Goal: Contribute content: Contribute content

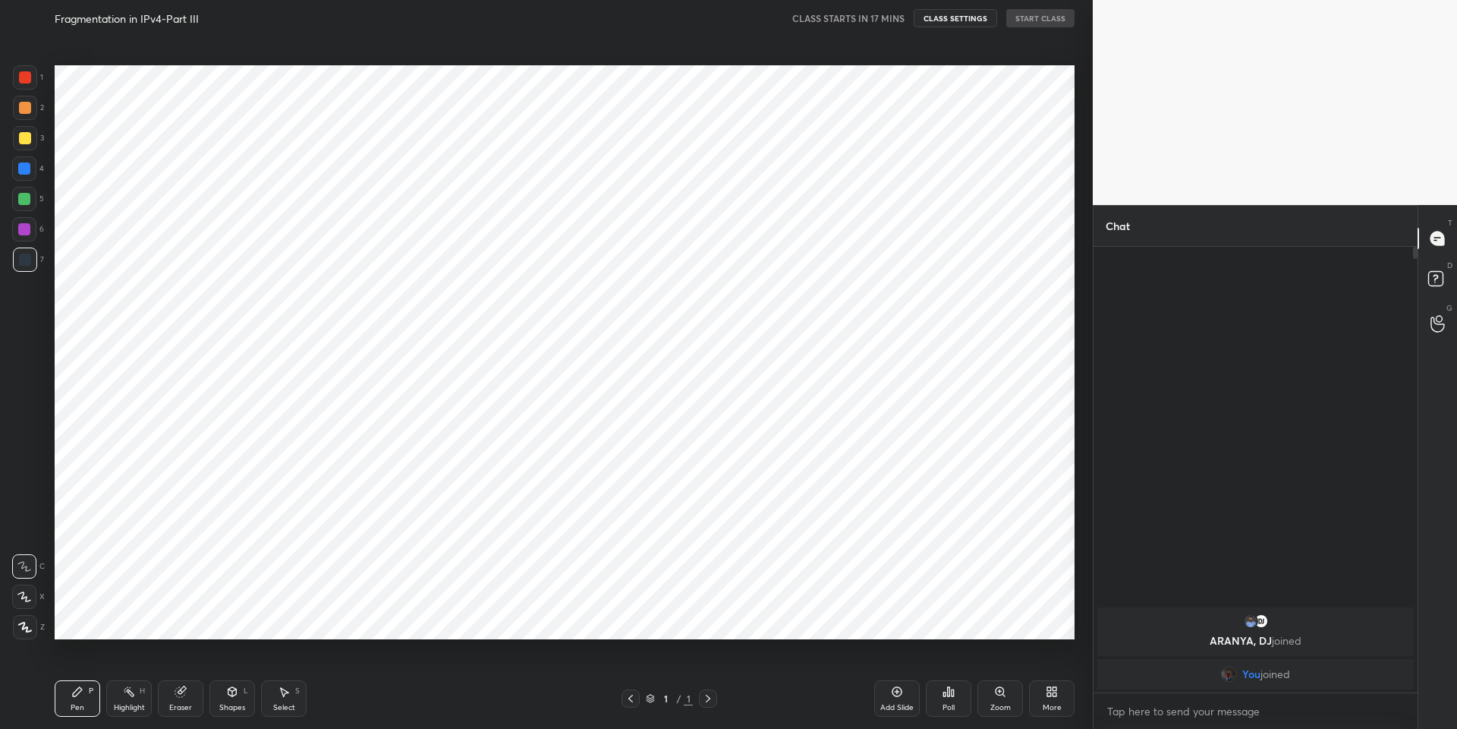
scroll to position [631, 1032]
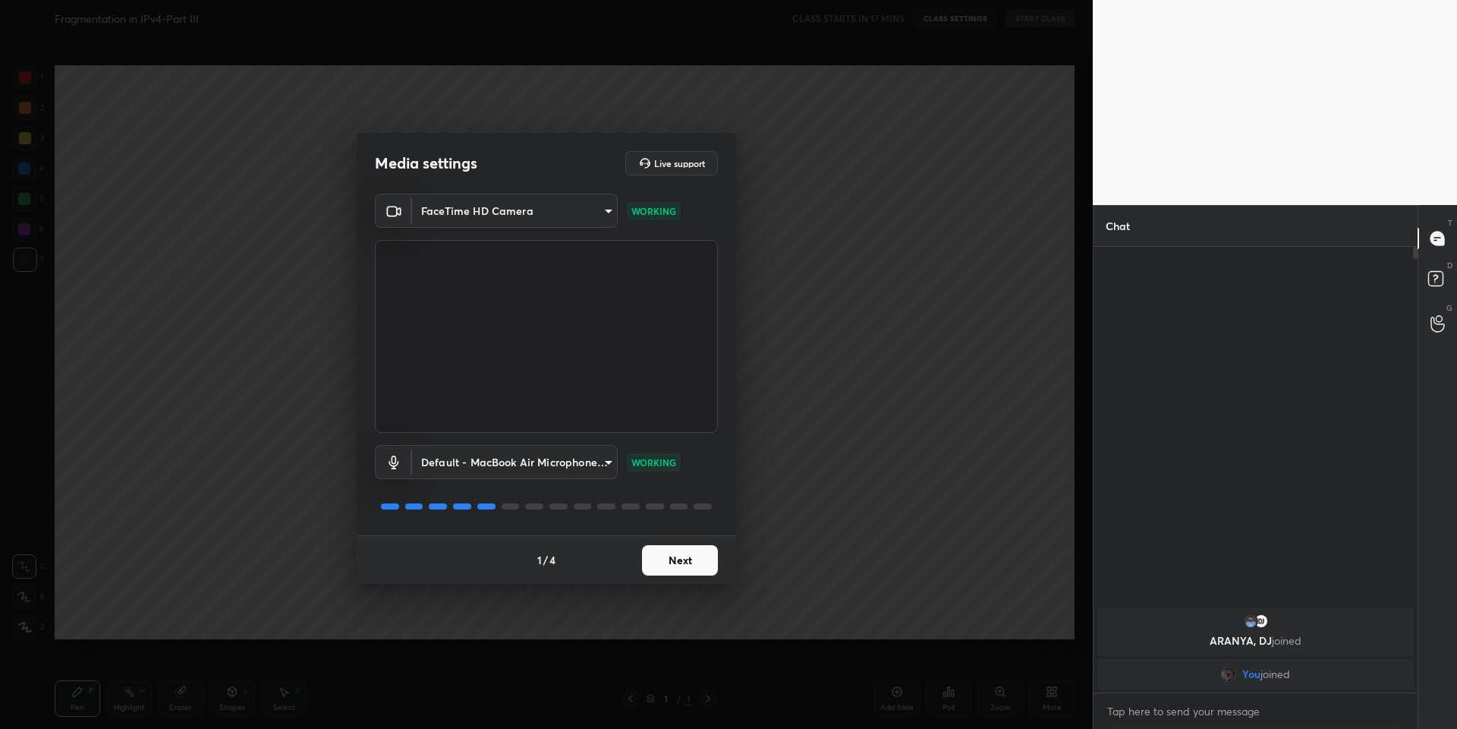
click at [679, 555] on button "Next" at bounding box center [680, 560] width 76 height 30
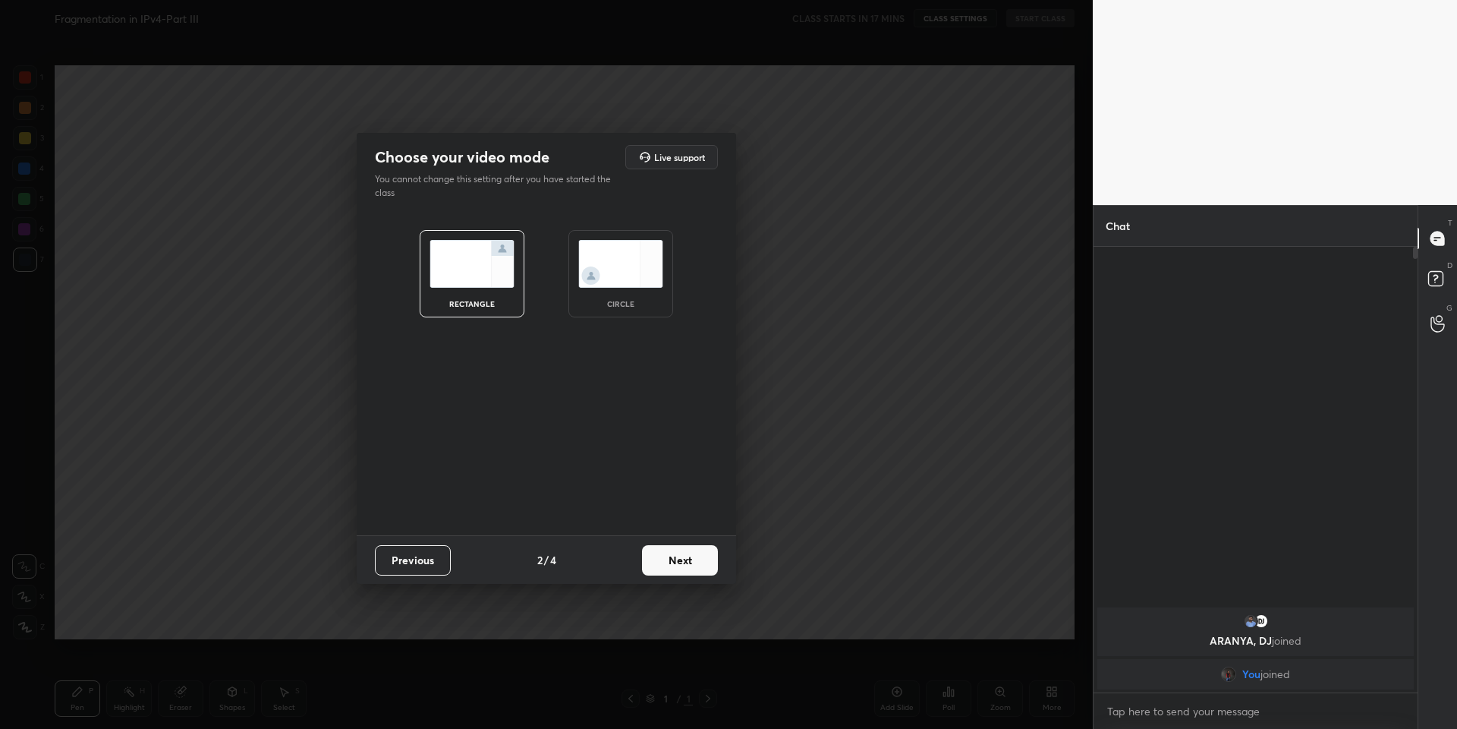
click at [688, 568] on button "Next" at bounding box center [680, 560] width 76 height 30
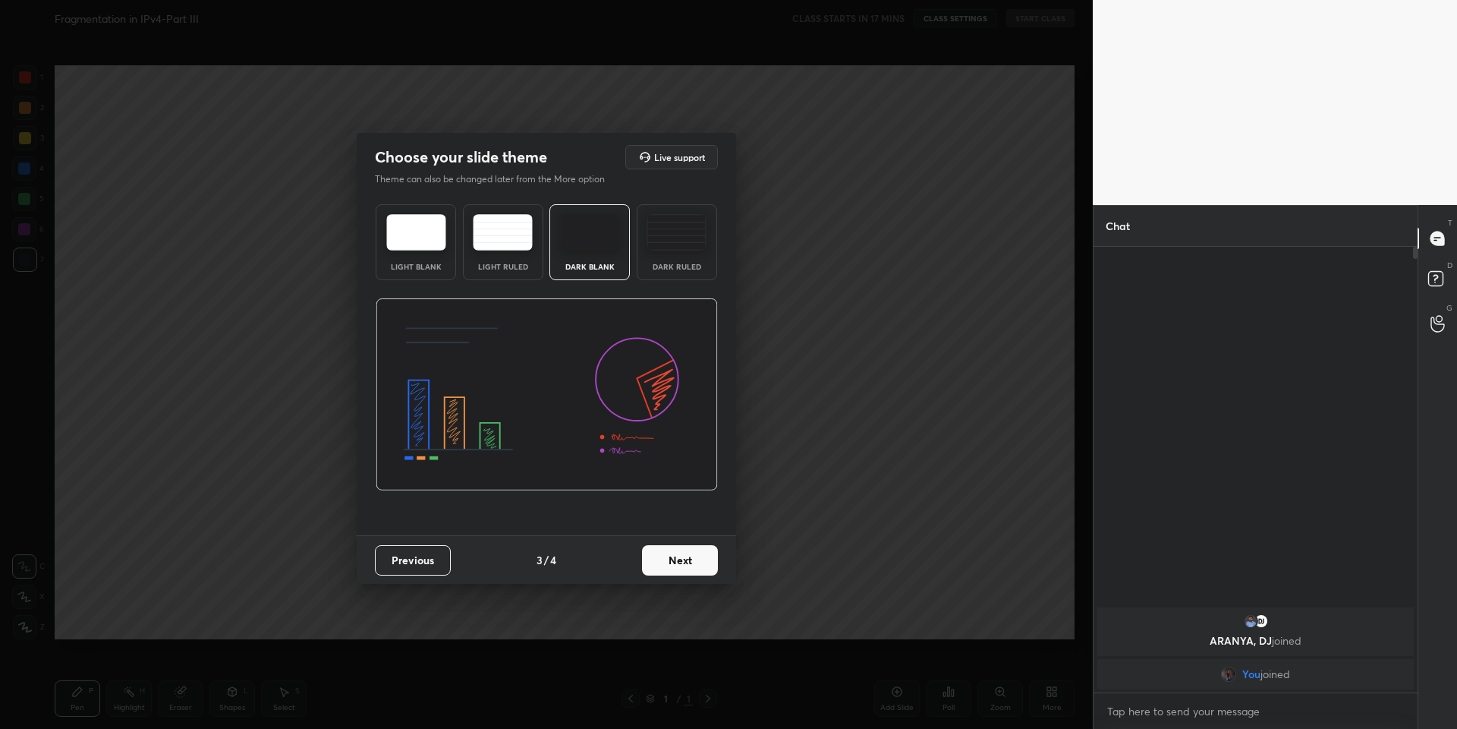
click at [681, 565] on button "Next" at bounding box center [680, 560] width 76 height 30
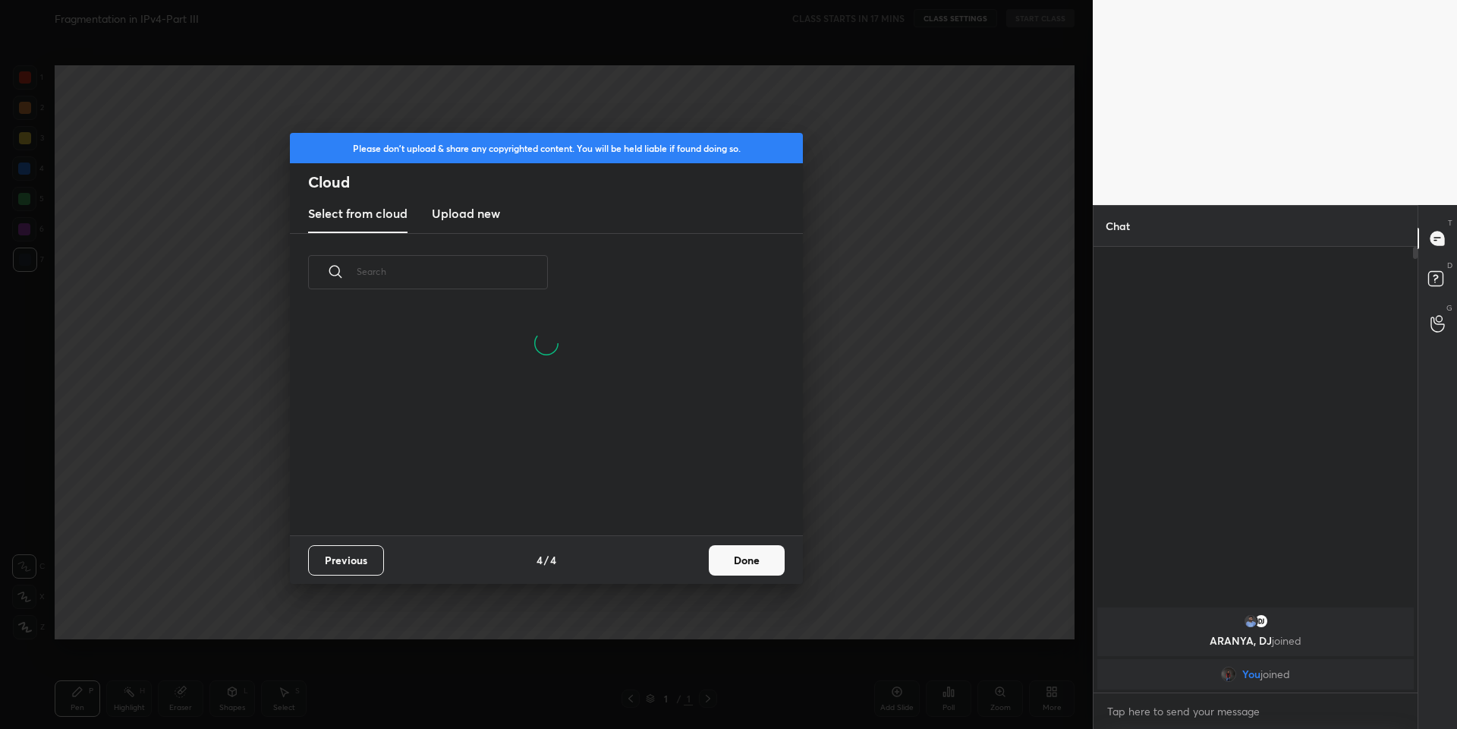
scroll to position [223, 487]
click at [458, 213] on h3 "Upload new" at bounding box center [466, 213] width 68 height 18
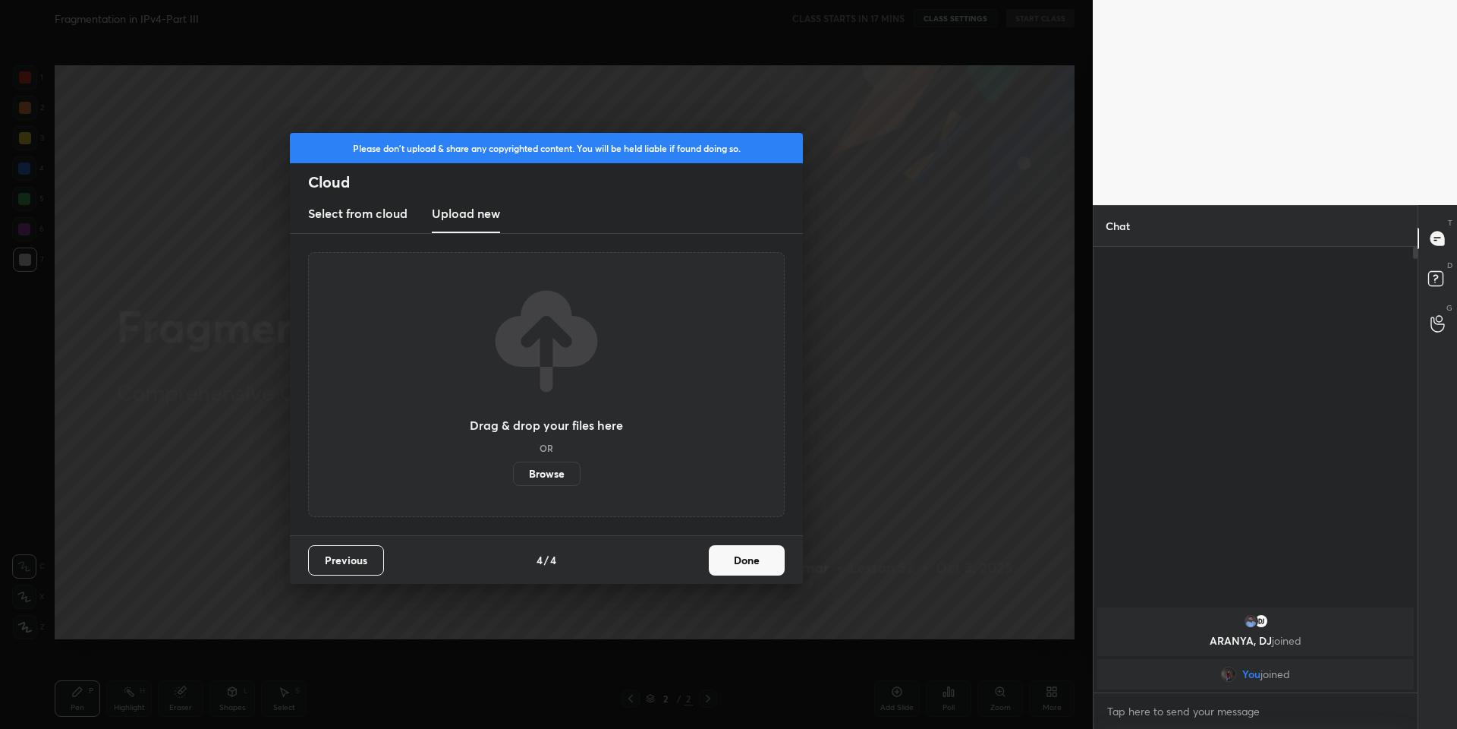
click at [534, 472] on label "Browse" at bounding box center [547, 473] width 68 height 24
click at [513, 472] on input "Browse" at bounding box center [513, 473] width 0 height 24
click at [324, 568] on button "Previous" at bounding box center [346, 560] width 76 height 30
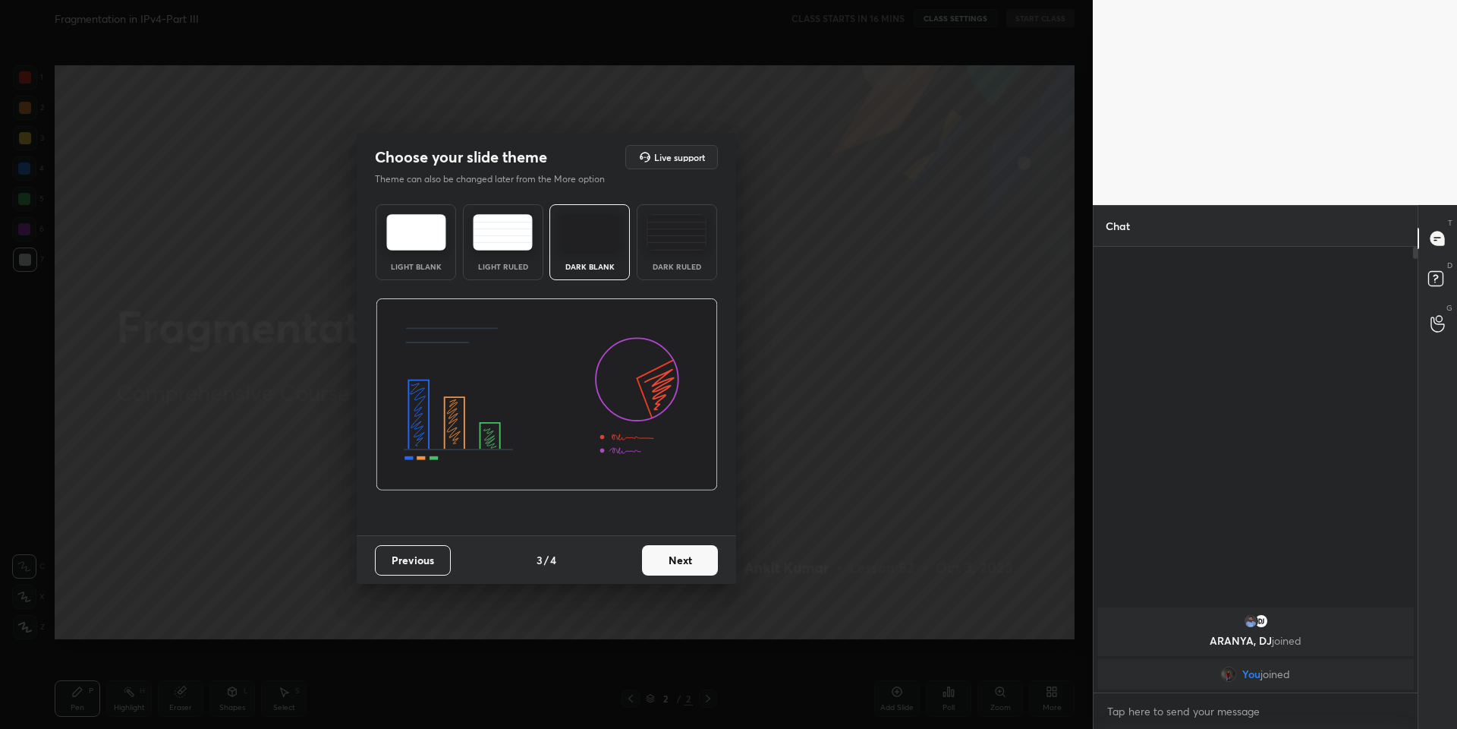
click at [675, 557] on button "Next" at bounding box center [680, 560] width 76 height 30
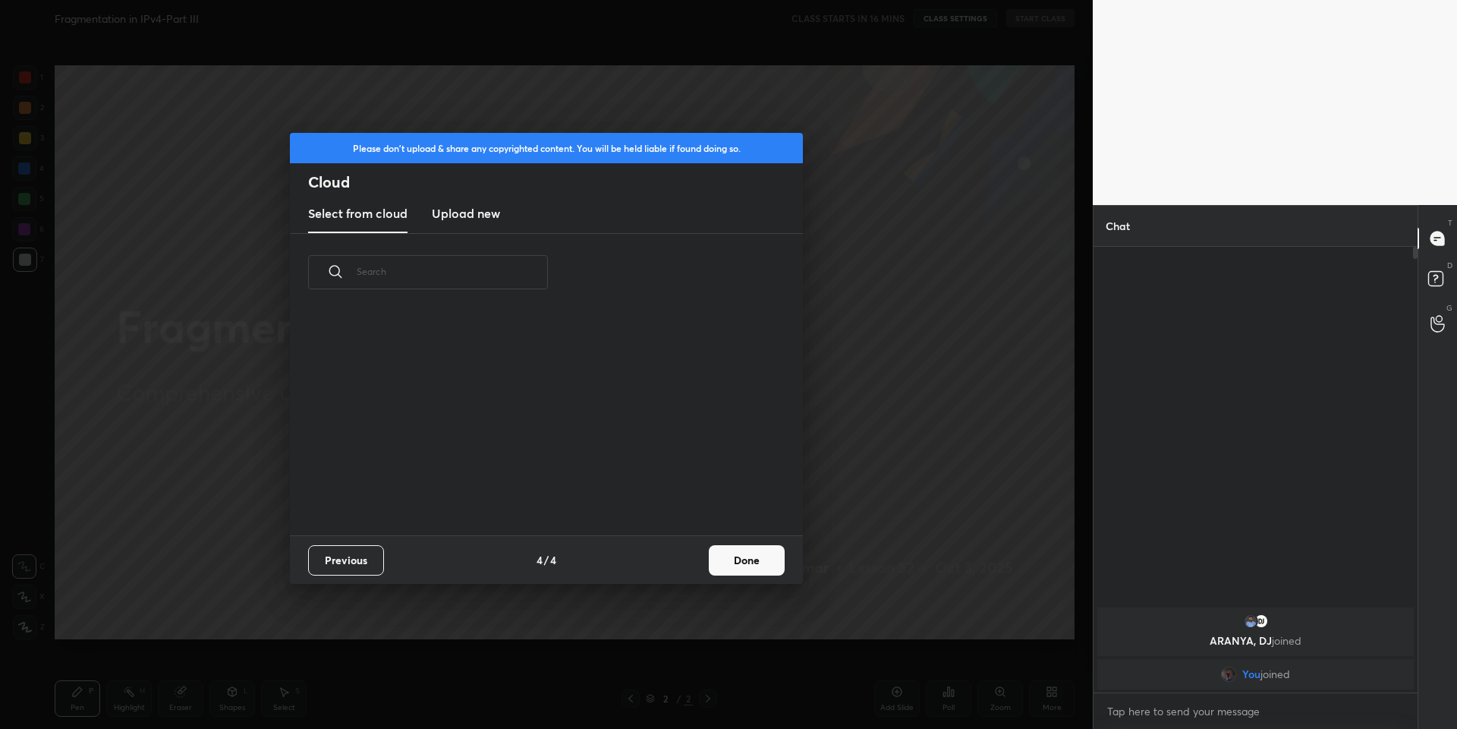
click at [471, 211] on h3 "Upload new" at bounding box center [466, 213] width 68 height 18
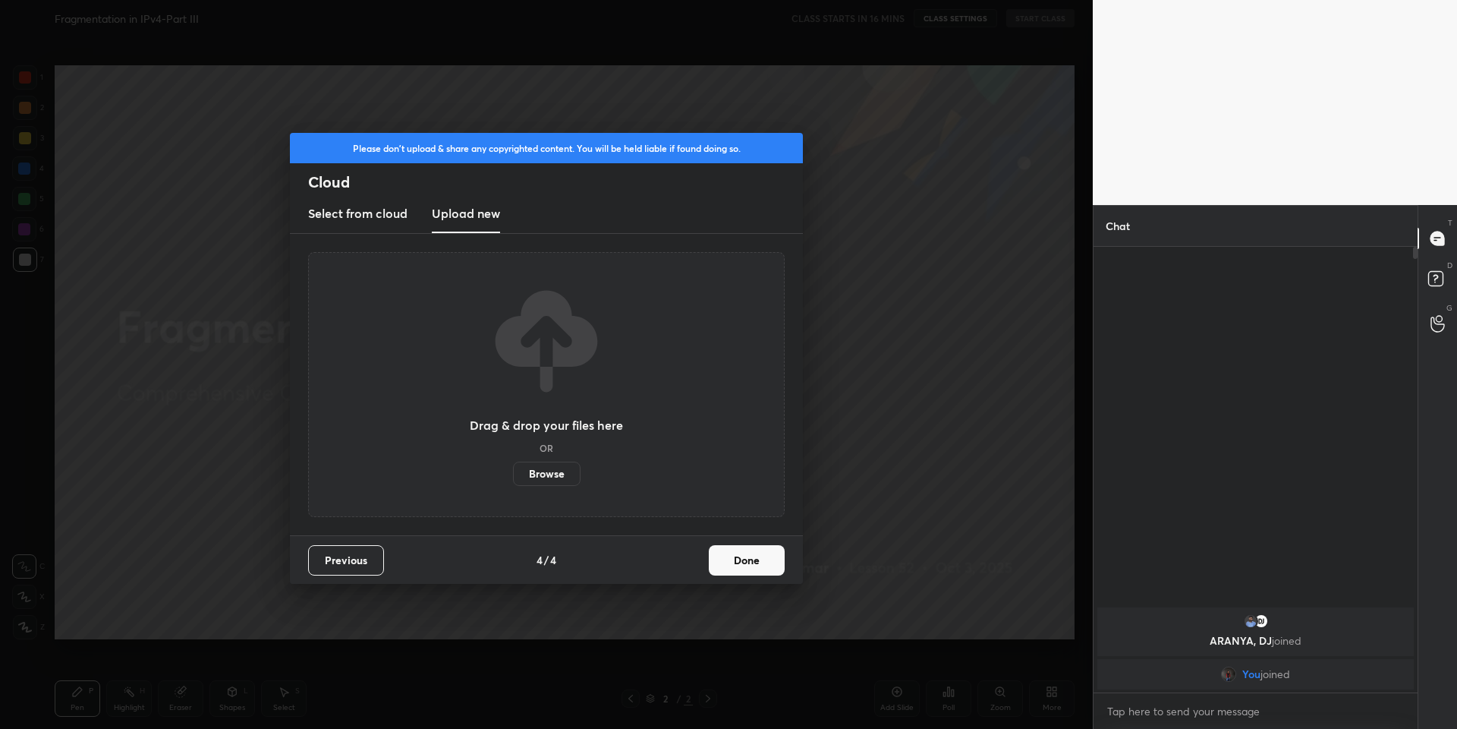
click at [550, 473] on label "Browse" at bounding box center [547, 473] width 68 height 24
click at [513, 473] on input "Browse" at bounding box center [513, 473] width 0 height 24
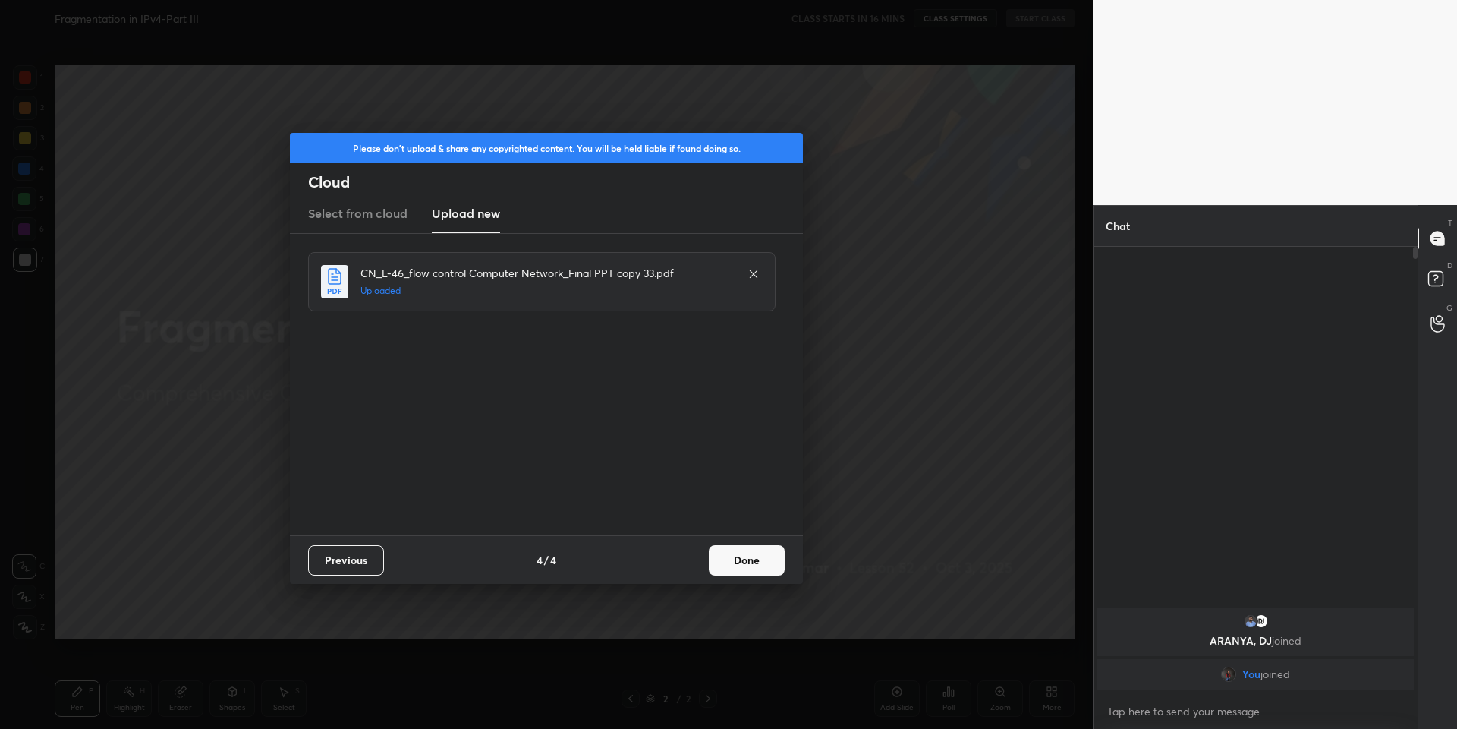
click at [749, 559] on button "Done" at bounding box center [747, 560] width 76 height 30
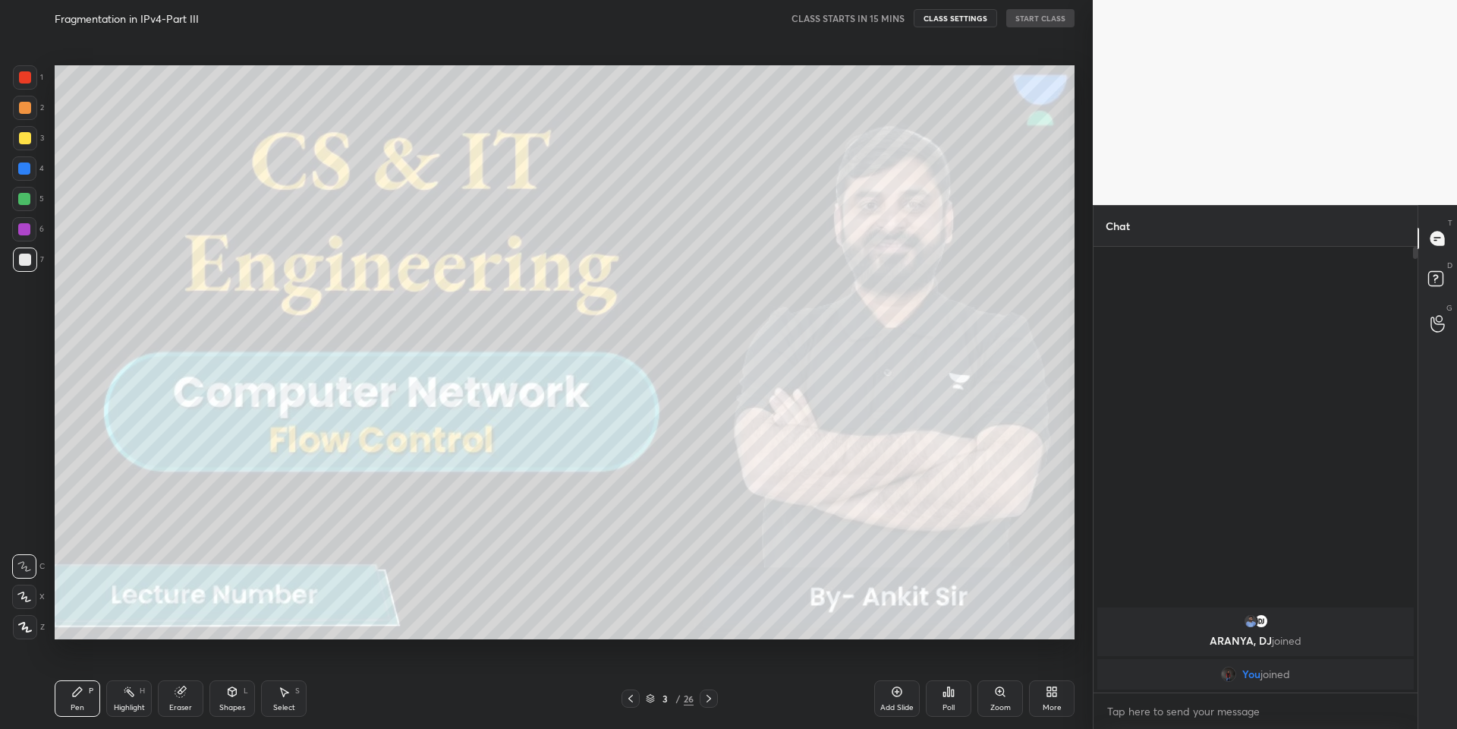
click at [1048, 693] on icon at bounding box center [1049, 694] width 4 height 4
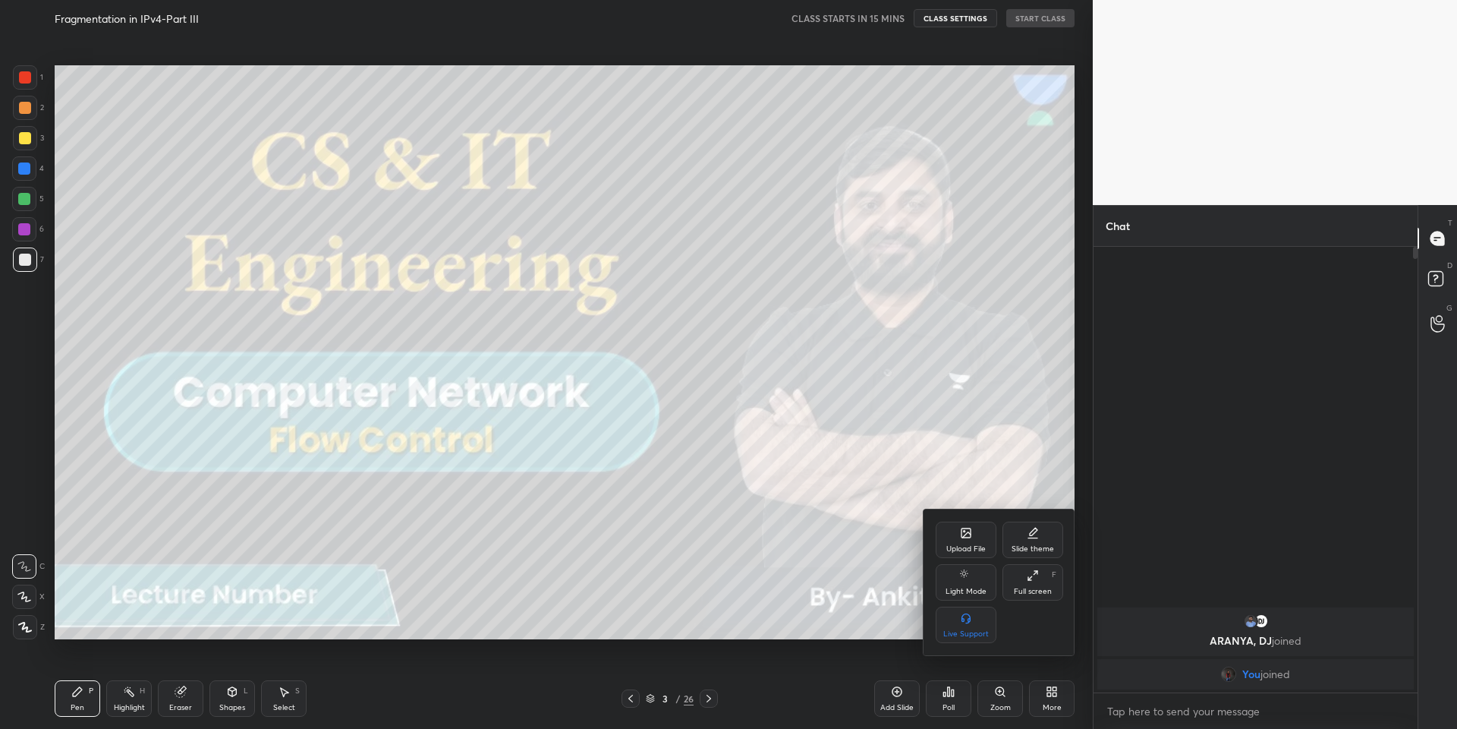
click at [971, 540] on div "Upload File" at bounding box center [966, 539] width 61 height 36
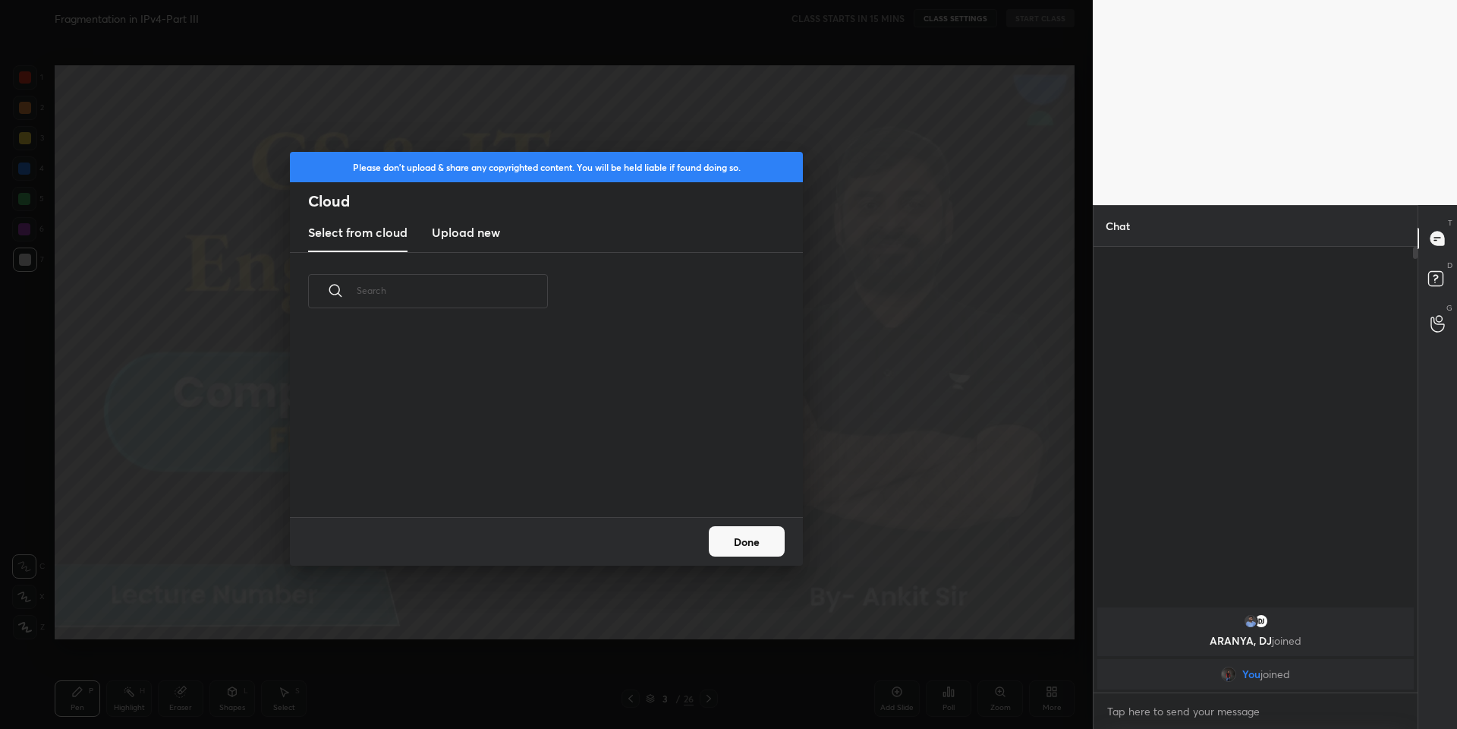
scroll to position [187, 487]
click at [476, 232] on h3 "Upload new" at bounding box center [466, 232] width 68 height 18
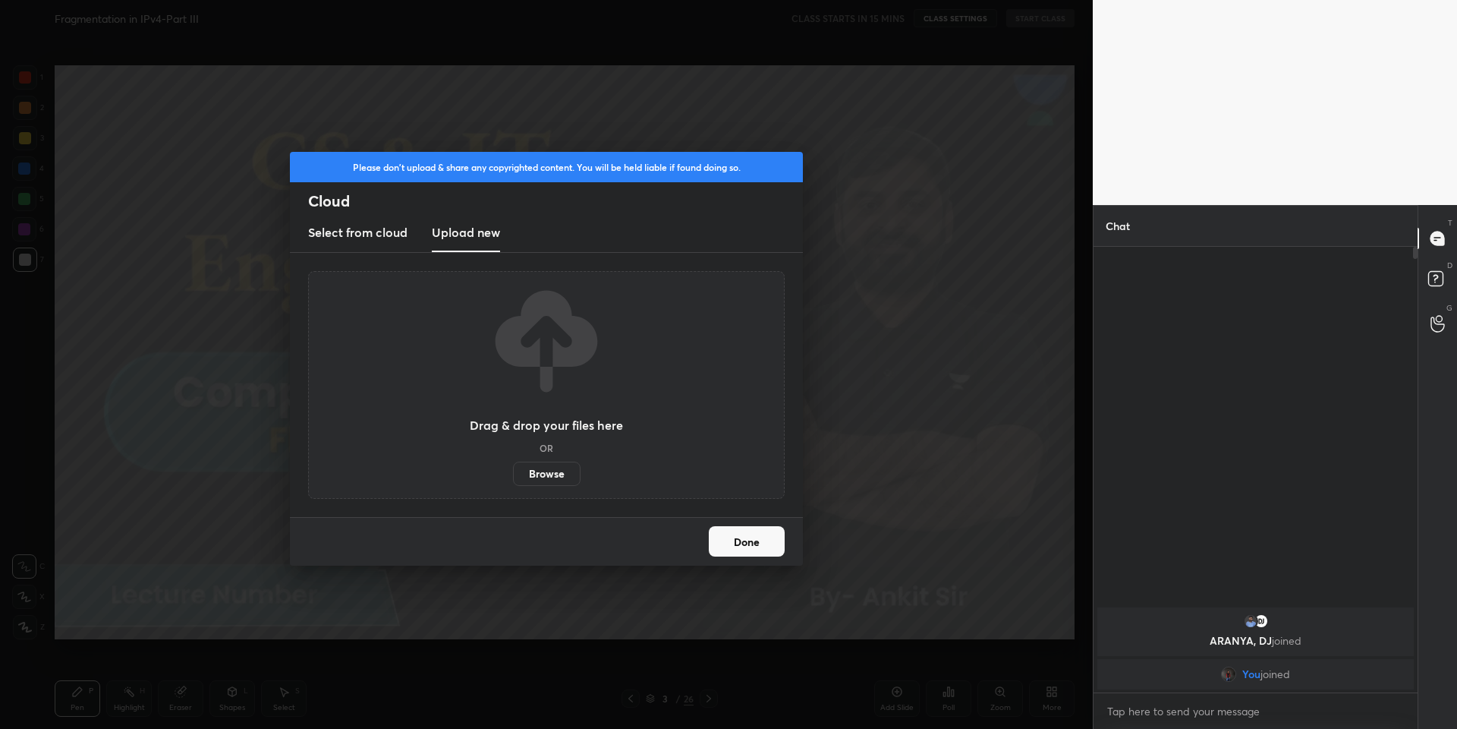
click at [549, 472] on label "Browse" at bounding box center [547, 473] width 68 height 24
click at [513, 472] on input "Browse" at bounding box center [513, 473] width 0 height 24
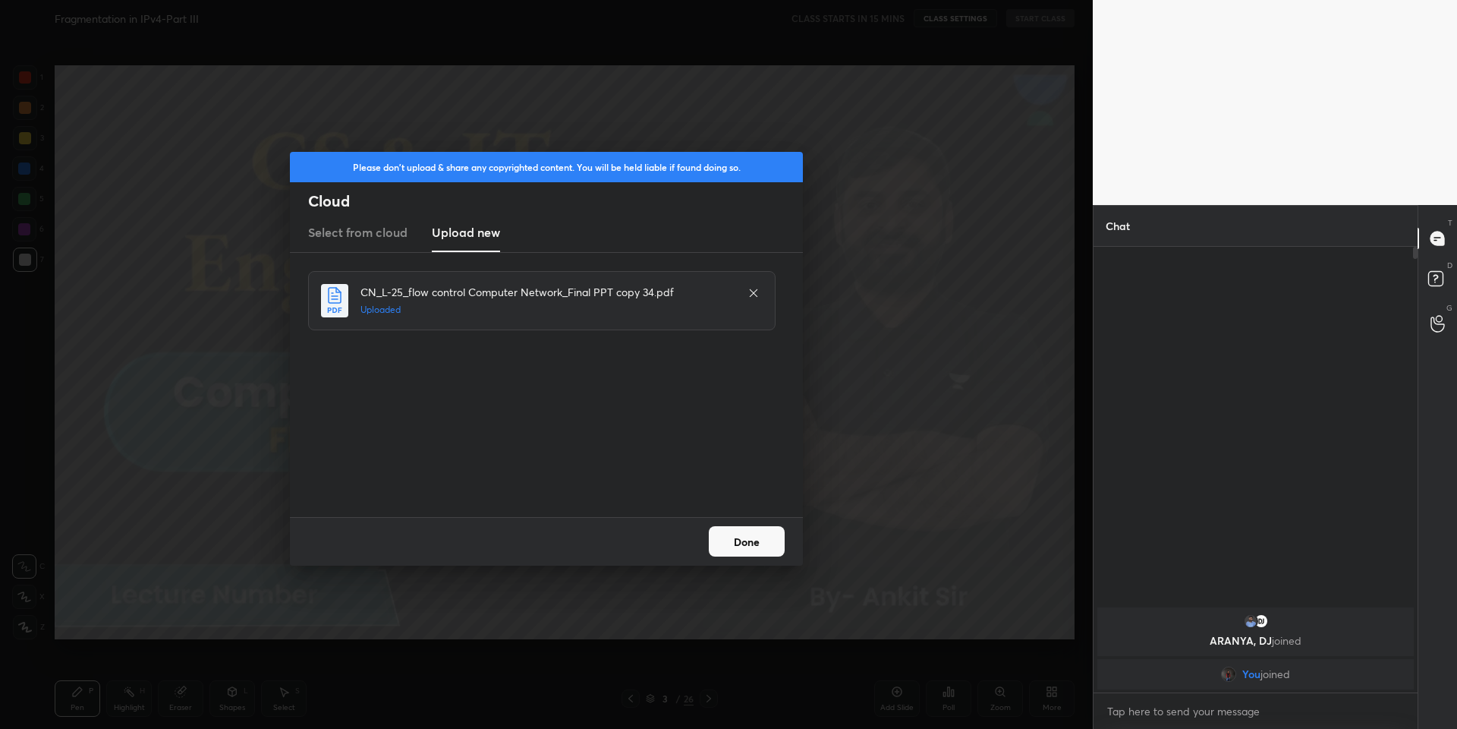
click at [756, 541] on button "Done" at bounding box center [747, 541] width 76 height 30
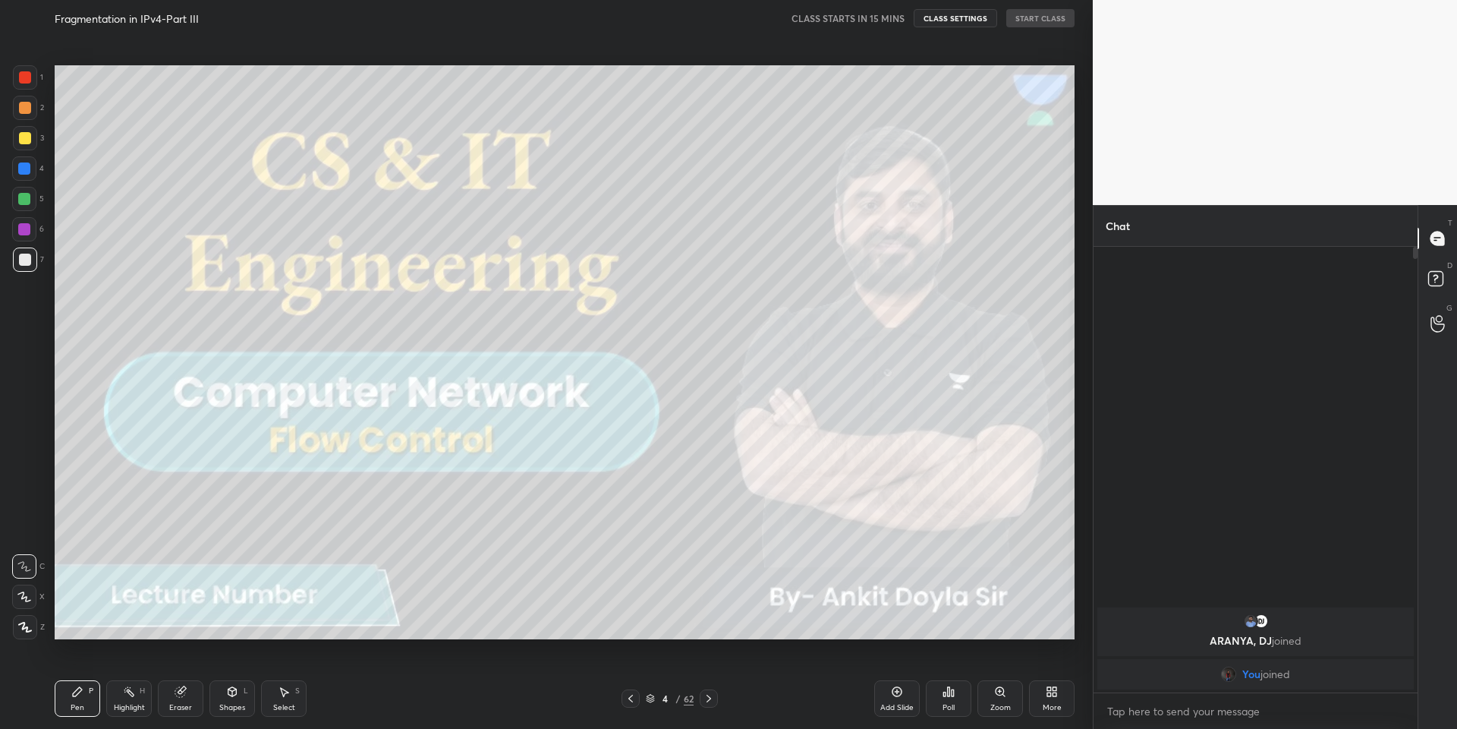
click at [651, 694] on icon at bounding box center [650, 698] width 9 height 9
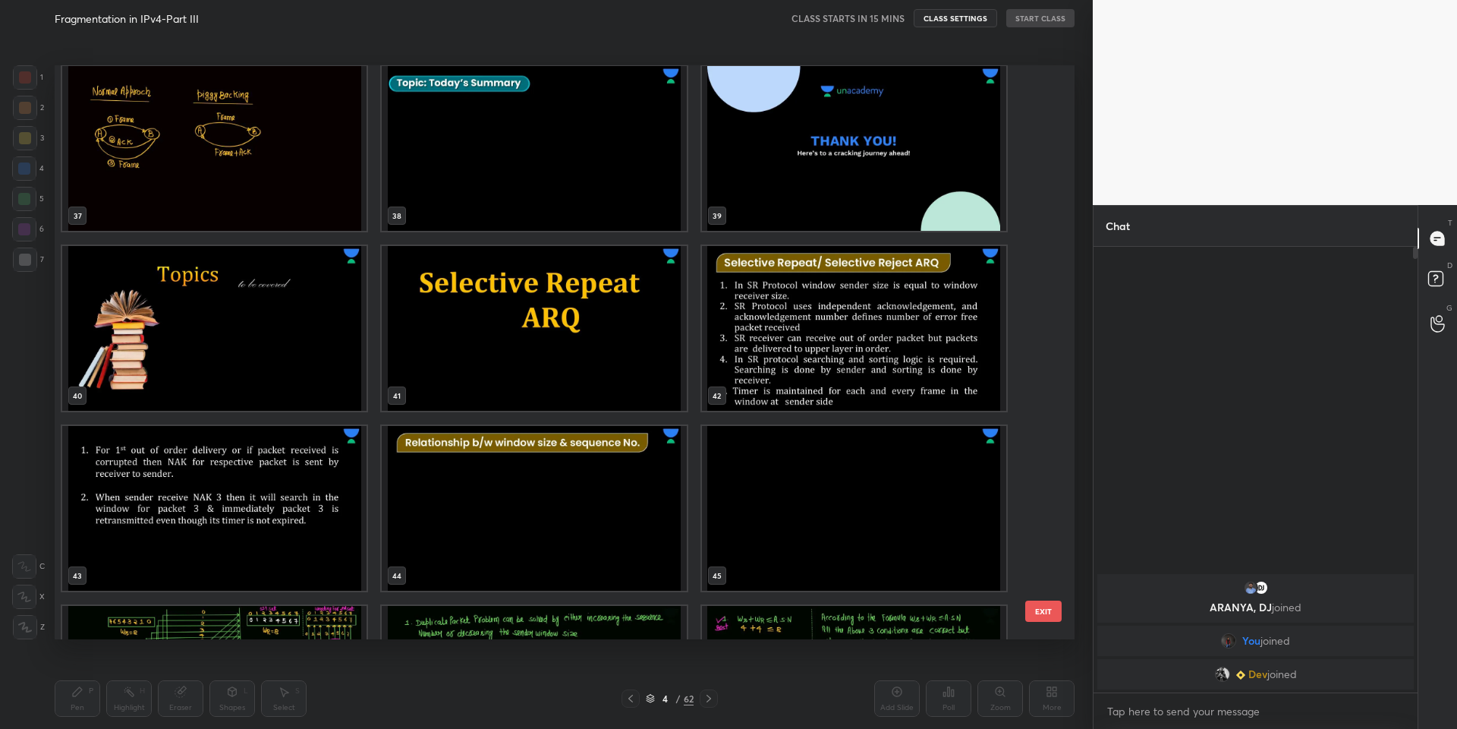
scroll to position [2180, 0]
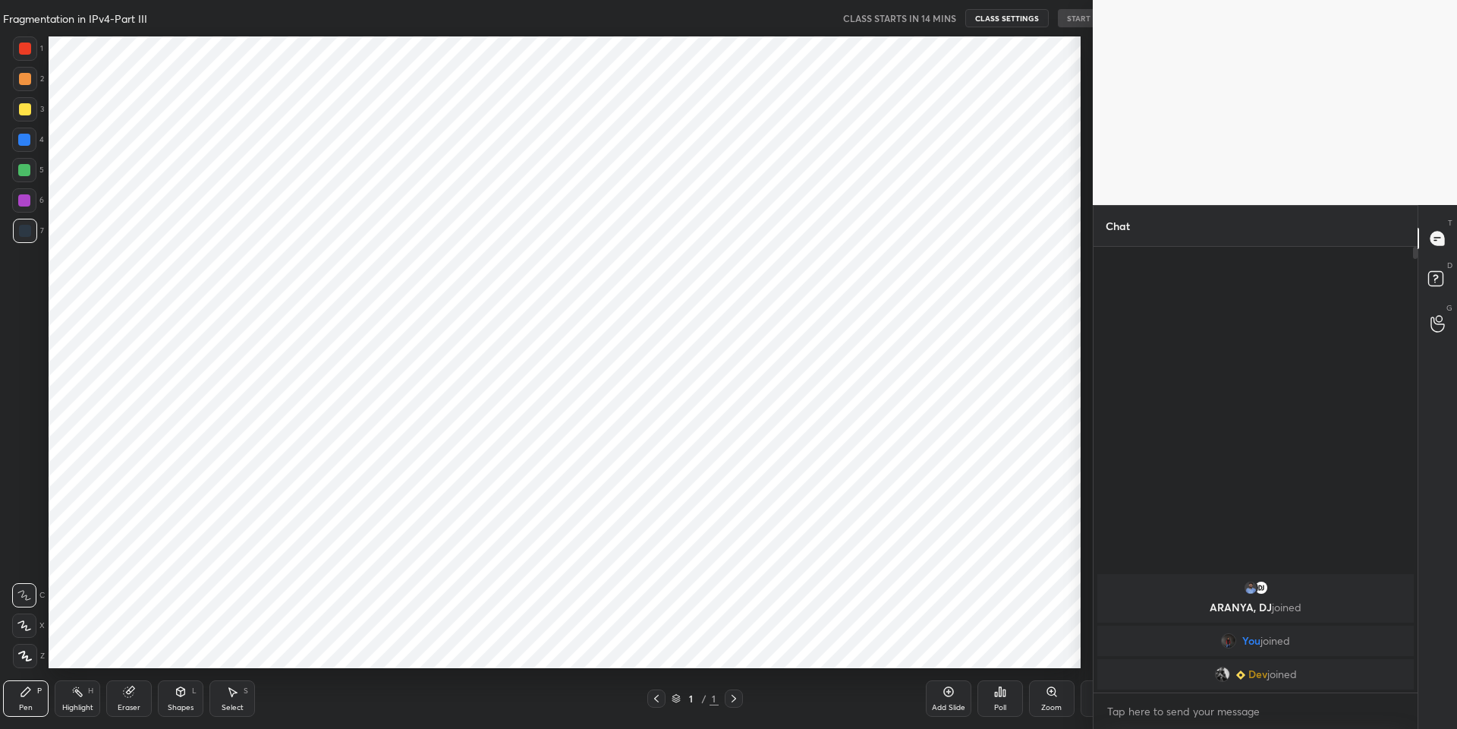
scroll to position [75262, 74862]
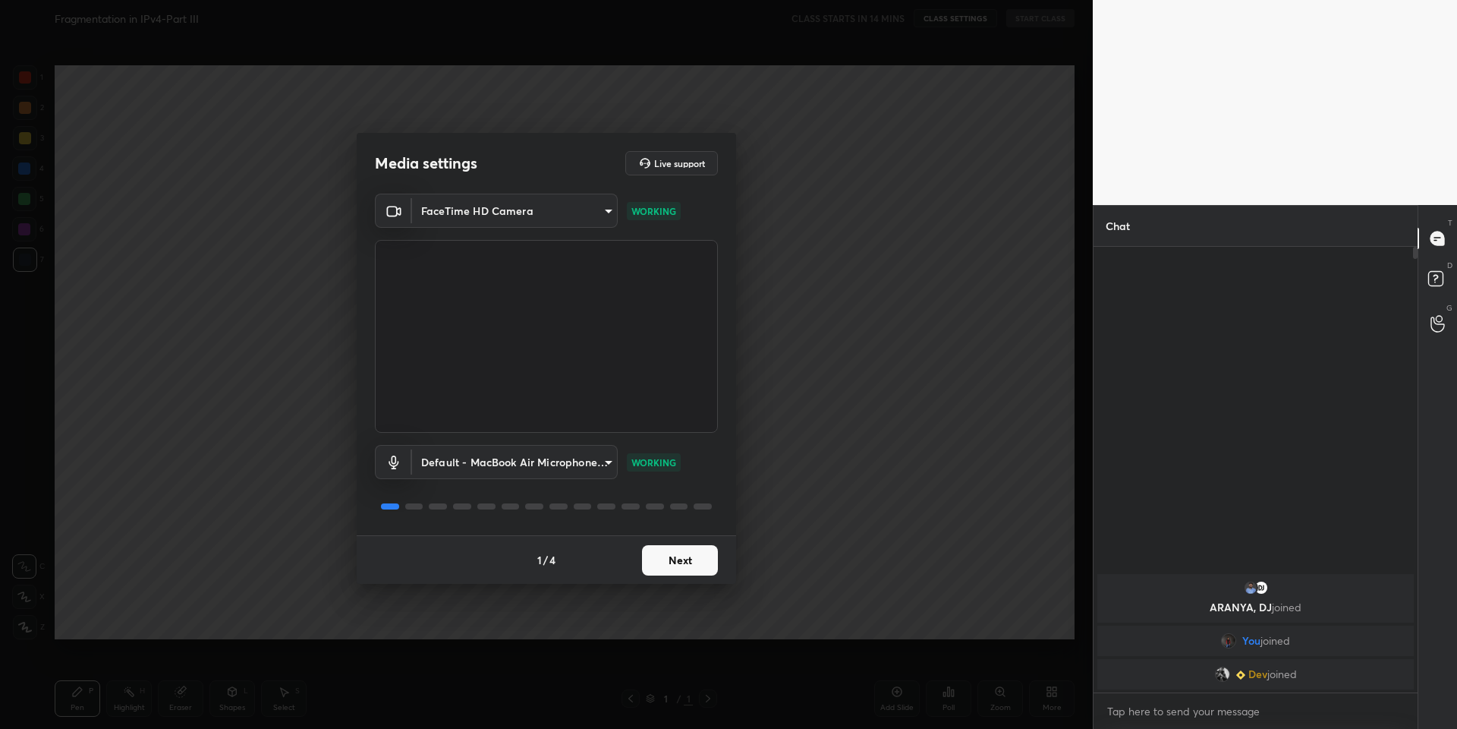
click at [694, 563] on button "Next" at bounding box center [680, 560] width 76 height 30
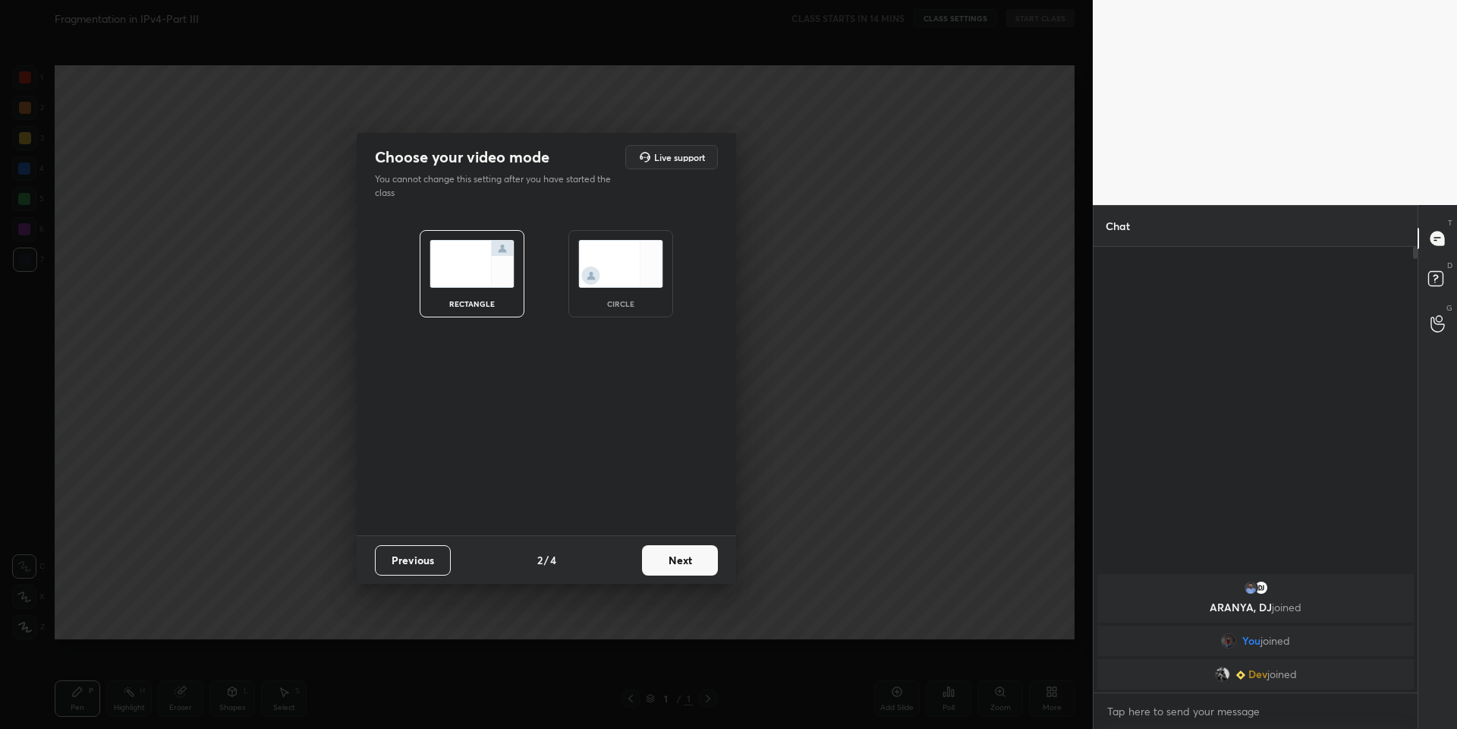
click at [694, 563] on button "Next" at bounding box center [680, 560] width 76 height 30
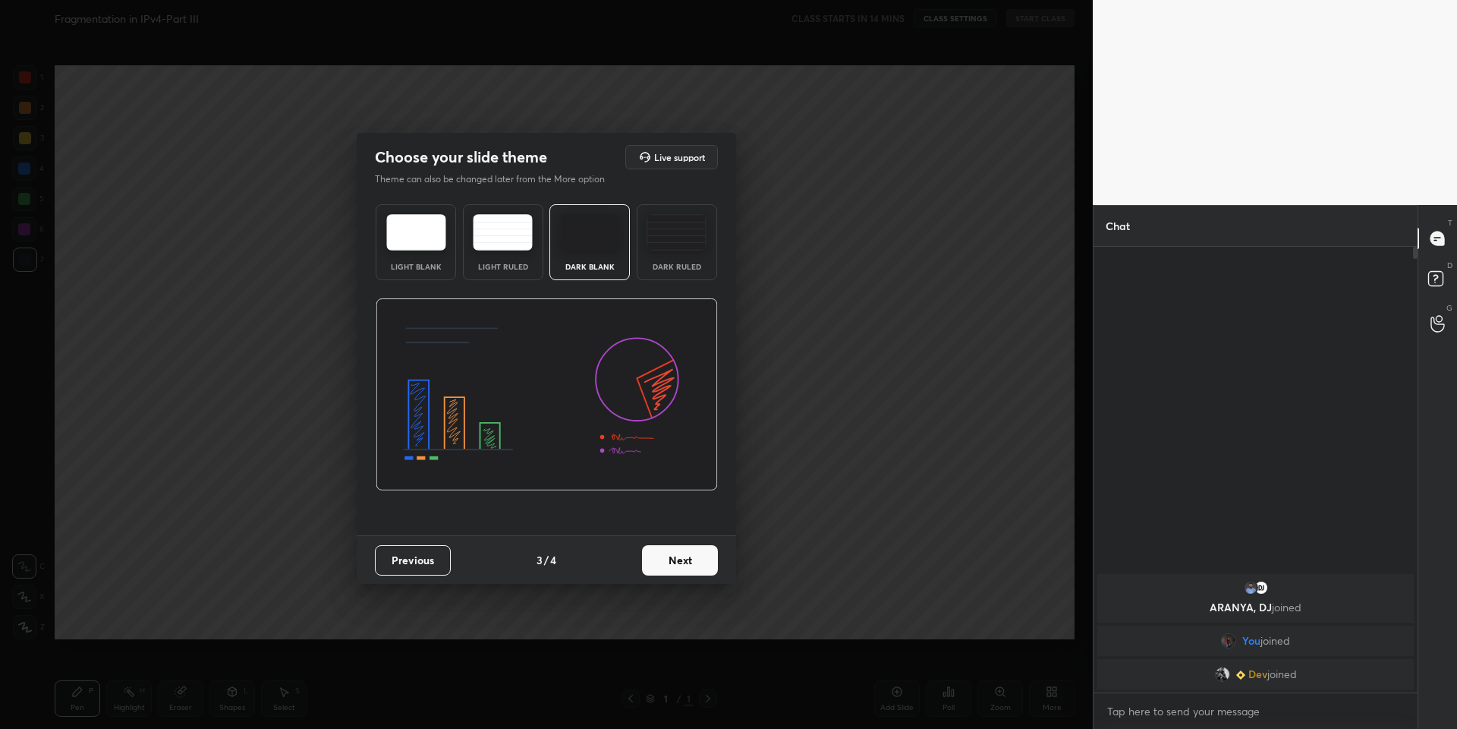
click at [694, 563] on button "Next" at bounding box center [680, 560] width 76 height 30
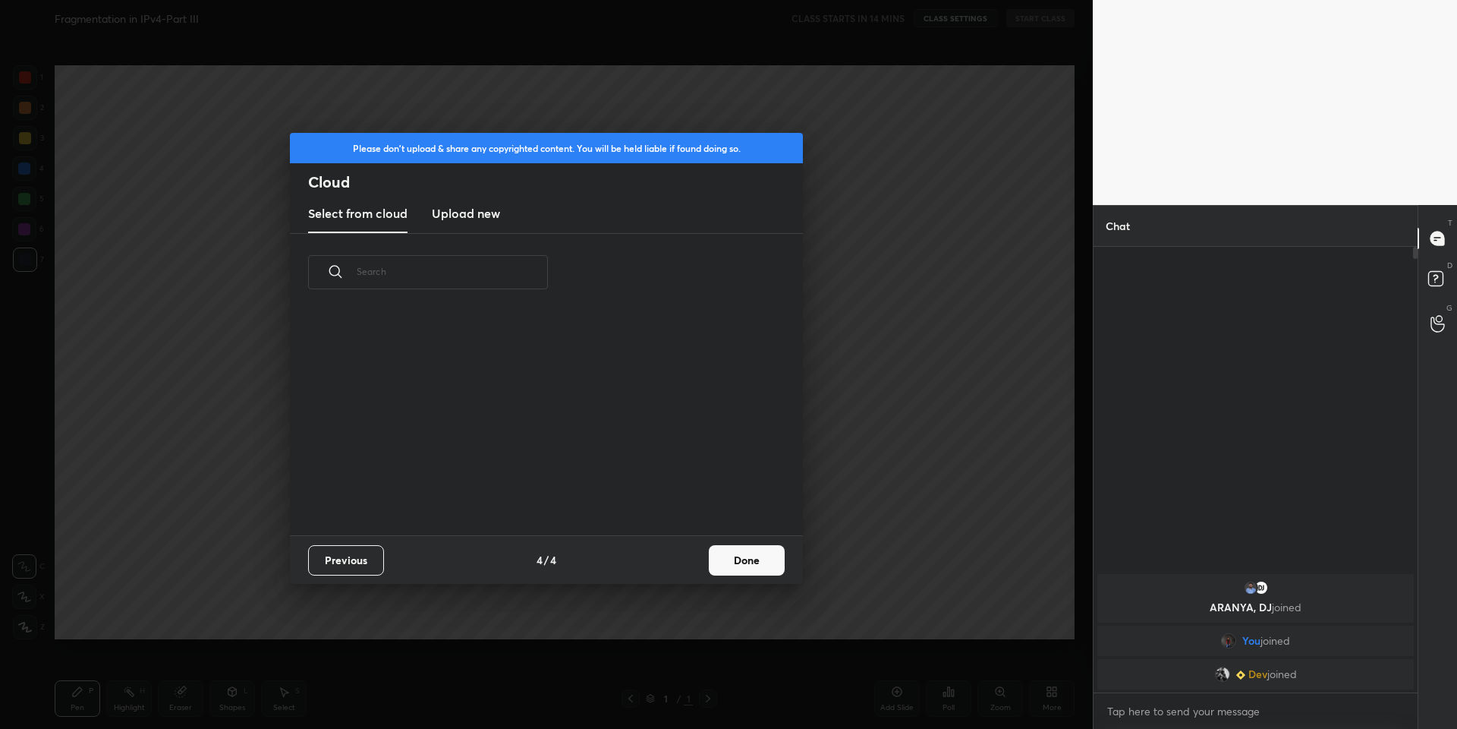
scroll to position [223, 487]
click at [479, 213] on h3 "Upload new" at bounding box center [466, 213] width 68 height 18
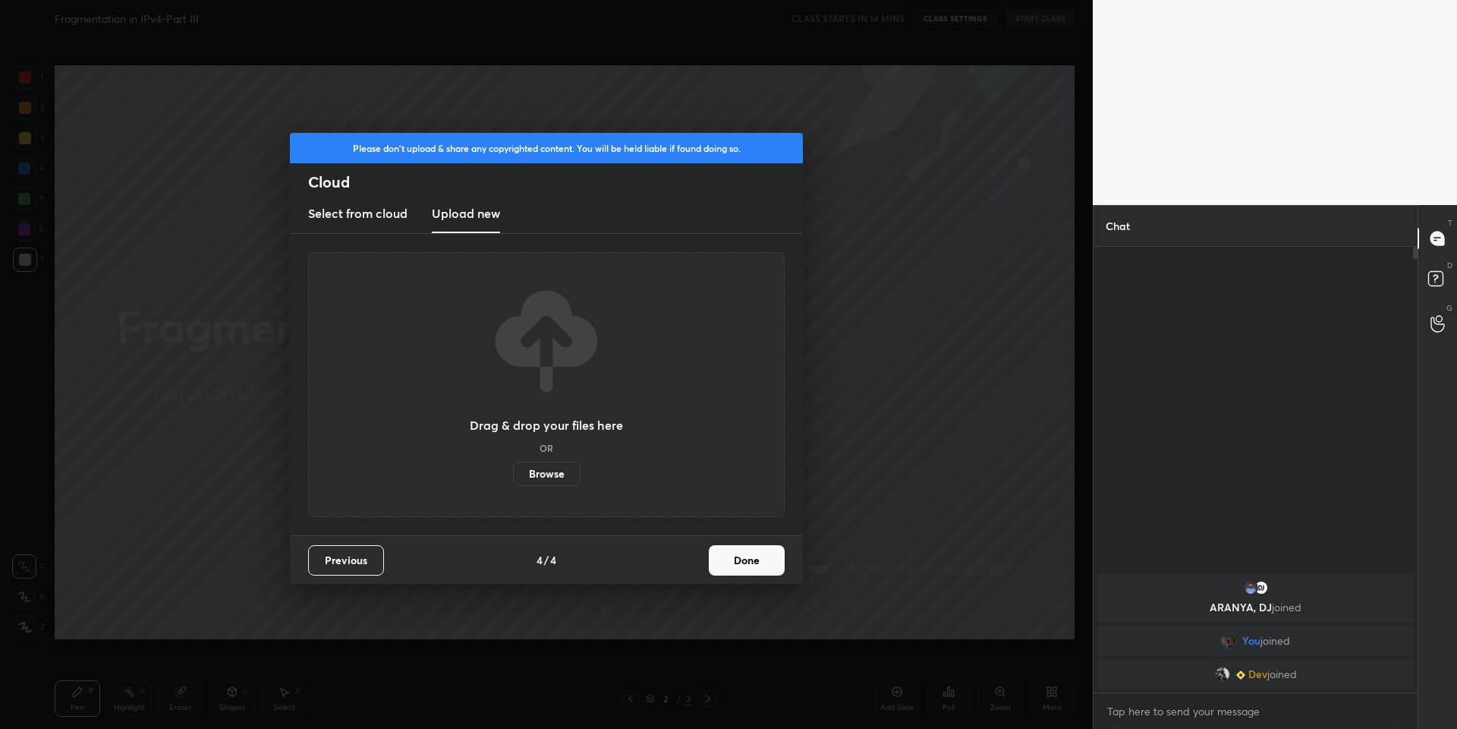
click at [549, 477] on label "Browse" at bounding box center [547, 473] width 68 height 24
click at [513, 477] on input "Browse" at bounding box center [513, 473] width 0 height 24
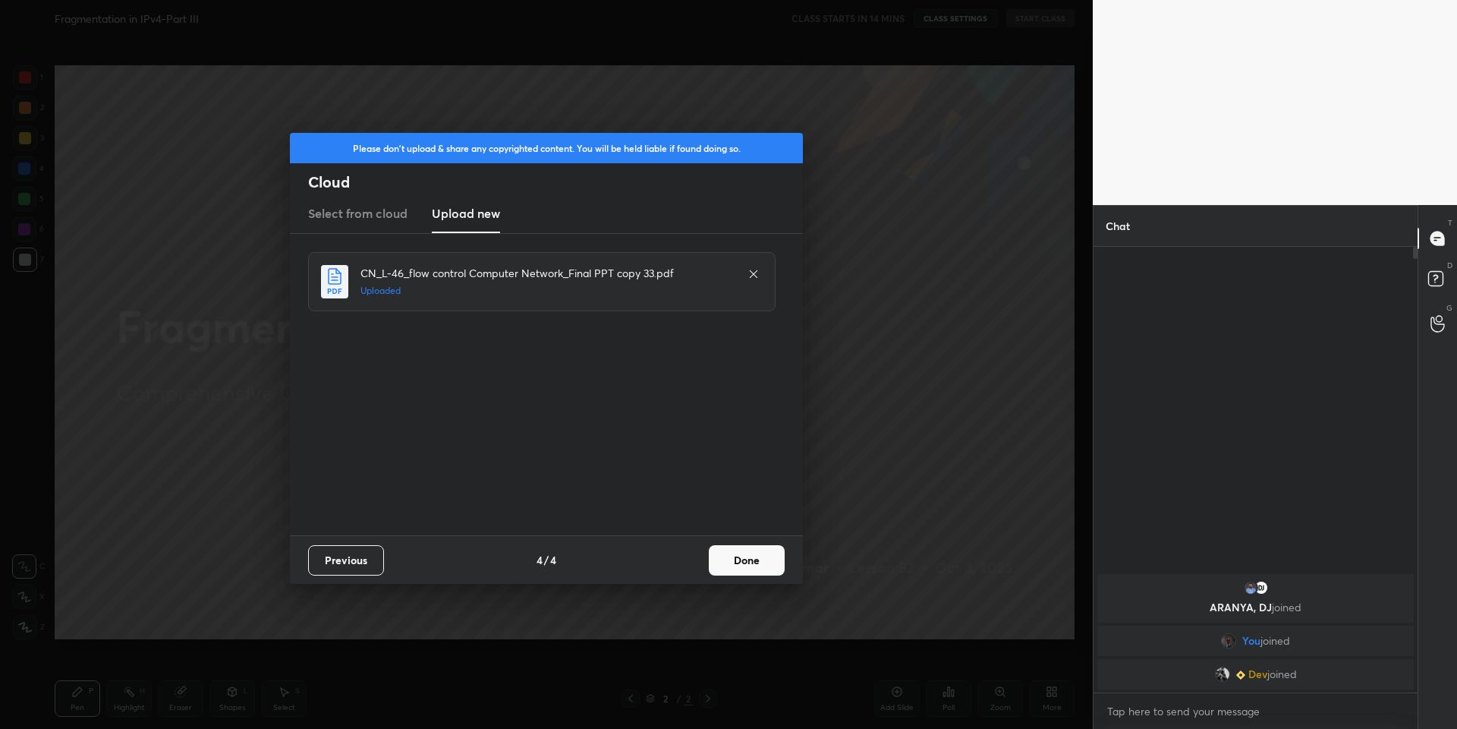
click at [748, 562] on button "Done" at bounding box center [747, 560] width 76 height 30
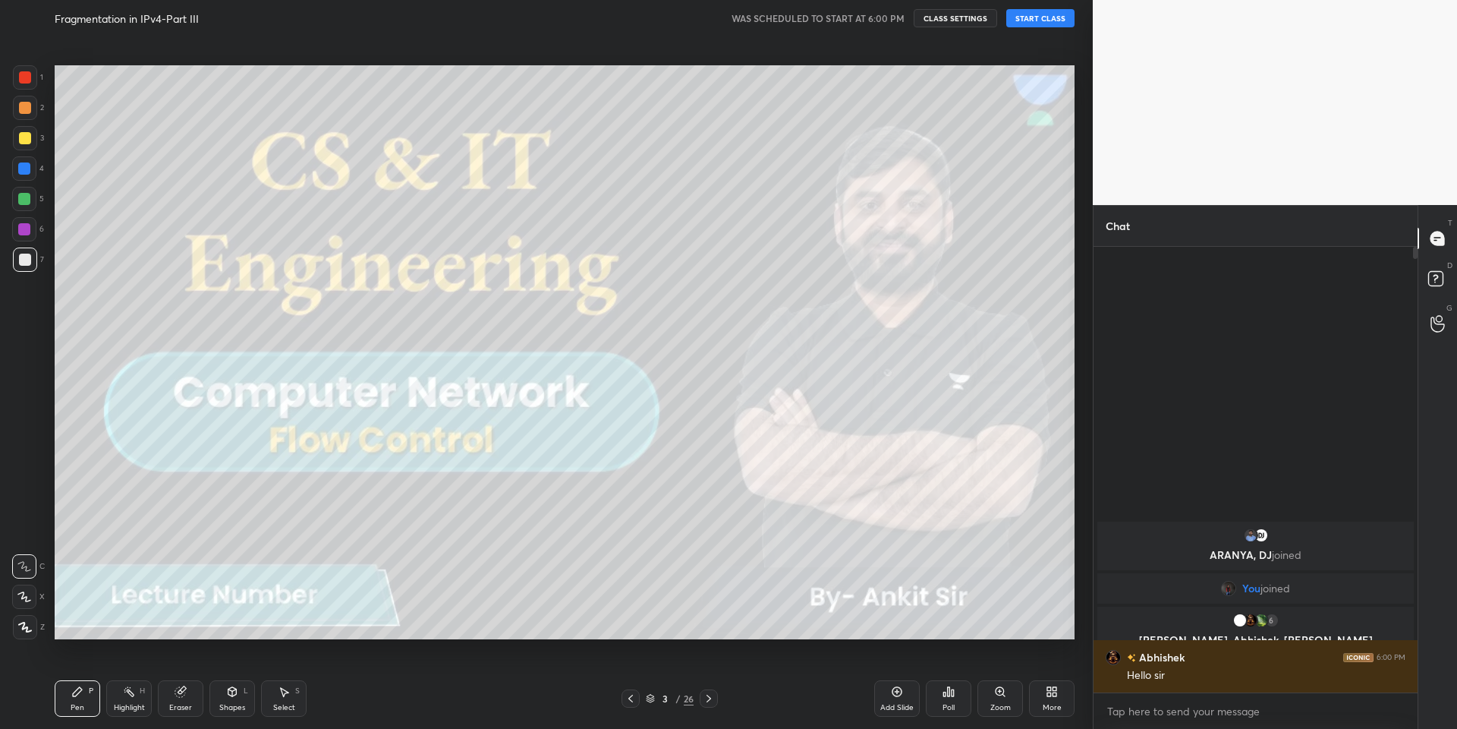
click at [1045, 17] on button "START CLASS" at bounding box center [1040, 18] width 68 height 18
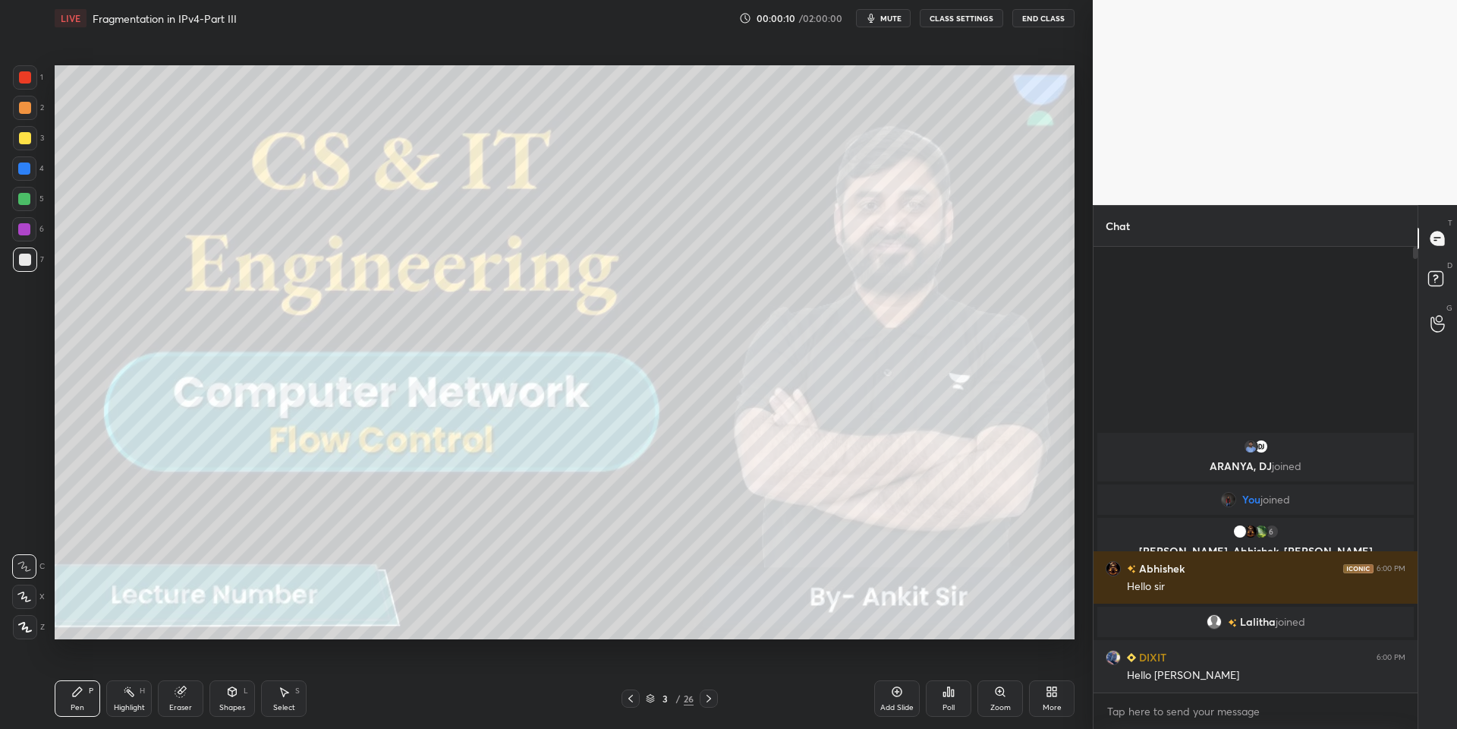
drag, startPoint x: 238, startPoint y: 707, endPoint x: 241, endPoint y: 697, distance: 10.3
click at [239, 707] on div "Shapes" at bounding box center [232, 708] width 26 height 8
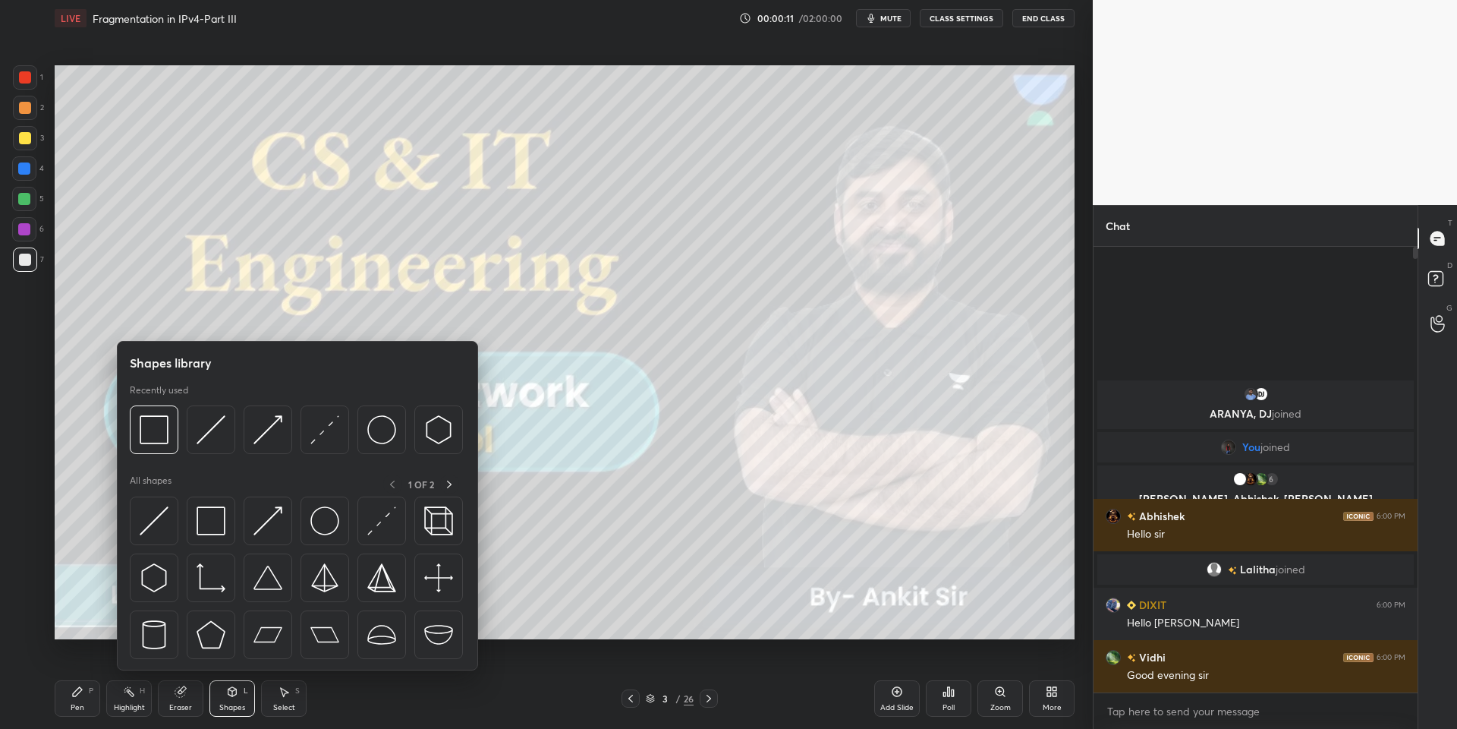
click at [214, 522] on img at bounding box center [211, 520] width 29 height 29
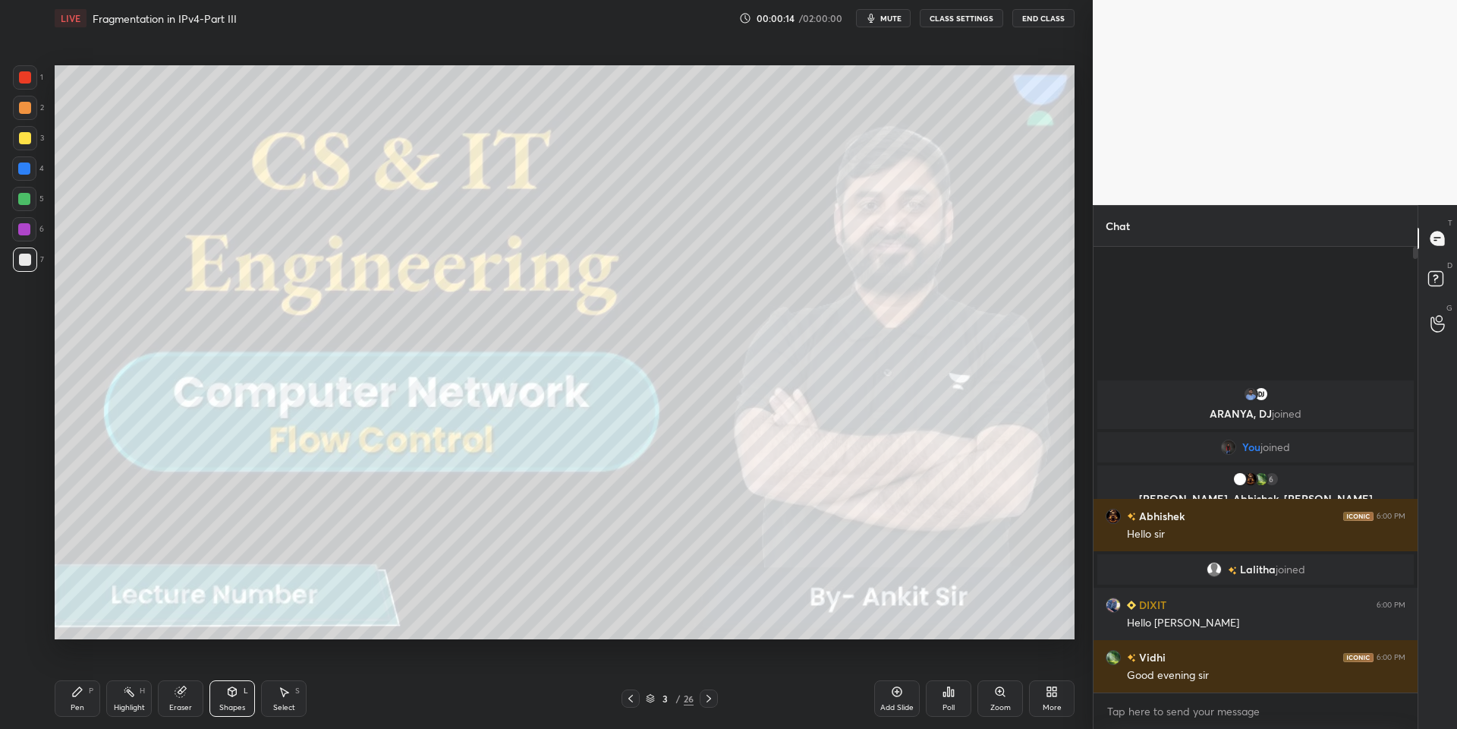
click at [85, 694] on div "Pen P" at bounding box center [78, 698] width 46 height 36
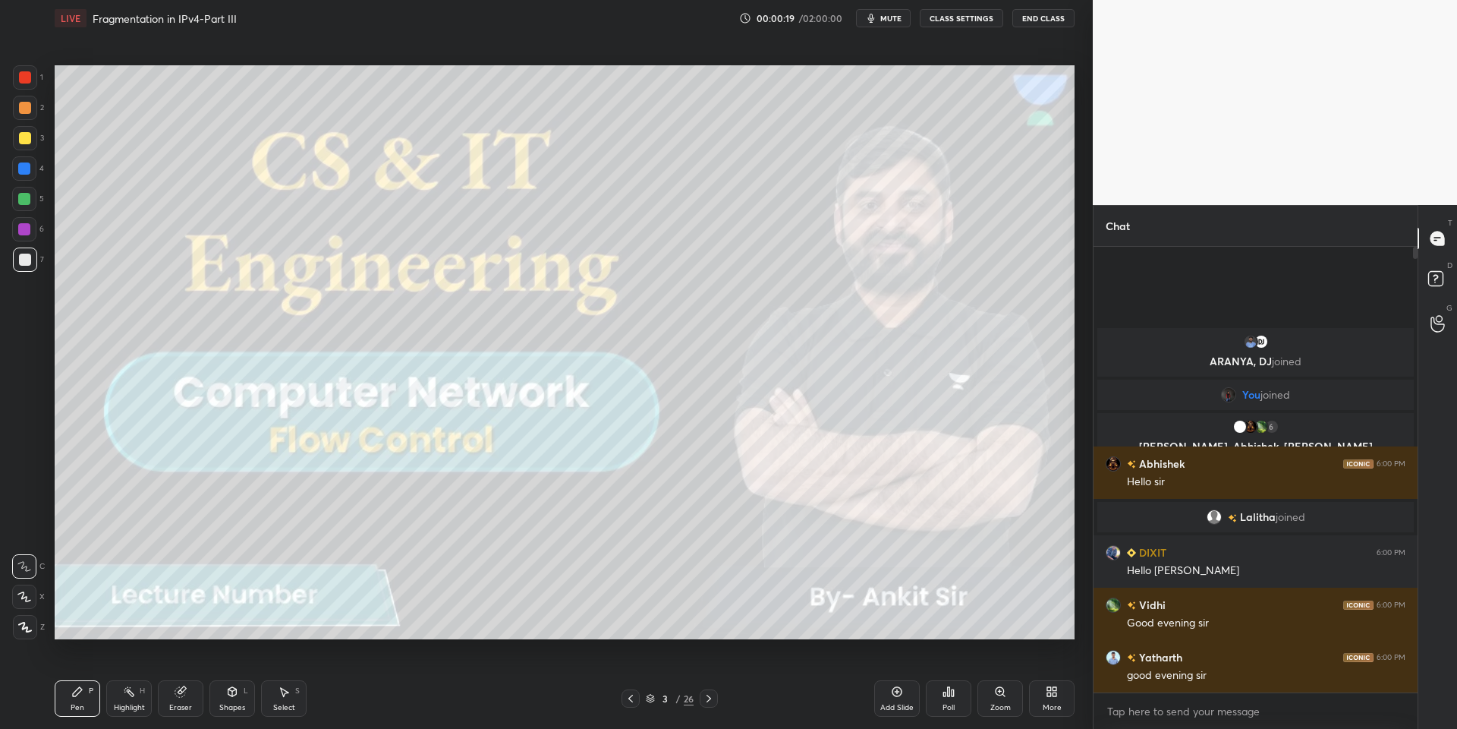
click at [652, 694] on icon at bounding box center [651, 696] width 8 height 4
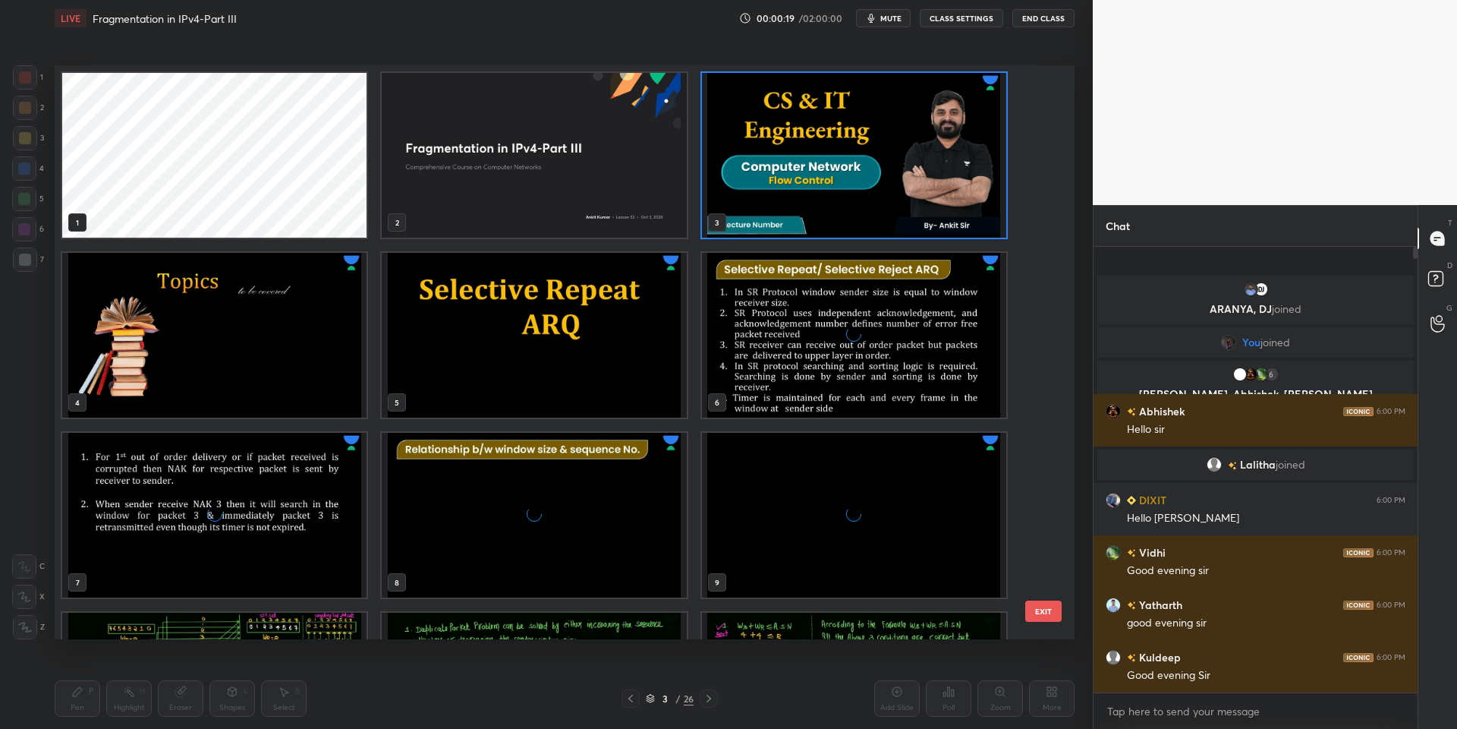
scroll to position [569, 1012]
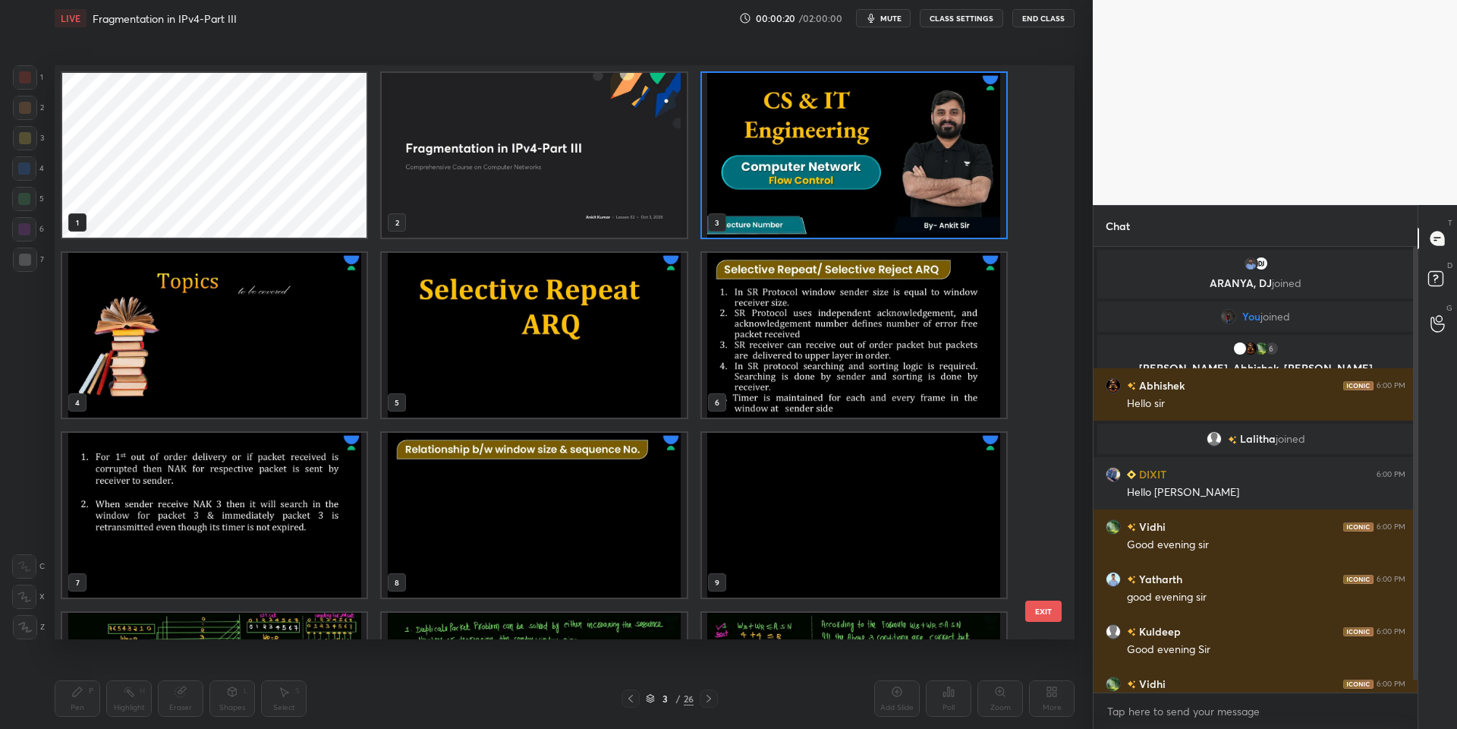
click at [821, 309] on img "grid" at bounding box center [854, 335] width 304 height 165
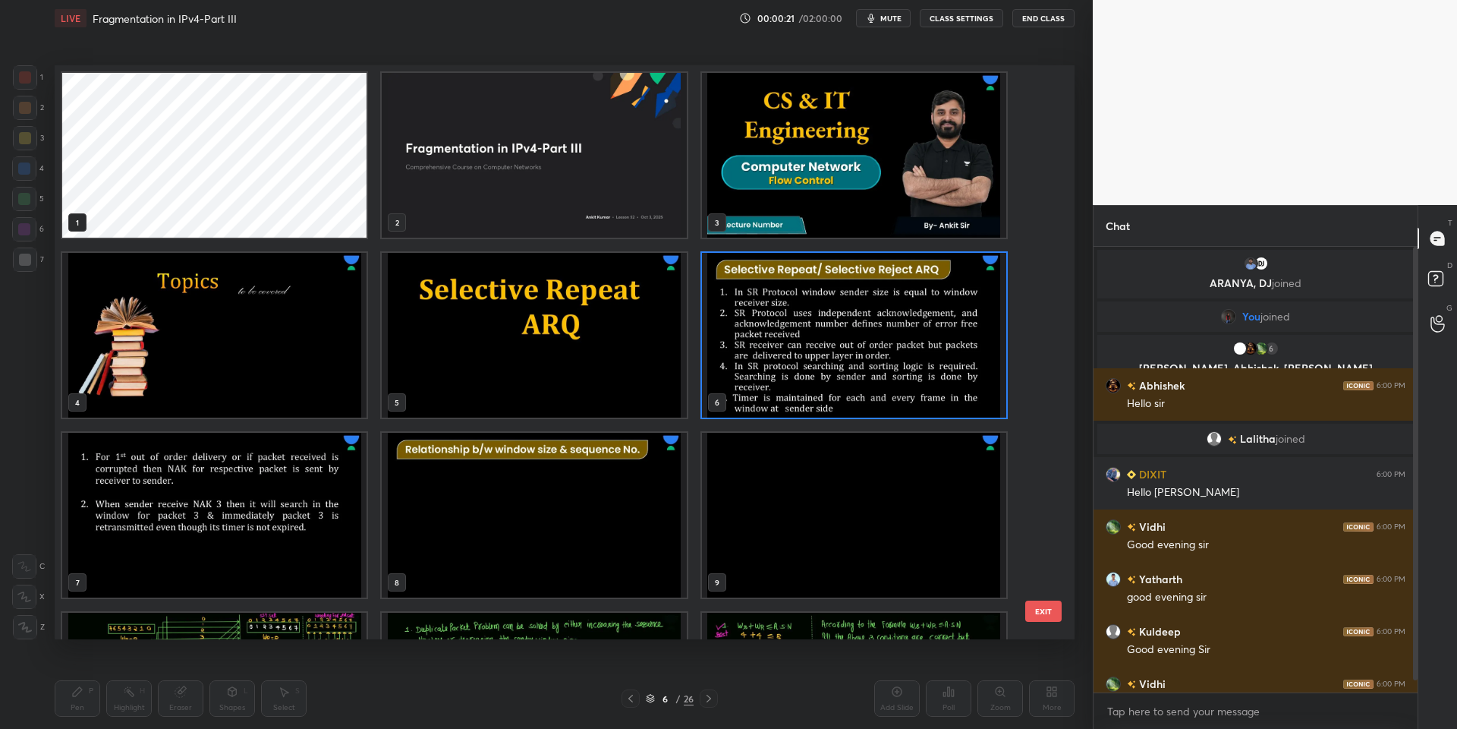
click at [590, 324] on img "grid" at bounding box center [534, 335] width 304 height 165
click at [577, 333] on img "grid" at bounding box center [534, 335] width 304 height 165
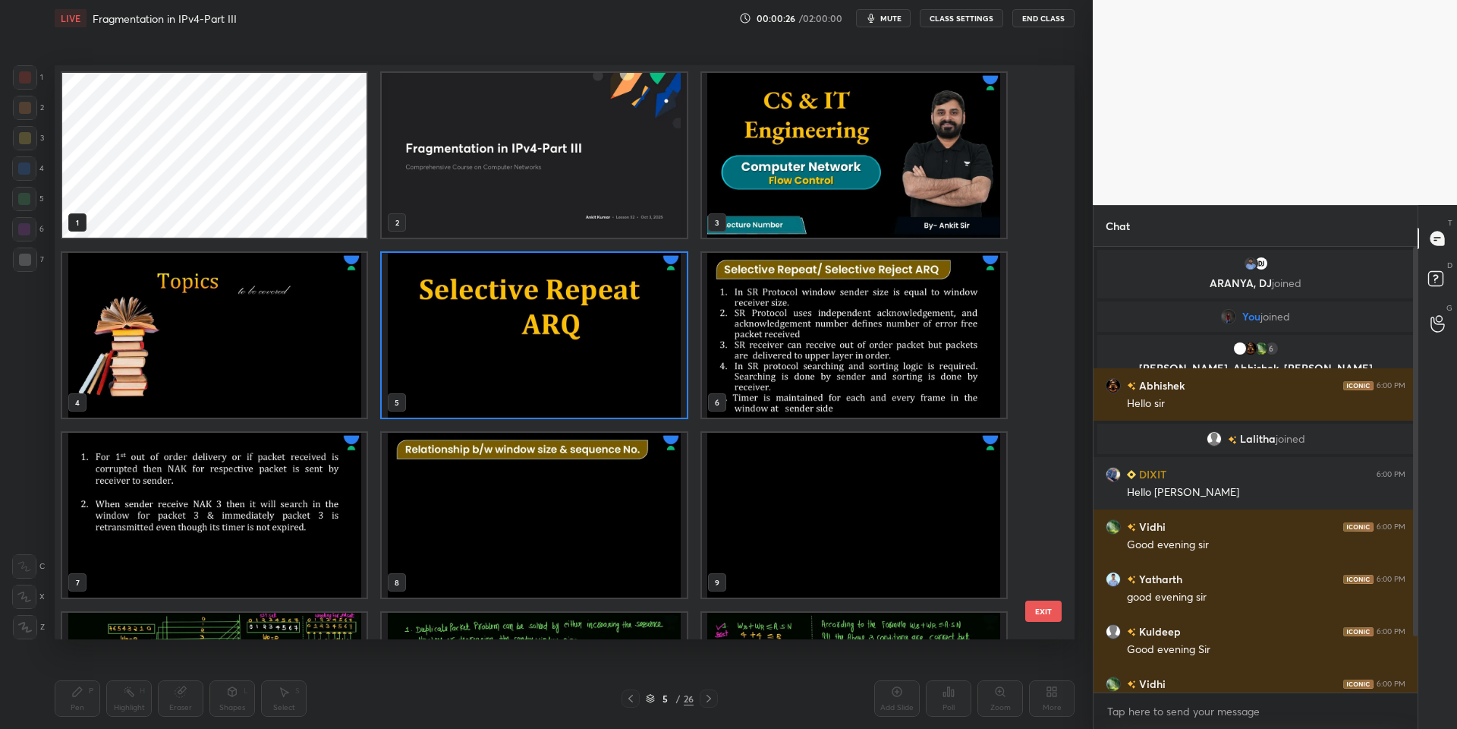
click at [1043, 614] on button "EXIT" at bounding box center [1043, 610] width 36 height 21
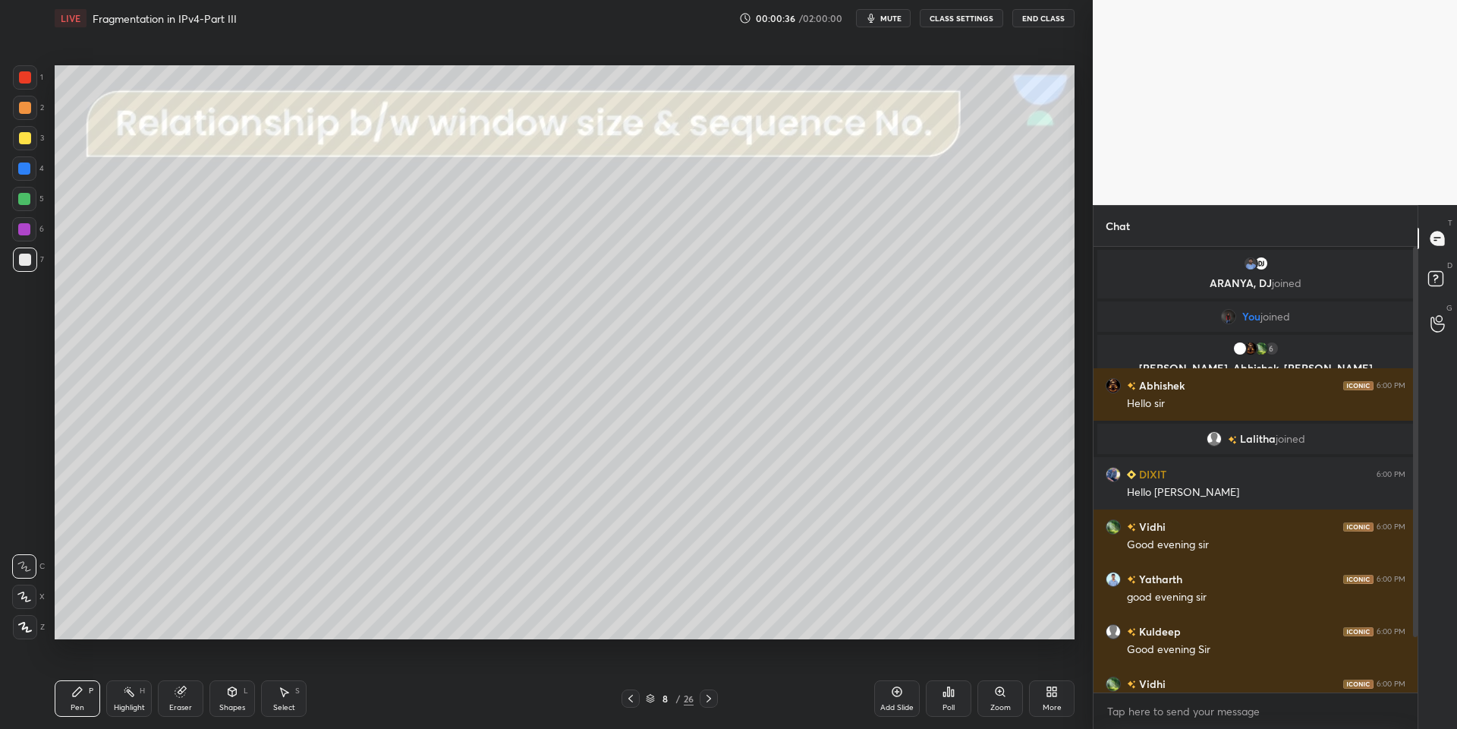
drag, startPoint x: 127, startPoint y: 704, endPoint x: 129, endPoint y: 692, distance: 11.6
click at [128, 698] on div "Highlight H" at bounding box center [129, 698] width 46 height 36
click at [23, 137] on div at bounding box center [25, 138] width 12 height 12
drag, startPoint x: 25, startPoint y: 200, endPoint x: 40, endPoint y: 197, distance: 15.5
click at [26, 200] on div at bounding box center [24, 199] width 12 height 12
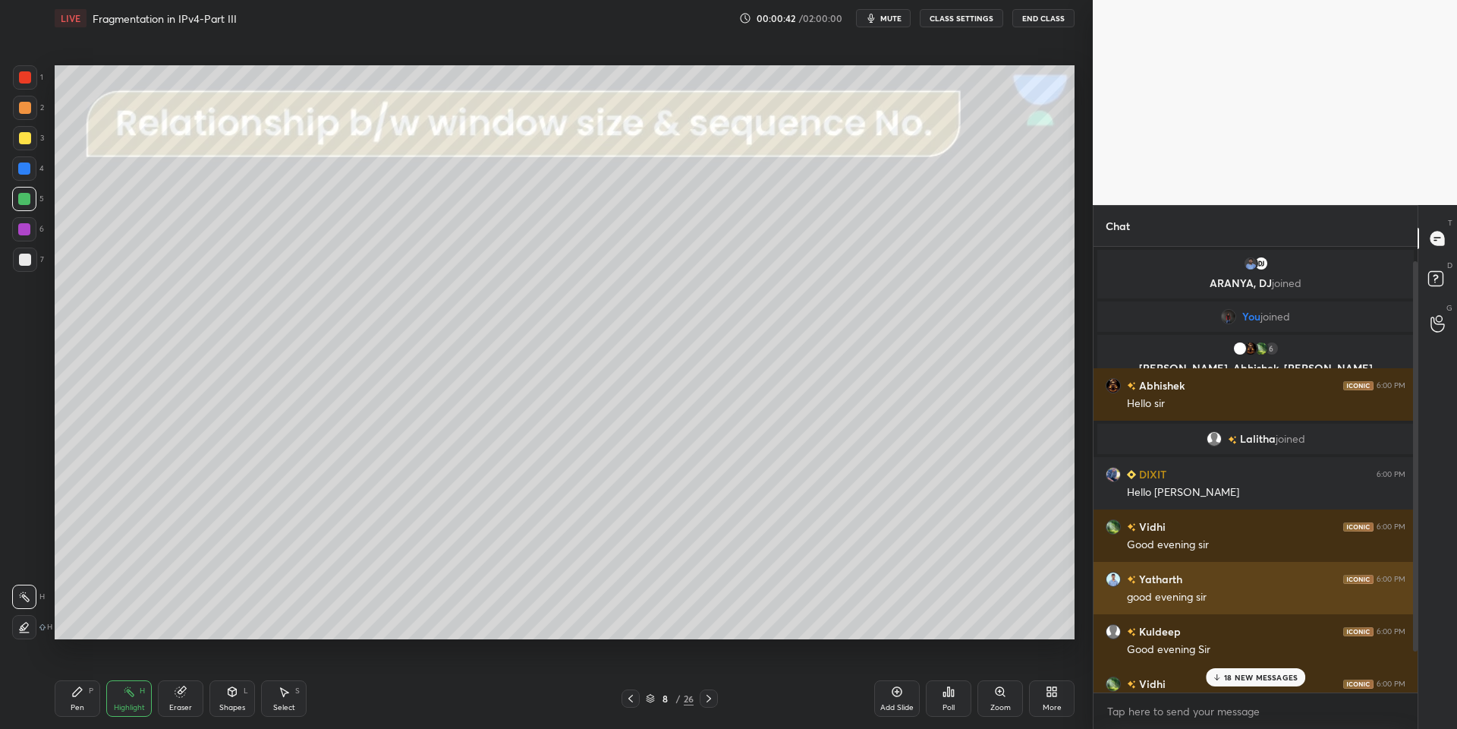
scroll to position [62, 0]
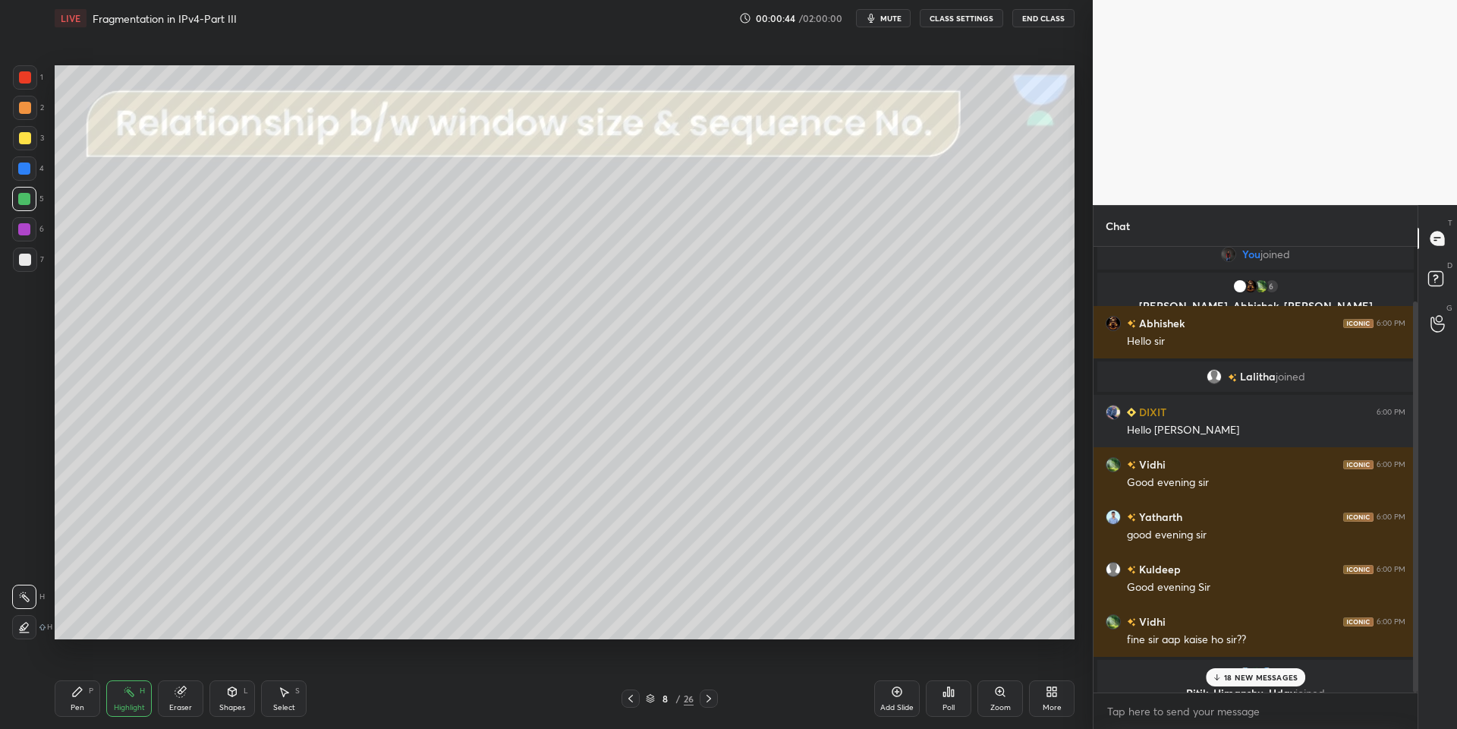
click at [1251, 677] on p "18 NEW MESSAGES" at bounding box center [1261, 676] width 74 height 9
click at [86, 701] on div "Pen P" at bounding box center [78, 698] width 46 height 36
click at [27, 140] on div at bounding box center [25, 138] width 12 height 12
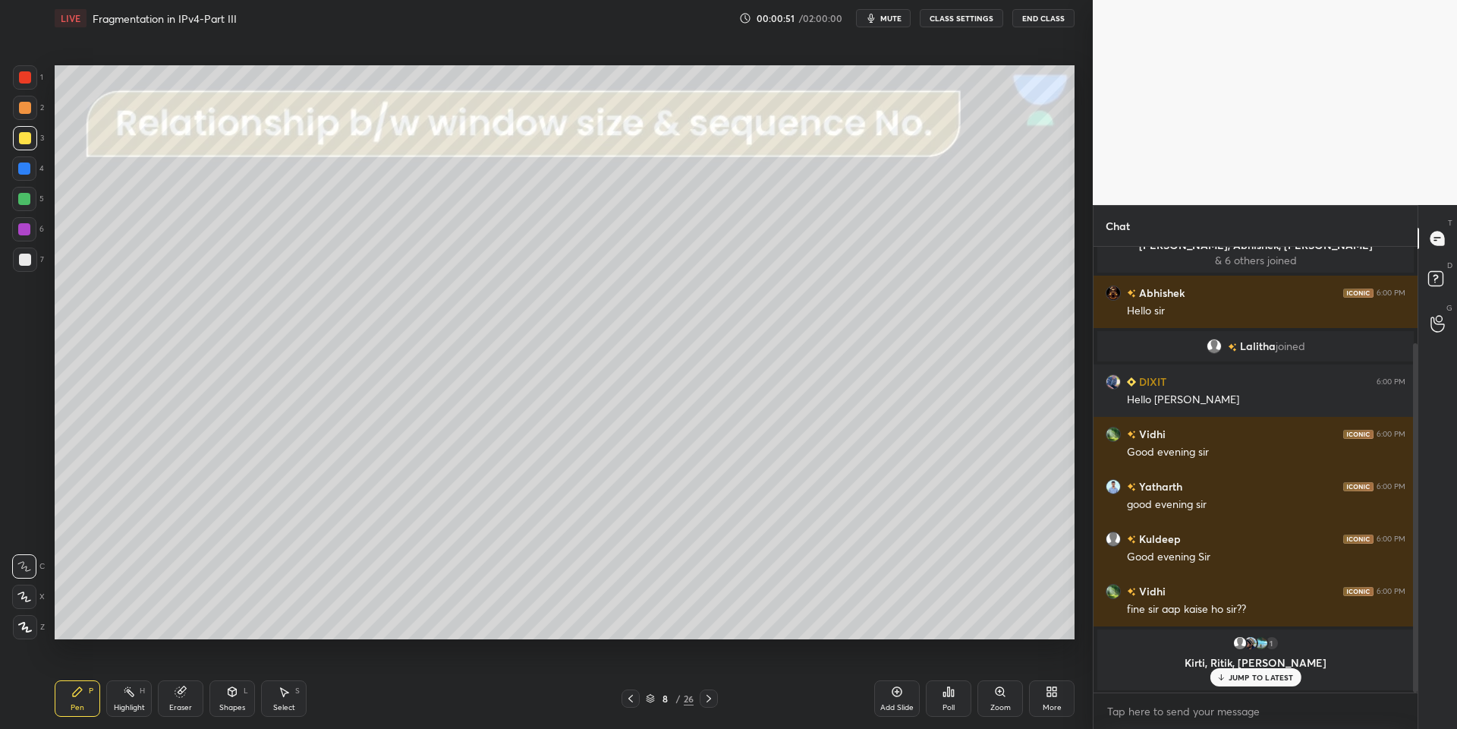
drag, startPoint x: 86, startPoint y: 710, endPoint x: 107, endPoint y: 656, distance: 58.6
click at [88, 707] on div "Pen P" at bounding box center [78, 698] width 46 height 36
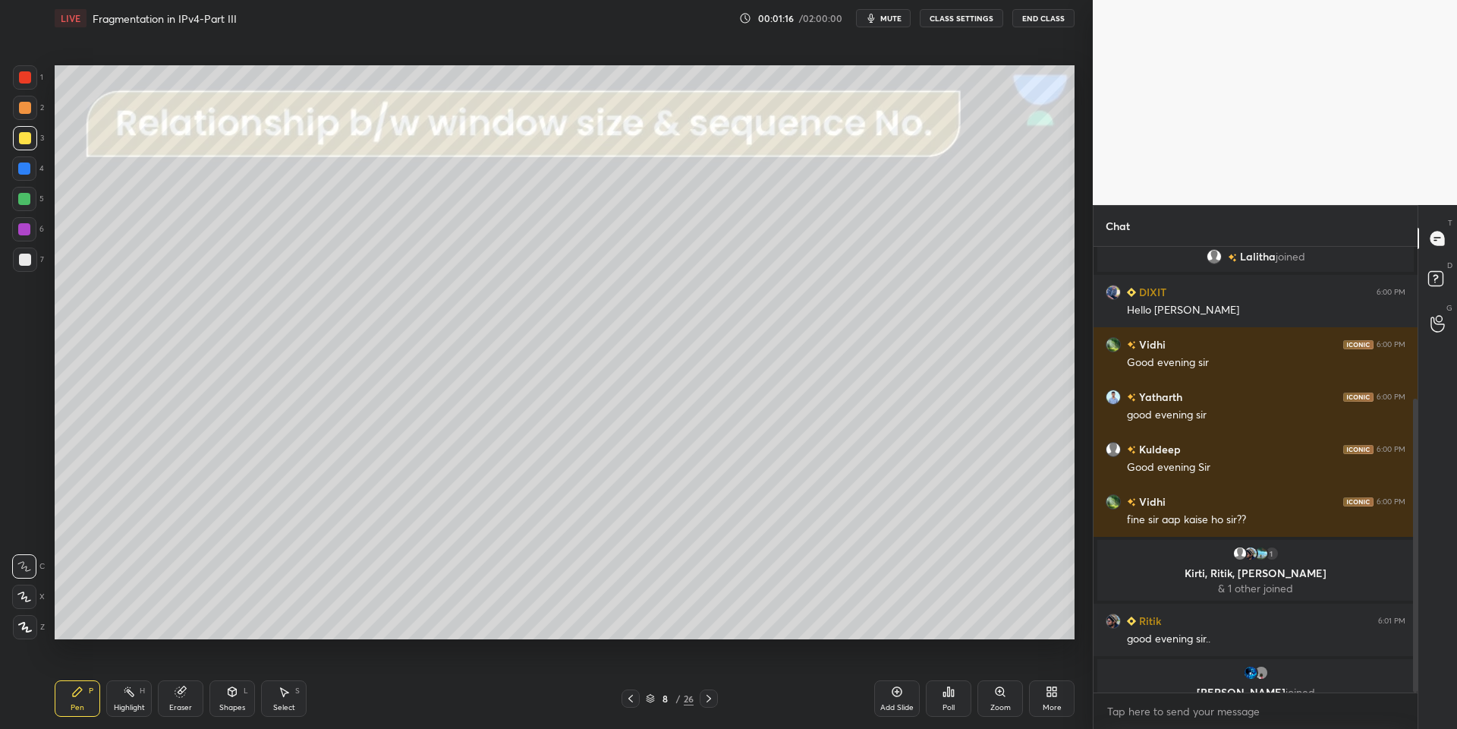
scroll to position [231, 0]
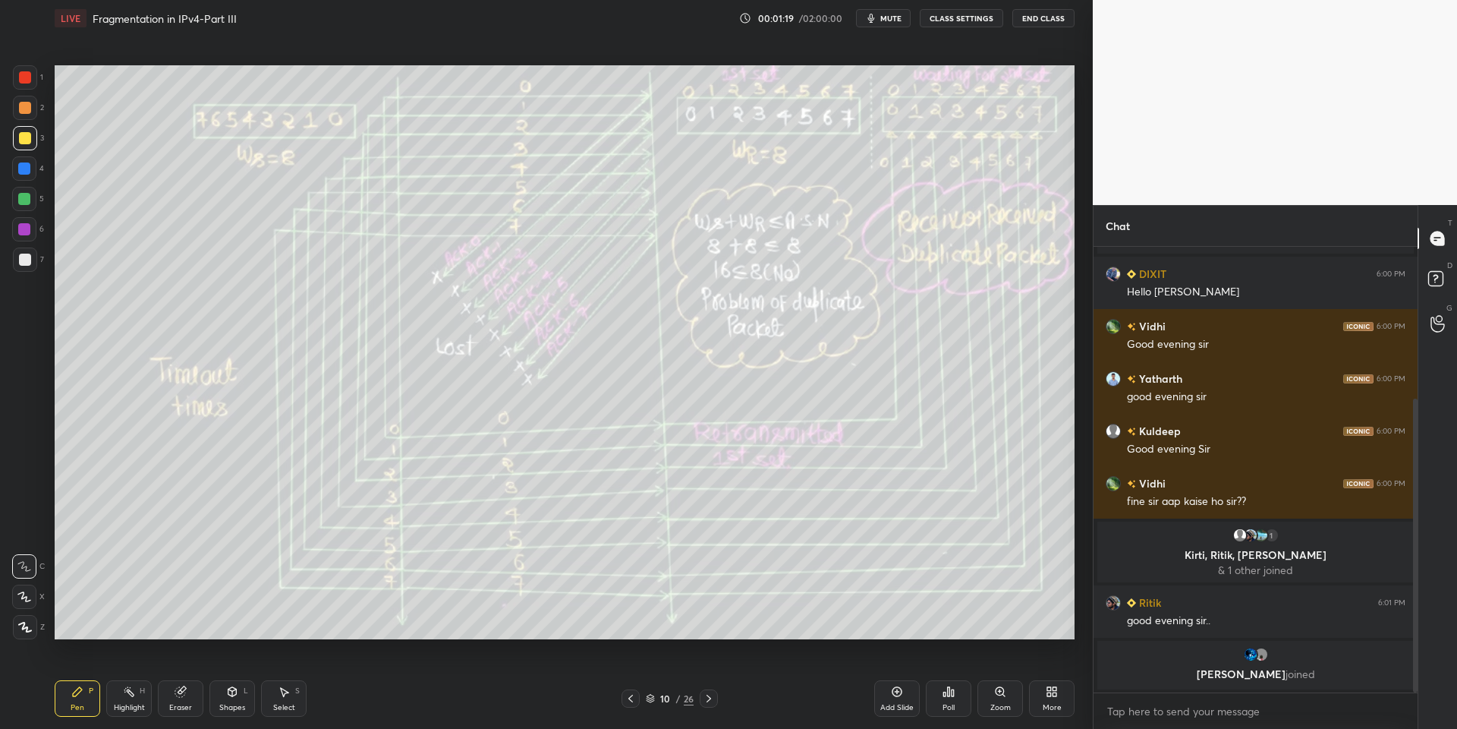
click at [131, 704] on div "Highlight" at bounding box center [129, 708] width 31 height 8
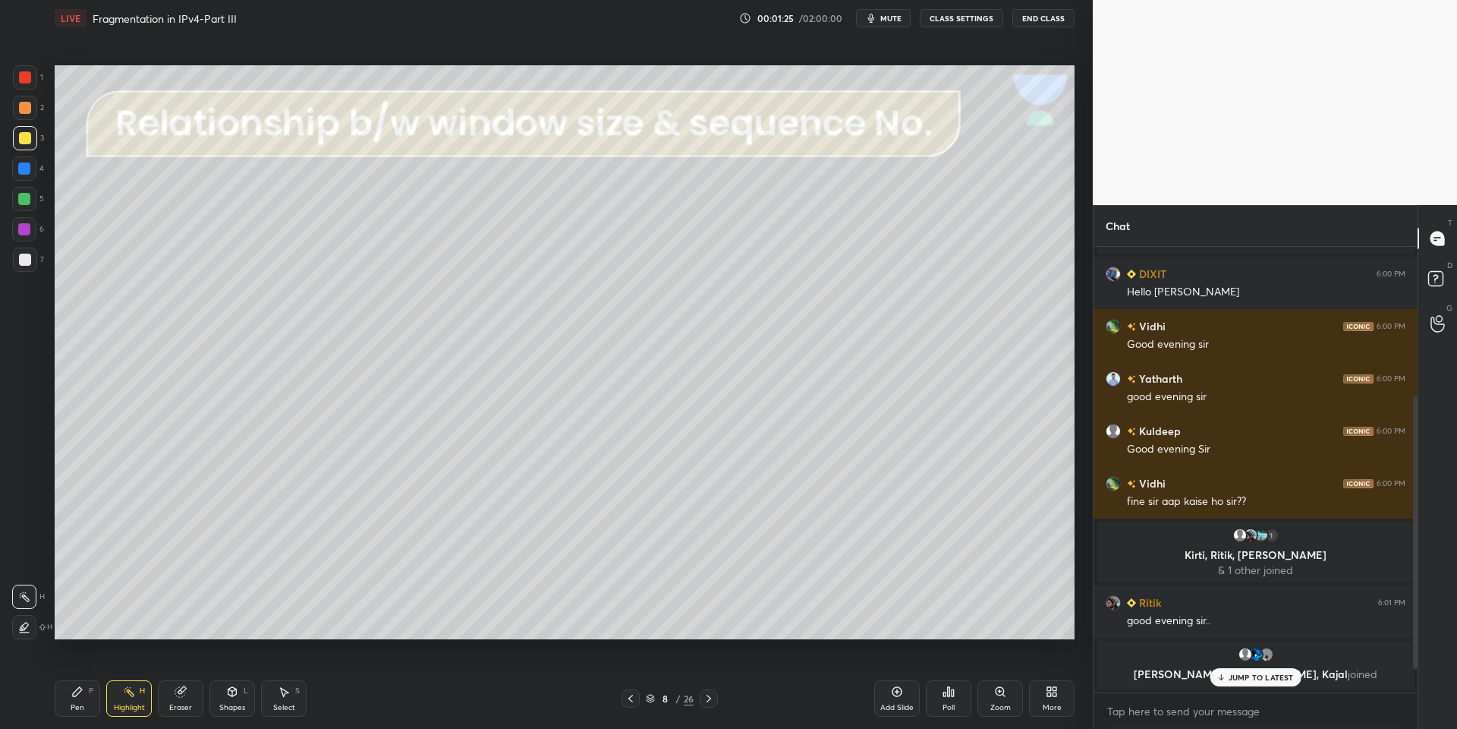
scroll to position [244, 0]
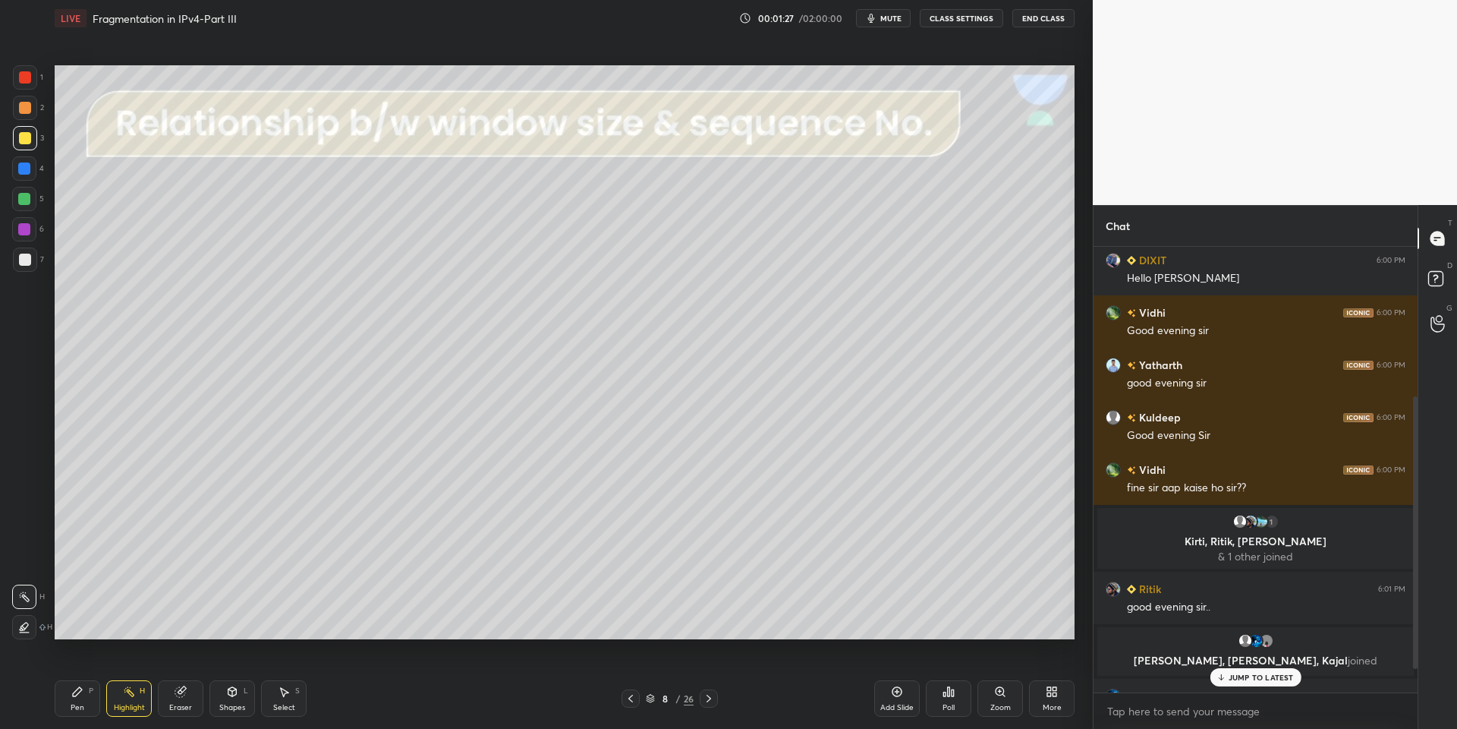
click at [1233, 678] on p "JUMP TO LATEST" at bounding box center [1261, 676] width 65 height 9
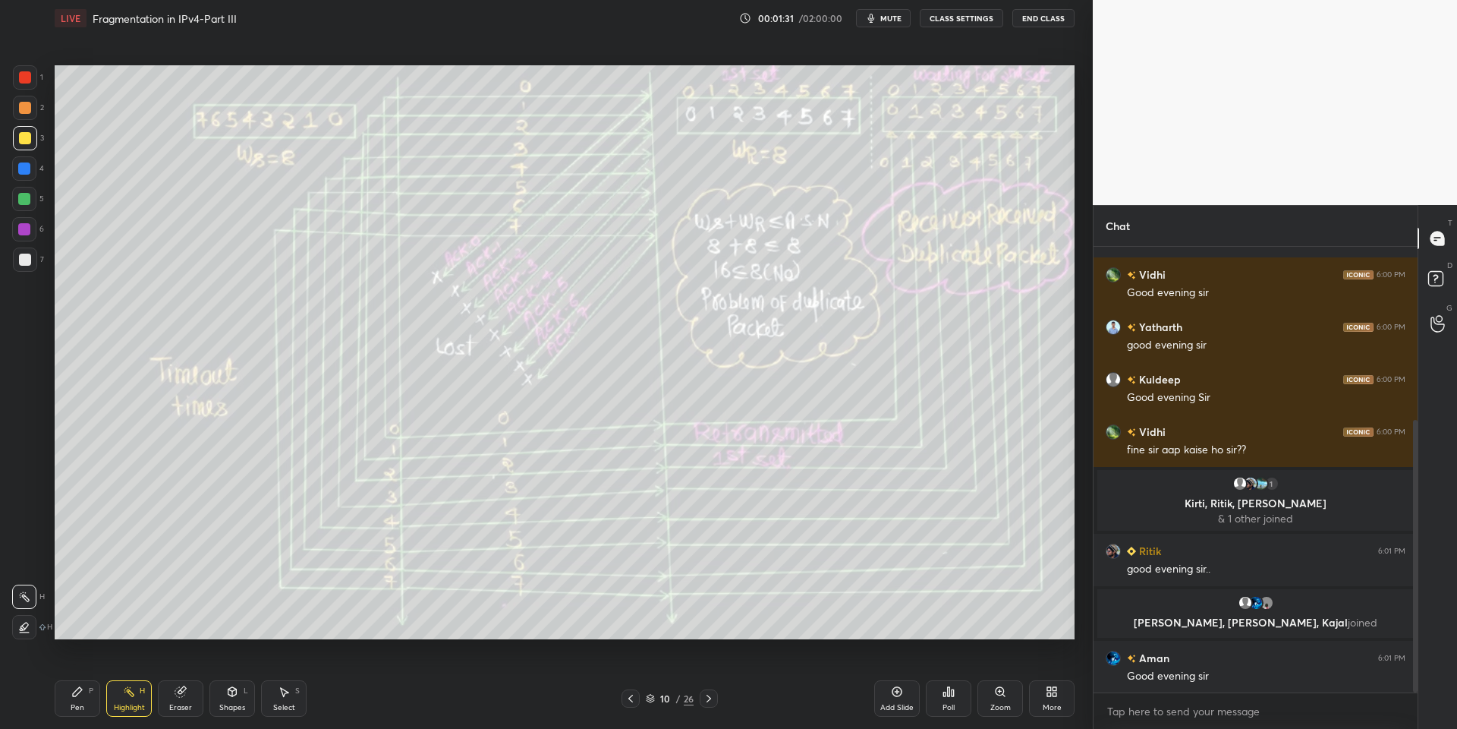
click at [85, 707] on div "Pen P" at bounding box center [78, 698] width 46 height 36
click at [128, 705] on div "Highlight" at bounding box center [129, 708] width 31 height 8
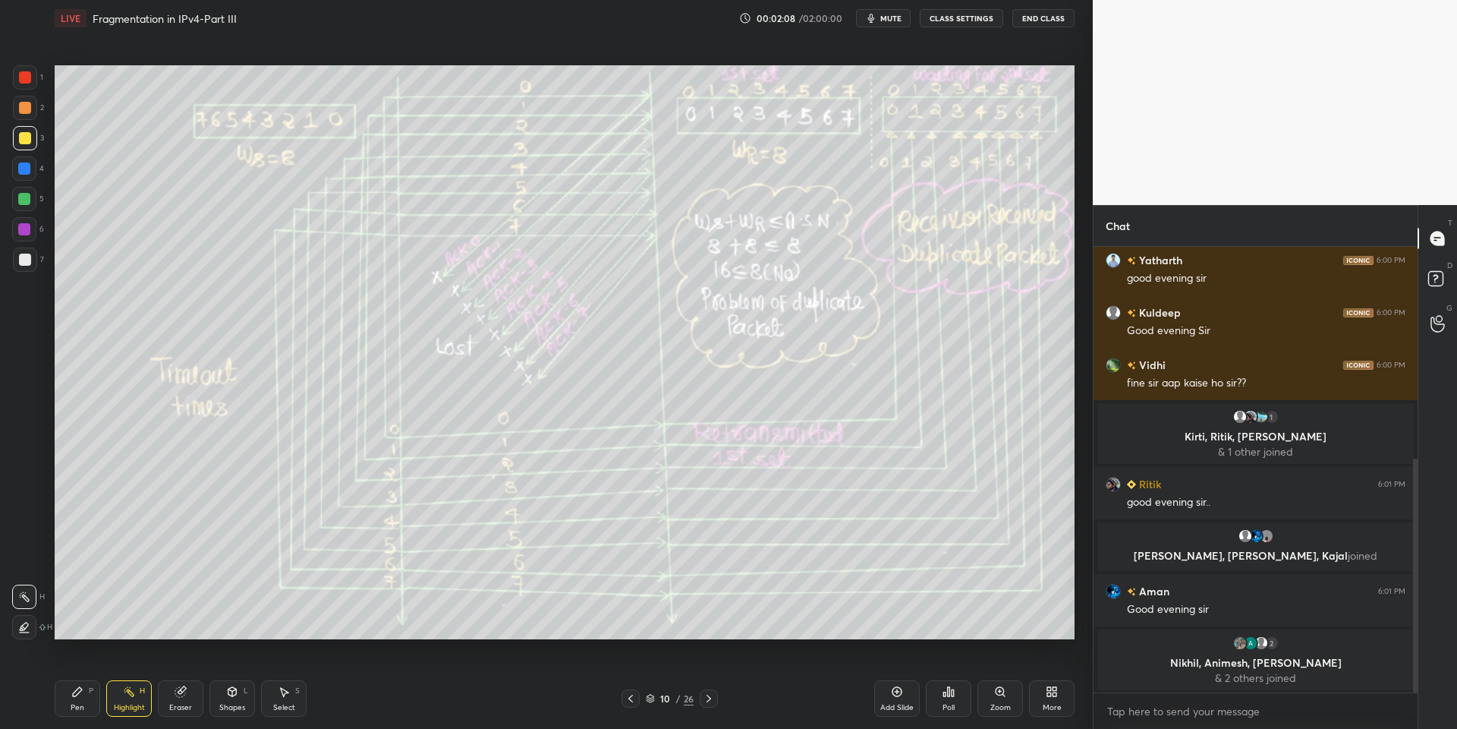
scroll to position [402, 0]
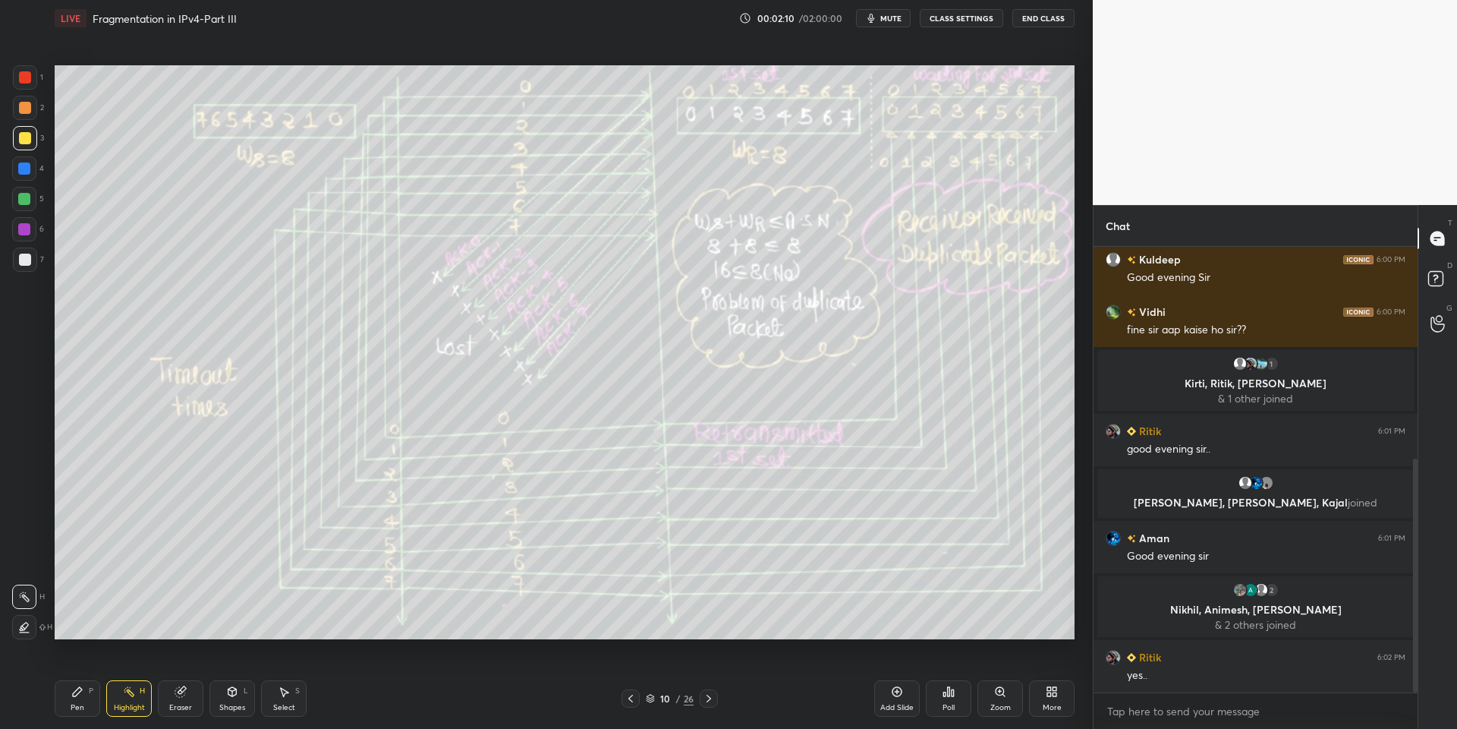
click at [88, 692] on div "Pen P" at bounding box center [78, 698] width 46 height 36
click at [136, 694] on div "Highlight H" at bounding box center [129, 698] width 46 height 36
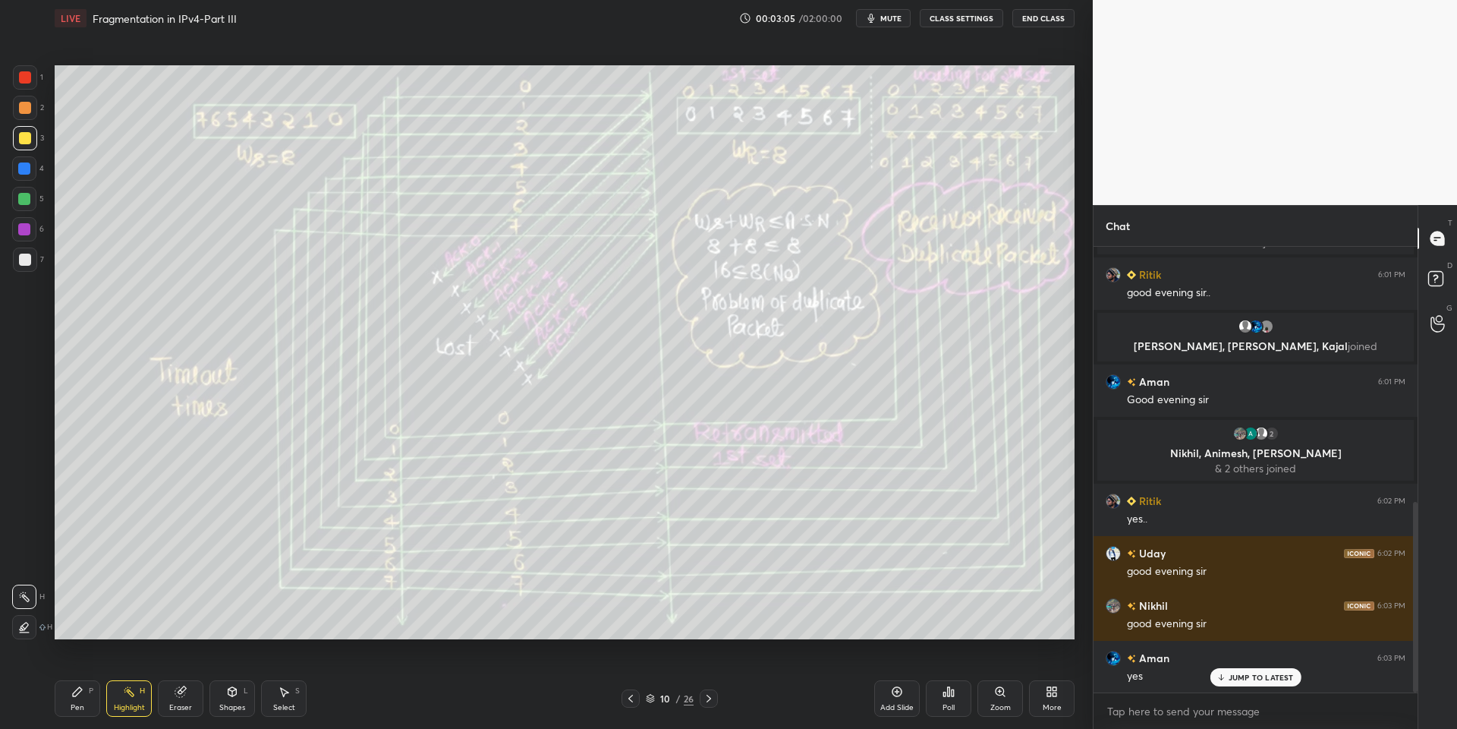
scroll to position [595, 0]
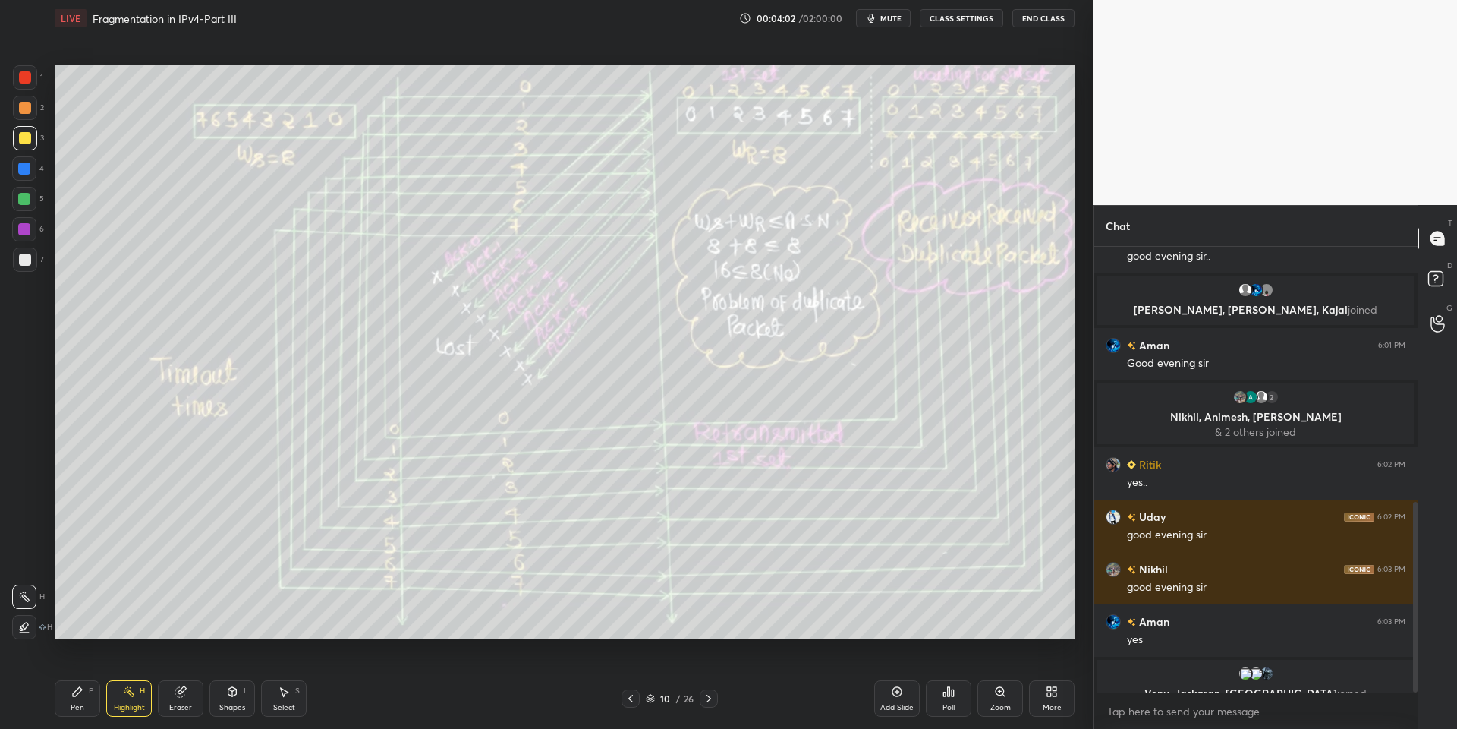
drag, startPoint x: 95, startPoint y: 698, endPoint x: 115, endPoint y: 701, distance: 20.7
click at [97, 697] on div "Pen P" at bounding box center [78, 698] width 46 height 36
click at [129, 698] on div "Highlight H" at bounding box center [129, 698] width 46 height 36
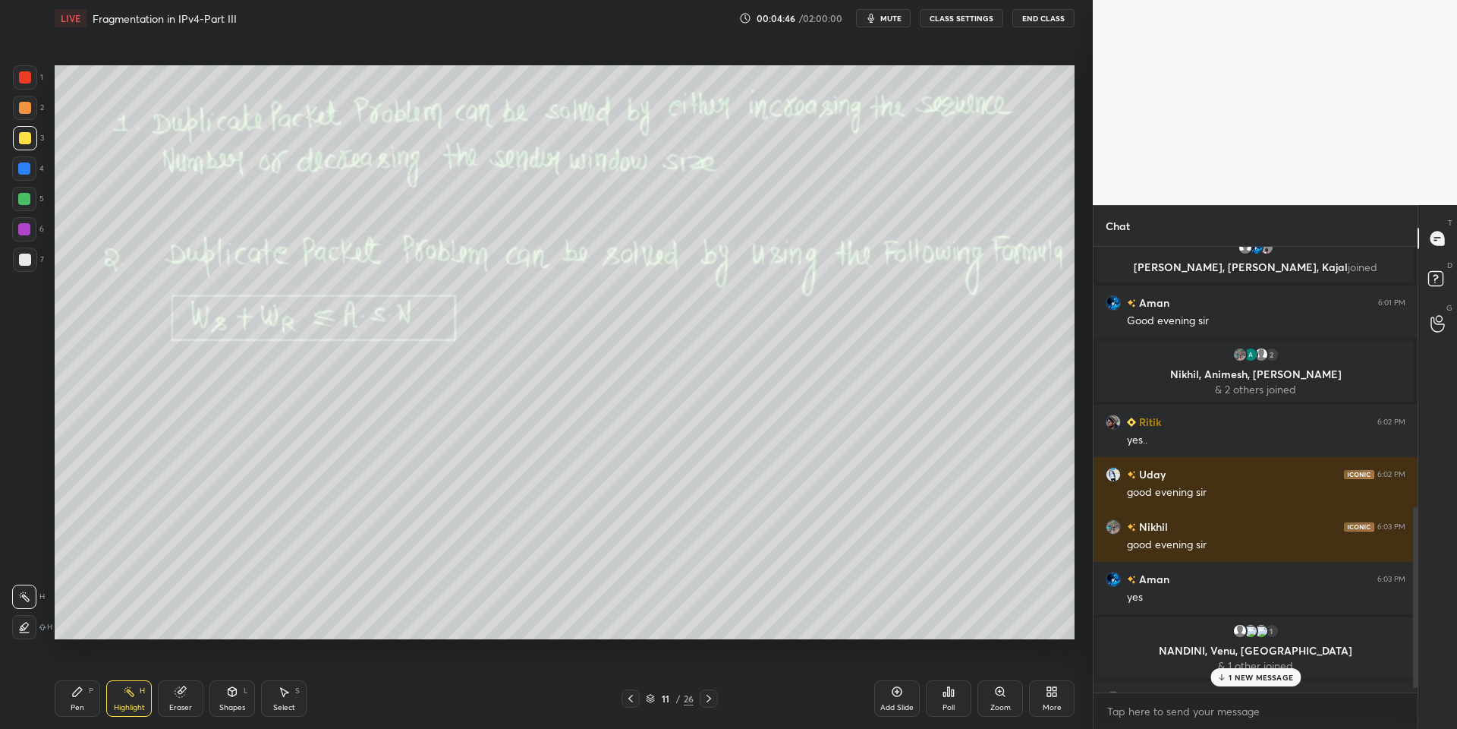
scroll to position [666, 0]
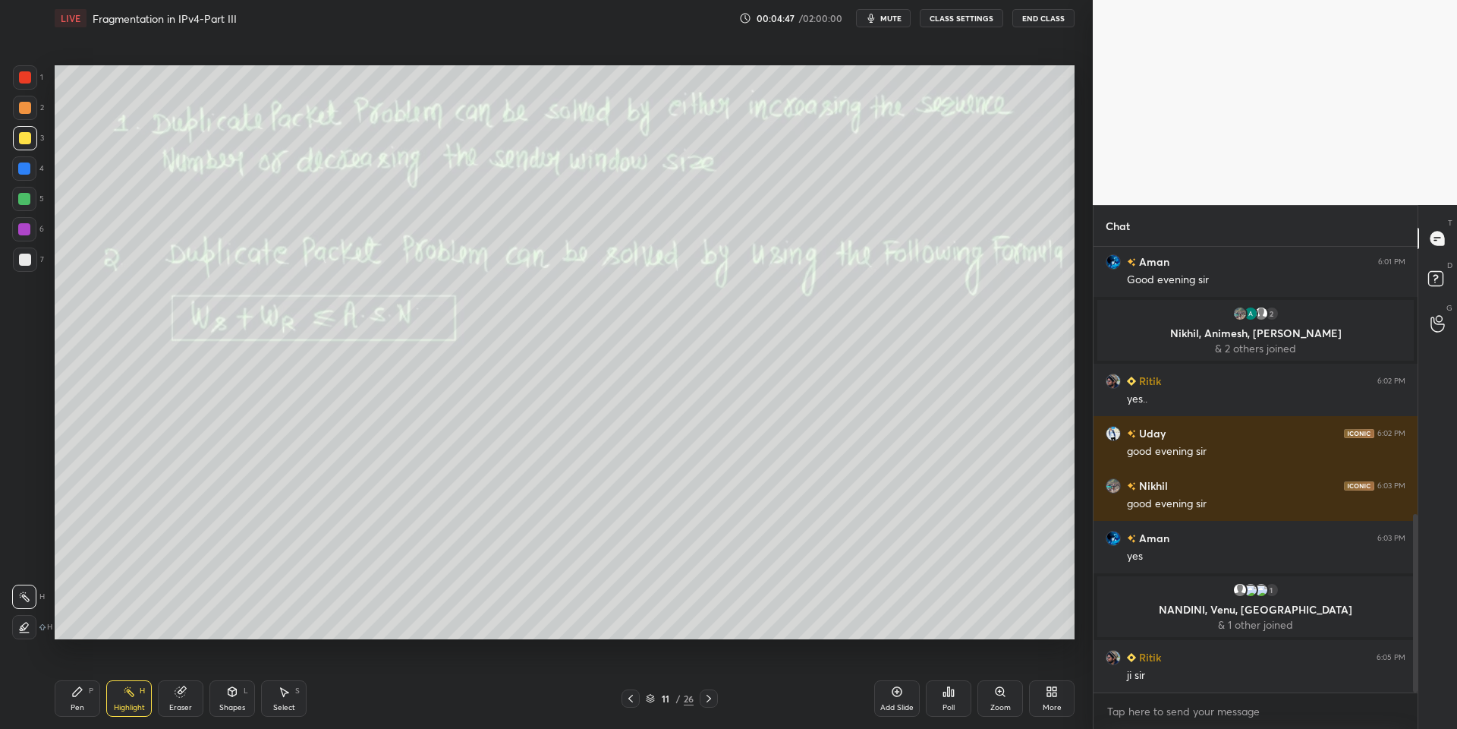
click at [95, 695] on div "Pen P" at bounding box center [78, 698] width 46 height 36
drag, startPoint x: 124, startPoint y: 702, endPoint x: 124, endPoint y: 668, distance: 34.2
click at [126, 698] on div "Highlight H" at bounding box center [129, 698] width 46 height 36
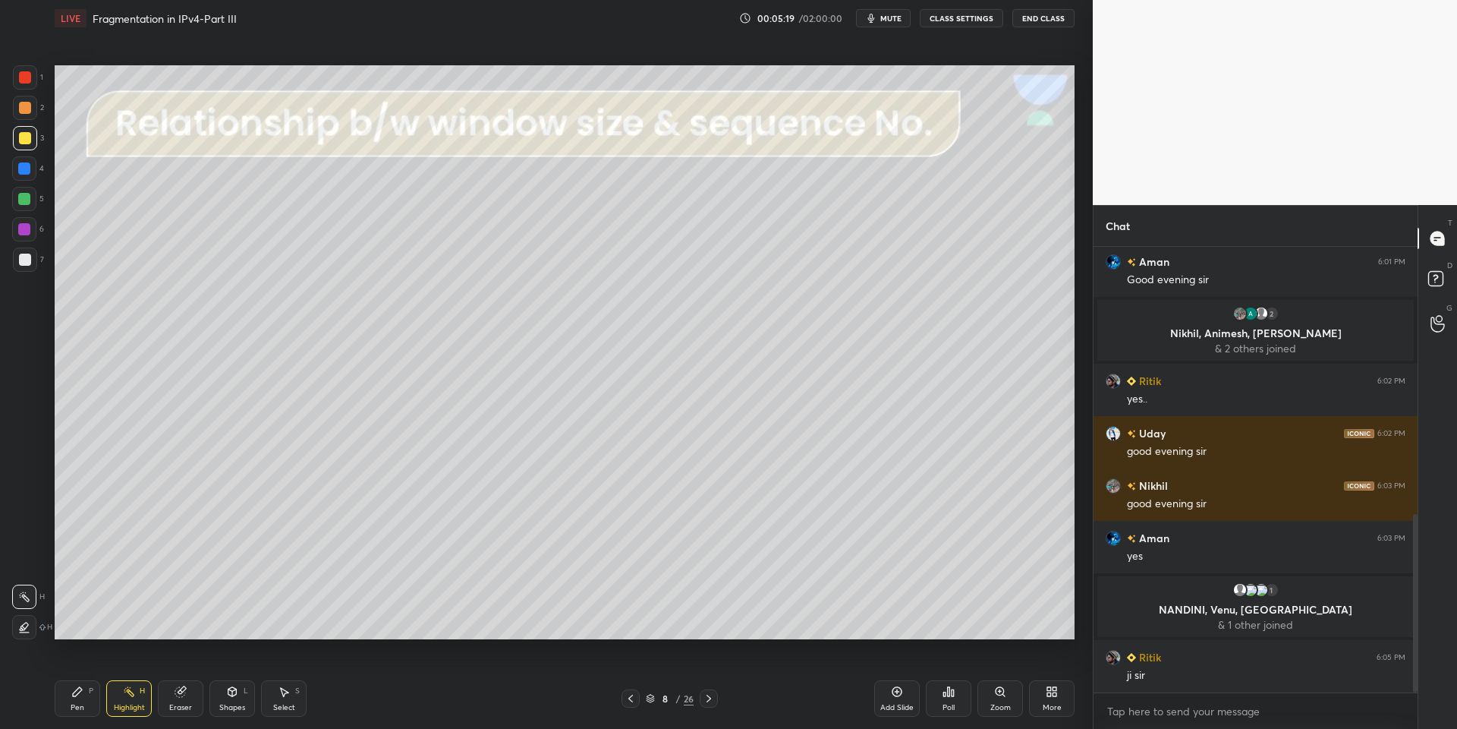
drag, startPoint x: 84, startPoint y: 698, endPoint x: 118, endPoint y: 699, distance: 33.4
click at [91, 704] on div "Pen P" at bounding box center [78, 698] width 46 height 36
drag, startPoint x: 128, startPoint y: 702, endPoint x: 134, endPoint y: 697, distance: 8.1
click at [130, 704] on div "Highlight" at bounding box center [129, 708] width 31 height 8
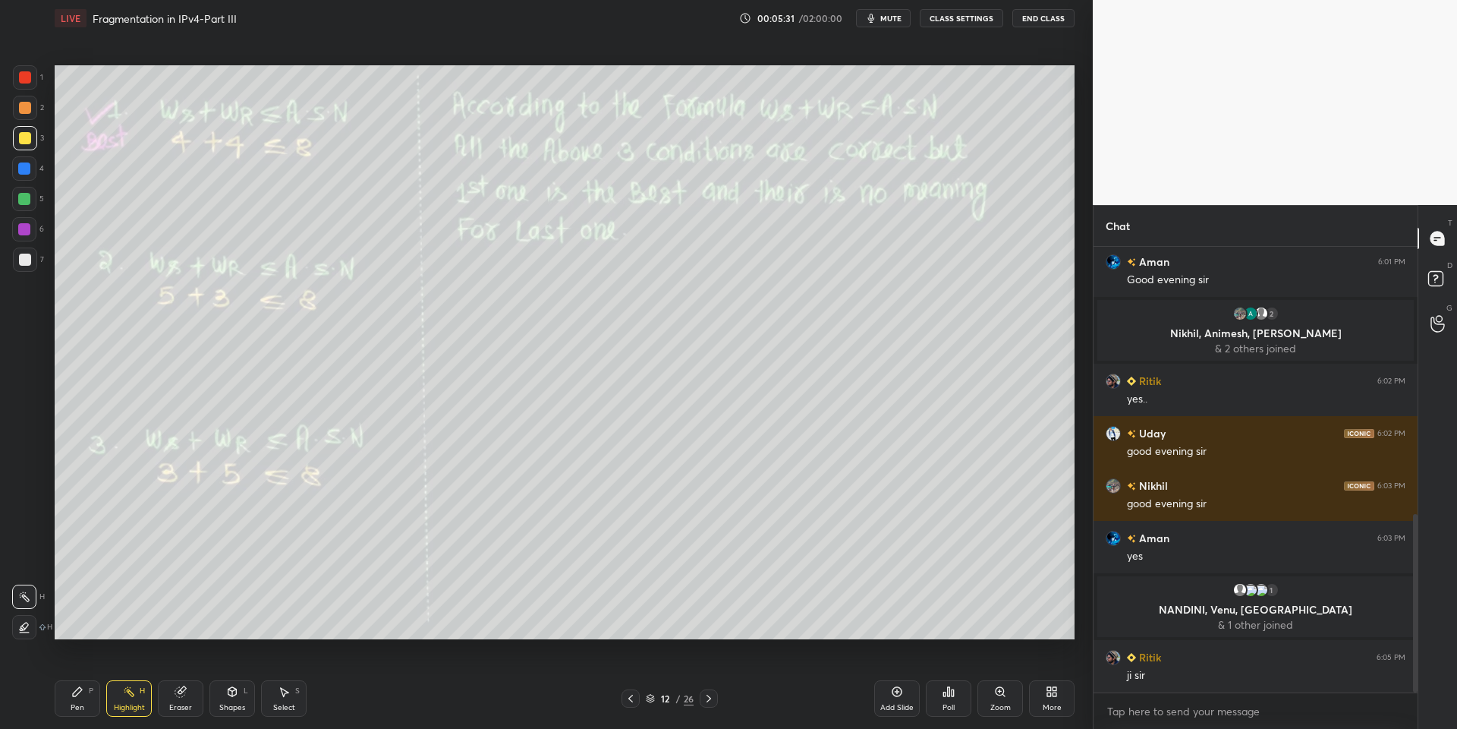
drag, startPoint x: 93, startPoint y: 701, endPoint x: 109, endPoint y: 707, distance: 16.3
click at [98, 703] on div "Pen P" at bounding box center [78, 698] width 46 height 36
click at [133, 700] on div "Highlight H" at bounding box center [129, 698] width 46 height 36
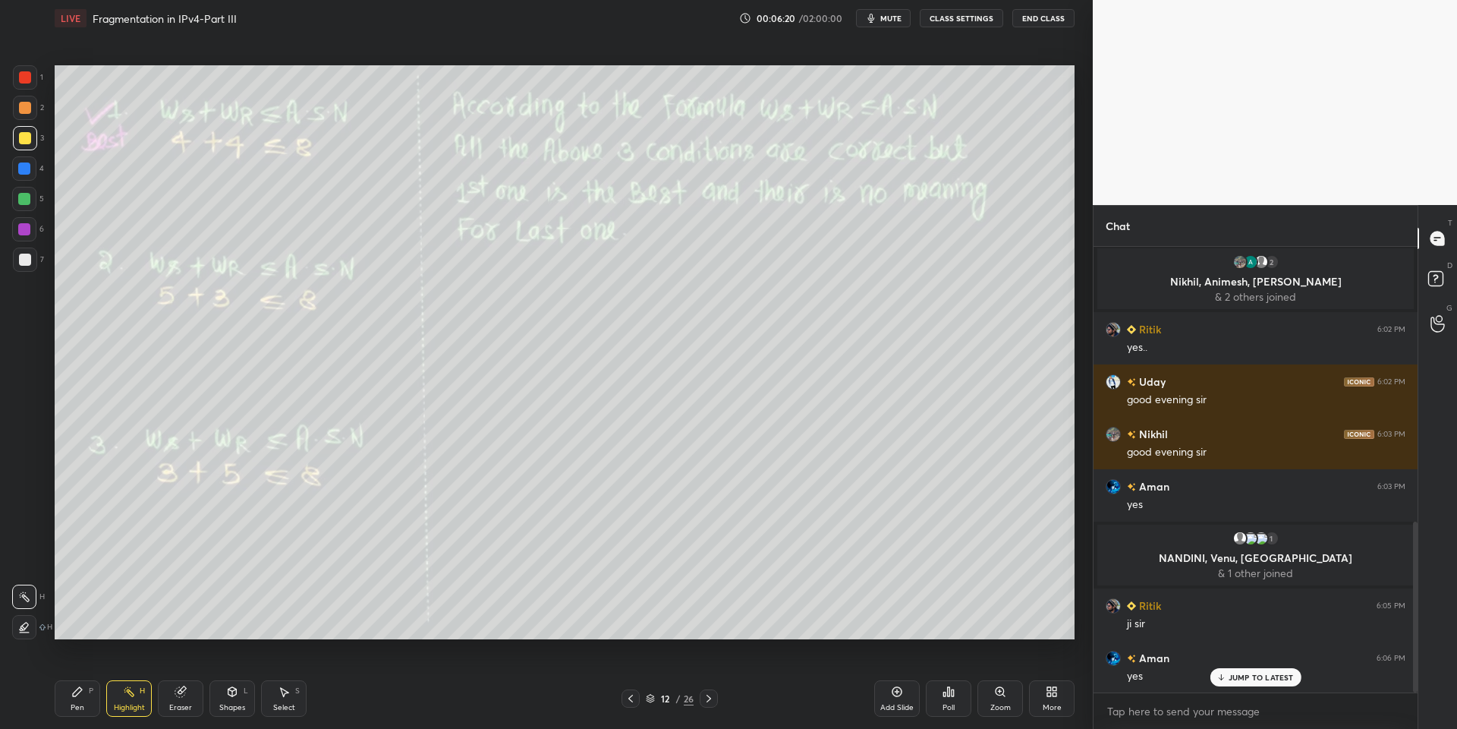
drag, startPoint x: 83, startPoint y: 702, endPoint x: 104, endPoint y: 706, distance: 20.8
click at [85, 704] on div "Pen P" at bounding box center [78, 698] width 46 height 36
click at [115, 709] on div "Highlight H" at bounding box center [129, 698] width 46 height 36
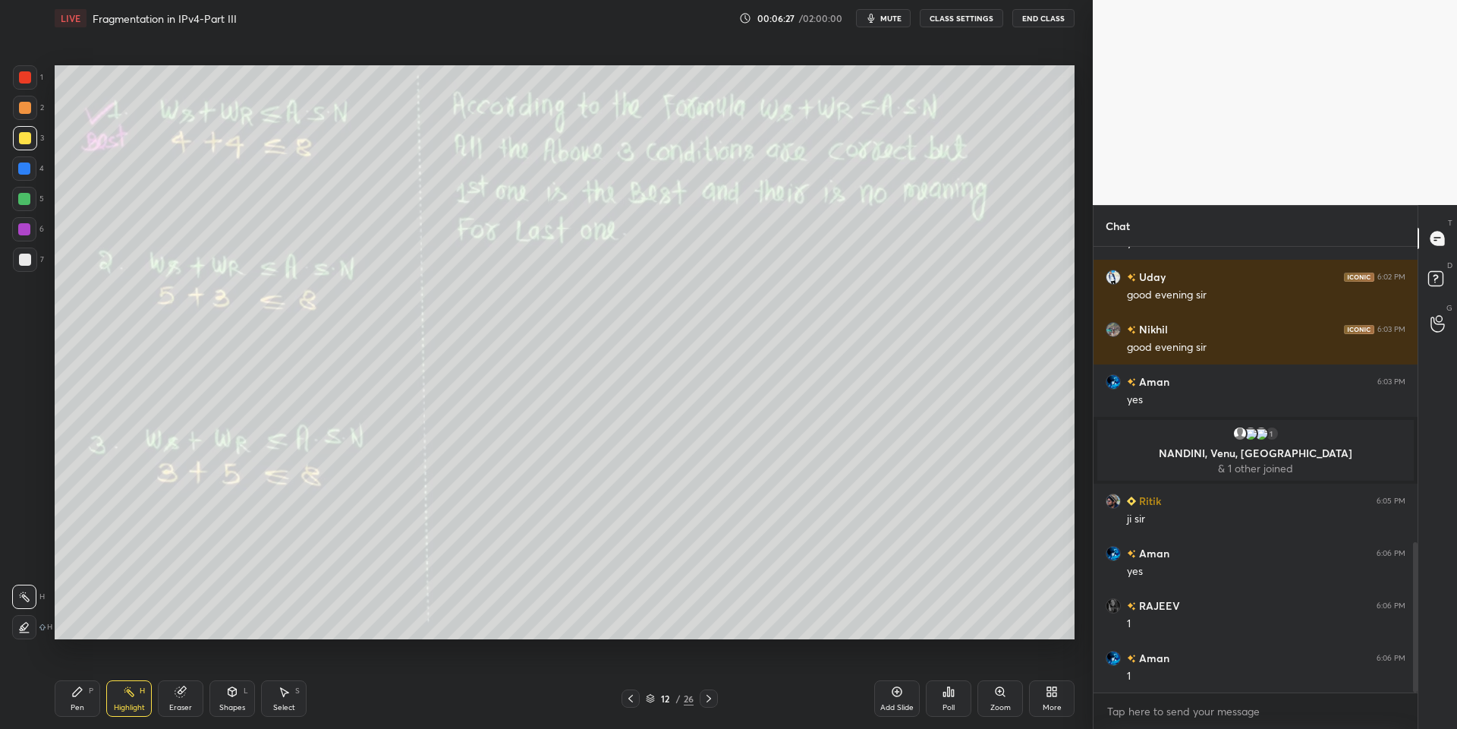
scroll to position [876, 0]
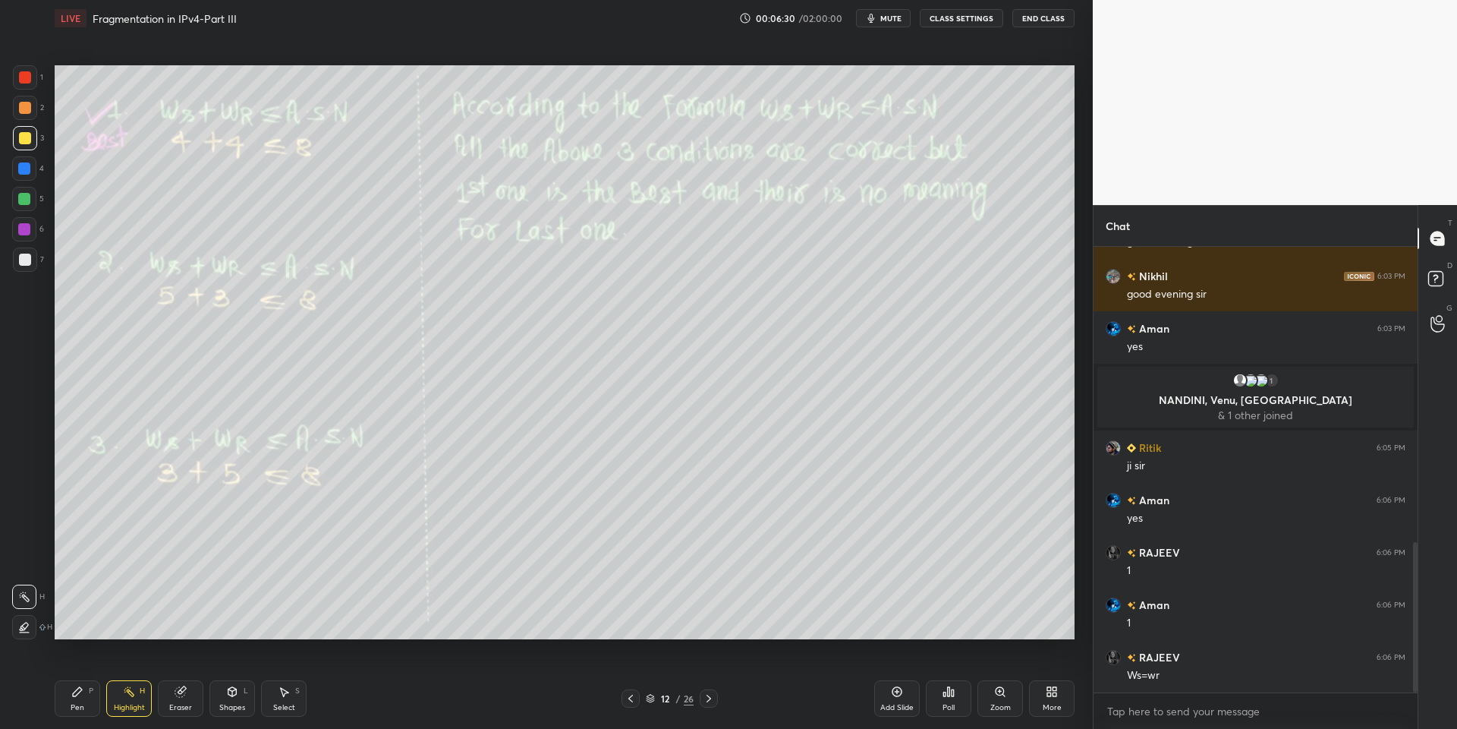
drag, startPoint x: 88, startPoint y: 699, endPoint x: 96, endPoint y: 697, distance: 8.5
click at [90, 700] on div "Pen P" at bounding box center [78, 698] width 46 height 36
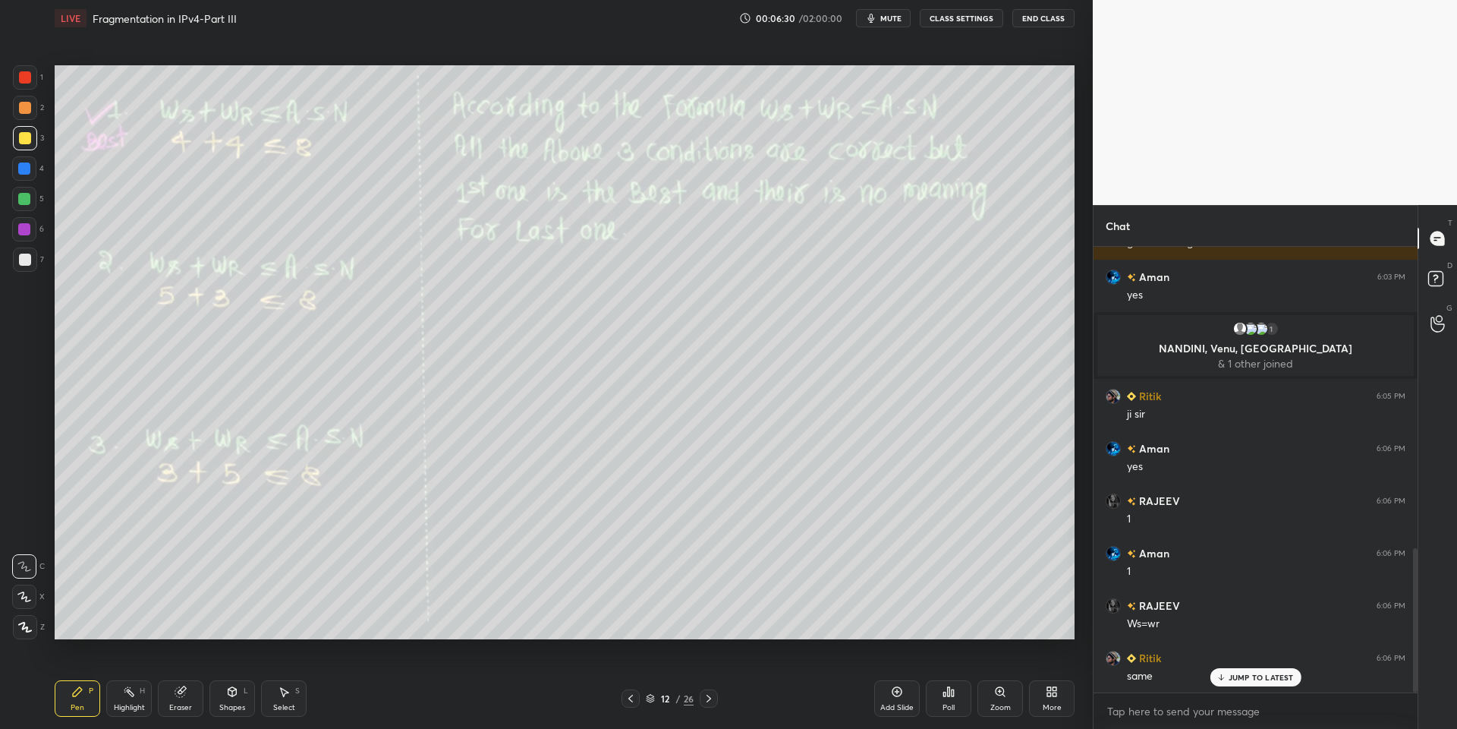
click at [128, 699] on div "Highlight H" at bounding box center [129, 698] width 46 height 36
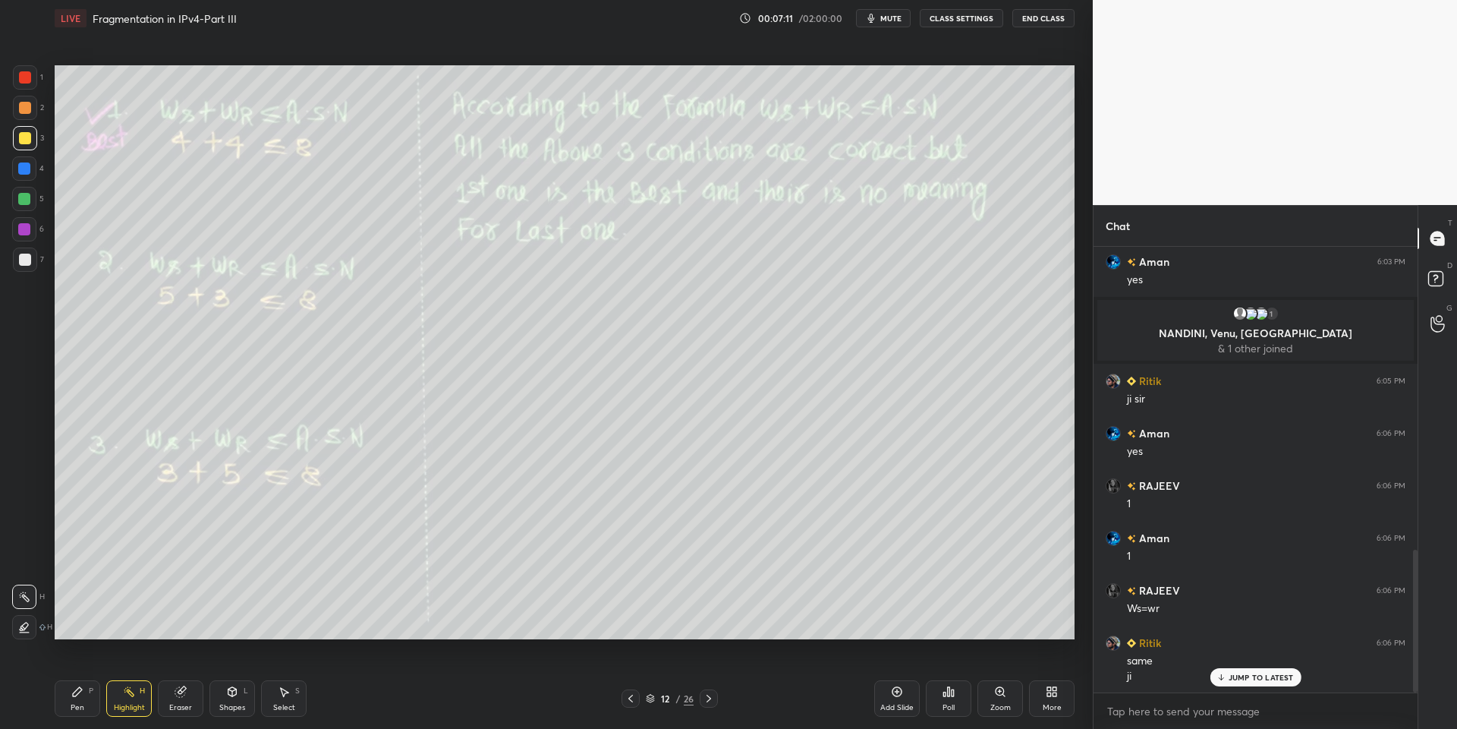
click at [83, 696] on div "Pen P" at bounding box center [78, 698] width 46 height 36
click at [131, 706] on div "Highlight" at bounding box center [129, 708] width 31 height 8
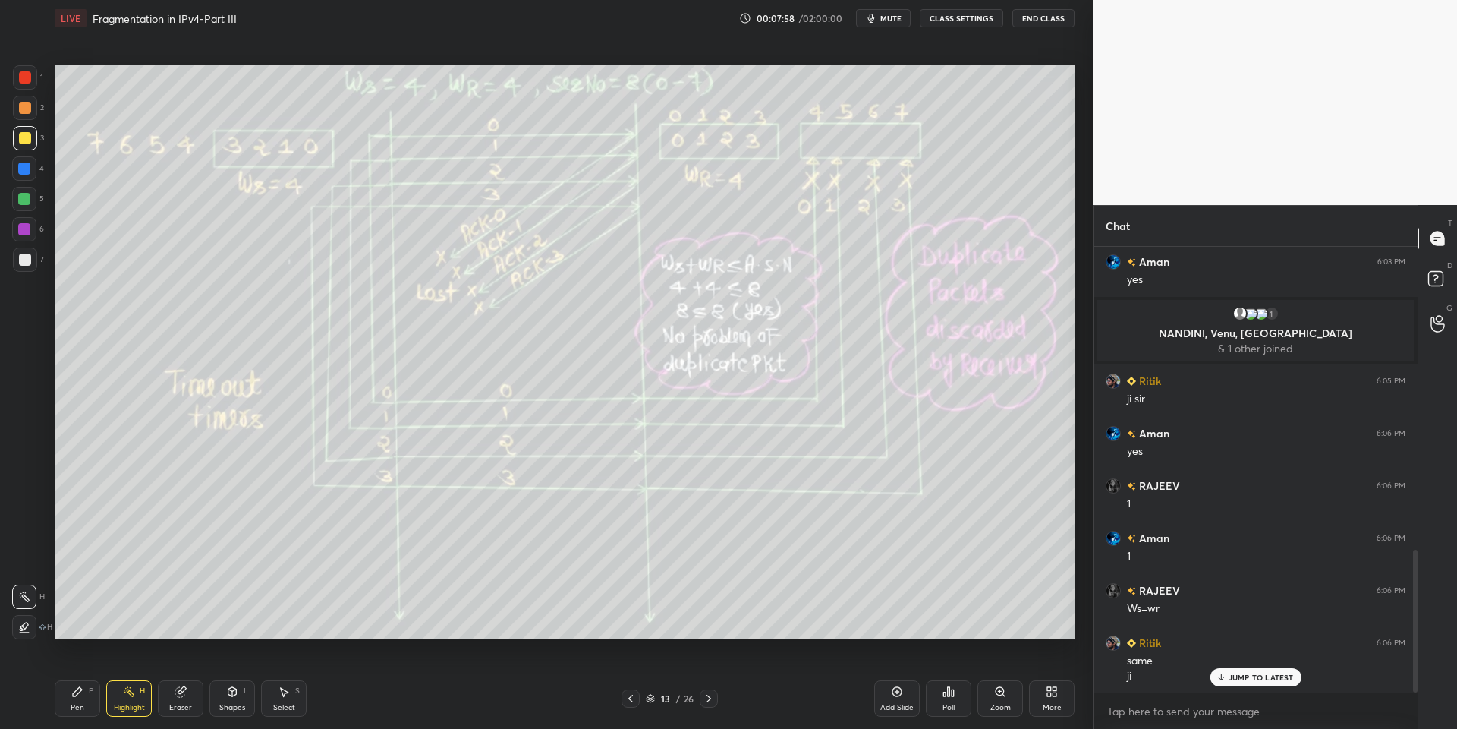
drag, startPoint x: 135, startPoint y: 697, endPoint x: 131, endPoint y: 685, distance: 13.7
click at [131, 697] on div "Highlight H" at bounding box center [129, 698] width 46 height 36
drag, startPoint x: 77, startPoint y: 685, endPoint x: 115, endPoint y: 696, distance: 39.4
click at [81, 689] on icon at bounding box center [77, 691] width 12 height 12
click at [124, 701] on div "Highlight H" at bounding box center [129, 698] width 46 height 36
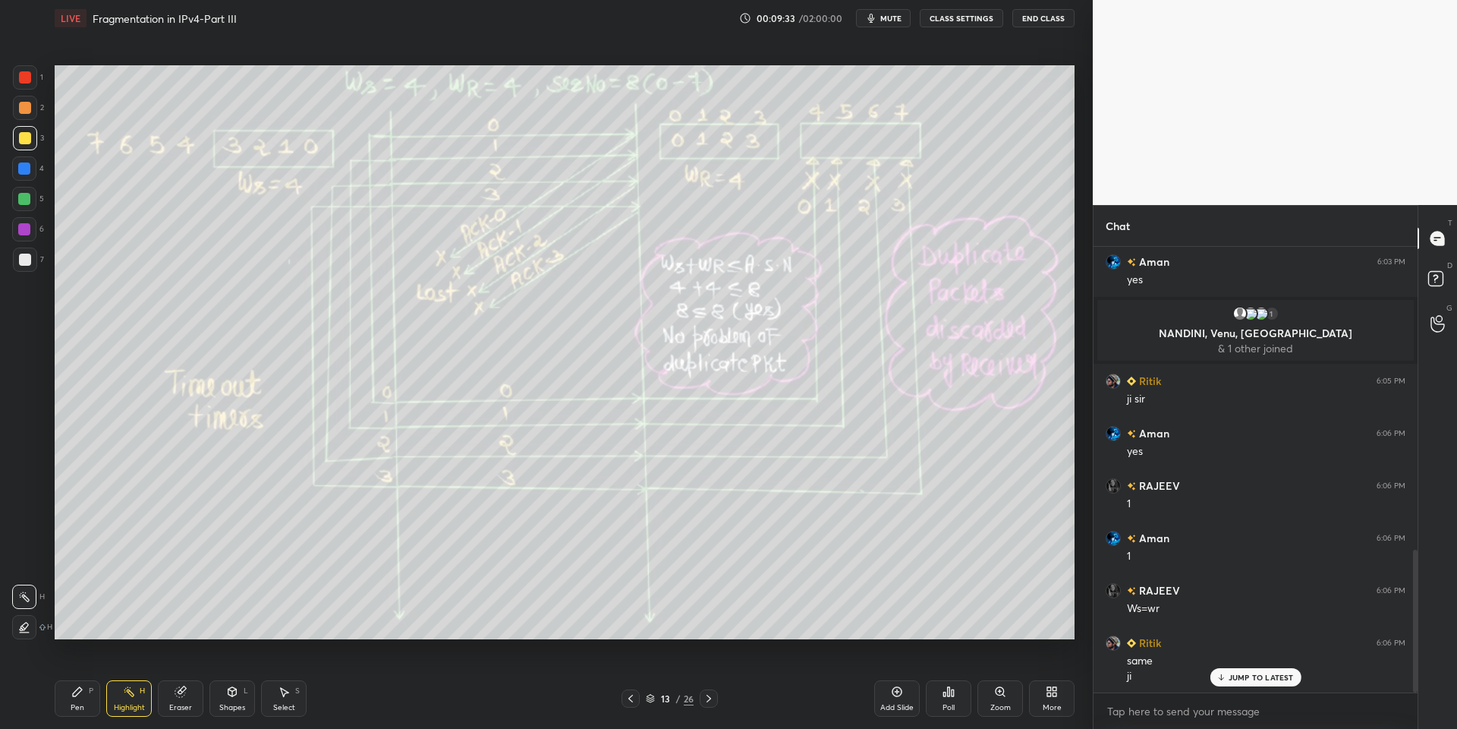
click at [88, 705] on div "Pen P" at bounding box center [78, 698] width 46 height 36
click at [128, 694] on icon at bounding box center [129, 691] width 12 height 12
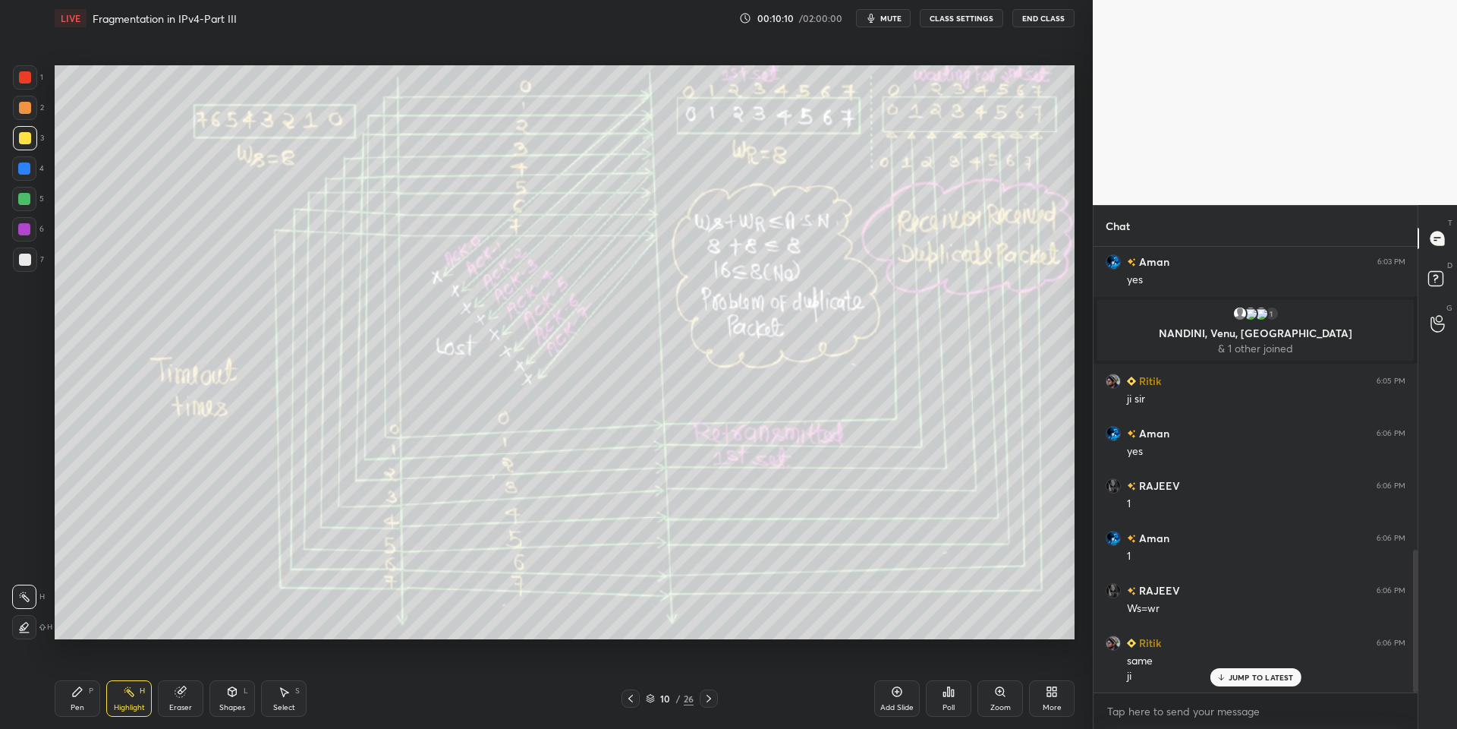
click at [71, 704] on div "Pen" at bounding box center [78, 708] width 14 height 8
click at [138, 701] on div "Highlight H" at bounding box center [129, 698] width 46 height 36
click at [891, 14] on span "mute" at bounding box center [890, 18] width 21 height 11
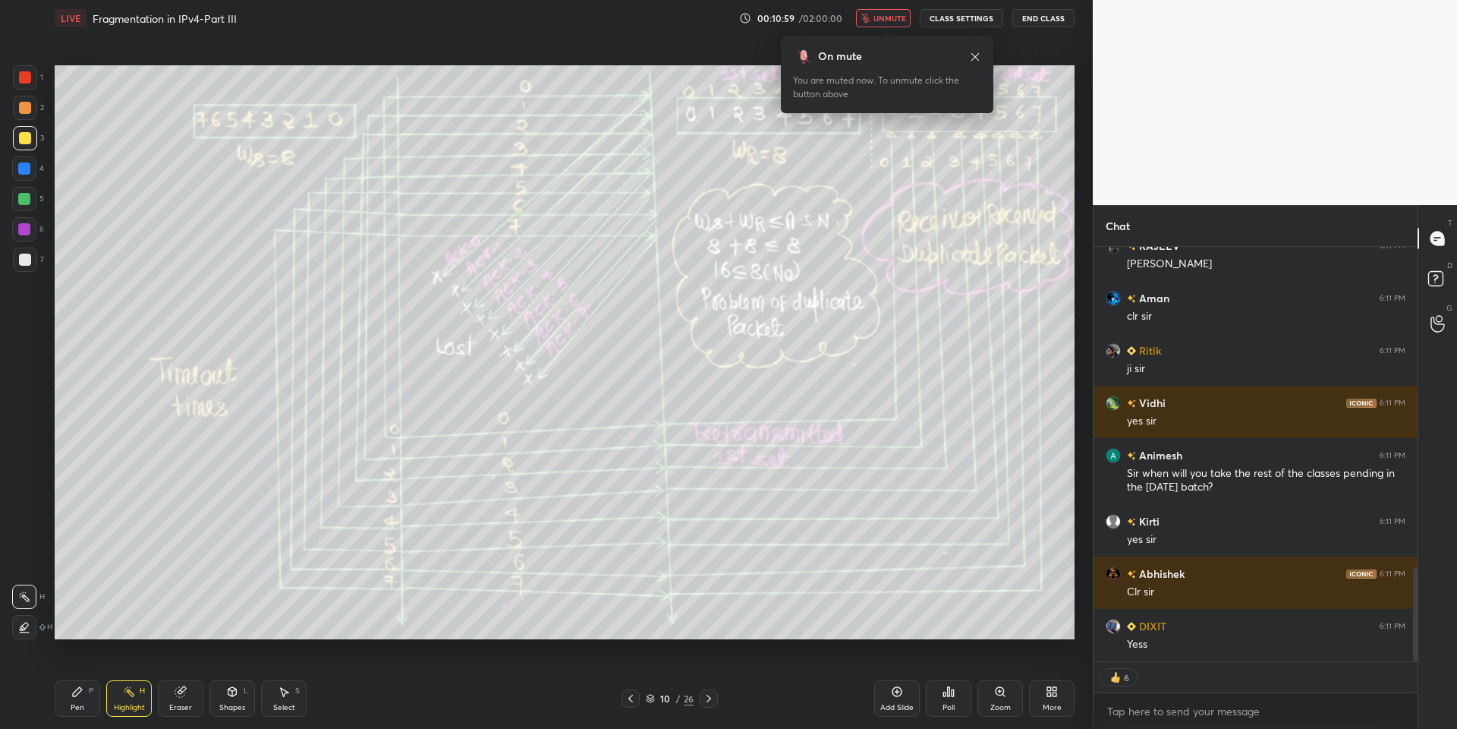
scroll to position [1444, 0]
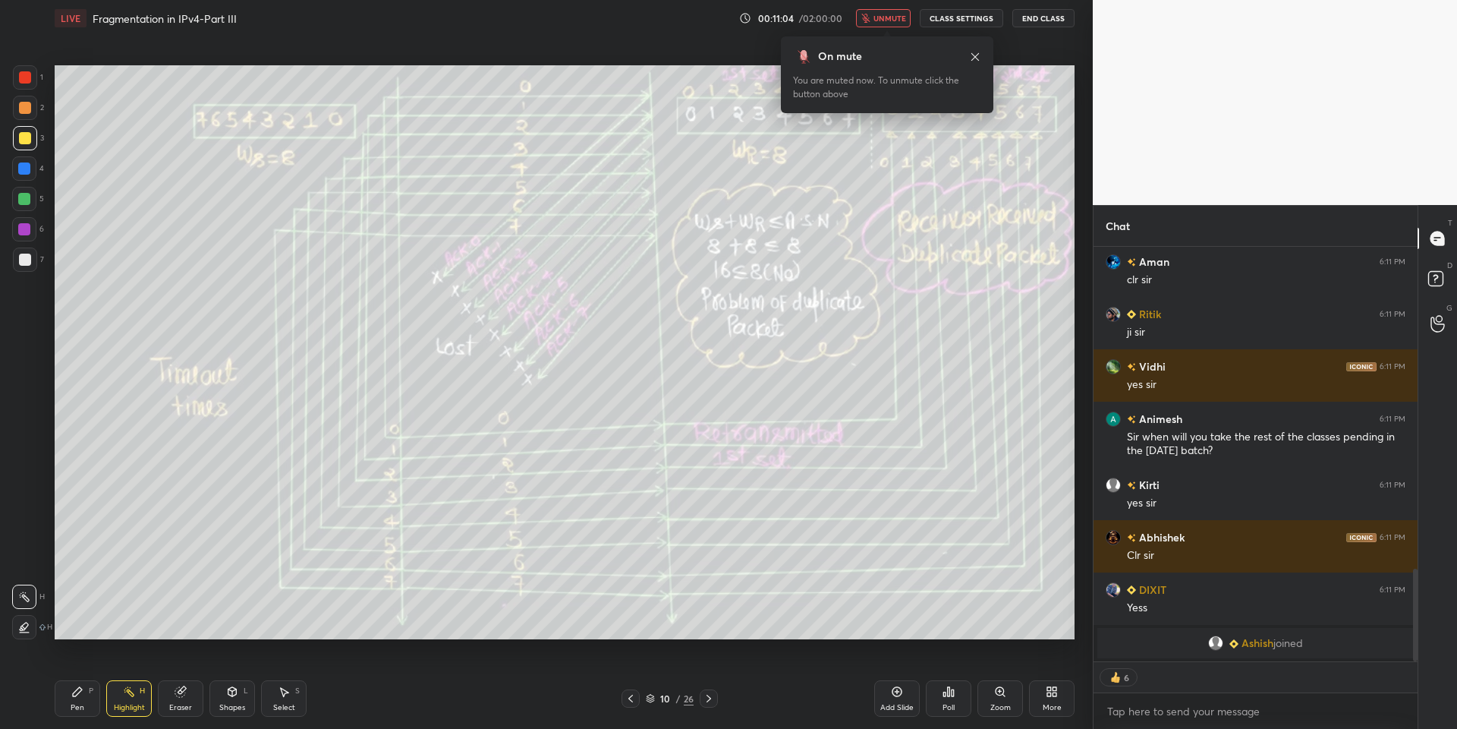
click at [881, 20] on span "unmute" at bounding box center [890, 18] width 33 height 11
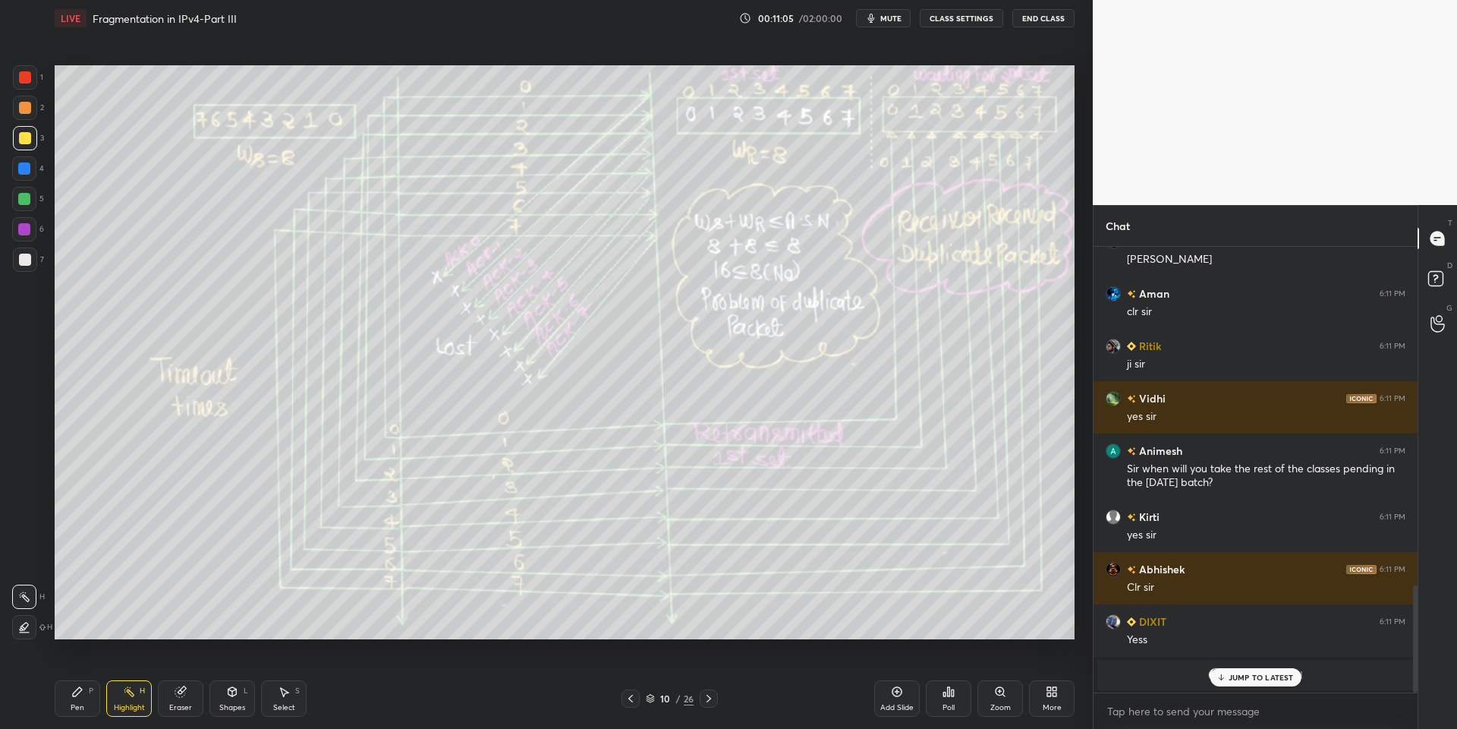
scroll to position [1412, 0]
click at [1245, 673] on p "JUMP TO LATEST" at bounding box center [1261, 676] width 65 height 9
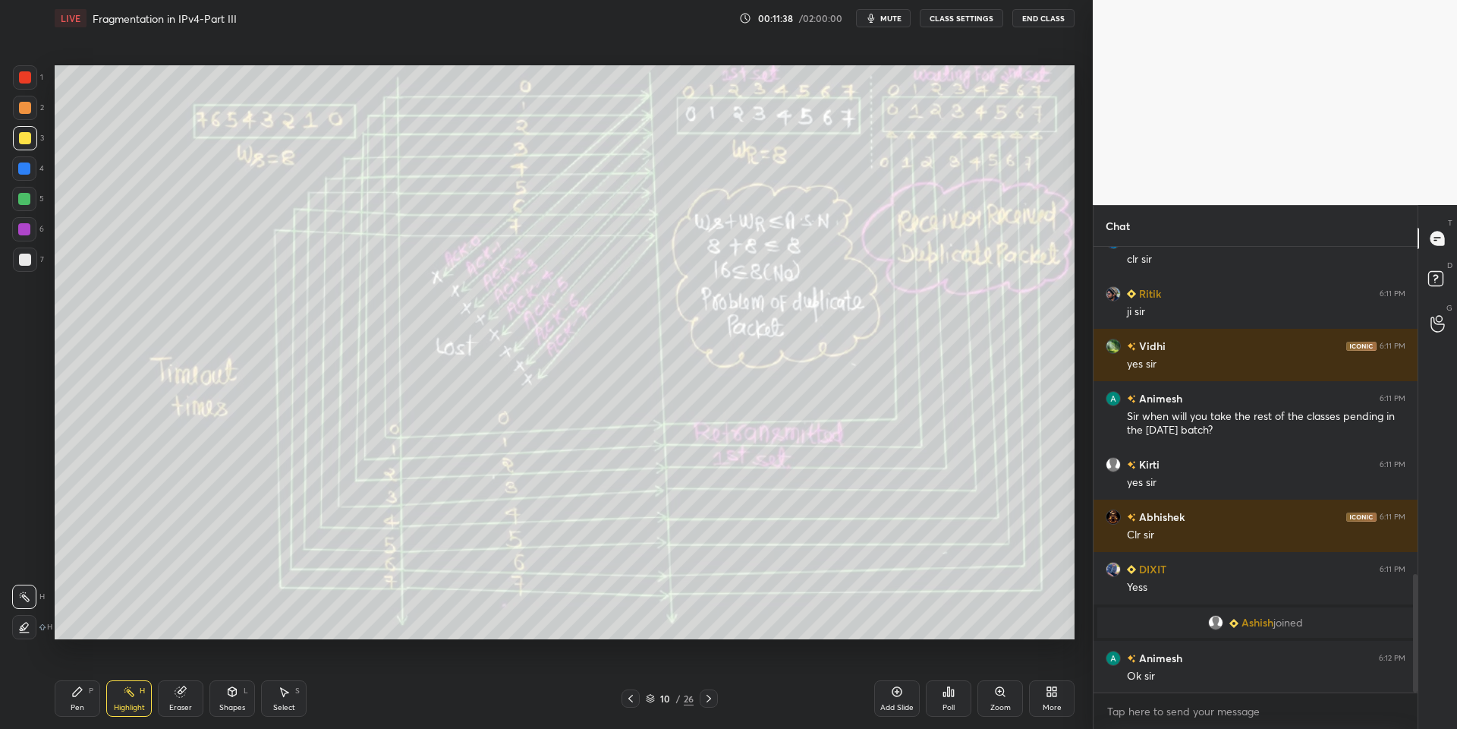
click at [74, 685] on div "Pen P" at bounding box center [78, 698] width 46 height 36
click at [123, 694] on icon at bounding box center [129, 691] width 12 height 12
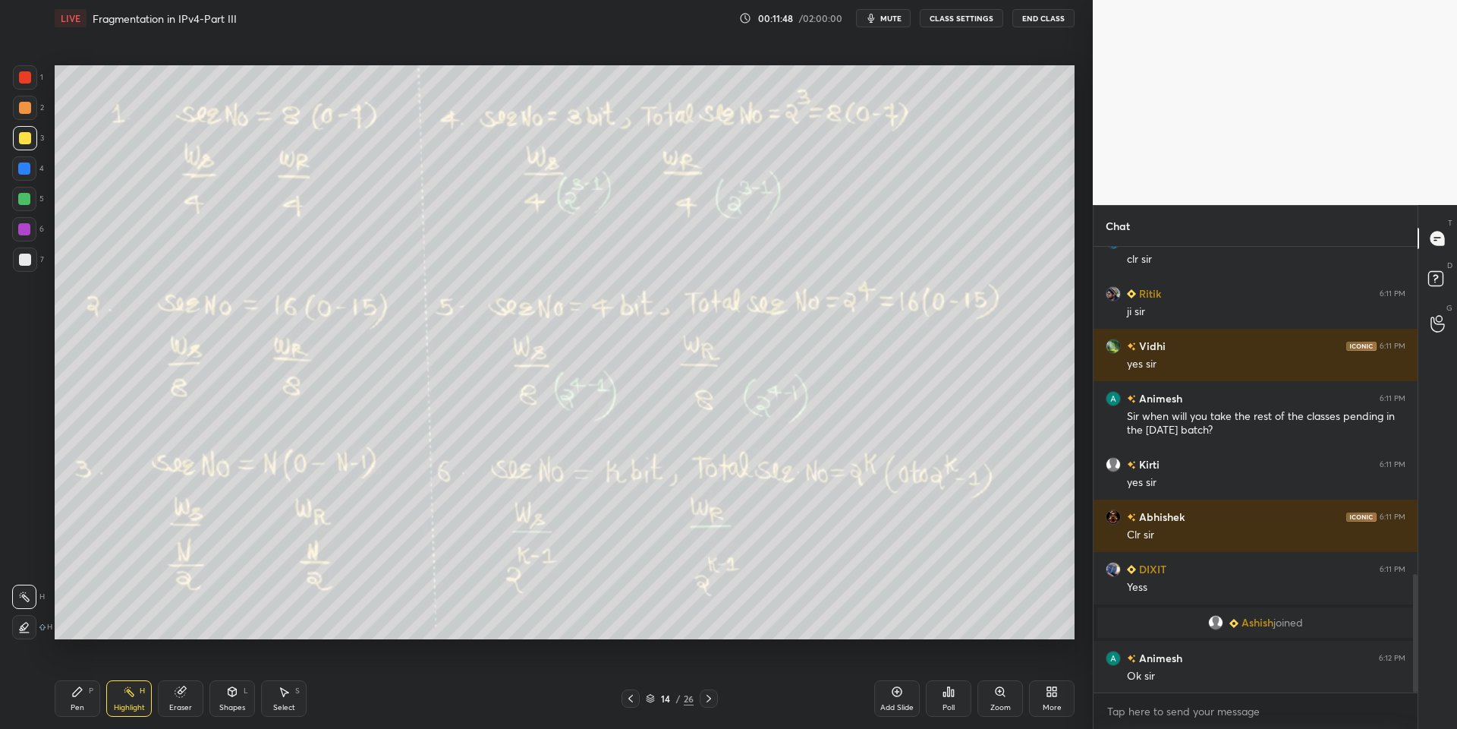
drag, startPoint x: 81, startPoint y: 700, endPoint x: 96, endPoint y: 691, distance: 17.1
click at [86, 697] on div "Pen P" at bounding box center [78, 698] width 46 height 36
drag, startPoint x: 123, startPoint y: 701, endPoint x: 142, endPoint y: 641, distance: 62.9
click at [125, 703] on div "Highlight H" at bounding box center [129, 698] width 46 height 36
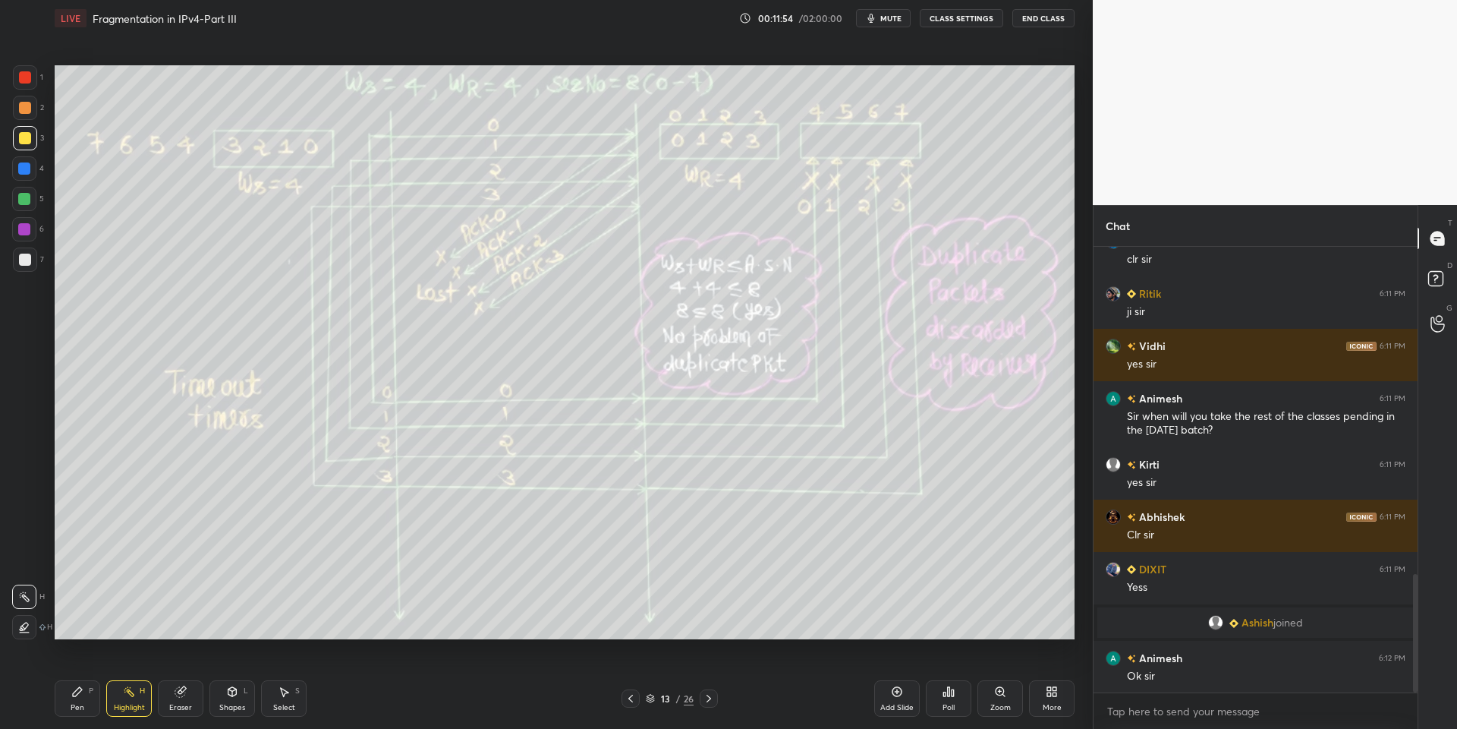
click at [93, 701] on div "Pen P" at bounding box center [78, 698] width 46 height 36
click at [119, 704] on div "Highlight" at bounding box center [129, 708] width 31 height 8
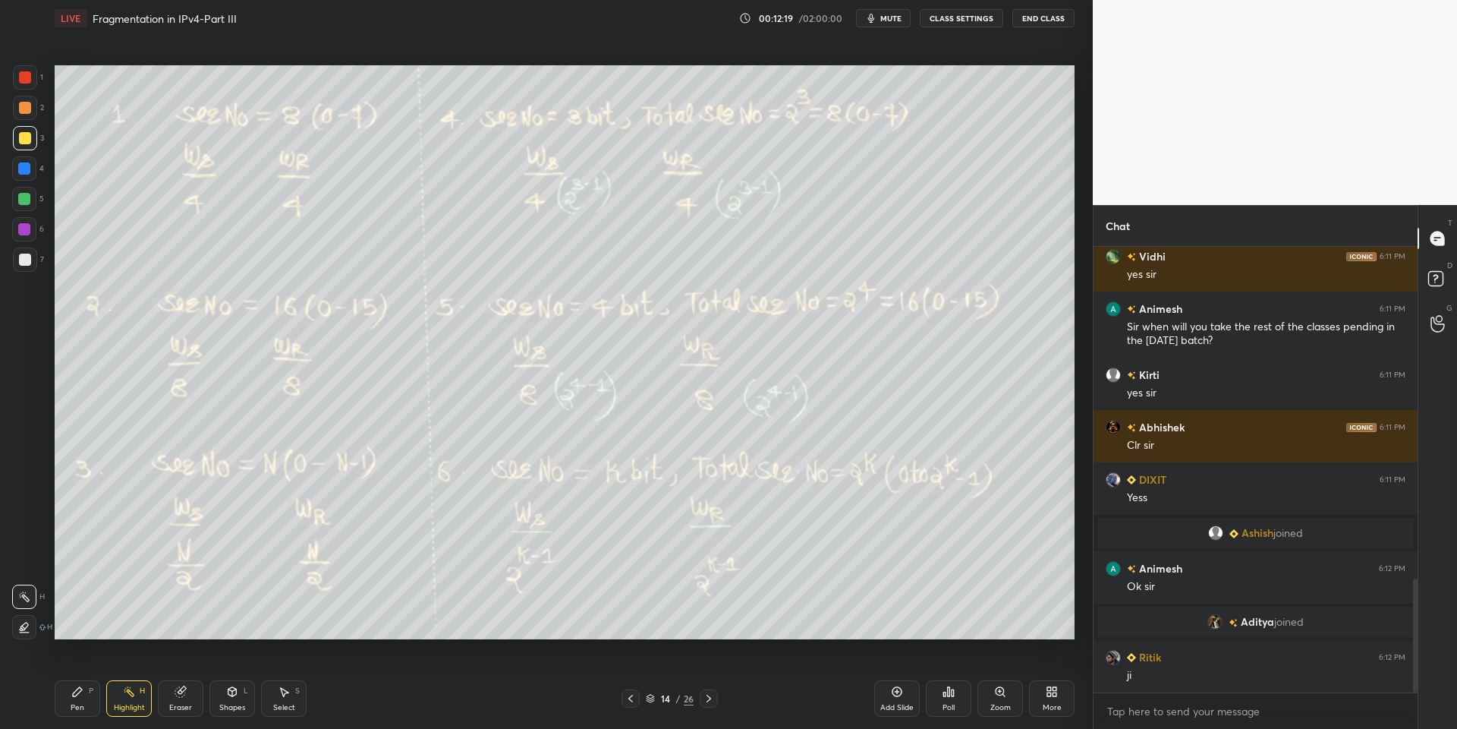
scroll to position [1348, 0]
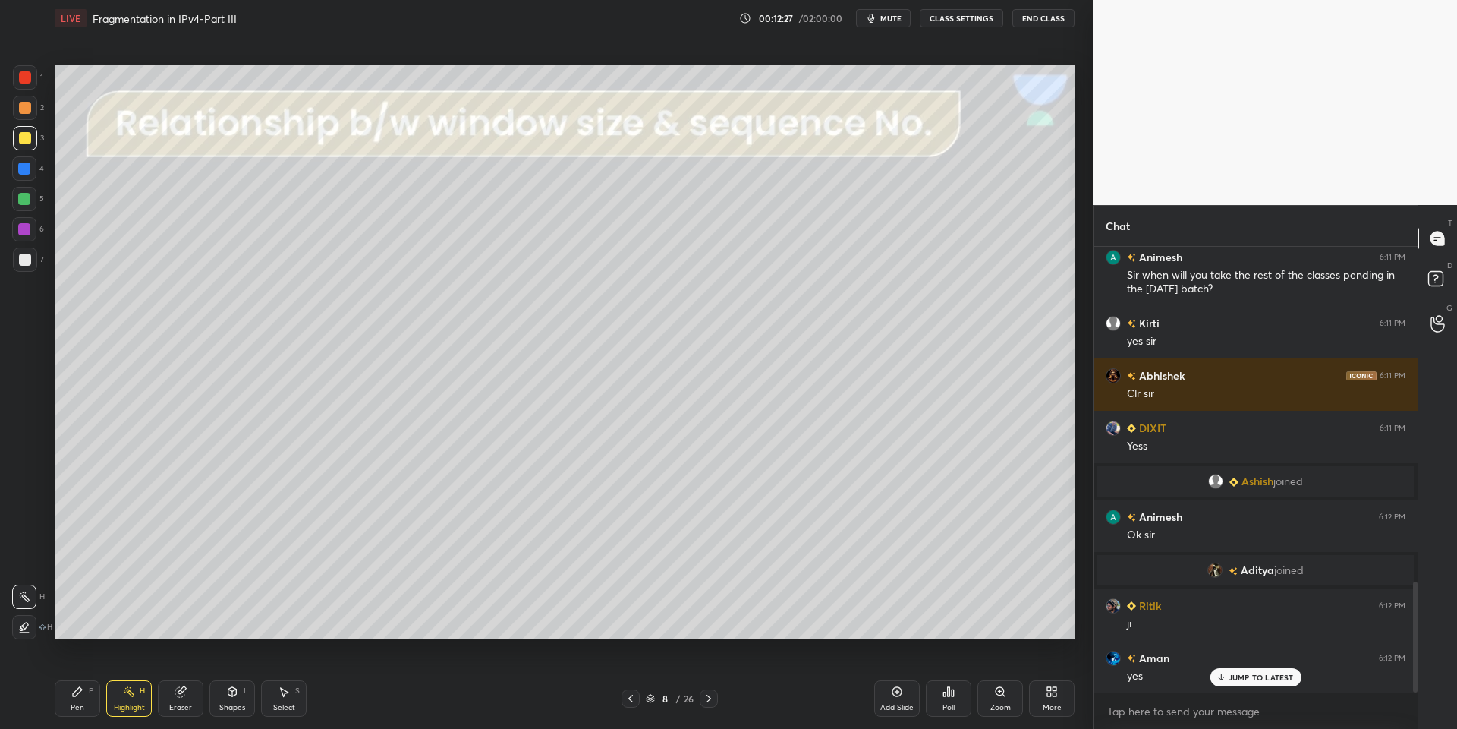
click at [95, 701] on div "Pen P" at bounding box center [78, 698] width 46 height 36
drag, startPoint x: 127, startPoint y: 704, endPoint x: 164, endPoint y: 642, distance: 72.5
click at [130, 701] on div "Highlight H" at bounding box center [129, 698] width 46 height 36
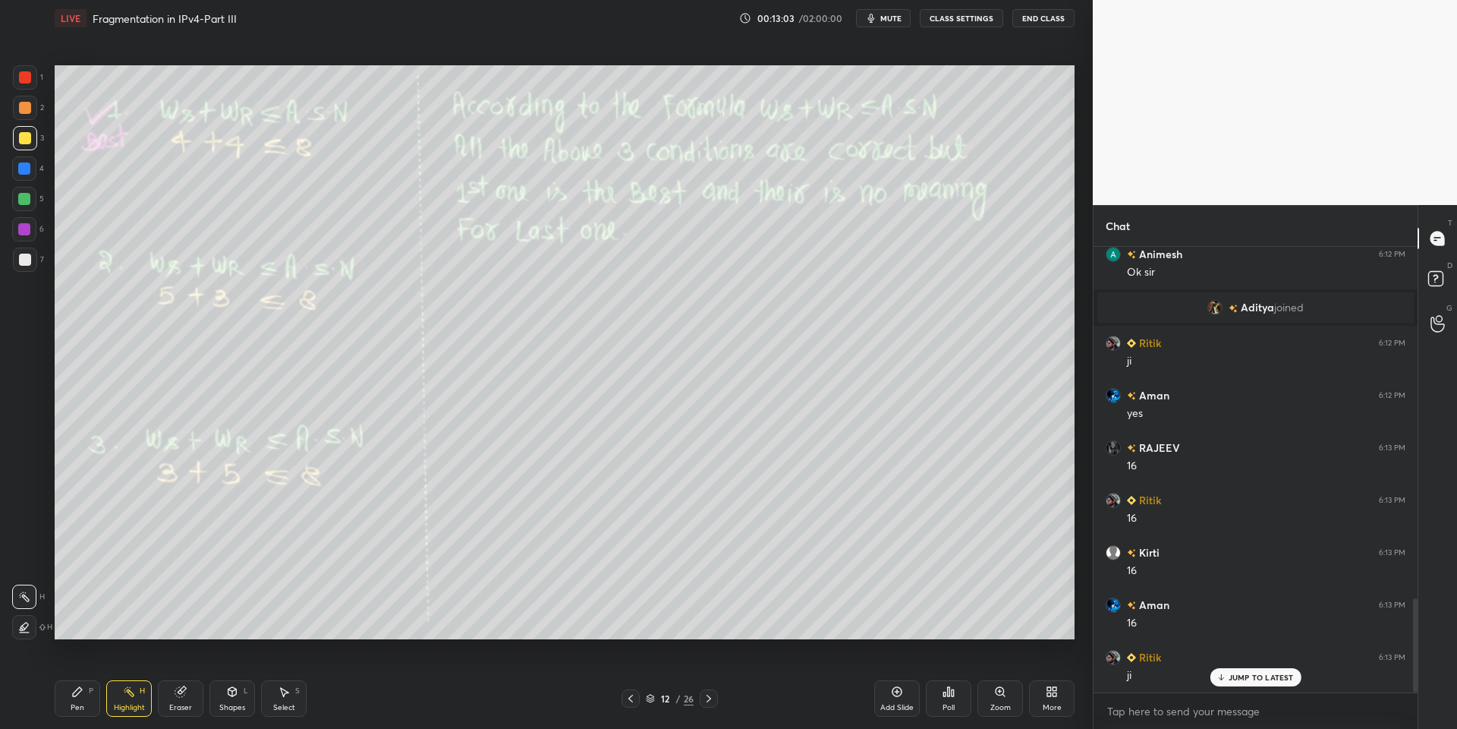
scroll to position [1662, 0]
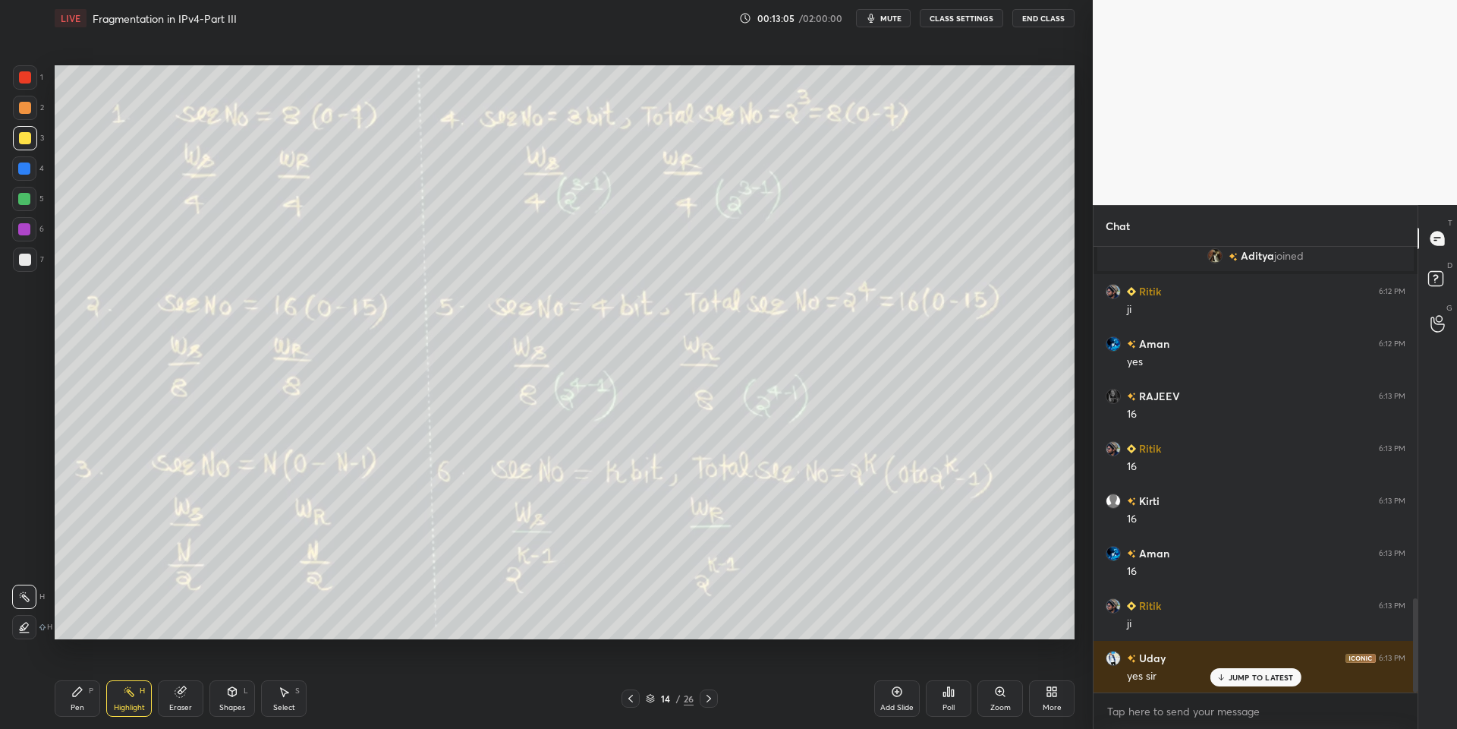
drag, startPoint x: 81, startPoint y: 700, endPoint x: 108, endPoint y: 697, distance: 26.7
click at [84, 698] on div "Pen P" at bounding box center [78, 698] width 46 height 36
click at [118, 698] on div "Highlight H" at bounding box center [129, 698] width 46 height 36
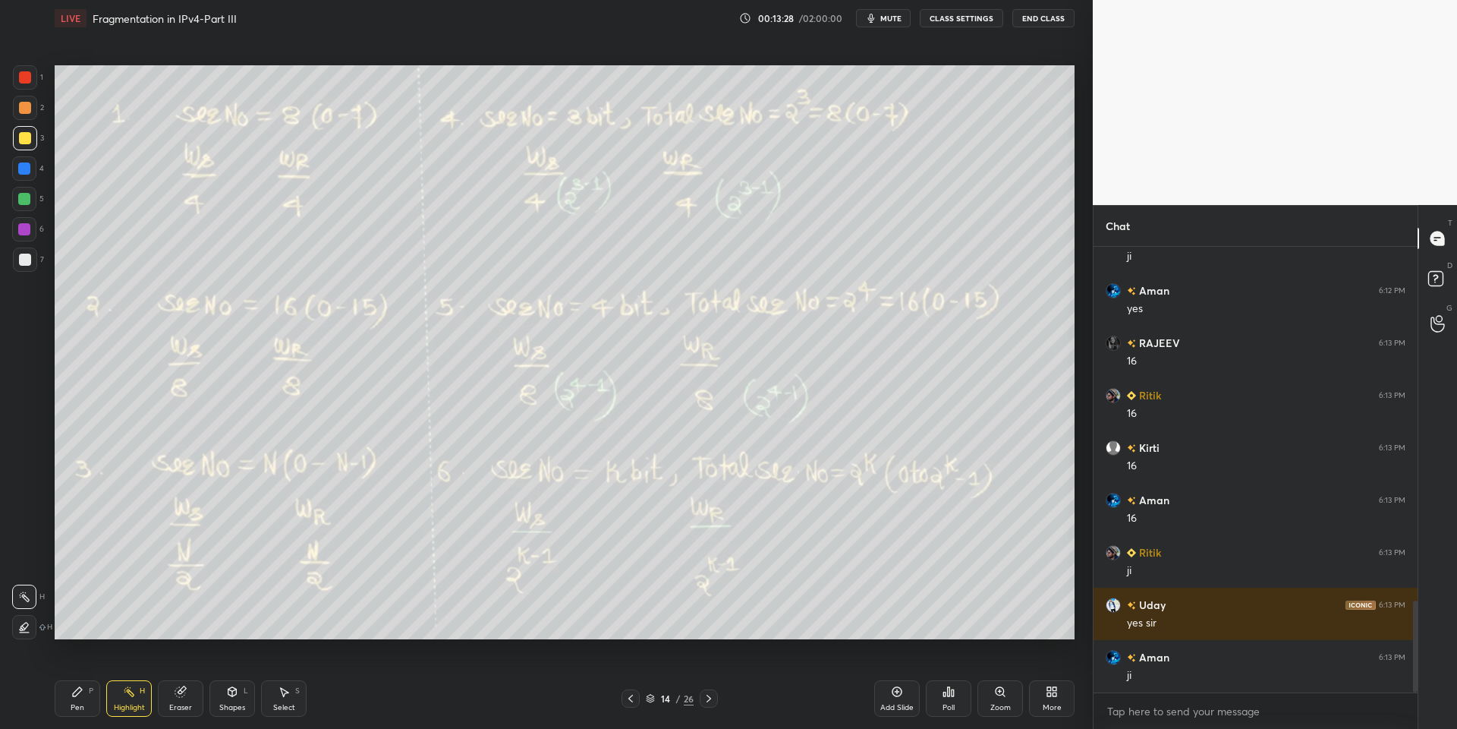
click at [99, 695] on div "Pen P" at bounding box center [78, 698] width 46 height 36
click at [131, 700] on div "Highlight H" at bounding box center [129, 698] width 46 height 36
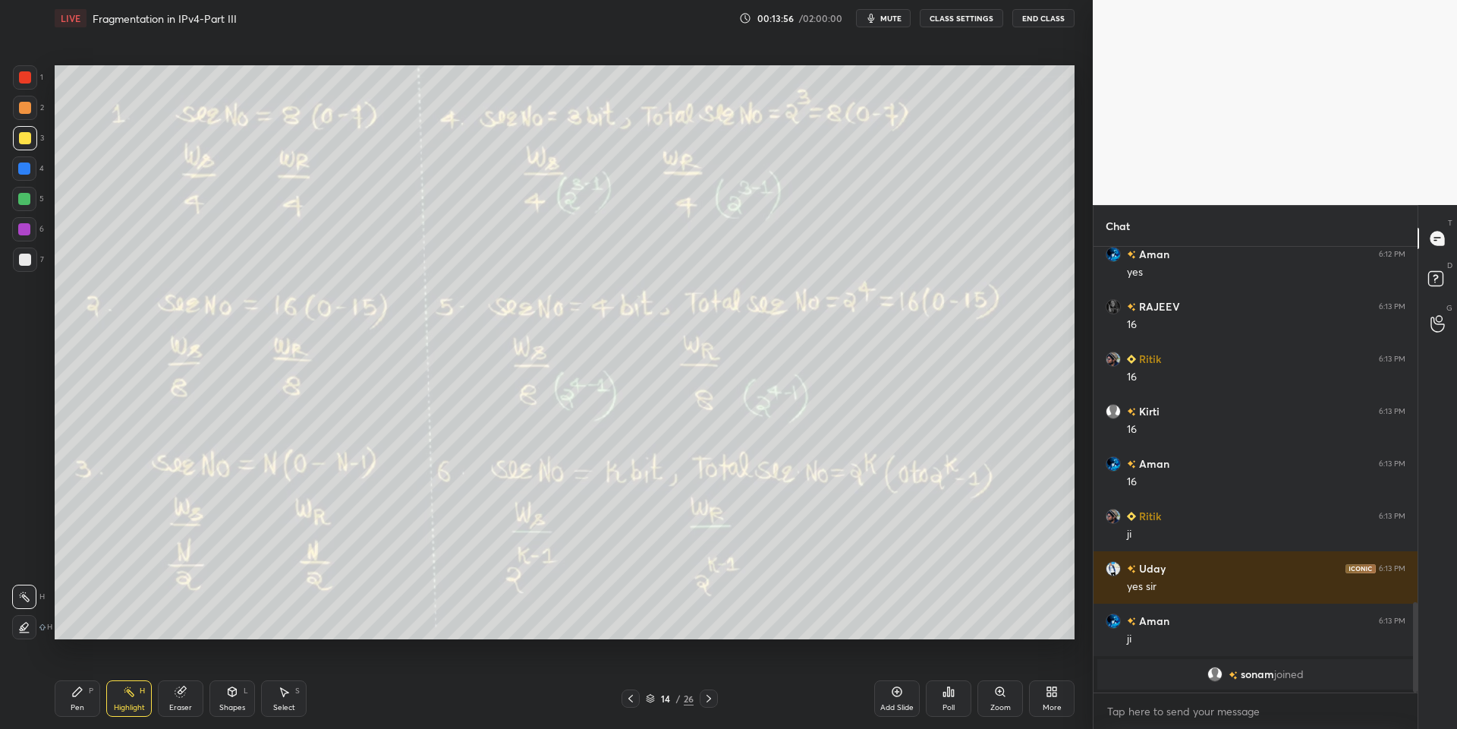
click at [81, 701] on div "Pen P" at bounding box center [78, 698] width 46 height 36
drag, startPoint x: 125, startPoint y: 703, endPoint x: 128, endPoint y: 695, distance: 7.9
click at [126, 701] on div "Highlight H" at bounding box center [129, 698] width 46 height 36
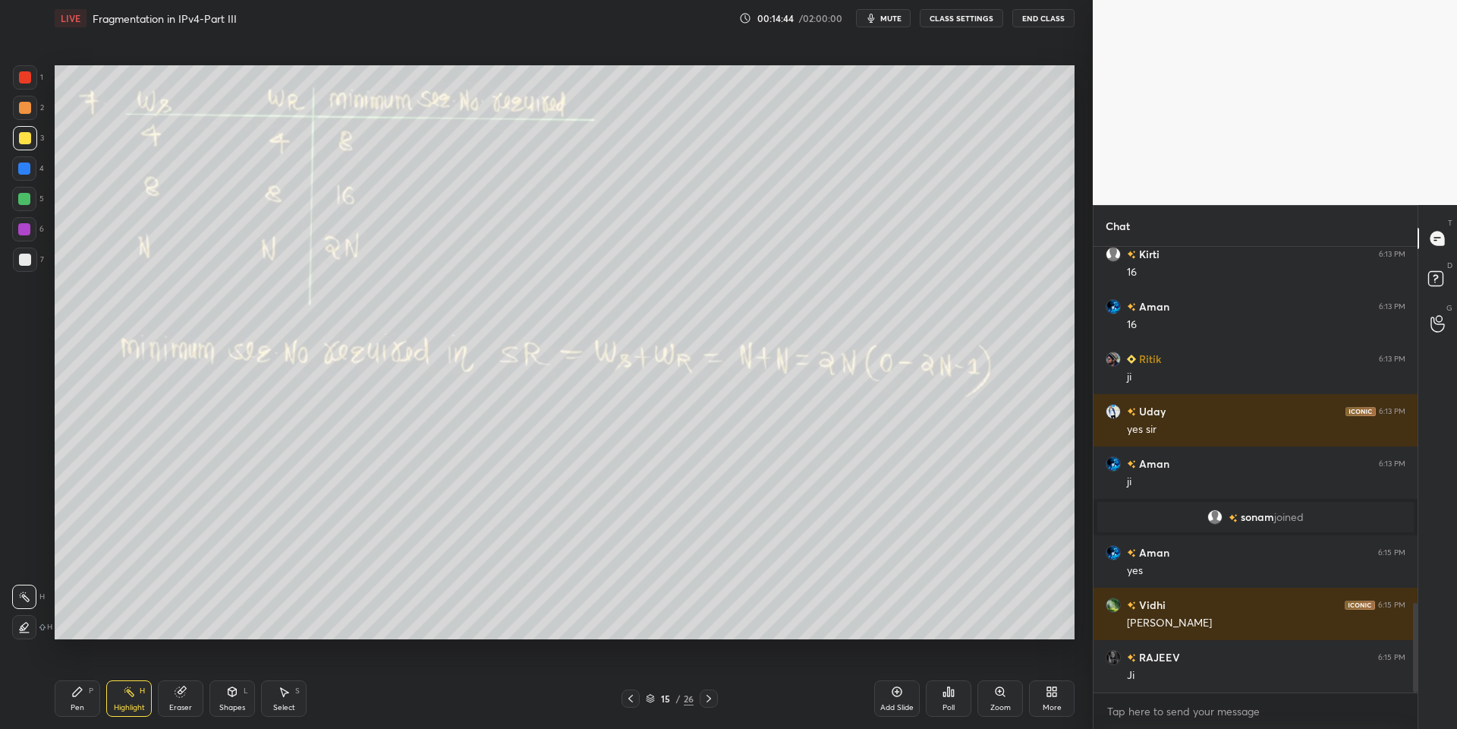
scroll to position [1815, 0]
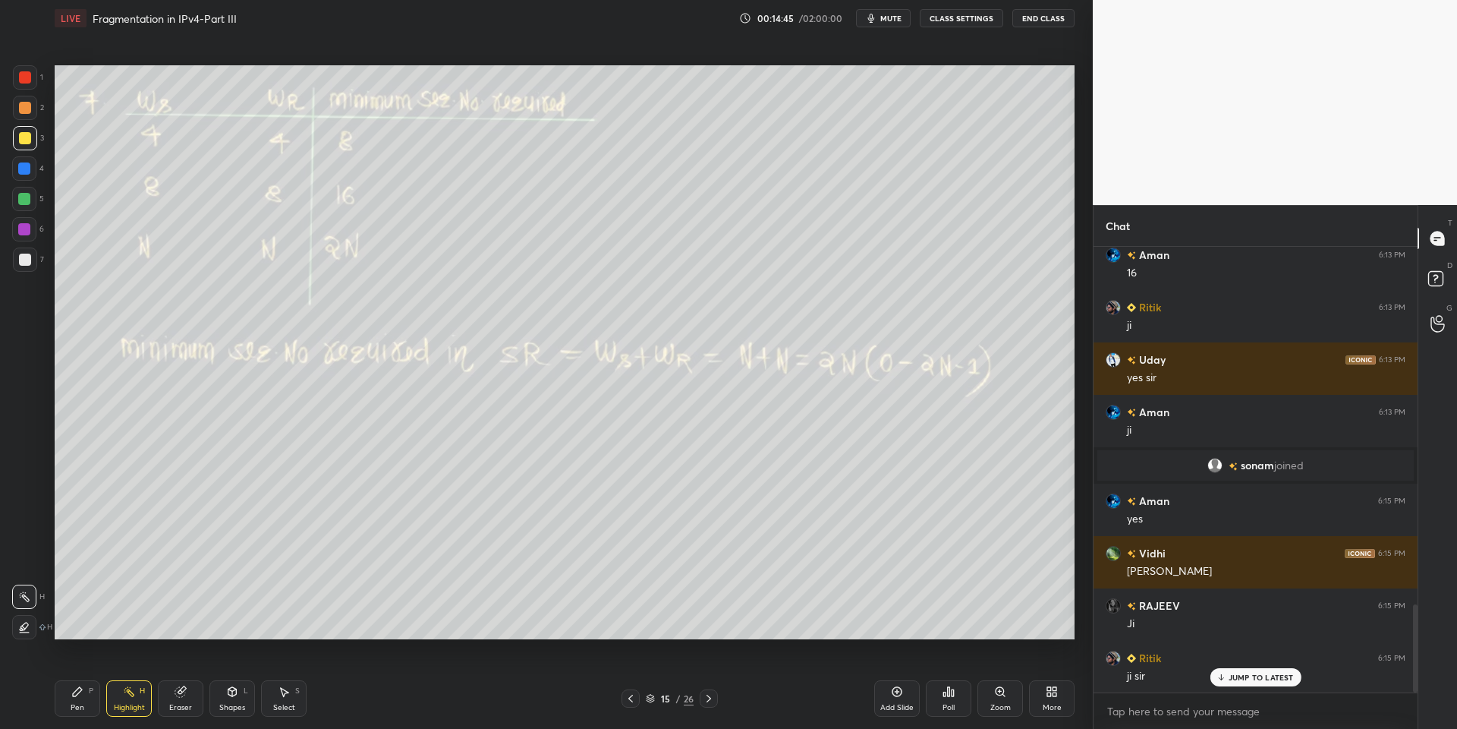
click at [99, 709] on div "Pen P" at bounding box center [78, 698] width 46 height 36
click at [140, 700] on div "Highlight H" at bounding box center [129, 698] width 46 height 36
click at [100, 707] on div "Pen P Highlight H Eraser Shapes L Select S" at bounding box center [260, 698] width 410 height 36
click at [135, 713] on div "Highlight H" at bounding box center [129, 698] width 46 height 36
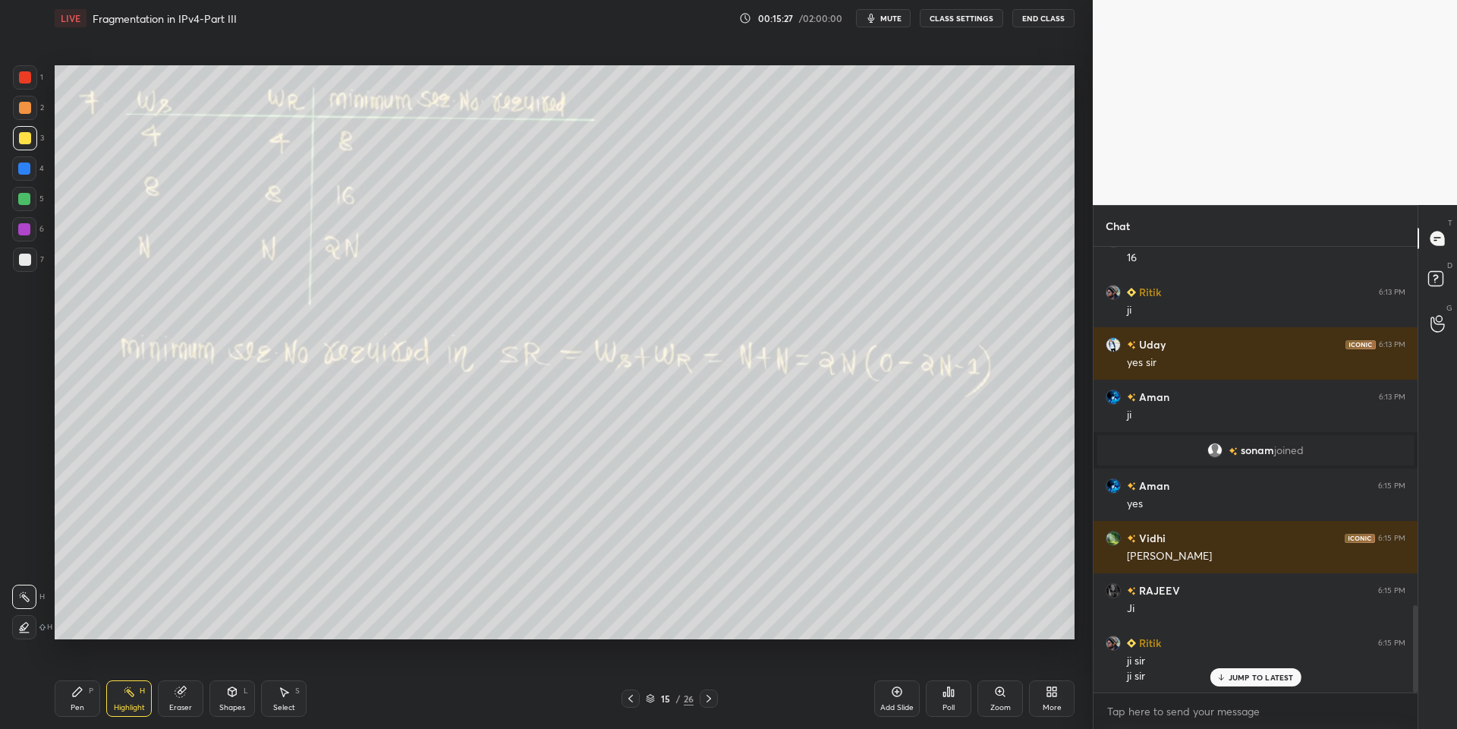
scroll to position [1867, 0]
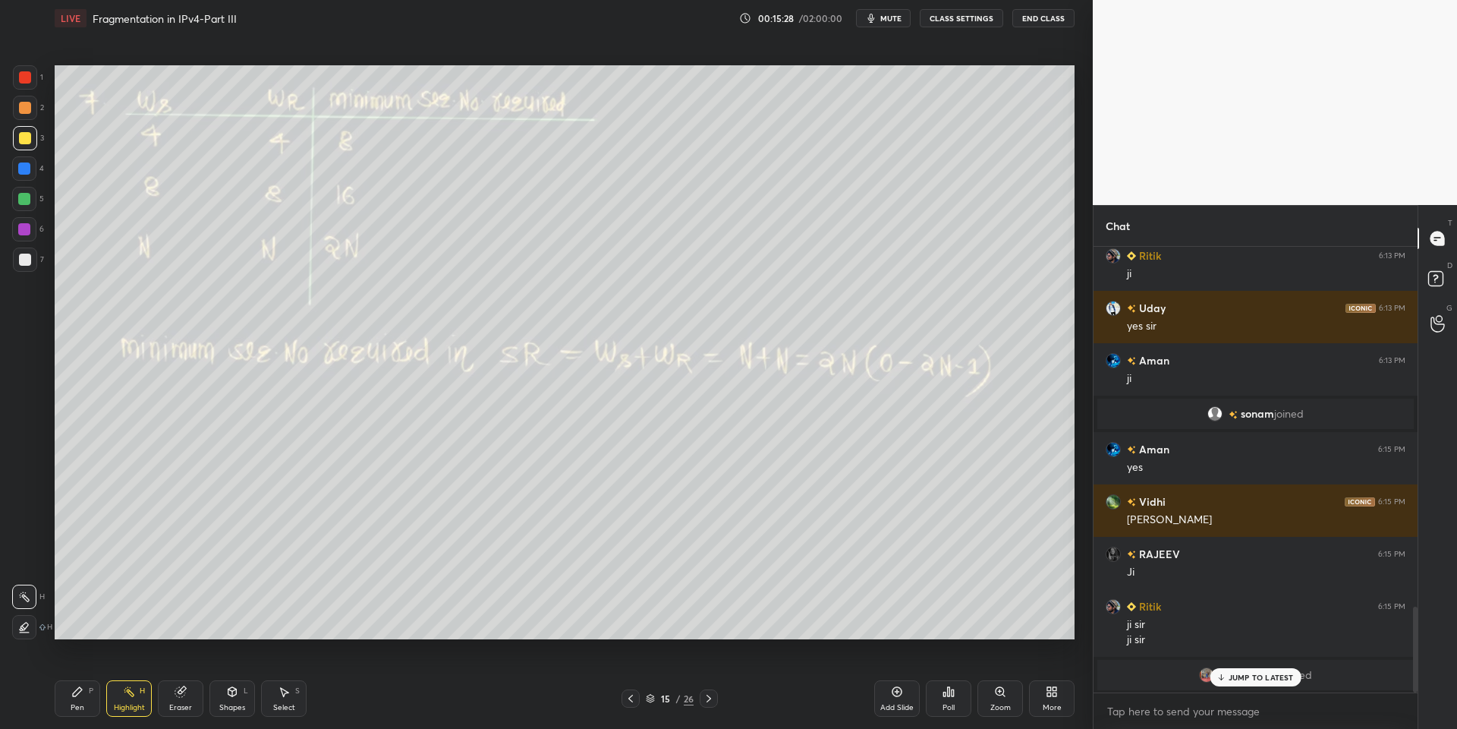
click at [1235, 678] on p "JUMP TO LATEST" at bounding box center [1261, 676] width 65 height 9
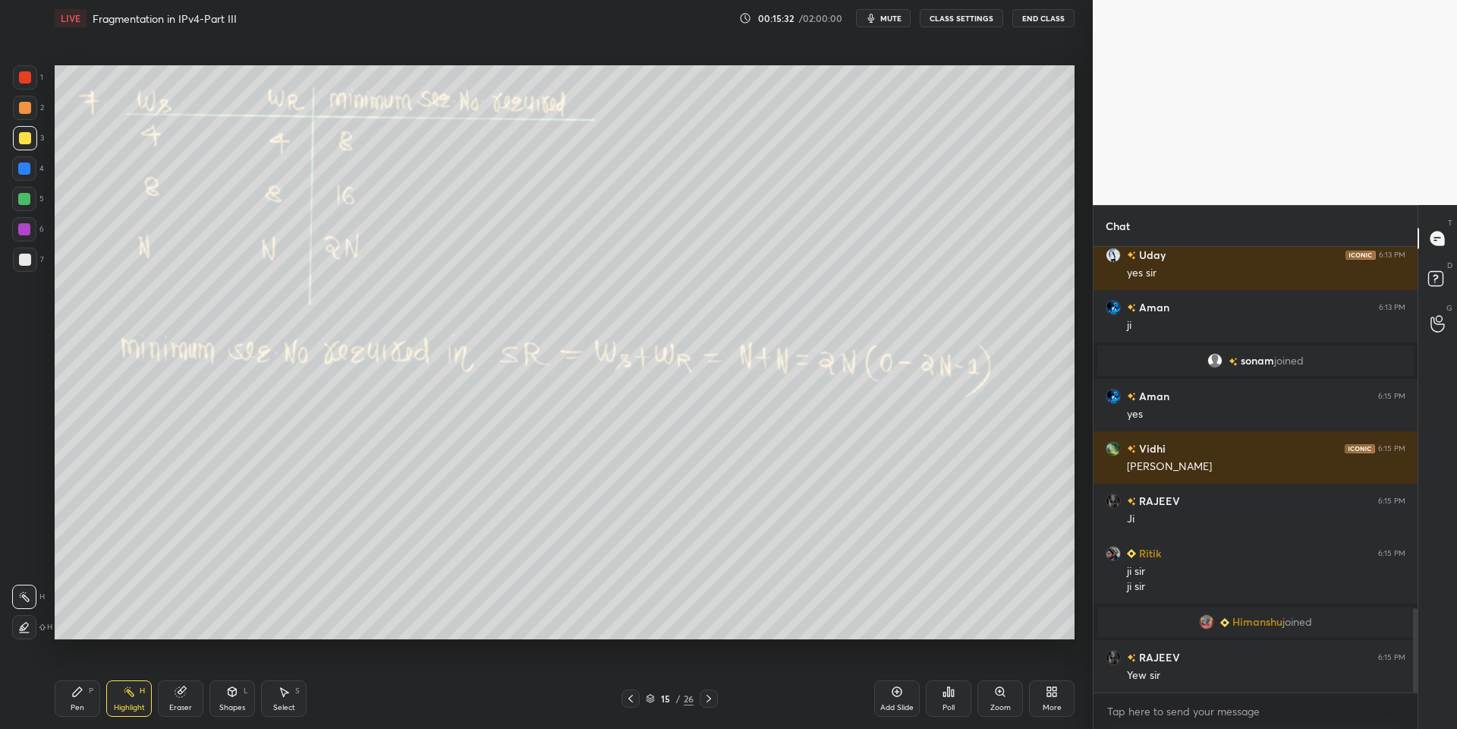
click at [710, 697] on icon at bounding box center [709, 698] width 12 height 12
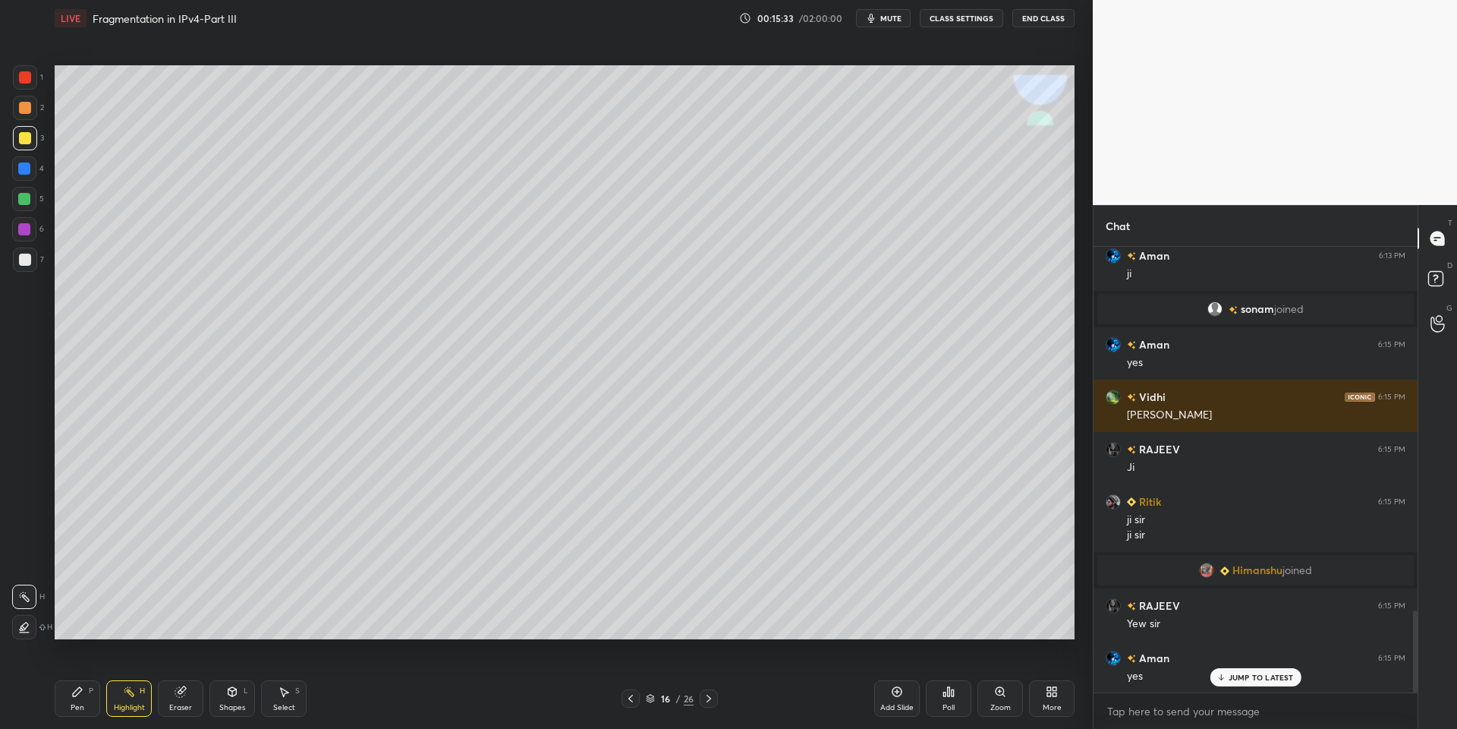
click at [80, 698] on div "Pen P" at bounding box center [78, 698] width 46 height 36
drag, startPoint x: 25, startPoint y: 146, endPoint x: 43, endPoint y: 131, distance: 23.1
click at [24, 146] on div at bounding box center [25, 138] width 24 height 24
click at [82, 696] on icon at bounding box center [77, 691] width 12 height 12
drag, startPoint x: 90, startPoint y: 712, endPoint x: 92, endPoint y: 699, distance: 13.1
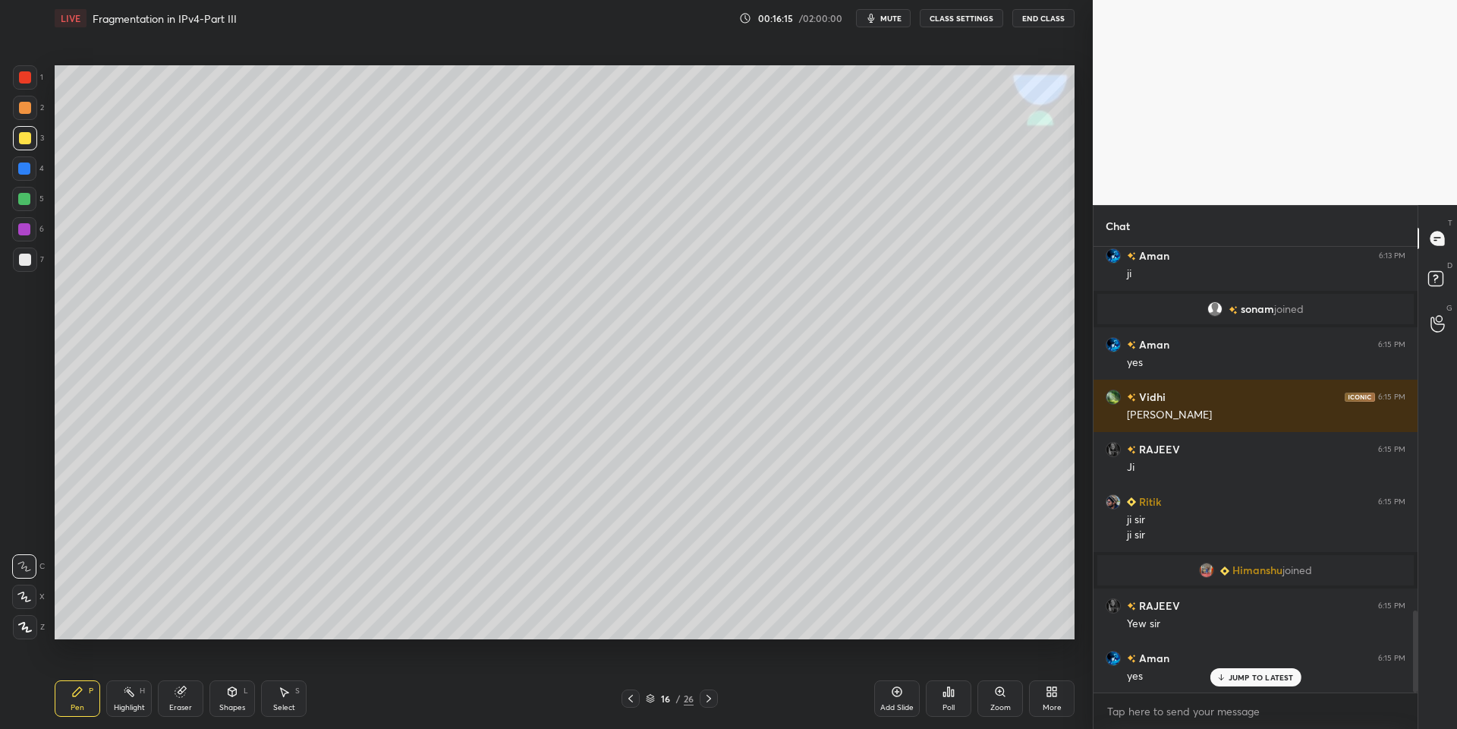
click at [90, 711] on div "Pen P" at bounding box center [78, 698] width 46 height 36
drag, startPoint x: 81, startPoint y: 706, endPoint x: 92, endPoint y: 684, distance: 24.4
click at [81, 707] on div "Pen" at bounding box center [78, 708] width 14 height 8
click at [85, 701] on div "Pen P" at bounding box center [78, 698] width 46 height 36
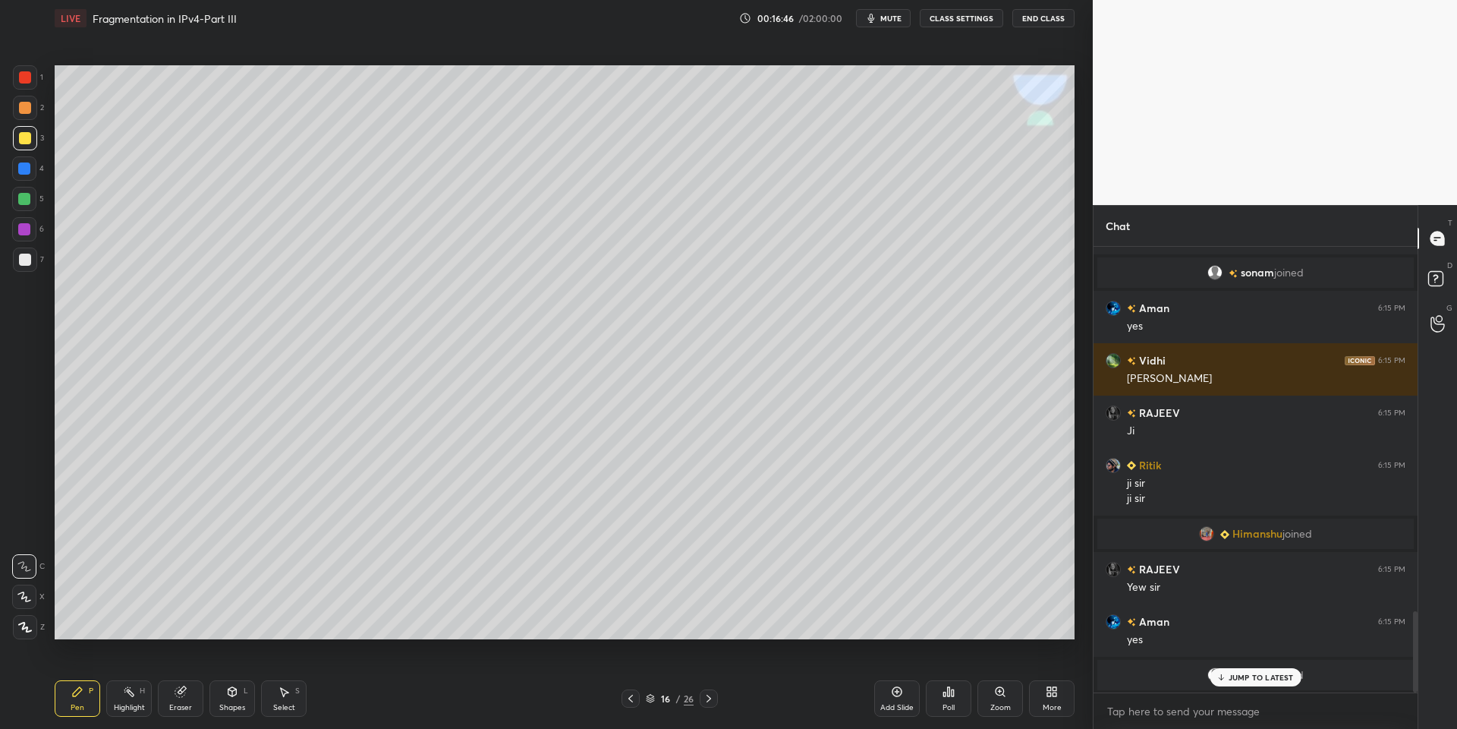
click at [1240, 676] on p "JUMP TO LATEST" at bounding box center [1261, 676] width 65 height 9
click at [128, 701] on div "Highlight H" at bounding box center [129, 698] width 46 height 36
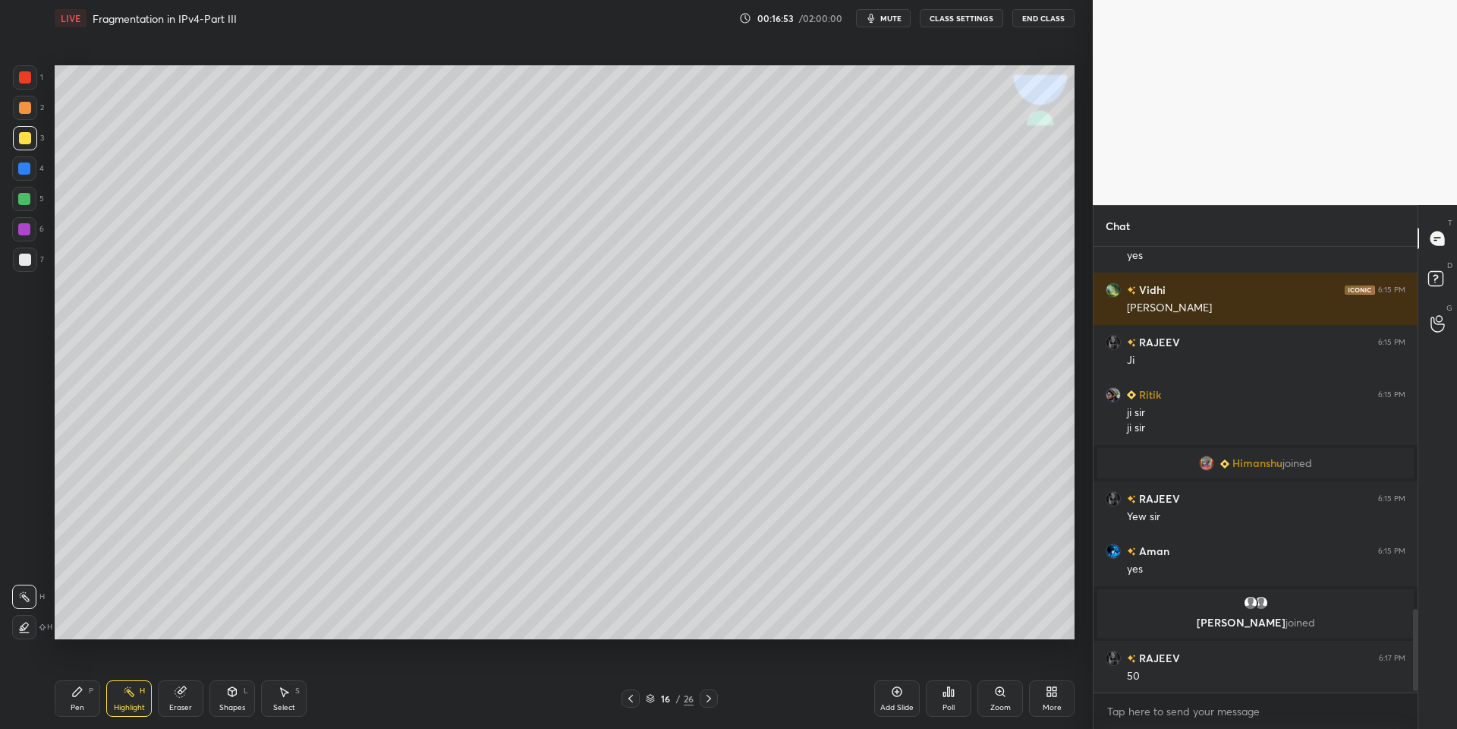
scroll to position [1990, 0]
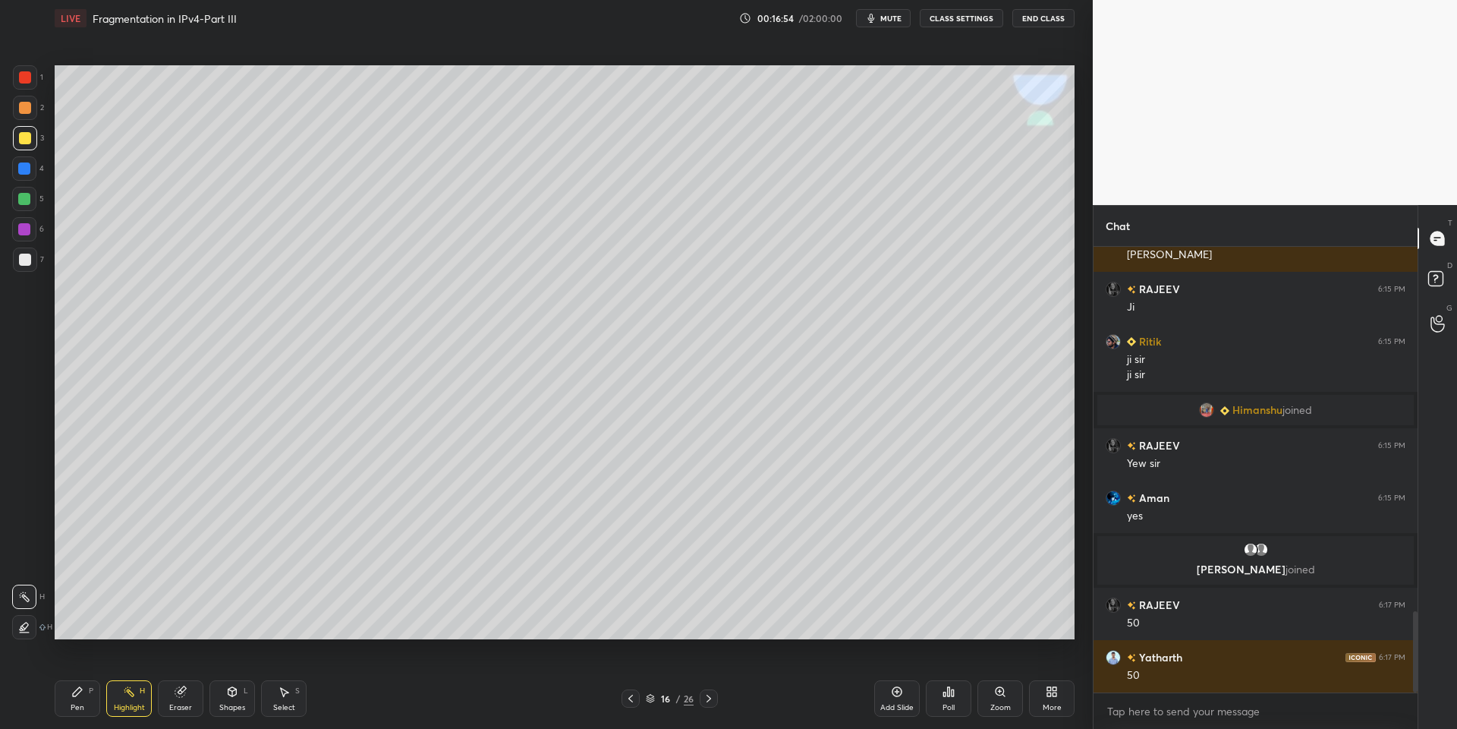
drag, startPoint x: 78, startPoint y: 704, endPoint x: 83, endPoint y: 694, distance: 10.9
click at [81, 704] on div "Pen" at bounding box center [78, 708] width 14 height 8
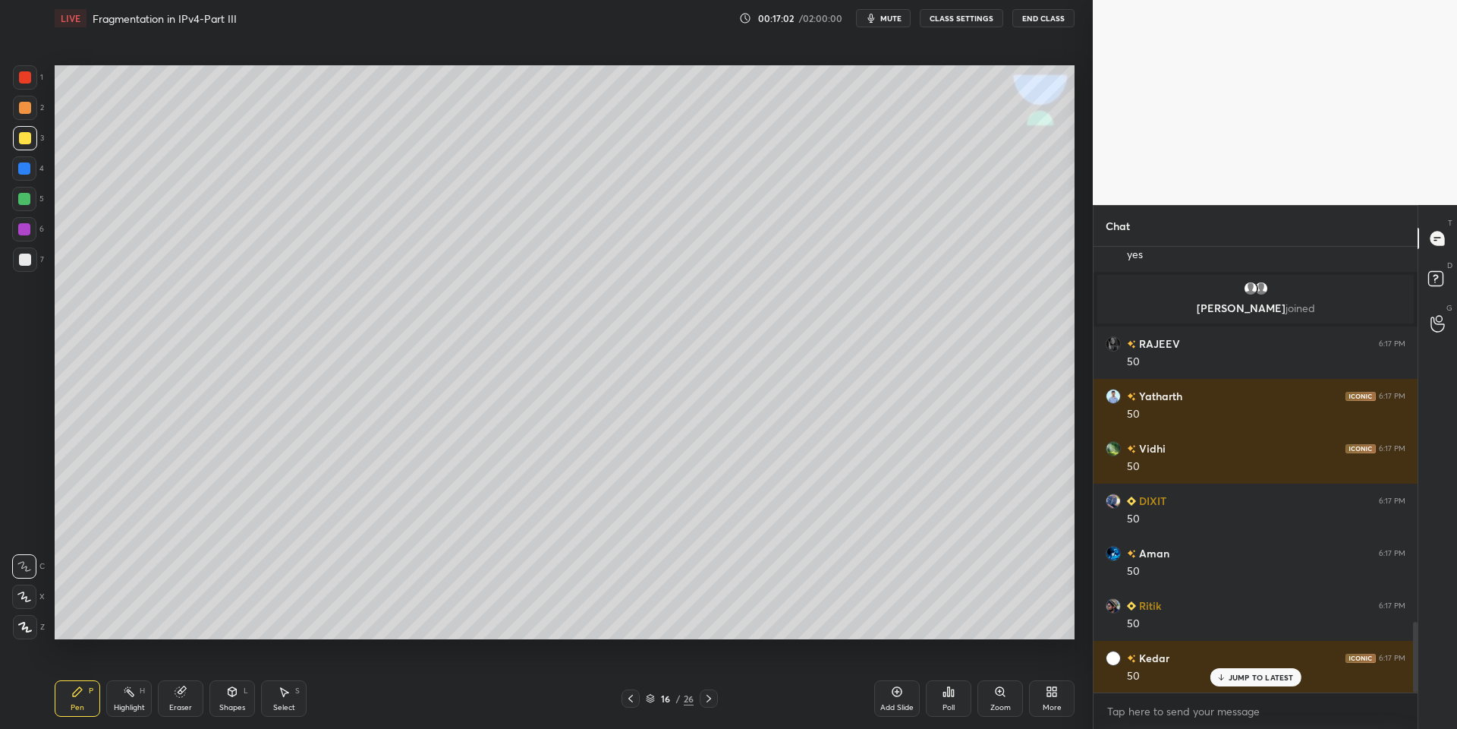
scroll to position [2356, 0]
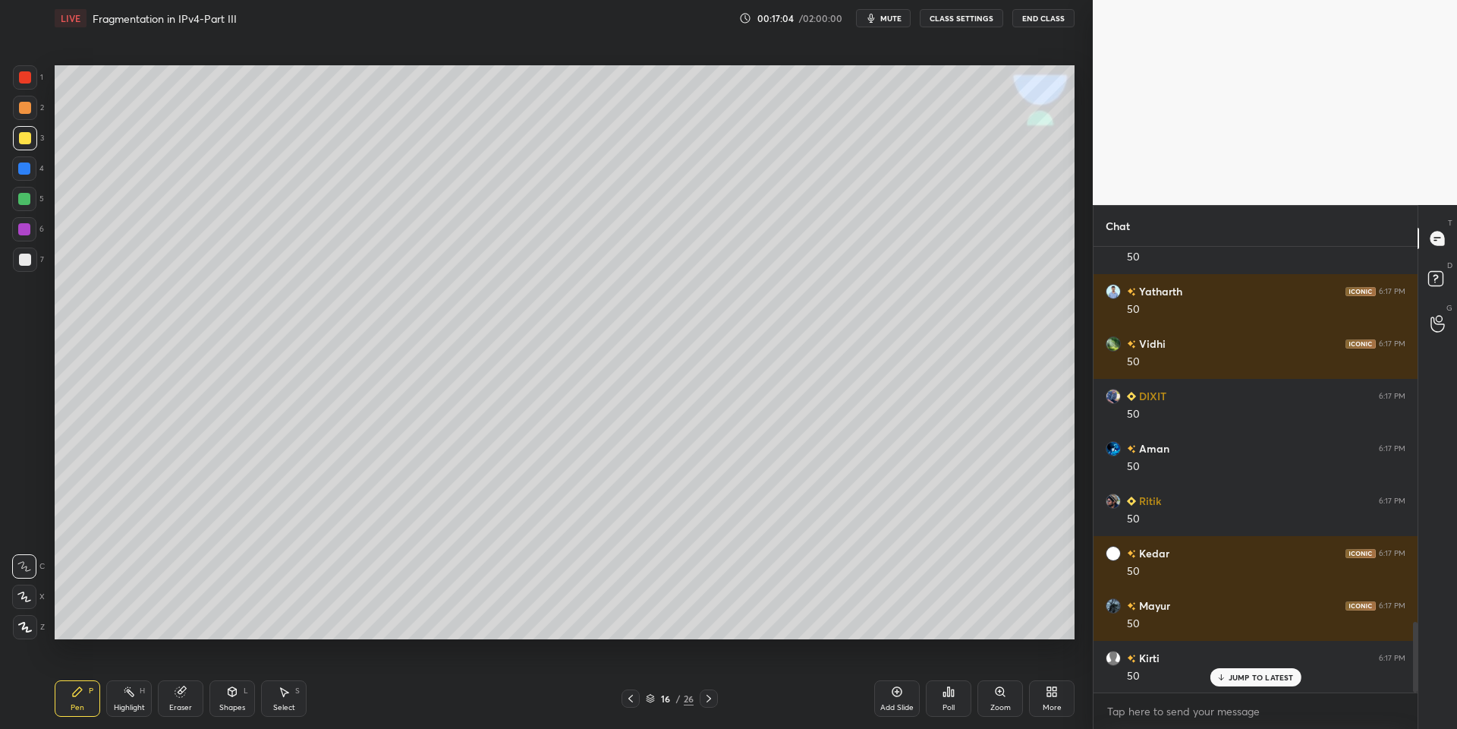
click at [127, 708] on div "Highlight H" at bounding box center [129, 698] width 46 height 36
drag, startPoint x: 81, startPoint y: 709, endPoint x: 87, endPoint y: 701, distance: 9.7
click at [83, 709] on div "Pen P" at bounding box center [78, 698] width 46 height 36
drag, startPoint x: 231, startPoint y: 696, endPoint x: 228, endPoint y: 677, distance: 19.3
click at [232, 697] on icon at bounding box center [232, 691] width 12 height 12
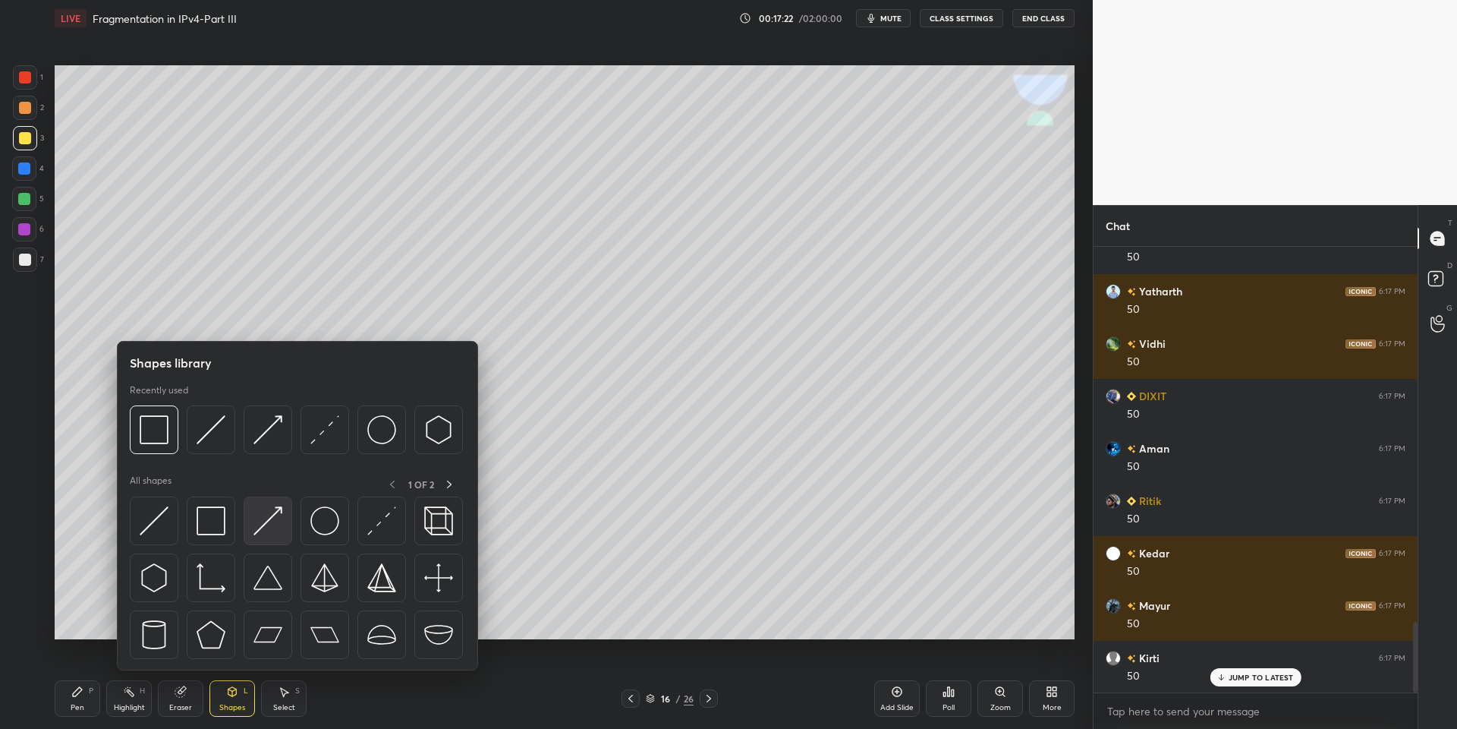
drag, startPoint x: 276, startPoint y: 515, endPoint x: 17, endPoint y: 190, distance: 415.3
click at [272, 512] on img at bounding box center [267, 520] width 29 height 29
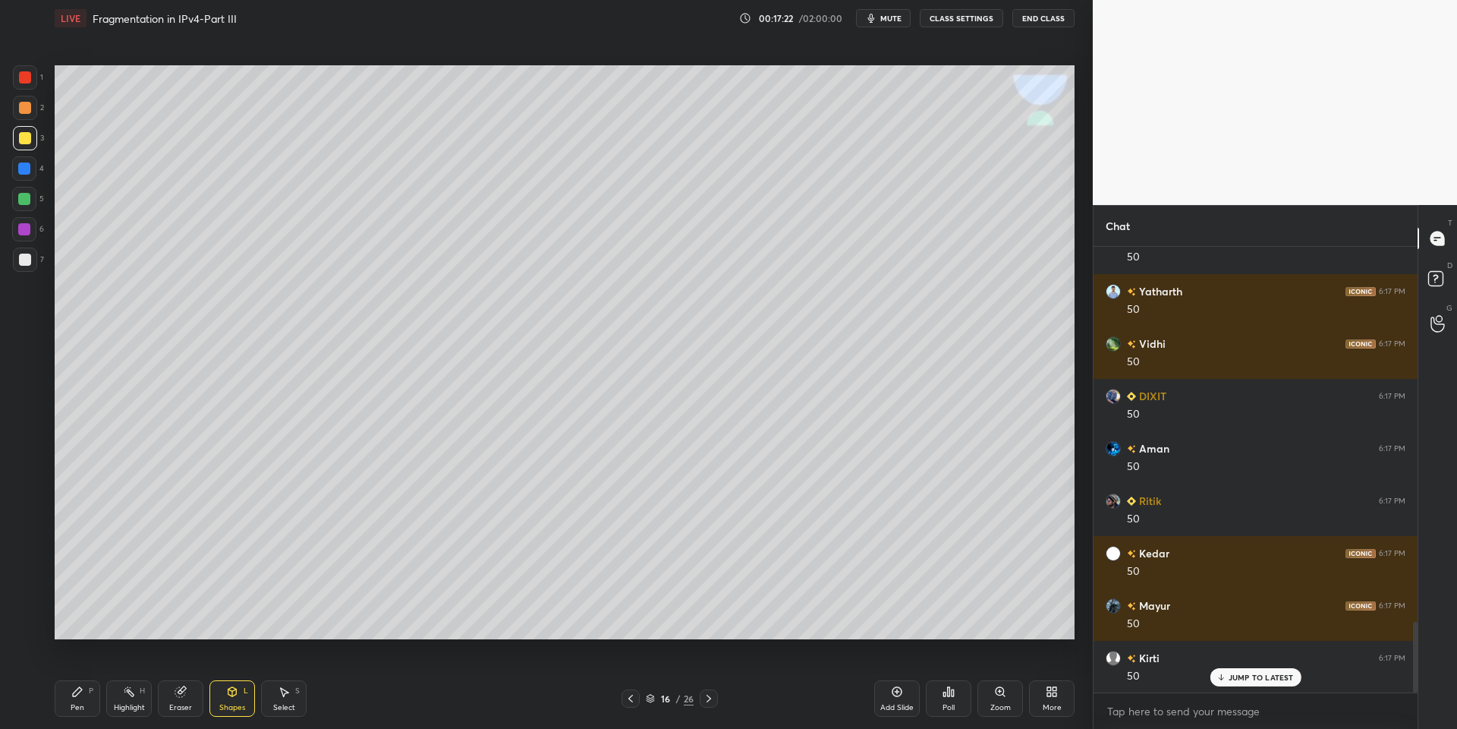
click at [24, 200] on div at bounding box center [24, 199] width 12 height 12
click at [230, 696] on icon at bounding box center [232, 691] width 12 height 12
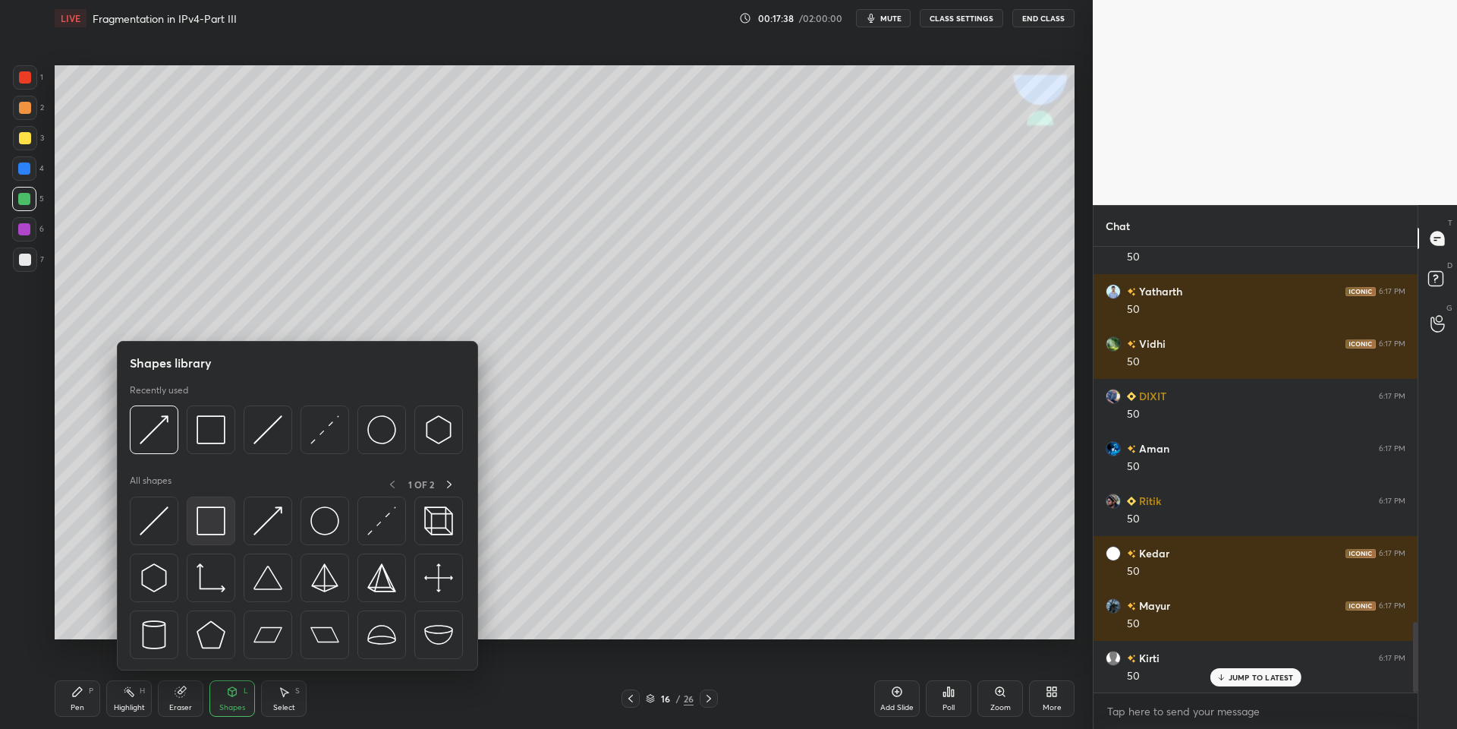
click at [211, 537] on div at bounding box center [211, 520] width 49 height 49
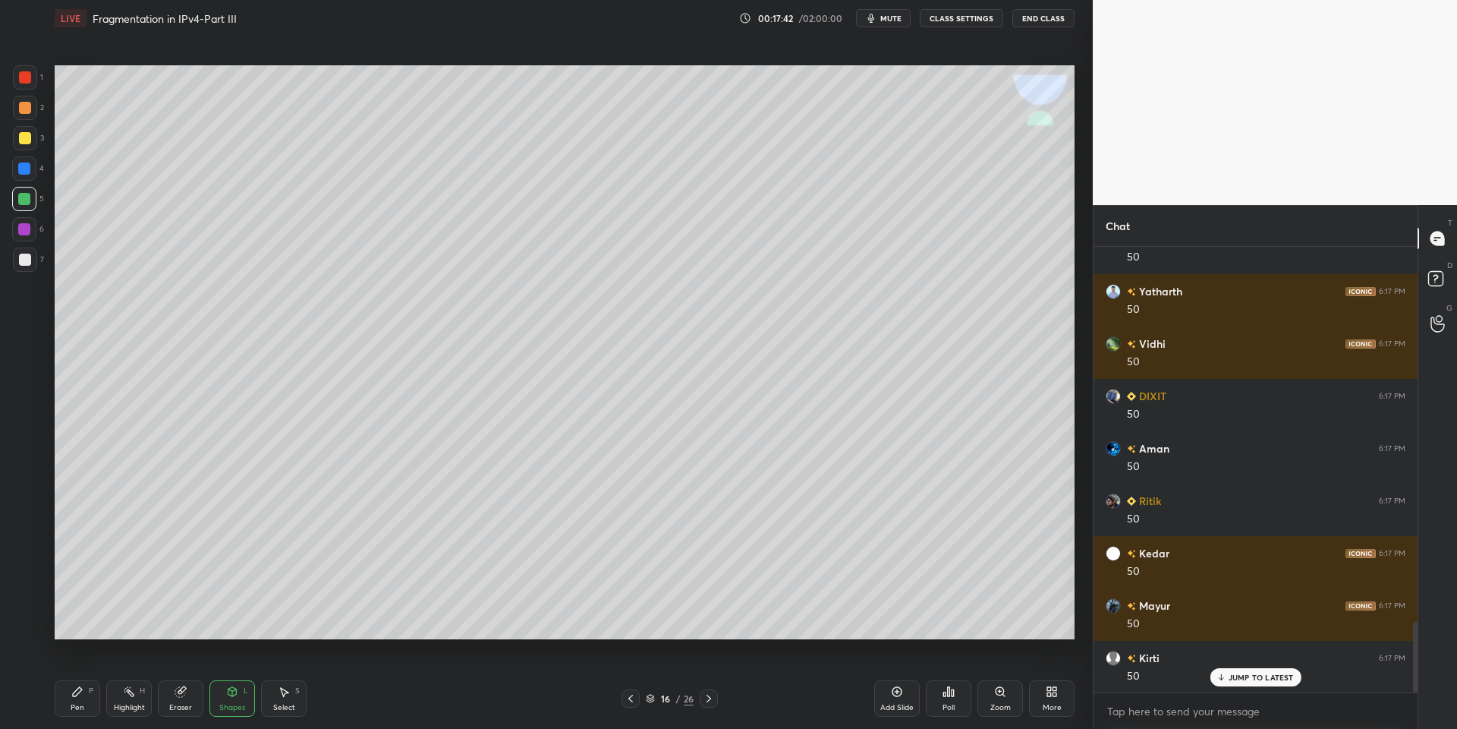
click at [90, 706] on div "Pen P" at bounding box center [78, 698] width 46 height 36
drag, startPoint x: 23, startPoint y: 140, endPoint x: 52, endPoint y: 159, distance: 35.2
click at [24, 140] on div at bounding box center [25, 138] width 12 height 12
drag, startPoint x: 238, startPoint y: 701, endPoint x: 247, endPoint y: 681, distance: 21.7
click at [243, 698] on div "Shapes L" at bounding box center [232, 698] width 46 height 36
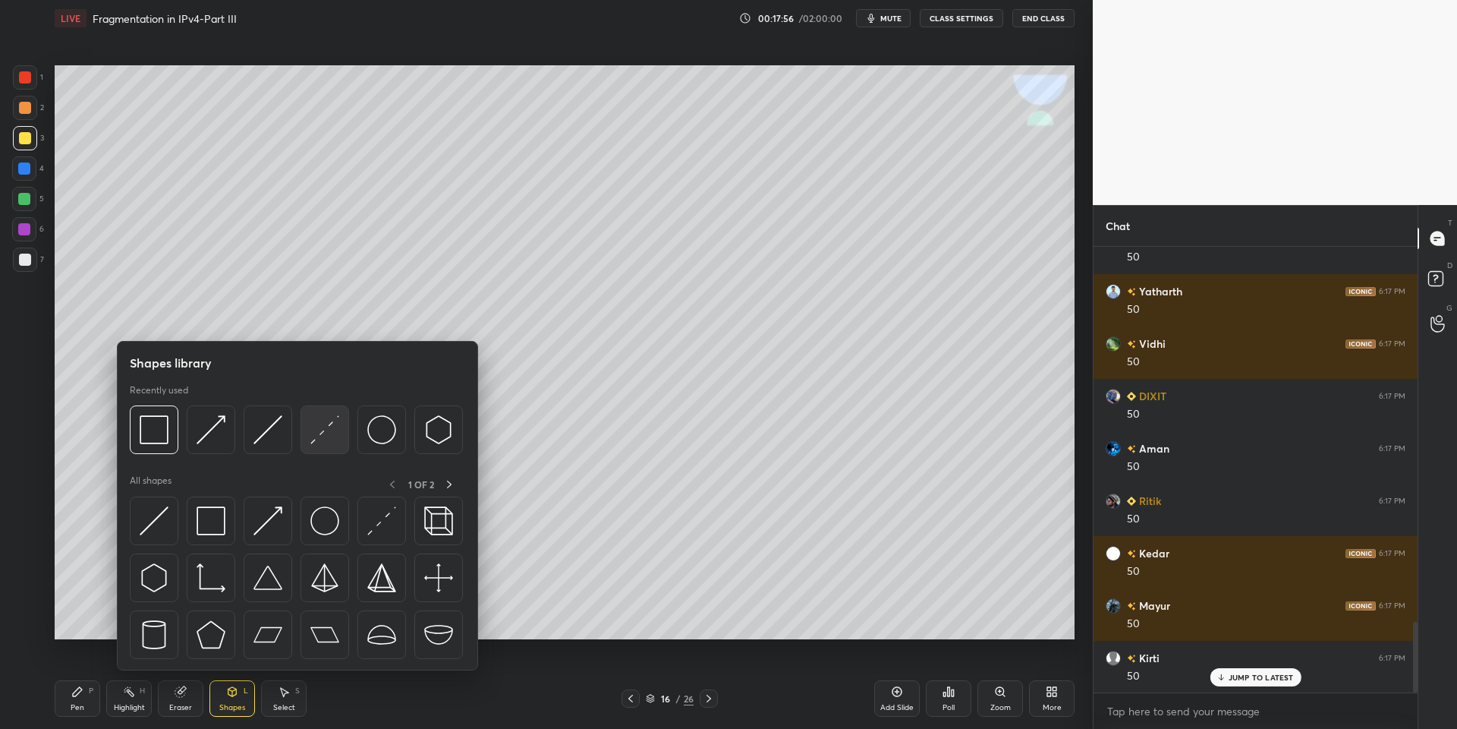
click at [326, 427] on img at bounding box center [324, 429] width 29 height 29
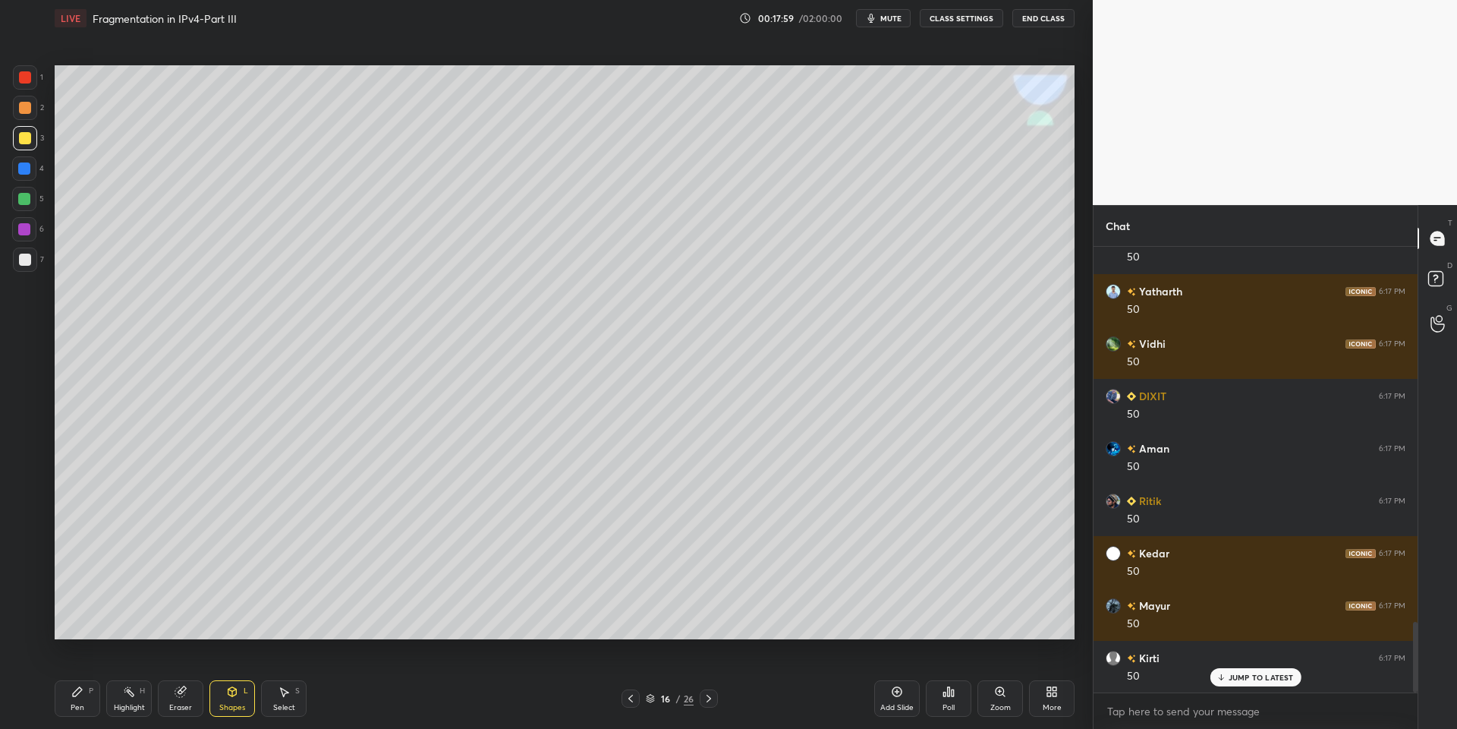
click at [83, 701] on div "Pen P" at bounding box center [78, 698] width 46 height 36
drag, startPoint x: 236, startPoint y: 692, endPoint x: 232, endPoint y: 672, distance: 20.1
click at [235, 691] on icon at bounding box center [232, 691] width 8 height 9
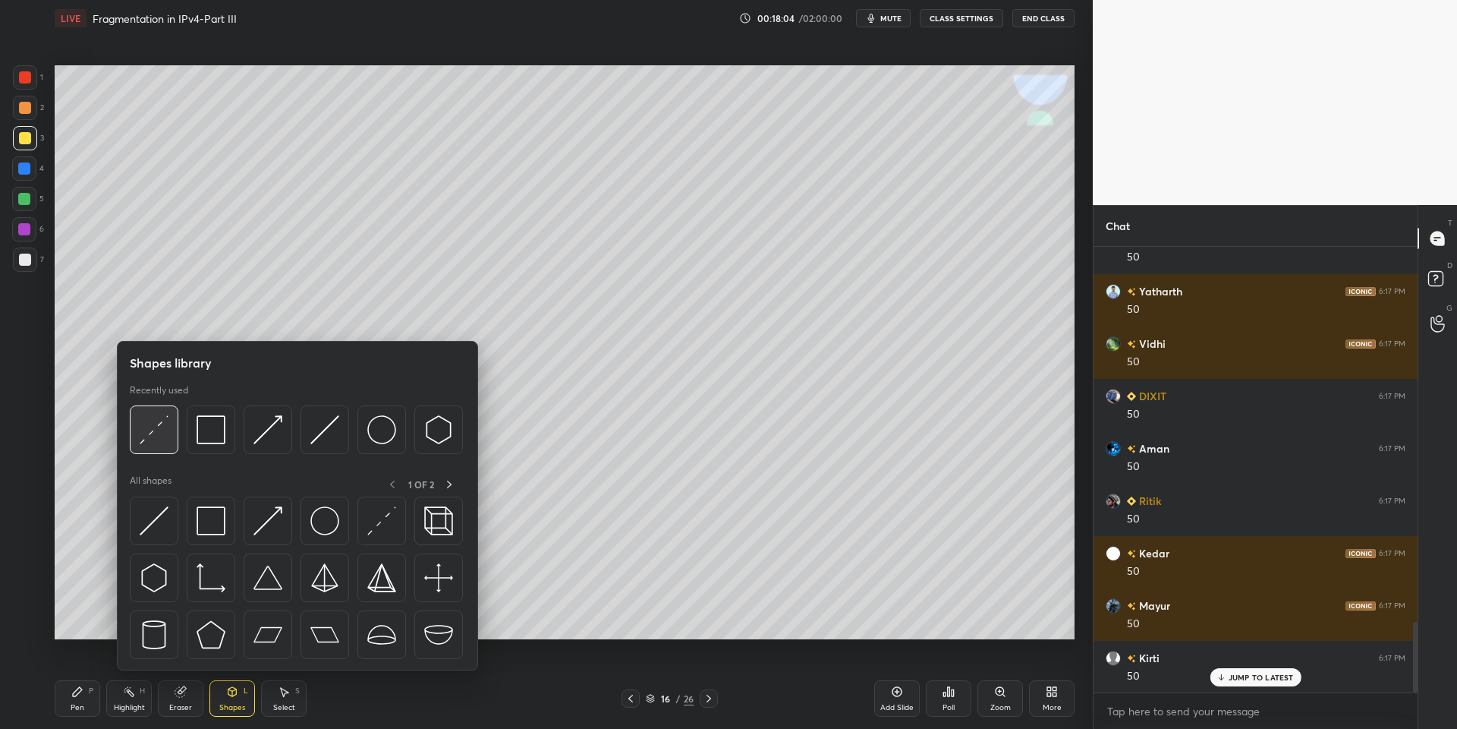
click at [158, 432] on img at bounding box center [154, 429] width 29 height 29
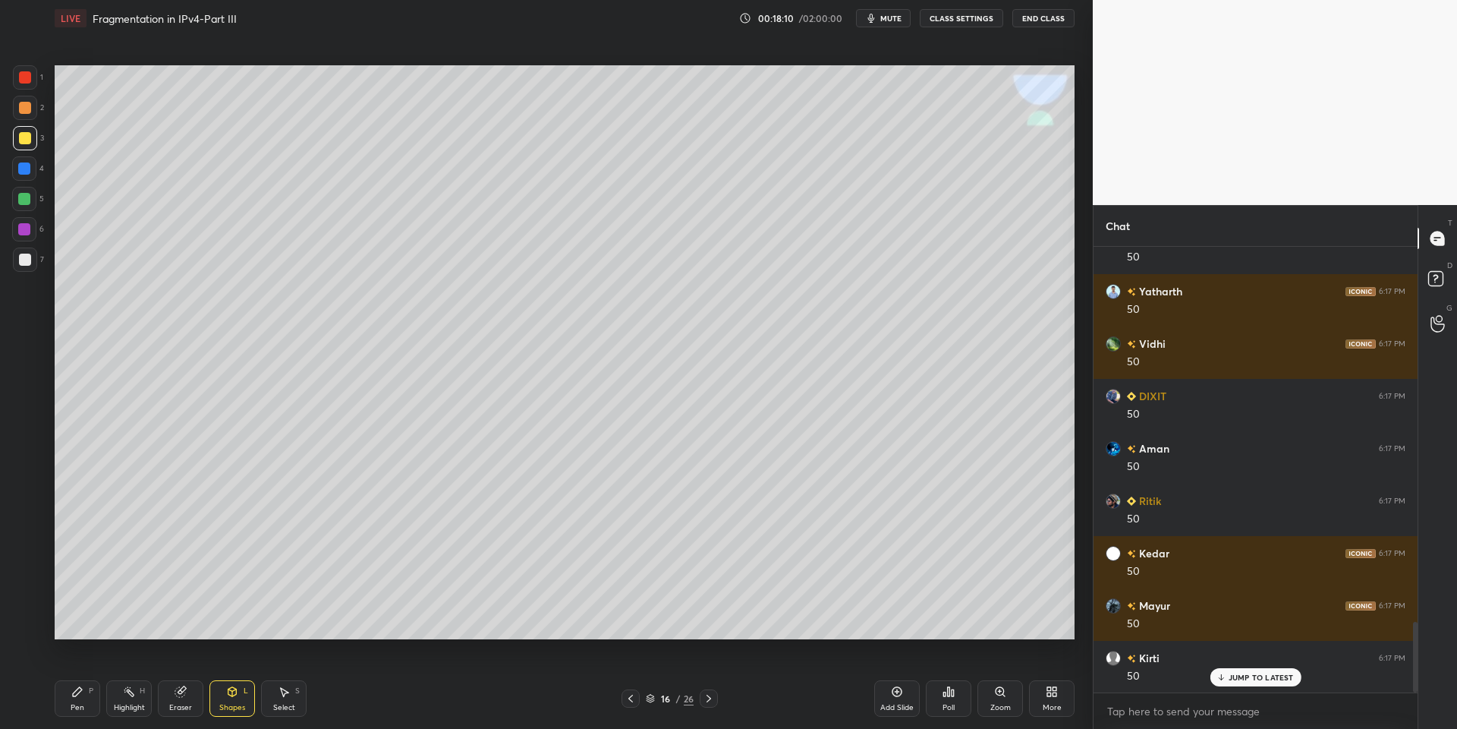
click at [88, 713] on div "Pen P" at bounding box center [78, 698] width 46 height 36
click at [130, 710] on div "Highlight" at bounding box center [129, 708] width 31 height 8
drag, startPoint x: 86, startPoint y: 702, endPoint x: 78, endPoint y: 660, distance: 42.4
click at [87, 705] on div "Pen P" at bounding box center [78, 698] width 46 height 36
click at [28, 195] on div at bounding box center [24, 199] width 24 height 24
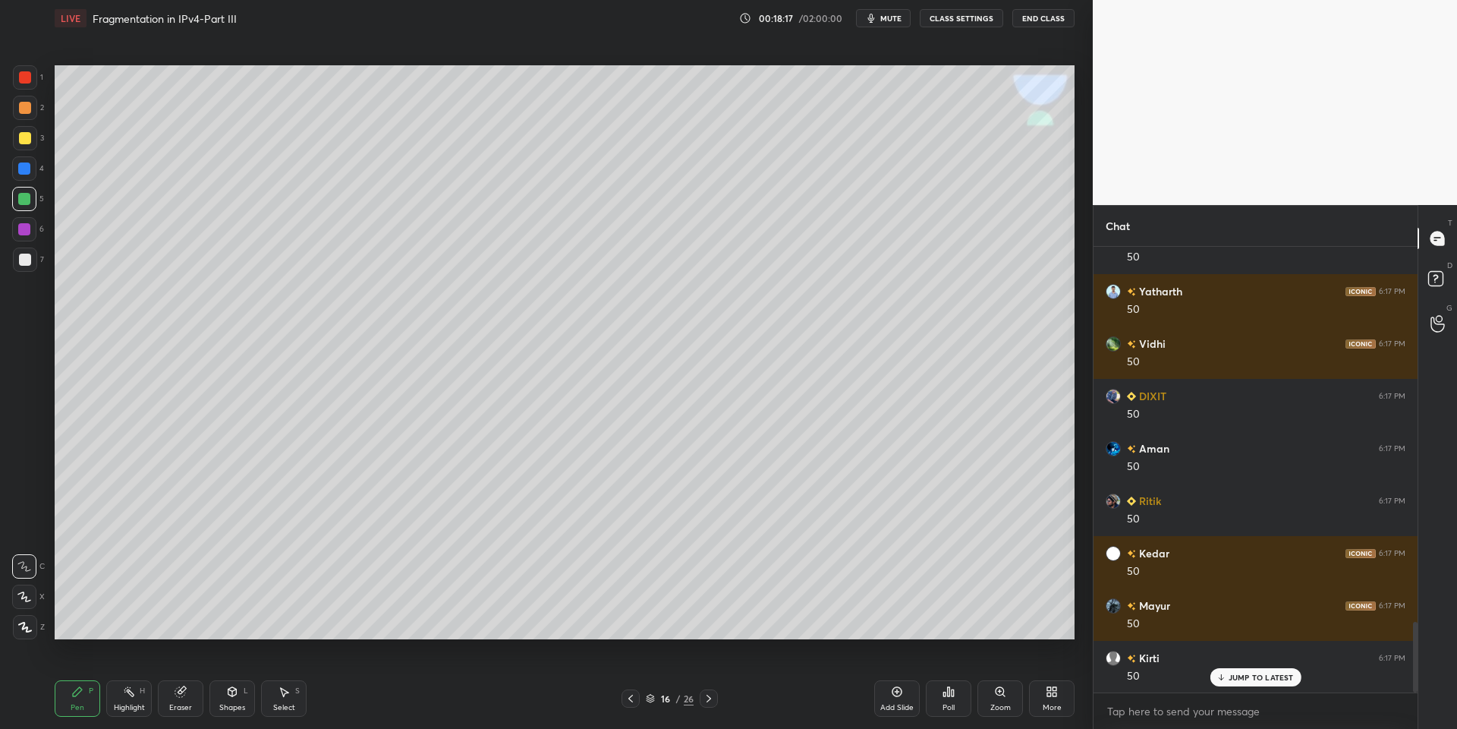
click at [71, 697] on icon at bounding box center [77, 691] width 12 height 12
click at [27, 135] on div at bounding box center [25, 138] width 24 height 24
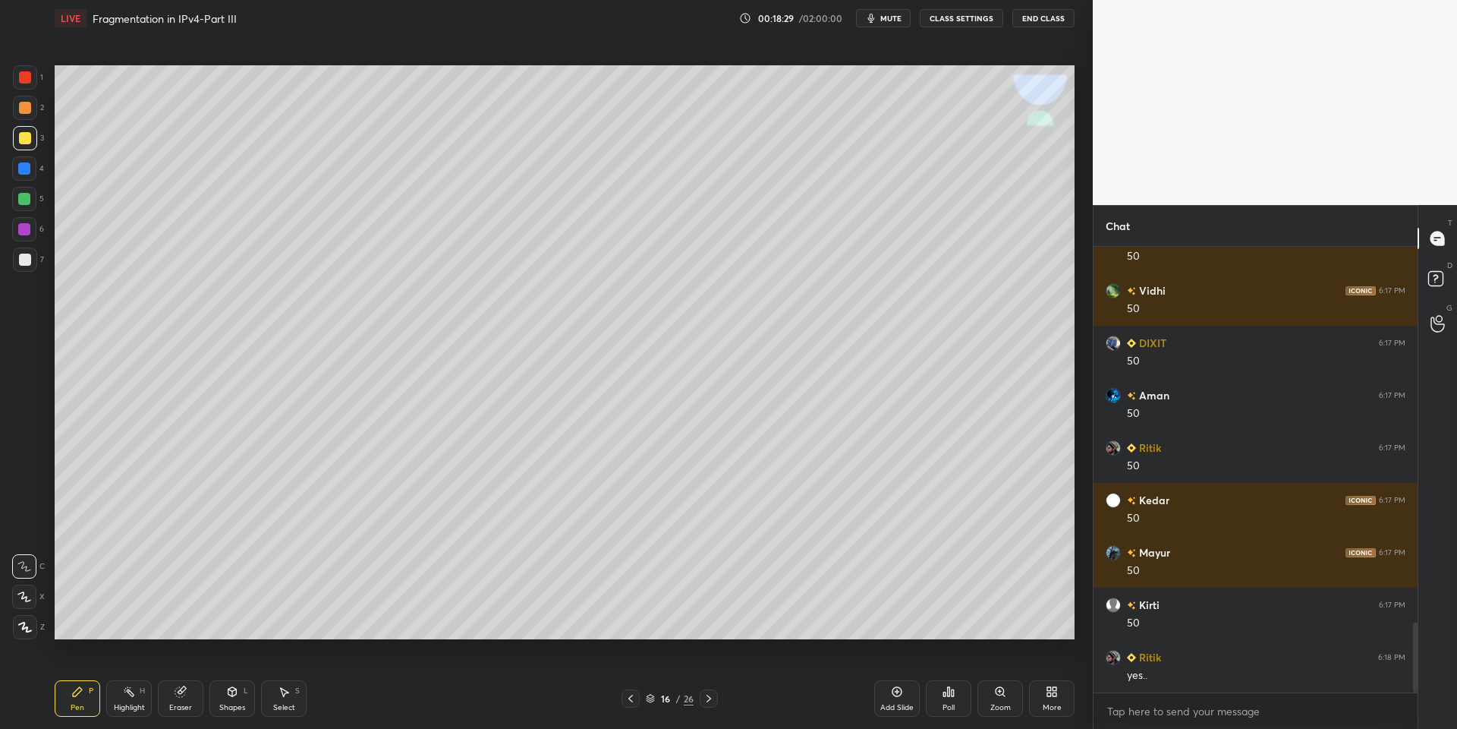
click at [218, 691] on div "Shapes L" at bounding box center [232, 698] width 46 height 36
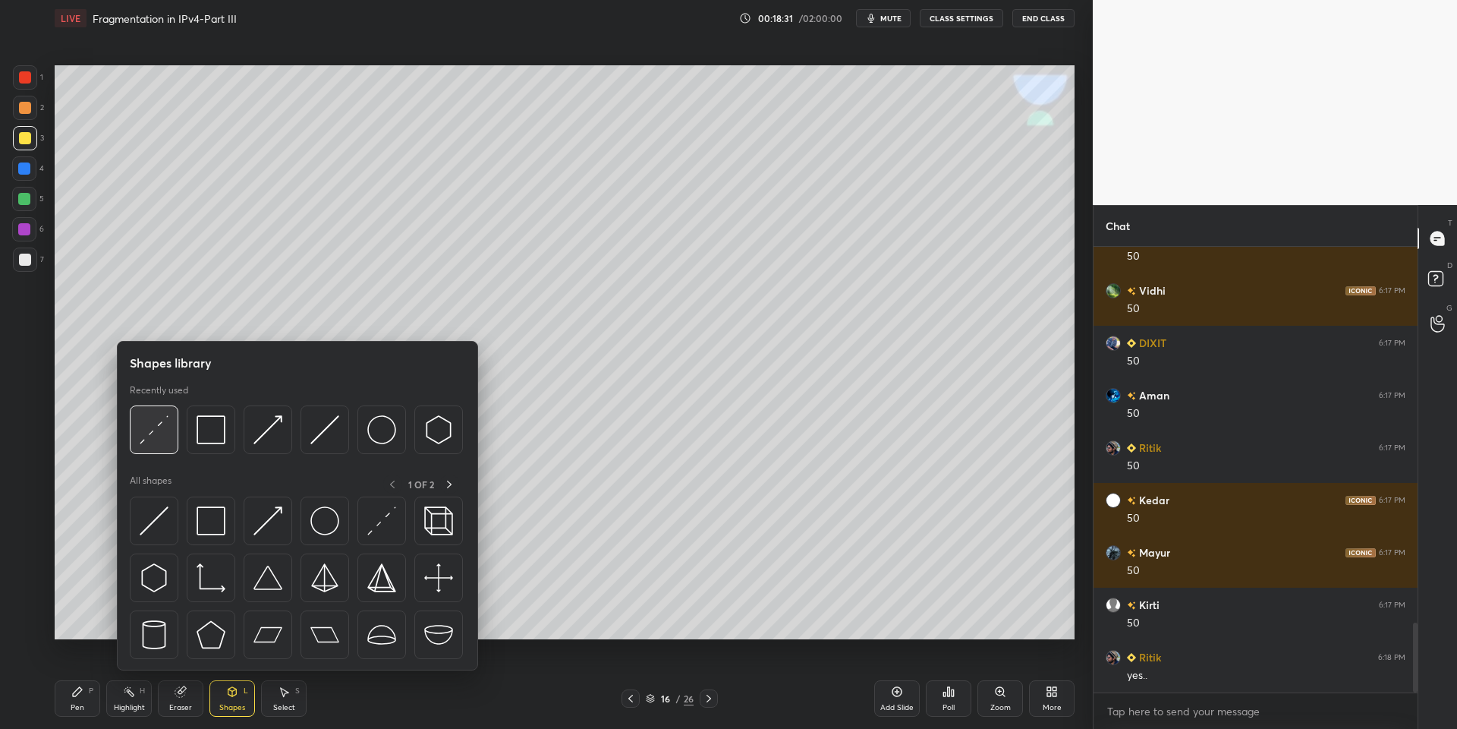
click at [152, 430] on img at bounding box center [154, 429] width 29 height 29
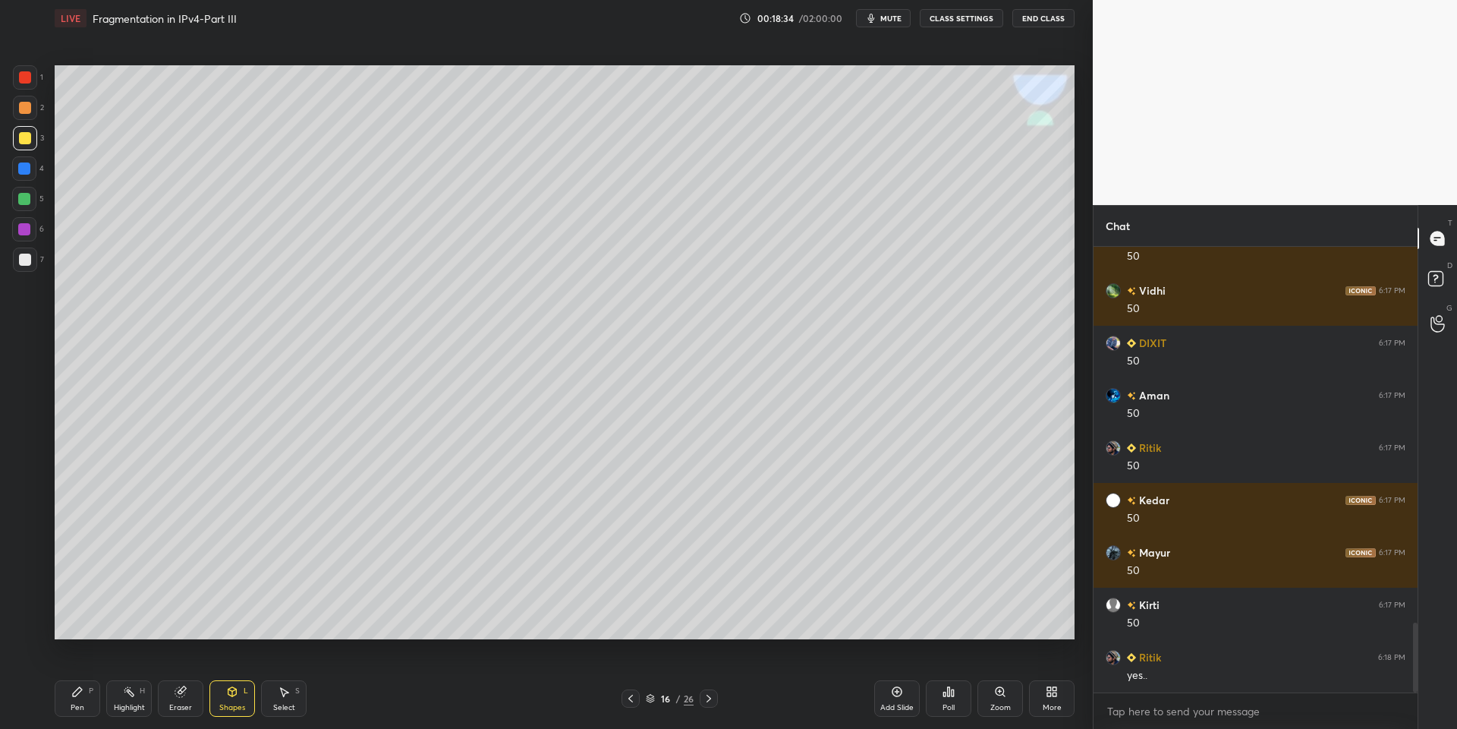
click at [91, 703] on div "Pen P" at bounding box center [78, 698] width 46 height 36
click at [235, 697] on div "Shapes L" at bounding box center [232, 698] width 46 height 36
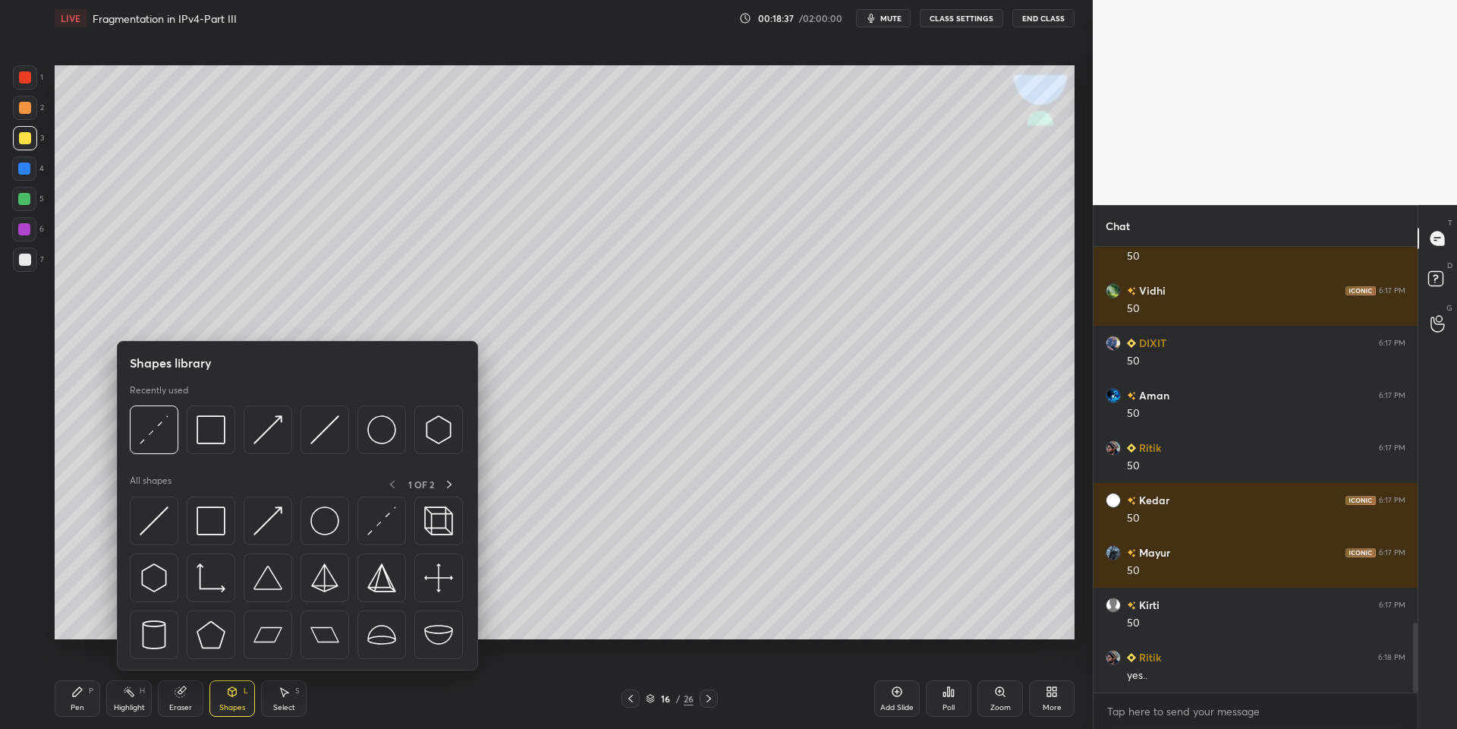
click at [206, 527] on img at bounding box center [211, 520] width 29 height 29
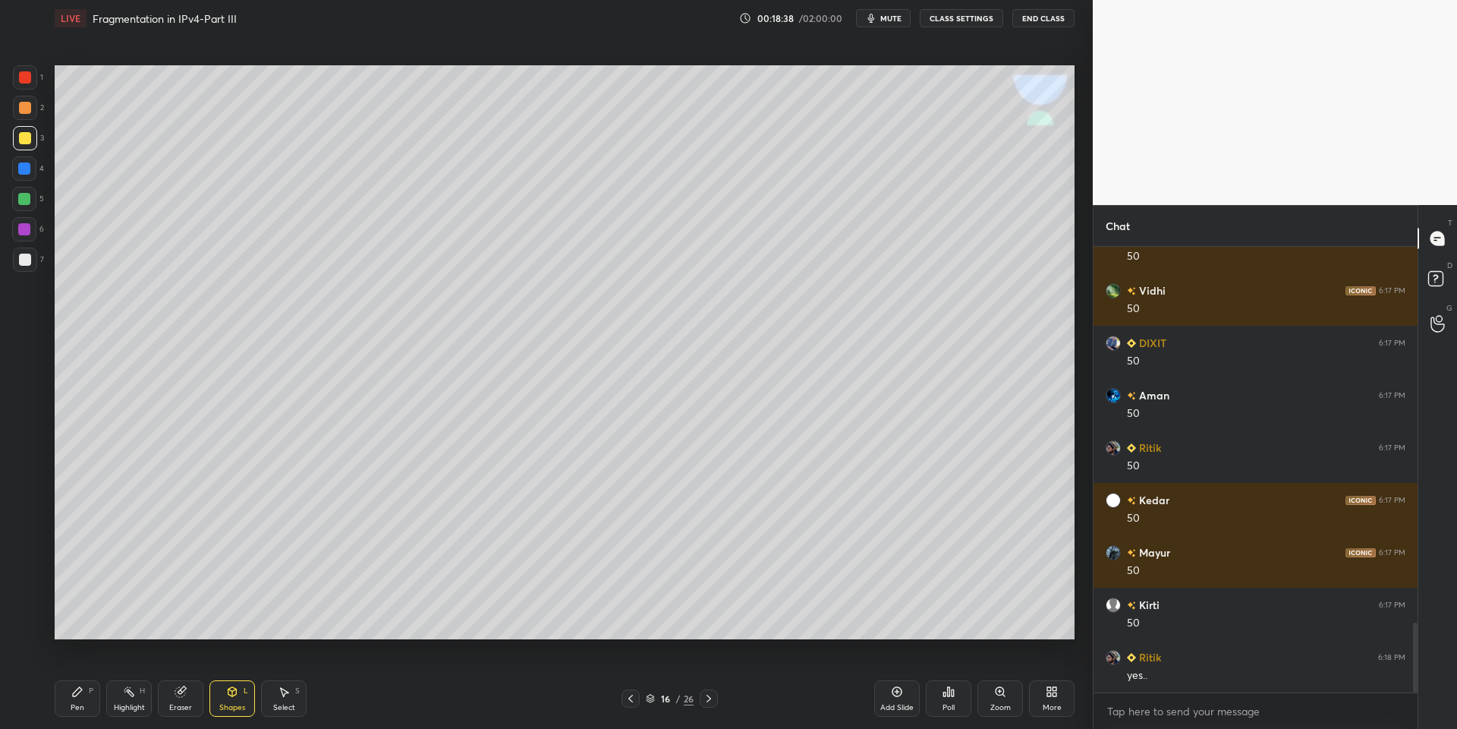
drag, startPoint x: 22, startPoint y: 145, endPoint x: 30, endPoint y: 147, distance: 7.9
click at [21, 143] on div at bounding box center [25, 138] width 12 height 12
drag, startPoint x: 238, startPoint y: 700, endPoint x: 216, endPoint y: 671, distance: 36.3
click at [233, 697] on div "Shapes L" at bounding box center [232, 698] width 46 height 36
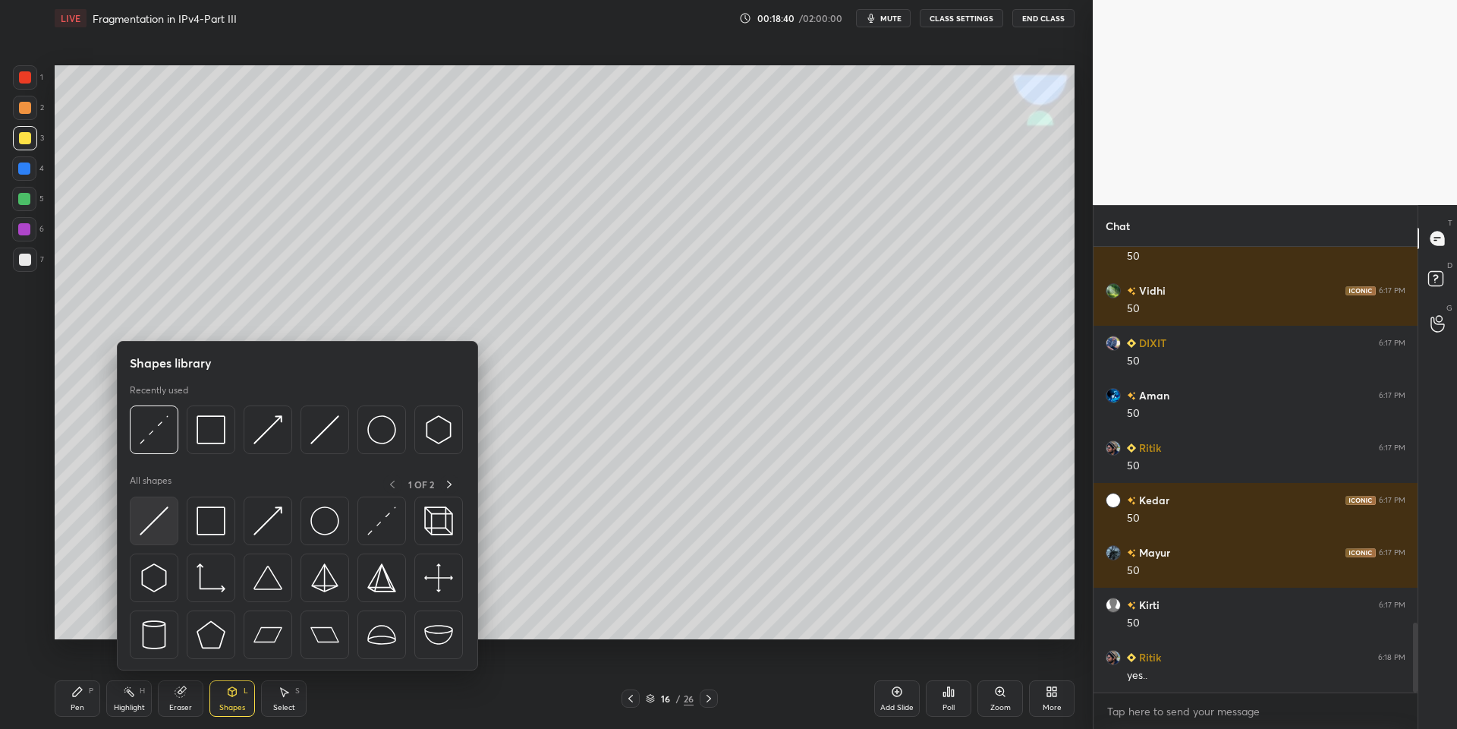
click at [158, 514] on img at bounding box center [154, 520] width 29 height 29
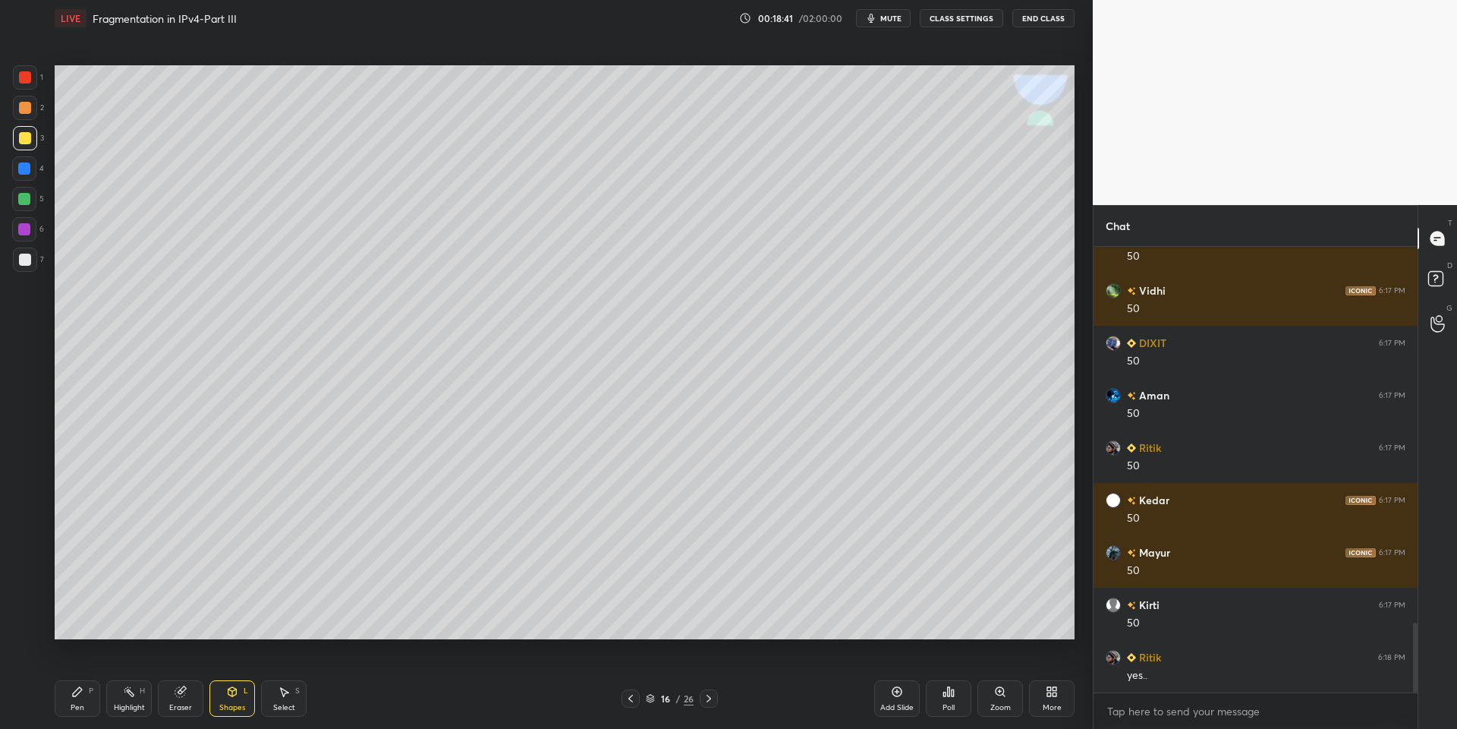
click at [19, 206] on div at bounding box center [24, 199] width 24 height 24
drag, startPoint x: 234, startPoint y: 704, endPoint x: 236, endPoint y: 675, distance: 28.2
click at [234, 697] on div "Shapes L" at bounding box center [232, 698] width 46 height 36
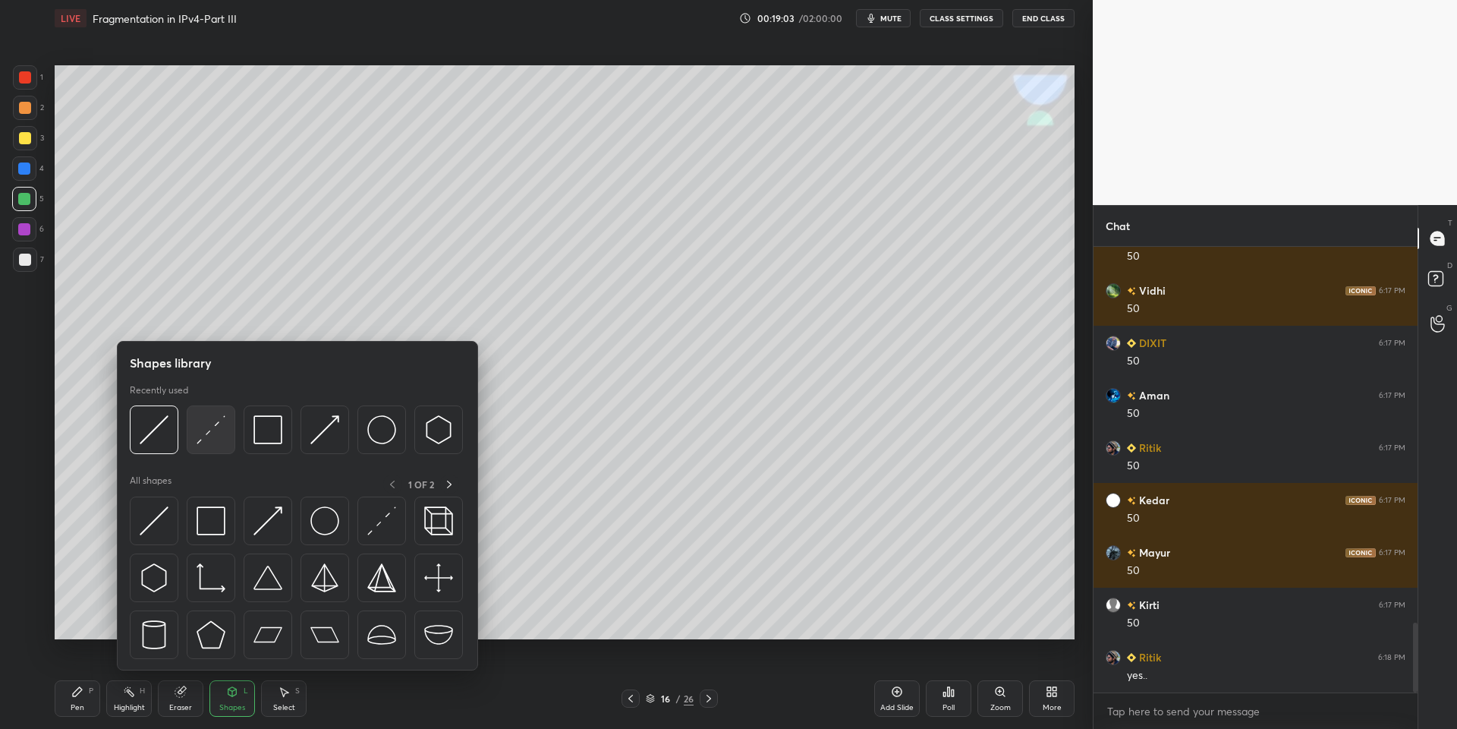
click at [206, 433] on img at bounding box center [211, 429] width 29 height 29
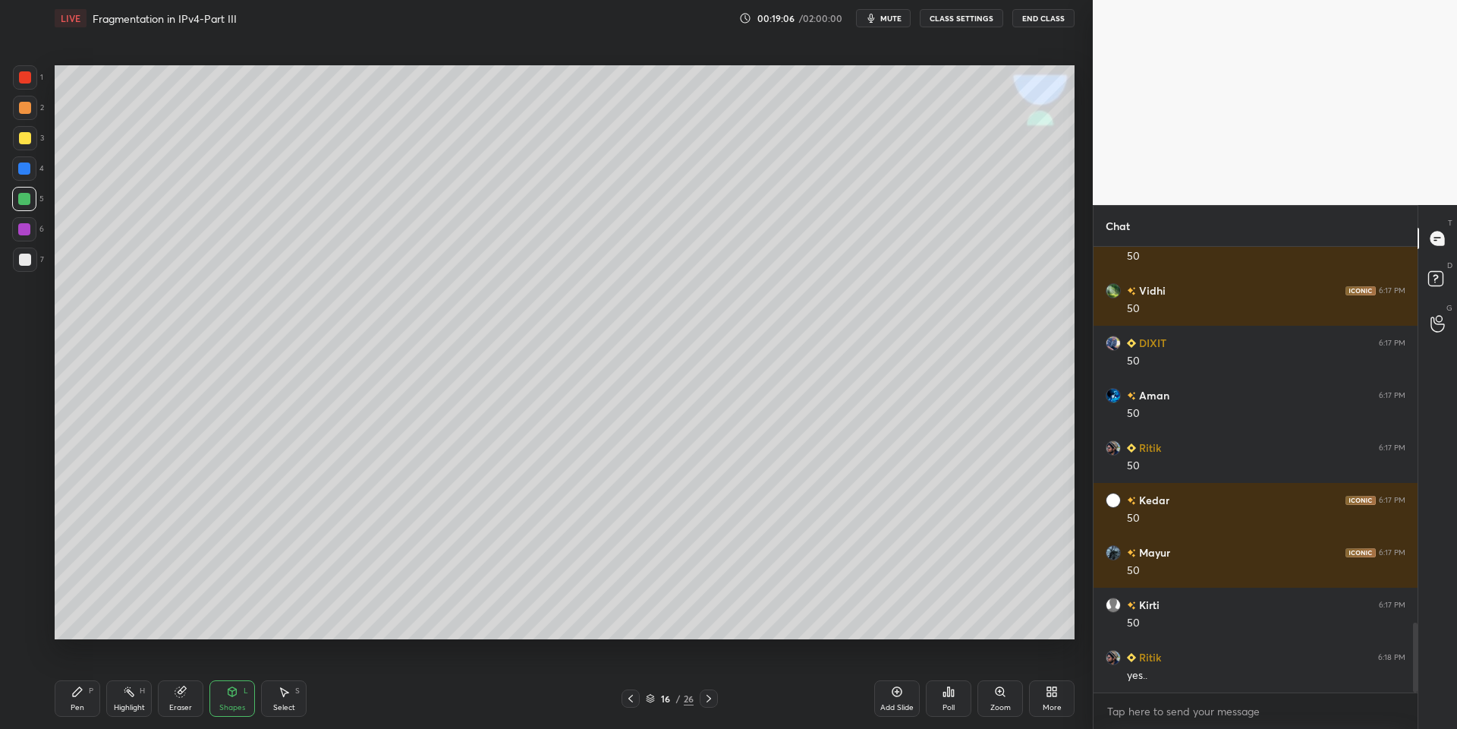
drag, startPoint x: 90, startPoint y: 698, endPoint x: 86, endPoint y: 652, distance: 46.5
click at [90, 696] on div "Pen P" at bounding box center [78, 698] width 46 height 36
click at [24, 143] on div at bounding box center [25, 138] width 12 height 12
click at [130, 695] on div "Highlight H" at bounding box center [129, 698] width 46 height 36
click at [86, 698] on div "Pen P" at bounding box center [78, 698] width 46 height 36
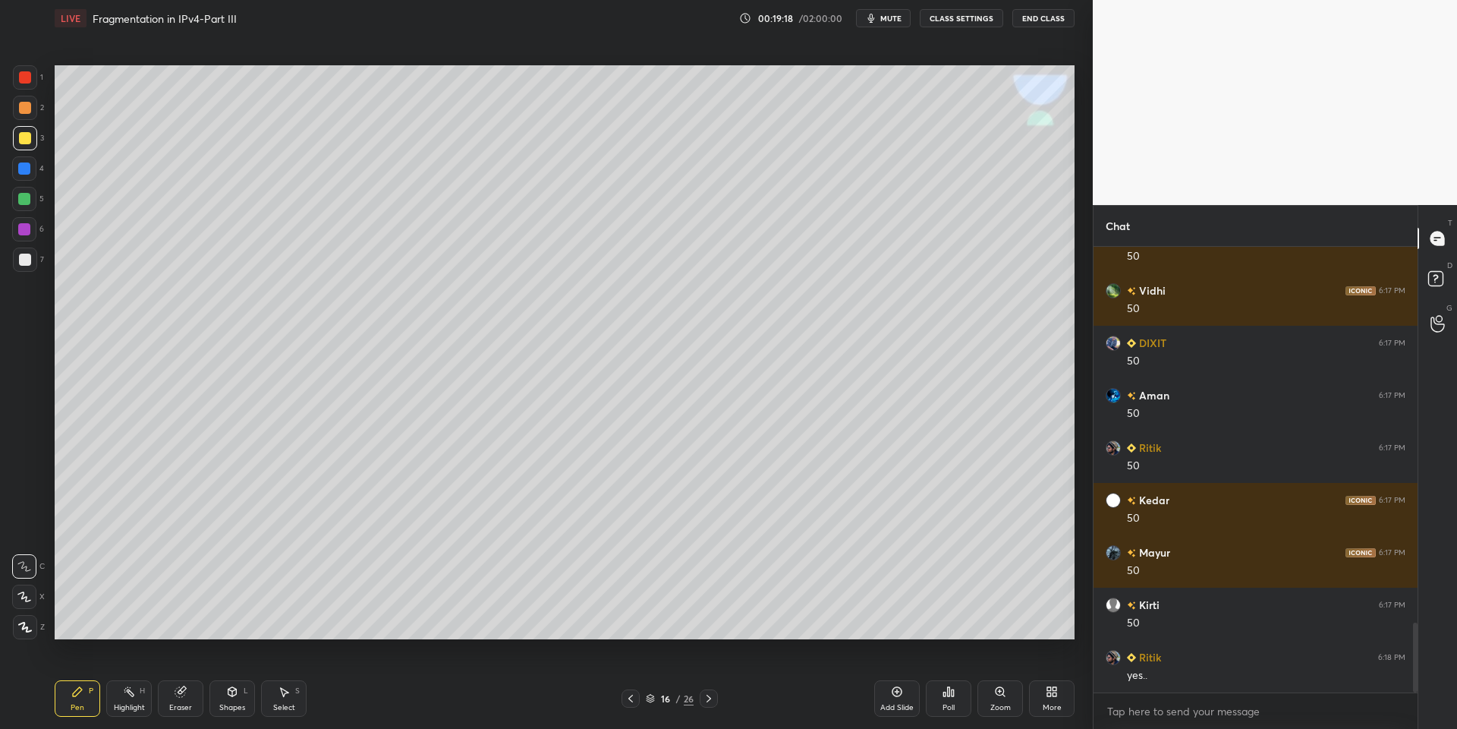
click at [27, 143] on div at bounding box center [25, 138] width 12 height 12
click at [75, 707] on div "Pen" at bounding box center [78, 708] width 14 height 8
drag, startPoint x: 30, startPoint y: 146, endPoint x: 40, endPoint y: 135, distance: 15.6
click at [30, 147] on div at bounding box center [25, 138] width 24 height 24
drag, startPoint x: 131, startPoint y: 704, endPoint x: 127, endPoint y: 674, distance: 30.7
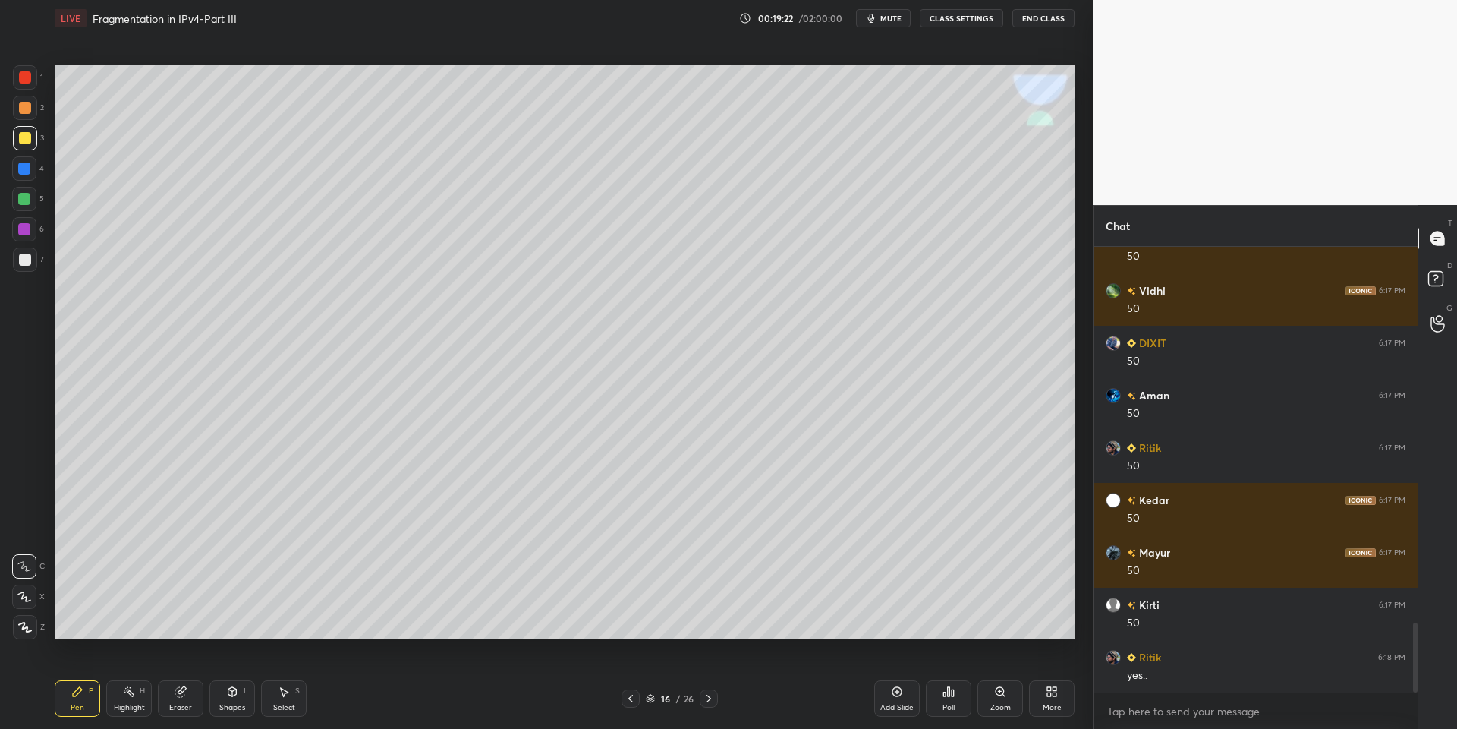
click at [129, 704] on div "Highlight" at bounding box center [129, 708] width 31 height 8
drag, startPoint x: 81, startPoint y: 705, endPoint x: 118, endPoint y: 642, distance: 73.2
click at [82, 707] on div "Pen" at bounding box center [78, 708] width 14 height 8
click at [27, 258] on div at bounding box center [25, 259] width 12 height 12
click at [135, 698] on div "Highlight H" at bounding box center [129, 698] width 46 height 36
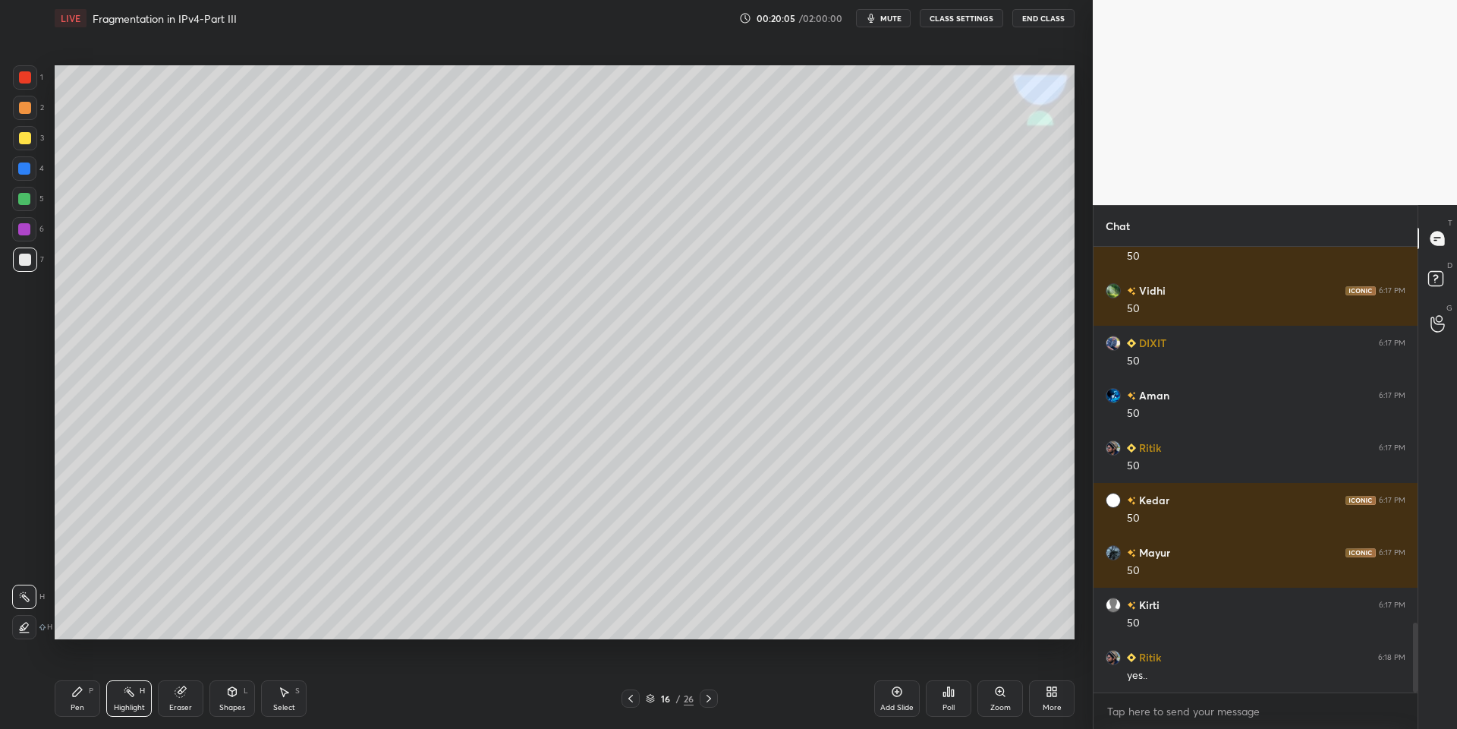
drag, startPoint x: 72, startPoint y: 699, endPoint x: 112, endPoint y: 702, distance: 40.3
click at [74, 699] on div "Pen P" at bounding box center [78, 698] width 46 height 36
drag, startPoint x: 128, startPoint y: 698, endPoint x: 137, endPoint y: 699, distance: 9.9
click at [128, 696] on div "Highlight H" at bounding box center [129, 698] width 46 height 36
drag, startPoint x: 126, startPoint y: 713, endPoint x: 172, endPoint y: 656, distance: 73.4
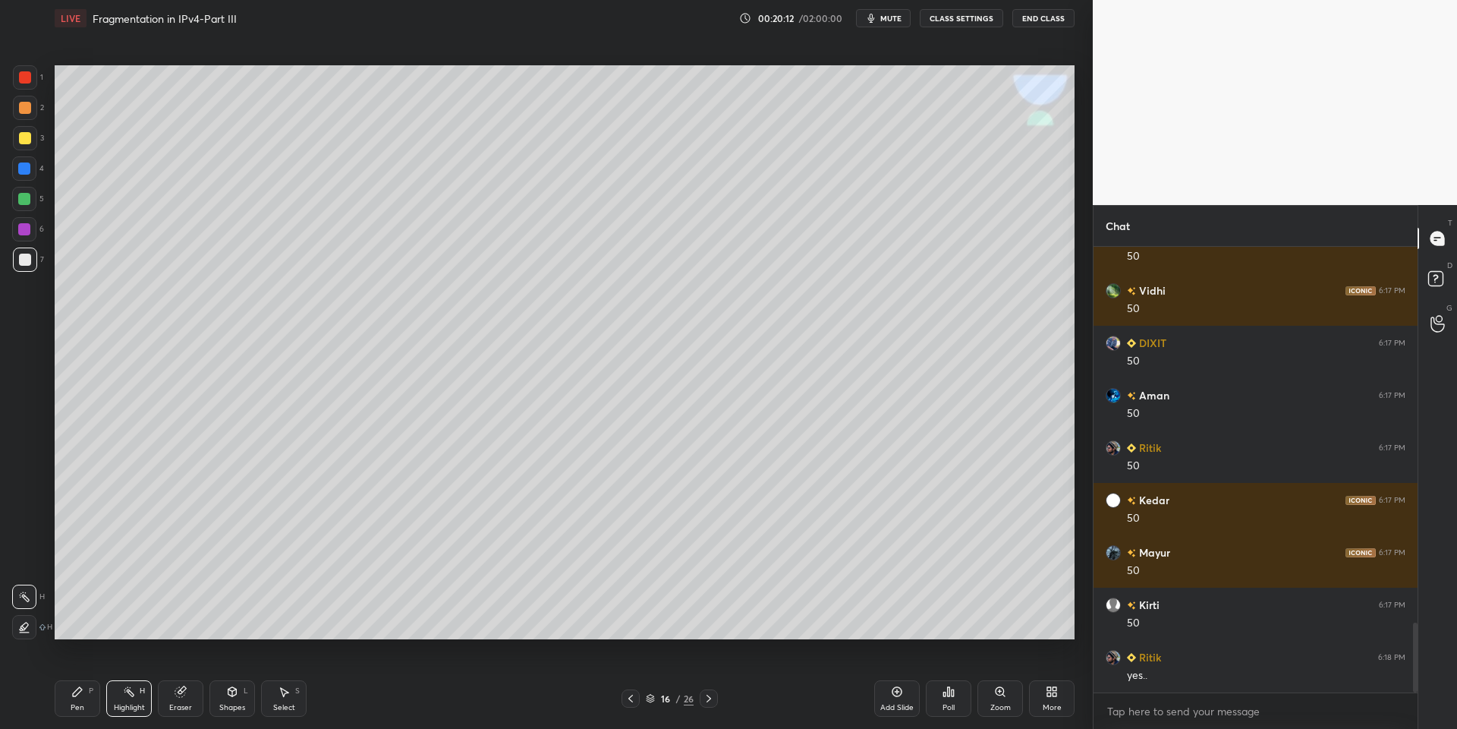
click at [122, 712] on div "Highlight H" at bounding box center [129, 698] width 46 height 36
click at [244, 694] on div "Shapes L" at bounding box center [232, 698] width 46 height 36
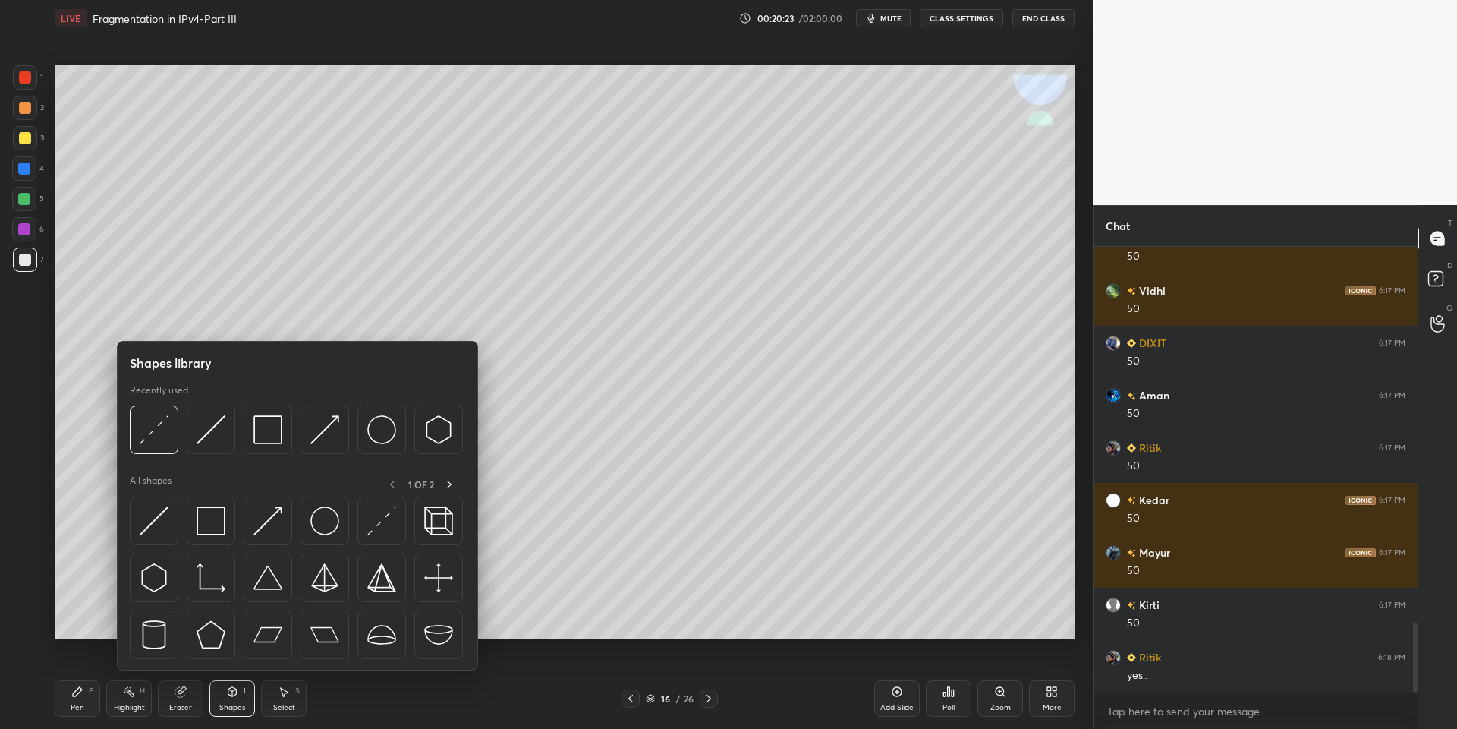
click at [275, 525] on img at bounding box center [267, 520] width 29 height 29
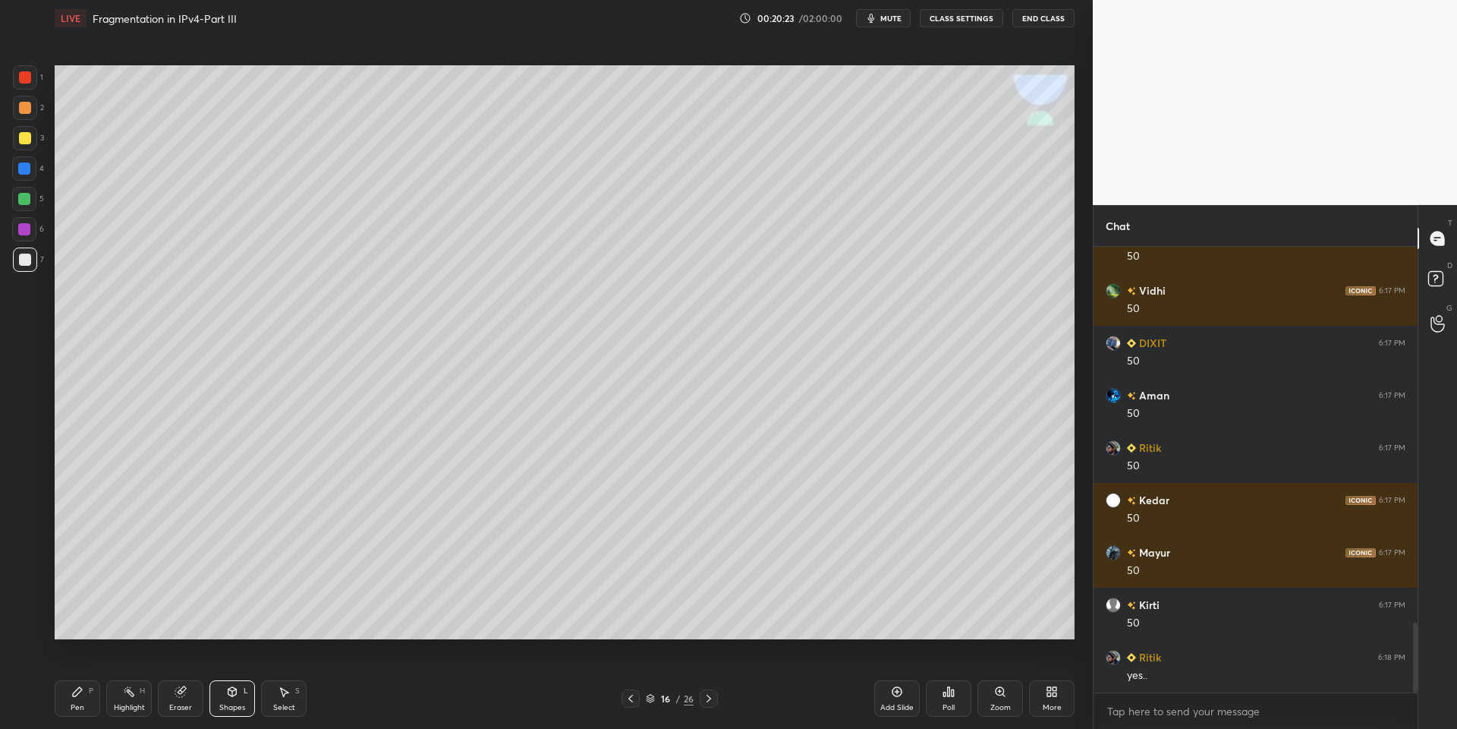
click at [22, 207] on div at bounding box center [24, 199] width 24 height 24
drag, startPoint x: 83, startPoint y: 696, endPoint x: 83, endPoint y: 664, distance: 31.9
click at [83, 696] on div "Pen P" at bounding box center [78, 698] width 46 height 36
click at [26, 147] on div at bounding box center [25, 138] width 24 height 24
click at [234, 698] on div "Shapes L" at bounding box center [232, 698] width 46 height 36
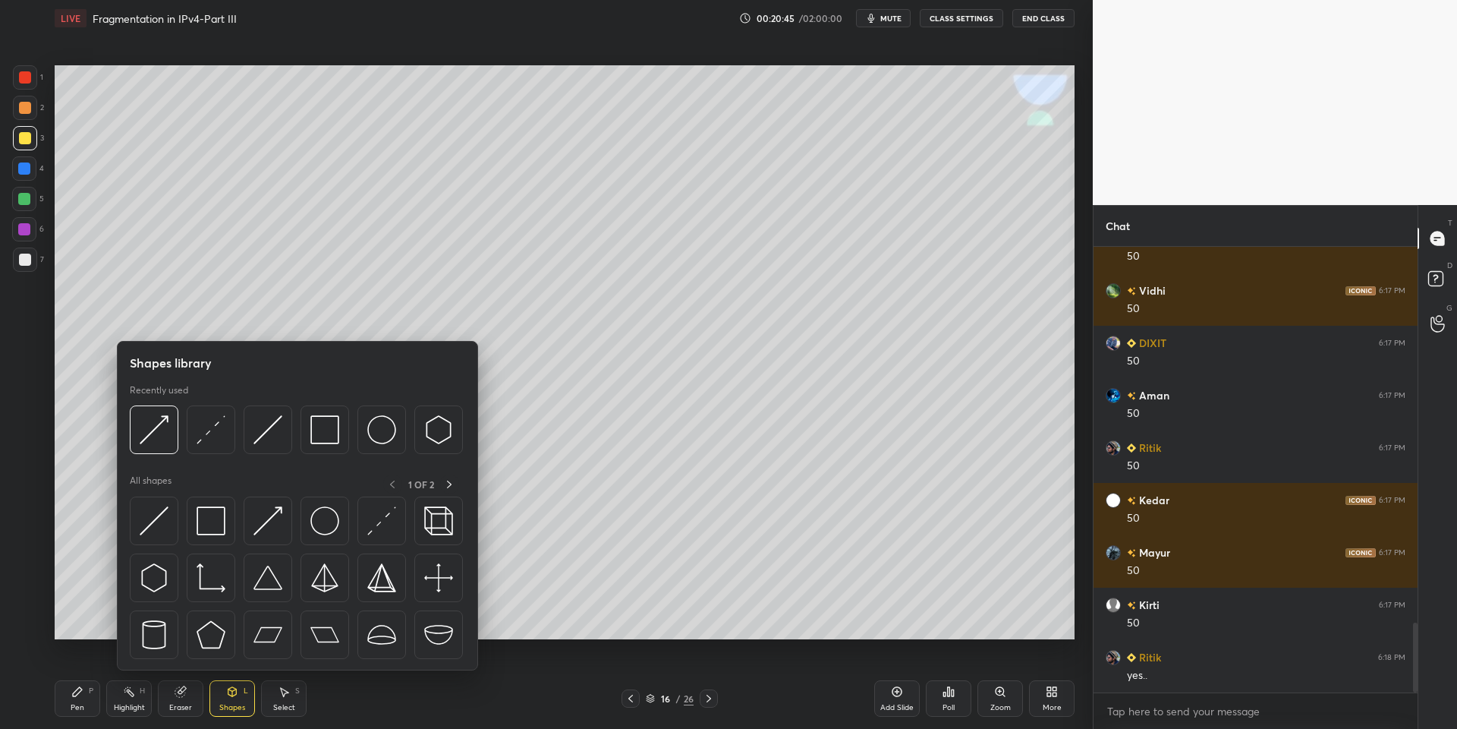
drag, startPoint x: 280, startPoint y: 515, endPoint x: 32, endPoint y: 193, distance: 407.0
click at [276, 512] on img at bounding box center [267, 520] width 29 height 29
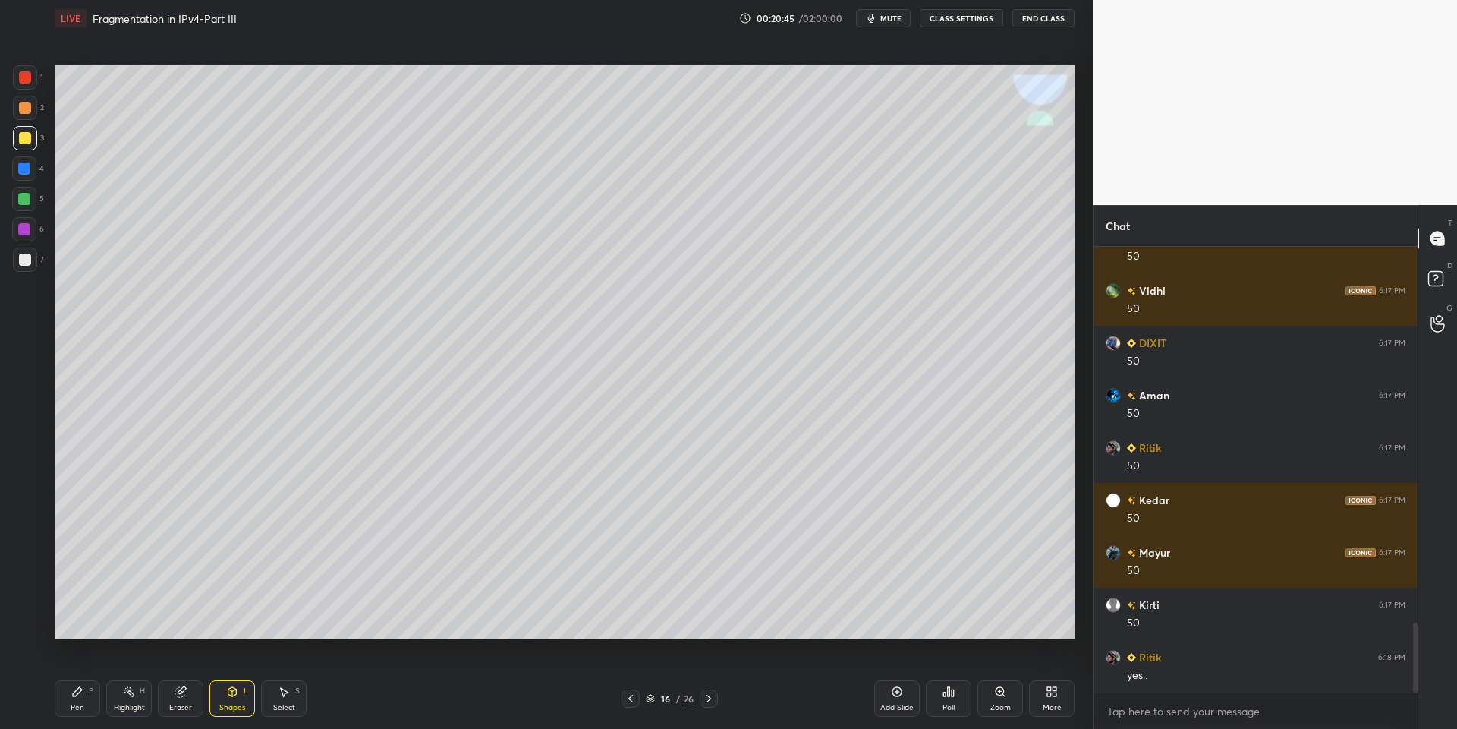
click at [27, 202] on div at bounding box center [24, 199] width 12 height 12
click at [229, 707] on div "Shapes" at bounding box center [232, 708] width 26 height 8
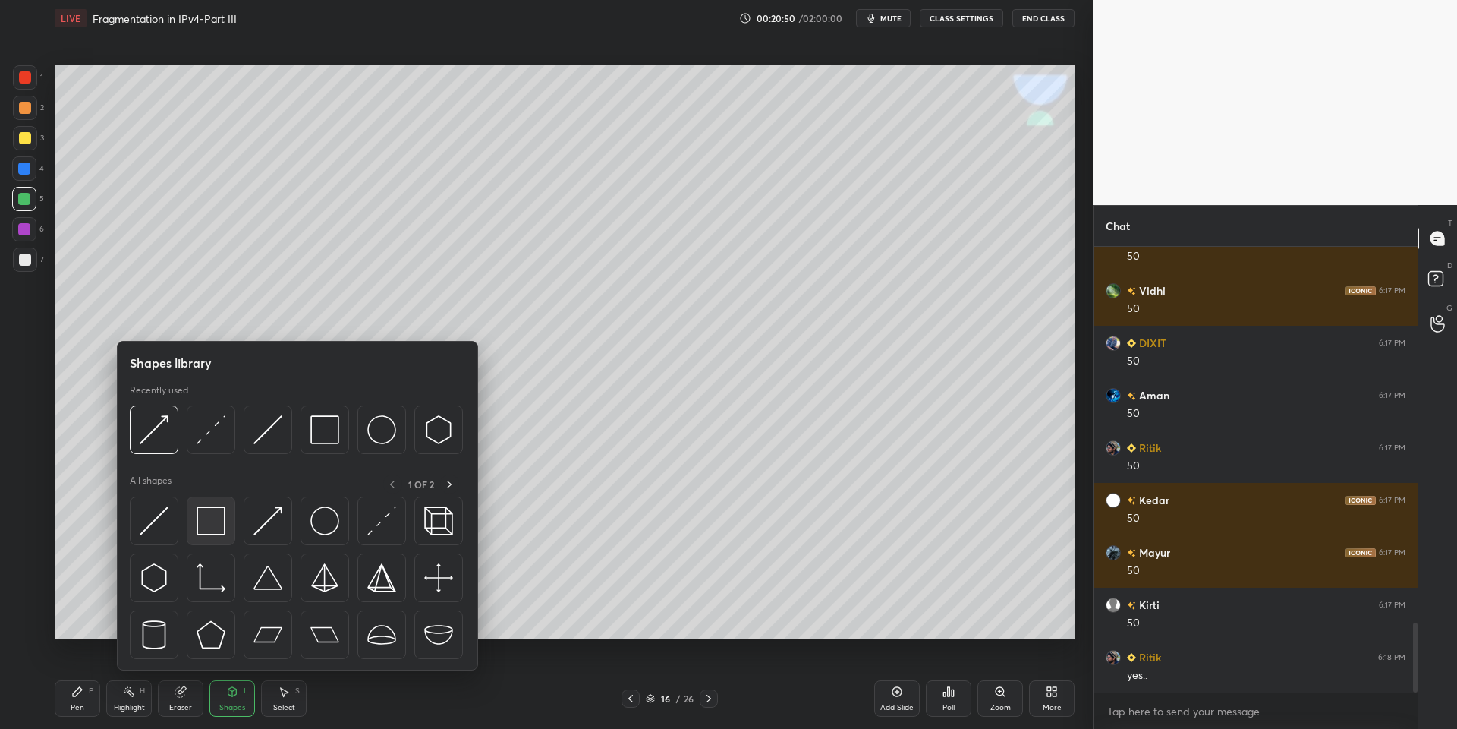
click at [208, 521] on img at bounding box center [211, 520] width 29 height 29
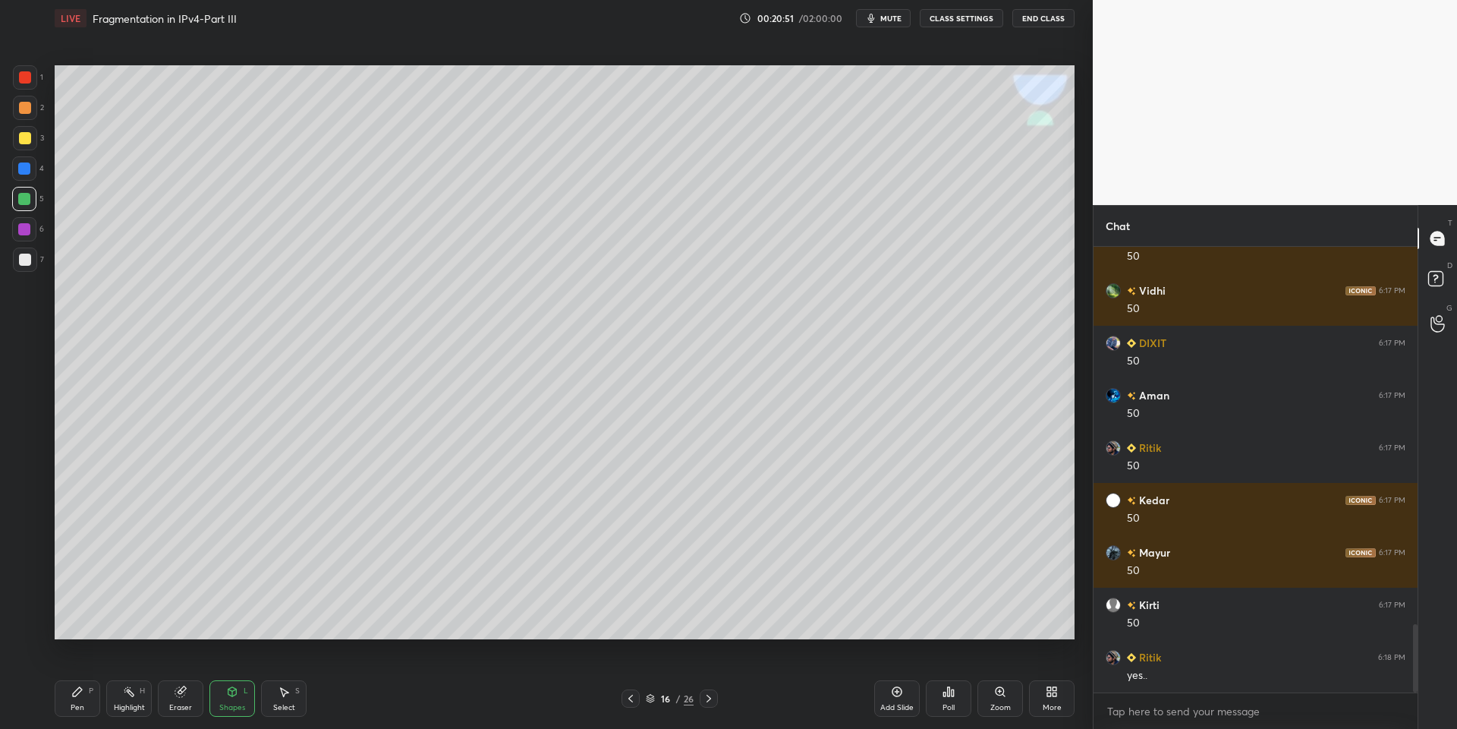
scroll to position [2445, 0]
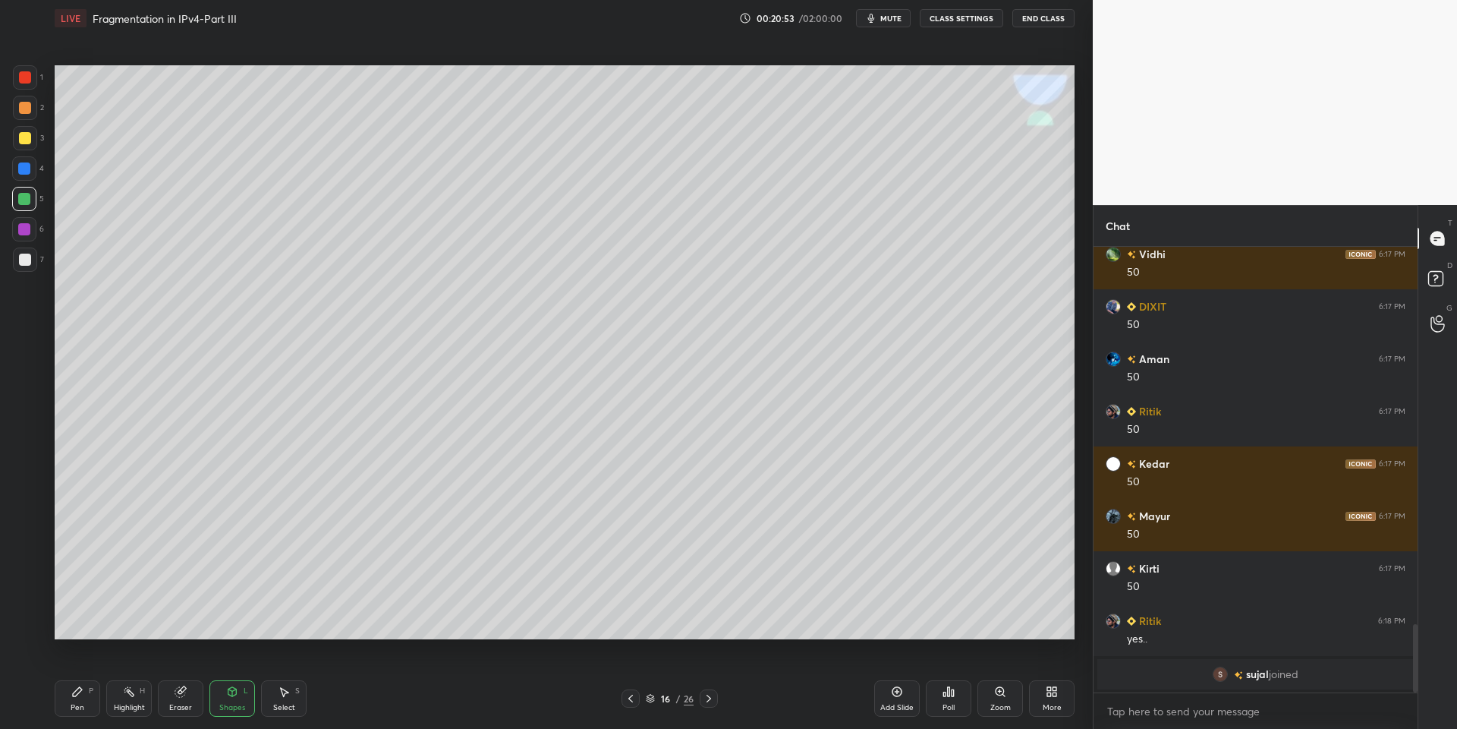
click at [77, 703] on div "Pen P" at bounding box center [78, 698] width 46 height 36
click at [17, 134] on div at bounding box center [25, 138] width 24 height 24
drag, startPoint x: 30, startPoint y: 141, endPoint x: 43, endPoint y: 153, distance: 18.3
click at [28, 145] on div at bounding box center [25, 138] width 24 height 24
drag, startPoint x: 178, startPoint y: 699, endPoint x: 178, endPoint y: 681, distance: 18.2
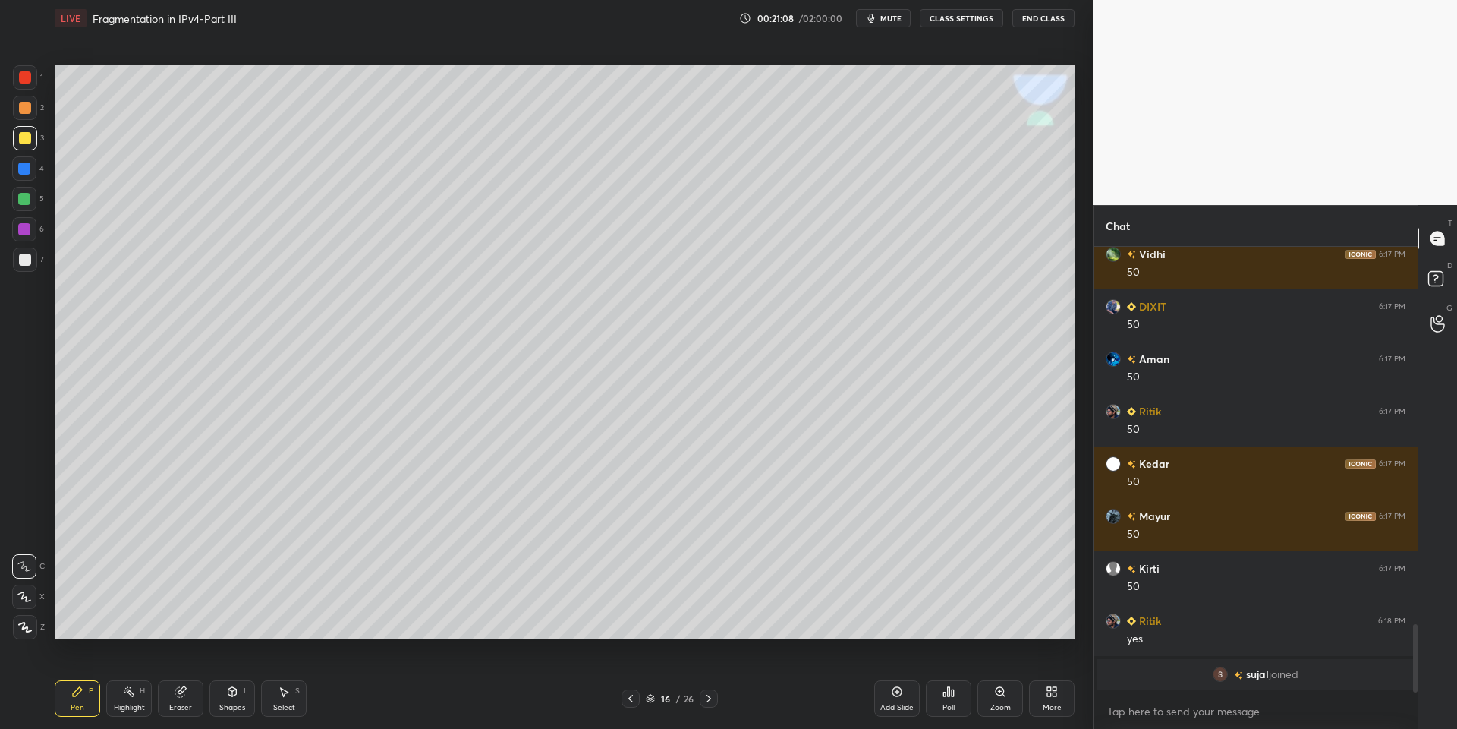
click at [178, 693] on div "Eraser" at bounding box center [181, 698] width 46 height 36
click at [228, 700] on div "Shapes L" at bounding box center [232, 698] width 46 height 36
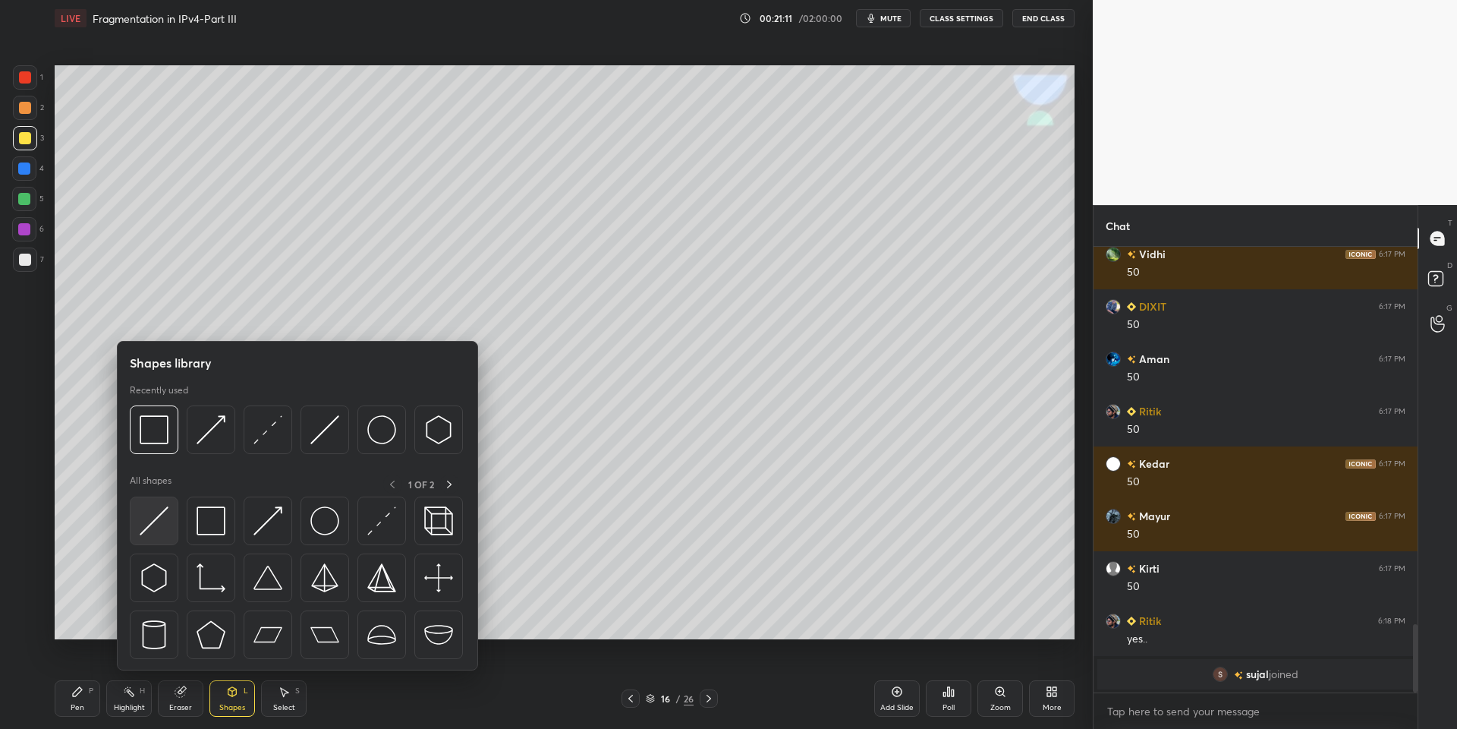
drag, startPoint x: 167, startPoint y: 518, endPoint x: 24, endPoint y: 190, distance: 358.6
click at [159, 522] on img at bounding box center [154, 520] width 29 height 29
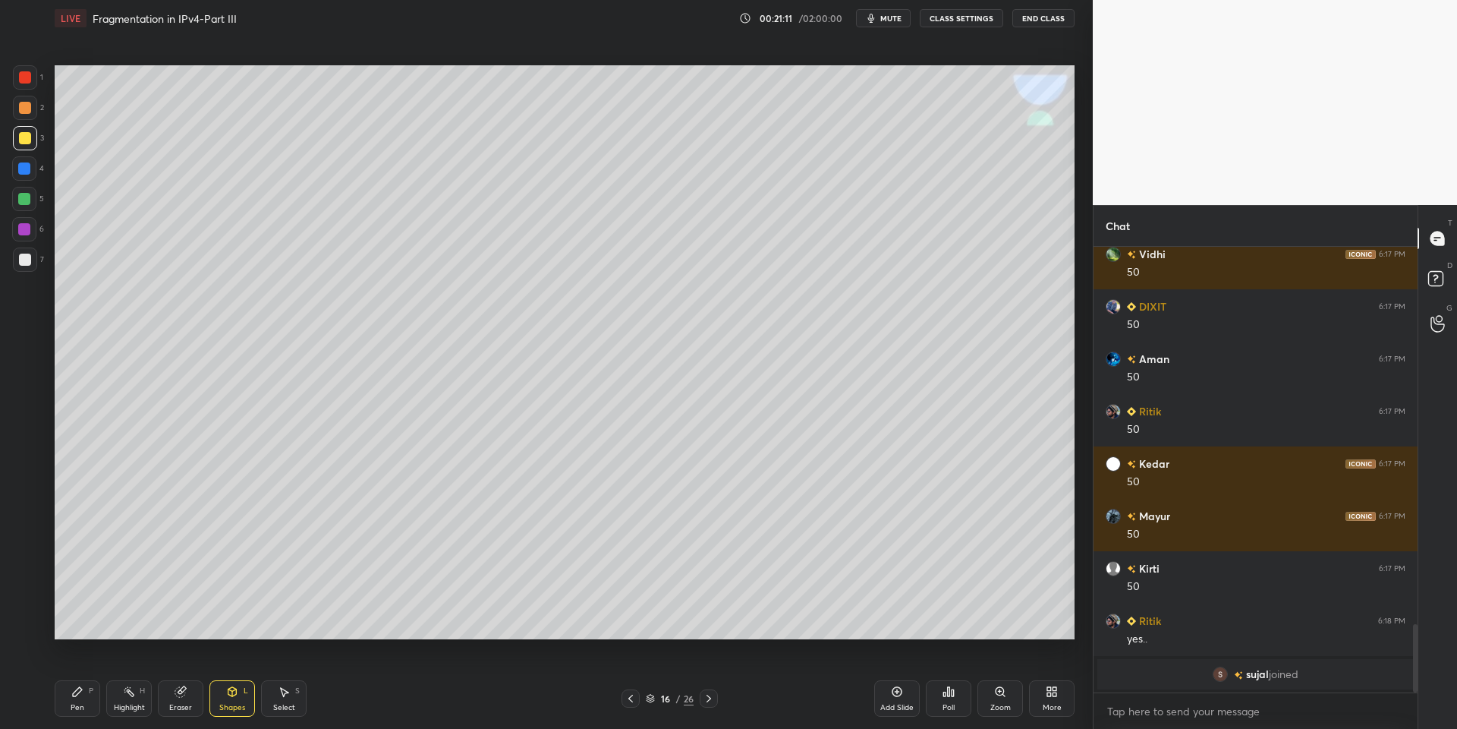
click at [22, 203] on div at bounding box center [24, 199] width 12 height 12
click at [28, 209] on div at bounding box center [24, 199] width 24 height 24
drag, startPoint x: 240, startPoint y: 699, endPoint x: 244, endPoint y: 688, distance: 11.3
click at [241, 696] on div "Shapes L" at bounding box center [232, 698] width 46 height 36
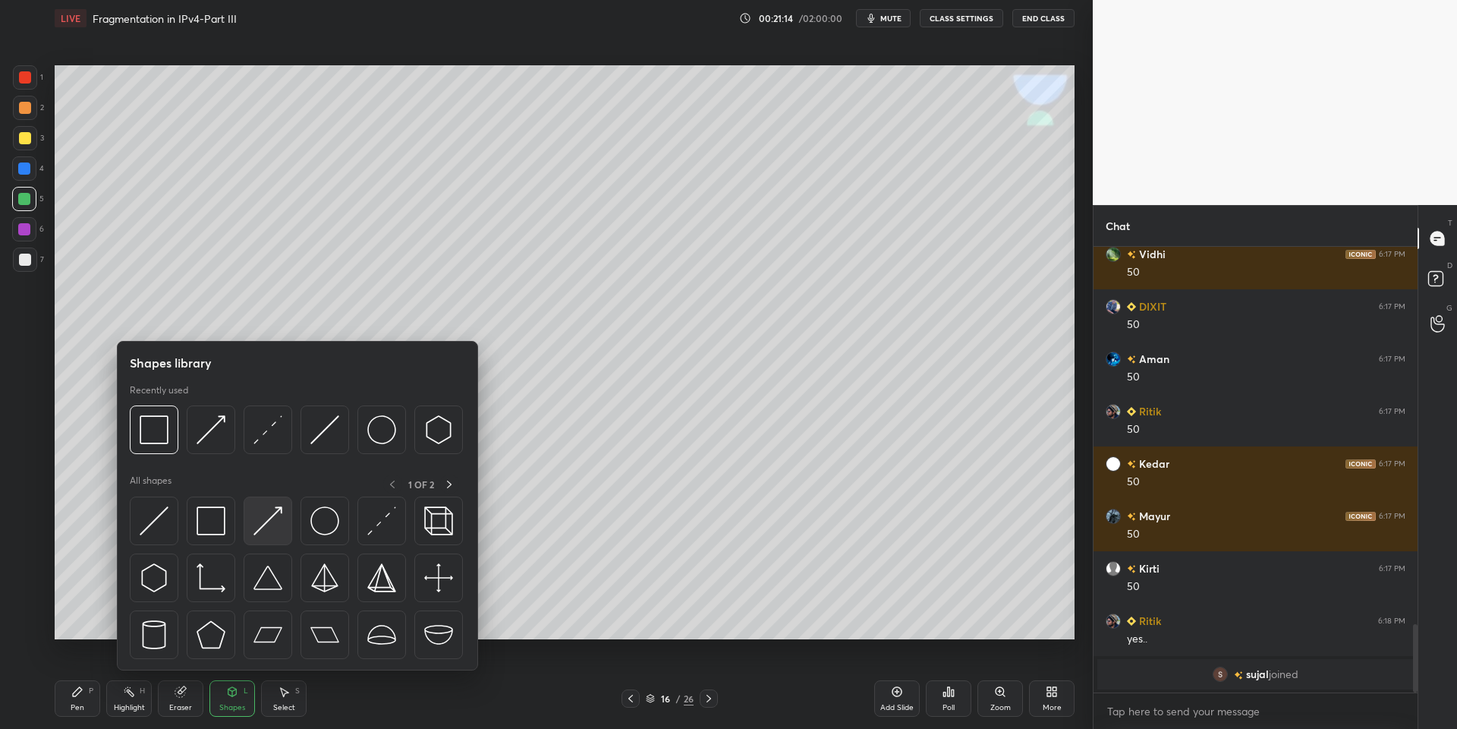
drag, startPoint x: 279, startPoint y: 512, endPoint x: 198, endPoint y: 683, distance: 189.1
click at [274, 516] on img at bounding box center [267, 520] width 29 height 29
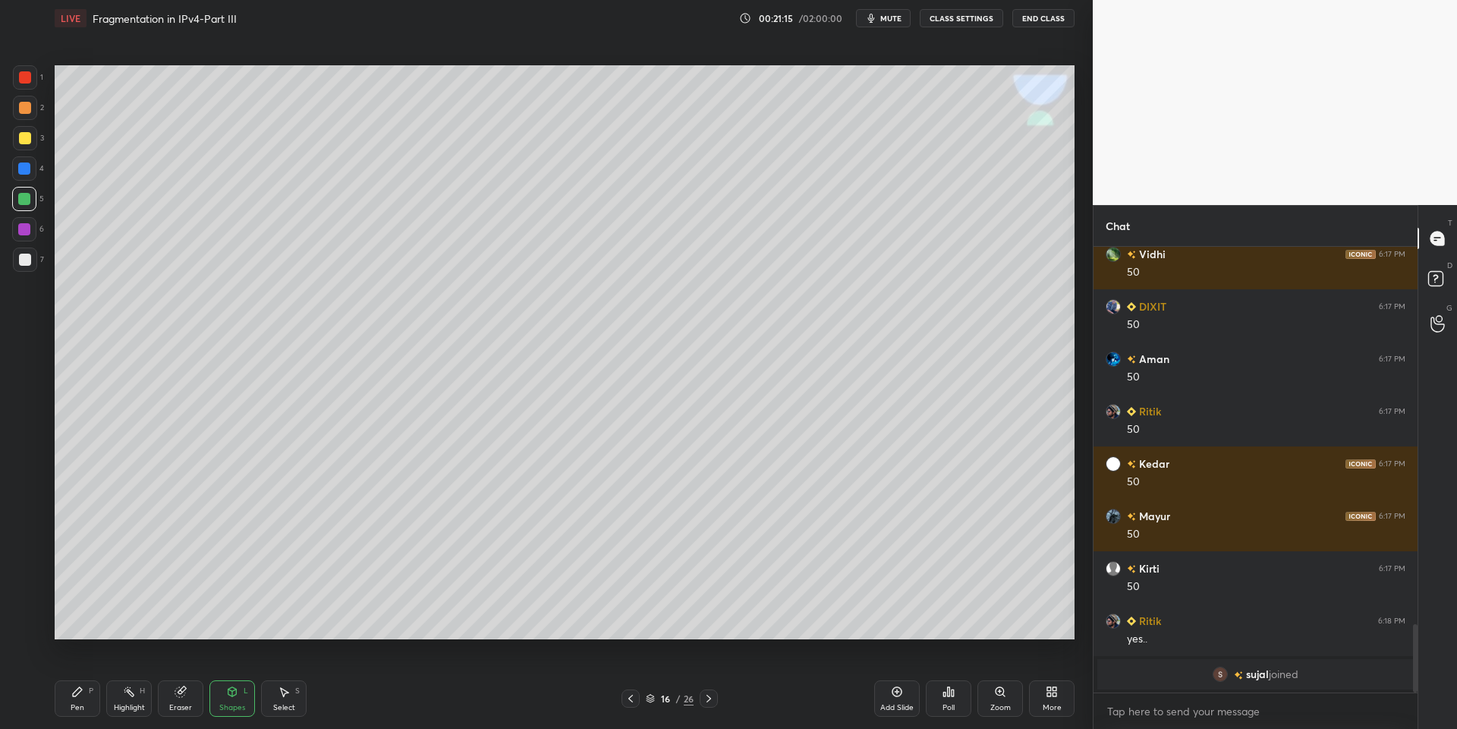
click at [231, 704] on div "Shapes" at bounding box center [232, 708] width 26 height 8
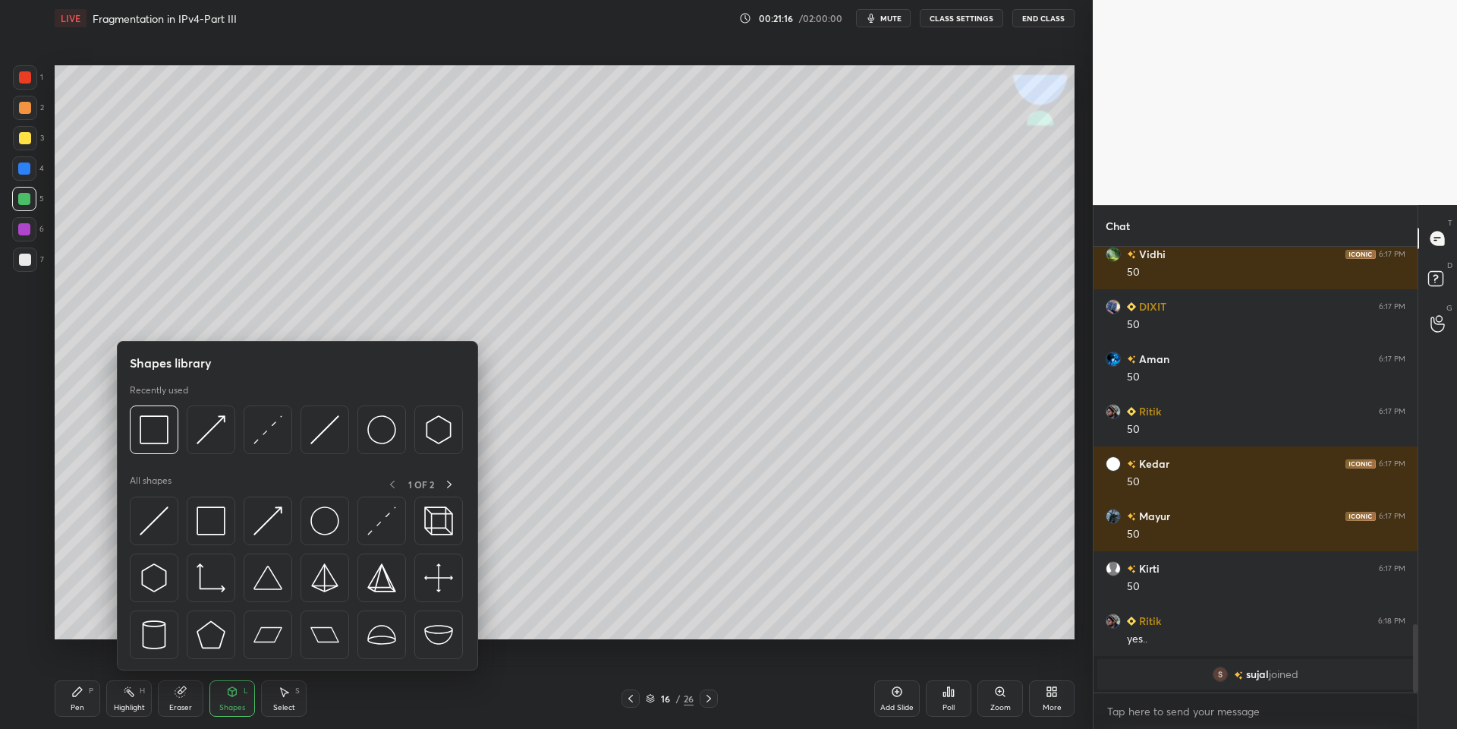
click at [155, 526] on img at bounding box center [154, 520] width 29 height 29
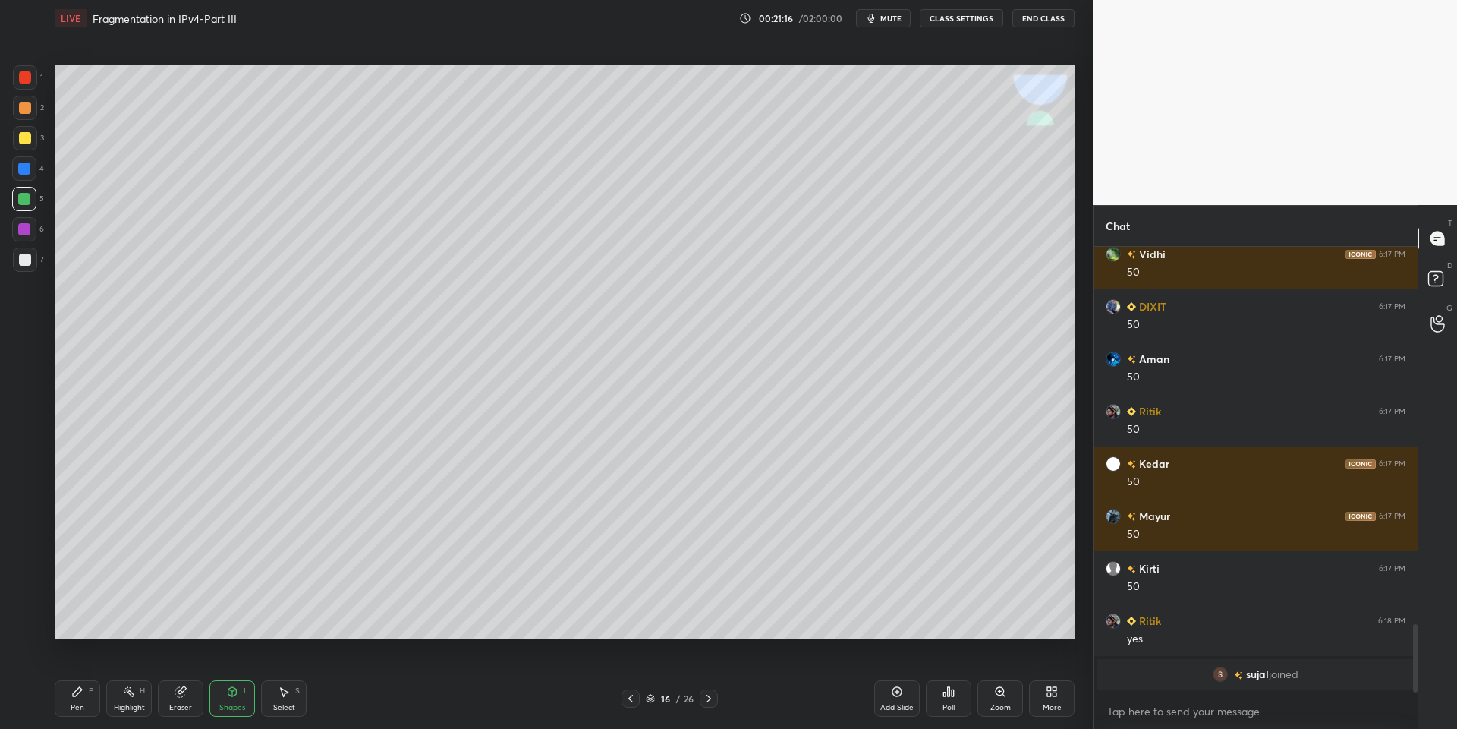
click at [18, 266] on div at bounding box center [25, 259] width 24 height 24
click at [233, 701] on div "Shapes L" at bounding box center [232, 698] width 46 height 36
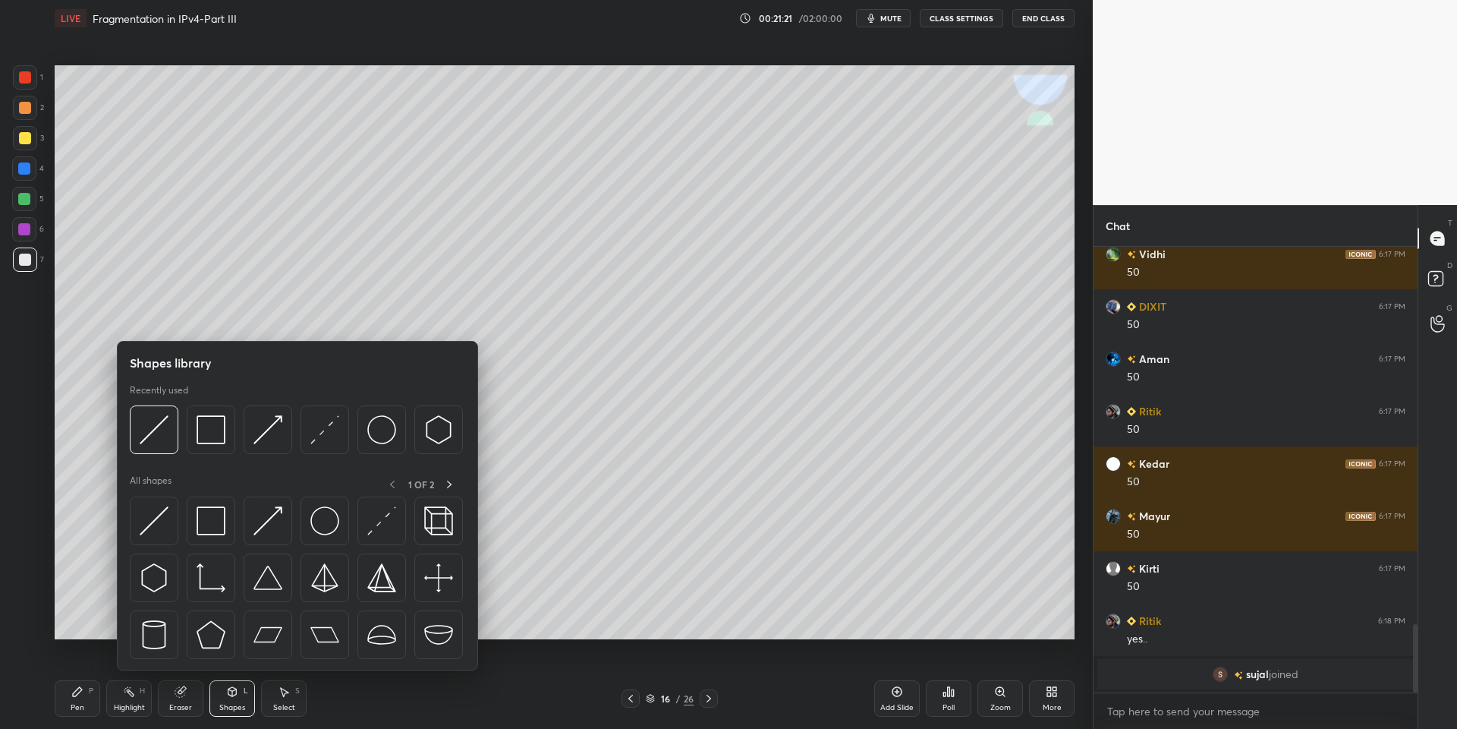
drag, startPoint x: 219, startPoint y: 527, endPoint x: 38, endPoint y: 153, distance: 416.2
click at [216, 528] on img at bounding box center [211, 520] width 29 height 29
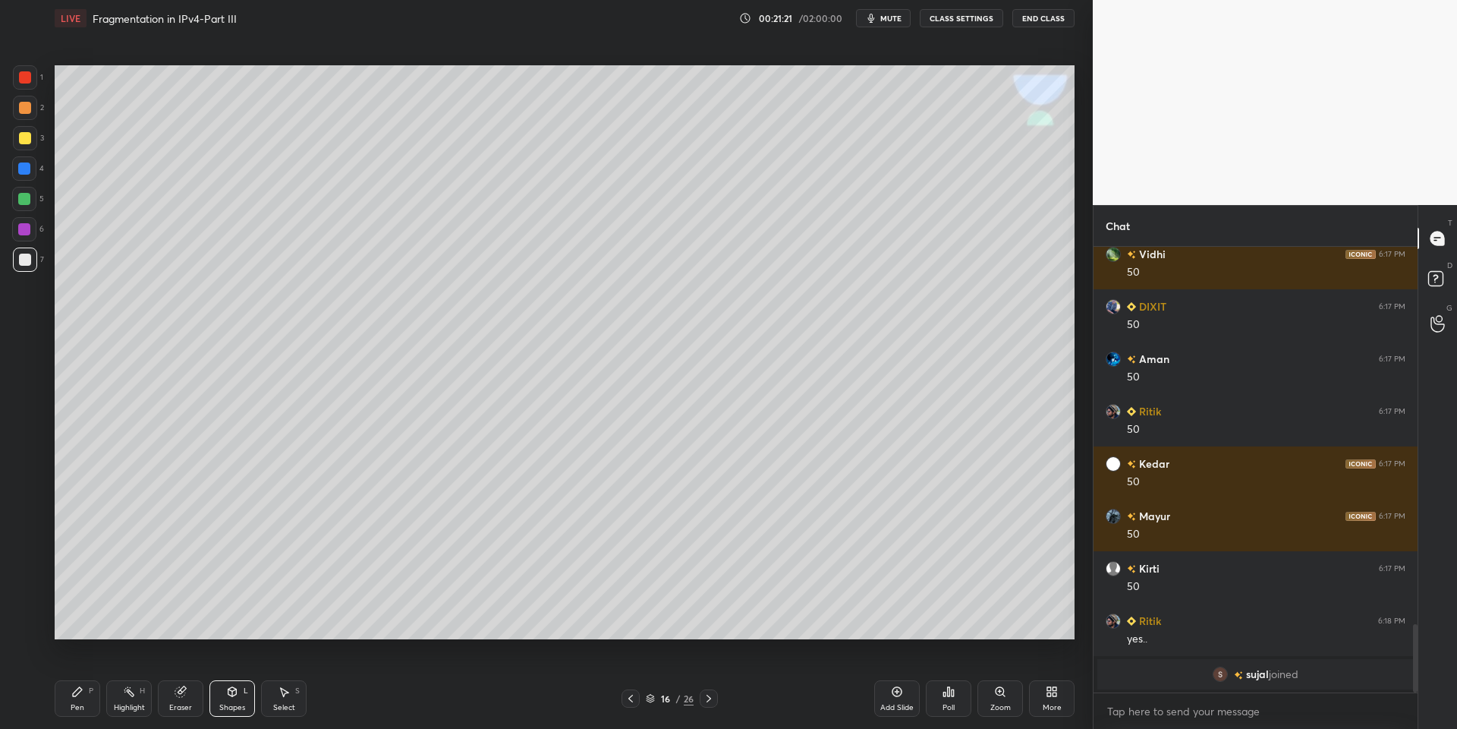
click at [20, 196] on div at bounding box center [24, 199] width 12 height 12
click at [238, 701] on div "Shapes L" at bounding box center [232, 698] width 46 height 36
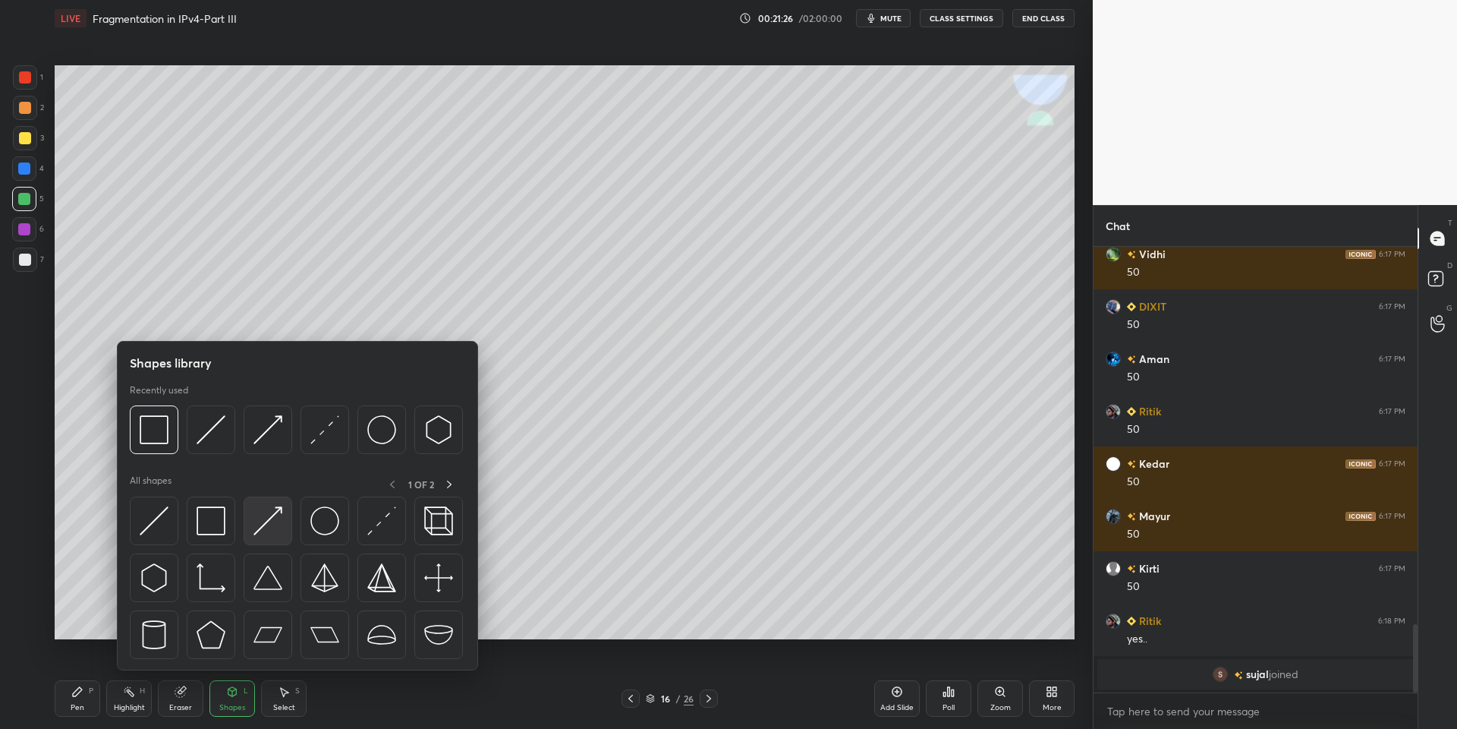
click at [276, 515] on img at bounding box center [267, 520] width 29 height 29
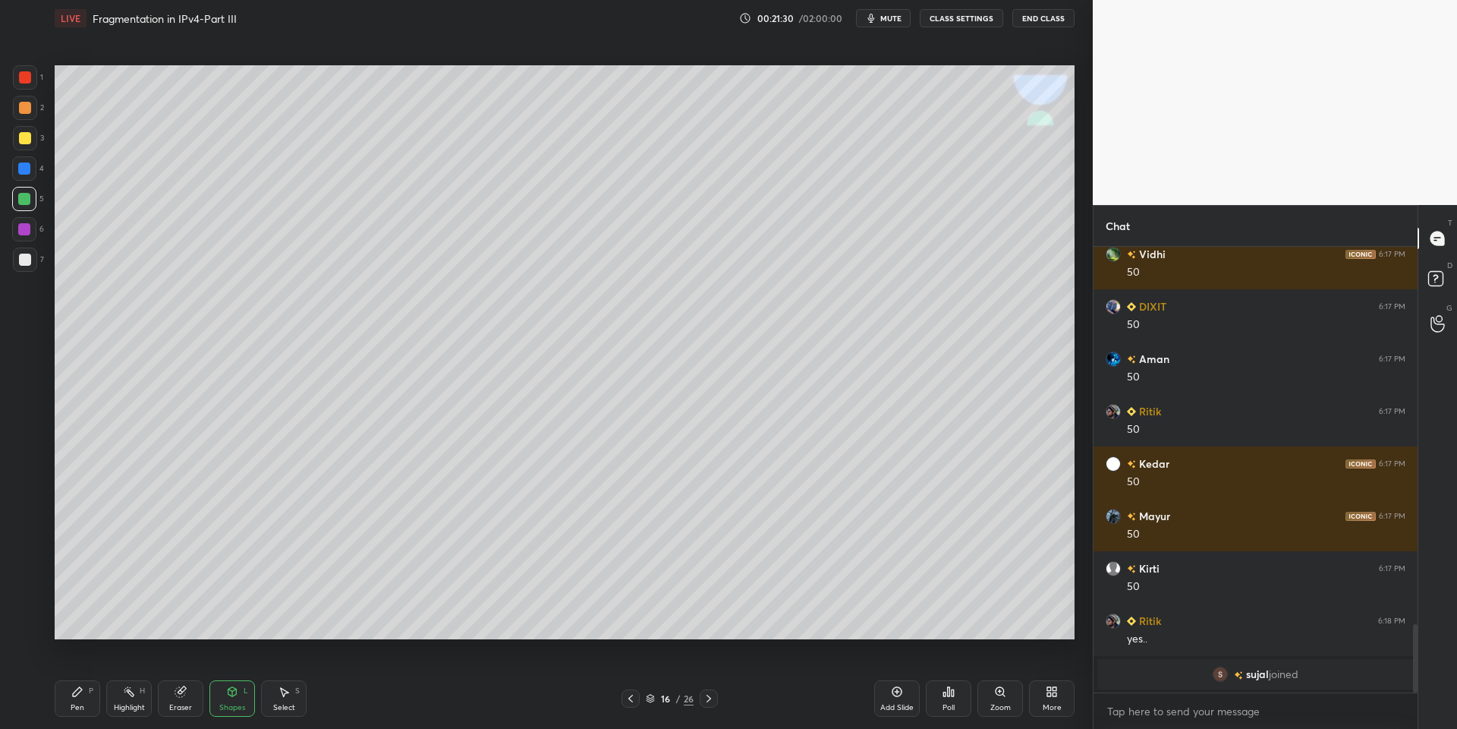
drag, startPoint x: 80, startPoint y: 701, endPoint x: 82, endPoint y: 641, distance: 60.8
click at [81, 696] on div "Pen P" at bounding box center [78, 698] width 46 height 36
click at [25, 145] on div at bounding box center [25, 138] width 24 height 24
drag, startPoint x: 241, startPoint y: 701, endPoint x: 238, endPoint y: 682, distance: 19.1
click at [239, 698] on div "Shapes L" at bounding box center [232, 698] width 46 height 36
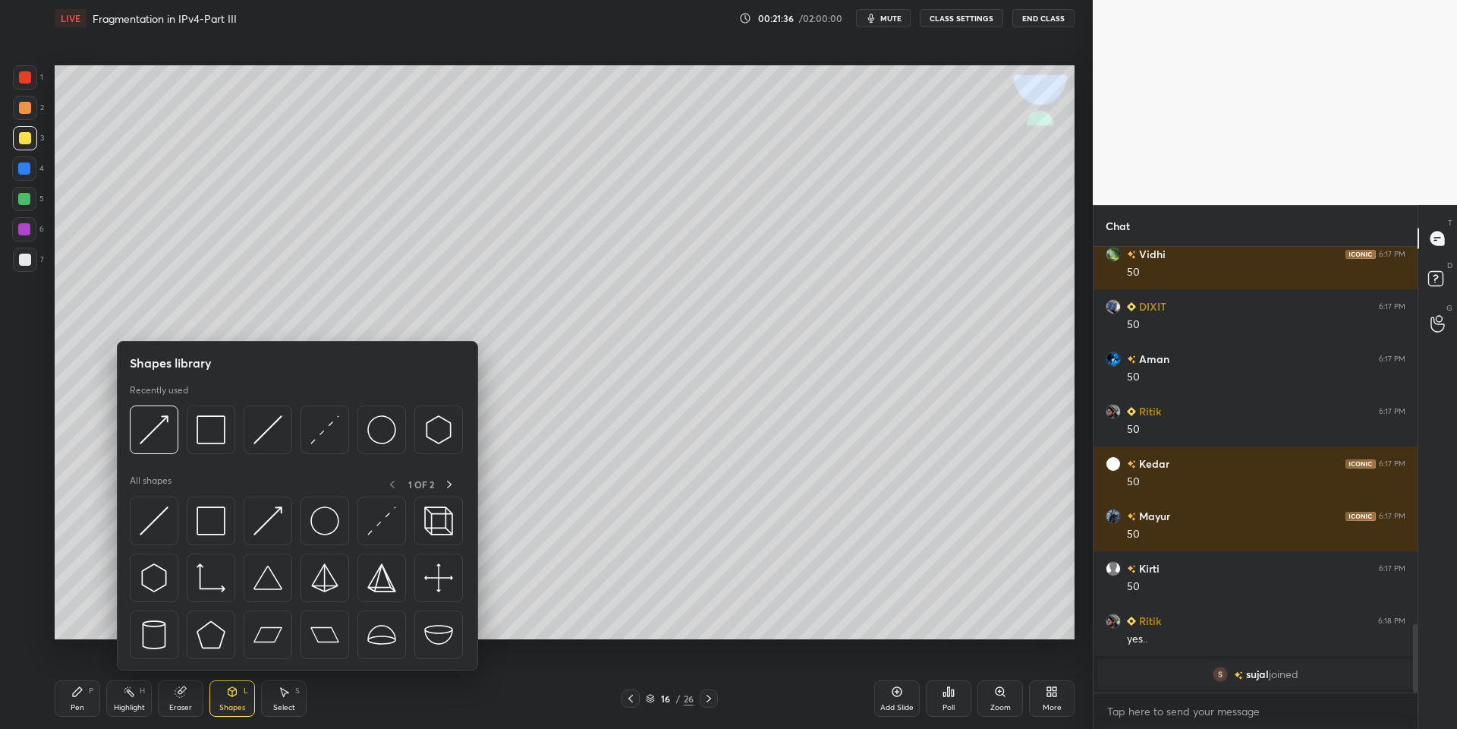
click at [159, 525] on img at bounding box center [154, 520] width 29 height 29
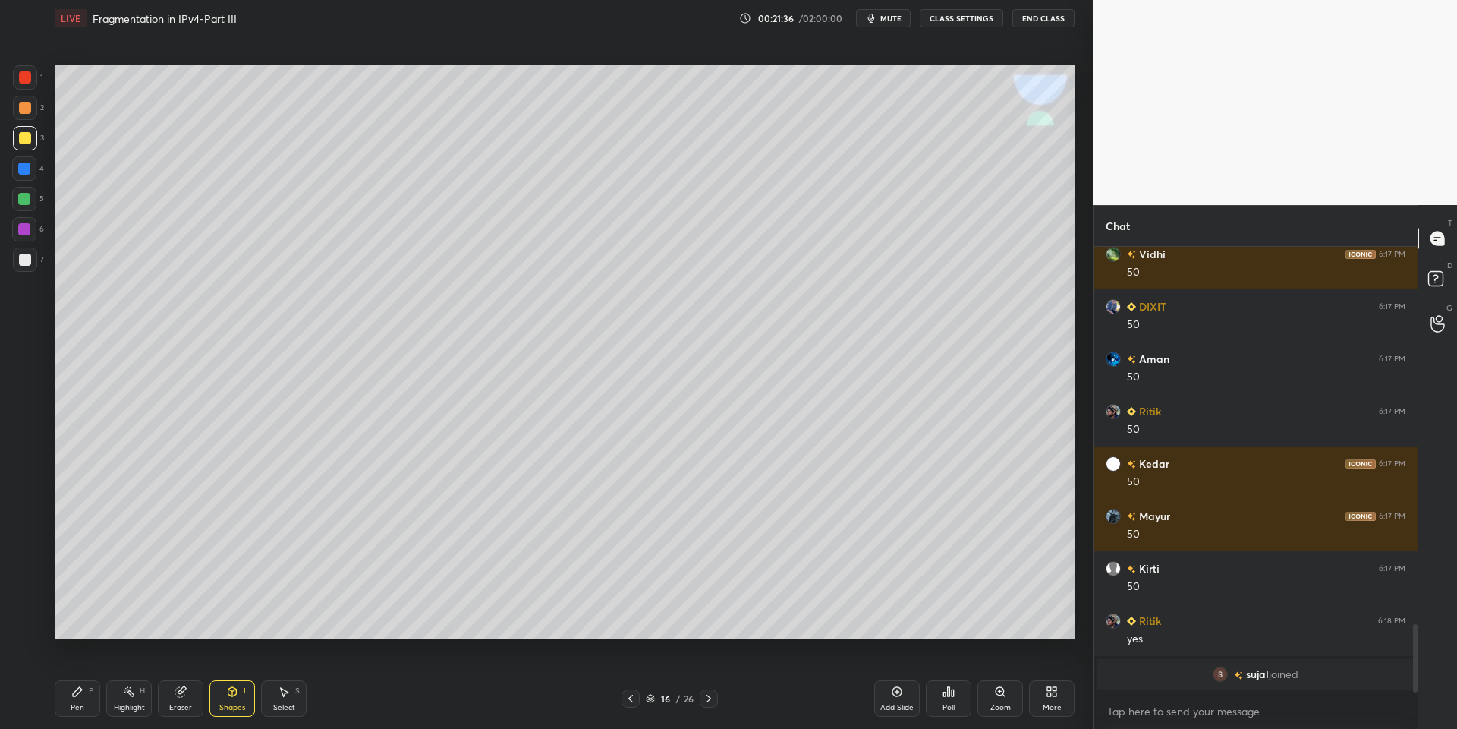
click at [26, 260] on div at bounding box center [25, 259] width 12 height 12
click at [71, 702] on div "Pen P" at bounding box center [78, 698] width 46 height 36
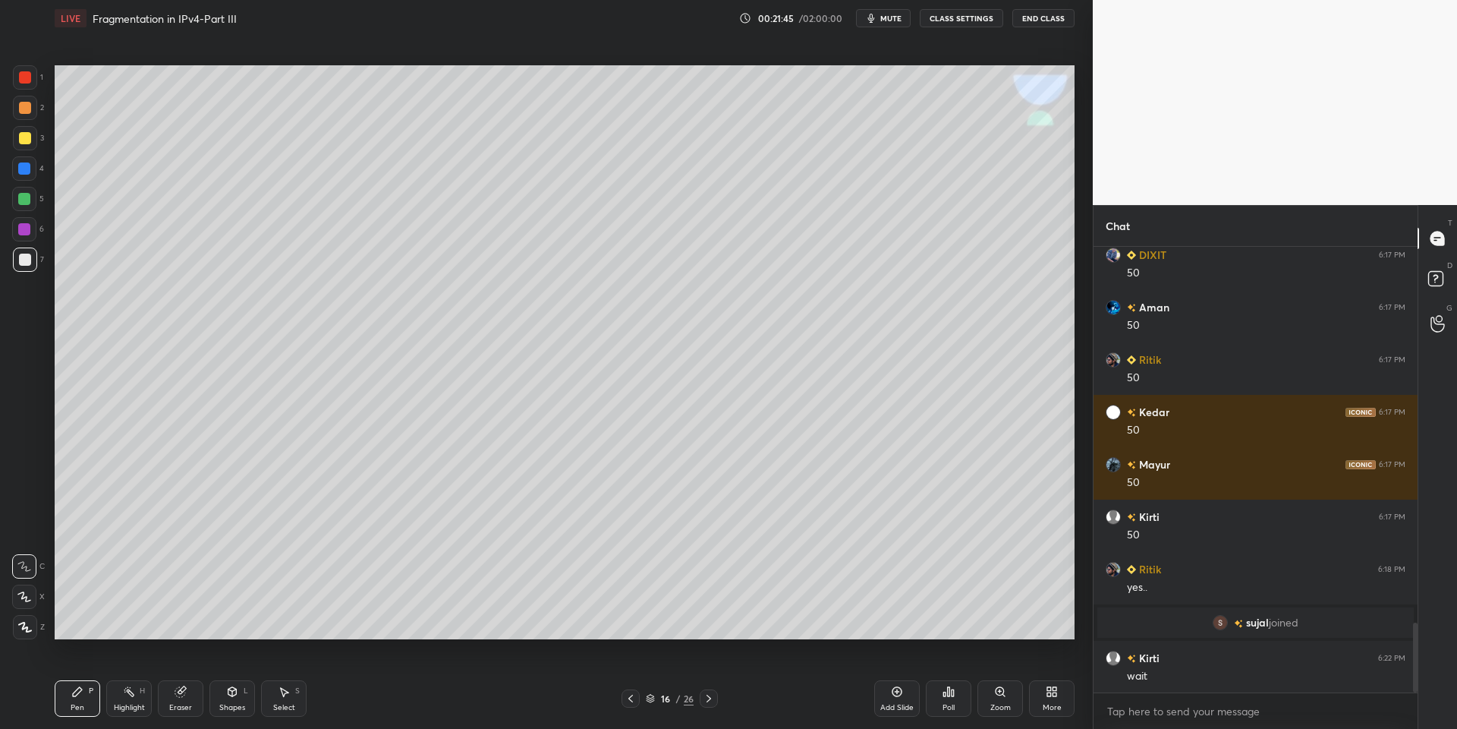
scroll to position [2436, 0]
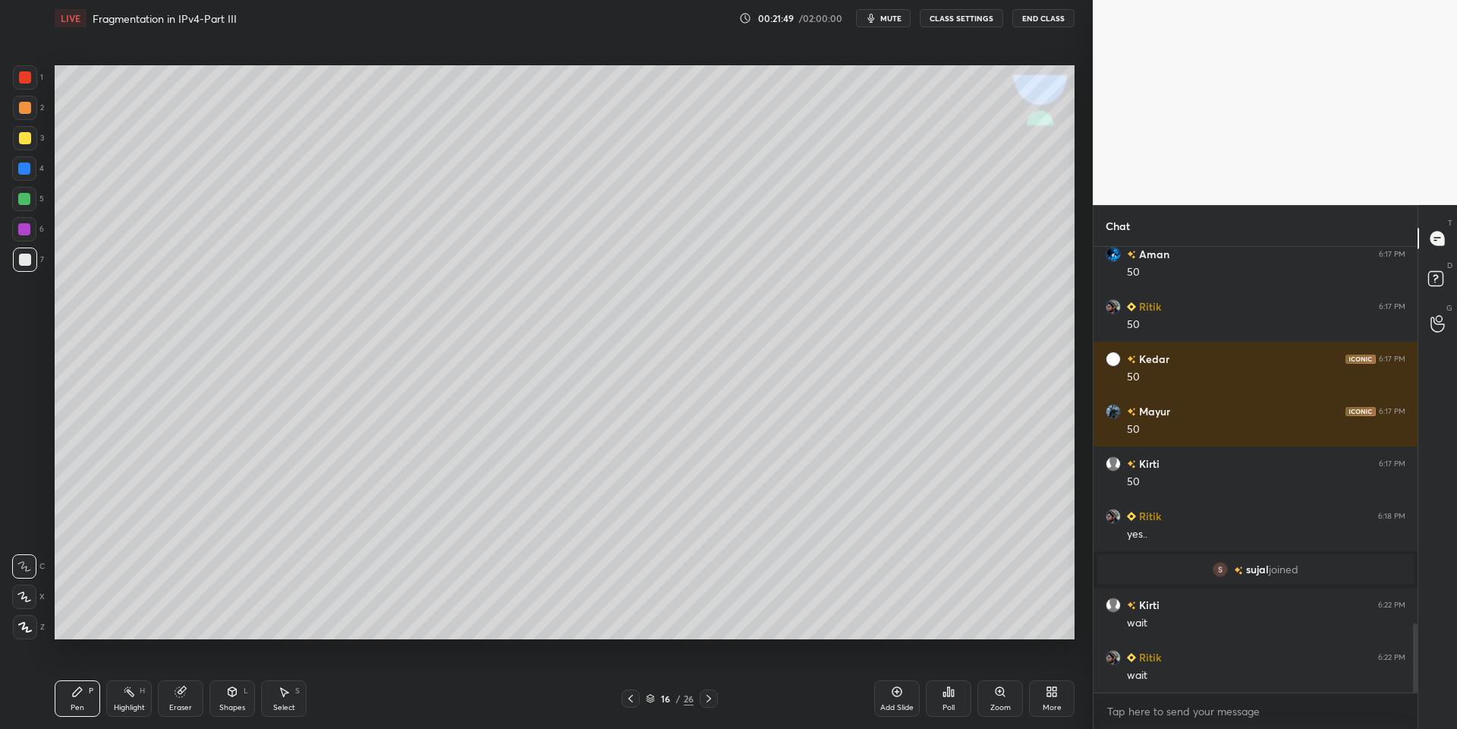
click at [79, 693] on icon at bounding box center [77, 691] width 12 height 12
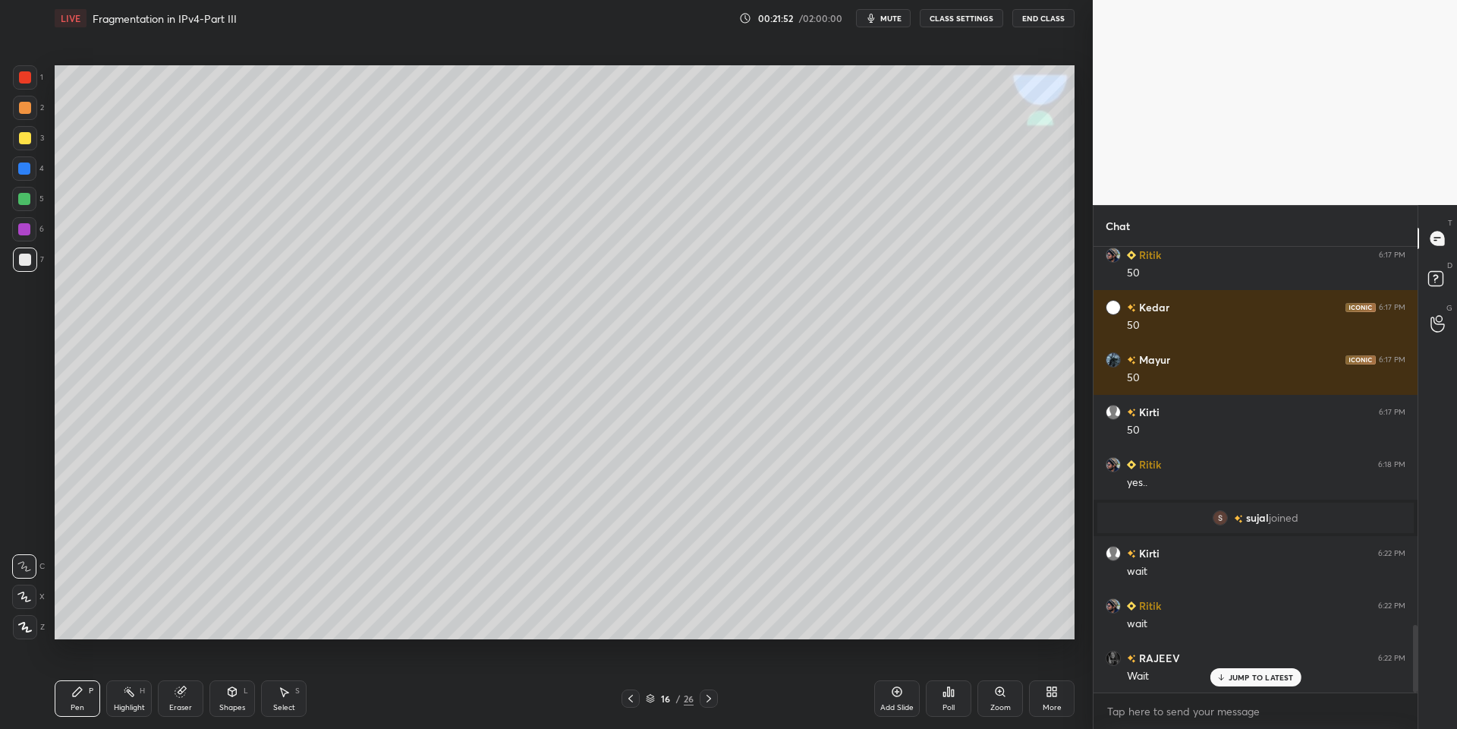
scroll to position [2541, 0]
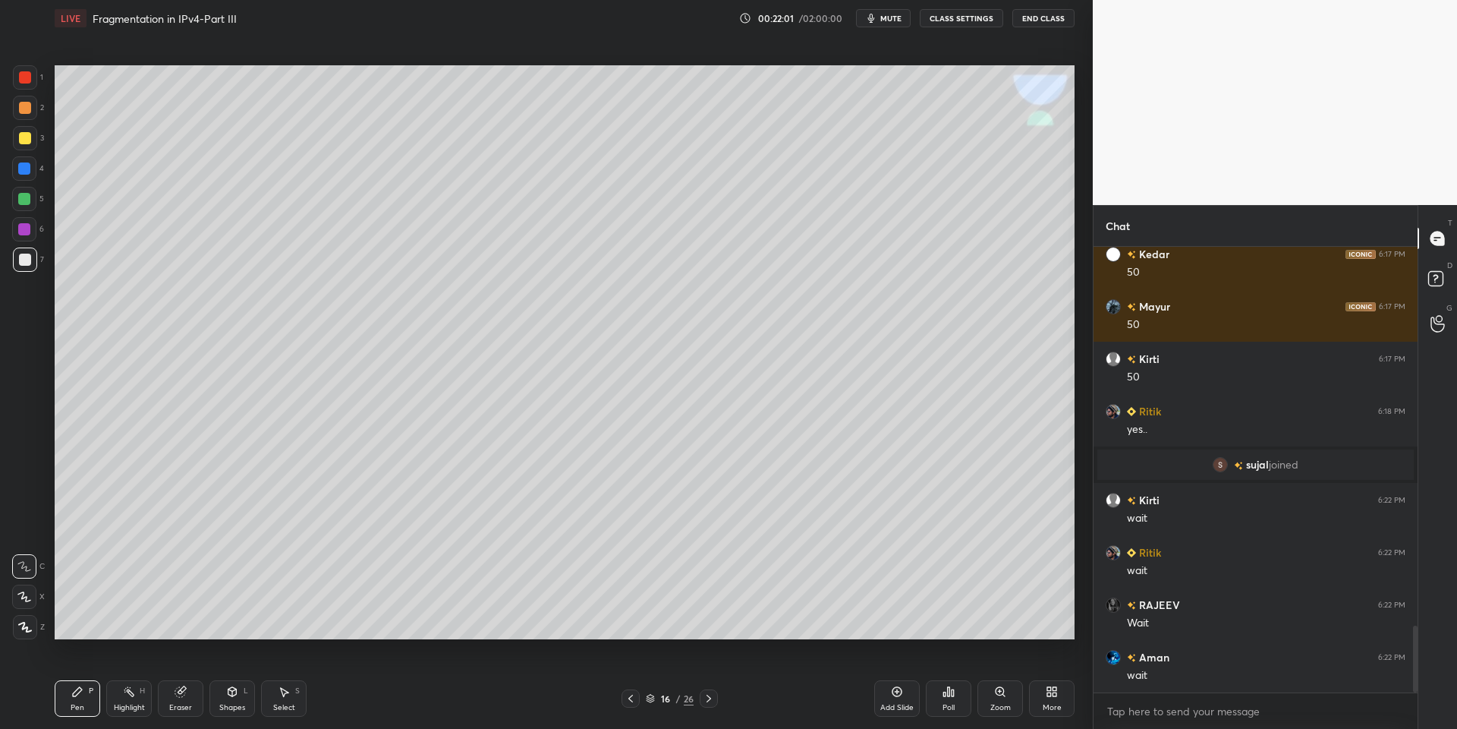
click at [135, 697] on div "Highlight H" at bounding box center [129, 698] width 46 height 36
click at [84, 701] on div "Pen P" at bounding box center [78, 698] width 46 height 36
drag, startPoint x: 129, startPoint y: 697, endPoint x: 134, endPoint y: 662, distance: 35.2
click at [128, 696] on icon at bounding box center [129, 691] width 12 height 12
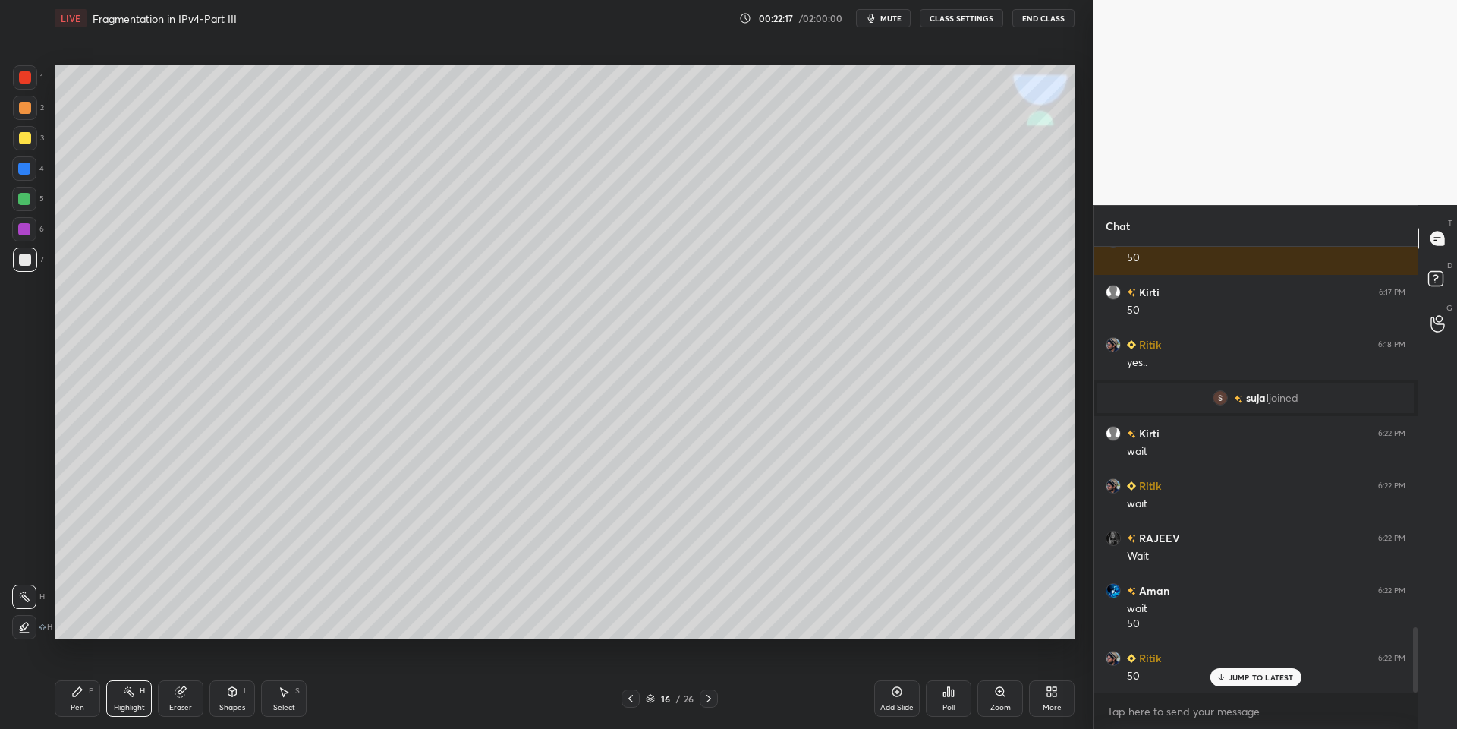
scroll to position [2661, 0]
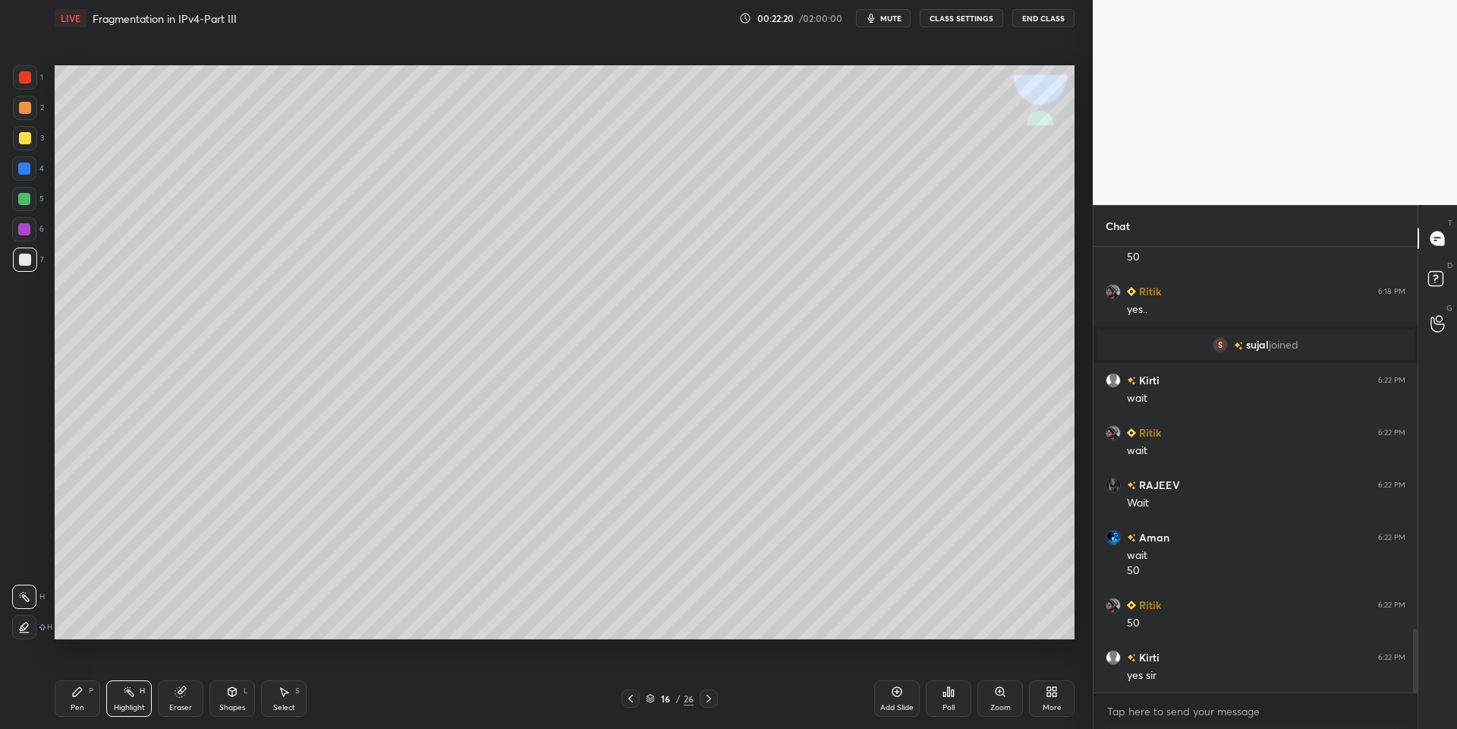
click at [81, 697] on icon at bounding box center [77, 691] width 12 height 12
drag, startPoint x: 127, startPoint y: 700, endPoint x: 142, endPoint y: 663, distance: 40.2
click at [128, 695] on div "Highlight H" at bounding box center [129, 698] width 46 height 36
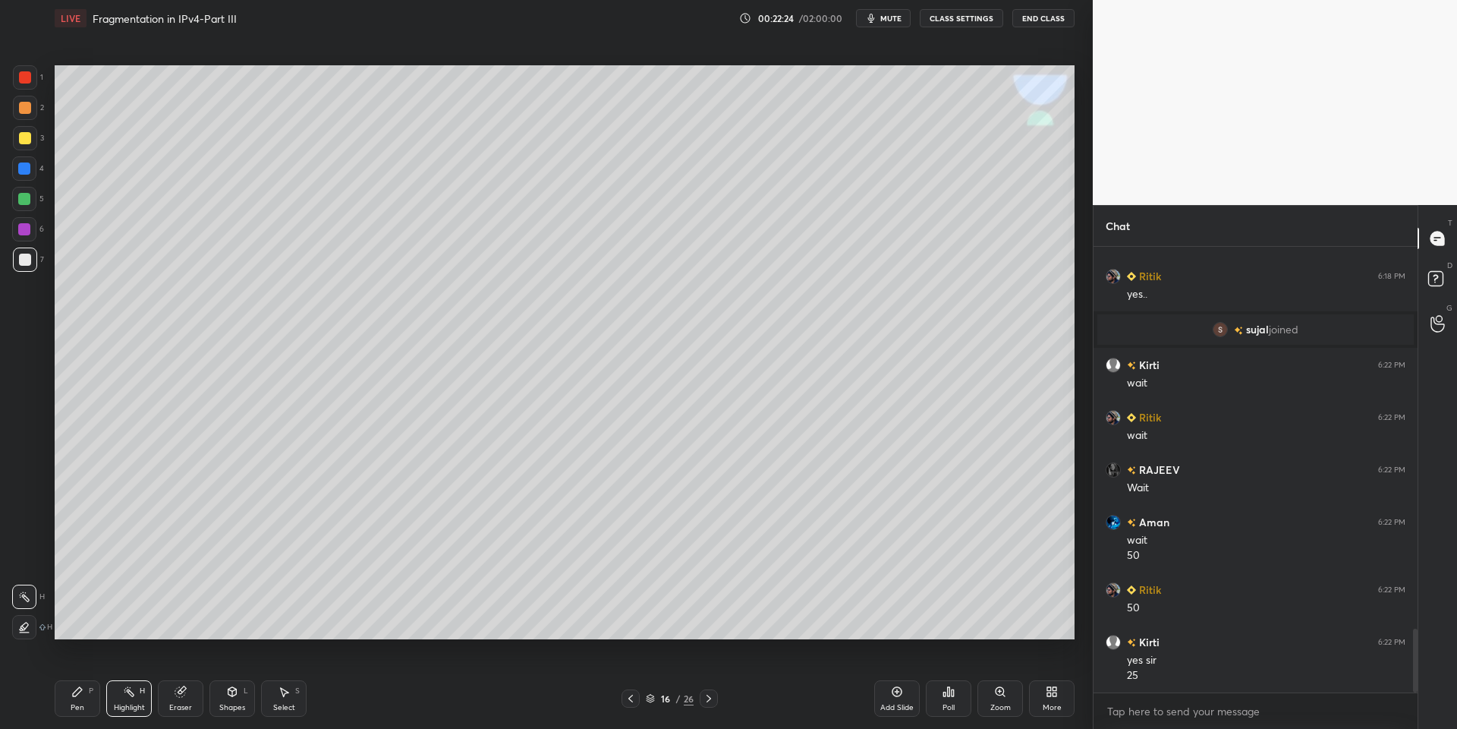
click at [88, 705] on div "Pen P" at bounding box center [78, 698] width 46 height 36
drag, startPoint x: 19, startPoint y: 138, endPoint x: 36, endPoint y: 200, distance: 63.7
click at [16, 140] on div at bounding box center [25, 138] width 24 height 24
drag, startPoint x: 28, startPoint y: 134, endPoint x: 52, endPoint y: 140, distance: 25.0
click at [27, 136] on div at bounding box center [25, 138] width 12 height 12
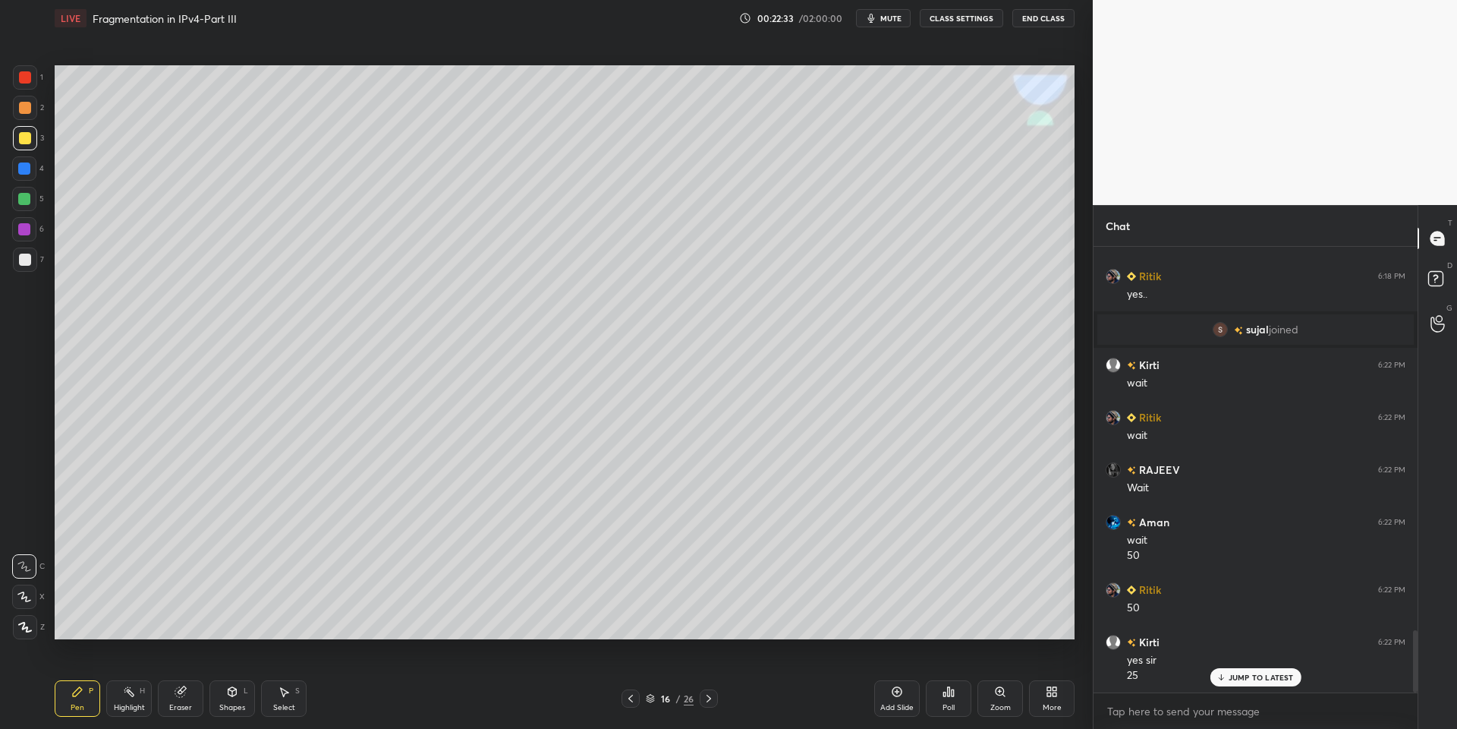
scroll to position [2728, 0]
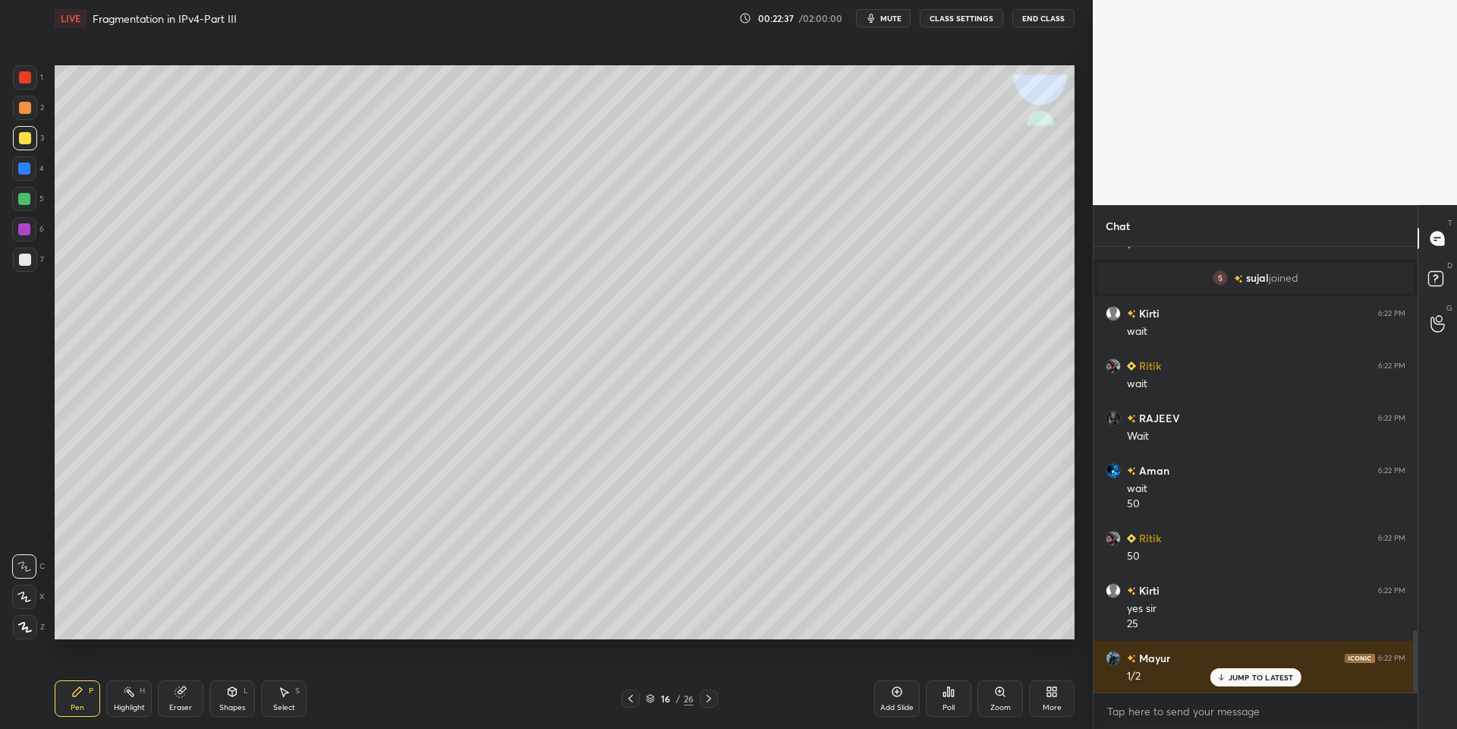
click at [231, 701] on div "Shapes L" at bounding box center [232, 698] width 46 height 36
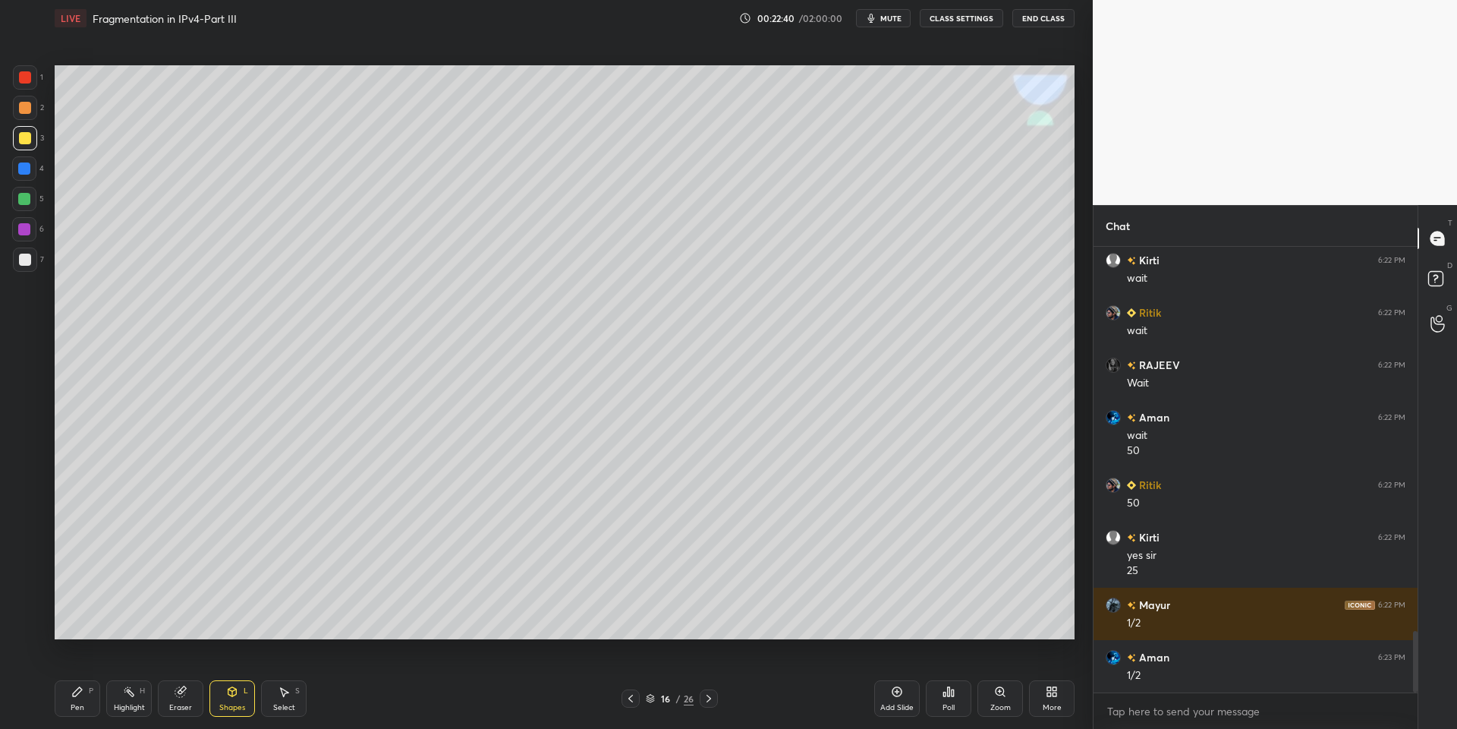
click at [82, 696] on div "Pen P" at bounding box center [78, 698] width 46 height 36
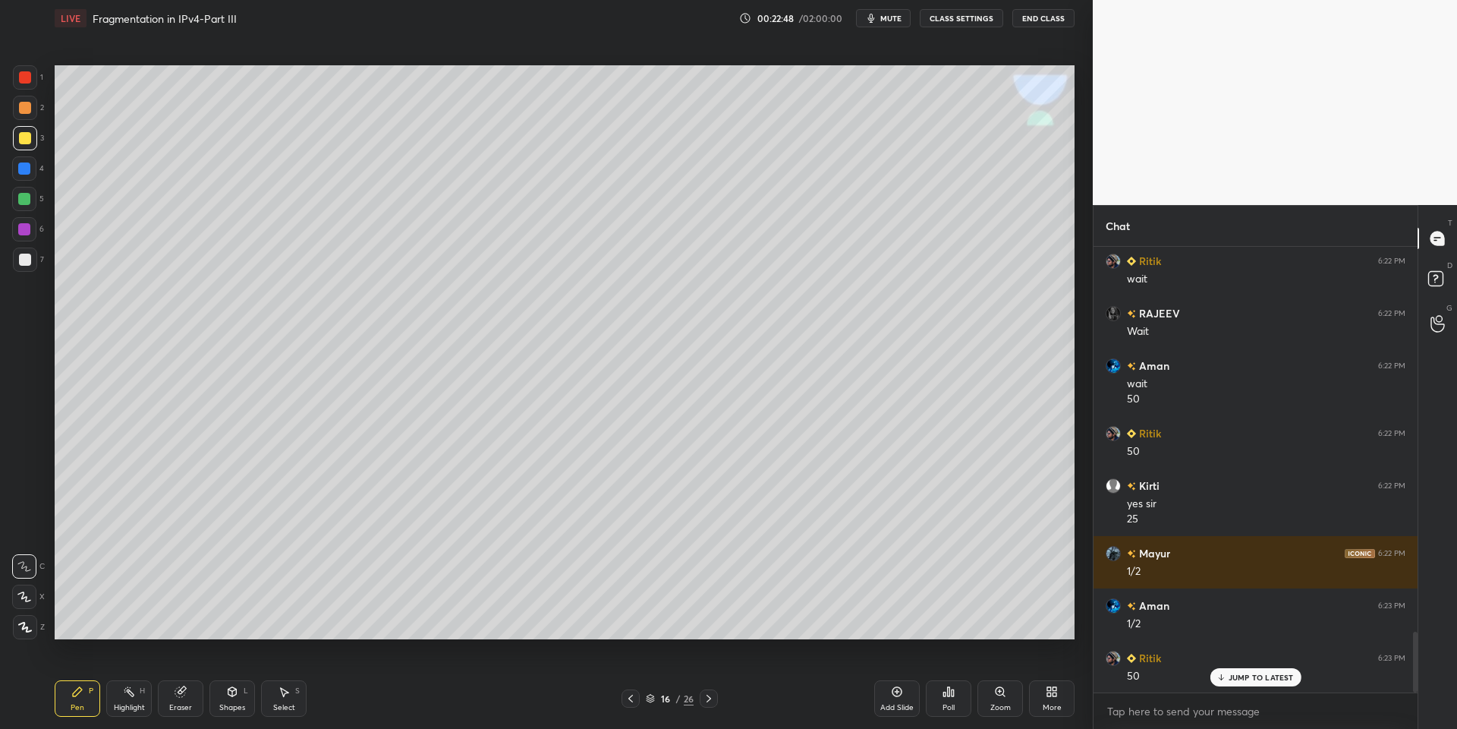
click at [283, 696] on div "Select S" at bounding box center [284, 698] width 46 height 36
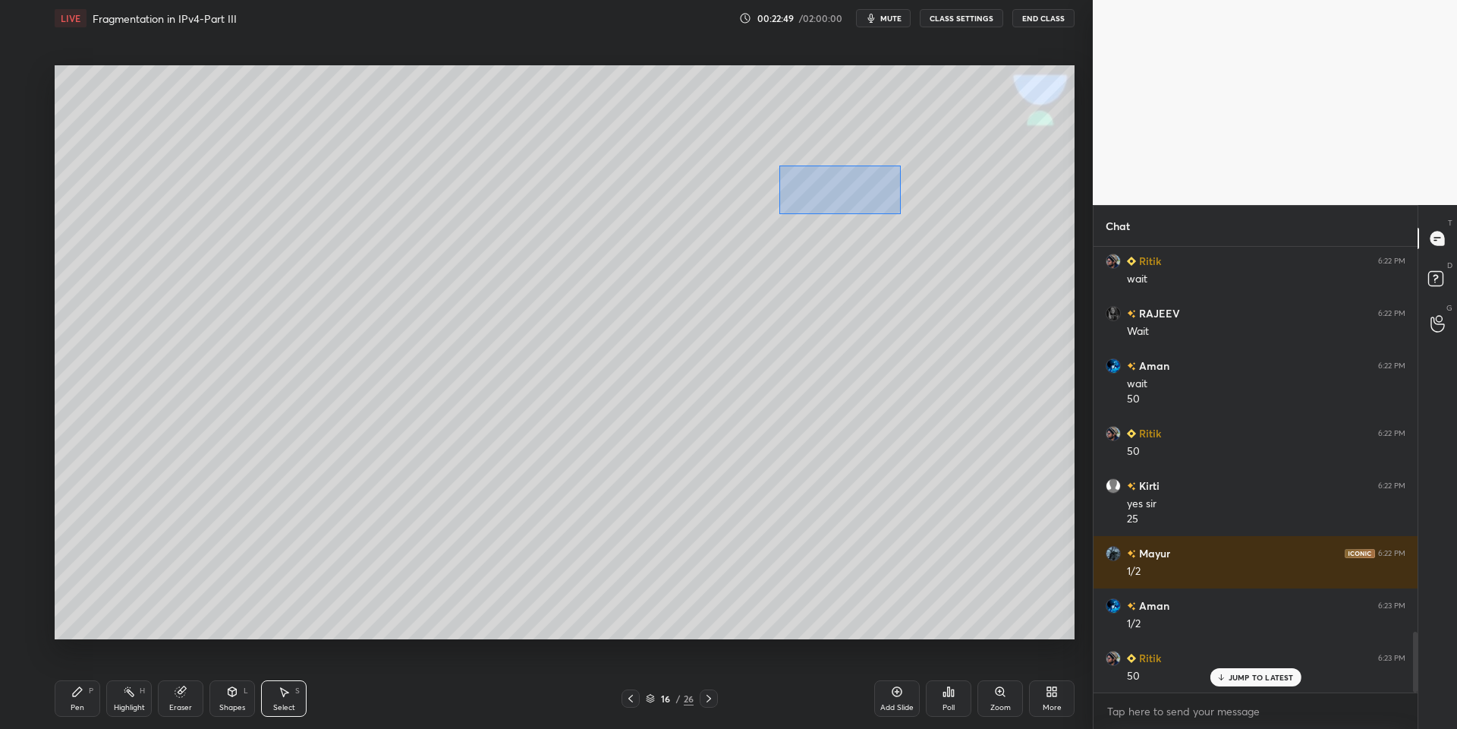
scroll to position [2848, 0]
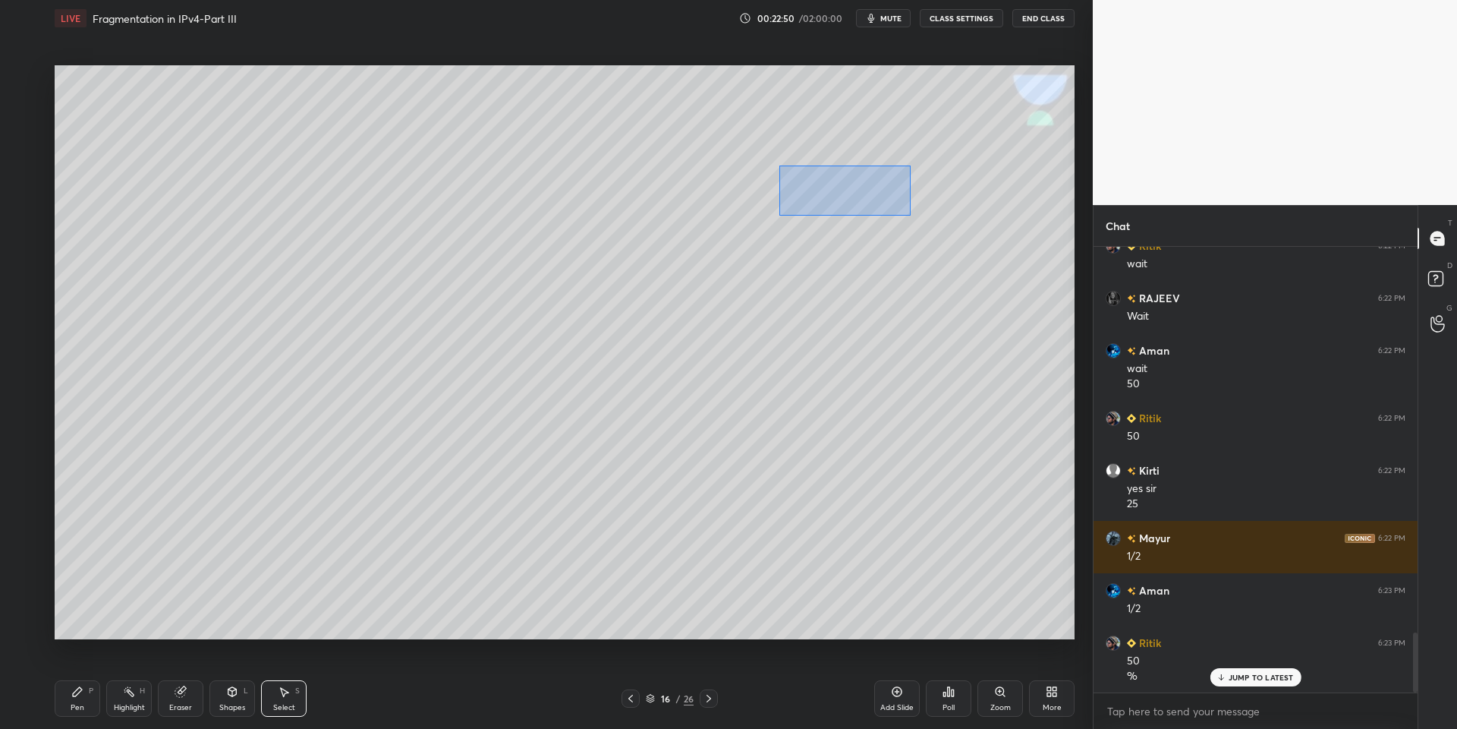
drag, startPoint x: 791, startPoint y: 174, endPoint x: 908, endPoint y: 215, distance: 123.9
click at [909, 216] on div "0 ° Undo Copy Duplicate Duplicate to new slide Delete" at bounding box center [565, 352] width 1020 height 574
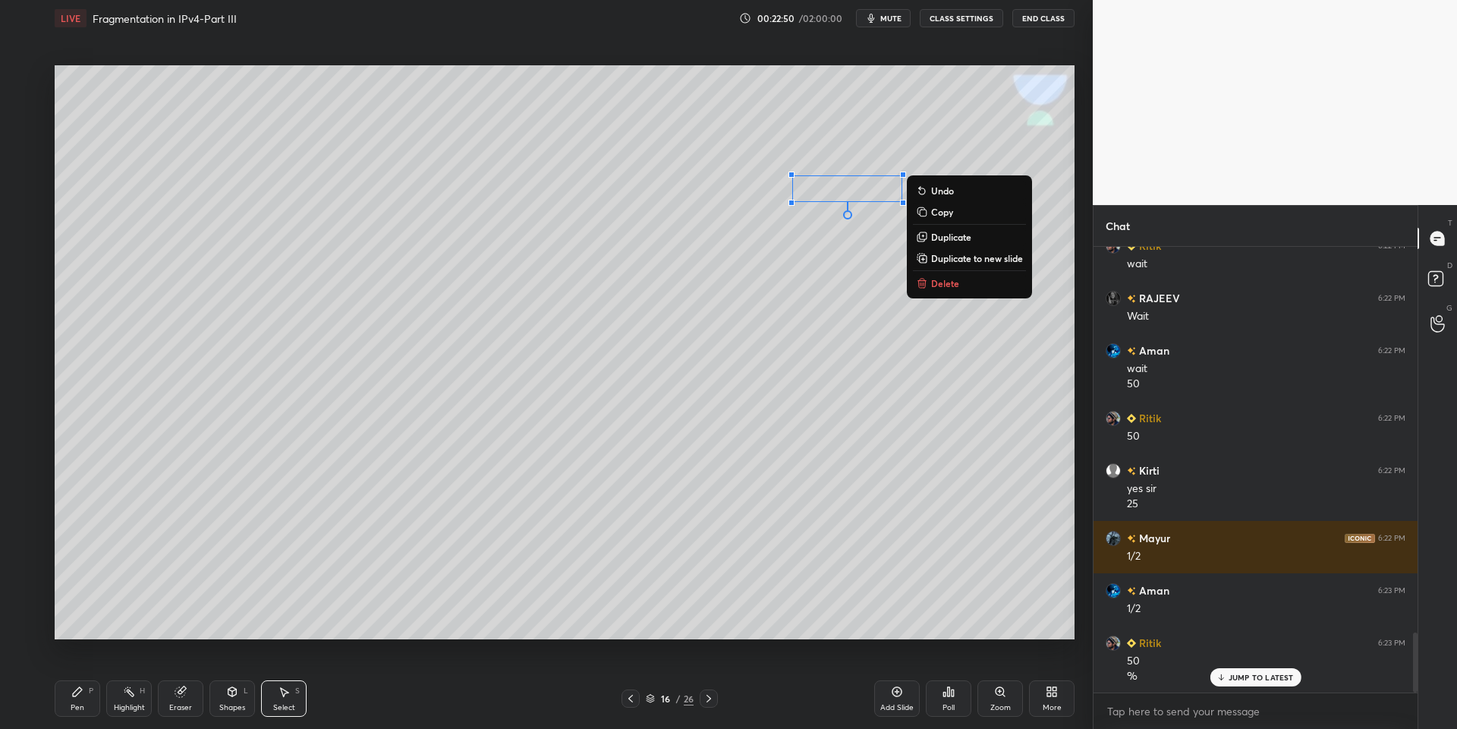
click at [942, 207] on p "Copy" at bounding box center [942, 212] width 22 height 12
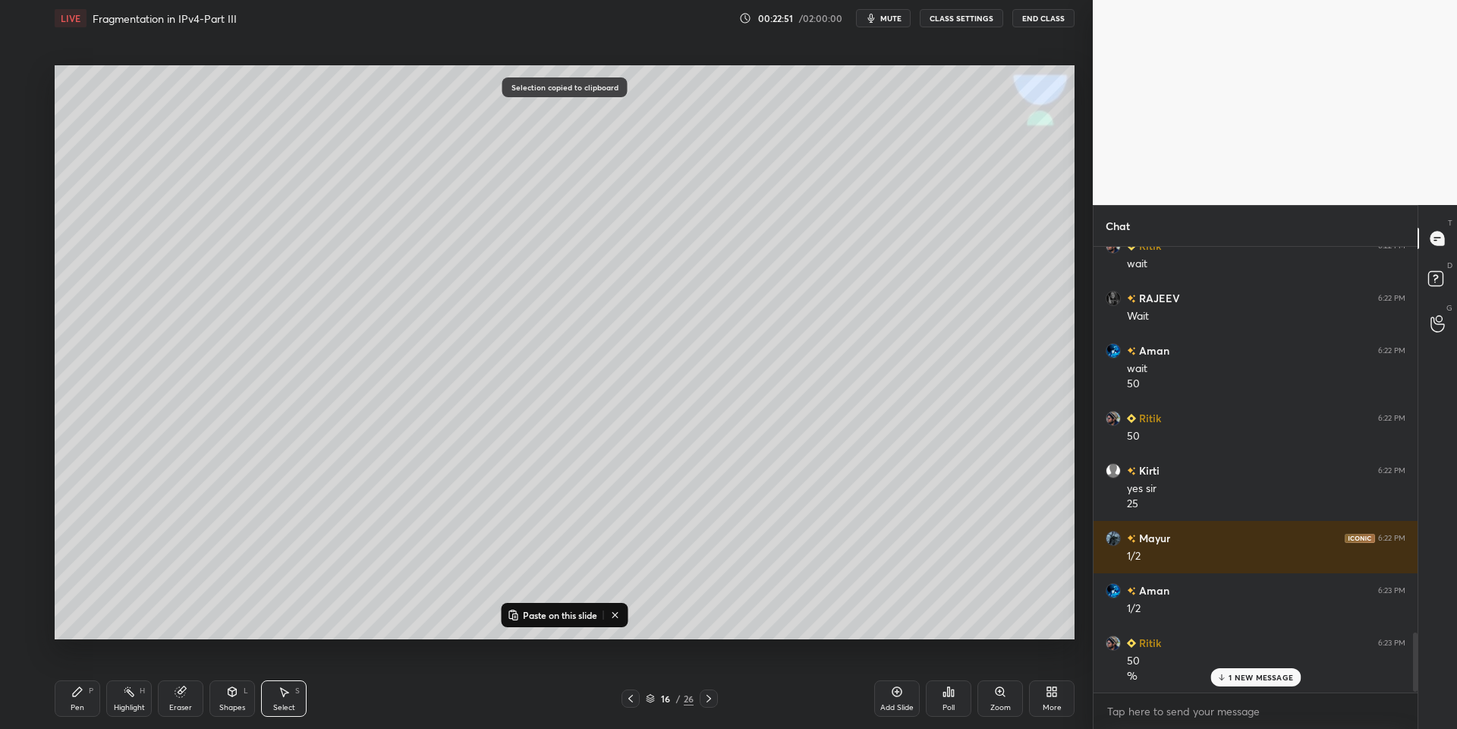
scroll to position [2901, 0]
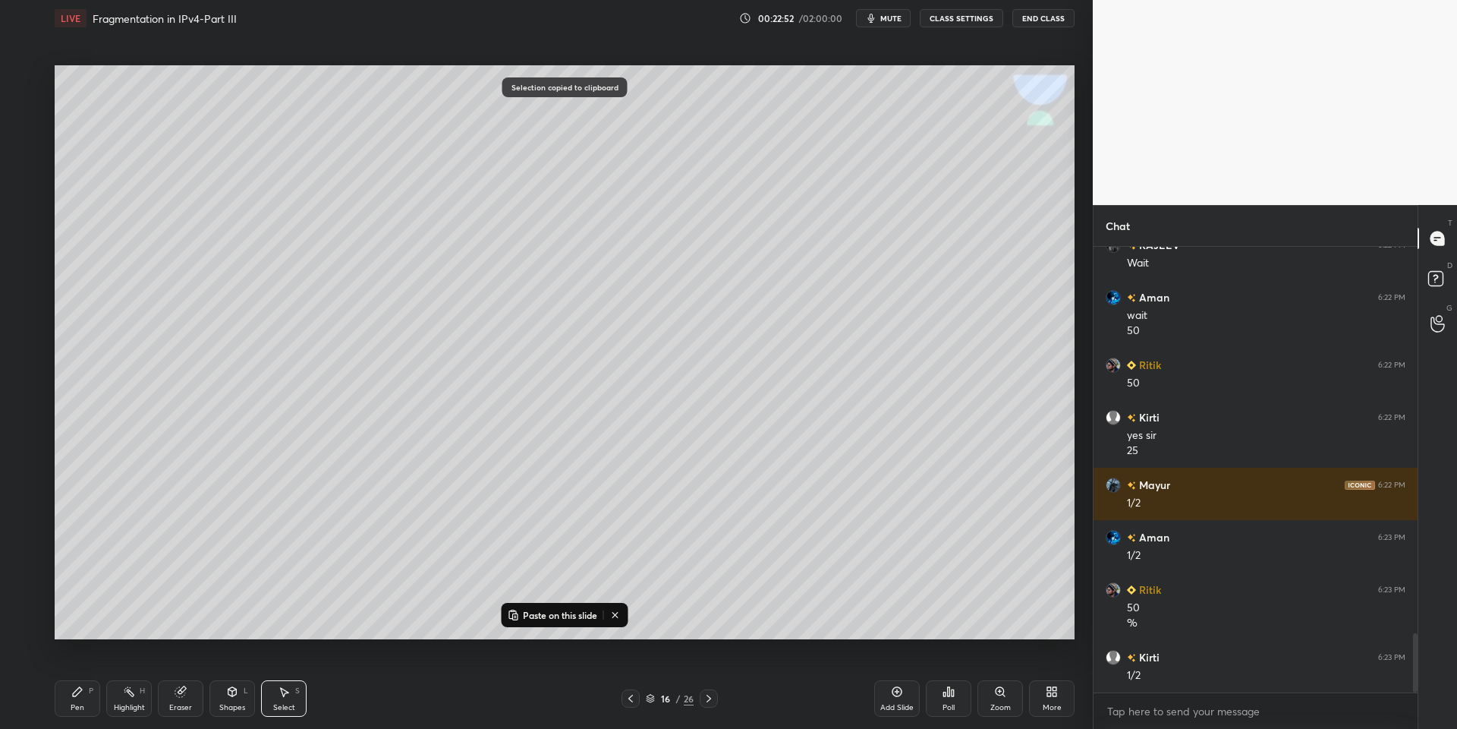
drag, startPoint x: 530, startPoint y: 619, endPoint x: 553, endPoint y: 594, distance: 33.8
click at [531, 619] on p "Paste on this slide" at bounding box center [560, 615] width 74 height 12
drag, startPoint x: 879, startPoint y: 208, endPoint x: 850, endPoint y: 269, distance: 67.9
click at [859, 276] on div "0 ° Undo Copy Paste here Duplicate Duplicate to new slide Delete" at bounding box center [565, 352] width 1020 height 574
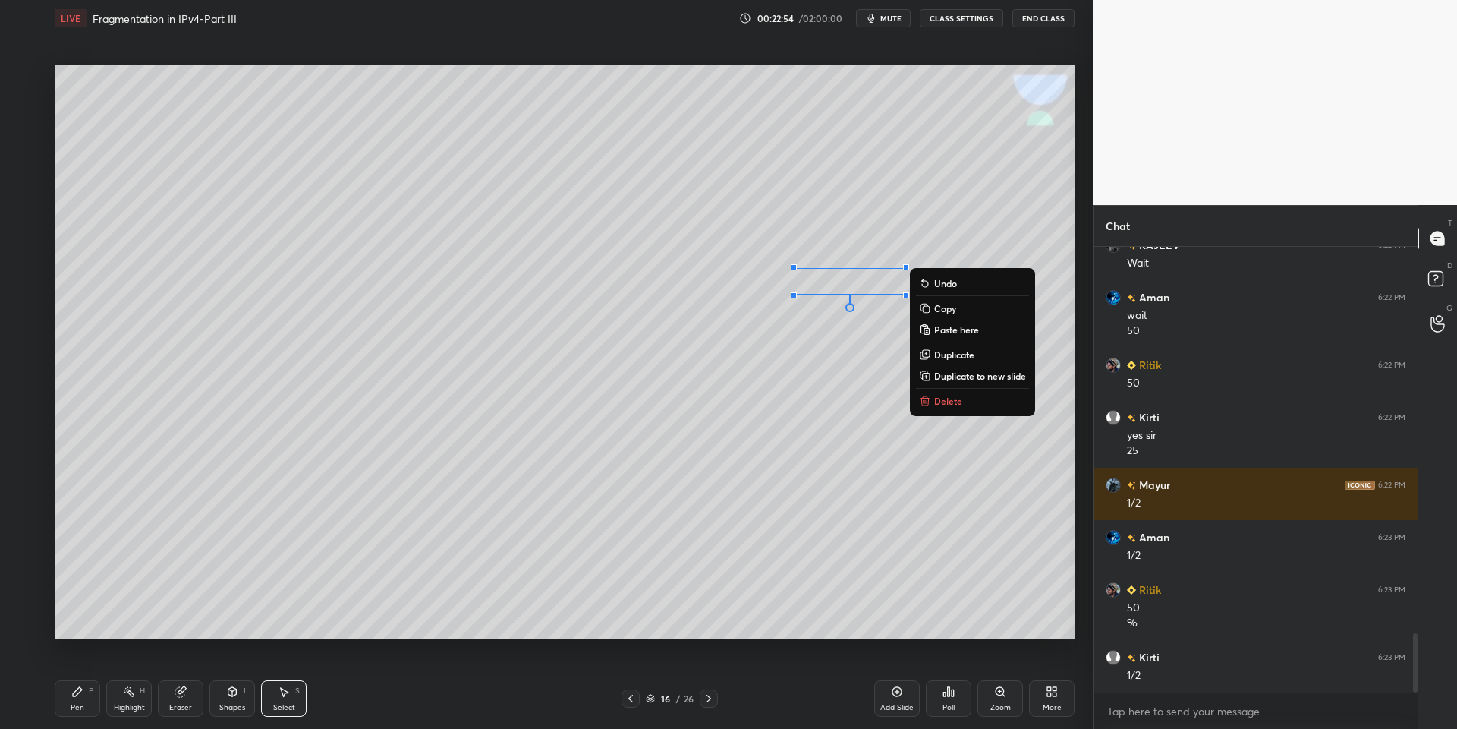
drag, startPoint x: 87, startPoint y: 697, endPoint x: 109, endPoint y: 693, distance: 21.6
click at [87, 700] on div "Pen P" at bounding box center [78, 698] width 46 height 36
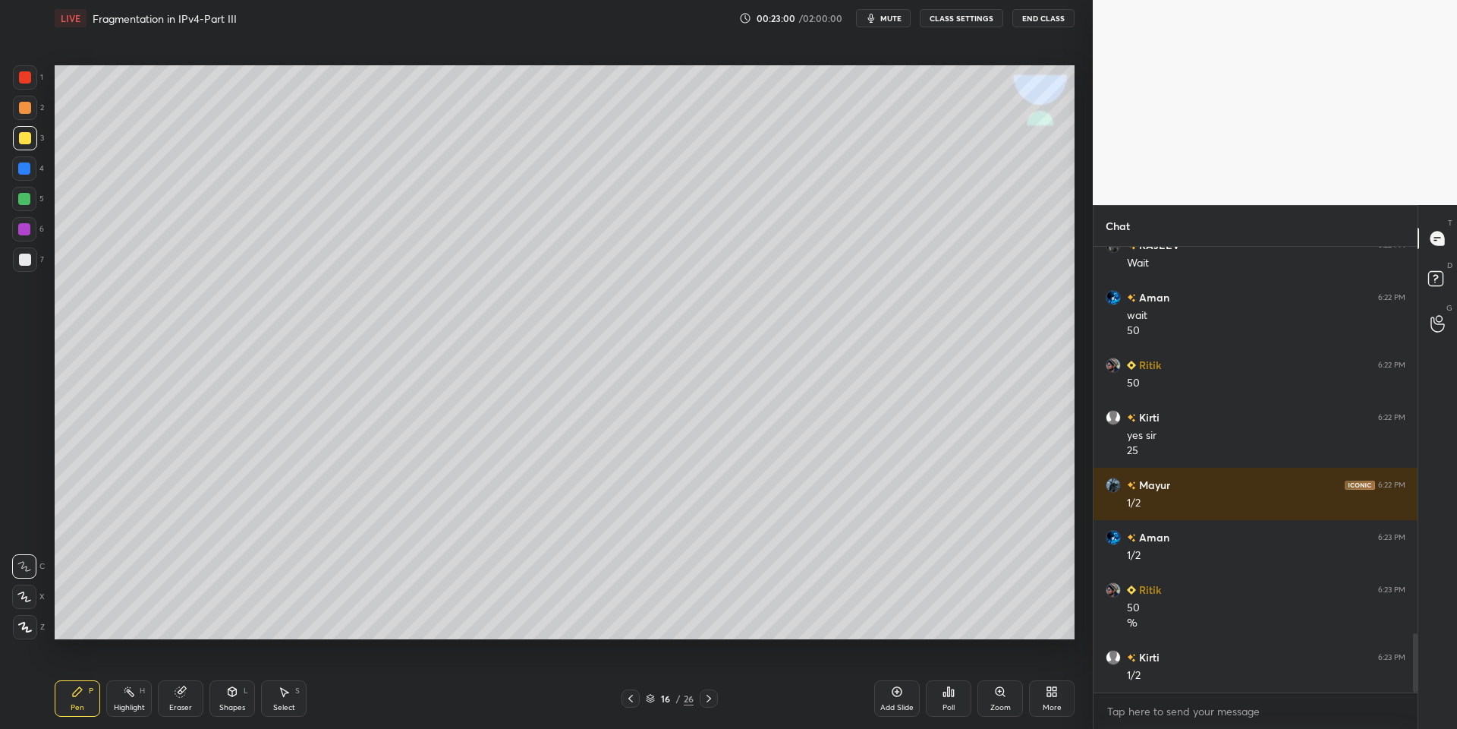
click at [229, 698] on div "Shapes L" at bounding box center [232, 698] width 46 height 36
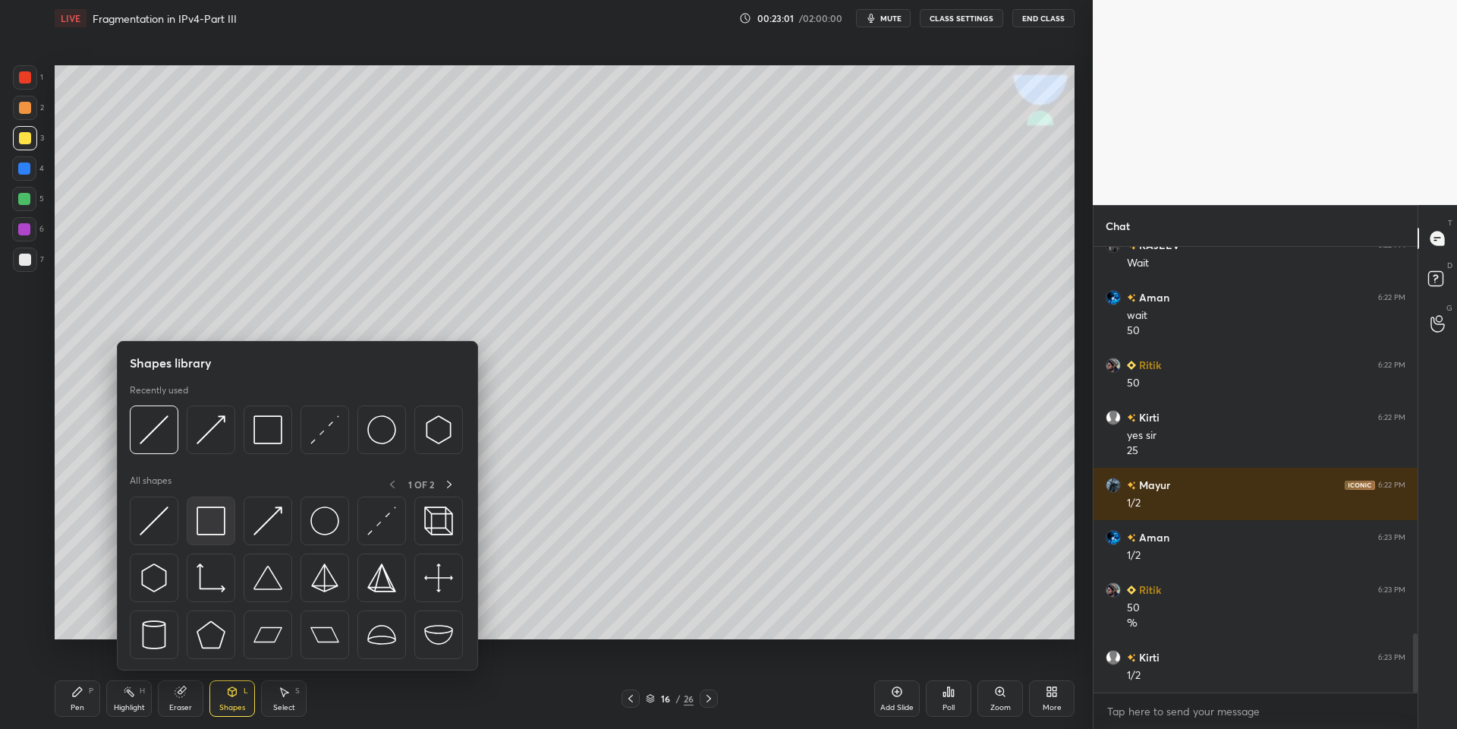
click at [220, 521] on img at bounding box center [211, 520] width 29 height 29
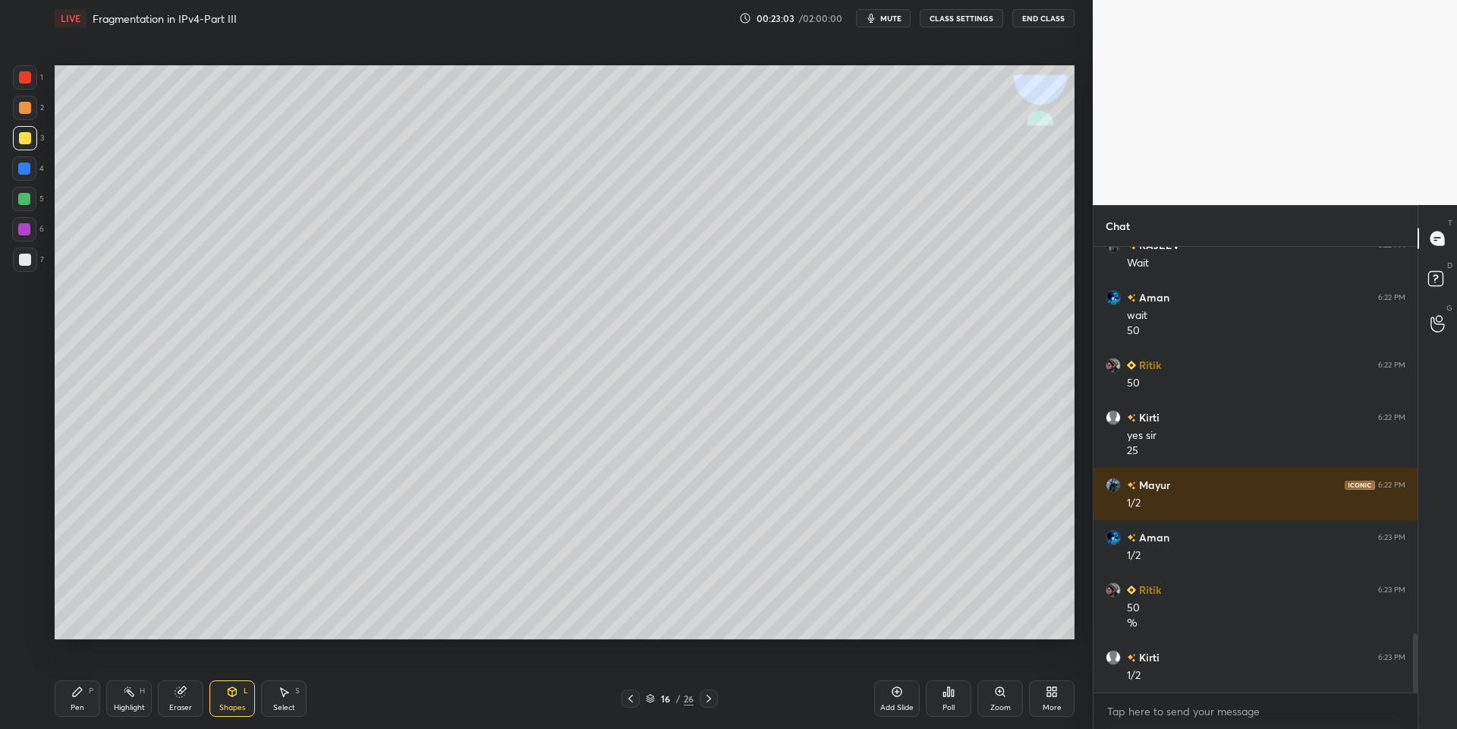
click at [65, 714] on div "Pen P" at bounding box center [78, 698] width 46 height 36
click at [241, 706] on div "Shapes" at bounding box center [232, 708] width 26 height 8
click at [68, 714] on div "Pen P" at bounding box center [78, 698] width 46 height 36
drag, startPoint x: 93, startPoint y: 697, endPoint x: 106, endPoint y: 692, distance: 13.7
click at [96, 696] on div "Pen P" at bounding box center [78, 698] width 46 height 36
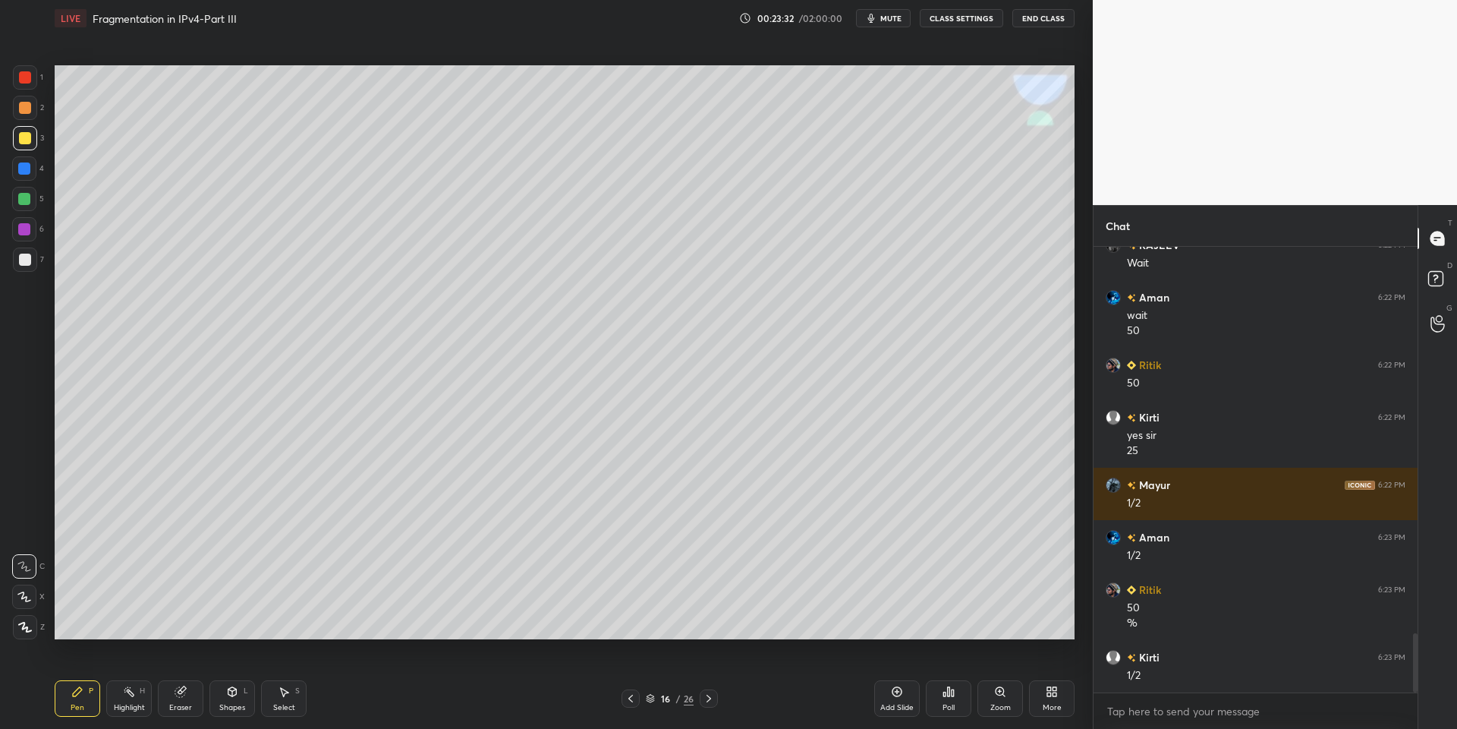
click at [134, 706] on div "Highlight" at bounding box center [129, 708] width 31 height 8
drag, startPoint x: 233, startPoint y: 698, endPoint x: 235, endPoint y: 691, distance: 7.9
click at [235, 694] on icon at bounding box center [232, 691] width 12 height 12
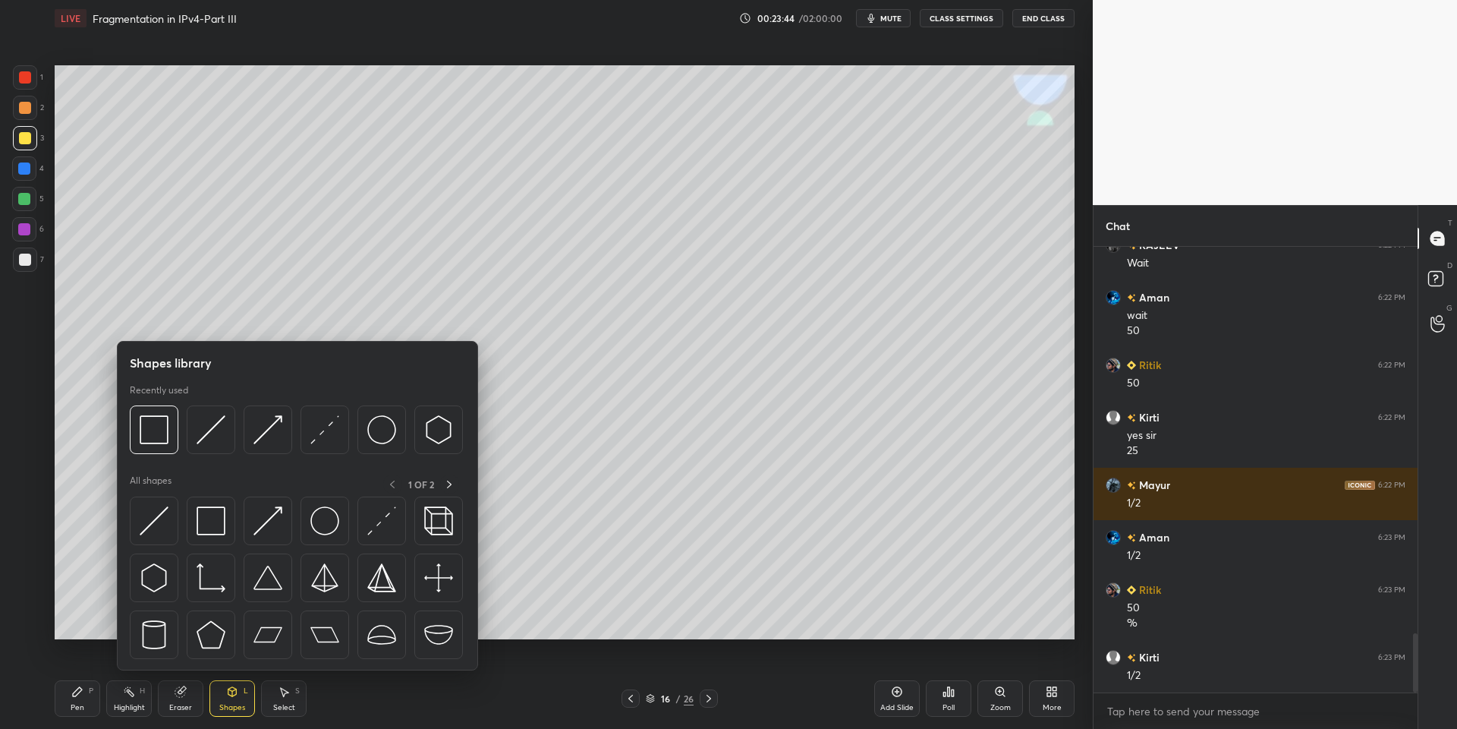
drag, startPoint x: 278, startPoint y: 513, endPoint x: 30, endPoint y: 83, distance: 496.4
click at [272, 515] on img at bounding box center [267, 520] width 29 height 29
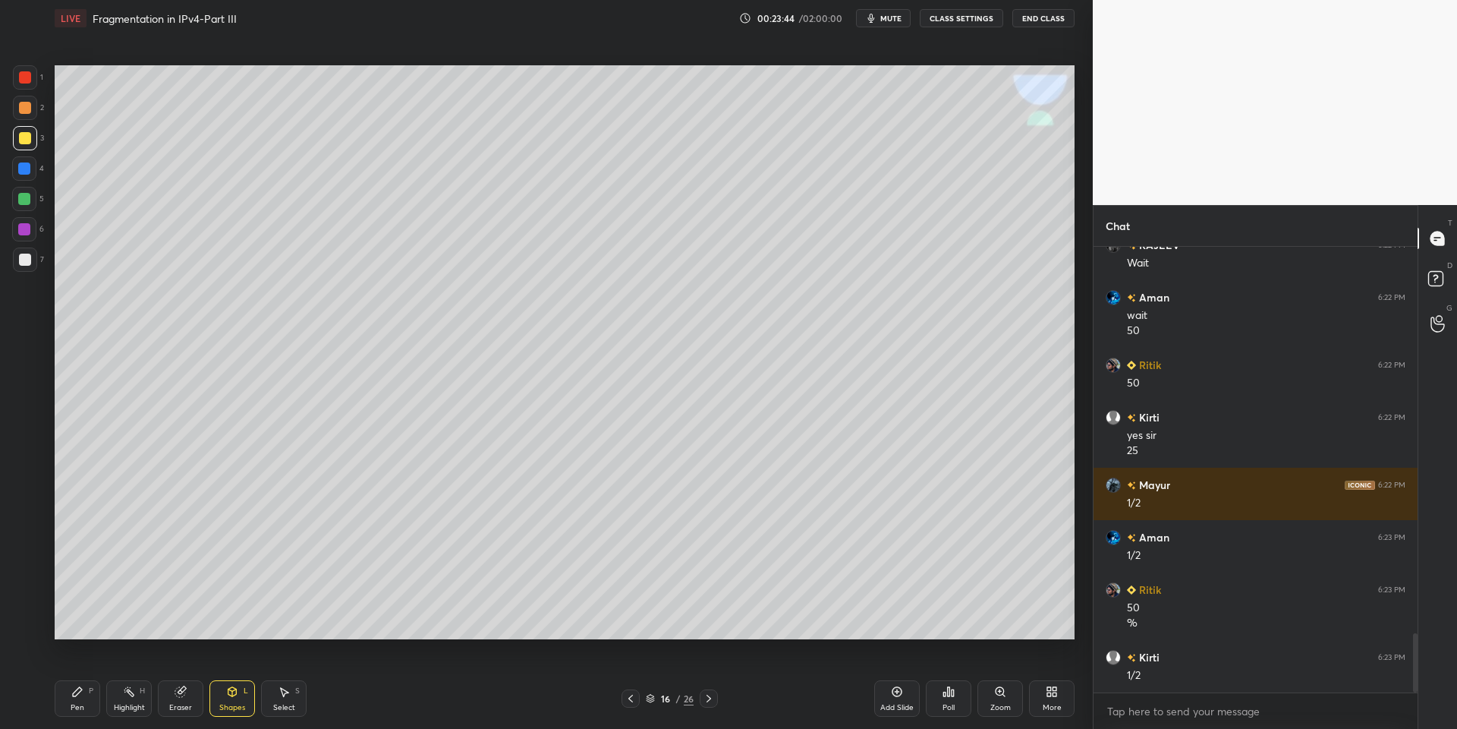
click at [23, 77] on div at bounding box center [25, 77] width 12 height 12
drag, startPoint x: 78, startPoint y: 702, endPoint x: 77, endPoint y: 684, distance: 18.3
click at [78, 701] on div "Pen P" at bounding box center [78, 698] width 46 height 36
click at [129, 699] on div "Highlight H" at bounding box center [129, 698] width 46 height 36
drag, startPoint x: 85, startPoint y: 697, endPoint x: 89, endPoint y: 677, distance: 20.1
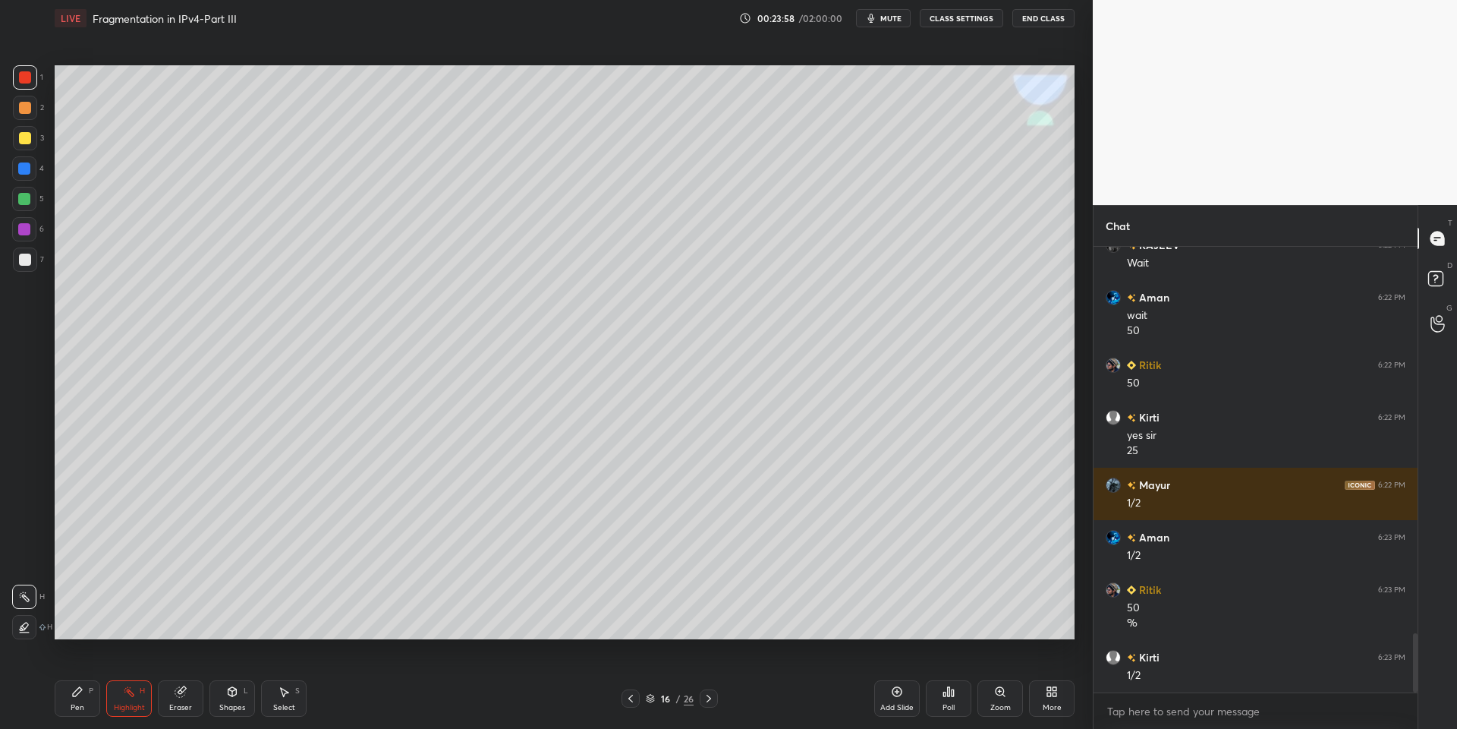
click at [84, 696] on div "Pen P" at bounding box center [78, 698] width 46 height 36
click at [23, 137] on div at bounding box center [25, 138] width 12 height 12
drag, startPoint x: 239, startPoint y: 693, endPoint x: 234, endPoint y: 678, distance: 15.4
click at [239, 690] on div "Shapes L" at bounding box center [232, 698] width 46 height 36
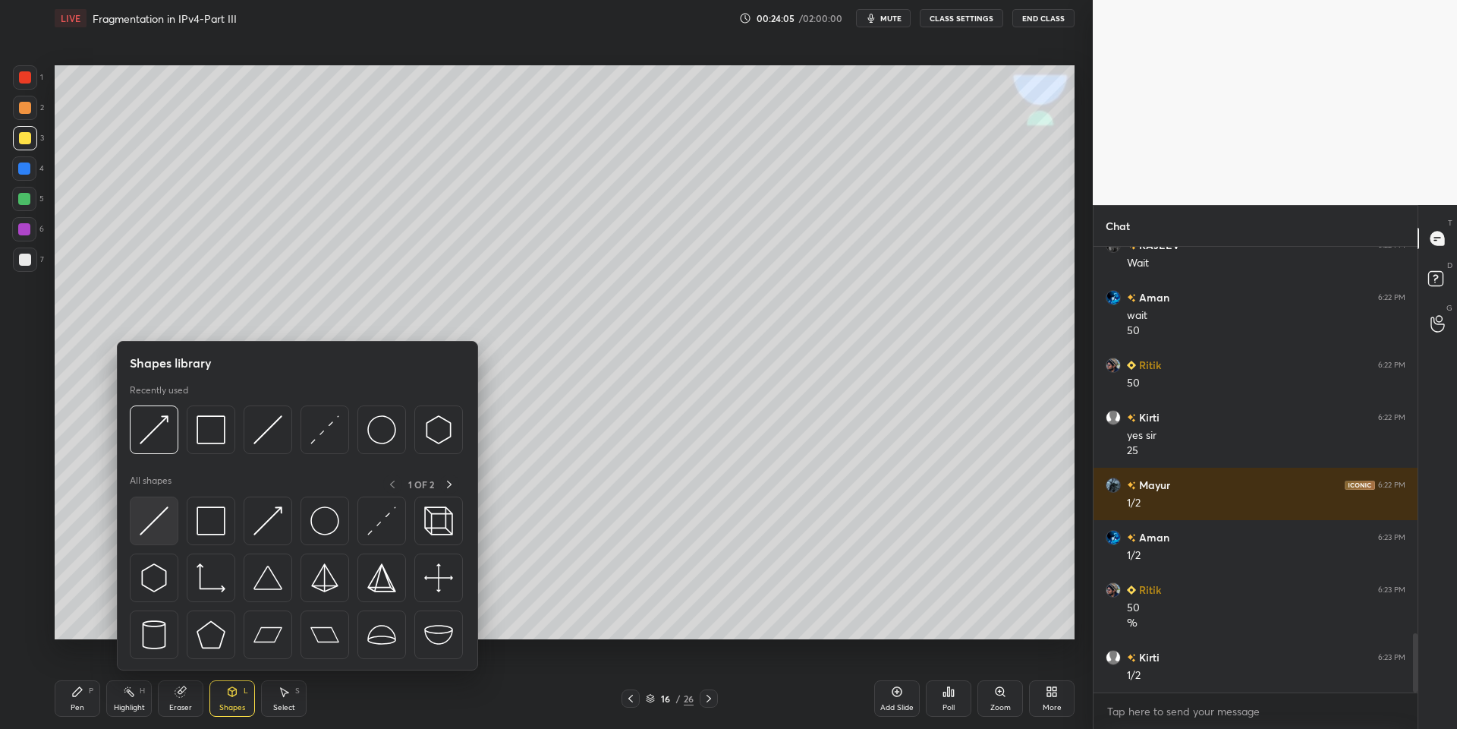
drag, startPoint x: 159, startPoint y: 540, endPoint x: 162, endPoint y: 533, distance: 8.2
click at [163, 531] on div at bounding box center [154, 520] width 49 height 49
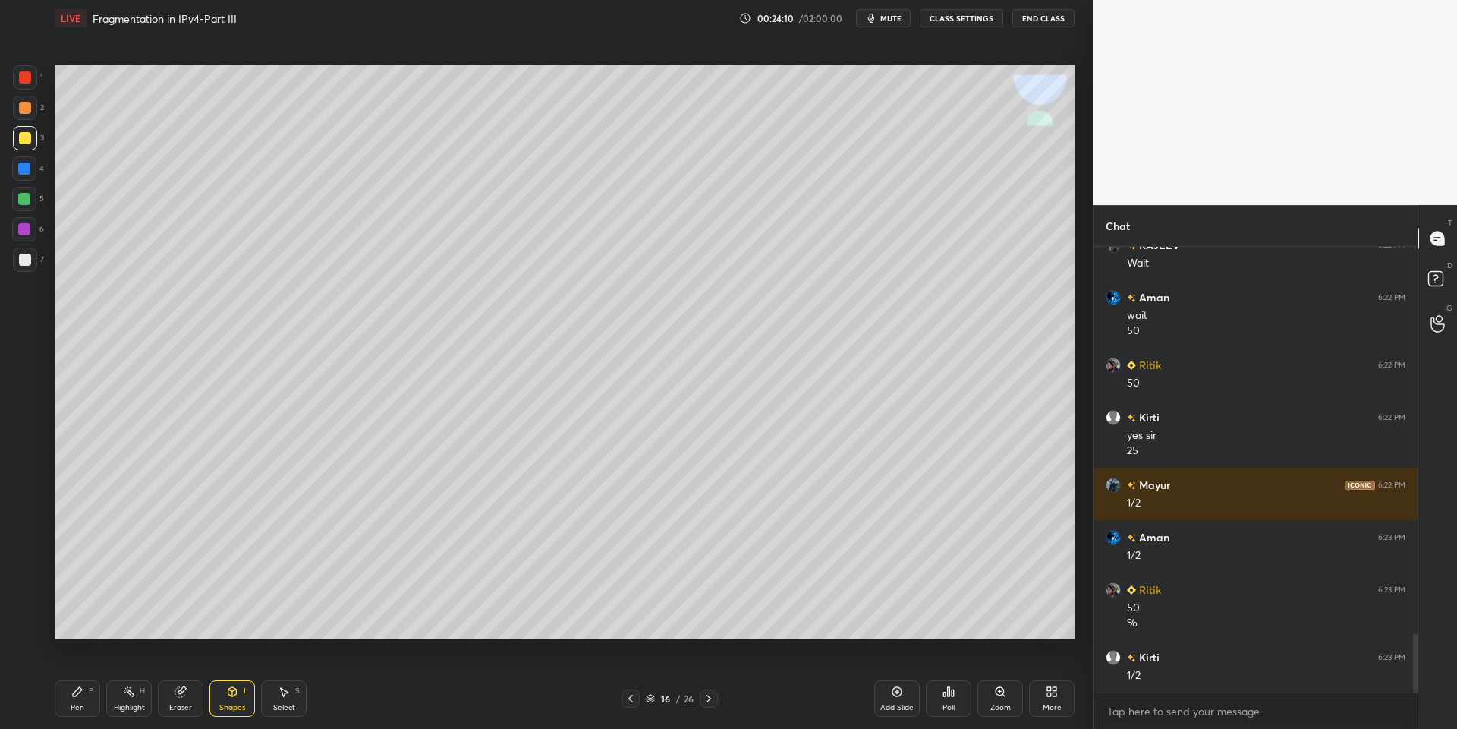
click at [74, 704] on div "Pen" at bounding box center [78, 708] width 14 height 8
click at [127, 701] on div "Highlight H" at bounding box center [129, 698] width 46 height 36
click at [83, 711] on div "Pen" at bounding box center [78, 708] width 14 height 8
click at [278, 707] on div "Select" at bounding box center [284, 708] width 22 height 8
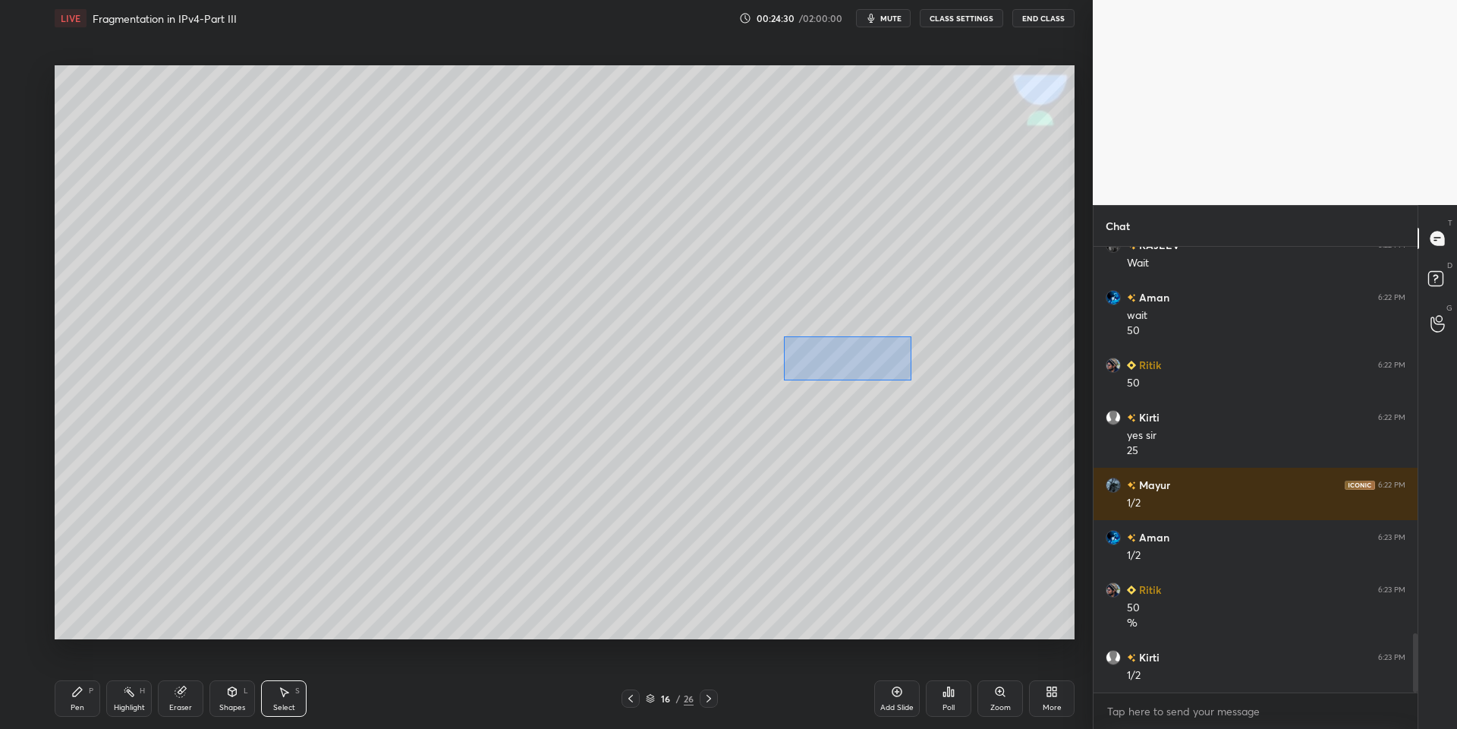
drag, startPoint x: 786, startPoint y: 330, endPoint x: 906, endPoint y: 378, distance: 129.1
click at [908, 379] on div "0 ° Undo Copy Paste here Duplicate Duplicate to new slide Delete" at bounding box center [565, 352] width 1020 height 574
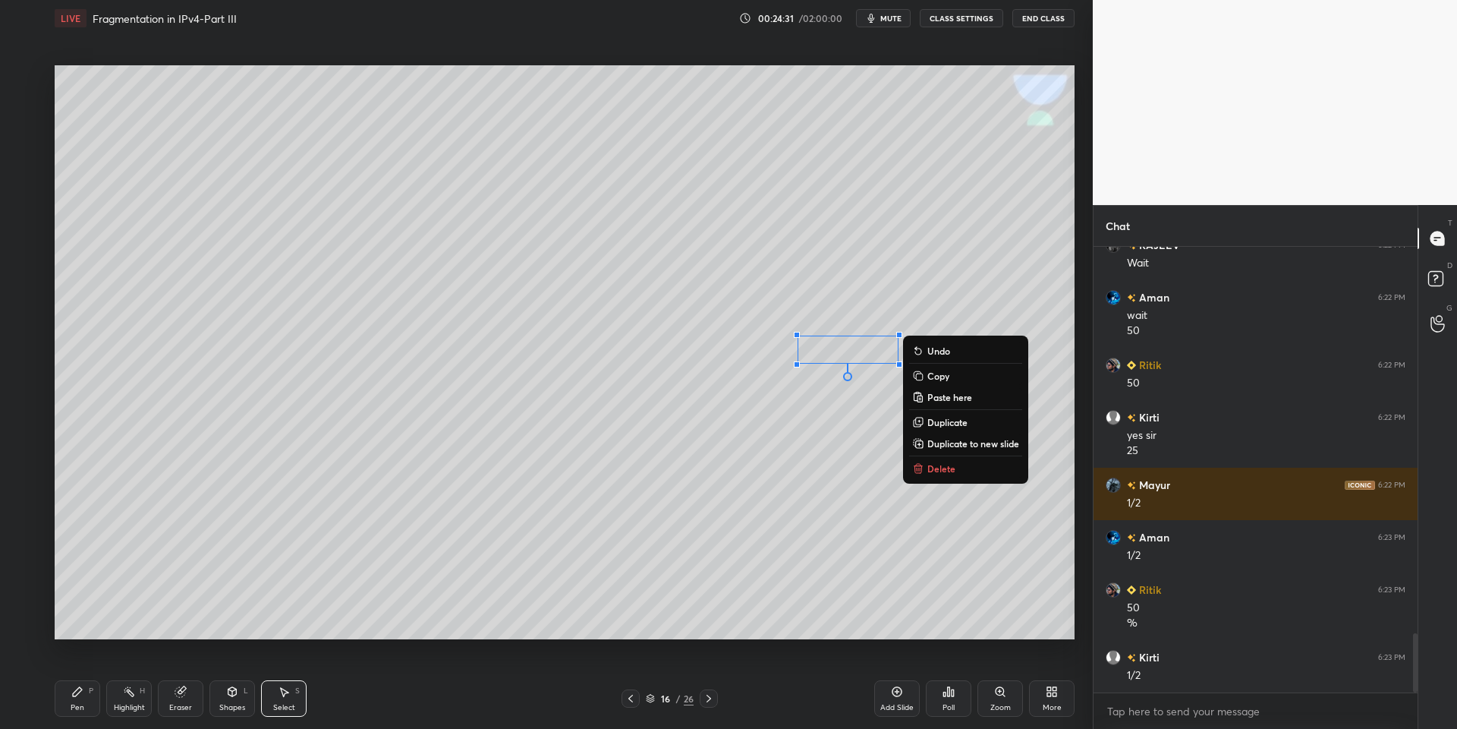
click at [933, 373] on p "Copy" at bounding box center [938, 376] width 22 height 12
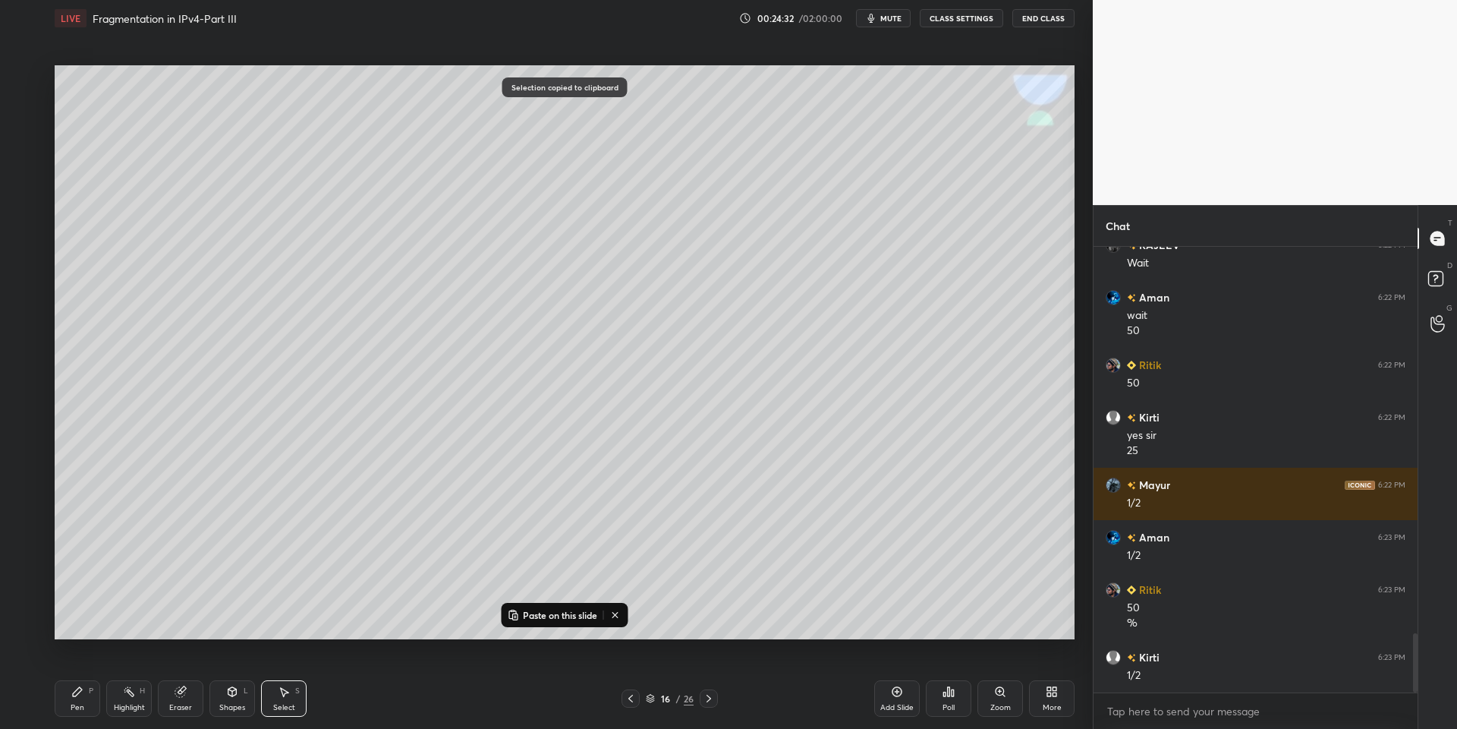
drag, startPoint x: 568, startPoint y: 620, endPoint x: 622, endPoint y: 599, distance: 57.2
click at [570, 619] on p "Paste on this slide" at bounding box center [560, 615] width 74 height 12
drag, startPoint x: 856, startPoint y: 385, endPoint x: 823, endPoint y: 534, distance: 153.2
click at [823, 542] on div "0 ° Undo Copy Paste here Duplicate Duplicate to new slide Delete" at bounding box center [565, 352] width 1020 height 574
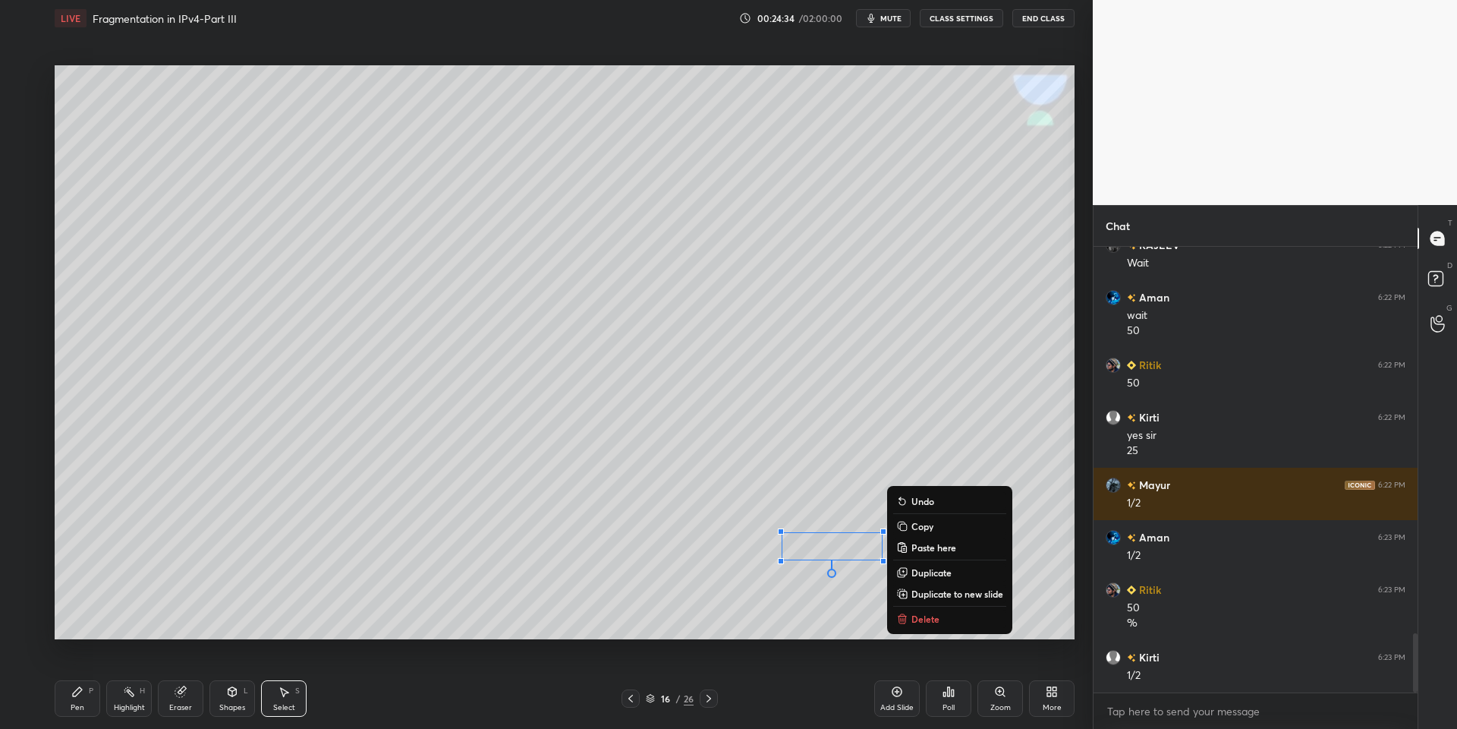
drag, startPoint x: 85, startPoint y: 713, endPoint x: 129, endPoint y: 697, distance: 46.6
click at [83, 713] on div "Pen P" at bounding box center [78, 698] width 46 height 36
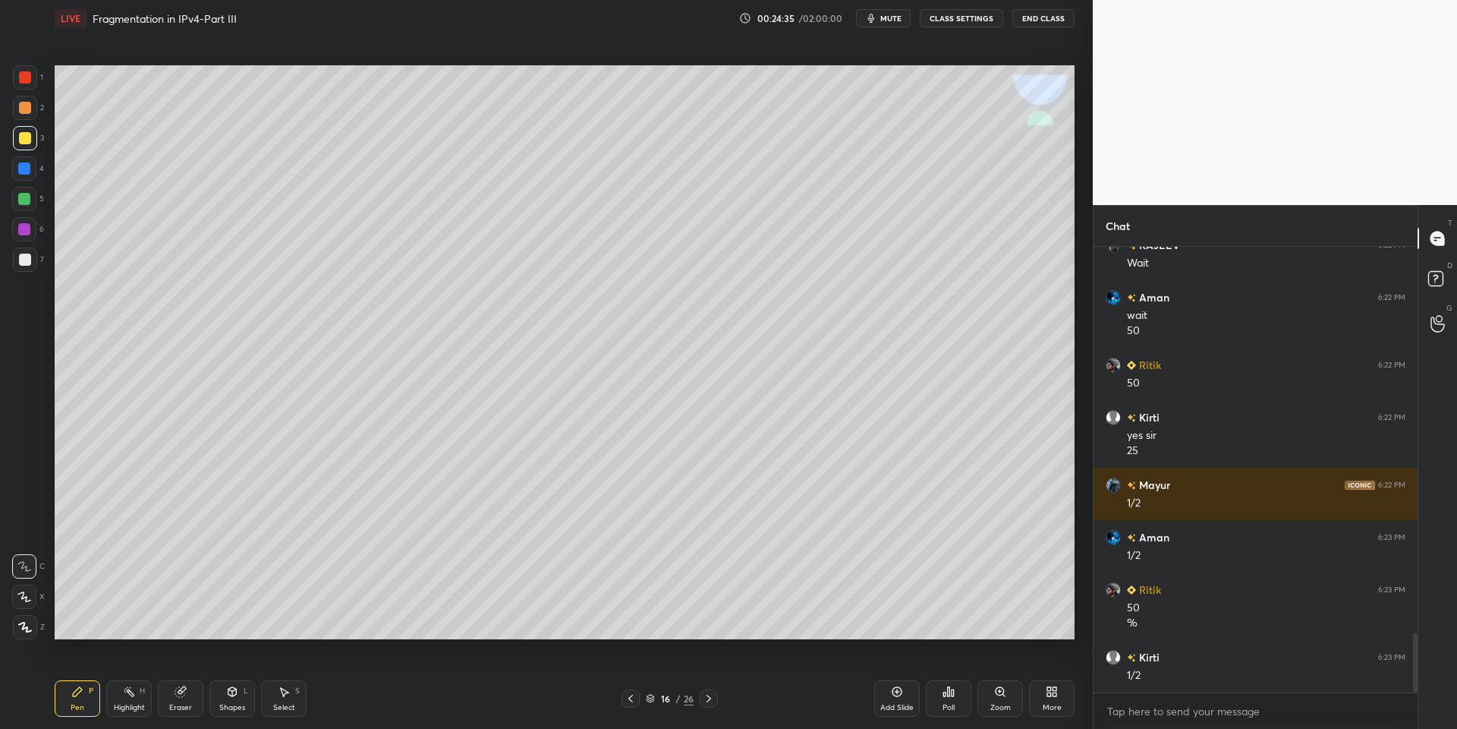
drag, startPoint x: 225, startPoint y: 698, endPoint x: 228, endPoint y: 677, distance: 21.4
click at [225, 697] on div "Shapes L" at bounding box center [232, 698] width 46 height 36
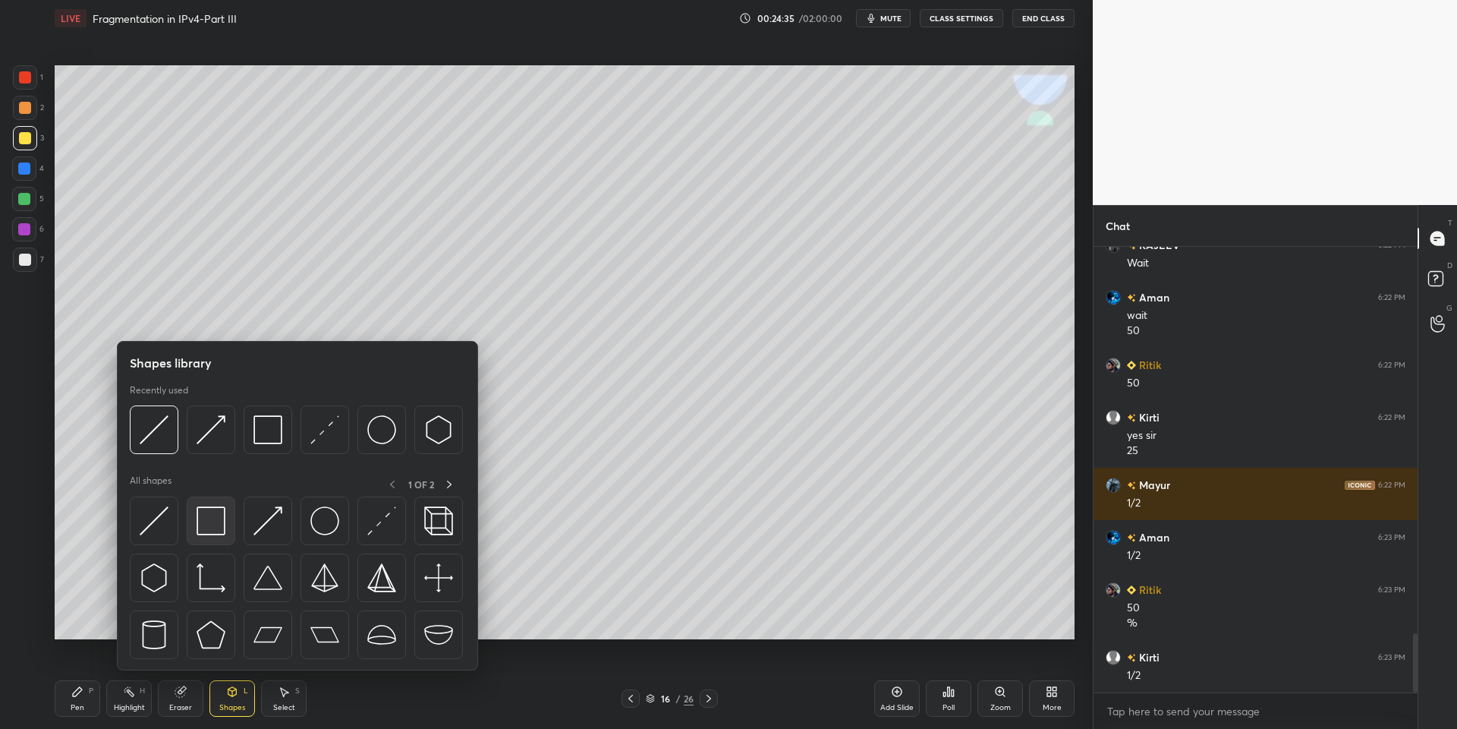
click at [224, 518] on div at bounding box center [211, 520] width 49 height 49
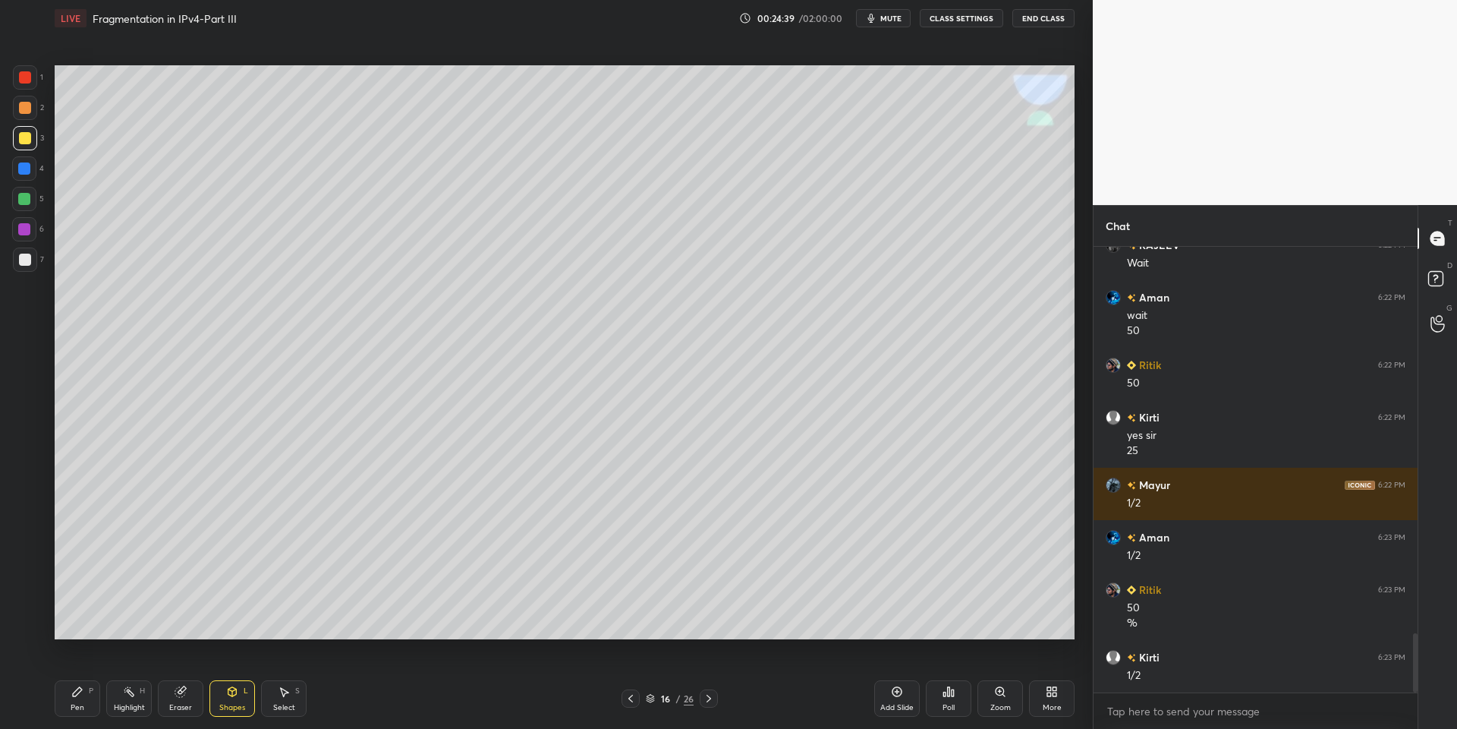
click at [82, 704] on div "Pen" at bounding box center [78, 708] width 14 height 8
click at [172, 704] on div "Eraser" at bounding box center [180, 708] width 23 height 8
click at [80, 704] on div "Pen" at bounding box center [78, 708] width 14 height 8
drag, startPoint x: 130, startPoint y: 708, endPoint x: 128, endPoint y: 700, distance: 8.7
click at [128, 705] on div "Highlight" at bounding box center [129, 708] width 31 height 8
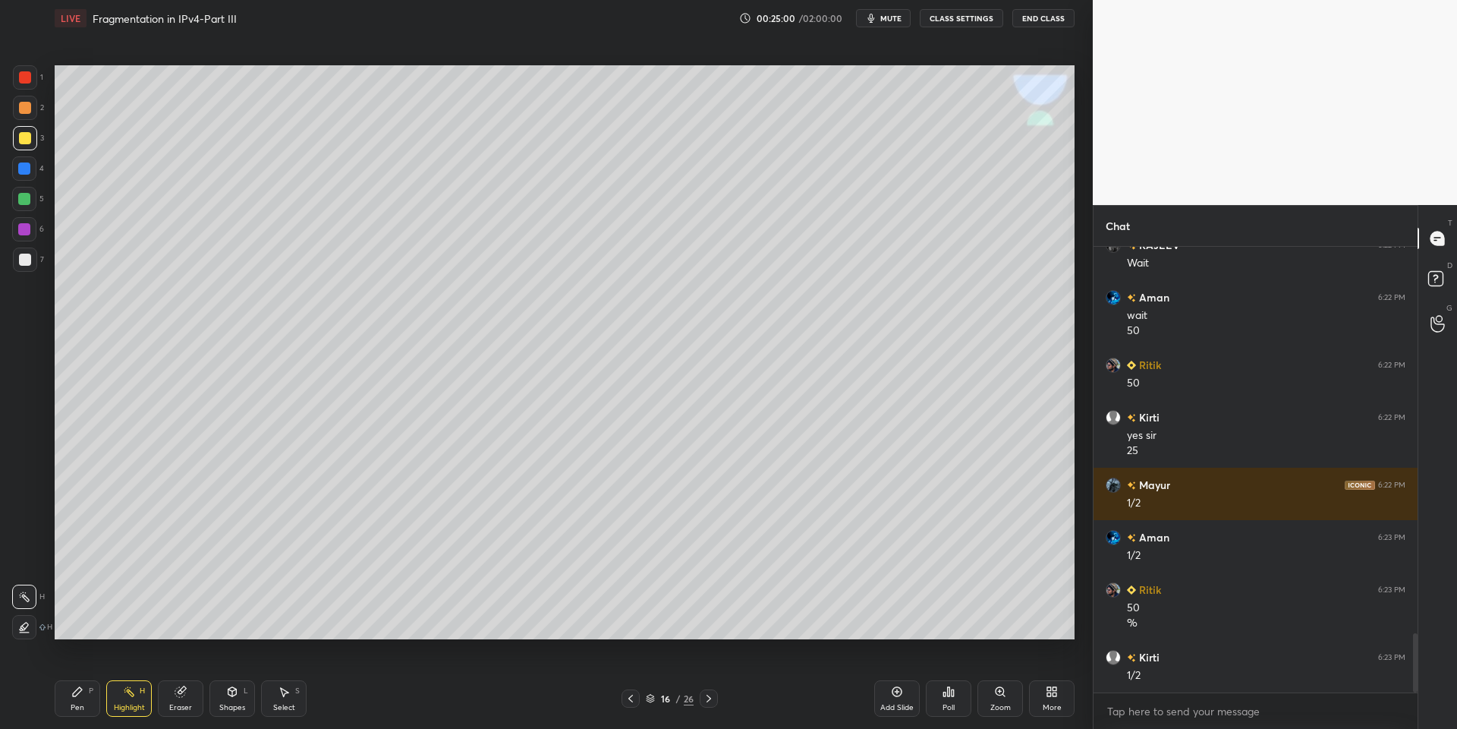
scroll to position [2952, 0]
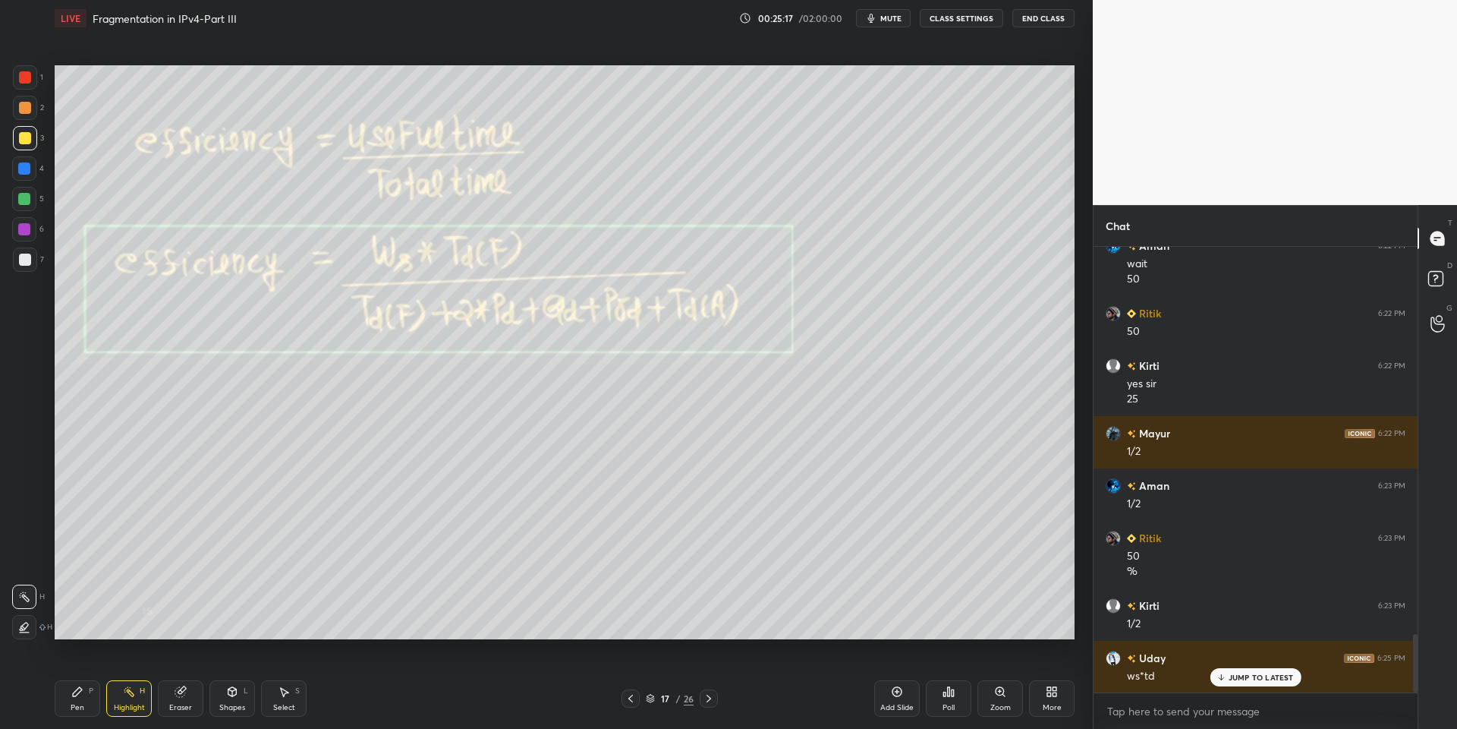
drag, startPoint x: 82, startPoint y: 700, endPoint x: 101, endPoint y: 691, distance: 20.7
click at [87, 698] on div "Pen P" at bounding box center [78, 698] width 46 height 36
click at [226, 688] on icon at bounding box center [232, 691] width 12 height 12
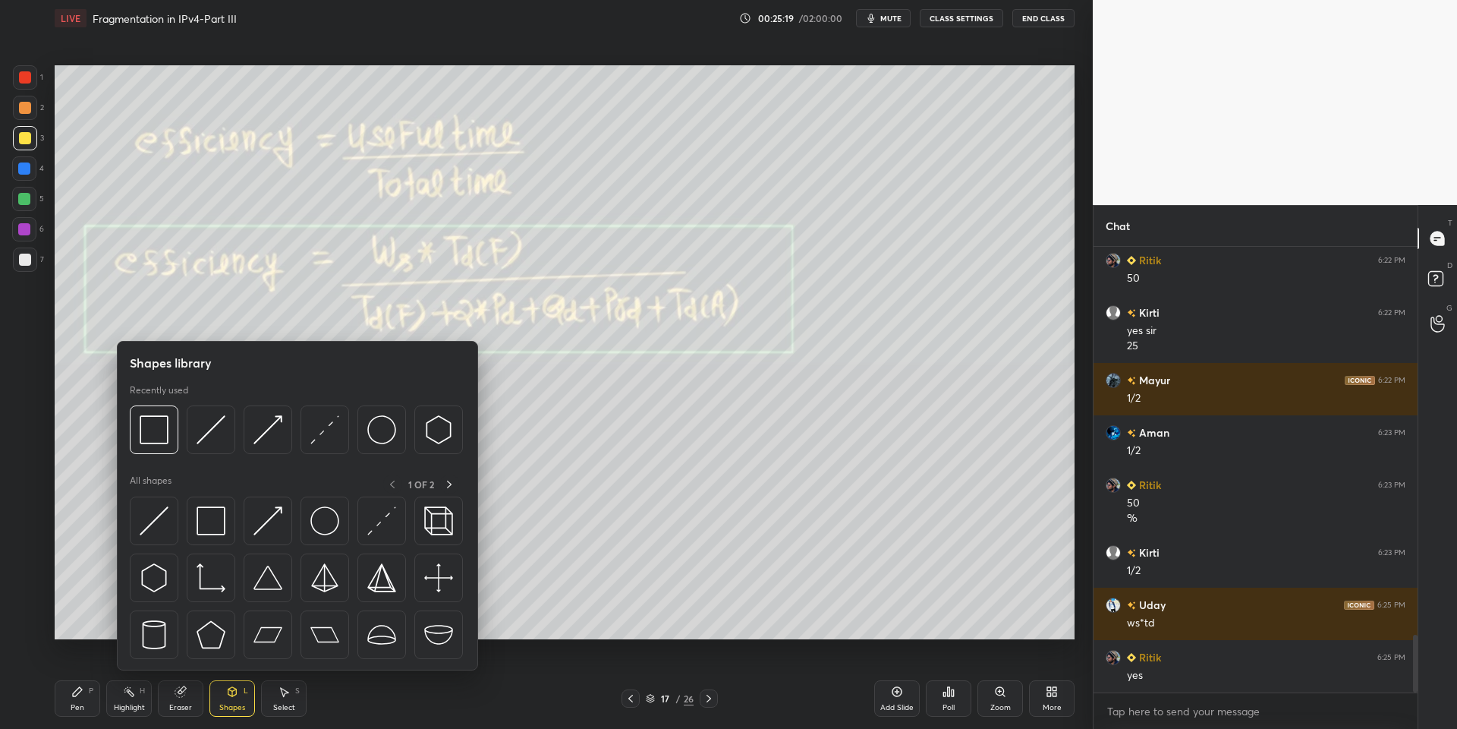
click at [225, 508] on div at bounding box center [211, 520] width 49 height 49
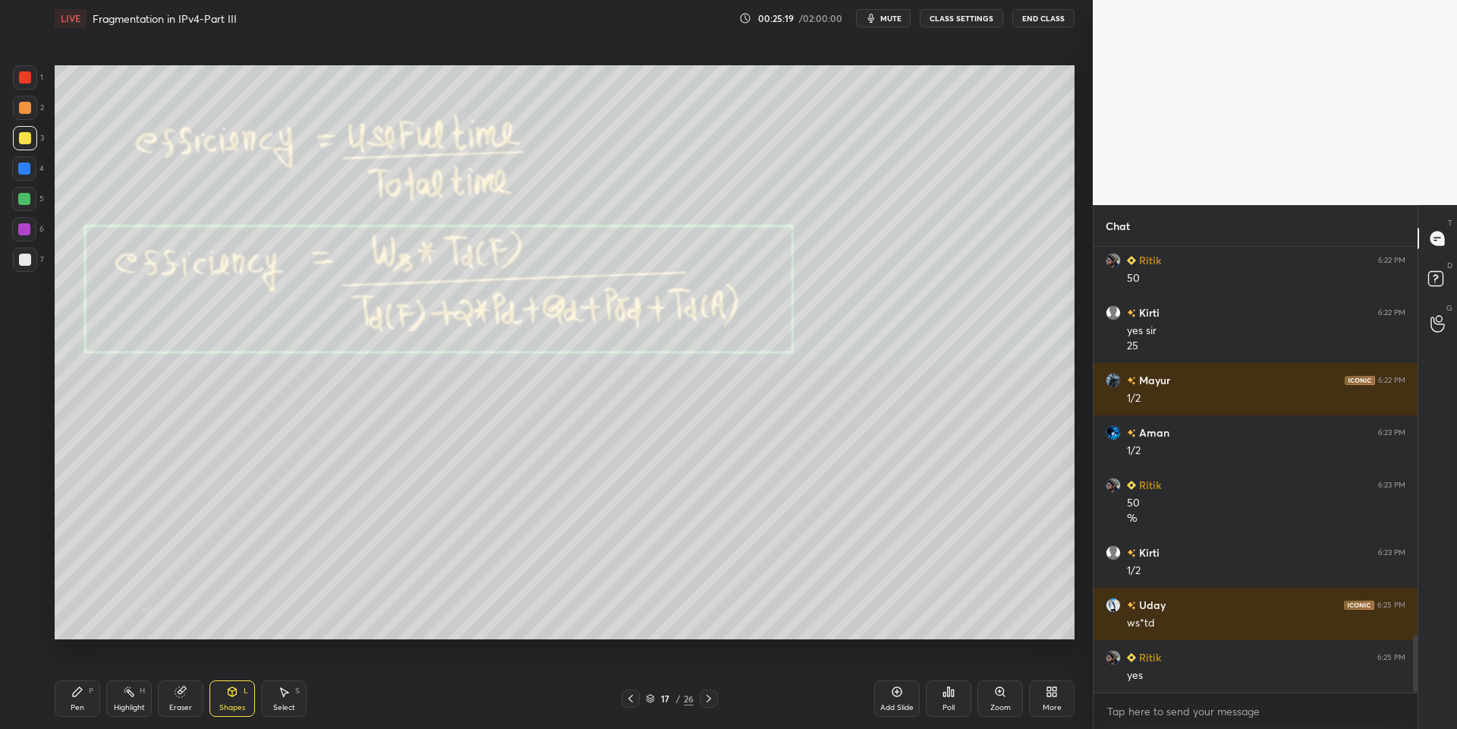
click at [24, 199] on div at bounding box center [24, 199] width 12 height 12
drag, startPoint x: 86, startPoint y: 707, endPoint x: 124, endPoint y: 704, distance: 38.9
click at [91, 705] on div "Pen P" at bounding box center [78, 698] width 46 height 36
click at [124, 704] on div "Highlight" at bounding box center [129, 708] width 31 height 8
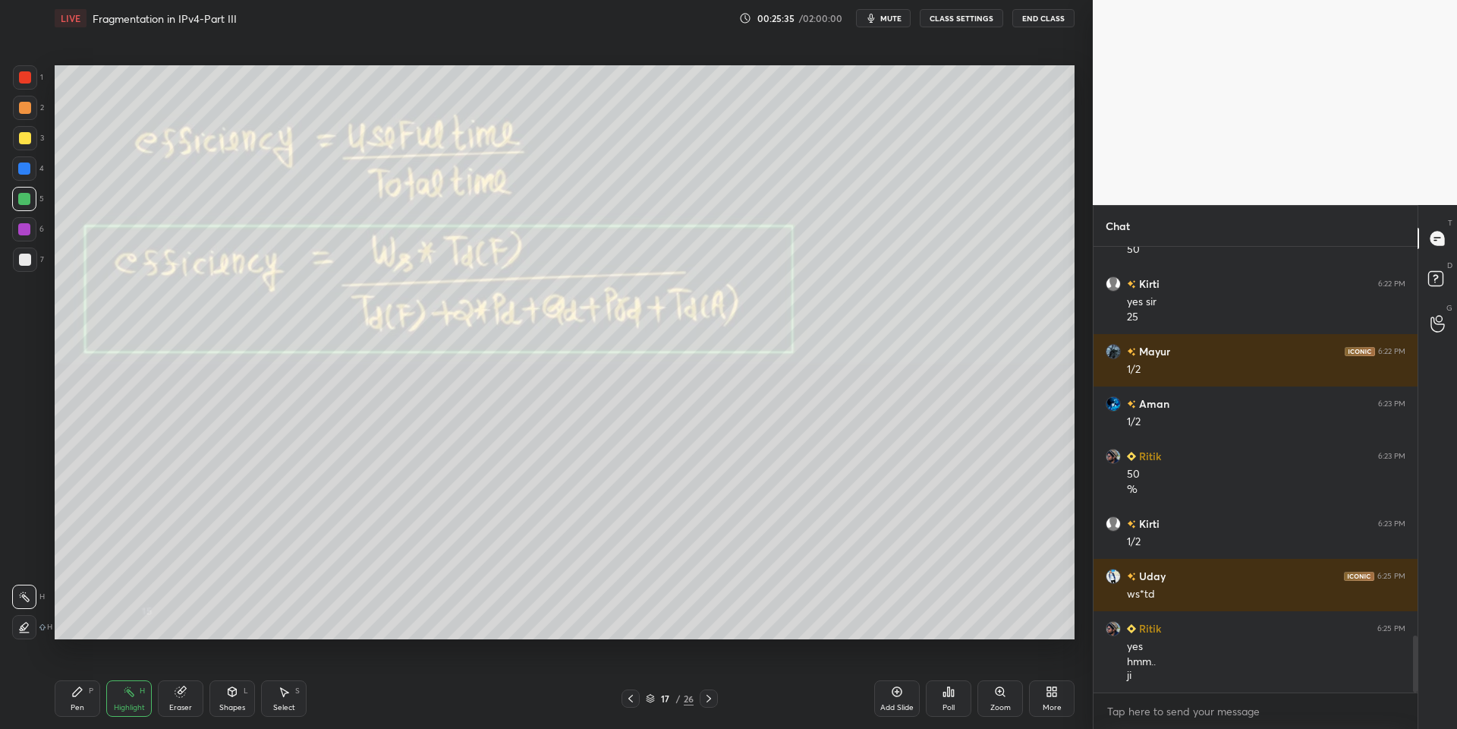
click at [80, 705] on div "Pen P" at bounding box center [78, 698] width 46 height 36
click at [25, 145] on div at bounding box center [25, 138] width 24 height 24
click at [26, 197] on div at bounding box center [24, 199] width 12 height 12
drag, startPoint x: 83, startPoint y: 702, endPoint x: 116, endPoint y: 654, distance: 58.3
click at [80, 699] on div "Pen P" at bounding box center [78, 698] width 46 height 36
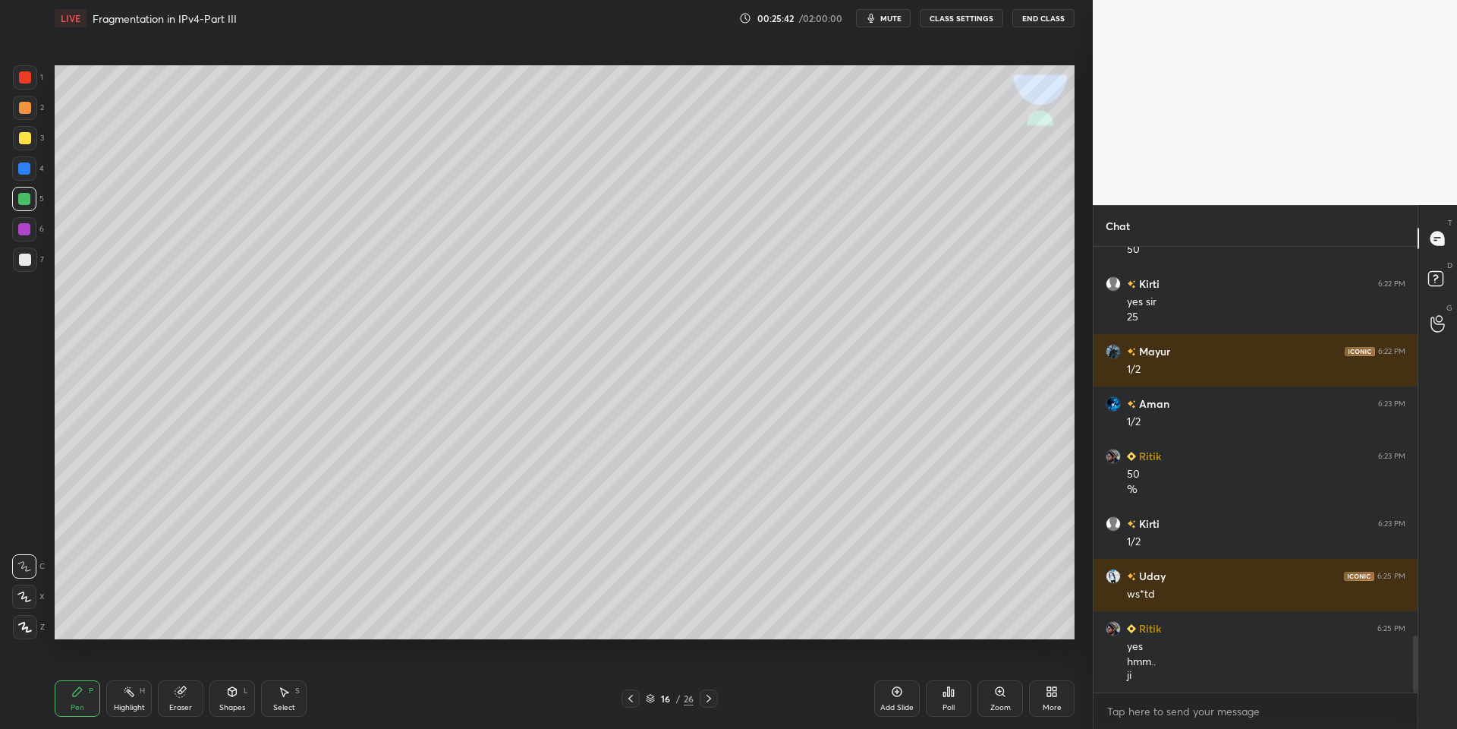
click at [132, 697] on div "Highlight H" at bounding box center [129, 698] width 46 height 36
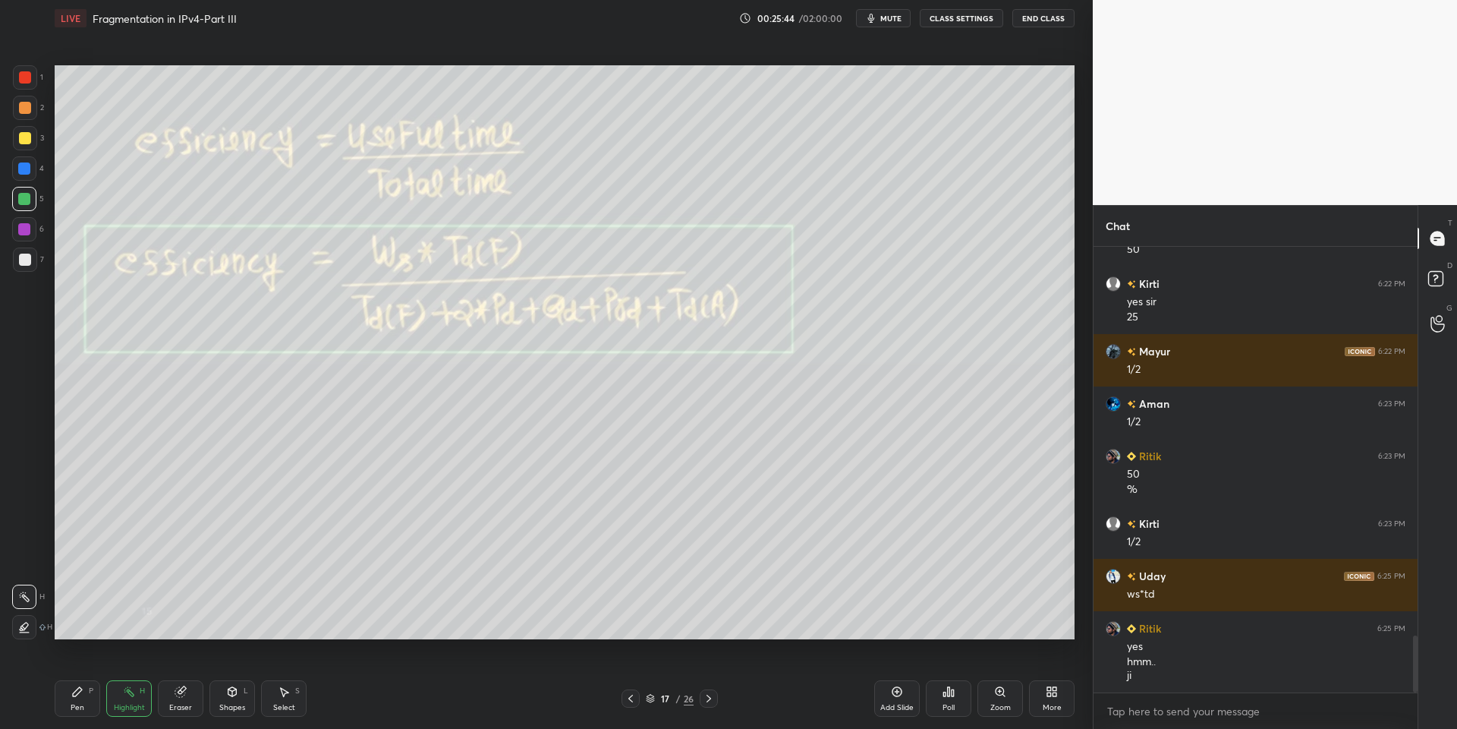
click at [79, 700] on div "Pen P" at bounding box center [78, 698] width 46 height 36
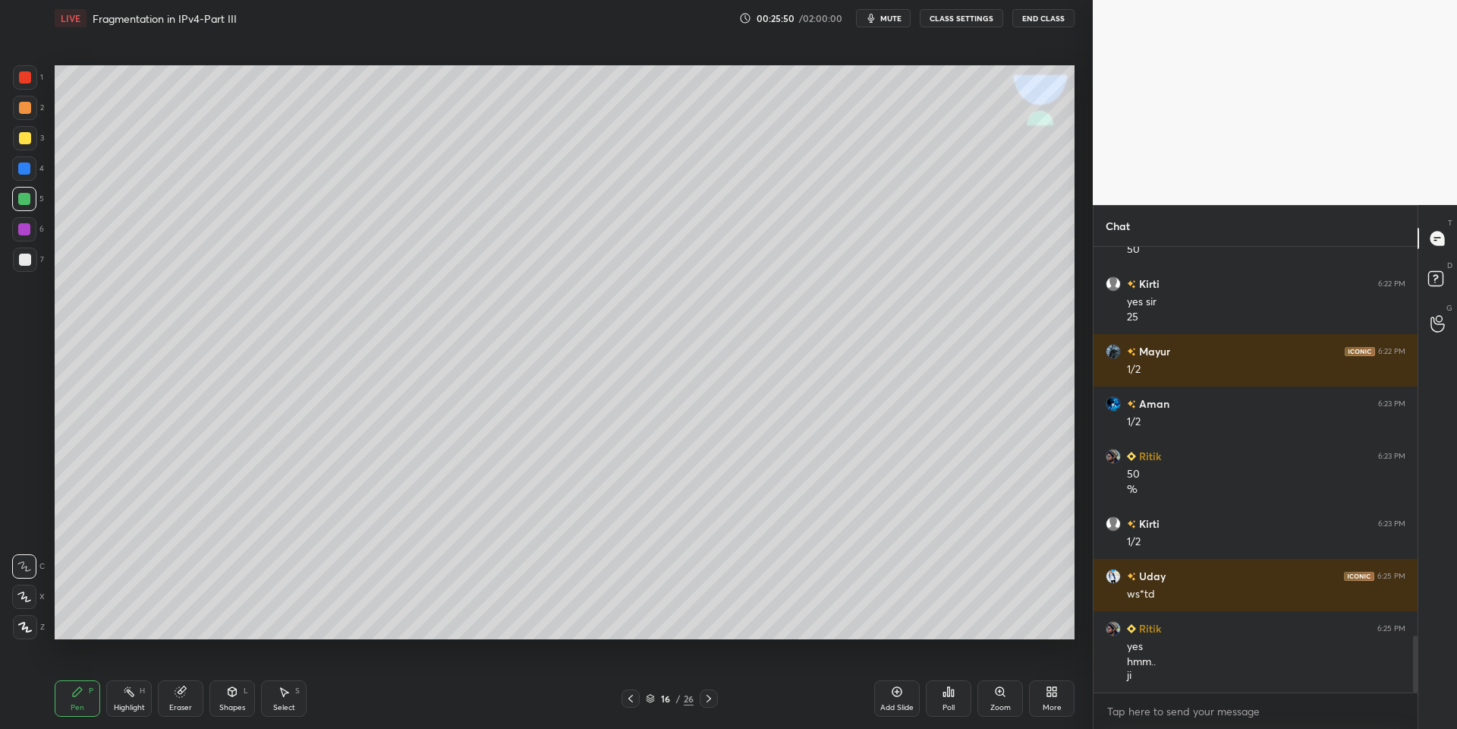
drag, startPoint x: 131, startPoint y: 704, endPoint x: 148, endPoint y: 650, distance: 55.9
click at [129, 701] on div "Highlight H" at bounding box center [129, 698] width 46 height 36
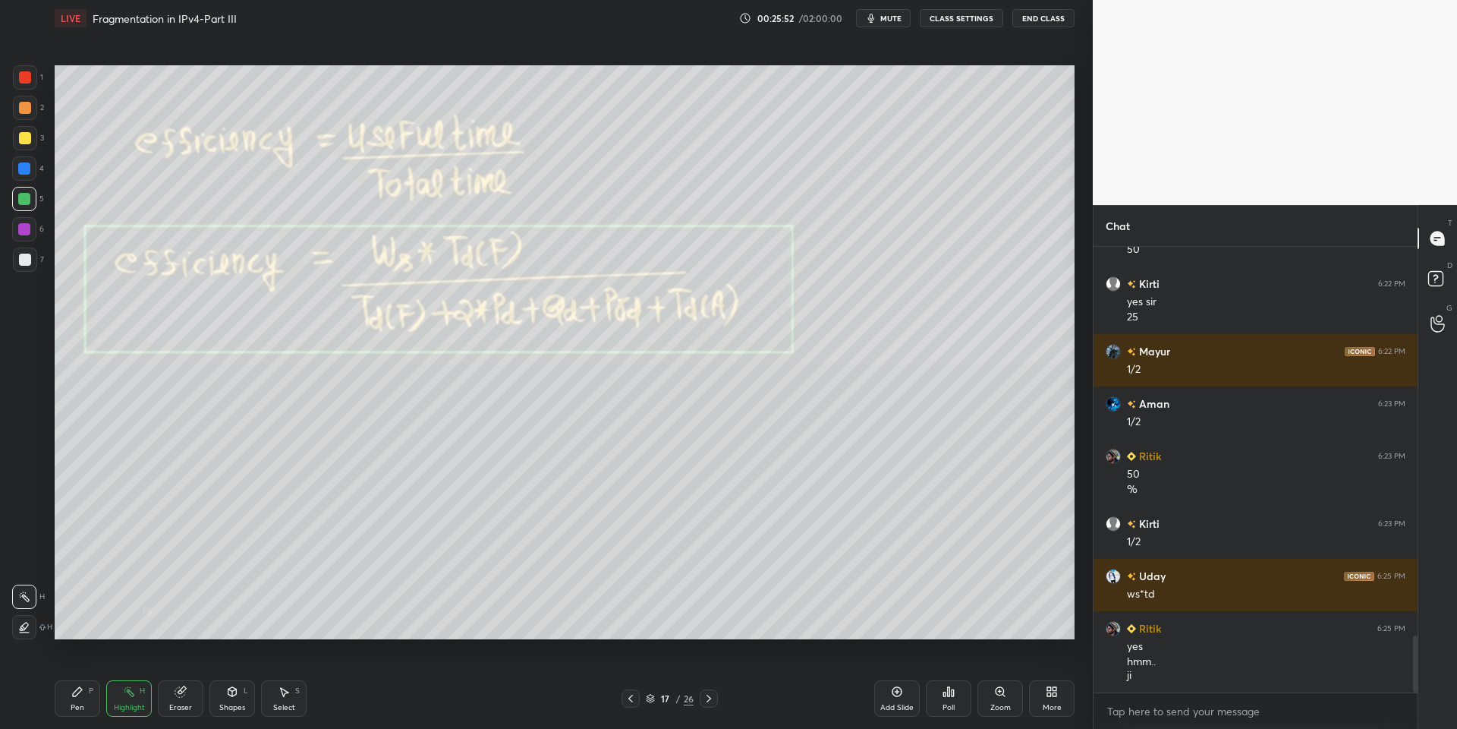
click at [75, 704] on div "Pen" at bounding box center [78, 708] width 14 height 8
click at [237, 697] on div "Shapes L" at bounding box center [232, 698] width 46 height 36
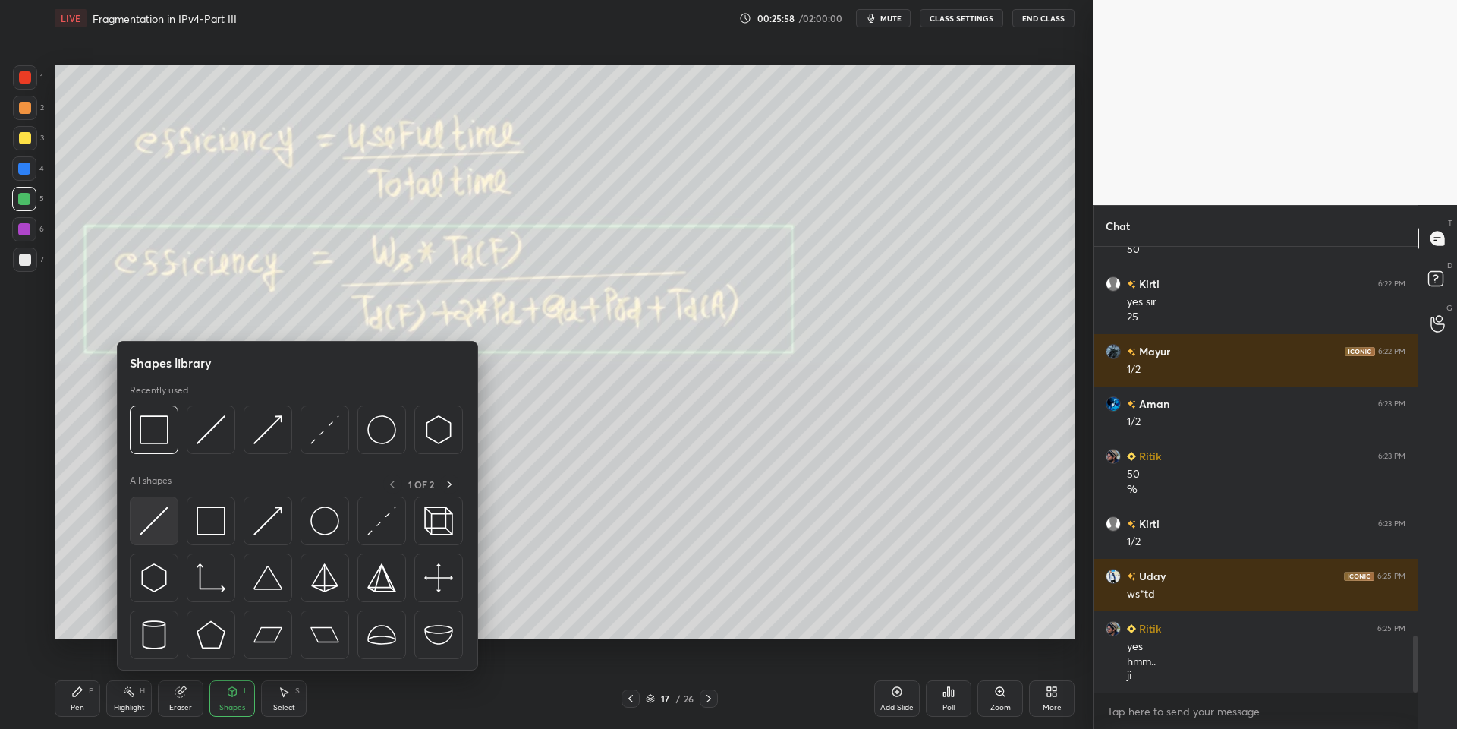
click at [163, 512] on img at bounding box center [154, 520] width 29 height 29
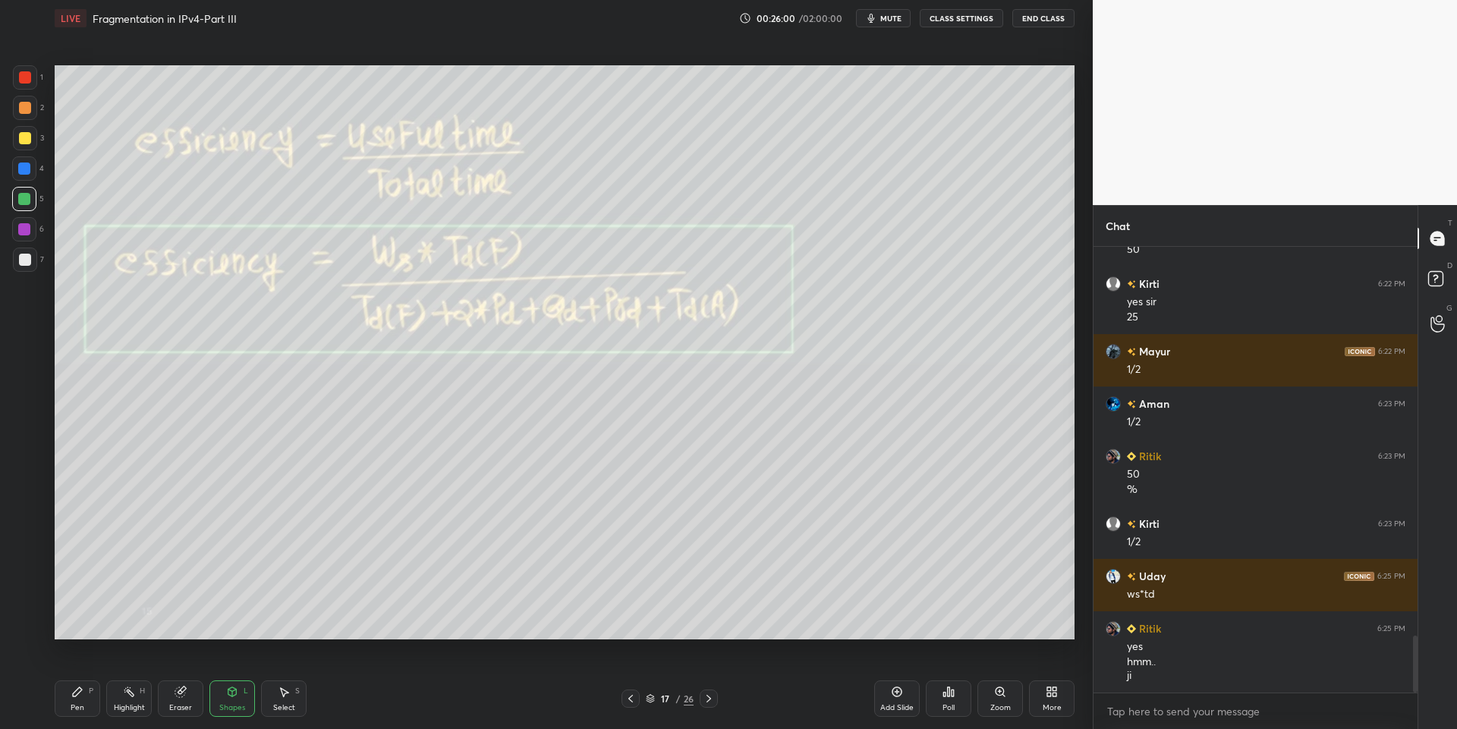
drag, startPoint x: 74, startPoint y: 713, endPoint x: 81, endPoint y: 707, distance: 9.7
click at [75, 711] on div "Pen" at bounding box center [78, 708] width 14 height 8
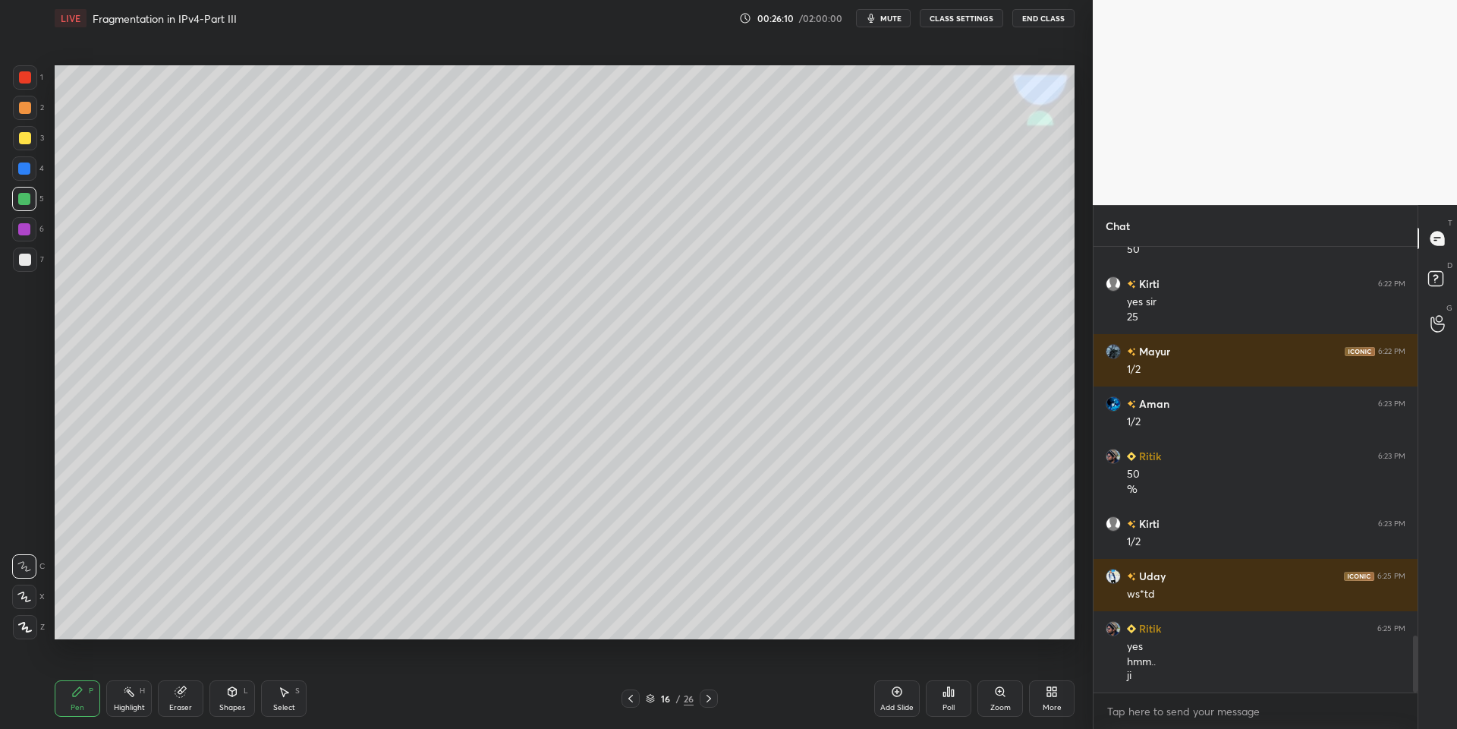
drag, startPoint x: 131, startPoint y: 702, endPoint x: 172, endPoint y: 643, distance: 71.6
click at [134, 699] on div "Highlight H" at bounding box center [129, 698] width 46 height 36
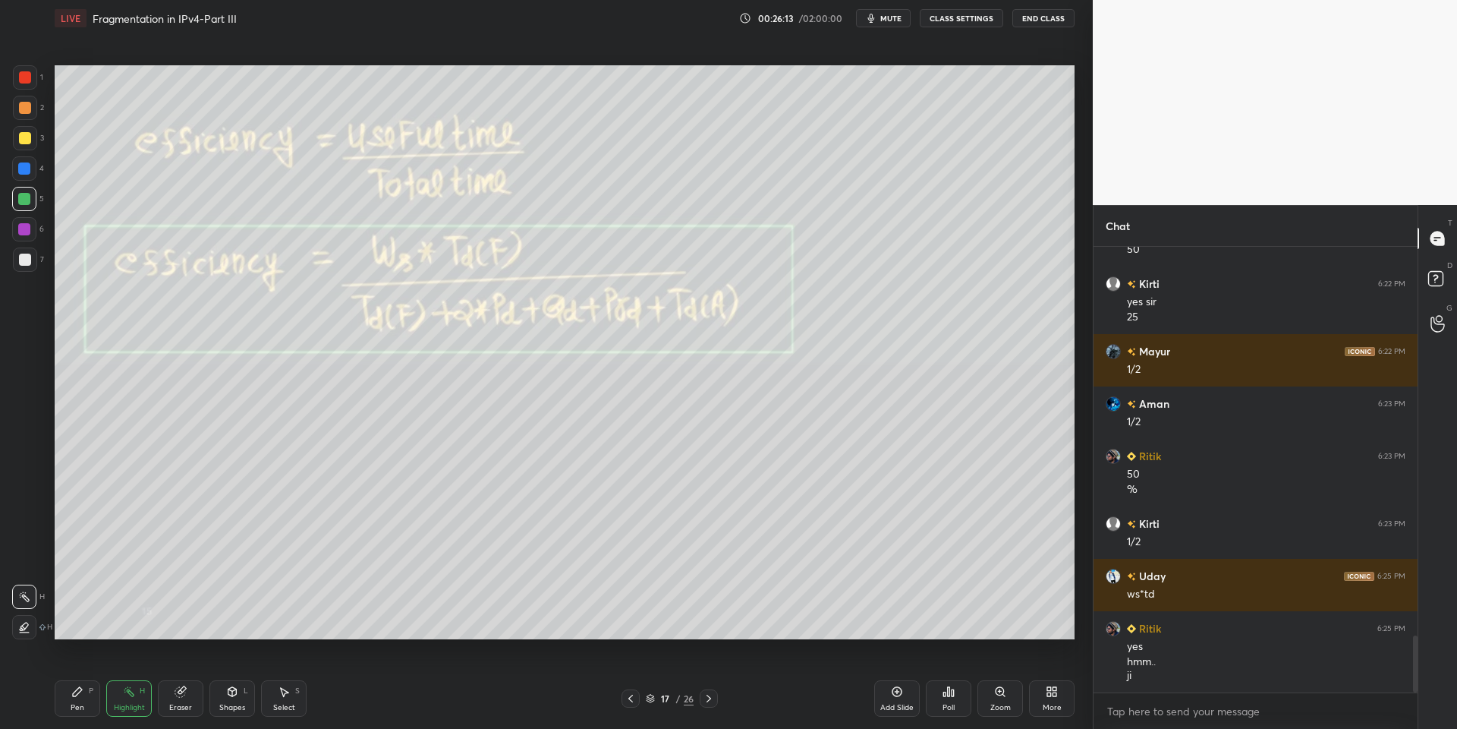
drag, startPoint x: 84, startPoint y: 707, endPoint x: 90, endPoint y: 697, distance: 11.2
click at [86, 705] on div "Pen P" at bounding box center [78, 698] width 46 height 36
click at [238, 704] on div "Shapes" at bounding box center [232, 708] width 26 height 8
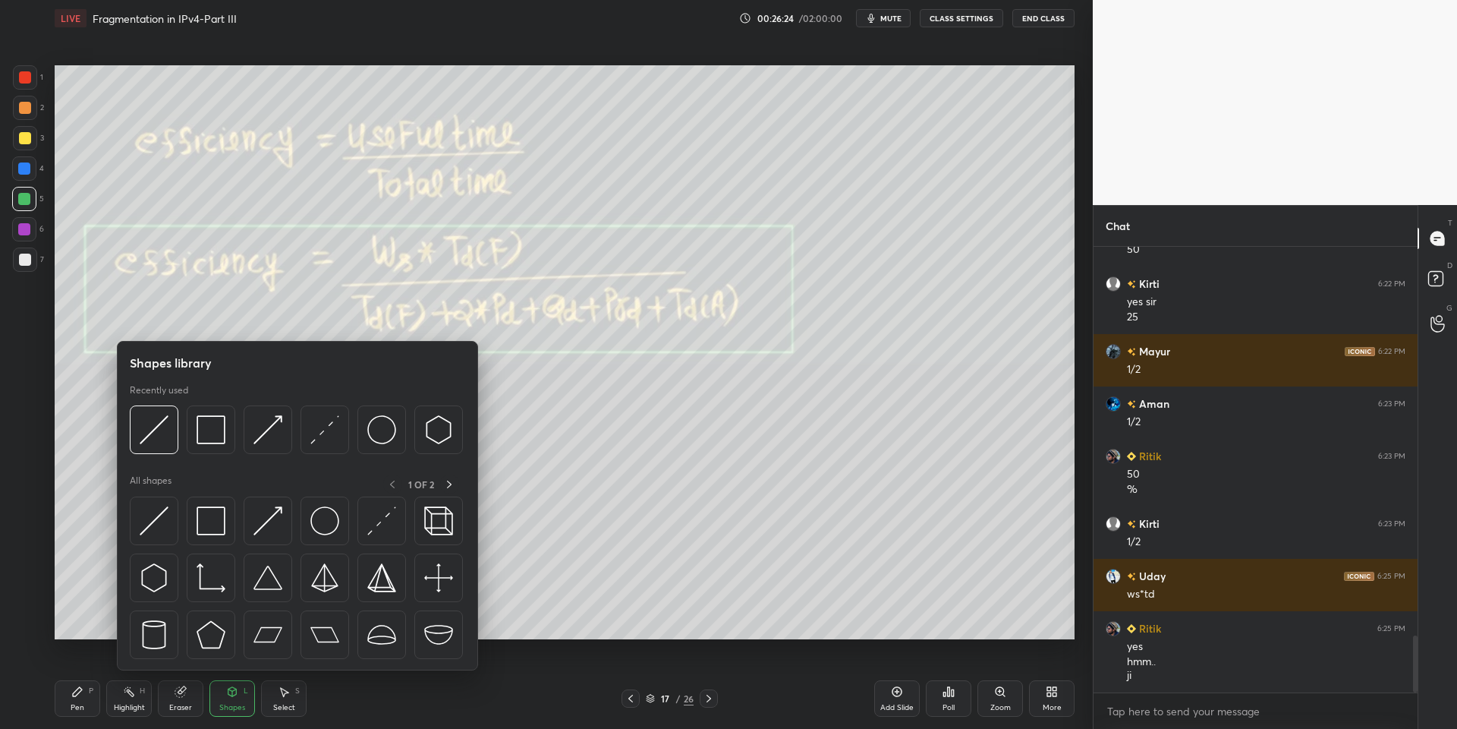
click at [178, 513] on div at bounding box center [297, 581] width 335 height 171
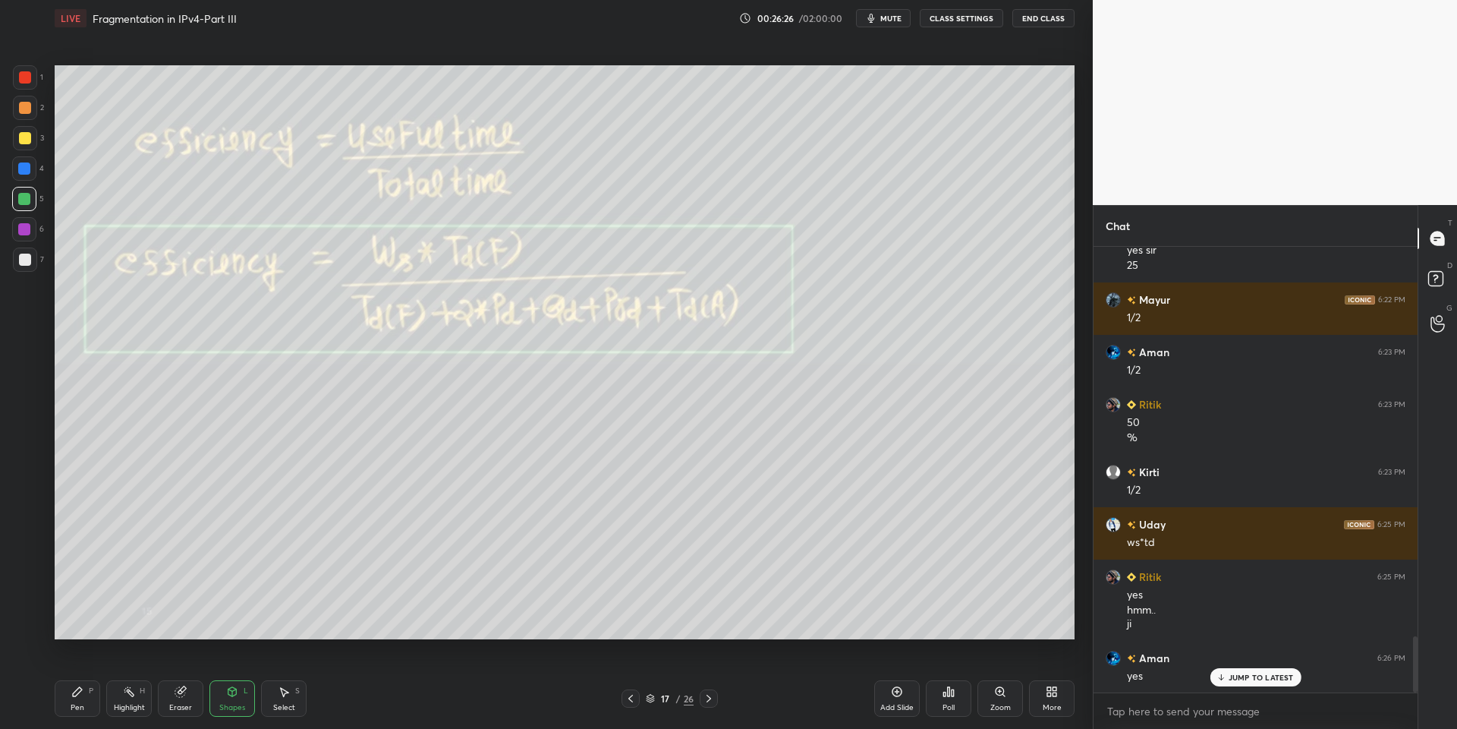
drag, startPoint x: 81, startPoint y: 706, endPoint x: 104, endPoint y: 697, distance: 24.5
click at [91, 701] on div "Pen P" at bounding box center [78, 698] width 46 height 36
click at [143, 696] on div "Highlight H" at bounding box center [129, 698] width 46 height 36
drag, startPoint x: 73, startPoint y: 707, endPoint x: 121, endPoint y: 688, distance: 52.1
click at [77, 708] on div "Pen" at bounding box center [78, 708] width 14 height 8
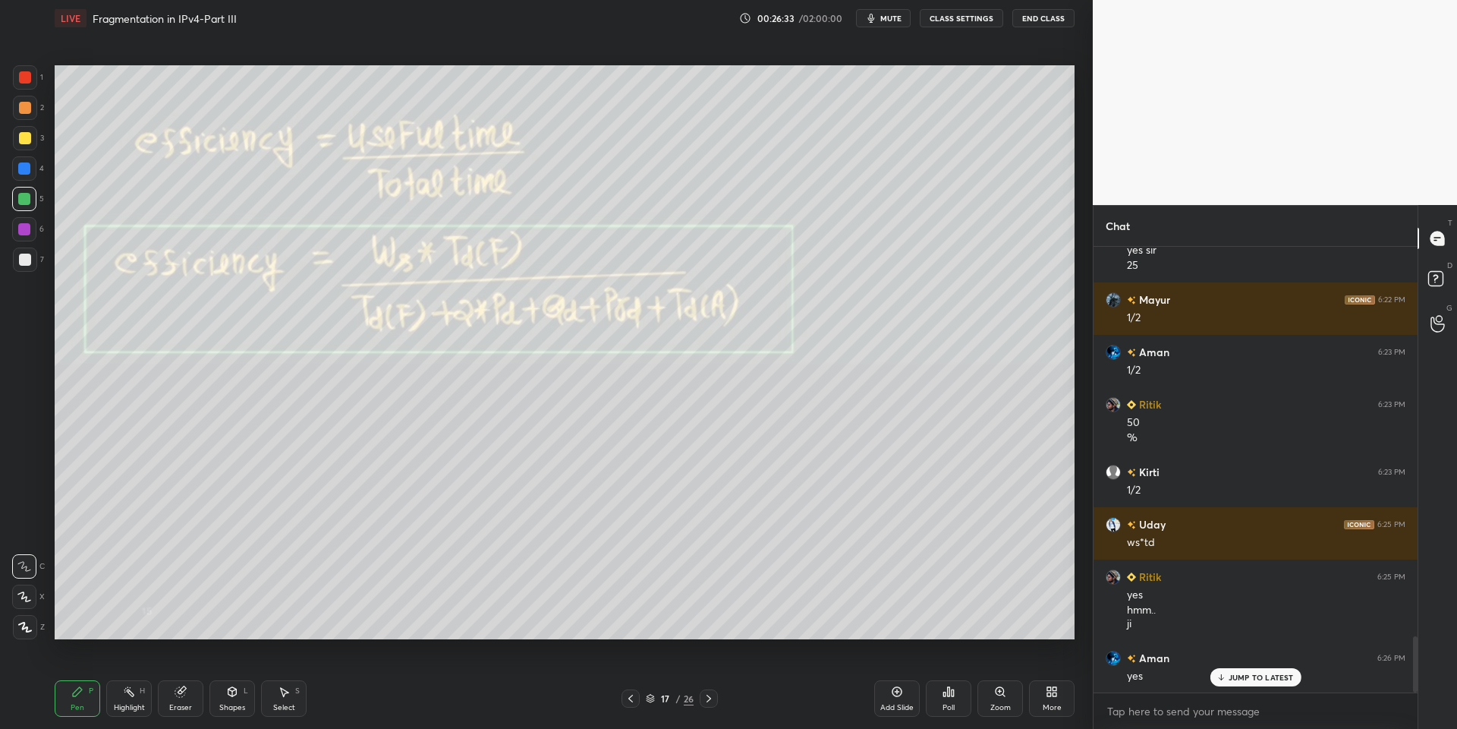
scroll to position [3139, 0]
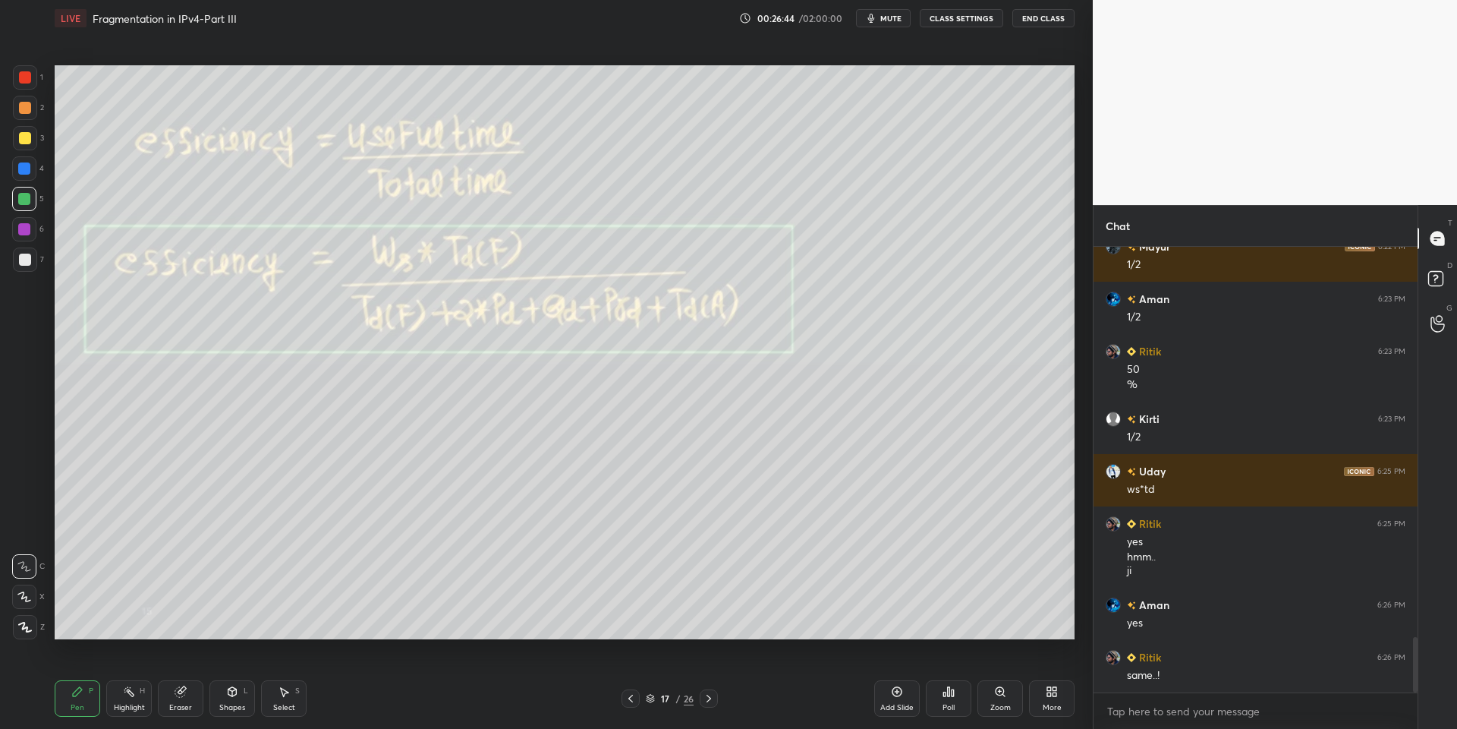
drag, startPoint x: 630, startPoint y: 704, endPoint x: 632, endPoint y: 694, distance: 9.4
click at [630, 703] on icon at bounding box center [631, 698] width 12 height 12
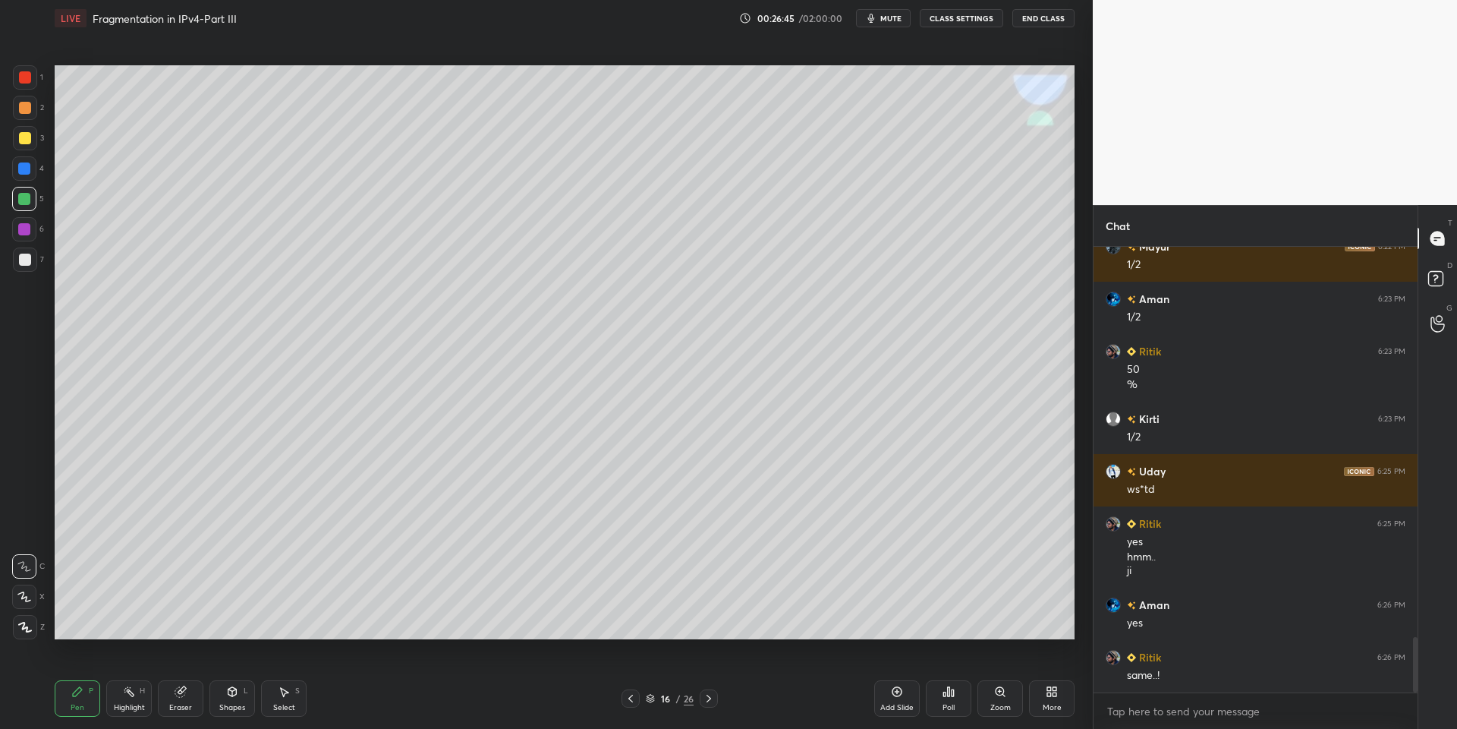
click at [288, 699] on div "Select S" at bounding box center [284, 698] width 46 height 36
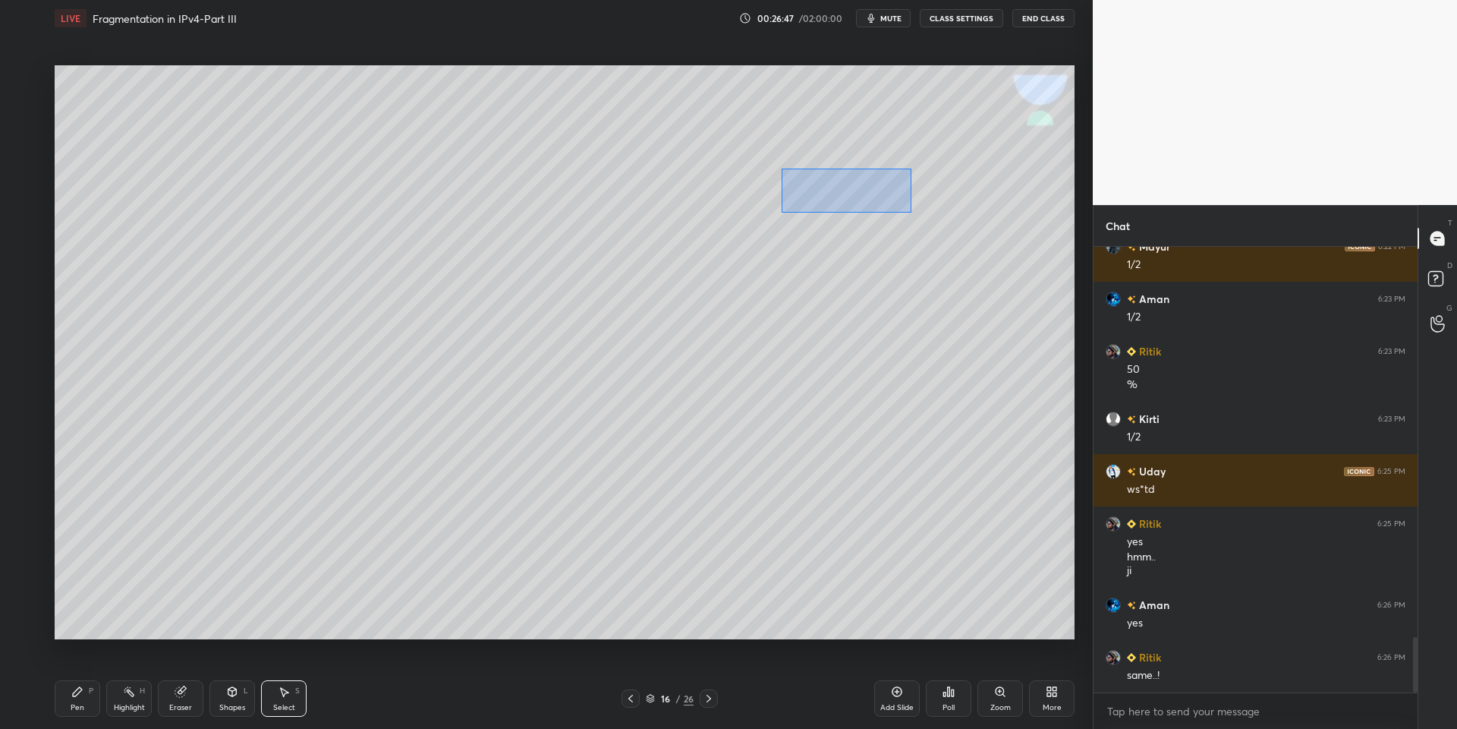
drag, startPoint x: 782, startPoint y: 169, endPoint x: 909, endPoint y: 210, distance: 133.9
click at [910, 213] on div "0 ° Undo Copy Paste here Duplicate Duplicate to new slide Delete" at bounding box center [565, 352] width 1020 height 574
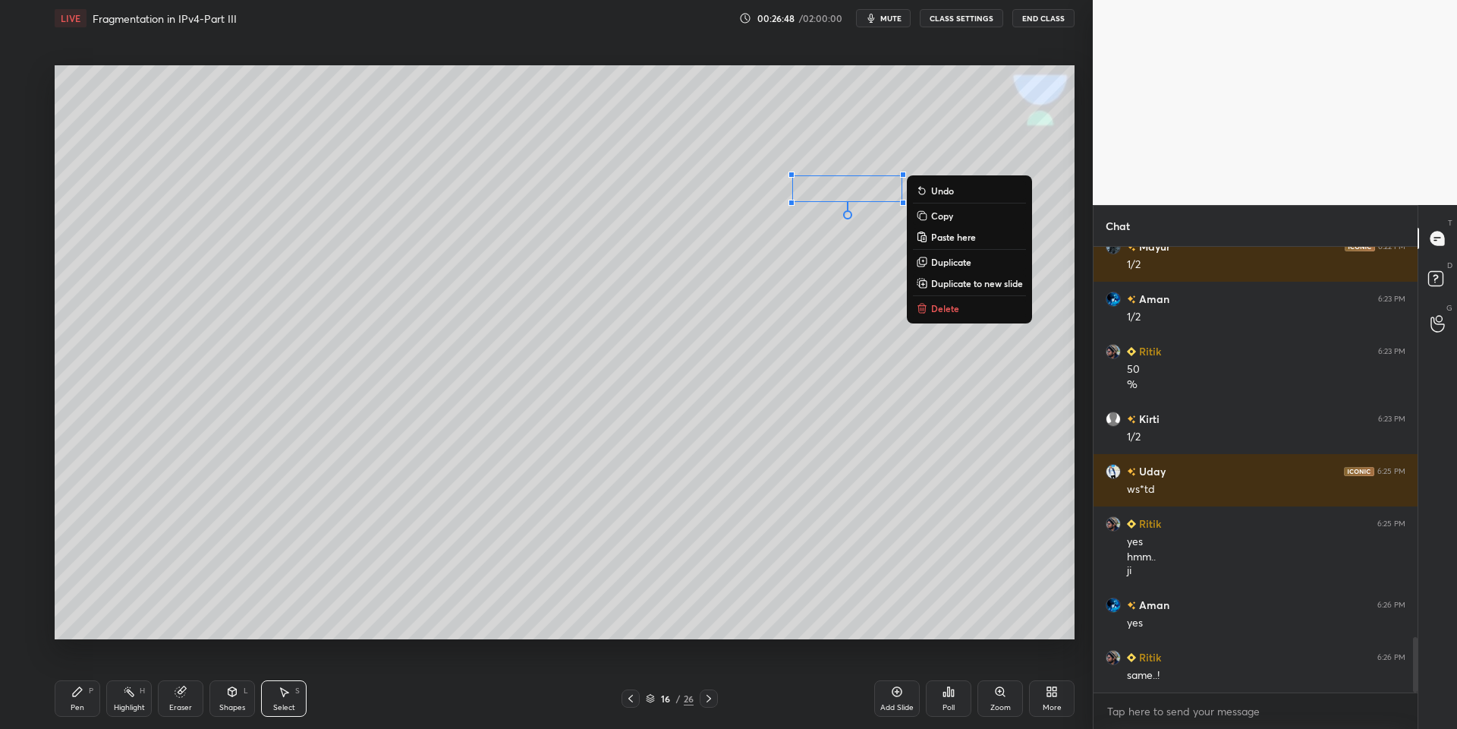
click at [939, 213] on p "Copy" at bounding box center [942, 215] width 22 height 12
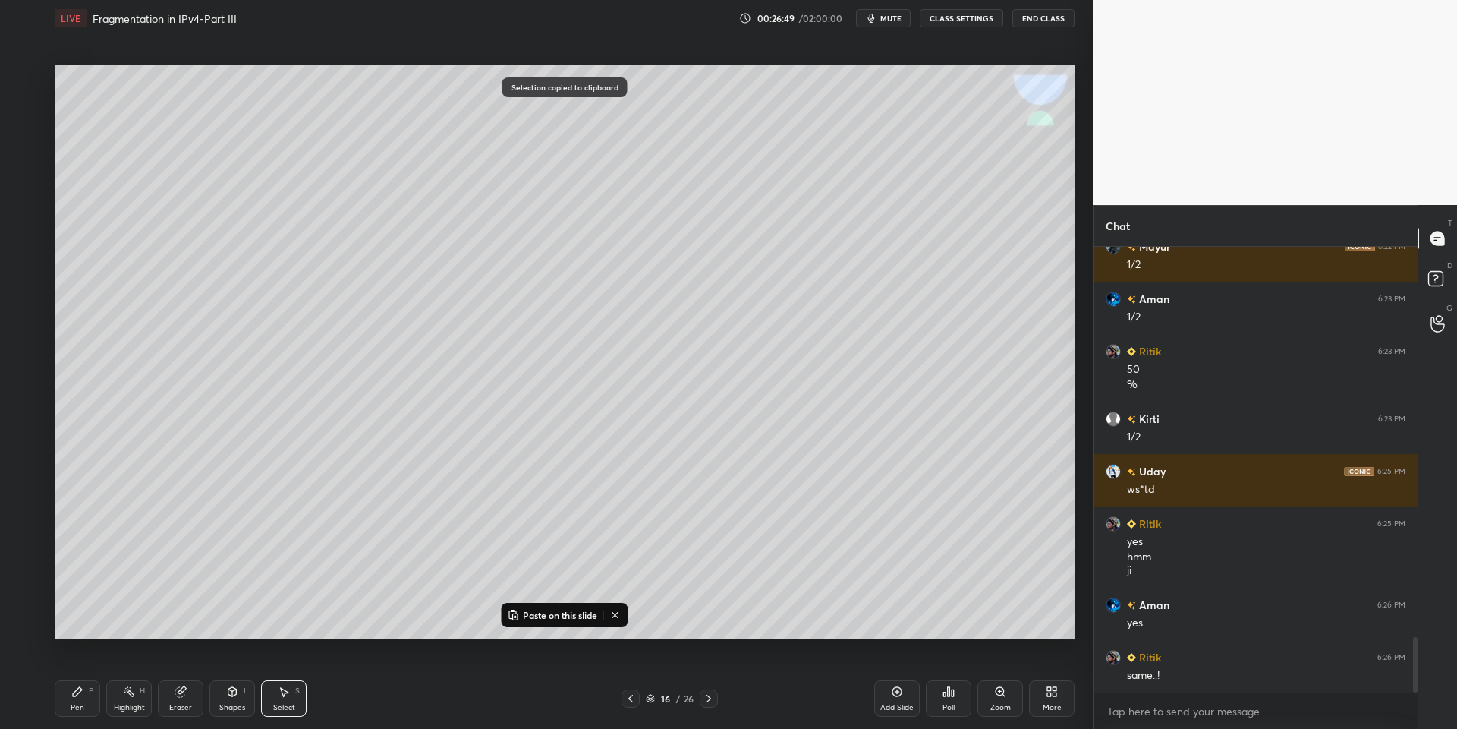
click at [704, 701] on icon at bounding box center [709, 698] width 12 height 12
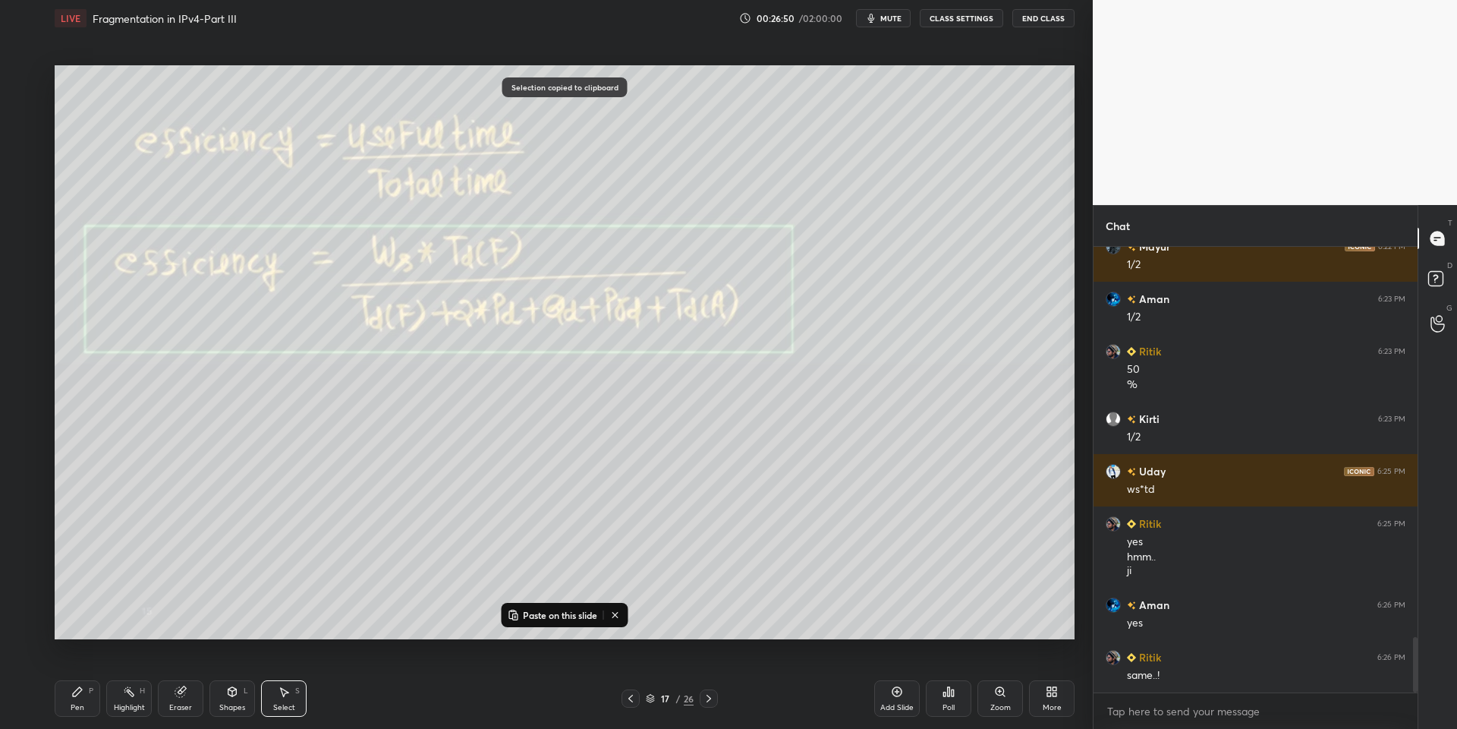
click at [565, 619] on p "Paste on this slide" at bounding box center [560, 615] width 74 height 12
drag, startPoint x: 849, startPoint y: 181, endPoint x: 268, endPoint y: 401, distance: 621.6
click at [260, 399] on div "0 ° Undo Copy Paste here Duplicate Duplicate to new slide Delete" at bounding box center [565, 352] width 1020 height 574
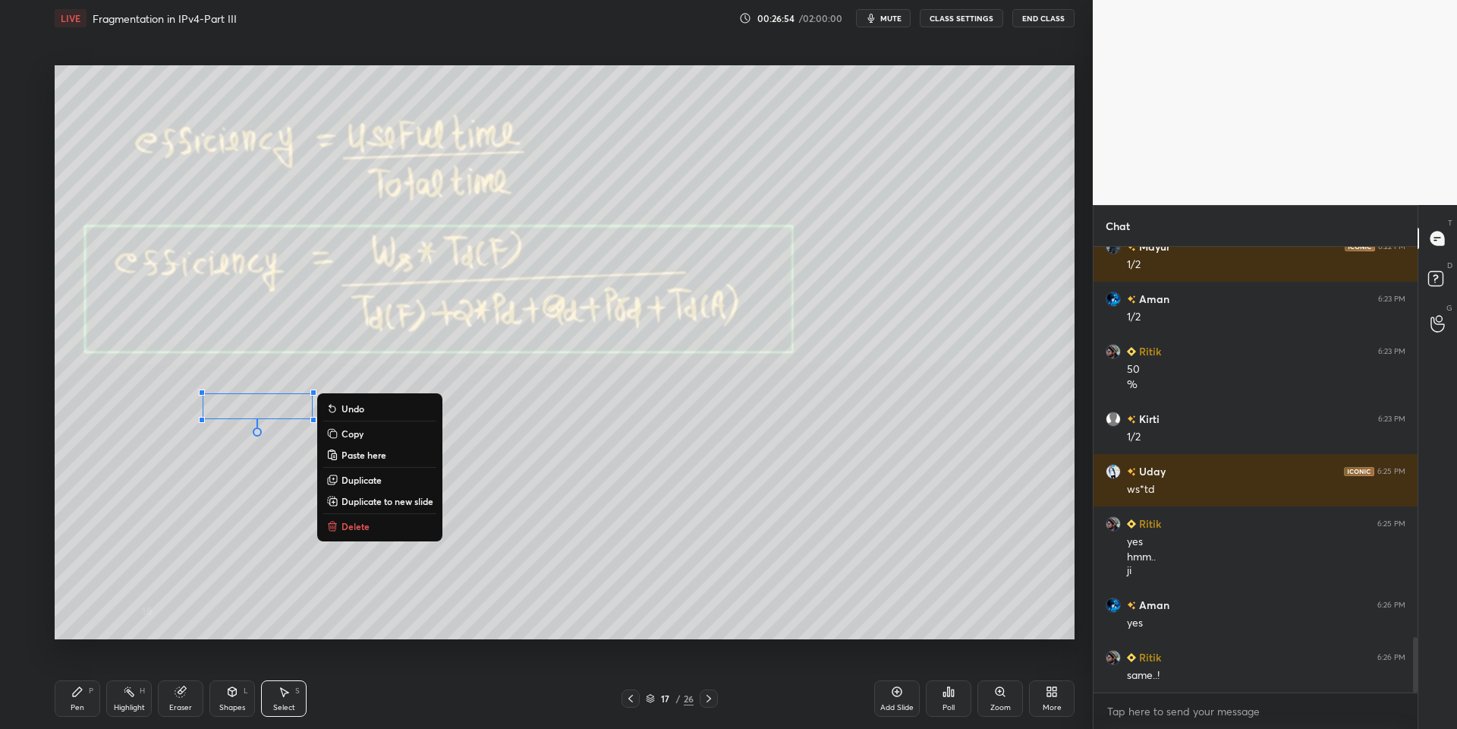
drag, startPoint x: 87, startPoint y: 686, endPoint x: 94, endPoint y: 694, distance: 10.2
click at [92, 693] on div "Pen P" at bounding box center [78, 698] width 46 height 36
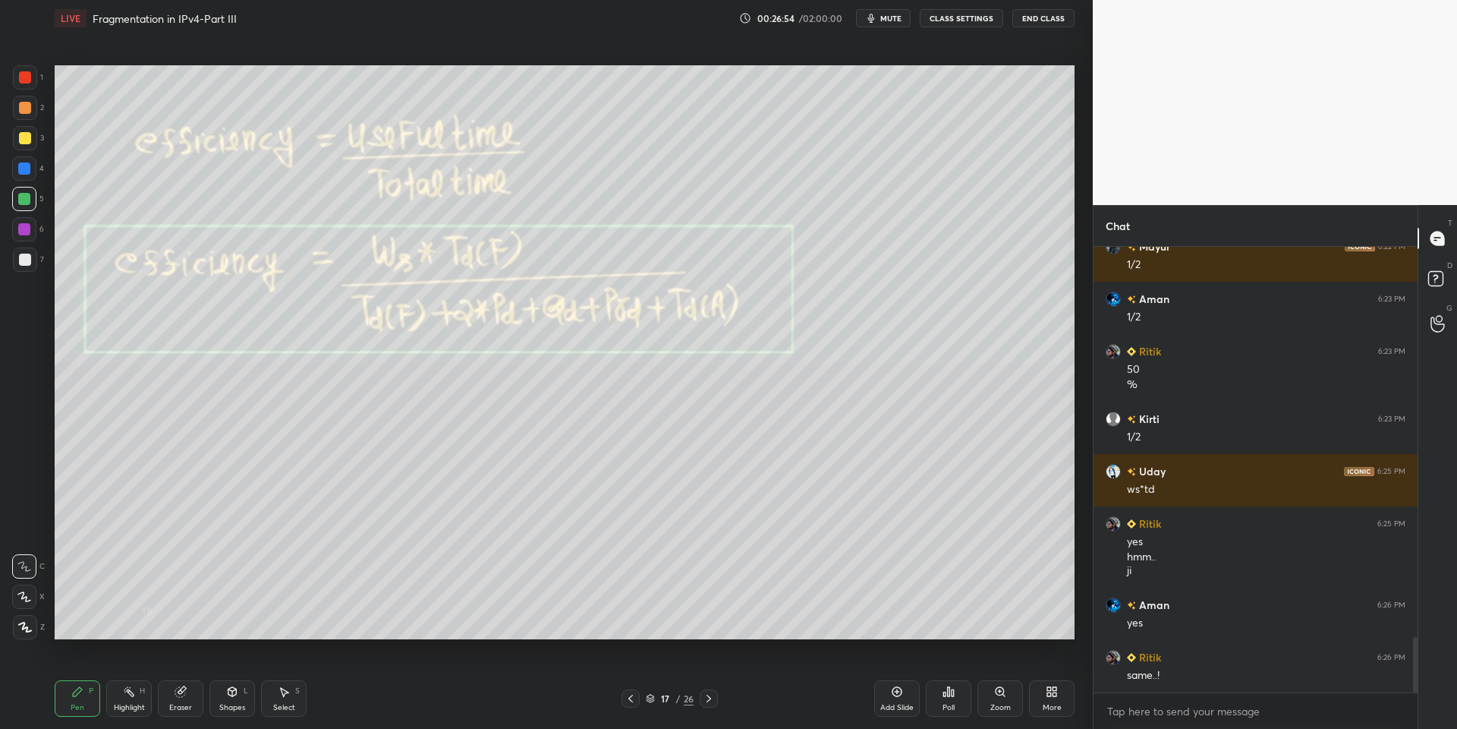
click at [172, 698] on div "Eraser" at bounding box center [181, 698] width 46 height 36
click at [90, 702] on div "Pen P" at bounding box center [78, 698] width 46 height 36
drag, startPoint x: 25, startPoint y: 206, endPoint x: 30, endPoint y: 213, distance: 9.3
click at [25, 207] on div at bounding box center [24, 199] width 24 height 24
click at [231, 709] on div "Shapes L" at bounding box center [232, 698] width 46 height 36
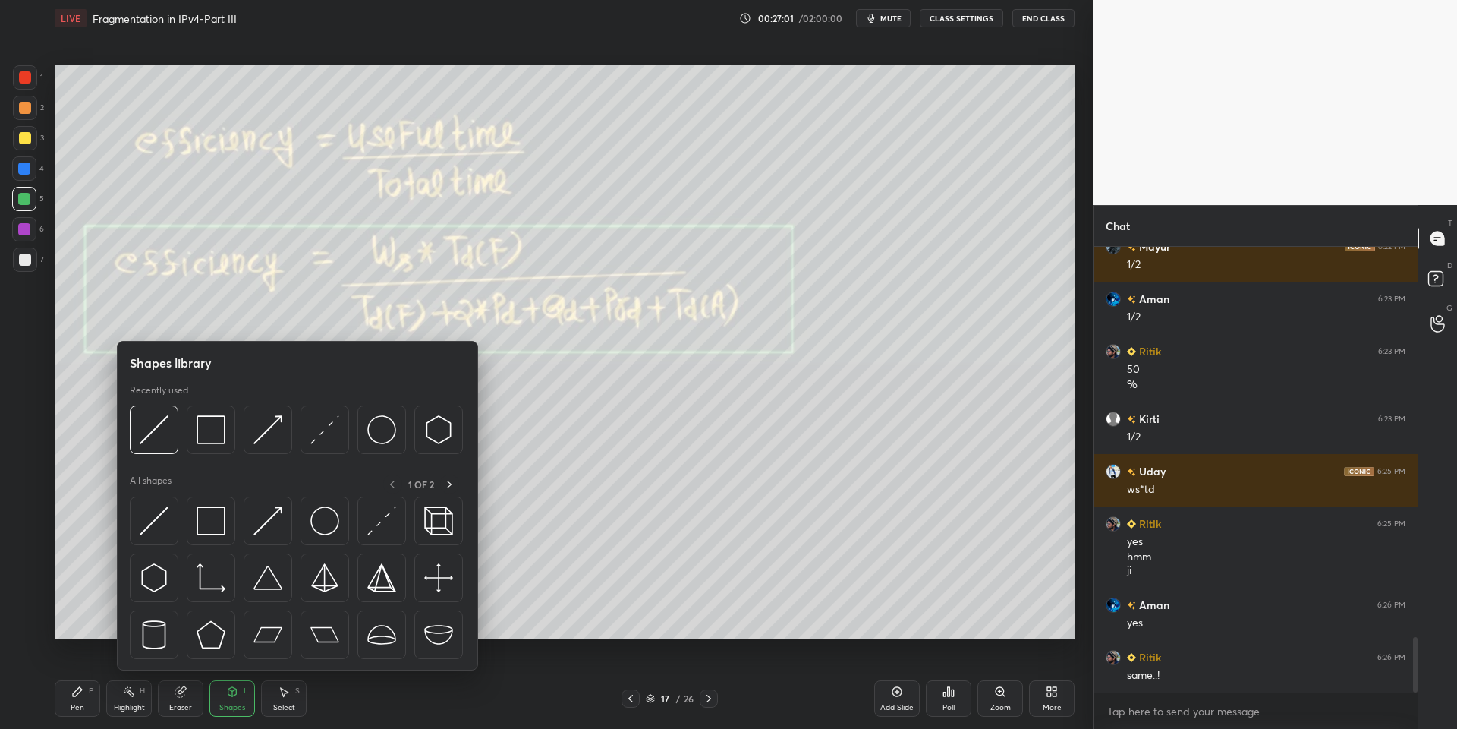
click at [216, 515] on img at bounding box center [211, 520] width 29 height 29
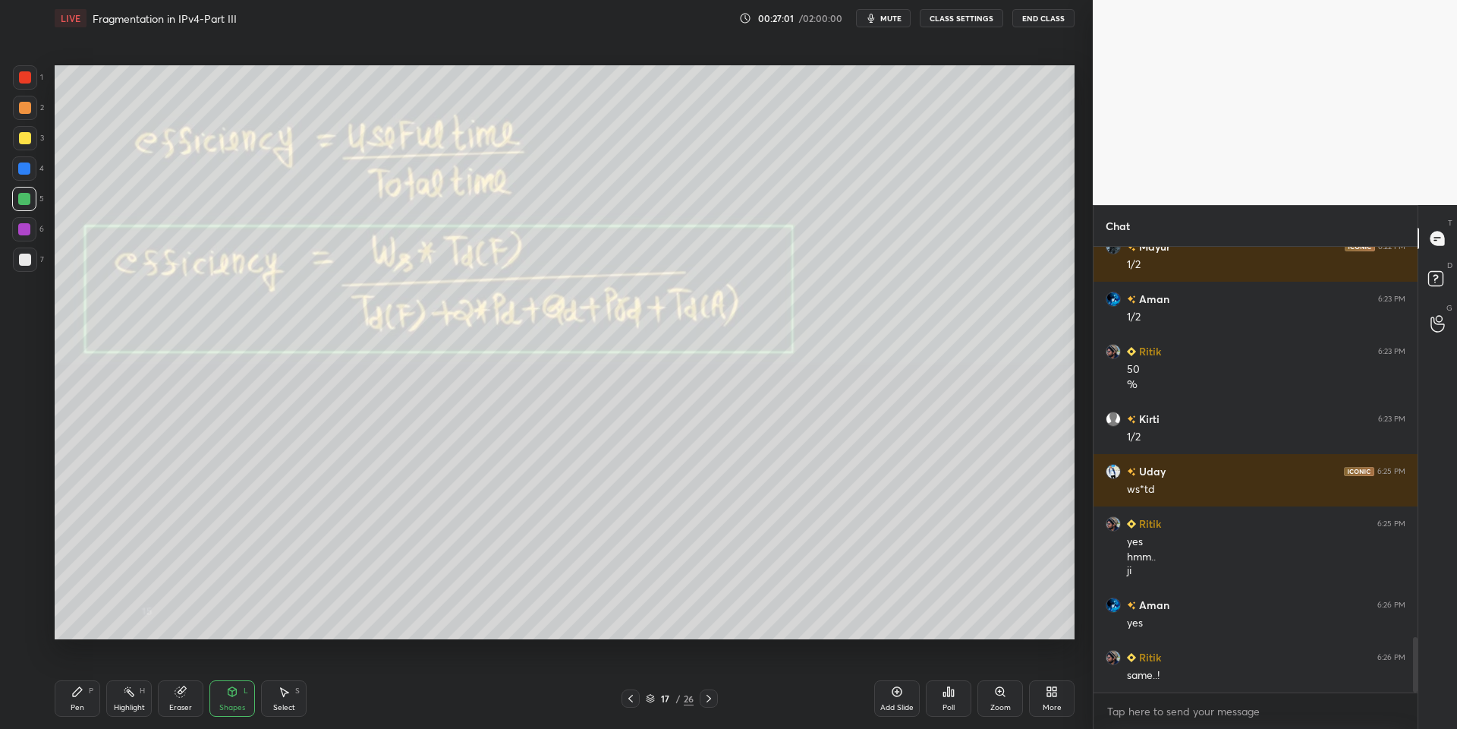
click at [19, 136] on div at bounding box center [25, 138] width 12 height 12
click at [88, 696] on div "Pen P" at bounding box center [78, 698] width 46 height 36
drag, startPoint x: 131, startPoint y: 694, endPoint x: 190, endPoint y: 645, distance: 77.1
click at [132, 693] on icon at bounding box center [129, 691] width 12 height 12
click at [77, 701] on div "Pen P" at bounding box center [78, 698] width 46 height 36
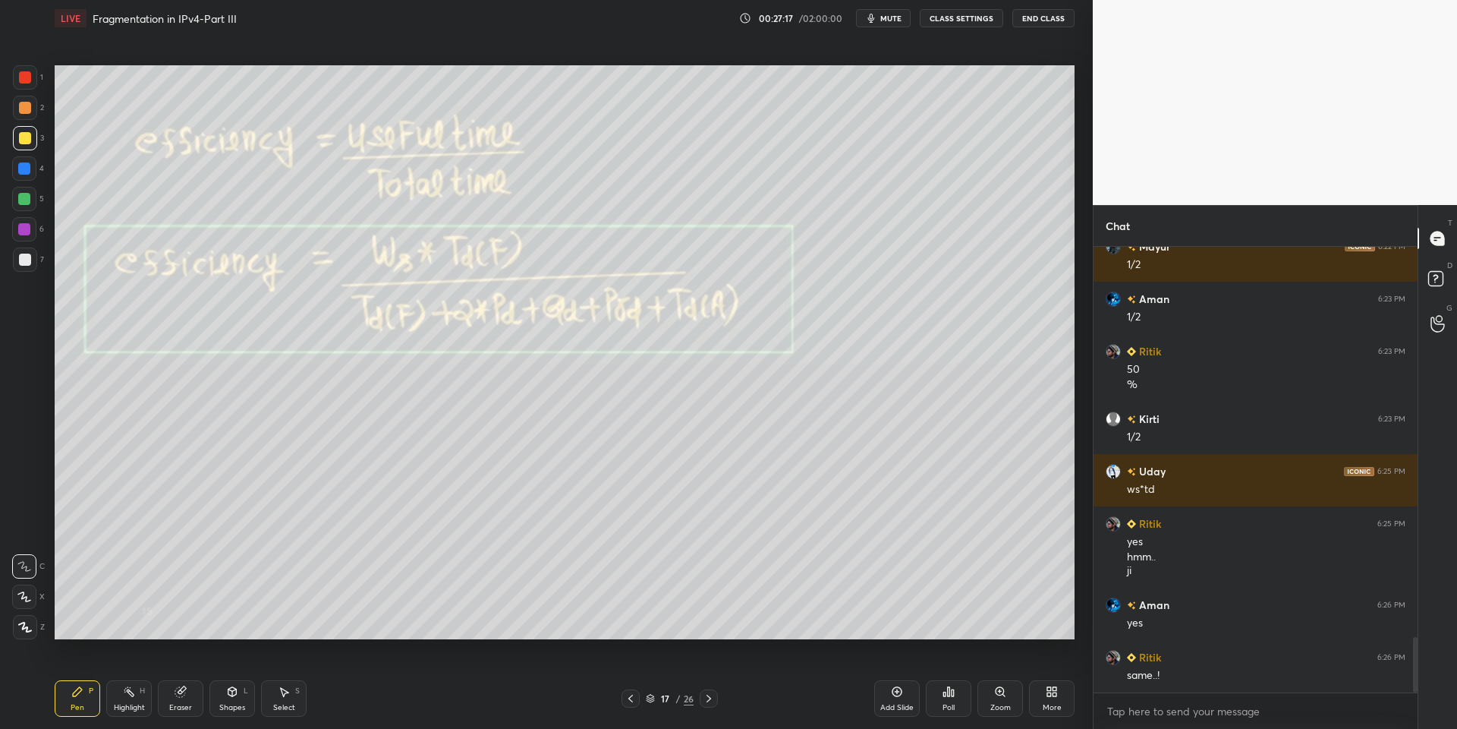
click at [128, 703] on div "Highlight H" at bounding box center [129, 698] width 46 height 36
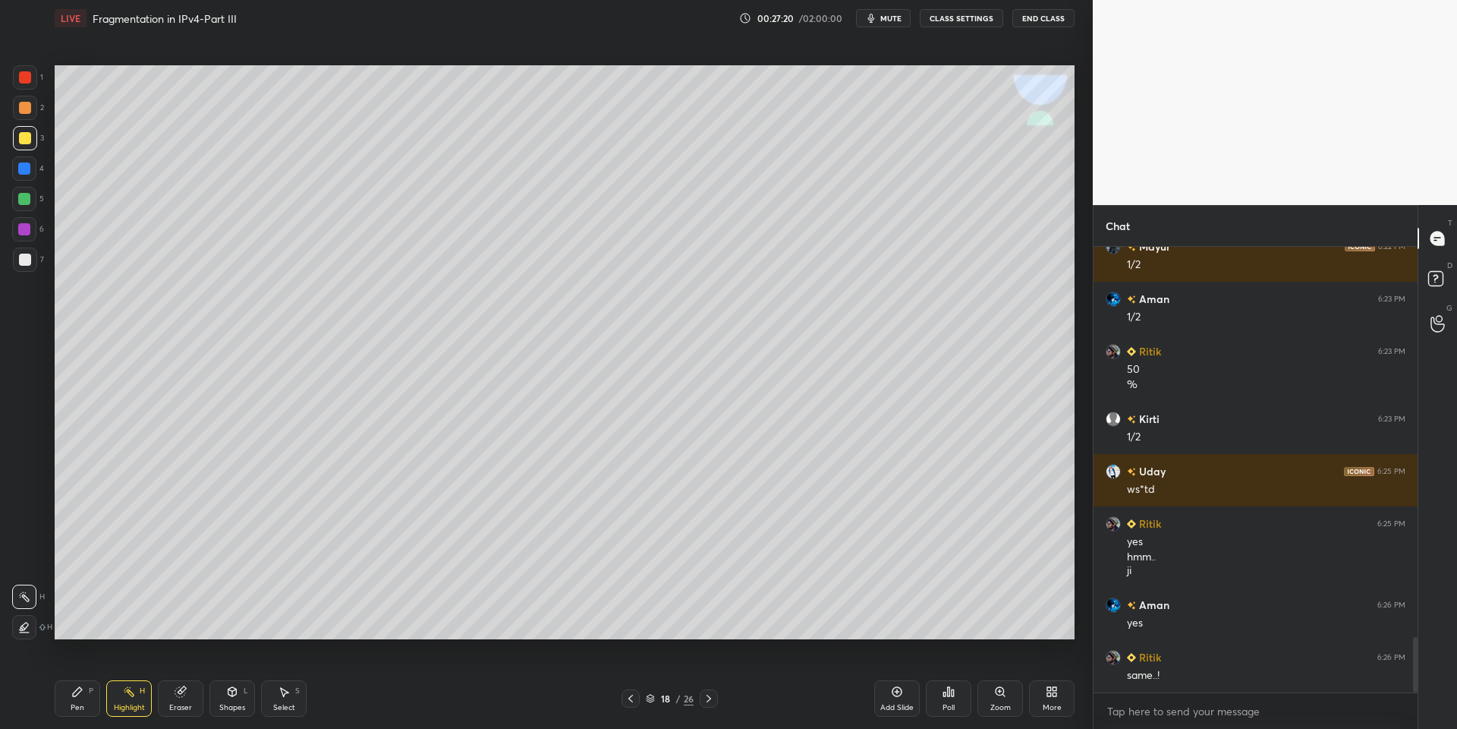
click at [76, 709] on div "Pen" at bounding box center [78, 708] width 14 height 8
drag, startPoint x: 20, startPoint y: 139, endPoint x: 25, endPoint y: 131, distance: 9.3
click at [20, 136] on div at bounding box center [25, 138] width 12 height 12
drag, startPoint x: 131, startPoint y: 712, endPoint x: 152, endPoint y: 680, distance: 37.9
click at [131, 710] on div "Highlight" at bounding box center [129, 708] width 31 height 8
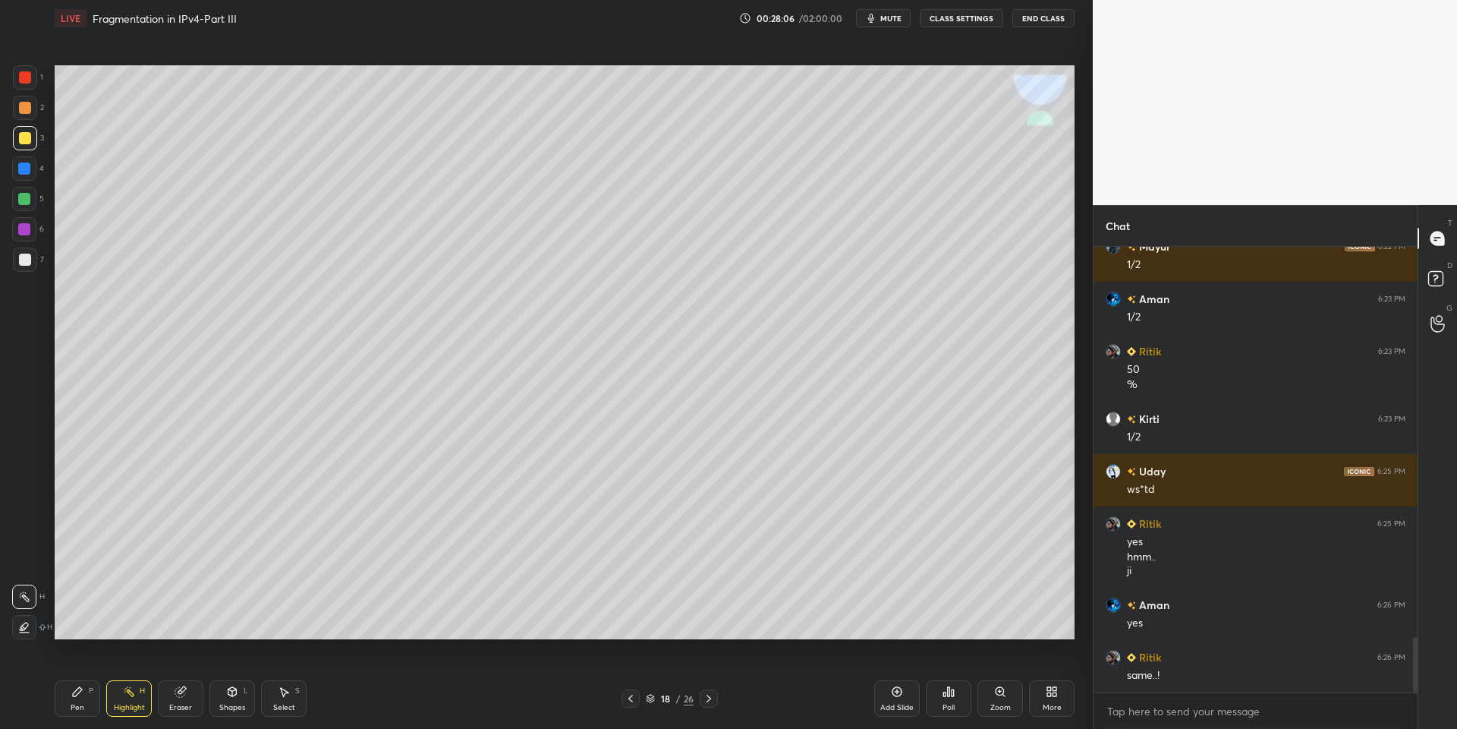
click at [90, 707] on div "Pen P" at bounding box center [78, 698] width 46 height 36
click at [25, 133] on div at bounding box center [25, 138] width 12 height 12
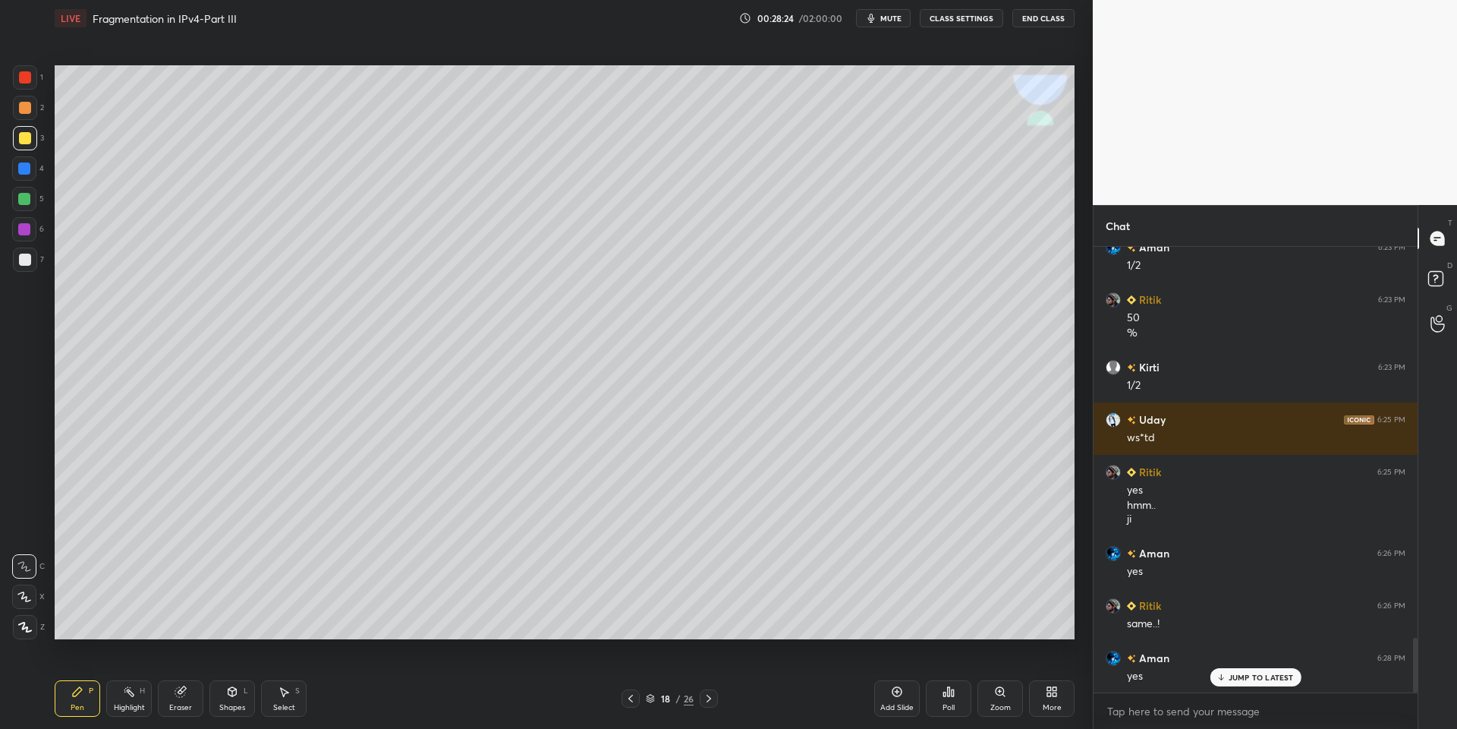
scroll to position [3244, 0]
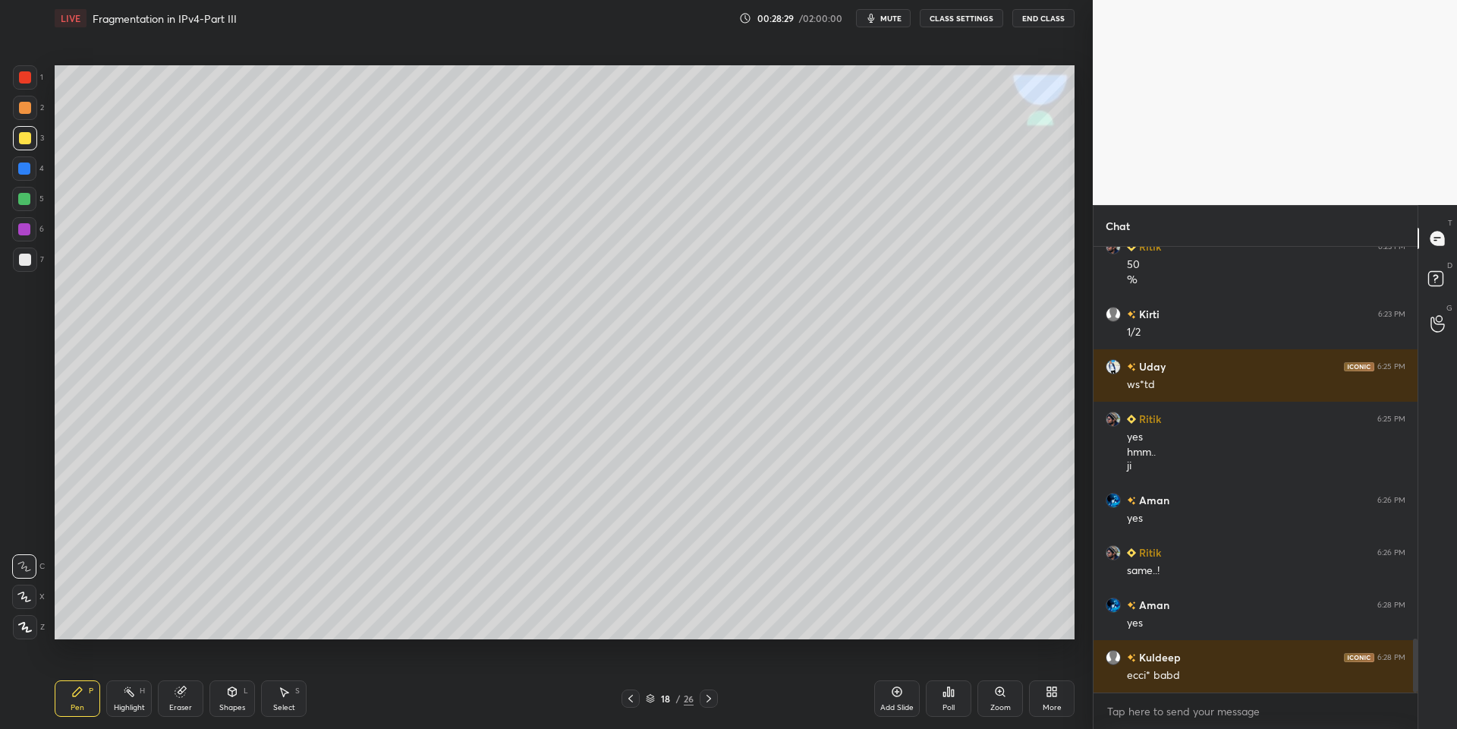
click at [244, 697] on div "Shapes L" at bounding box center [232, 698] width 46 height 36
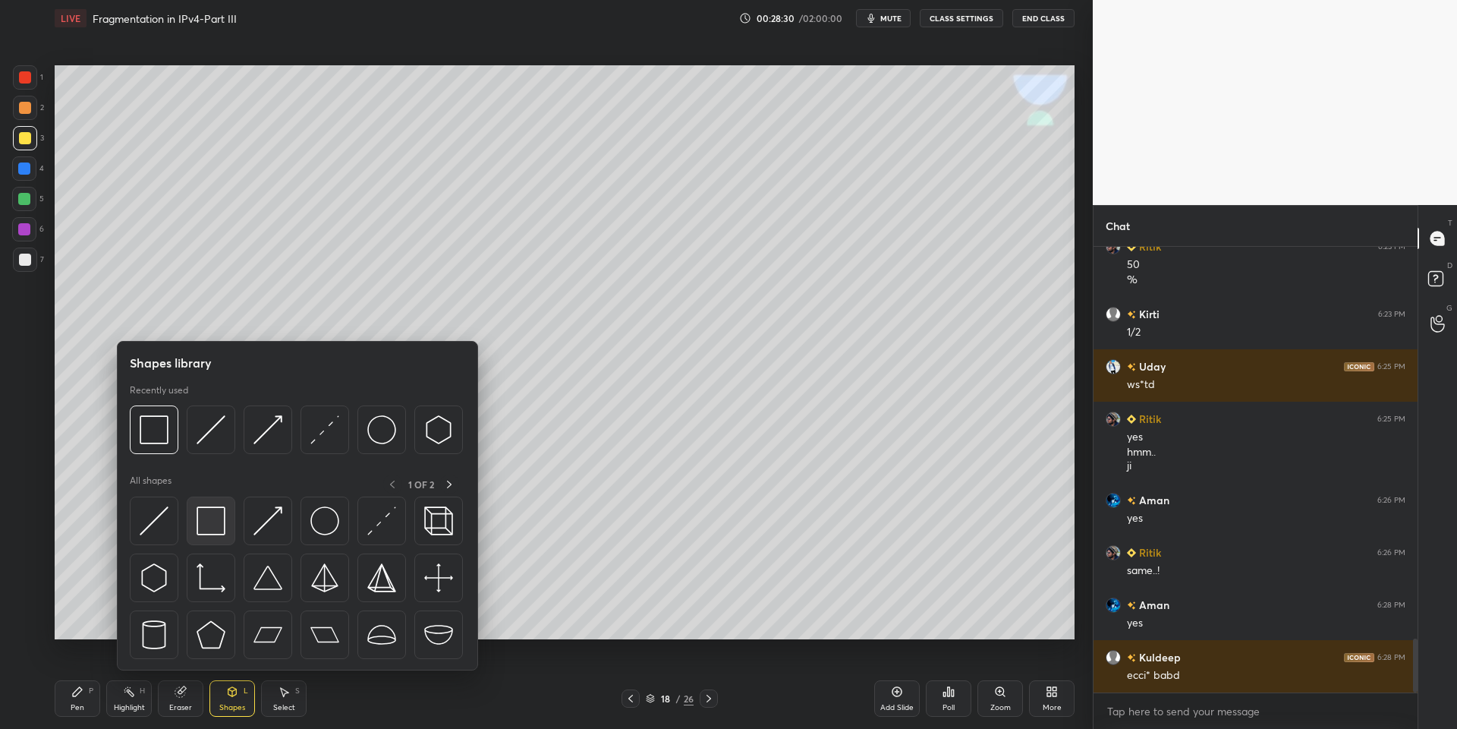
click at [228, 512] on div at bounding box center [211, 520] width 49 height 49
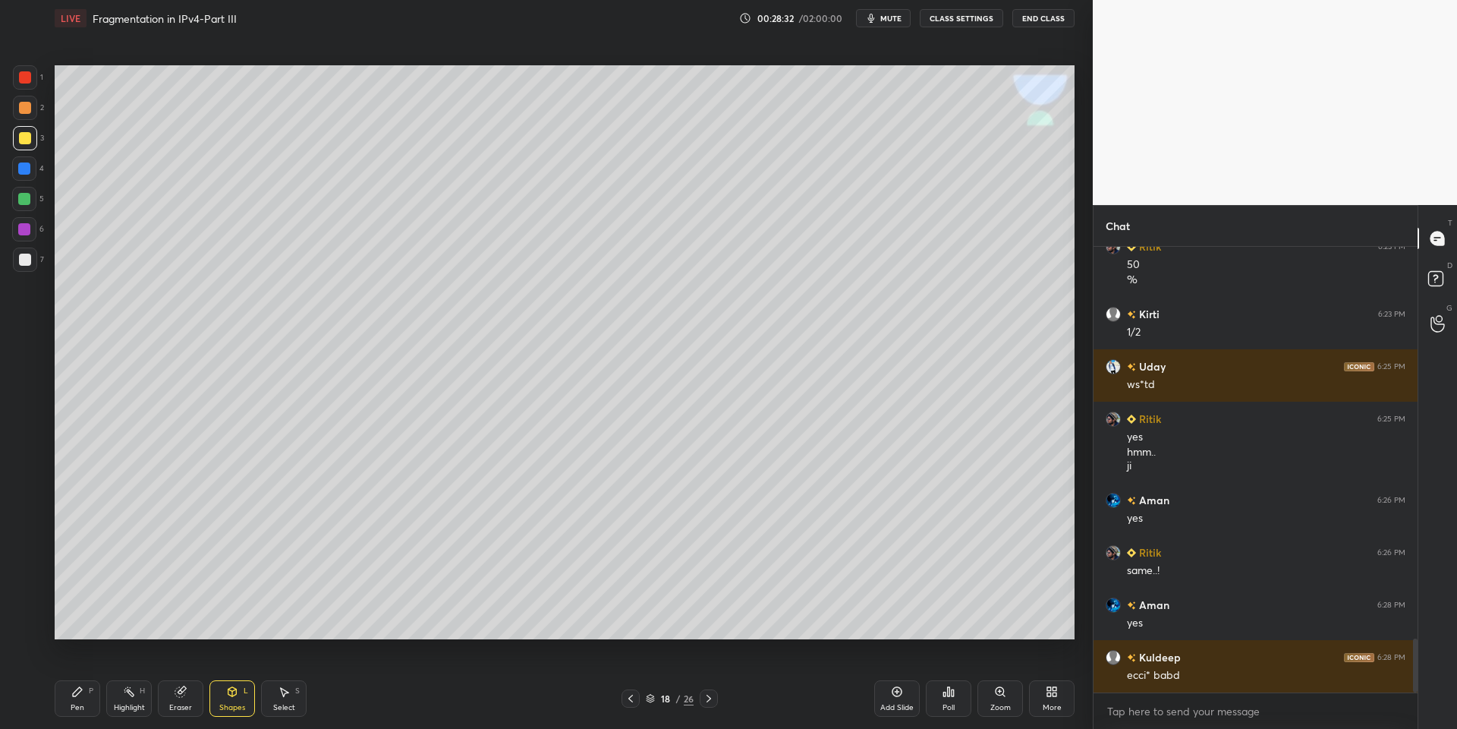
drag, startPoint x: 83, startPoint y: 704, endPoint x: 99, endPoint y: 687, distance: 23.6
click at [87, 698] on div "Pen P" at bounding box center [78, 698] width 46 height 36
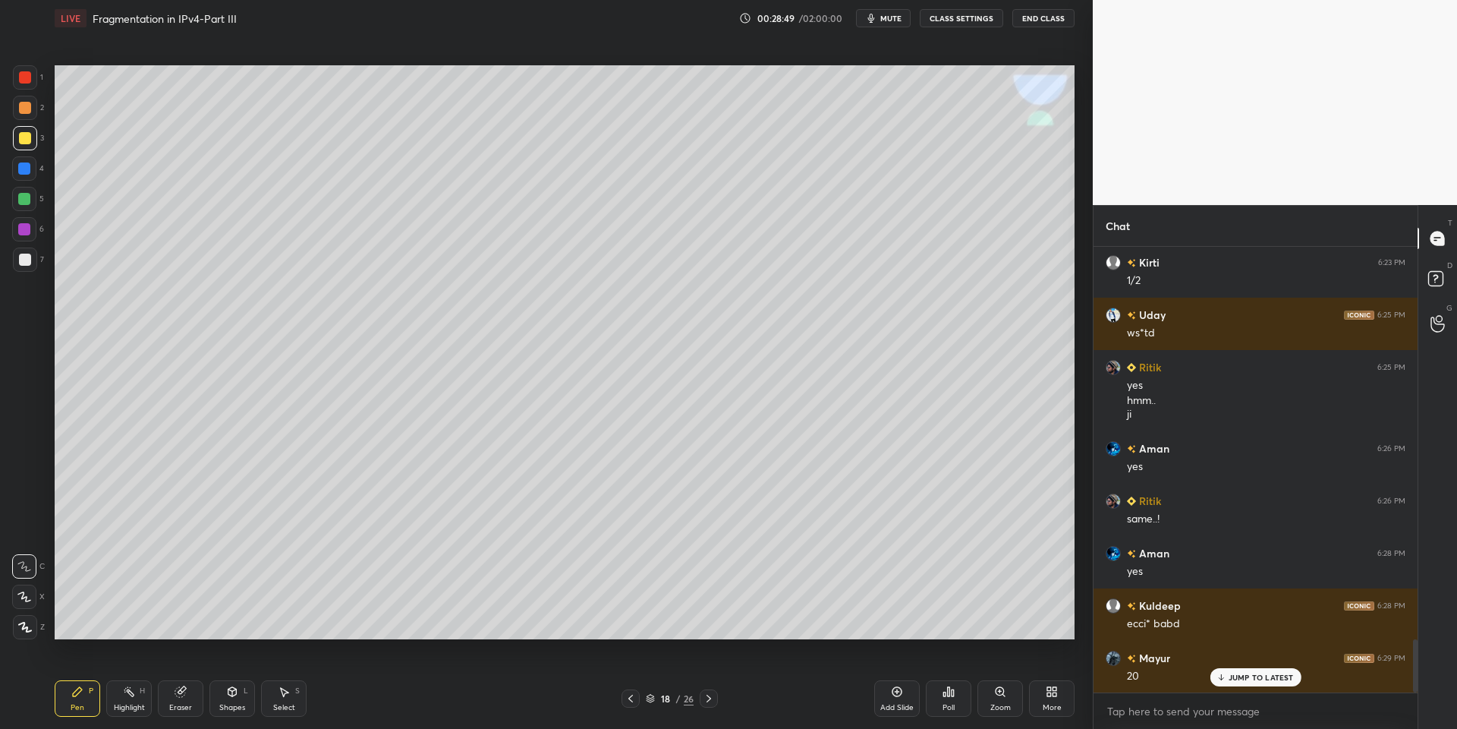
drag, startPoint x: 292, startPoint y: 700, endPoint x: 288, endPoint y: 691, distance: 10.2
click at [291, 701] on div "Select S" at bounding box center [284, 698] width 46 height 36
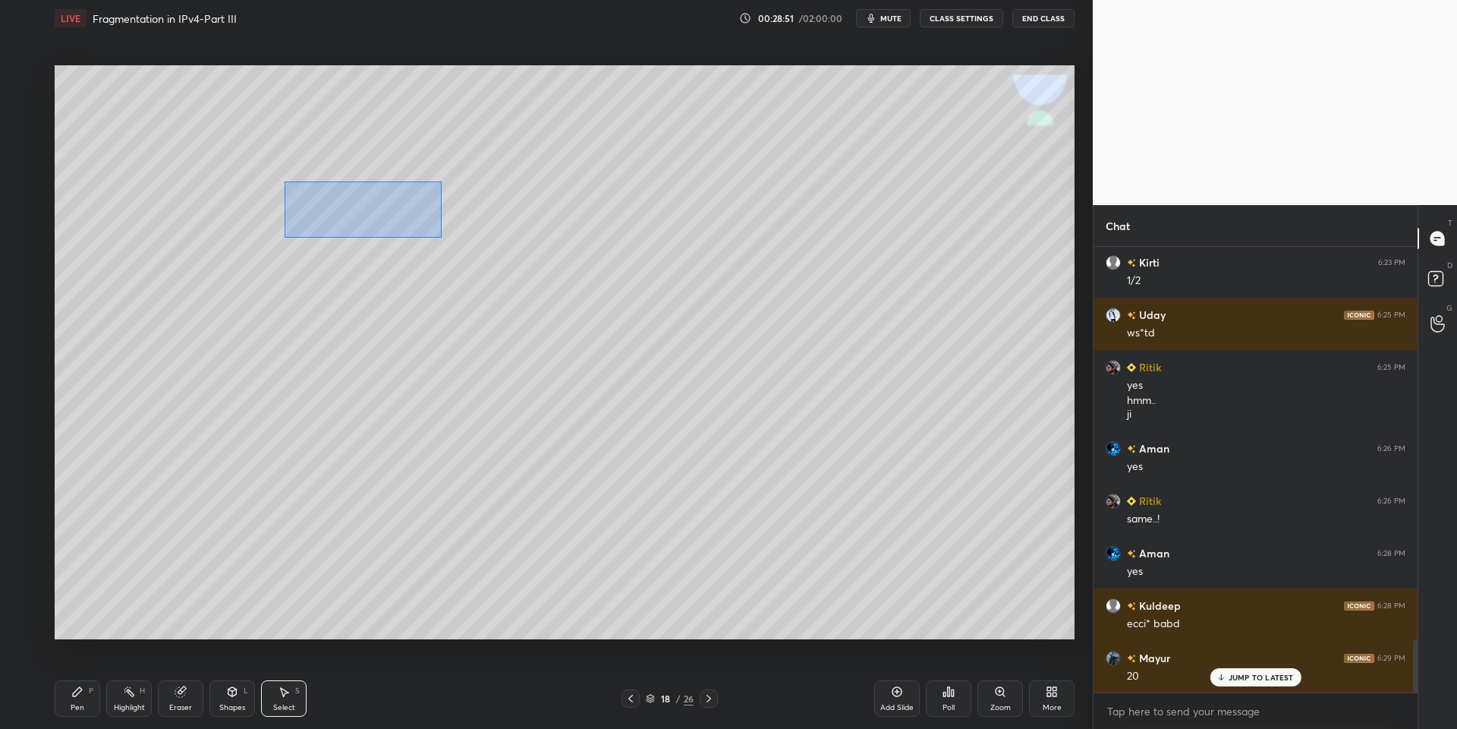
drag, startPoint x: 282, startPoint y: 180, endPoint x: 439, endPoint y: 236, distance: 166.8
click at [439, 237] on div "0 ° Undo Copy Paste here Duplicate Duplicate to new slide Delete" at bounding box center [565, 352] width 1020 height 574
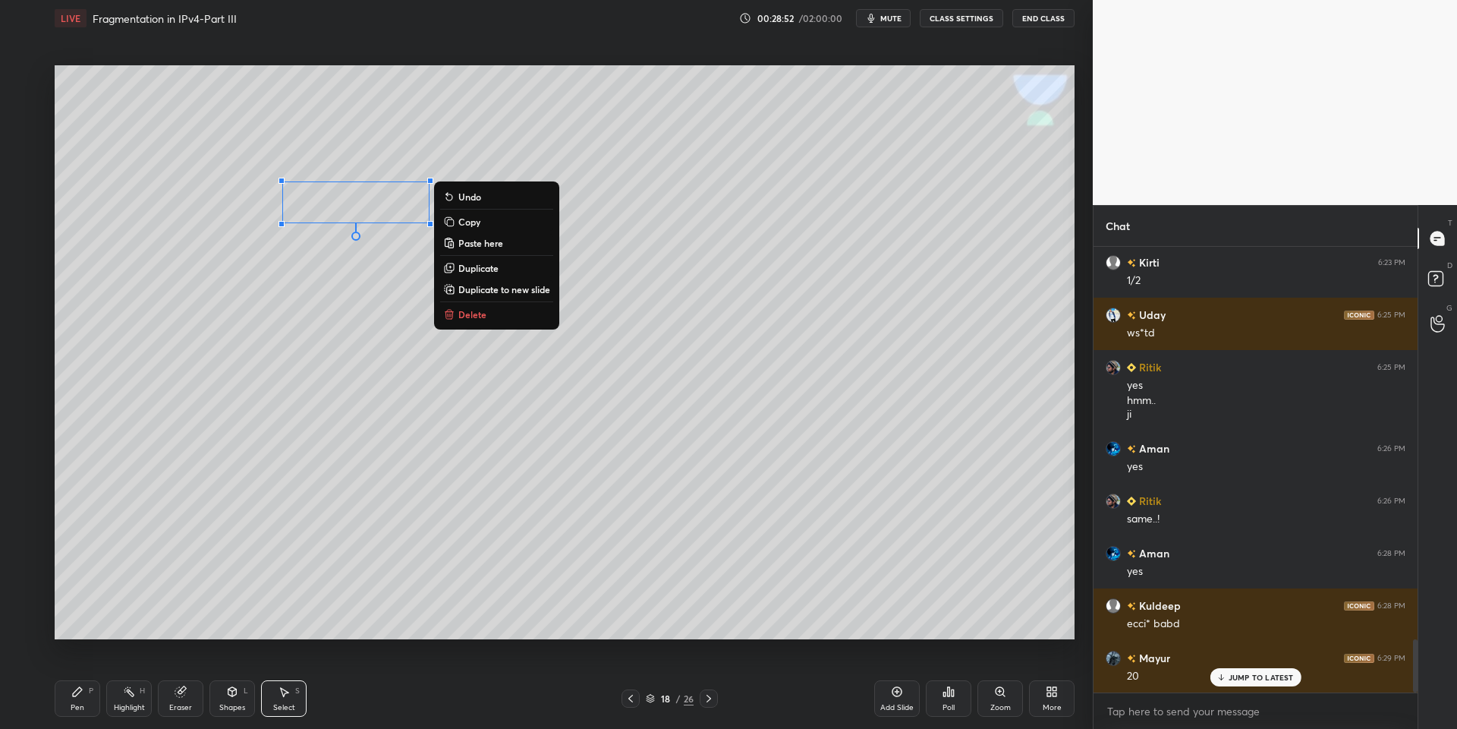
click at [489, 221] on button "Copy" at bounding box center [496, 222] width 113 height 18
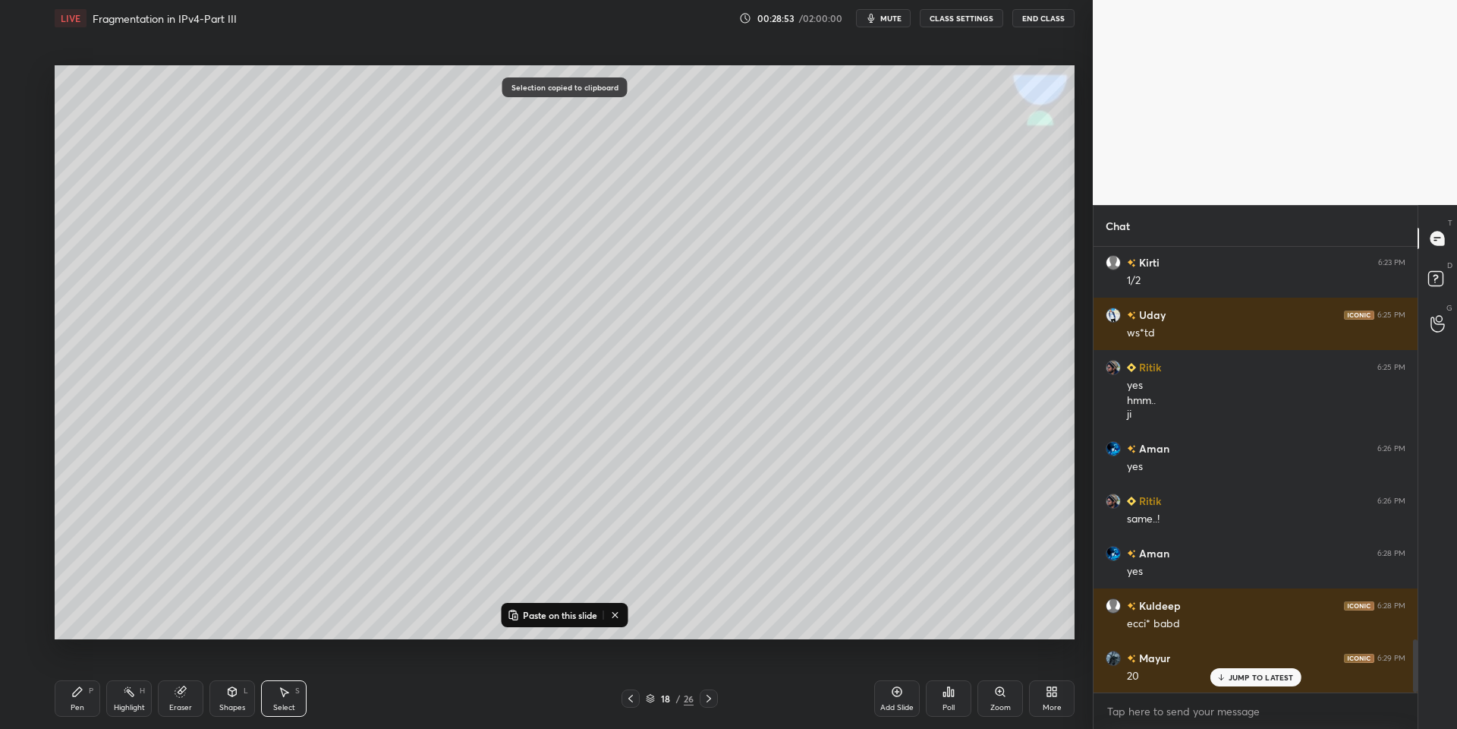
drag, startPoint x: 532, startPoint y: 618, endPoint x: 533, endPoint y: 603, distance: 15.2
click at [532, 618] on p "Paste on this slide" at bounding box center [560, 615] width 74 height 12
drag, startPoint x: 381, startPoint y: 221, endPoint x: 389, endPoint y: 384, distance: 163.3
click at [389, 386] on div "0 ° Undo Copy Paste here Duplicate Duplicate to new slide Delete" at bounding box center [565, 352] width 1020 height 574
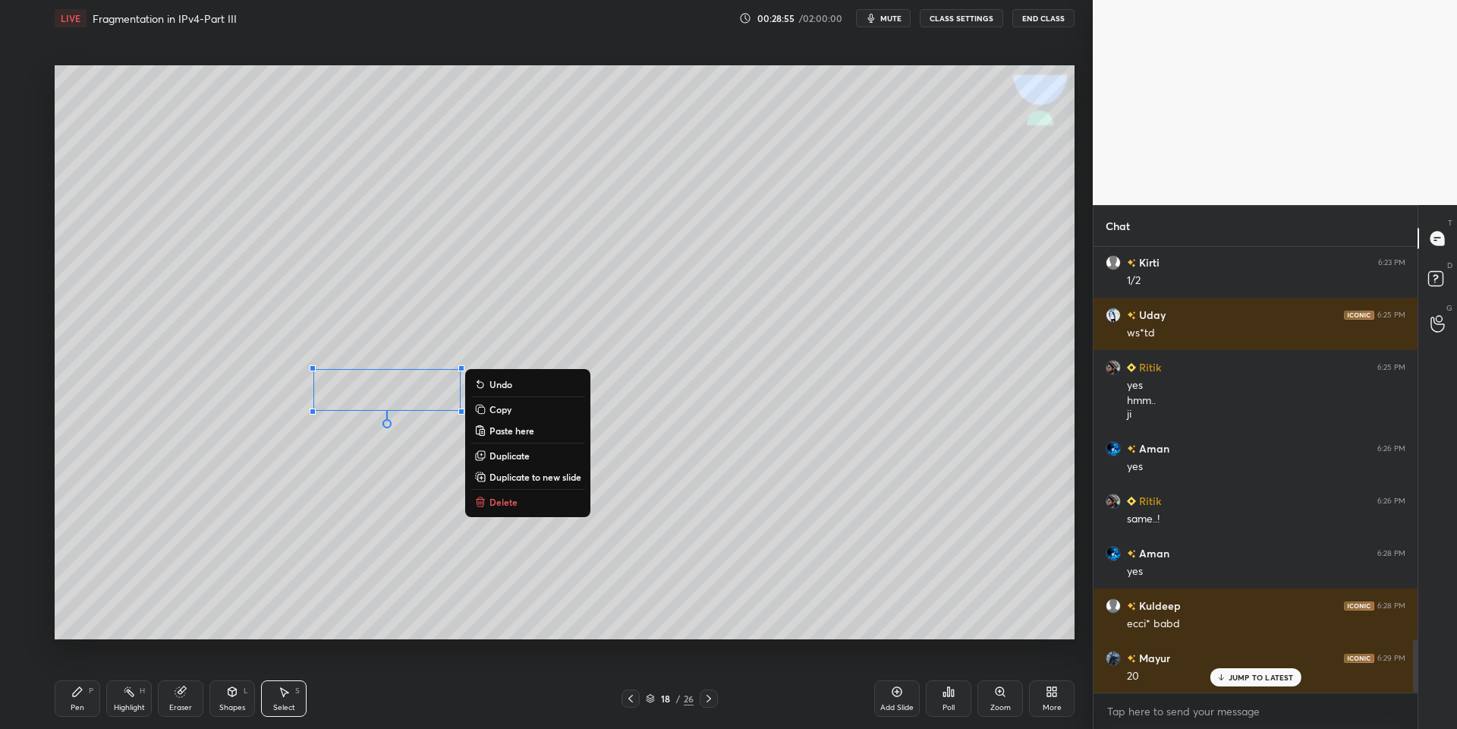
click at [94, 693] on div "Pen P" at bounding box center [78, 698] width 46 height 36
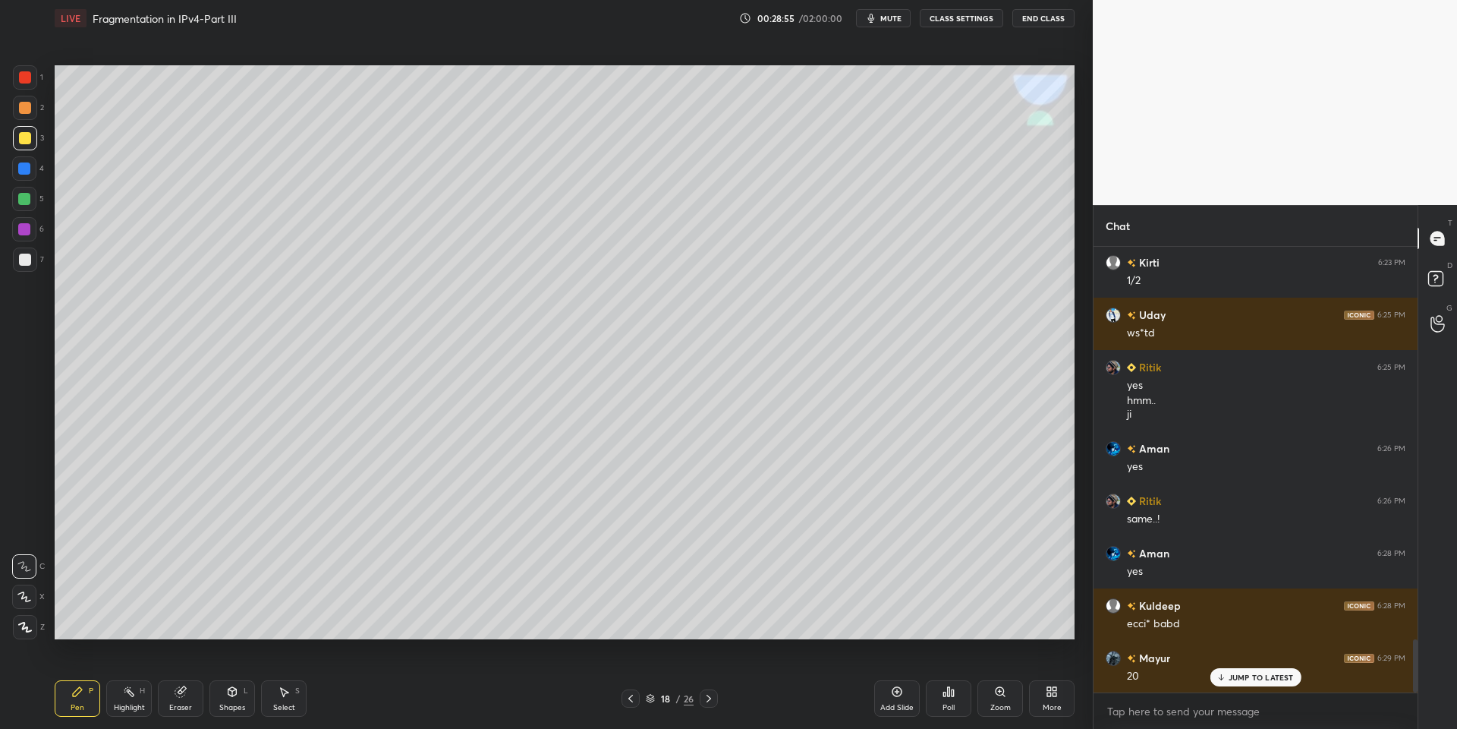
click at [233, 694] on icon at bounding box center [232, 691] width 12 height 12
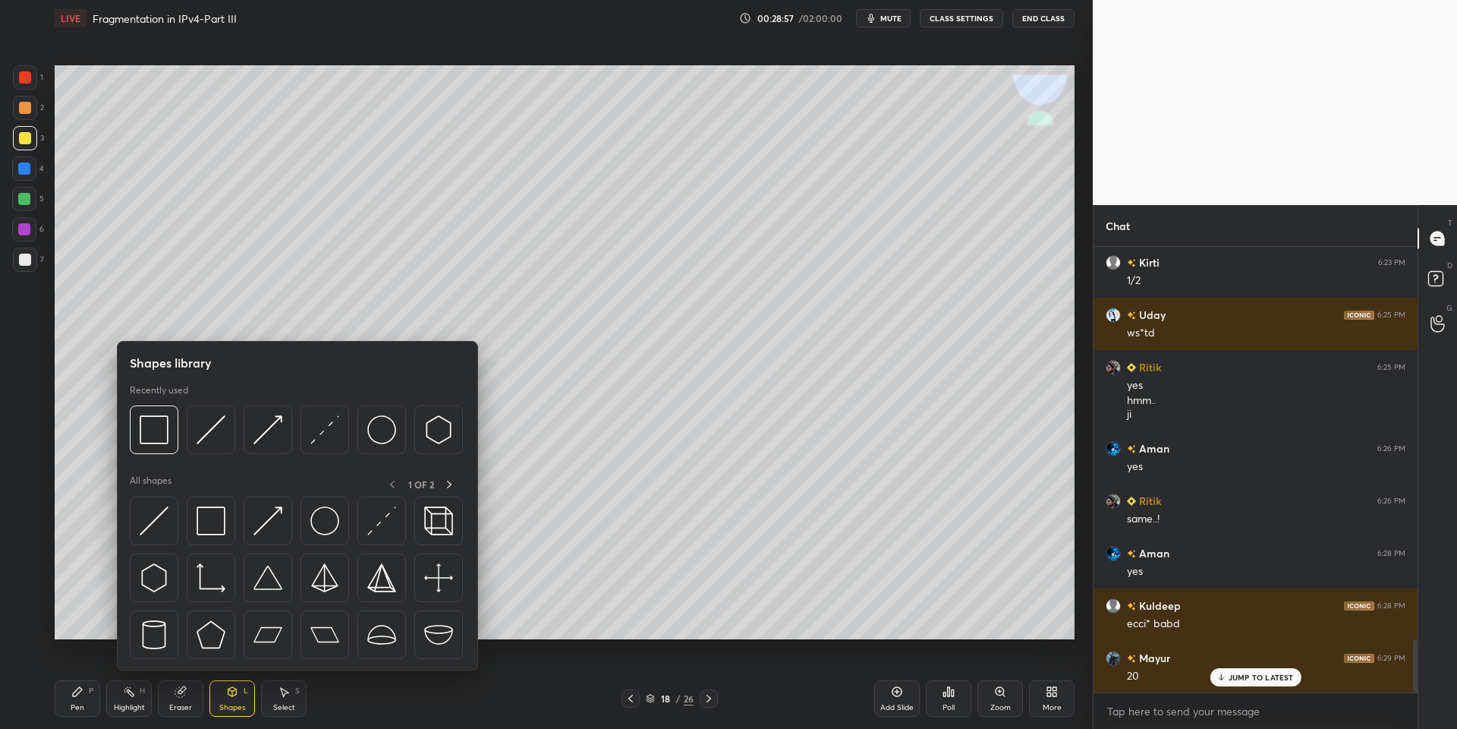
click at [218, 515] on img at bounding box center [211, 520] width 29 height 29
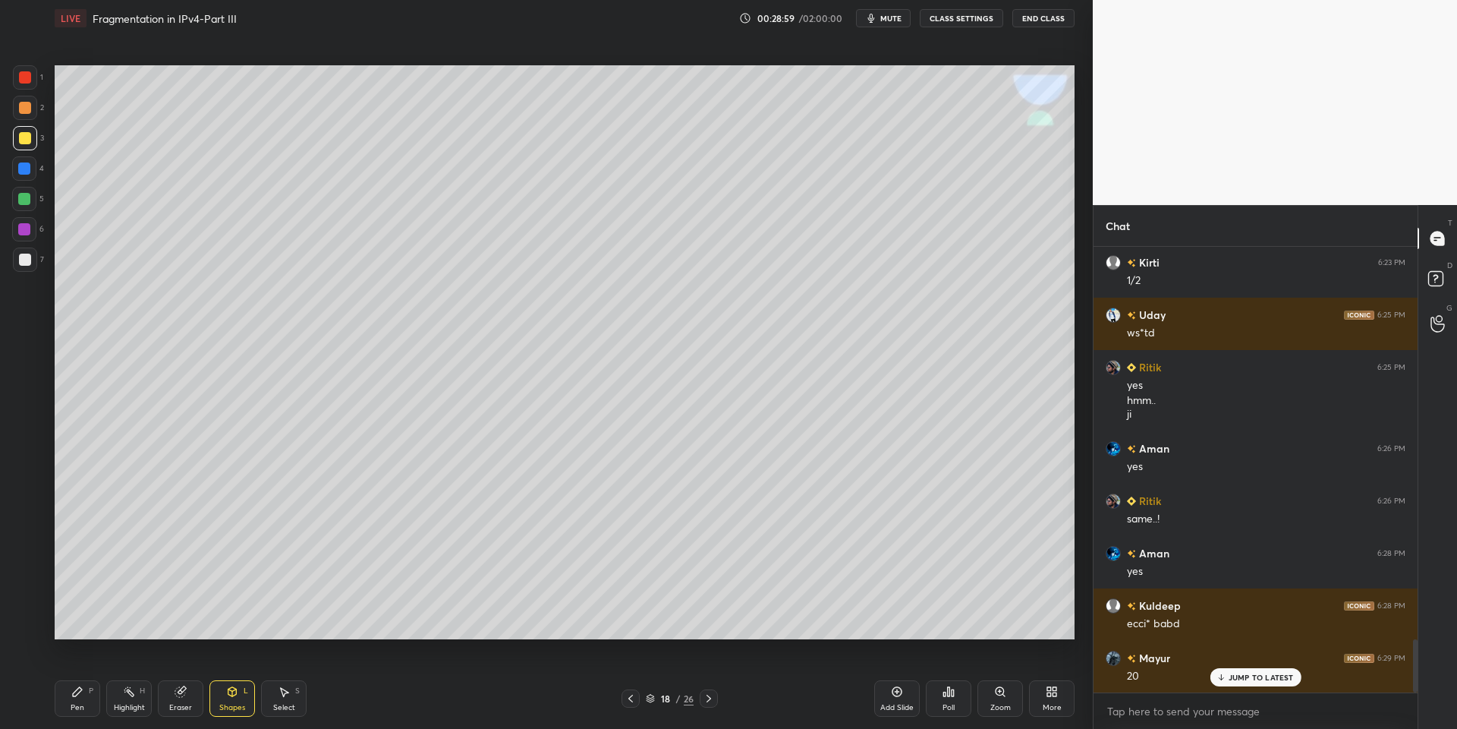
drag, startPoint x: 92, startPoint y: 697, endPoint x: 109, endPoint y: 691, distance: 18.5
click at [96, 695] on div "Pen P" at bounding box center [78, 698] width 46 height 36
drag, startPoint x: 140, startPoint y: 707, endPoint x: 144, endPoint y: 693, distance: 15.1
click at [141, 704] on div "Highlight" at bounding box center [129, 708] width 31 height 8
click at [665, 54] on div "Setting up your live class Poll for secs No correct answer Start poll" at bounding box center [565, 351] width 1032 height 631
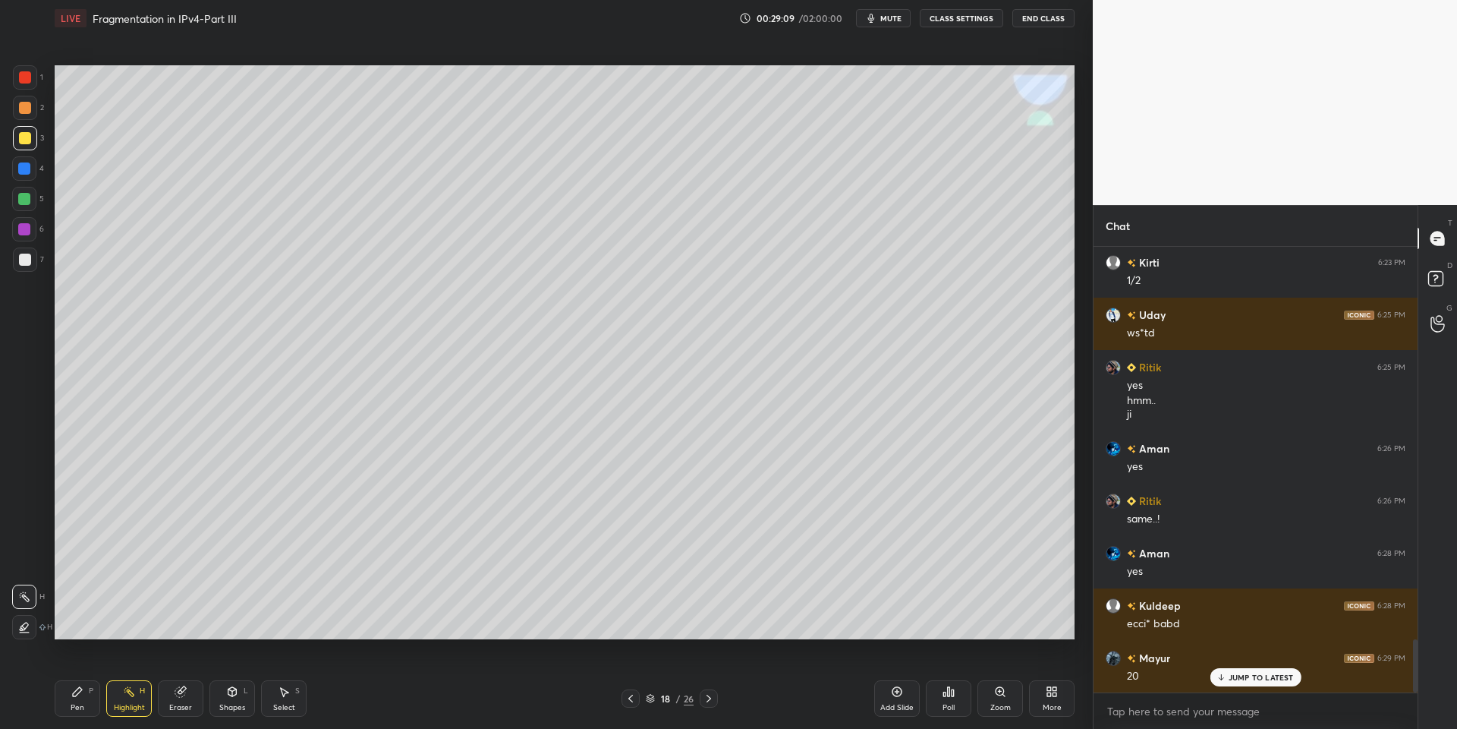
click at [88, 697] on div "Pen P" at bounding box center [78, 698] width 46 height 36
click at [126, 704] on div "Highlight" at bounding box center [129, 708] width 31 height 8
click at [81, 711] on div "Pen" at bounding box center [78, 708] width 14 height 8
click at [254, 700] on div "Shapes L" at bounding box center [232, 698] width 46 height 36
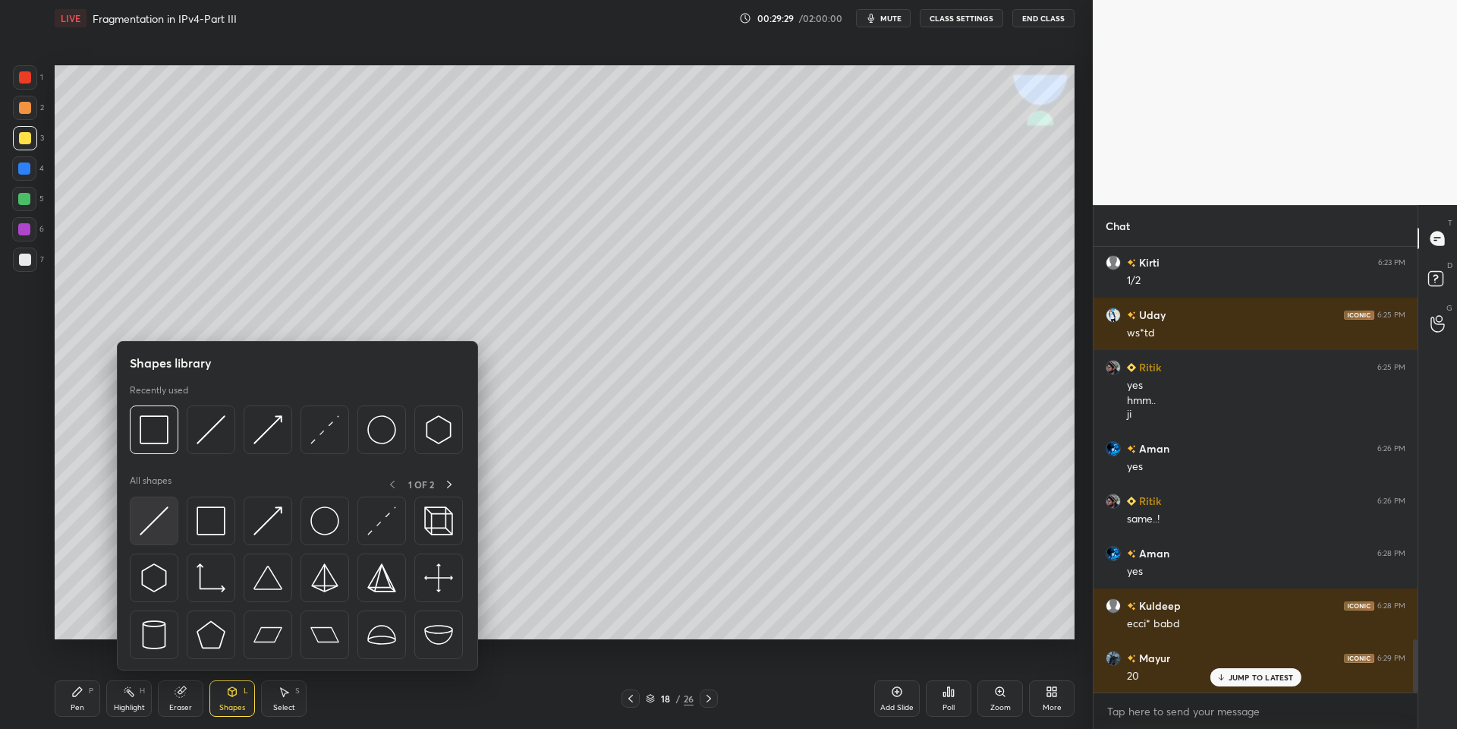
click at [173, 522] on div at bounding box center [154, 520] width 49 height 49
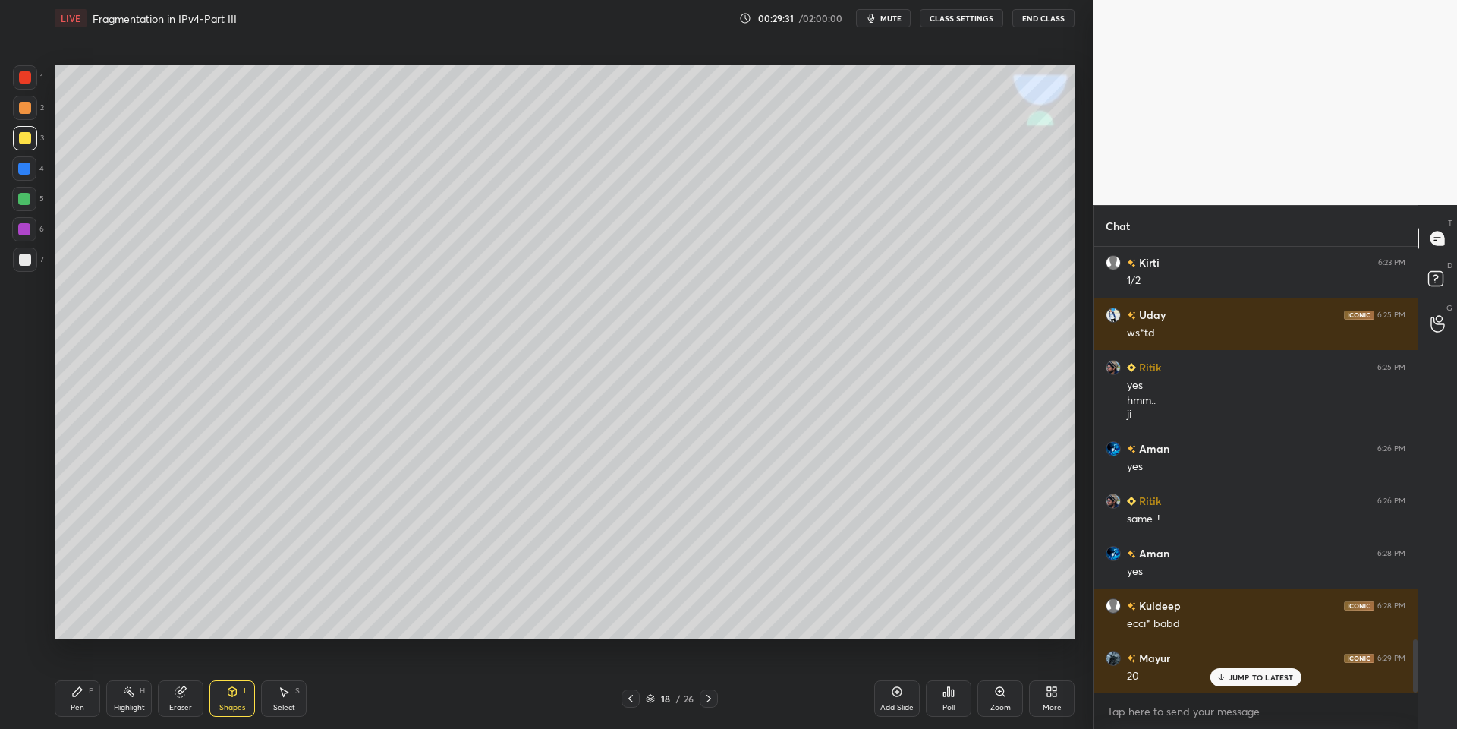
click at [279, 694] on div "Select S" at bounding box center [284, 698] width 46 height 36
drag, startPoint x: 749, startPoint y: 218, endPoint x: 808, endPoint y: 226, distance: 59.8
click at [809, 227] on div "0 ° Undo Copy Paste here Duplicate Duplicate to new slide Delete" at bounding box center [565, 352] width 1020 height 574
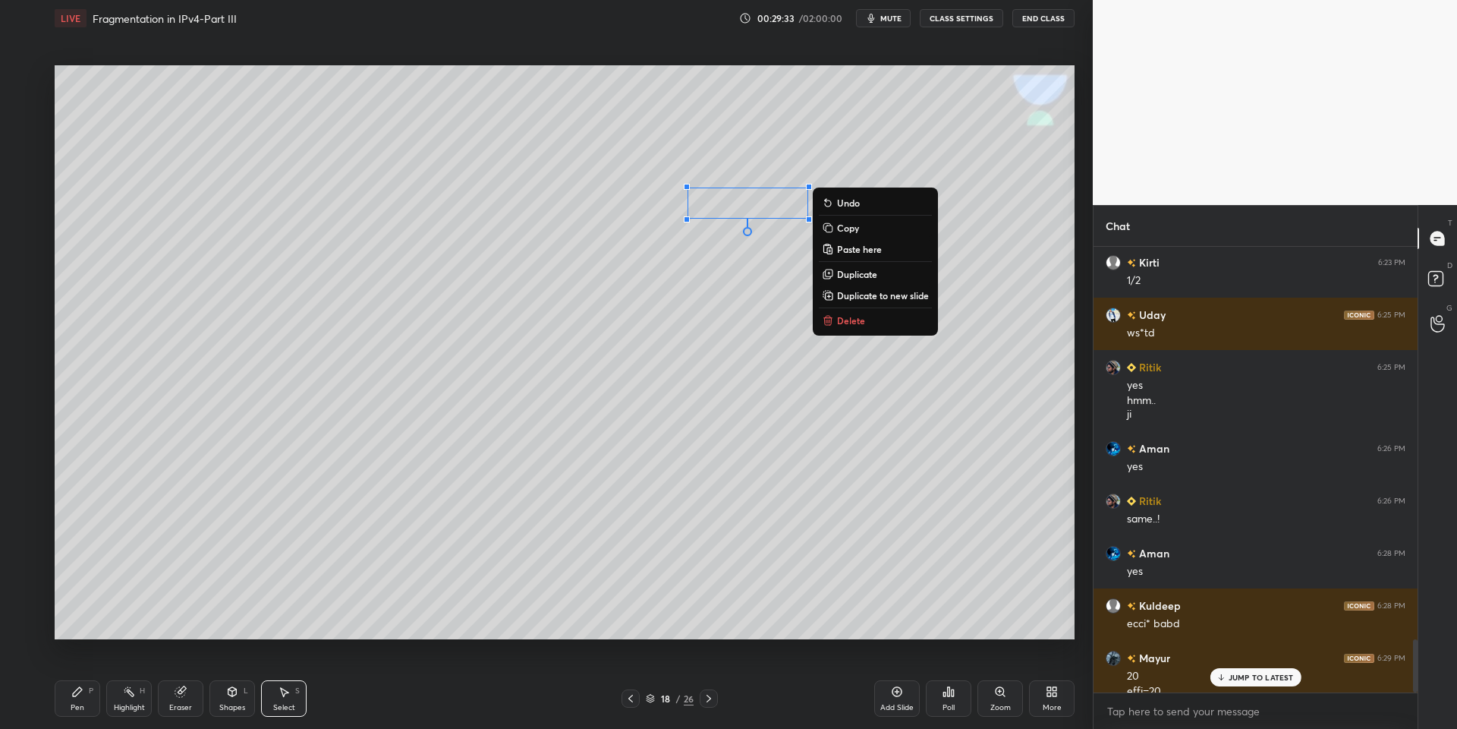
scroll to position [3310, 0]
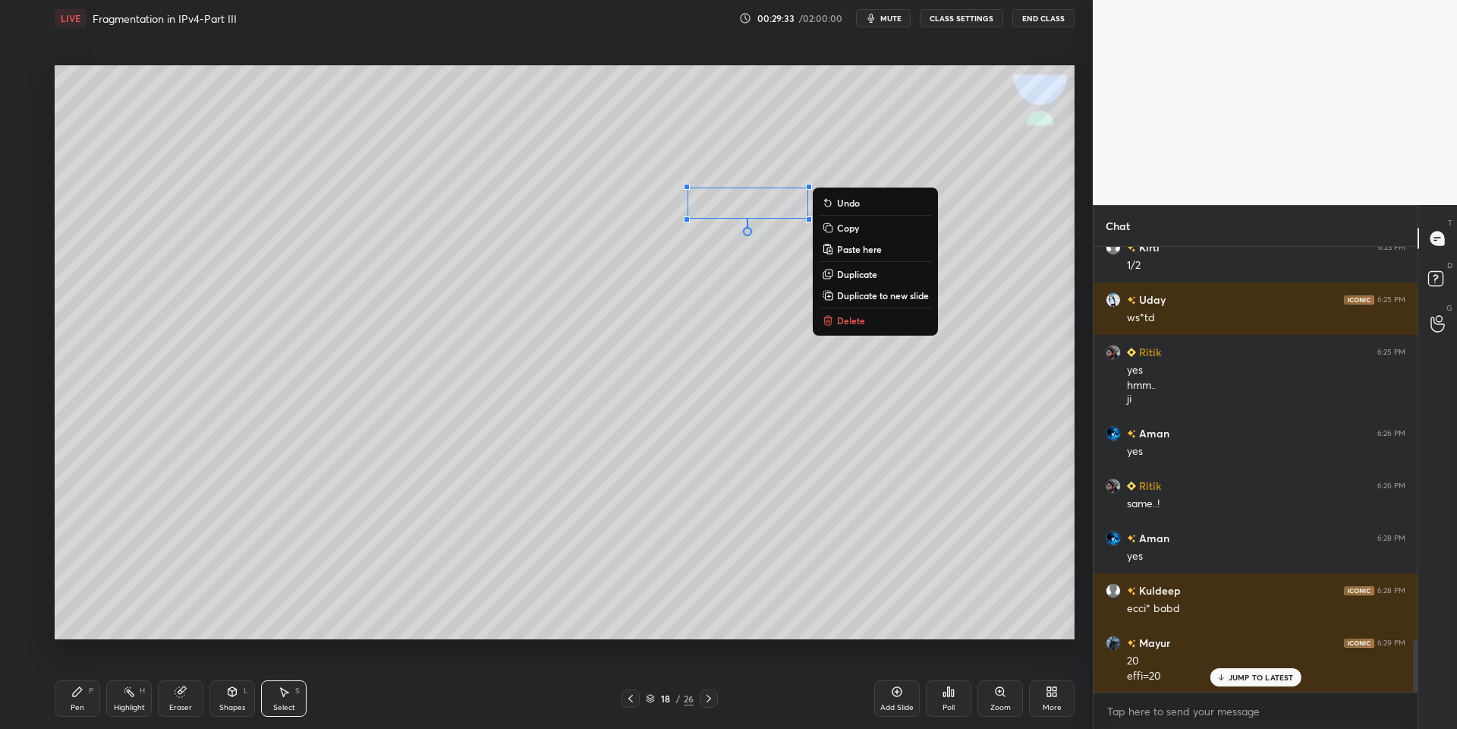
click at [845, 225] on p "Copy" at bounding box center [848, 228] width 22 height 12
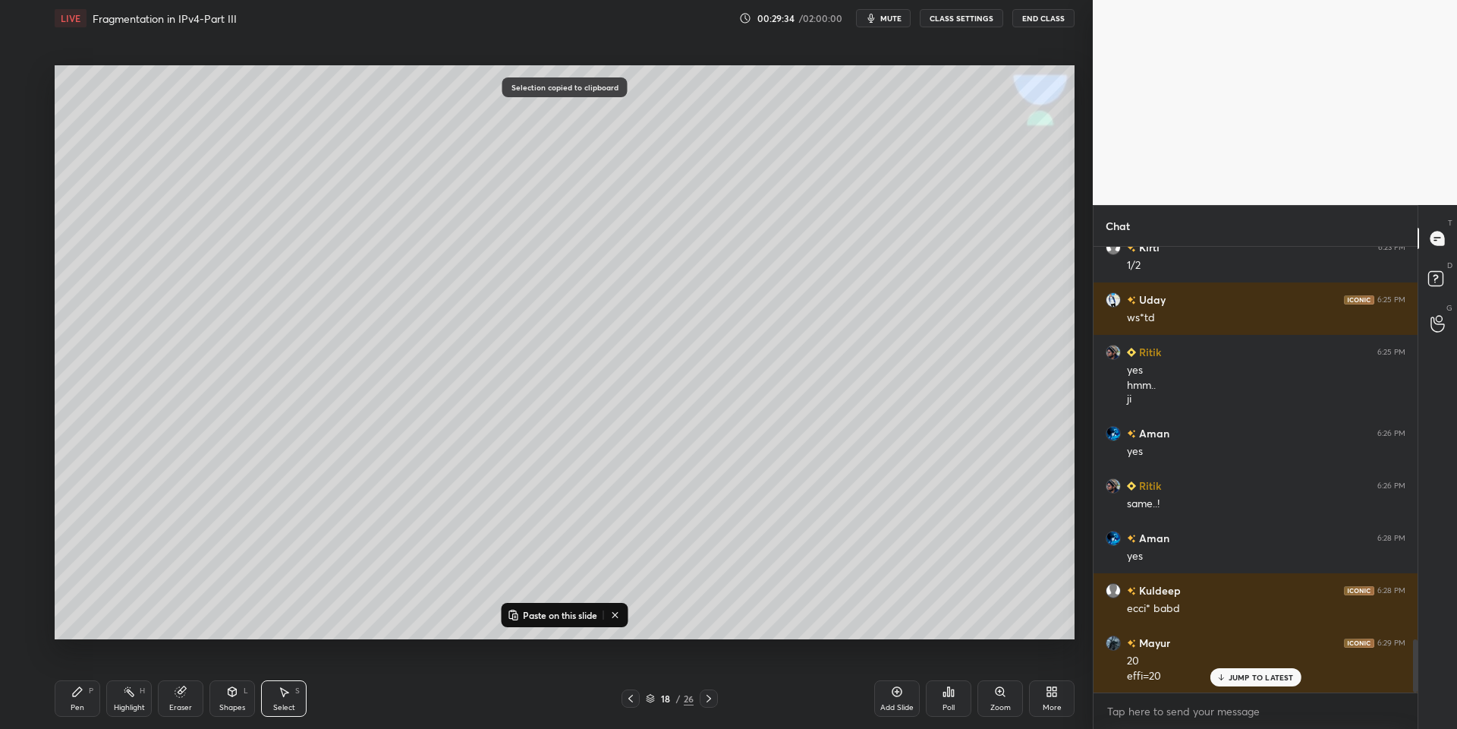
drag, startPoint x: 552, startPoint y: 613, endPoint x: 587, endPoint y: 543, distance: 78.1
click at [551, 612] on p "Paste on this slide" at bounding box center [560, 615] width 74 height 12
drag, startPoint x: 773, startPoint y: 266, endPoint x: 599, endPoint y: 537, distance: 321.9
click at [599, 540] on div "0 ° Undo Copy Paste here Duplicate Duplicate to new slide Delete" at bounding box center [565, 352] width 1020 height 574
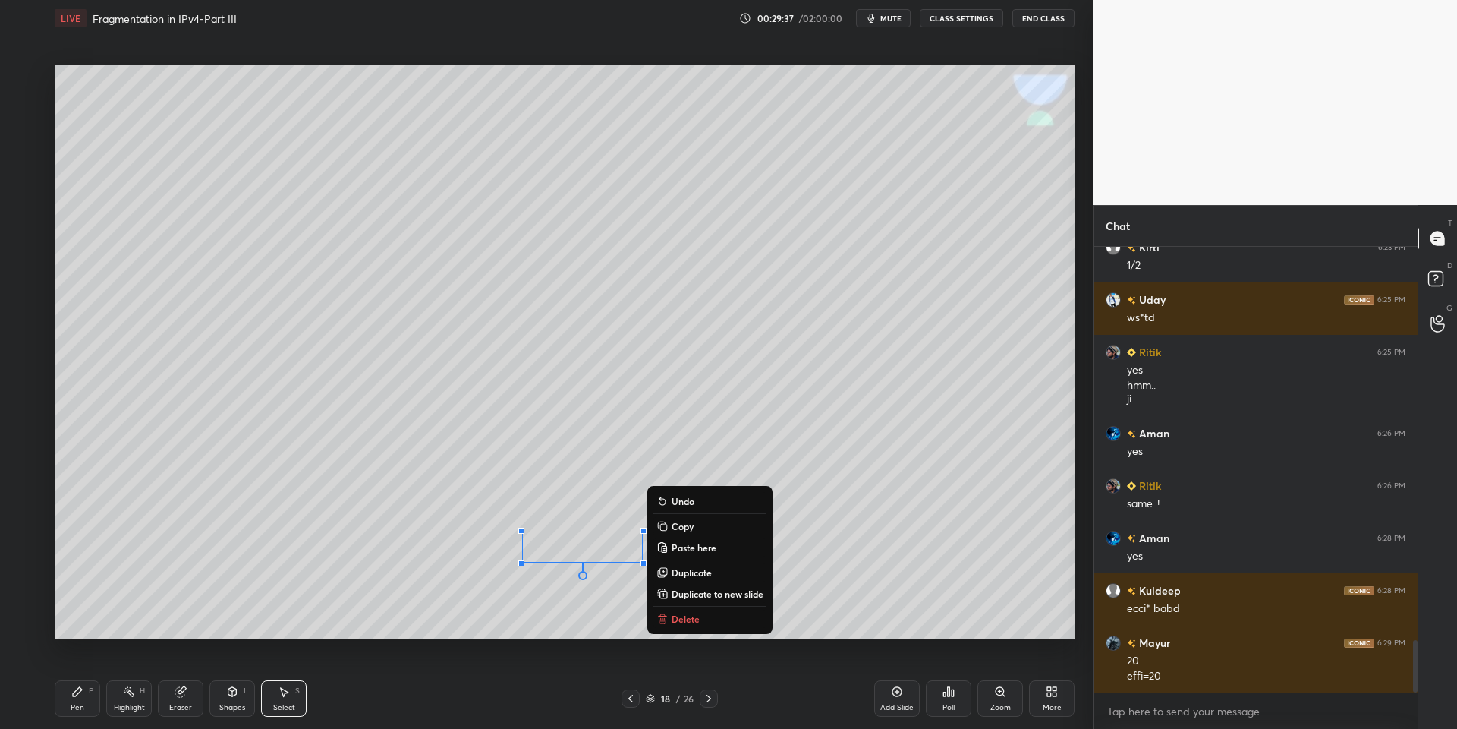
click at [78, 704] on div "Pen" at bounding box center [78, 708] width 14 height 8
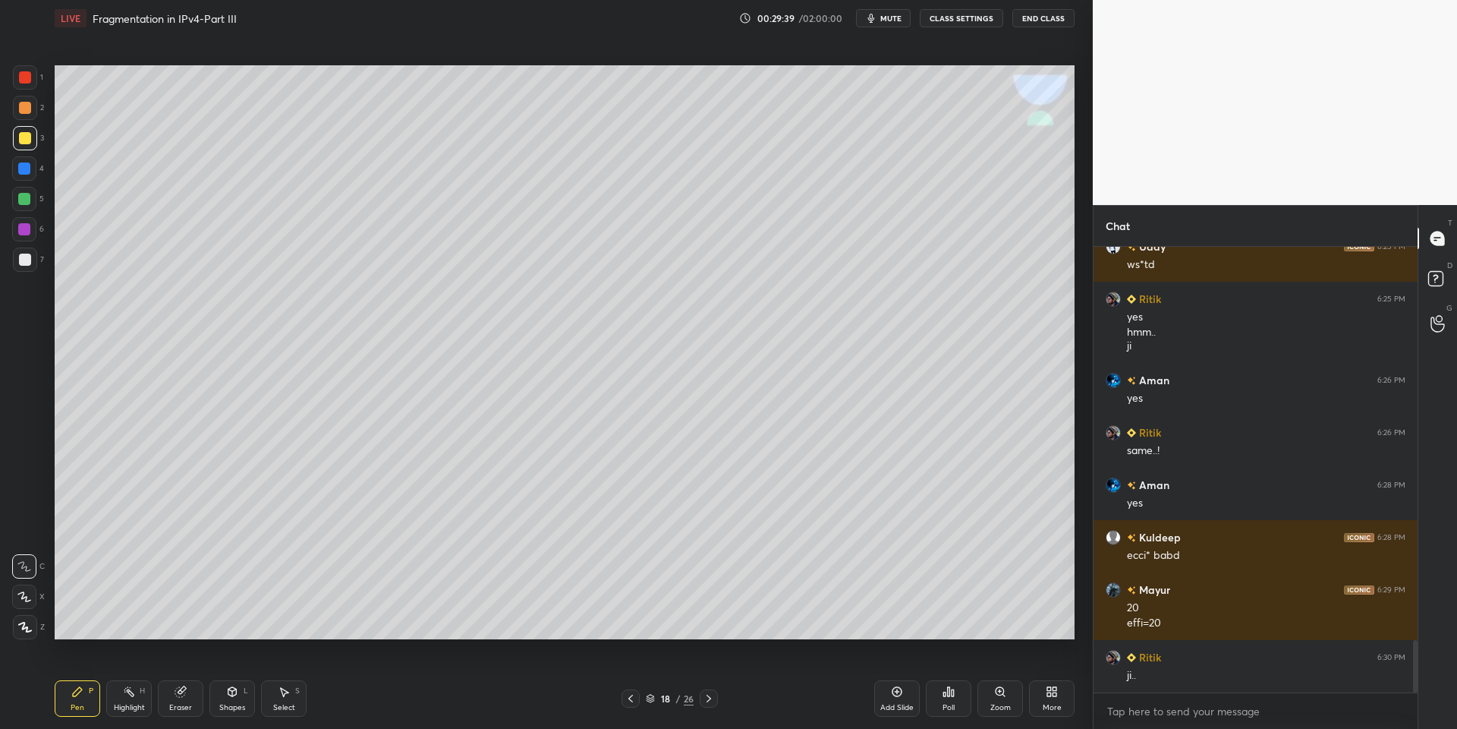
click at [285, 698] on div "Select S" at bounding box center [284, 698] width 46 height 36
drag, startPoint x: 513, startPoint y: 534, endPoint x: 685, endPoint y: 580, distance: 178.4
click at [698, 587] on div "0 ° Undo Copy Paste here Duplicate Duplicate to new slide Delete" at bounding box center [565, 352] width 1020 height 574
drag, startPoint x: 597, startPoint y: 543, endPoint x: 590, endPoint y: 534, distance: 10.9
click at [593, 539] on div "0 ° Undo Copy Paste here Duplicate Duplicate to new slide Delete" at bounding box center [565, 352] width 1020 height 574
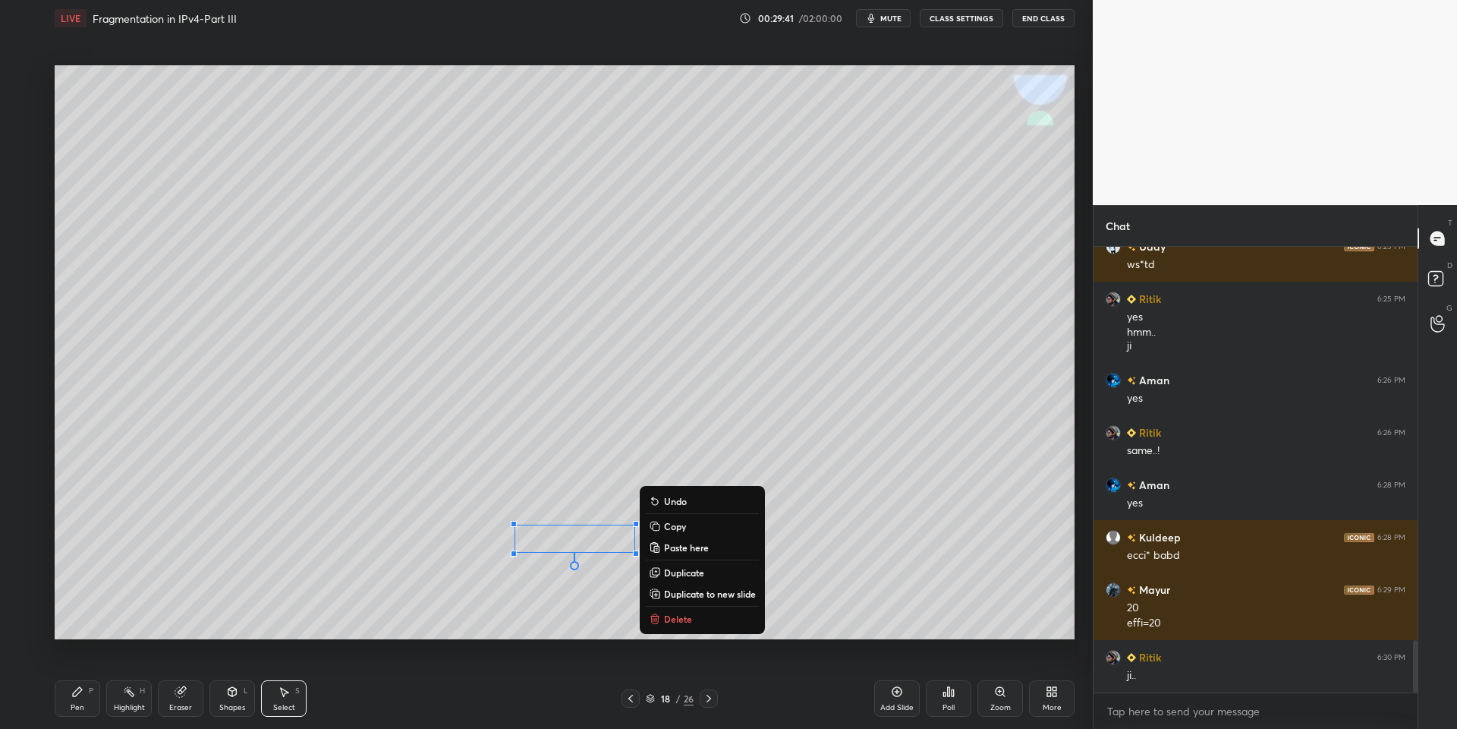
drag, startPoint x: 86, startPoint y: 697, endPoint x: 100, endPoint y: 695, distance: 14.5
click at [90, 697] on div "Pen P" at bounding box center [78, 698] width 46 height 36
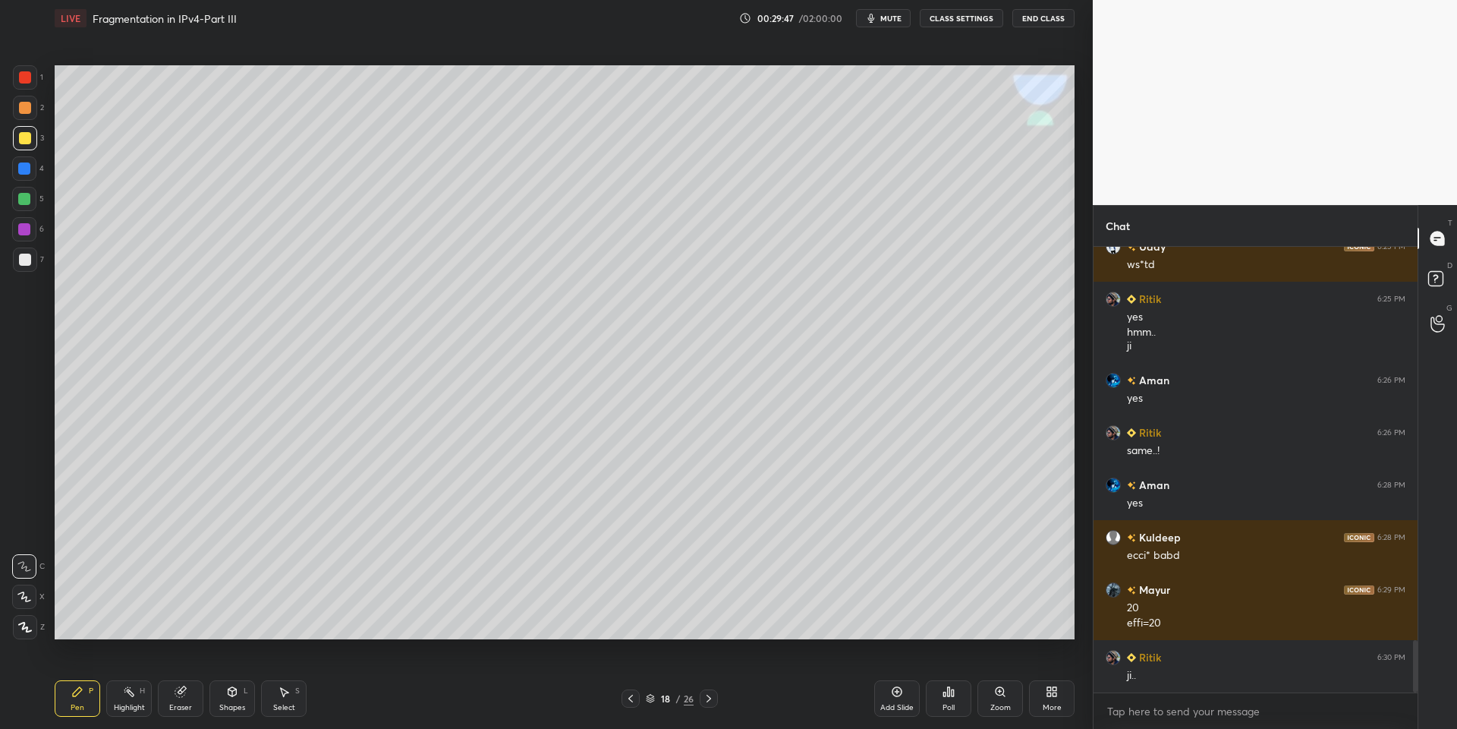
click at [229, 700] on div "Shapes L" at bounding box center [232, 698] width 46 height 36
drag, startPoint x: 82, startPoint y: 702, endPoint x: 259, endPoint y: 668, distance: 180.1
click at [87, 701] on div "Pen P" at bounding box center [78, 698] width 46 height 36
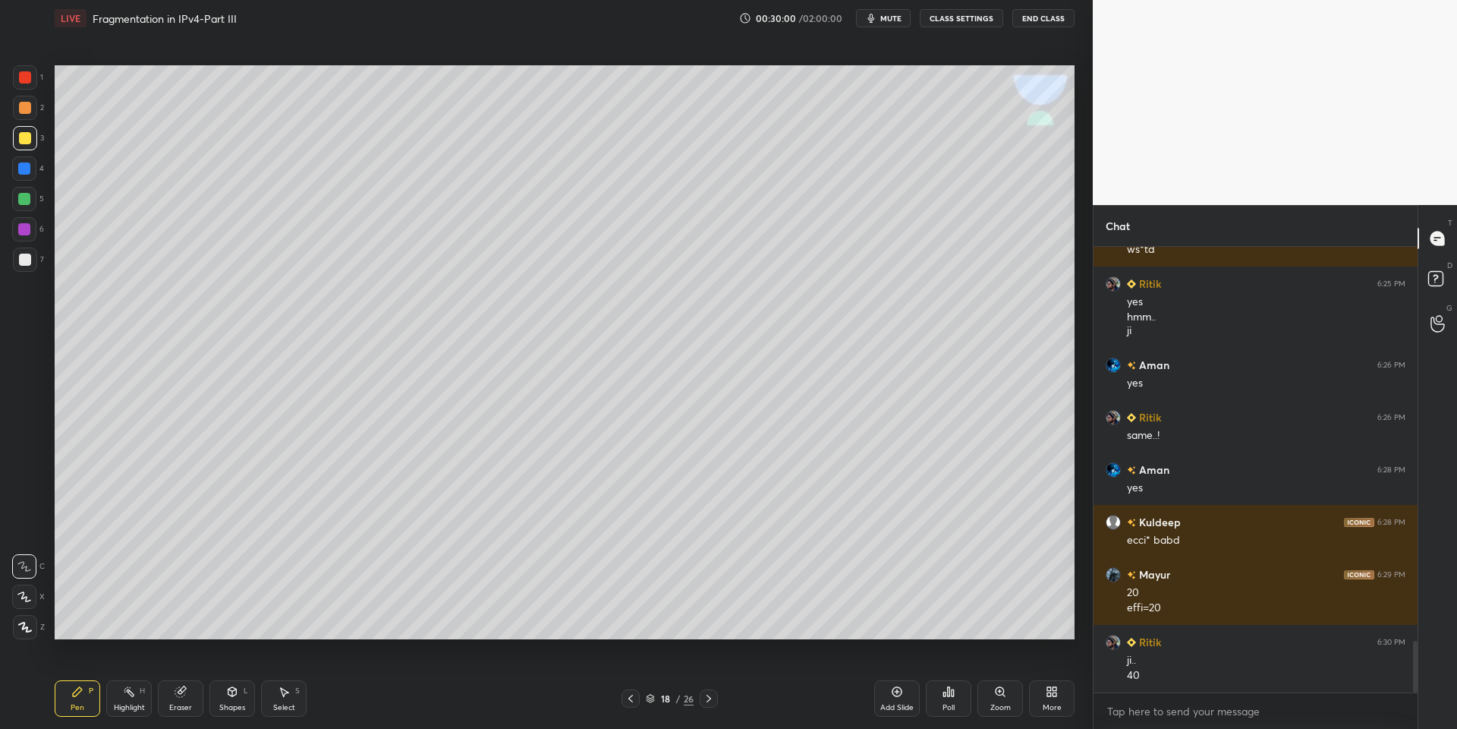
scroll to position [3394, 0]
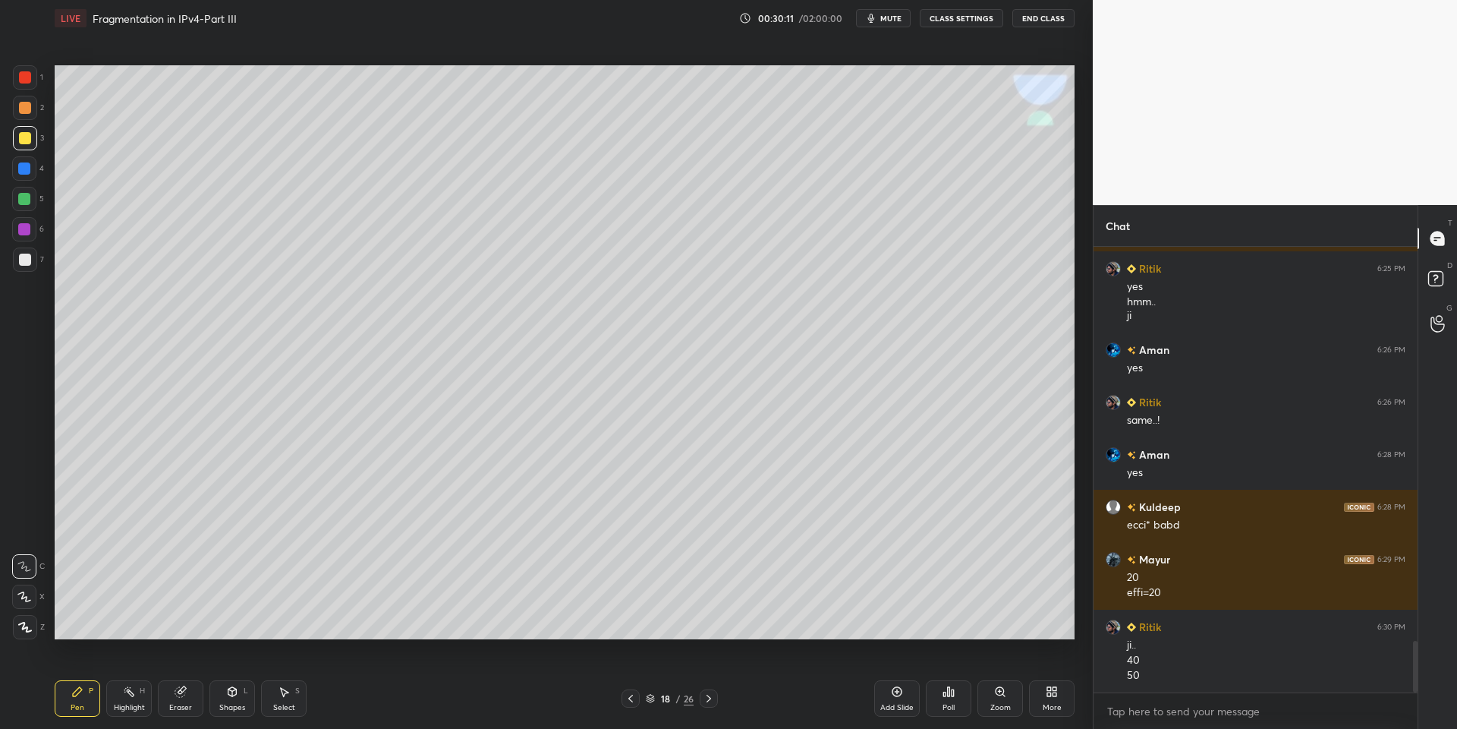
drag, startPoint x: 130, startPoint y: 707, endPoint x: 165, endPoint y: 701, distance: 35.4
click at [133, 706] on div "Highlight" at bounding box center [129, 708] width 31 height 8
click at [706, 697] on icon at bounding box center [709, 698] width 12 height 12
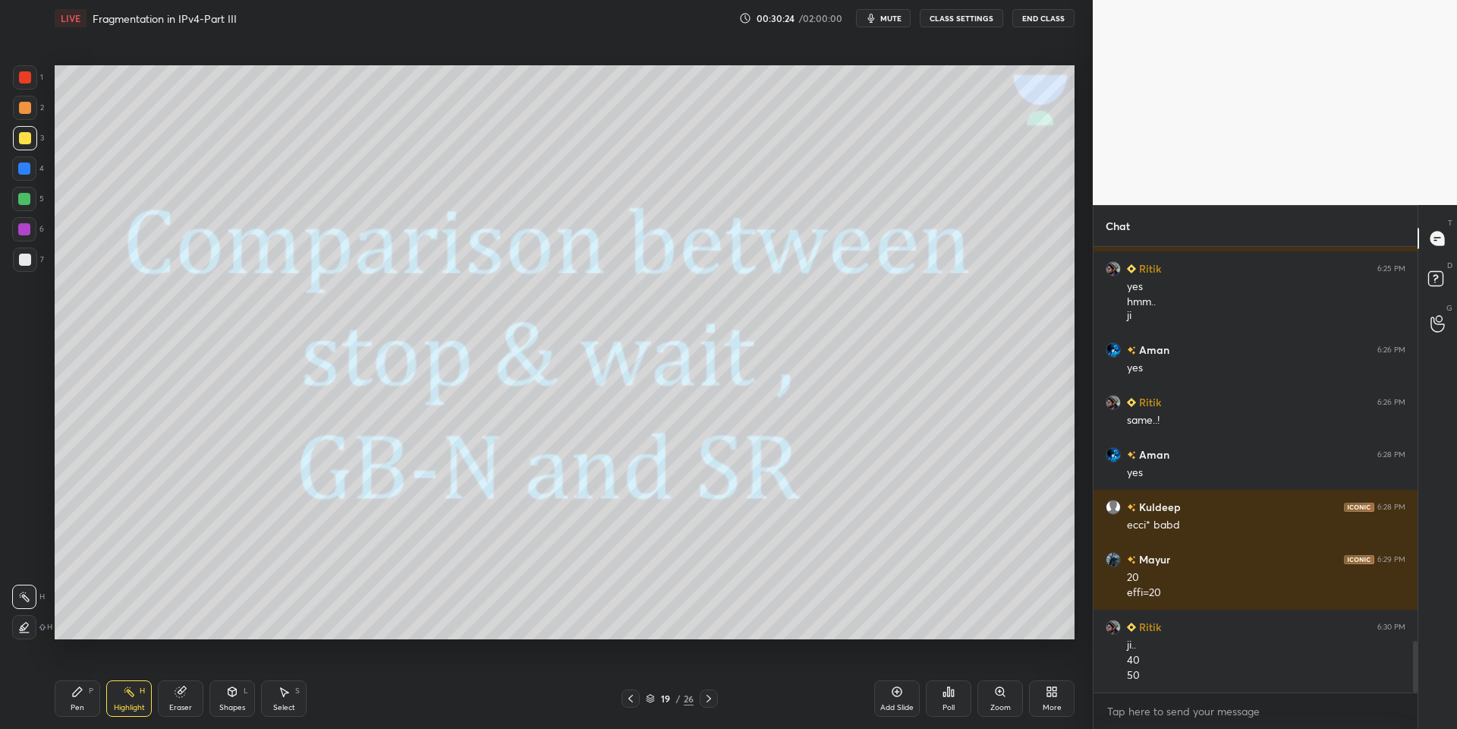
click at [630, 696] on icon at bounding box center [631, 698] width 12 height 12
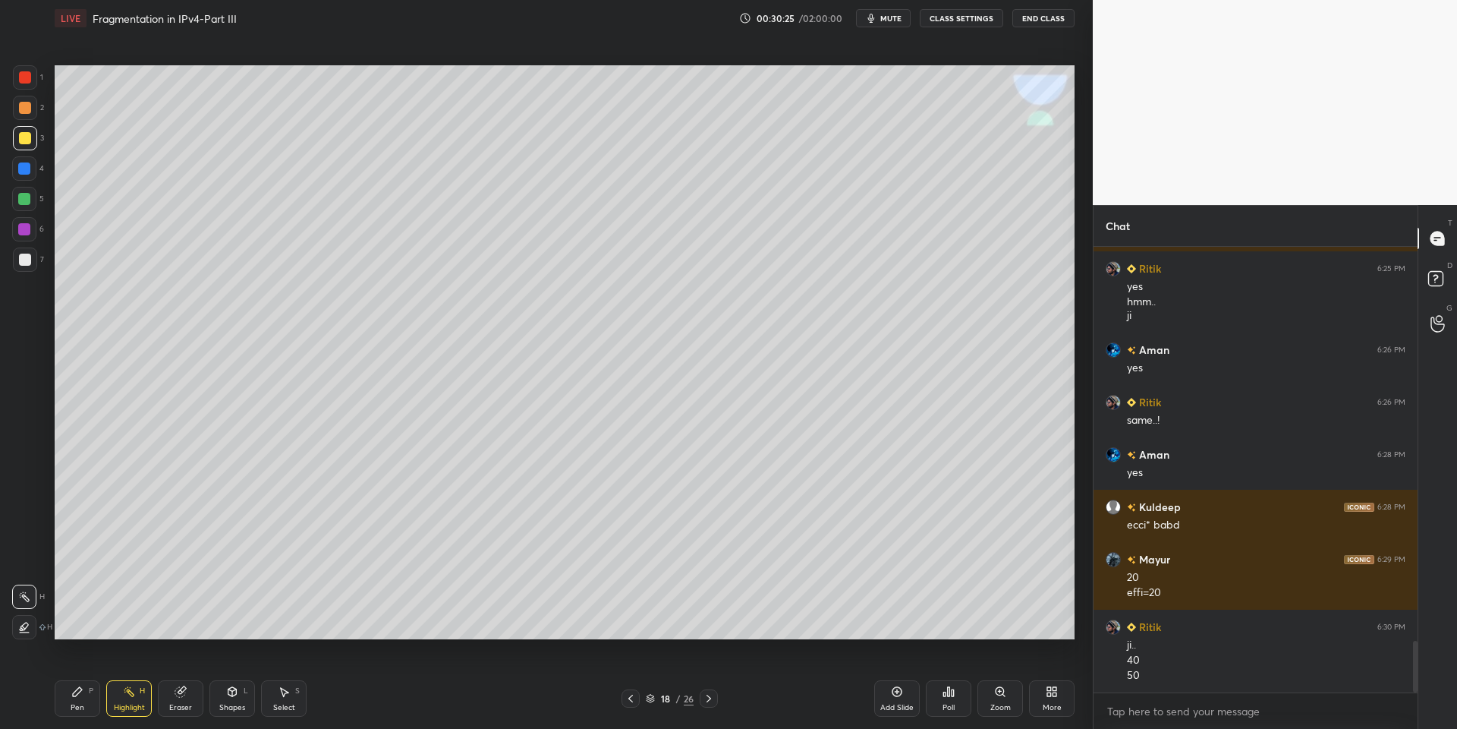
drag, startPoint x: 898, startPoint y: 691, endPoint x: 861, endPoint y: 676, distance: 40.2
click at [899, 691] on icon at bounding box center [897, 691] width 12 height 12
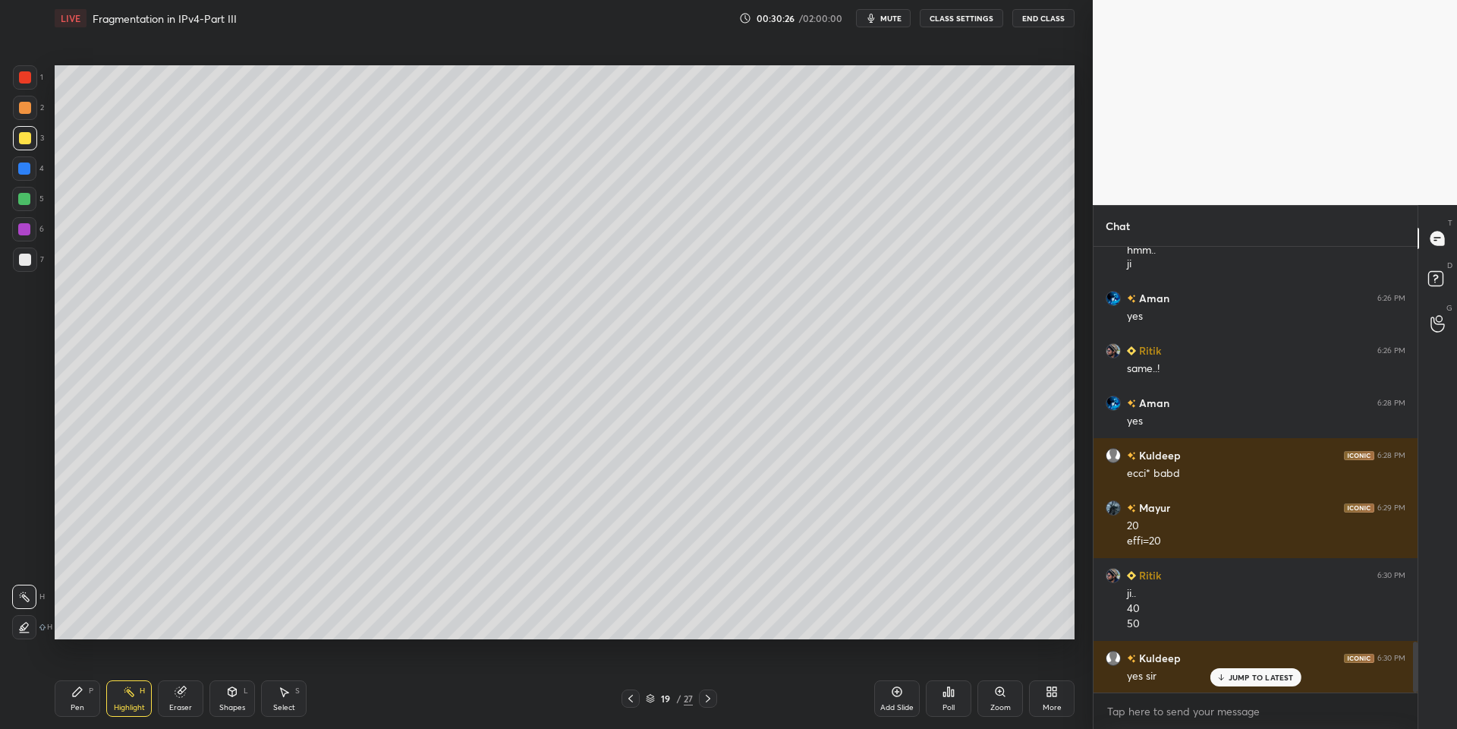
click at [85, 702] on div "Pen P" at bounding box center [78, 698] width 46 height 36
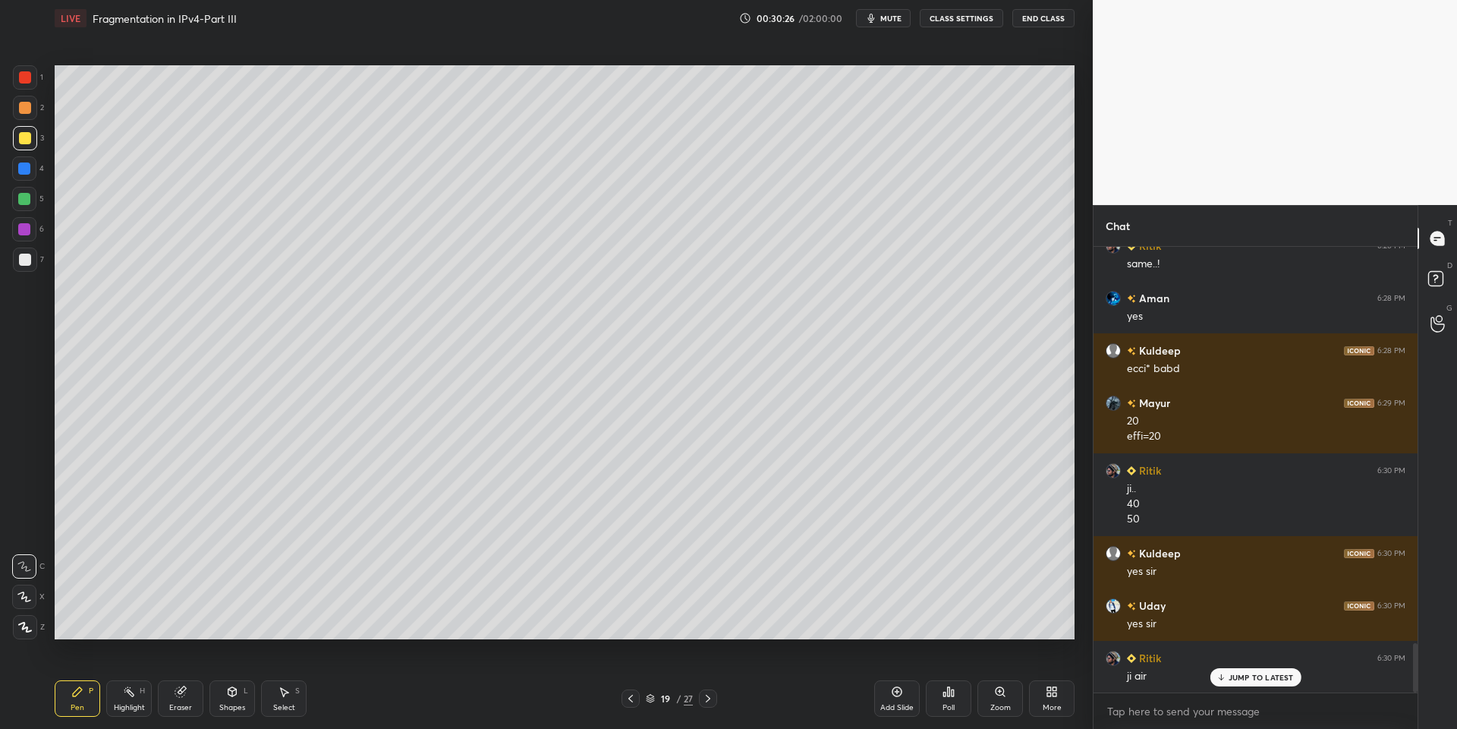
click at [20, 140] on div at bounding box center [25, 138] width 12 height 12
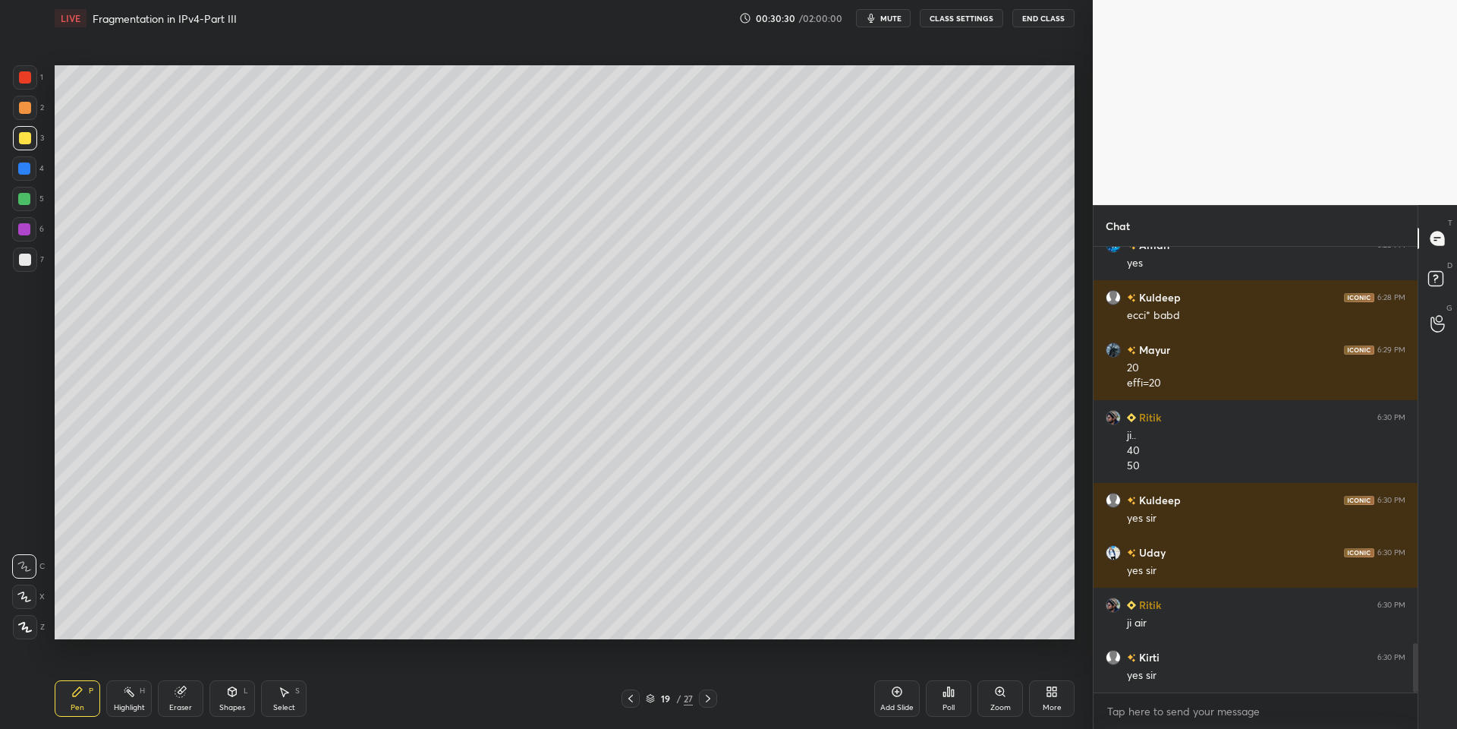
scroll to position [3655, 0]
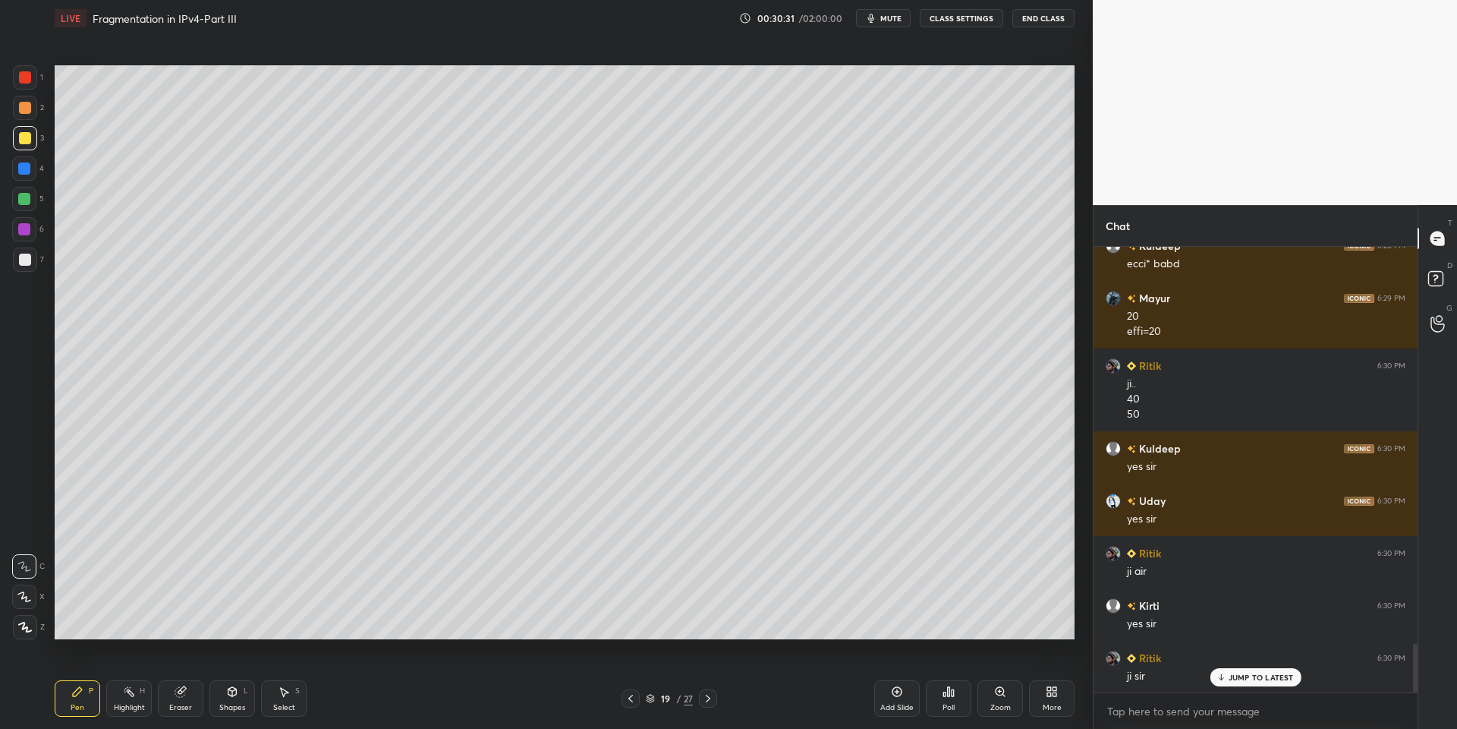
drag, startPoint x: 624, startPoint y: 705, endPoint x: 626, endPoint y: 696, distance: 9.4
click at [625, 704] on div at bounding box center [631, 698] width 18 height 18
click at [286, 704] on div "Select" at bounding box center [284, 708] width 22 height 8
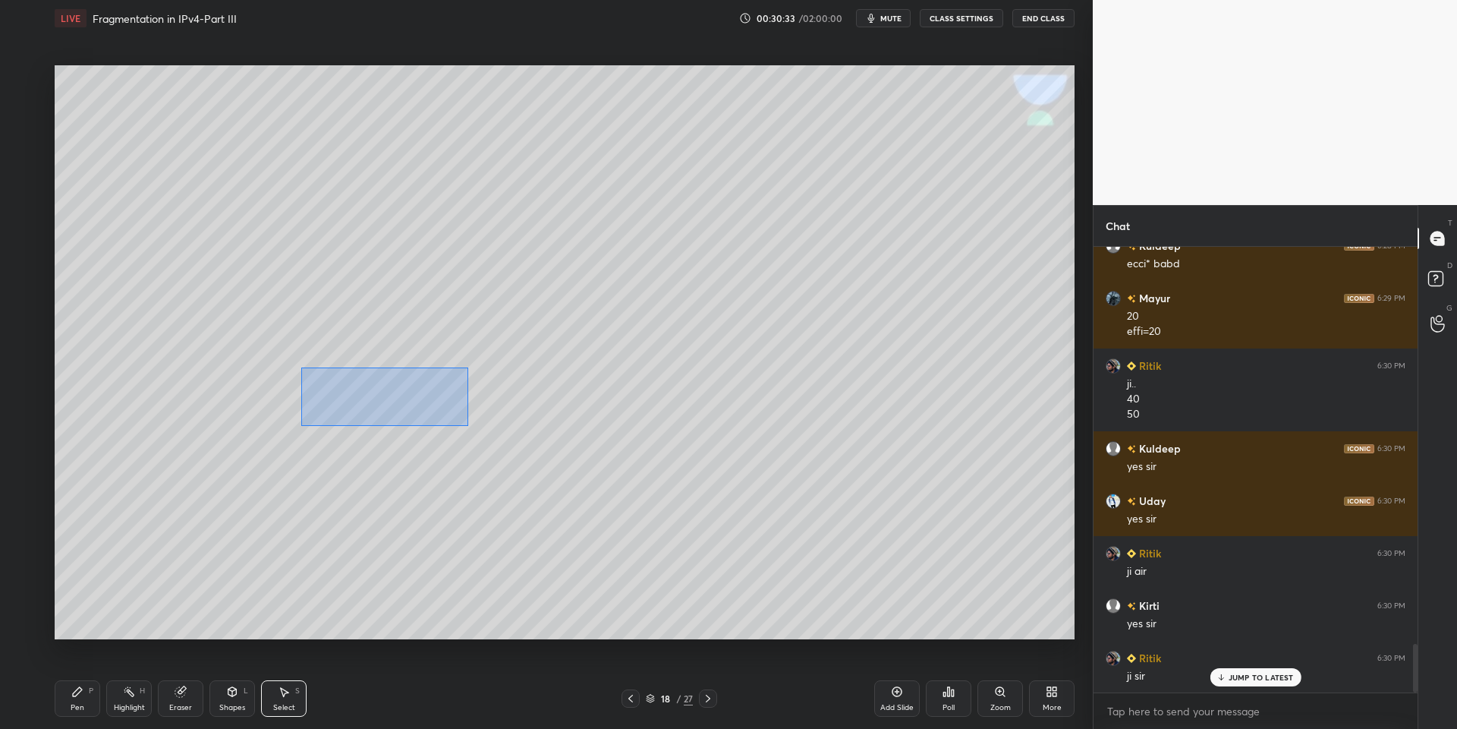
drag, startPoint x: 299, startPoint y: 365, endPoint x: 469, endPoint y: 417, distance: 177.9
click at [468, 424] on div "0 ° Undo Copy Paste here Duplicate Duplicate to new slide Delete" at bounding box center [565, 352] width 1020 height 574
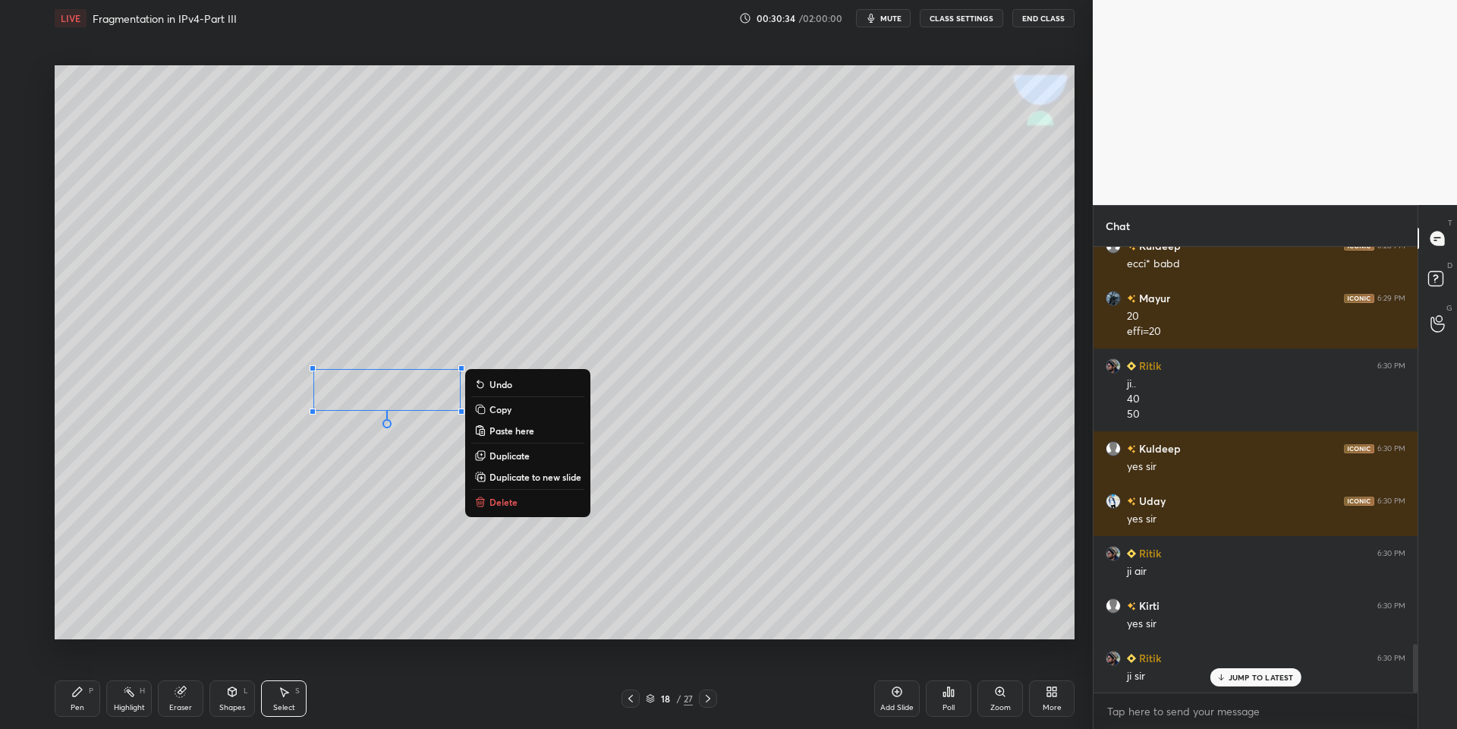
click at [515, 407] on button "Copy" at bounding box center [527, 409] width 113 height 18
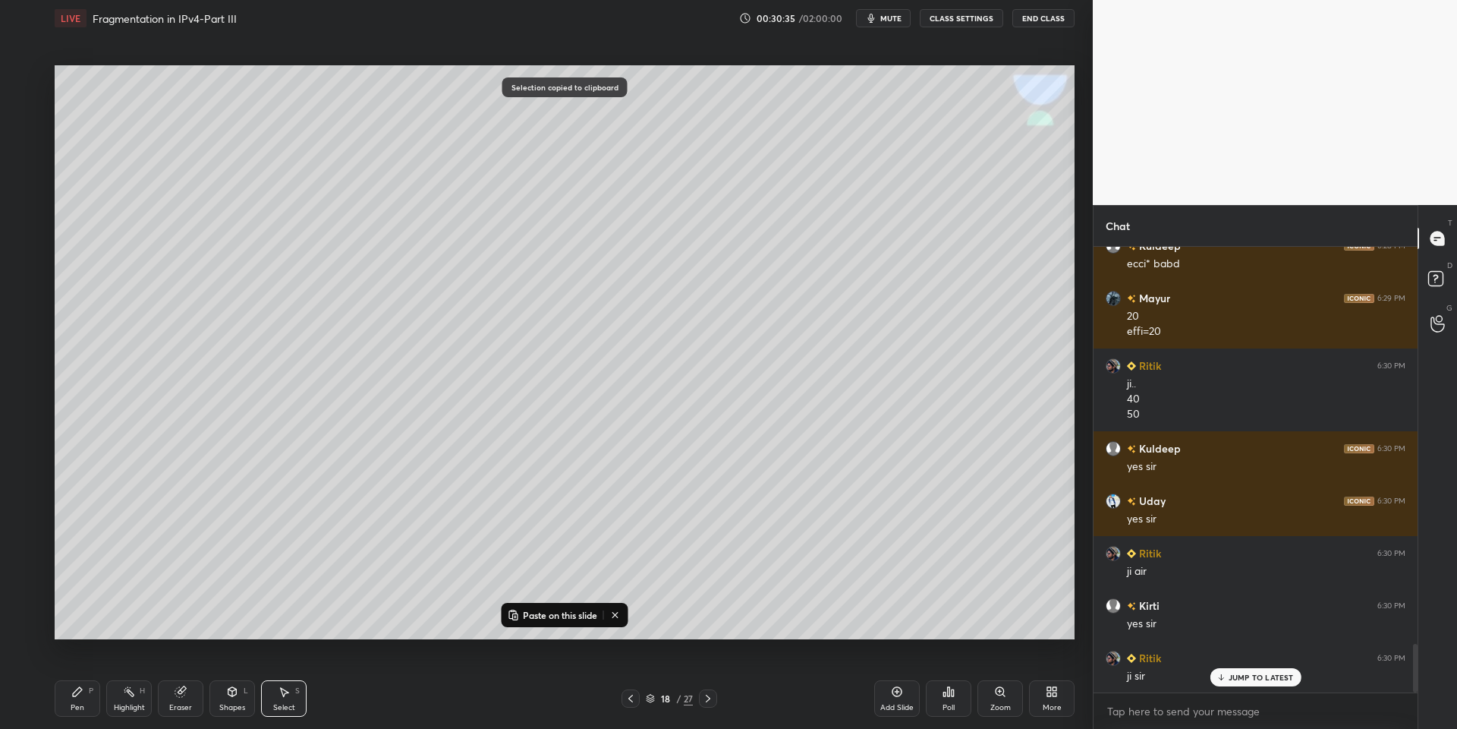
click at [707, 700] on icon at bounding box center [708, 698] width 5 height 8
click at [534, 612] on p "Paste on this slide" at bounding box center [560, 615] width 74 height 12
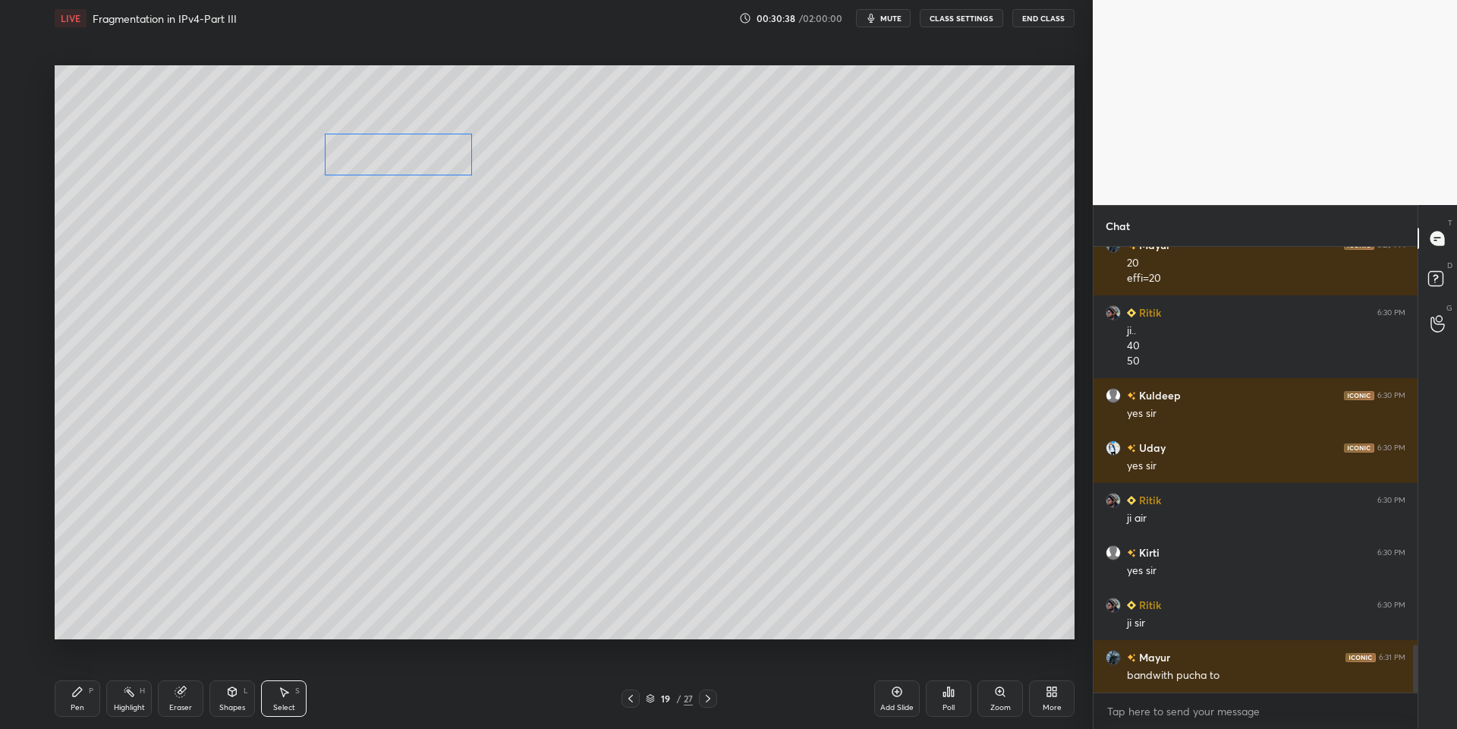
drag, startPoint x: 396, startPoint y: 387, endPoint x: 407, endPoint y: 163, distance: 224.1
click at [410, 162] on div "0 ° Undo Copy Paste here Duplicate Duplicate to new slide Delete" at bounding box center [565, 352] width 1020 height 574
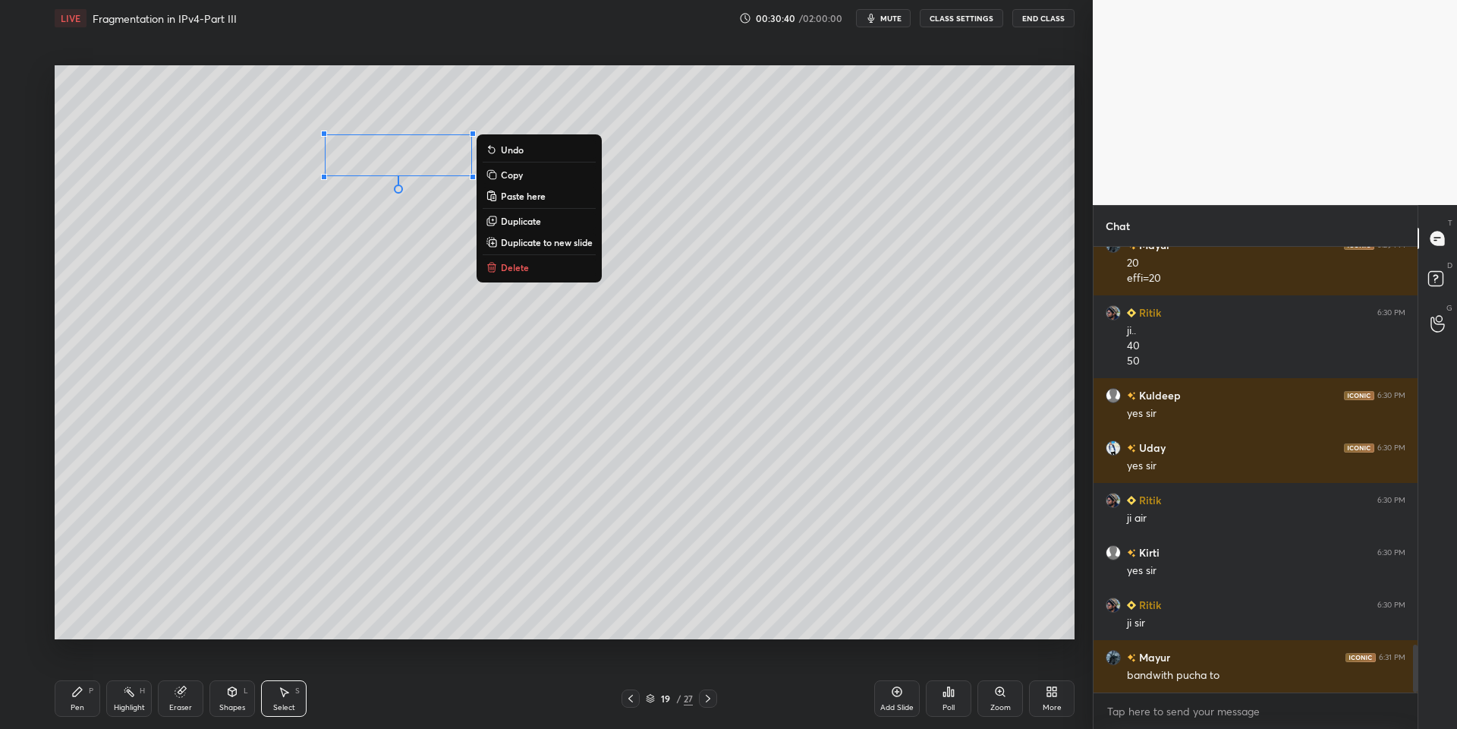
drag, startPoint x: 74, startPoint y: 705, endPoint x: 111, endPoint y: 685, distance: 41.4
click at [77, 705] on div "Pen" at bounding box center [78, 708] width 14 height 8
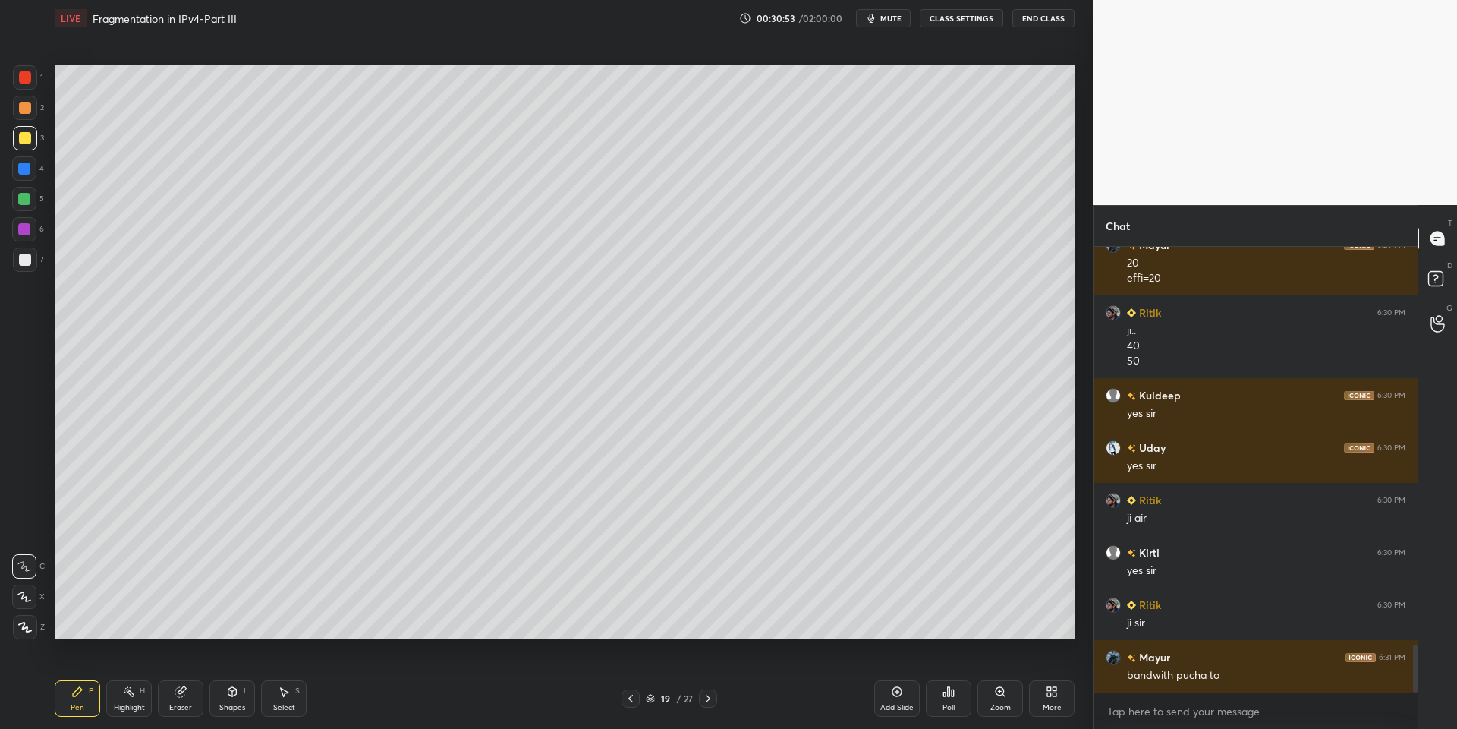
drag, startPoint x: 80, startPoint y: 707, endPoint x: 128, endPoint y: 643, distance: 80.8
click at [80, 712] on div "Pen P" at bounding box center [78, 698] width 46 height 36
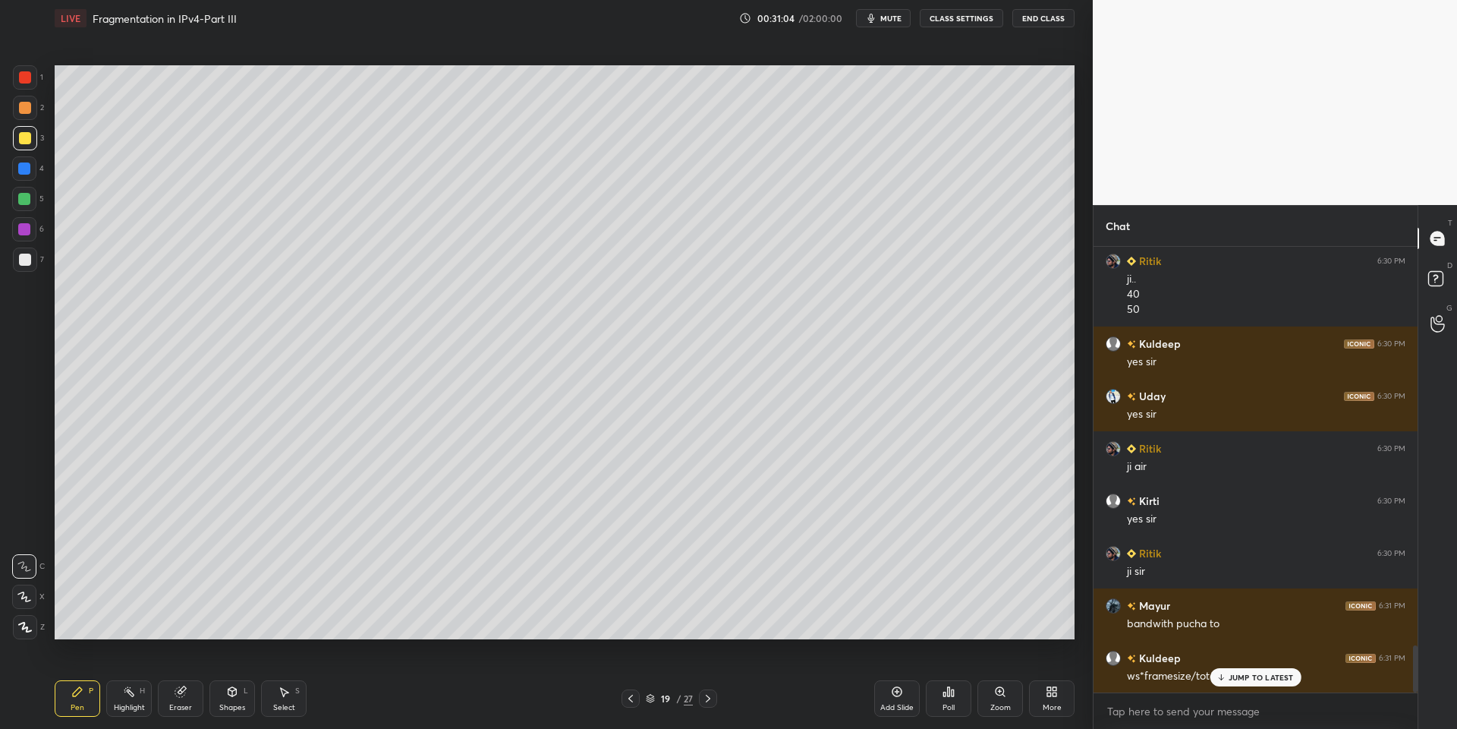
click at [244, 689] on div "Shapes L" at bounding box center [232, 698] width 46 height 36
click at [87, 697] on div "Pen P" at bounding box center [78, 698] width 46 height 36
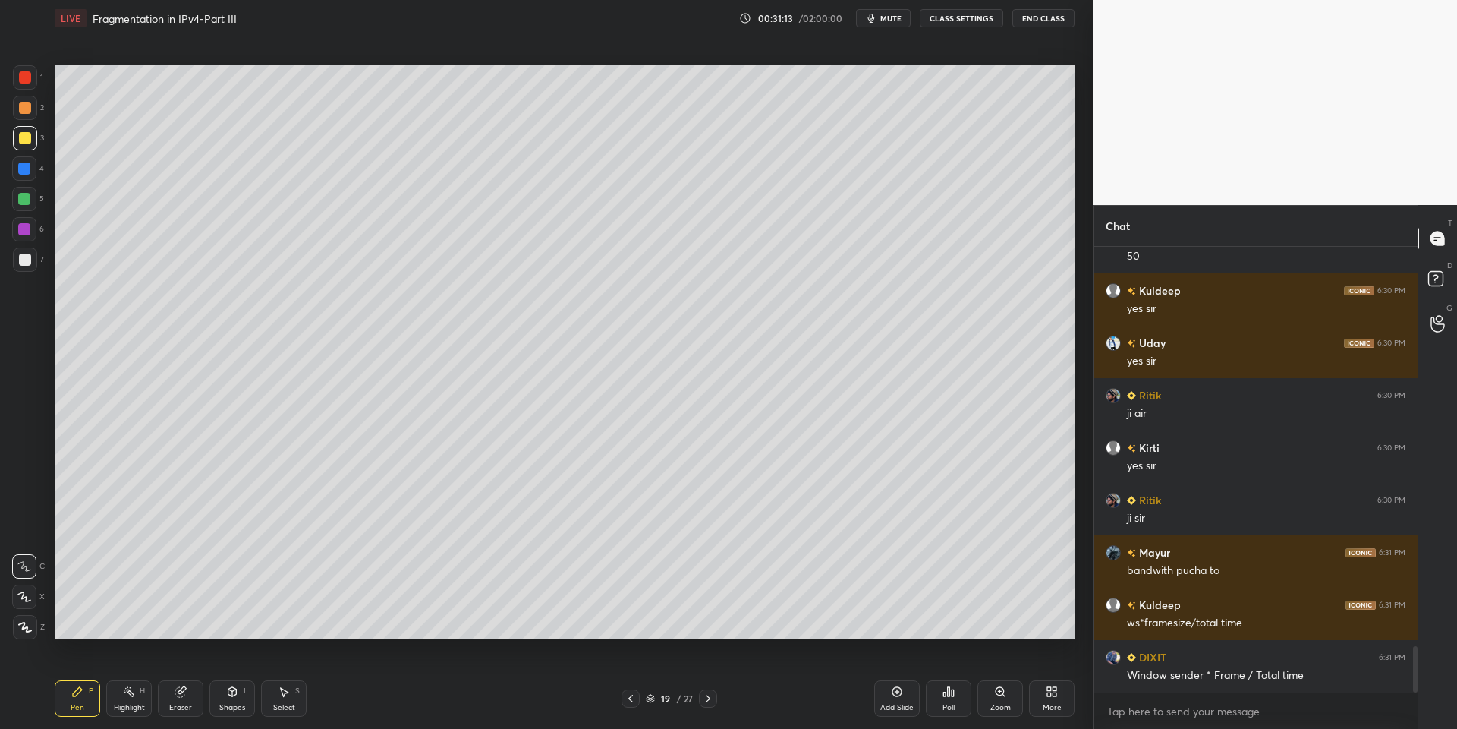
click at [238, 699] on div "Shapes L" at bounding box center [232, 698] width 46 height 36
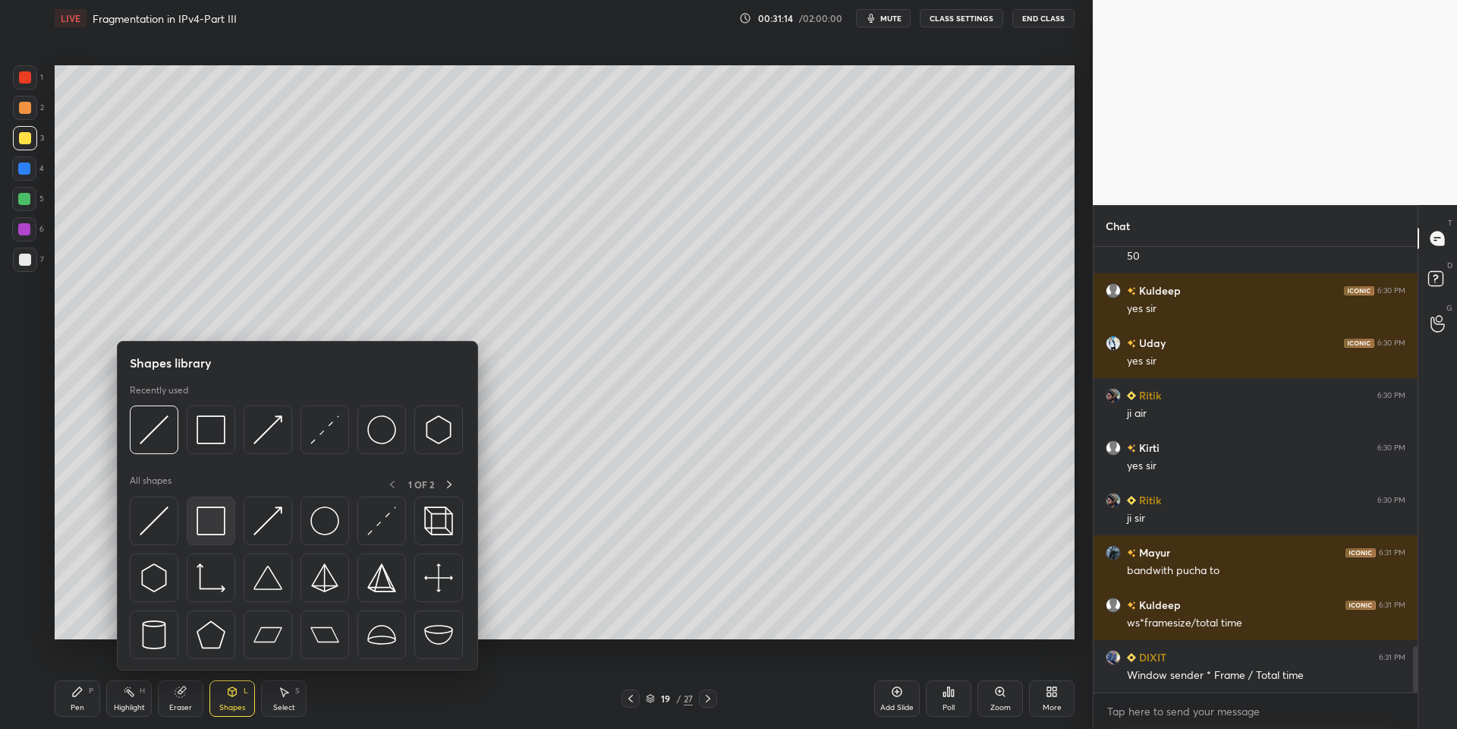
click at [233, 524] on div at bounding box center [297, 581] width 335 height 171
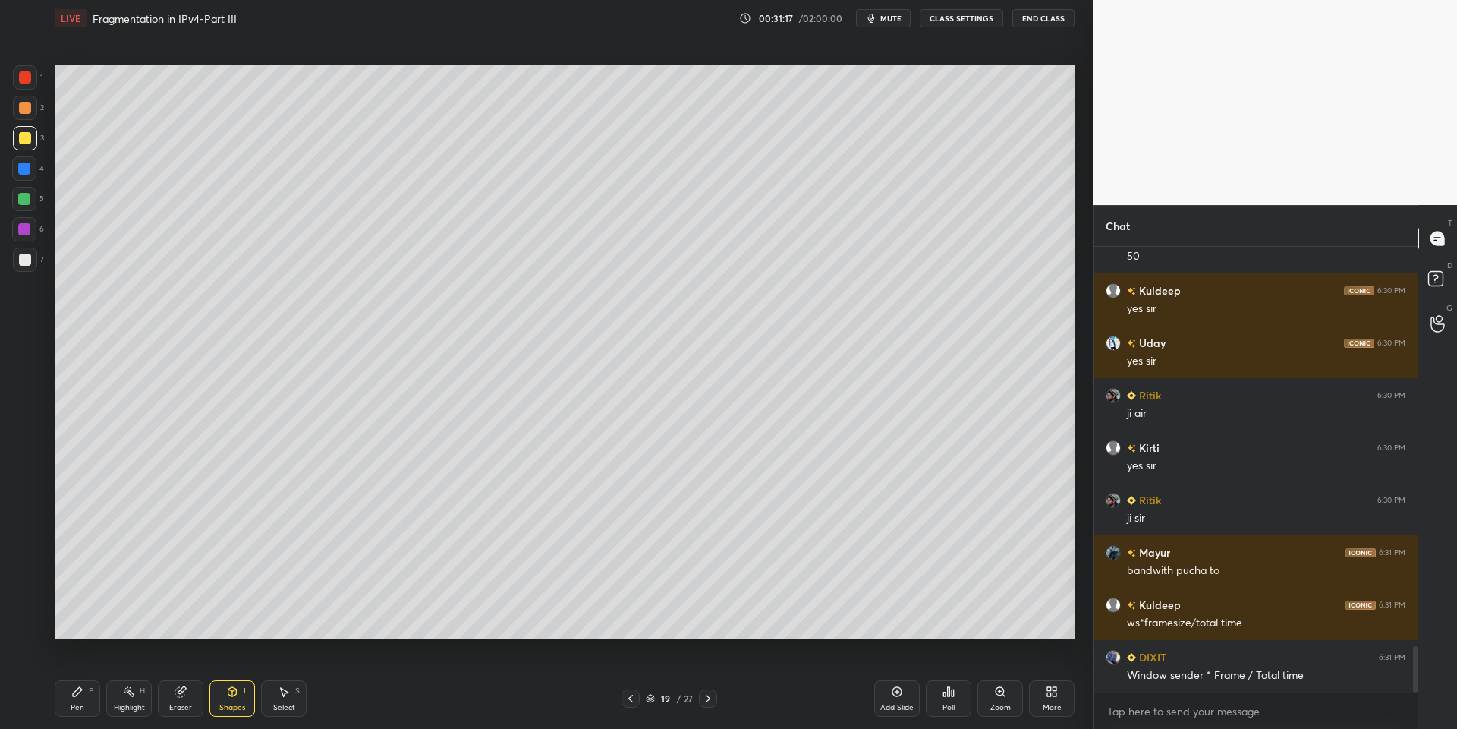
click at [233, 707] on div "Shapes" at bounding box center [232, 708] width 26 height 8
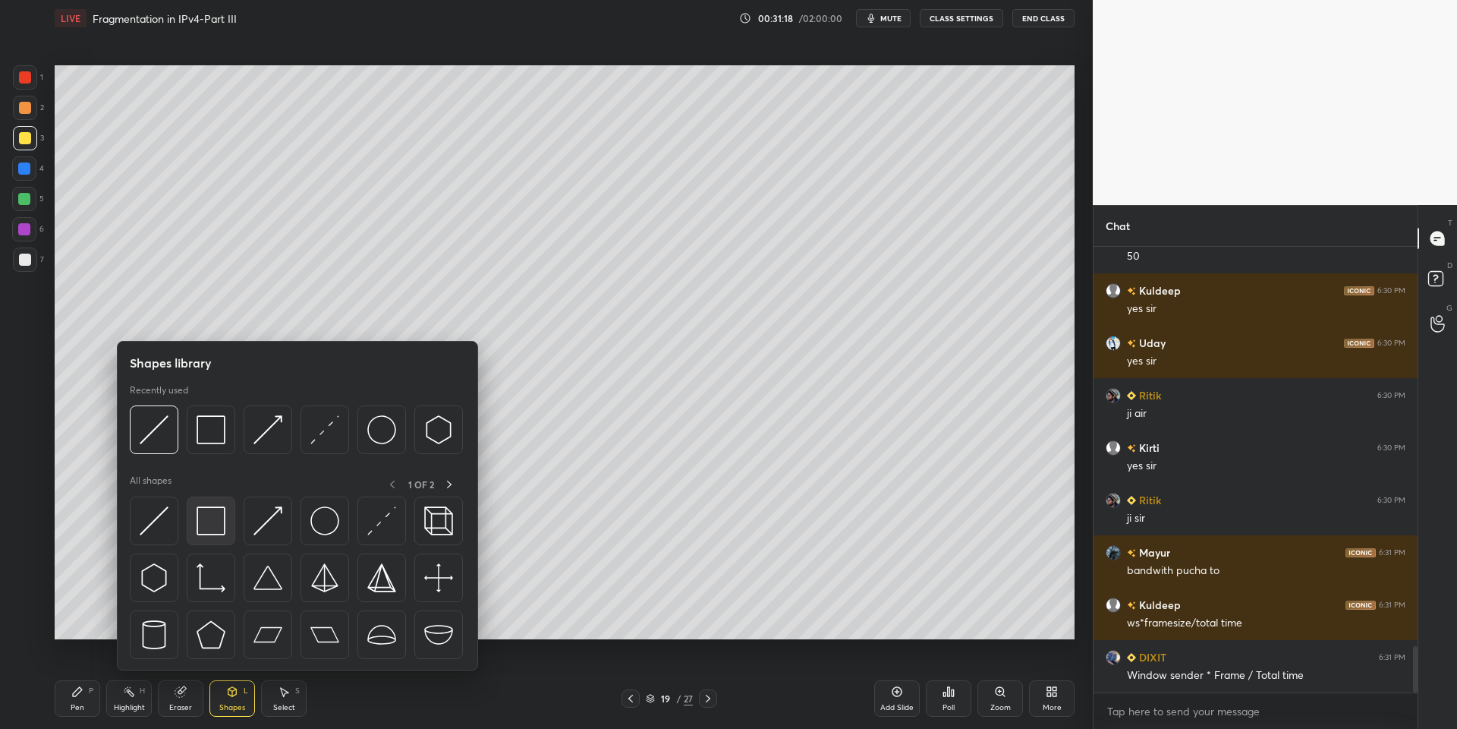
click at [222, 529] on img at bounding box center [211, 520] width 29 height 29
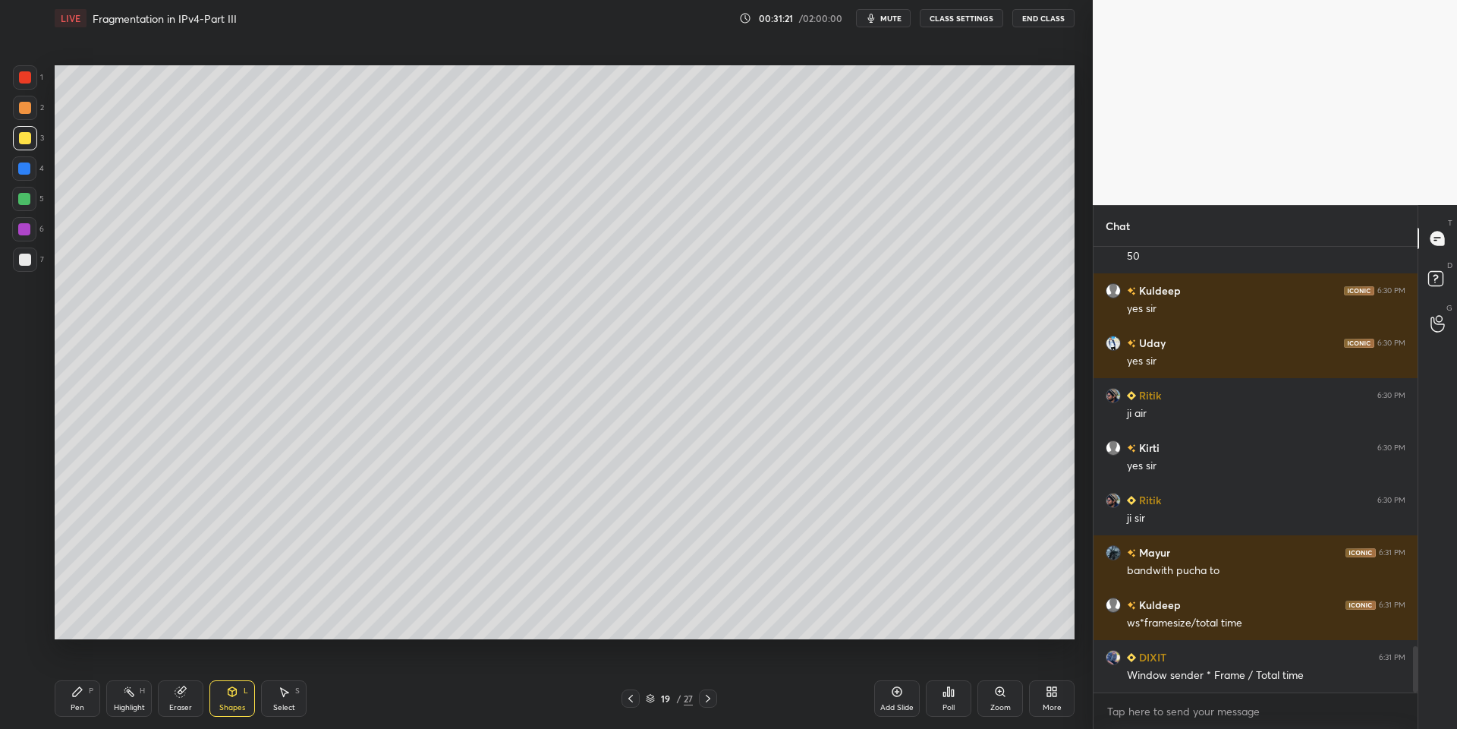
click at [83, 707] on div "Pen" at bounding box center [78, 708] width 14 height 8
click at [891, 699] on div "Add Slide" at bounding box center [897, 698] width 46 height 36
drag, startPoint x: 75, startPoint y: 703, endPoint x: 63, endPoint y: 644, distance: 60.4
click at [69, 701] on div "Pen P" at bounding box center [78, 698] width 46 height 36
click at [13, 142] on div at bounding box center [25, 138] width 24 height 24
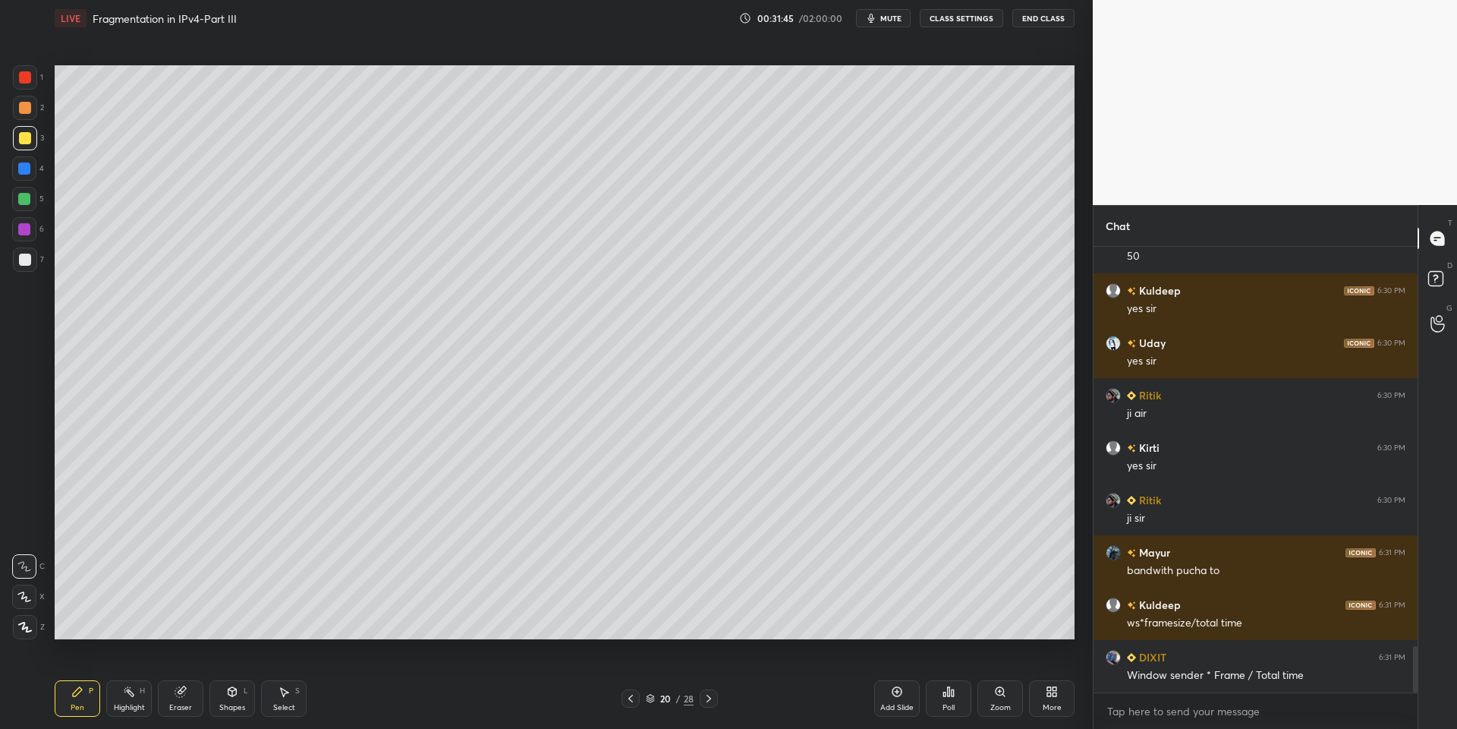
click at [13, 144] on div at bounding box center [25, 138] width 24 height 24
click at [82, 698] on div "Pen P" at bounding box center [78, 698] width 46 height 36
click at [19, 144] on div at bounding box center [25, 138] width 24 height 24
click at [235, 694] on icon at bounding box center [232, 691] width 12 height 12
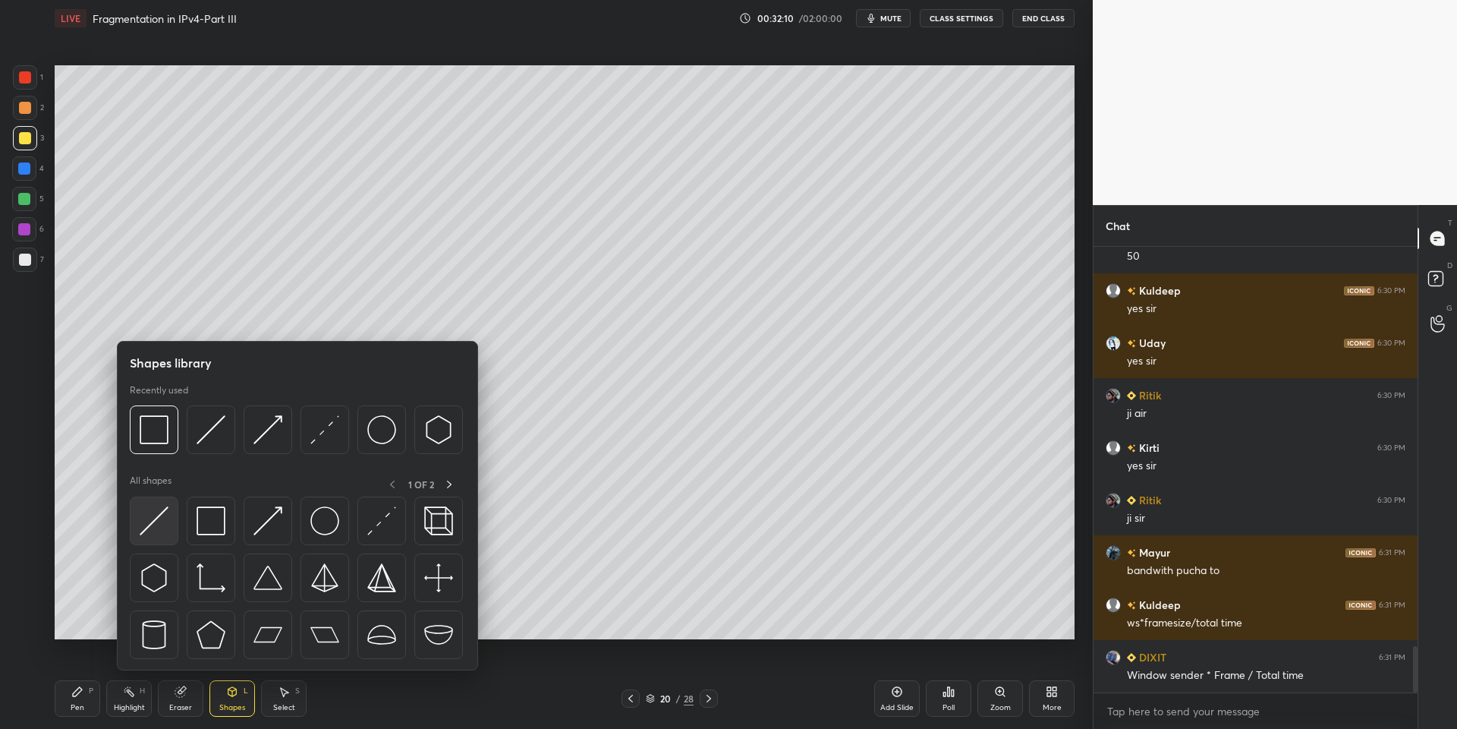
click at [161, 518] on img at bounding box center [154, 520] width 29 height 29
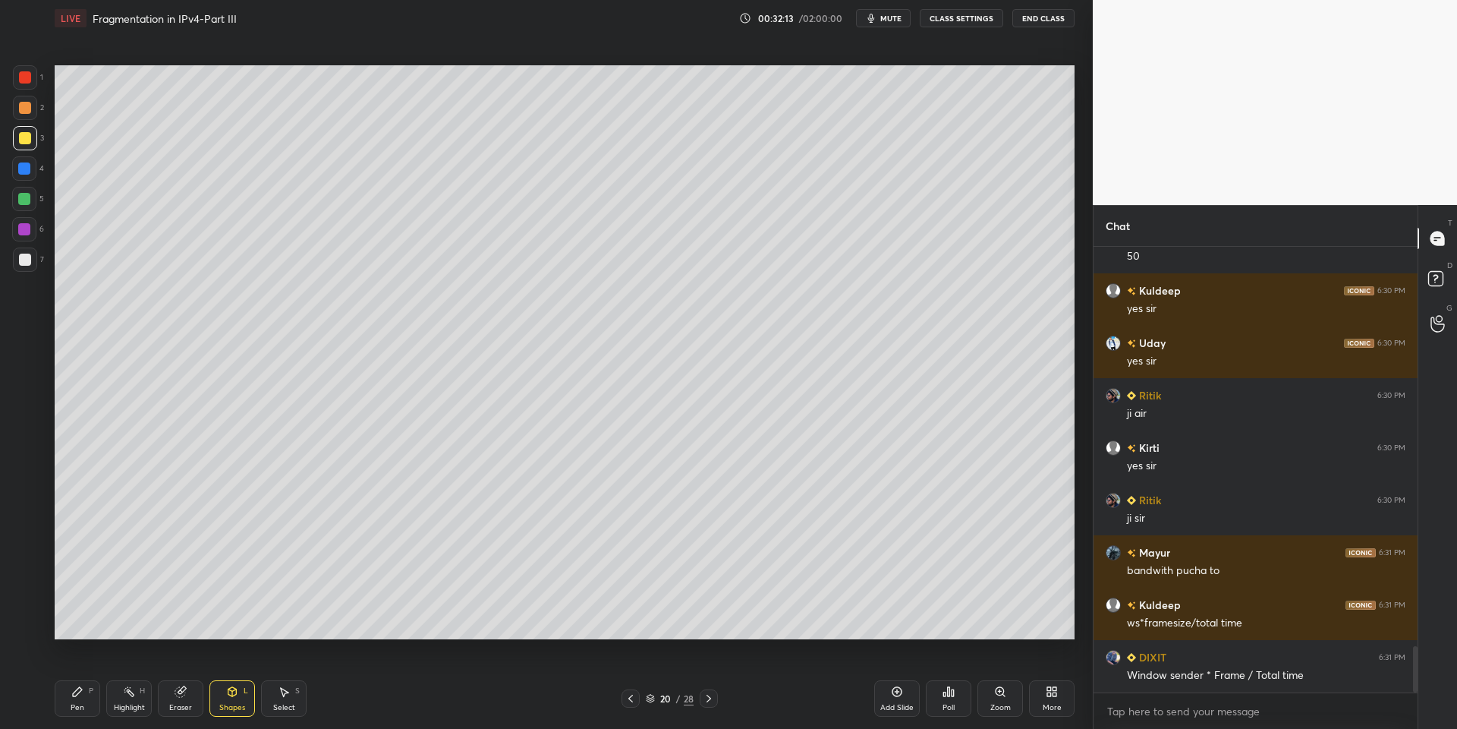
click at [87, 704] on div "Pen P" at bounding box center [78, 698] width 46 height 36
click at [186, 704] on div "Eraser" at bounding box center [180, 708] width 23 height 8
click at [82, 704] on div "Pen" at bounding box center [78, 708] width 14 height 8
click at [20, 203] on div at bounding box center [24, 199] width 12 height 12
click at [29, 140] on div at bounding box center [25, 138] width 12 height 12
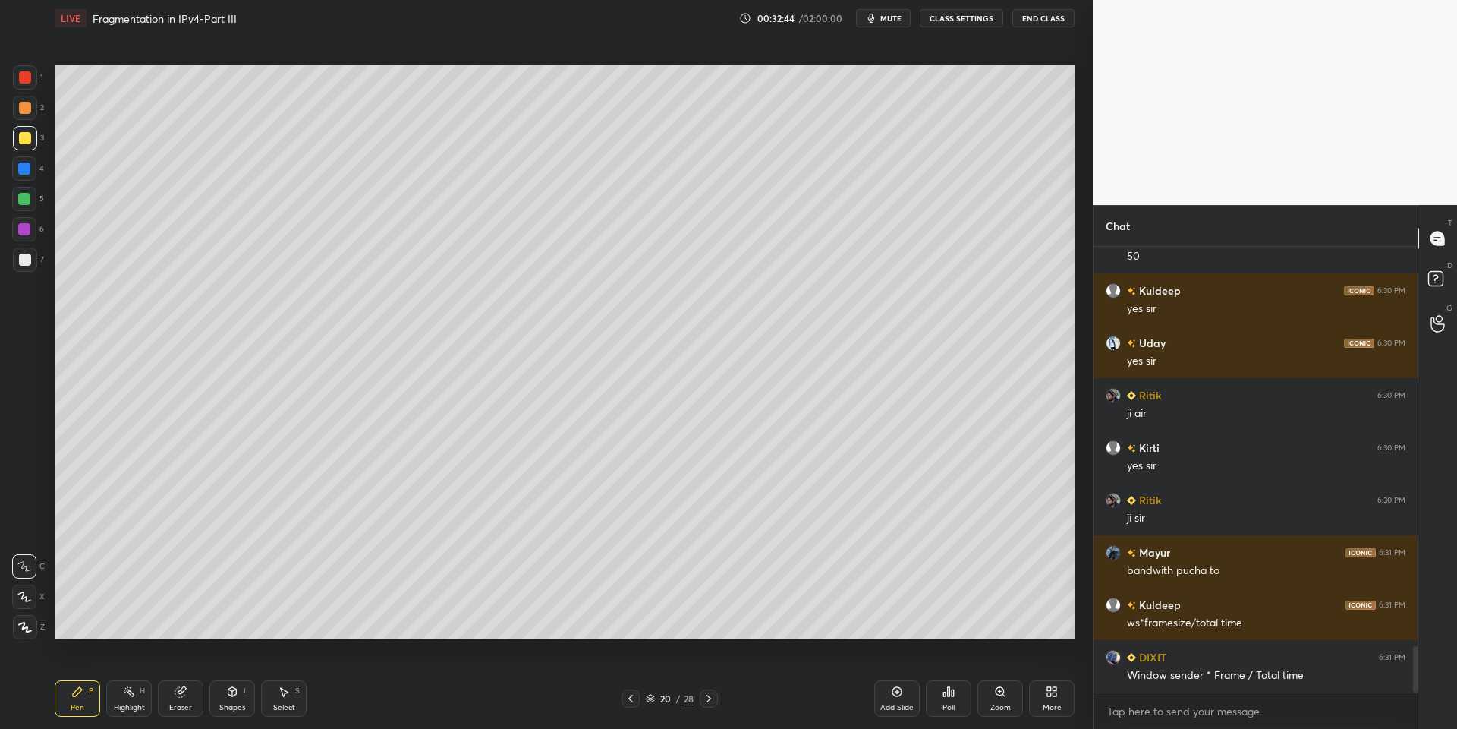
click at [233, 690] on icon at bounding box center [232, 691] width 12 height 12
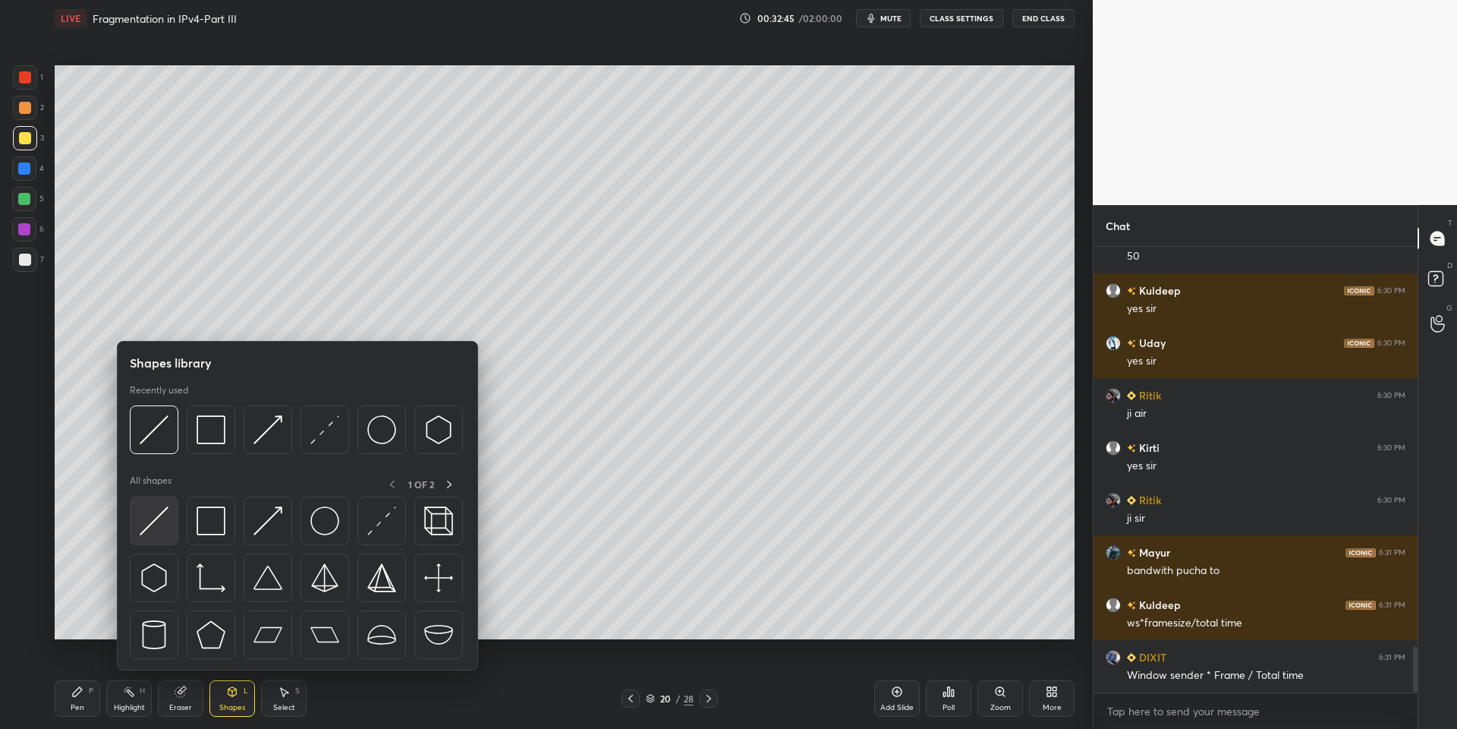
click at [174, 518] on div at bounding box center [297, 581] width 335 height 171
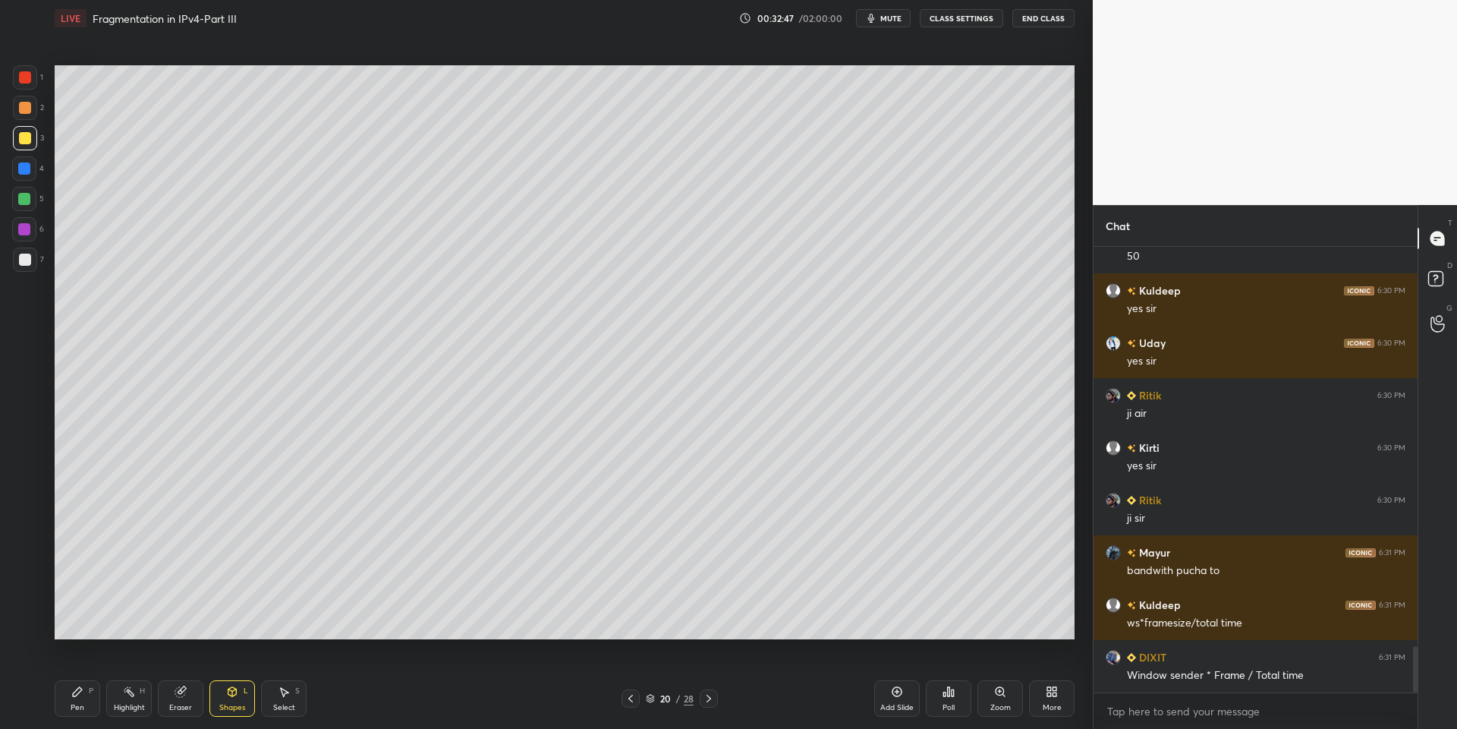
drag, startPoint x: 74, startPoint y: 707, endPoint x: 102, endPoint y: 665, distance: 50.3
click at [77, 704] on div "Pen" at bounding box center [78, 708] width 14 height 8
click at [279, 693] on div "Select S" at bounding box center [284, 698] width 46 height 36
drag, startPoint x: 288, startPoint y: 699, endPoint x: 282, endPoint y: 686, distance: 14.3
click at [285, 697] on div "Select S" at bounding box center [284, 698] width 46 height 36
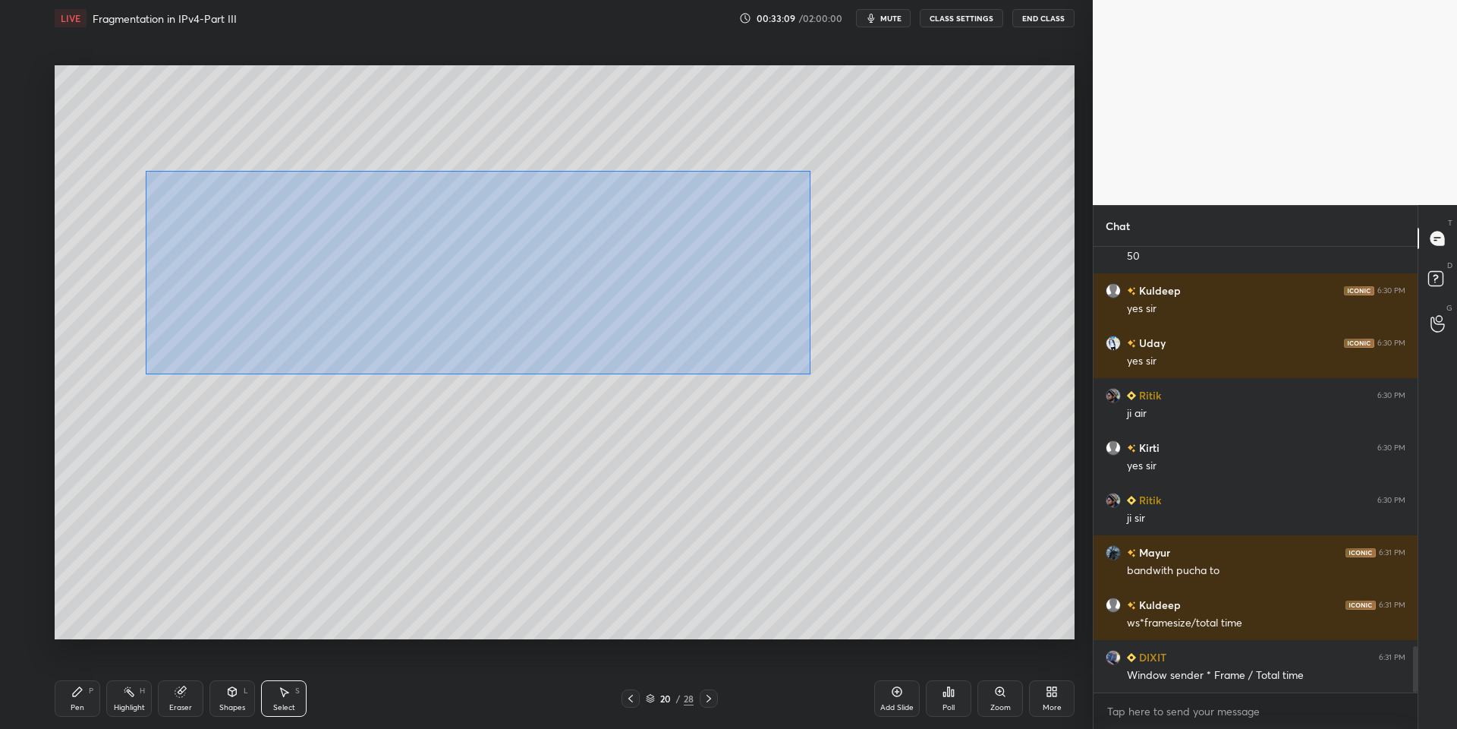
drag, startPoint x: 175, startPoint y: 174, endPoint x: 685, endPoint y: 292, distance: 523.6
click at [804, 369] on div "0 ° Undo Copy Paste here Duplicate Duplicate to new slide Delete" at bounding box center [565, 352] width 1020 height 574
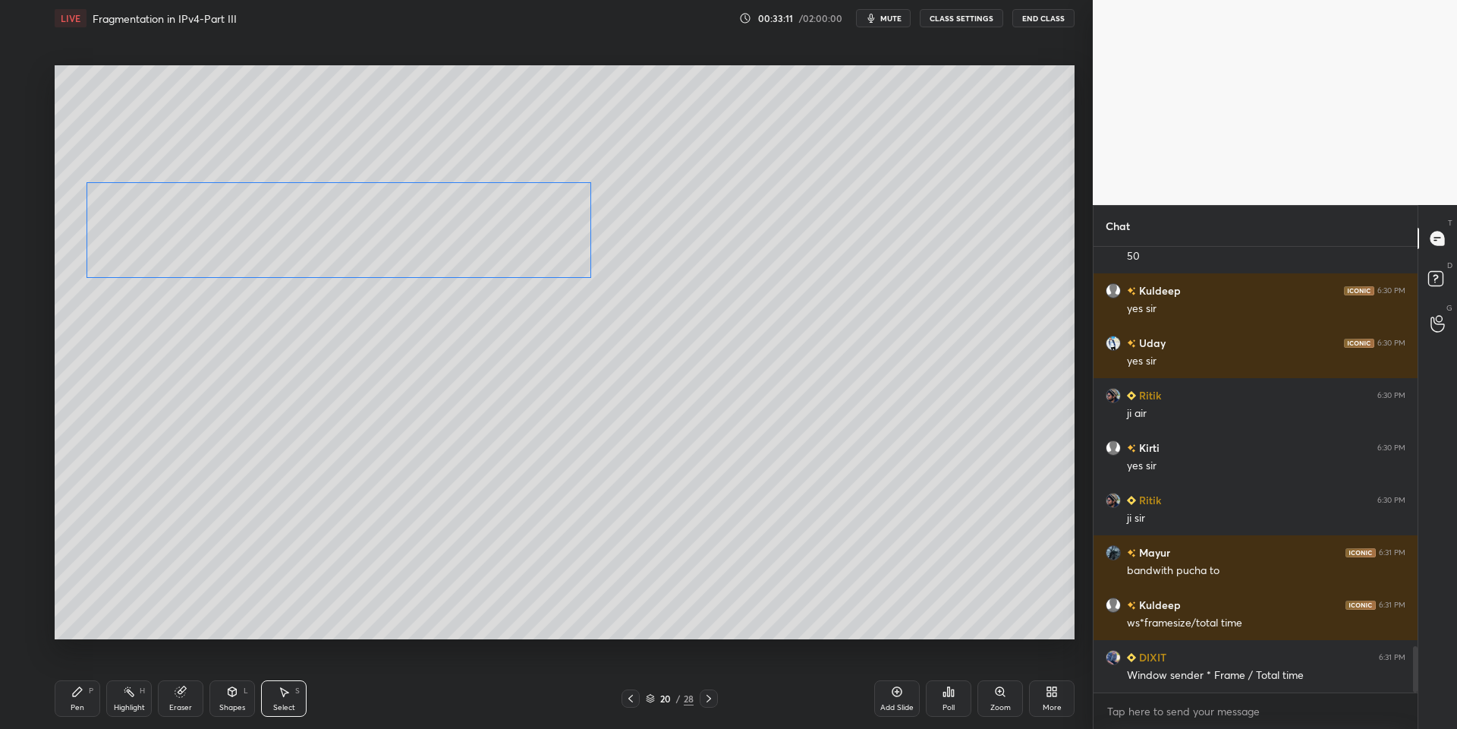
drag, startPoint x: 522, startPoint y: 251, endPoint x: 439, endPoint y: 244, distance: 83.8
click at [443, 241] on div "0 ° Undo Copy Paste here Duplicate Duplicate to new slide Delete" at bounding box center [565, 352] width 1020 height 574
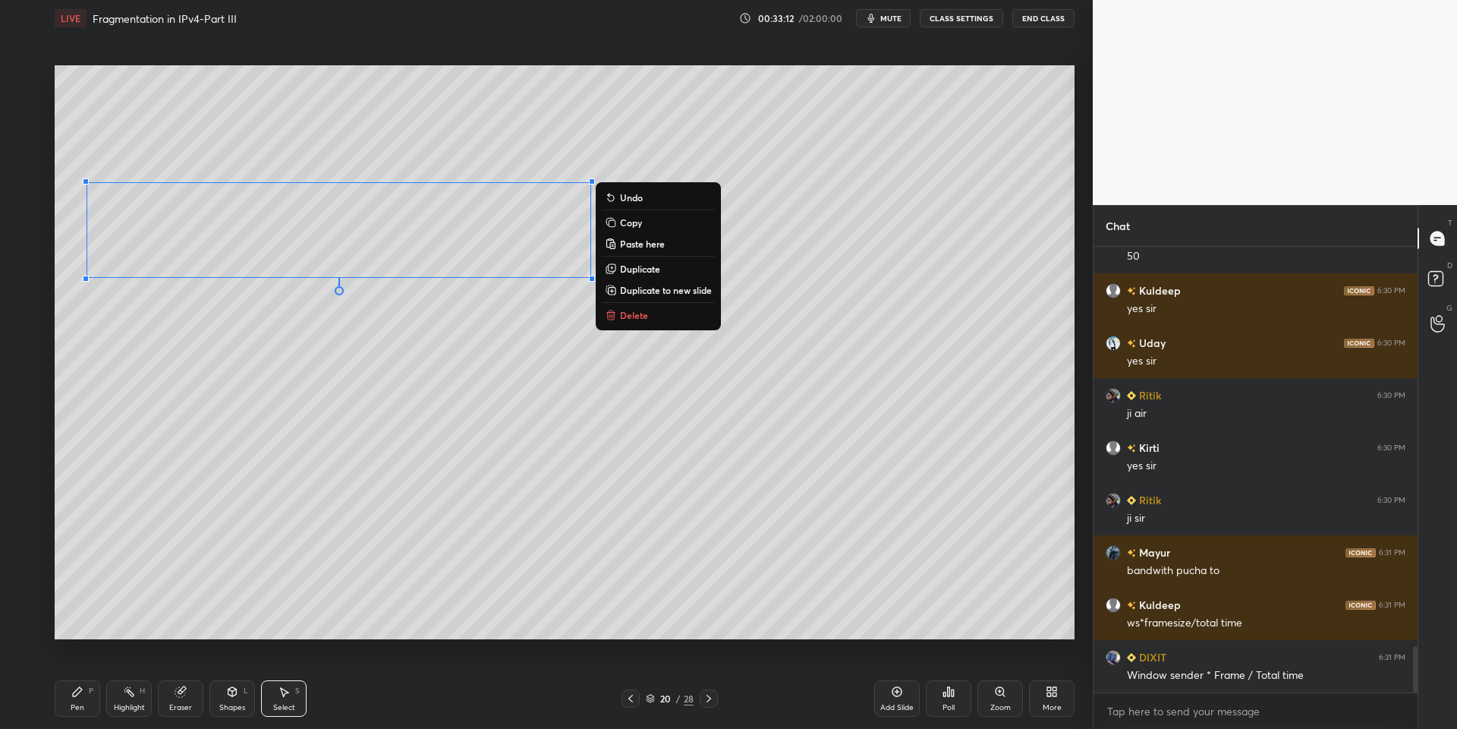
click at [95, 700] on div "Pen P" at bounding box center [78, 698] width 46 height 36
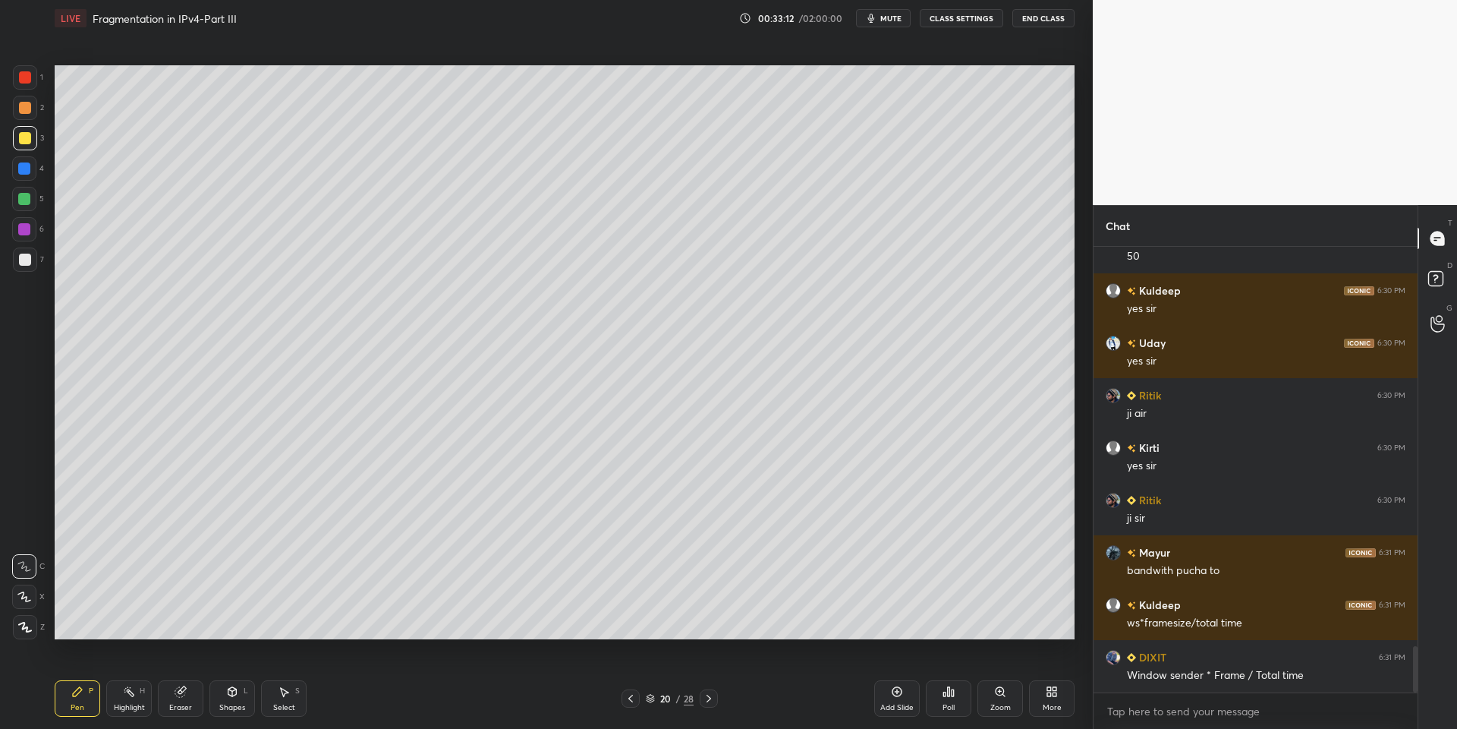
drag, startPoint x: 243, startPoint y: 698, endPoint x: 241, endPoint y: 671, distance: 27.4
click at [243, 697] on div "Shapes L" at bounding box center [232, 698] width 46 height 36
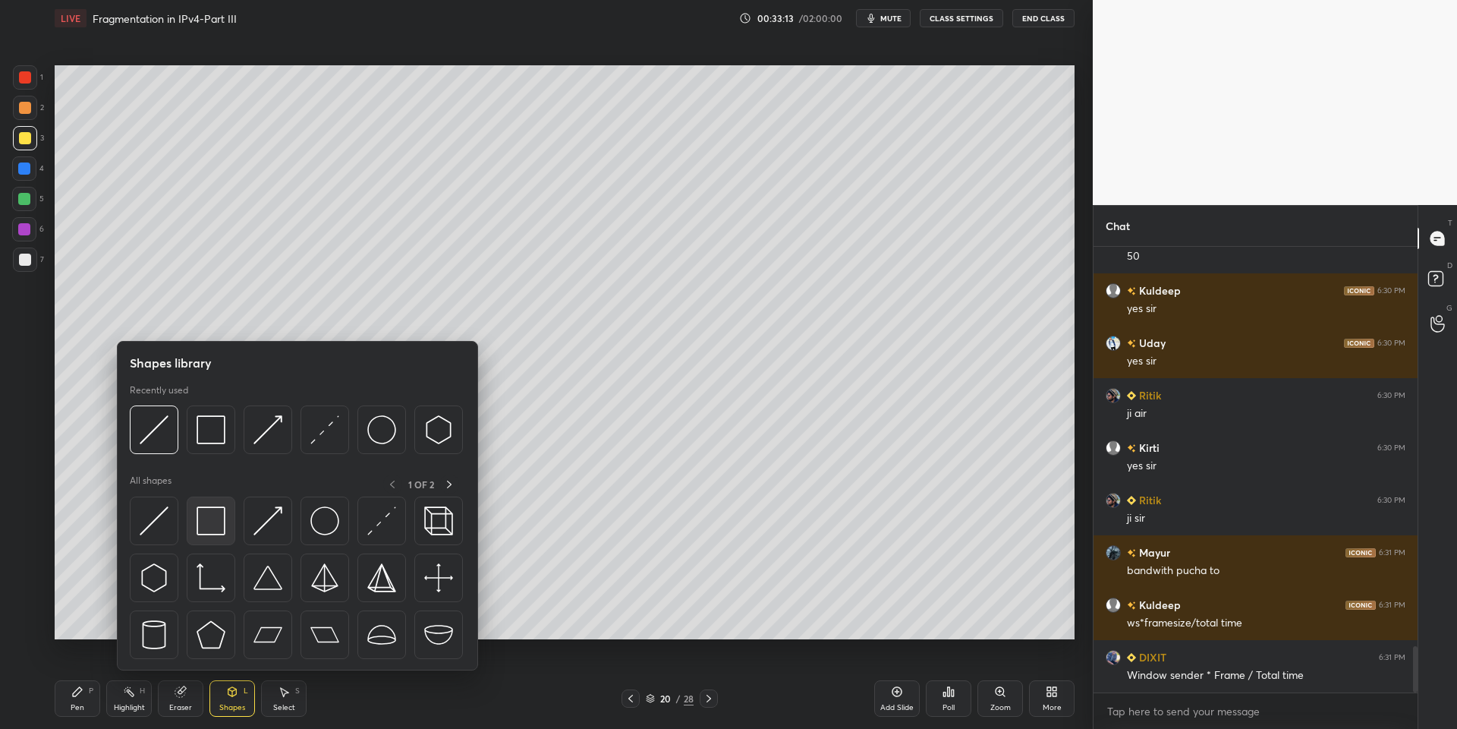
drag, startPoint x: 219, startPoint y: 514, endPoint x: 32, endPoint y: 191, distance: 373.1
click at [215, 509] on img at bounding box center [211, 520] width 29 height 29
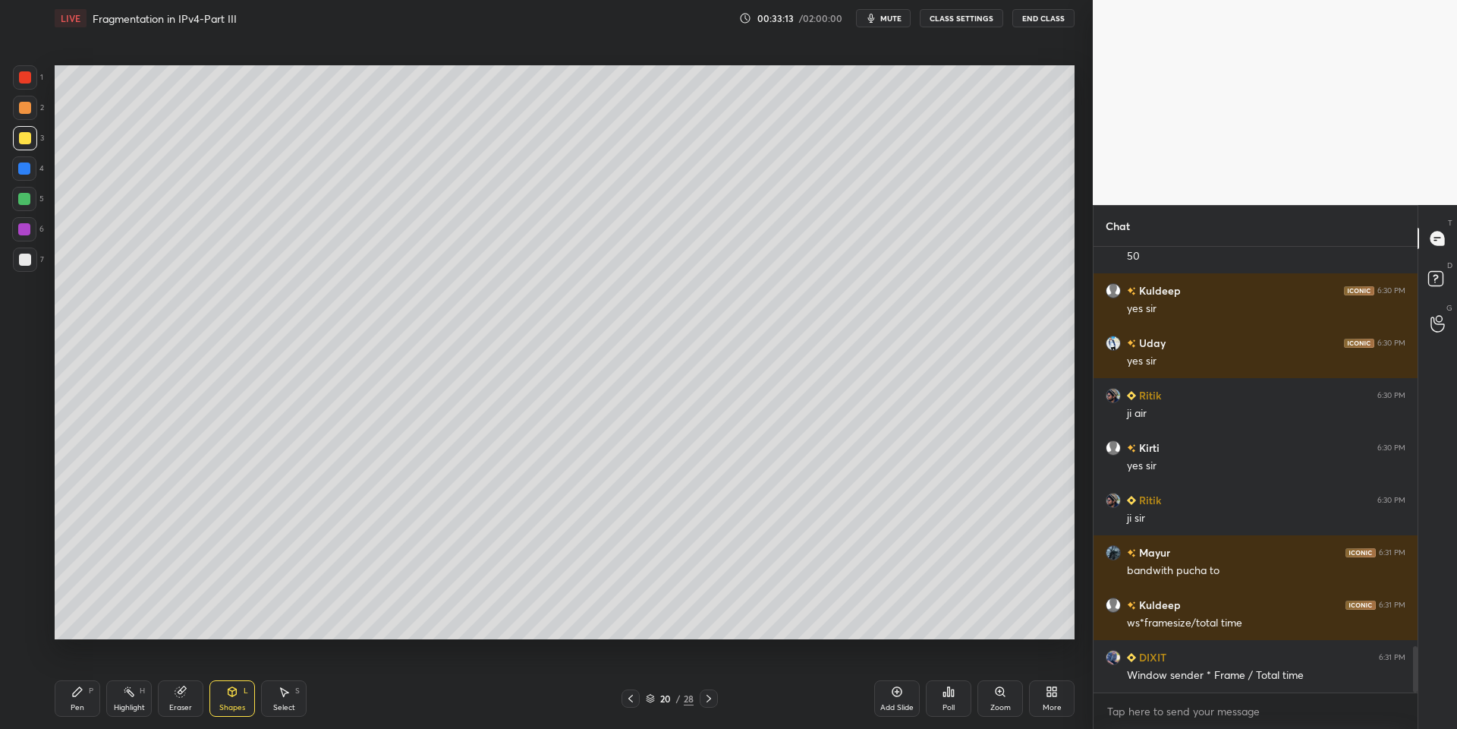
click at [28, 202] on div at bounding box center [24, 199] width 12 height 12
click at [91, 700] on div "Pen P" at bounding box center [78, 698] width 46 height 36
click at [137, 701] on div "Highlight H" at bounding box center [129, 698] width 46 height 36
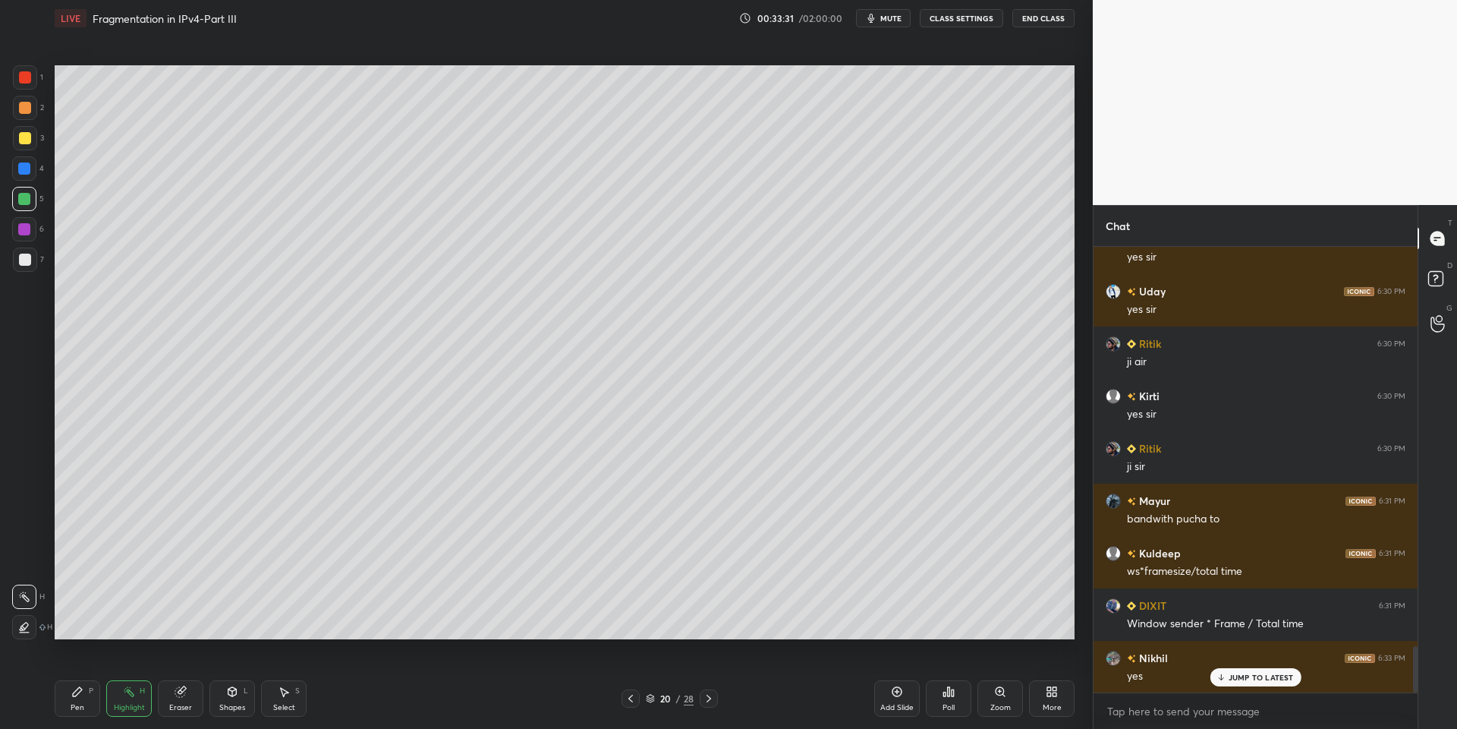
scroll to position [3918, 0]
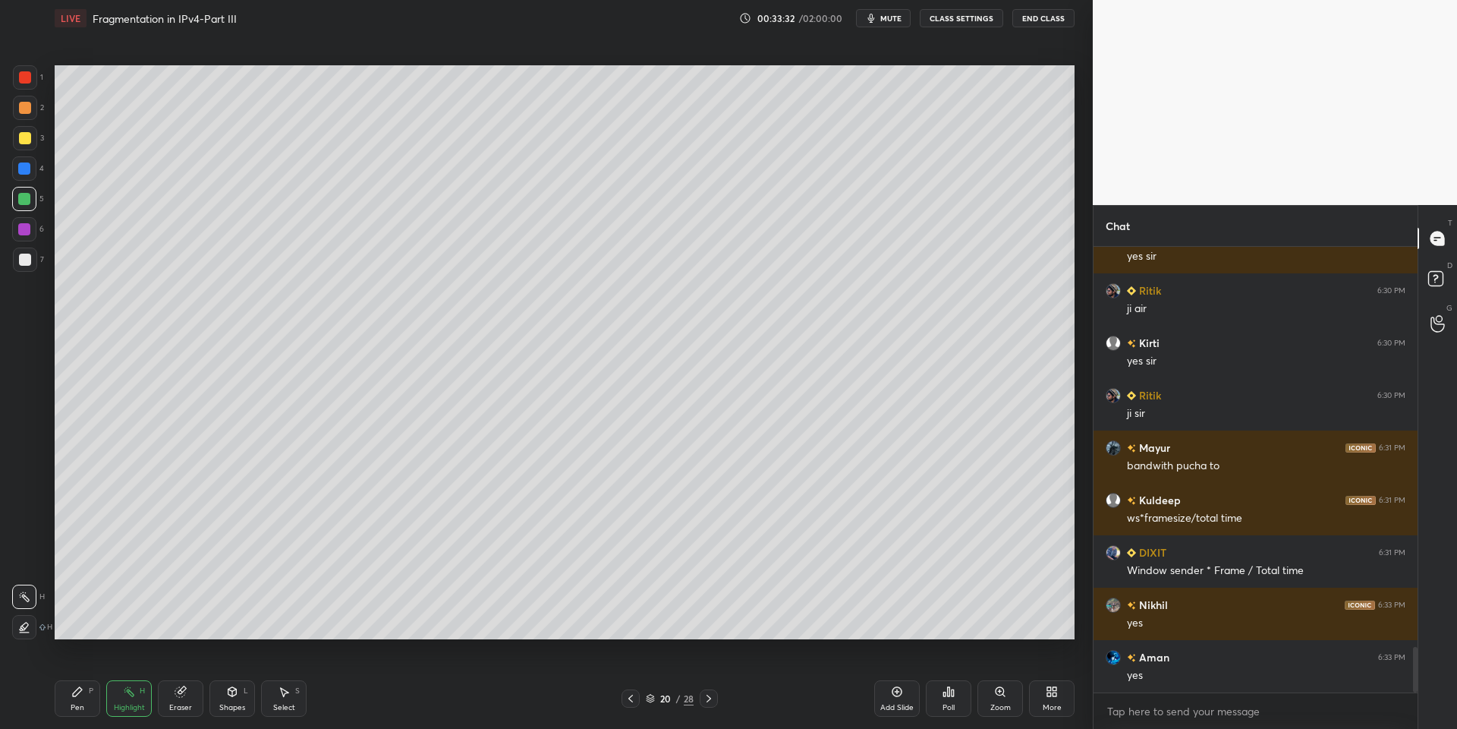
drag, startPoint x: 77, startPoint y: 696, endPoint x: 77, endPoint y: 653, distance: 42.5
click at [77, 694] on icon at bounding box center [77, 691] width 12 height 12
click at [20, 137] on div at bounding box center [25, 138] width 12 height 12
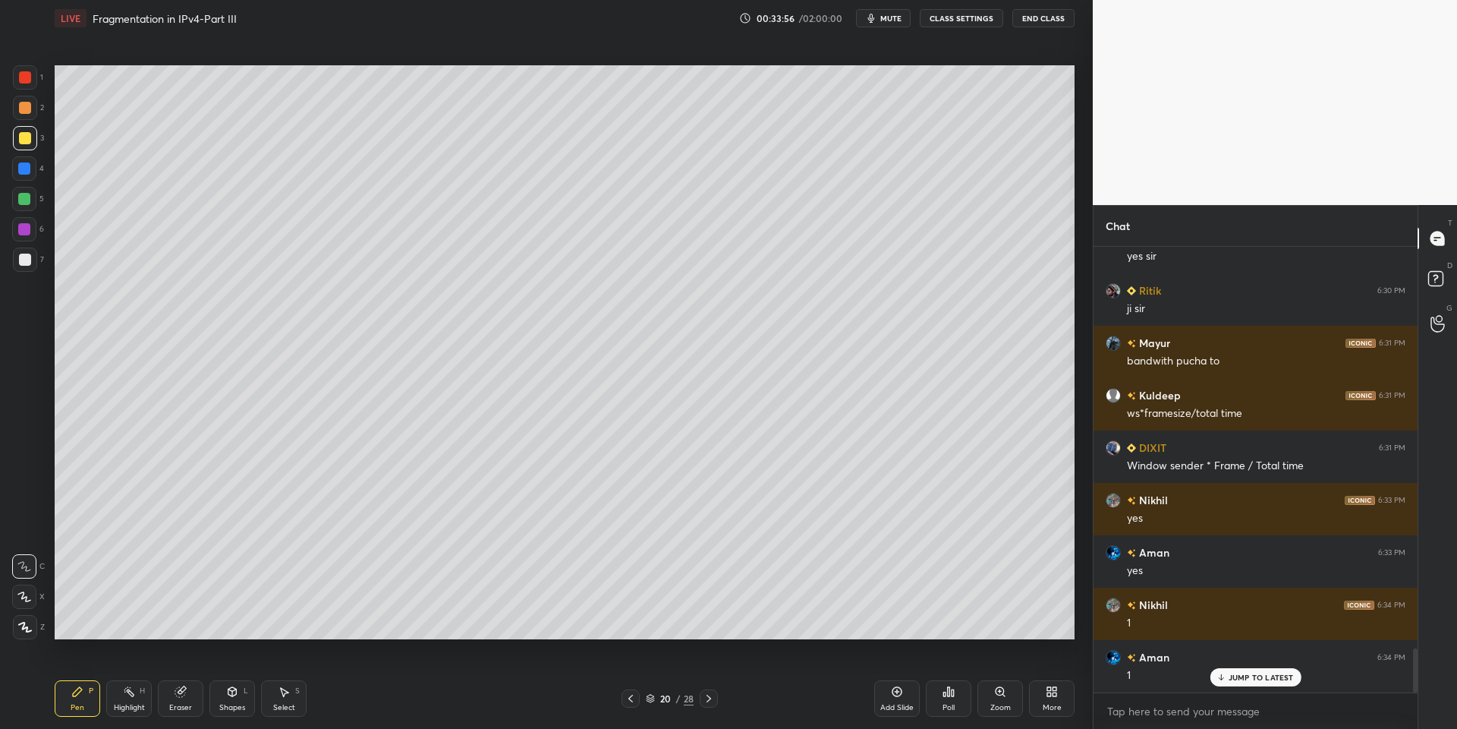
scroll to position [4074, 0]
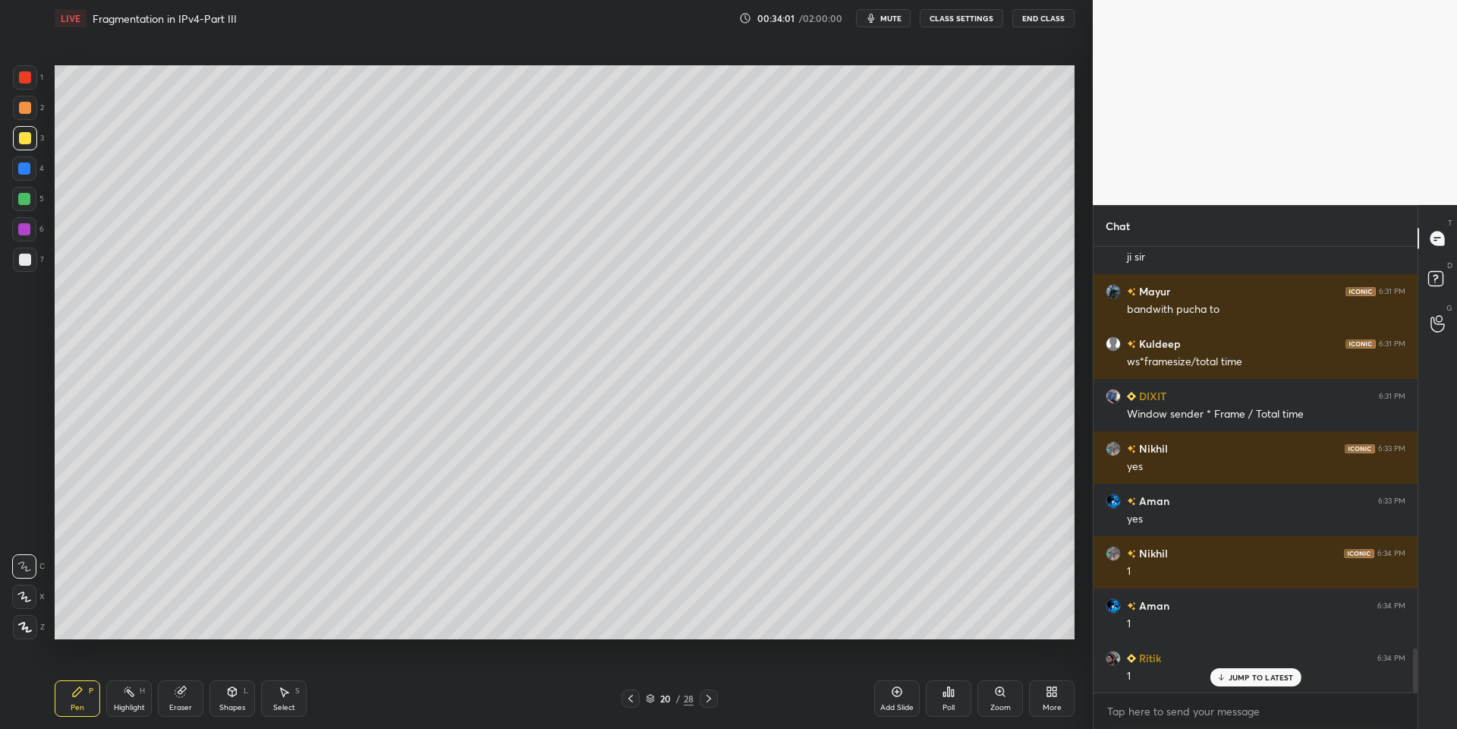
drag, startPoint x: 115, startPoint y: 695, endPoint x: 143, endPoint y: 639, distance: 62.8
click at [118, 690] on div "Highlight H" at bounding box center [129, 698] width 46 height 36
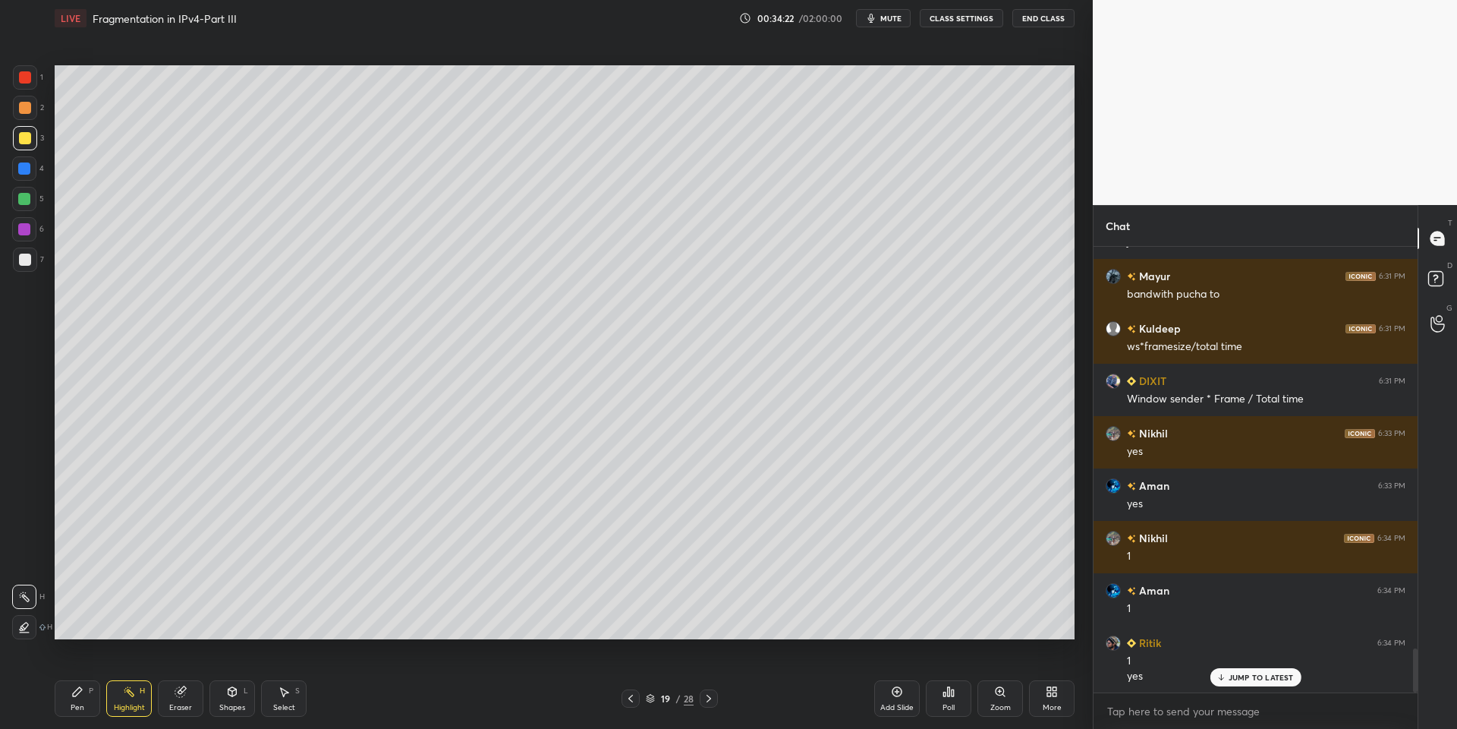
drag, startPoint x: 279, startPoint y: 716, endPoint x: 275, endPoint y: 709, distance: 8.2
click at [277, 716] on div "Pen P Highlight H Eraser Shapes L Select S 19 / 28 Add Slide Poll Zoom More" at bounding box center [565, 698] width 1020 height 61
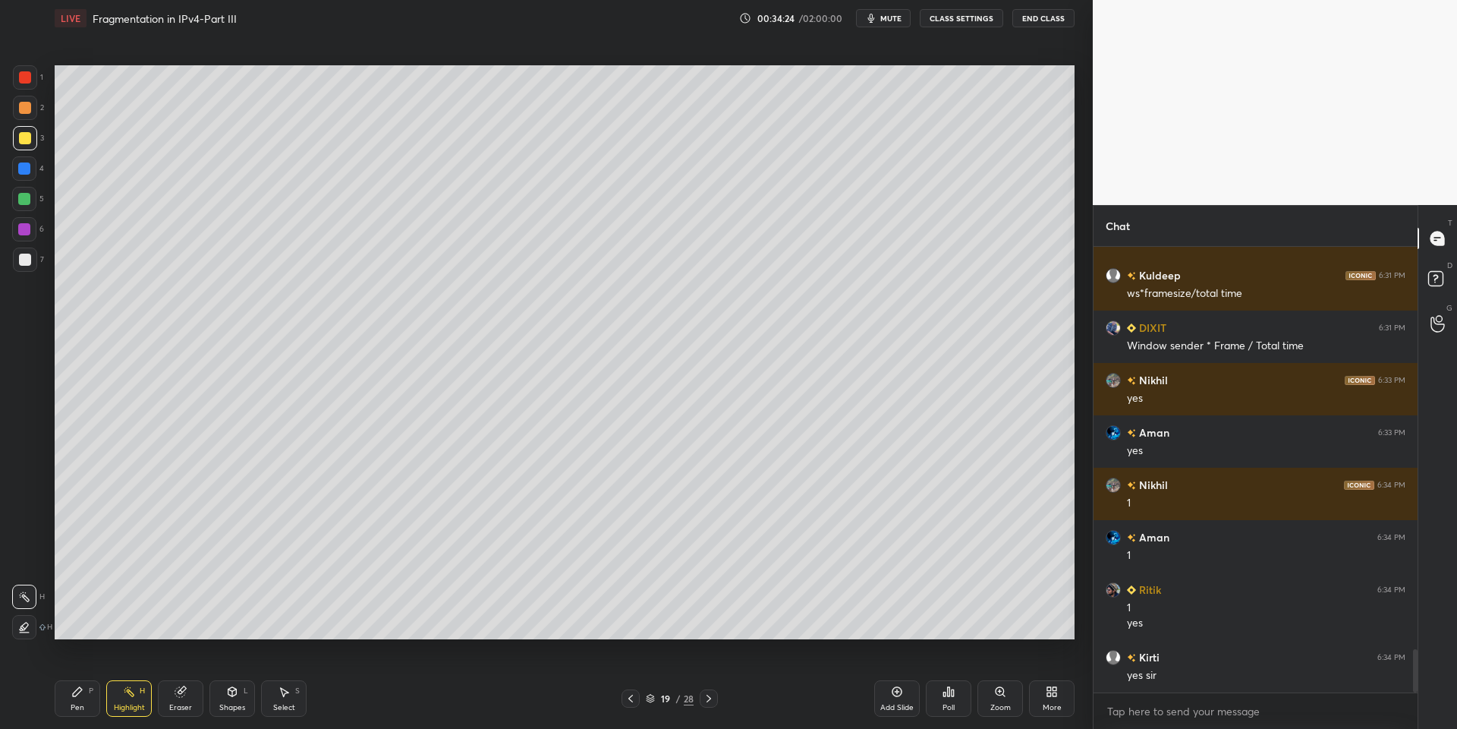
drag, startPoint x: 287, startPoint y: 707, endPoint x: 284, endPoint y: 653, distance: 53.2
click at [285, 704] on div "Select" at bounding box center [284, 708] width 22 height 8
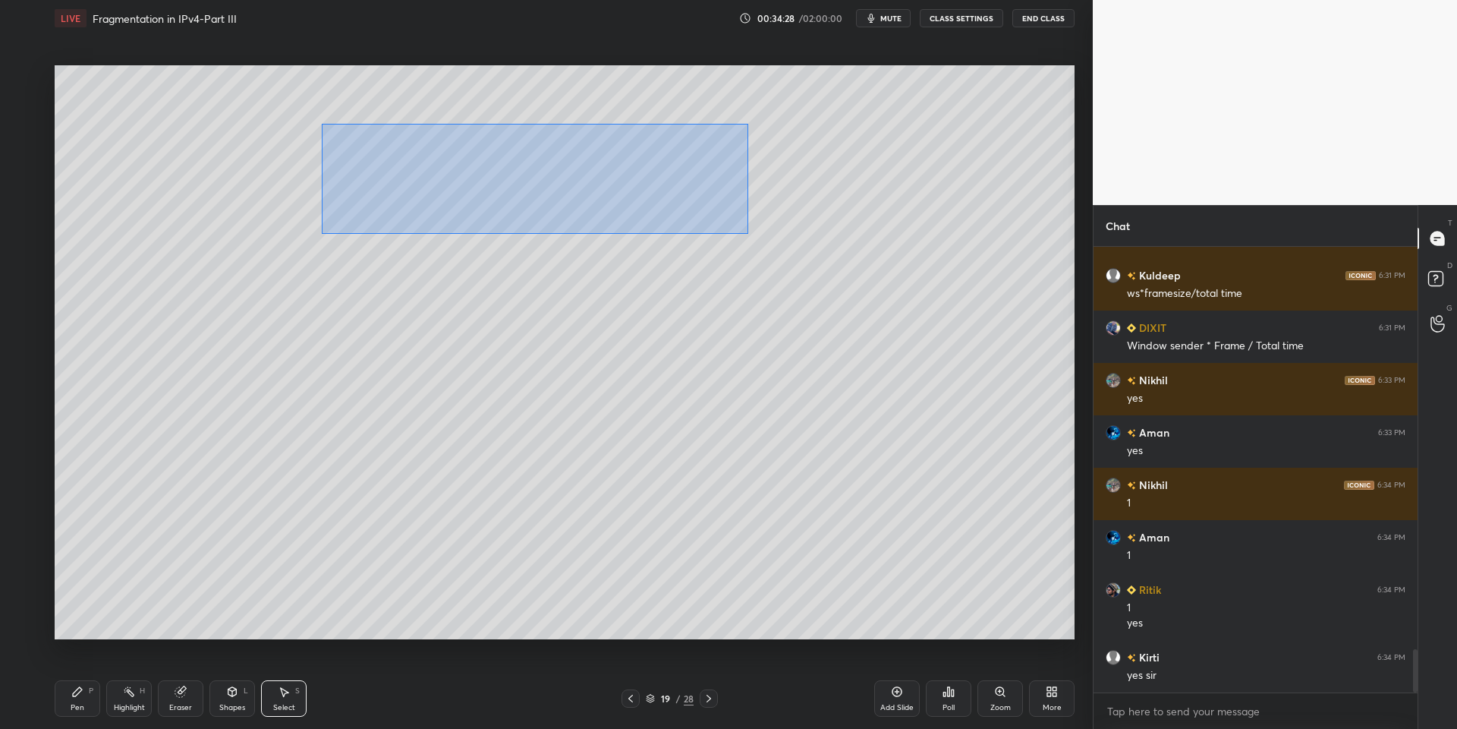
drag, startPoint x: 322, startPoint y: 124, endPoint x: 748, endPoint y: 230, distance: 438.6
click at [748, 232] on div "0 ° Undo Copy Paste here Duplicate Duplicate to new slide Delete" at bounding box center [565, 352] width 1020 height 574
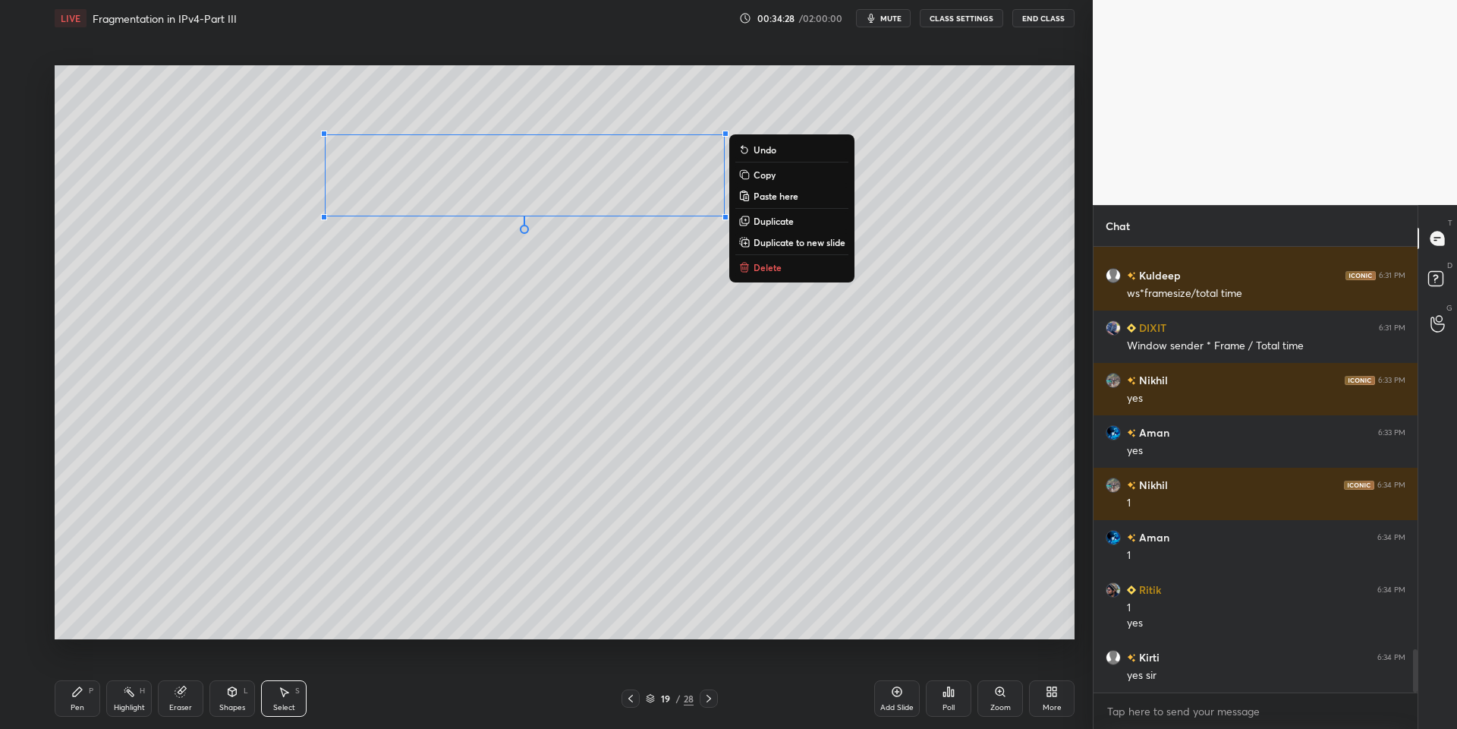
click at [786, 175] on button "Copy" at bounding box center [791, 174] width 113 height 18
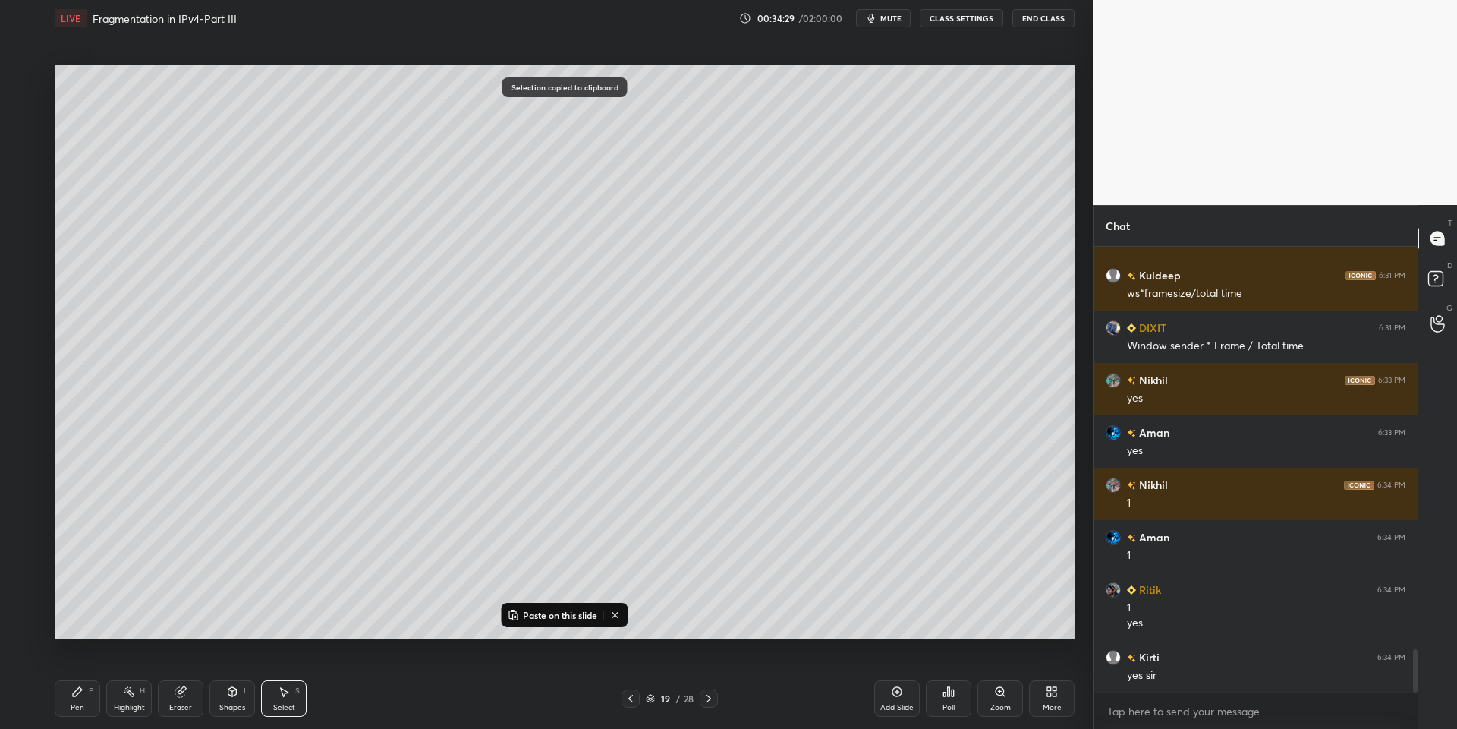
drag, startPoint x: 703, startPoint y: 703, endPoint x: 706, endPoint y: 691, distance: 11.8
click at [703, 701] on icon at bounding box center [709, 698] width 12 height 12
drag, startPoint x: 566, startPoint y: 615, endPoint x: 575, endPoint y: 600, distance: 17.3
click at [568, 611] on p "Paste on this slide" at bounding box center [560, 615] width 74 height 12
drag, startPoint x: 650, startPoint y: 181, endPoint x: 423, endPoint y: 503, distance: 393.8
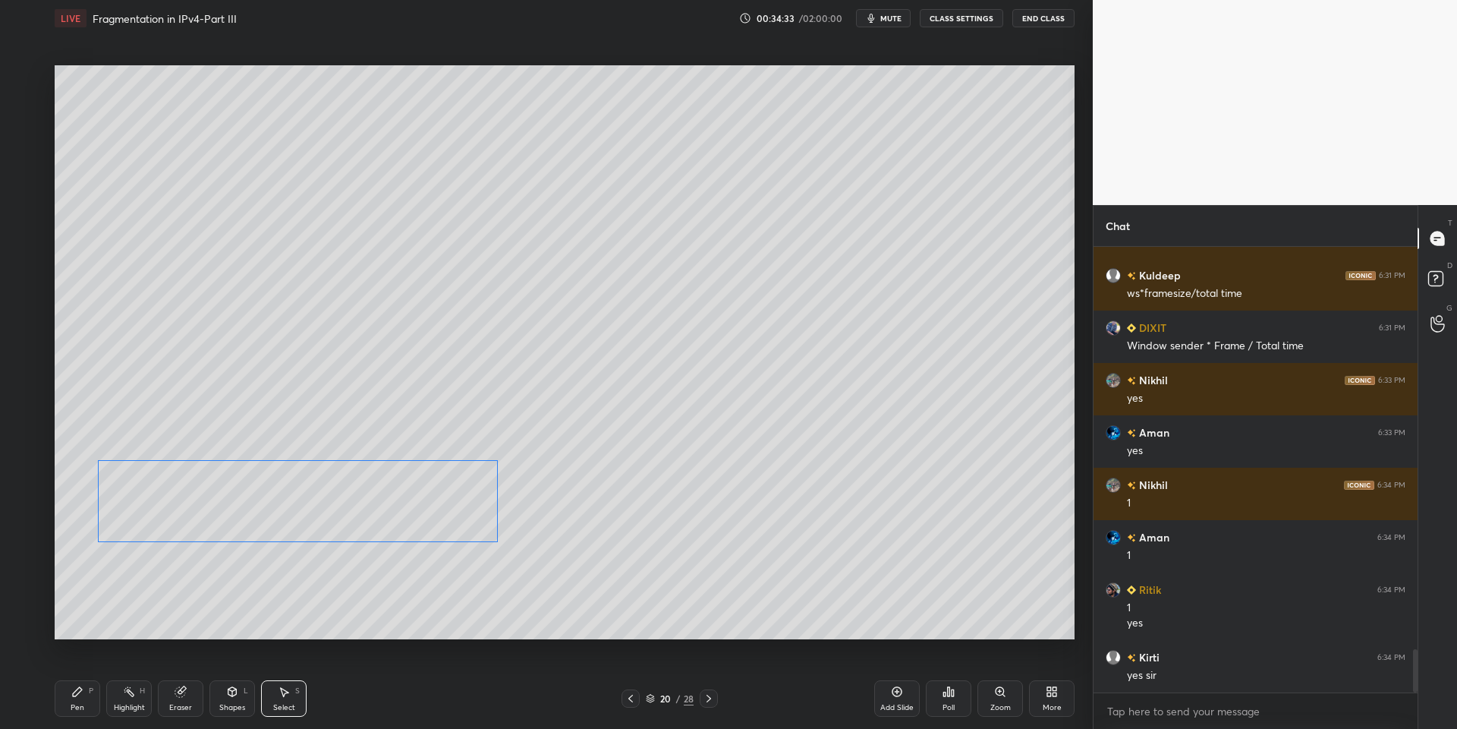
click at [424, 505] on div "0 ° Undo Copy Paste here Duplicate Duplicate to new slide Delete" at bounding box center [565, 352] width 1020 height 574
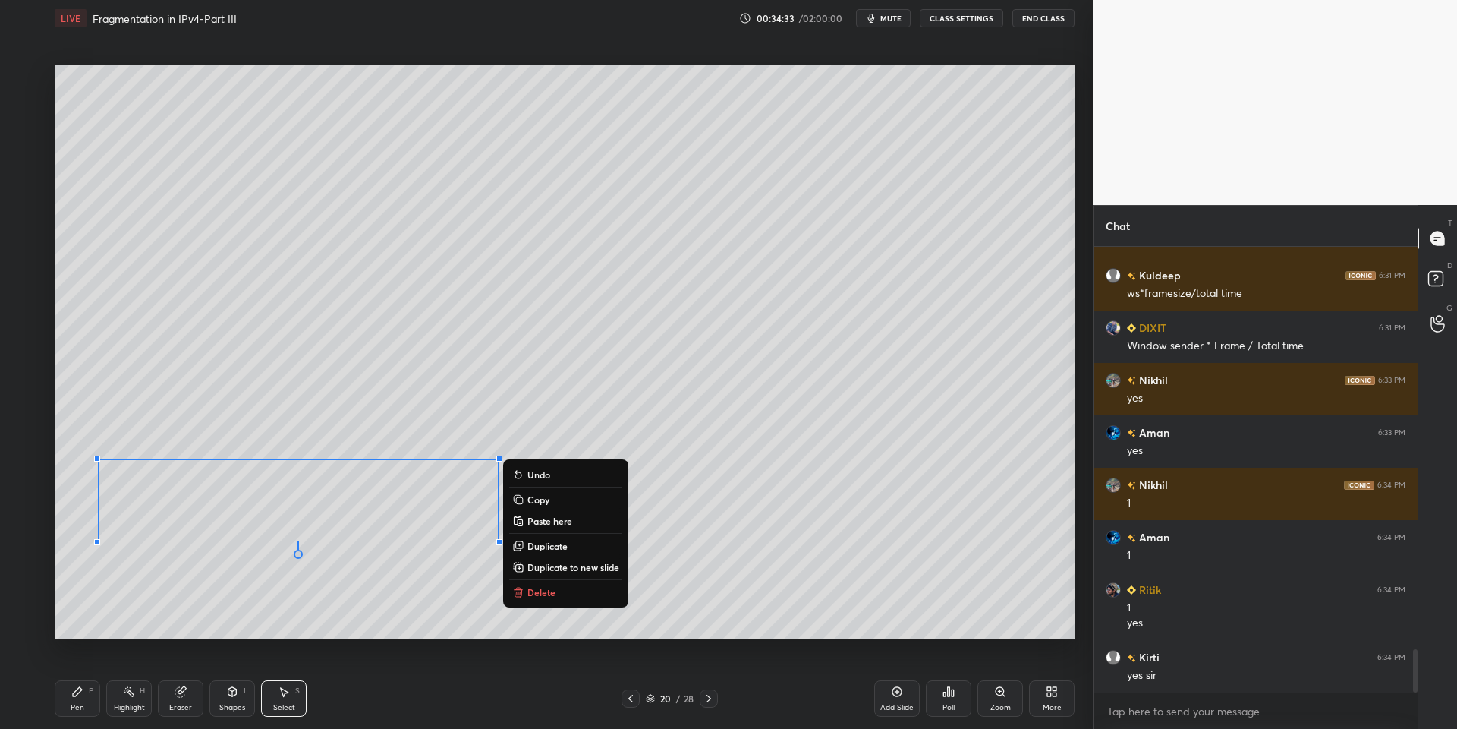
drag, startPoint x: 96, startPoint y: 698, endPoint x: 155, endPoint y: 691, distance: 58.8
click at [102, 700] on div "Pen P Highlight H Eraser Shapes L Select S" at bounding box center [260, 698] width 410 height 36
click at [182, 696] on div "Eraser" at bounding box center [181, 698] width 46 height 36
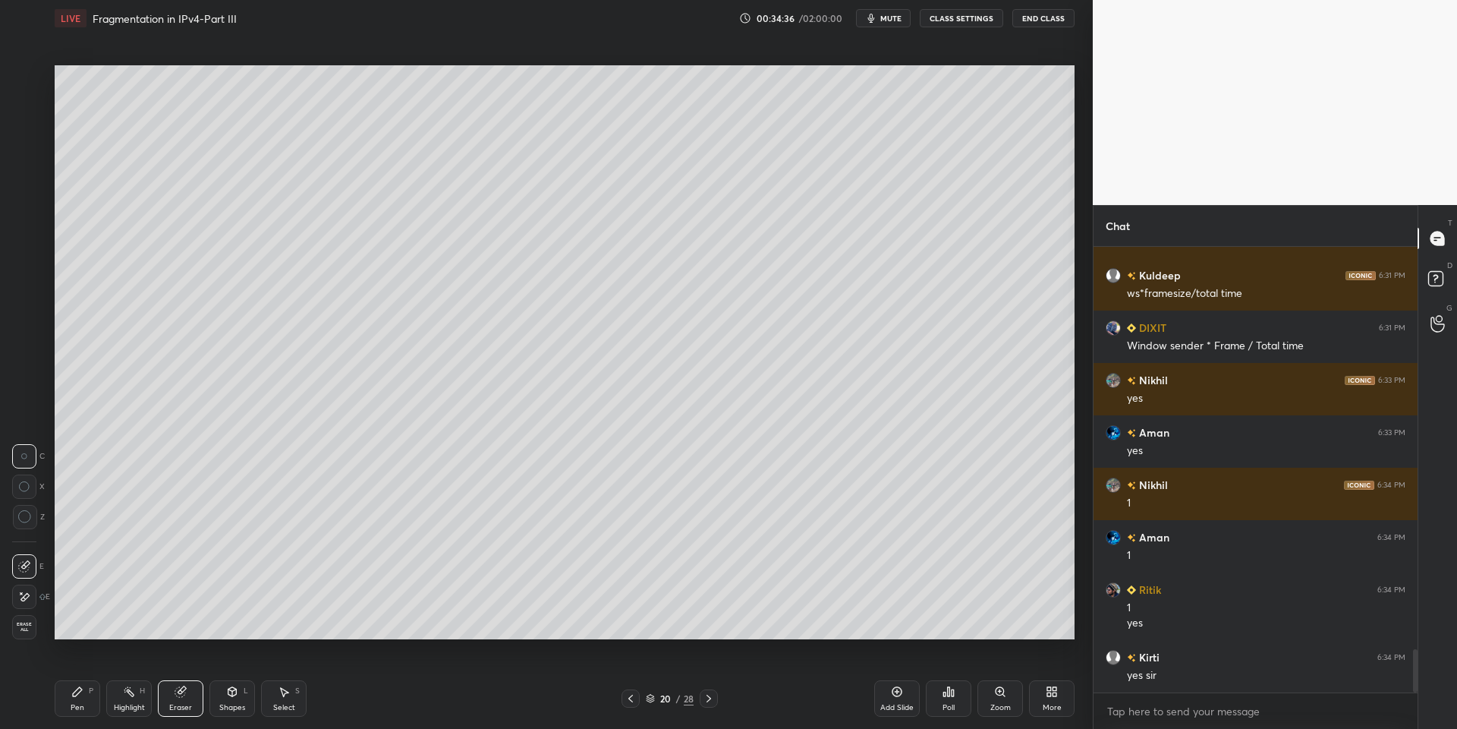
click at [80, 709] on div "Pen" at bounding box center [78, 708] width 14 height 8
drag, startPoint x: 234, startPoint y: 703, endPoint x: 238, endPoint y: 688, distance: 15.6
click at [234, 701] on div "Shapes L" at bounding box center [232, 698] width 46 height 36
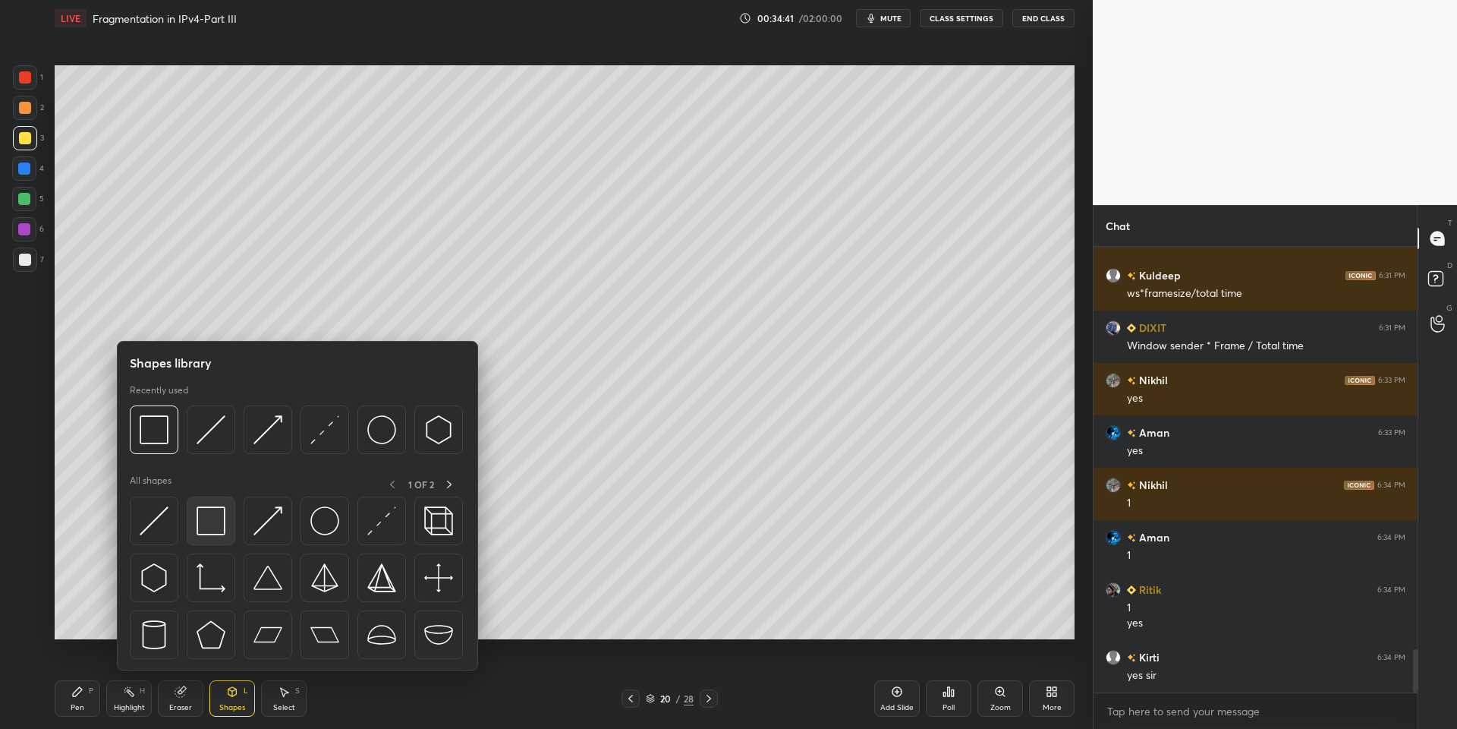
click at [216, 515] on img at bounding box center [211, 520] width 29 height 29
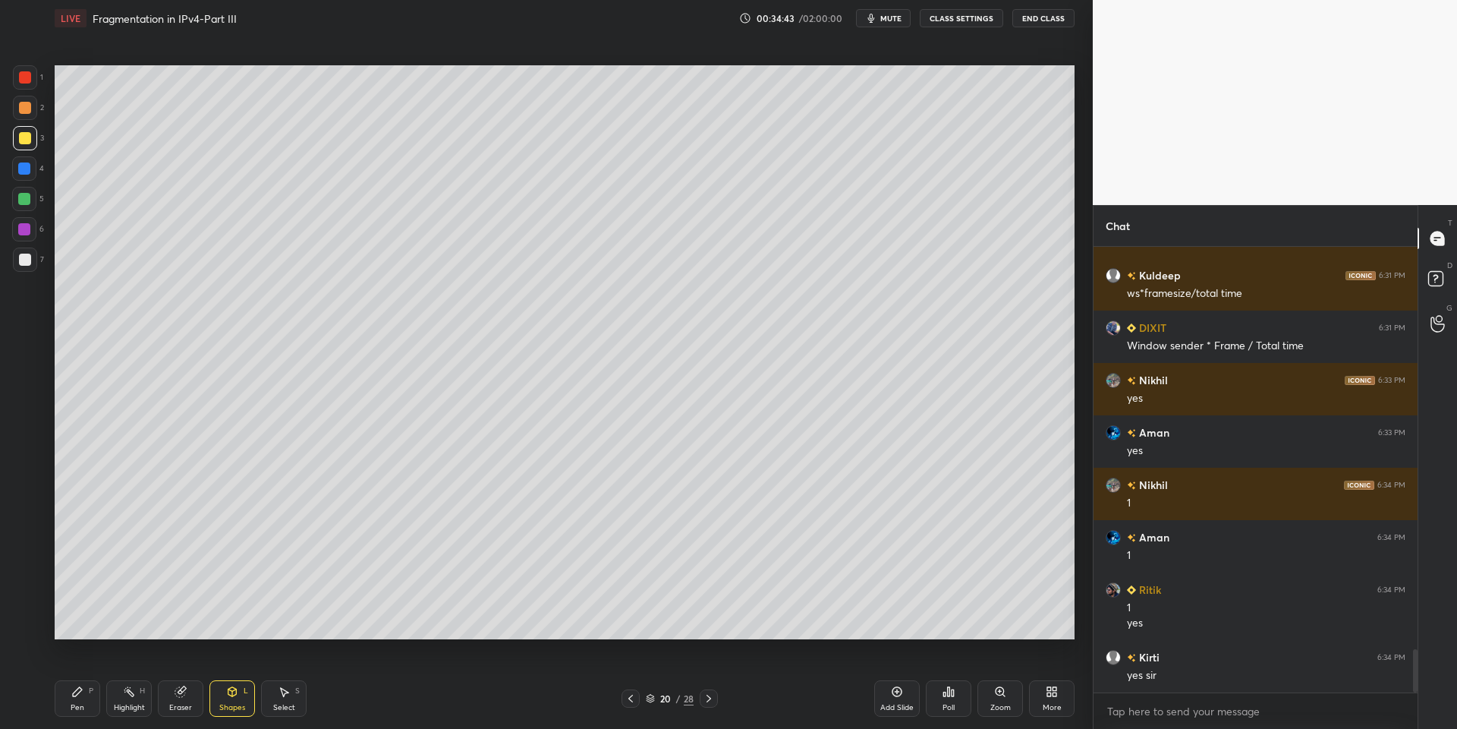
click at [95, 701] on div "Pen P" at bounding box center [78, 698] width 46 height 36
drag, startPoint x: 138, startPoint y: 702, endPoint x: 128, endPoint y: 657, distance: 46.0
click at [140, 701] on div "Highlight H" at bounding box center [129, 698] width 46 height 36
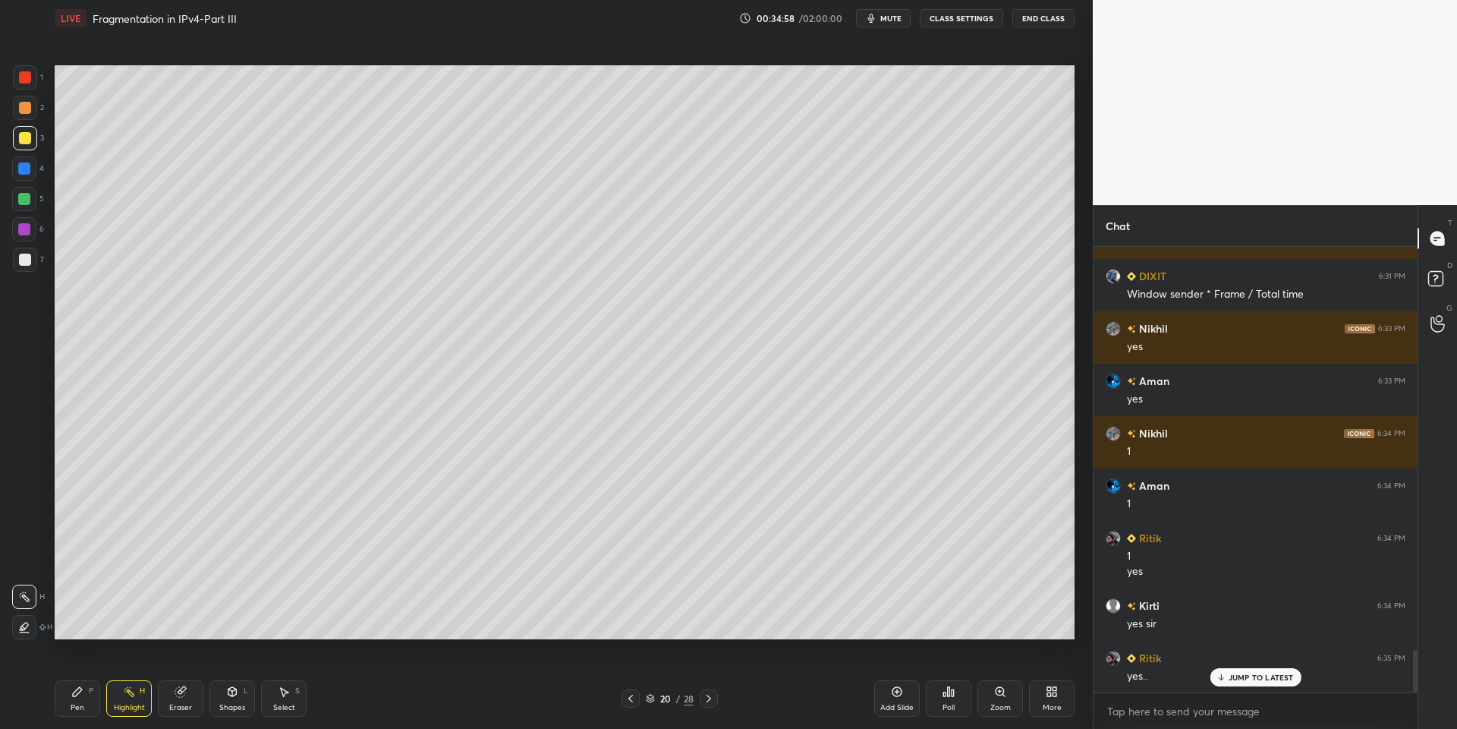
drag, startPoint x: 74, startPoint y: 693, endPoint x: 104, endPoint y: 694, distance: 30.4
click at [79, 692] on icon at bounding box center [77, 691] width 9 height 9
click at [118, 701] on div "Highlight H" at bounding box center [129, 698] width 46 height 36
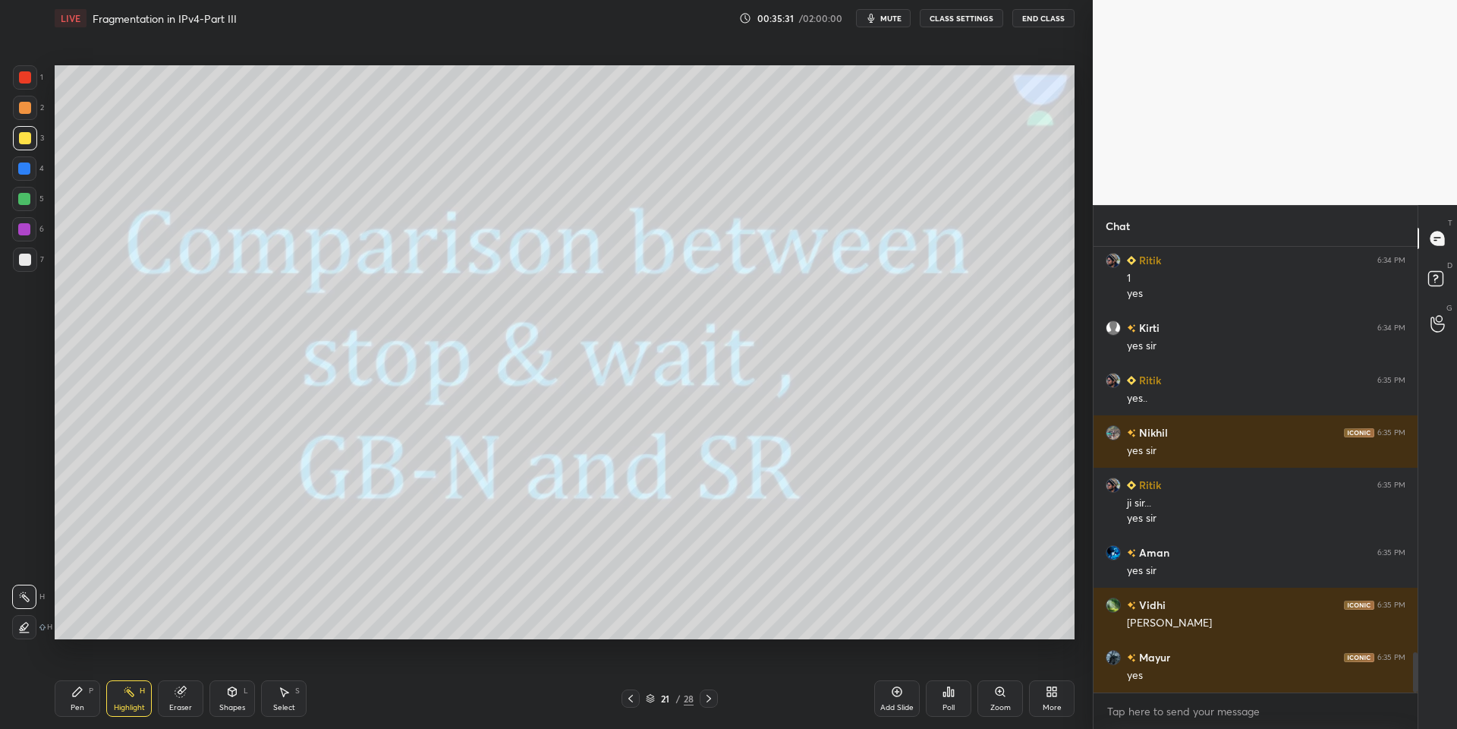
scroll to position [4523, 0]
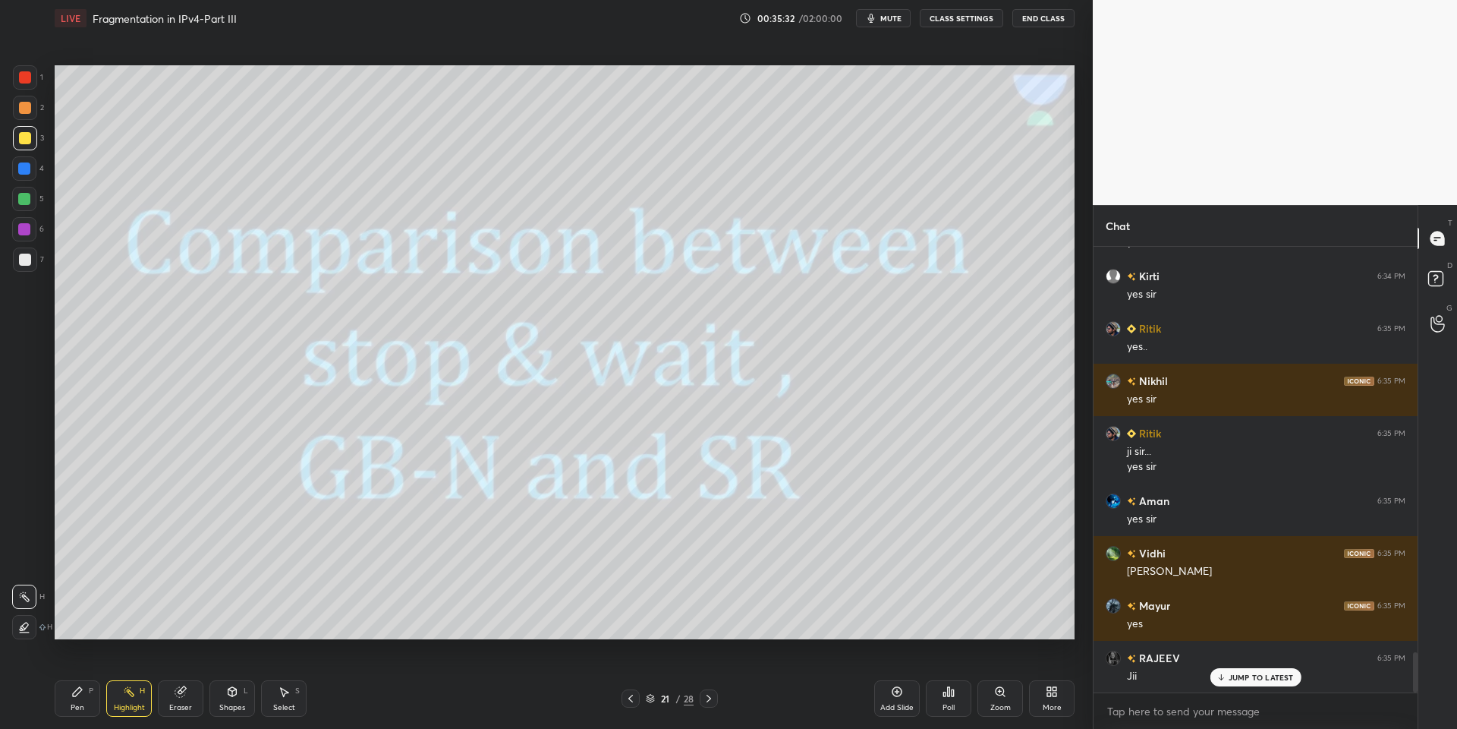
drag, startPoint x: 243, startPoint y: 701, endPoint x: 231, endPoint y: 670, distance: 32.4
click at [239, 705] on div "Shapes L" at bounding box center [232, 698] width 46 height 36
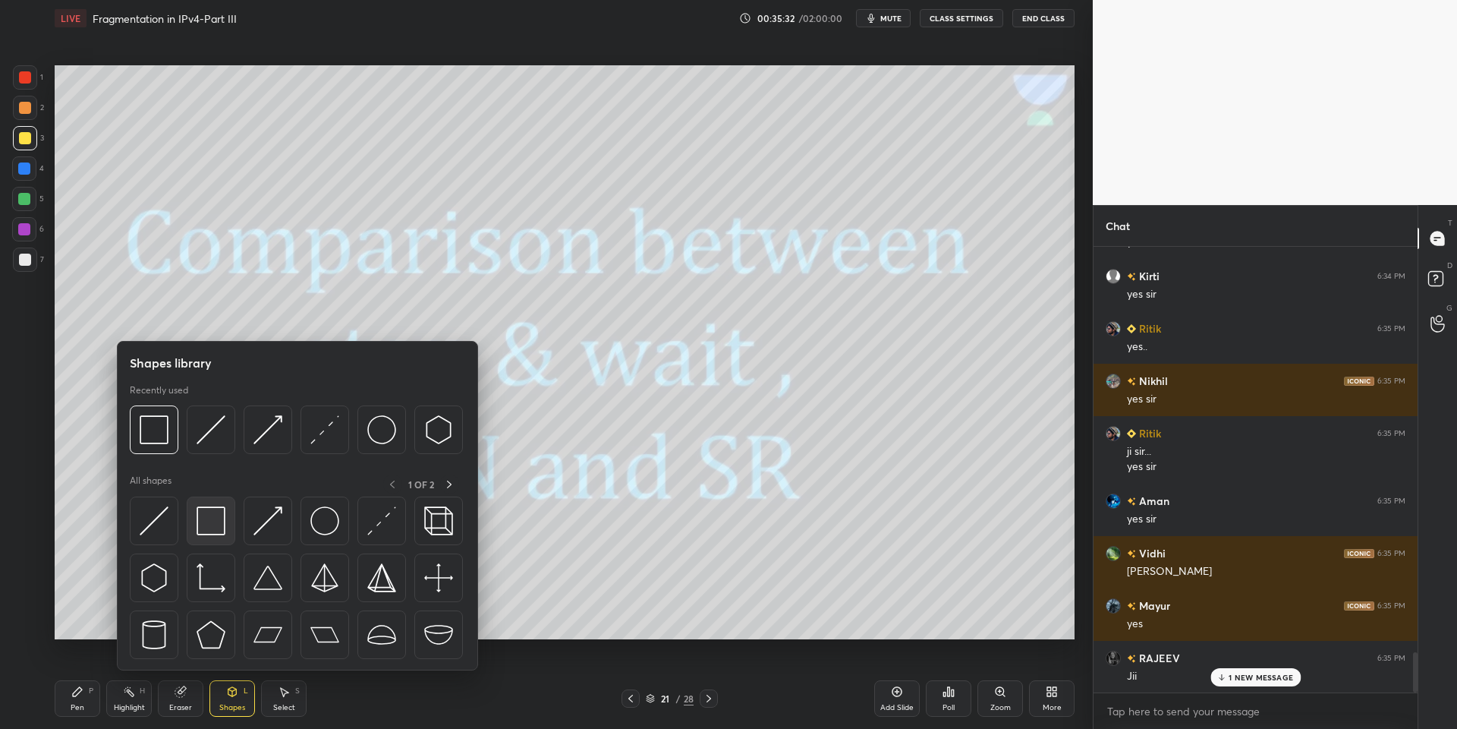
scroll to position [4576, 0]
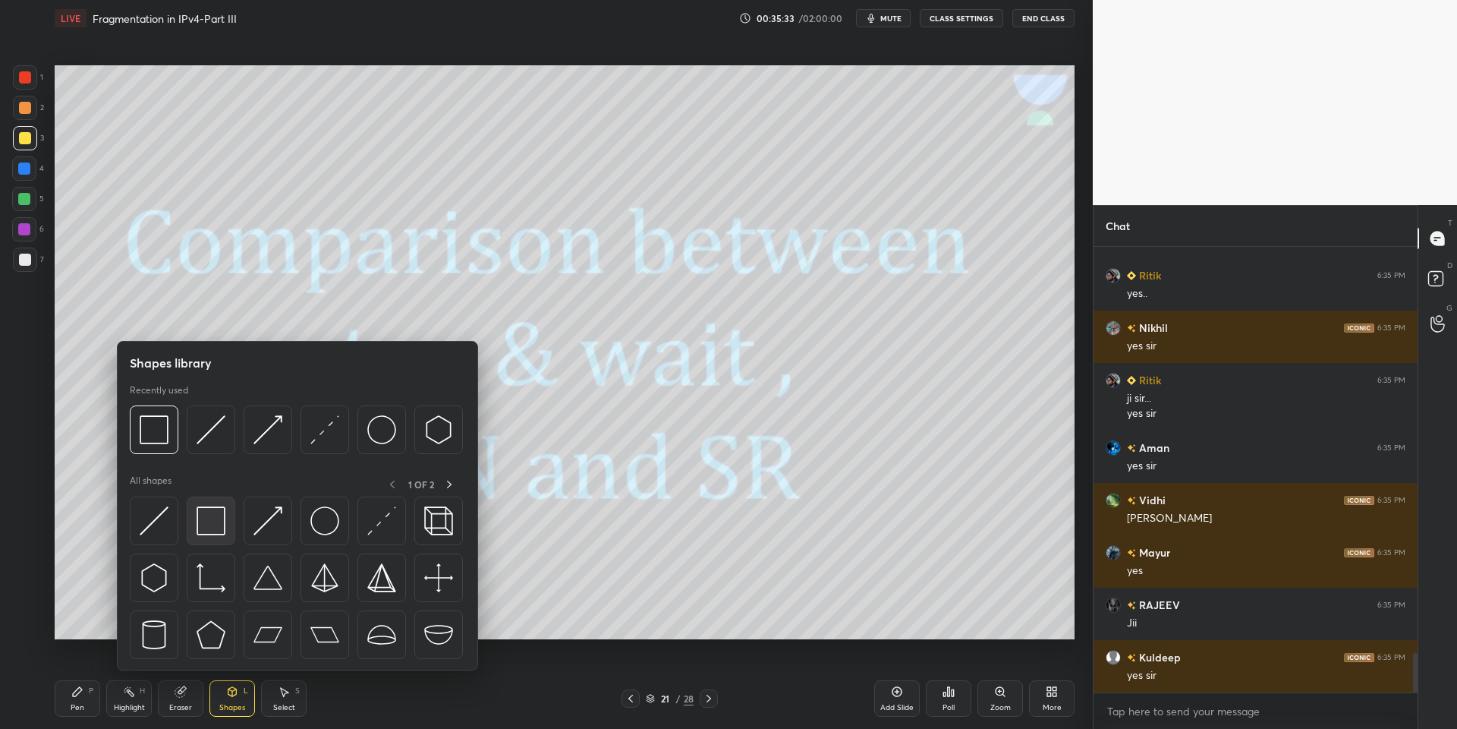
click at [218, 515] on div at bounding box center [211, 520] width 49 height 49
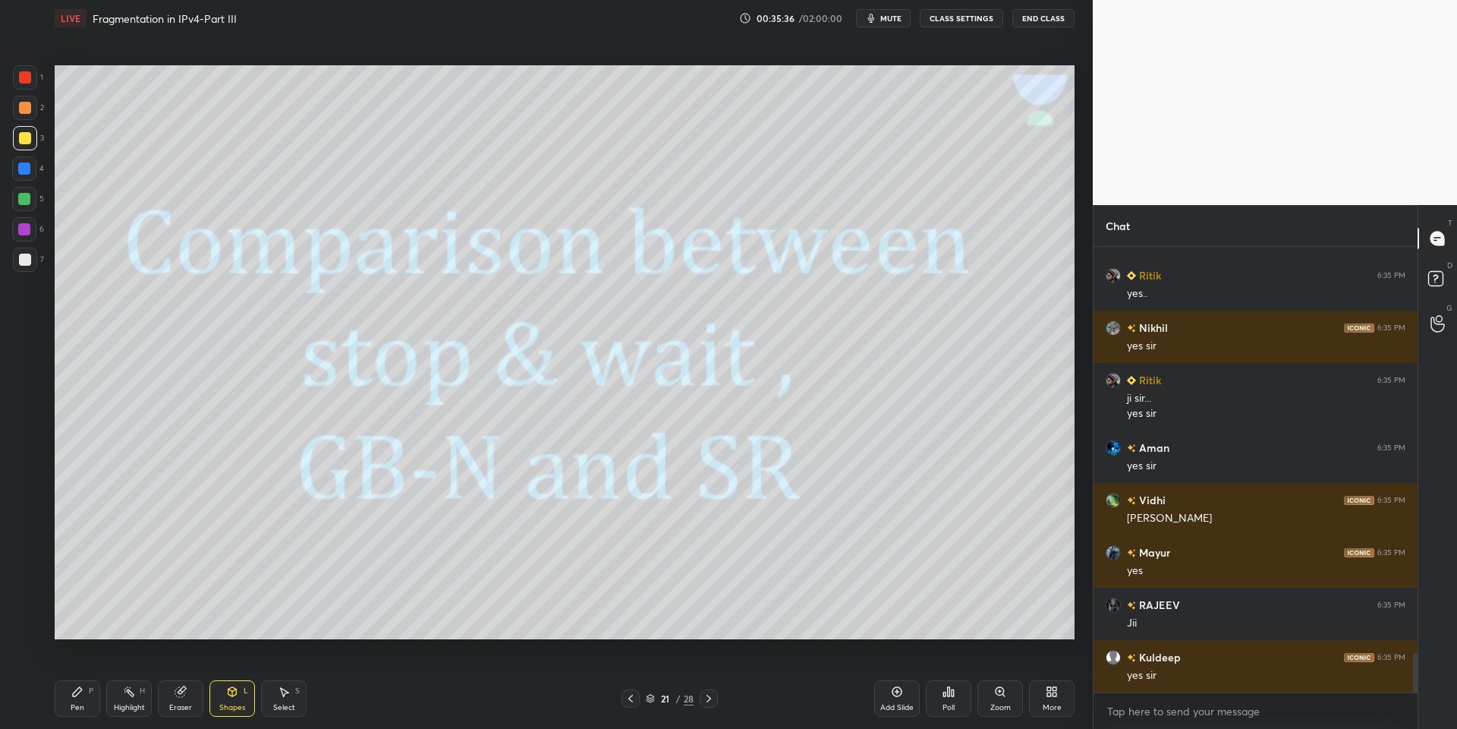
drag, startPoint x: 84, startPoint y: 697, endPoint x: 102, endPoint y: 696, distance: 18.3
click at [98, 697] on div "Pen P" at bounding box center [78, 698] width 46 height 36
click at [140, 697] on div "Highlight H" at bounding box center [129, 698] width 46 height 36
click at [708, 698] on icon at bounding box center [709, 698] width 12 height 12
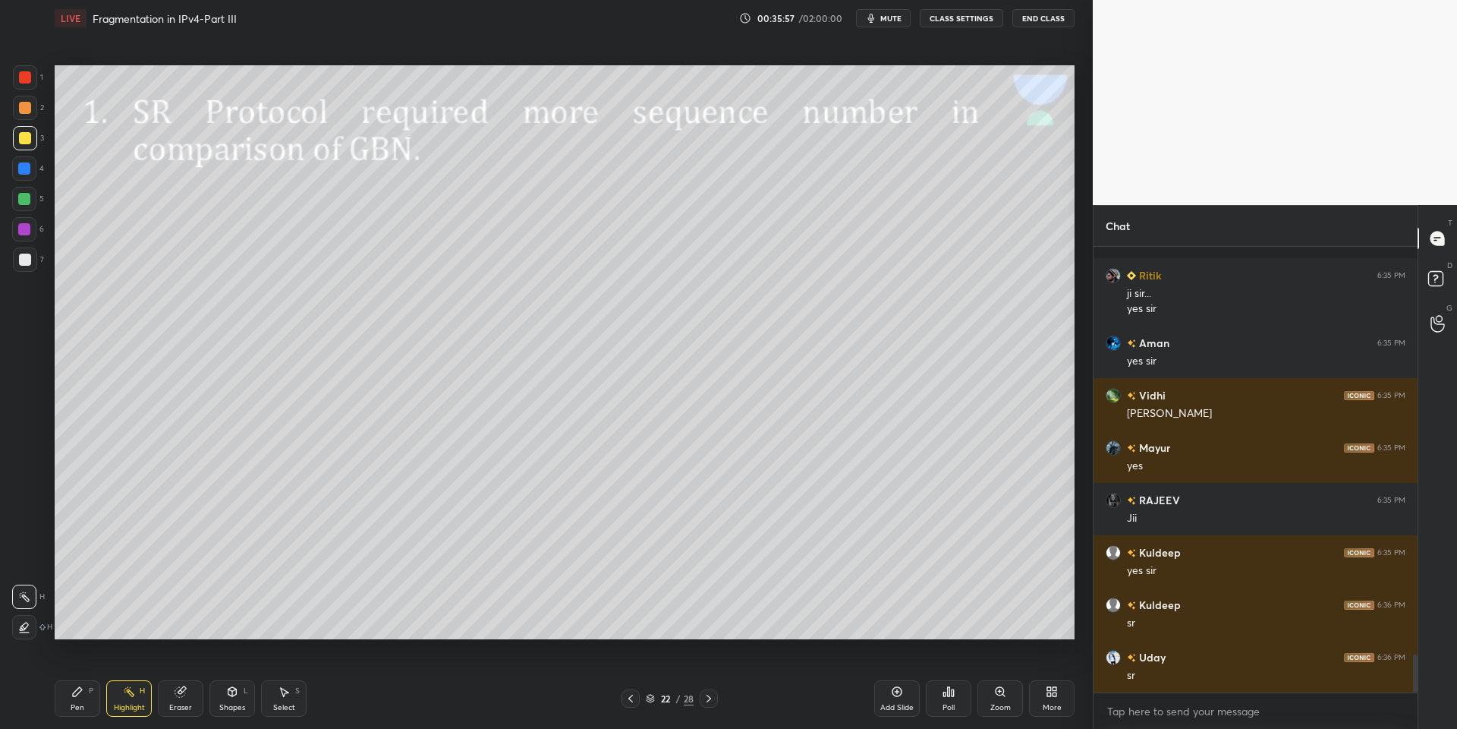
scroll to position [4786, 0]
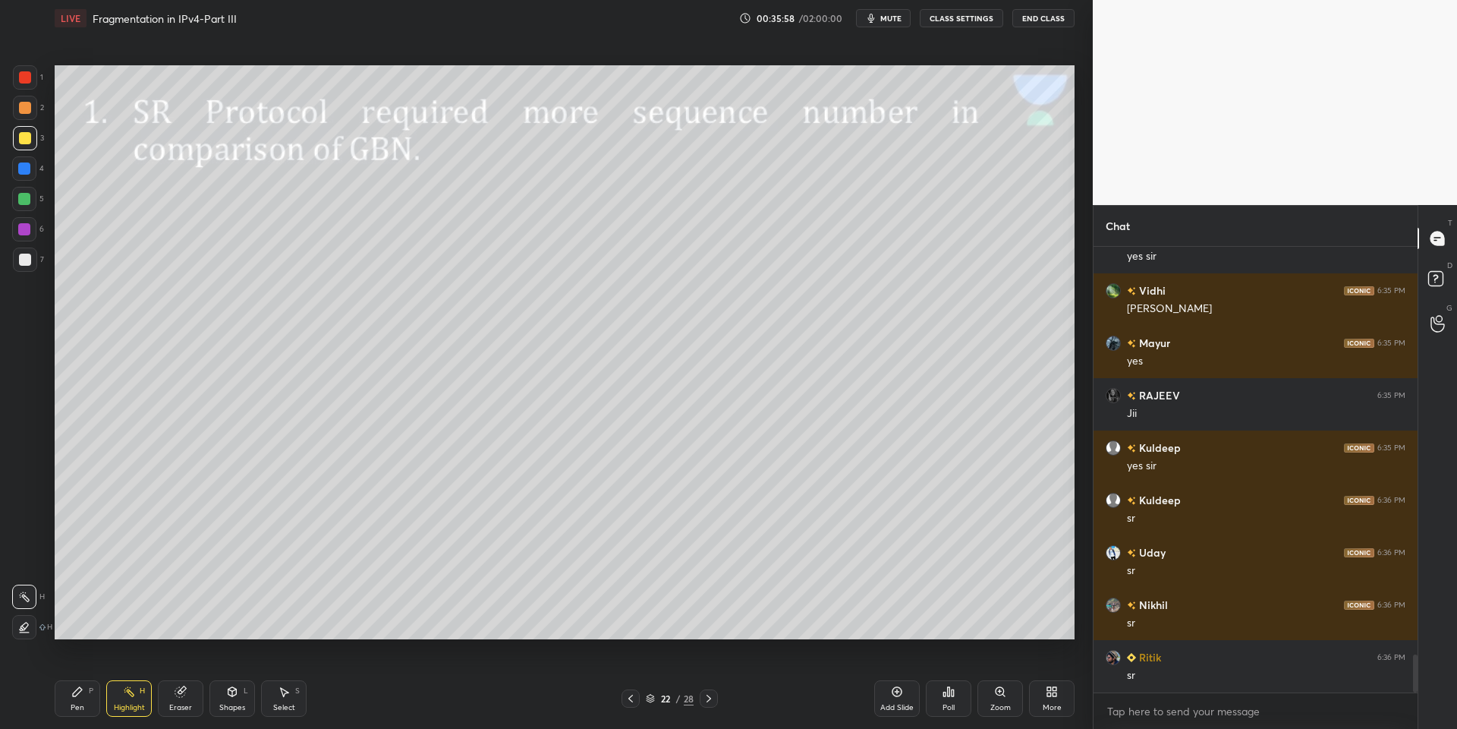
drag, startPoint x: 237, startPoint y: 699, endPoint x: 235, endPoint y: 680, distance: 19.1
click at [236, 694] on div "Shapes L" at bounding box center [232, 698] width 46 height 36
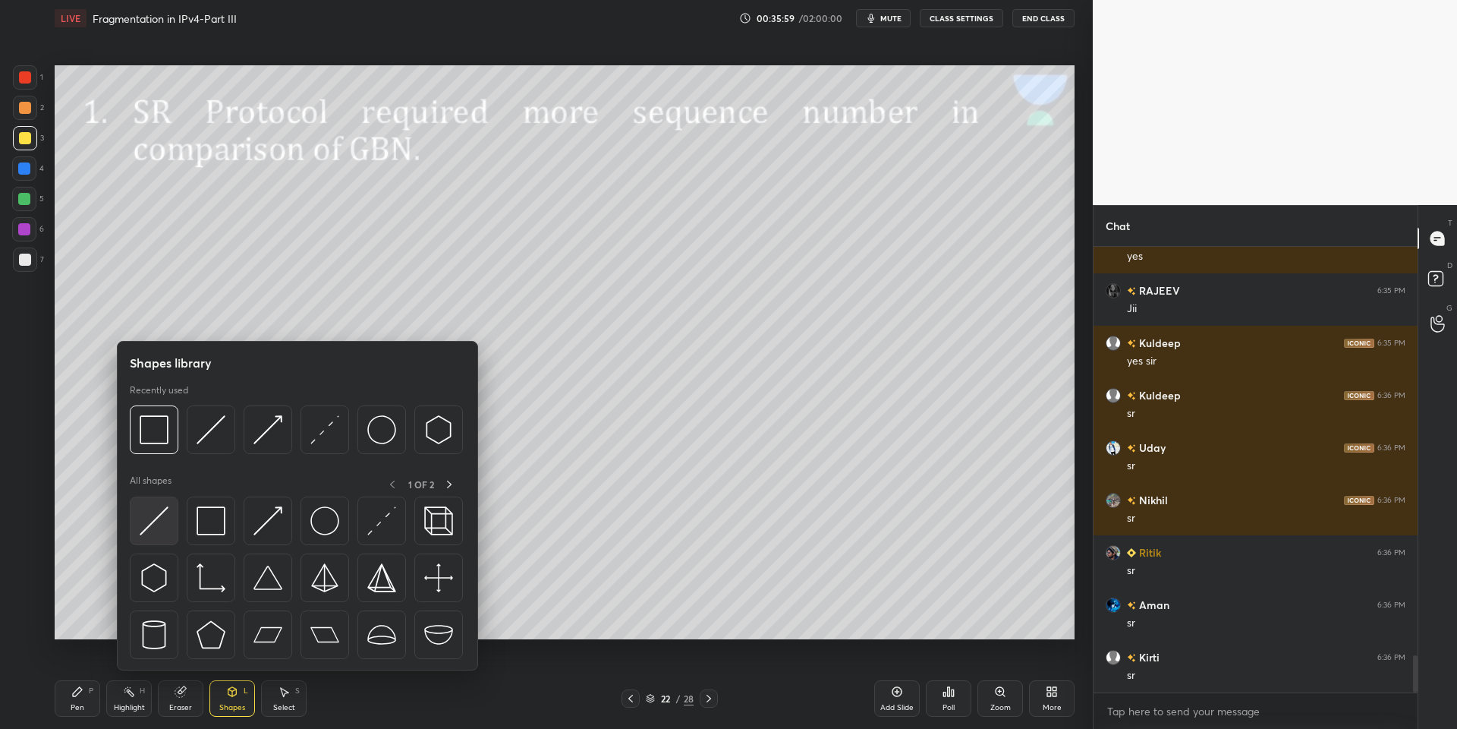
drag, startPoint x: 164, startPoint y: 519, endPoint x: 158, endPoint y: 524, distance: 8.1
click at [159, 524] on img at bounding box center [154, 520] width 29 height 29
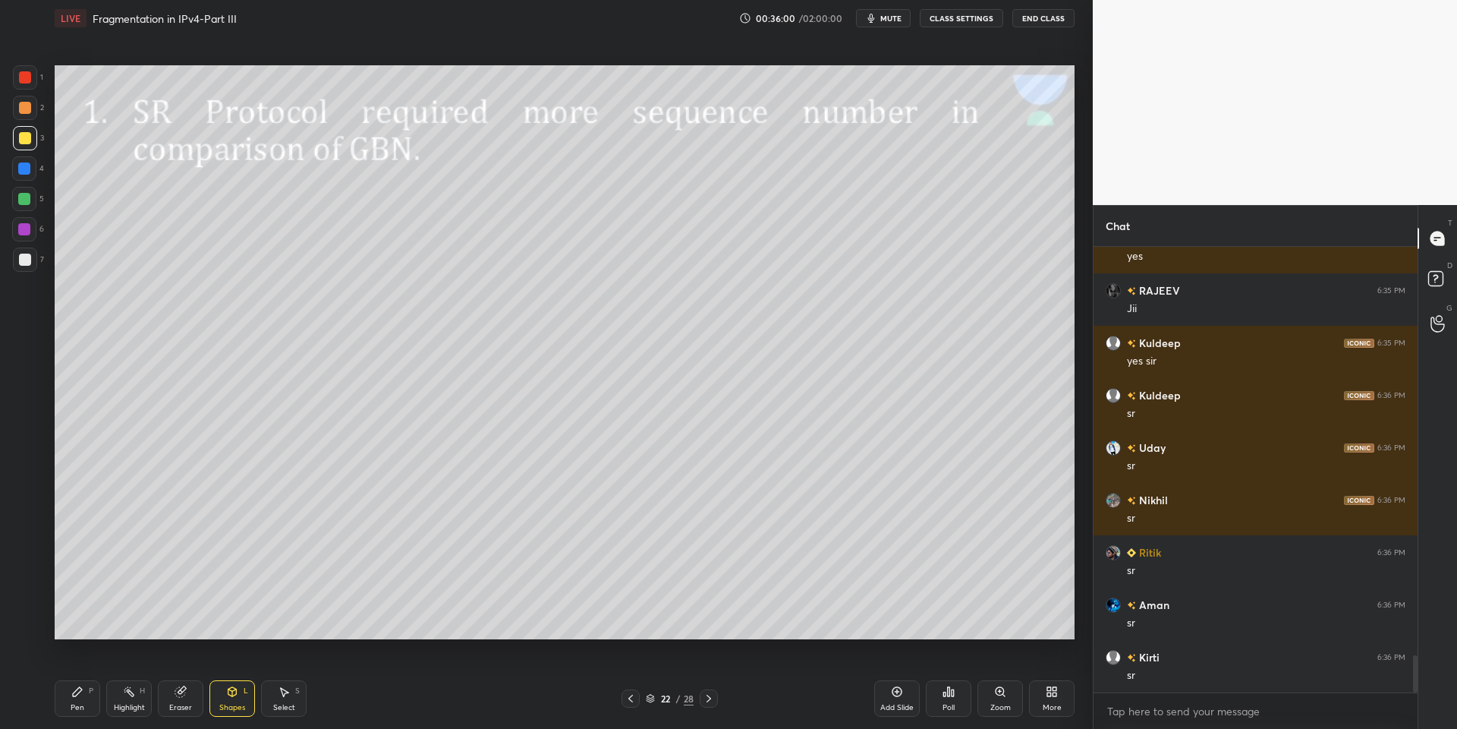
scroll to position [4942, 0]
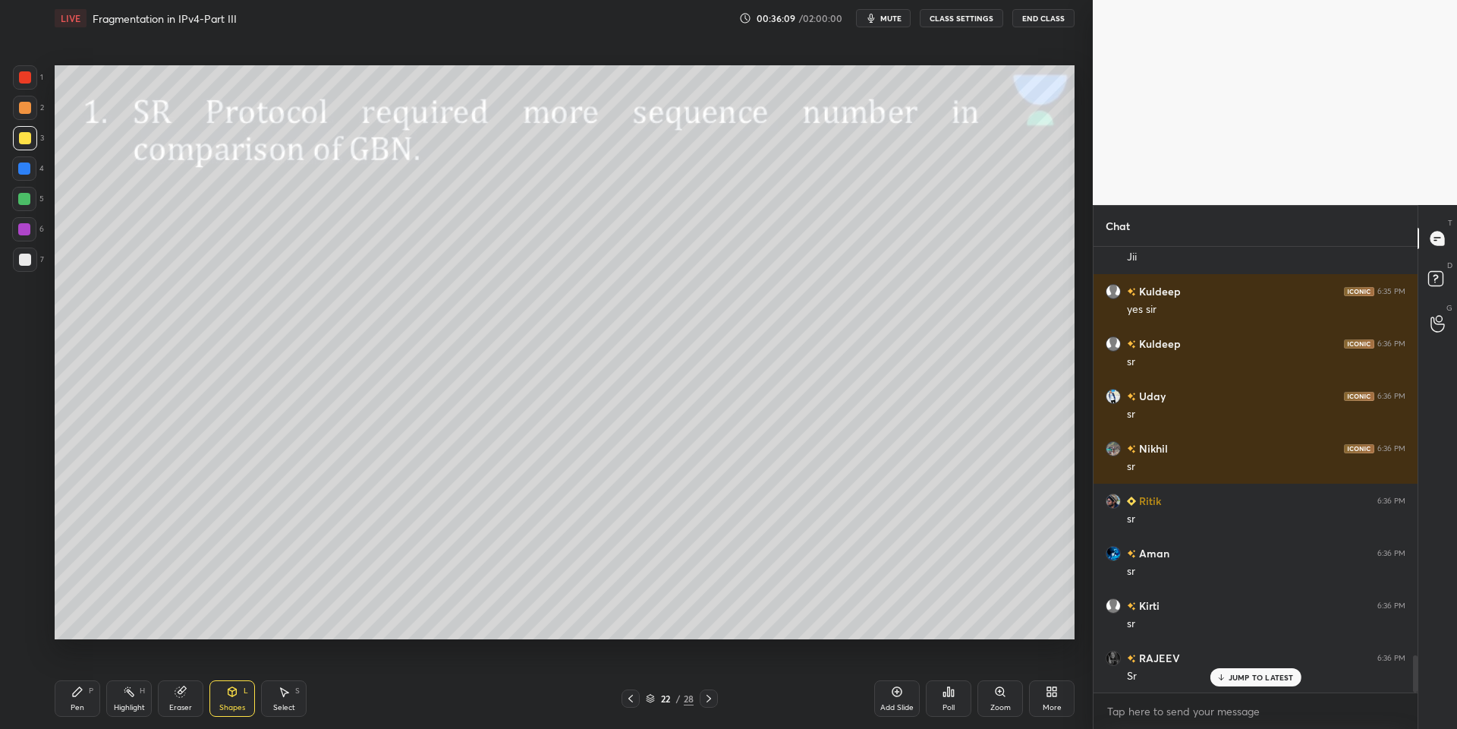
click at [83, 701] on div "Pen P" at bounding box center [78, 698] width 46 height 36
click at [36, 152] on div "3" at bounding box center [28, 141] width 31 height 30
click at [77, 707] on div "Pen" at bounding box center [78, 708] width 14 height 8
click at [238, 707] on div "Shapes" at bounding box center [232, 708] width 26 height 8
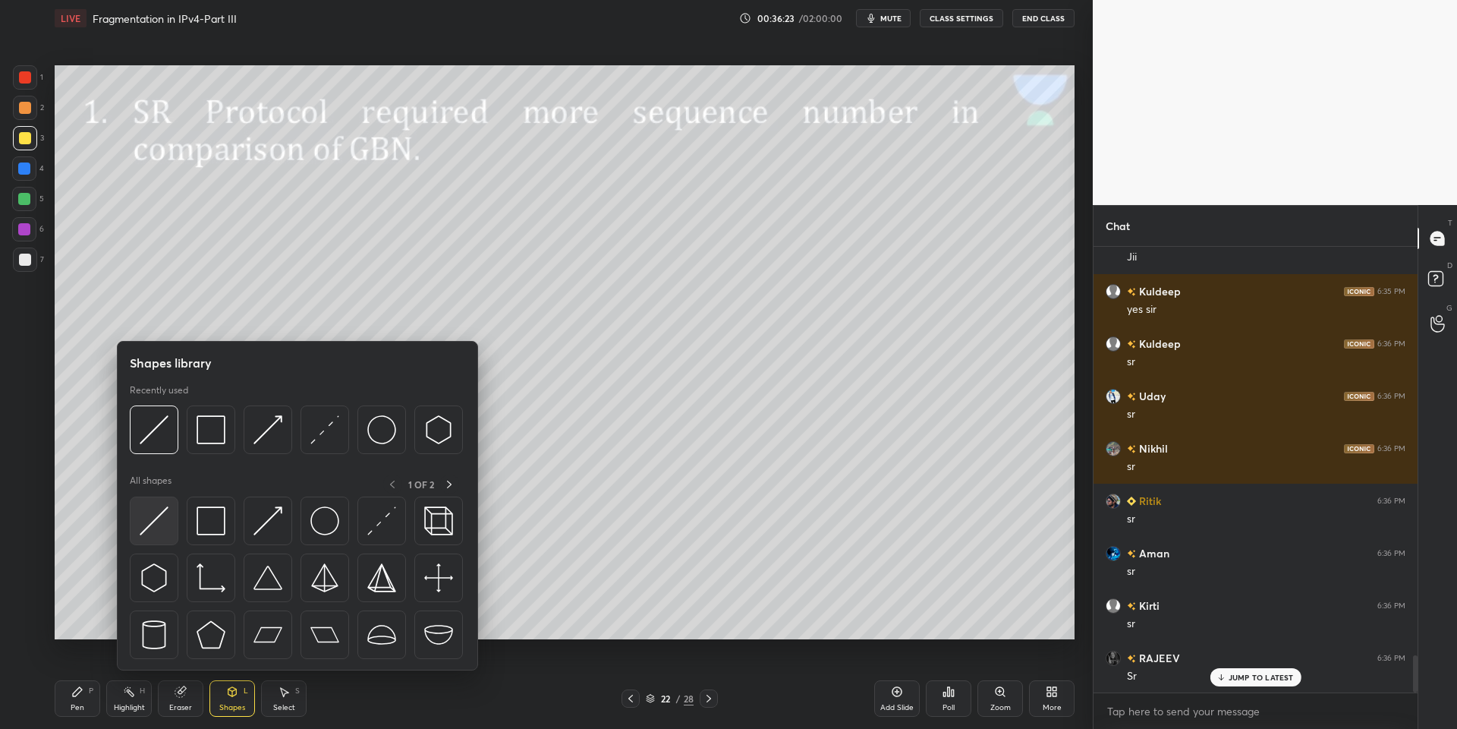
click at [172, 515] on div at bounding box center [297, 581] width 335 height 171
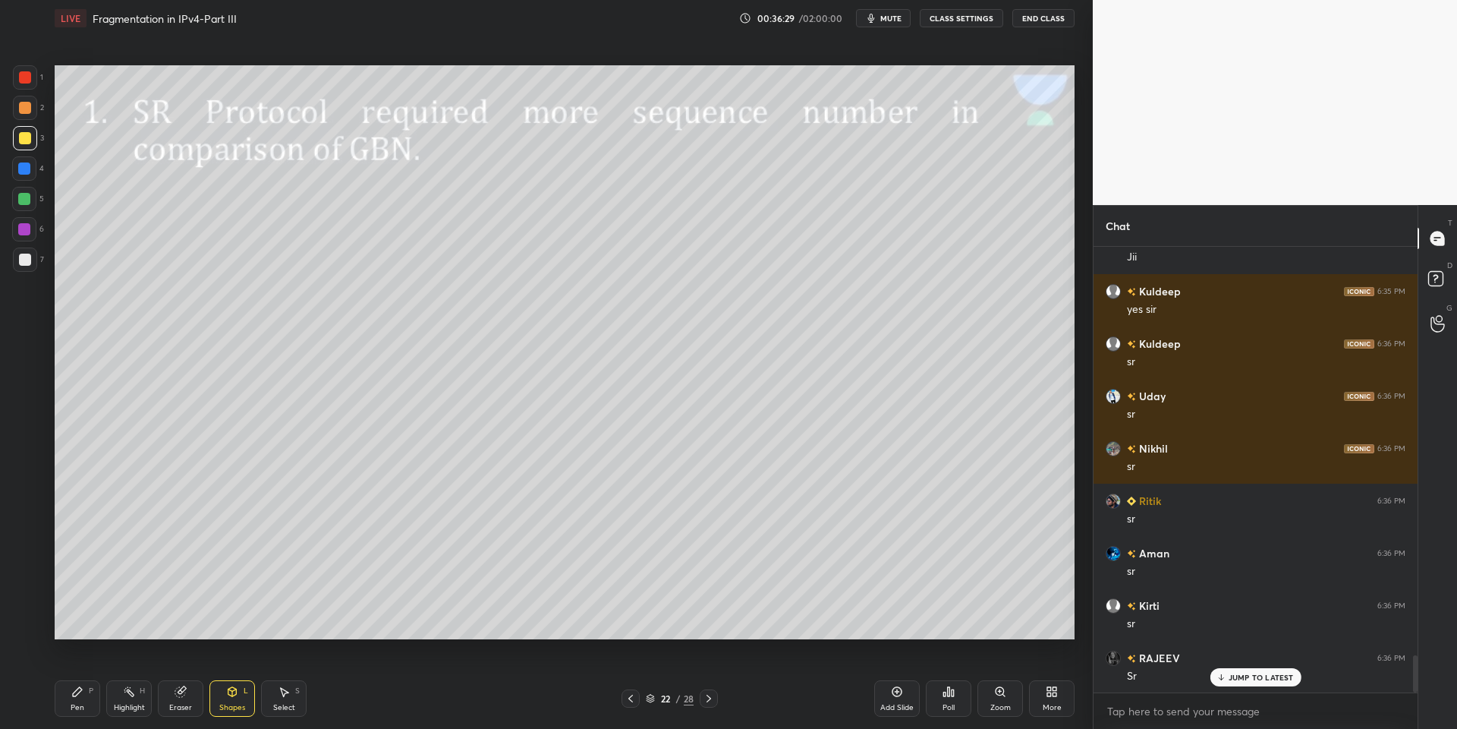
drag, startPoint x: 80, startPoint y: 704, endPoint x: 89, endPoint y: 666, distance: 38.9
click at [81, 700] on div "Pen P" at bounding box center [78, 698] width 46 height 36
drag, startPoint x: 293, startPoint y: 706, endPoint x: 288, endPoint y: 681, distance: 25.5
click at [291, 706] on div "Select" at bounding box center [284, 708] width 22 height 8
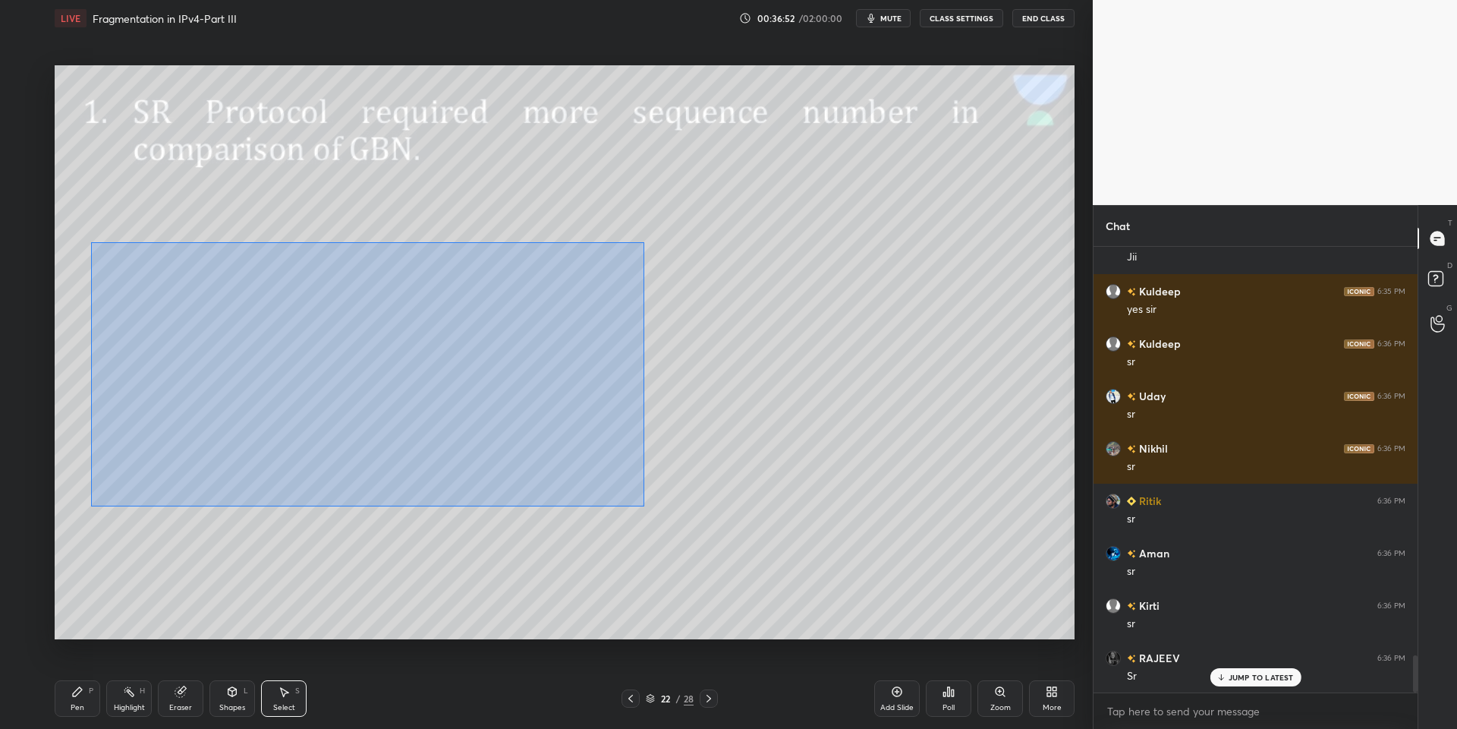
drag, startPoint x: 90, startPoint y: 242, endPoint x: 636, endPoint y: 488, distance: 598.5
click at [643, 501] on div "0 ° Undo Copy Paste here Duplicate Duplicate to new slide Delete" at bounding box center [565, 352] width 1020 height 574
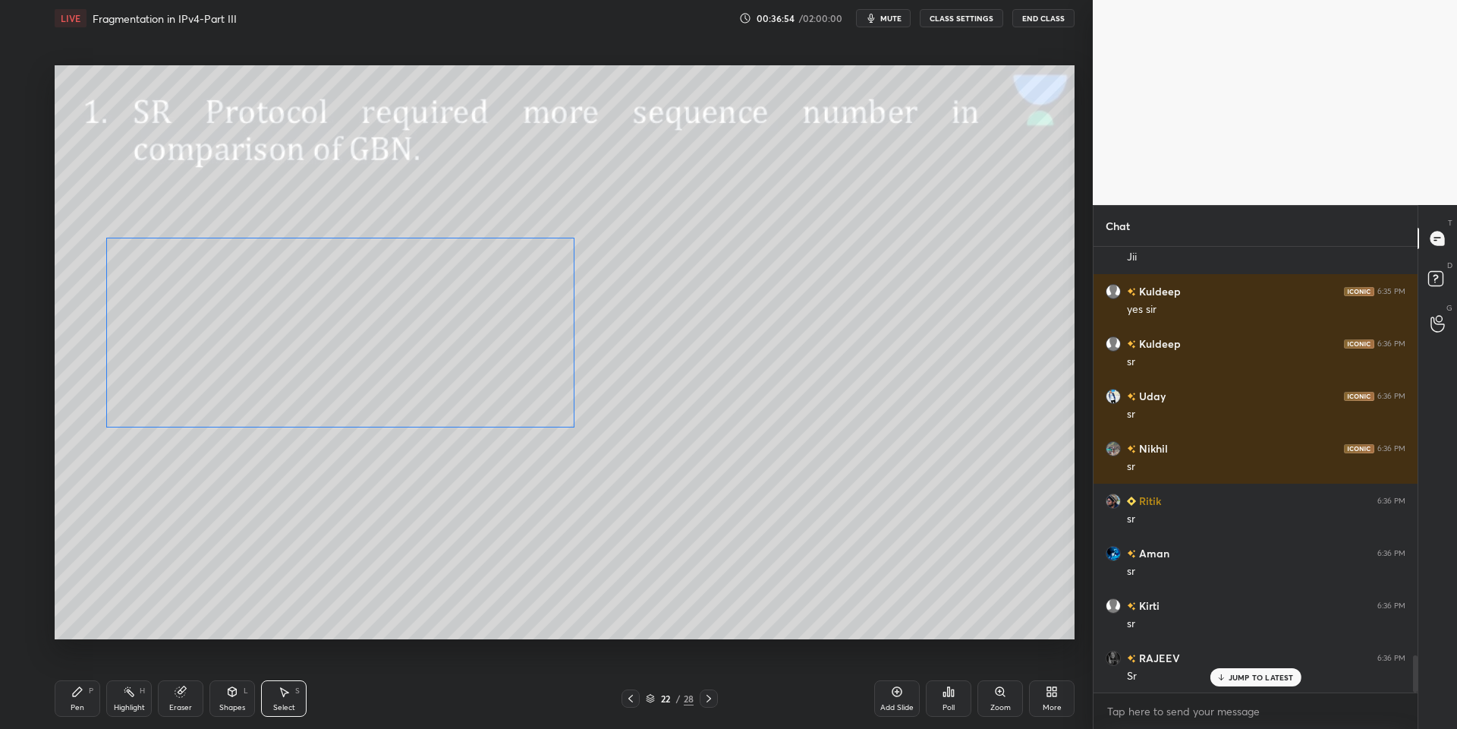
drag, startPoint x: 354, startPoint y: 344, endPoint x: 360, endPoint y: 314, distance: 30.1
click at [361, 323] on div "0 ° Undo Copy Paste here Duplicate Duplicate to new slide Delete" at bounding box center [565, 352] width 1020 height 574
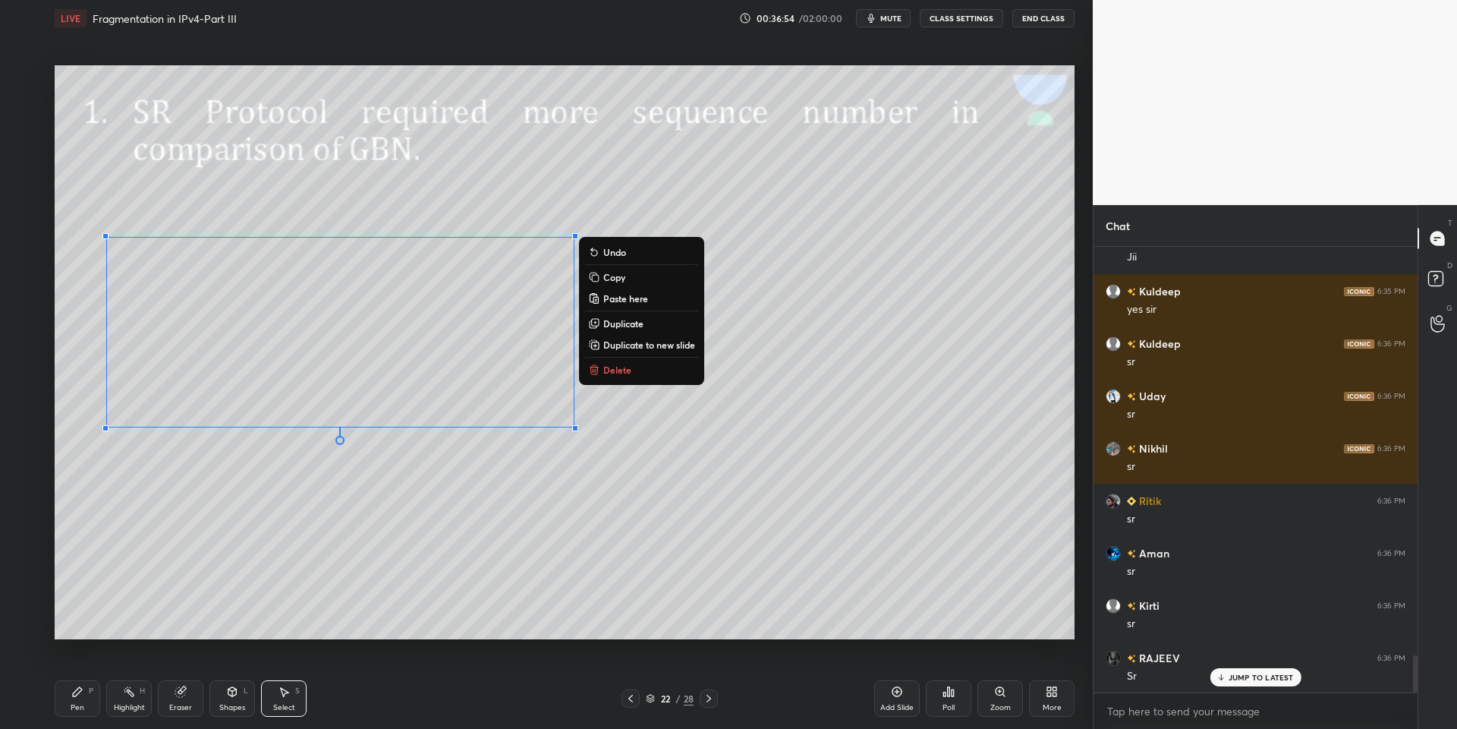
drag, startPoint x: 74, startPoint y: 713, endPoint x: 136, endPoint y: 700, distance: 63.7
click at [77, 712] on div "Pen P" at bounding box center [78, 698] width 46 height 36
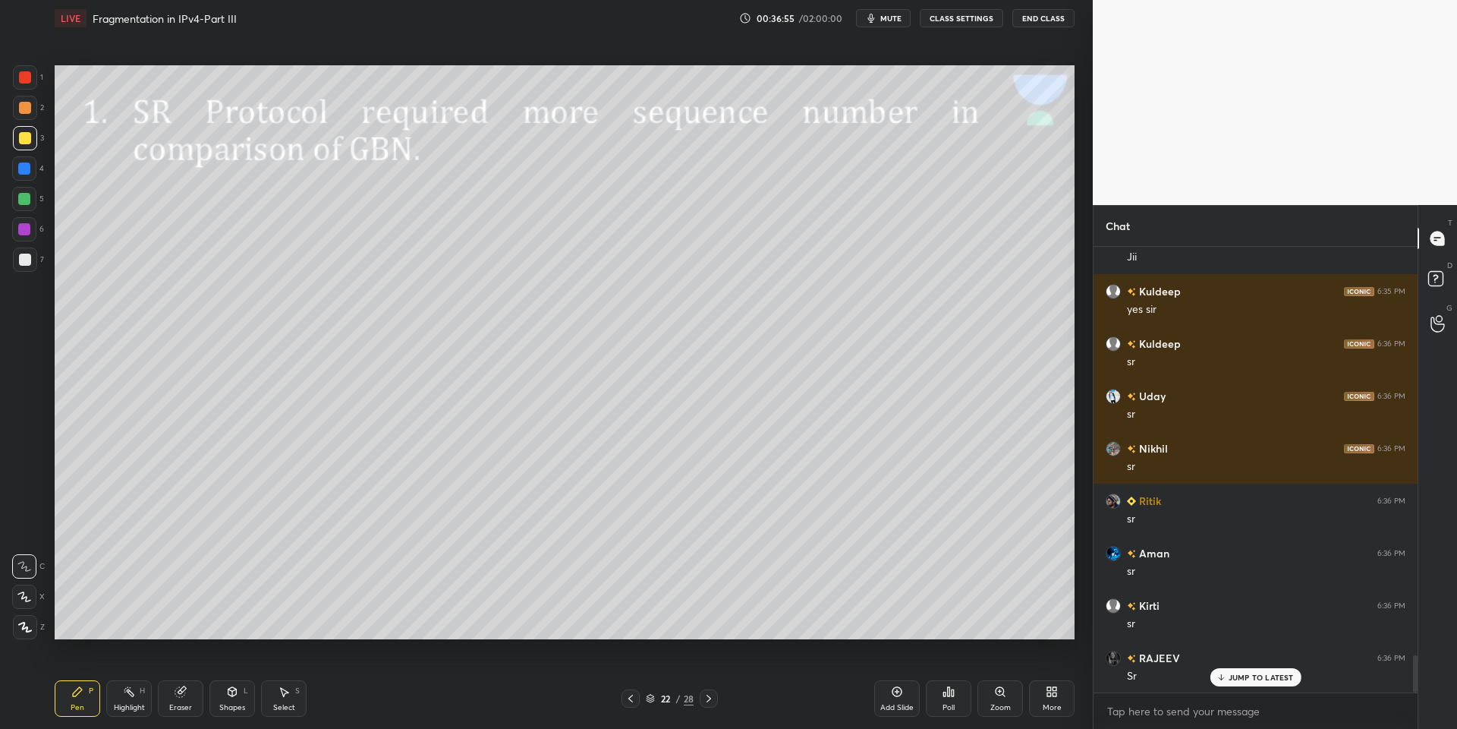
click at [275, 700] on div "Select S" at bounding box center [284, 698] width 46 height 36
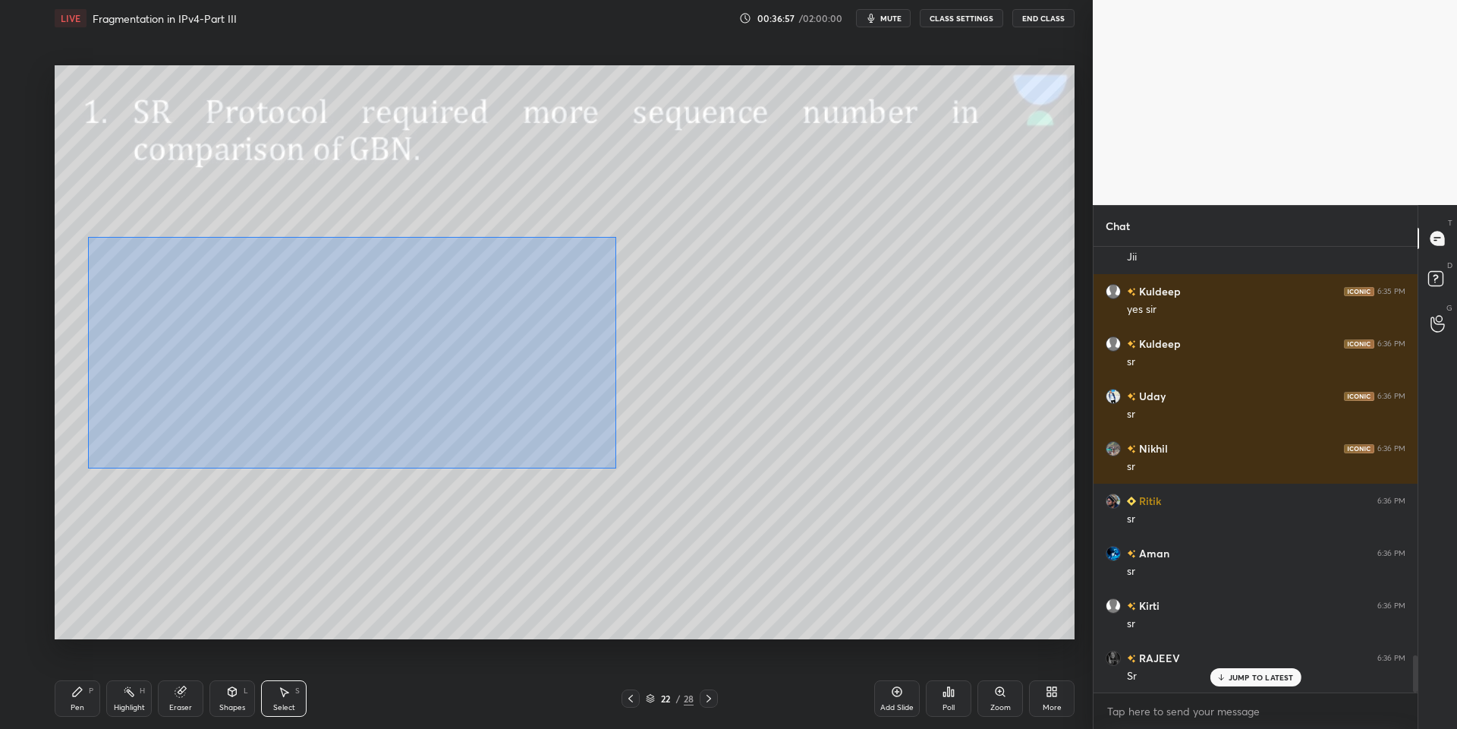
drag, startPoint x: 124, startPoint y: 251, endPoint x: 625, endPoint y: 461, distance: 543.9
click at [625, 462] on div "0 ° Undo Copy Paste here Duplicate Duplicate to new slide Delete" at bounding box center [565, 352] width 1020 height 574
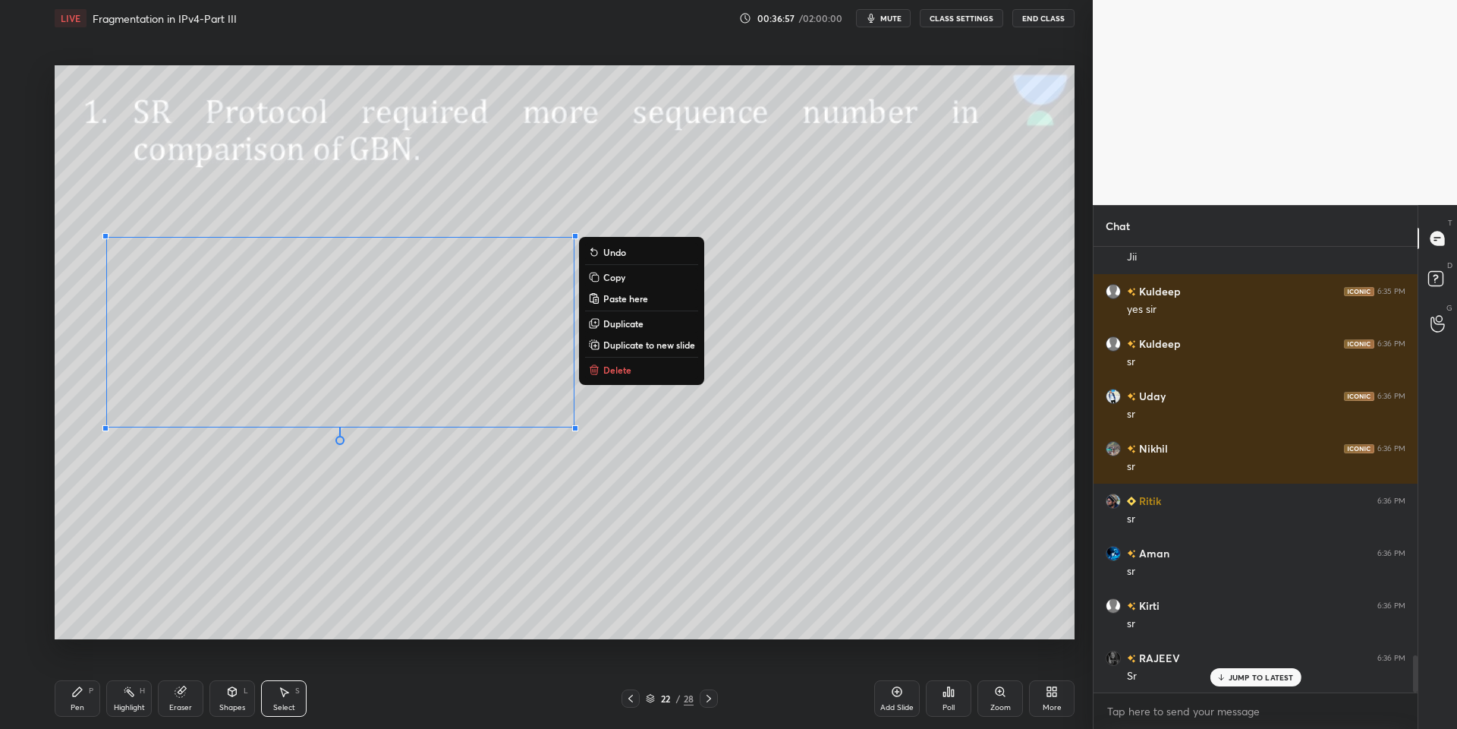
click at [650, 280] on button "Copy" at bounding box center [641, 277] width 113 height 18
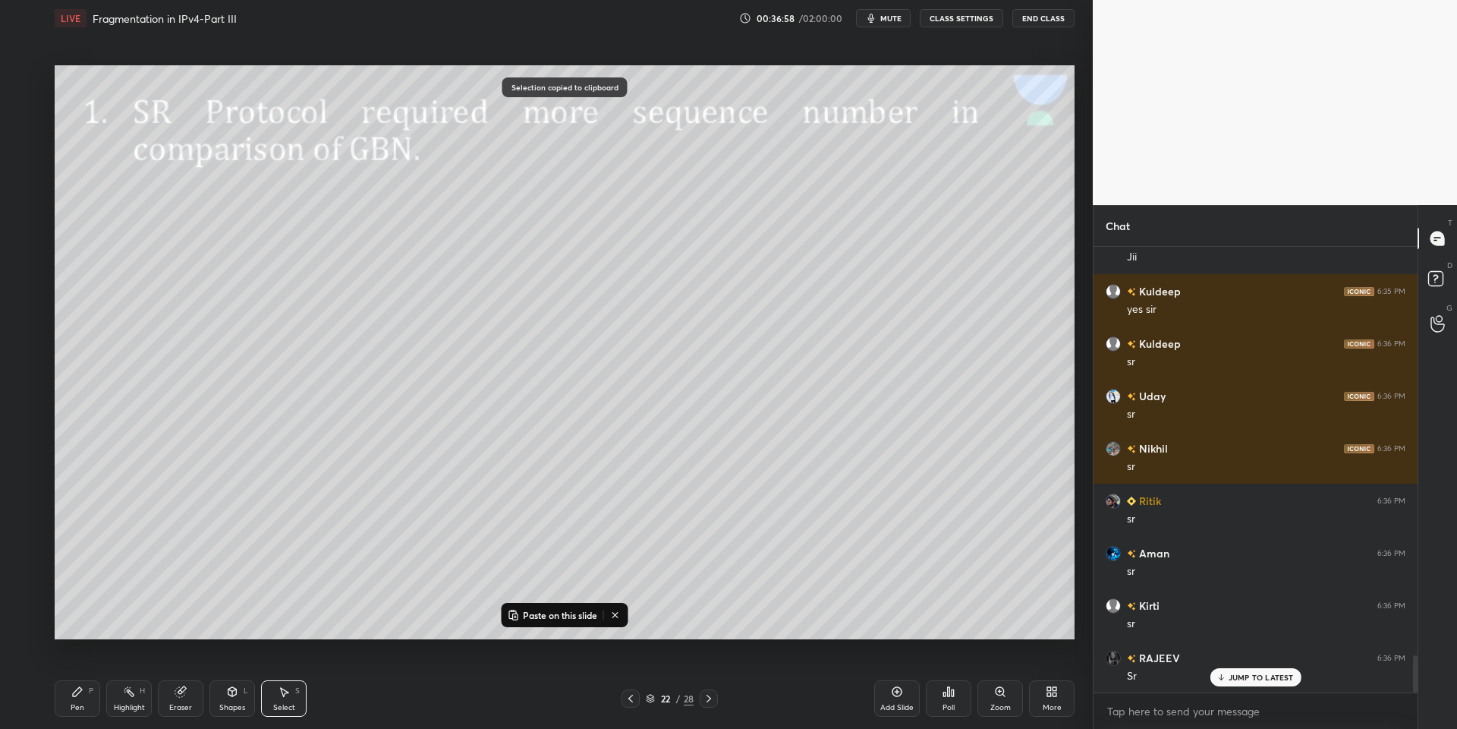
drag, startPoint x: 531, startPoint y: 612, endPoint x: 525, endPoint y: 593, distance: 19.2
click at [532, 611] on p "Paste on this slide" at bounding box center [560, 615] width 74 height 12
drag, startPoint x: 365, startPoint y: 363, endPoint x: 336, endPoint y: 532, distance: 171.7
click at [346, 542] on div "0 ° Undo Copy Paste here Duplicate Duplicate to new slide Delete" at bounding box center [565, 352] width 1020 height 574
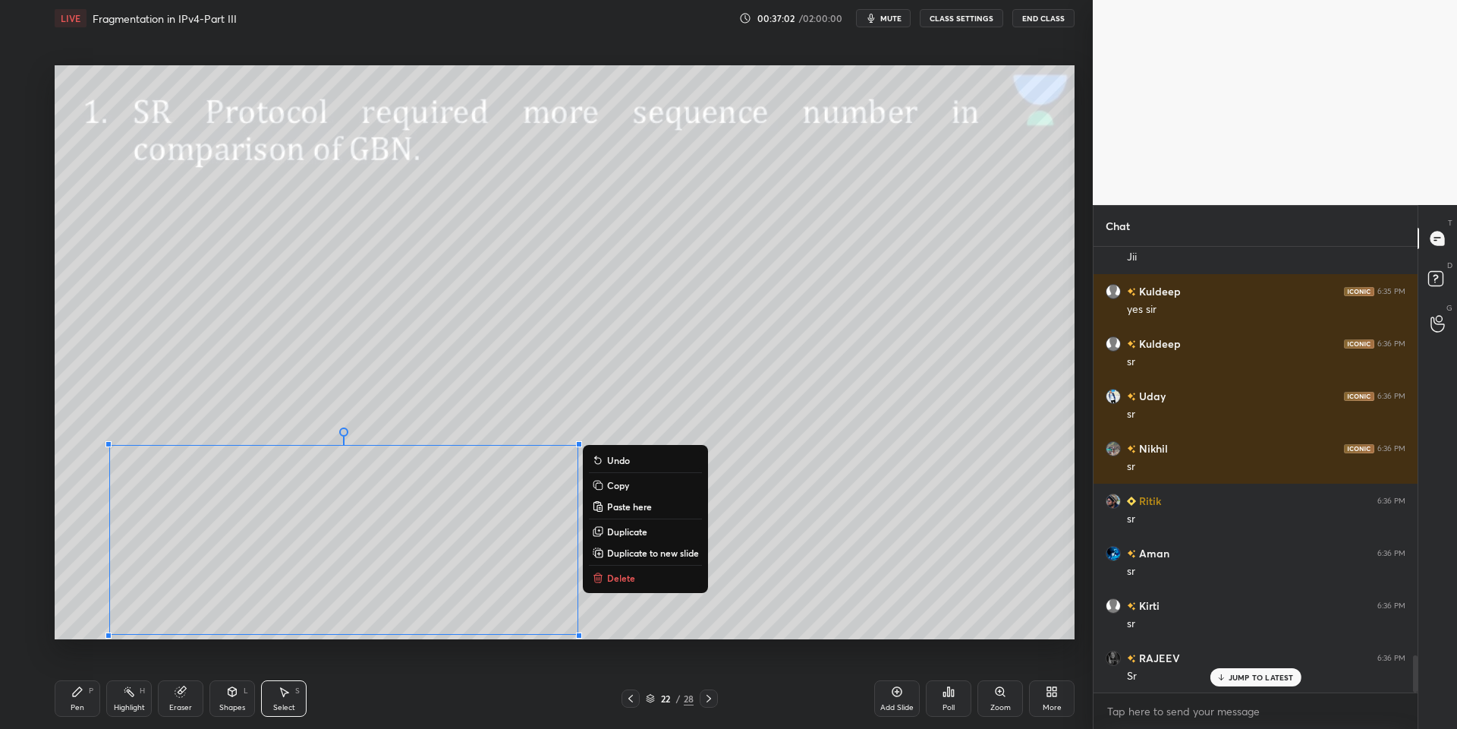
click at [90, 701] on div "Pen P" at bounding box center [78, 698] width 46 height 36
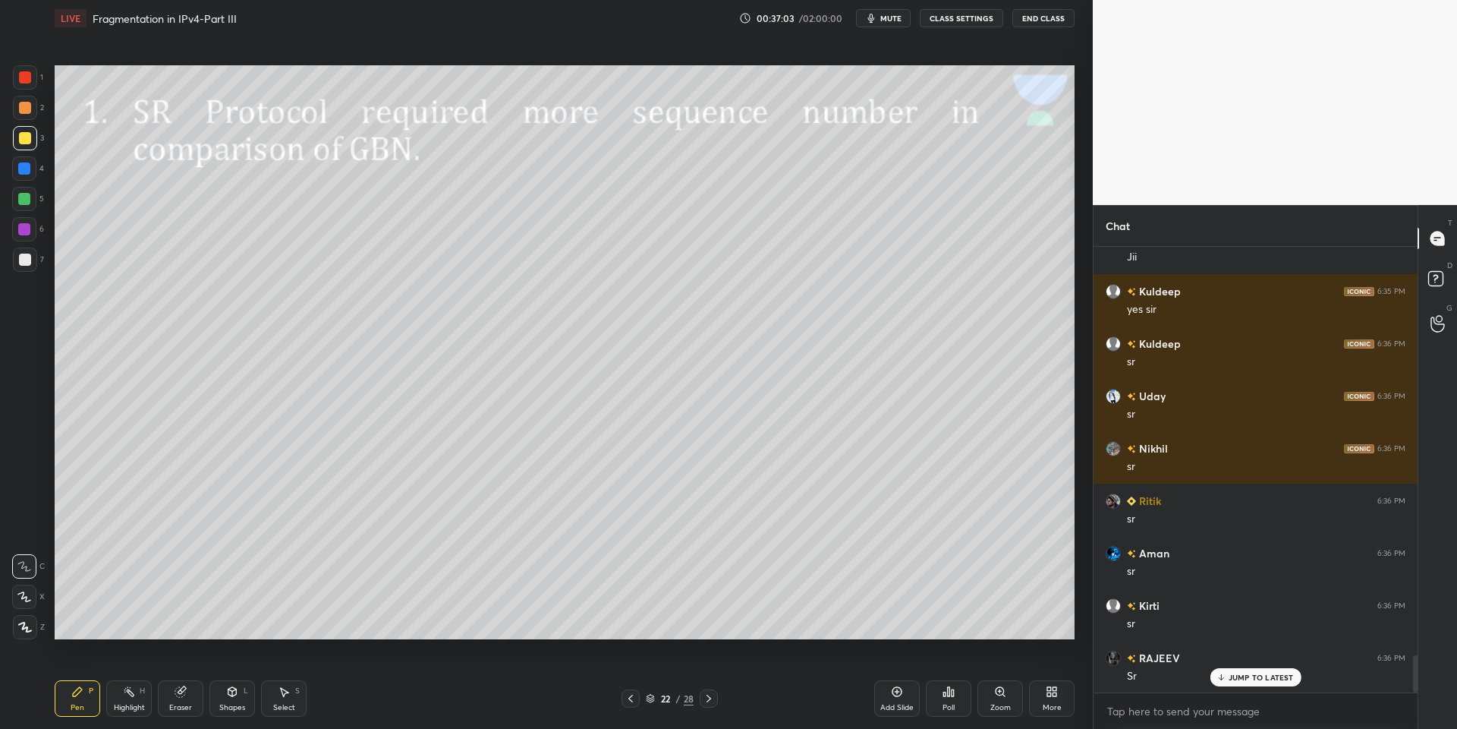
click at [174, 706] on div "Eraser" at bounding box center [180, 708] width 23 height 8
drag, startPoint x: 91, startPoint y: 701, endPoint x: 124, endPoint y: 678, distance: 39.8
click at [93, 700] on div "Pen P" at bounding box center [78, 698] width 46 height 36
drag, startPoint x: 120, startPoint y: 704, endPoint x: 142, endPoint y: 704, distance: 22.0
click at [128, 704] on div "Highlight" at bounding box center [129, 708] width 31 height 8
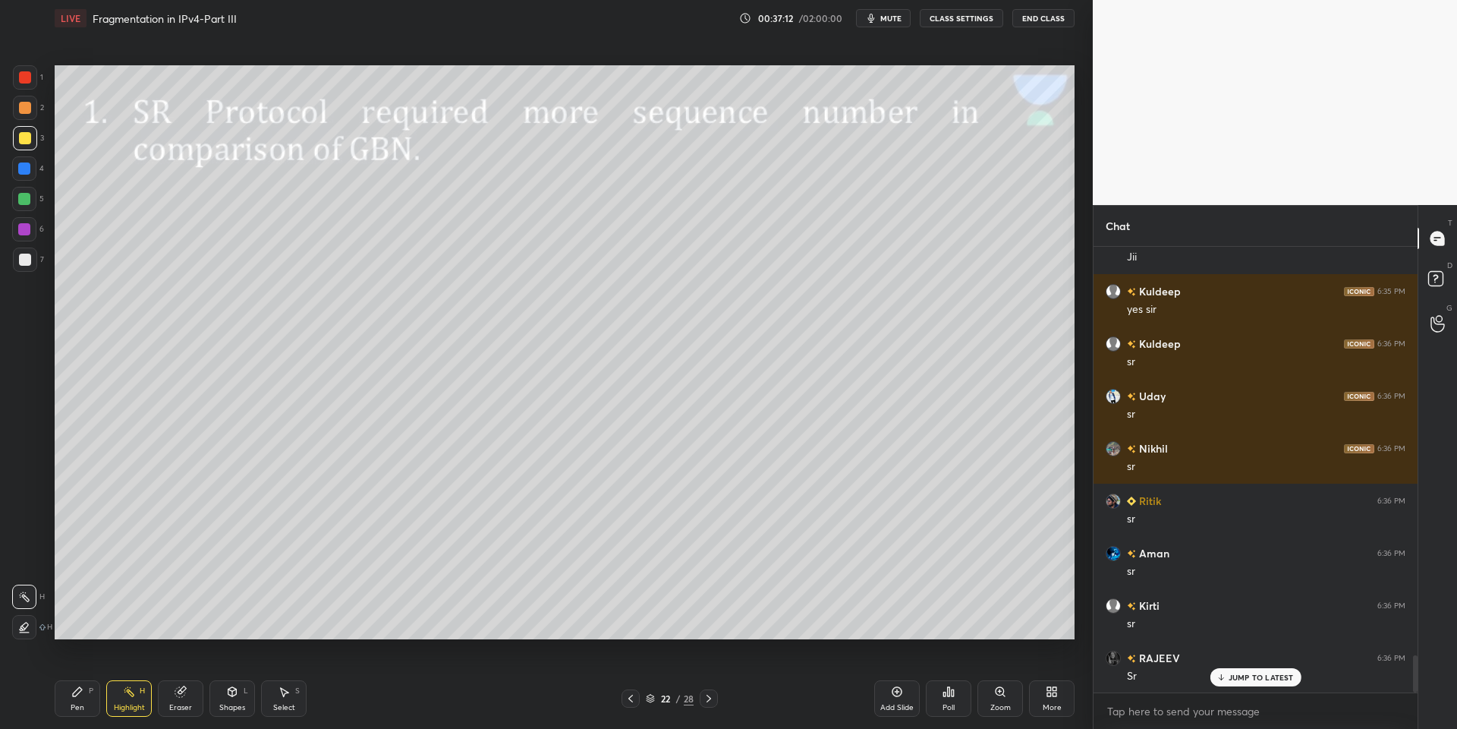
click at [181, 697] on div "Eraser" at bounding box center [181, 698] width 46 height 36
click at [90, 701] on div "Pen P" at bounding box center [78, 698] width 46 height 36
click at [228, 708] on div "Shapes" at bounding box center [232, 708] width 26 height 8
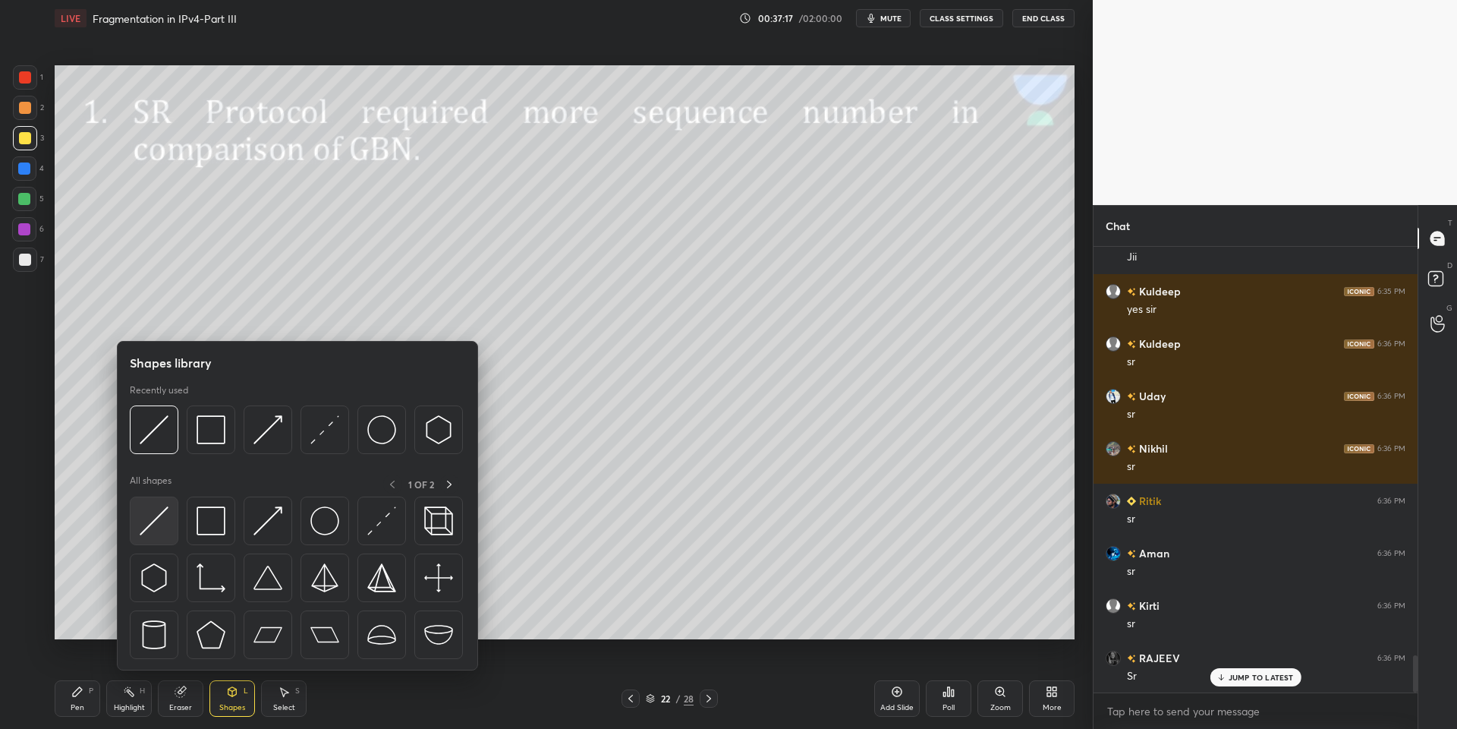
click at [159, 527] on img at bounding box center [154, 520] width 29 height 29
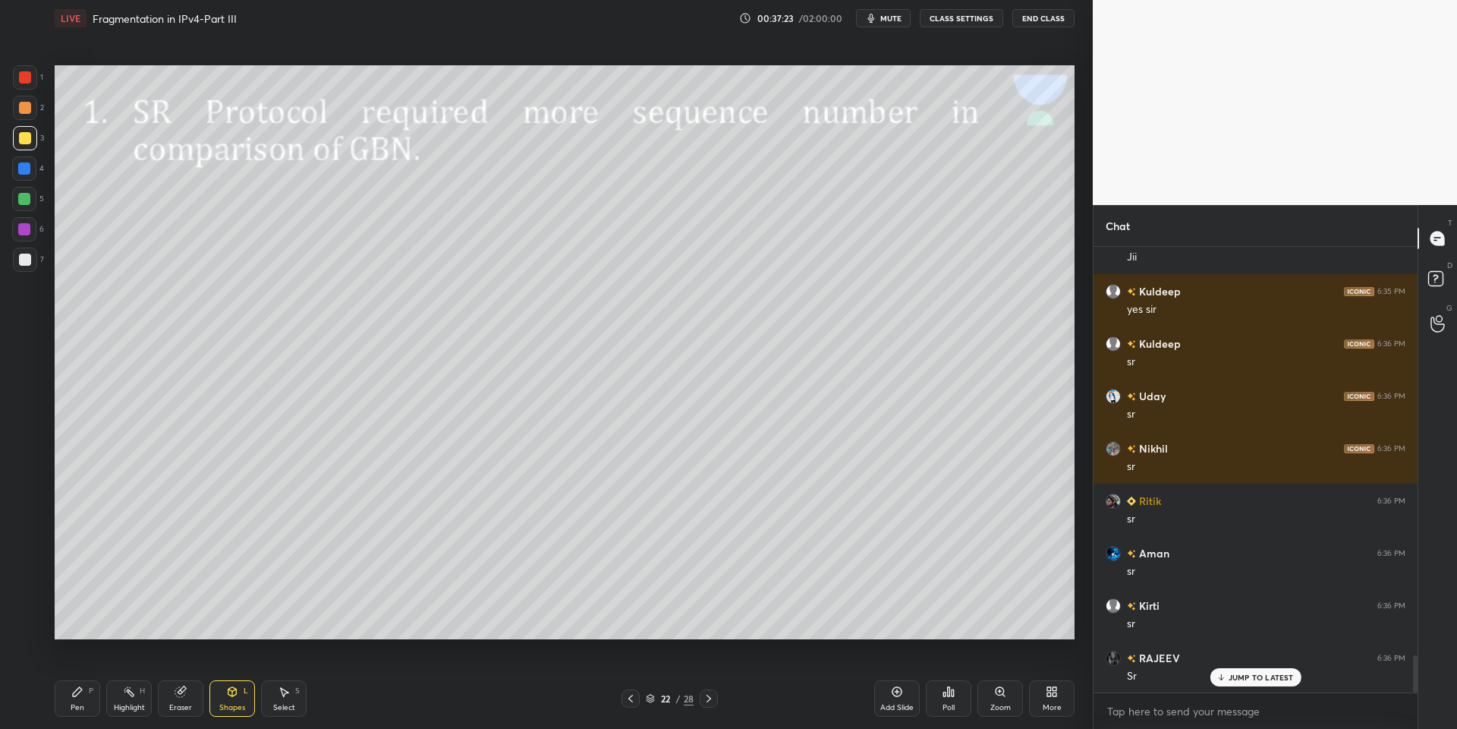
drag, startPoint x: 71, startPoint y: 704, endPoint x: 117, endPoint y: 684, distance: 49.6
click at [70, 703] on div "Pen P" at bounding box center [78, 698] width 46 height 36
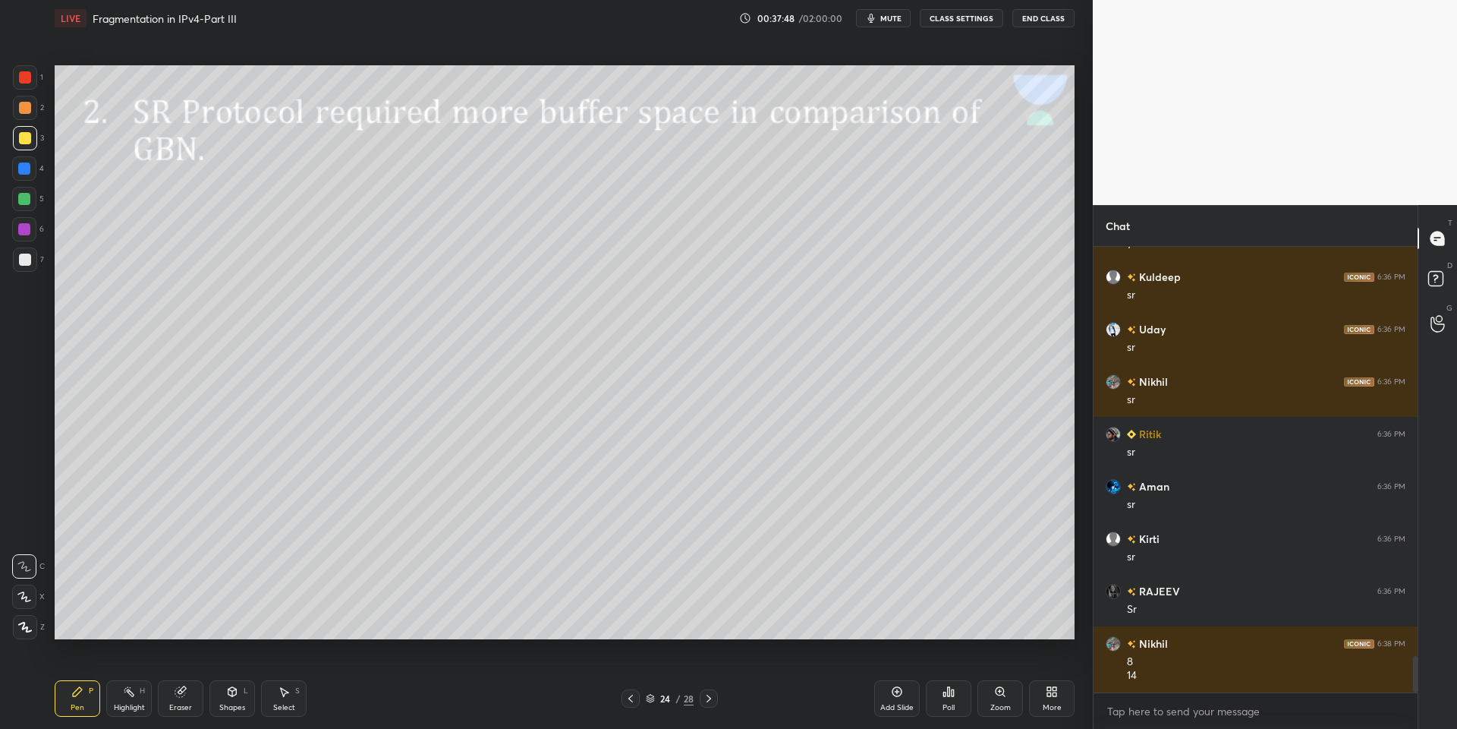
drag, startPoint x: 241, startPoint y: 702, endPoint x: 243, endPoint y: 674, distance: 28.2
click at [240, 701] on div "Shapes L" at bounding box center [232, 698] width 46 height 36
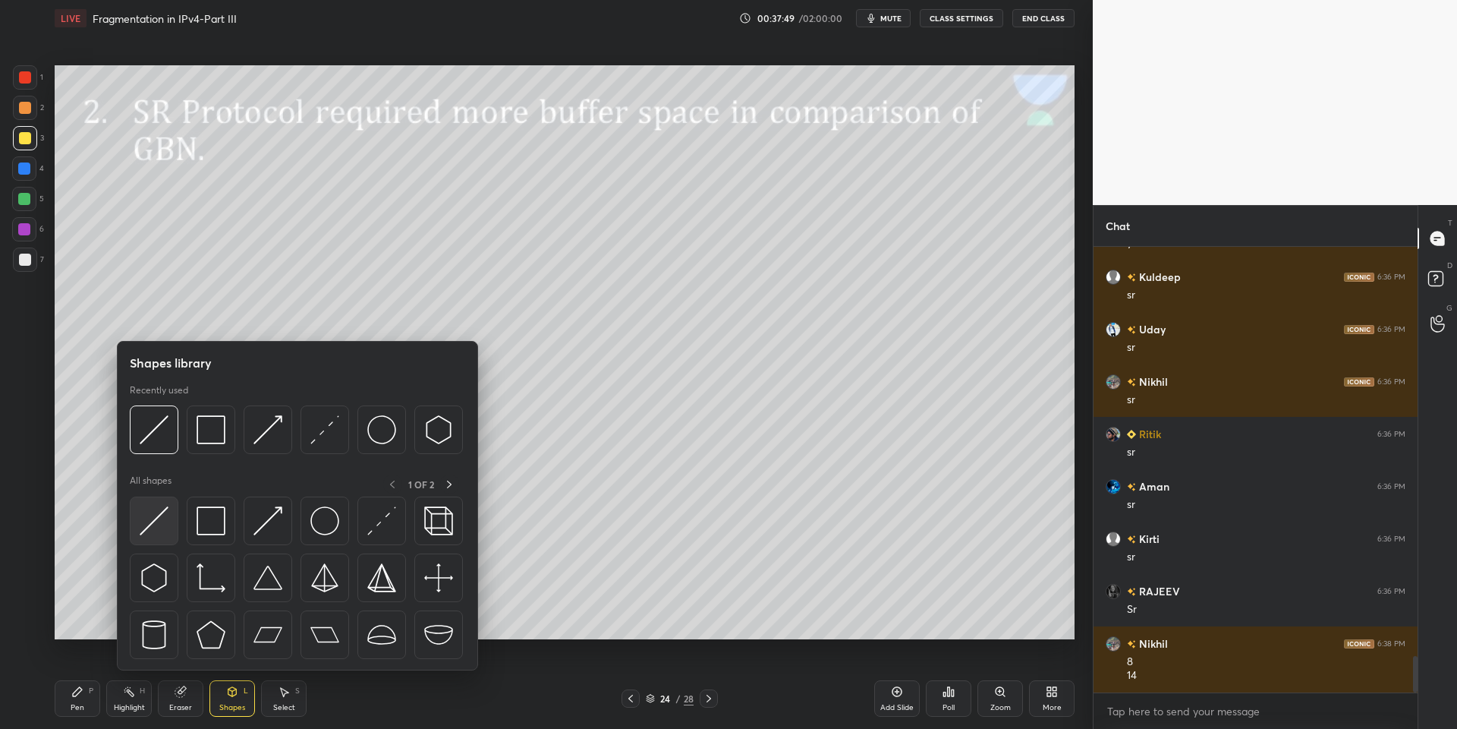
click at [152, 534] on img at bounding box center [154, 520] width 29 height 29
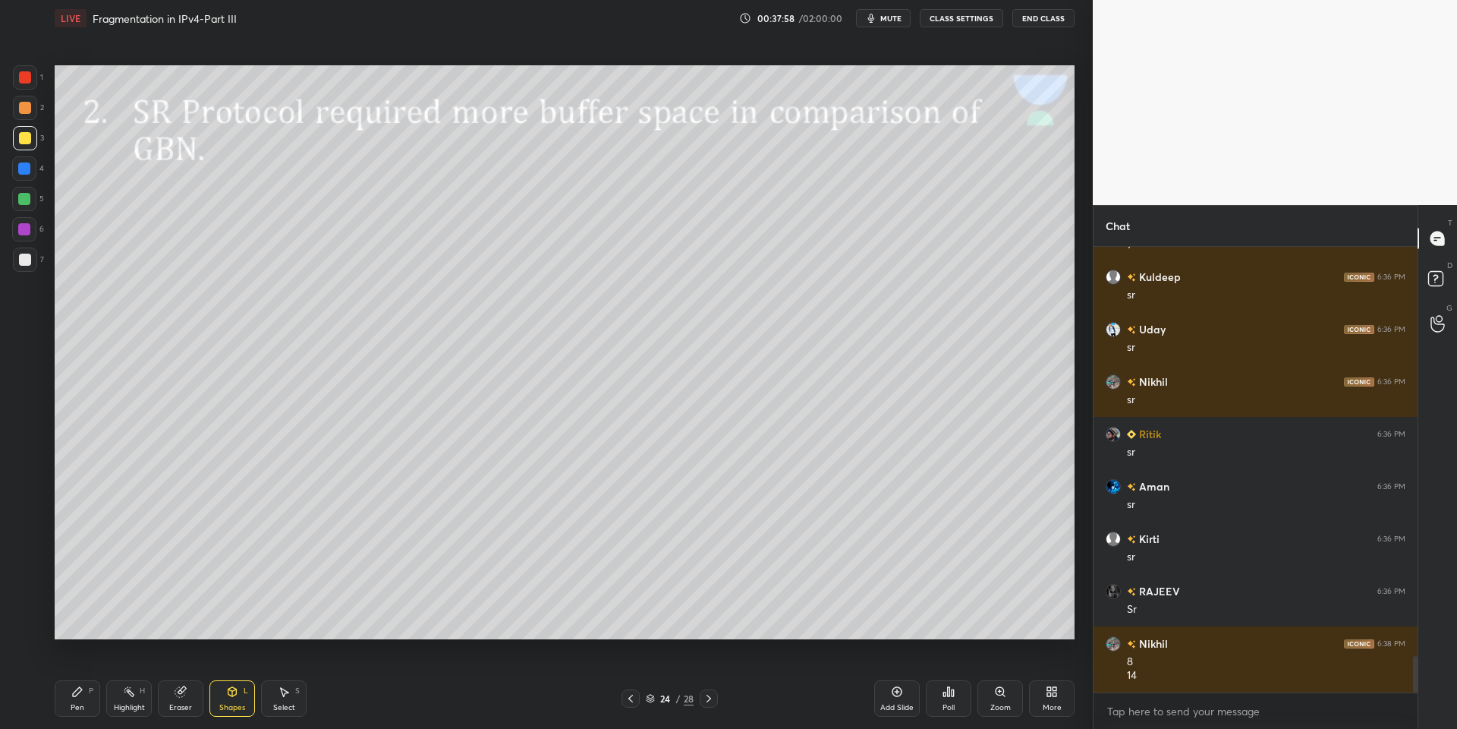
drag, startPoint x: 238, startPoint y: 711, endPoint x: 241, endPoint y: 703, distance: 8.7
click at [241, 709] on div "Shapes" at bounding box center [232, 708] width 26 height 8
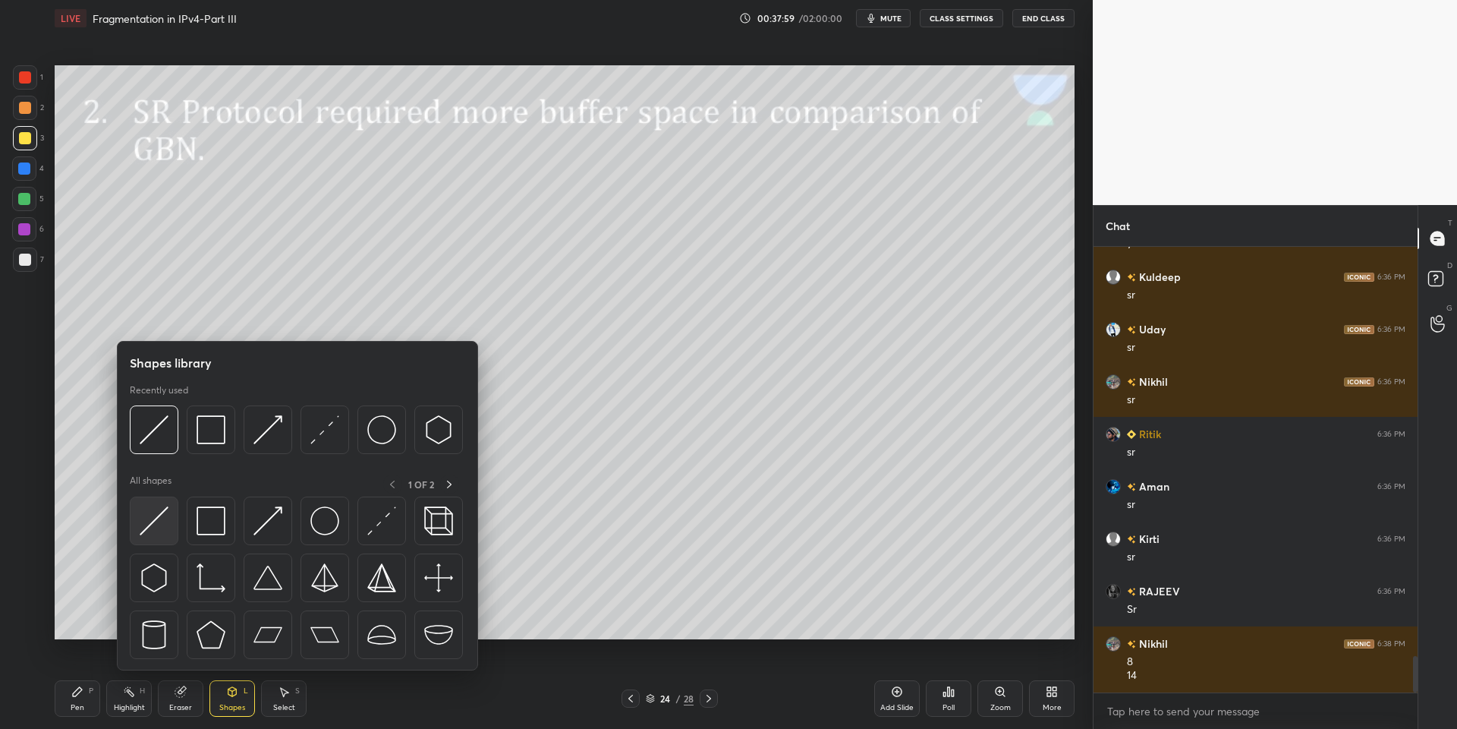
click at [160, 515] on img at bounding box center [154, 520] width 29 height 29
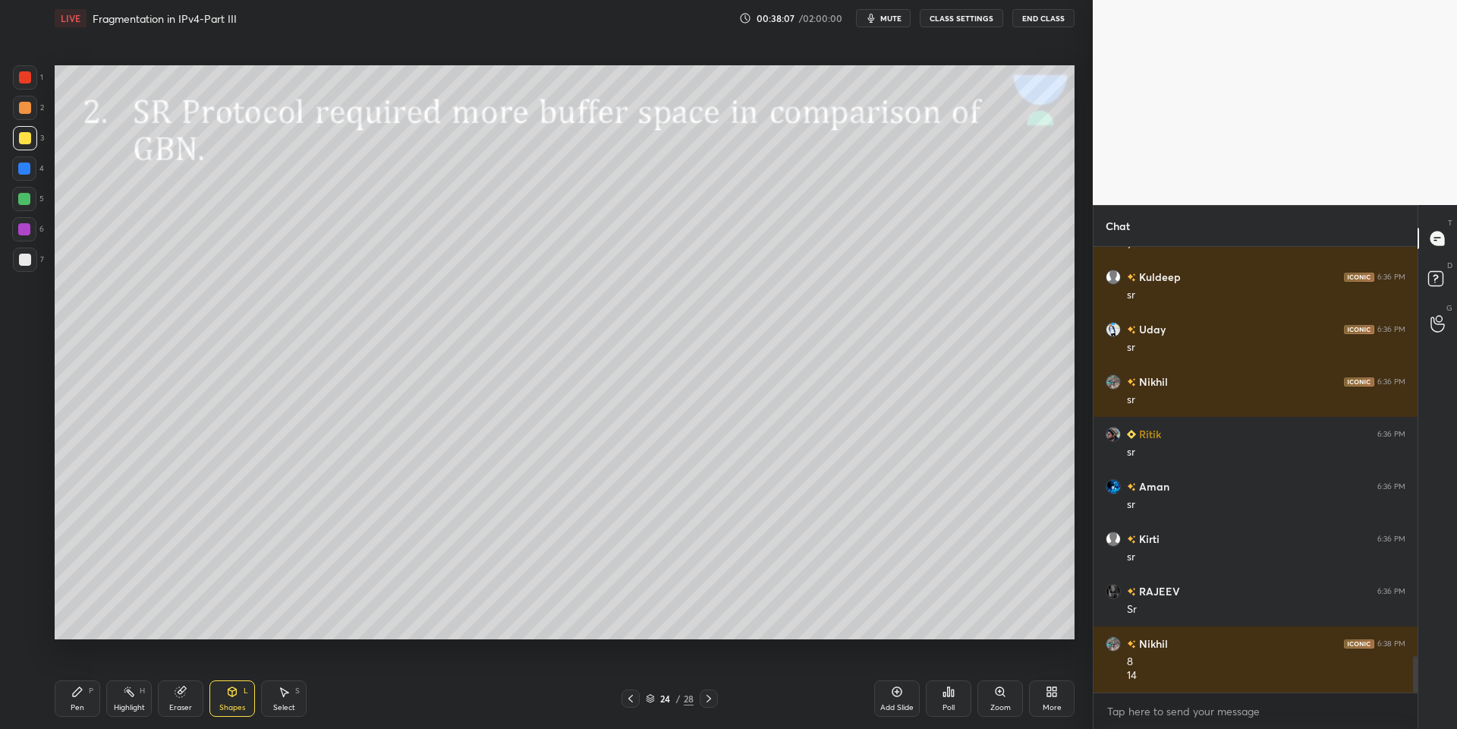
click at [85, 700] on div "Pen P" at bounding box center [78, 698] width 46 height 36
click at [235, 714] on div "Pen P Highlight H Eraser Shapes L Select S 24 / 28 Add Slide Poll Zoom More" at bounding box center [565, 698] width 1020 height 61
drag, startPoint x: 245, startPoint y: 714, endPoint x: 246, endPoint y: 703, distance: 11.4
click at [246, 707] on div "Shapes L" at bounding box center [232, 698] width 46 height 36
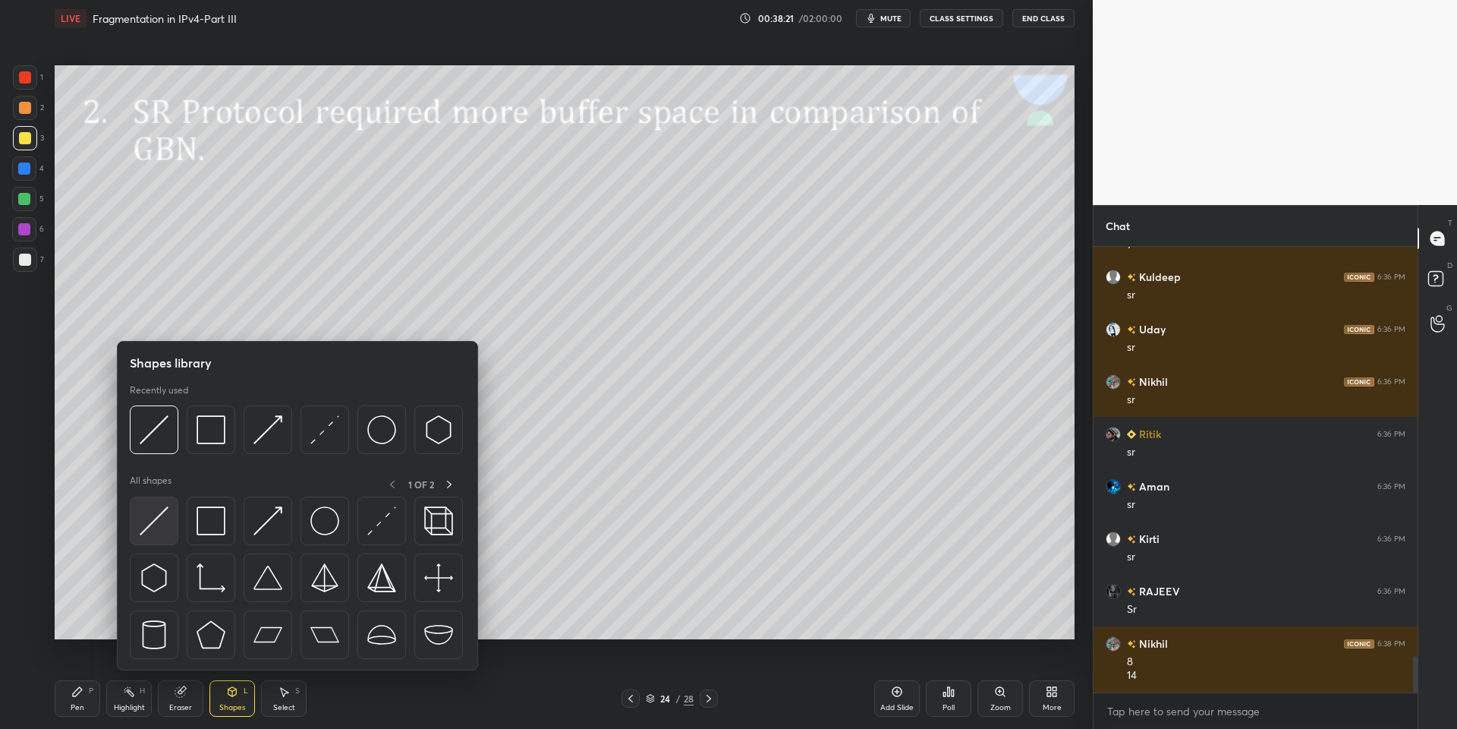
click at [173, 520] on div at bounding box center [154, 520] width 49 height 49
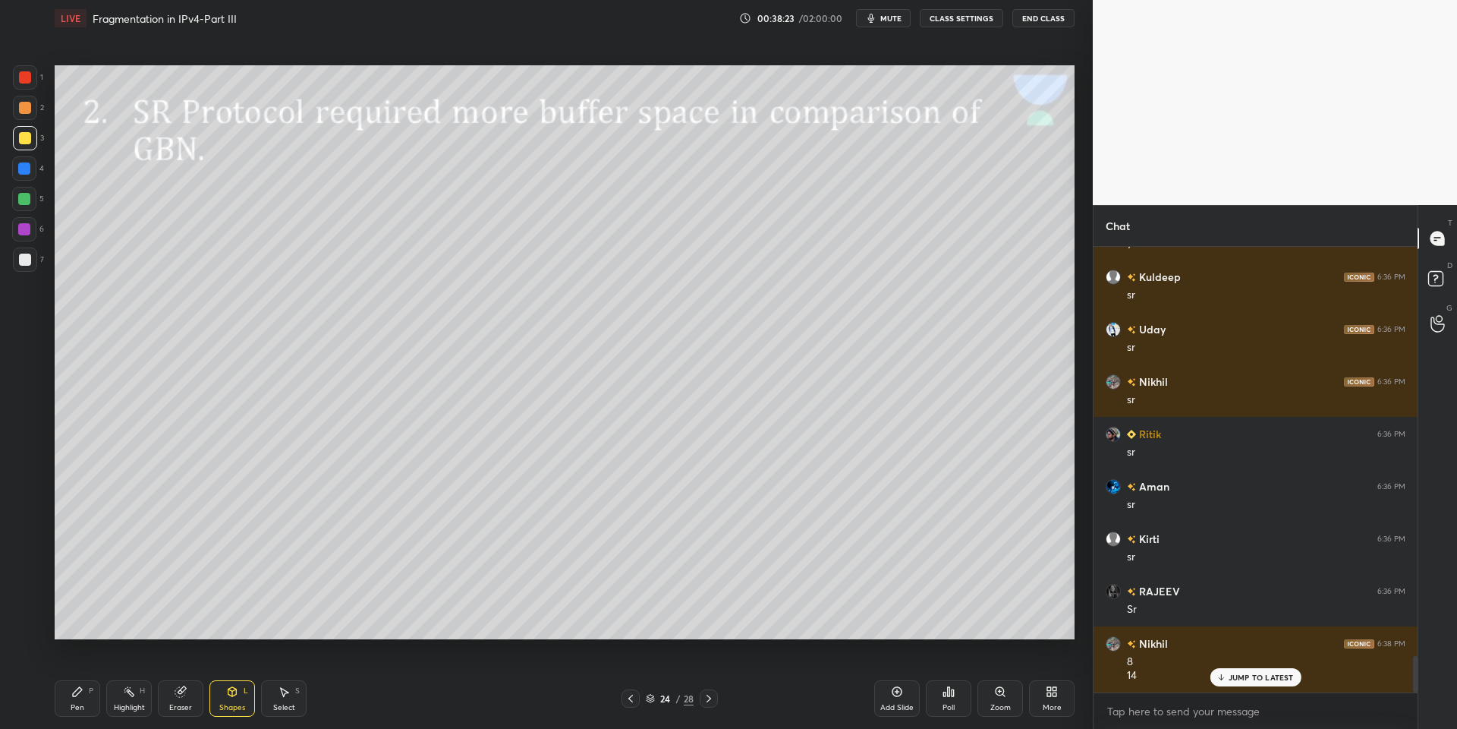
scroll to position [5061, 0]
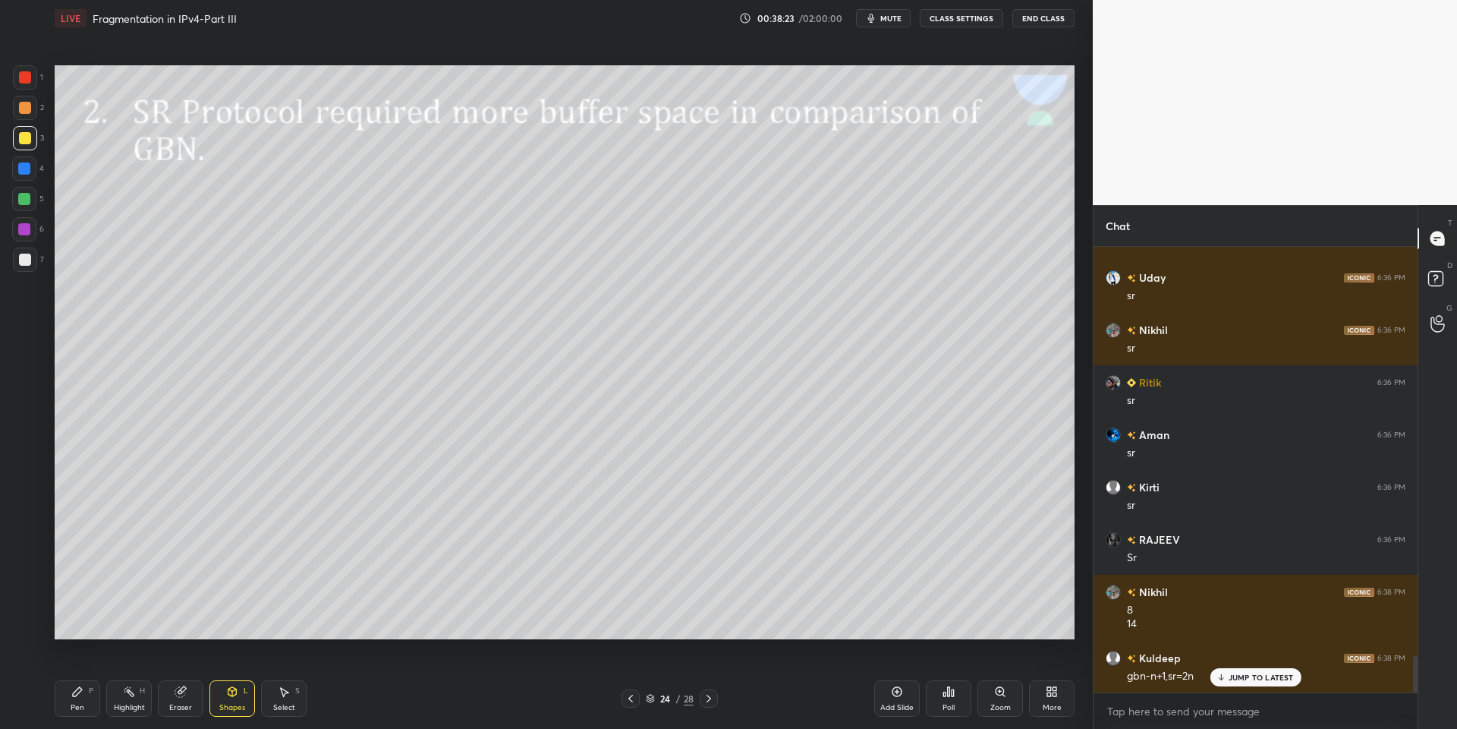
click at [83, 704] on div "Pen" at bounding box center [78, 708] width 14 height 8
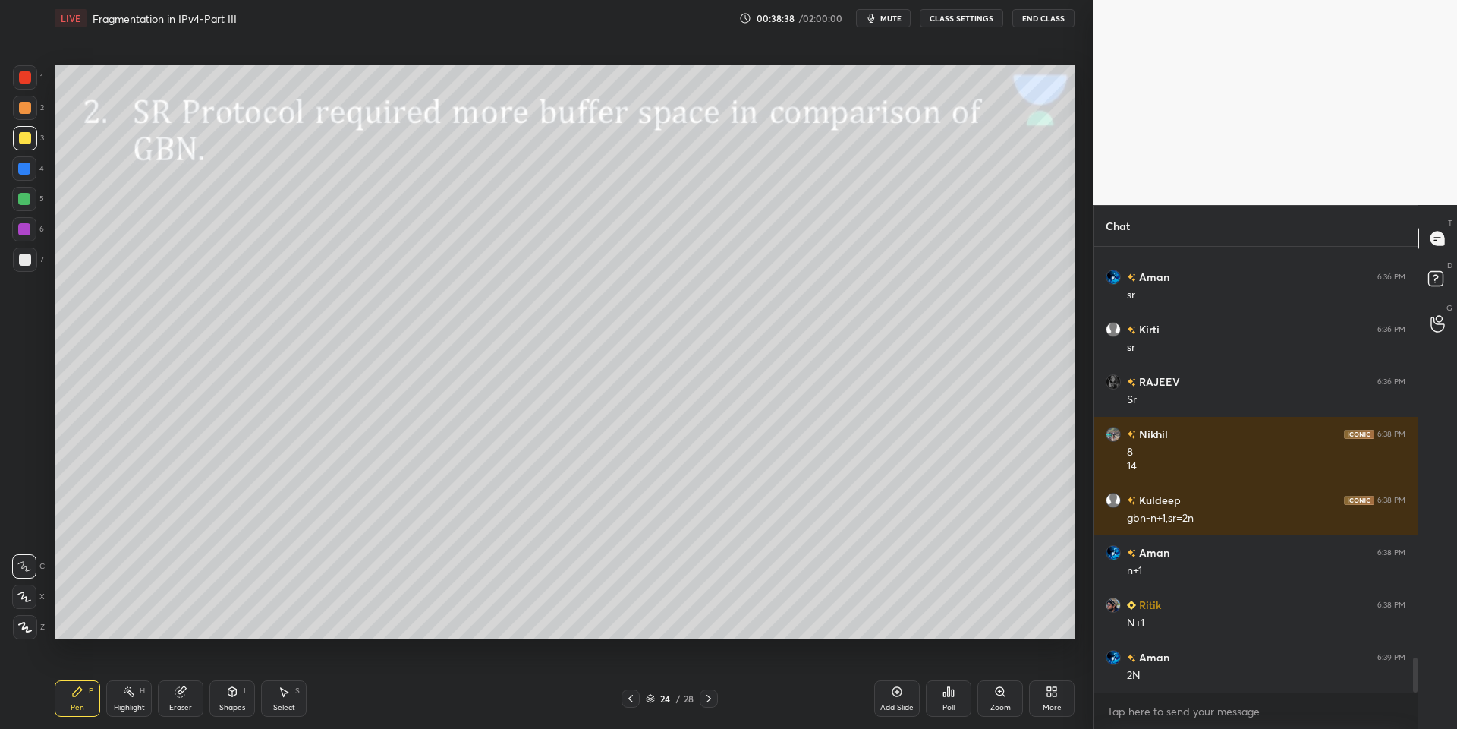
scroll to position [5270, 0]
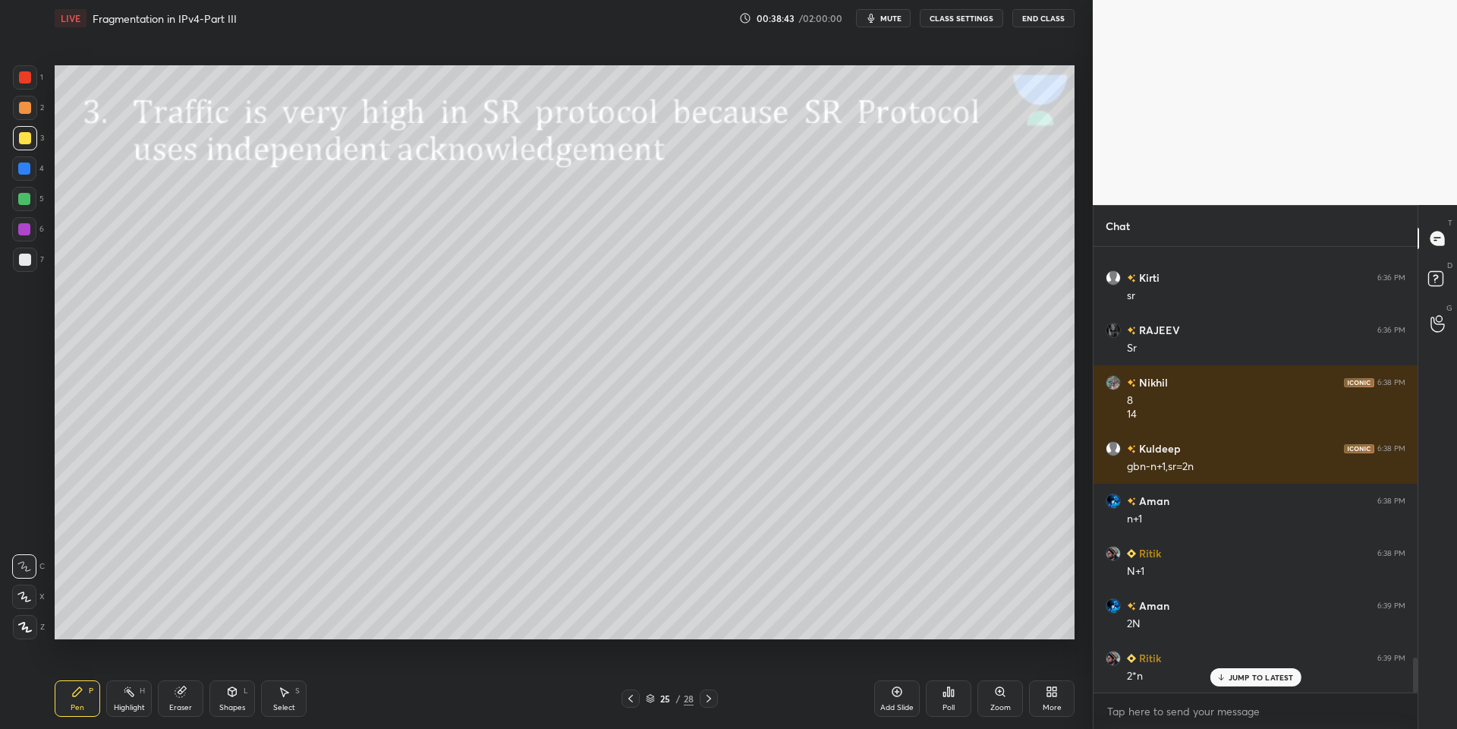
click at [242, 715] on div "Shapes L" at bounding box center [232, 698] width 46 height 36
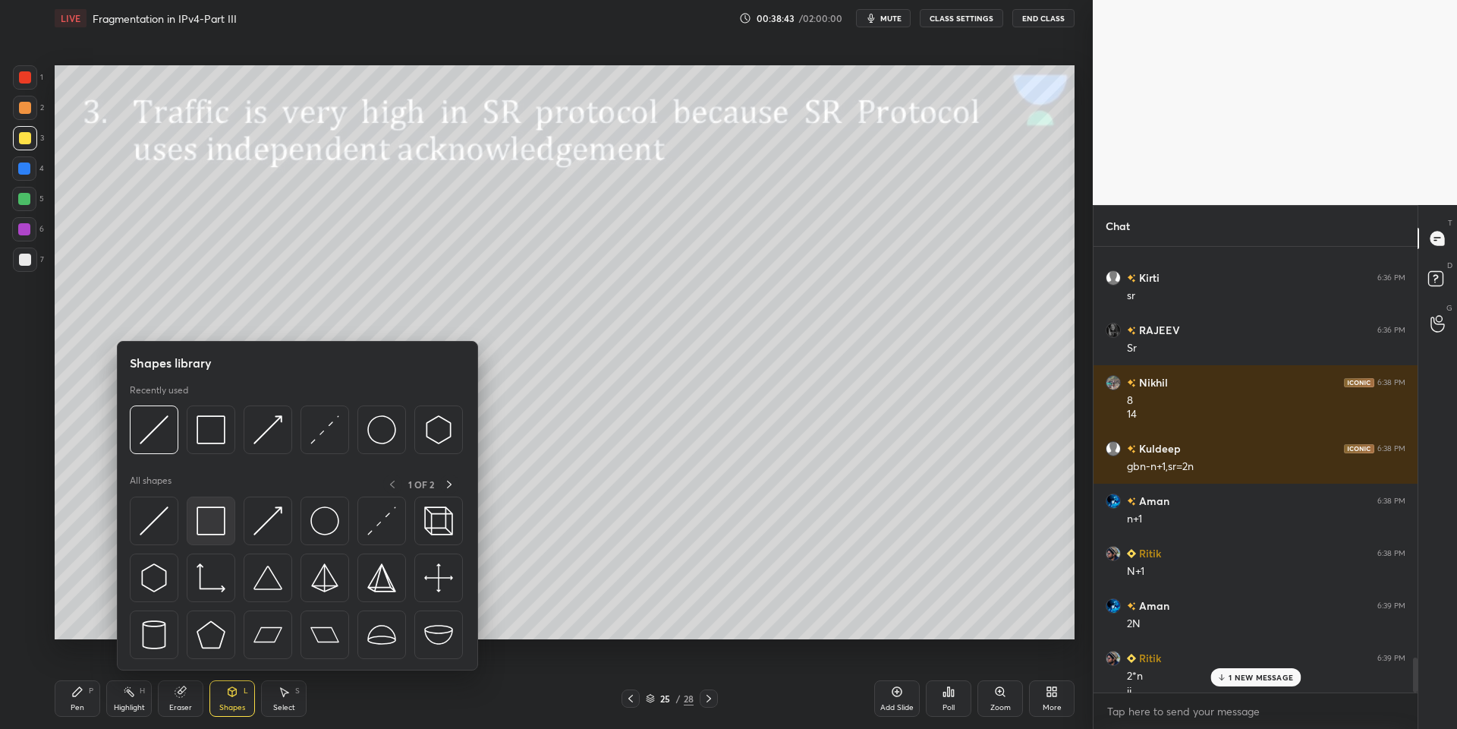
scroll to position [5285, 0]
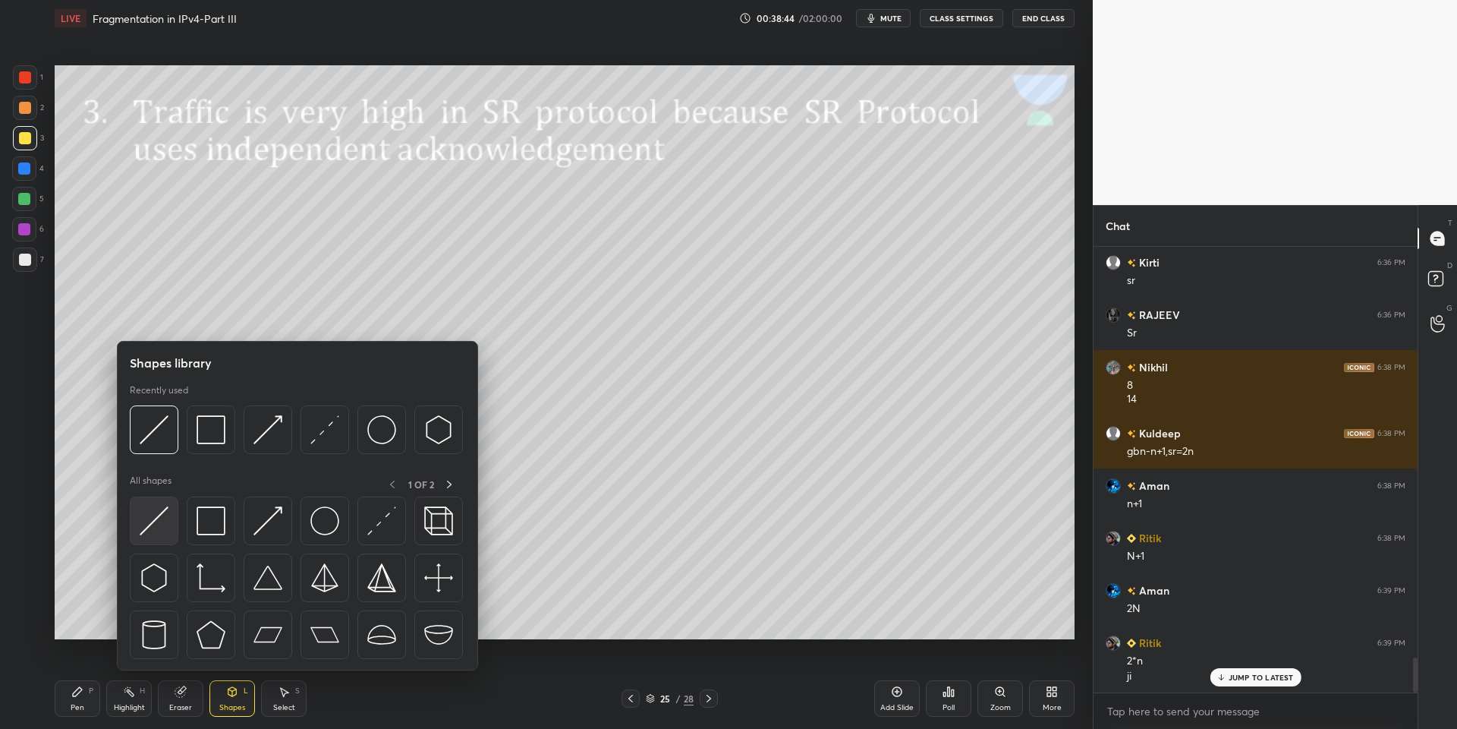
drag, startPoint x: 156, startPoint y: 543, endPoint x: 156, endPoint y: 534, distance: 8.4
click at [155, 536] on div at bounding box center [154, 520] width 49 height 49
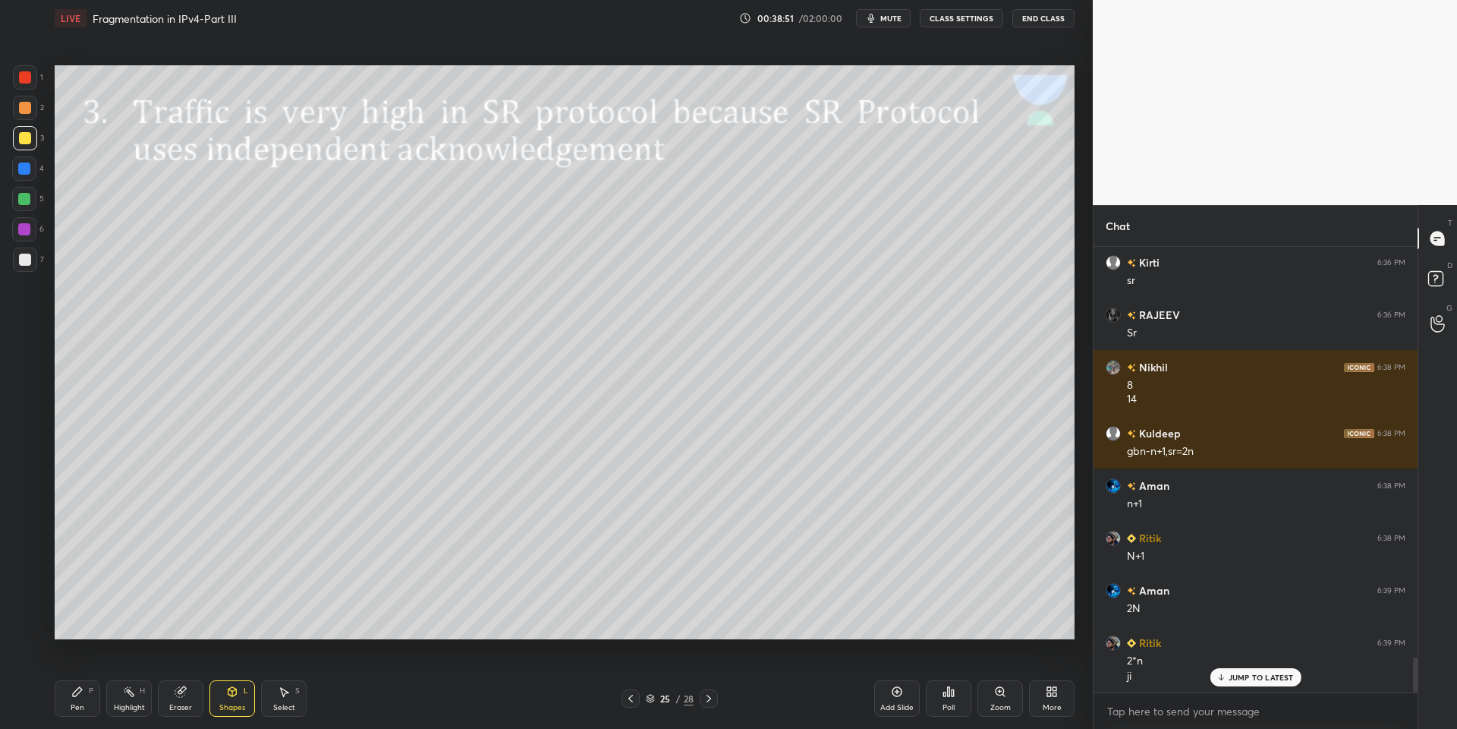
drag, startPoint x: 186, startPoint y: 699, endPoint x: 190, endPoint y: 672, distance: 27.6
click at [187, 695] on div "Eraser" at bounding box center [181, 698] width 46 height 36
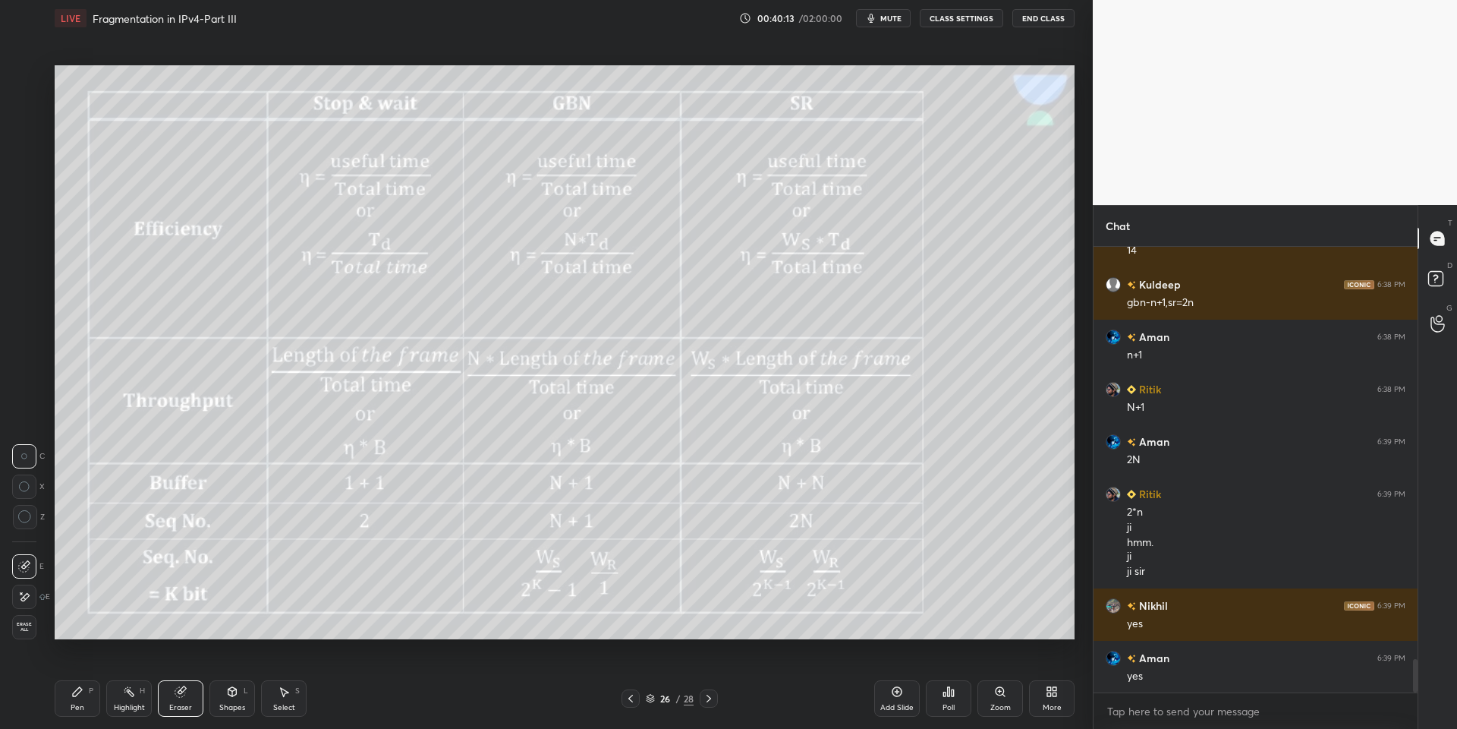
scroll to position [5487, 0]
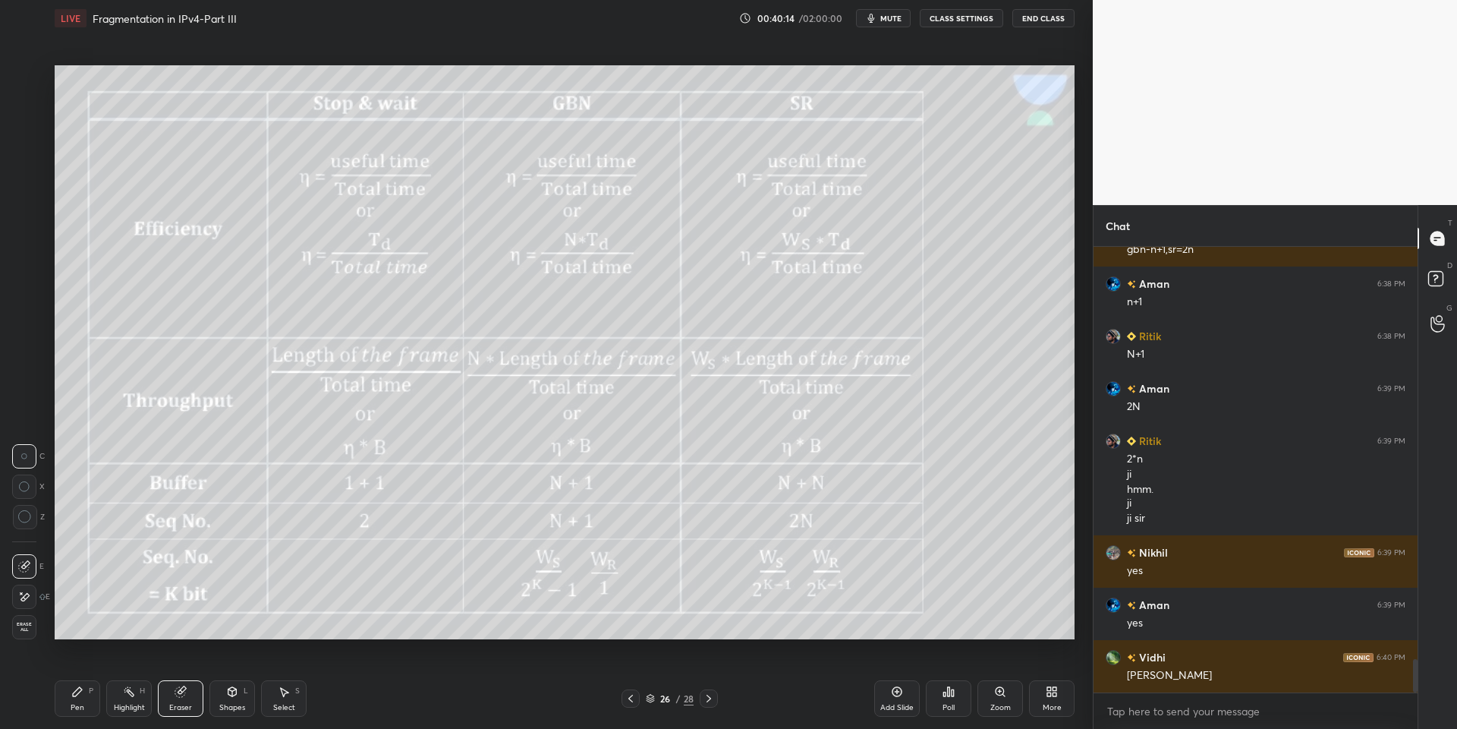
drag, startPoint x: 81, startPoint y: 710, endPoint x: 105, endPoint y: 697, distance: 27.2
click at [80, 705] on div "Pen P" at bounding box center [78, 698] width 46 height 36
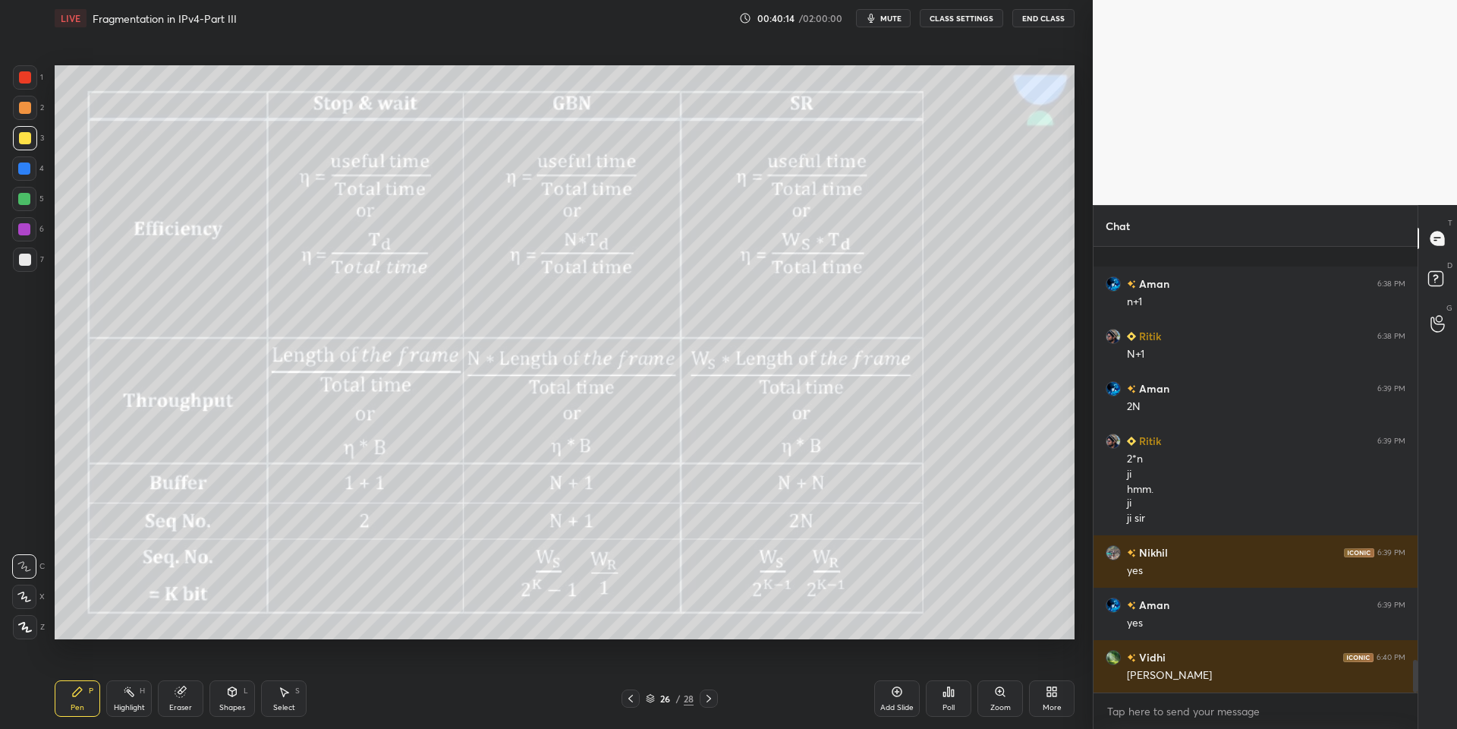
drag, startPoint x: 125, startPoint y: 703, endPoint x: 137, endPoint y: 671, distance: 33.8
click at [128, 704] on div "Highlight H" at bounding box center [129, 698] width 46 height 36
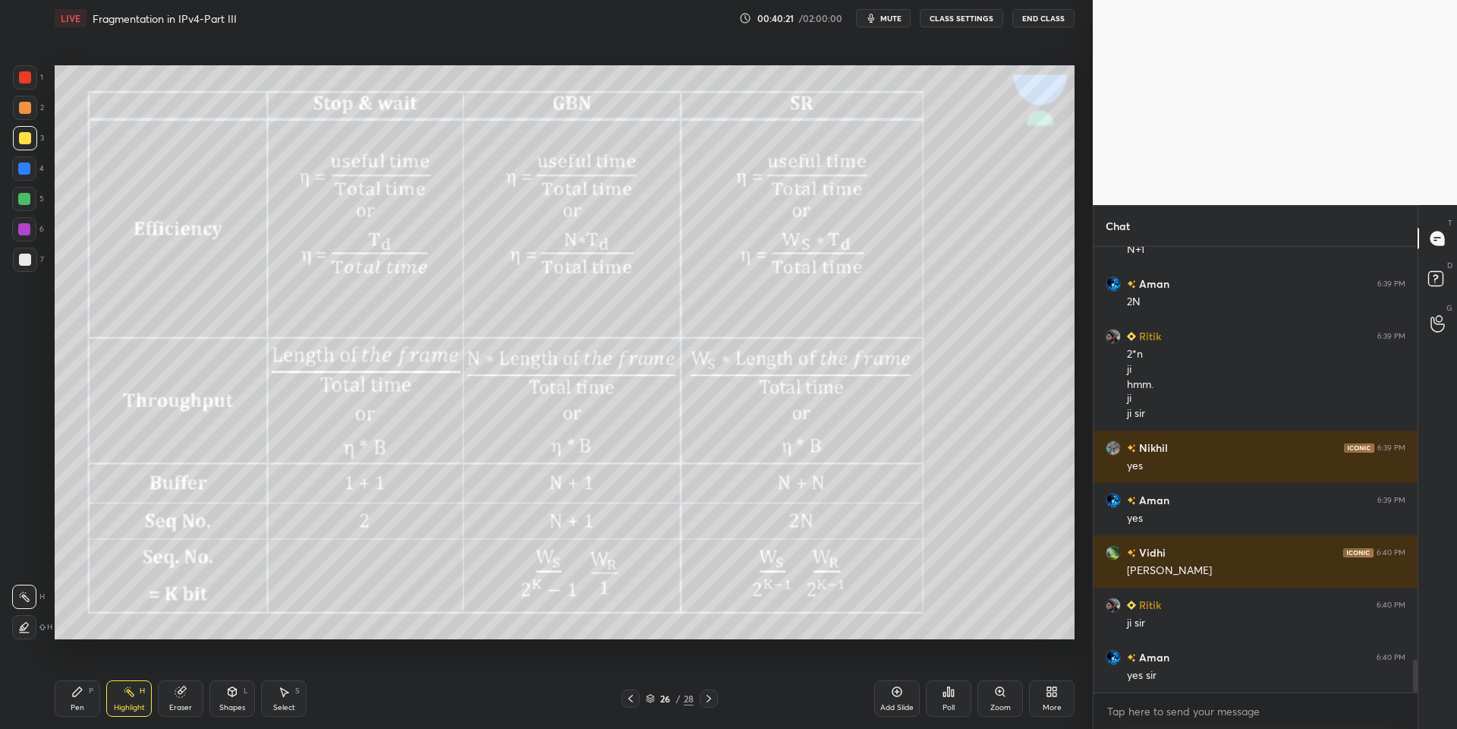
click at [83, 701] on div "Pen P" at bounding box center [78, 698] width 46 height 36
click at [19, 137] on div at bounding box center [25, 138] width 12 height 12
click at [121, 710] on div "Highlight" at bounding box center [129, 708] width 31 height 8
drag, startPoint x: 72, startPoint y: 710, endPoint x: 81, endPoint y: 703, distance: 11.4
click at [73, 711] on div "Pen" at bounding box center [78, 708] width 14 height 8
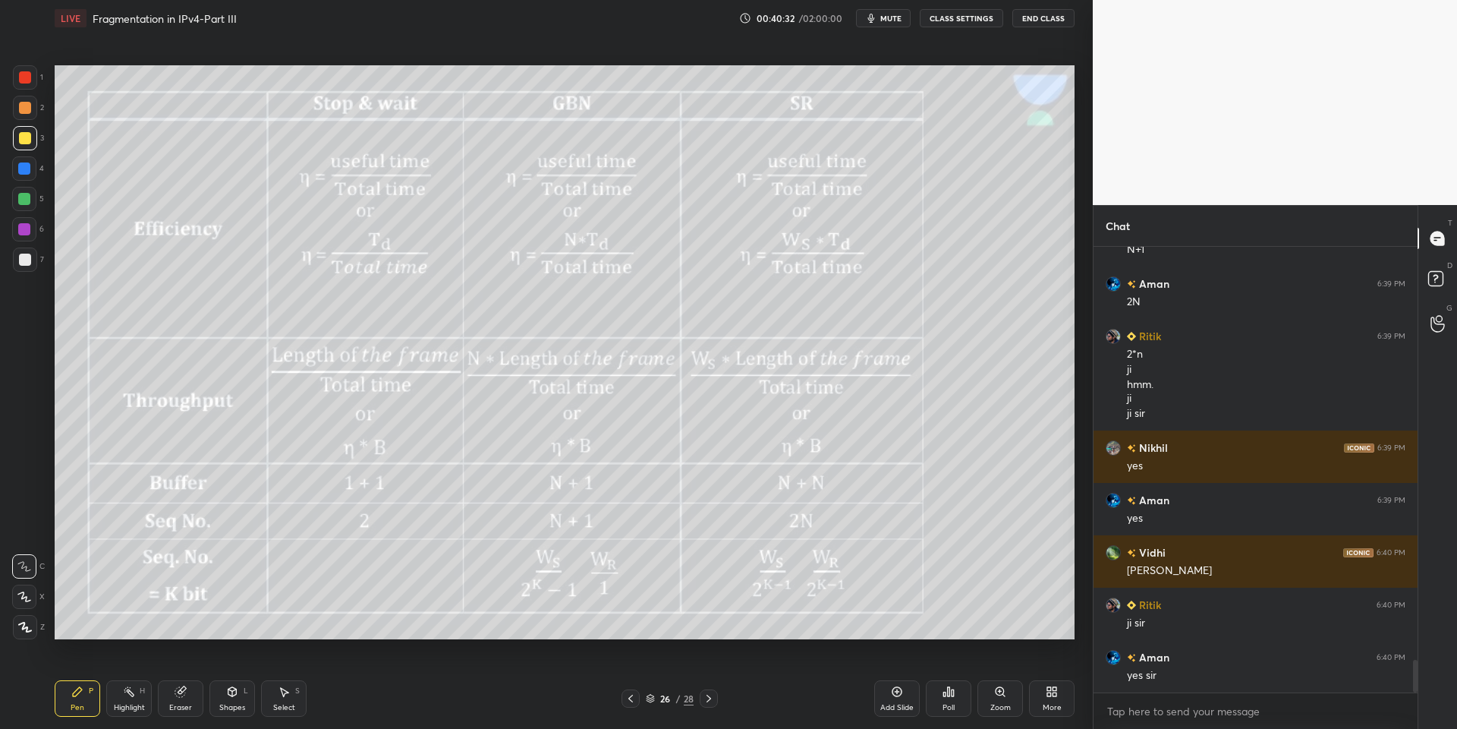
drag, startPoint x: 121, startPoint y: 701, endPoint x: 130, endPoint y: 697, distance: 9.2
click at [124, 701] on div "Highlight H" at bounding box center [129, 698] width 46 height 36
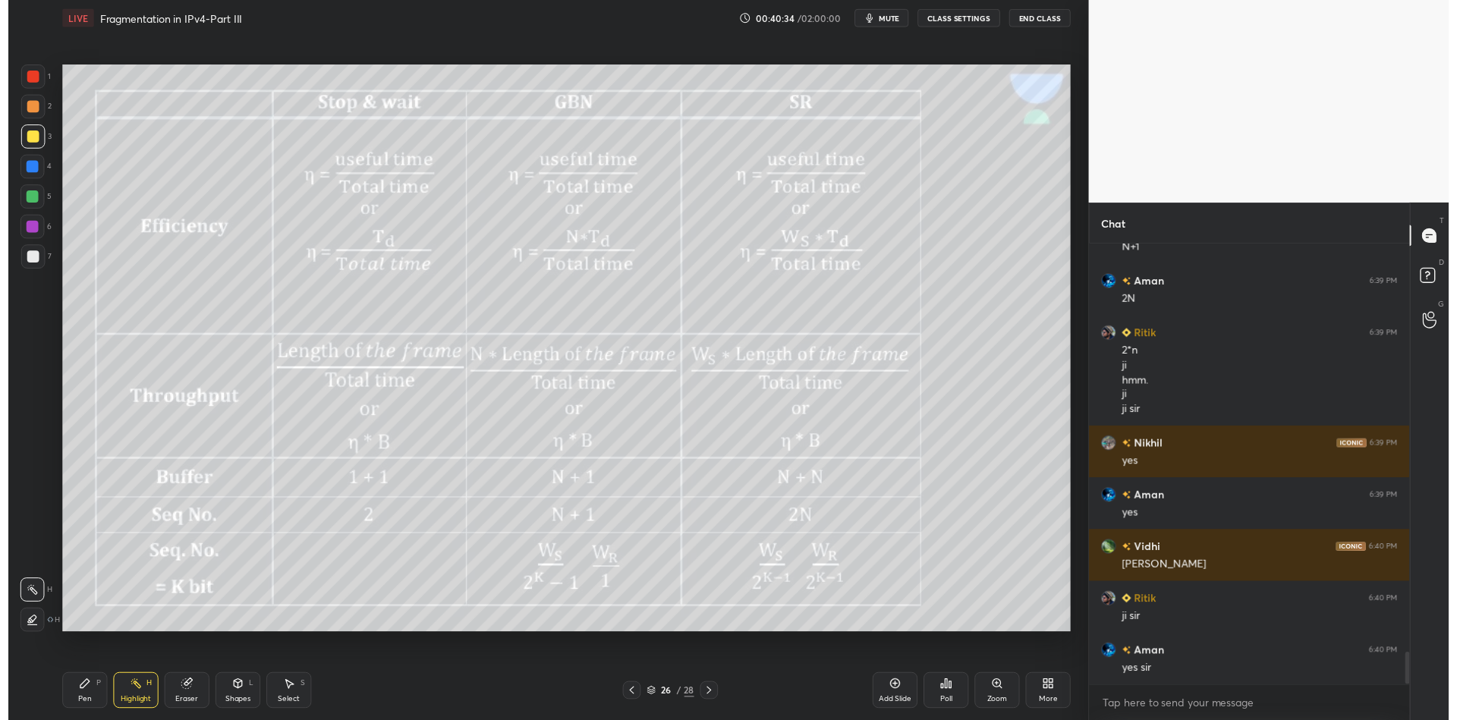
scroll to position [5643, 0]
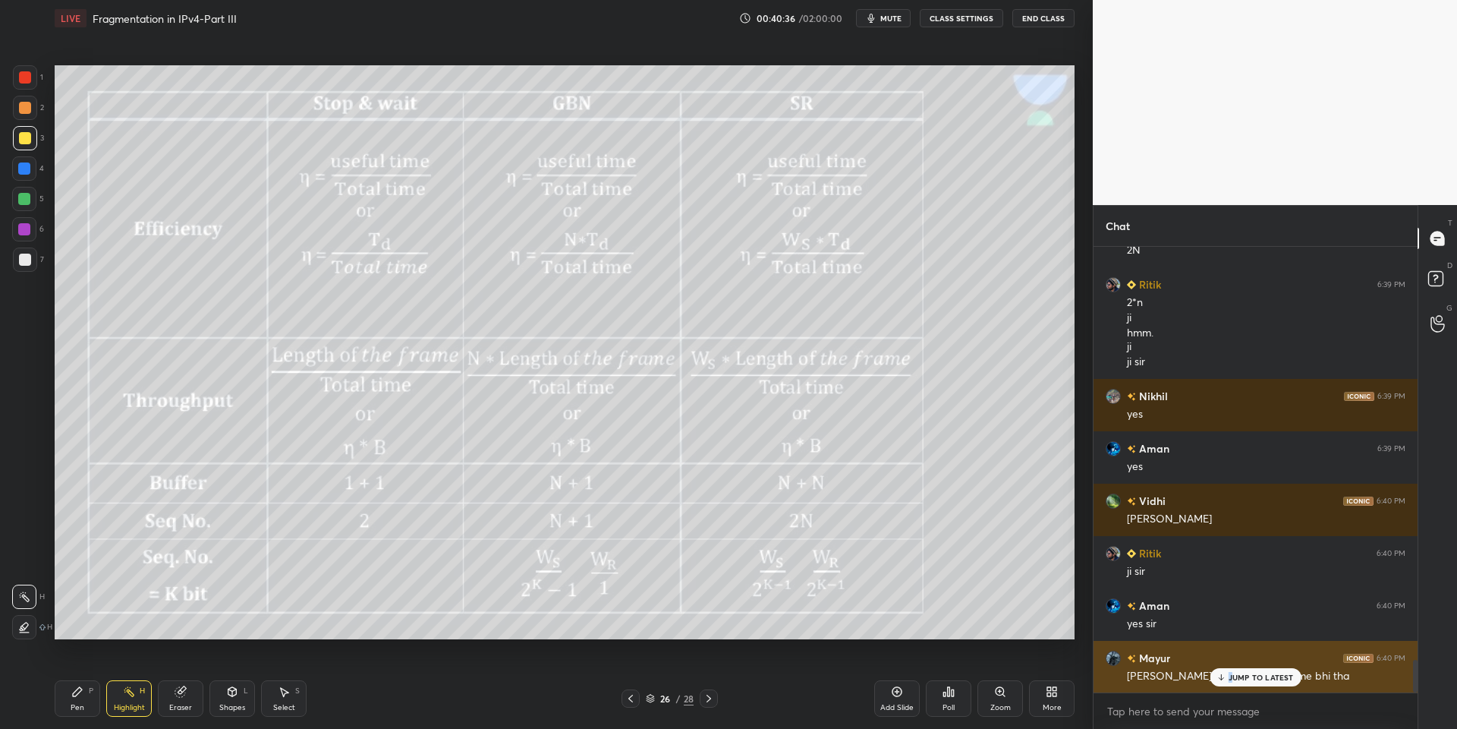
drag, startPoint x: 1230, startPoint y: 678, endPoint x: 1236, endPoint y: 684, distance: 8.1
click at [1233, 678] on p "JUMP TO LATEST" at bounding box center [1261, 676] width 65 height 9
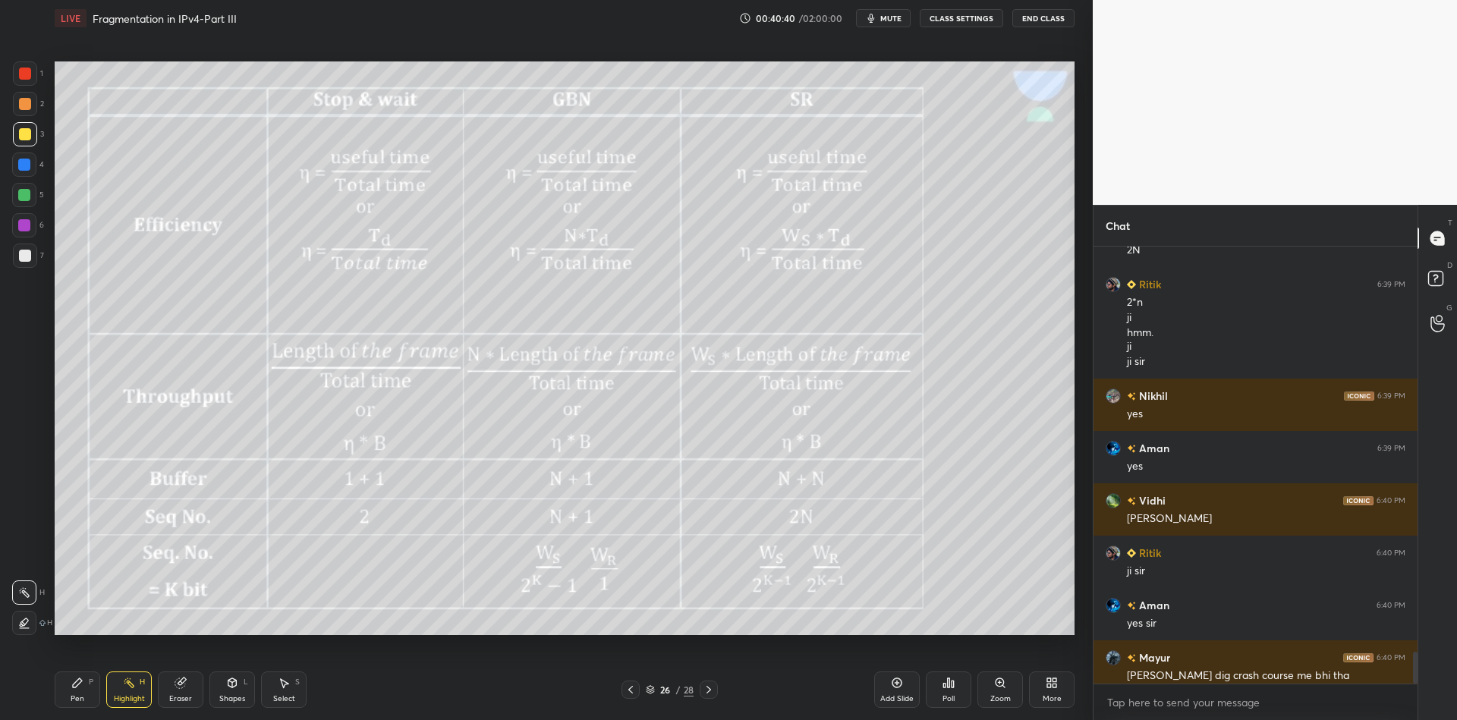
scroll to position [5, 5]
type textarea "x"
click at [84, 694] on div "Pen P" at bounding box center [78, 690] width 46 height 36
click at [131, 694] on div "Highlight H" at bounding box center [129, 690] width 46 height 36
click at [238, 688] on icon at bounding box center [232, 683] width 12 height 12
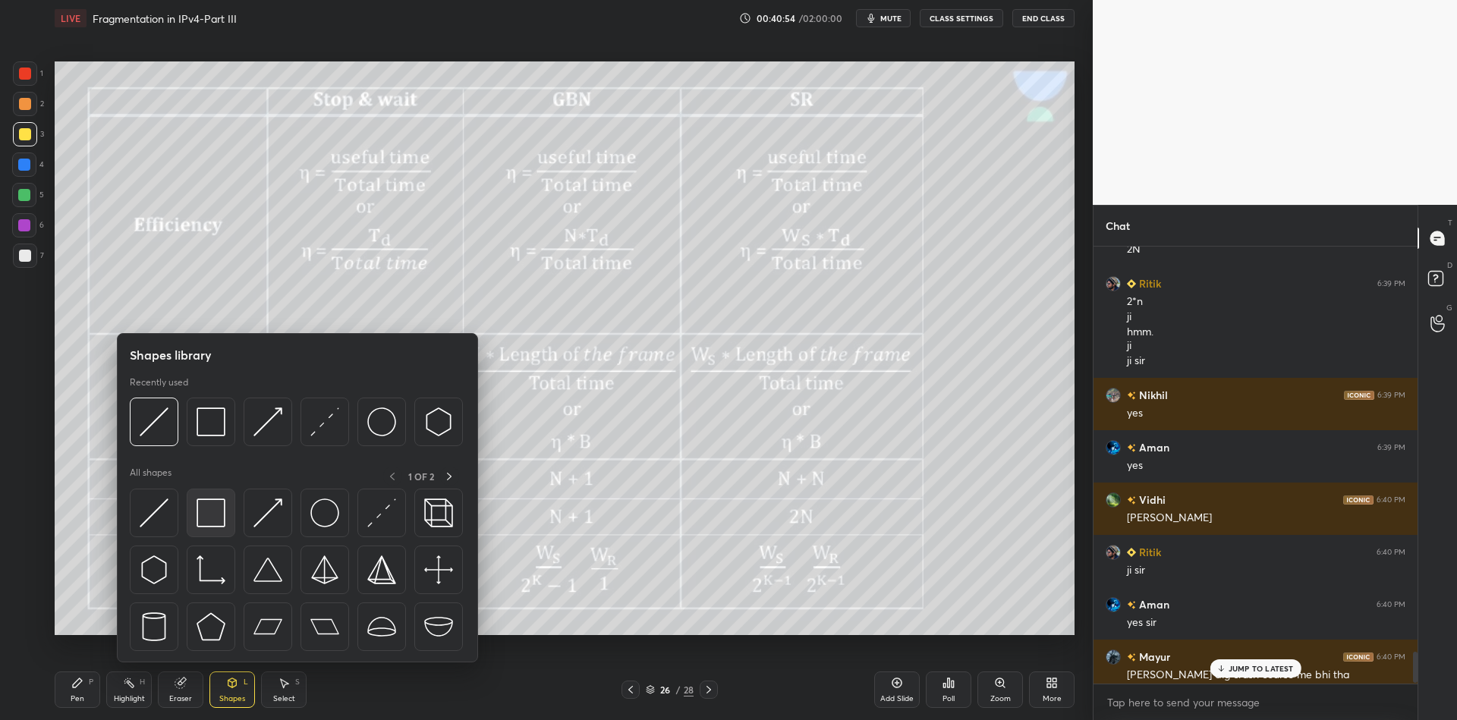
click at [222, 513] on img at bounding box center [211, 513] width 29 height 29
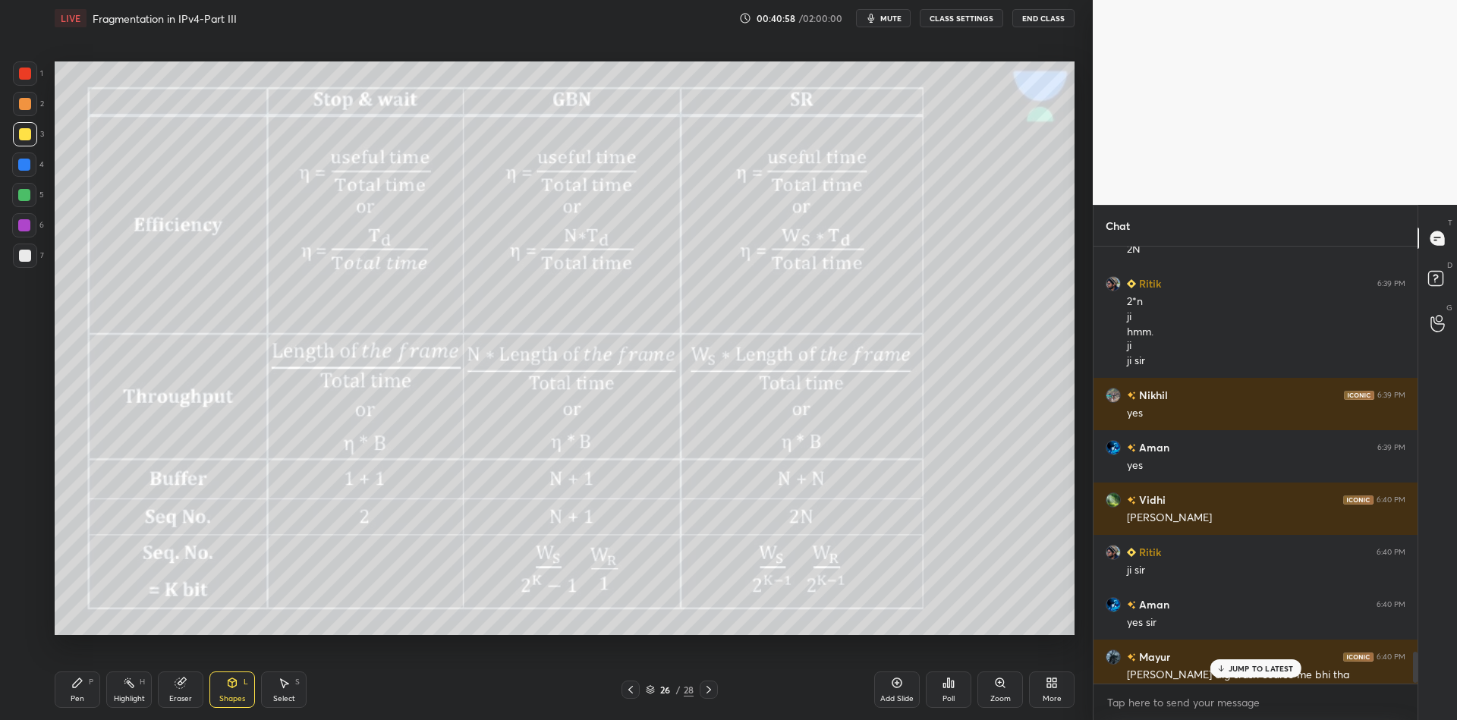
click at [91, 694] on div "Pen P" at bounding box center [78, 690] width 46 height 36
drag, startPoint x: 142, startPoint y: 698, endPoint x: 180, endPoint y: 656, distance: 57.0
click at [143, 697] on div "Highlight" at bounding box center [129, 699] width 31 height 8
drag, startPoint x: 83, startPoint y: 689, endPoint x: 97, endPoint y: 677, distance: 18.9
click at [79, 687] on div "Pen P" at bounding box center [78, 690] width 46 height 36
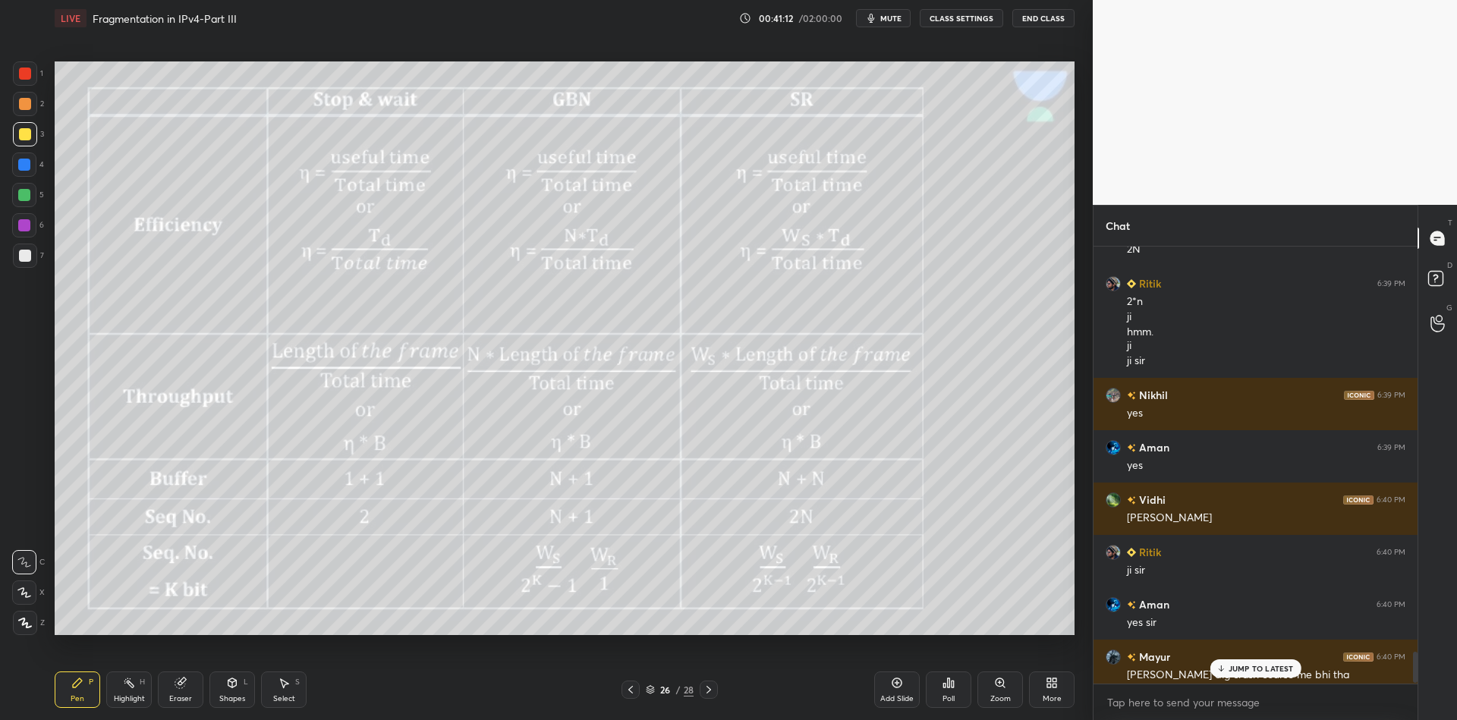
click at [132, 693] on div "Highlight H" at bounding box center [129, 690] width 46 height 36
click at [82, 697] on div "Pen" at bounding box center [78, 699] width 14 height 8
drag, startPoint x: 129, startPoint y: 697, endPoint x: 187, endPoint y: 657, distance: 70.3
click at [128, 695] on div "Highlight" at bounding box center [129, 699] width 31 height 8
click at [1230, 666] on p "JUMP TO LATEST" at bounding box center [1261, 668] width 65 height 9
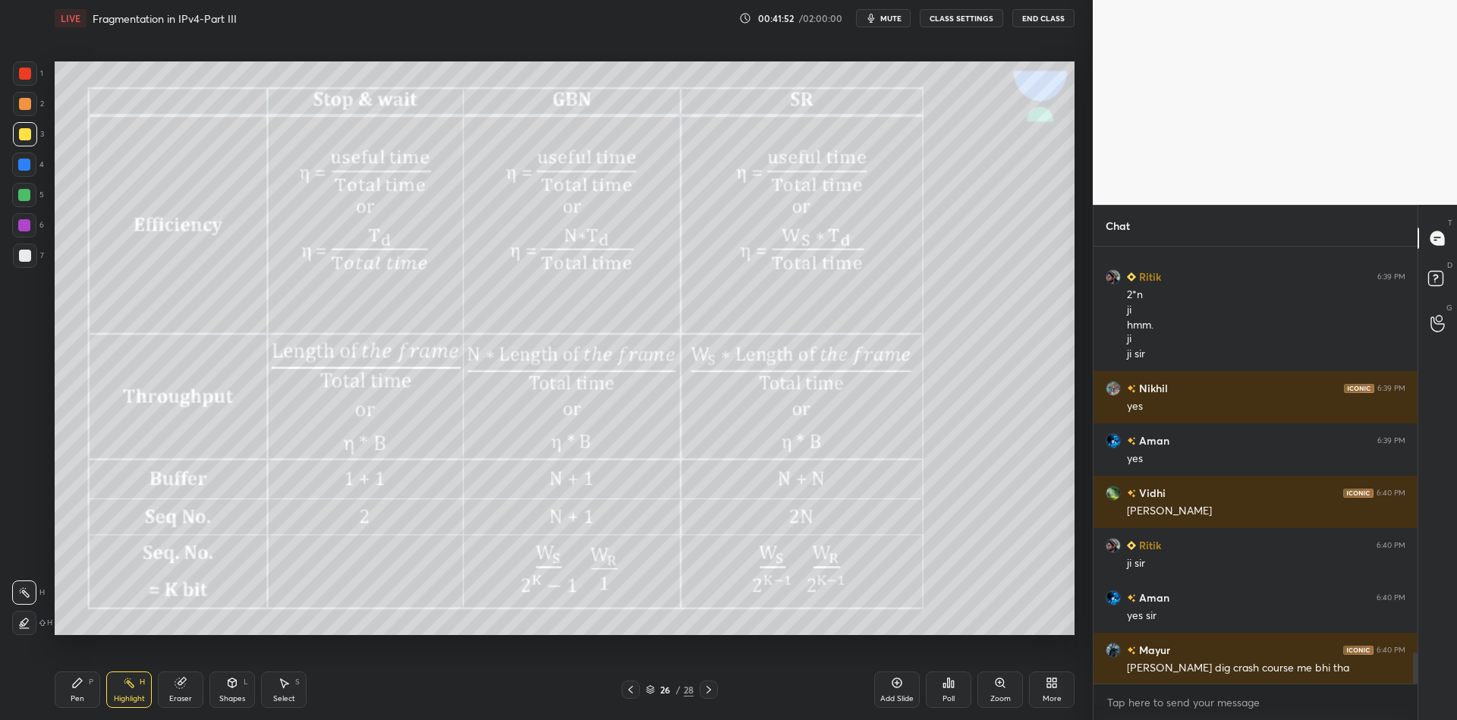
scroll to position [5704, 0]
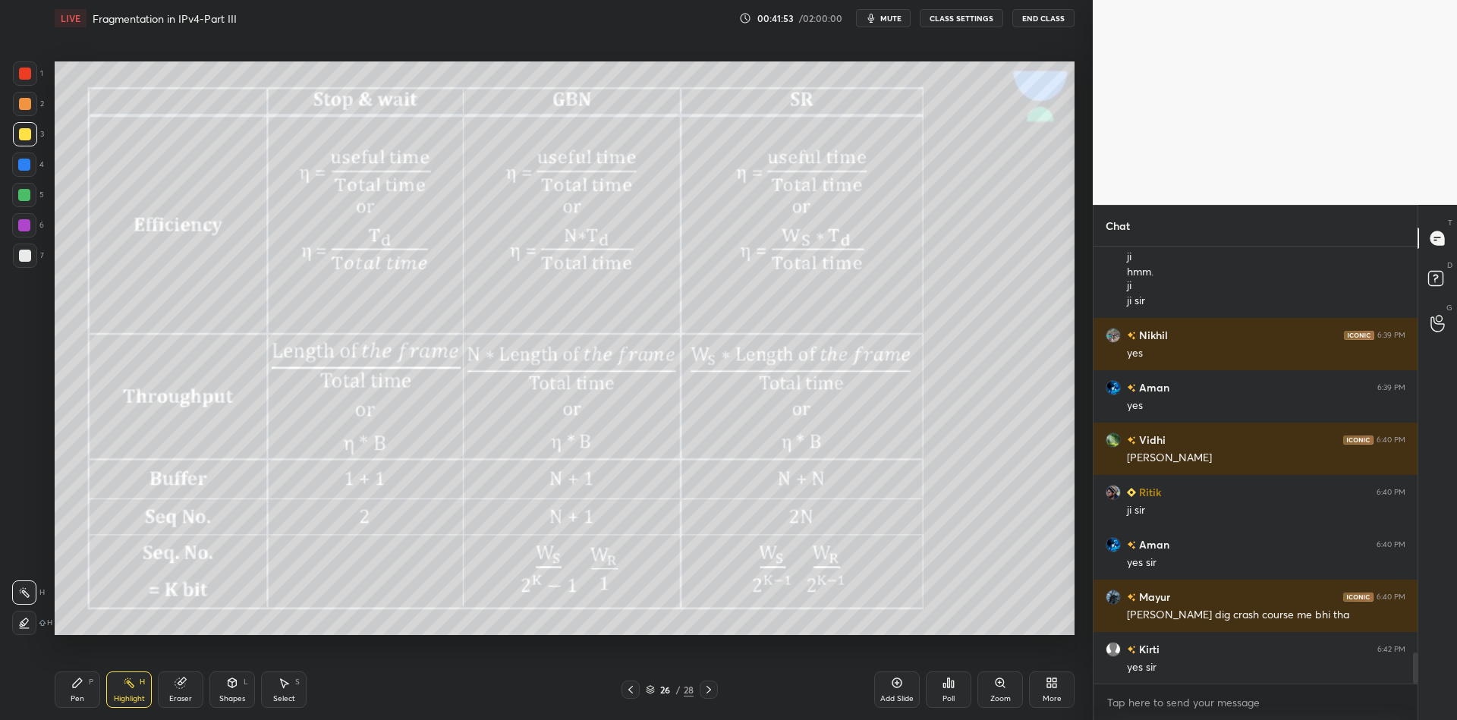
click at [709, 684] on icon at bounding box center [709, 690] width 12 height 12
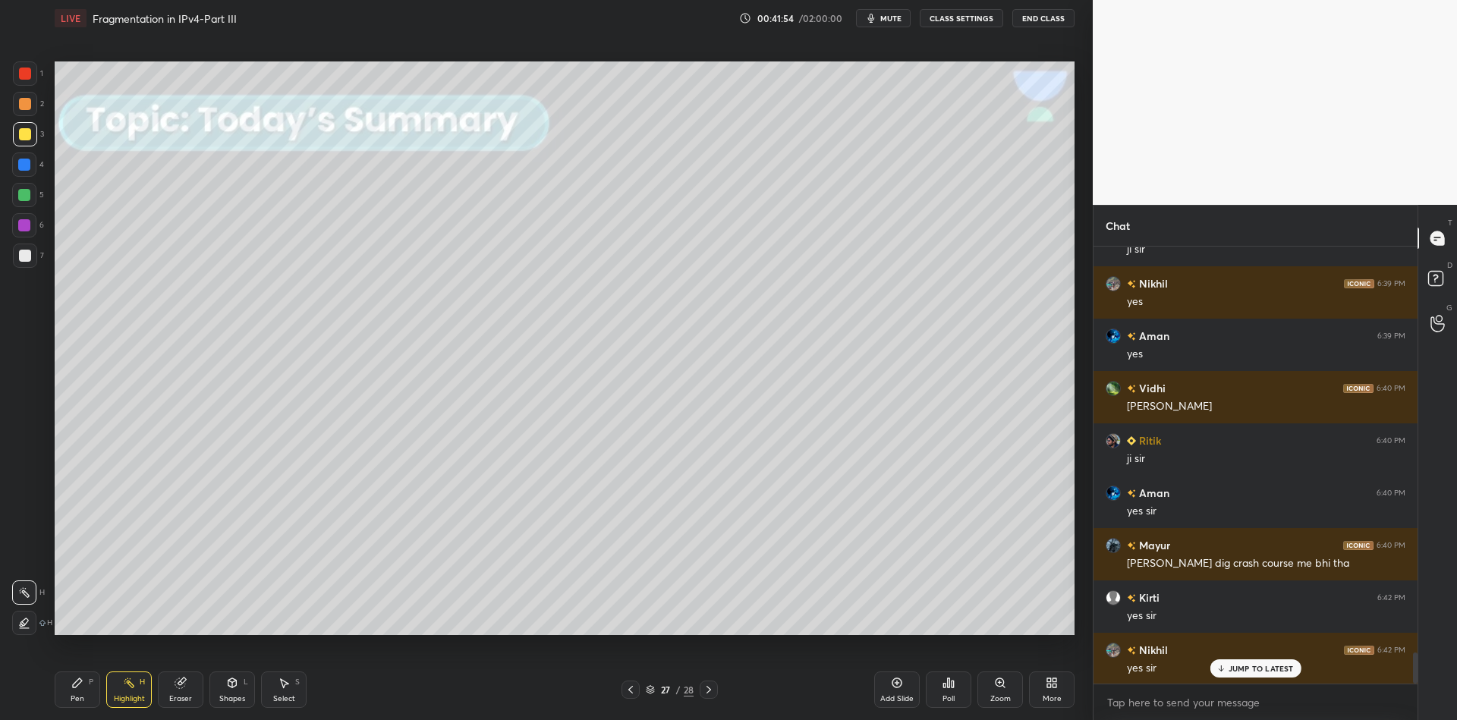
scroll to position [5809, 0]
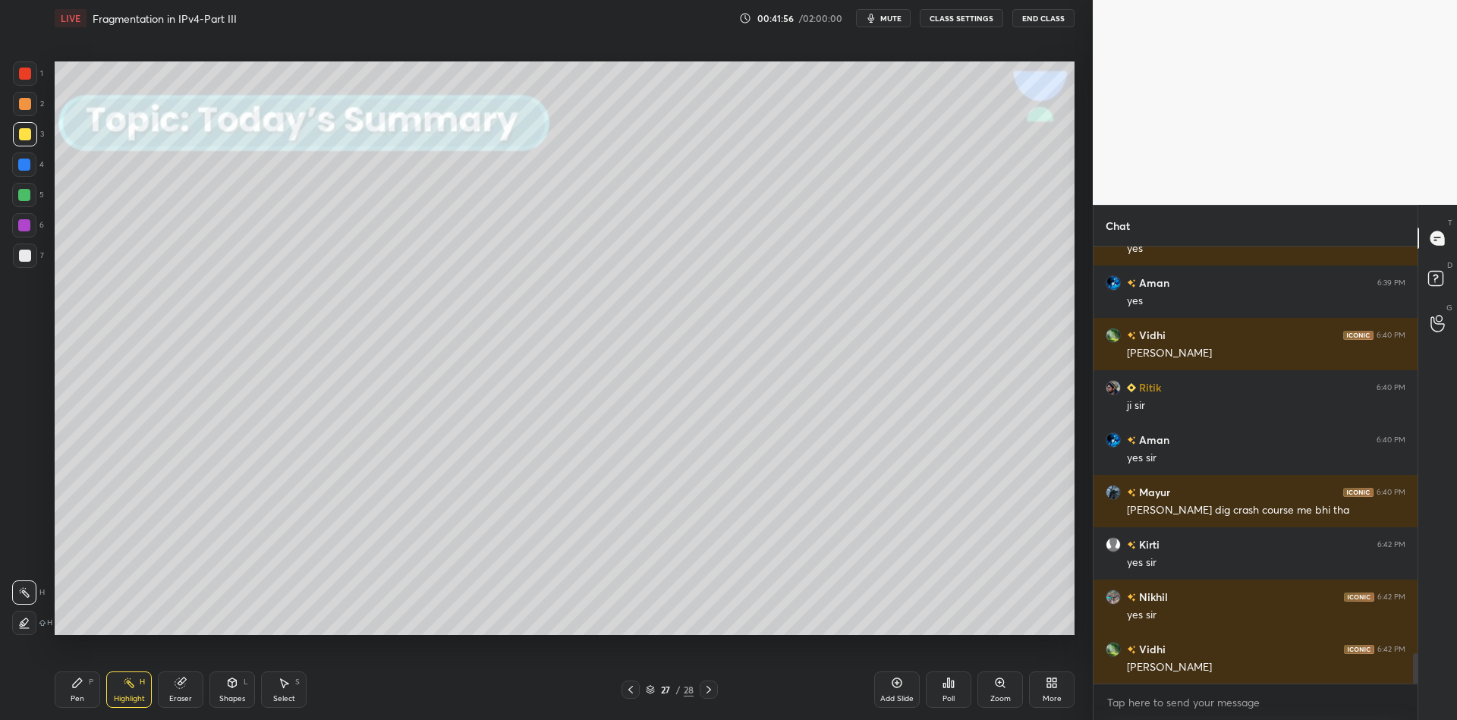
click at [632, 685] on icon at bounding box center [631, 690] width 12 height 12
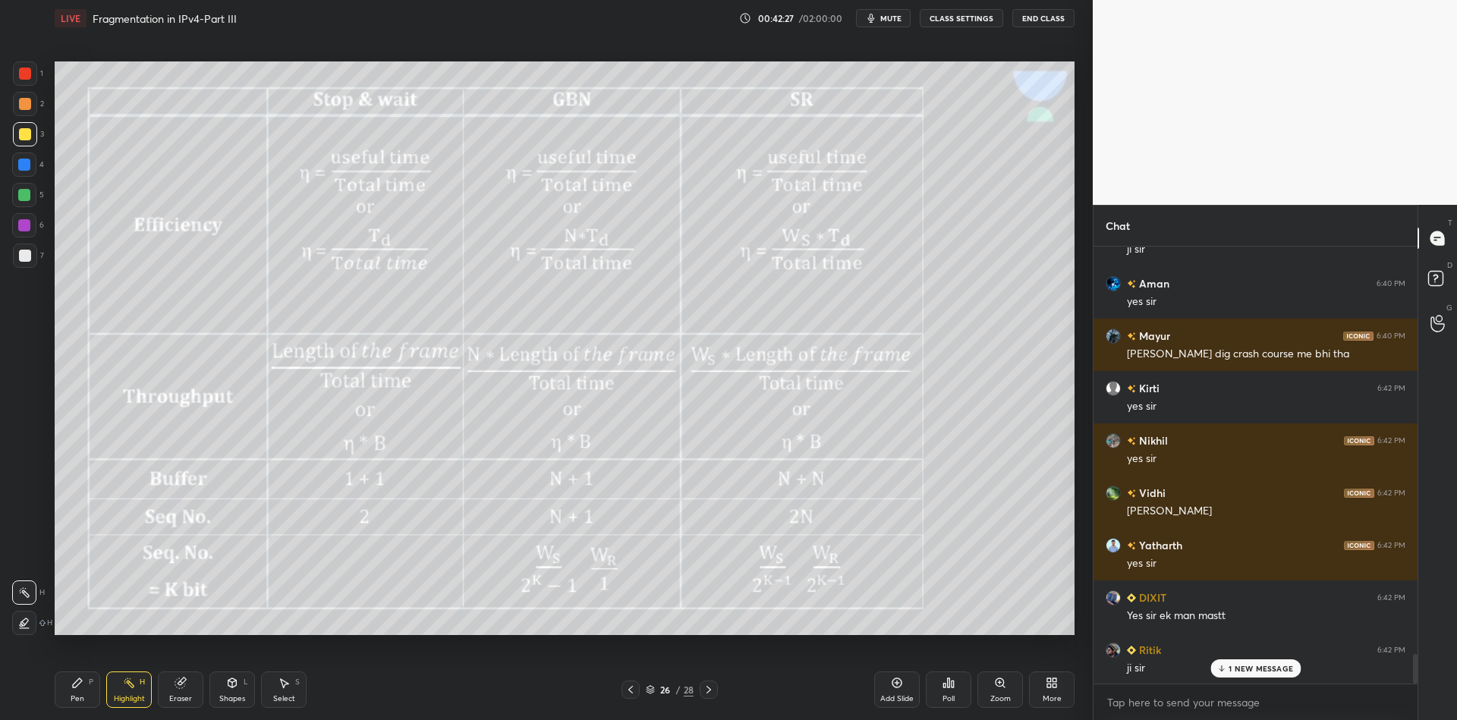
scroll to position [6018, 0]
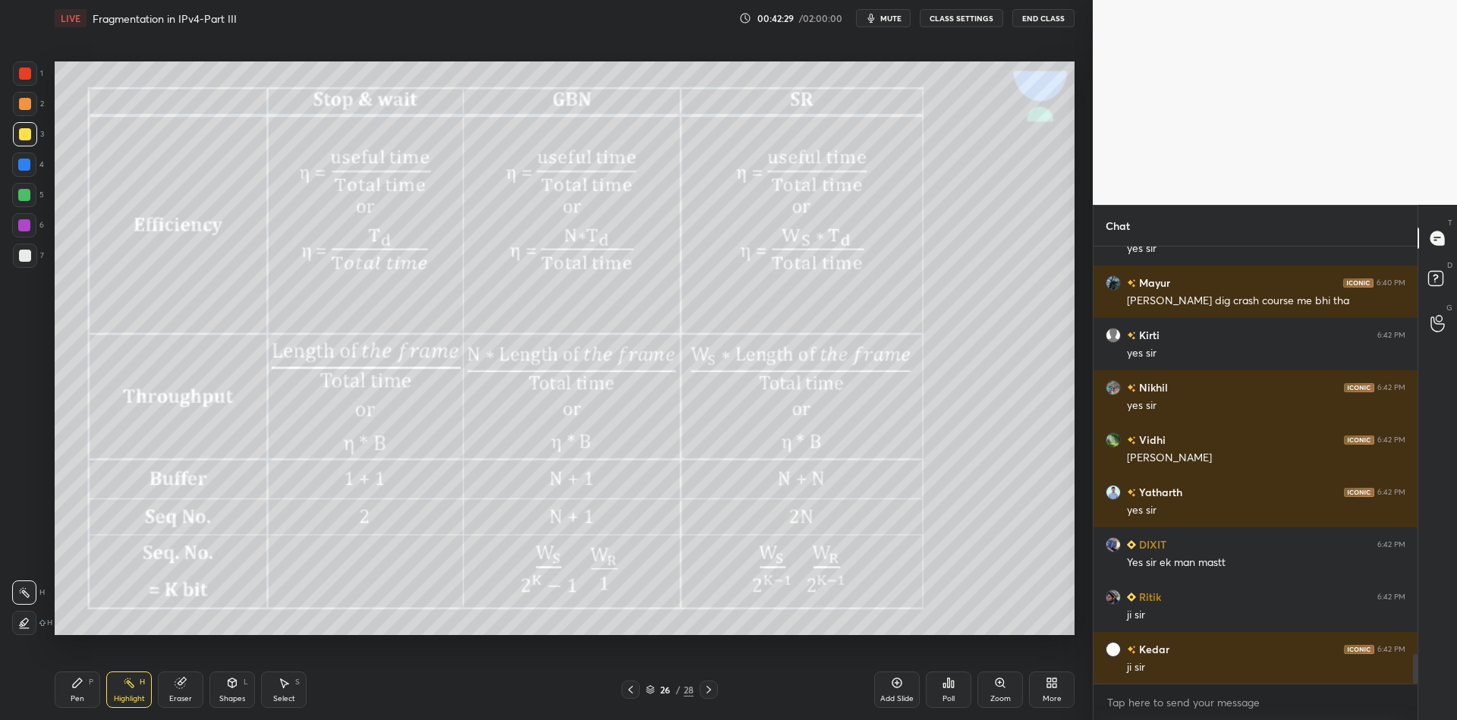
click at [1052, 681] on icon at bounding box center [1052, 683] width 12 height 12
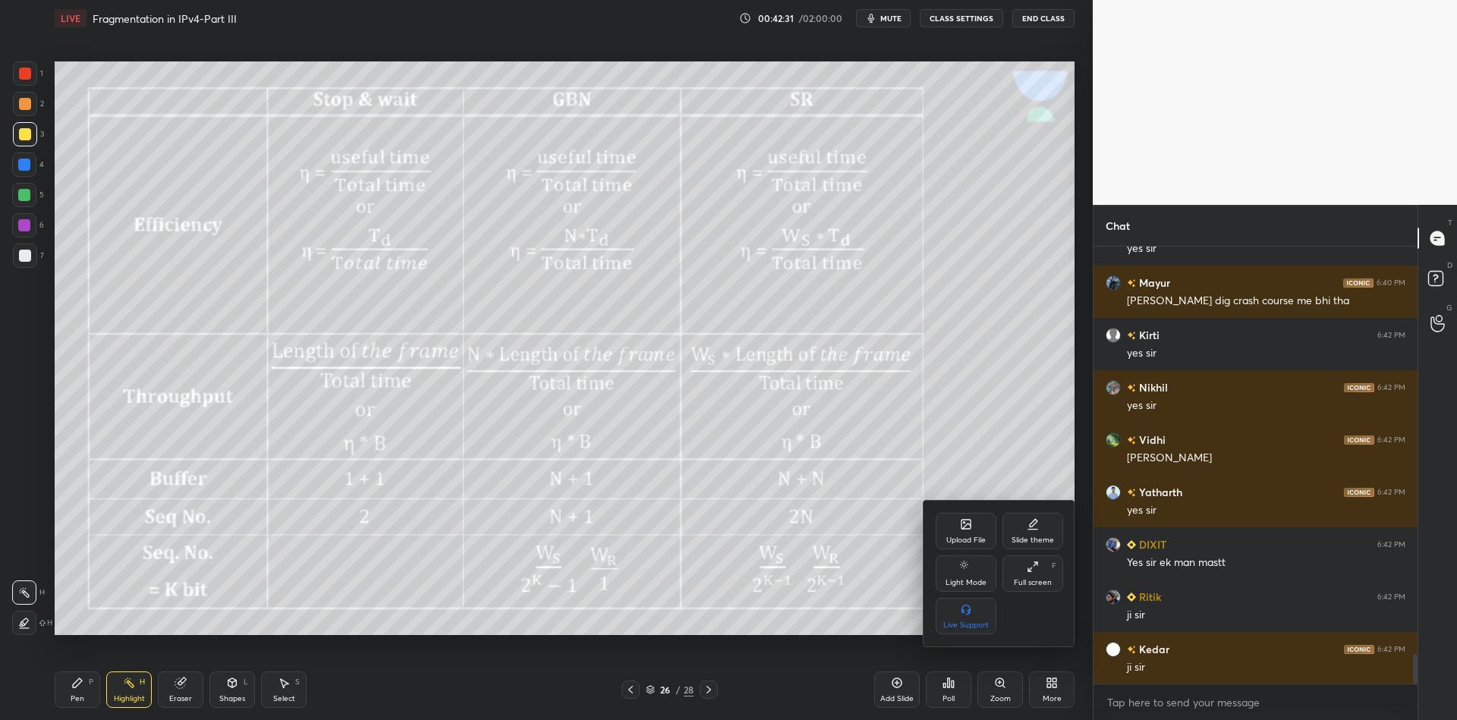
click at [958, 531] on div "Upload File" at bounding box center [966, 531] width 61 height 36
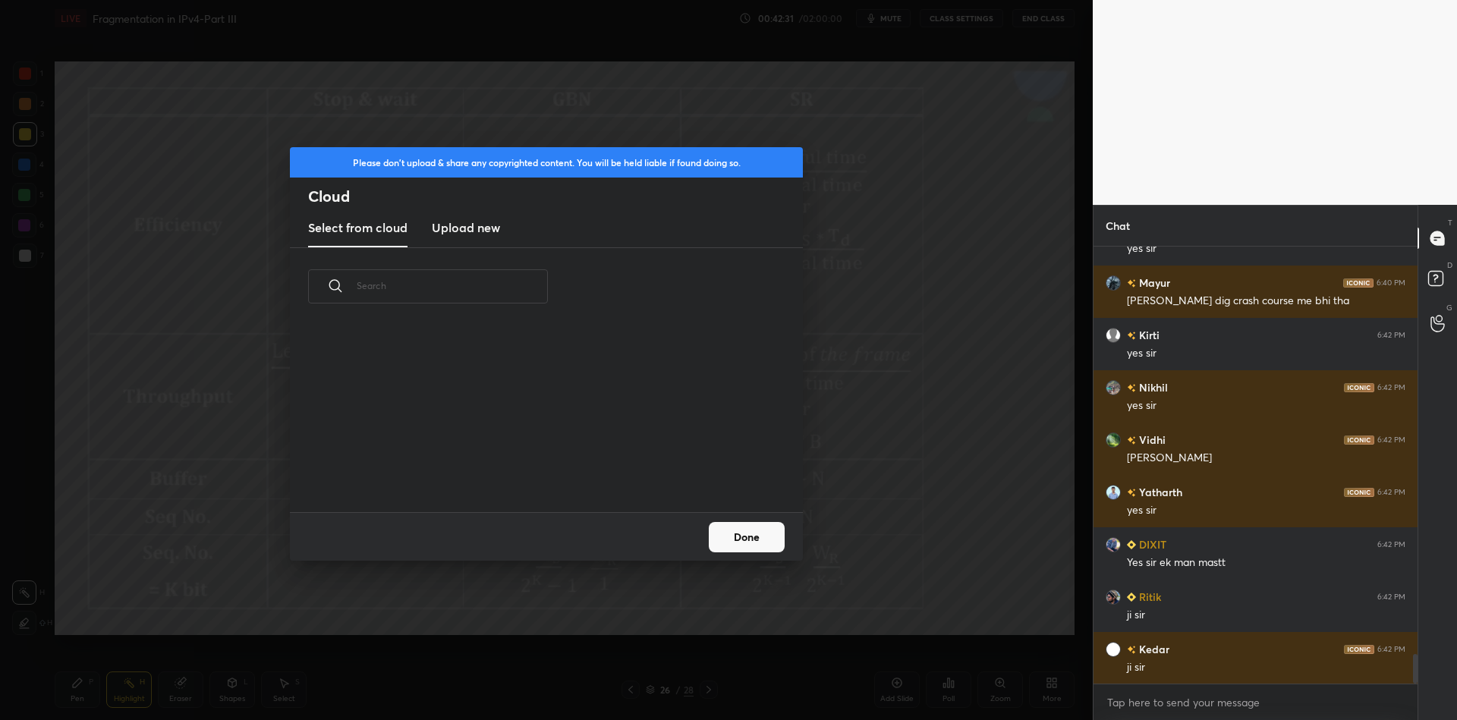
scroll to position [187, 487]
click at [477, 218] on new "Upload new" at bounding box center [466, 228] width 68 height 38
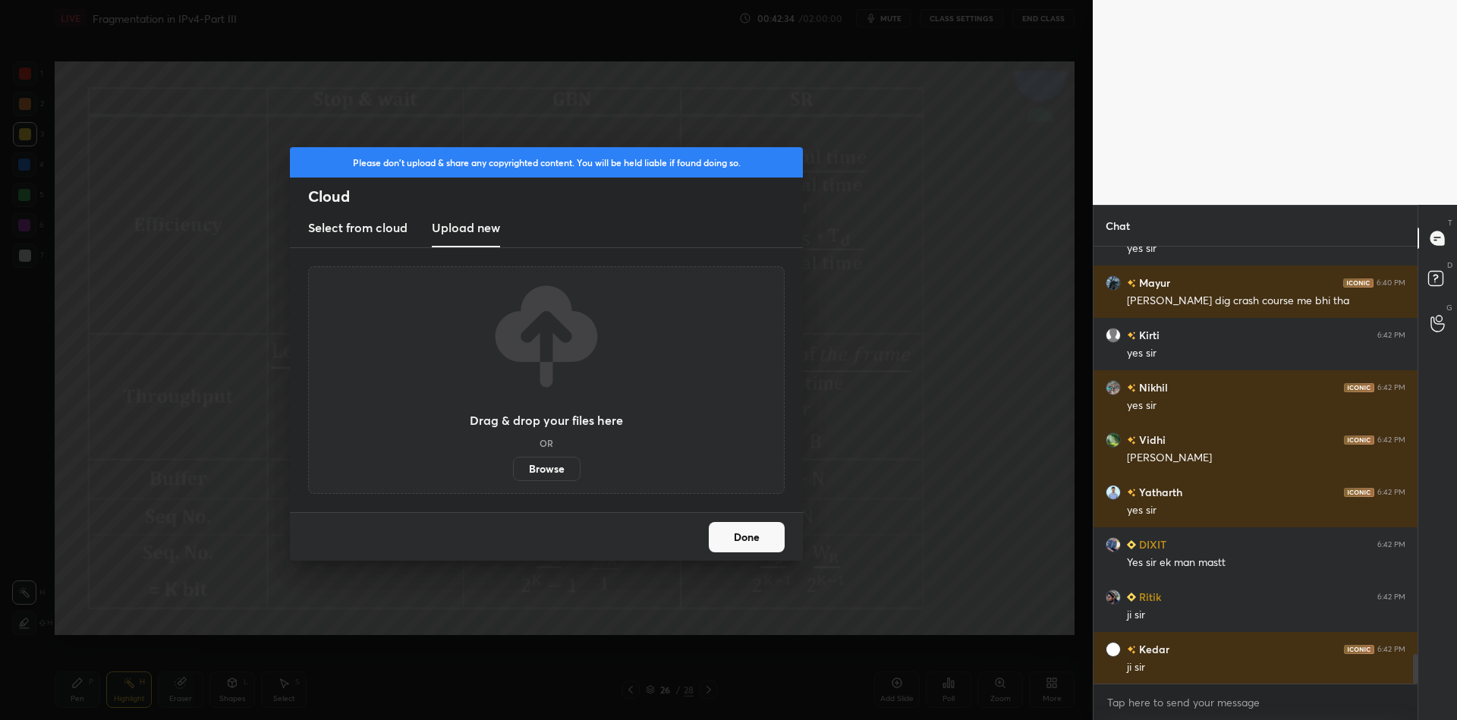
click at [539, 471] on label "Browse" at bounding box center [547, 469] width 68 height 24
click at [513, 471] on input "Browse" at bounding box center [513, 469] width 0 height 24
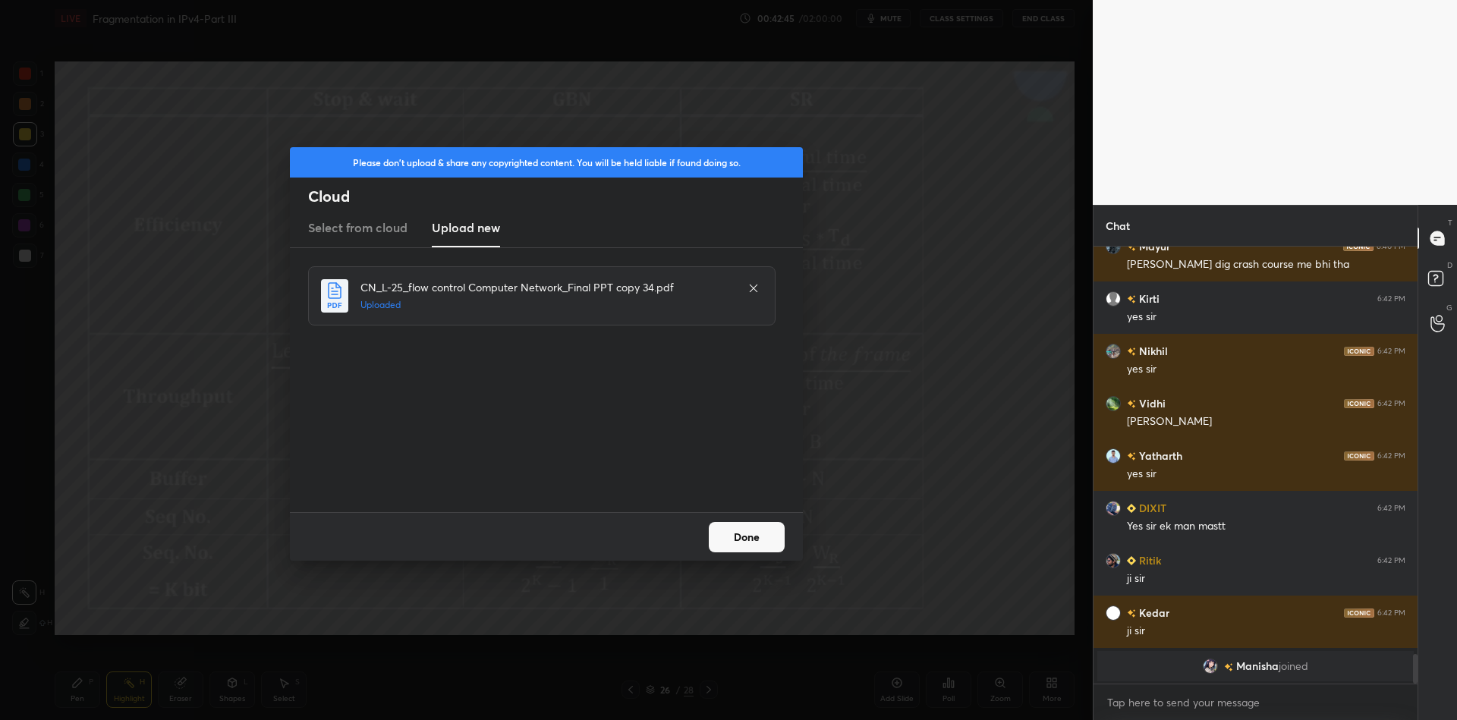
click at [763, 538] on button "Done" at bounding box center [747, 537] width 76 height 30
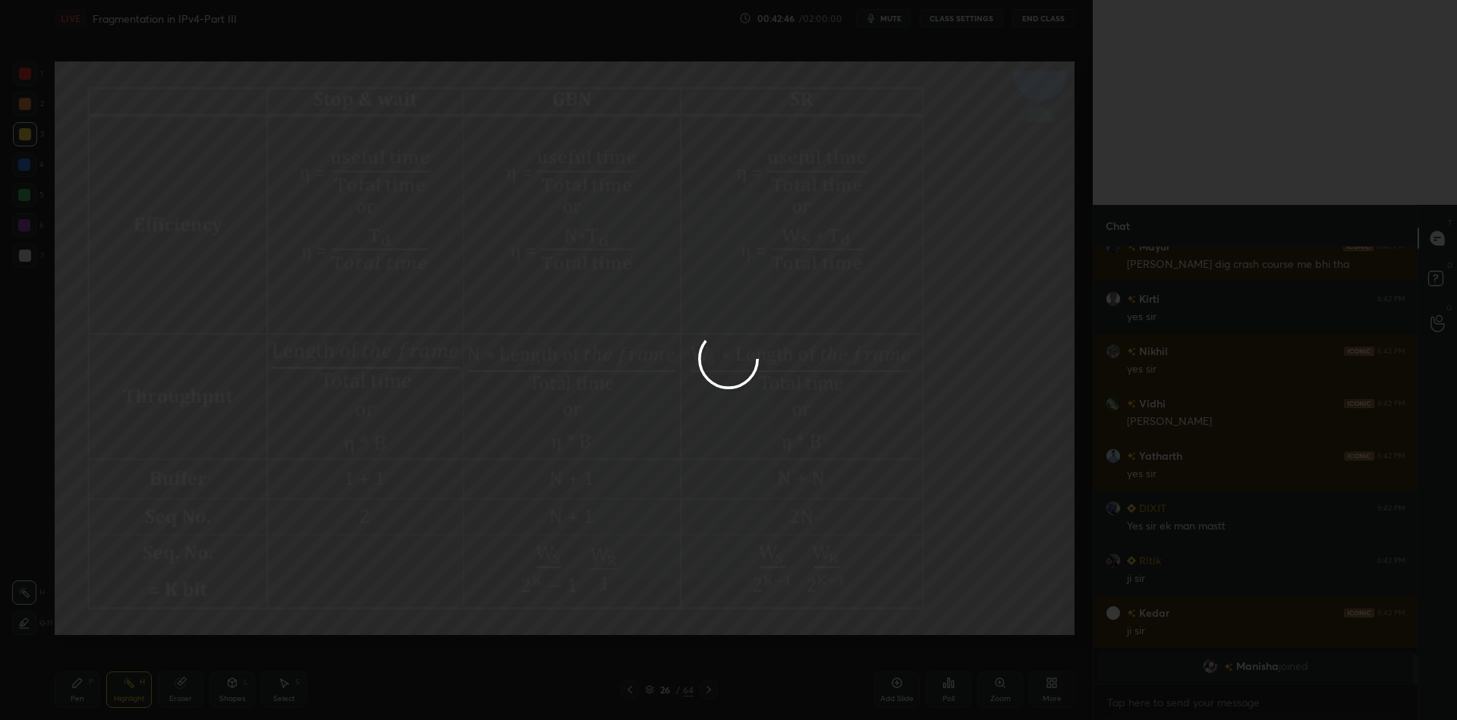
scroll to position [5050, 0]
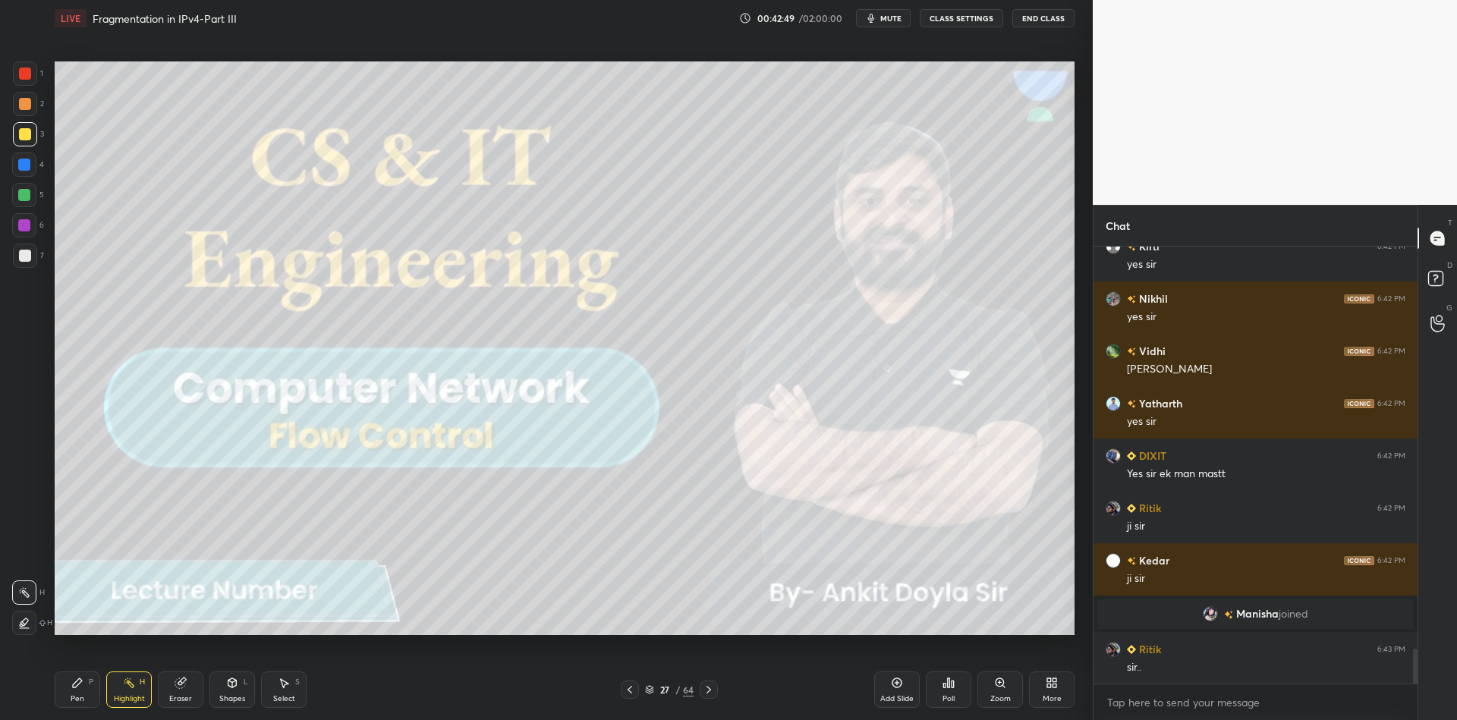
click at [651, 683] on div "27 / 64" at bounding box center [669, 690] width 49 height 14
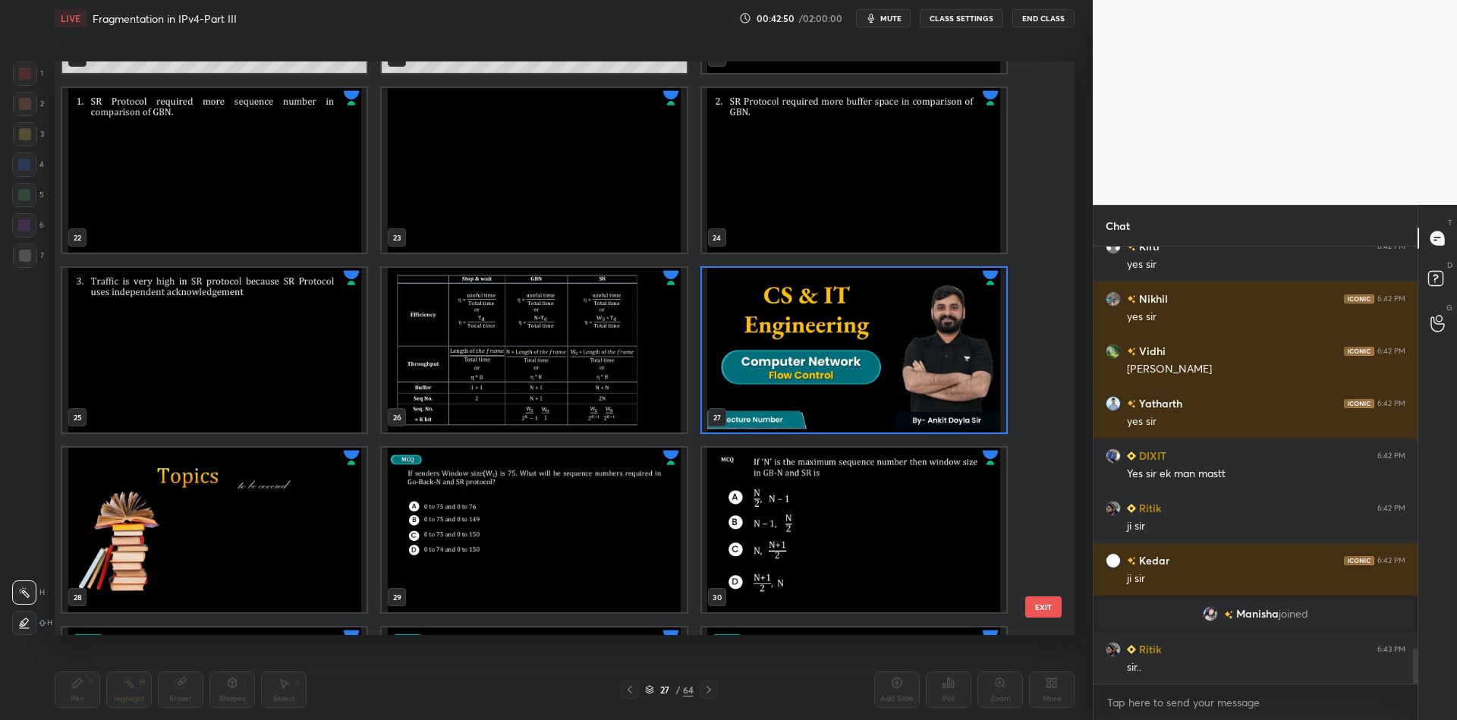
scroll to position [1242, 0]
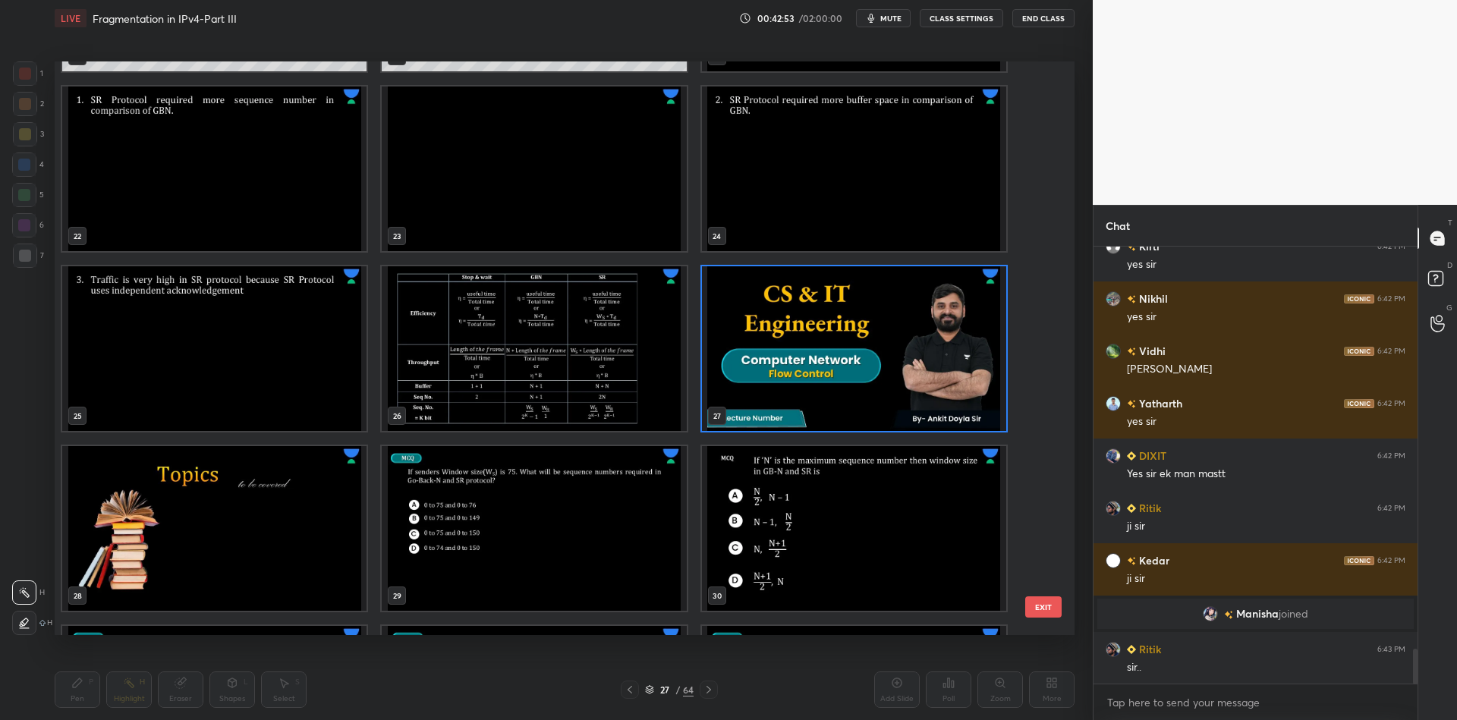
click at [493, 505] on img "grid" at bounding box center [534, 528] width 304 height 165
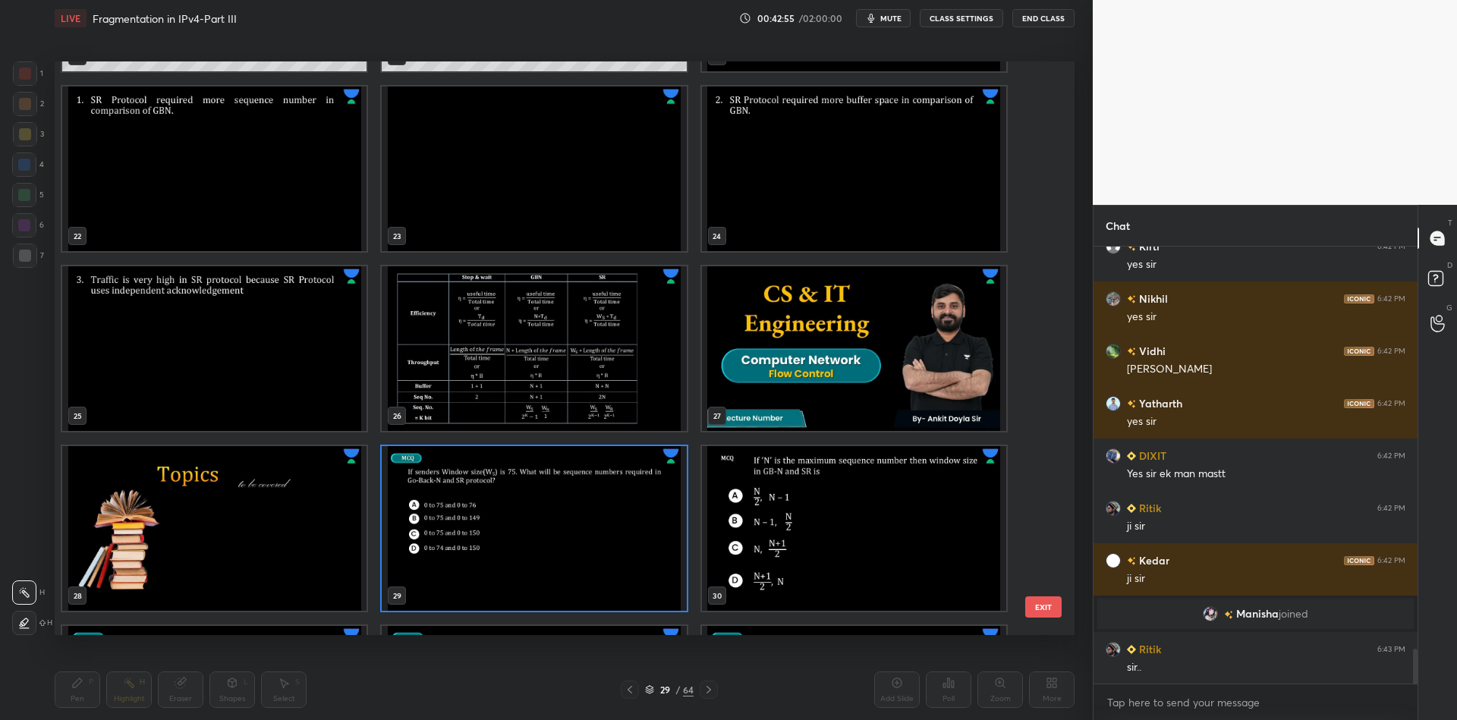
click at [1038, 603] on button "EXIT" at bounding box center [1043, 607] width 36 height 21
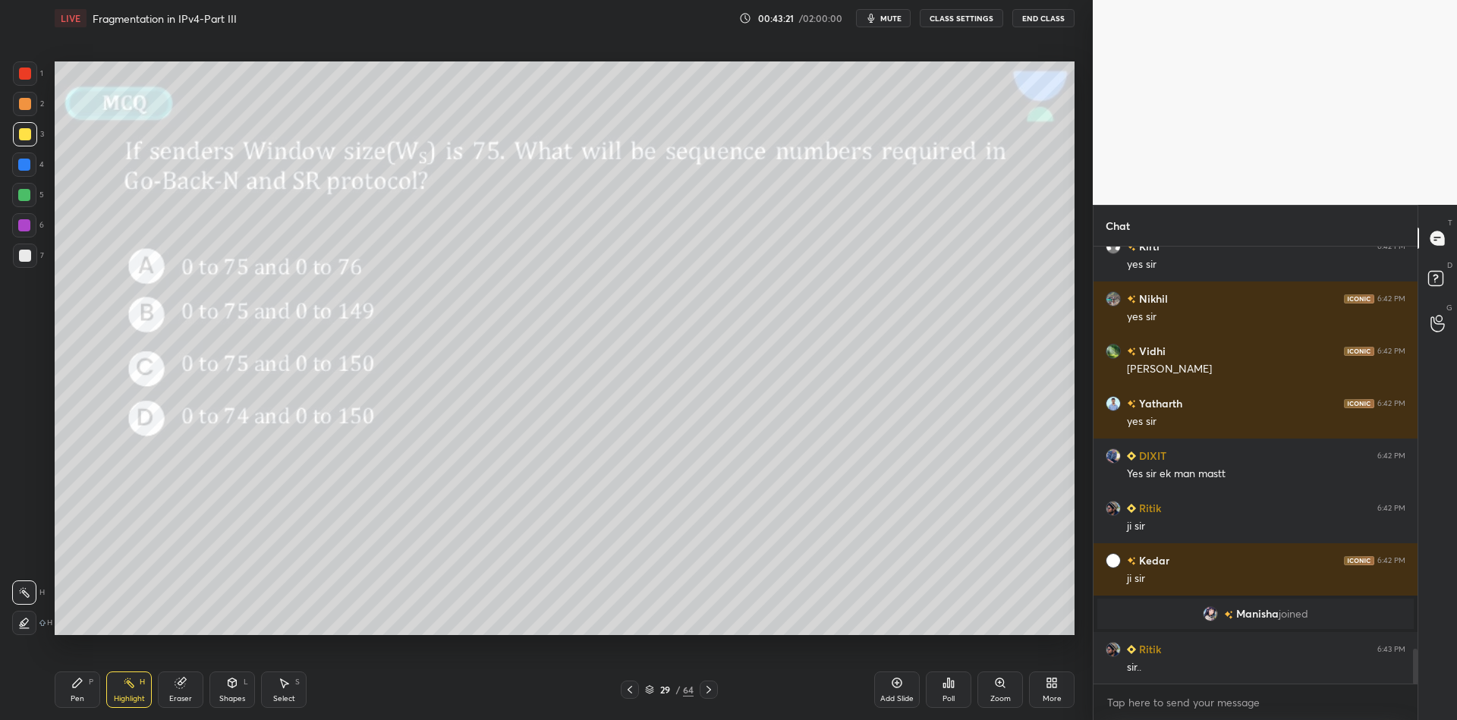
click at [956, 685] on div "Poll" at bounding box center [949, 690] width 46 height 36
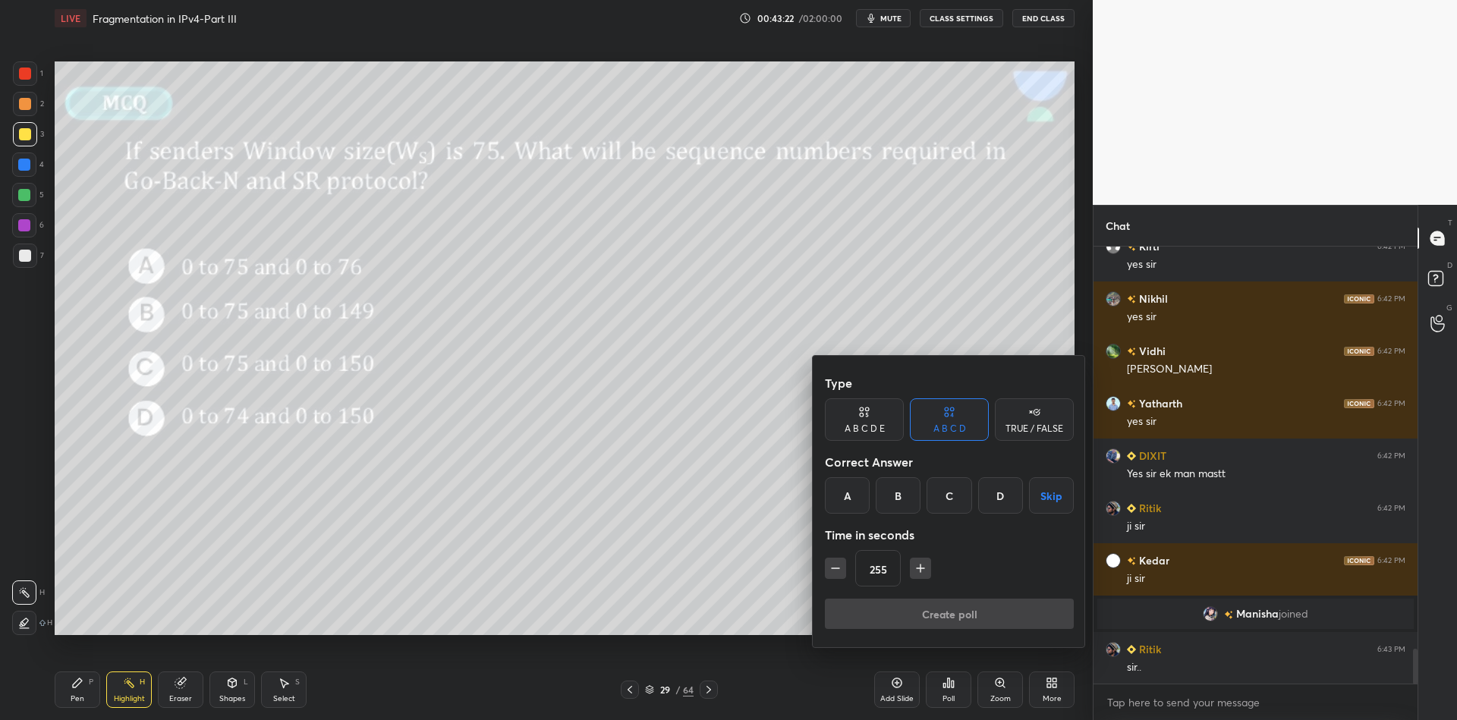
click at [898, 483] on div "B" at bounding box center [898, 495] width 45 height 36
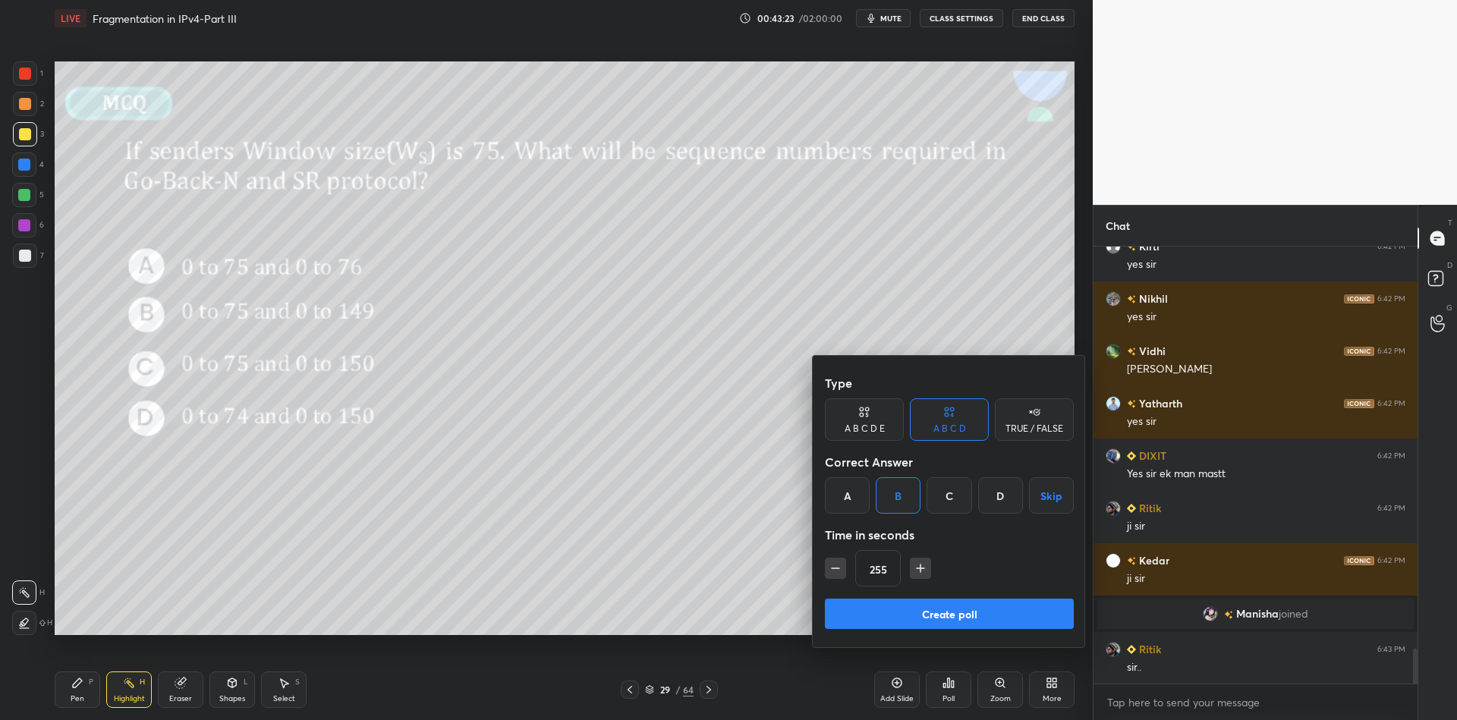
click at [836, 562] on icon "button" at bounding box center [835, 568] width 15 height 15
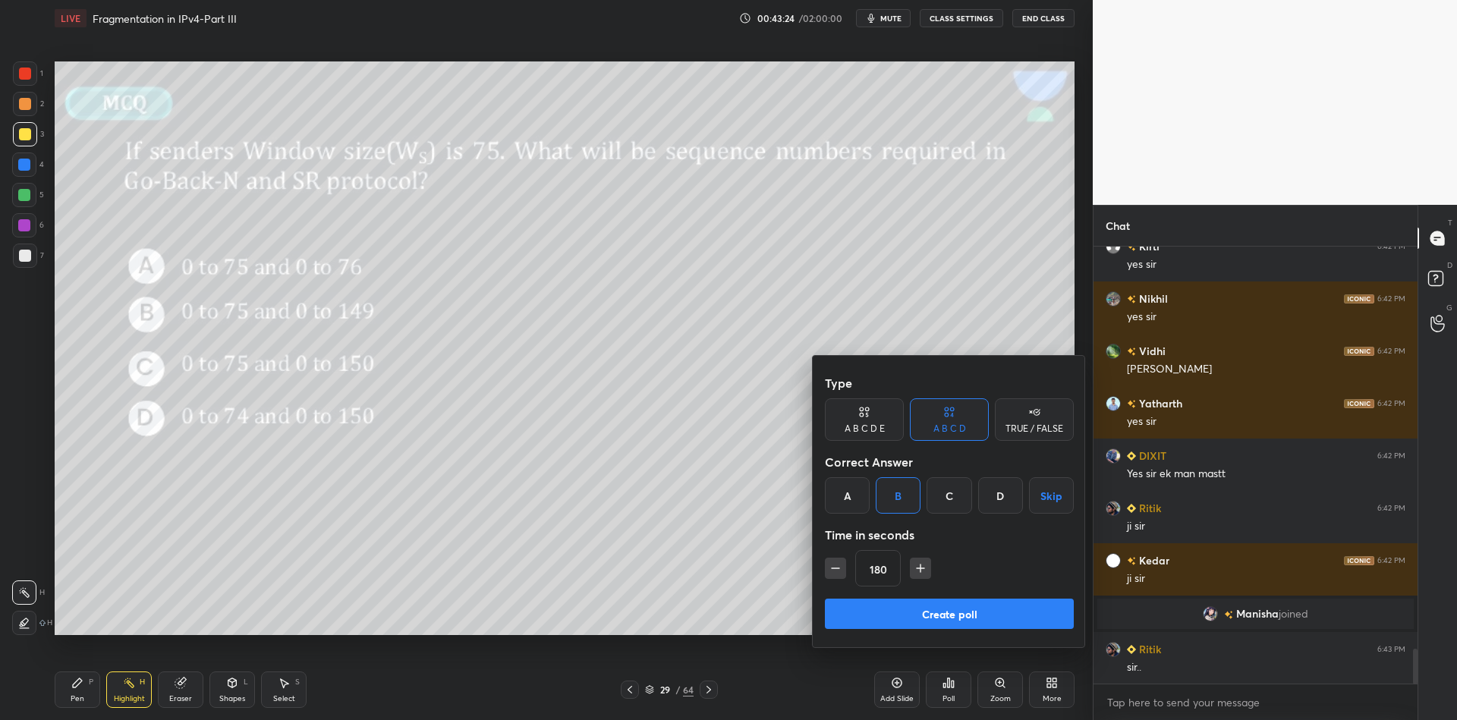
click at [836, 562] on icon "button" at bounding box center [835, 568] width 15 height 15
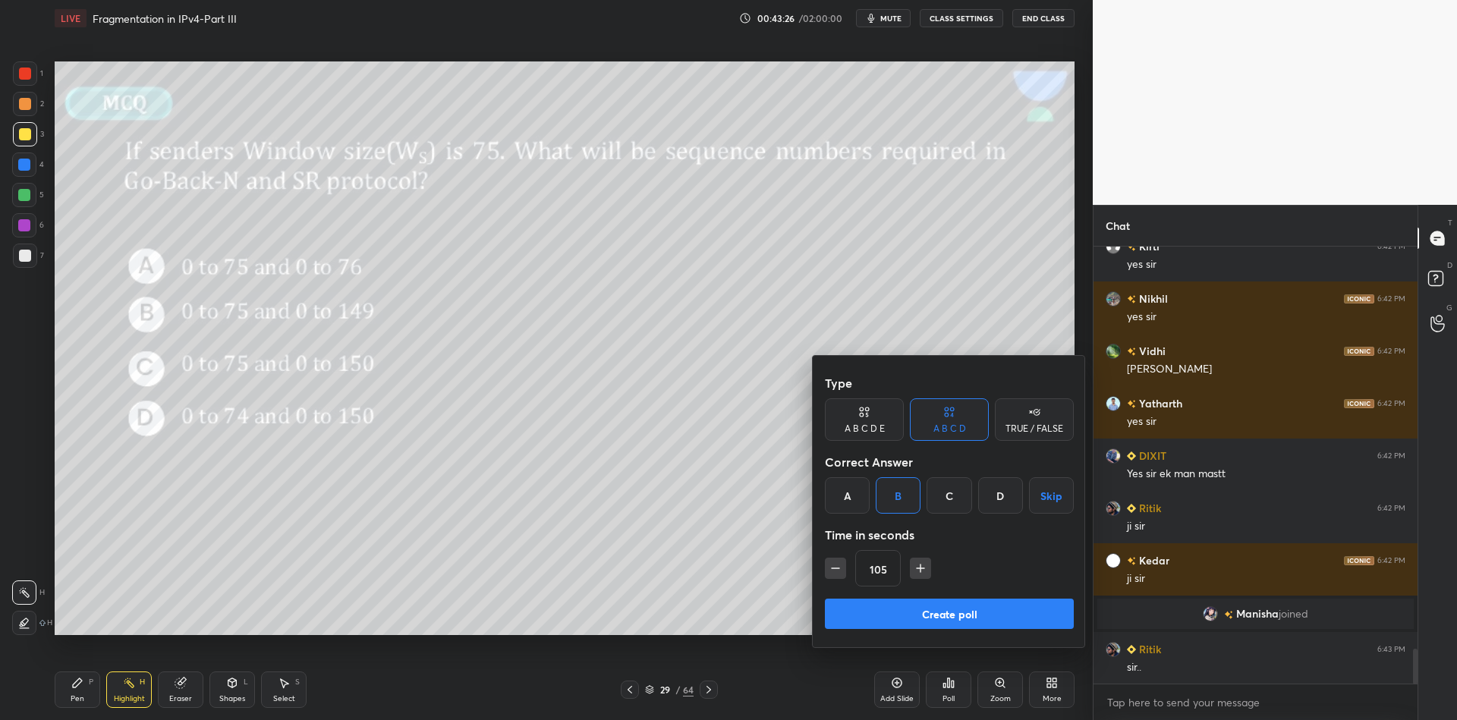
click at [921, 571] on icon "button" at bounding box center [920, 568] width 15 height 15
type input "120"
click at [899, 606] on button "Create poll" at bounding box center [949, 614] width 249 height 30
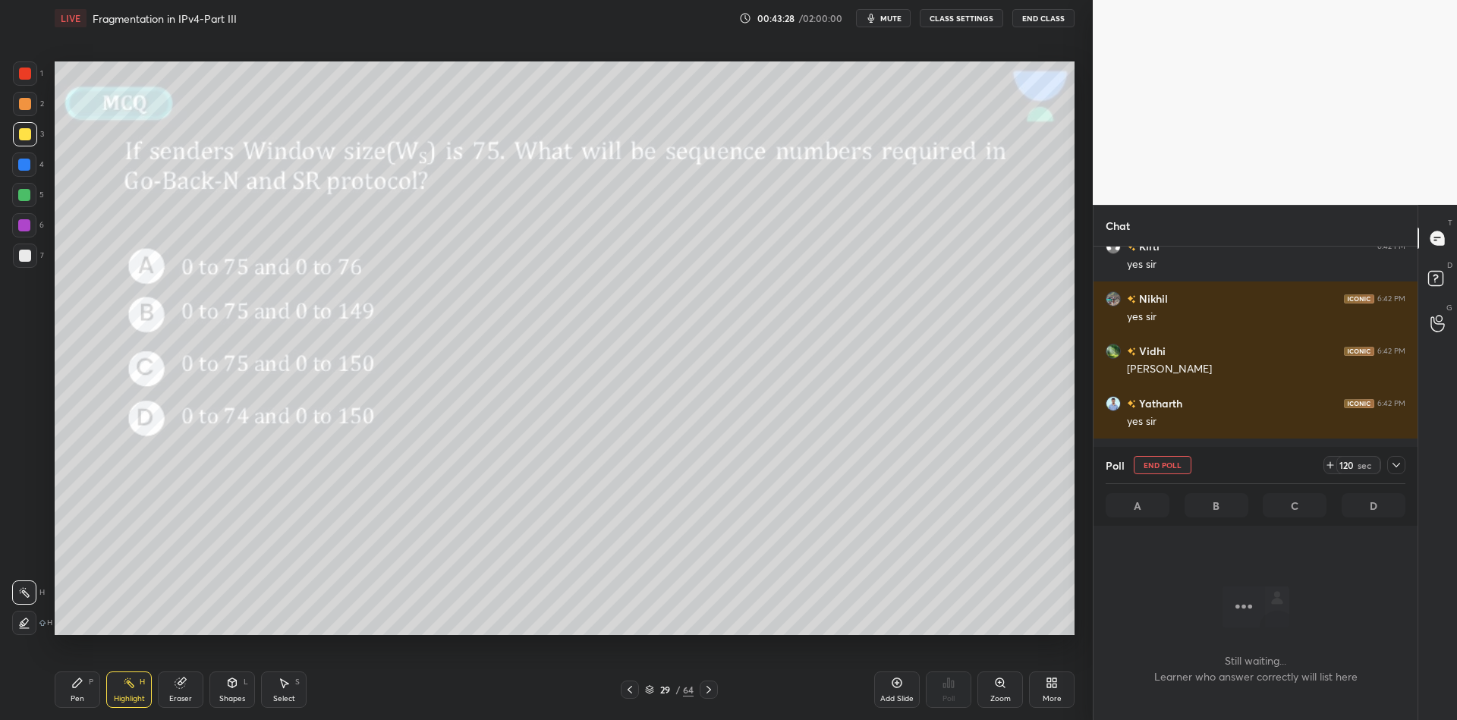
scroll to position [5, 5]
click at [900, 14] on span "mute" at bounding box center [890, 18] width 21 height 11
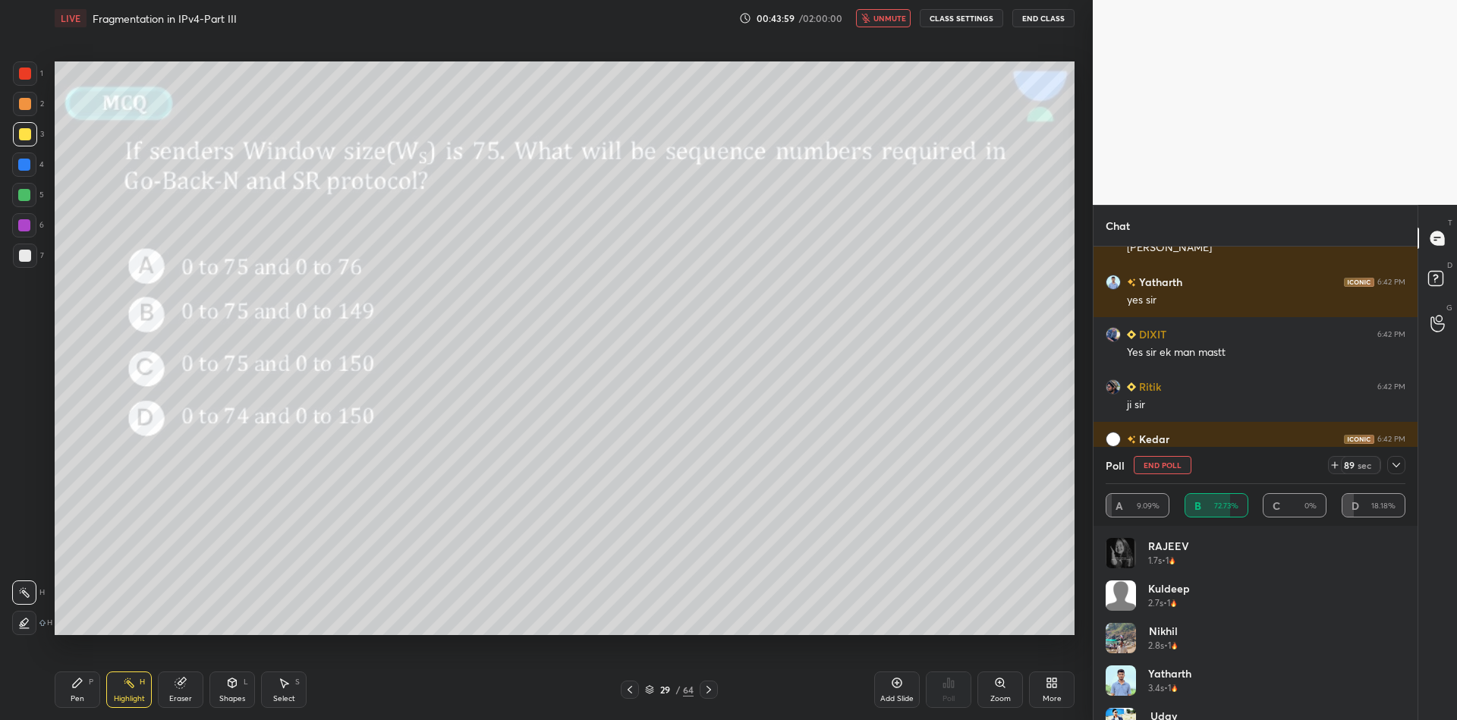
click at [652, 688] on icon at bounding box center [649, 689] width 9 height 9
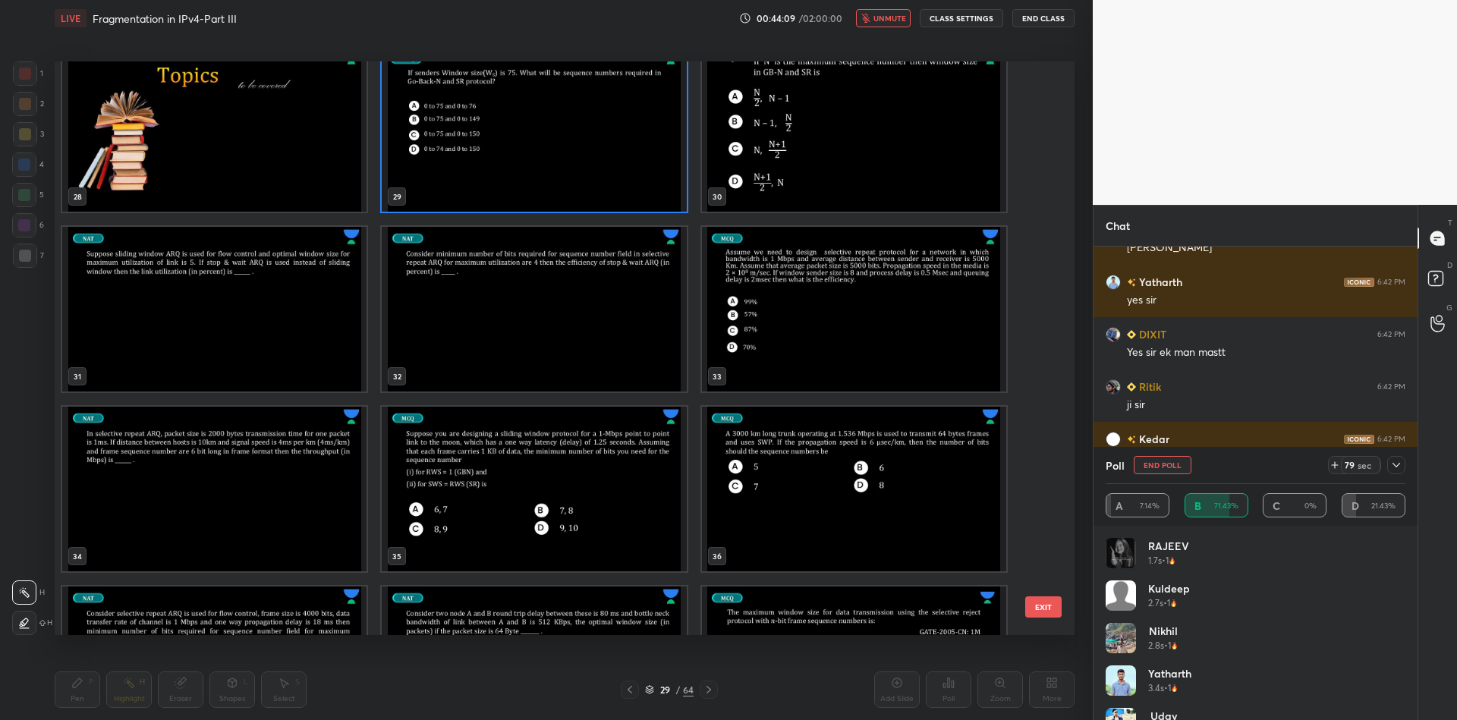
scroll to position [1548, 0]
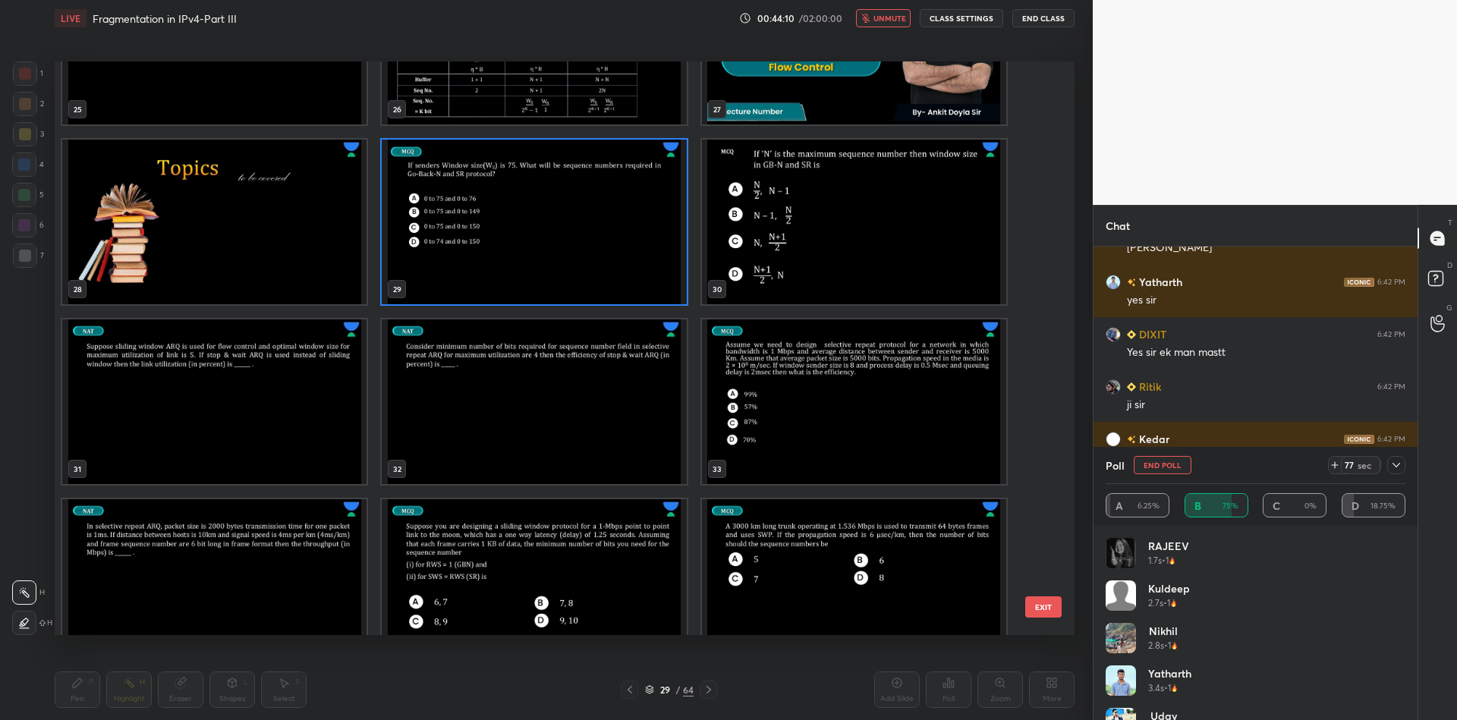
click at [1043, 610] on button "EXIT" at bounding box center [1043, 607] width 36 height 21
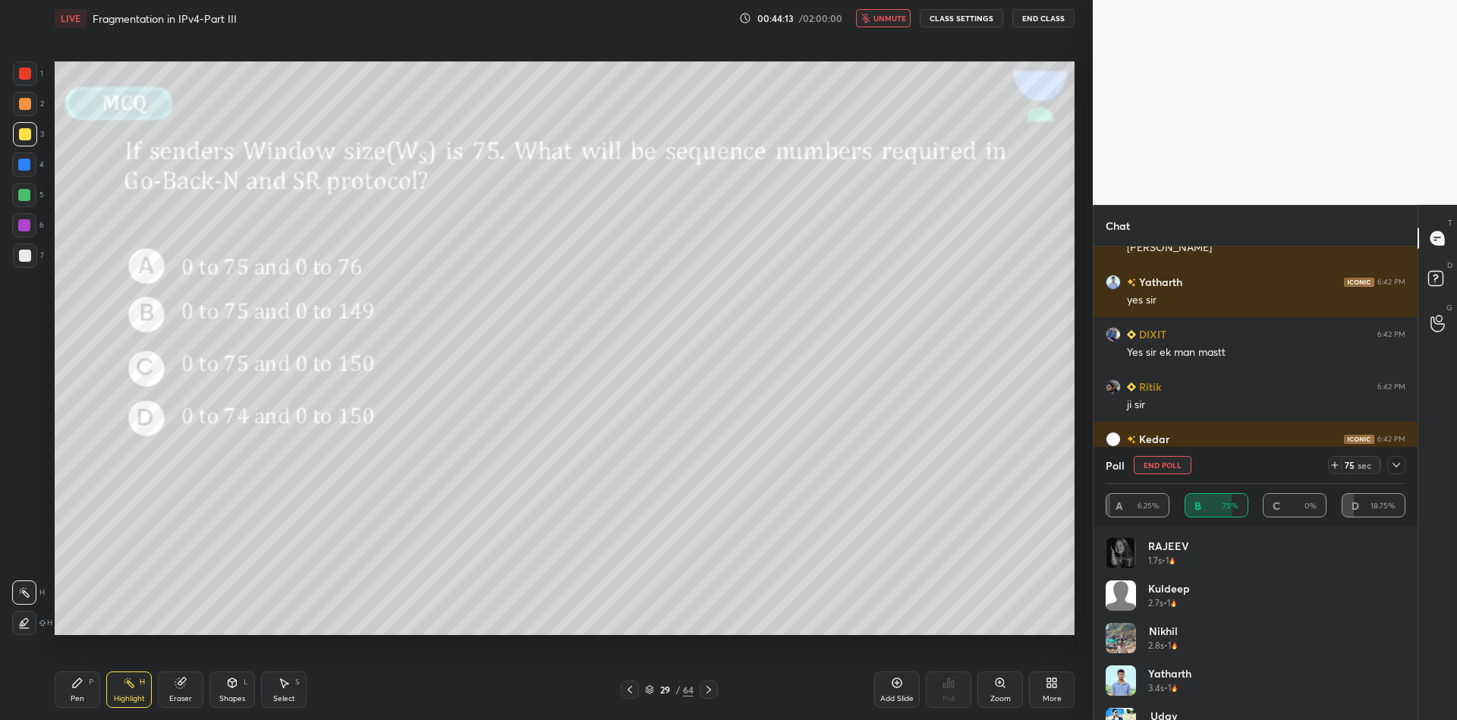
scroll to position [5223, 0]
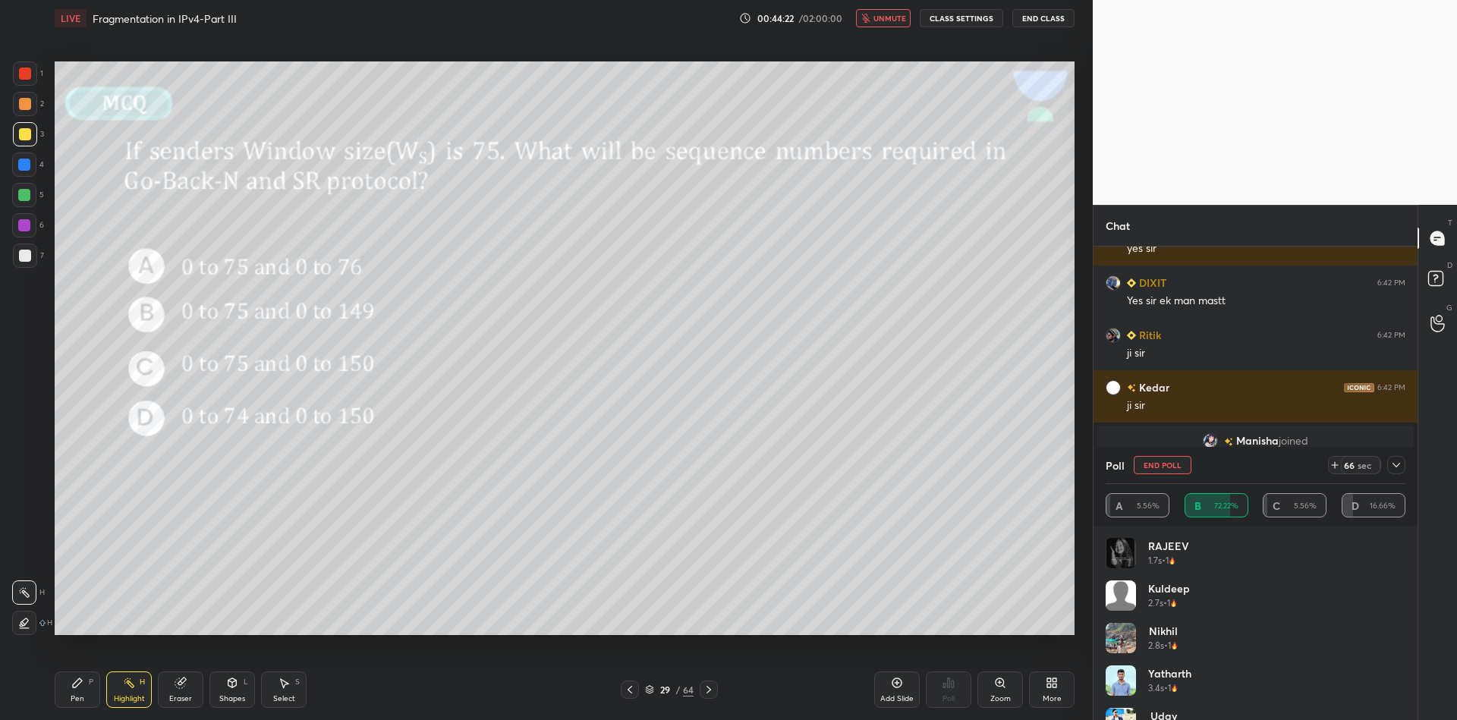
click at [652, 687] on icon at bounding box center [650, 688] width 8 height 4
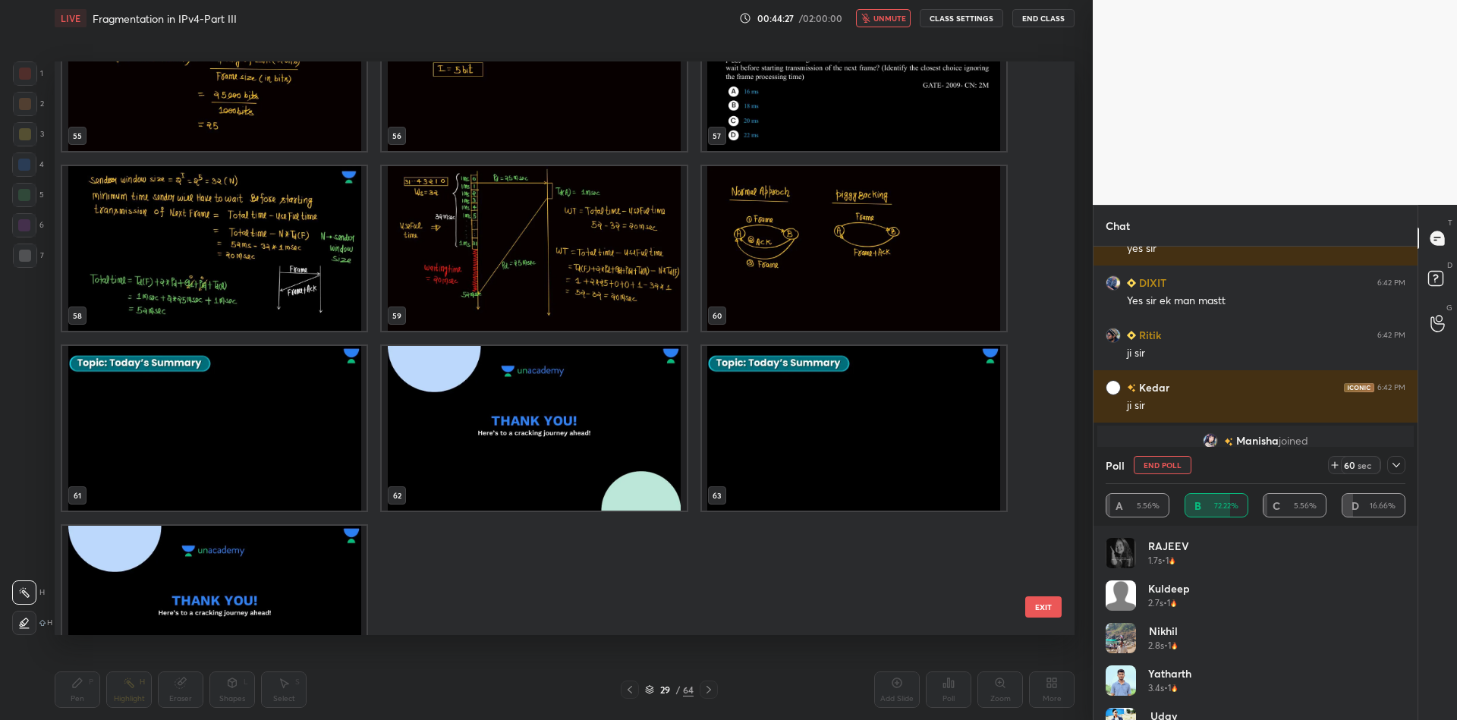
scroll to position [3383, 0]
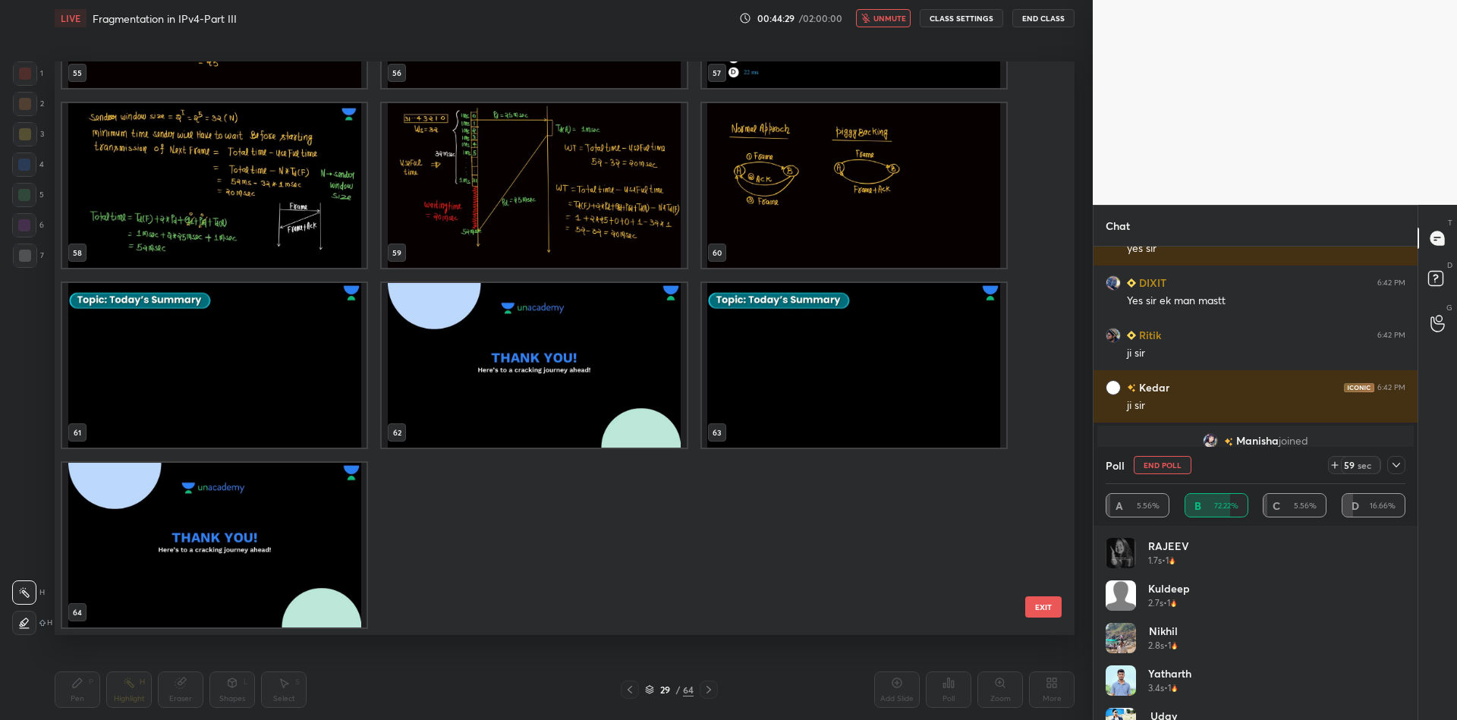
click at [1046, 604] on button "EXIT" at bounding box center [1043, 607] width 36 height 21
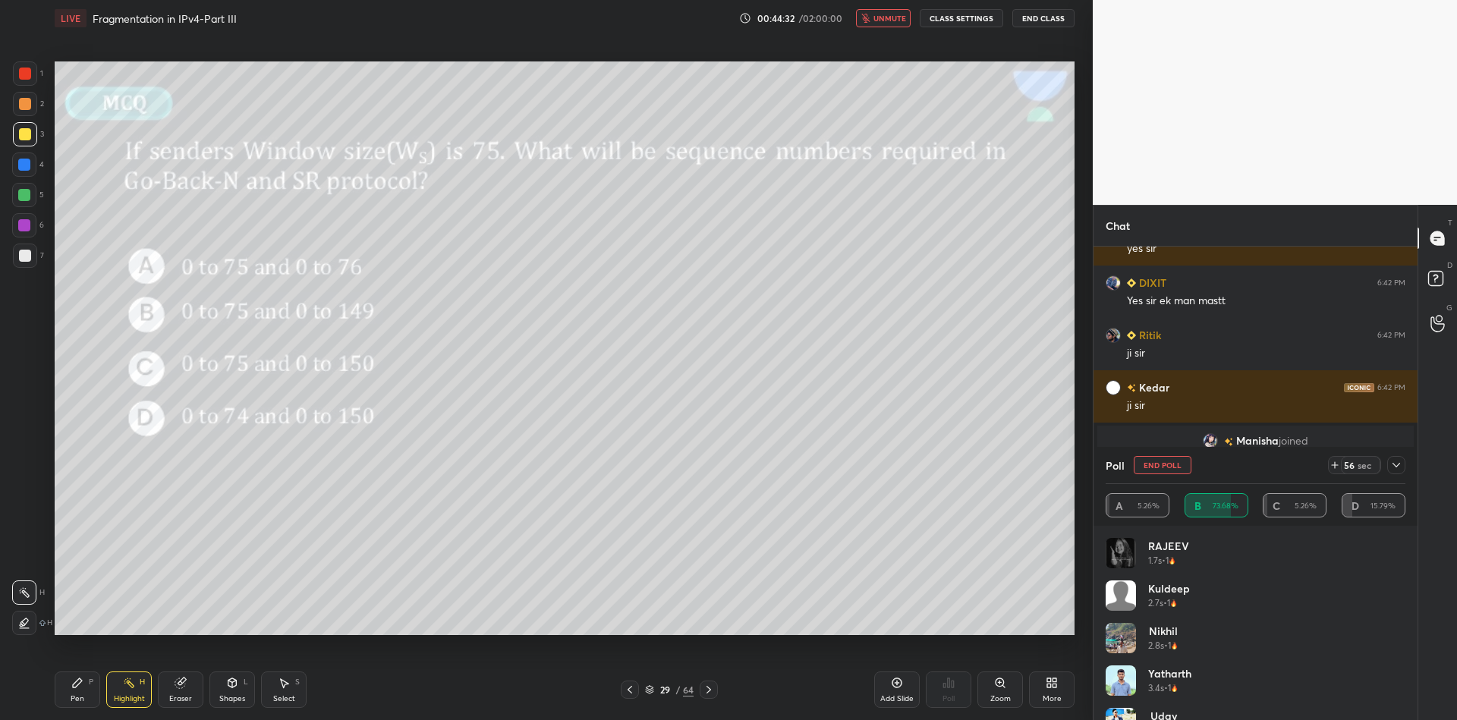
click at [1050, 685] on icon at bounding box center [1049, 686] width 4 height 4
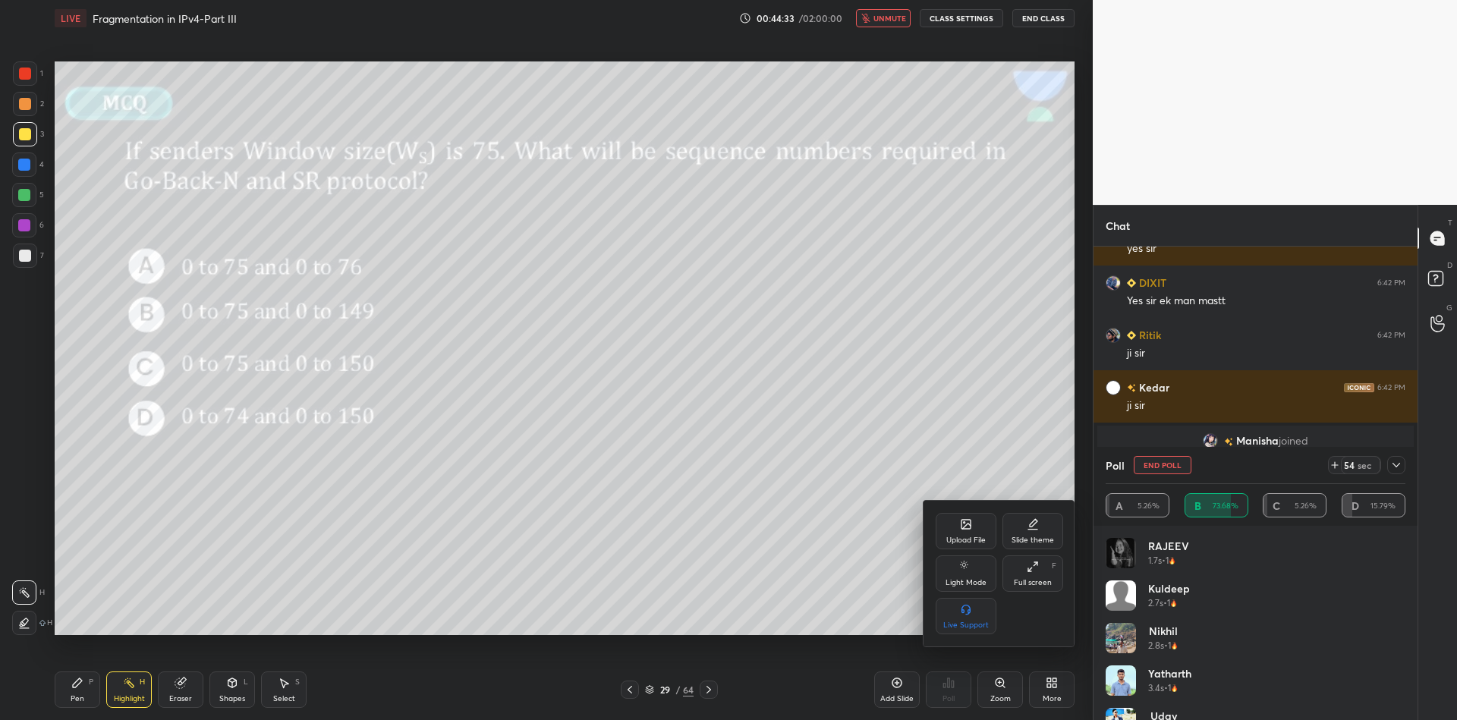
click at [969, 529] on icon at bounding box center [966, 524] width 9 height 9
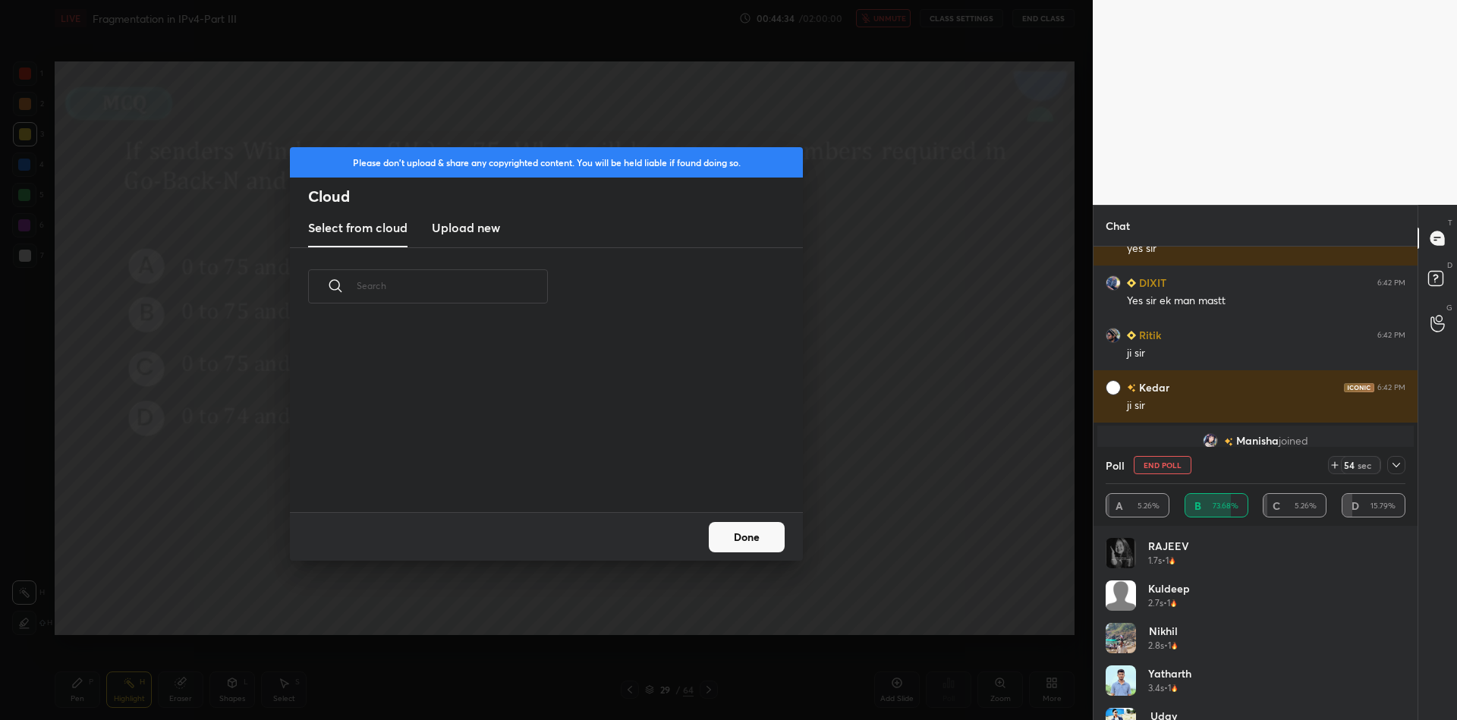
scroll to position [187, 487]
click at [461, 221] on h3 "Upload new" at bounding box center [466, 228] width 68 height 18
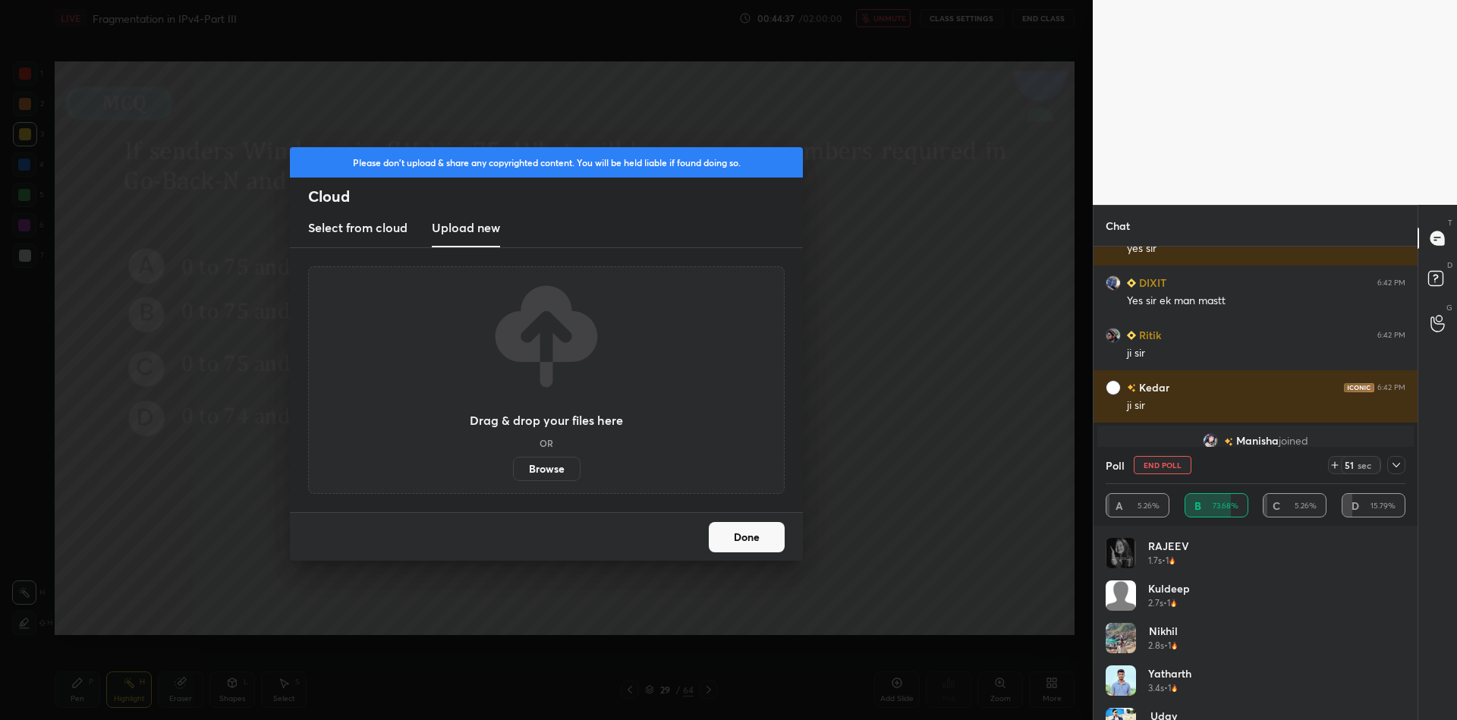
click at [541, 470] on label "Browse" at bounding box center [547, 469] width 68 height 24
click at [513, 470] on input "Browse" at bounding box center [513, 469] width 0 height 24
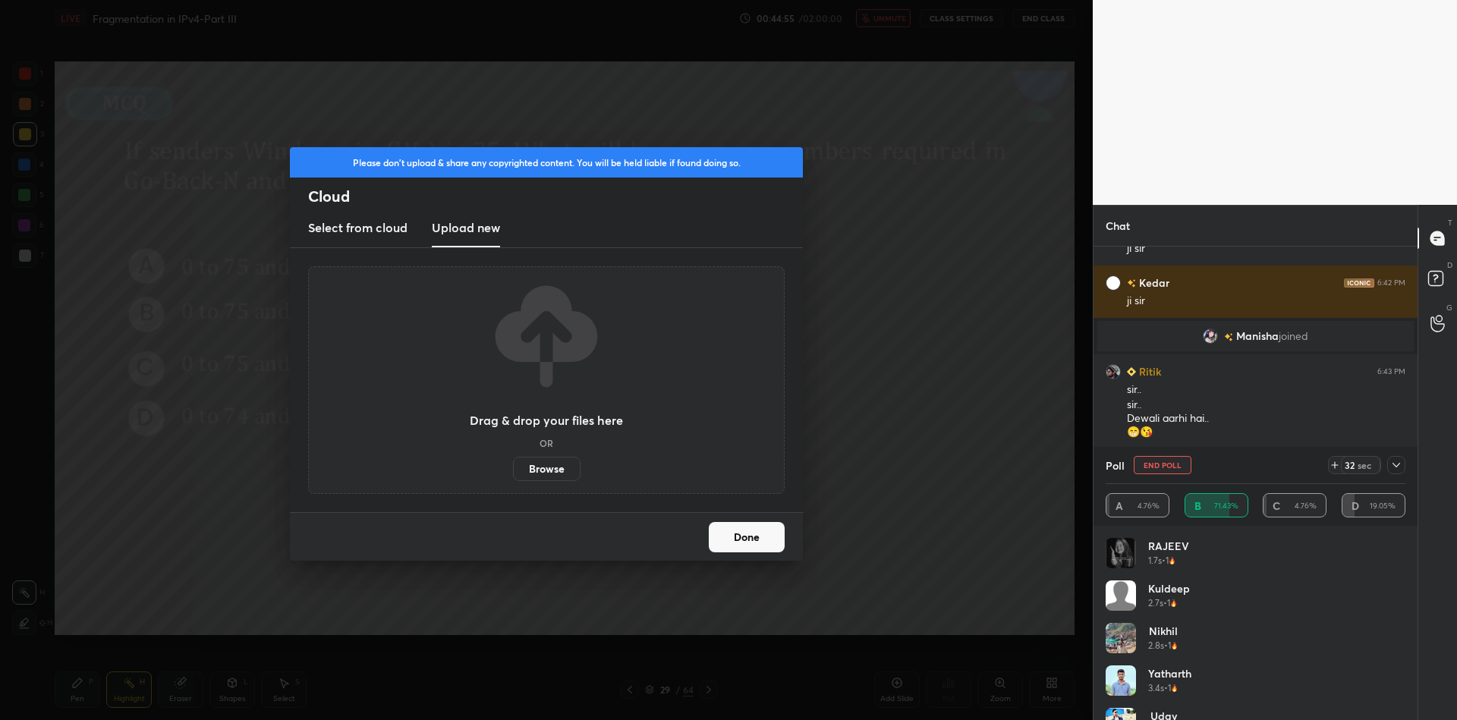
scroll to position [5381, 0]
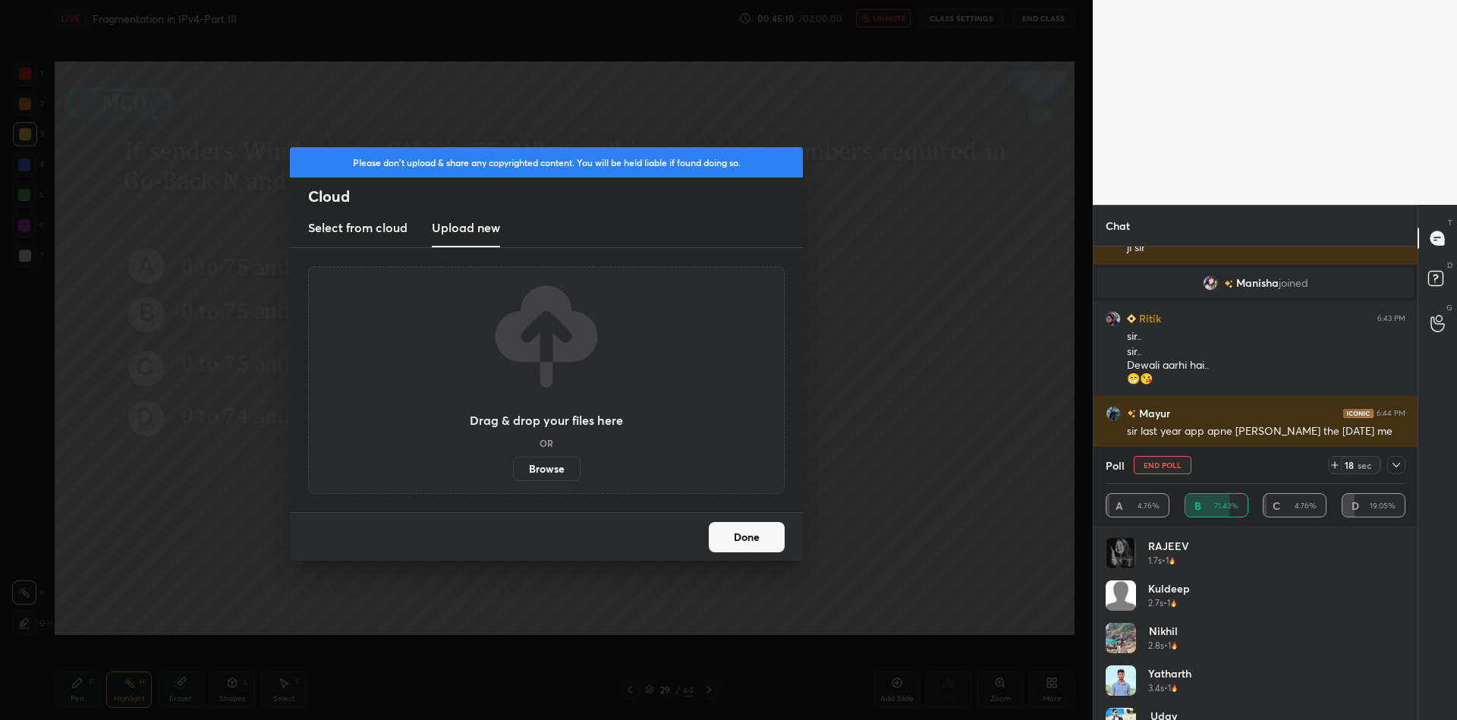
click at [753, 538] on button "Done" at bounding box center [747, 537] width 76 height 30
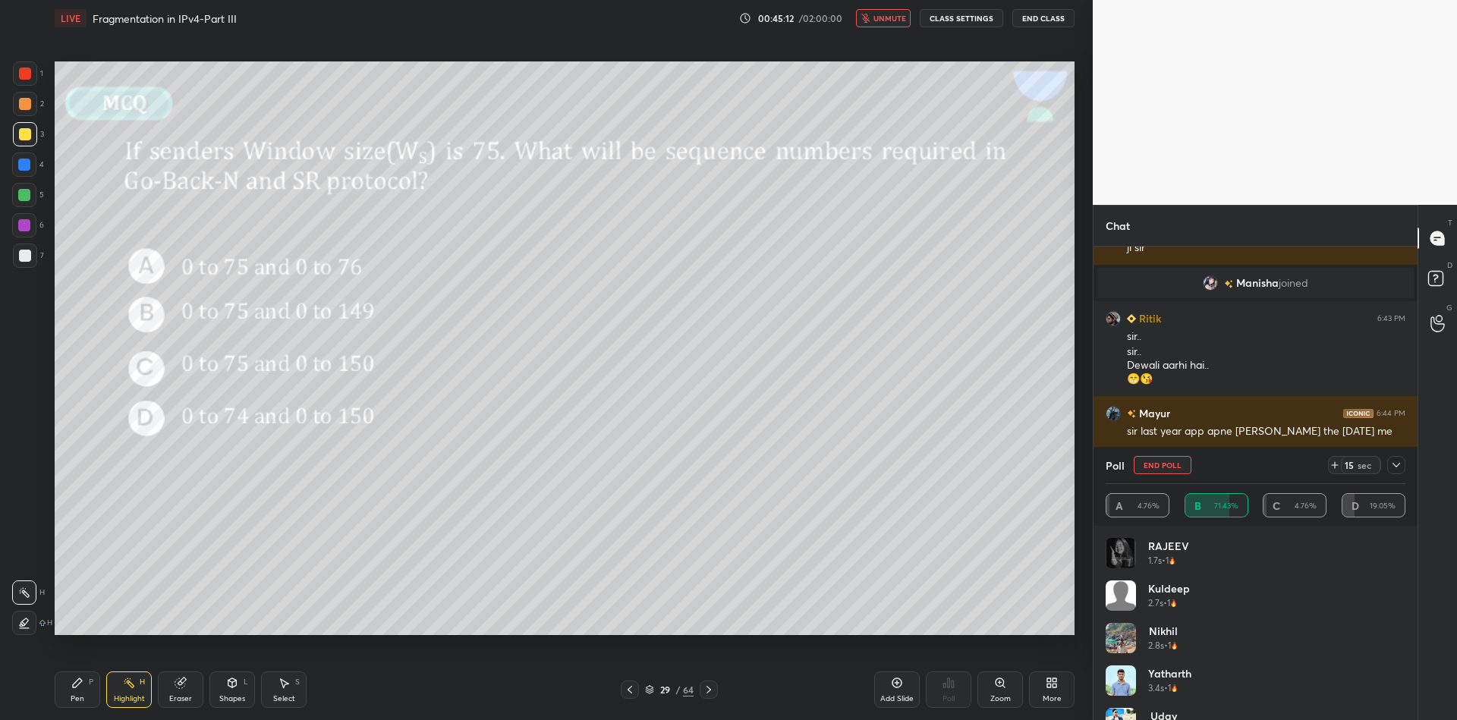
click at [1051, 691] on div "More" at bounding box center [1052, 690] width 46 height 36
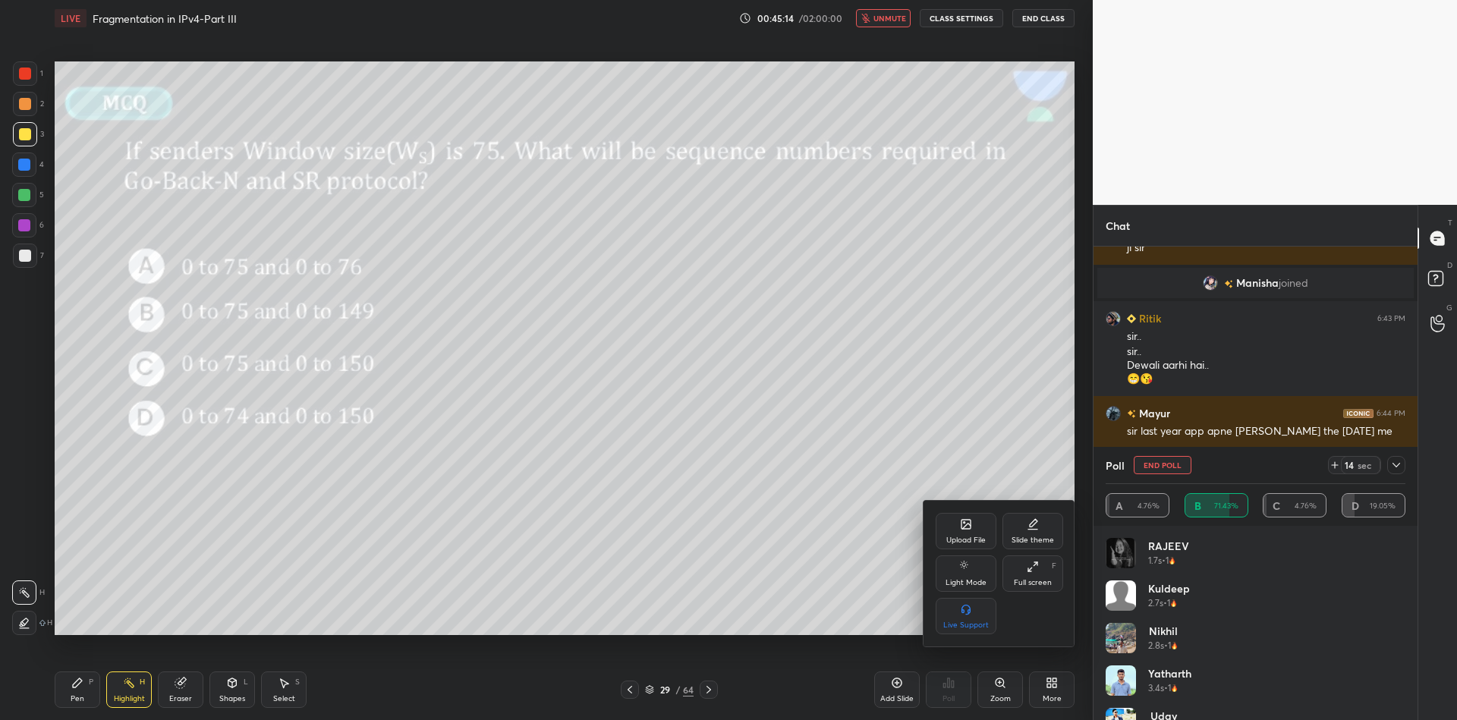
click at [971, 527] on icon at bounding box center [966, 524] width 12 height 12
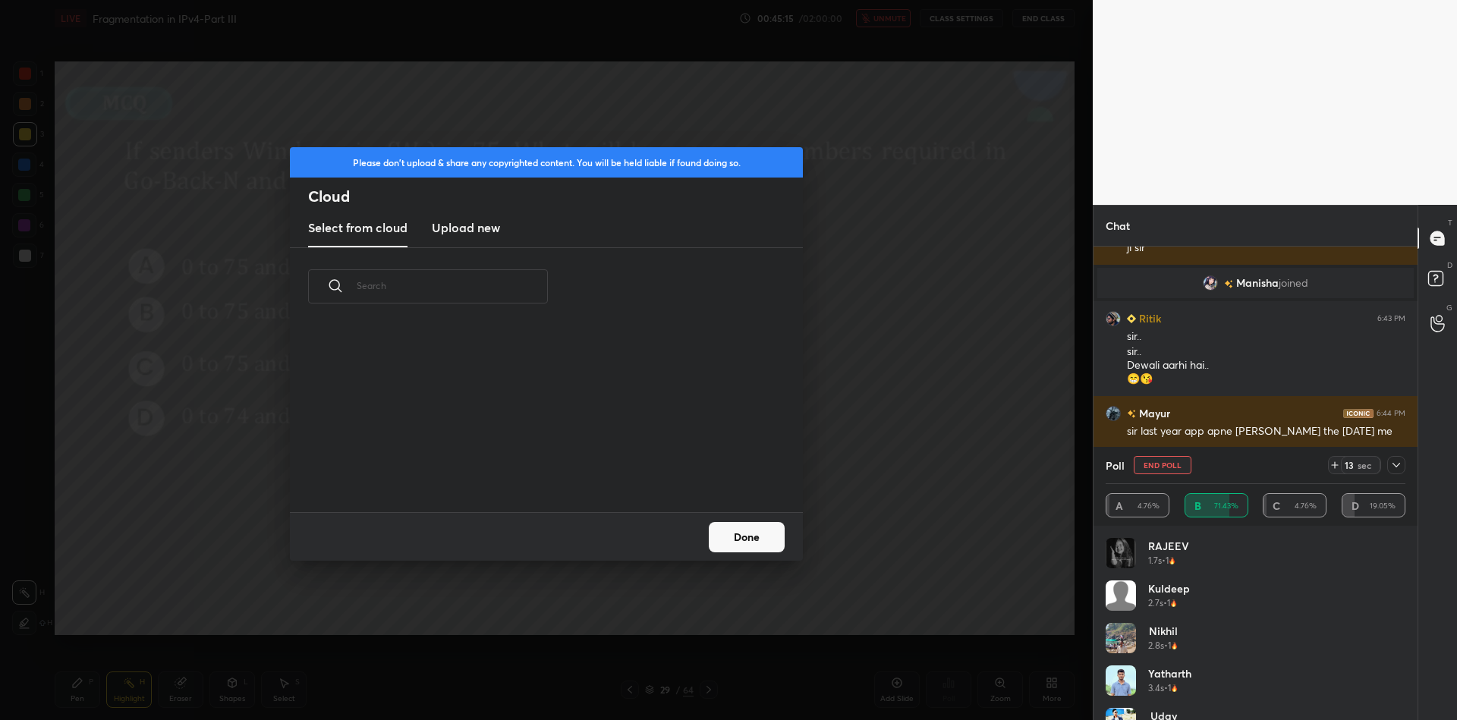
scroll to position [187, 487]
click at [479, 225] on h3 "Upload new" at bounding box center [466, 228] width 68 height 18
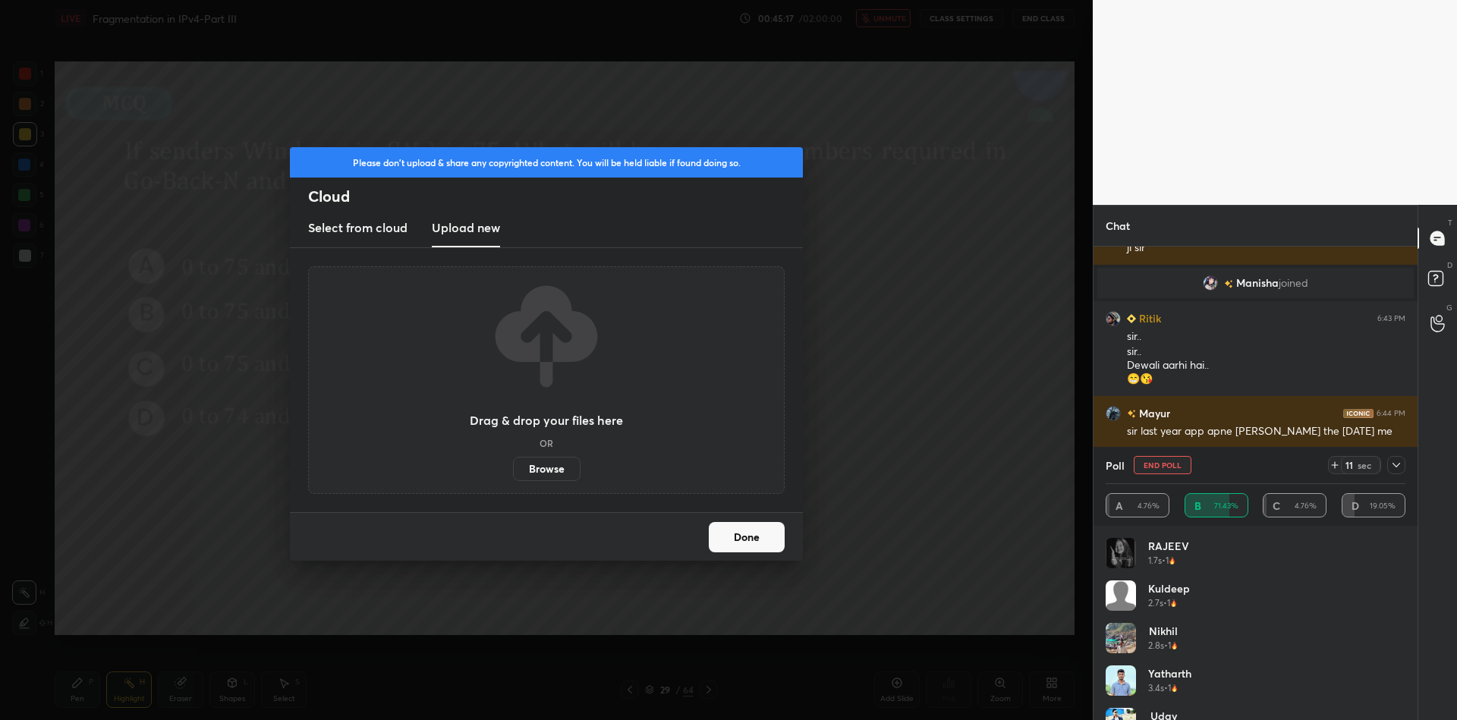
click at [538, 471] on label "Browse" at bounding box center [547, 469] width 68 height 24
click at [513, 471] on input "Browse" at bounding box center [513, 469] width 0 height 24
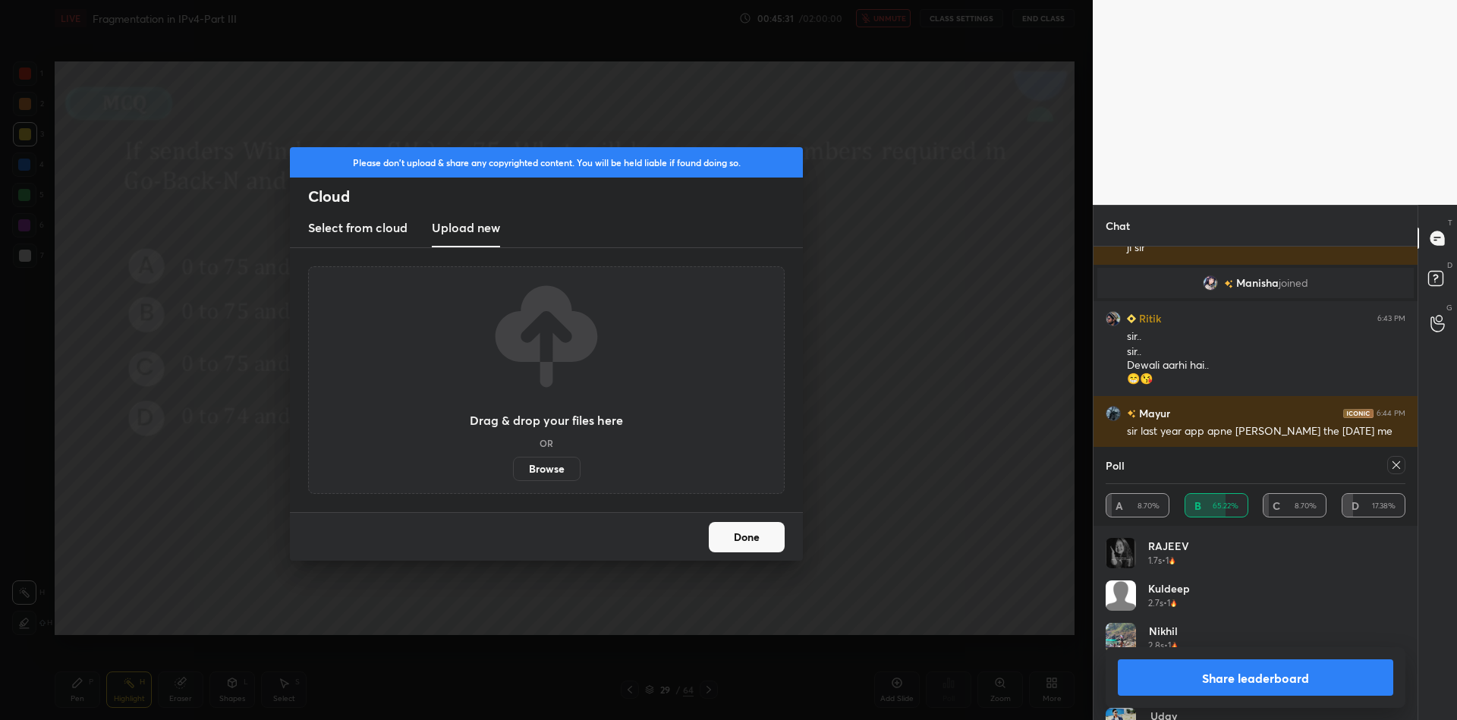
click at [749, 542] on button "Done" at bounding box center [747, 537] width 76 height 30
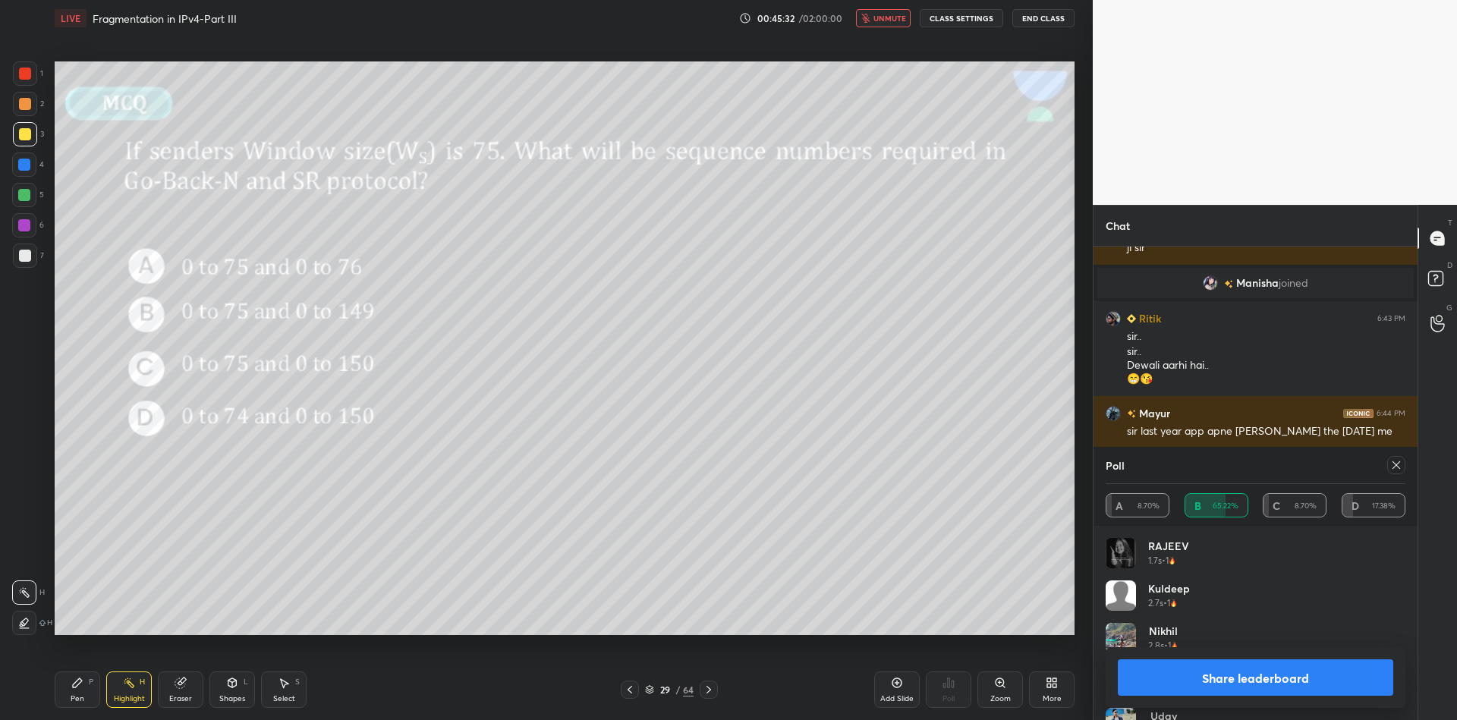
click at [1218, 675] on button "Share leaderboard" at bounding box center [1255, 678] width 275 height 36
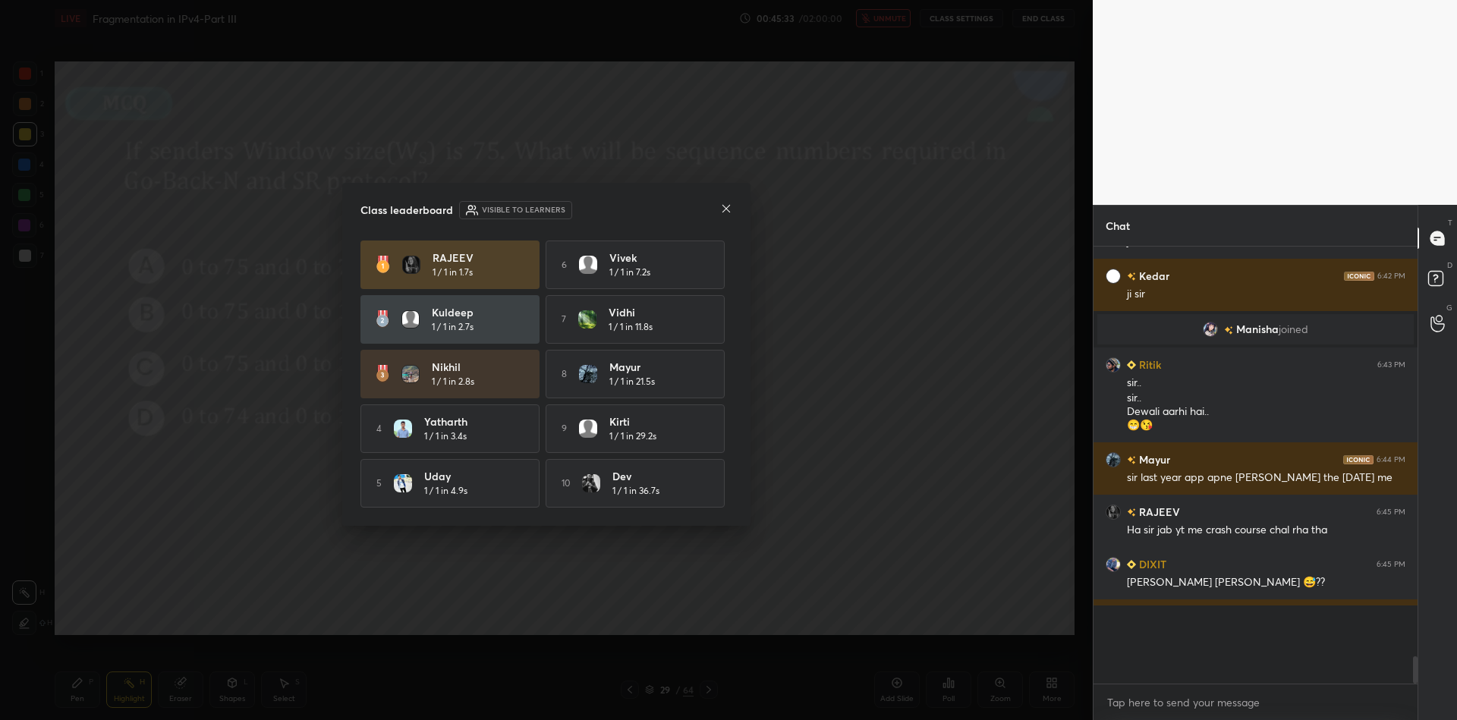
scroll to position [0, 0]
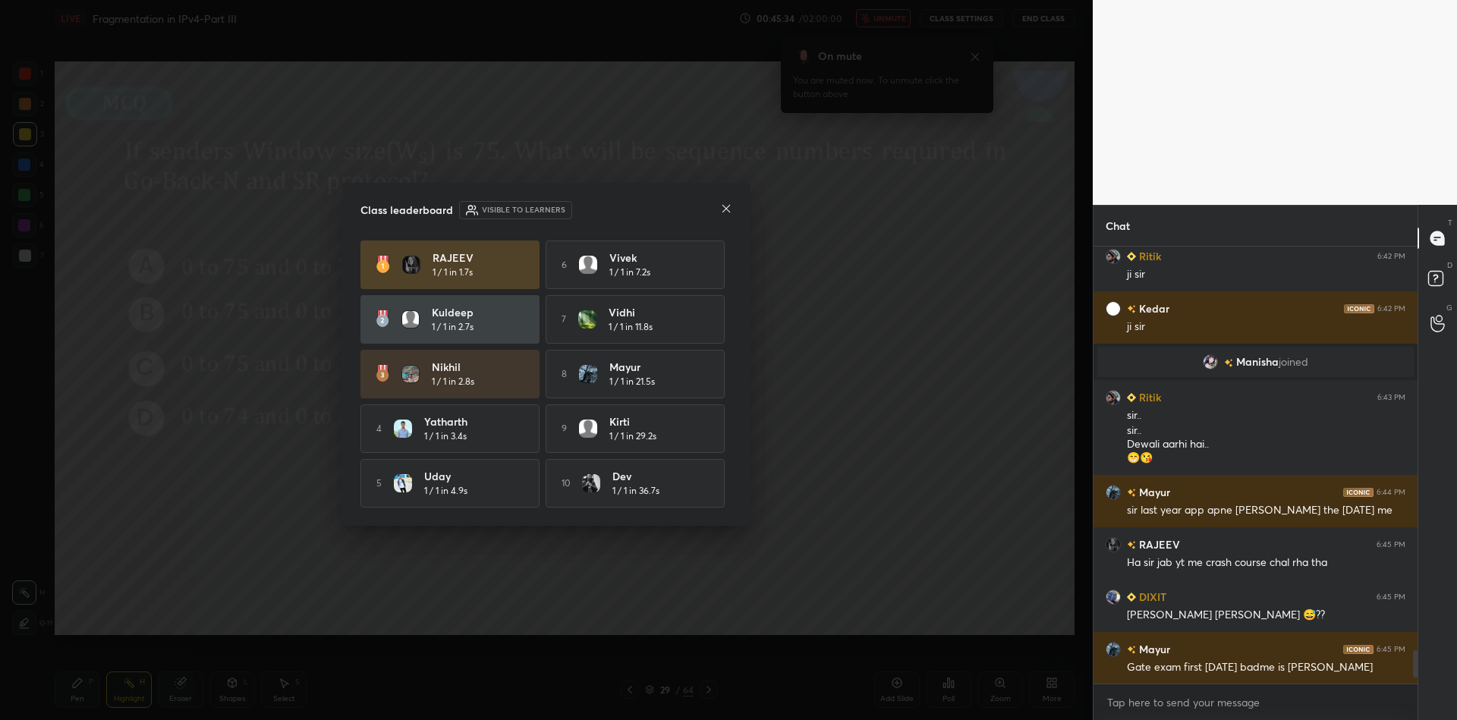
click at [735, 209] on div "Class leaderboard Visible to learners RAJEEV 1 / 1 in 1.7s 6 [PERSON_NAME] 1 / …" at bounding box center [546, 354] width 408 height 343
click at [724, 203] on icon at bounding box center [726, 209] width 12 height 12
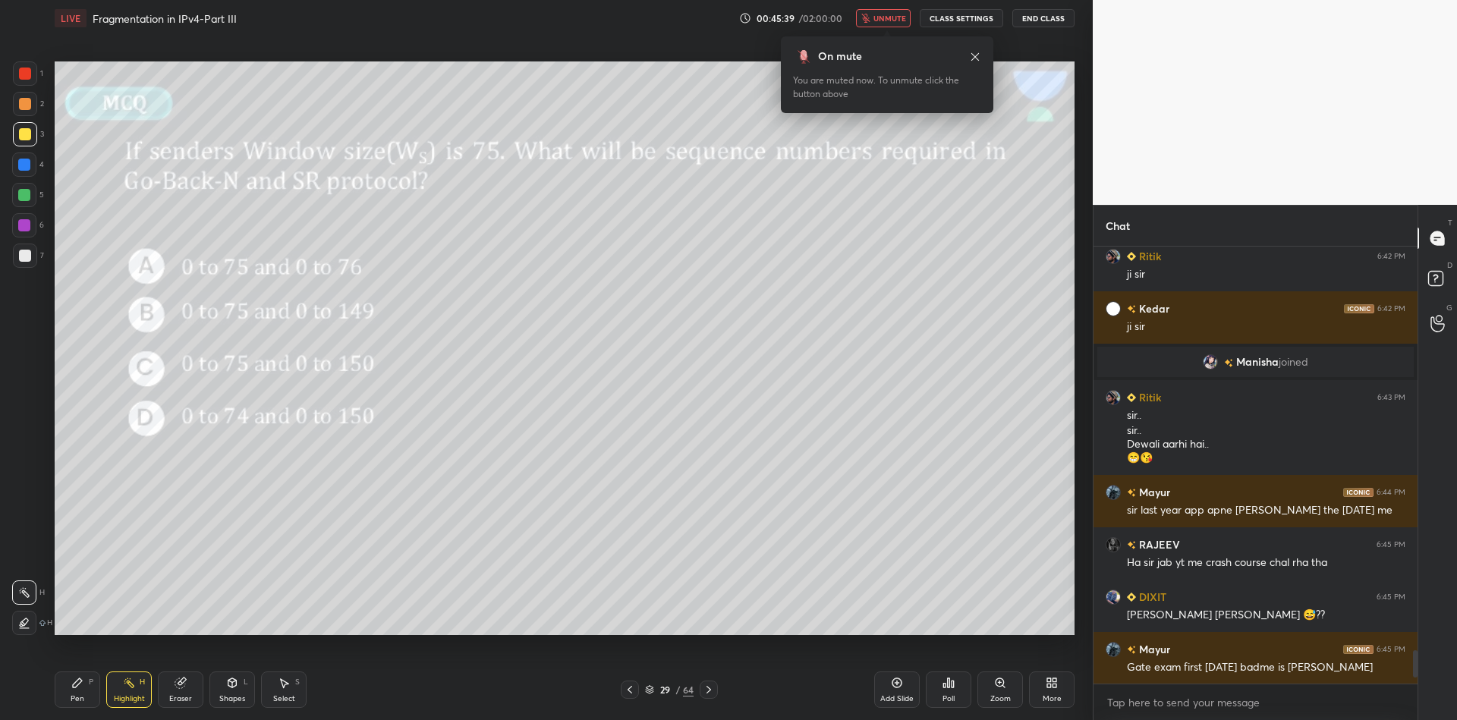
click at [874, 19] on button "unmute" at bounding box center [883, 18] width 55 height 18
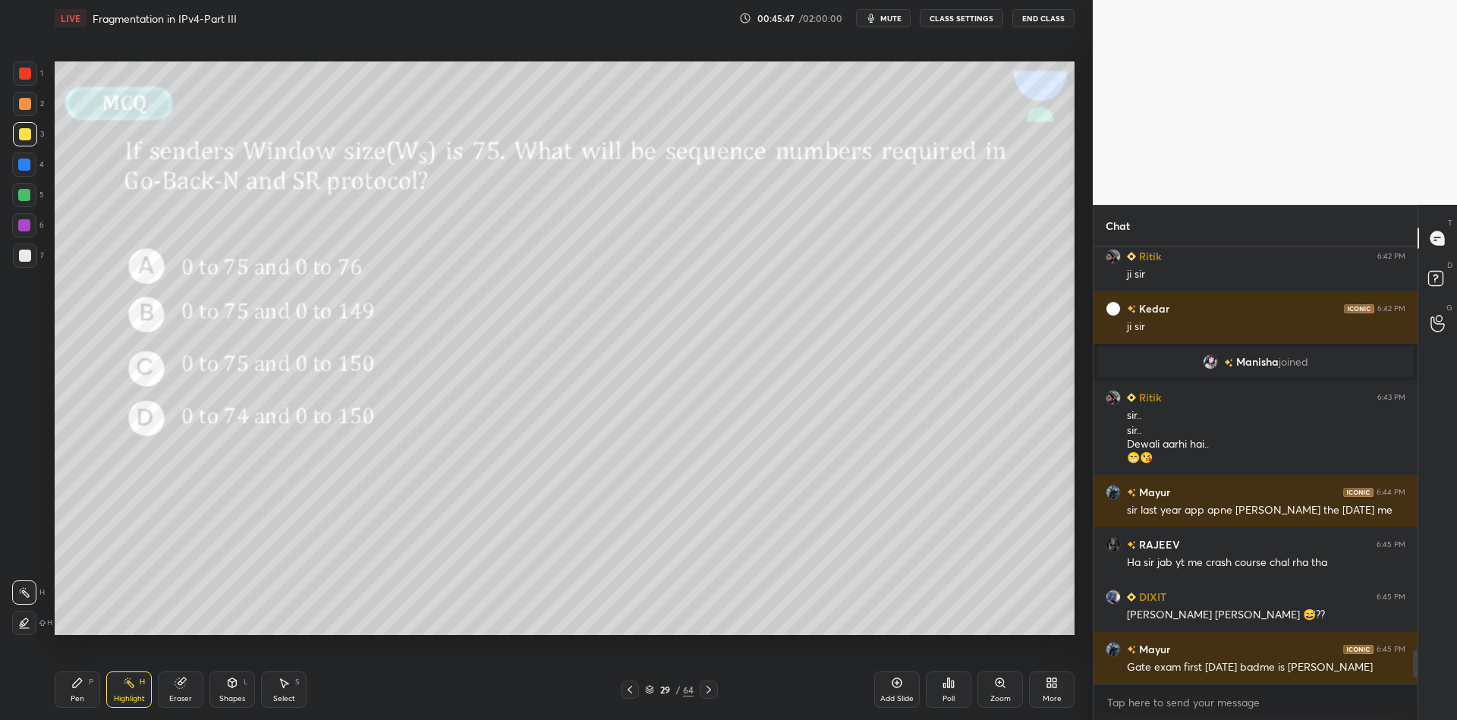
click at [655, 684] on div "29 / 64" at bounding box center [669, 690] width 49 height 14
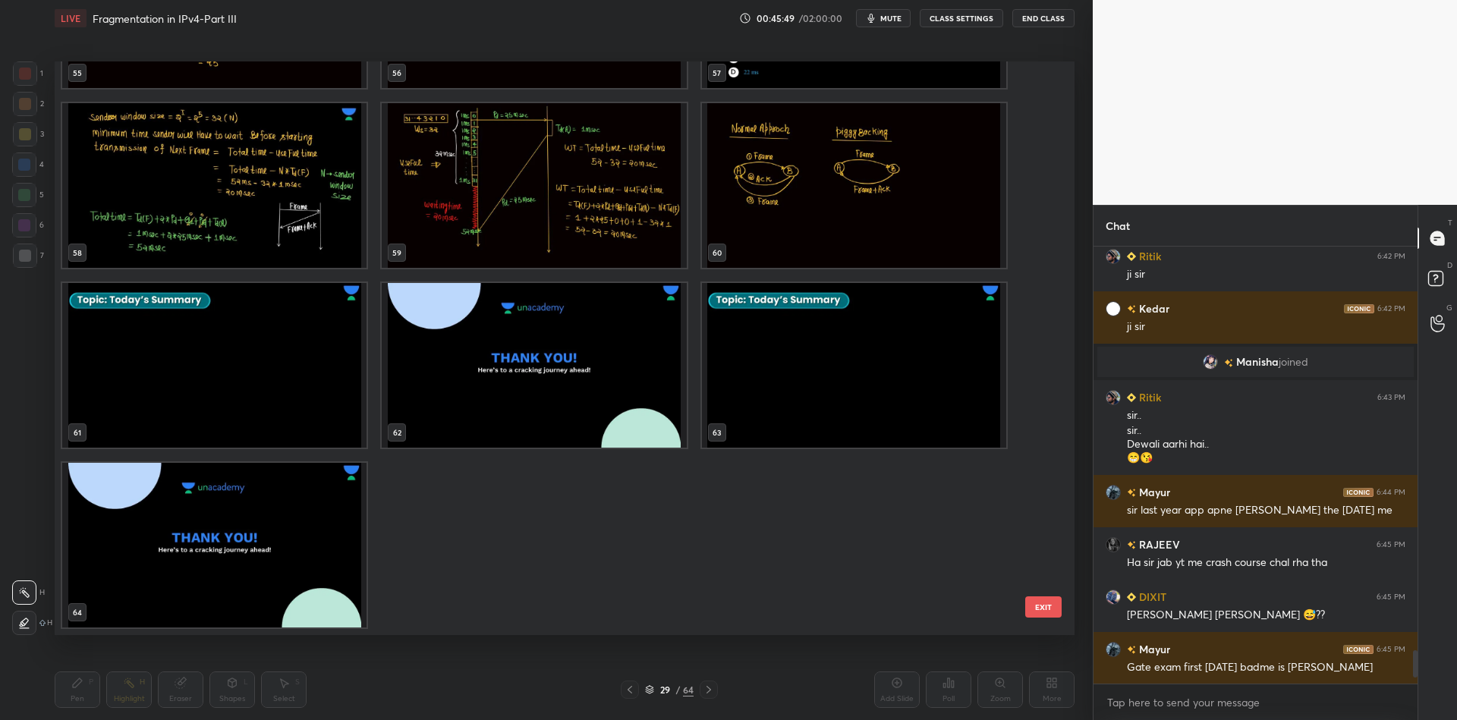
scroll to position [3382, 0]
click at [820, 247] on img "grid" at bounding box center [854, 187] width 304 height 165
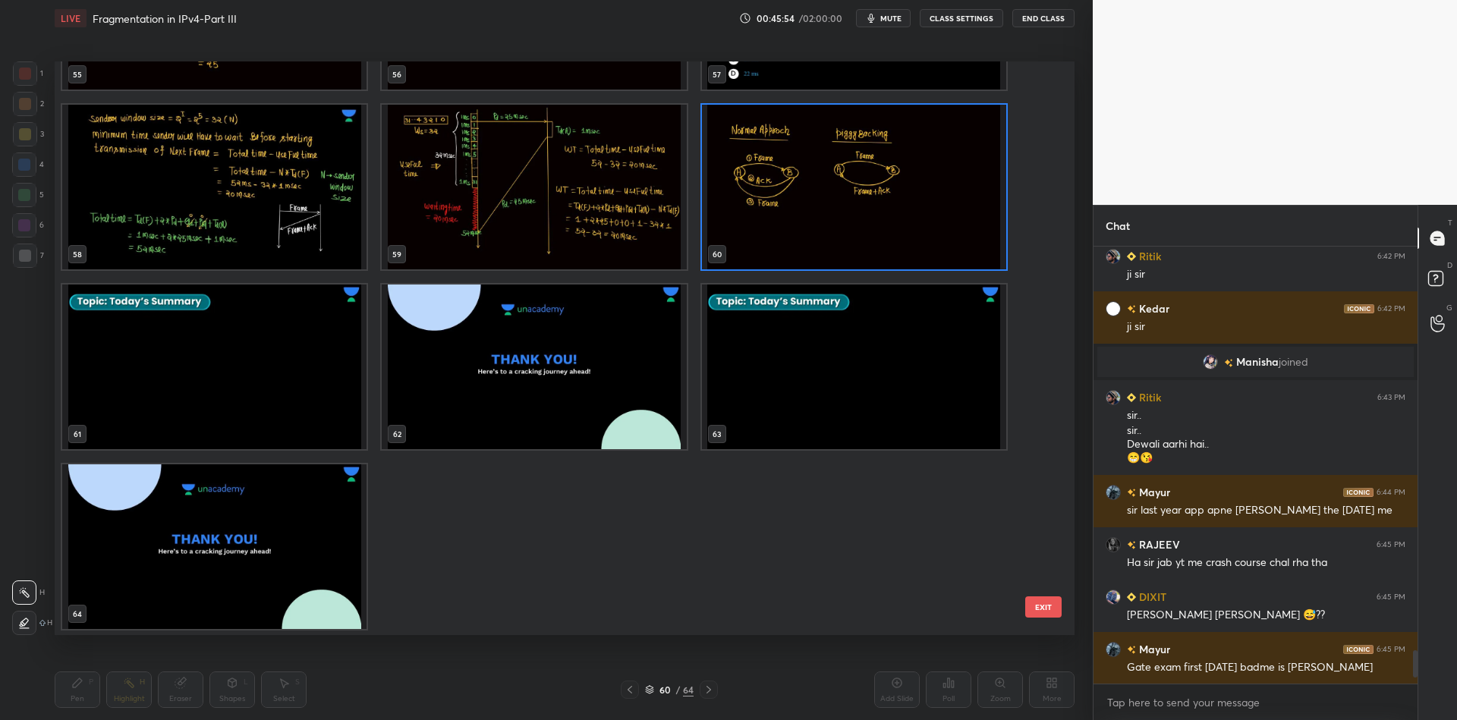
scroll to position [5354, 0]
click at [1051, 600] on button "EXIT" at bounding box center [1043, 607] width 36 height 21
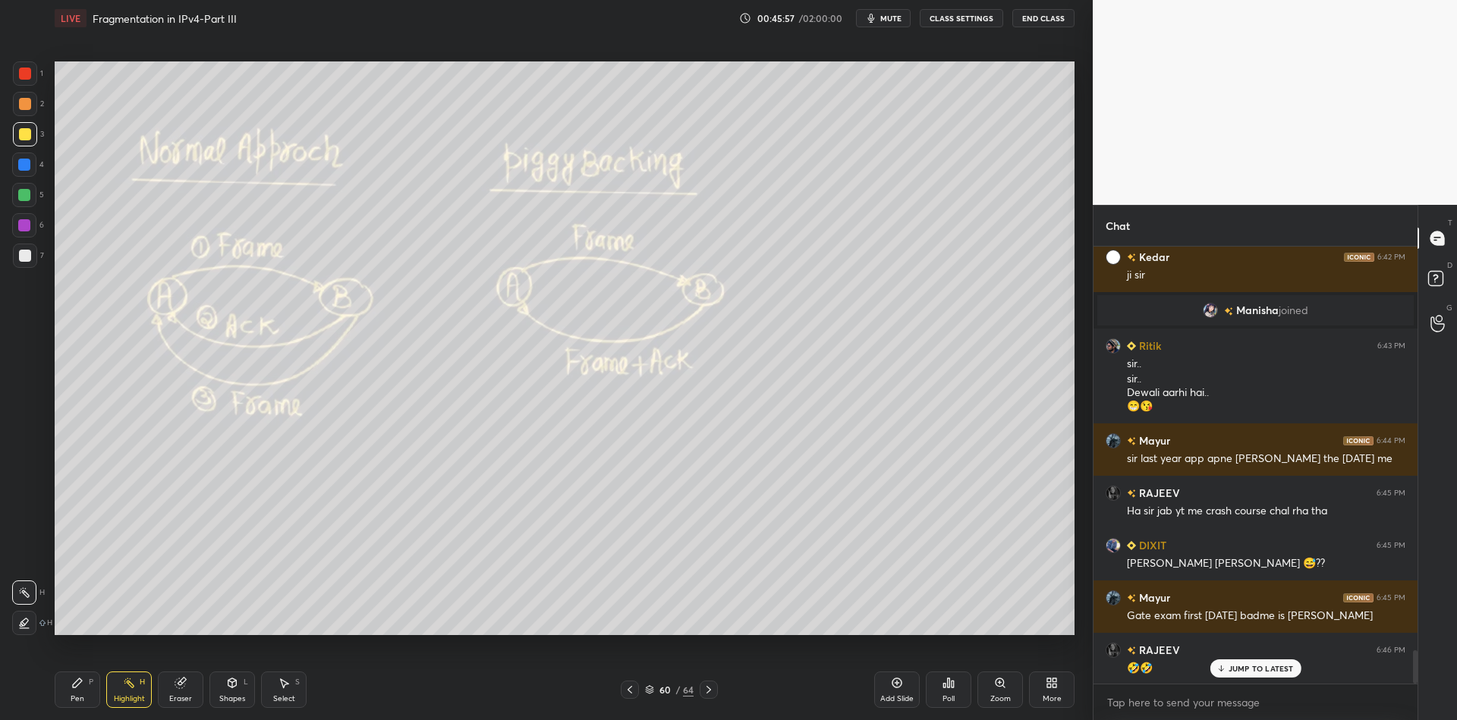
click at [1047, 684] on icon at bounding box center [1049, 686] width 4 height 4
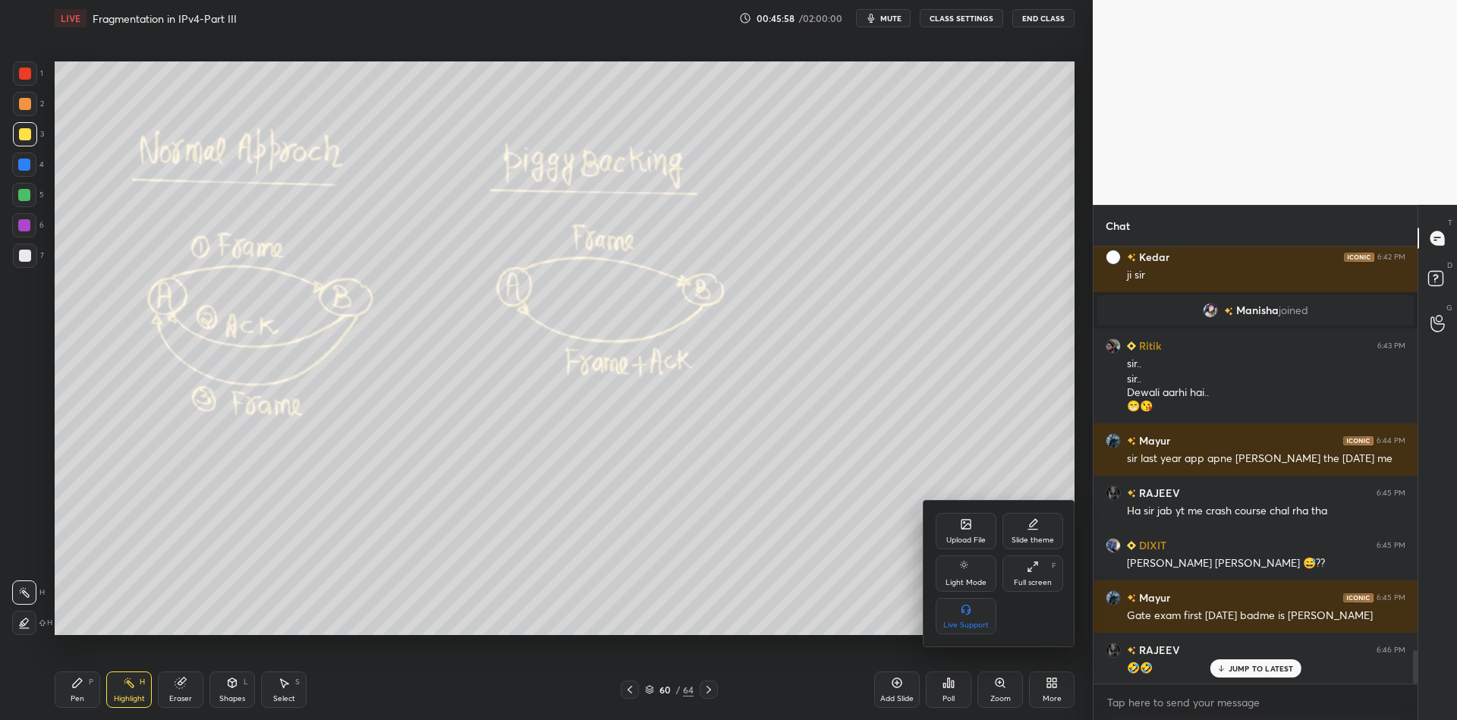
click at [952, 530] on div "Upload File" at bounding box center [966, 531] width 61 height 36
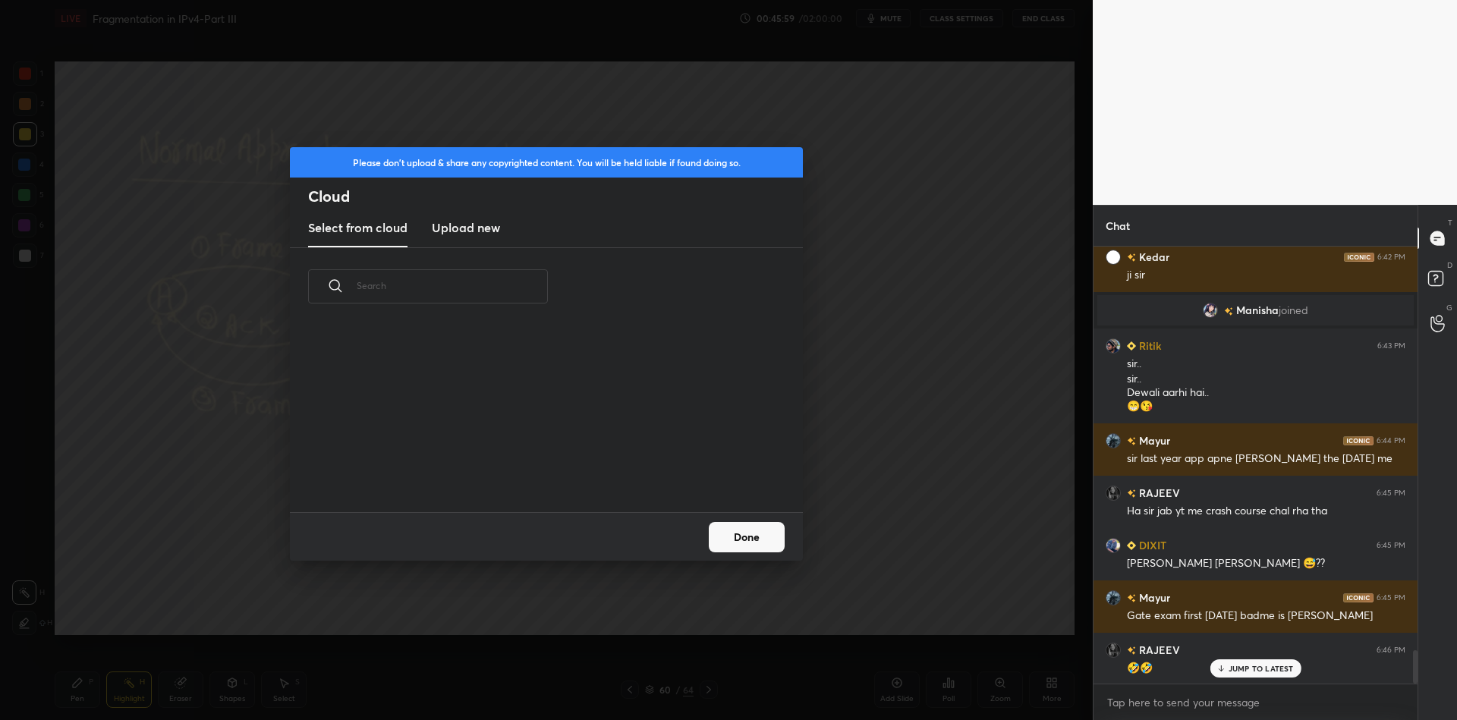
scroll to position [187, 487]
click at [447, 222] on h3 "Upload new" at bounding box center [466, 228] width 68 height 18
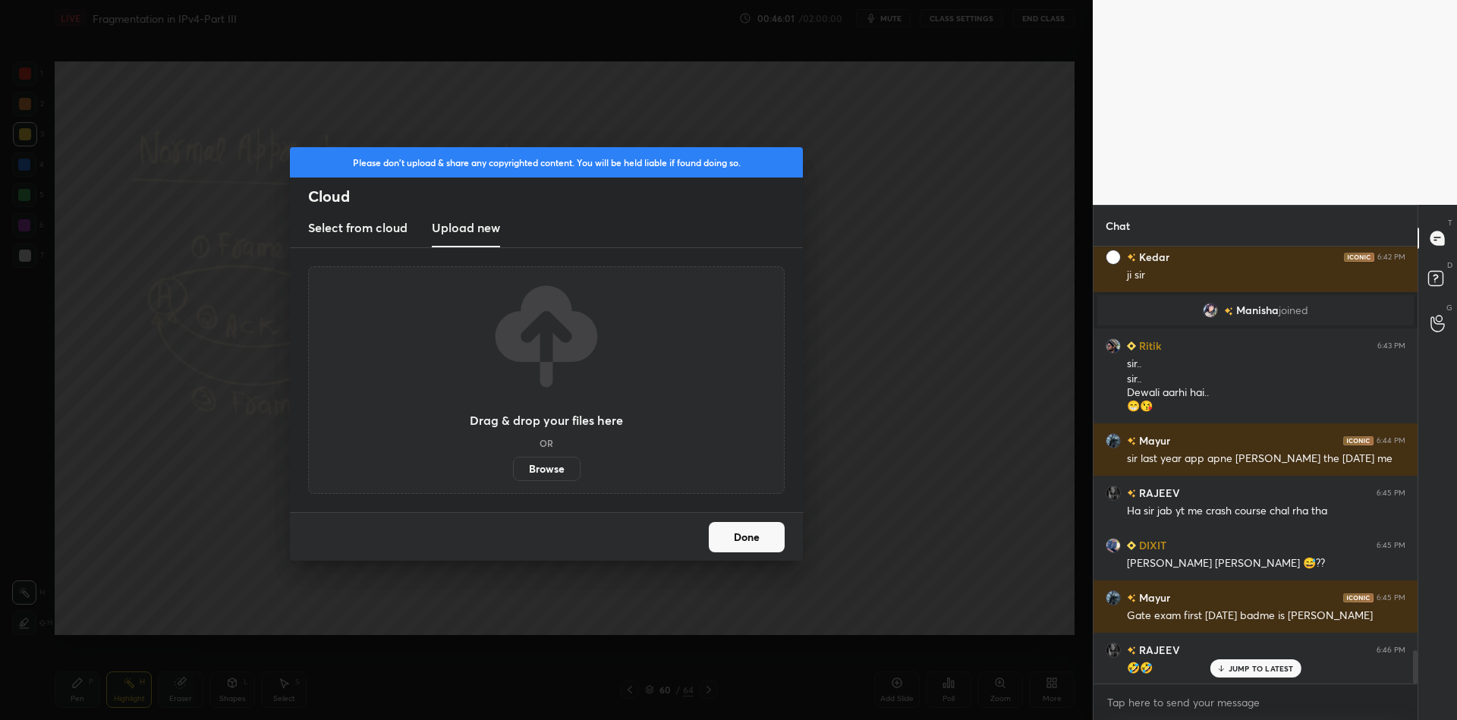
click at [540, 466] on label "Browse" at bounding box center [547, 469] width 68 height 24
click at [513, 466] on input "Browse" at bounding box center [513, 469] width 0 height 24
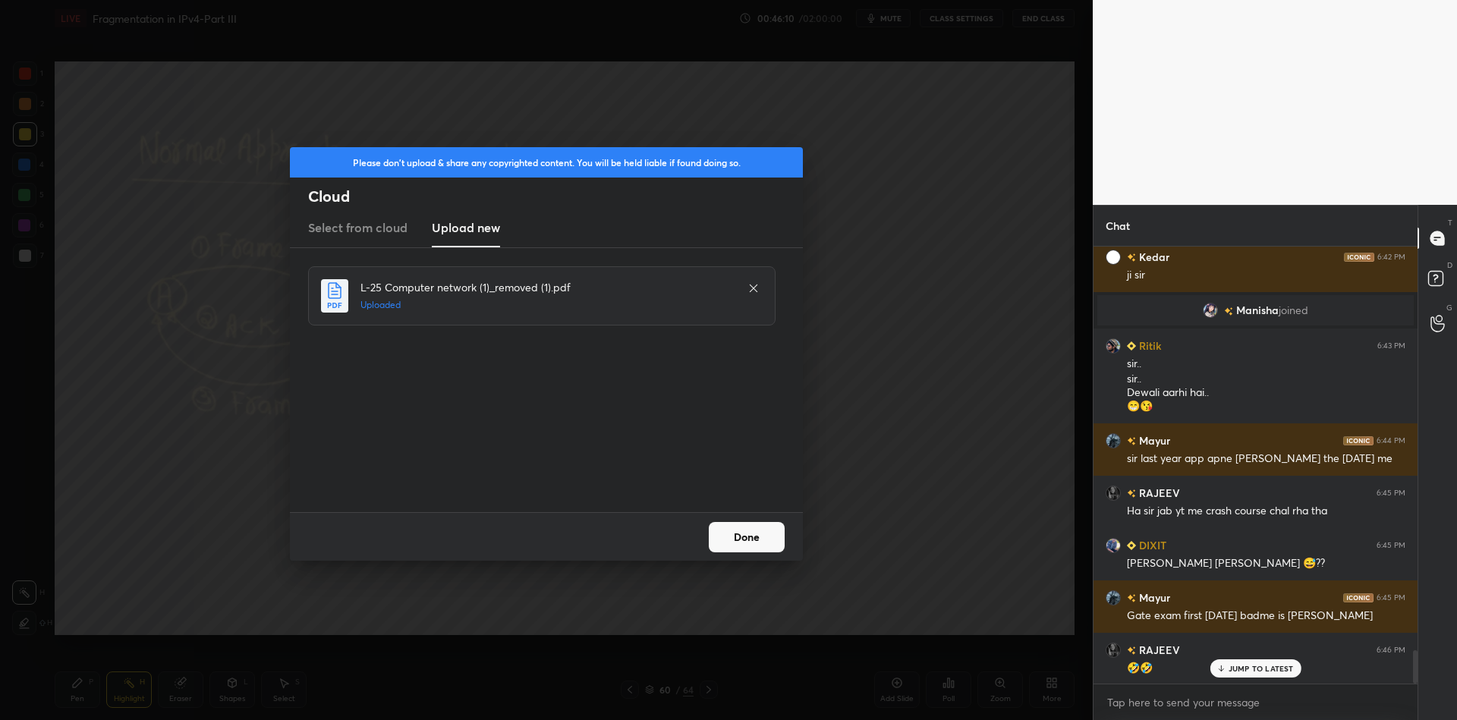
click at [760, 537] on button "Done" at bounding box center [747, 537] width 76 height 30
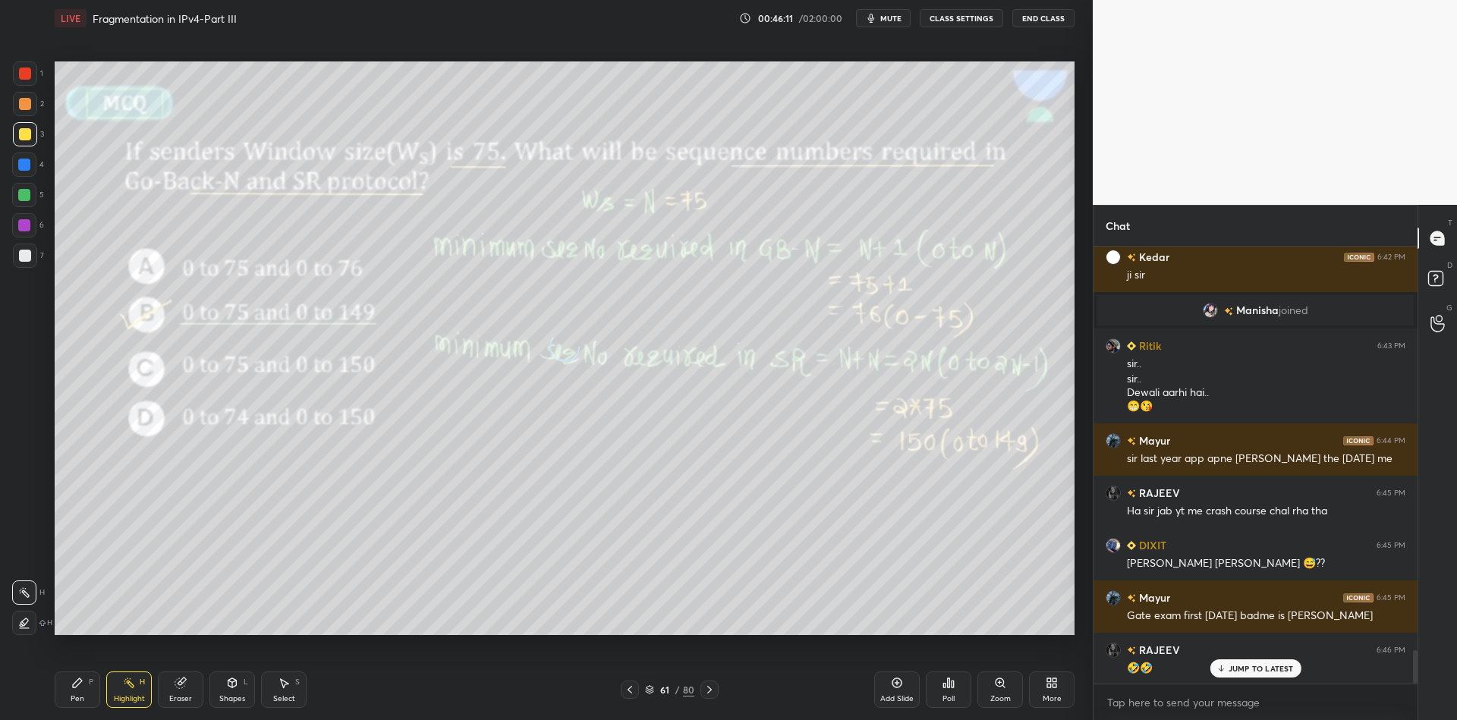
scroll to position [5407, 0]
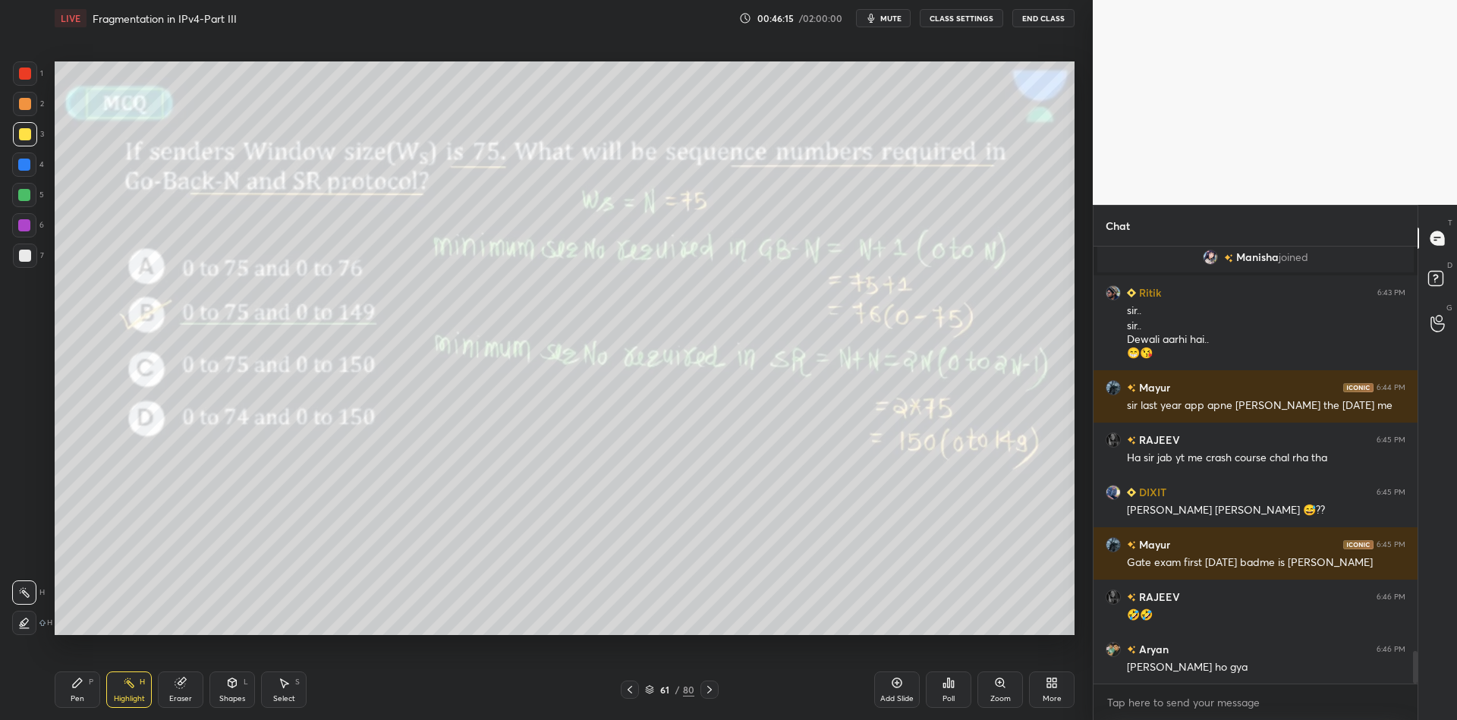
drag, startPoint x: 80, startPoint y: 701, endPoint x: 113, endPoint y: 705, distance: 33.7
click at [85, 701] on div "Pen P" at bounding box center [78, 690] width 46 height 36
click at [132, 704] on div "Highlight H" at bounding box center [129, 690] width 46 height 36
click at [654, 685] on div "61 / 80" at bounding box center [669, 690] width 49 height 14
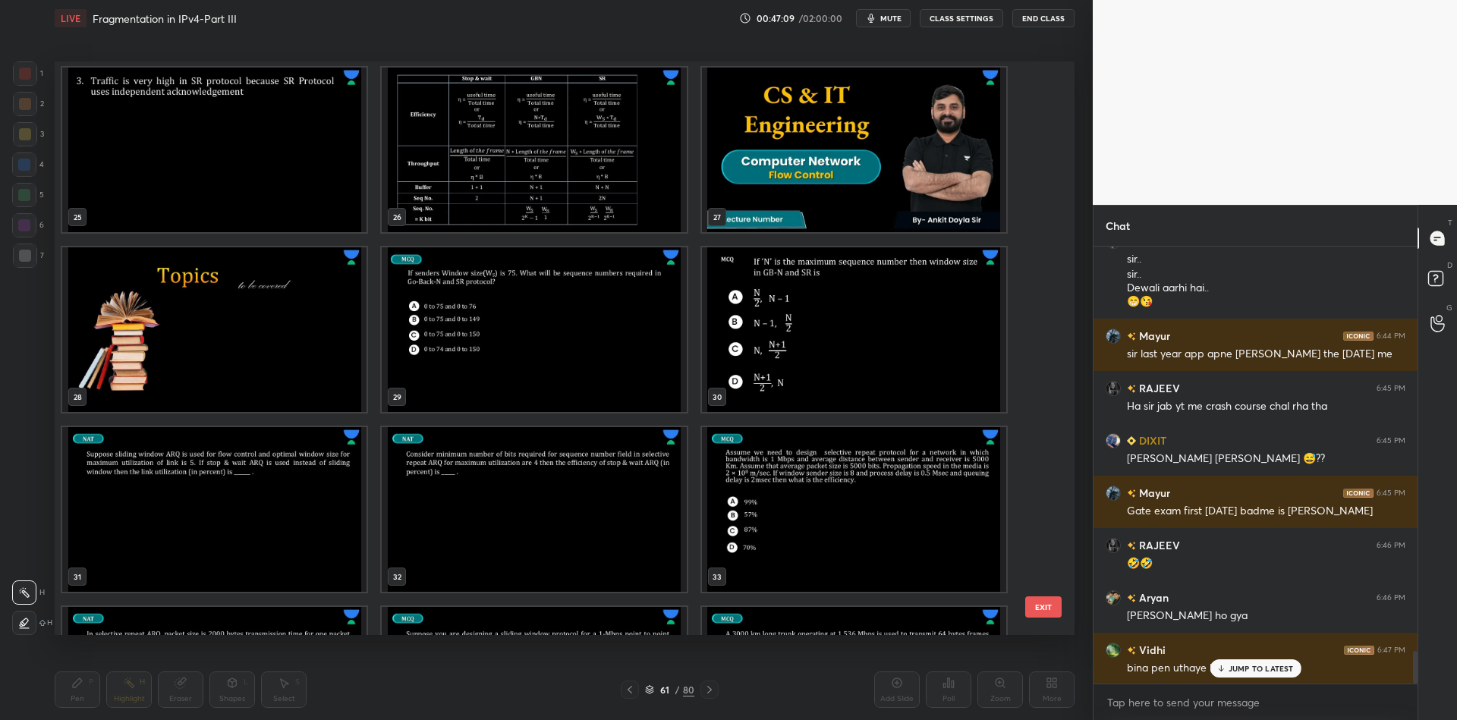
scroll to position [1436, 0]
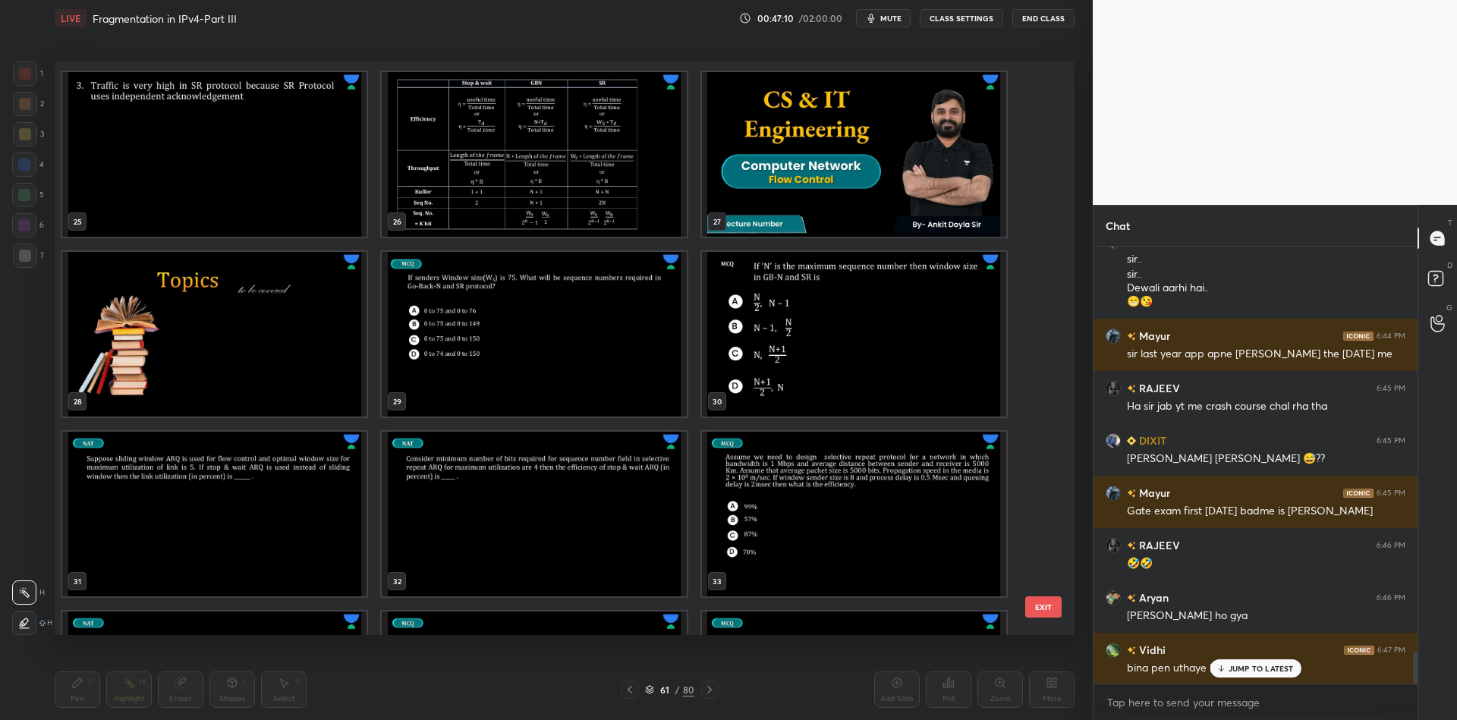
click at [839, 385] on img "grid" at bounding box center [854, 334] width 304 height 165
click at [1049, 606] on button "EXIT" at bounding box center [1043, 607] width 36 height 21
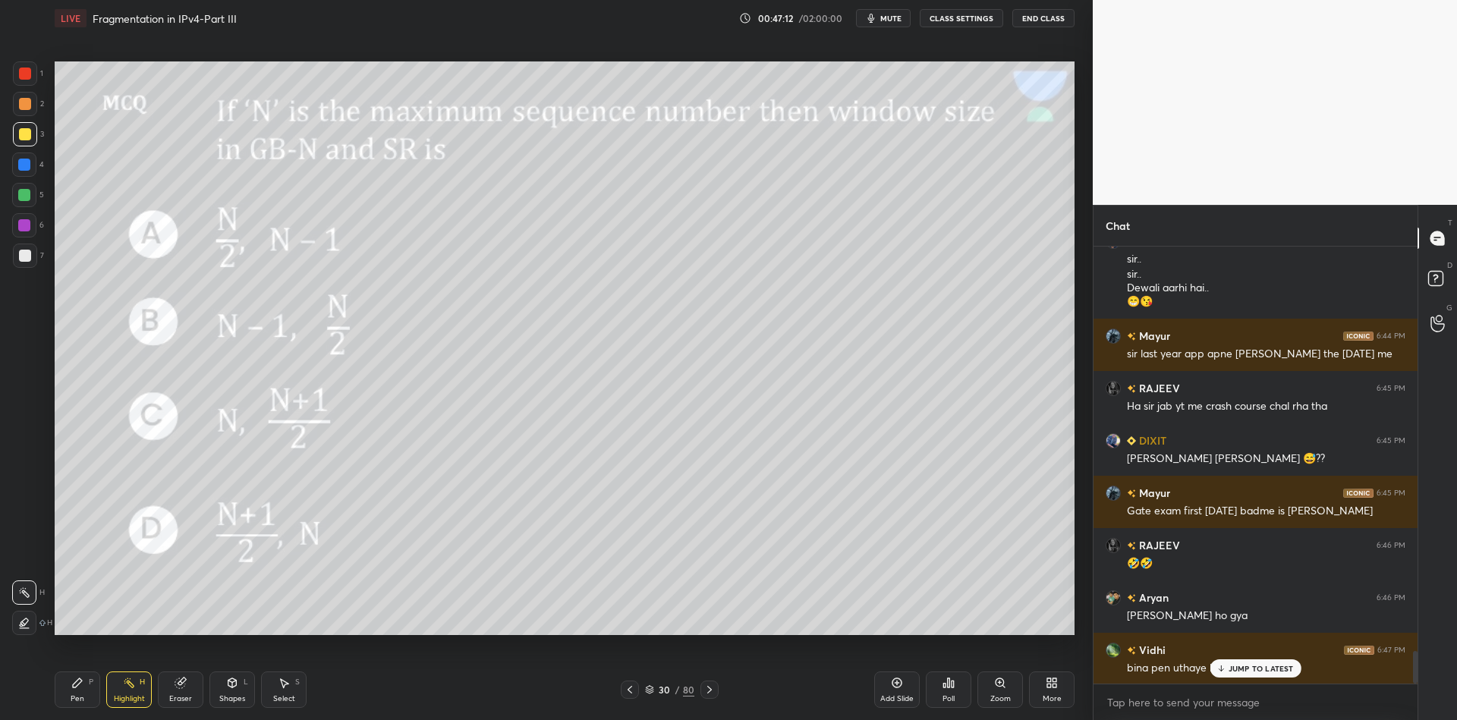
scroll to position [0, 0]
click at [943, 681] on icon at bounding box center [949, 683] width 12 height 12
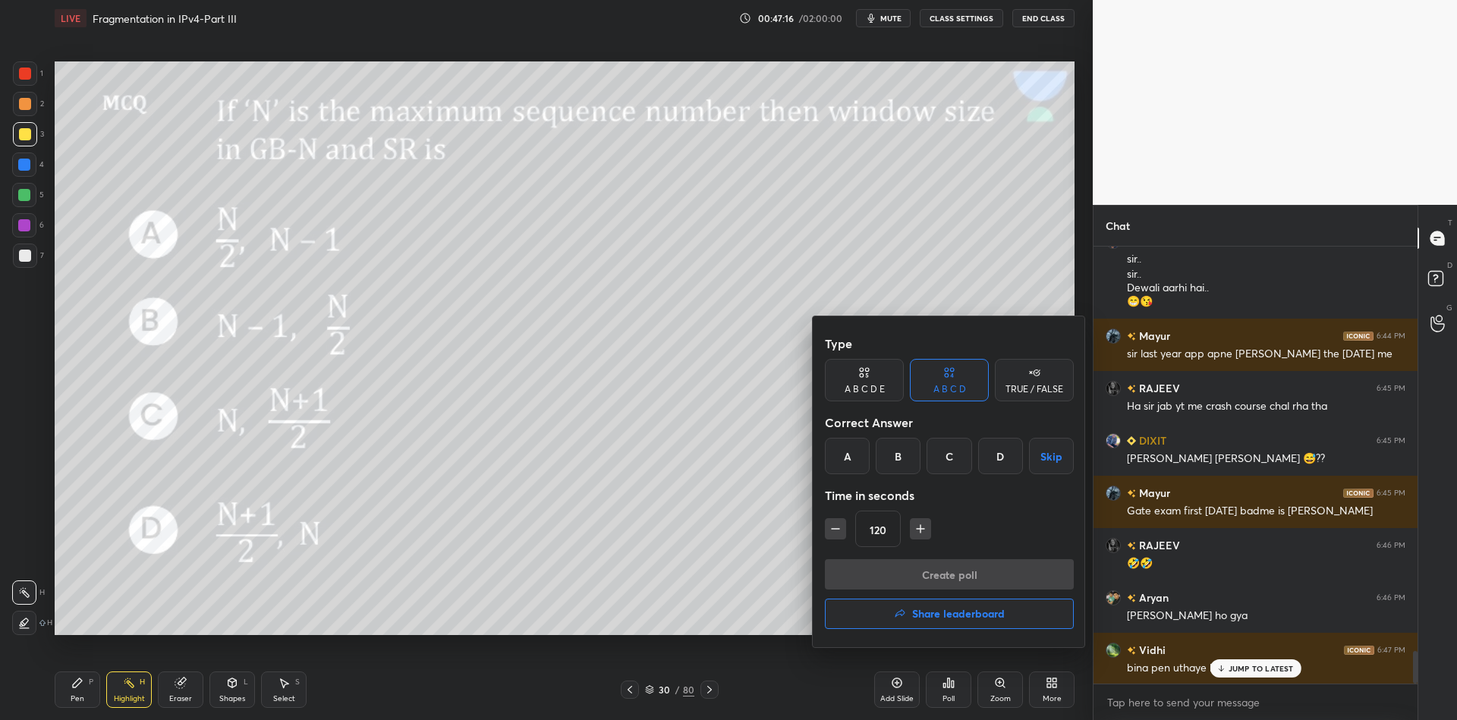
click at [942, 452] on div "C" at bounding box center [949, 456] width 45 height 36
click at [915, 583] on button "Create poll" at bounding box center [949, 574] width 249 height 30
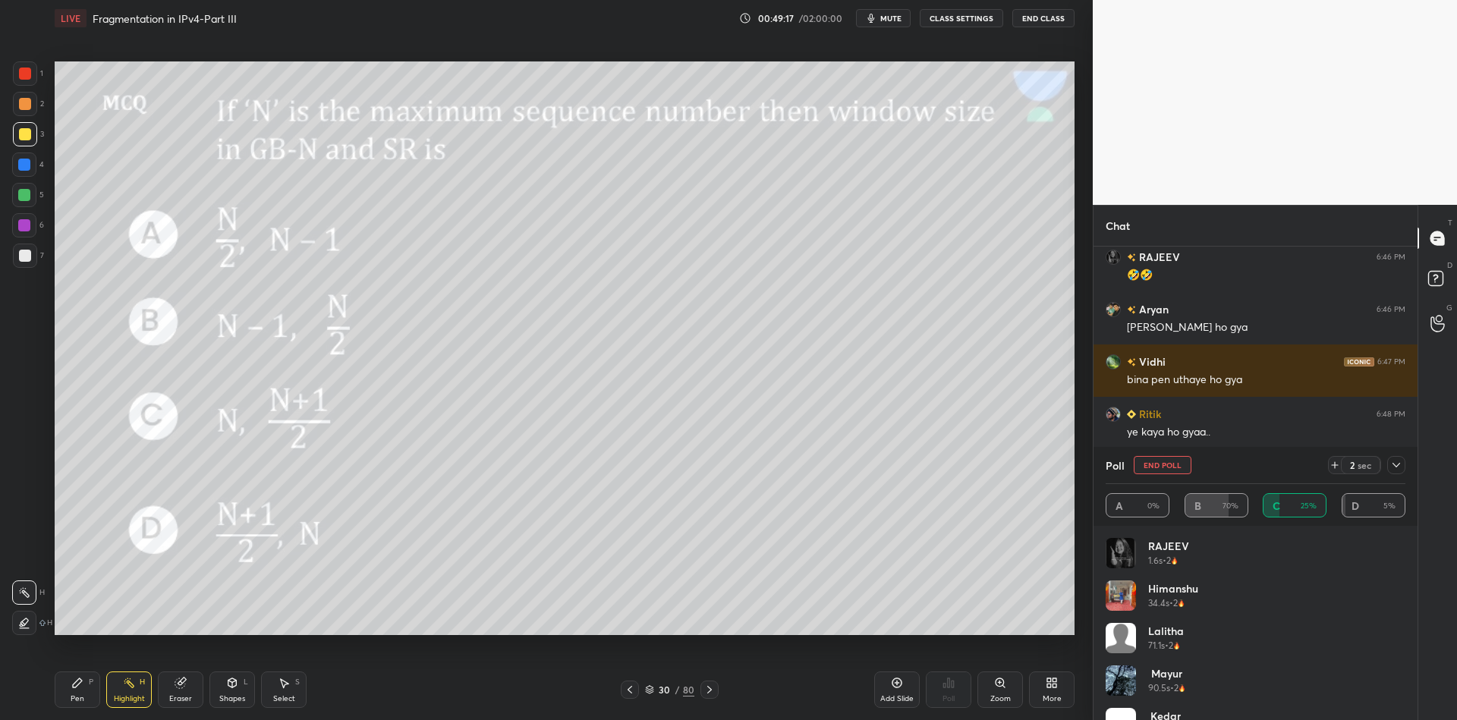
scroll to position [5800, 0]
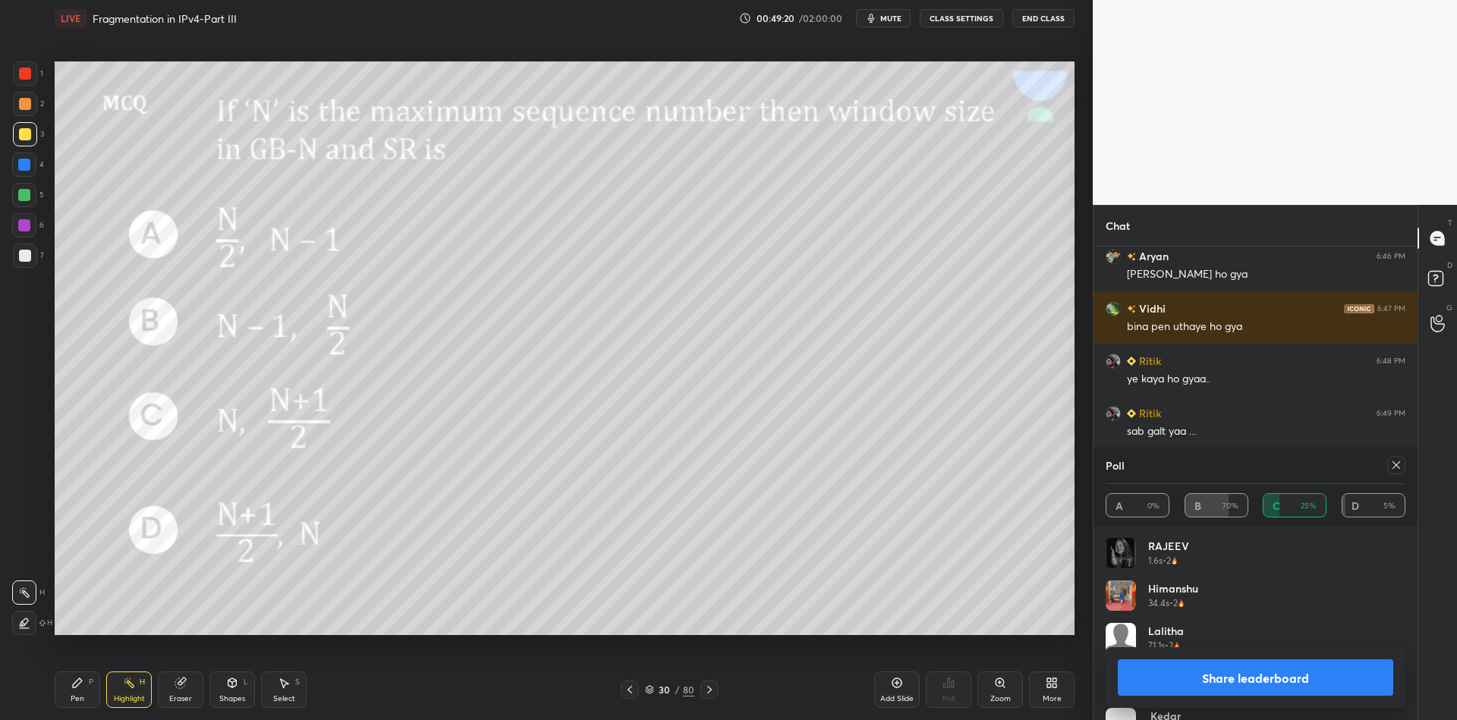
click at [1211, 680] on button "Share leaderboard" at bounding box center [1255, 678] width 275 height 36
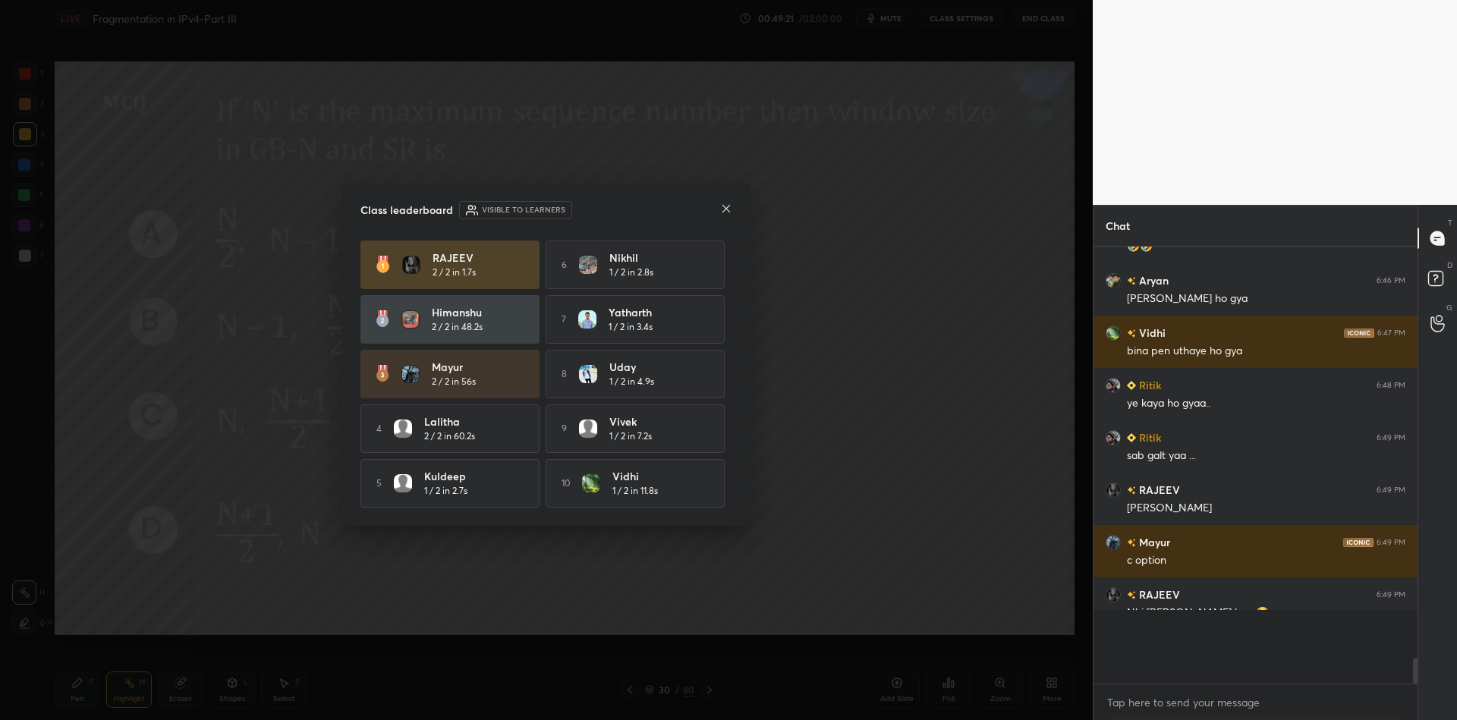
scroll to position [425, 320]
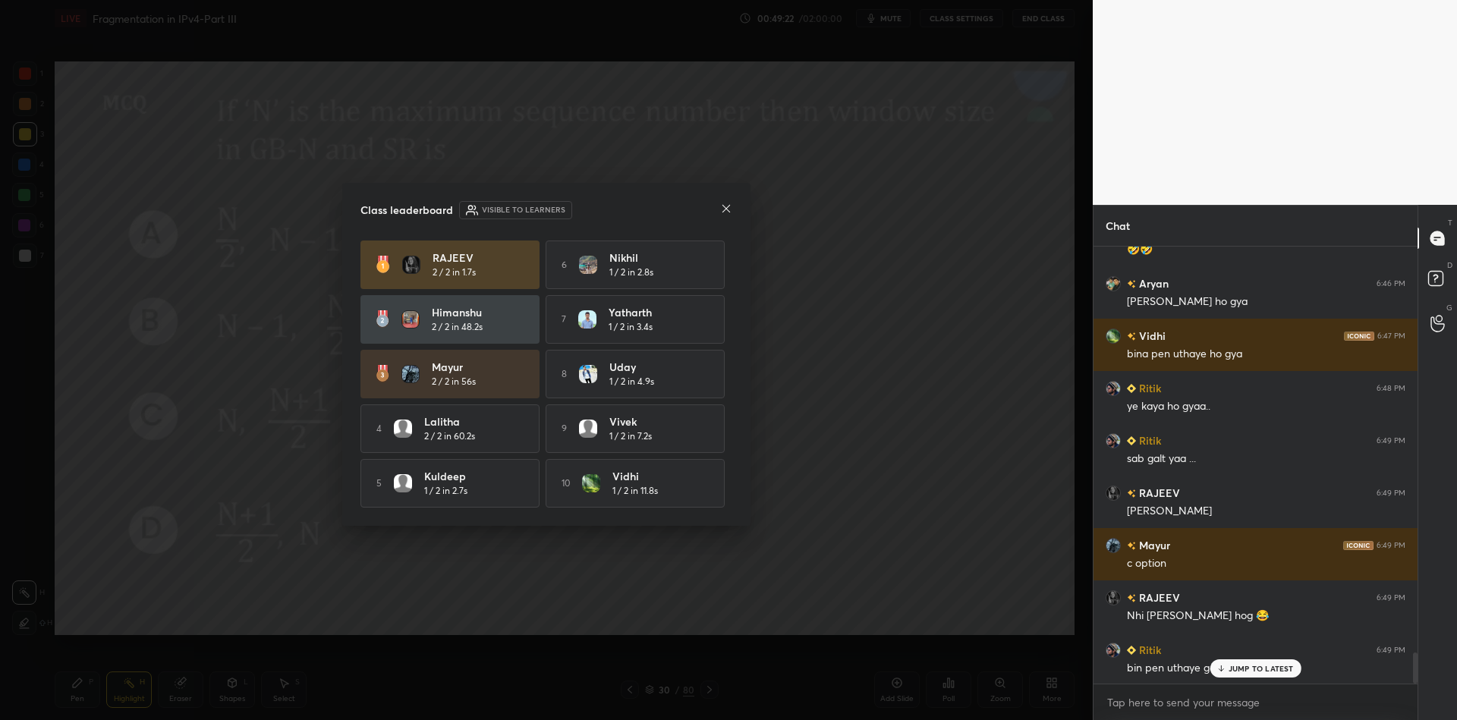
click at [716, 206] on div "Class leaderboard Visible to learners" at bounding box center [546, 210] width 372 height 18
click at [726, 209] on icon at bounding box center [726, 209] width 12 height 12
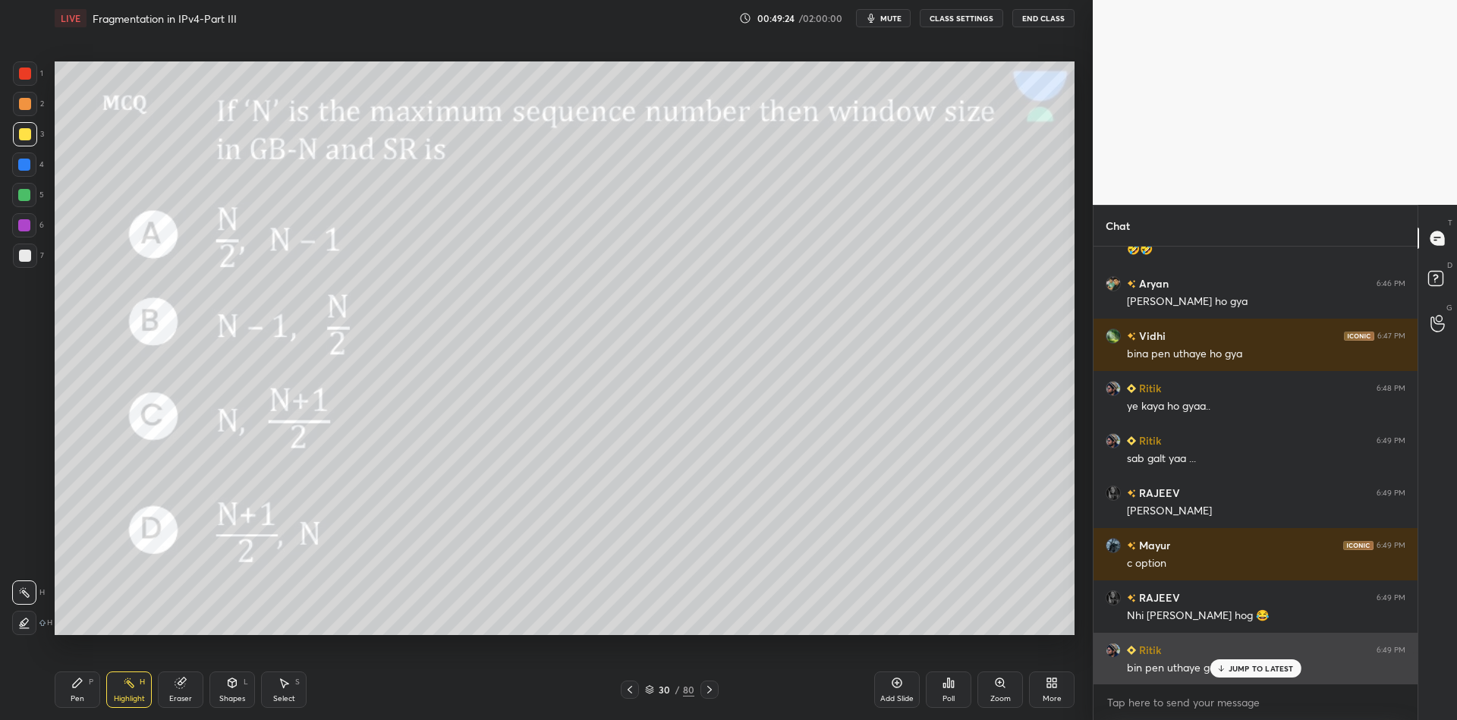
click at [1230, 665] on div "JUMP TO LATEST" at bounding box center [1255, 669] width 91 height 18
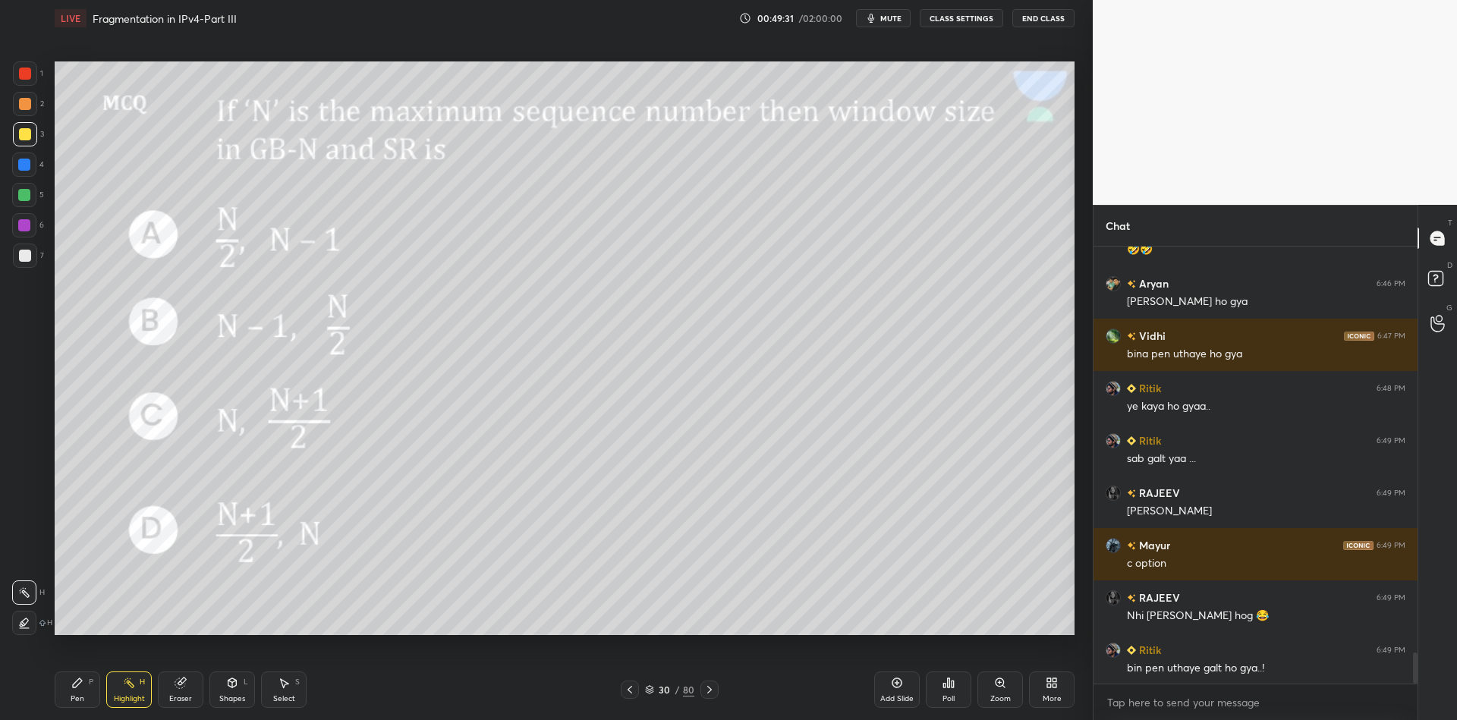
click at [77, 695] on div "Pen" at bounding box center [78, 699] width 14 height 8
click at [118, 694] on div "Highlight H" at bounding box center [129, 690] width 46 height 36
click at [235, 693] on div "Shapes L" at bounding box center [232, 690] width 46 height 36
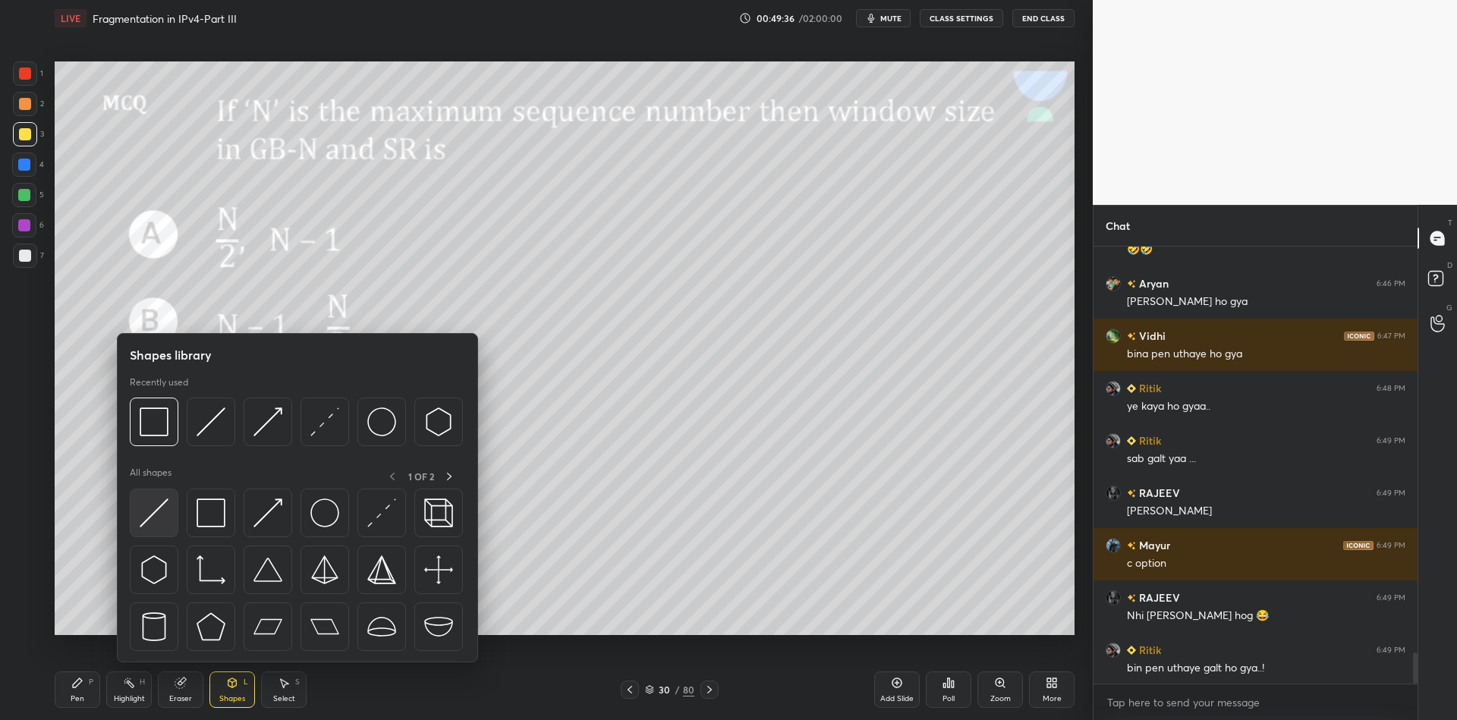
click at [151, 528] on div at bounding box center [154, 513] width 49 height 49
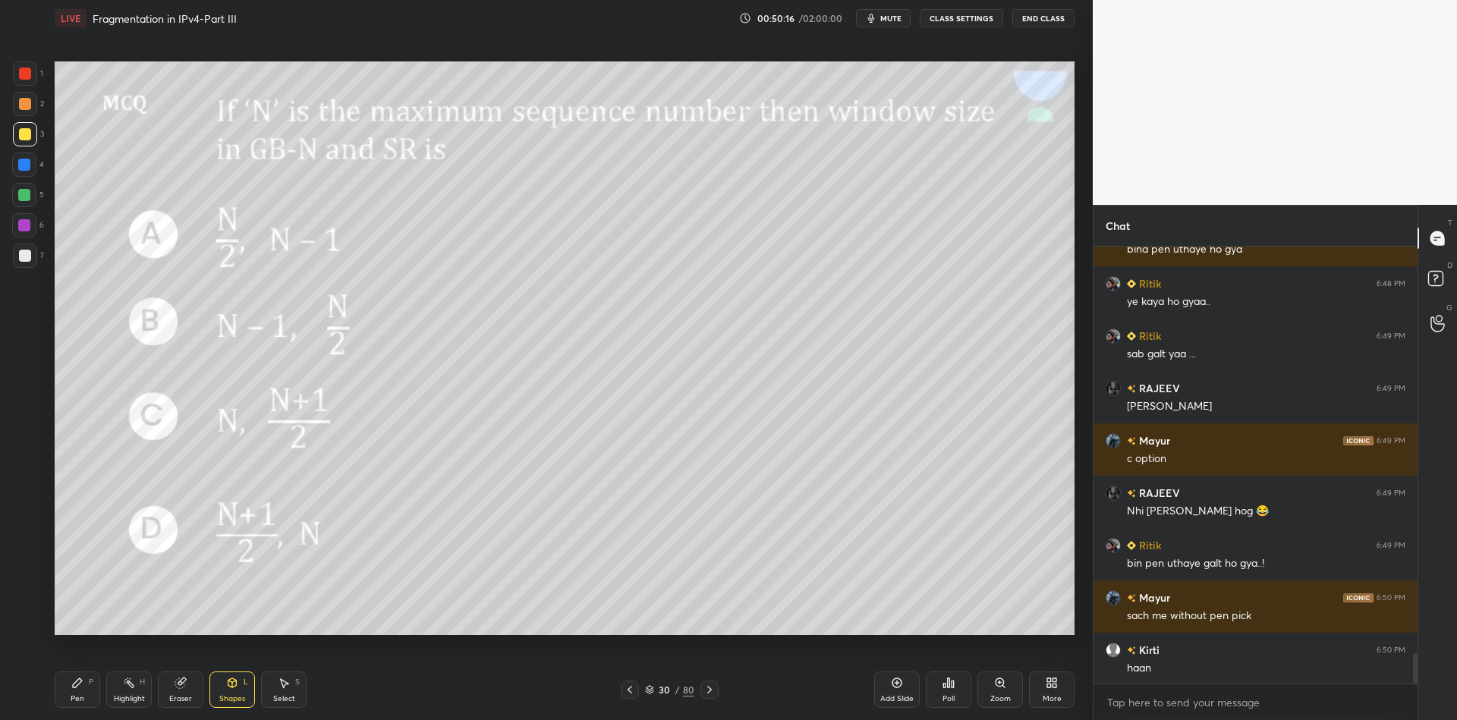
scroll to position [5930, 0]
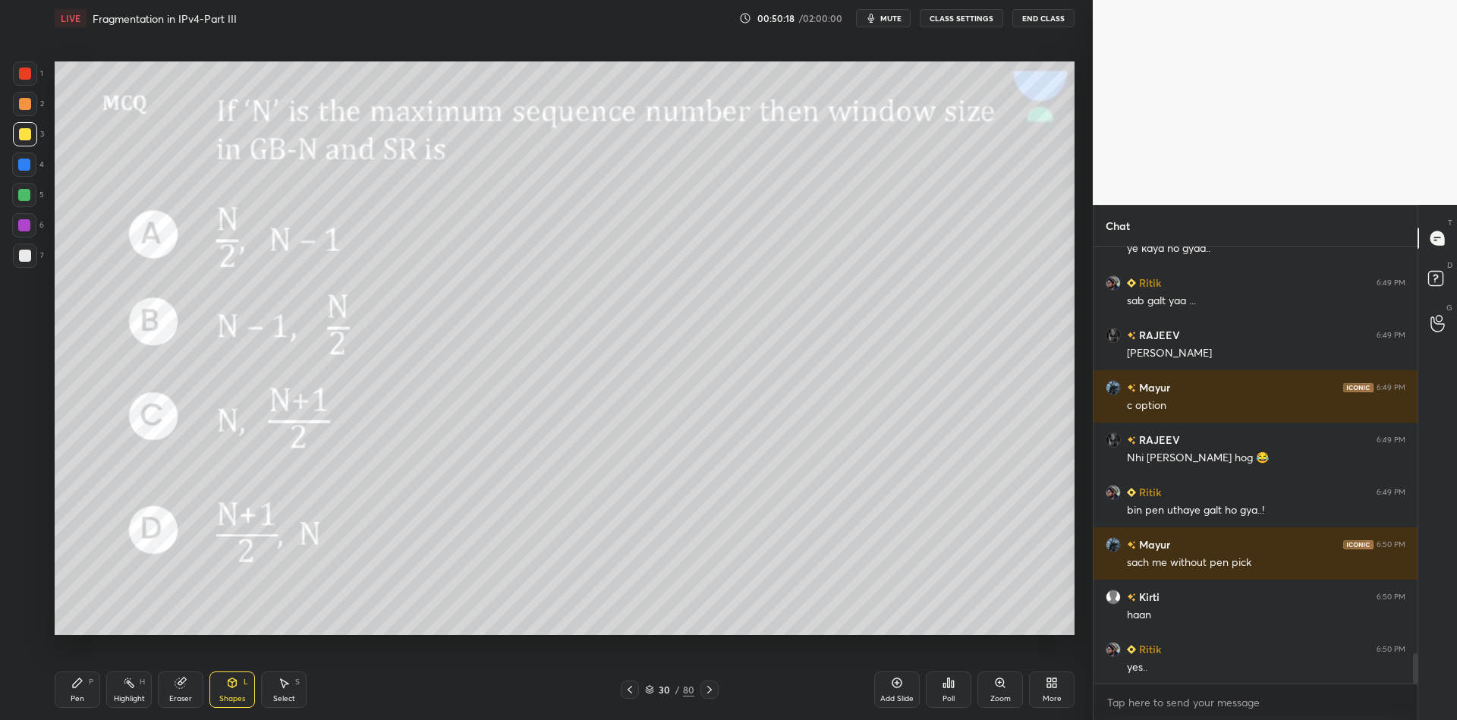
drag, startPoint x: 125, startPoint y: 698, endPoint x: 140, endPoint y: 689, distance: 17.7
click at [122, 696] on div "Highlight" at bounding box center [129, 699] width 31 height 8
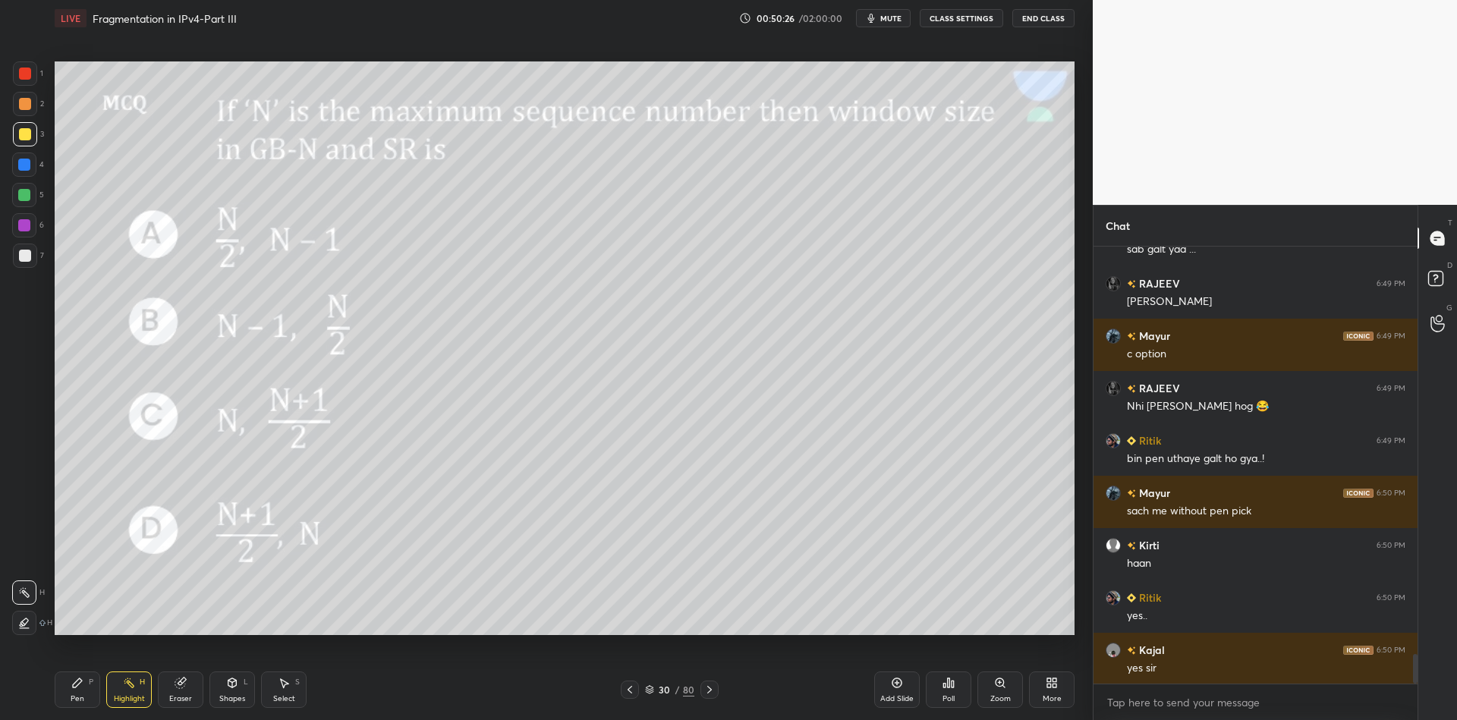
scroll to position [6035, 0]
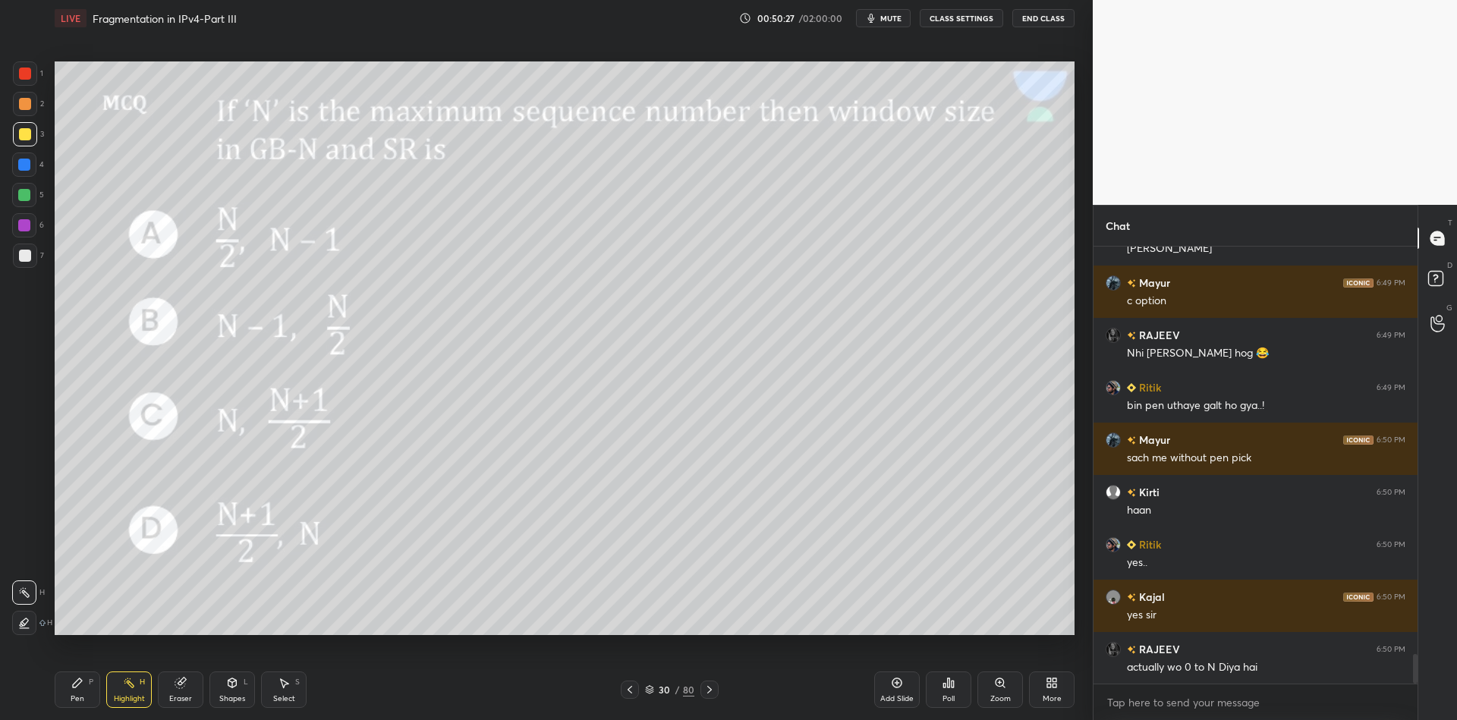
drag, startPoint x: 282, startPoint y: 694, endPoint x: 269, endPoint y: 647, distance: 48.8
click at [276, 695] on div "Select" at bounding box center [284, 699] width 22 height 8
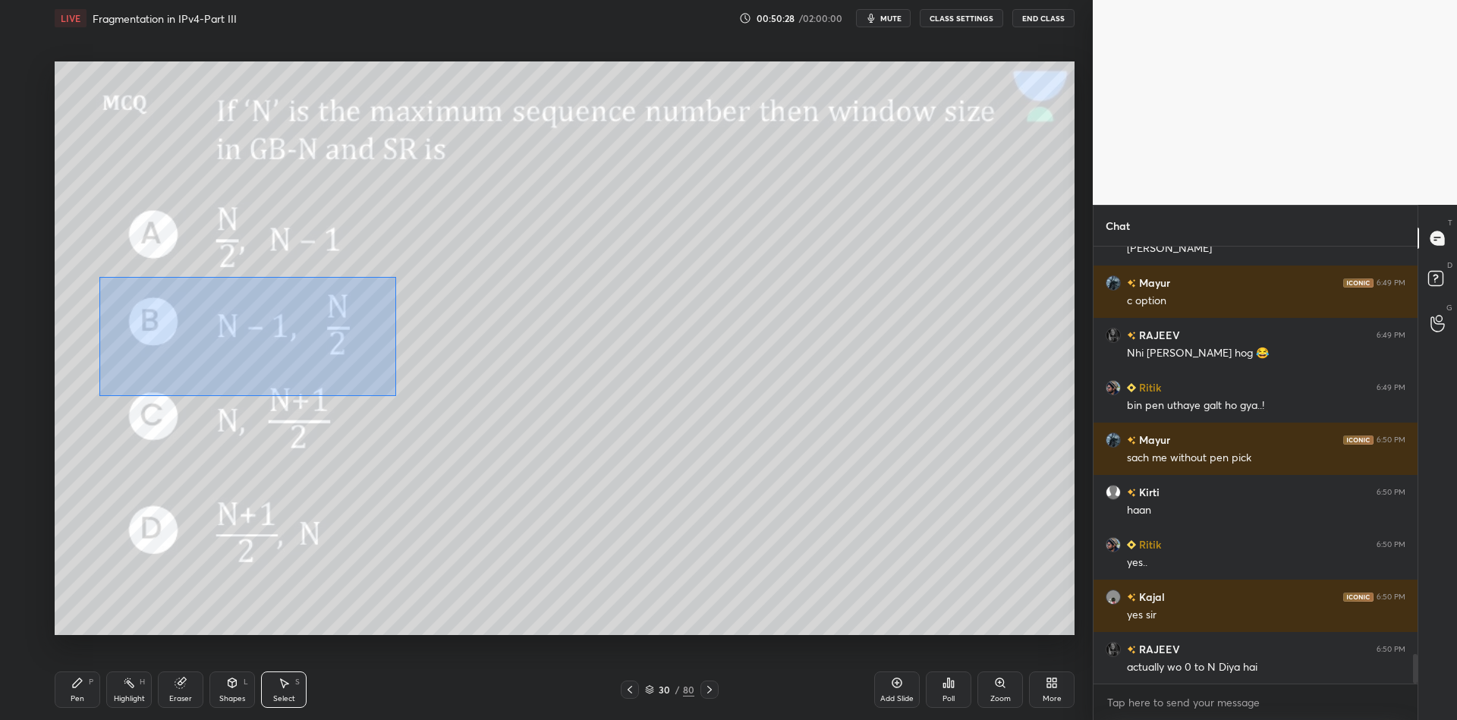
drag, startPoint x: 96, startPoint y: 277, endPoint x: 417, endPoint y: 390, distance: 339.6
click at [395, 395] on div "0 ° Undo Copy Paste here Duplicate Duplicate to new slide Delete" at bounding box center [565, 348] width 1020 height 574
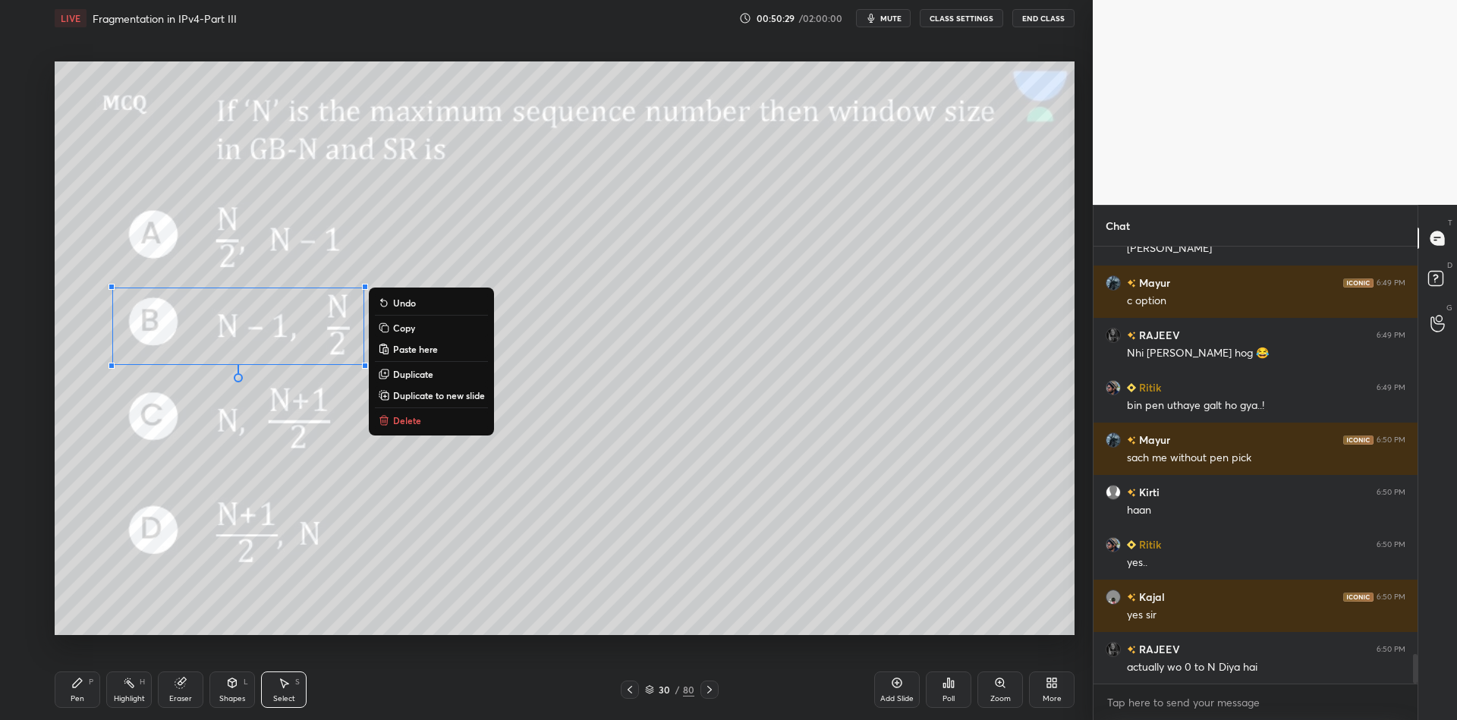
click at [431, 415] on button "Delete" at bounding box center [431, 420] width 113 height 18
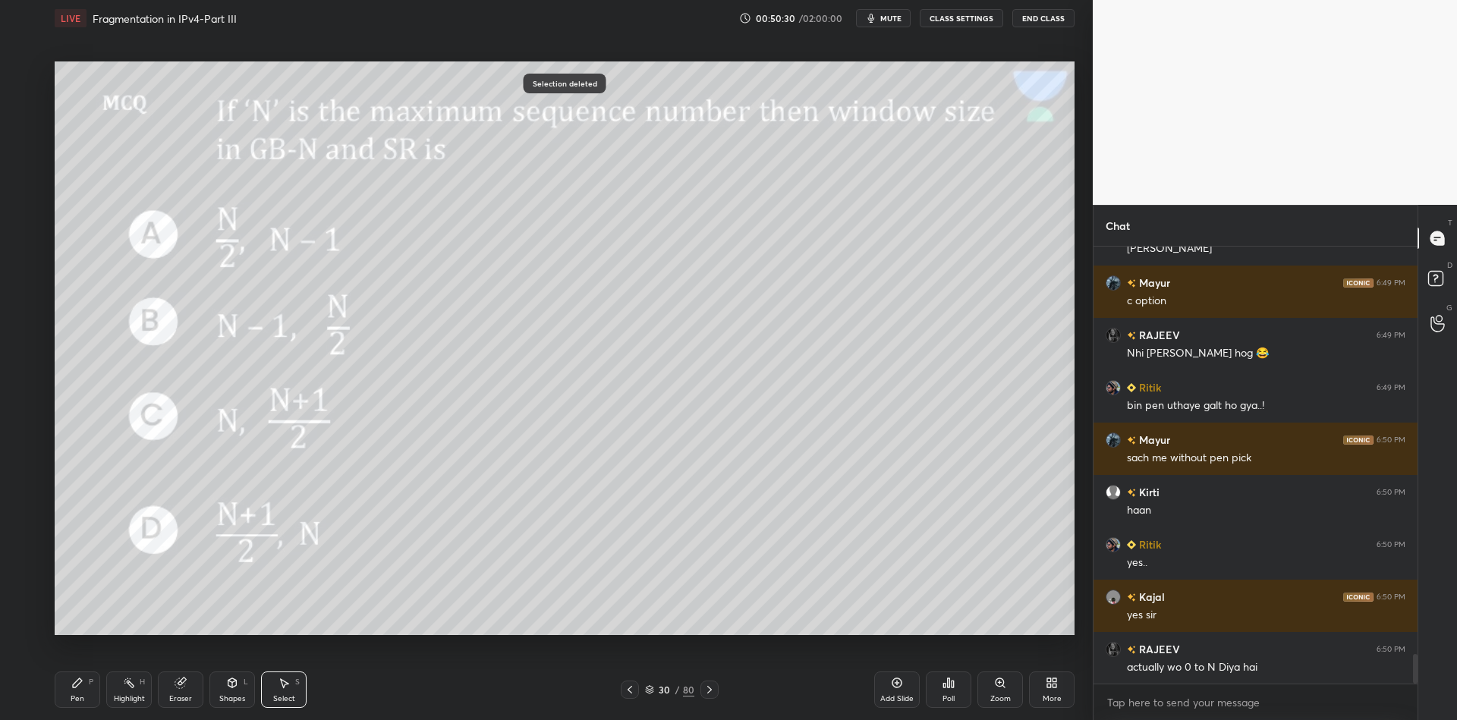
drag, startPoint x: 91, startPoint y: 691, endPoint x: 99, endPoint y: 690, distance: 7.7
click at [96, 691] on div "Pen P" at bounding box center [78, 690] width 46 height 36
click at [128, 695] on div "Highlight" at bounding box center [129, 699] width 31 height 8
click at [87, 699] on div "Pen P" at bounding box center [78, 690] width 46 height 36
drag, startPoint x: 30, startPoint y: 197, endPoint x: 35, endPoint y: 184, distance: 14.0
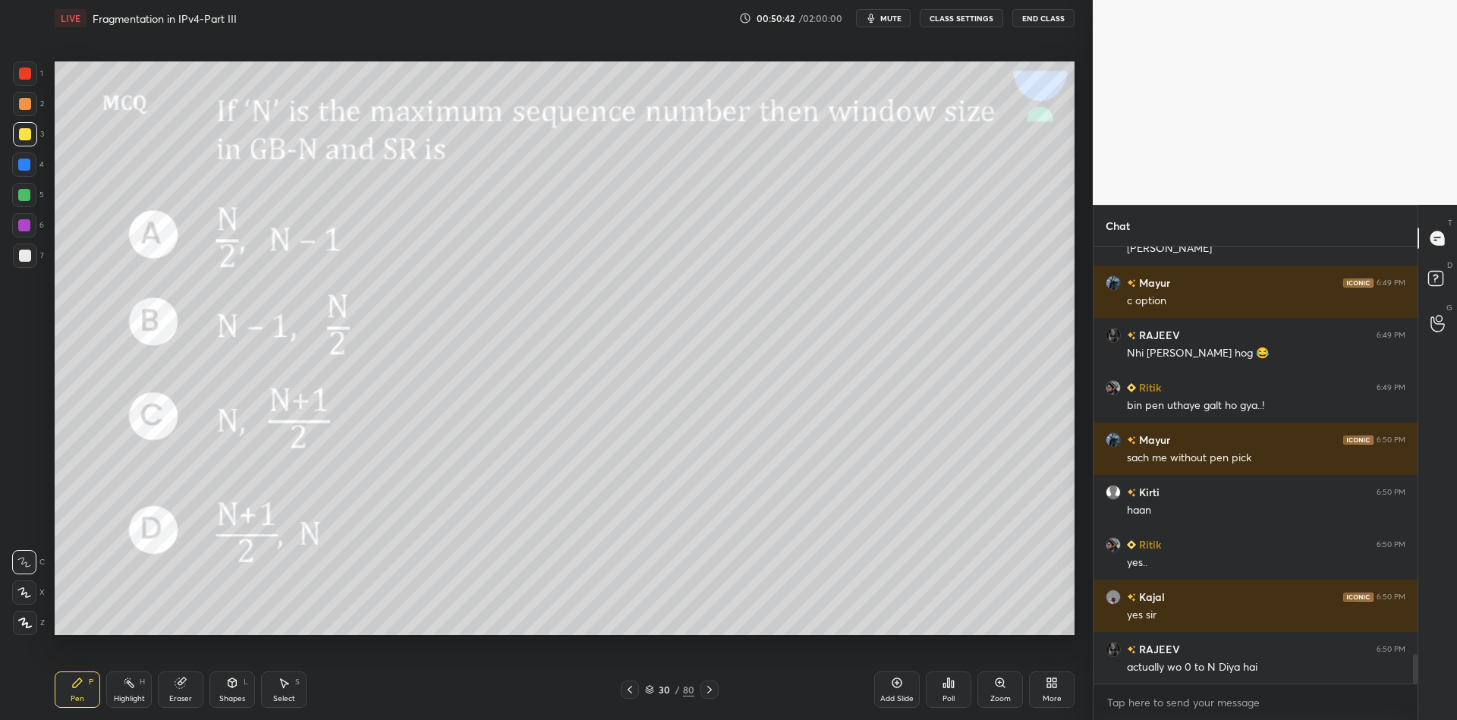
click at [32, 196] on div at bounding box center [24, 195] width 24 height 24
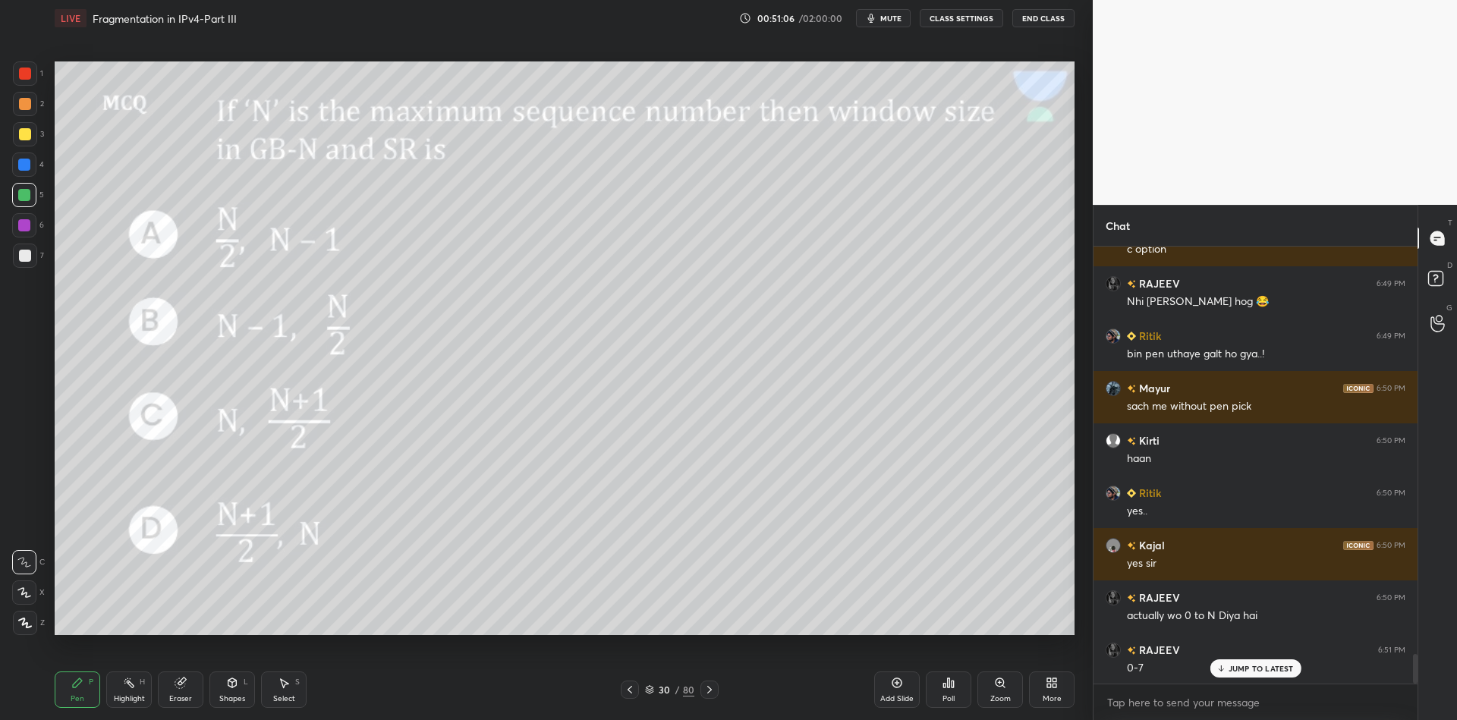
click at [136, 706] on div "Highlight H" at bounding box center [129, 690] width 46 height 36
click at [90, 694] on div "Pen P" at bounding box center [78, 690] width 46 height 36
click at [21, 135] on div at bounding box center [25, 134] width 12 height 12
drag, startPoint x: 80, startPoint y: 704, endPoint x: 75, endPoint y: 683, distance: 21.9
click at [79, 705] on div "Pen P" at bounding box center [78, 690] width 46 height 36
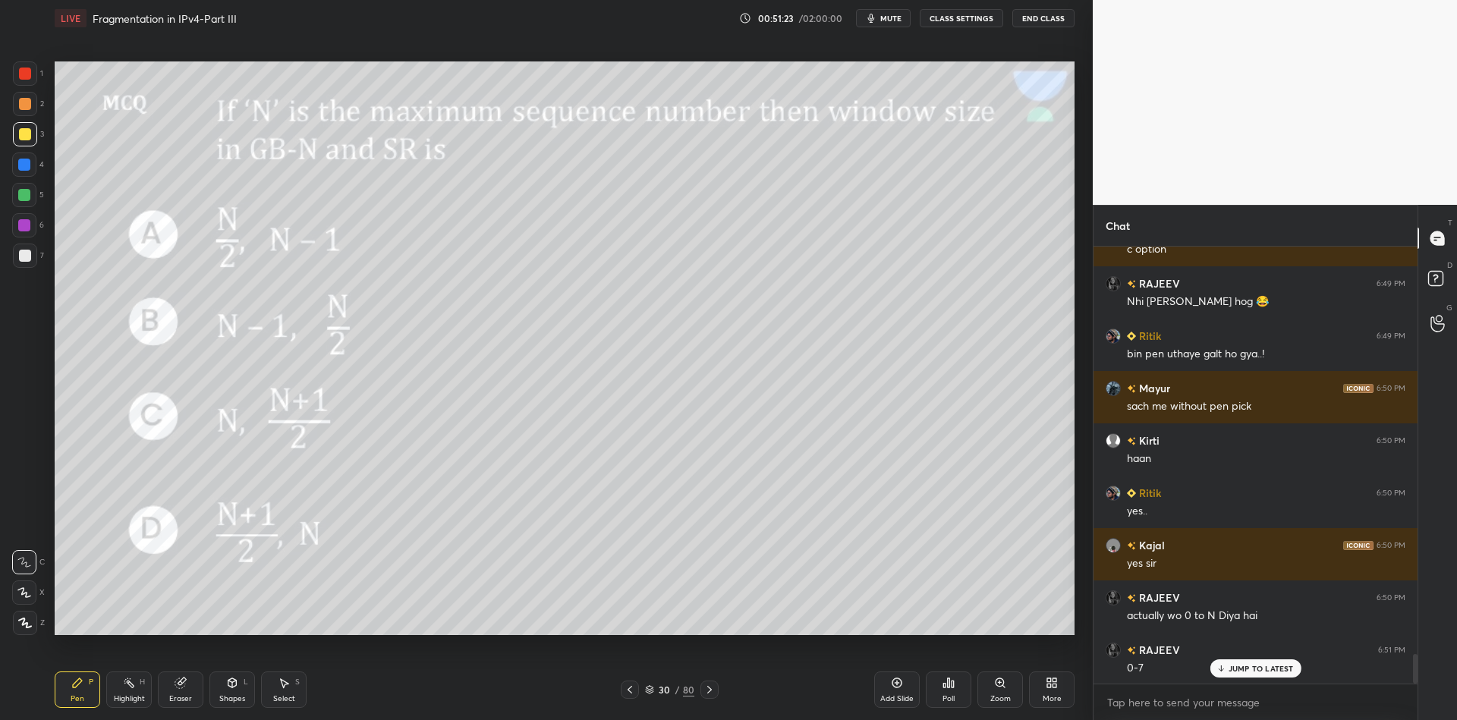
click at [24, 135] on div at bounding box center [25, 134] width 12 height 12
drag, startPoint x: 140, startPoint y: 694, endPoint x: 162, endPoint y: 657, distance: 42.6
click at [140, 692] on div "Highlight H" at bounding box center [129, 690] width 46 height 36
click at [66, 712] on div "Pen P Highlight H Eraser Shapes L Select S 30 / 80 Add Slide Poll Zoom More" at bounding box center [565, 690] width 1020 height 61
click at [27, 139] on div at bounding box center [25, 134] width 24 height 24
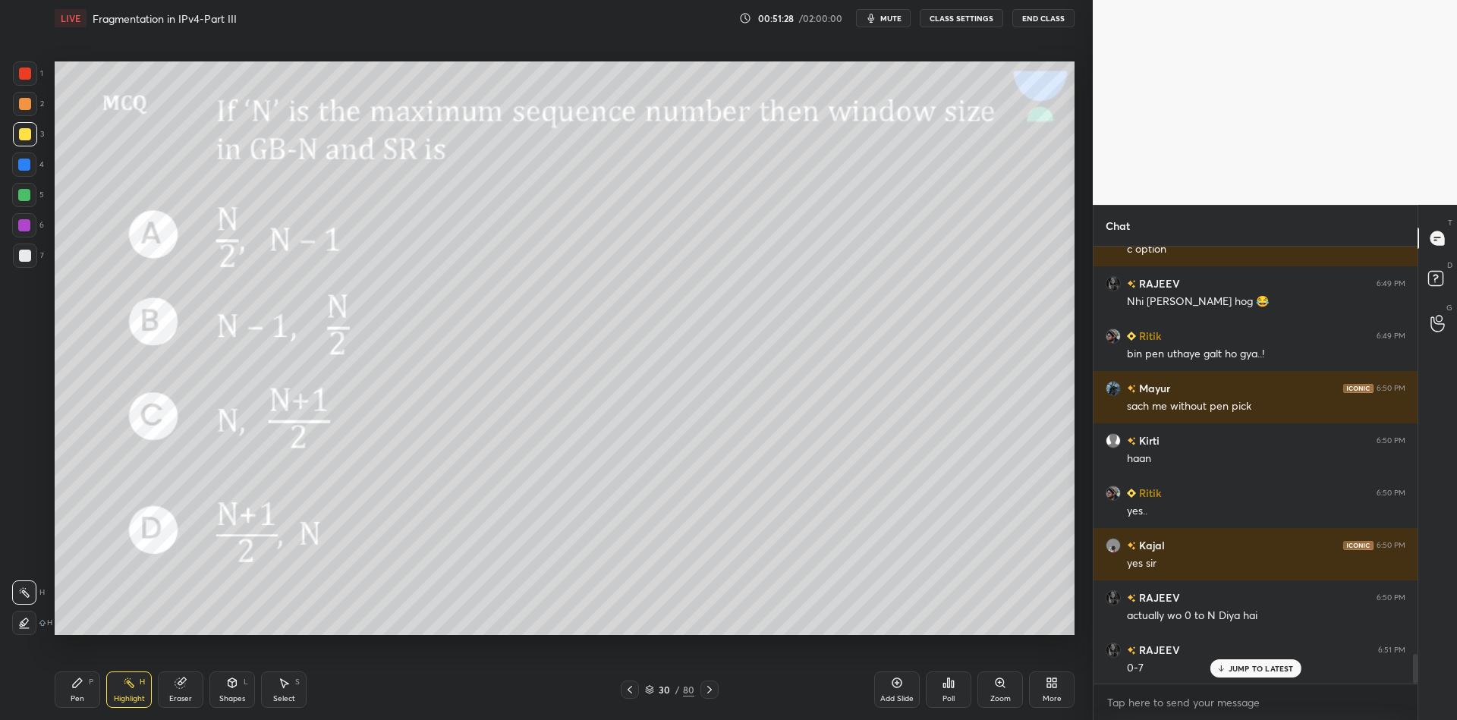
click at [74, 699] on div "Pen" at bounding box center [78, 699] width 14 height 8
drag, startPoint x: 231, startPoint y: 700, endPoint x: 225, endPoint y: 670, distance: 30.1
click at [231, 697] on div "Shapes" at bounding box center [232, 699] width 26 height 8
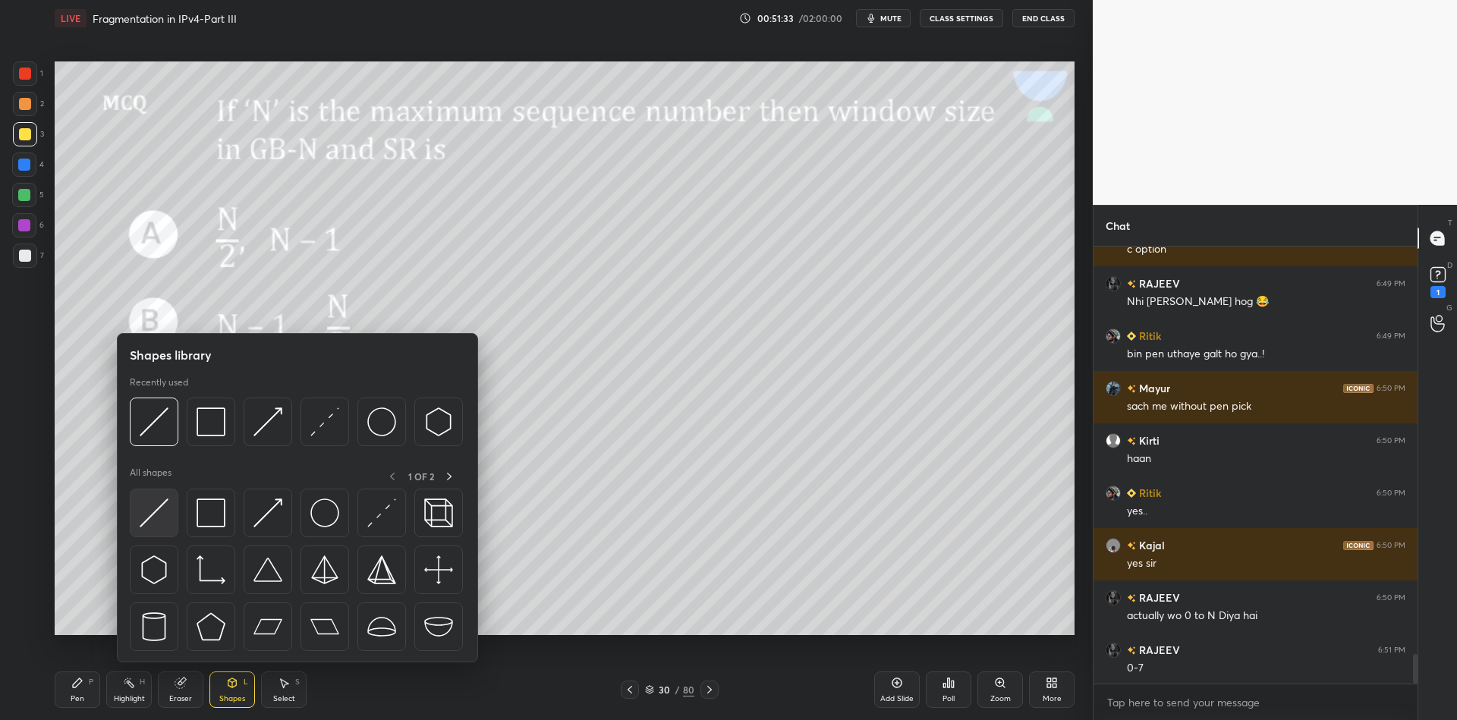
click at [172, 502] on div at bounding box center [154, 513] width 49 height 49
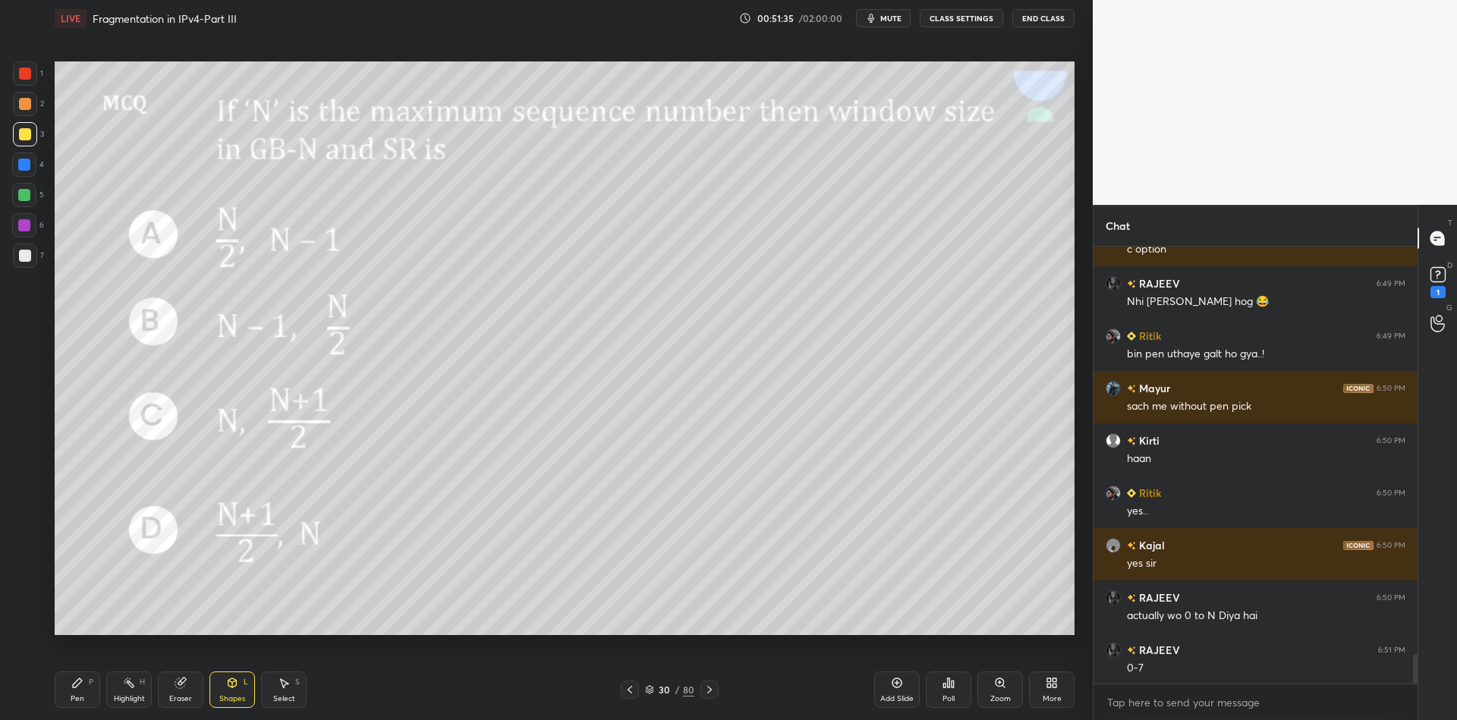
click at [78, 691] on div "Pen P" at bounding box center [78, 690] width 46 height 36
click at [235, 686] on icon at bounding box center [232, 683] width 12 height 12
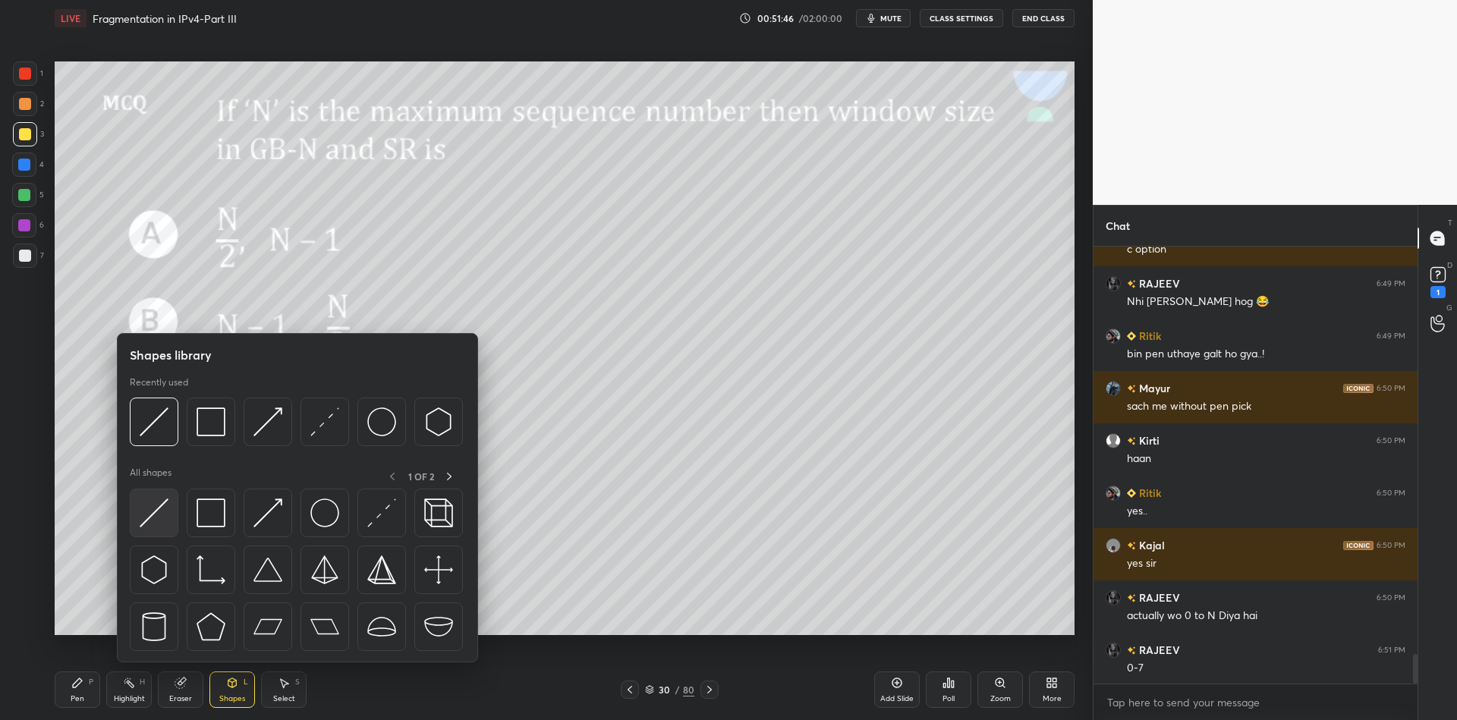
click at [177, 495] on div at bounding box center [297, 574] width 335 height 171
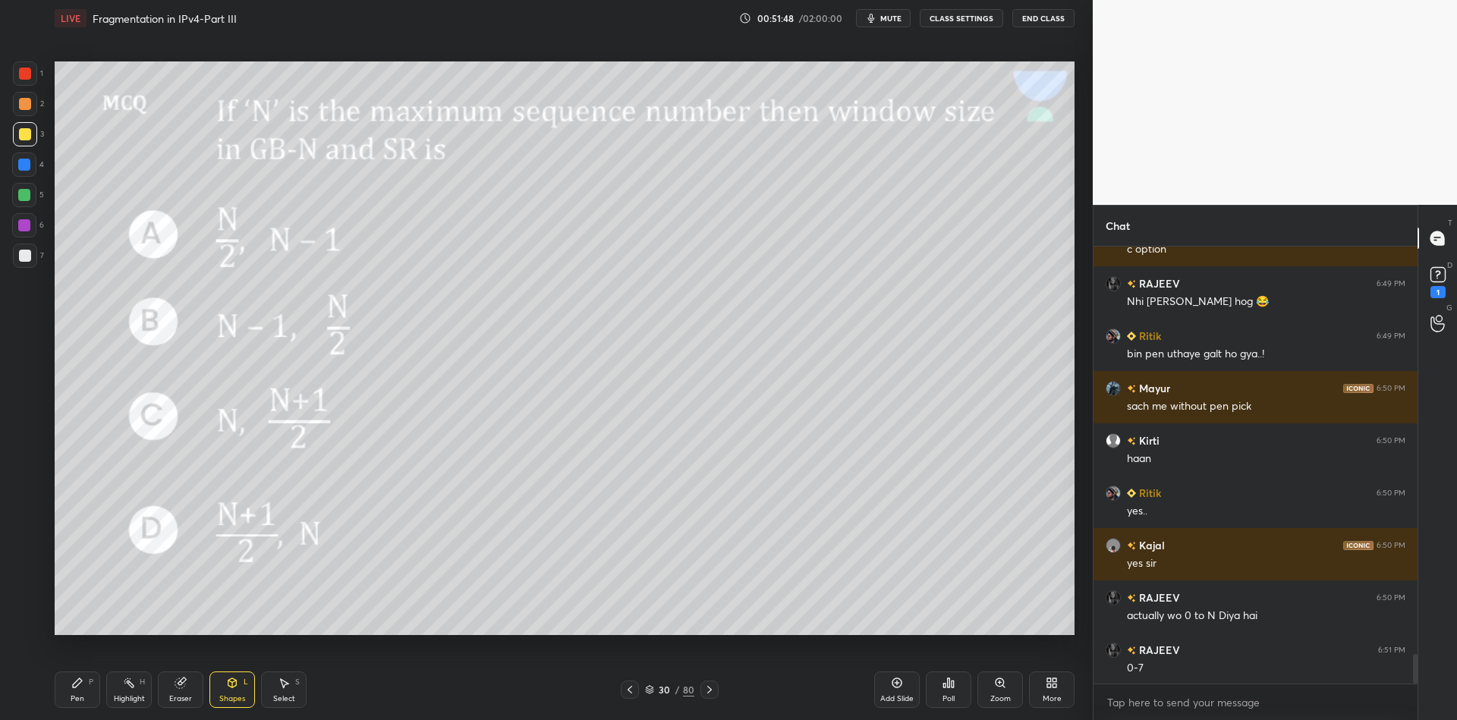
click at [77, 706] on div "Pen P" at bounding box center [78, 690] width 46 height 36
click at [134, 698] on div "Highlight" at bounding box center [129, 699] width 31 height 8
click at [77, 700] on div "Pen" at bounding box center [78, 699] width 14 height 8
click at [128, 698] on div "Highlight" at bounding box center [129, 699] width 31 height 8
click at [83, 692] on div "Pen P" at bounding box center [78, 690] width 46 height 36
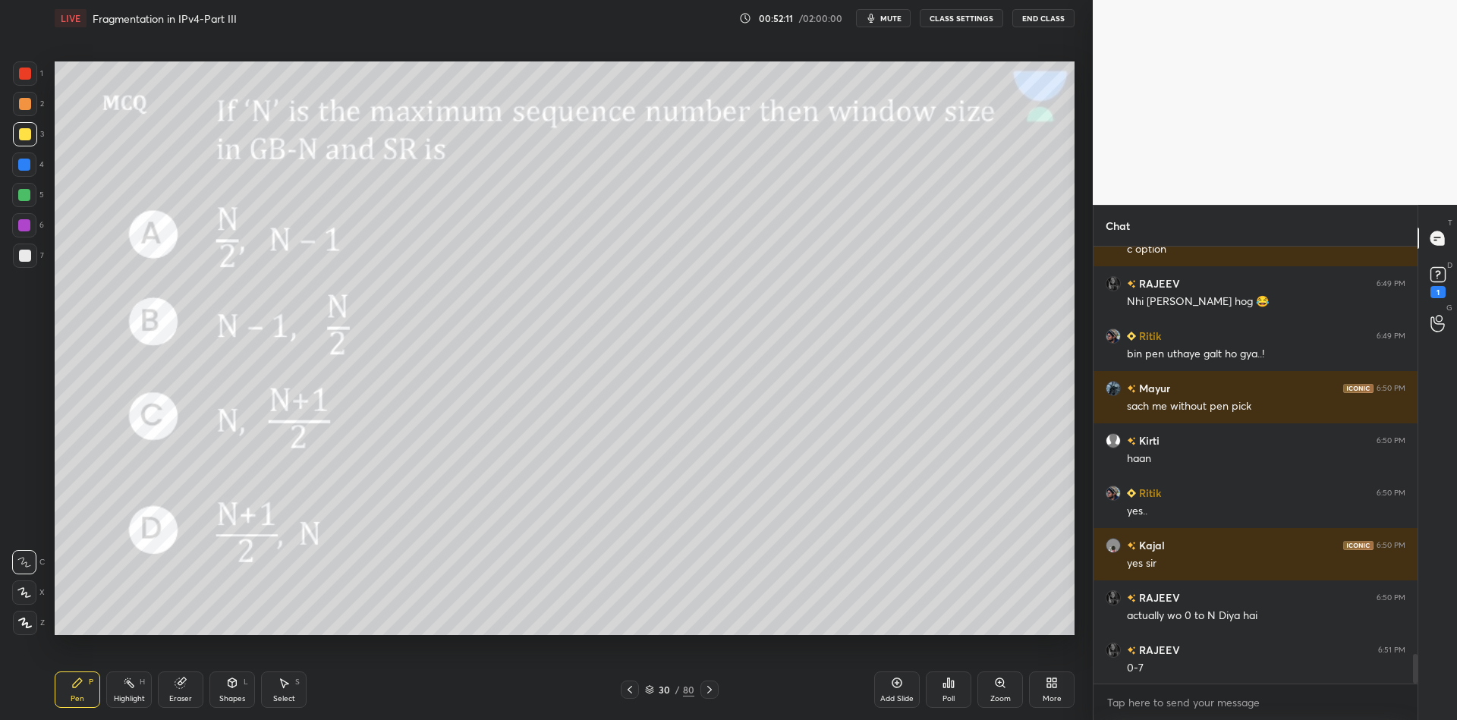
drag, startPoint x: 121, startPoint y: 701, endPoint x: 165, endPoint y: 666, distance: 56.8
click at [123, 698] on div "Highlight" at bounding box center [129, 699] width 31 height 8
click at [72, 694] on div "Pen P" at bounding box center [78, 690] width 46 height 36
click at [235, 687] on icon at bounding box center [232, 683] width 12 height 12
drag, startPoint x: 86, startPoint y: 687, endPoint x: 101, endPoint y: 682, distance: 16.1
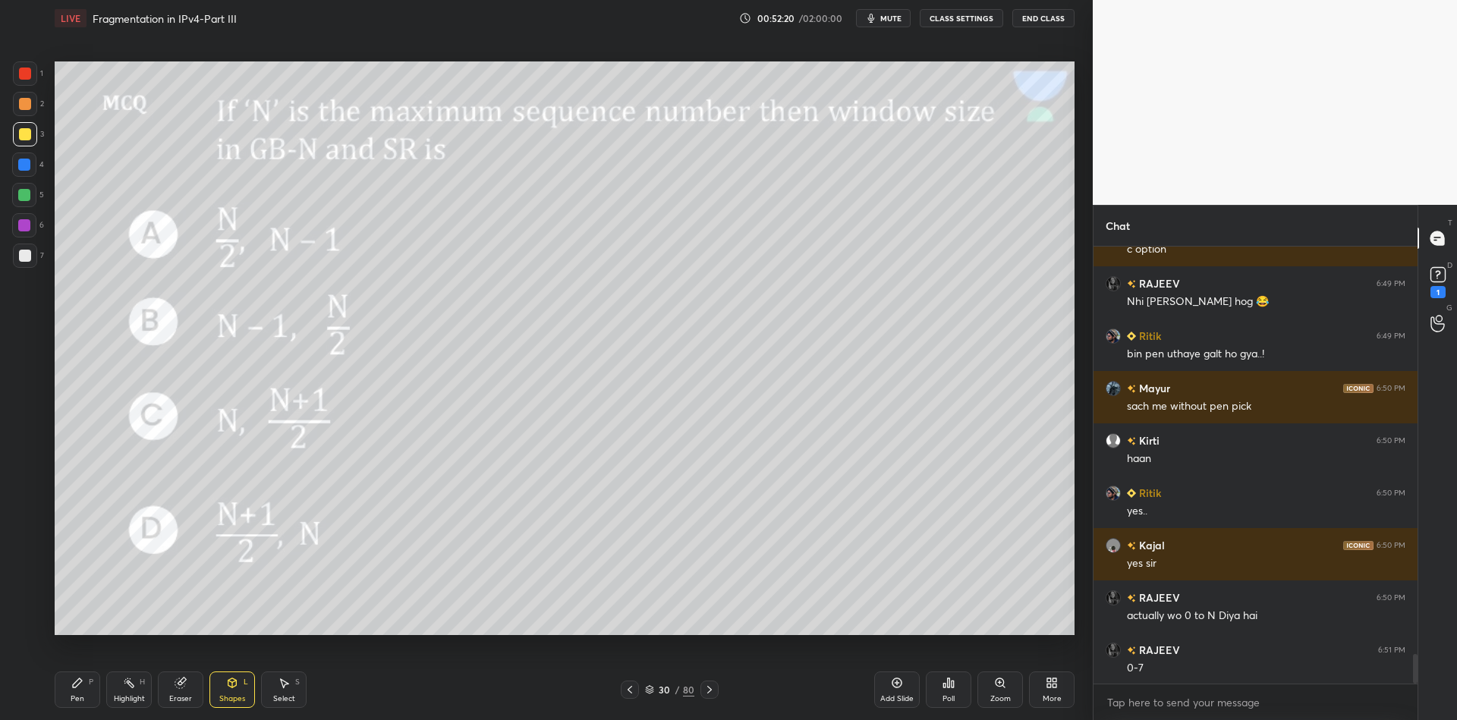
click at [83, 693] on div "Pen P" at bounding box center [78, 690] width 46 height 36
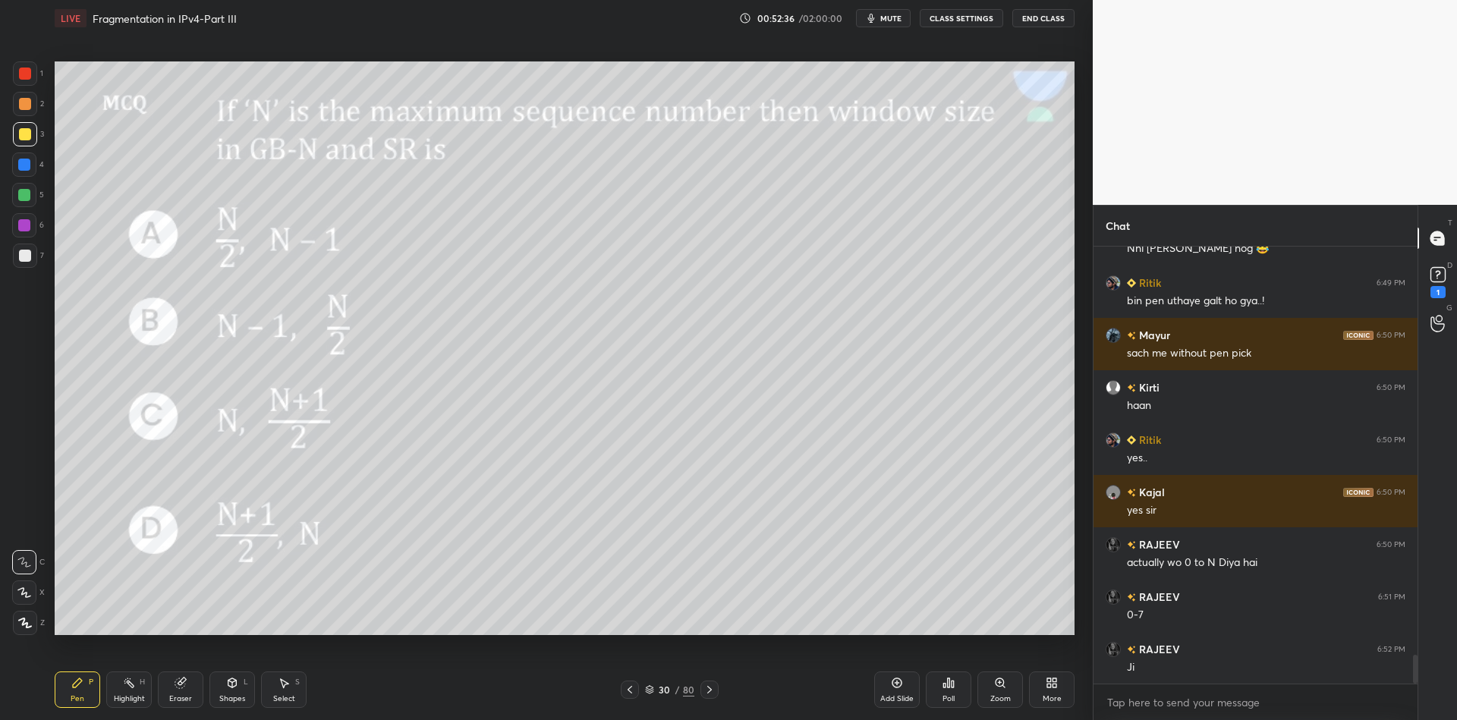
click at [29, 197] on div at bounding box center [24, 195] width 12 height 12
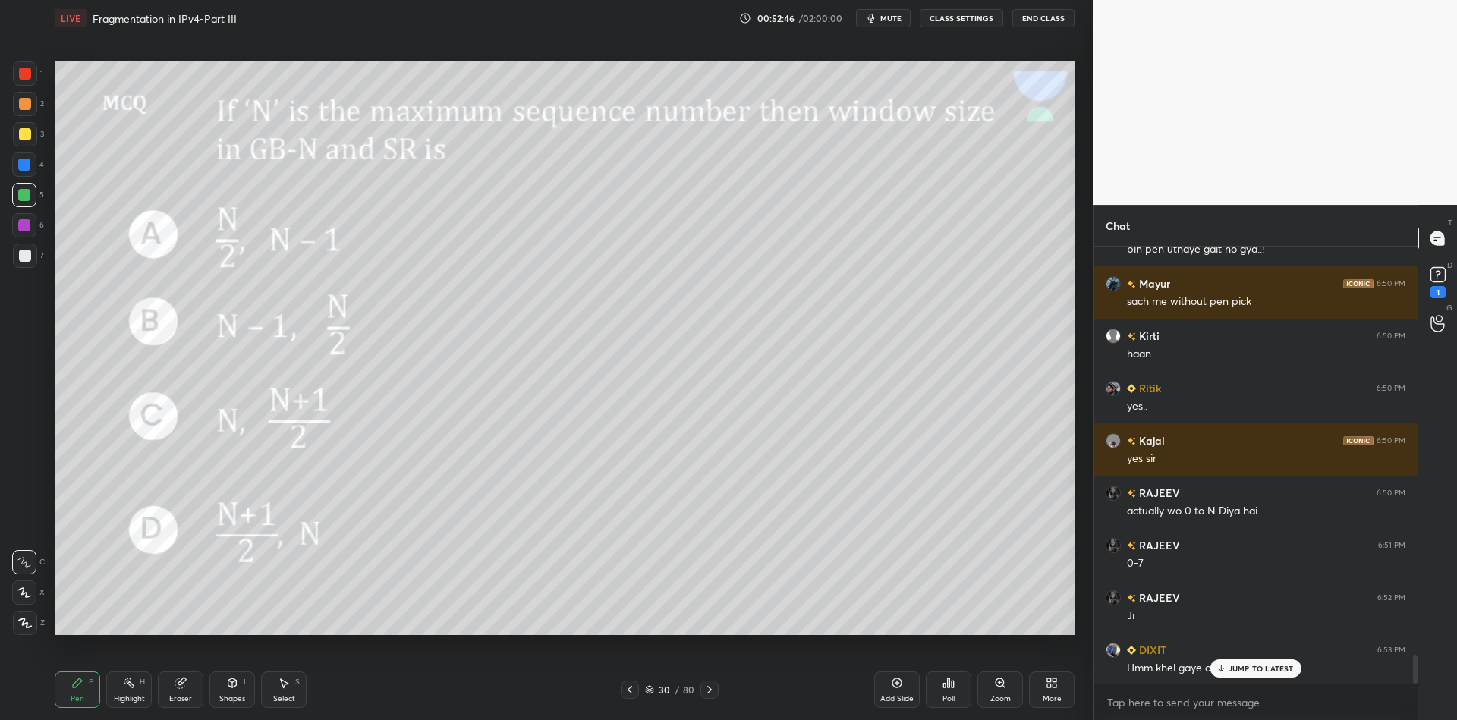
click at [118, 703] on div "Highlight" at bounding box center [129, 699] width 31 height 8
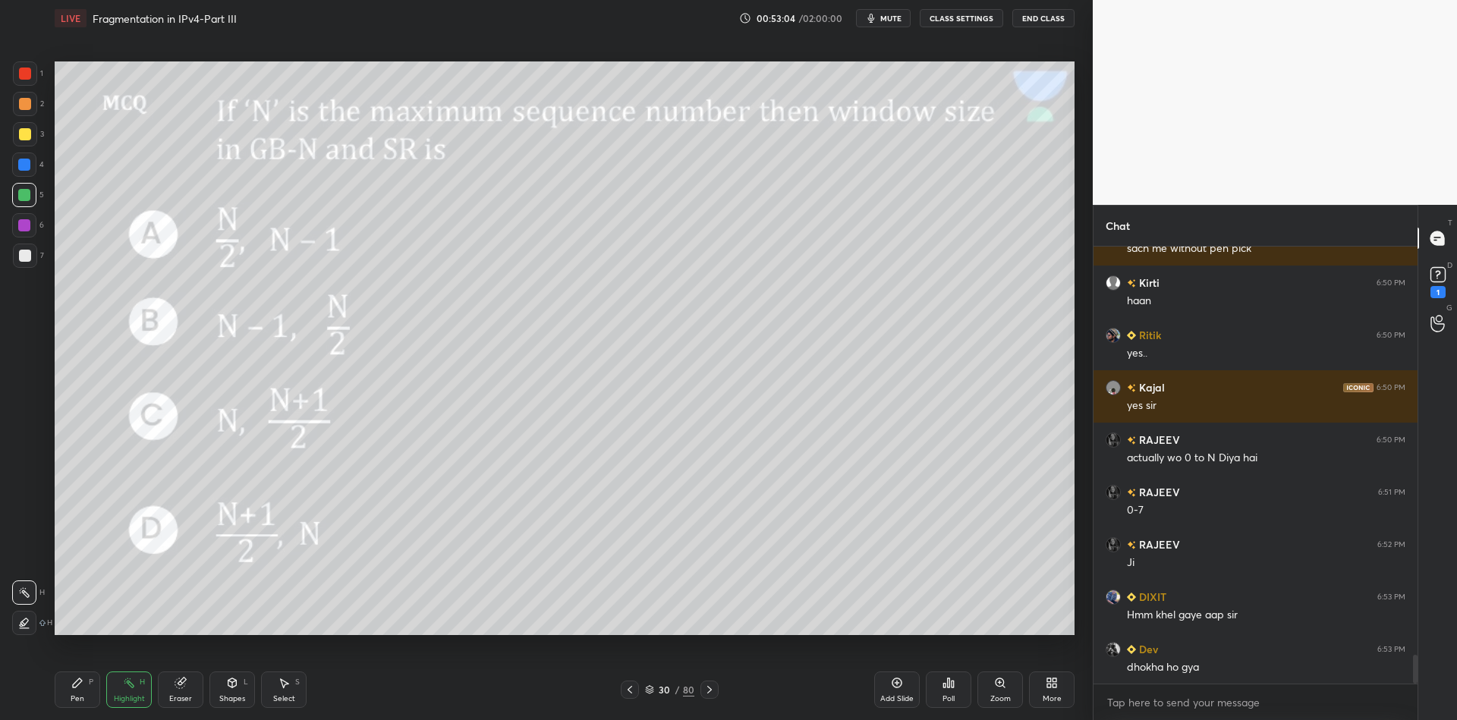
scroll to position [6310, 0]
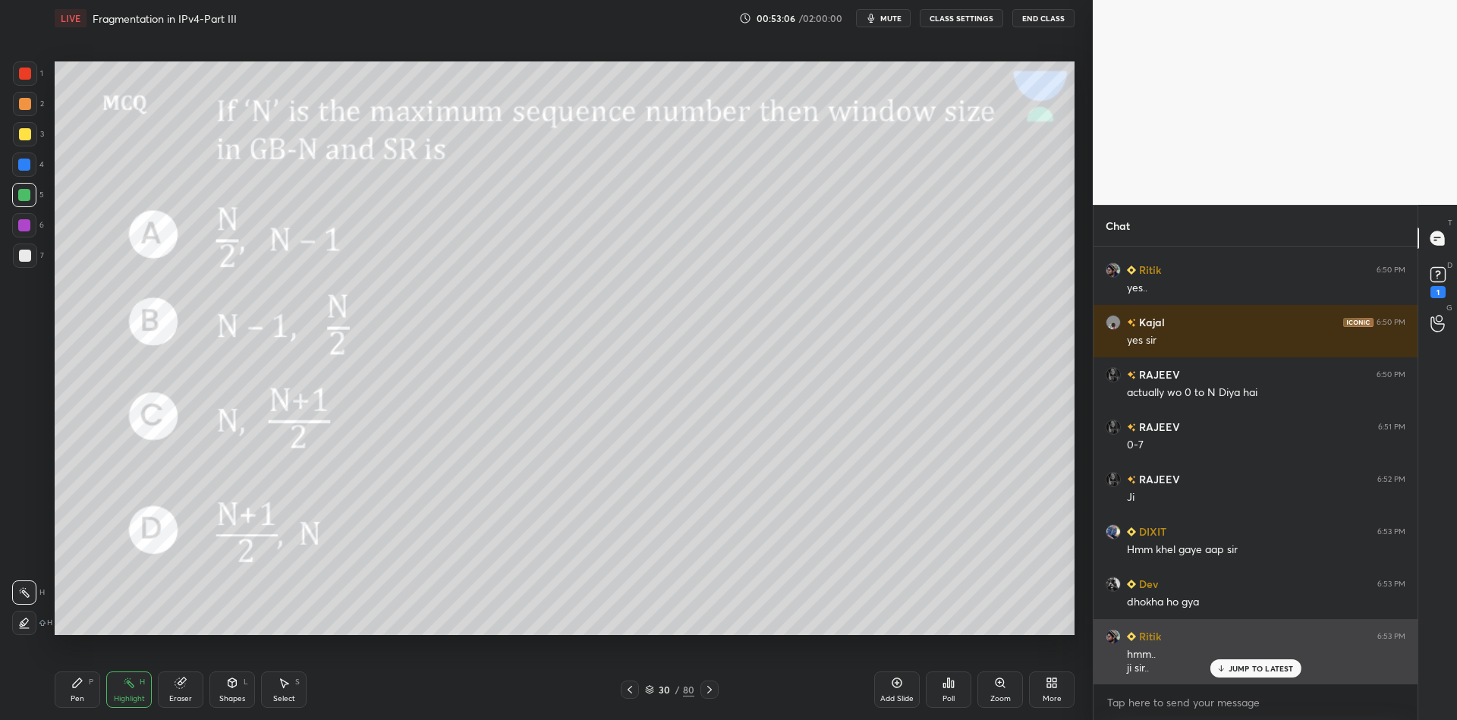
click at [1239, 672] on p "JUMP TO LATEST" at bounding box center [1261, 668] width 65 height 9
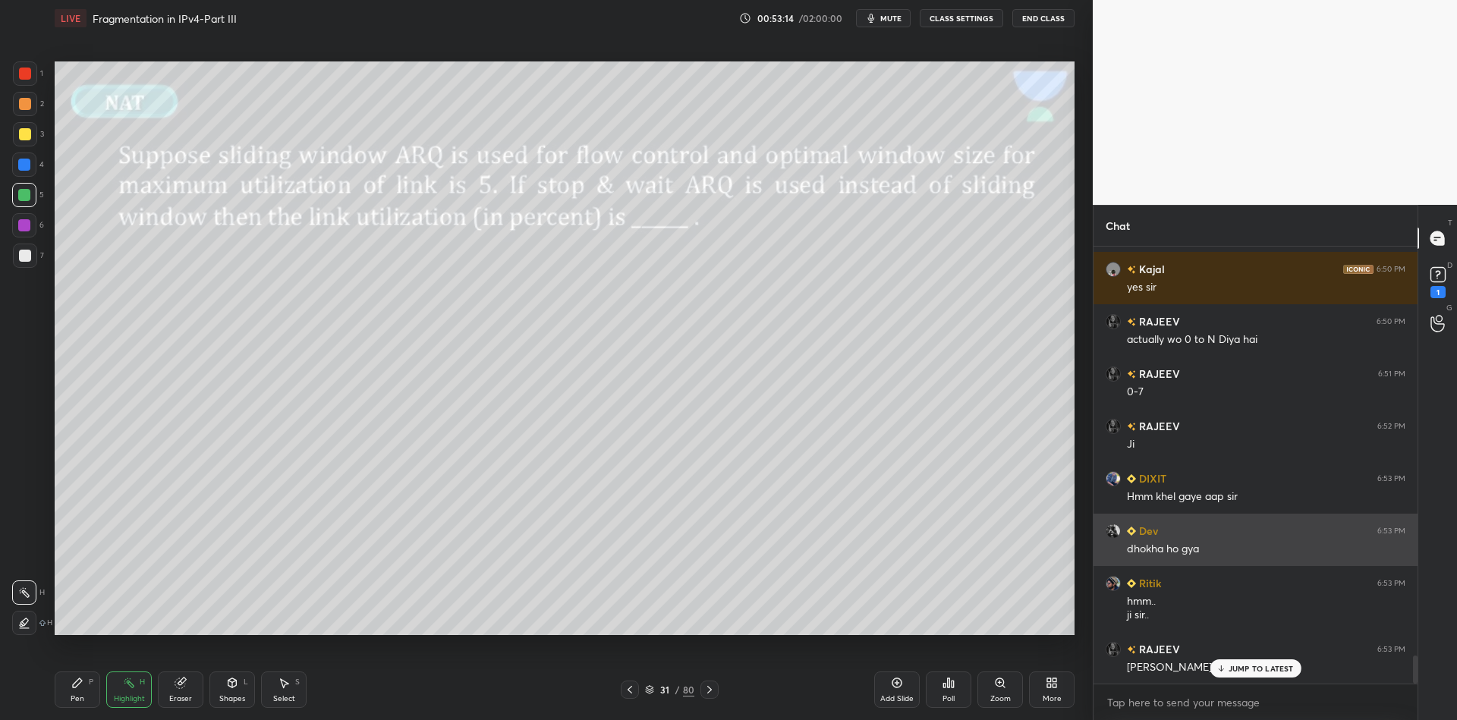
scroll to position [6456, 0]
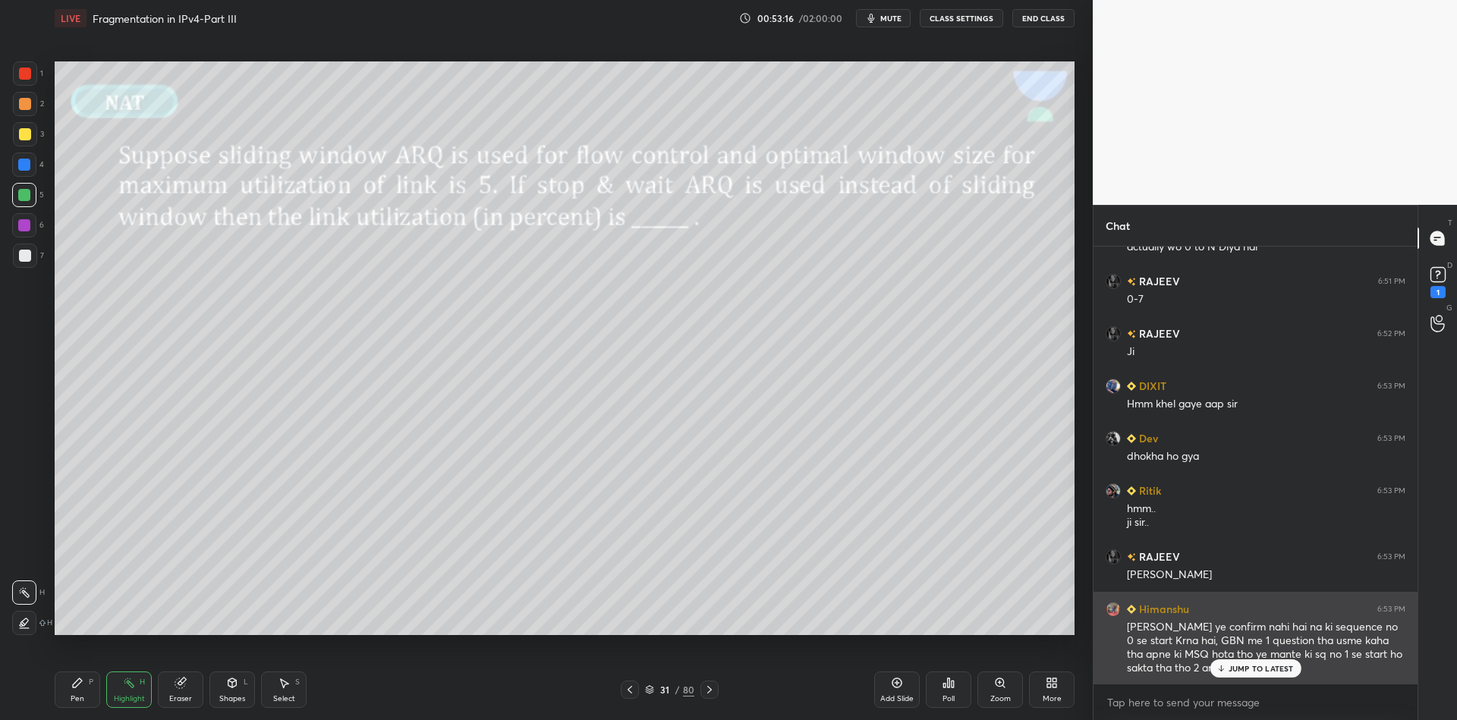
click at [1245, 666] on p "JUMP TO LATEST" at bounding box center [1261, 668] width 65 height 9
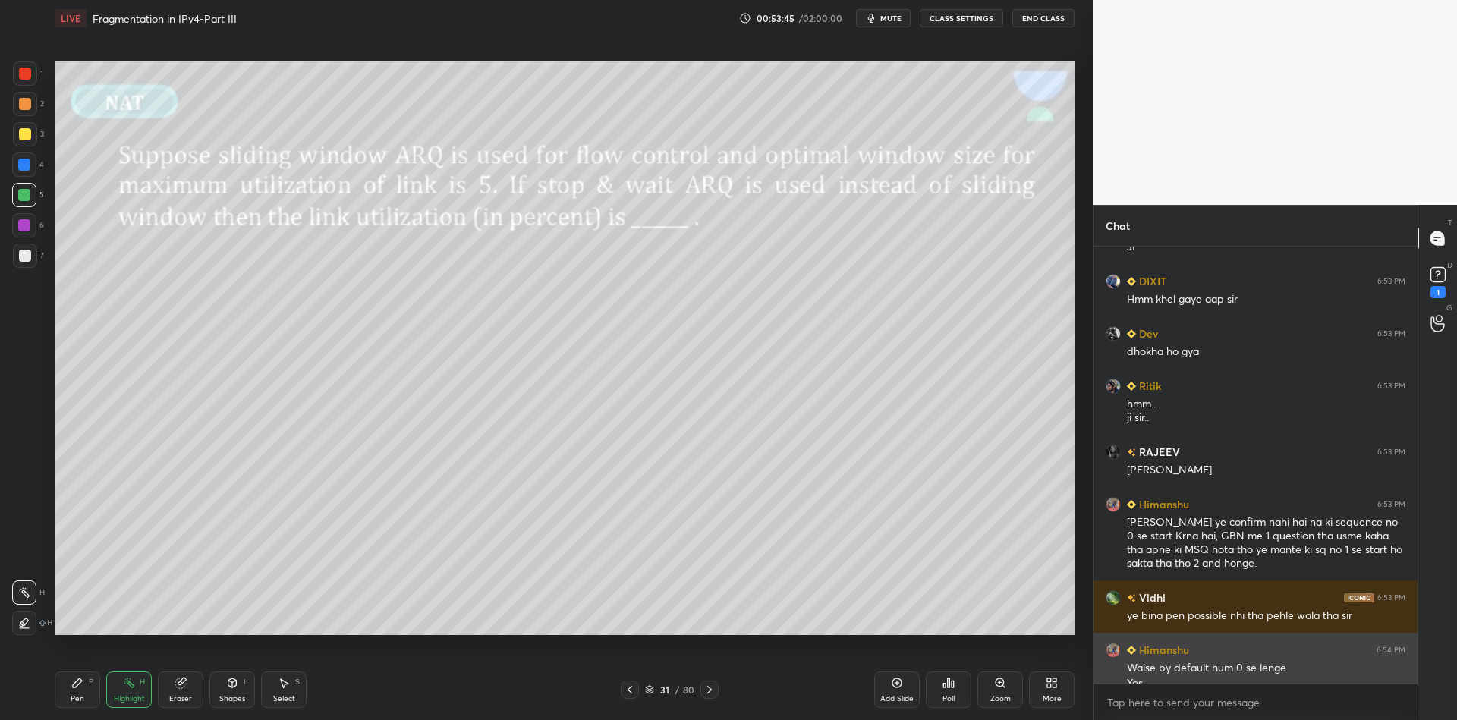
scroll to position [6575, 0]
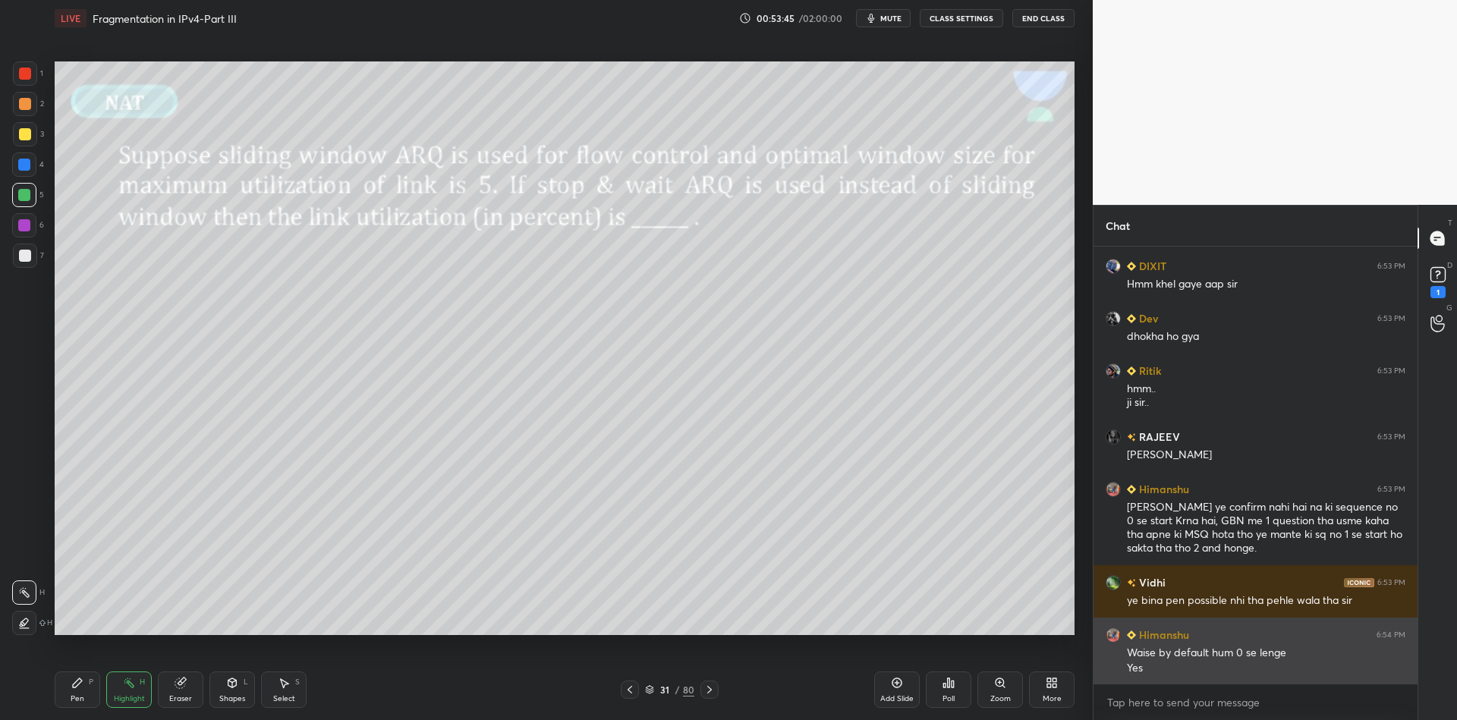
click at [1239, 713] on p "JUMP TO LATEST" at bounding box center [1261, 717] width 65 height 9
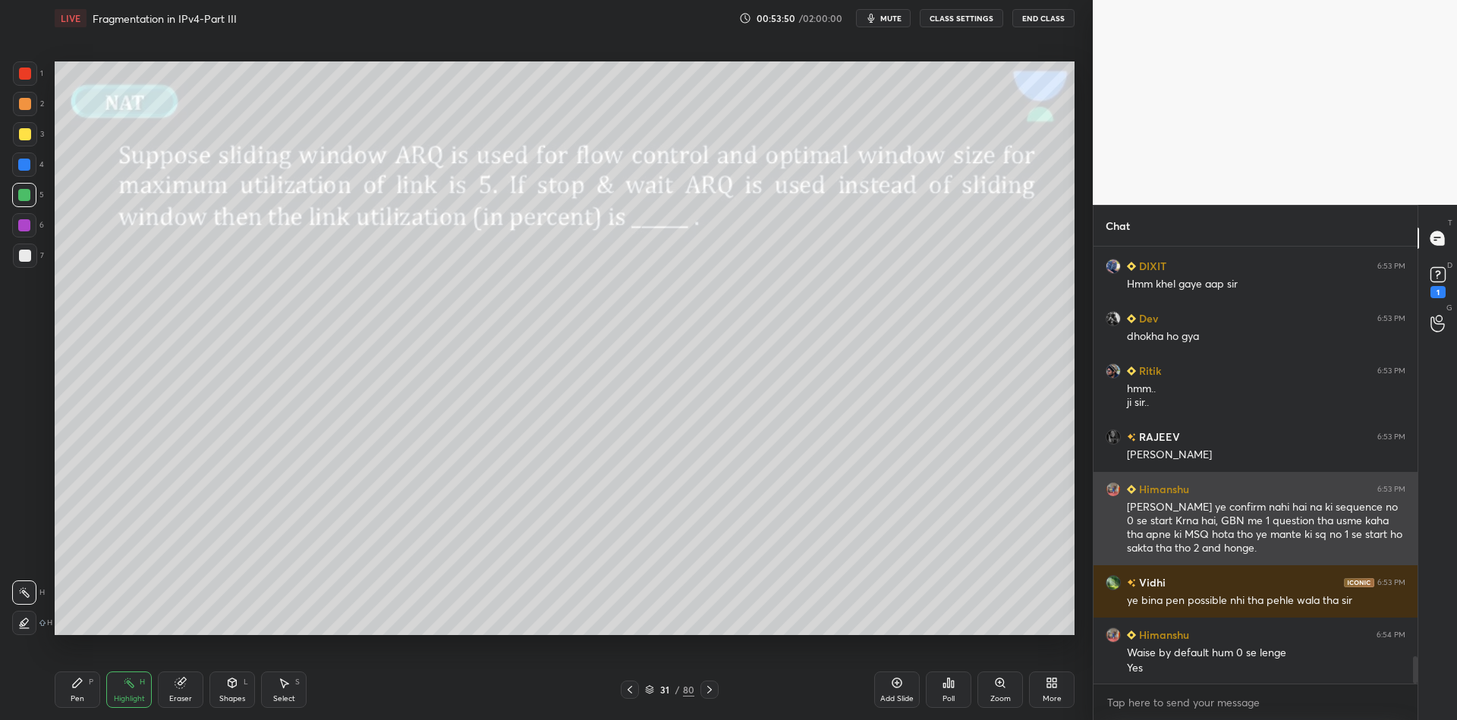
scroll to position [5, 5]
type textarea "x"
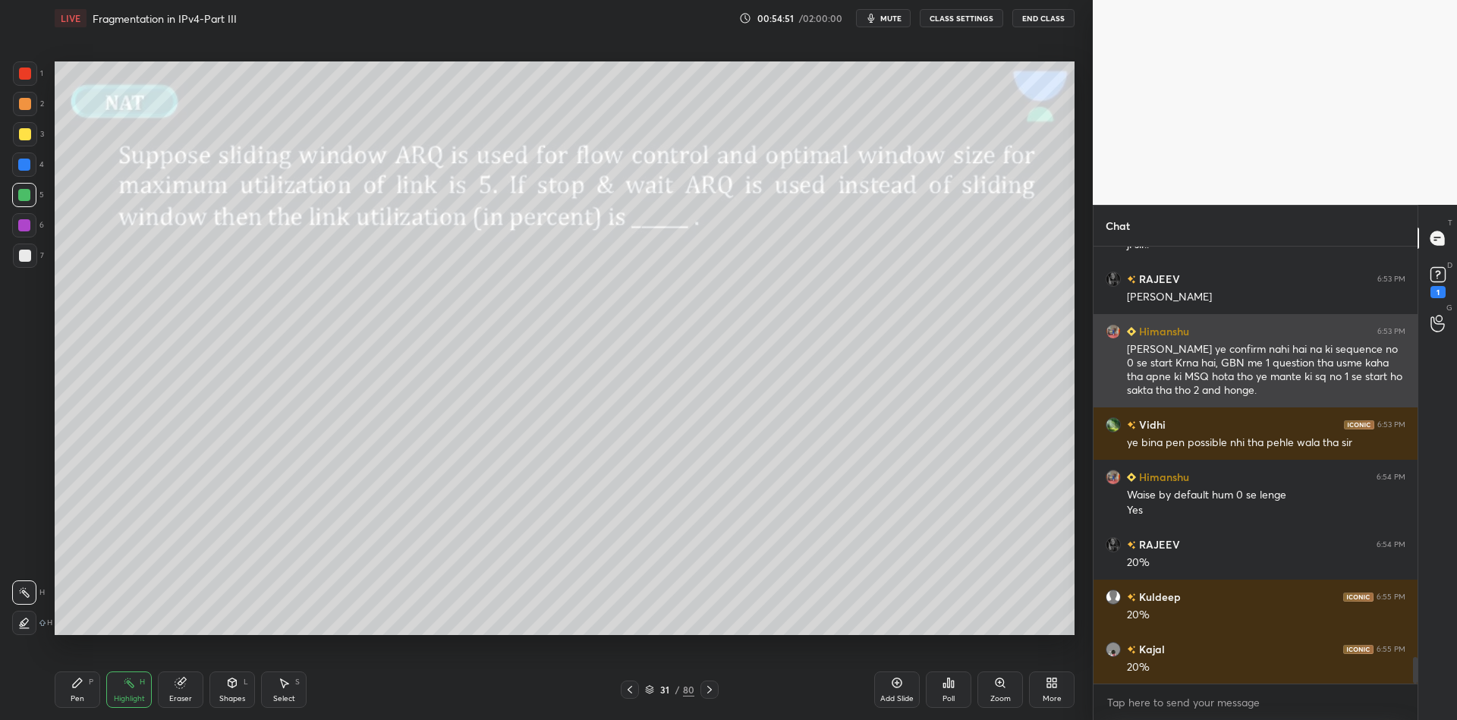
scroll to position [6785, 0]
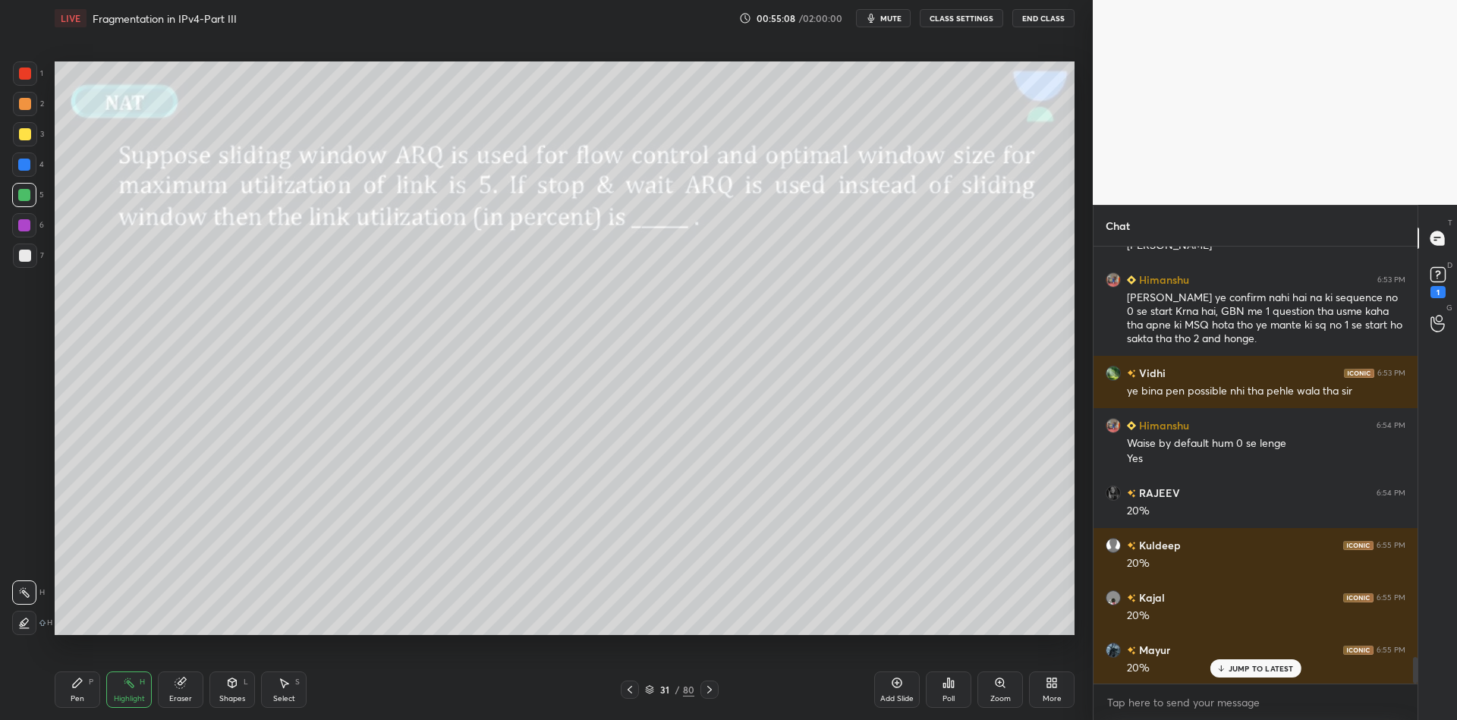
drag, startPoint x: 84, startPoint y: 700, endPoint x: 110, endPoint y: 691, distance: 27.1
click at [87, 700] on div "Pen P" at bounding box center [78, 690] width 46 height 36
click at [124, 691] on div "Highlight H" at bounding box center [129, 690] width 46 height 36
click at [649, 688] on icon at bounding box center [649, 689] width 9 height 9
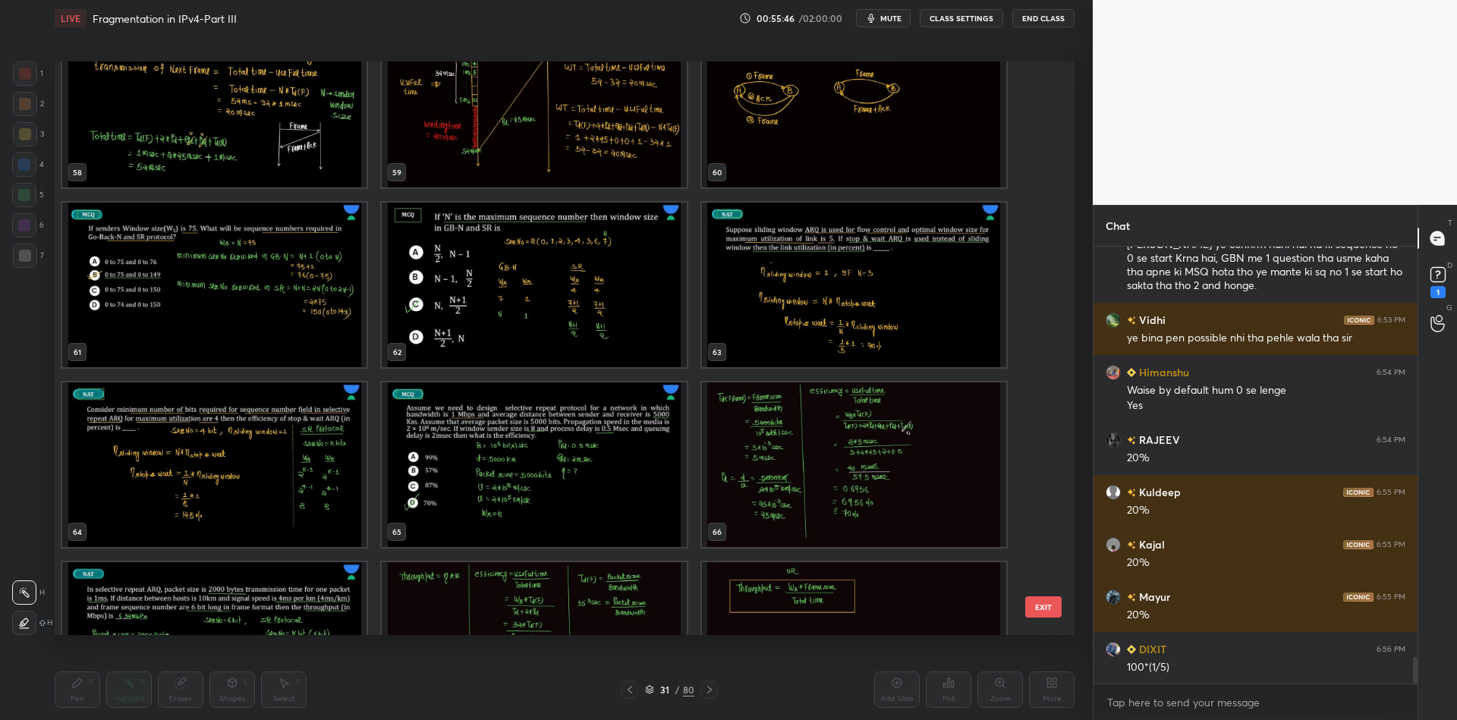
scroll to position [3462, 0]
click at [830, 322] on img "grid" at bounding box center [854, 286] width 304 height 165
click at [1037, 597] on button "EXIT" at bounding box center [1043, 607] width 36 height 21
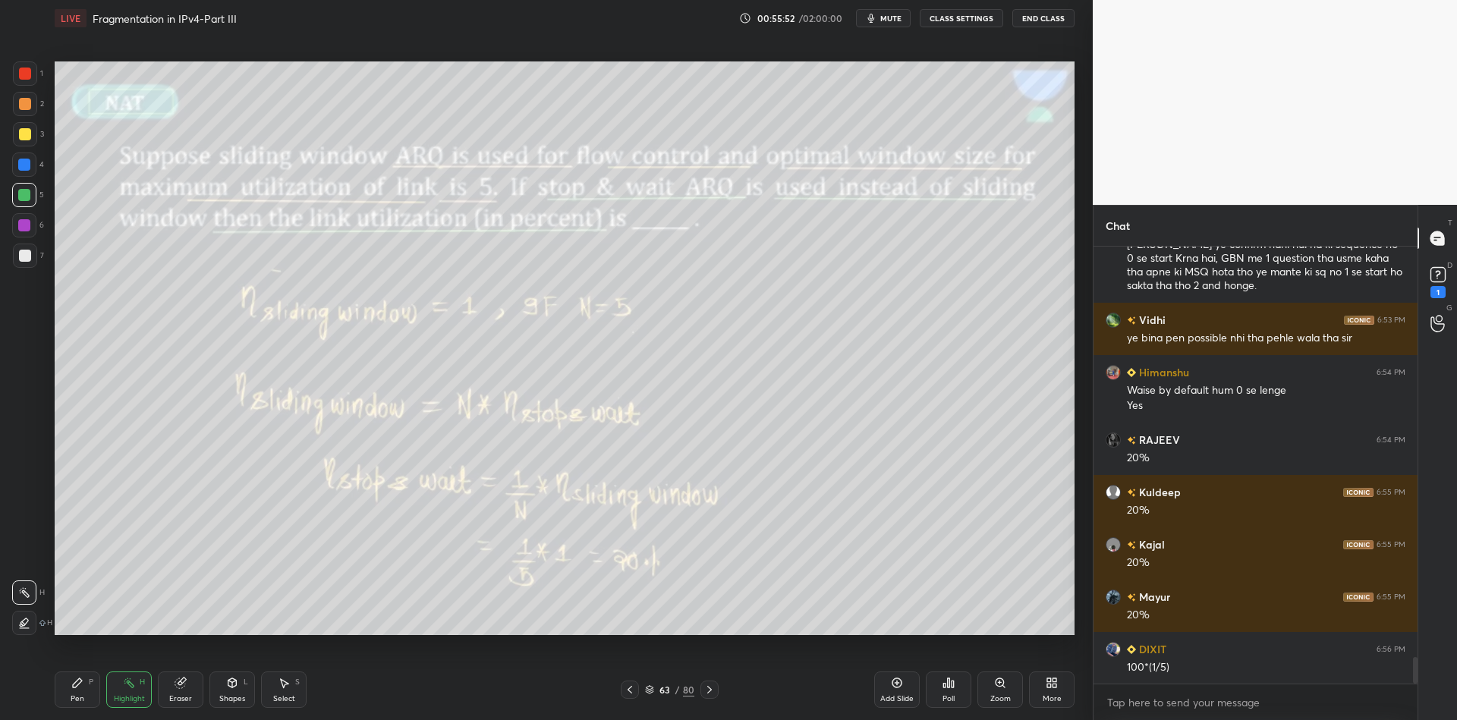
drag, startPoint x: 77, startPoint y: 697, endPoint x: 87, endPoint y: 697, distance: 9.1
click at [83, 698] on div "Pen" at bounding box center [78, 699] width 14 height 8
click at [121, 700] on div "Highlight" at bounding box center [129, 699] width 31 height 8
click at [181, 701] on div "Eraser" at bounding box center [180, 699] width 23 height 8
click at [124, 695] on div "Highlight" at bounding box center [129, 699] width 31 height 8
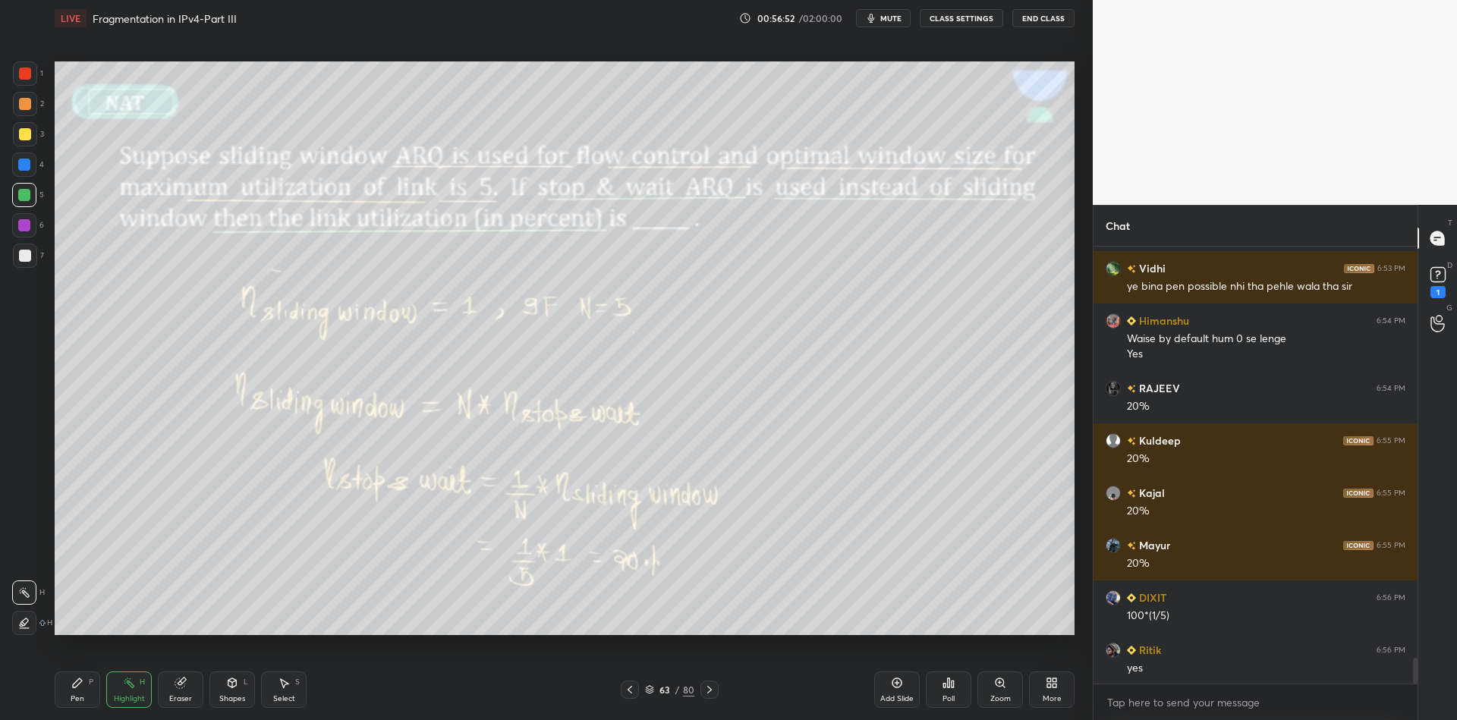
scroll to position [6943, 0]
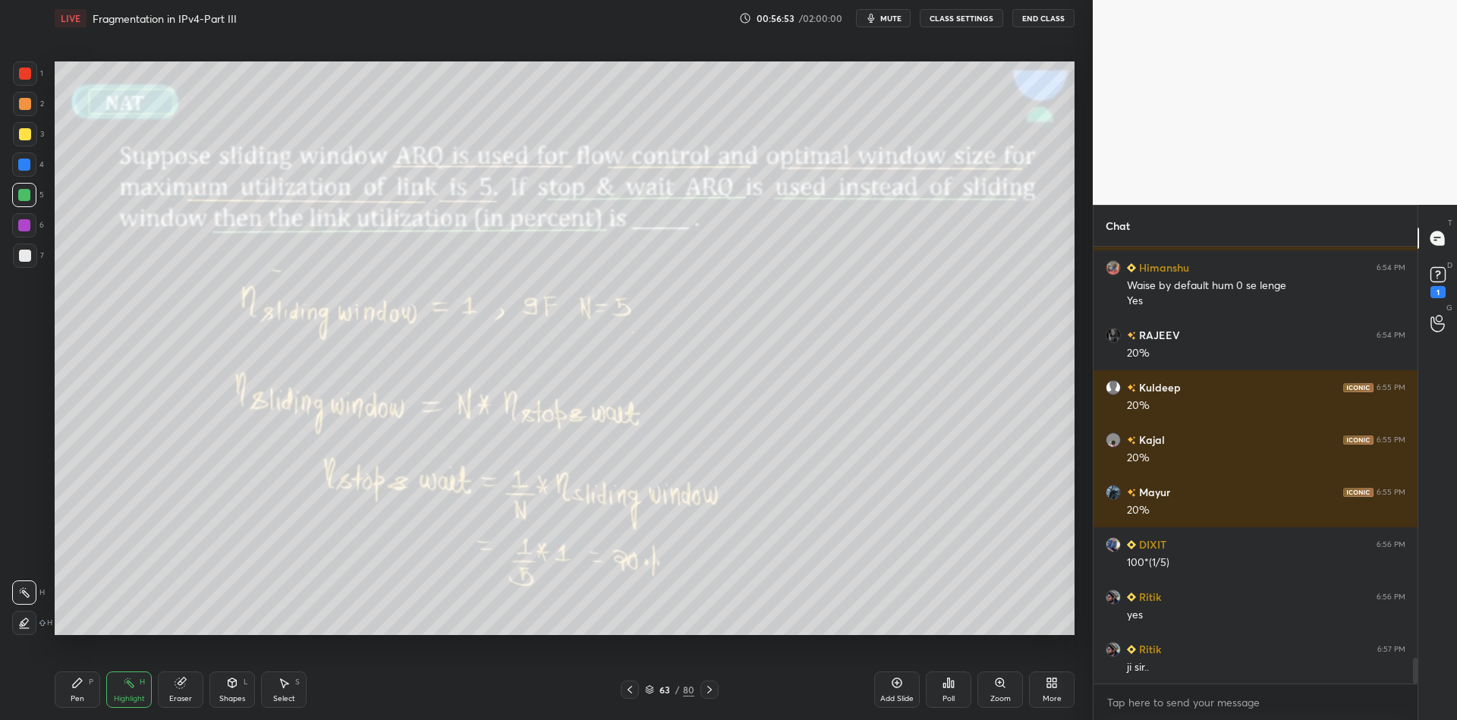
click at [650, 685] on div "63 / 80" at bounding box center [669, 690] width 49 height 14
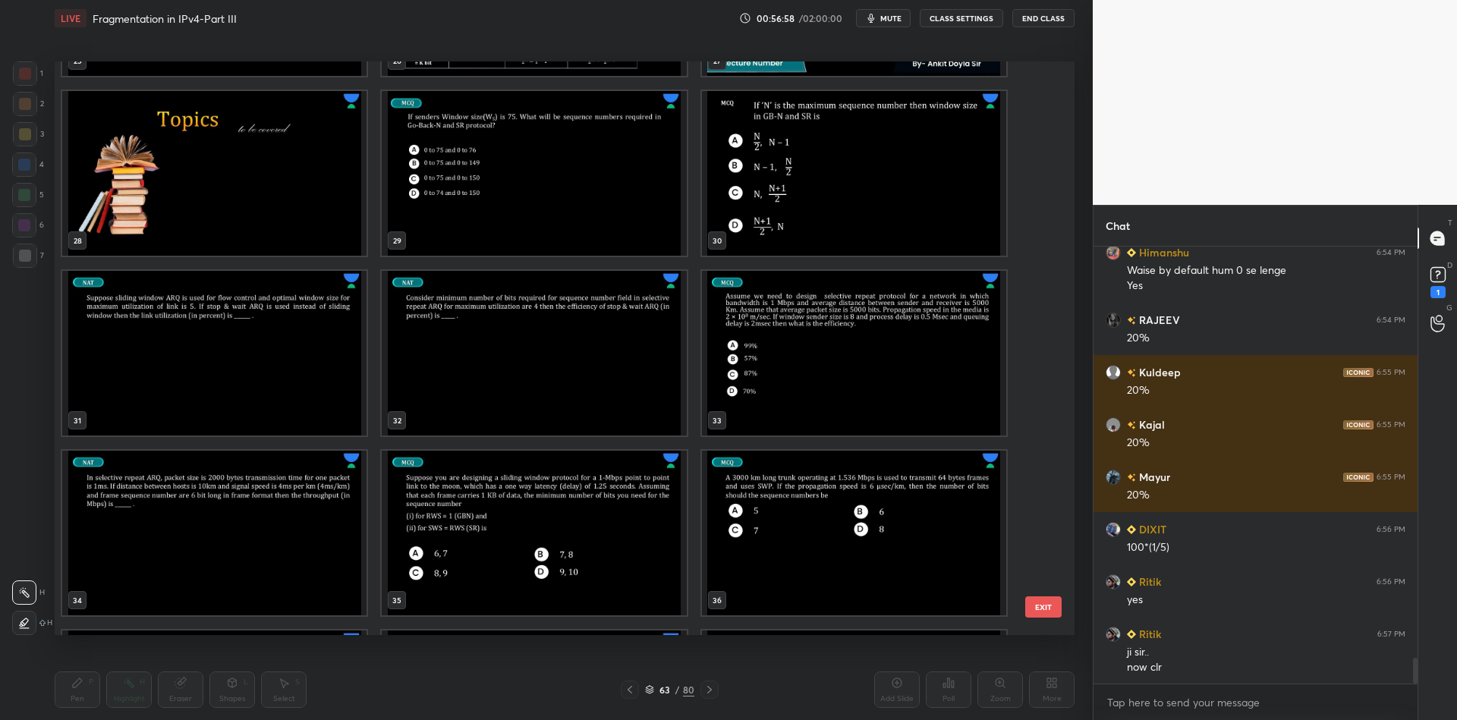
scroll to position [1594, 0]
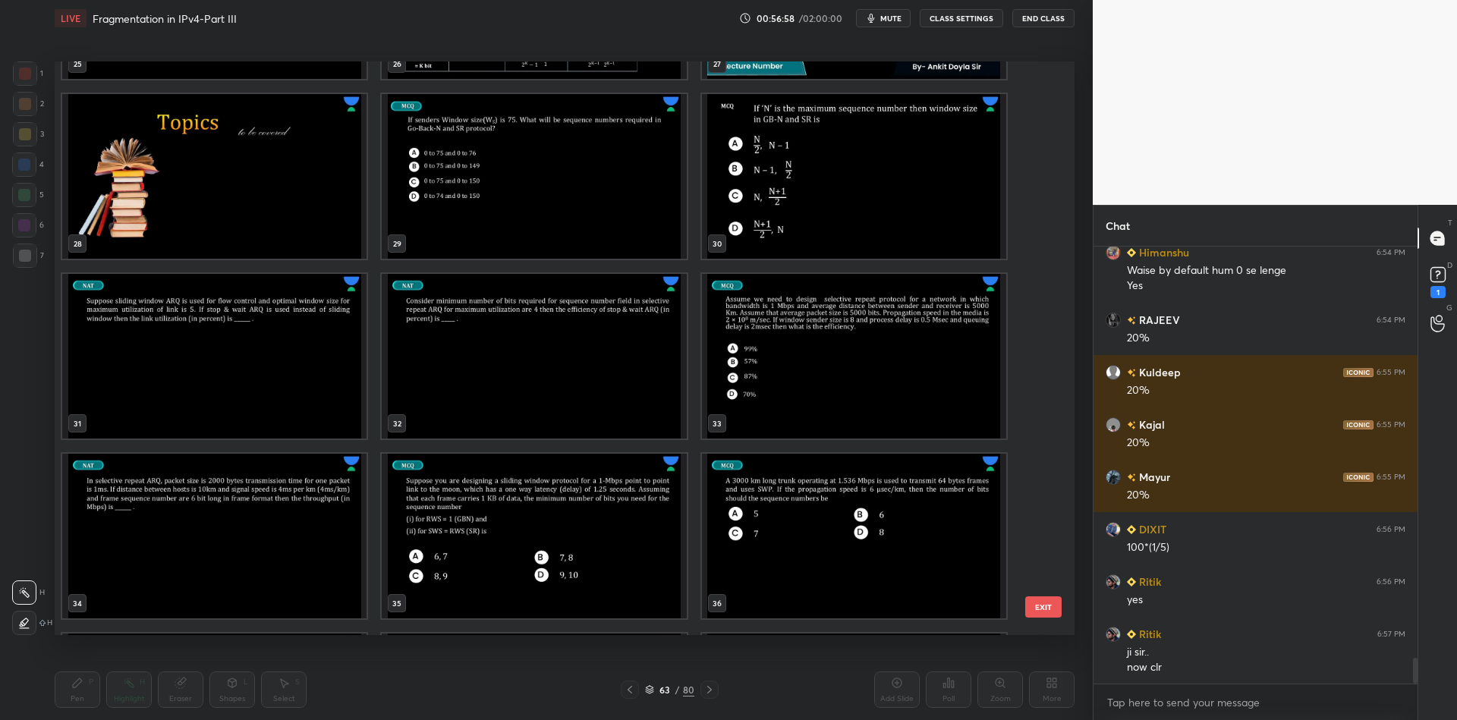
click at [540, 396] on img "grid" at bounding box center [534, 356] width 304 height 165
click at [1042, 607] on button "EXIT" at bounding box center [1043, 607] width 36 height 21
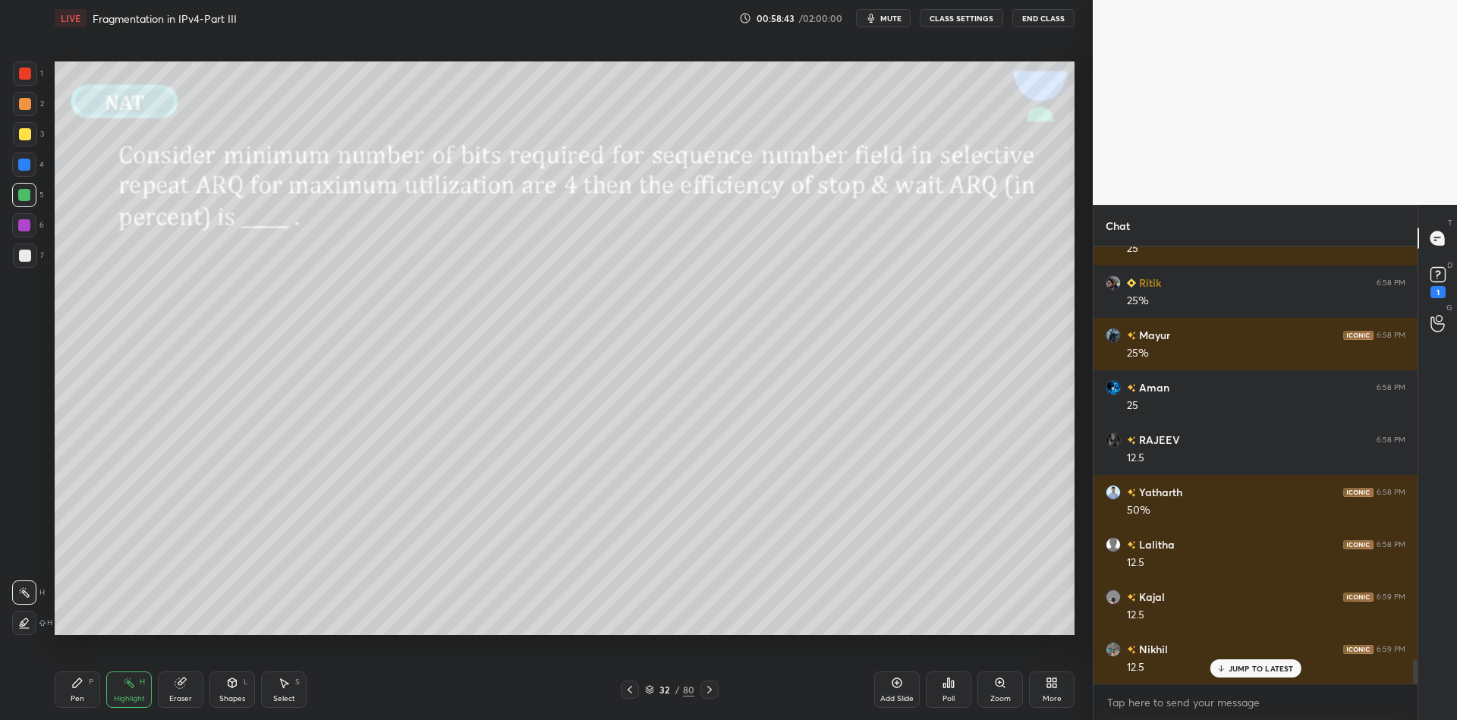
scroll to position [7533, 0]
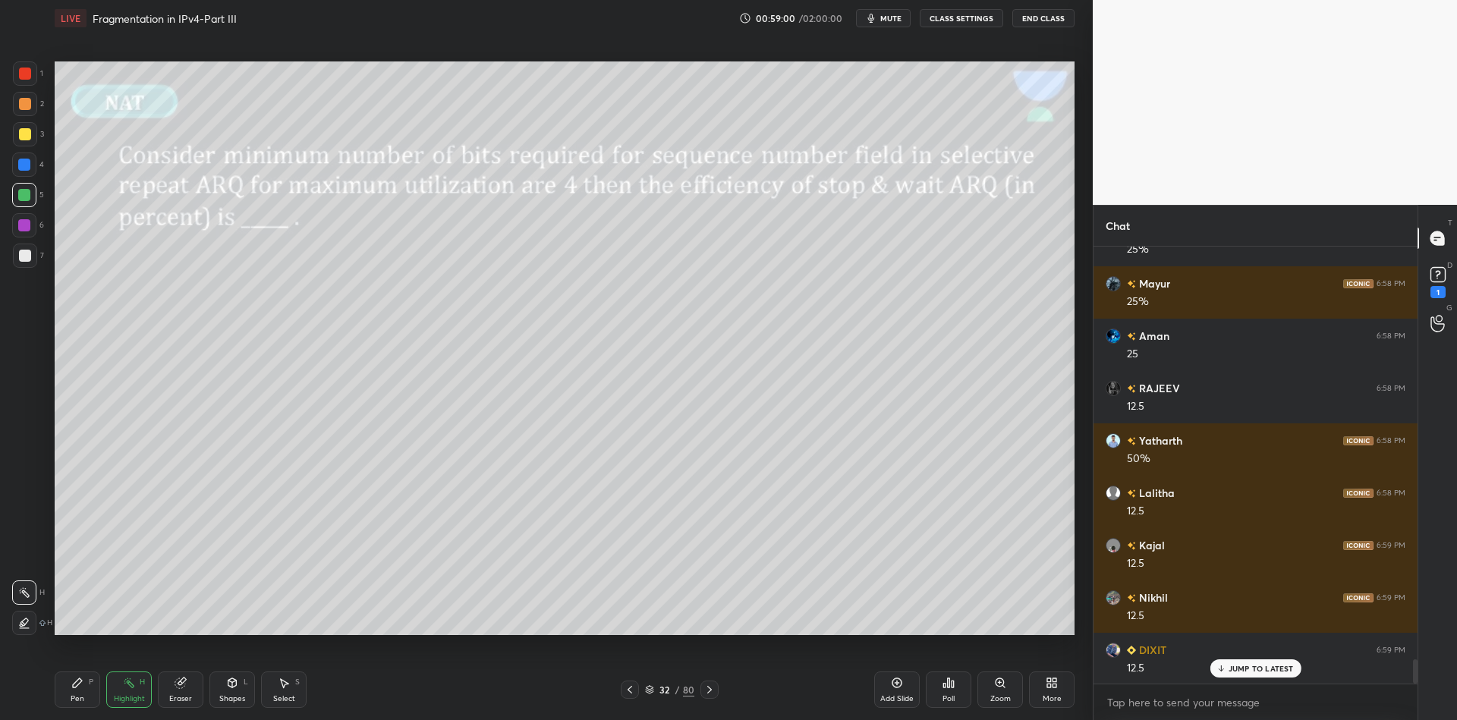
click at [1236, 673] on p "JUMP TO LATEST" at bounding box center [1261, 668] width 65 height 9
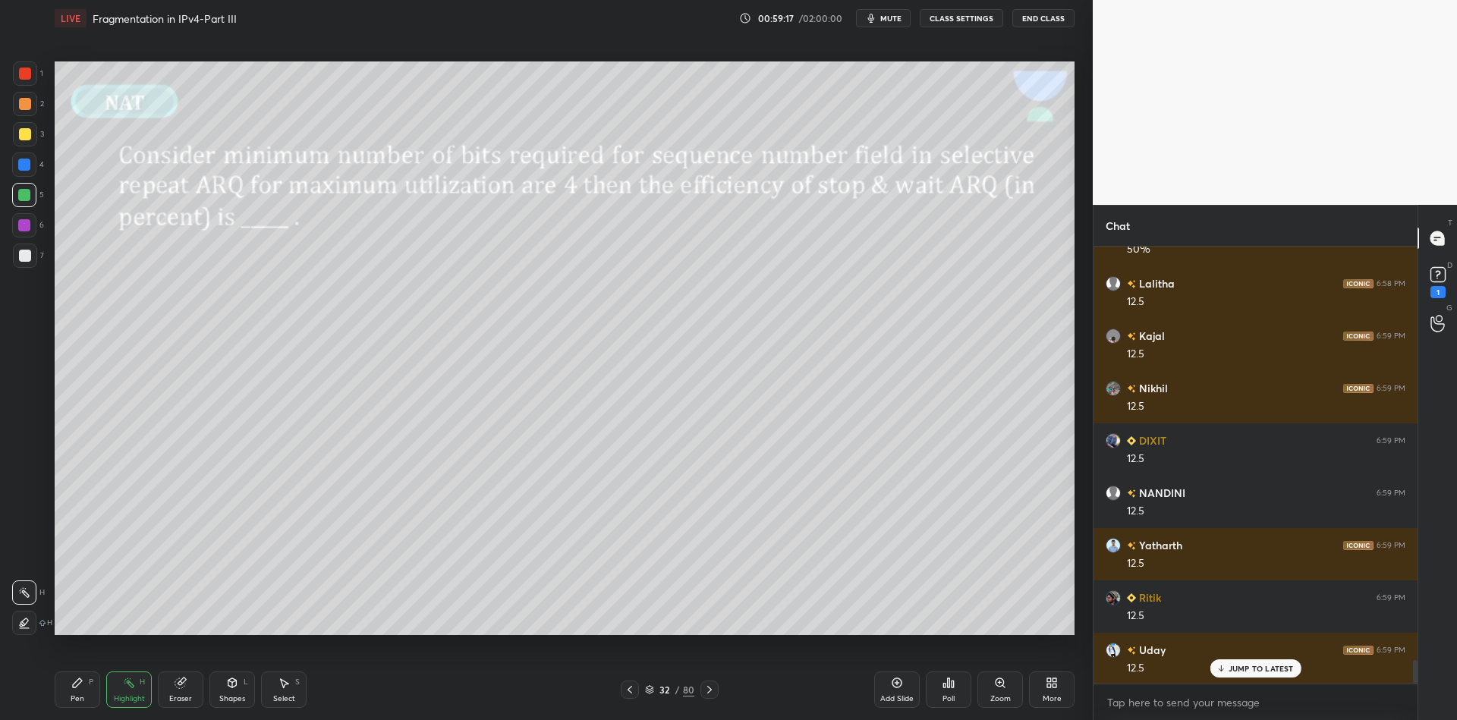
scroll to position [7796, 0]
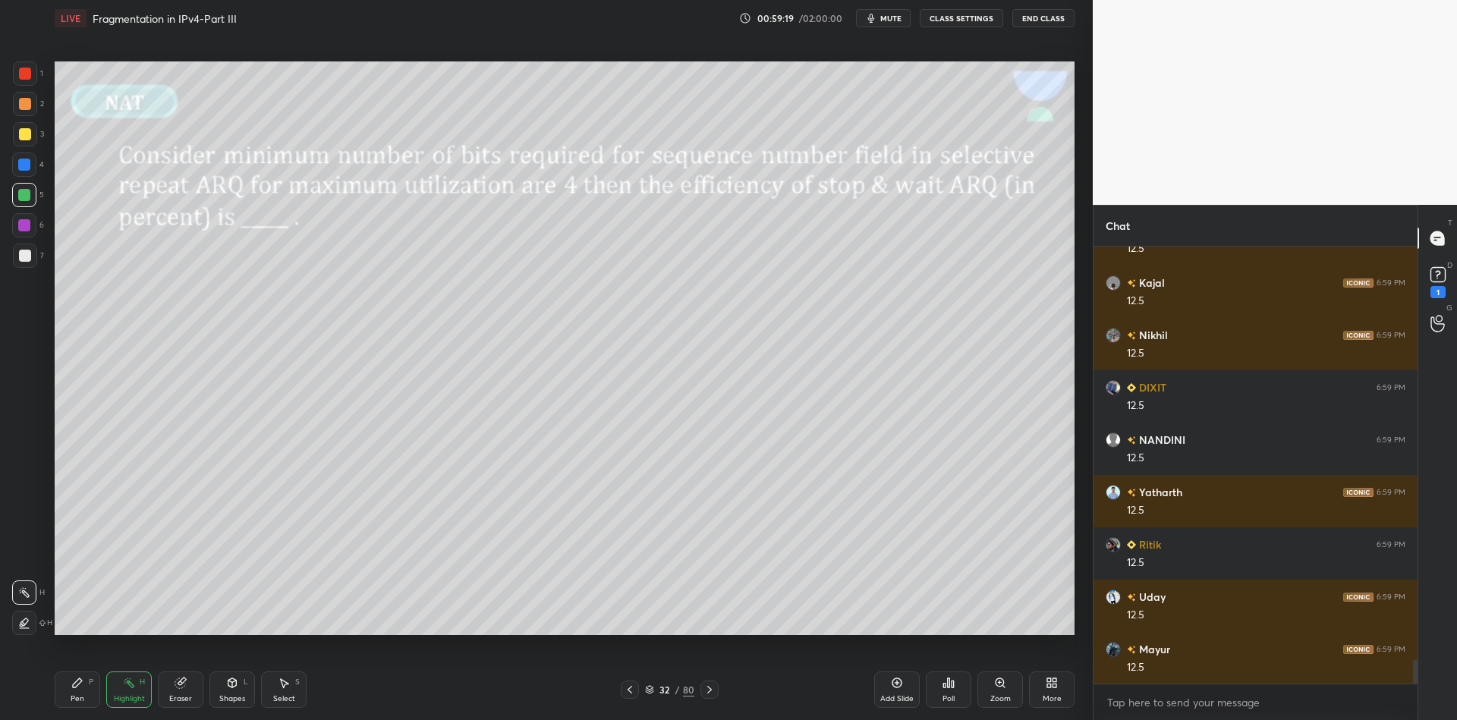
drag, startPoint x: 90, startPoint y: 700, endPoint x: 126, endPoint y: 693, distance: 37.1
click at [97, 694] on div "Pen P" at bounding box center [78, 690] width 46 height 36
click at [127, 695] on div "Highlight" at bounding box center [129, 699] width 31 height 8
click at [653, 687] on icon at bounding box center [649, 689] width 9 height 9
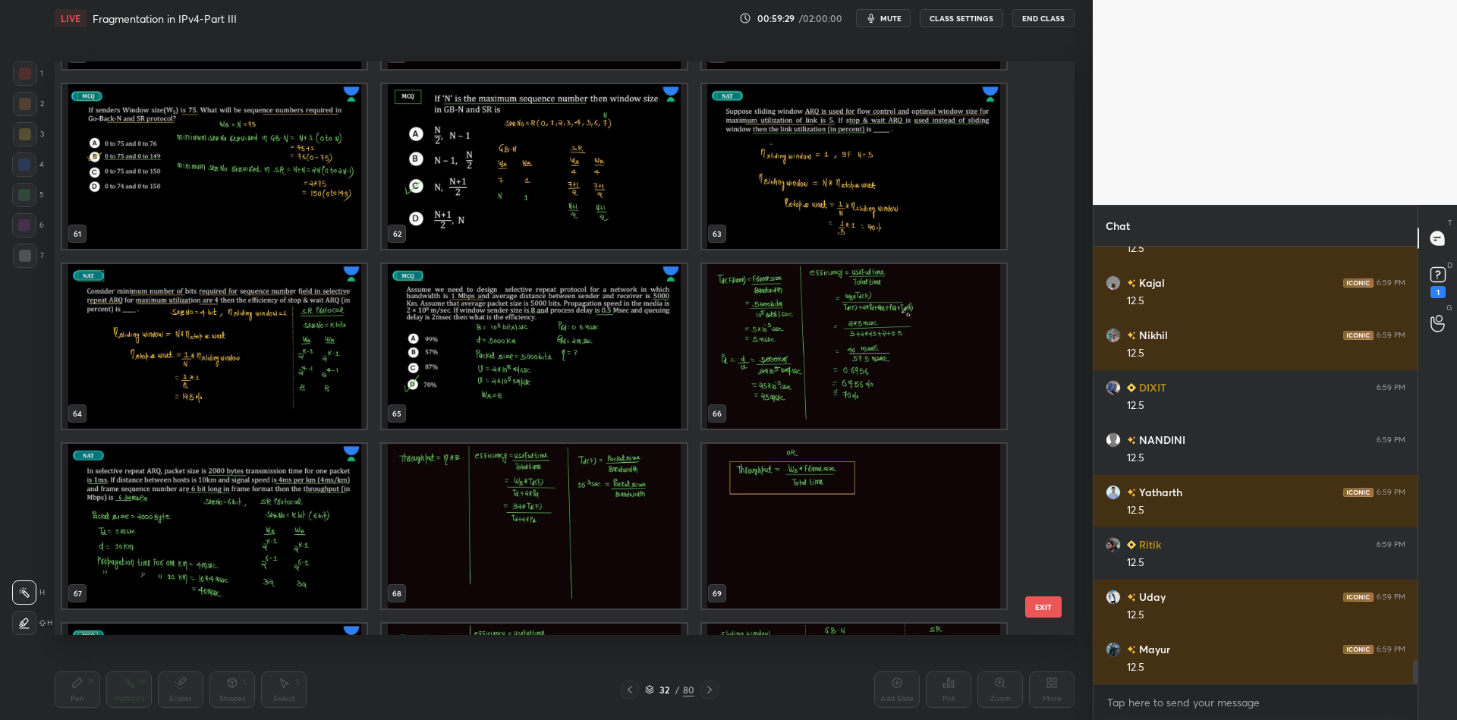
scroll to position [3579, 0]
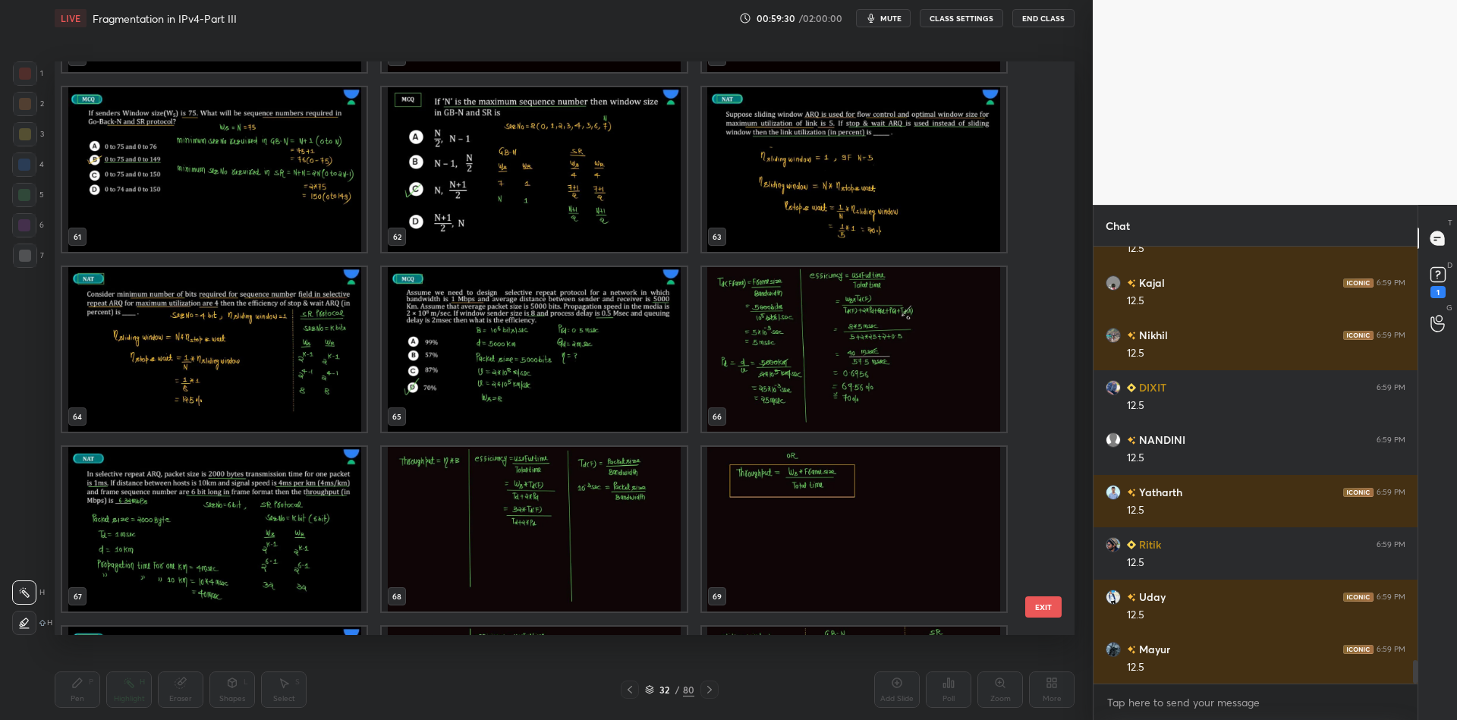
click at [218, 373] on img "grid" at bounding box center [214, 349] width 304 height 165
click at [1047, 606] on button "EXIT" at bounding box center [1043, 607] width 36 height 21
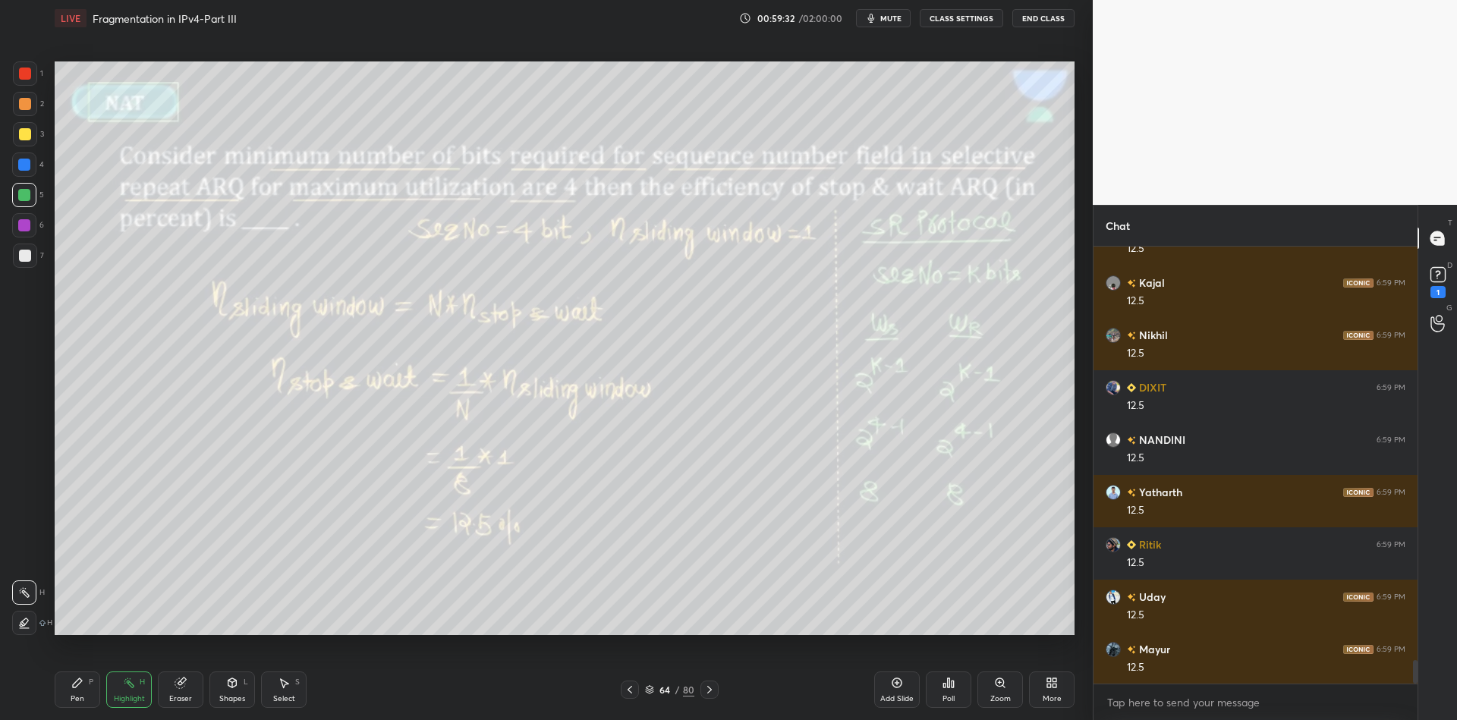
scroll to position [0, 0]
drag, startPoint x: 93, startPoint y: 690, endPoint x: 109, endPoint y: 688, distance: 16.0
click at [98, 689] on div "Pen P" at bounding box center [78, 690] width 46 height 36
click at [127, 695] on div "Highlight" at bounding box center [129, 699] width 31 height 8
click at [84, 703] on div "Pen P" at bounding box center [78, 690] width 46 height 36
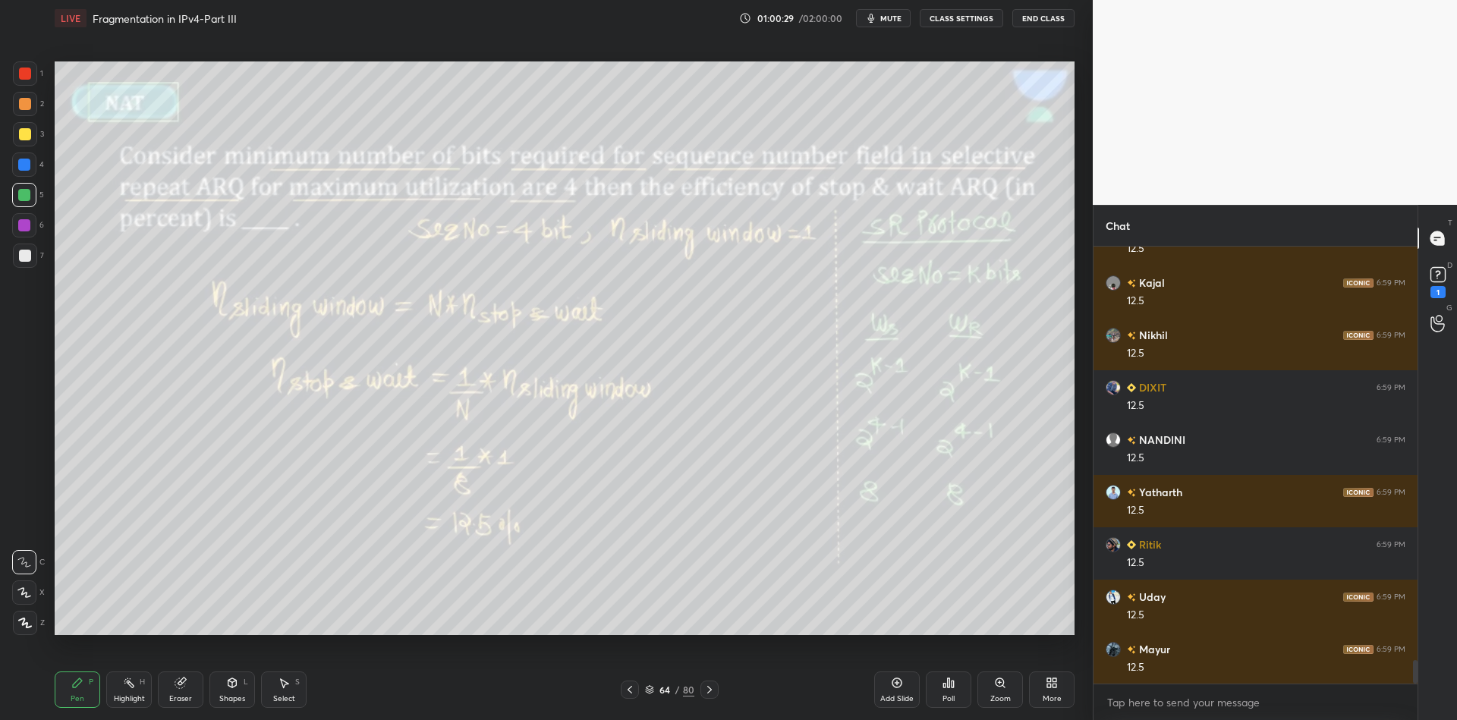
click at [16, 139] on div at bounding box center [25, 134] width 24 height 24
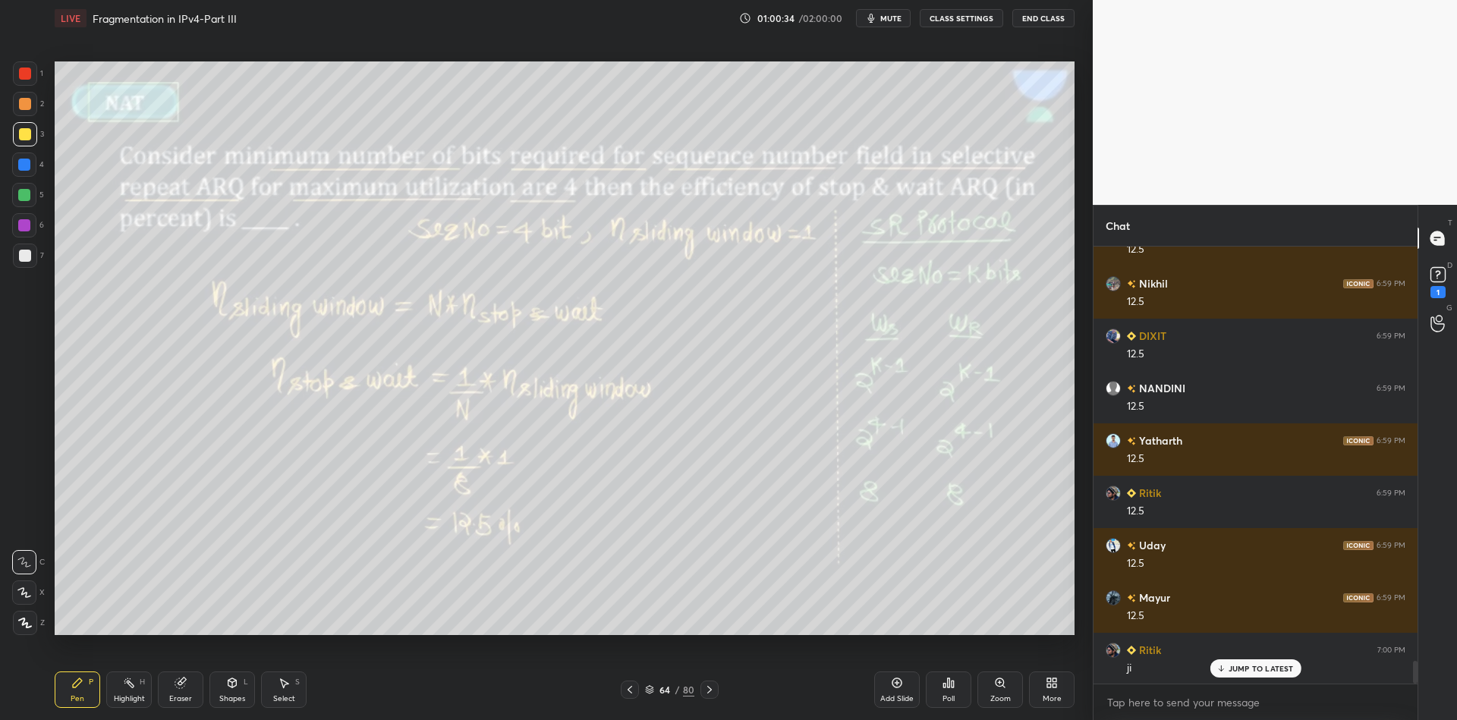
drag, startPoint x: 123, startPoint y: 705, endPoint x: 170, endPoint y: 646, distance: 75.6
click at [122, 704] on div "Highlight H" at bounding box center [129, 690] width 46 height 36
click at [63, 703] on div "Pen P" at bounding box center [78, 690] width 46 height 36
click at [125, 695] on div "Highlight" at bounding box center [129, 699] width 31 height 8
click at [652, 686] on icon at bounding box center [649, 689] width 9 height 9
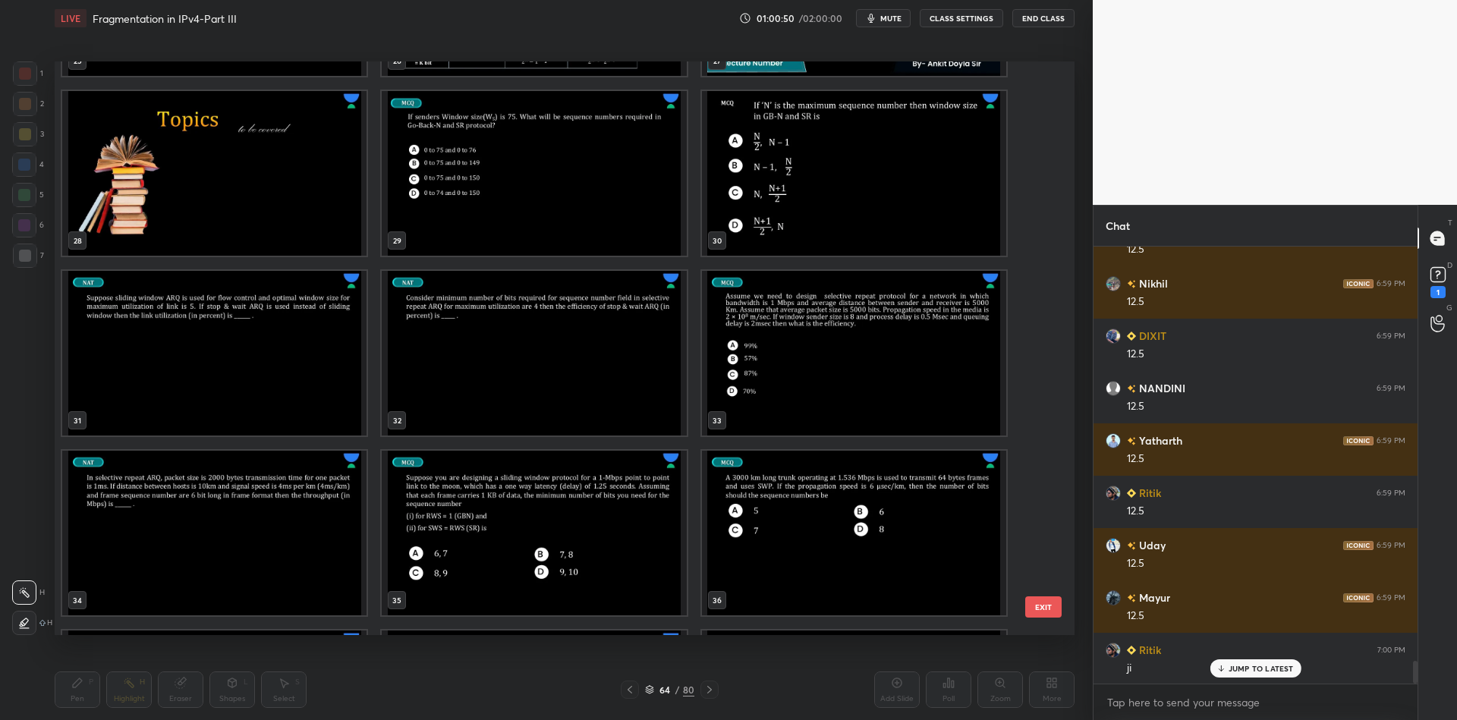
scroll to position [1579, 0]
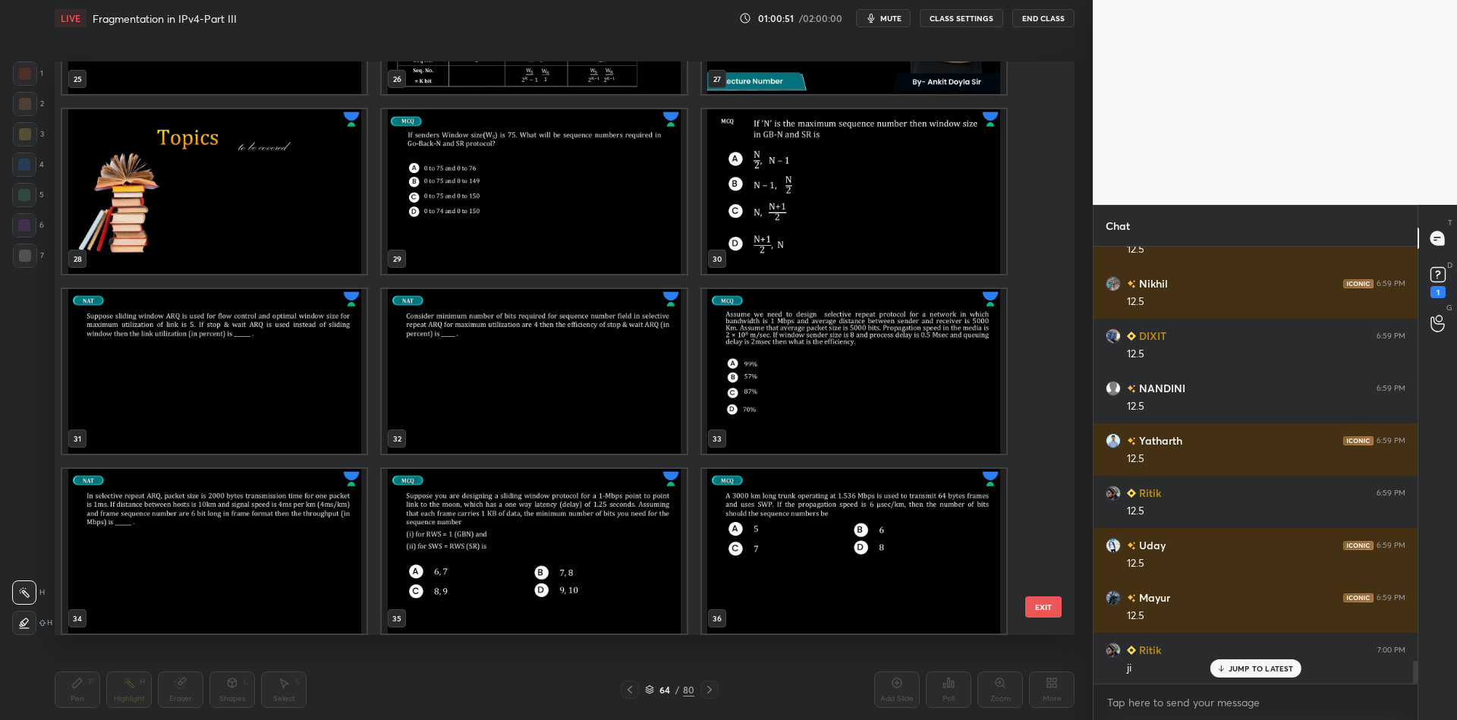
click at [791, 398] on img "grid" at bounding box center [854, 371] width 304 height 165
click at [1043, 603] on button "EXIT" at bounding box center [1043, 607] width 36 height 21
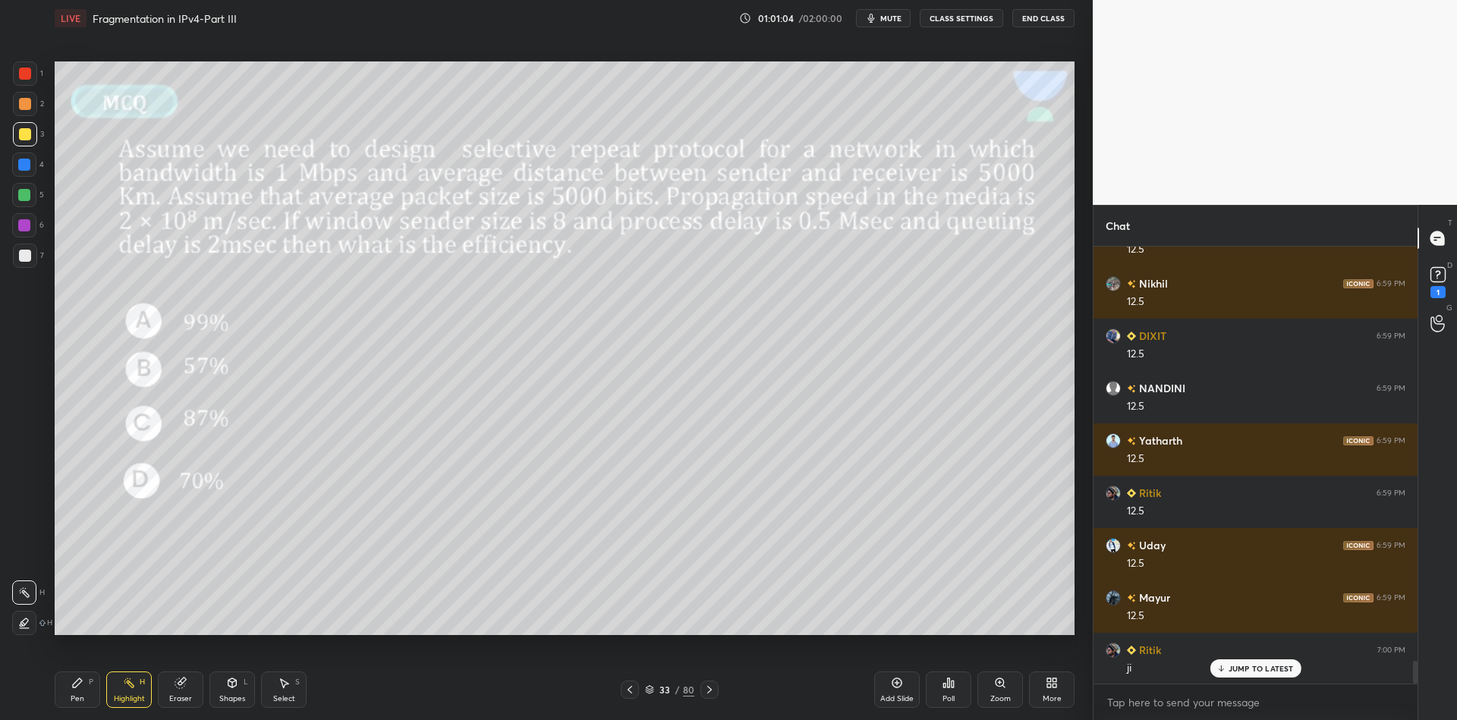
click at [949, 691] on div "Poll" at bounding box center [949, 690] width 46 height 36
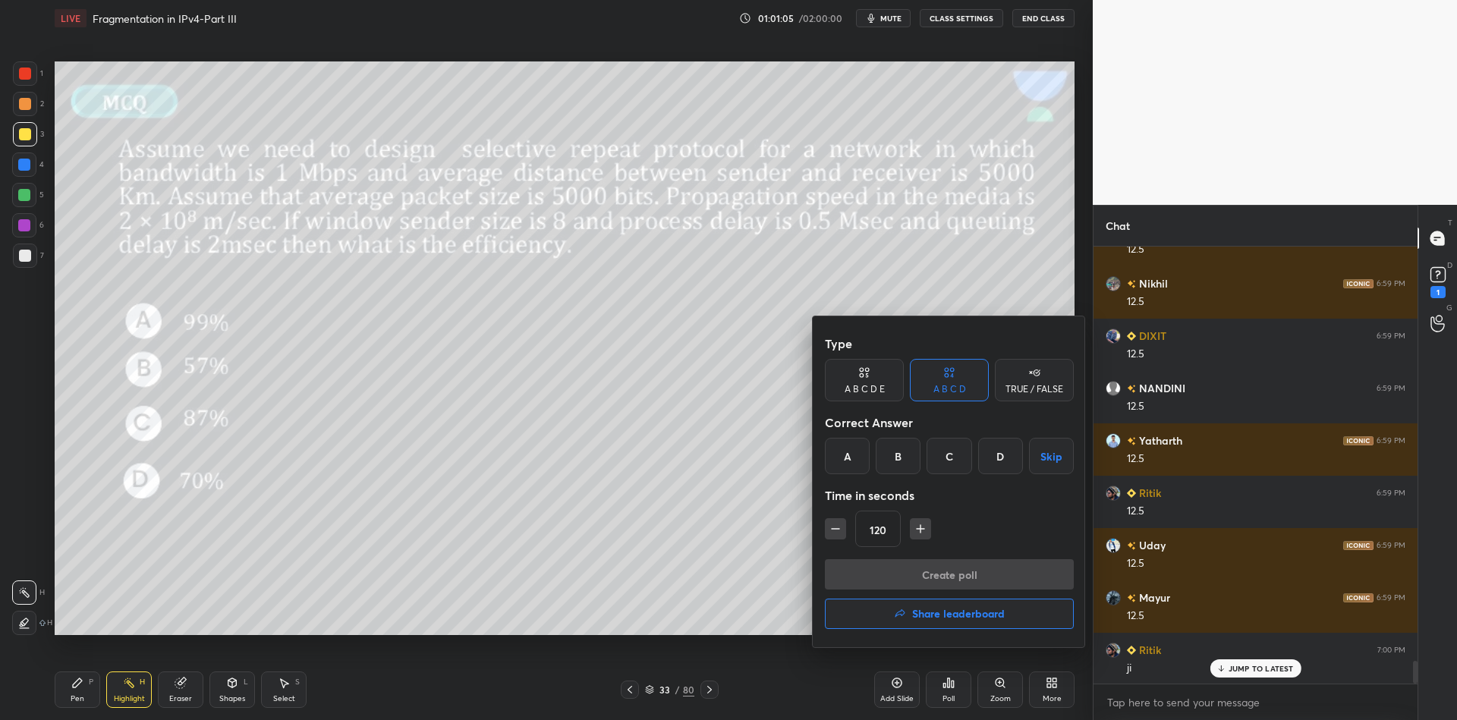
click at [996, 452] on div "D" at bounding box center [1000, 456] width 45 height 36
click at [918, 525] on icon "button" at bounding box center [920, 528] width 15 height 15
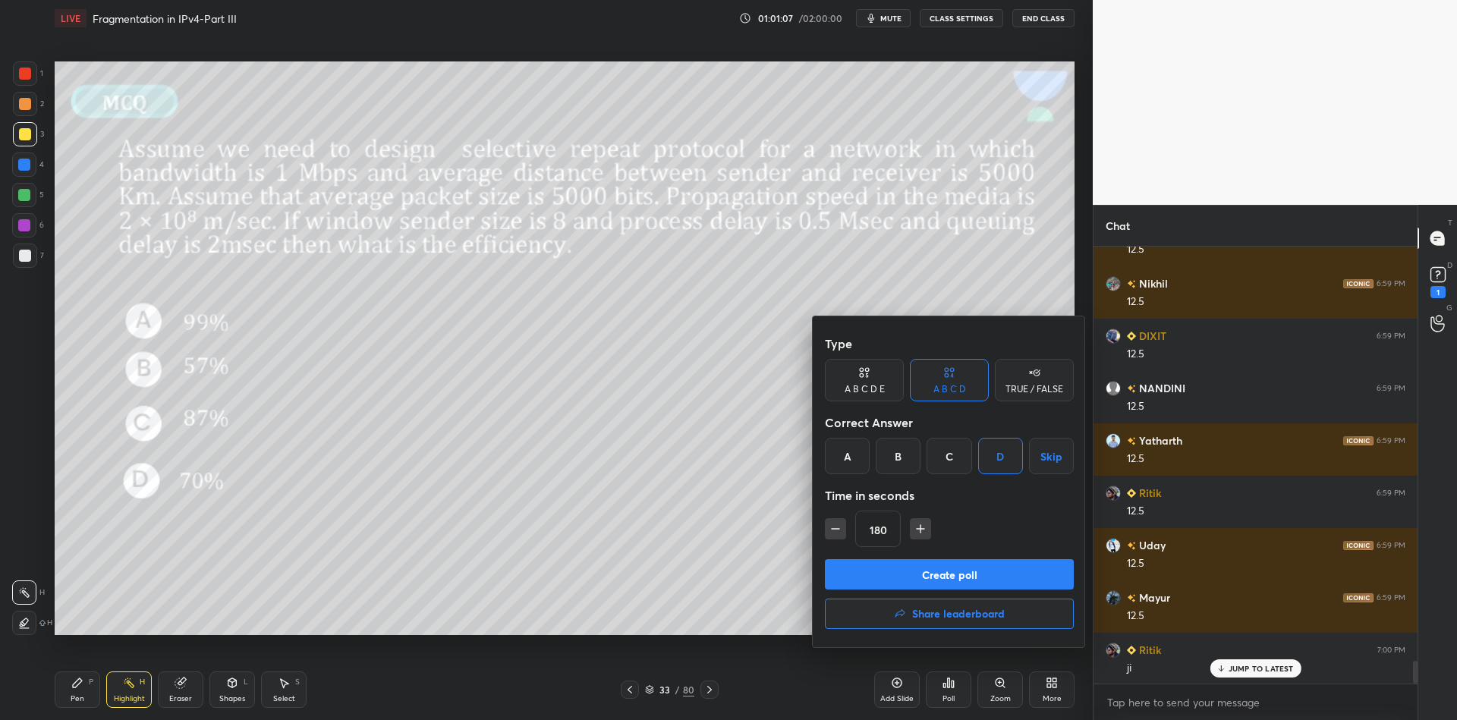
click at [918, 525] on icon "button" at bounding box center [920, 528] width 15 height 15
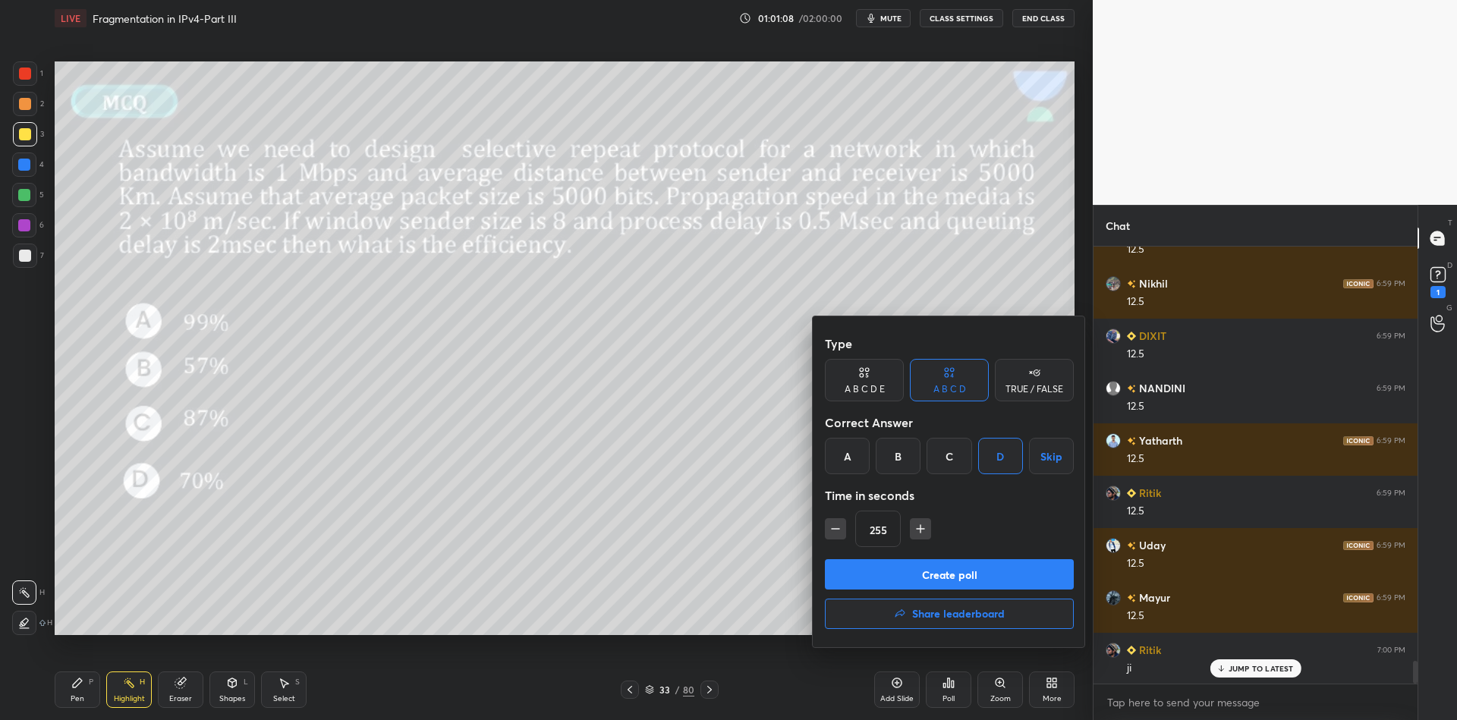
click at [918, 525] on icon "button" at bounding box center [920, 528] width 15 height 15
type input "300"
click at [919, 564] on button "Create poll" at bounding box center [949, 574] width 249 height 30
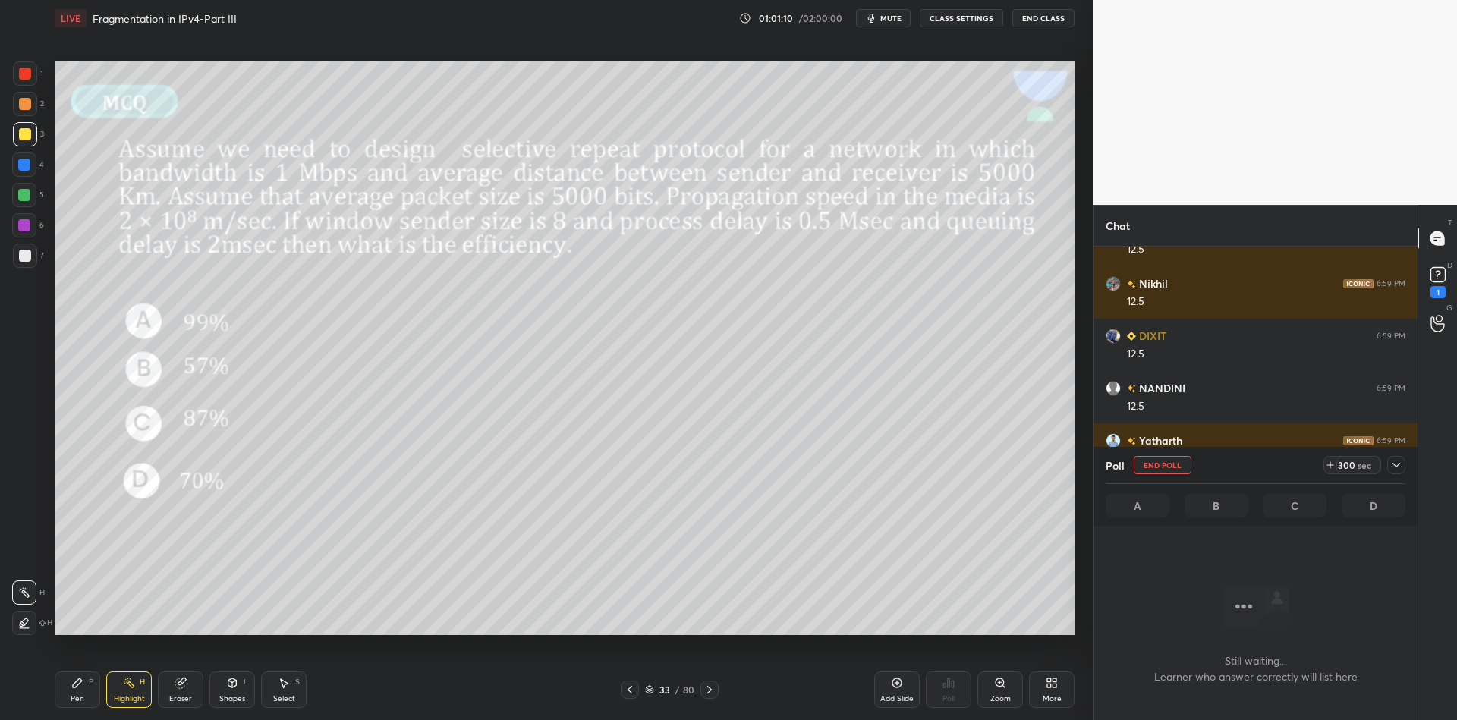
scroll to position [243, 320]
click at [896, 10] on button "mute" at bounding box center [883, 18] width 55 height 18
click at [74, 688] on icon at bounding box center [77, 683] width 12 height 12
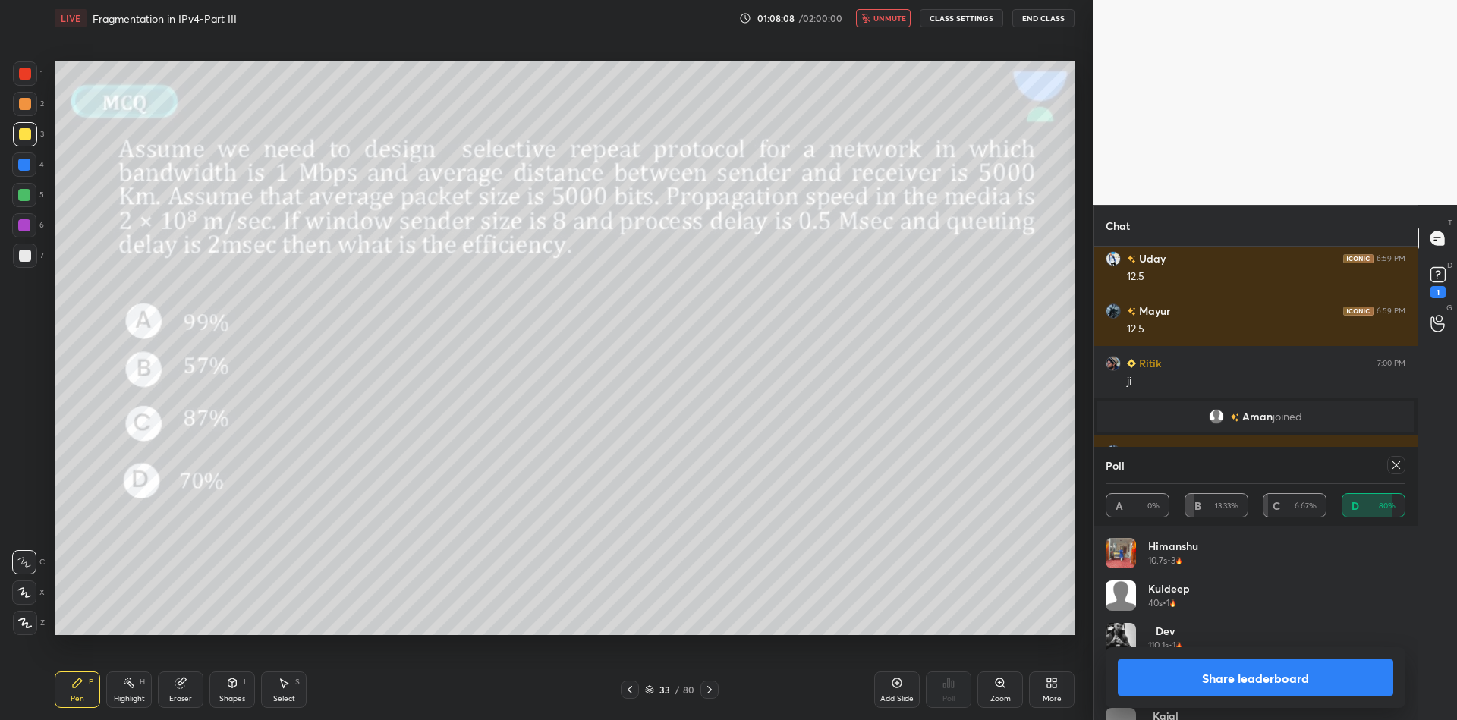
scroll to position [8149, 0]
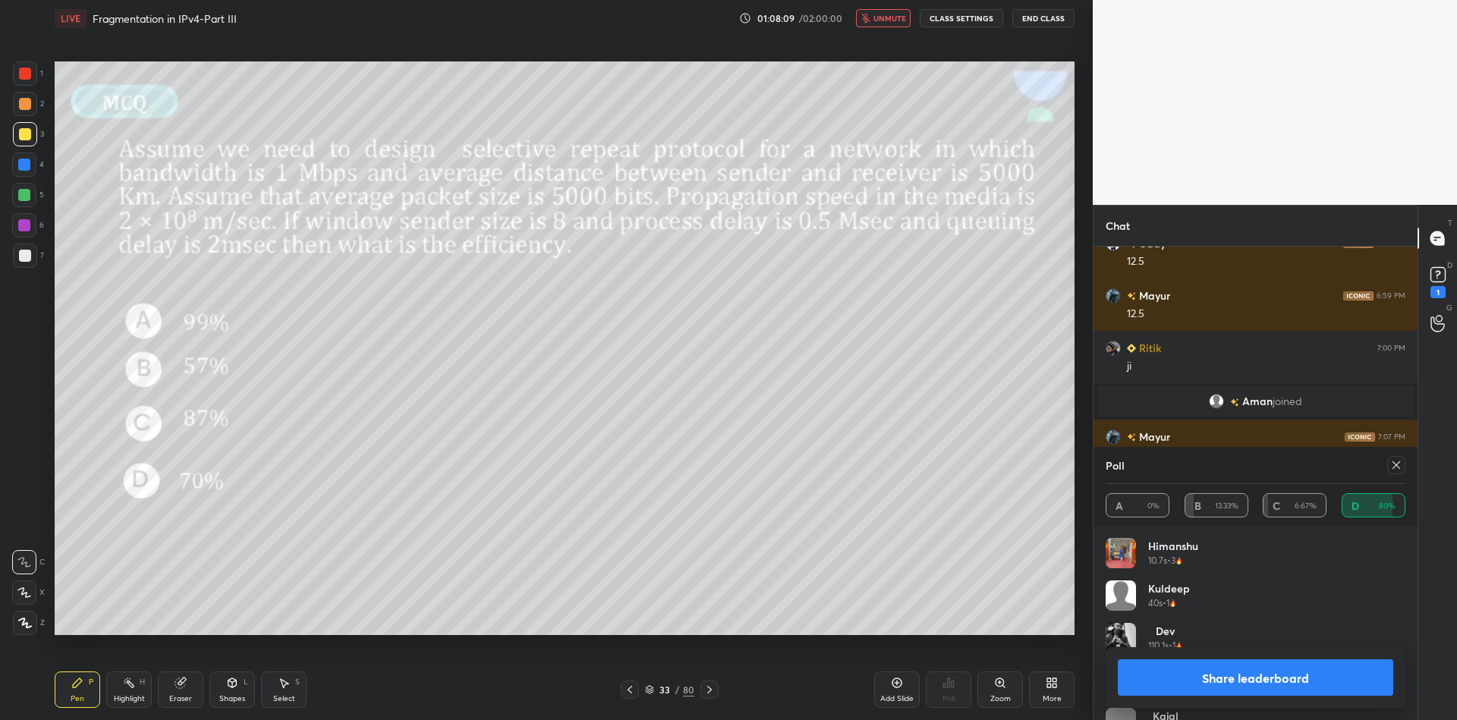
click at [903, 21] on span "unmute" at bounding box center [890, 18] width 33 height 11
click at [1201, 682] on button "Share leaderboard" at bounding box center [1255, 678] width 275 height 36
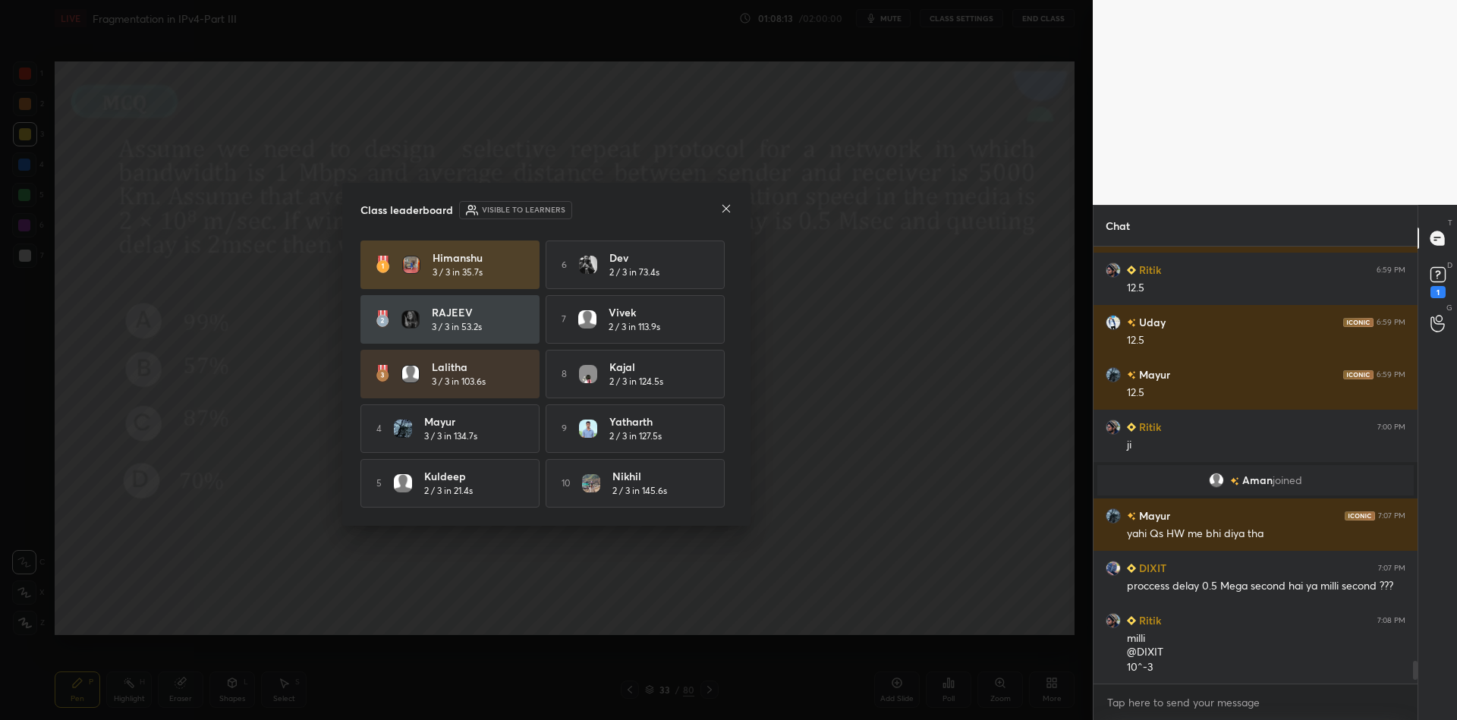
scroll to position [8071, 0]
click at [725, 204] on icon at bounding box center [726, 209] width 12 height 12
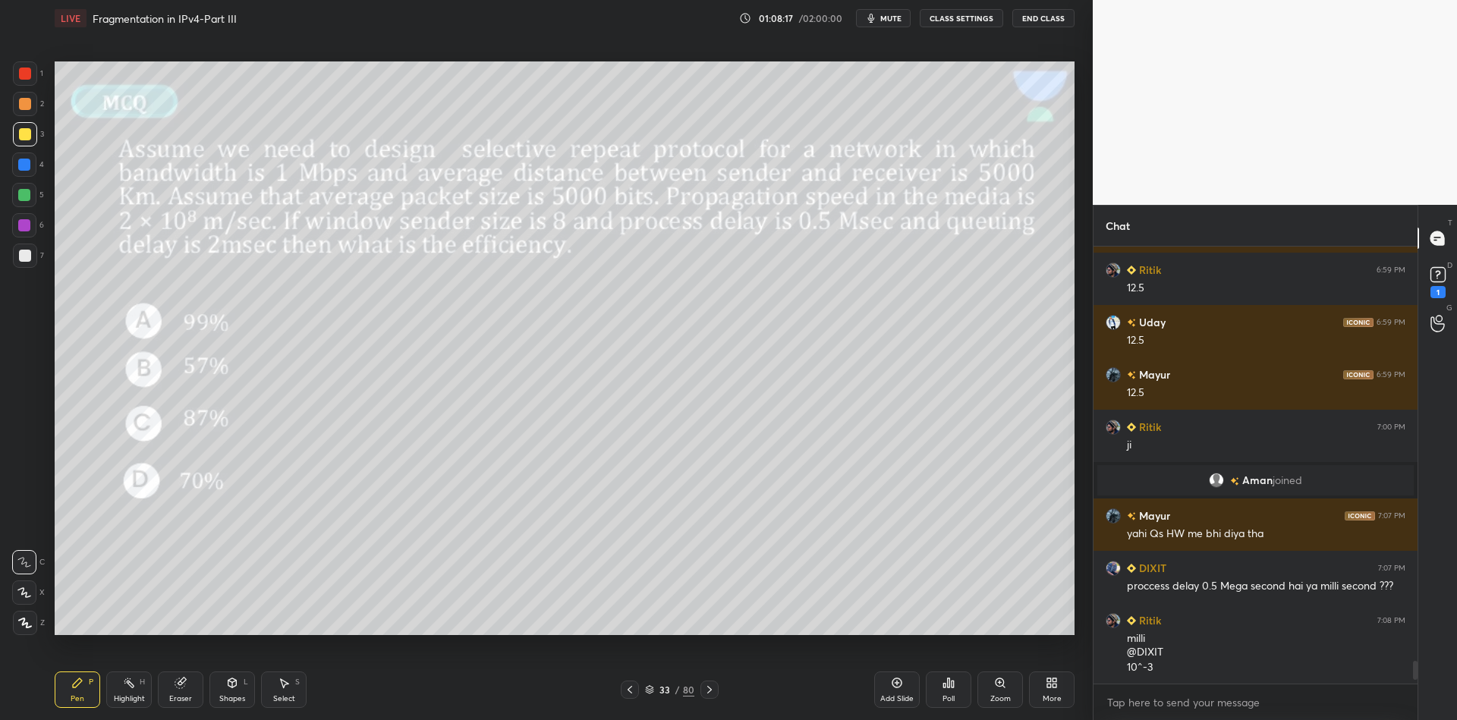
drag, startPoint x: 285, startPoint y: 691, endPoint x: 288, endPoint y: 679, distance: 12.5
click at [285, 687] on div "Select S" at bounding box center [284, 690] width 46 height 36
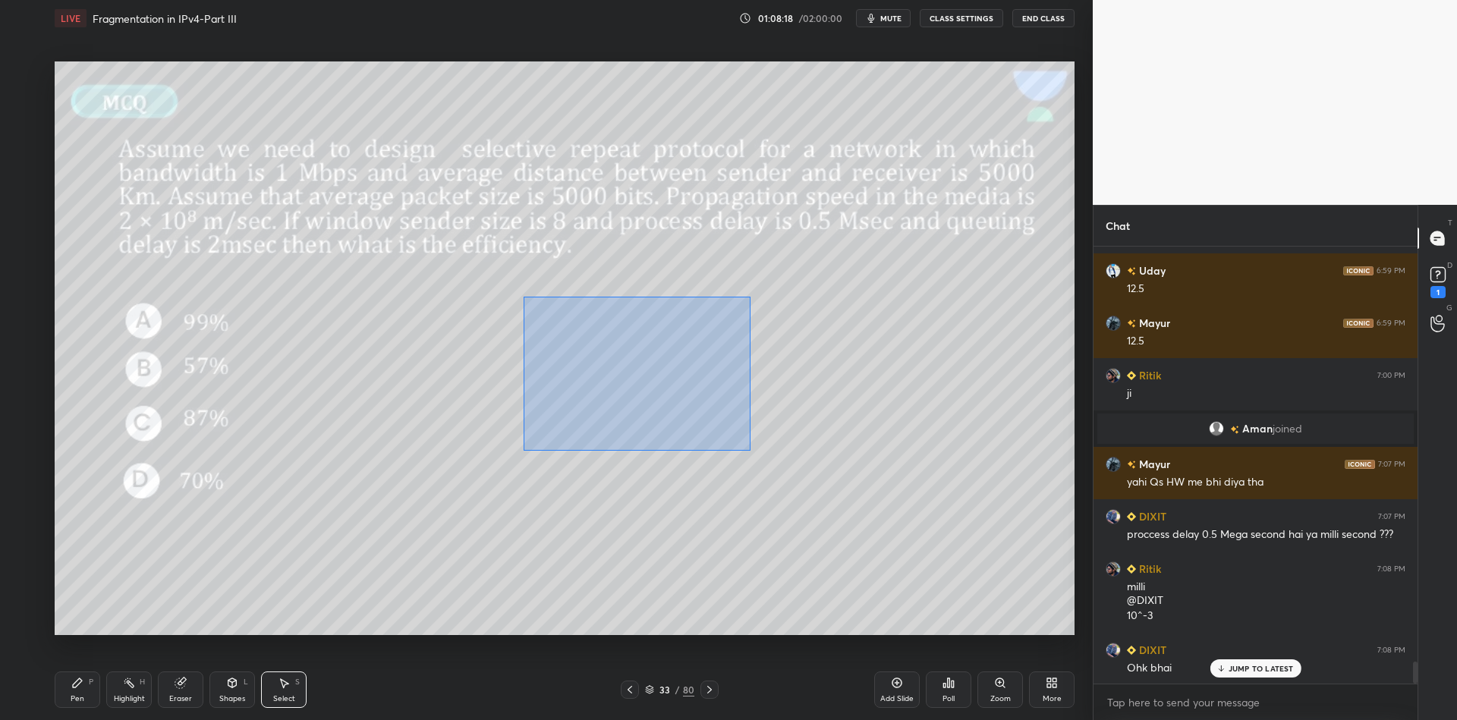
drag, startPoint x: 520, startPoint y: 293, endPoint x: 768, endPoint y: 474, distance: 306.9
click at [771, 477] on div "0 ° Undo Copy Paste here Duplicate Duplicate to new slide Delete" at bounding box center [565, 348] width 1020 height 574
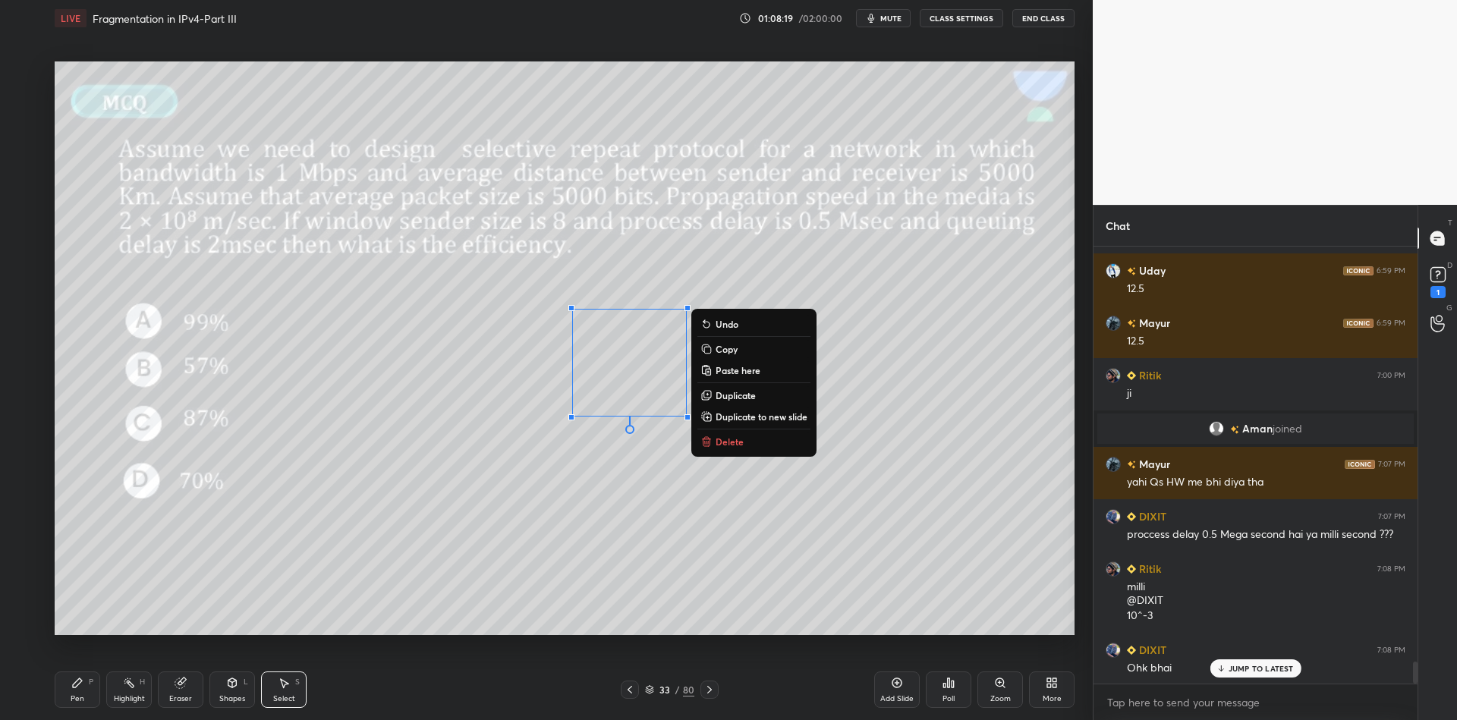
click at [735, 438] on p "Delete" at bounding box center [730, 442] width 28 height 12
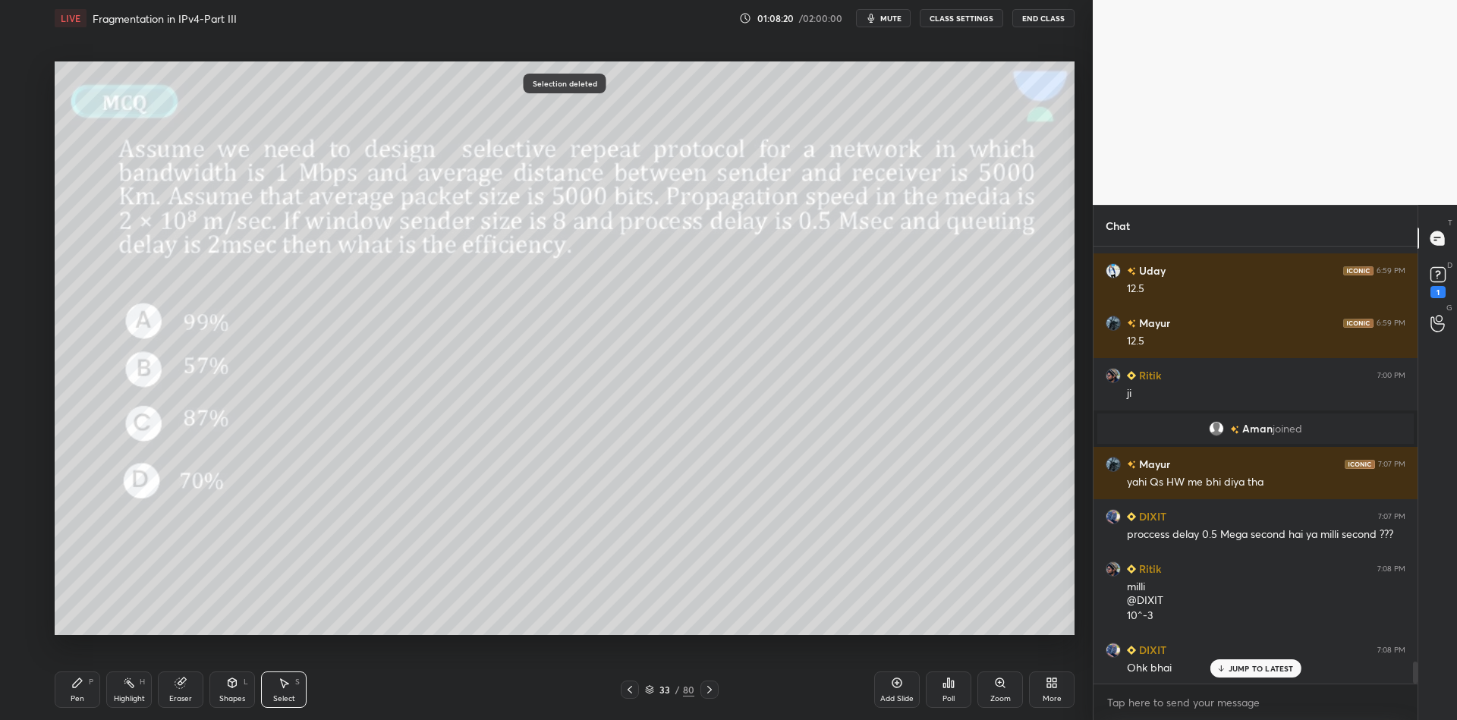
click at [81, 689] on div "Pen P" at bounding box center [78, 690] width 46 height 36
click at [650, 692] on icon at bounding box center [649, 689] width 9 height 9
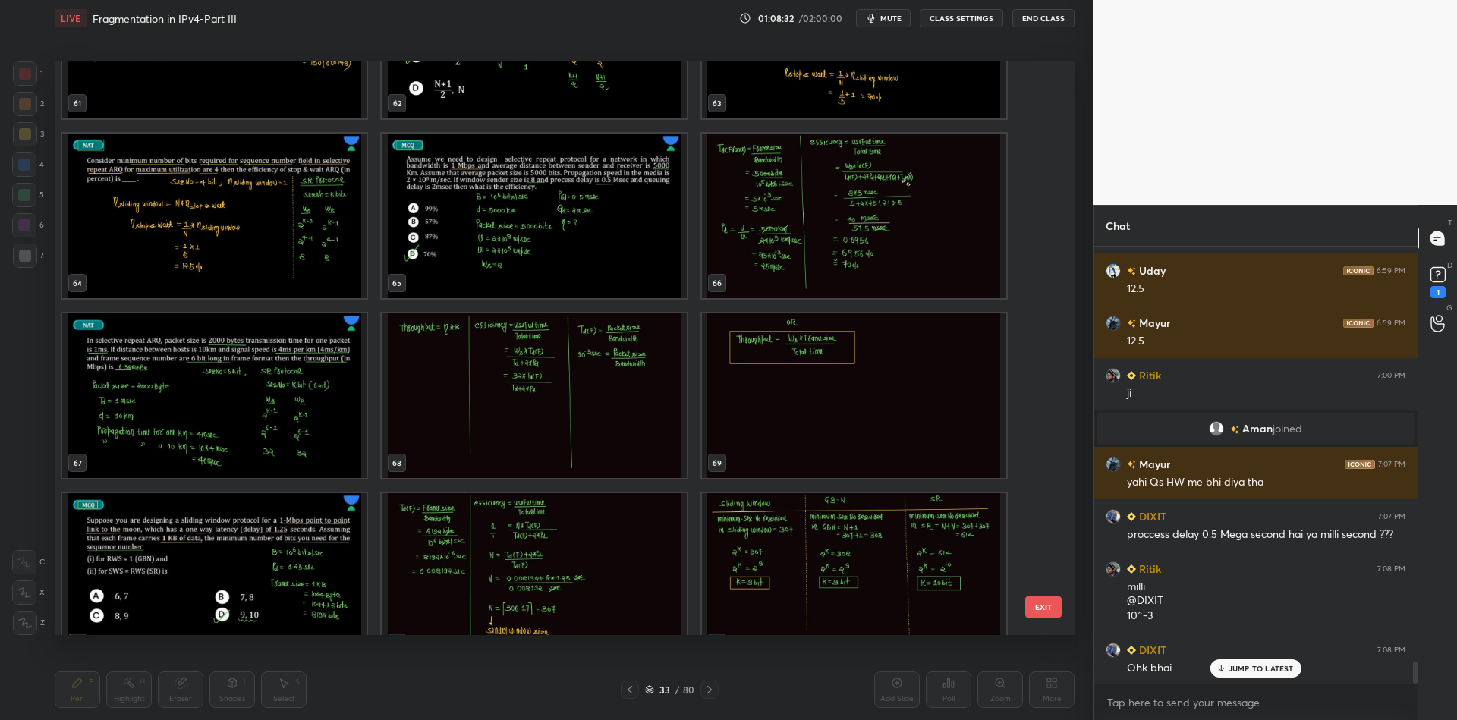
scroll to position [3712, 0]
click at [520, 236] on img "grid" at bounding box center [534, 216] width 304 height 165
click at [1044, 611] on button "EXIT" at bounding box center [1043, 607] width 36 height 21
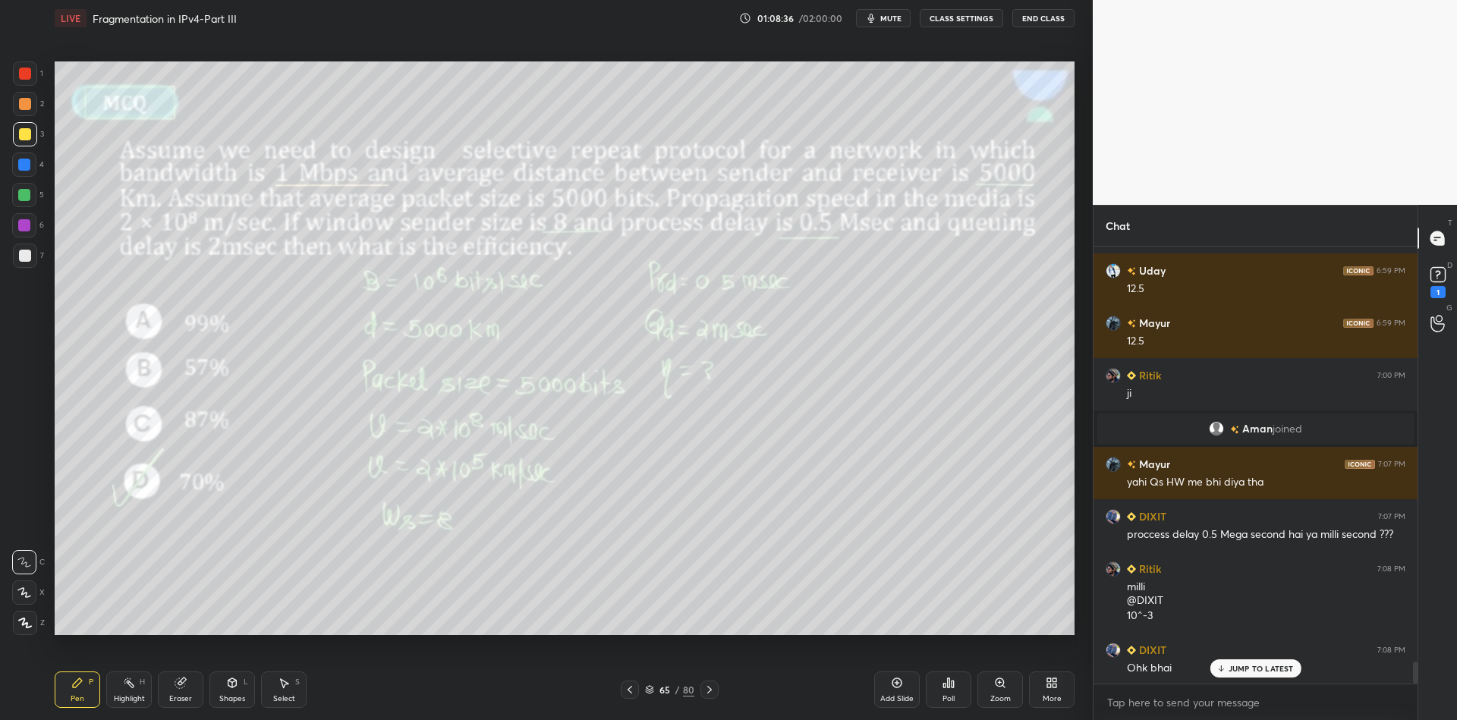
scroll to position [0, 0]
drag, startPoint x: 130, startPoint y: 693, endPoint x: 131, endPoint y: 682, distance: 10.7
click at [131, 686] on div "Highlight H" at bounding box center [129, 690] width 46 height 36
drag, startPoint x: 82, startPoint y: 690, endPoint x: 95, endPoint y: 647, distance: 44.4
click at [82, 690] on div "Pen P" at bounding box center [78, 690] width 46 height 36
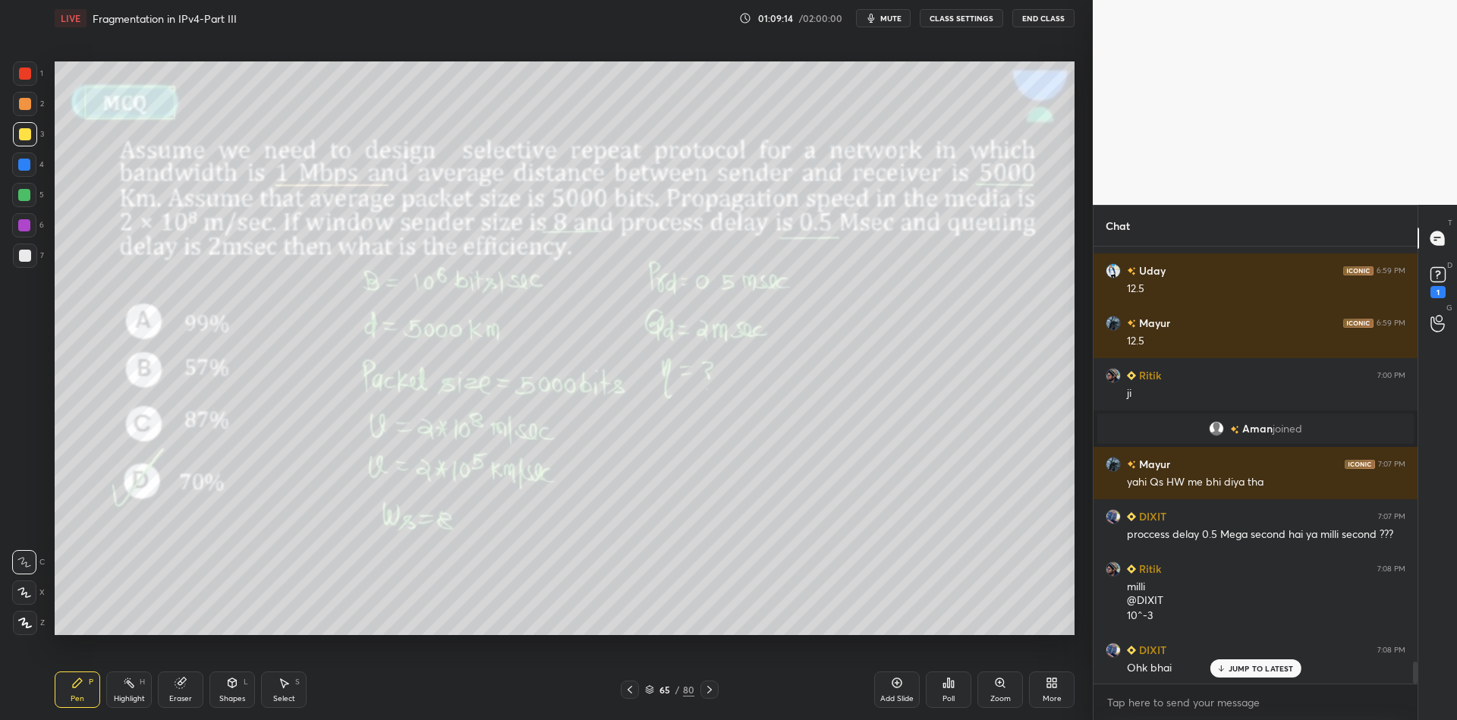
click at [28, 200] on div at bounding box center [24, 195] width 24 height 24
click at [124, 688] on icon at bounding box center [129, 683] width 12 height 12
drag, startPoint x: 238, startPoint y: 691, endPoint x: 233, endPoint y: 665, distance: 26.3
click at [238, 688] on div "Shapes L" at bounding box center [232, 690] width 46 height 36
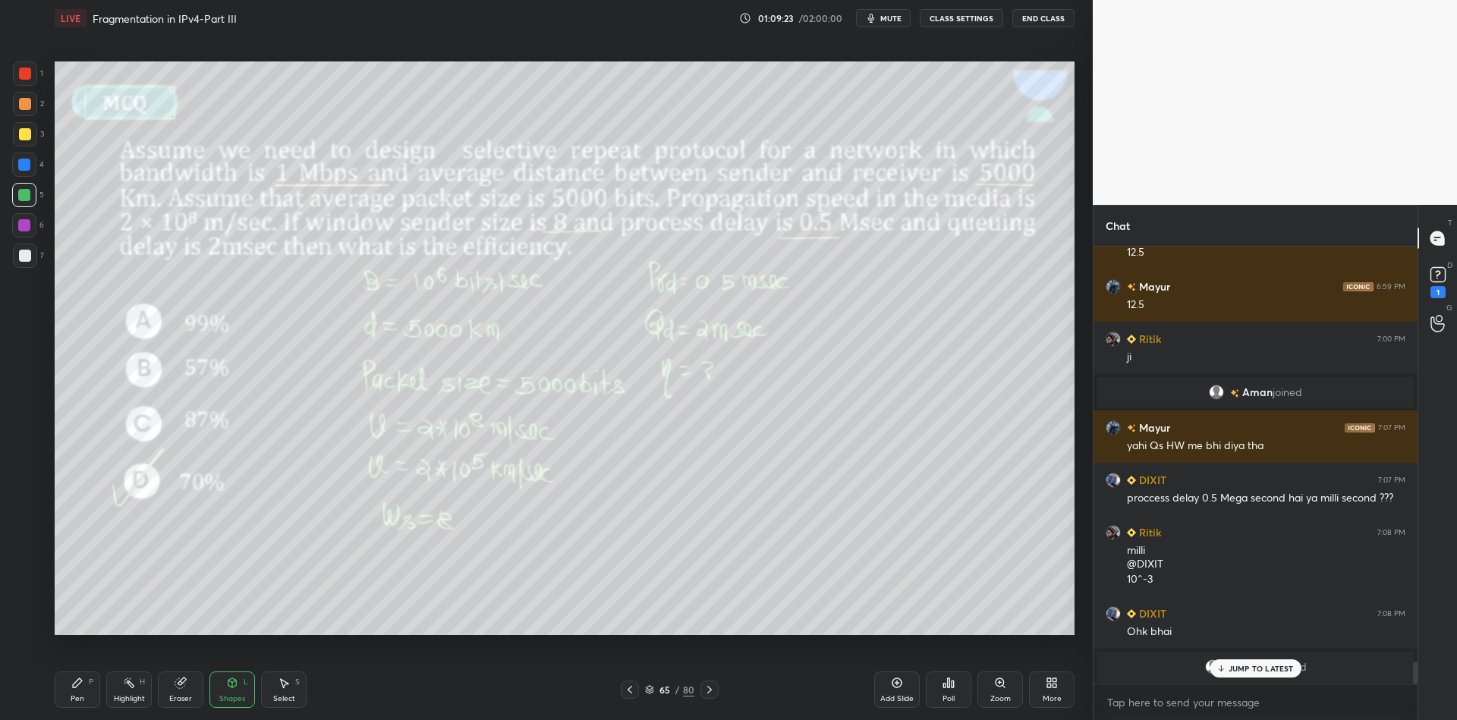
click at [91, 695] on div "Pen P" at bounding box center [78, 690] width 46 height 36
click at [124, 691] on div "Highlight H" at bounding box center [129, 690] width 46 height 36
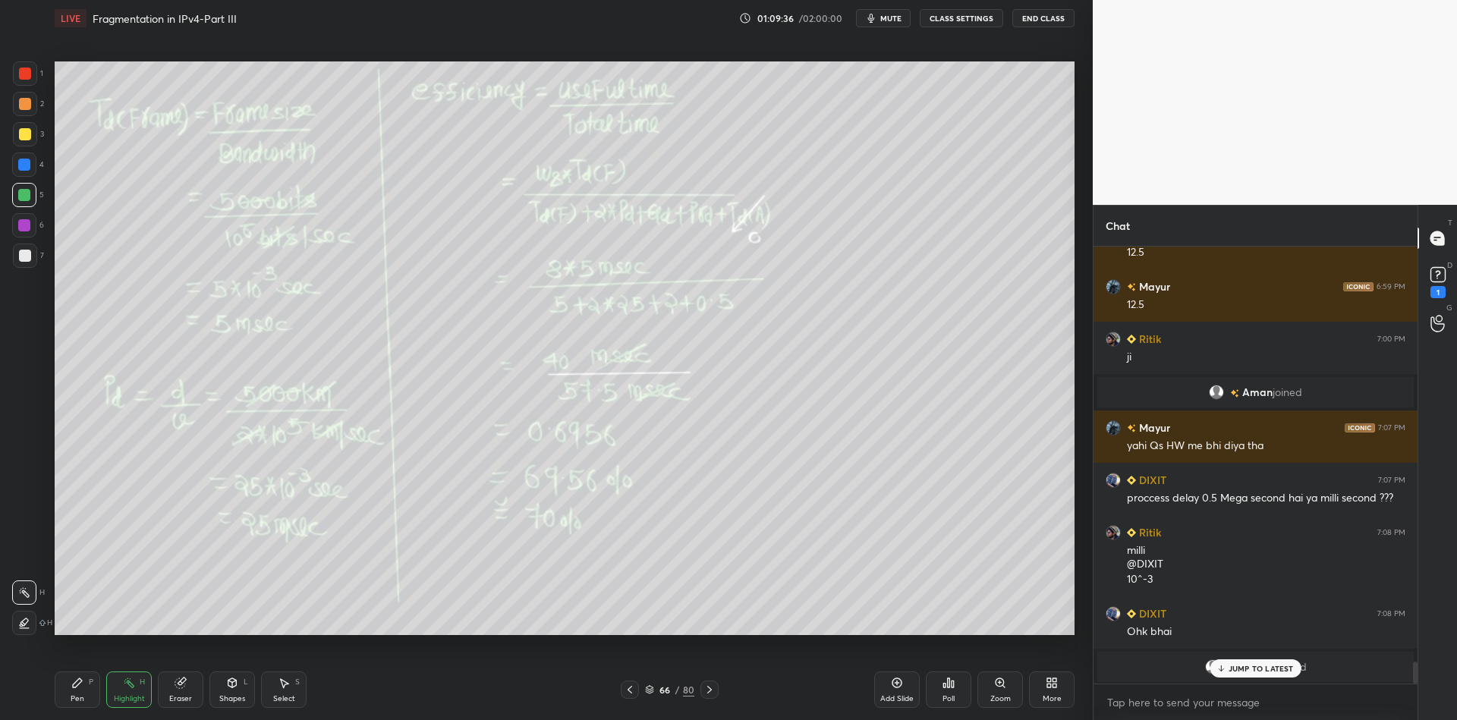
click at [90, 693] on div "Pen P" at bounding box center [78, 690] width 46 height 36
click at [122, 696] on div "Highlight" at bounding box center [129, 699] width 31 height 8
click at [83, 694] on div "Pen P" at bounding box center [78, 690] width 46 height 36
drag, startPoint x: 128, startPoint y: 688, endPoint x: 142, endPoint y: 669, distance: 23.4
click at [130, 686] on icon at bounding box center [129, 683] width 12 height 12
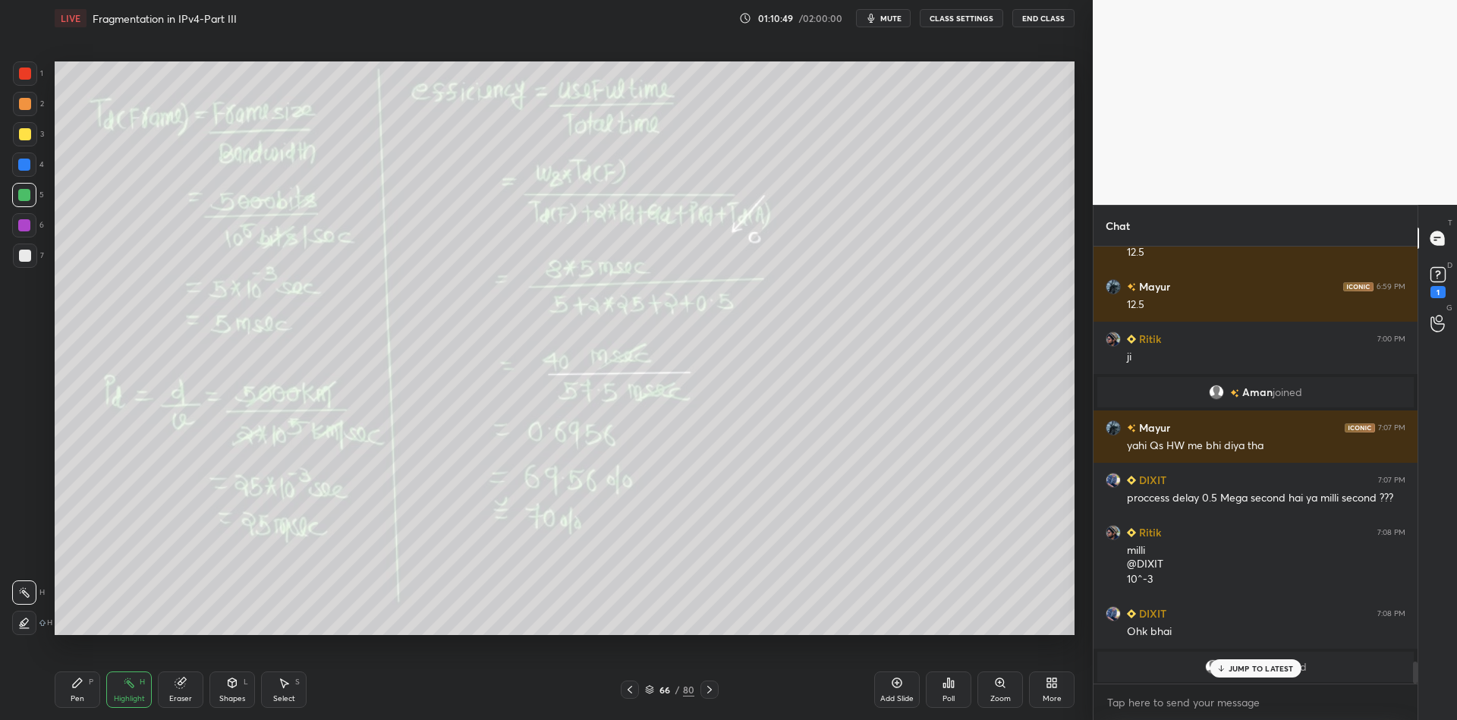
drag, startPoint x: 78, startPoint y: 694, endPoint x: 134, endPoint y: 669, distance: 61.5
click at [78, 695] on div "Pen" at bounding box center [78, 699] width 14 height 8
click at [138, 690] on div "Highlight H" at bounding box center [129, 690] width 46 height 36
click at [77, 688] on icon at bounding box center [77, 683] width 12 height 12
drag, startPoint x: 128, startPoint y: 690, endPoint x: 181, endPoint y: 665, distance: 58.0
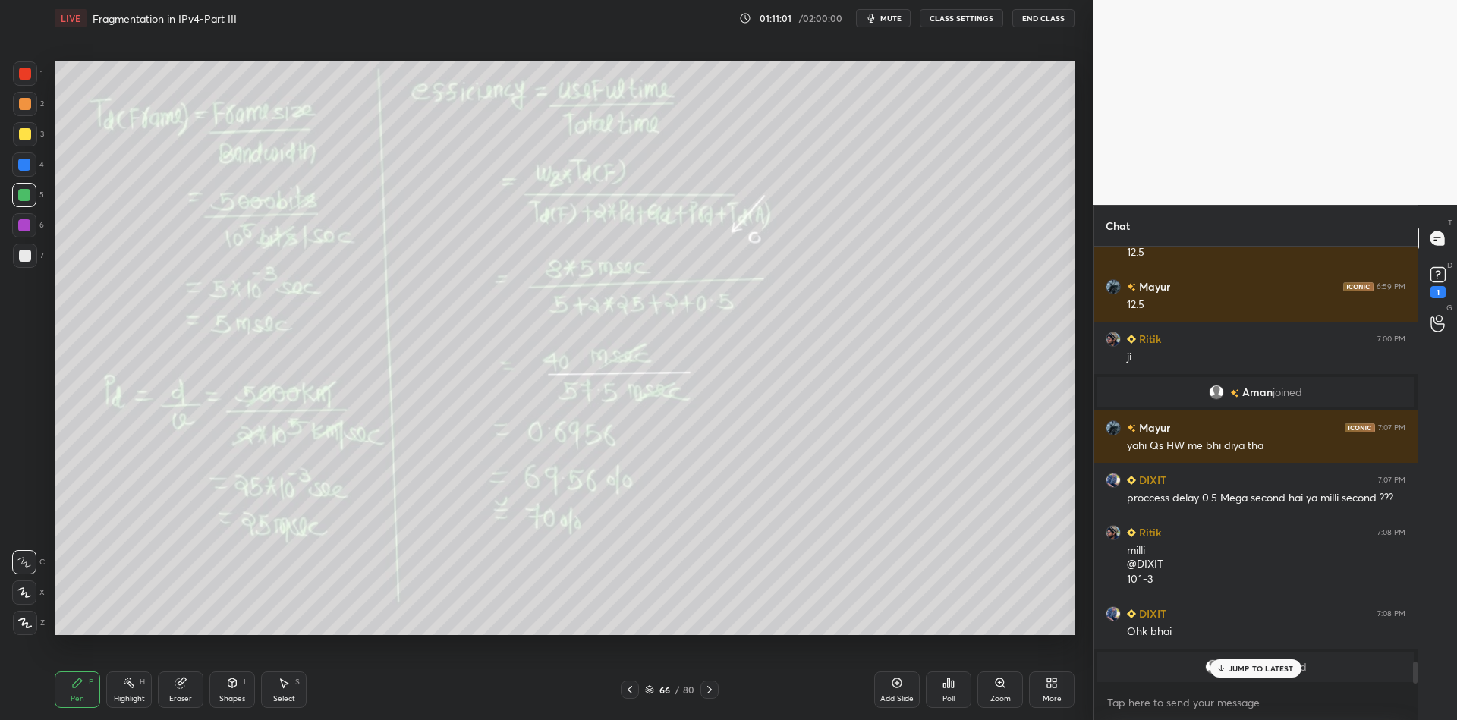
click at [130, 689] on div "Highlight H" at bounding box center [129, 690] width 46 height 36
drag, startPoint x: 81, startPoint y: 686, endPoint x: 99, endPoint y: 678, distance: 19.3
click at [82, 686] on icon at bounding box center [77, 683] width 12 height 12
click at [128, 691] on div "Highlight H" at bounding box center [129, 690] width 46 height 36
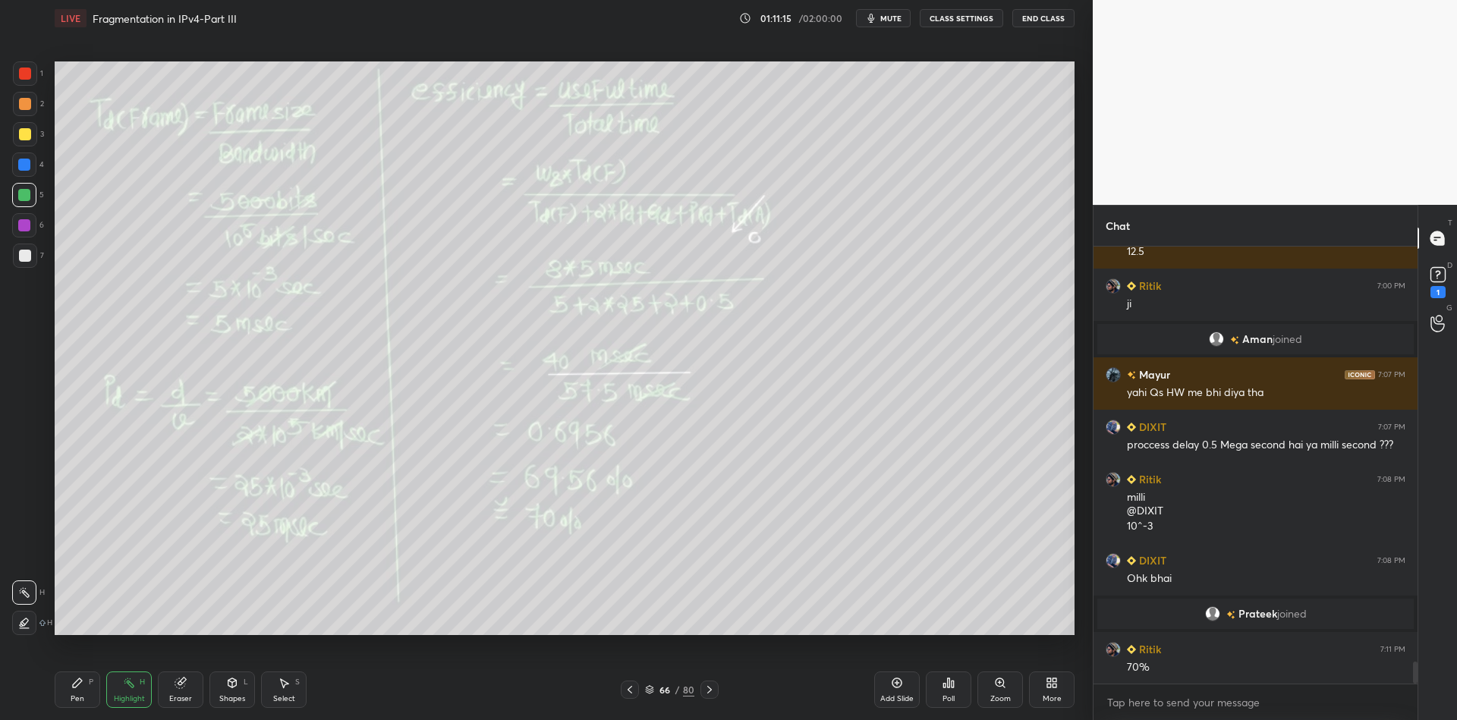
click at [653, 688] on icon at bounding box center [649, 689] width 9 height 9
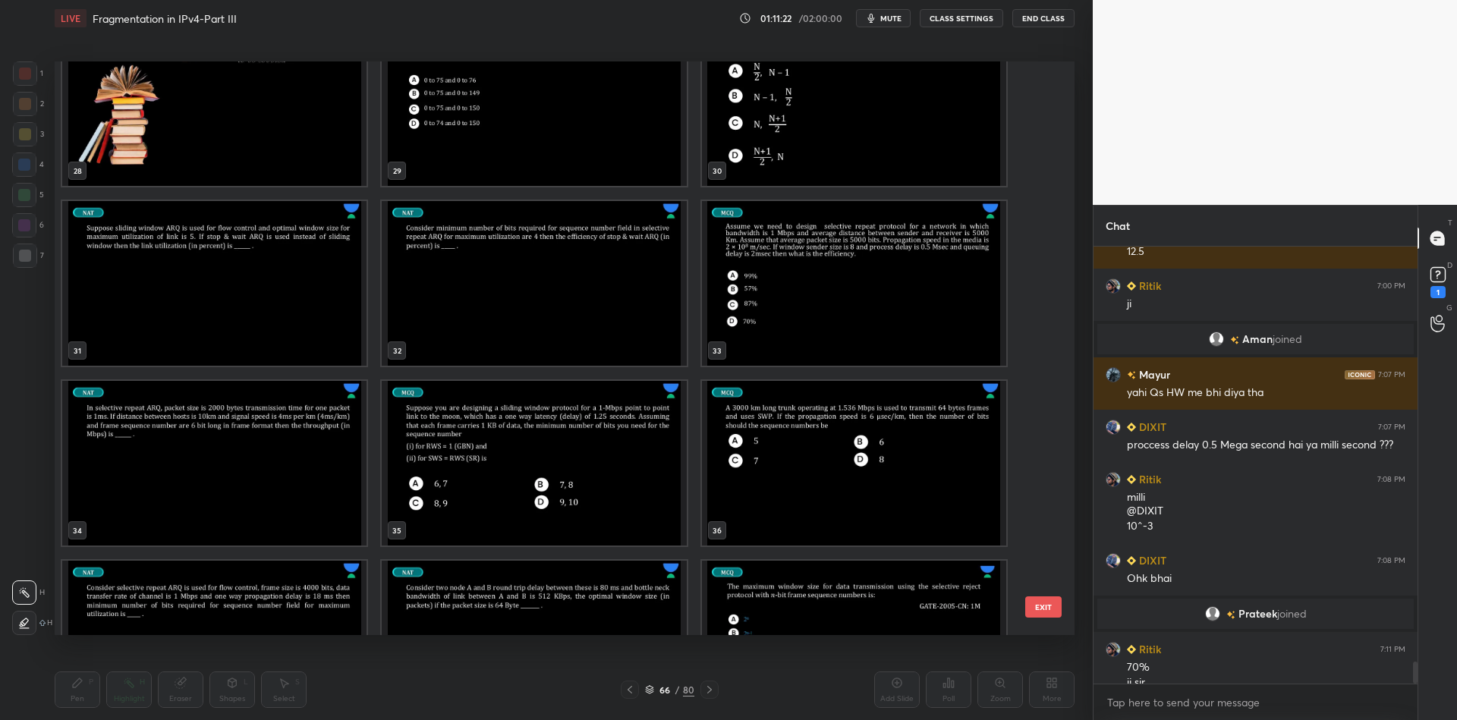
scroll to position [8227, 0]
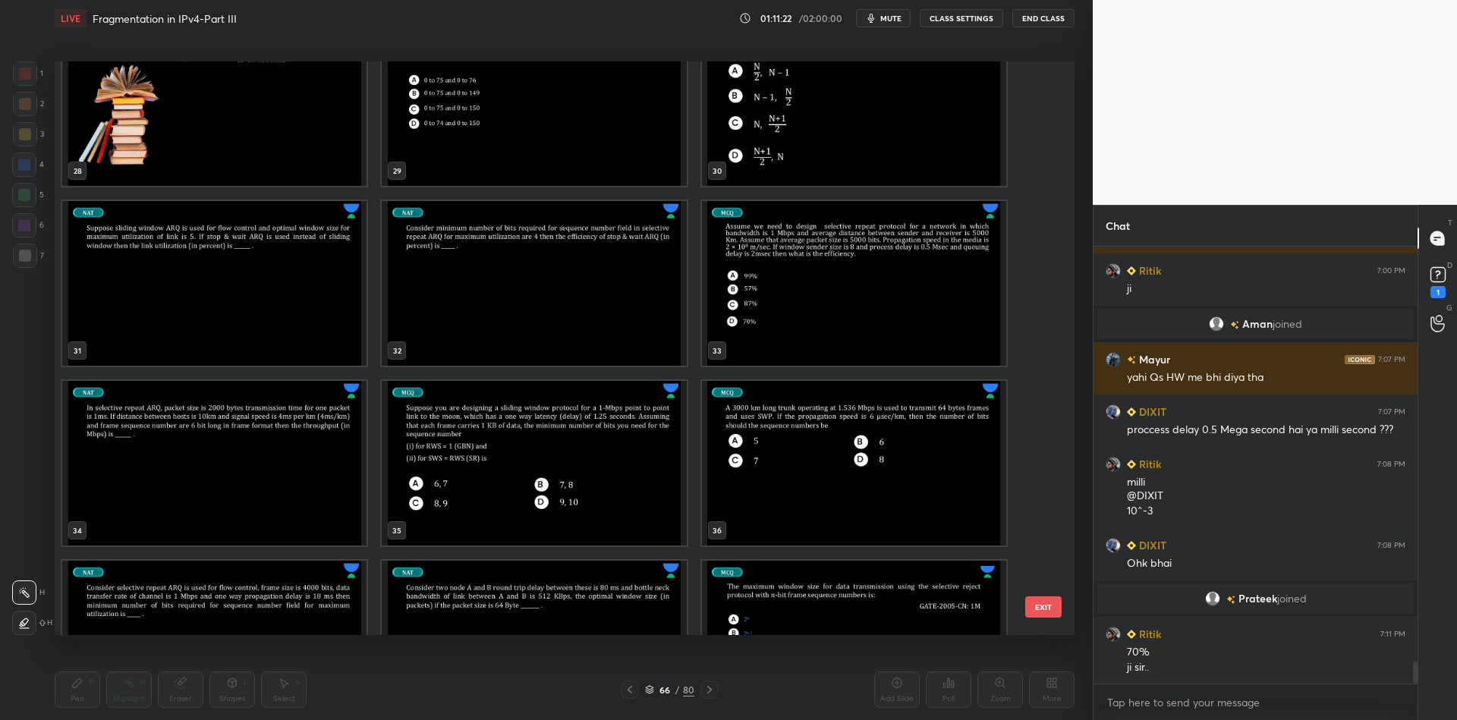
click at [770, 320] on img "grid" at bounding box center [854, 283] width 304 height 165
click at [928, 275] on img "grid" at bounding box center [854, 283] width 304 height 165
click at [1039, 600] on button "EXIT" at bounding box center [1043, 607] width 36 height 21
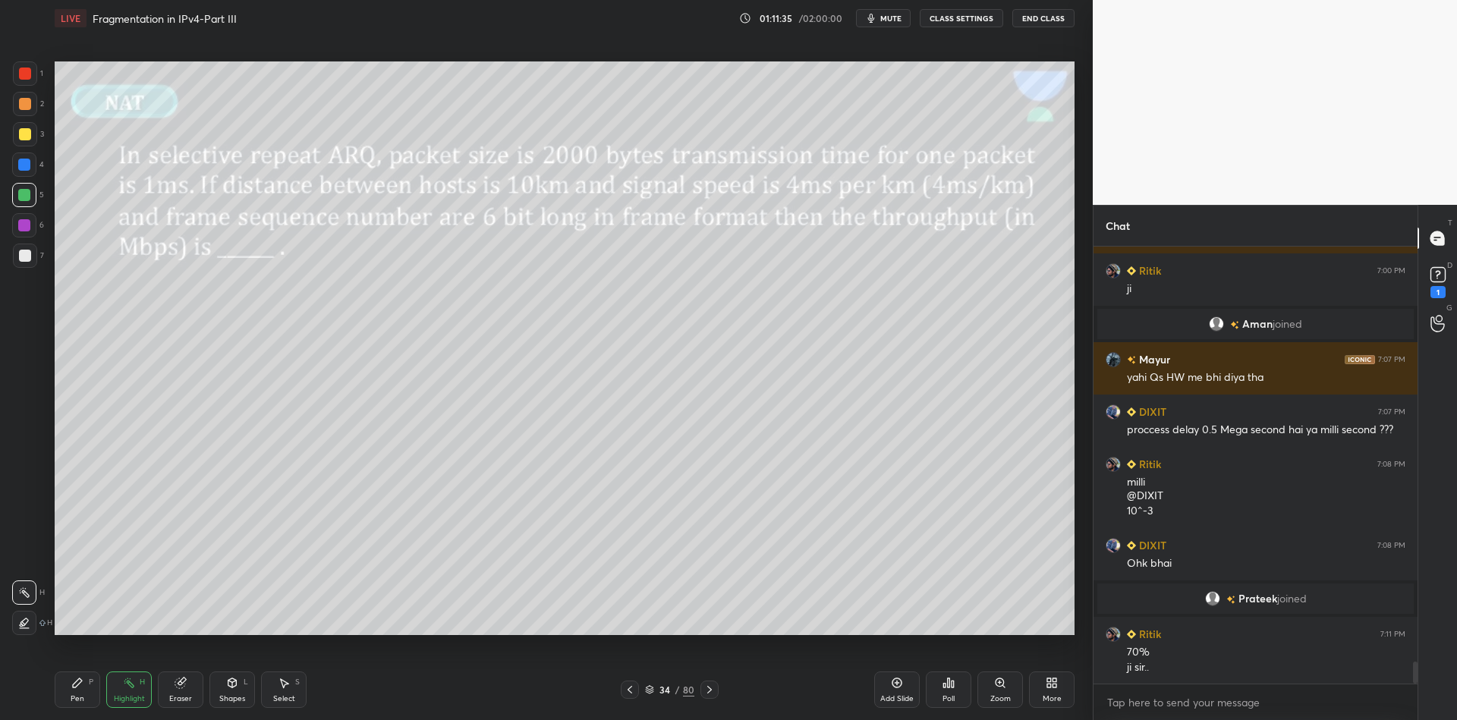
click at [116, 690] on div "Highlight H" at bounding box center [129, 690] width 46 height 36
click at [651, 689] on icon at bounding box center [650, 688] width 8 height 4
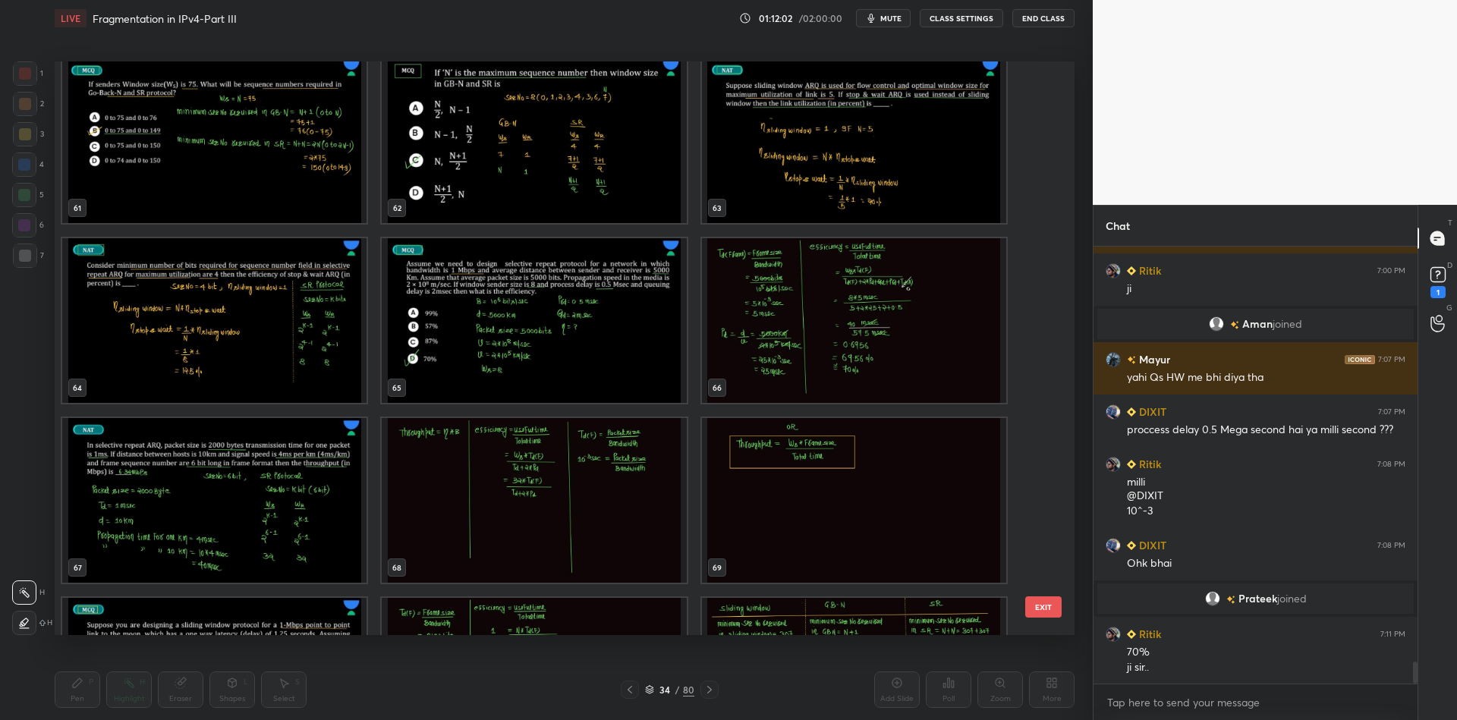
scroll to position [3607, 0]
click at [221, 501] on img "grid" at bounding box center [214, 501] width 304 height 165
click at [1050, 609] on button "EXIT" at bounding box center [1043, 607] width 36 height 21
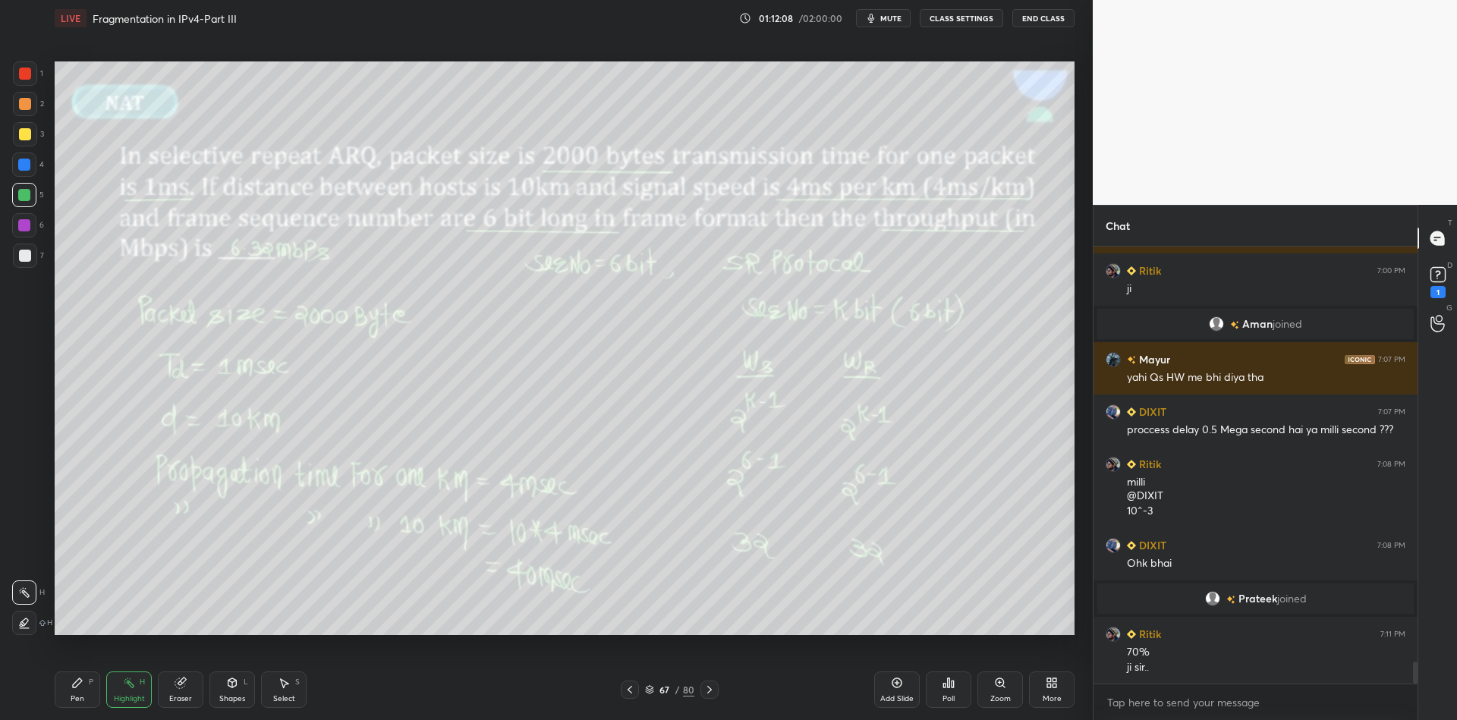
click at [93, 690] on div "Pen P" at bounding box center [78, 690] width 46 height 36
drag, startPoint x: 121, startPoint y: 694, endPoint x: 140, endPoint y: 635, distance: 61.9
click at [121, 691] on div "Highlight H" at bounding box center [129, 690] width 46 height 36
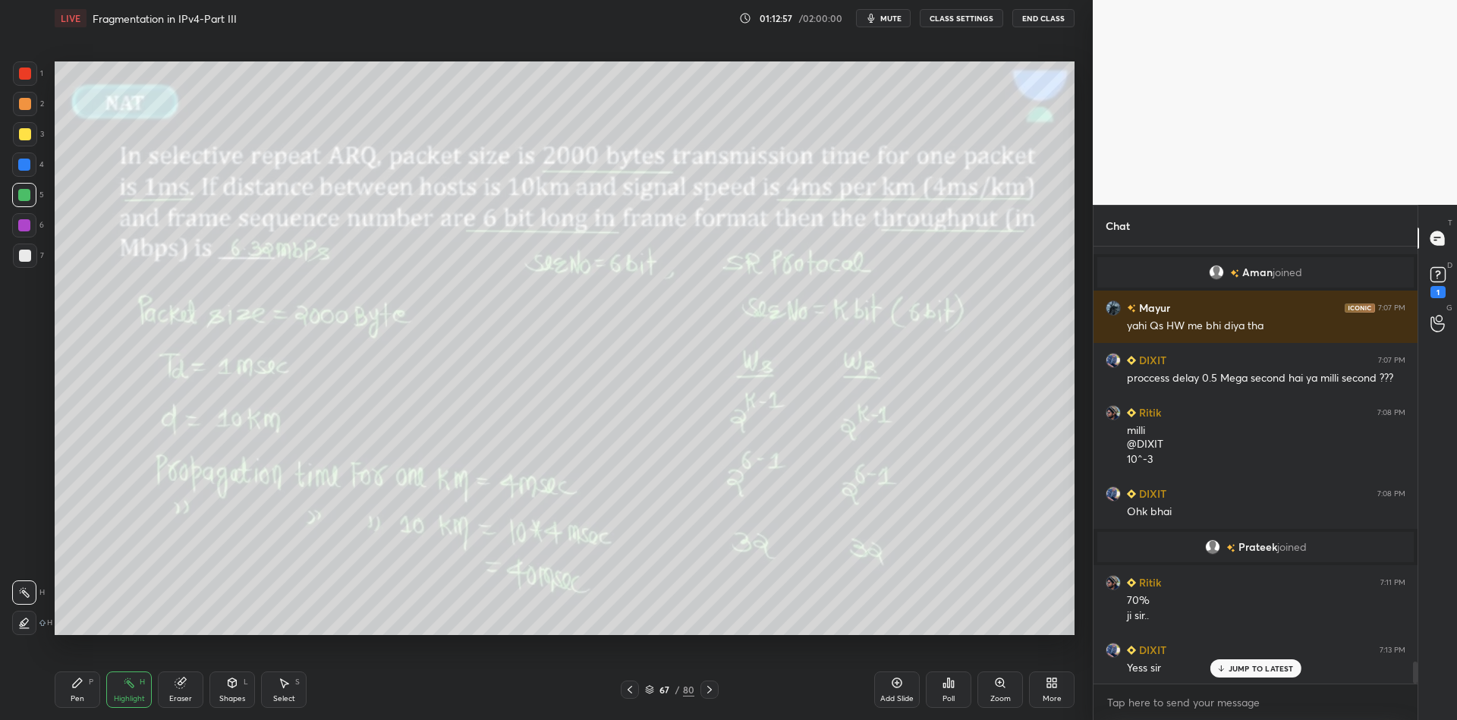
drag, startPoint x: 92, startPoint y: 688, endPoint x: 112, endPoint y: 686, distance: 20.6
click at [91, 687] on div "Pen P" at bounding box center [78, 690] width 46 height 36
click at [118, 690] on div "Highlight H" at bounding box center [129, 690] width 46 height 36
click at [84, 715] on div "Pen P Highlight H Eraser Shapes L Select S 67 / 80 Add Slide Poll Zoom More" at bounding box center [565, 690] width 1020 height 61
click at [80, 695] on div "Pen" at bounding box center [78, 699] width 14 height 8
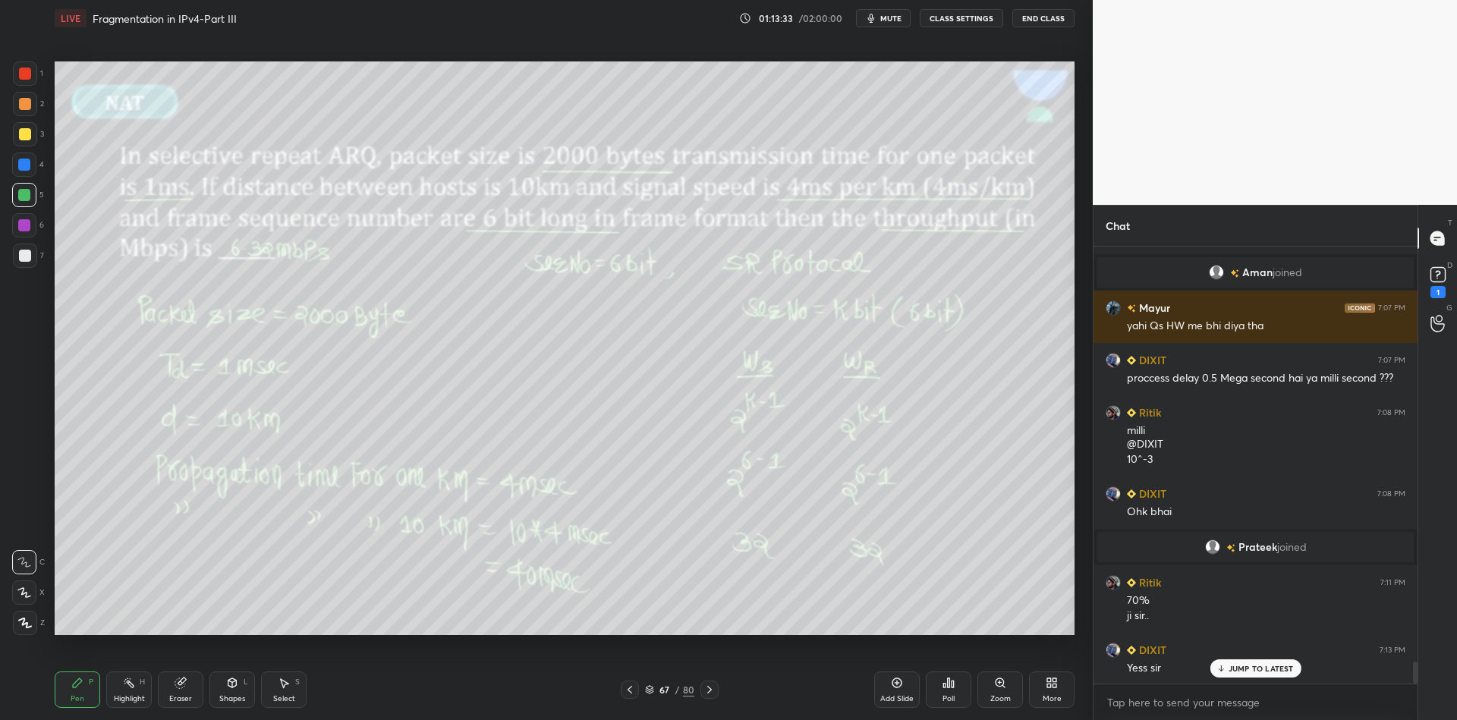
click at [118, 695] on div "Highlight" at bounding box center [129, 699] width 31 height 8
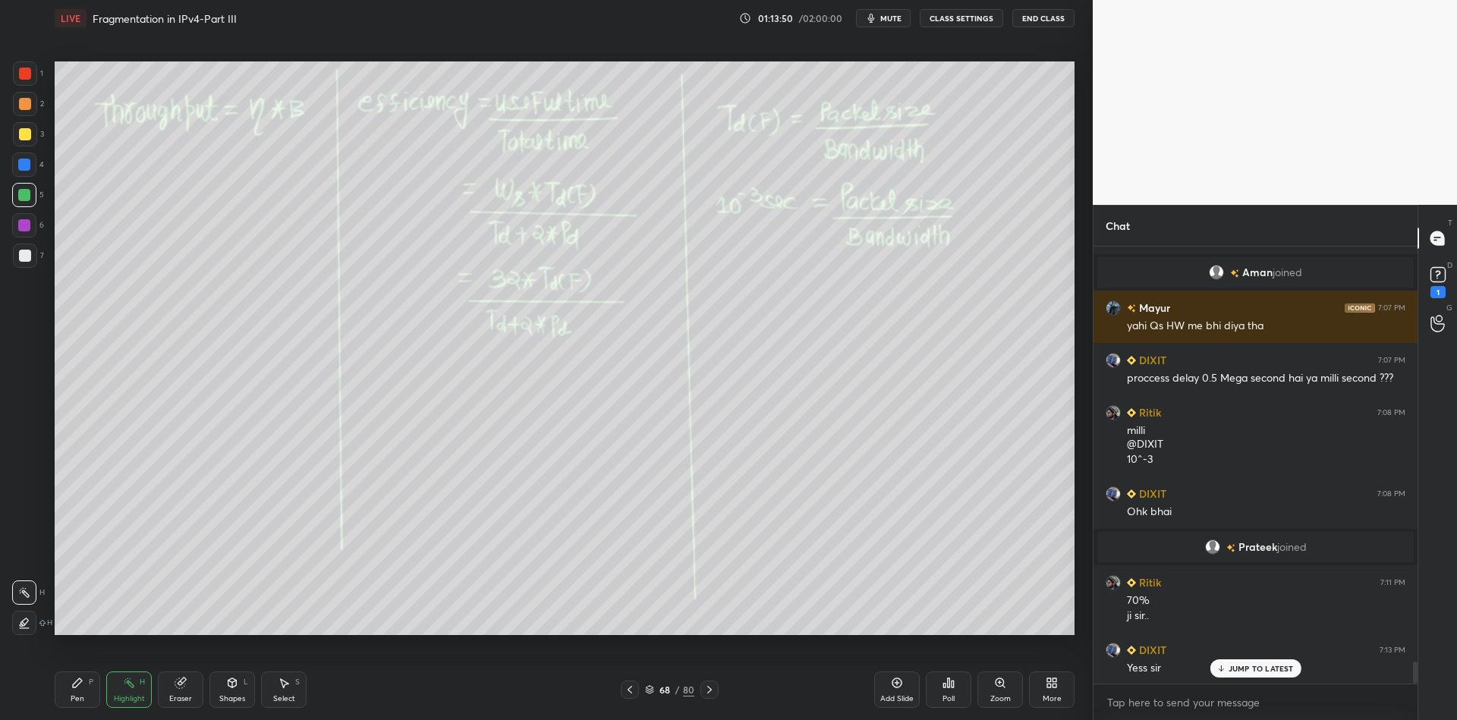
click at [90, 703] on div "Pen P" at bounding box center [78, 690] width 46 height 36
drag, startPoint x: 114, startPoint y: 701, endPoint x: 115, endPoint y: 688, distance: 12.2
click at [115, 698] on div "Highlight" at bounding box center [129, 699] width 31 height 8
drag, startPoint x: 73, startPoint y: 703, endPoint x: 113, endPoint y: 704, distance: 40.2
click at [77, 706] on div "Pen P" at bounding box center [78, 690] width 46 height 36
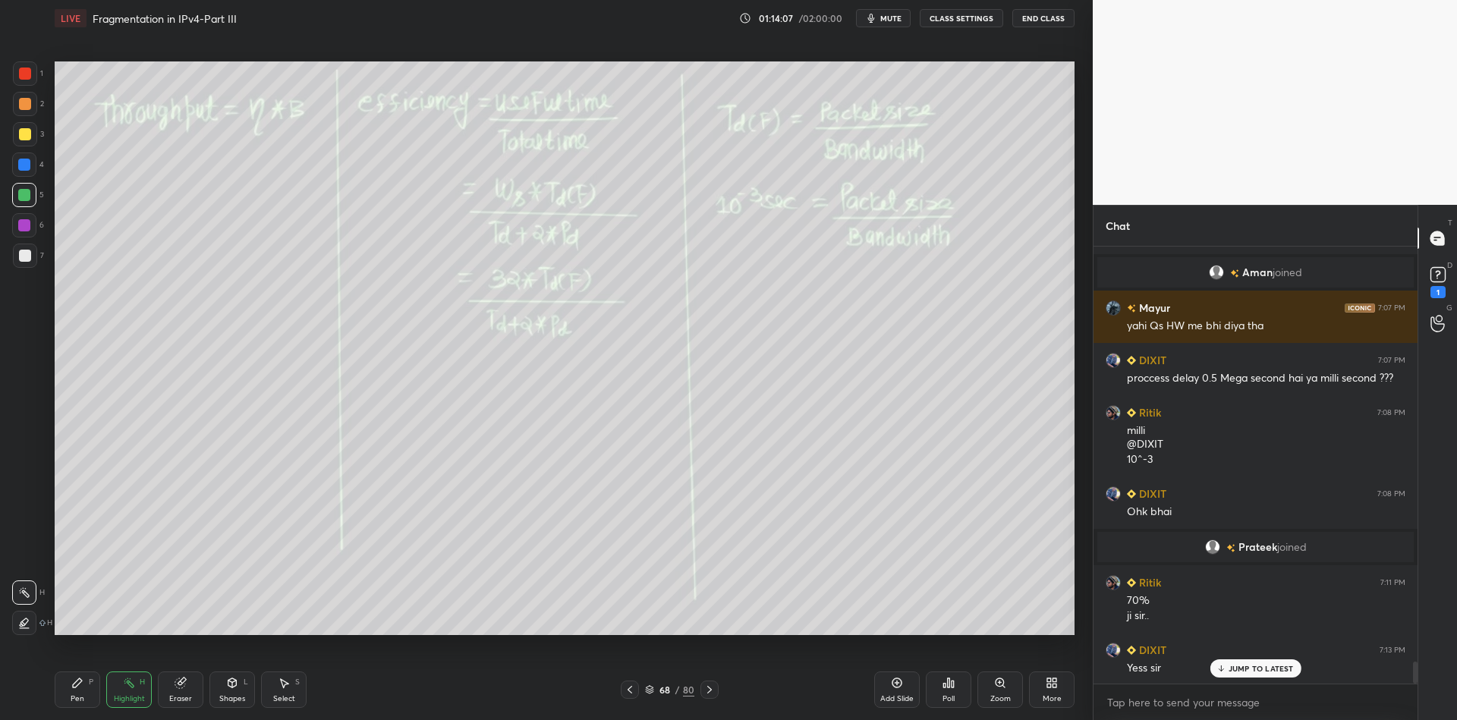
click at [118, 704] on div "Highlight H" at bounding box center [129, 690] width 46 height 36
click at [175, 694] on div "Eraser" at bounding box center [181, 690] width 46 height 36
click at [80, 701] on div "Pen" at bounding box center [78, 699] width 14 height 8
drag, startPoint x: 129, startPoint y: 691, endPoint x: 124, endPoint y: 675, distance: 17.3
click at [128, 691] on div "Highlight H" at bounding box center [129, 690] width 46 height 36
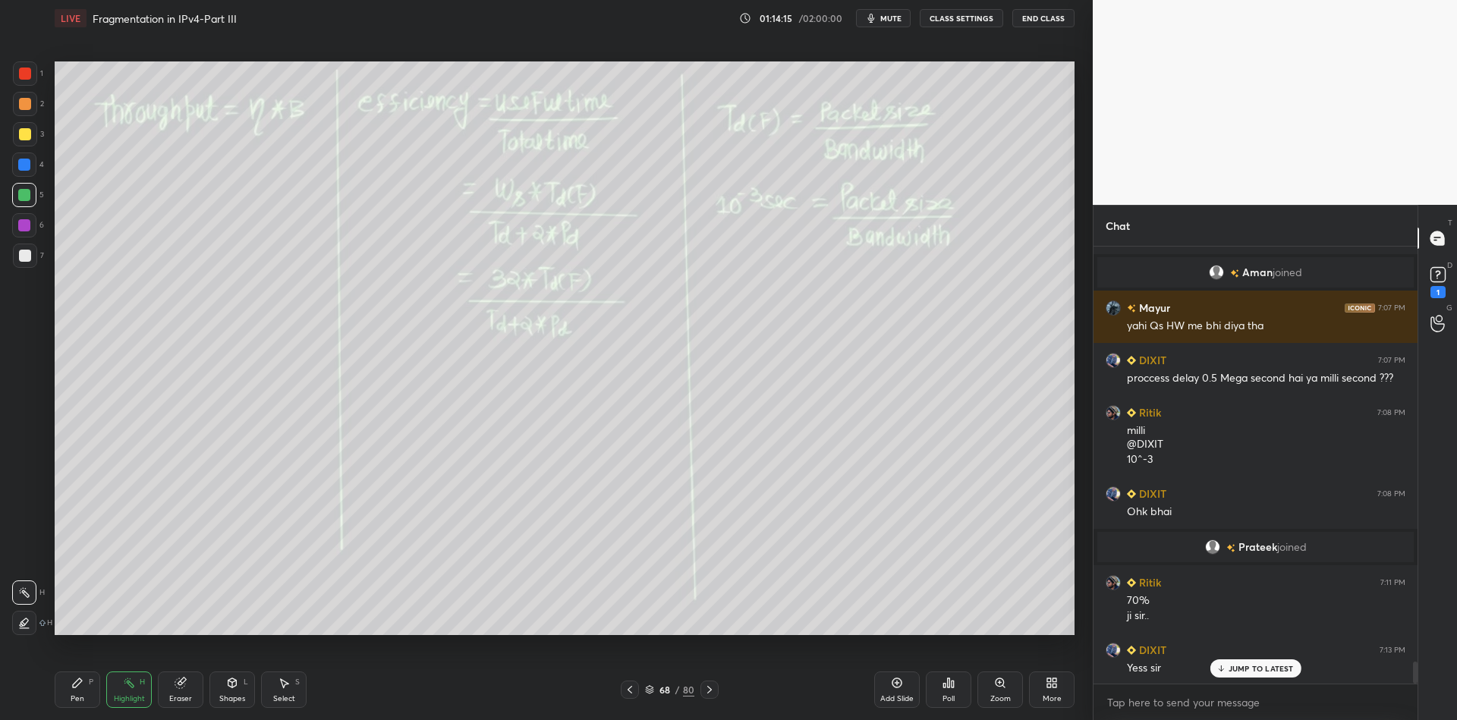
drag, startPoint x: 24, startPoint y: 132, endPoint x: 29, endPoint y: 140, distance: 8.9
click at [24, 133] on div at bounding box center [25, 134] width 12 height 12
click at [24, 187] on div at bounding box center [24, 195] width 24 height 24
click at [24, 128] on div at bounding box center [25, 134] width 24 height 24
click at [170, 692] on div "Eraser" at bounding box center [181, 690] width 46 height 36
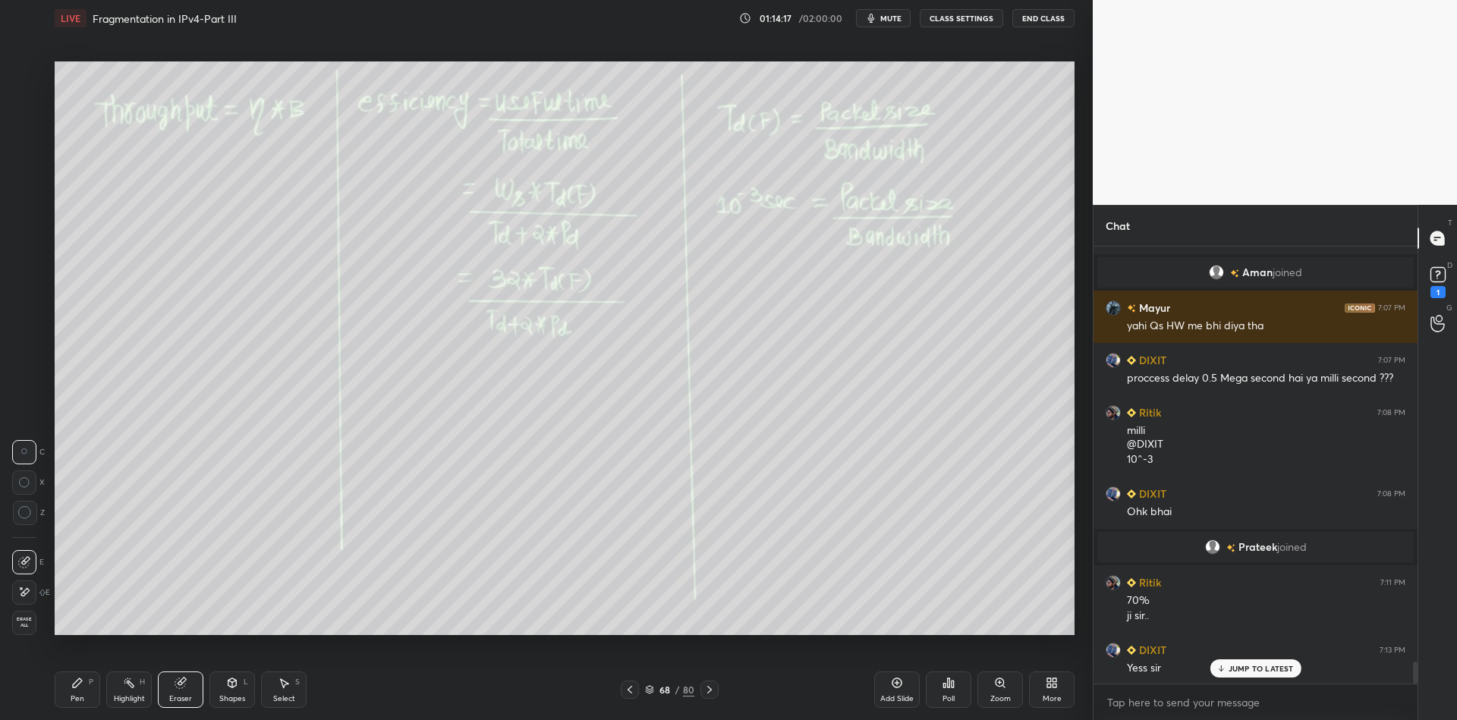
click at [124, 692] on div "Highlight H" at bounding box center [129, 690] width 46 height 36
click at [70, 699] on div "Pen P" at bounding box center [78, 690] width 46 height 36
click at [29, 200] on div at bounding box center [24, 195] width 24 height 24
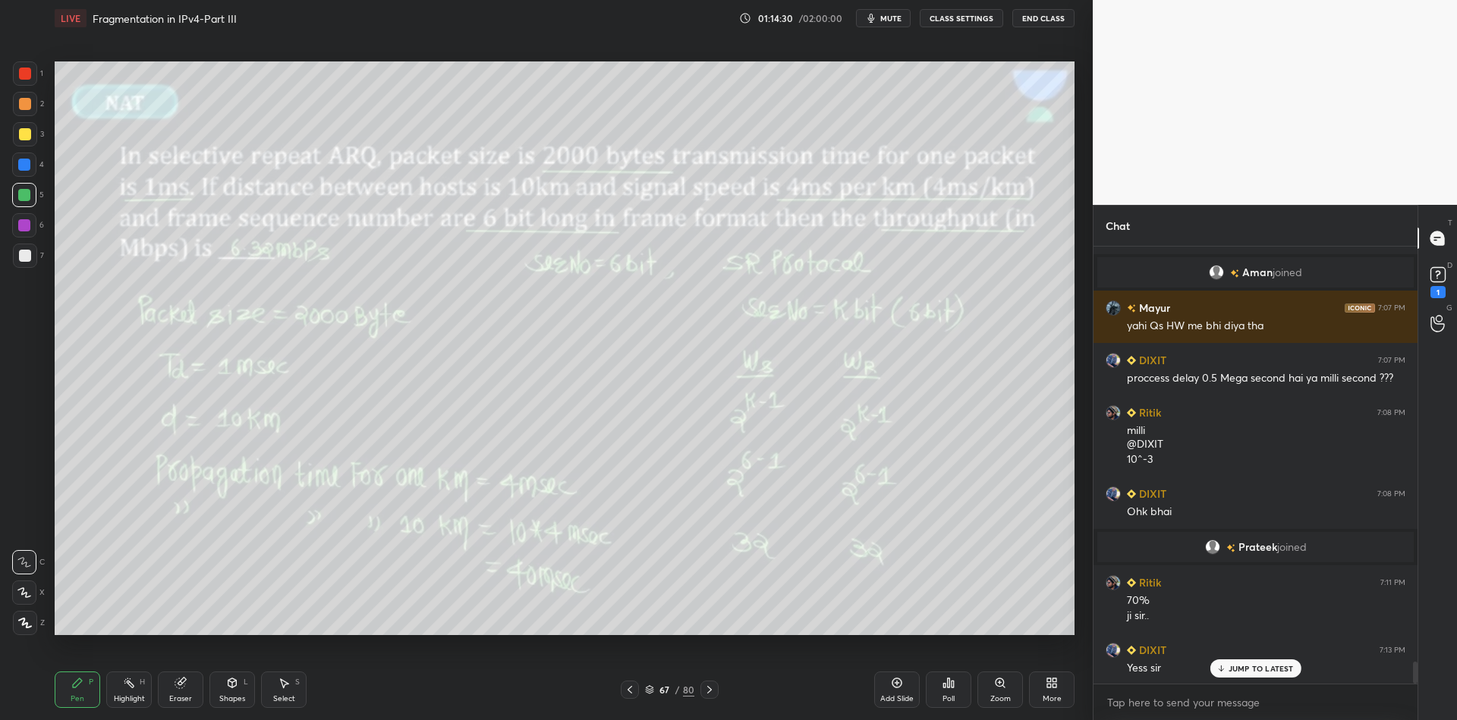
scroll to position [8332, 0]
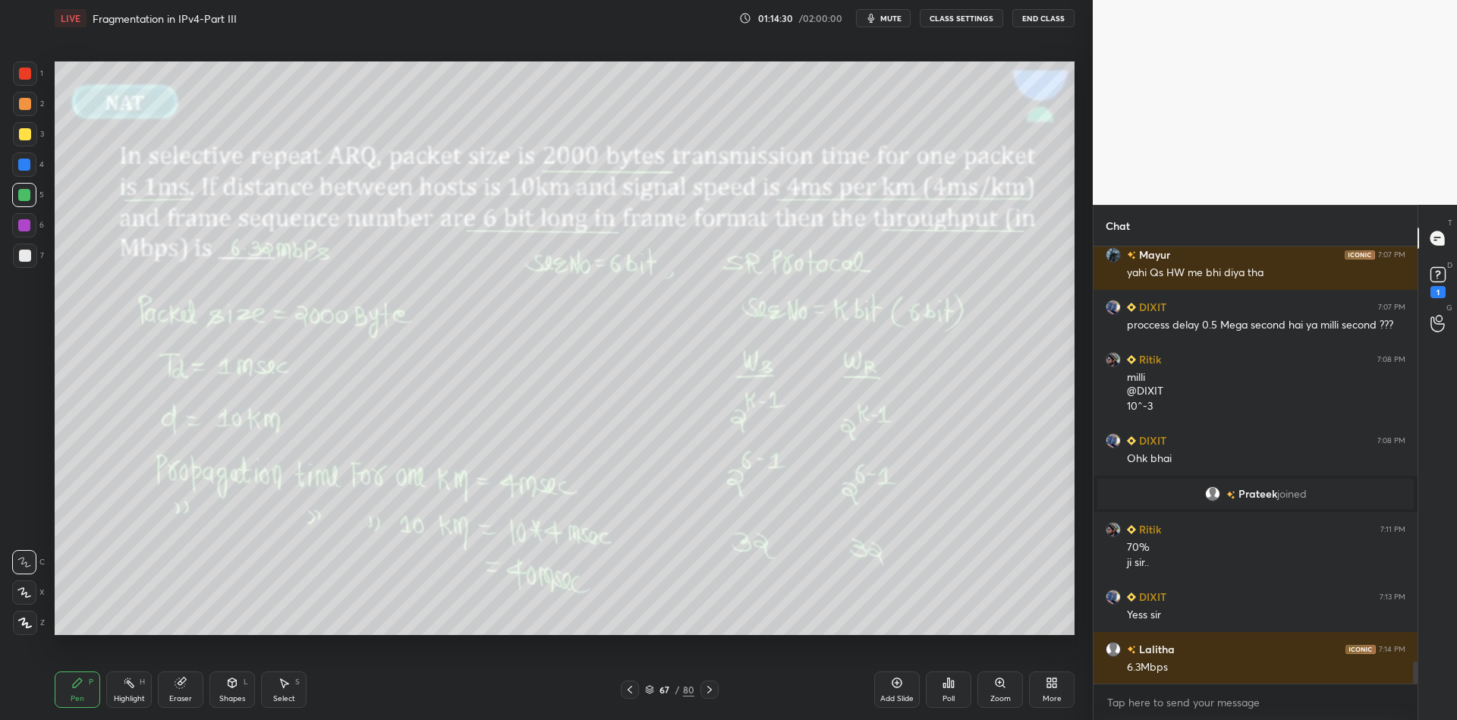
click at [125, 691] on div "Highlight H" at bounding box center [129, 690] width 46 height 36
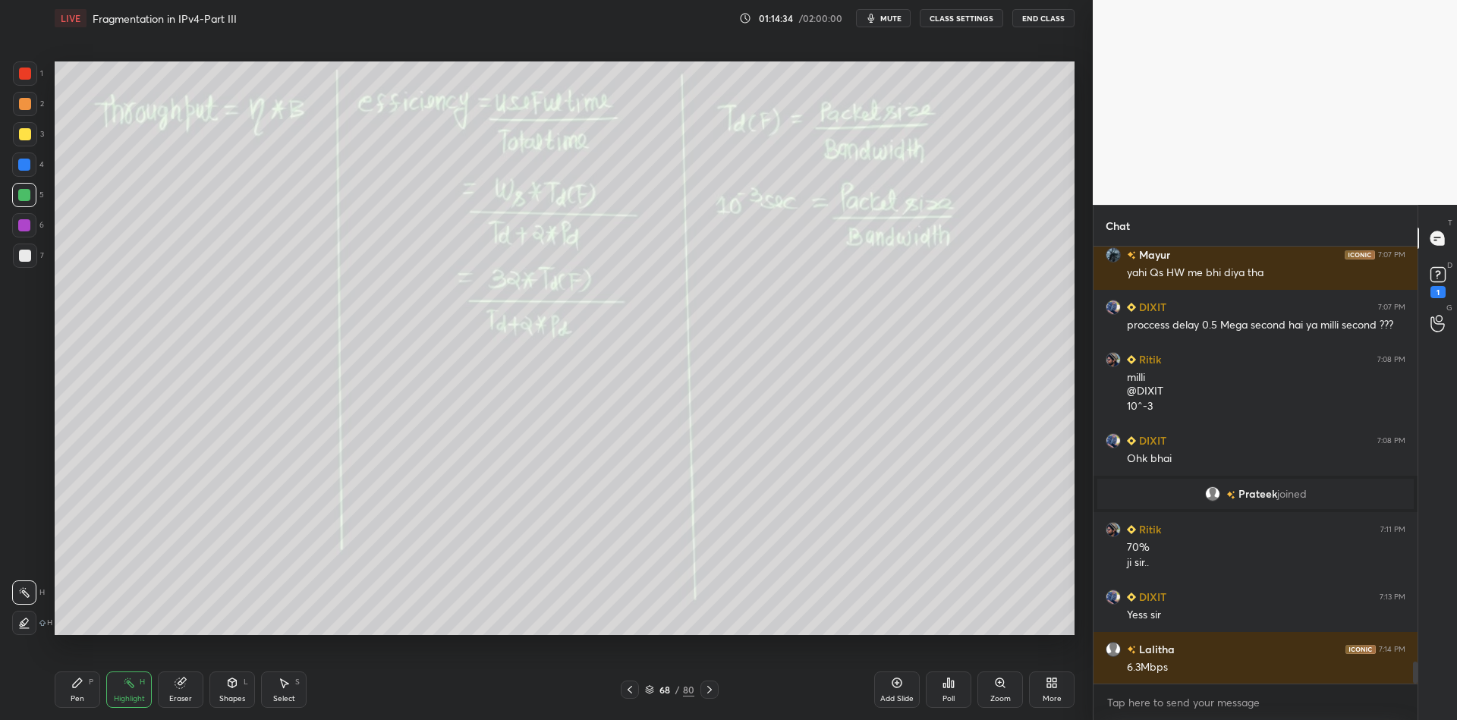
drag, startPoint x: 70, startPoint y: 684, endPoint x: 81, endPoint y: 674, distance: 15.1
click at [72, 683] on div "Pen P" at bounding box center [78, 690] width 46 height 36
click at [229, 691] on div "Shapes L" at bounding box center [232, 690] width 46 height 36
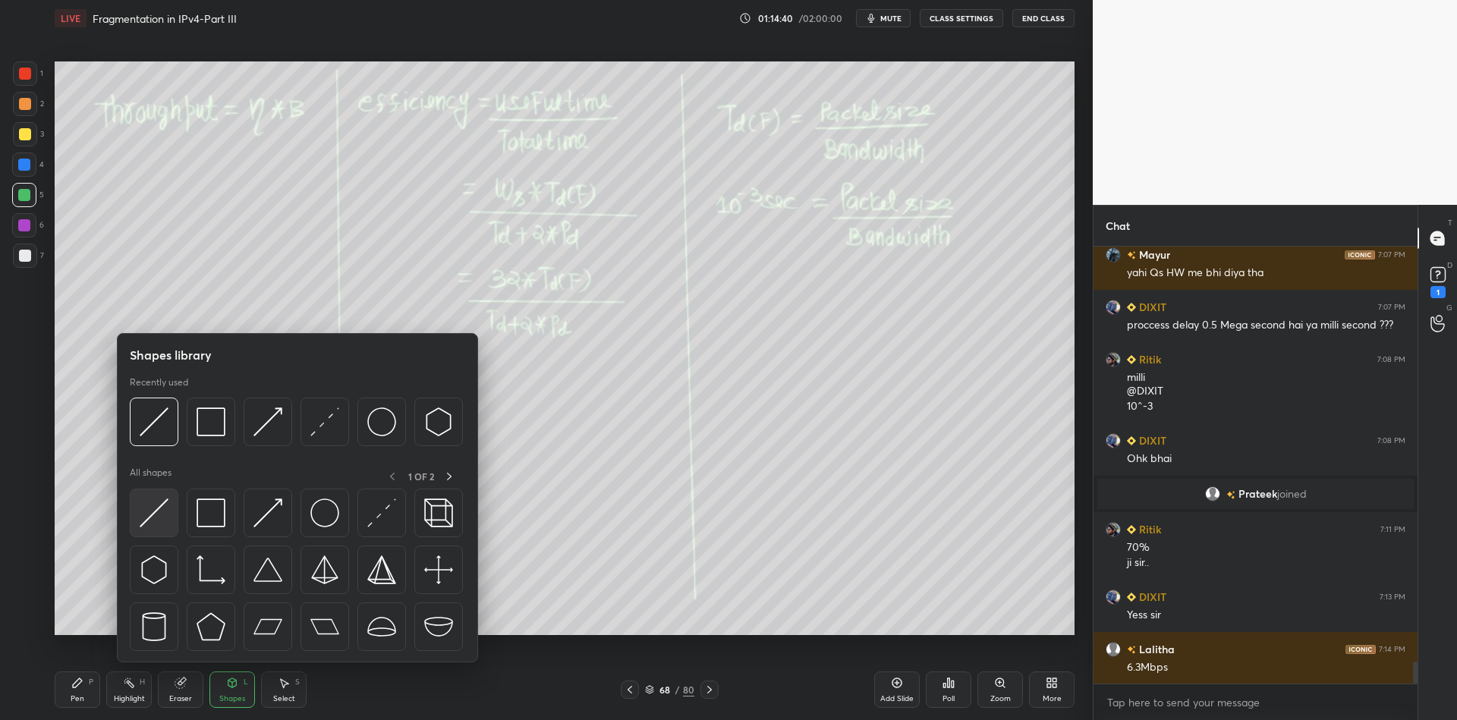
drag, startPoint x: 160, startPoint y: 512, endPoint x: 155, endPoint y: 505, distance: 8.7
click at [156, 504] on img at bounding box center [154, 513] width 29 height 29
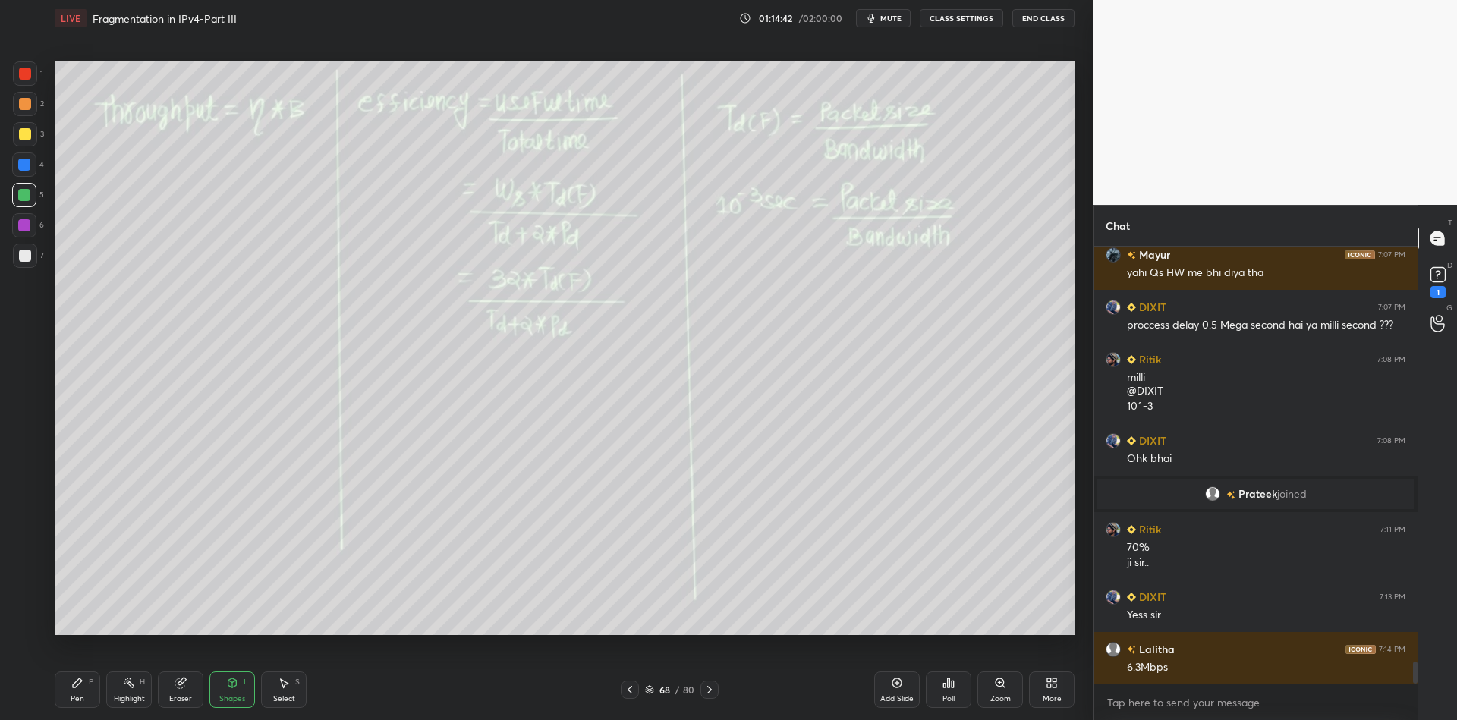
click at [84, 704] on div "Pen P" at bounding box center [78, 690] width 46 height 36
drag, startPoint x: 83, startPoint y: 693, endPoint x: 99, endPoint y: 685, distance: 18.0
click at [83, 691] on div "Pen P" at bounding box center [78, 690] width 46 height 36
drag, startPoint x: 231, startPoint y: 693, endPoint x: 227, endPoint y: 672, distance: 21.6
click at [229, 692] on div "Shapes L" at bounding box center [232, 690] width 46 height 36
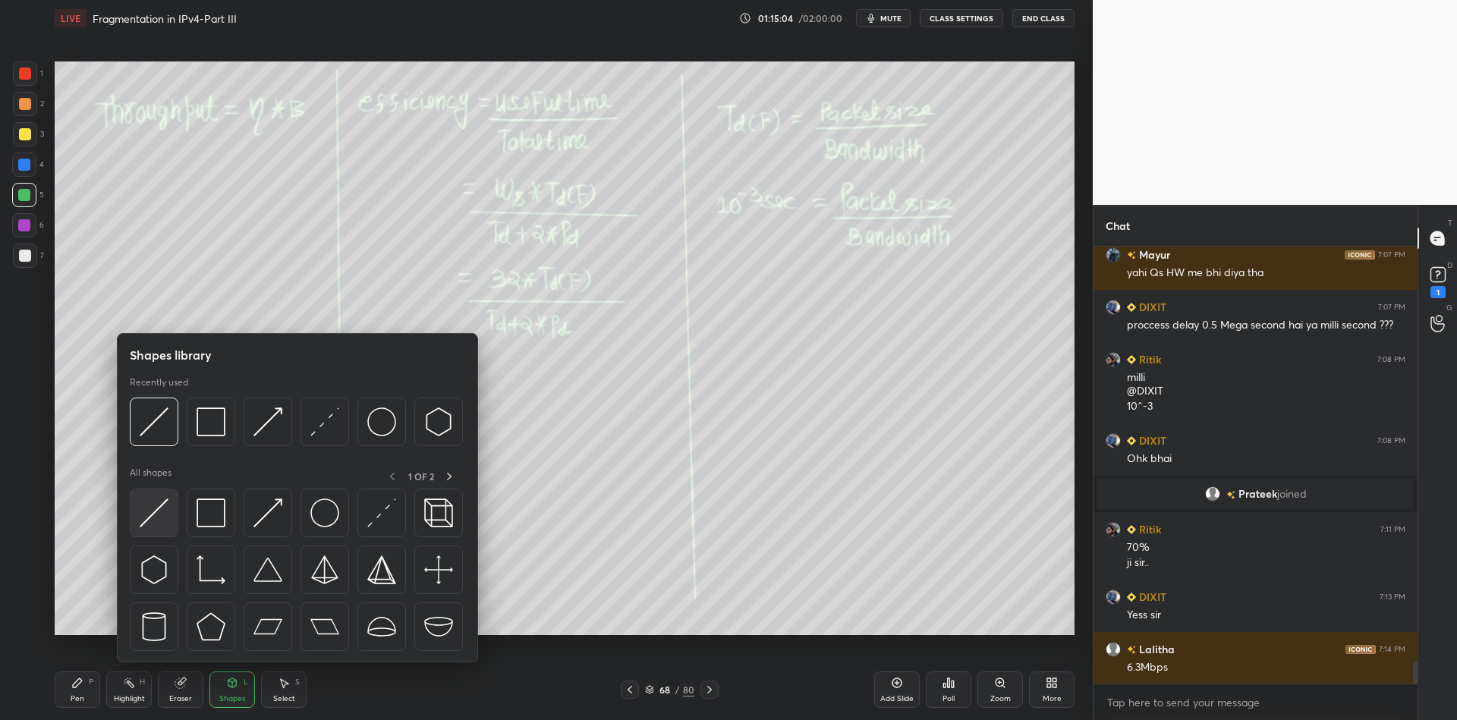
click at [164, 513] on img at bounding box center [154, 513] width 29 height 29
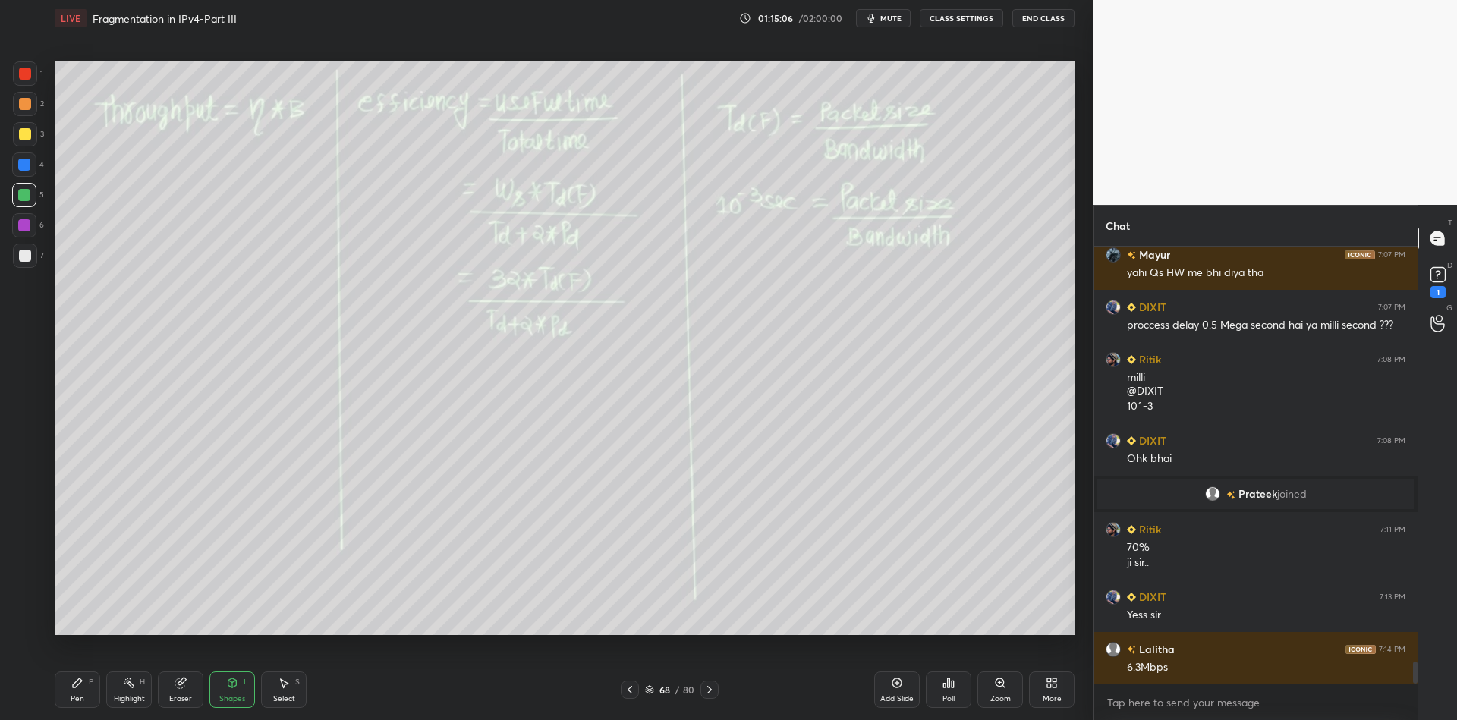
click at [71, 700] on div "Pen P" at bounding box center [78, 690] width 46 height 36
drag, startPoint x: 139, startPoint y: 691, endPoint x: 194, endPoint y: 641, distance: 74.6
click at [135, 691] on div "Highlight H" at bounding box center [129, 690] width 46 height 36
click at [129, 688] on icon at bounding box center [129, 683] width 12 height 12
click at [68, 703] on div "Pen P" at bounding box center [78, 690] width 46 height 36
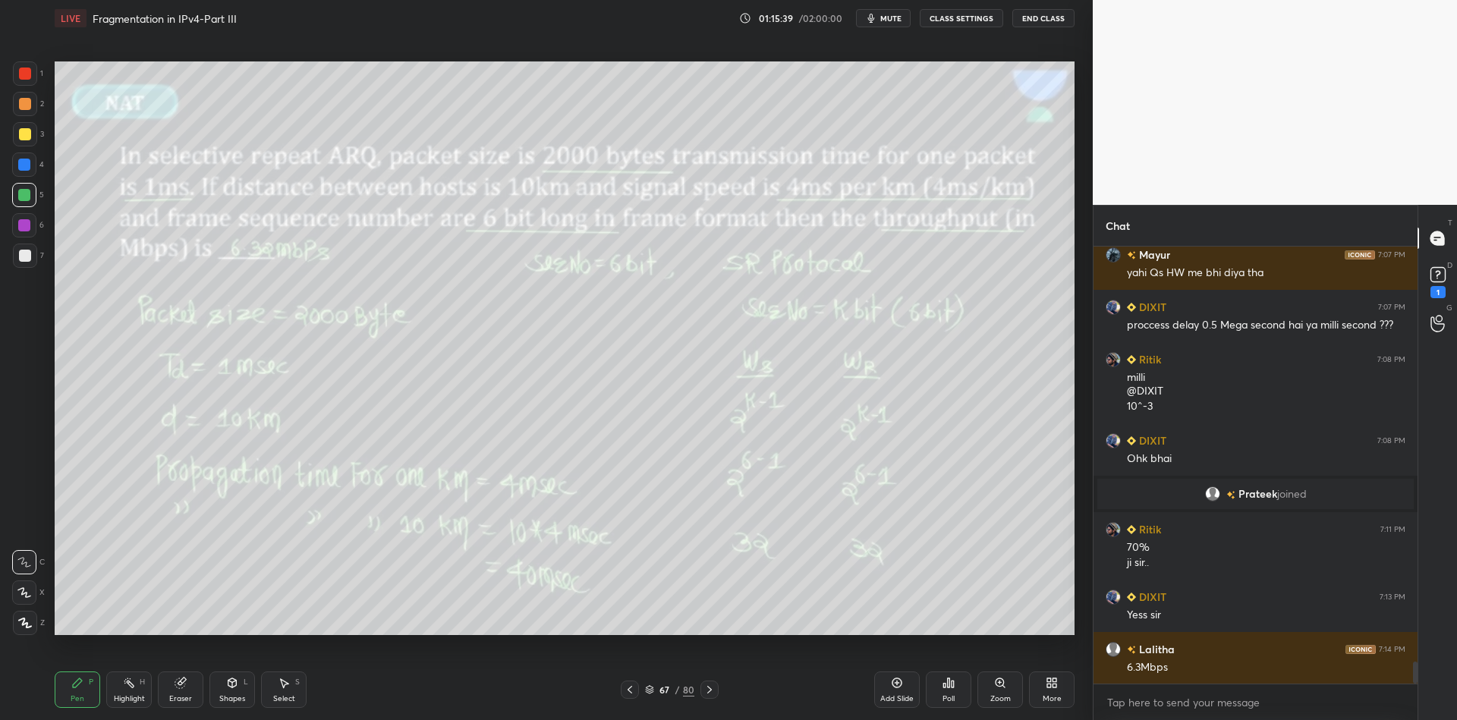
drag, startPoint x: 78, startPoint y: 714, endPoint x: 83, endPoint y: 649, distance: 65.4
click at [80, 710] on div "Pen P Highlight H Eraser Shapes L Select S 67 / 80 Add Slide Poll Zoom More" at bounding box center [565, 690] width 1020 height 61
click at [20, 199] on div at bounding box center [24, 195] width 24 height 24
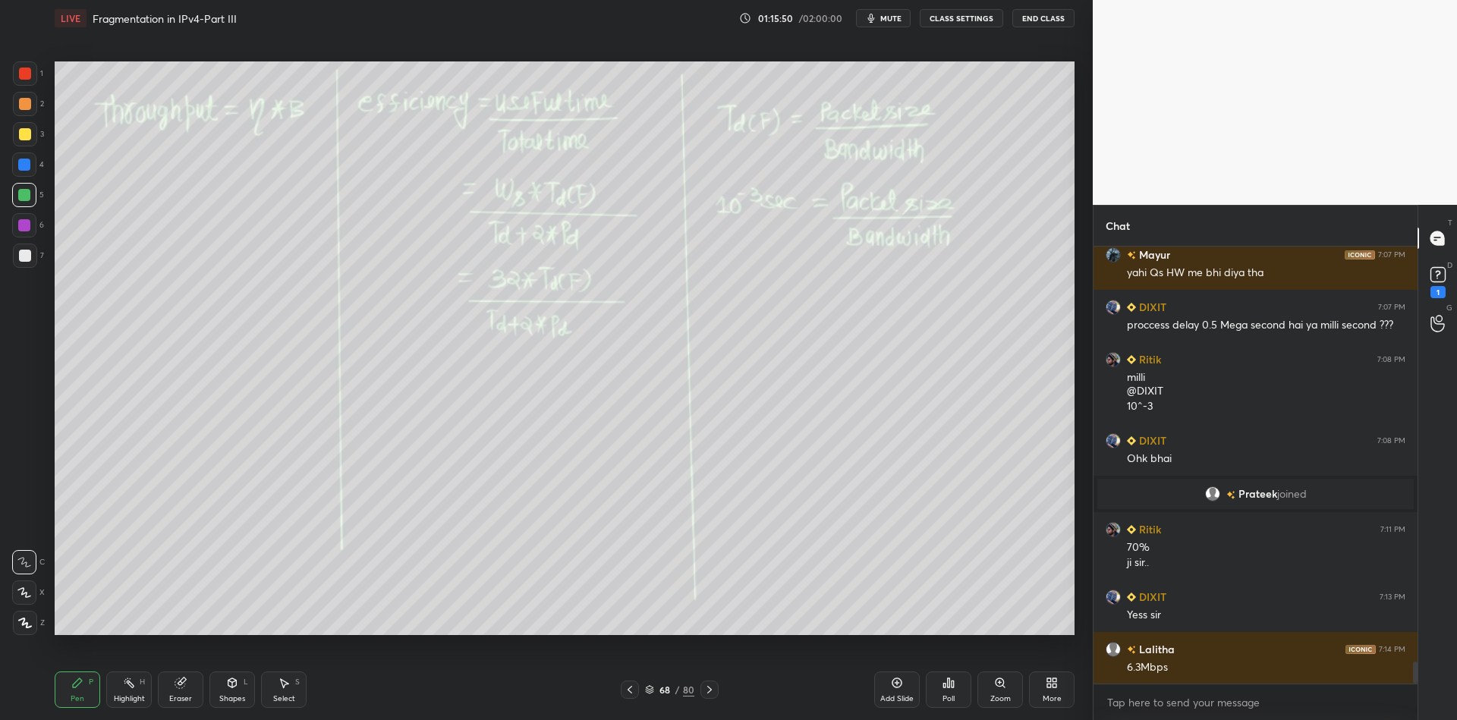
click at [84, 684] on div "Pen P" at bounding box center [78, 690] width 46 height 36
click at [237, 693] on div "Shapes L" at bounding box center [232, 690] width 46 height 36
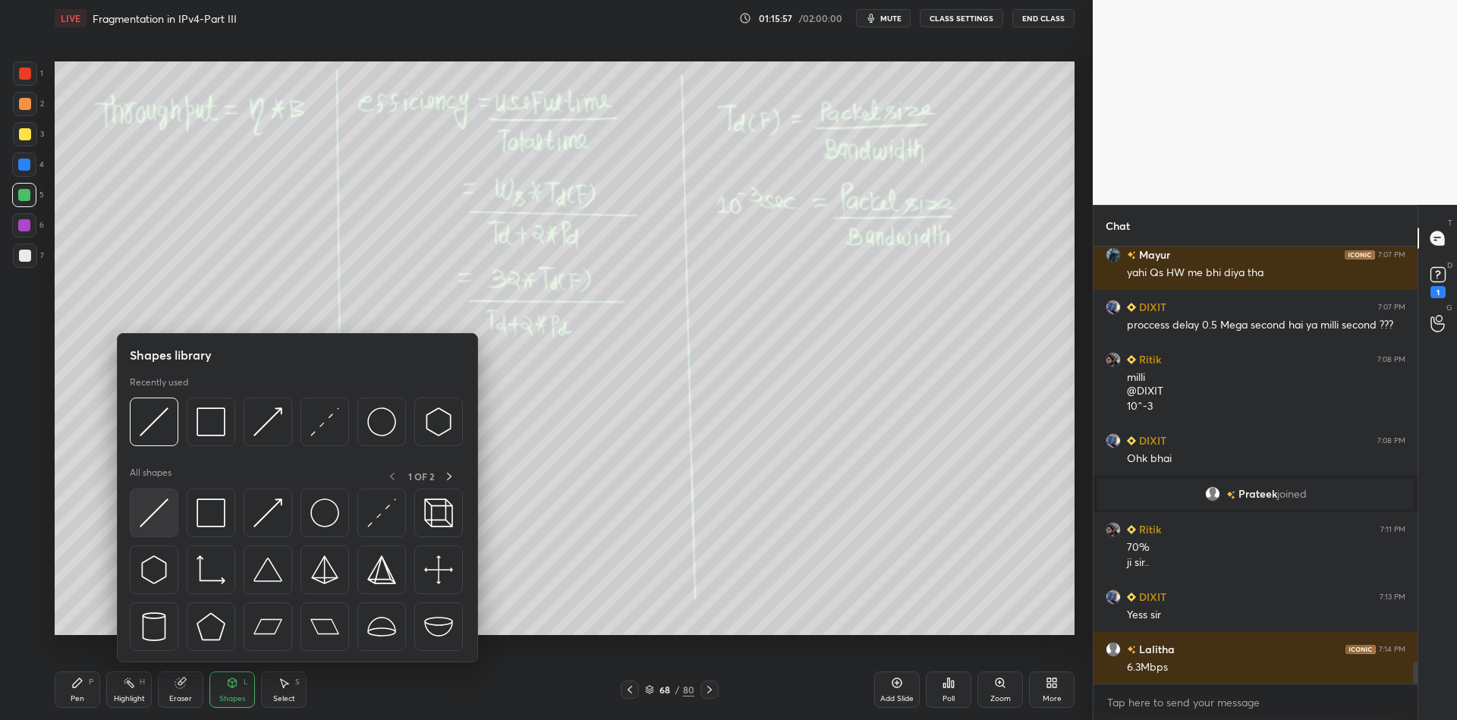
click at [169, 509] on div at bounding box center [154, 513] width 49 height 49
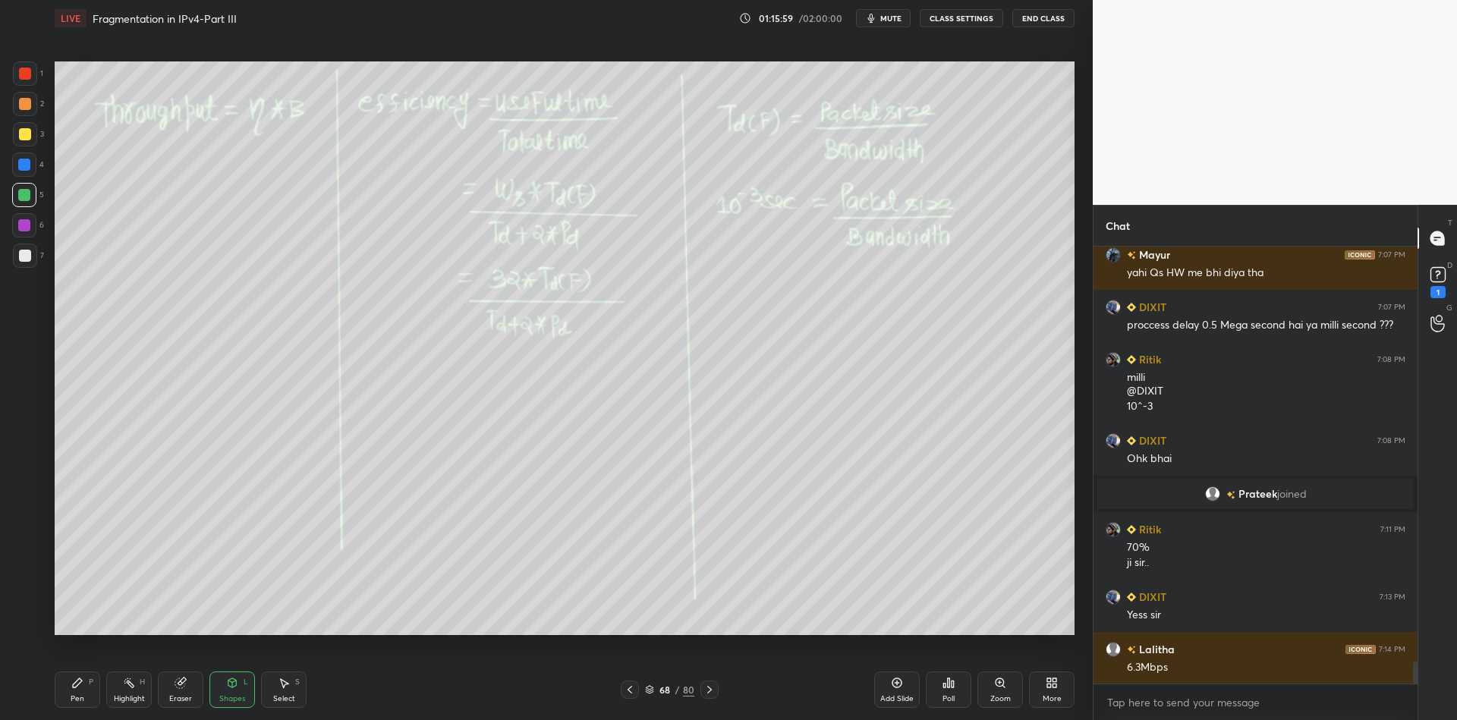
click at [89, 699] on div "Pen P" at bounding box center [78, 690] width 46 height 36
drag, startPoint x: 238, startPoint y: 680, endPoint x: 232, endPoint y: 670, distance: 11.2
click at [236, 678] on icon at bounding box center [232, 683] width 12 height 12
click at [85, 692] on div "Pen P" at bounding box center [78, 690] width 46 height 36
drag, startPoint x: 230, startPoint y: 695, endPoint x: 230, endPoint y: 666, distance: 29.6
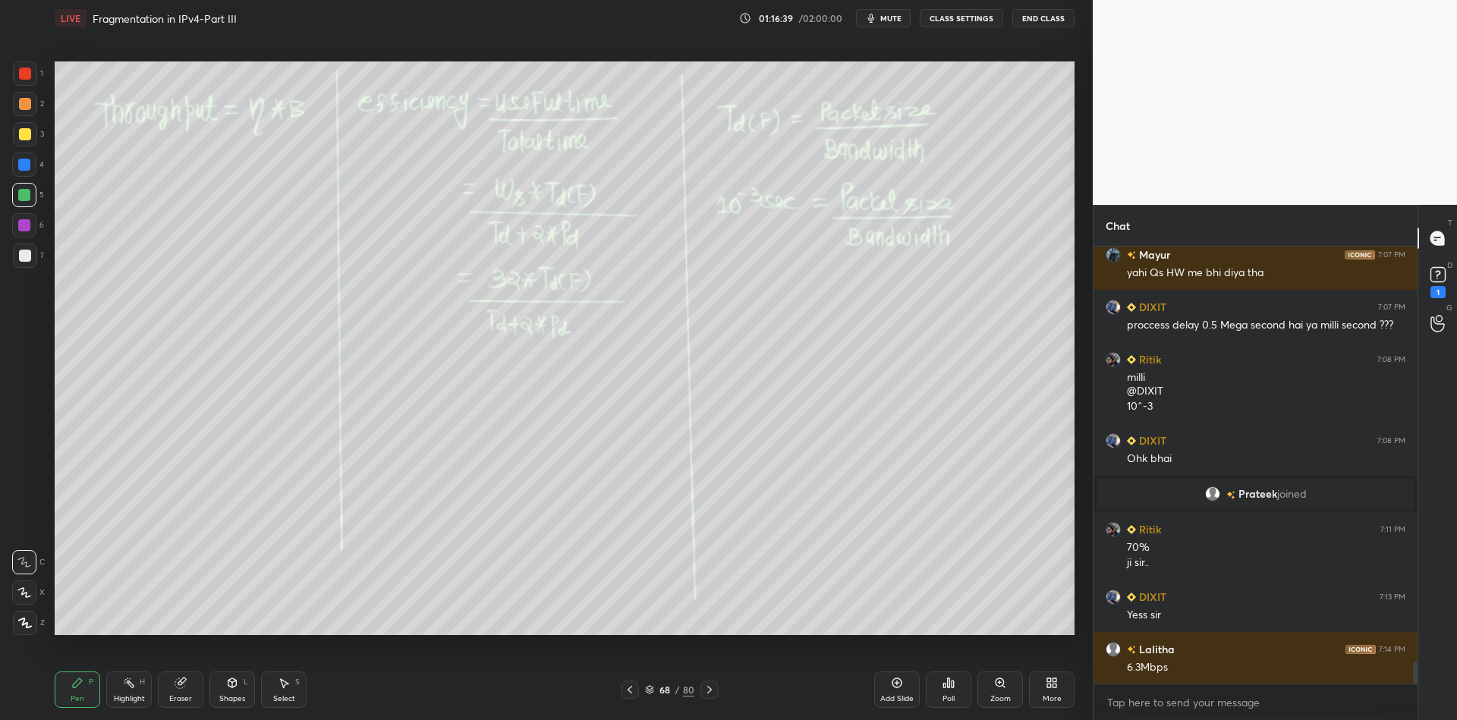
click at [231, 692] on div "Shapes L" at bounding box center [232, 690] width 46 height 36
drag, startPoint x: 77, startPoint y: 694, endPoint x: 90, endPoint y: 689, distance: 14.7
click at [80, 691] on div "Pen P" at bounding box center [78, 690] width 46 height 36
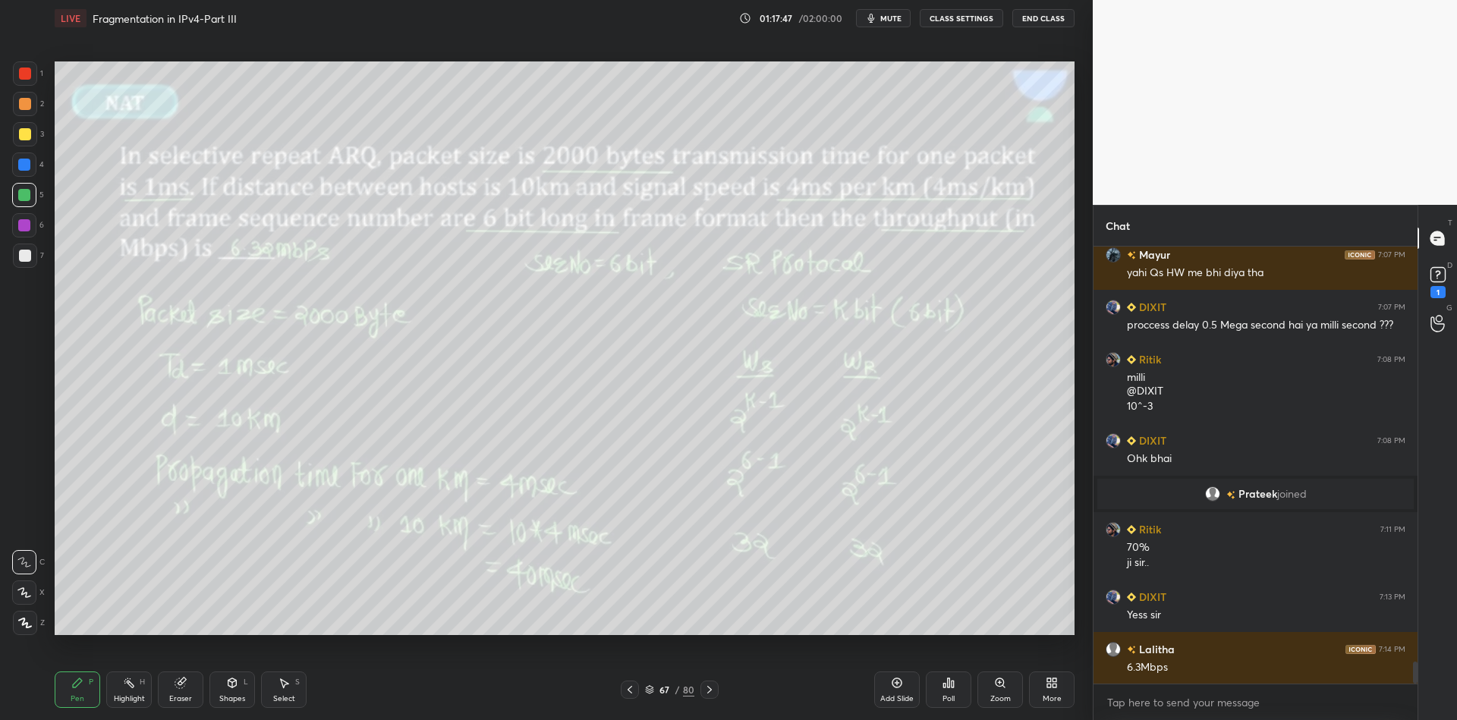
click at [128, 703] on div "Highlight" at bounding box center [129, 699] width 31 height 8
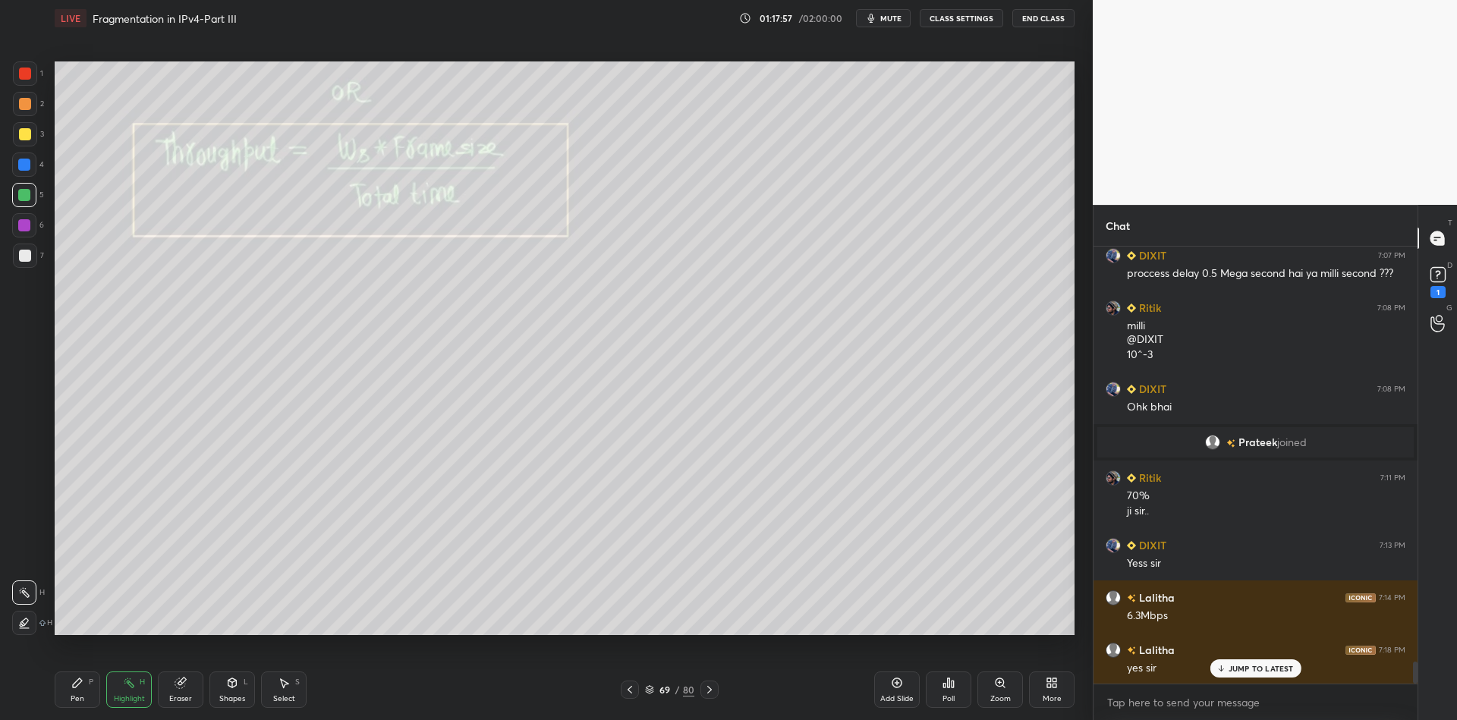
click at [86, 690] on div "Pen P" at bounding box center [78, 690] width 46 height 36
click at [126, 702] on div "Highlight H" at bounding box center [129, 690] width 46 height 36
drag, startPoint x: 77, startPoint y: 693, endPoint x: 79, endPoint y: 682, distance: 10.7
click at [74, 692] on div "Pen P" at bounding box center [78, 690] width 46 height 36
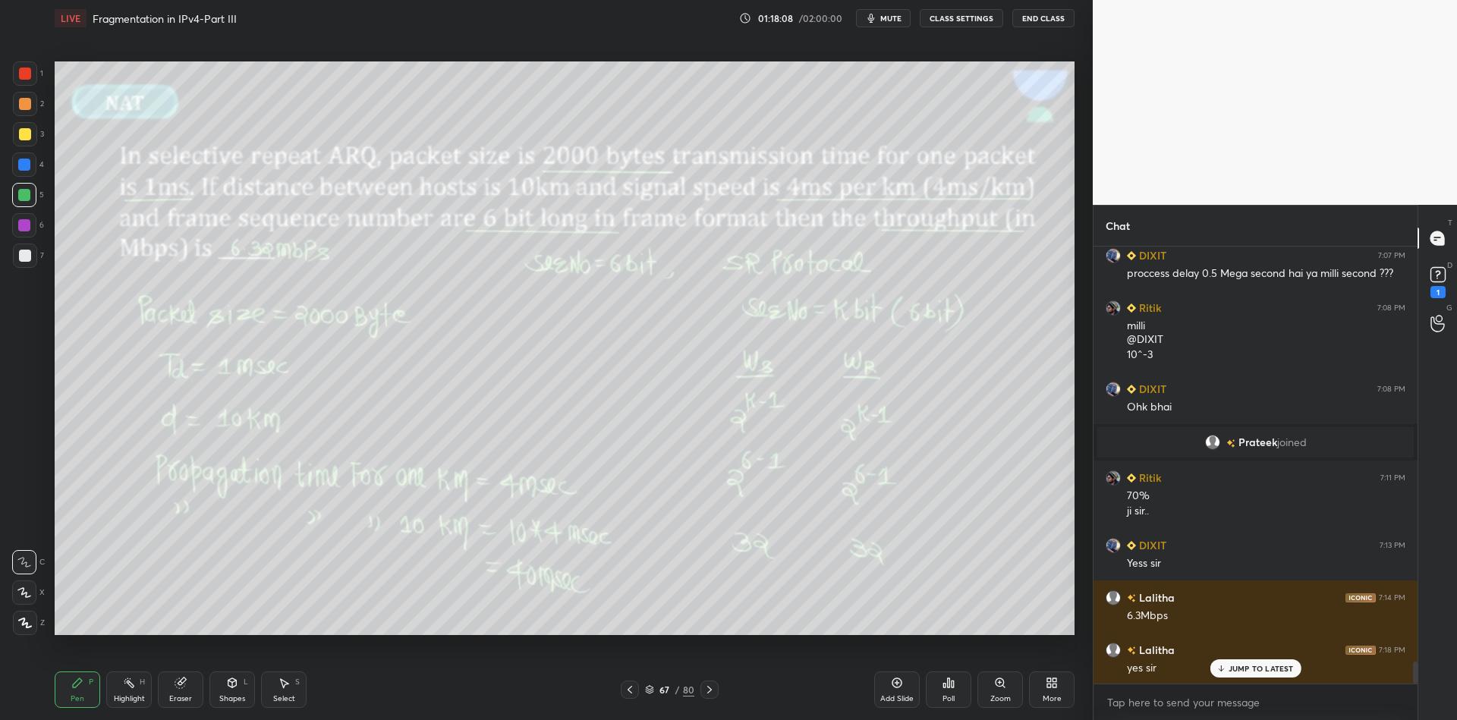
drag, startPoint x: 130, startPoint y: 695, endPoint x: 193, endPoint y: 673, distance: 66.7
click at [125, 695] on div "Highlight" at bounding box center [129, 699] width 31 height 8
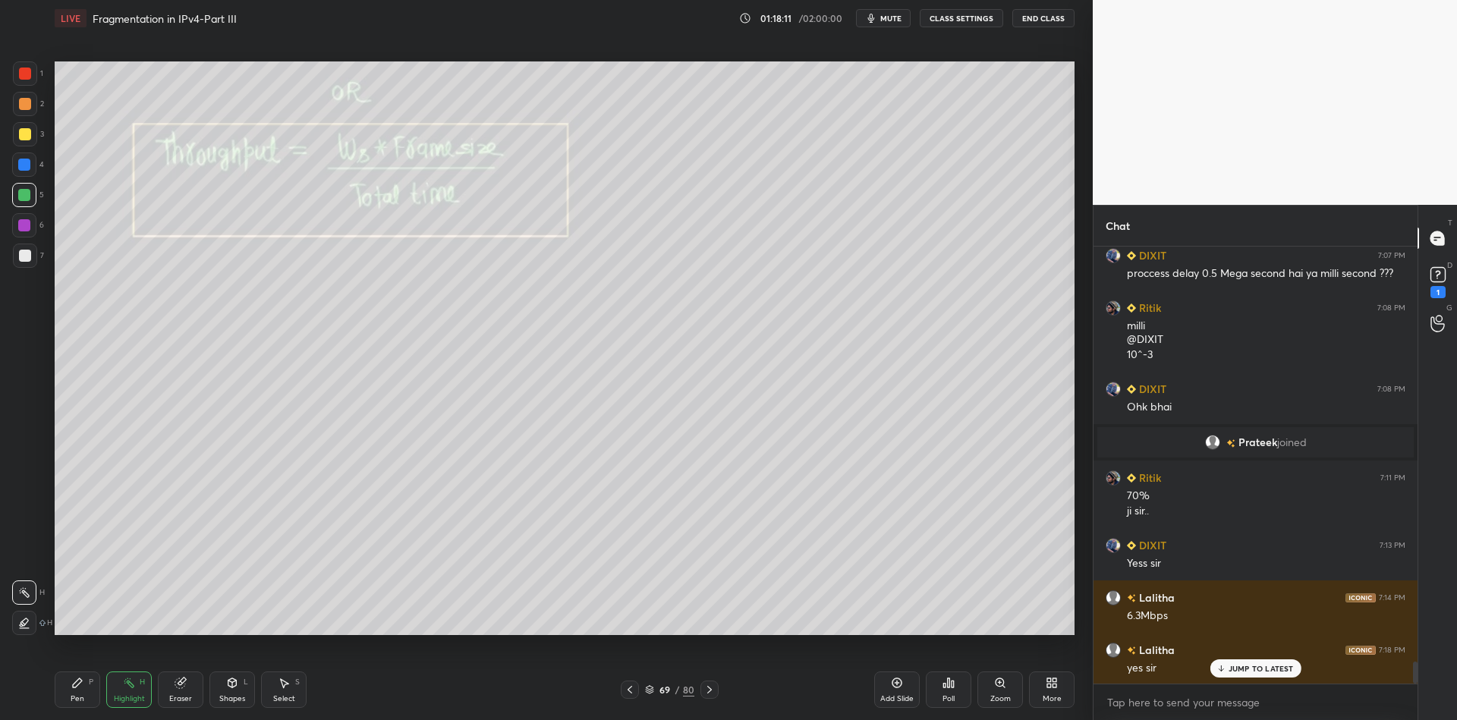
click at [178, 695] on div "Eraser" at bounding box center [180, 699] width 23 height 8
drag, startPoint x: 74, startPoint y: 689, endPoint x: 81, endPoint y: 678, distance: 12.6
click at [75, 690] on div "Pen P" at bounding box center [78, 690] width 46 height 36
click at [178, 699] on div "Eraser" at bounding box center [180, 699] width 23 height 8
click at [83, 679] on div "Pen P" at bounding box center [78, 690] width 46 height 36
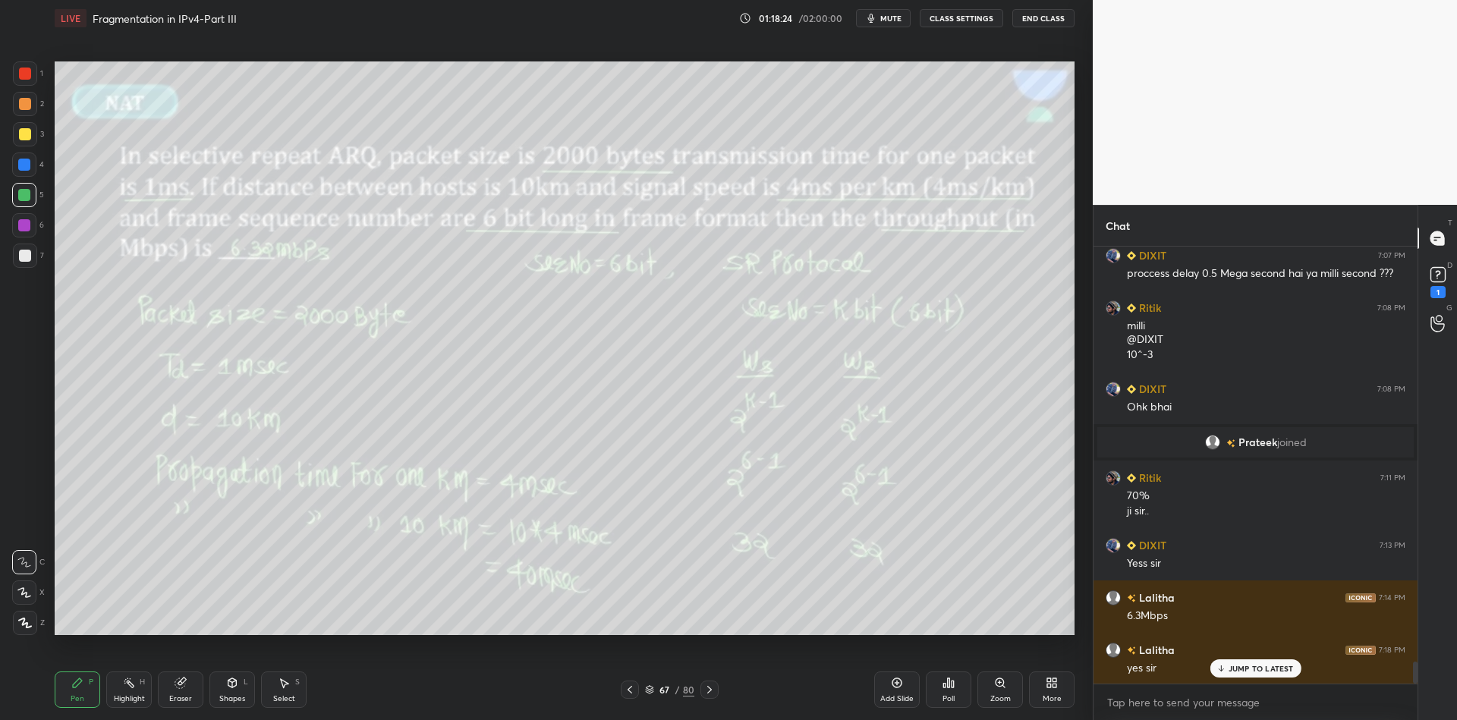
click at [127, 690] on div "Highlight H" at bounding box center [129, 690] width 46 height 36
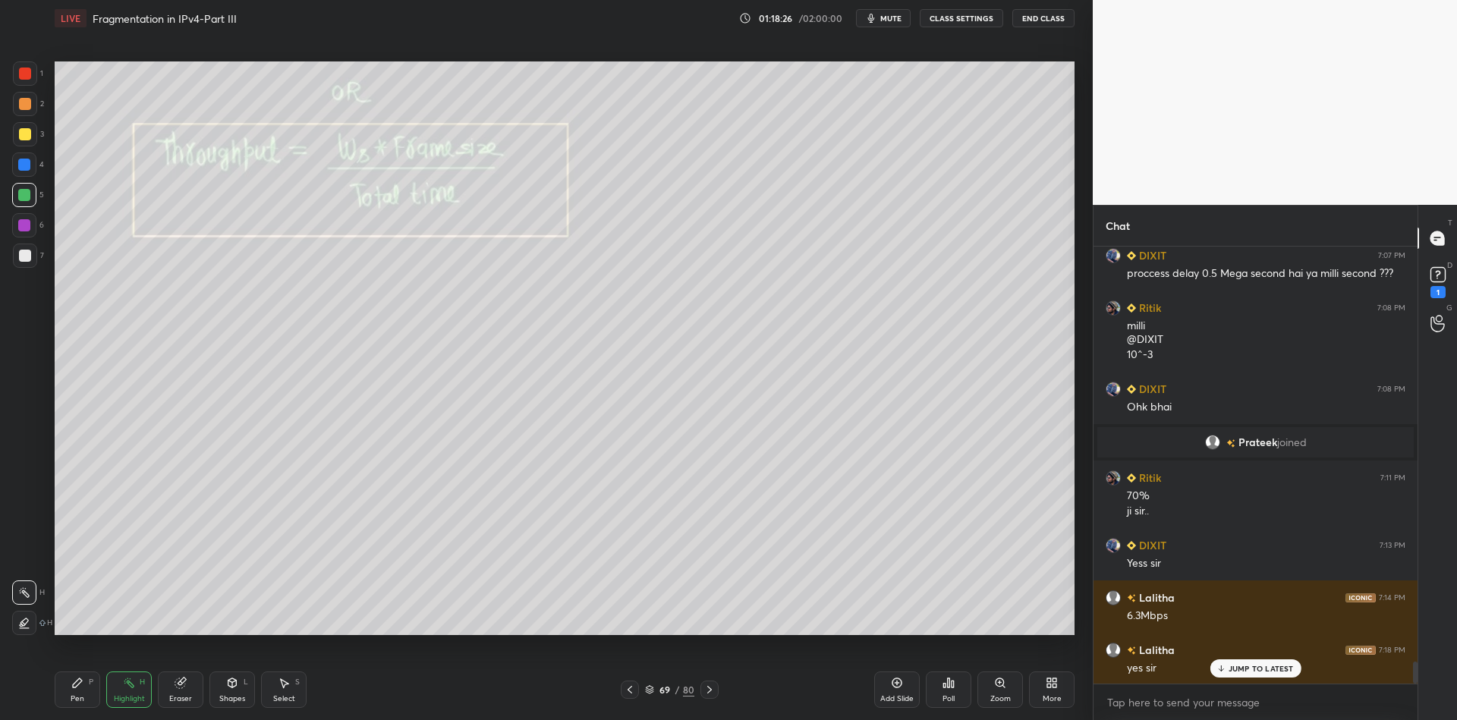
click at [82, 696] on div "Pen" at bounding box center [78, 699] width 14 height 8
drag, startPoint x: 227, startPoint y: 694, endPoint x: 227, endPoint y: 668, distance: 26.6
click at [228, 691] on div "Shapes L" at bounding box center [232, 690] width 46 height 36
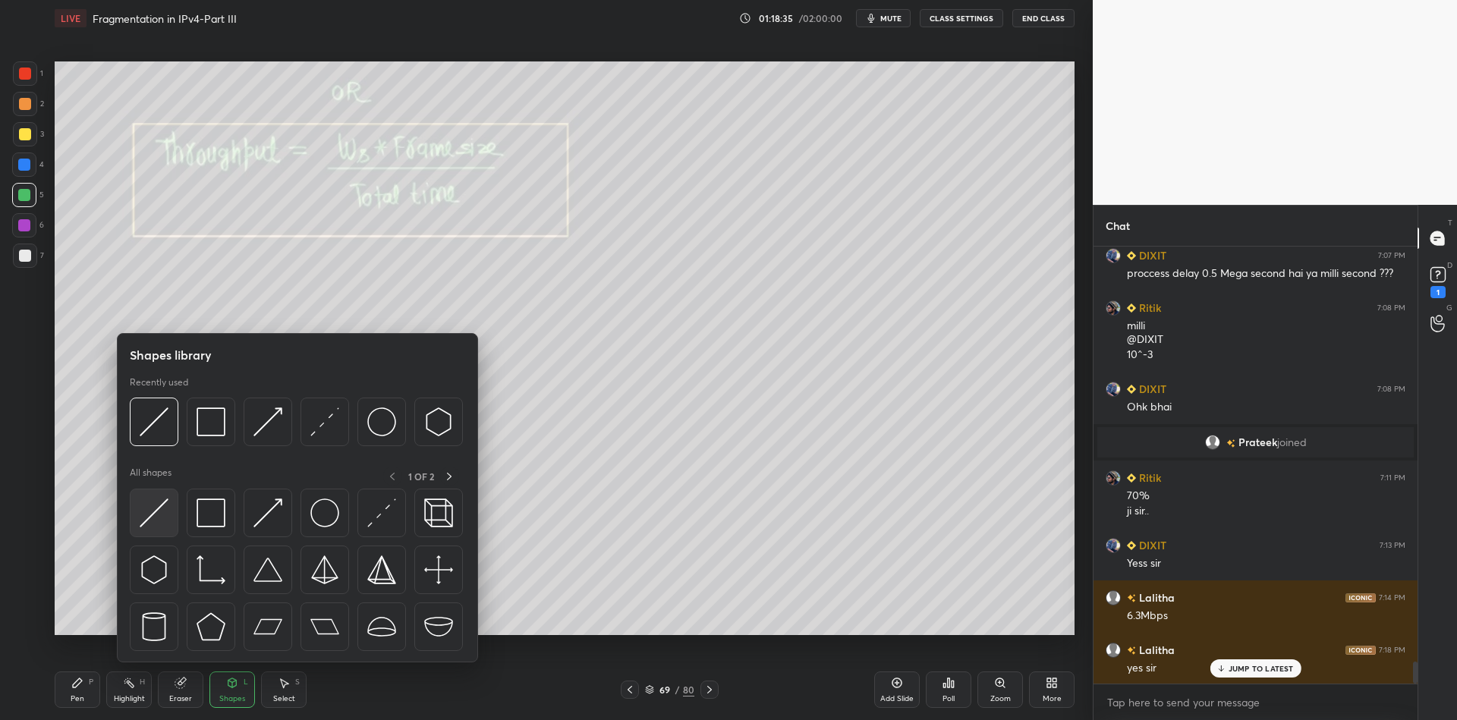
click at [164, 514] on img at bounding box center [154, 513] width 29 height 29
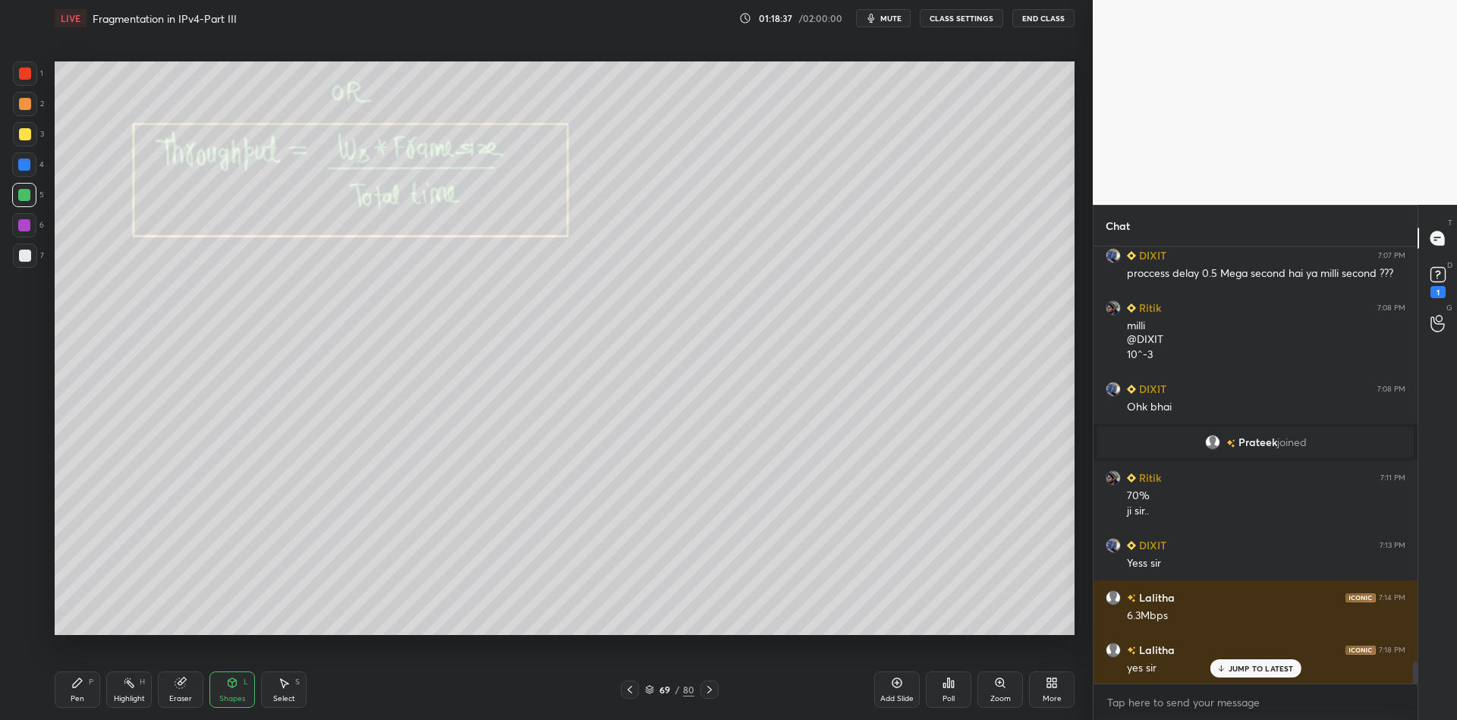
drag, startPoint x: 84, startPoint y: 699, endPoint x: 94, endPoint y: 674, distance: 26.9
click at [87, 696] on div "Pen P" at bounding box center [78, 690] width 46 height 36
drag, startPoint x: 129, startPoint y: 694, endPoint x: 168, endPoint y: 648, distance: 60.3
click at [128, 694] on div "Highlight H" at bounding box center [129, 690] width 46 height 36
click at [75, 695] on div "Pen" at bounding box center [78, 699] width 14 height 8
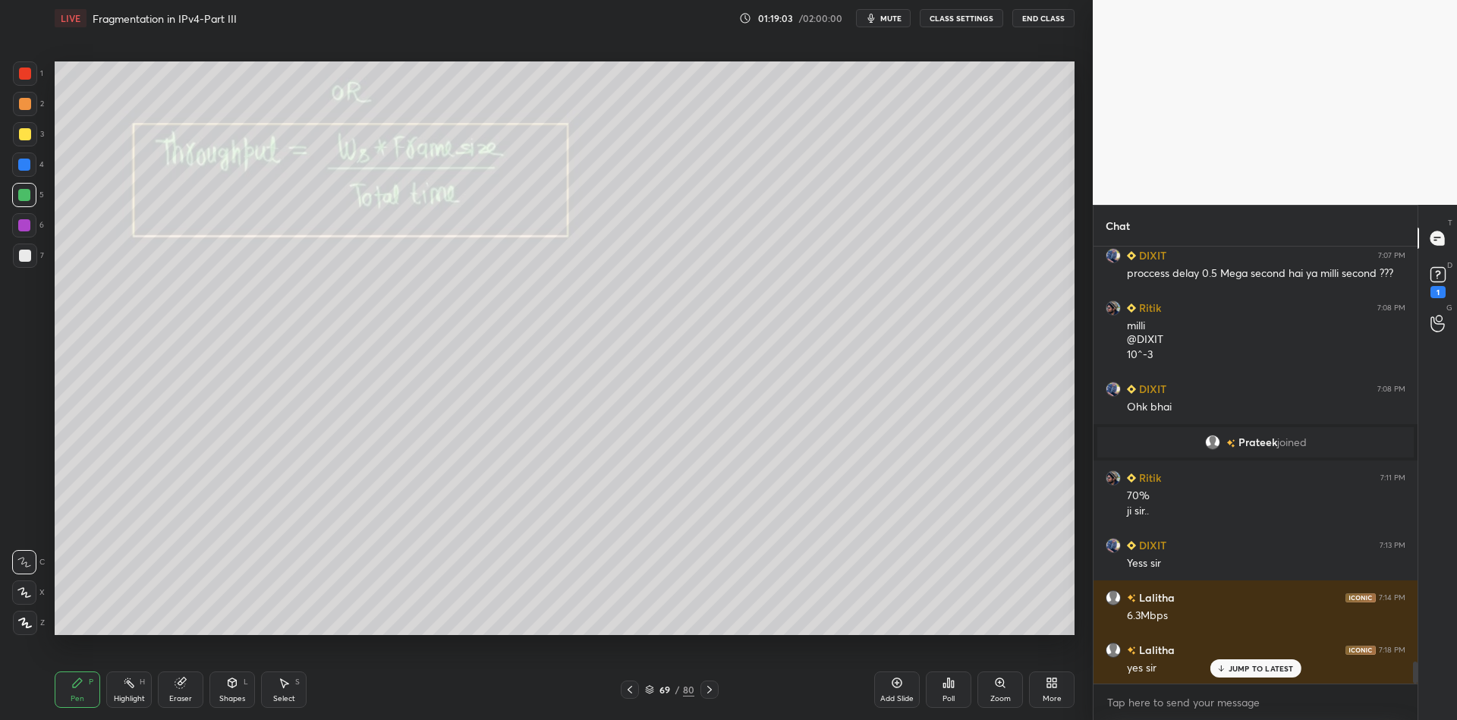
click at [229, 685] on icon at bounding box center [232, 683] width 12 height 12
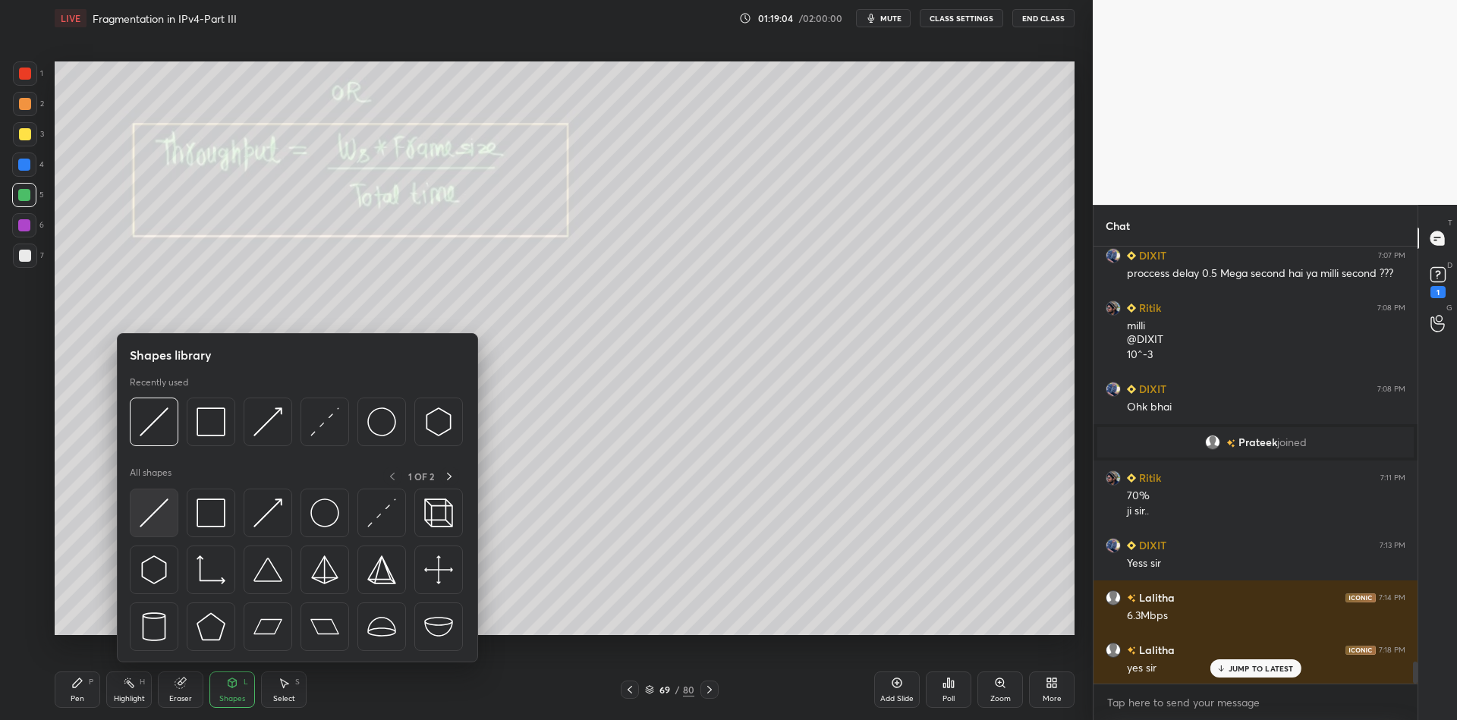
drag, startPoint x: 167, startPoint y: 506, endPoint x: 388, endPoint y: 381, distance: 253.9
click at [165, 509] on img at bounding box center [154, 513] width 29 height 29
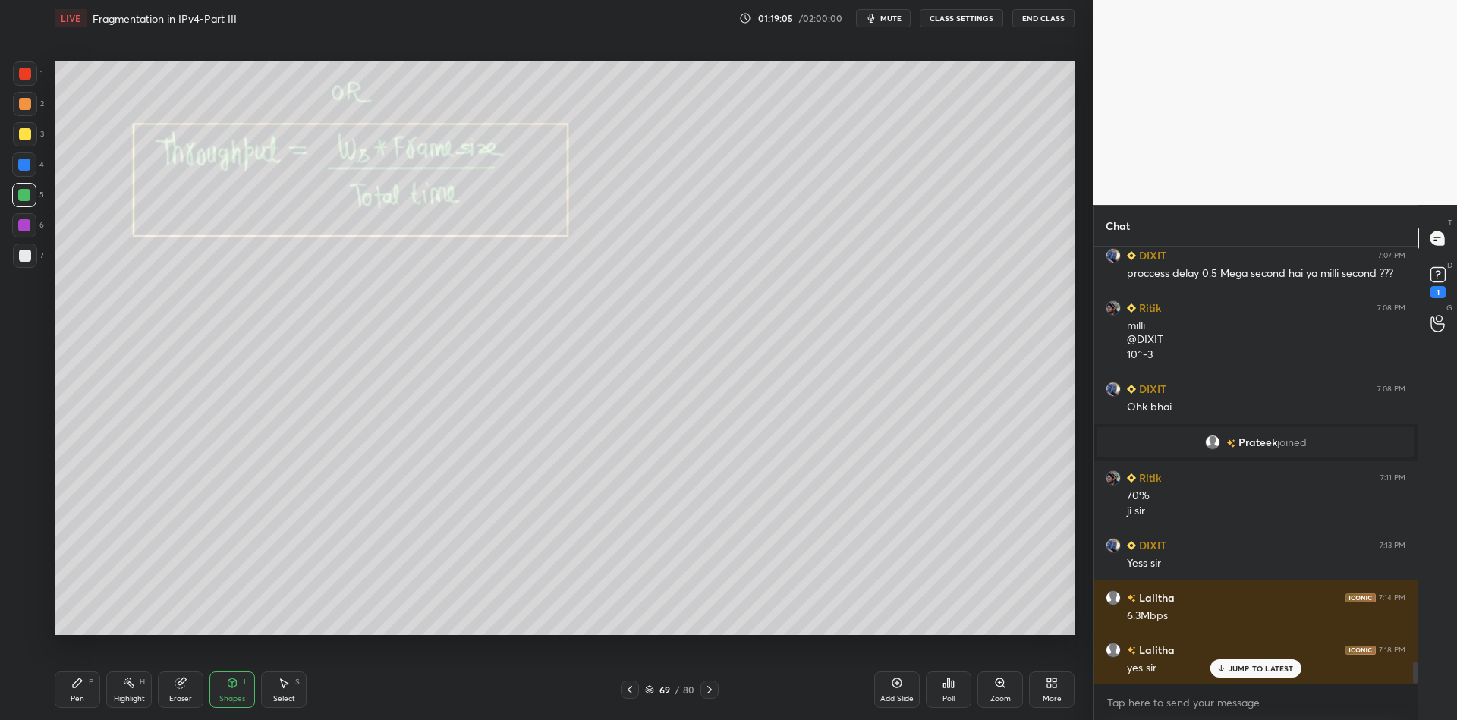
drag, startPoint x: 93, startPoint y: 692, endPoint x: 119, endPoint y: 661, distance: 40.4
click at [93, 688] on div "Pen P" at bounding box center [78, 690] width 46 height 36
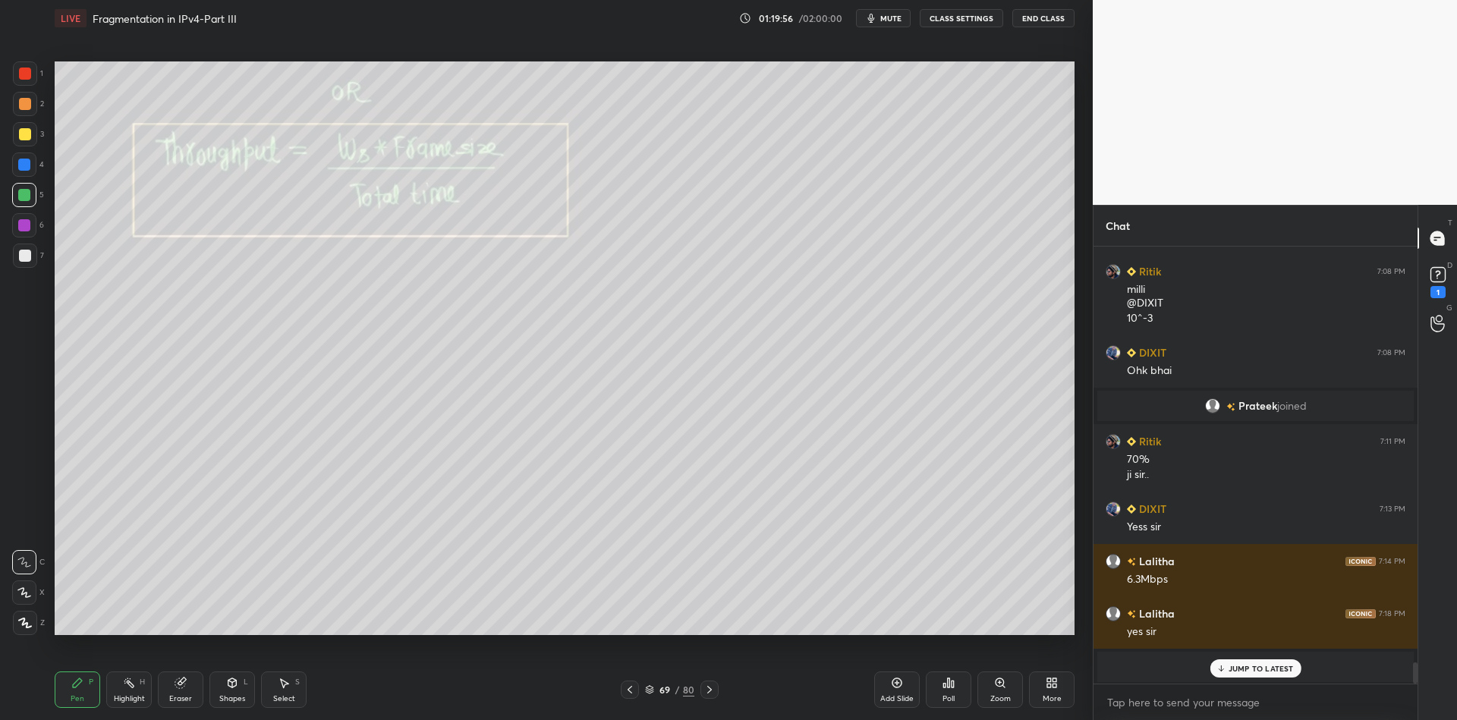
click at [654, 685] on div "69 / 80" at bounding box center [669, 690] width 49 height 14
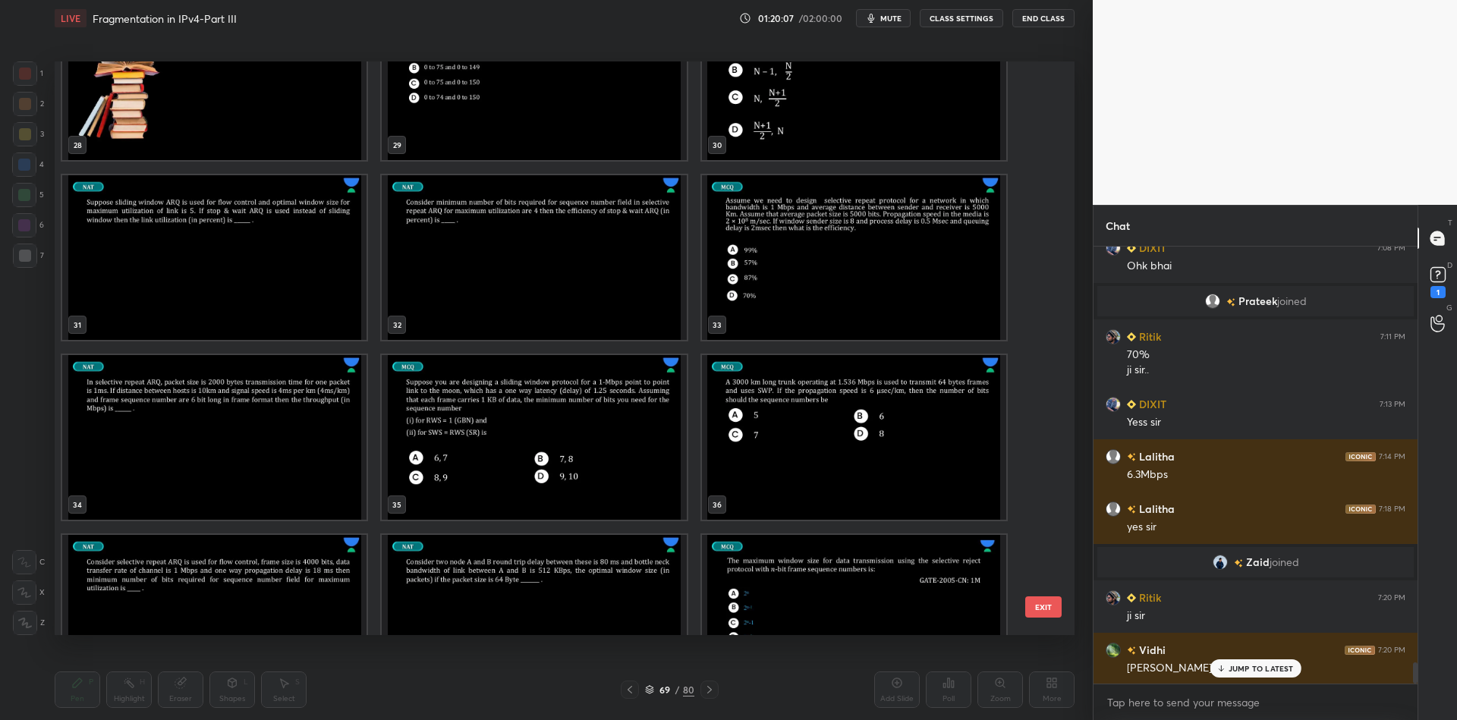
scroll to position [8578, 0]
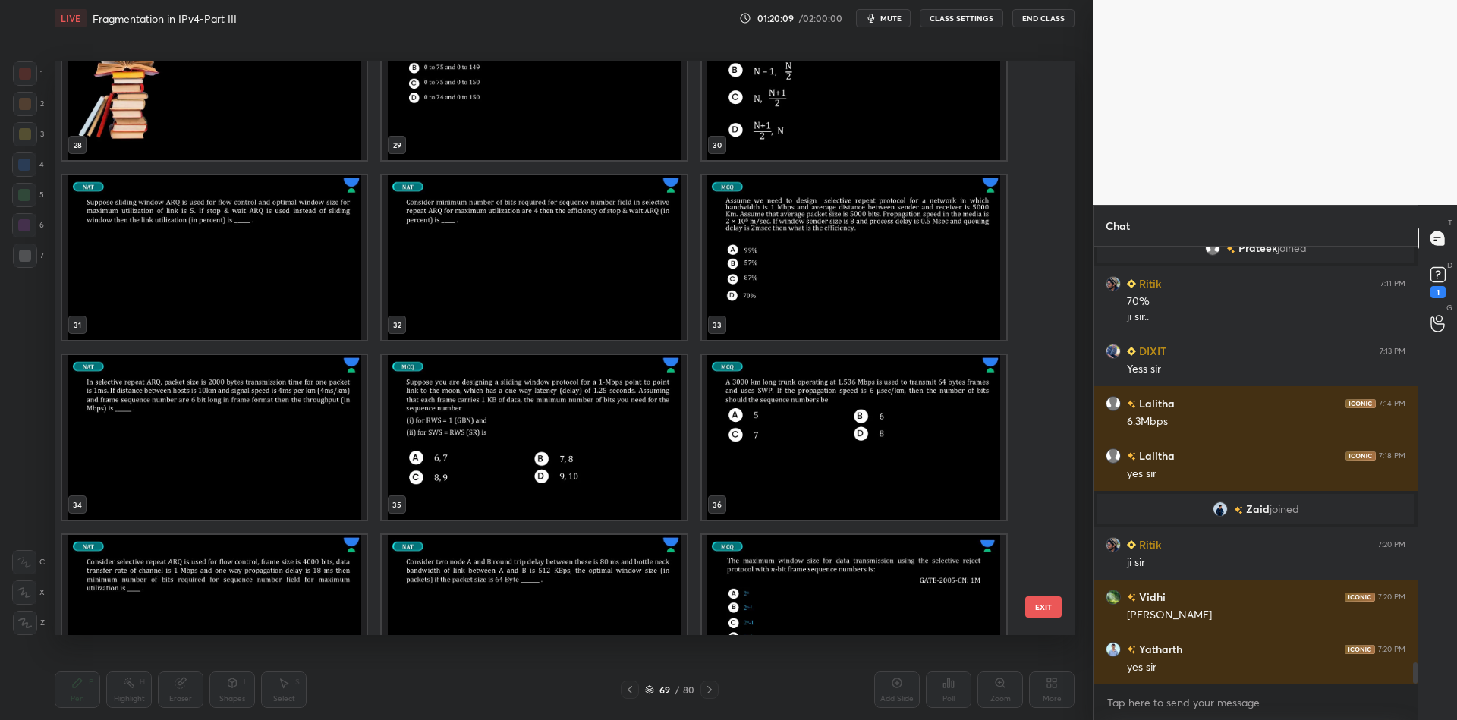
click at [253, 442] on img "grid" at bounding box center [214, 437] width 304 height 165
click at [1031, 612] on button "EXIT" at bounding box center [1043, 607] width 36 height 21
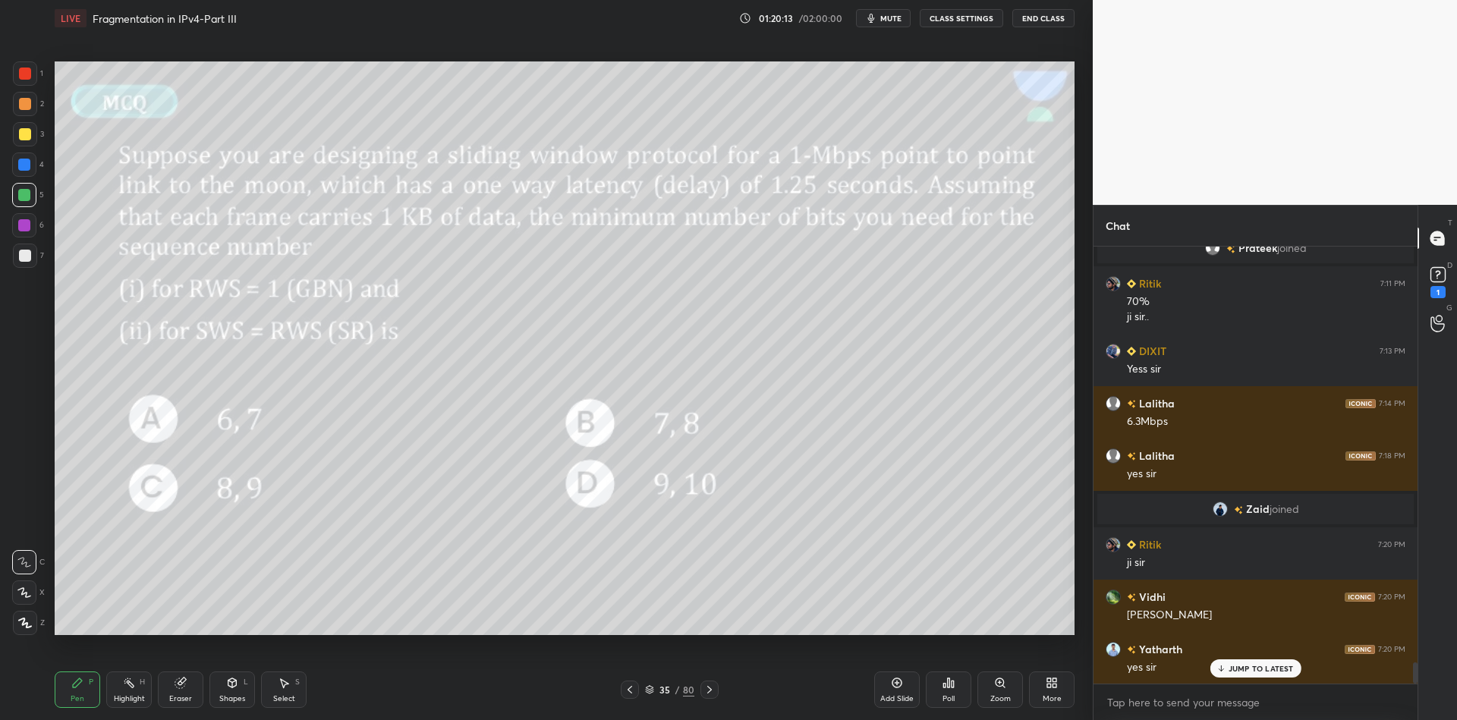
scroll to position [8629, 0]
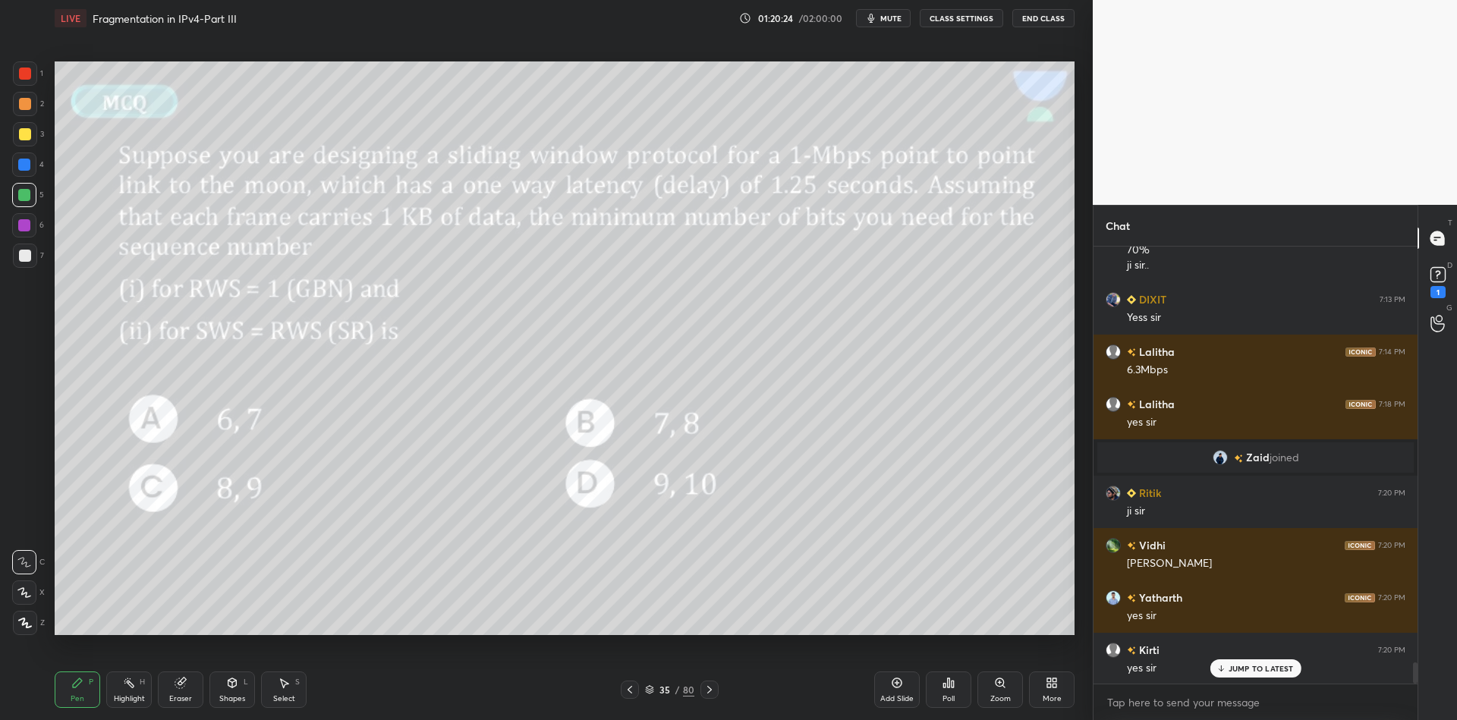
click at [1251, 666] on p "JUMP TO LATEST" at bounding box center [1261, 668] width 65 height 9
click at [132, 692] on div "Highlight H" at bounding box center [129, 690] width 46 height 36
click at [87, 690] on div "Pen P" at bounding box center [78, 690] width 46 height 36
click at [128, 701] on div "Highlight" at bounding box center [129, 699] width 31 height 8
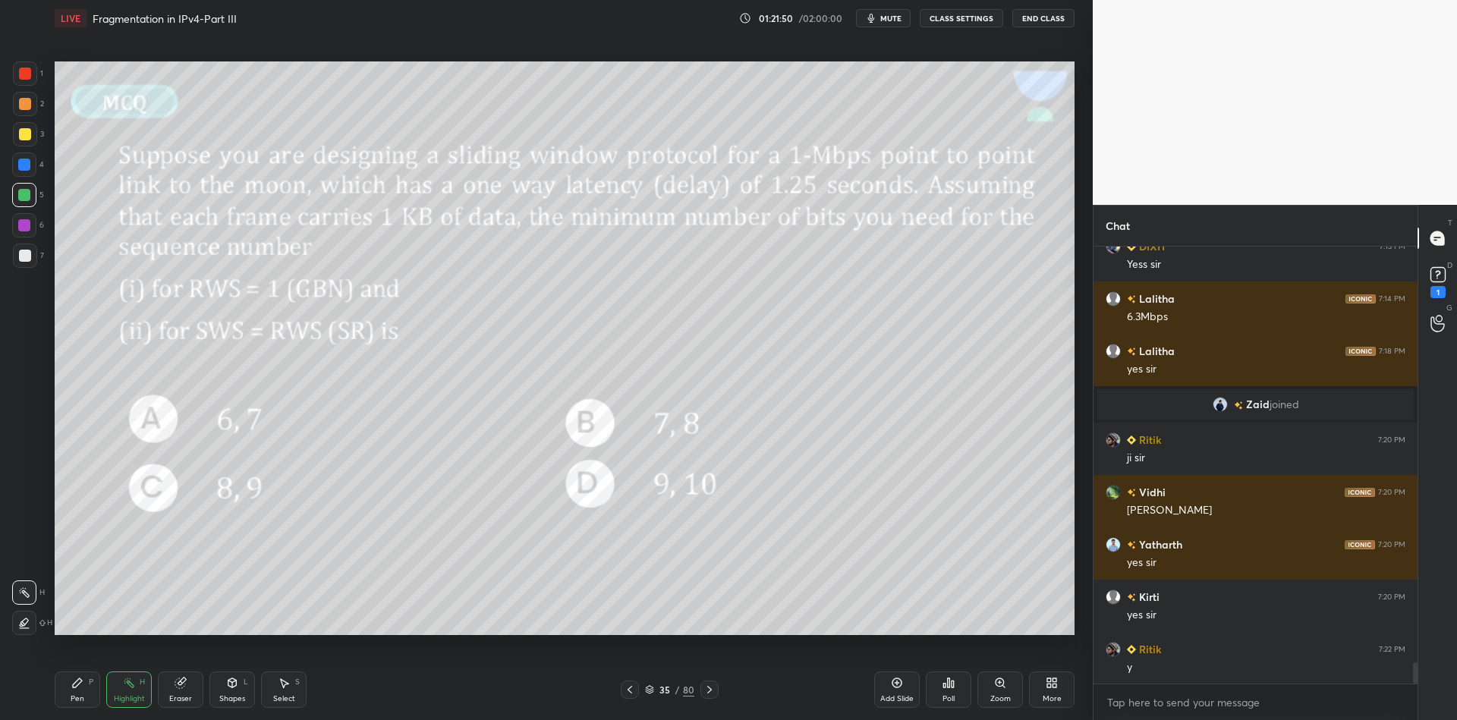
click at [902, 13] on span "mute" at bounding box center [890, 18] width 21 height 11
click at [650, 685] on icon at bounding box center [649, 689] width 9 height 9
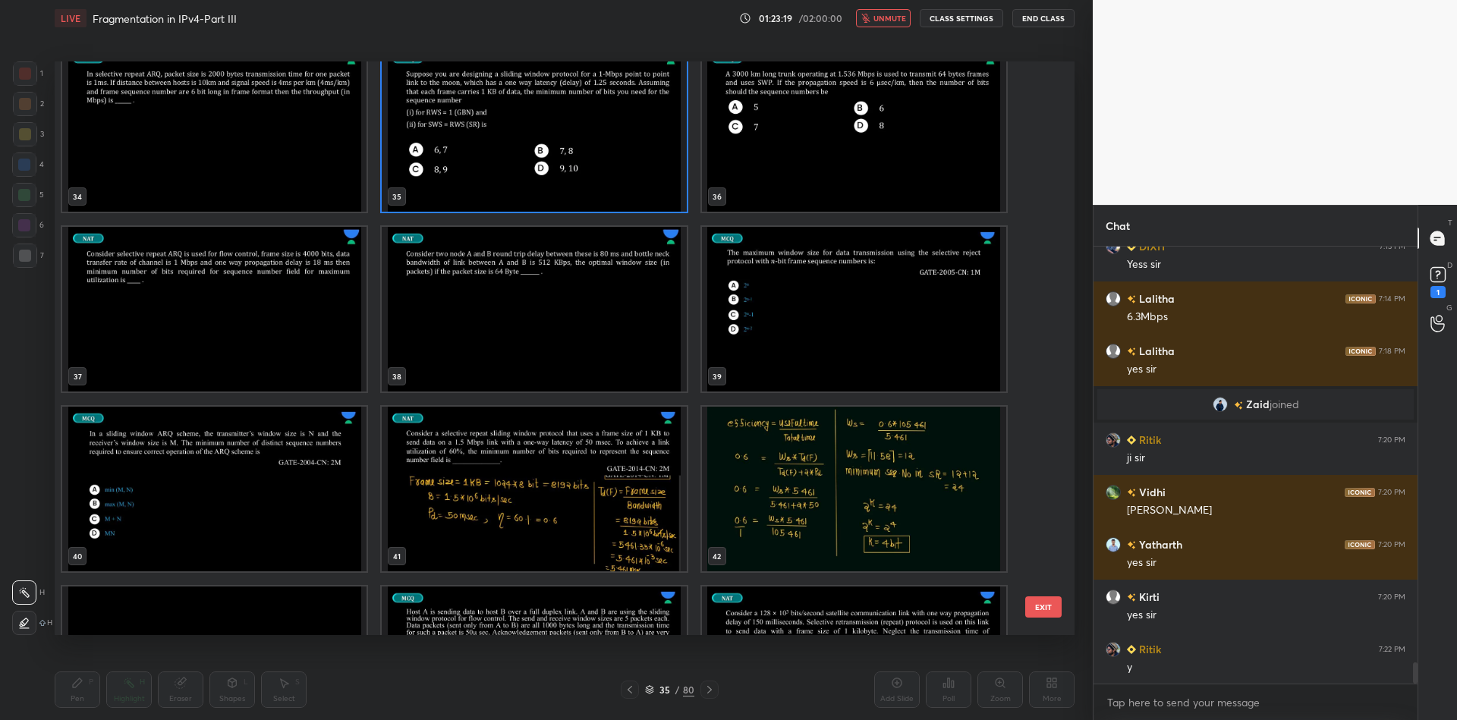
scroll to position [1914, 0]
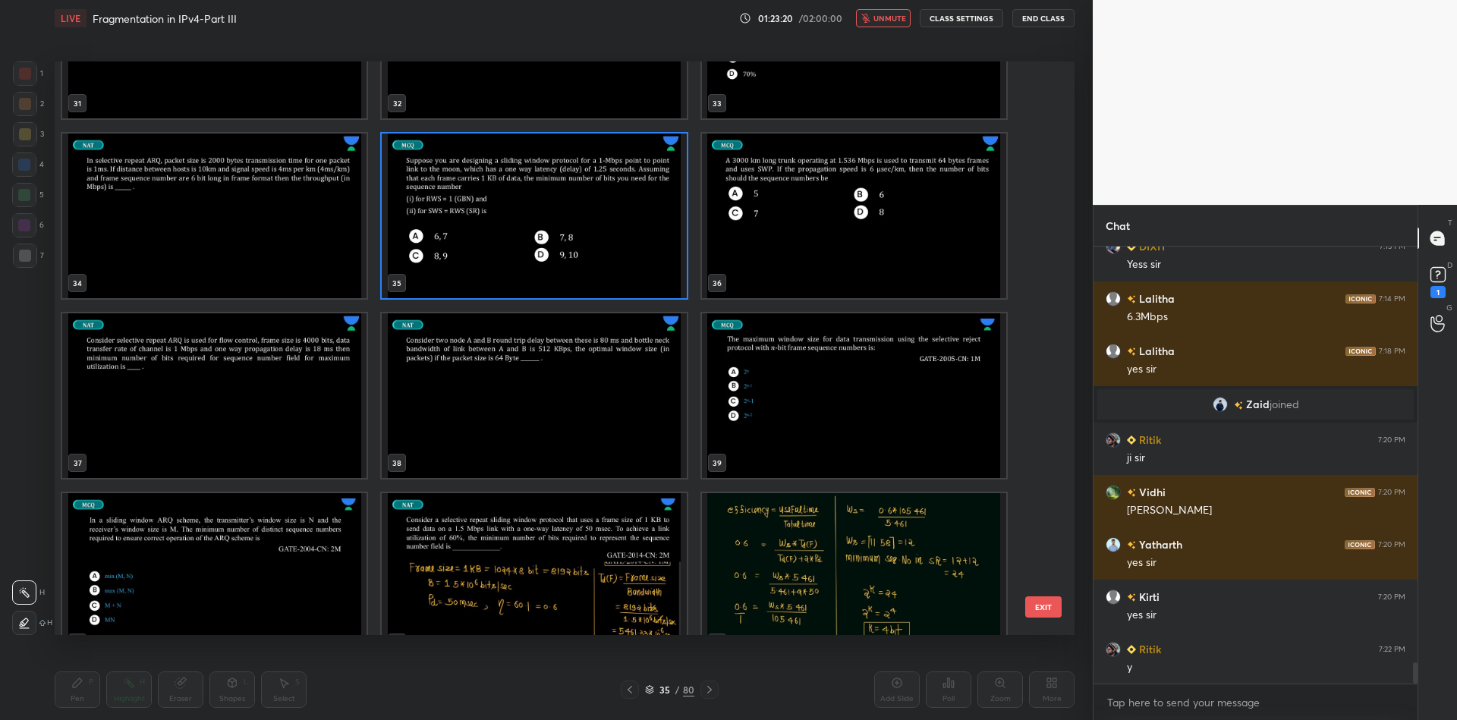
click at [1039, 609] on button "EXIT" at bounding box center [1043, 607] width 36 height 21
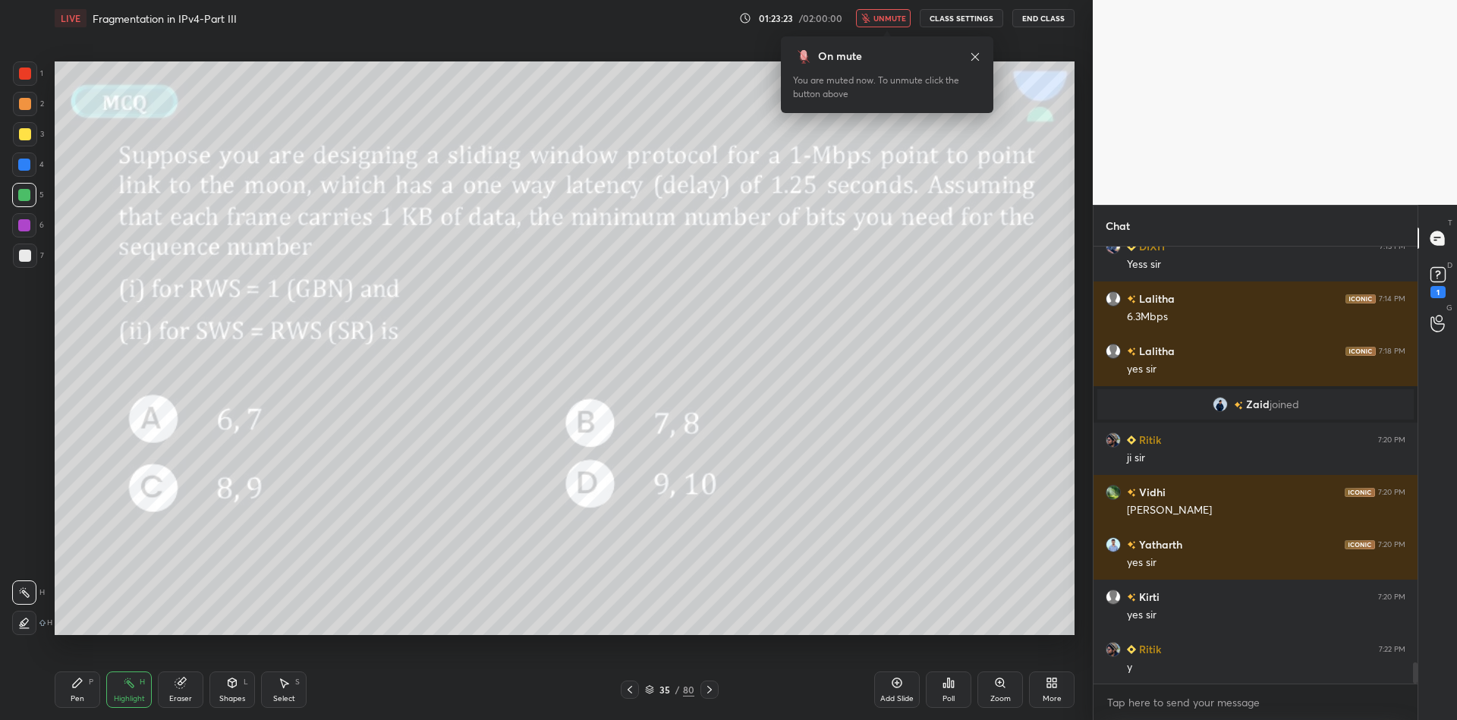
click at [905, 11] on button "unmute" at bounding box center [883, 18] width 55 height 18
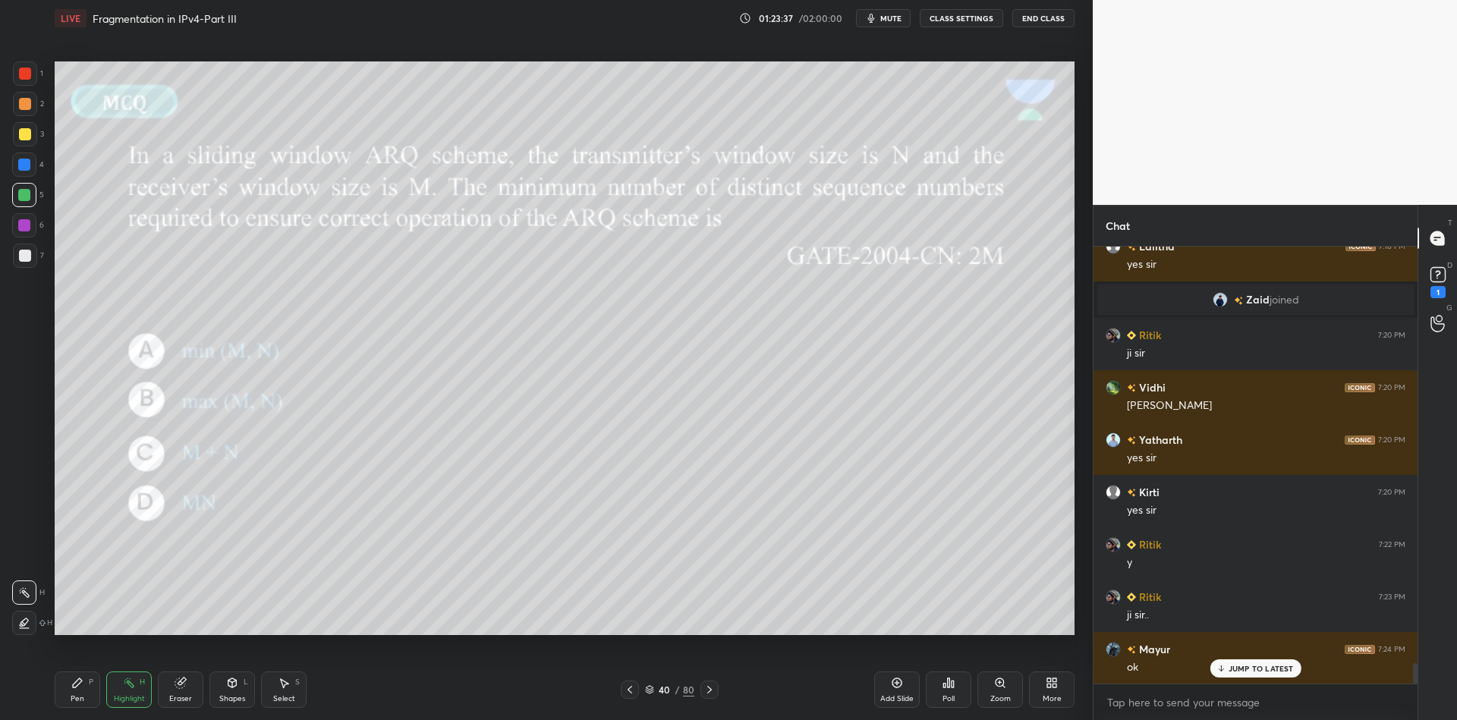
scroll to position [8839, 0]
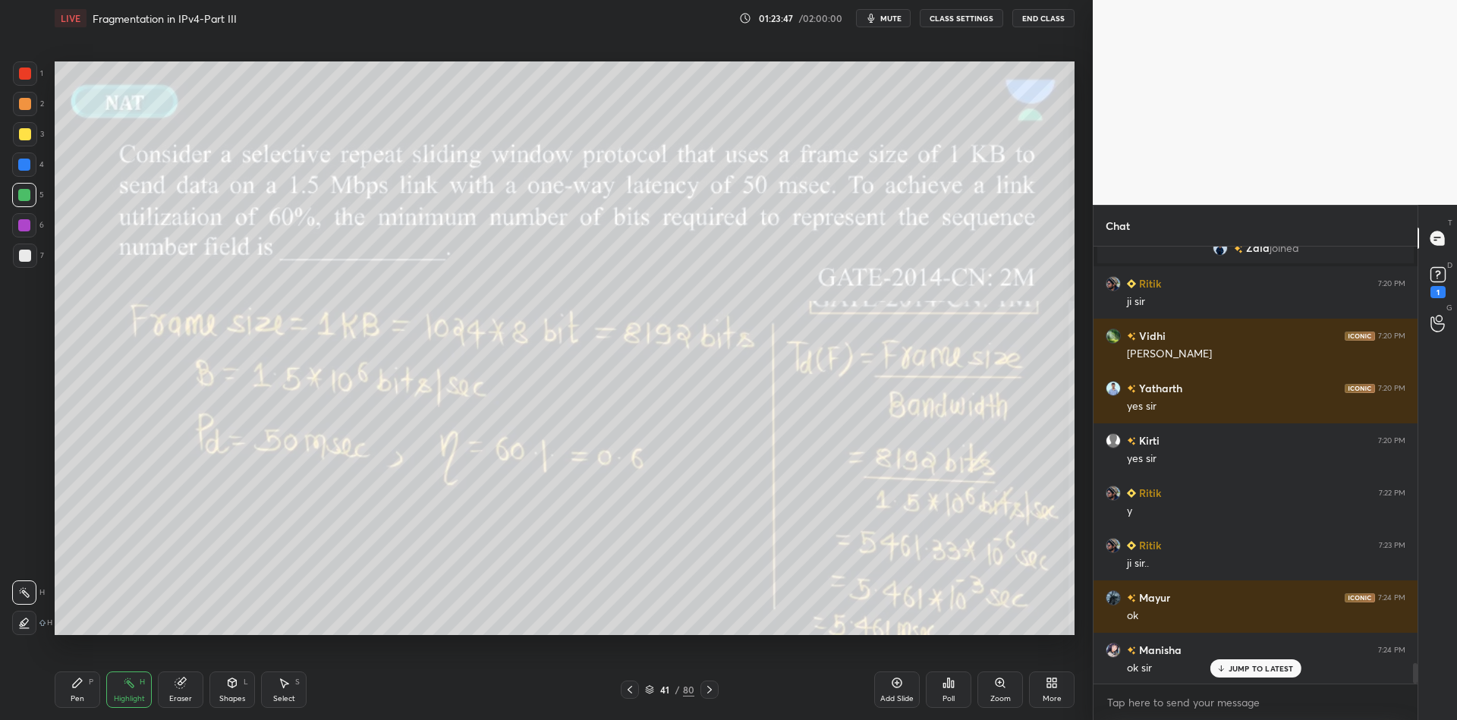
click at [649, 692] on icon at bounding box center [649, 689] width 9 height 9
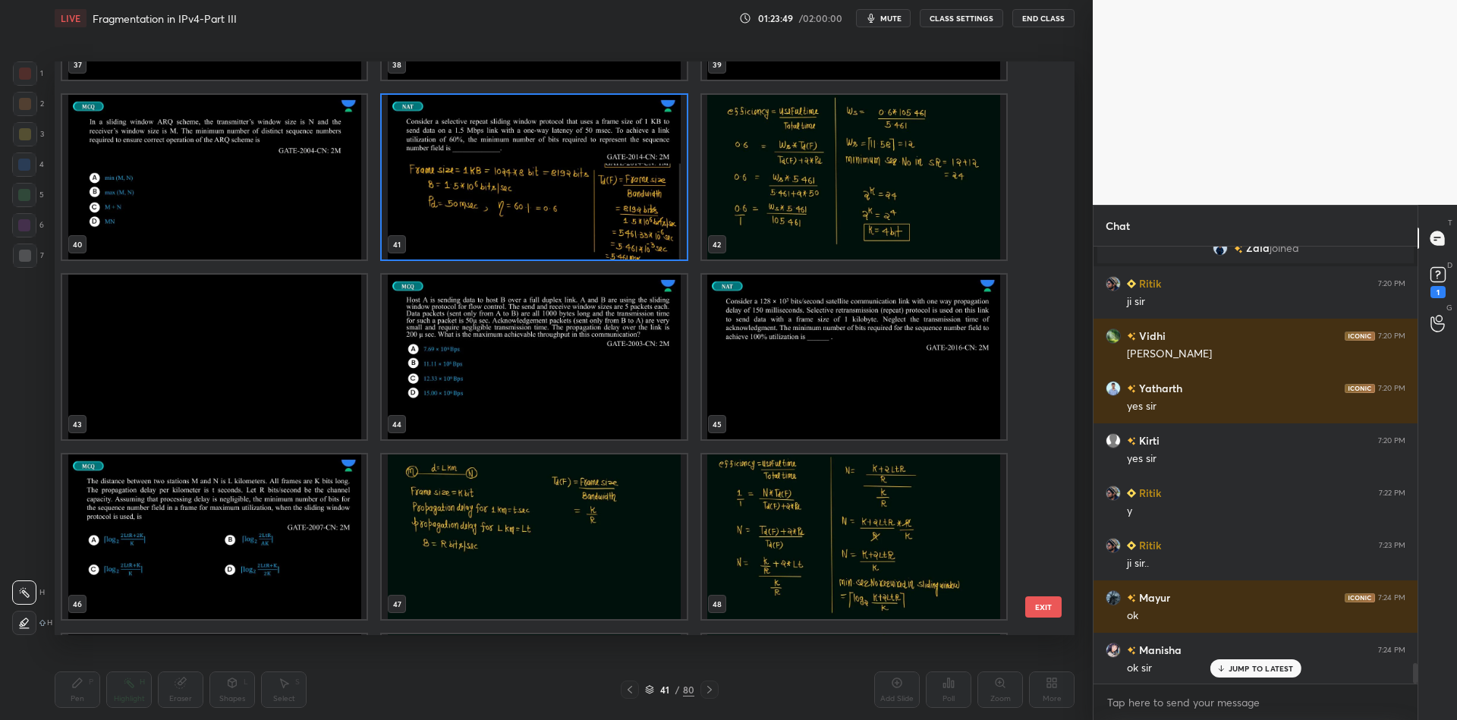
scroll to position [2319, 0]
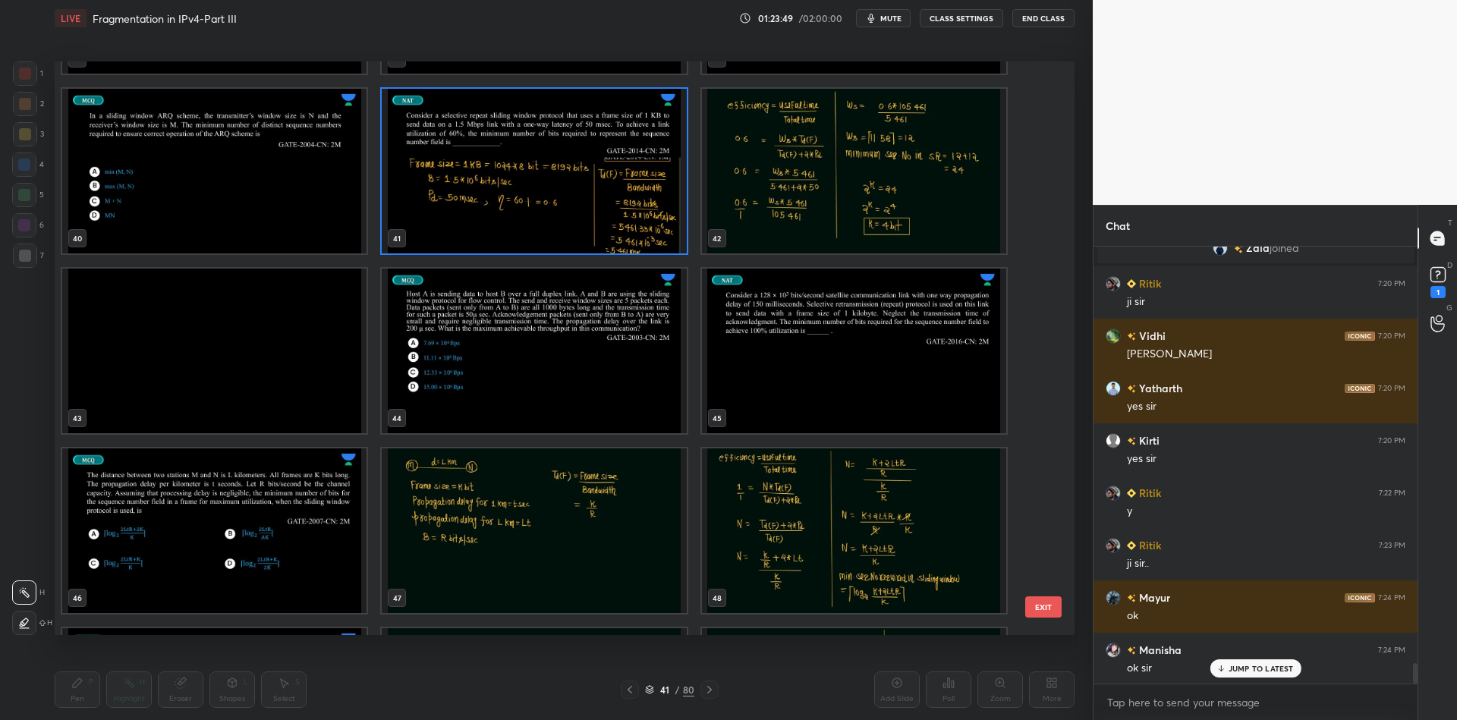
click at [544, 349] on img "grid" at bounding box center [534, 351] width 304 height 165
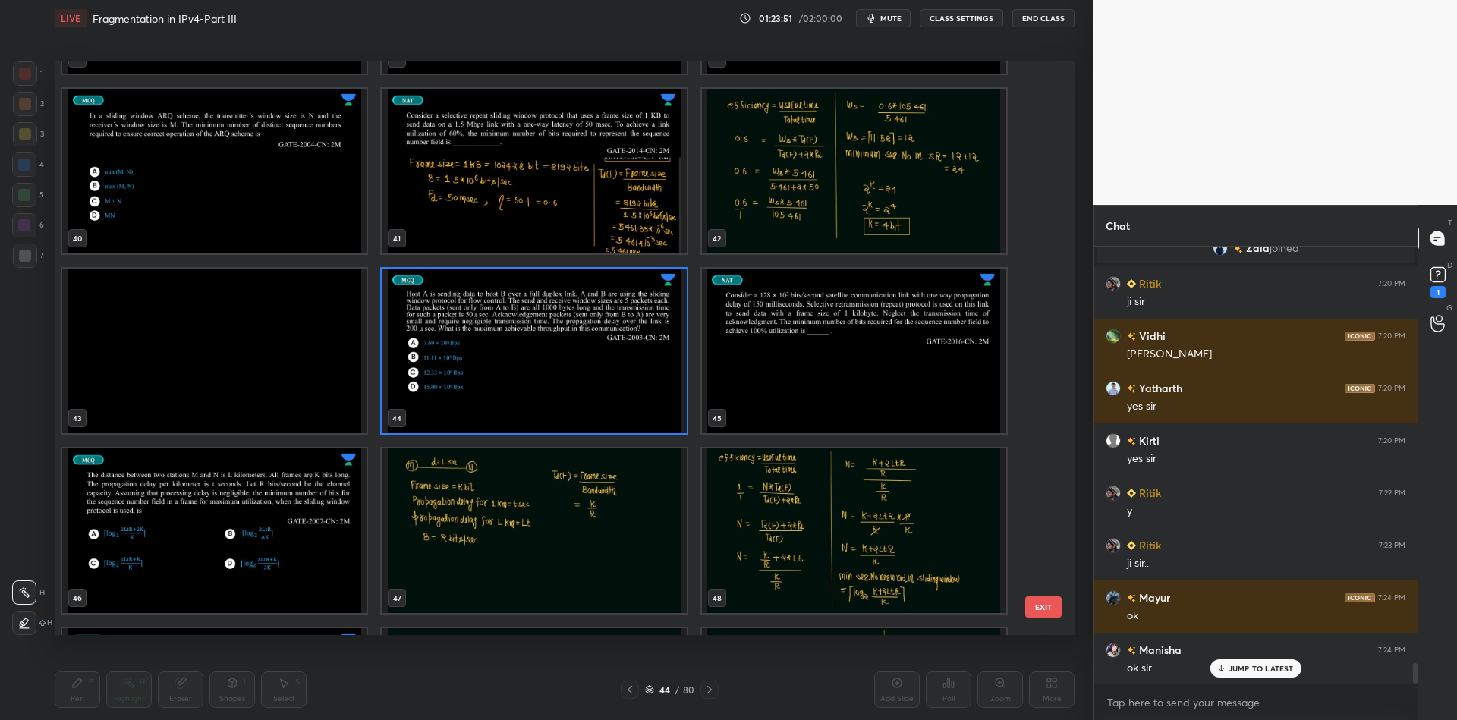
click at [1047, 605] on button "EXIT" at bounding box center [1043, 607] width 36 height 21
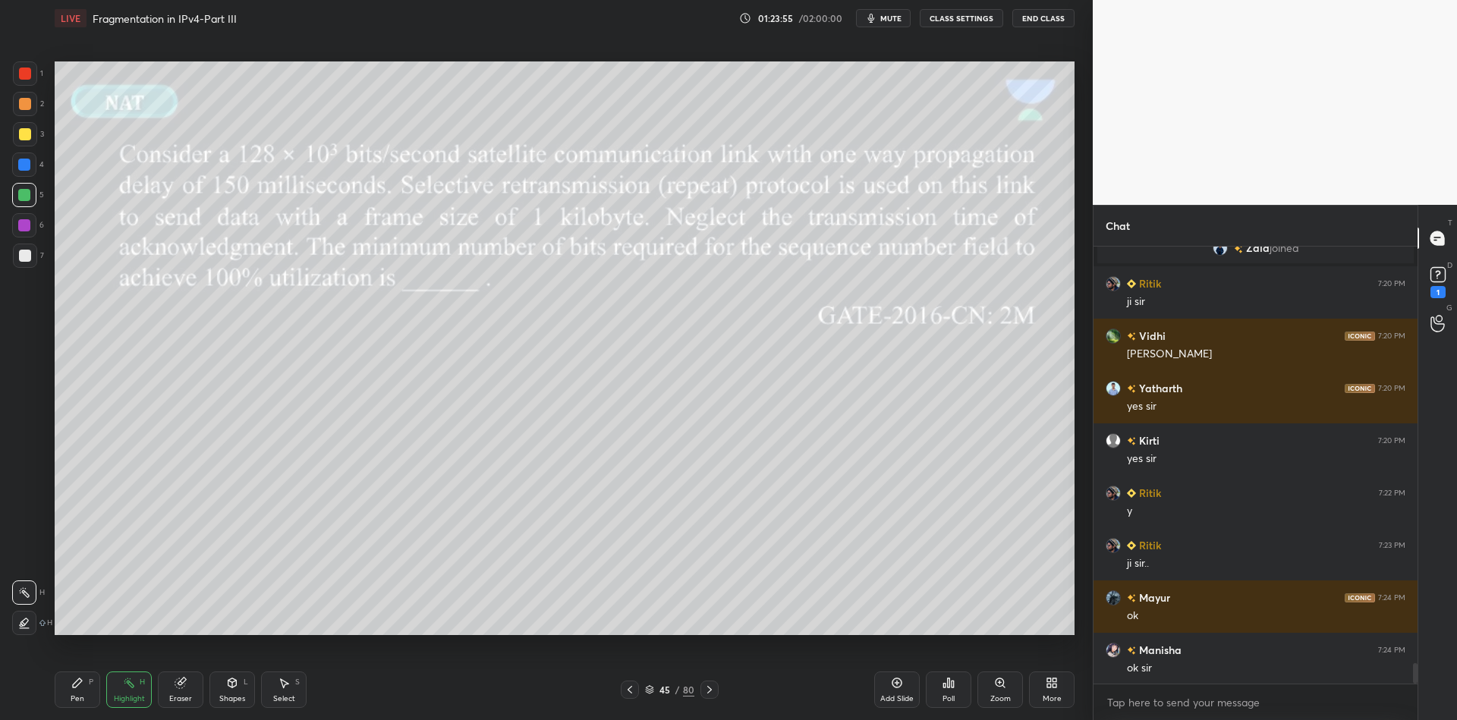
scroll to position [8892, 0]
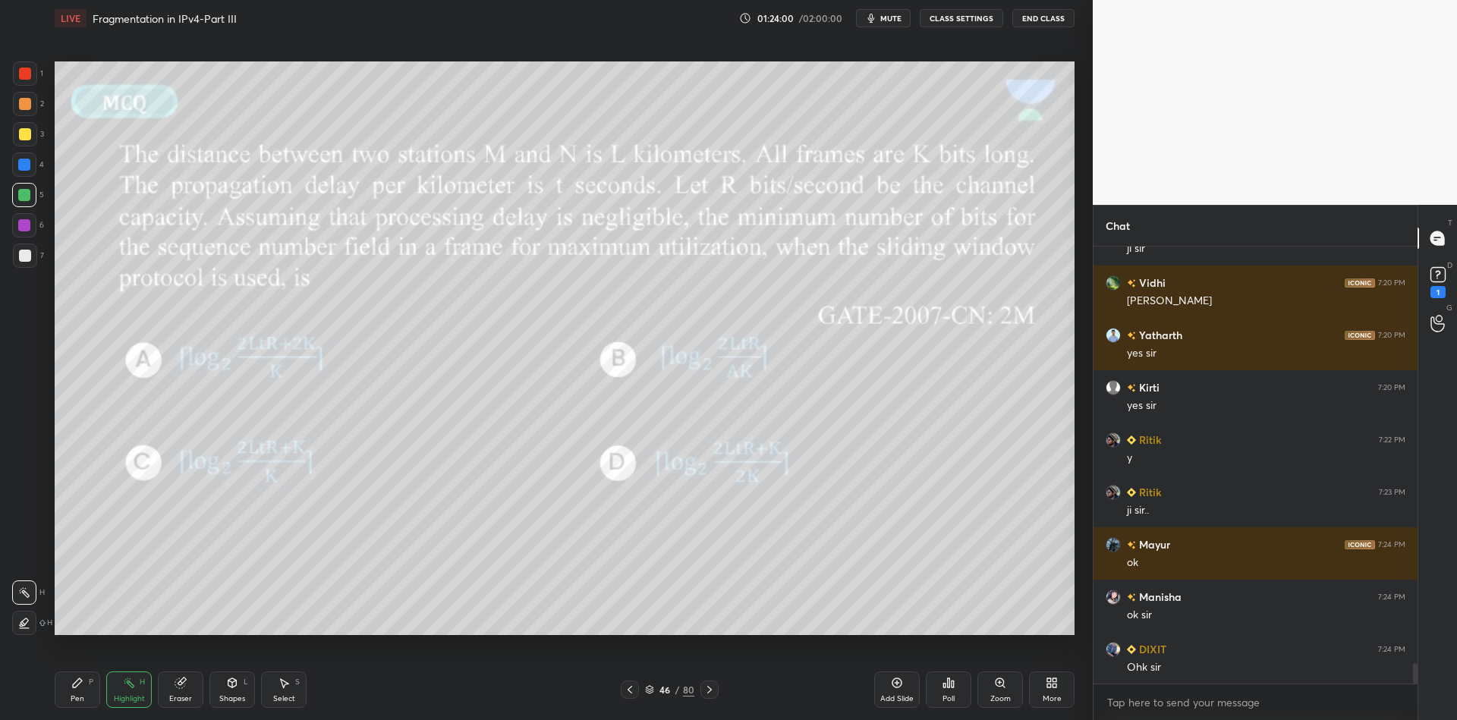
click at [652, 689] on icon at bounding box center [650, 688] width 8 height 4
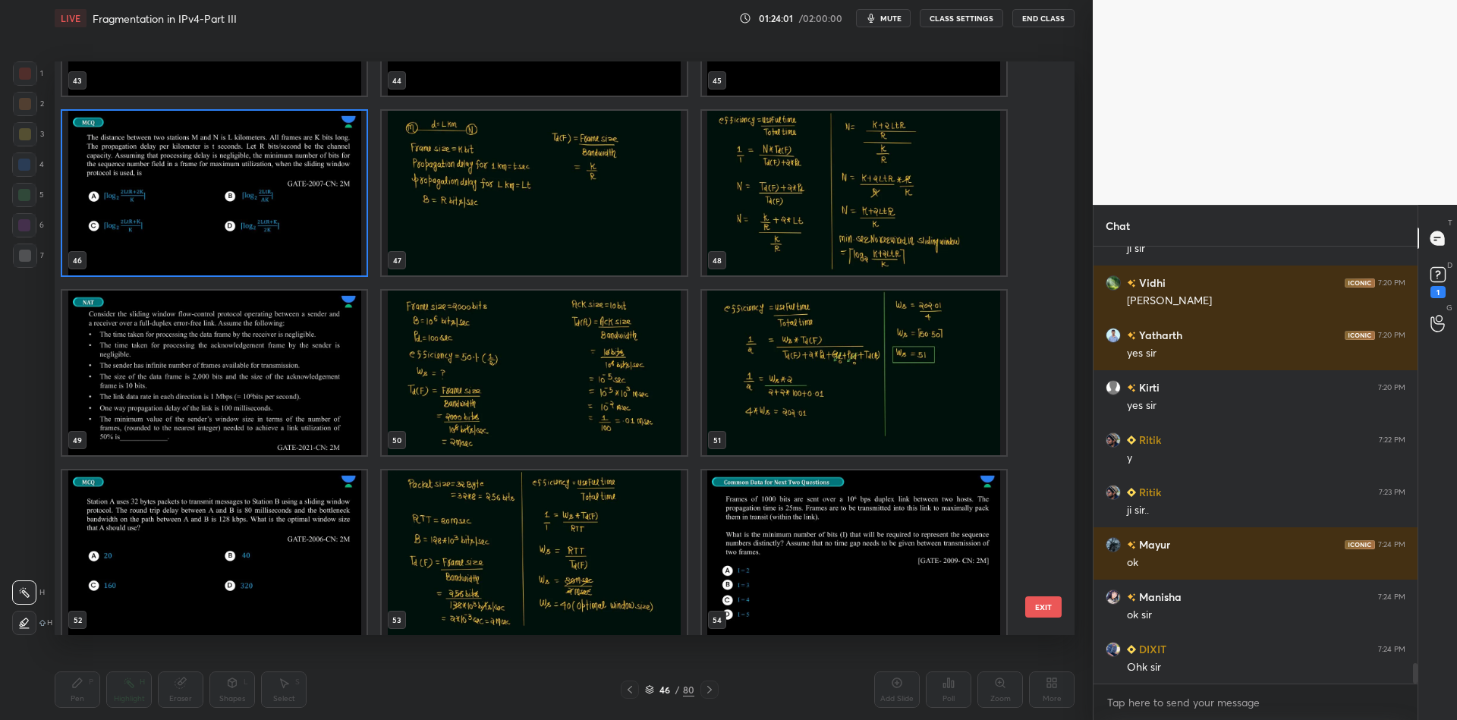
scroll to position [2657, 0]
click at [265, 384] on img "grid" at bounding box center [214, 372] width 304 height 165
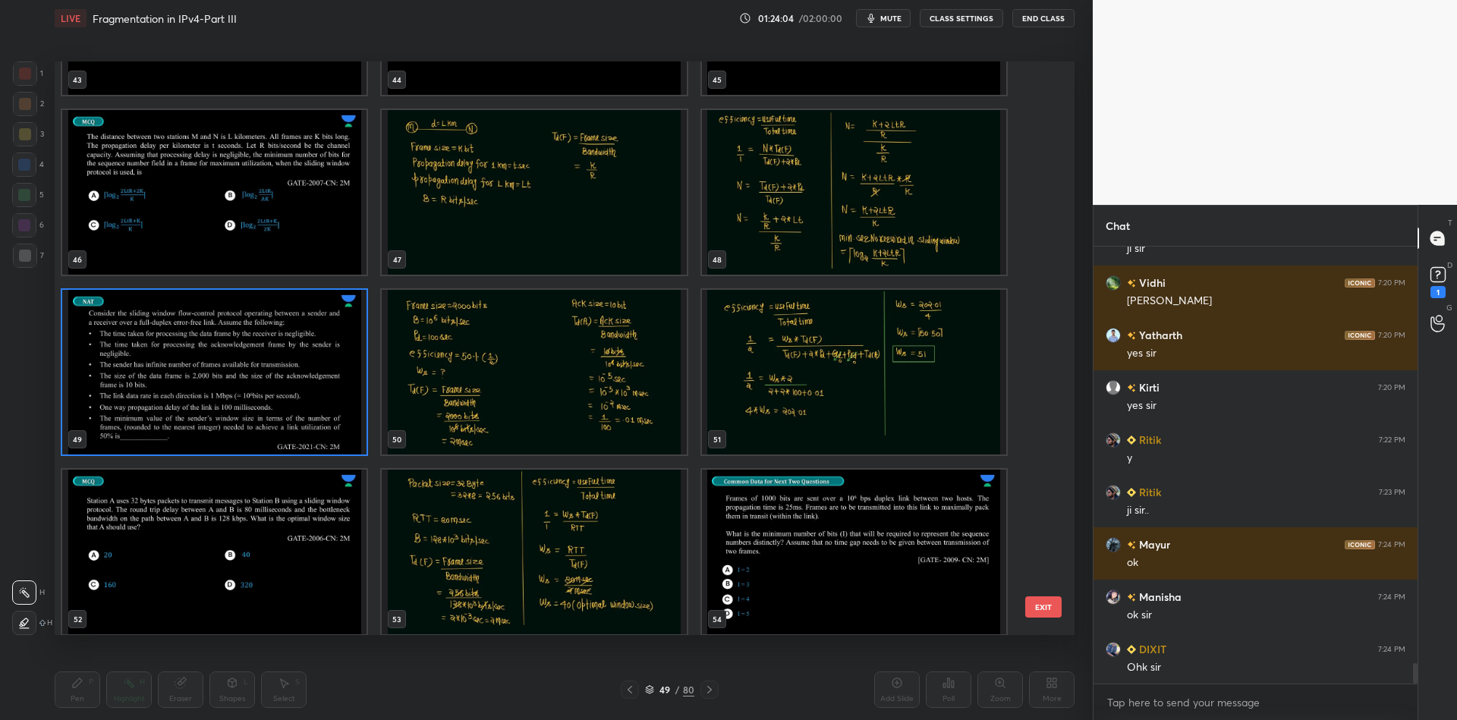
click at [1051, 607] on button "EXIT" at bounding box center [1043, 607] width 36 height 21
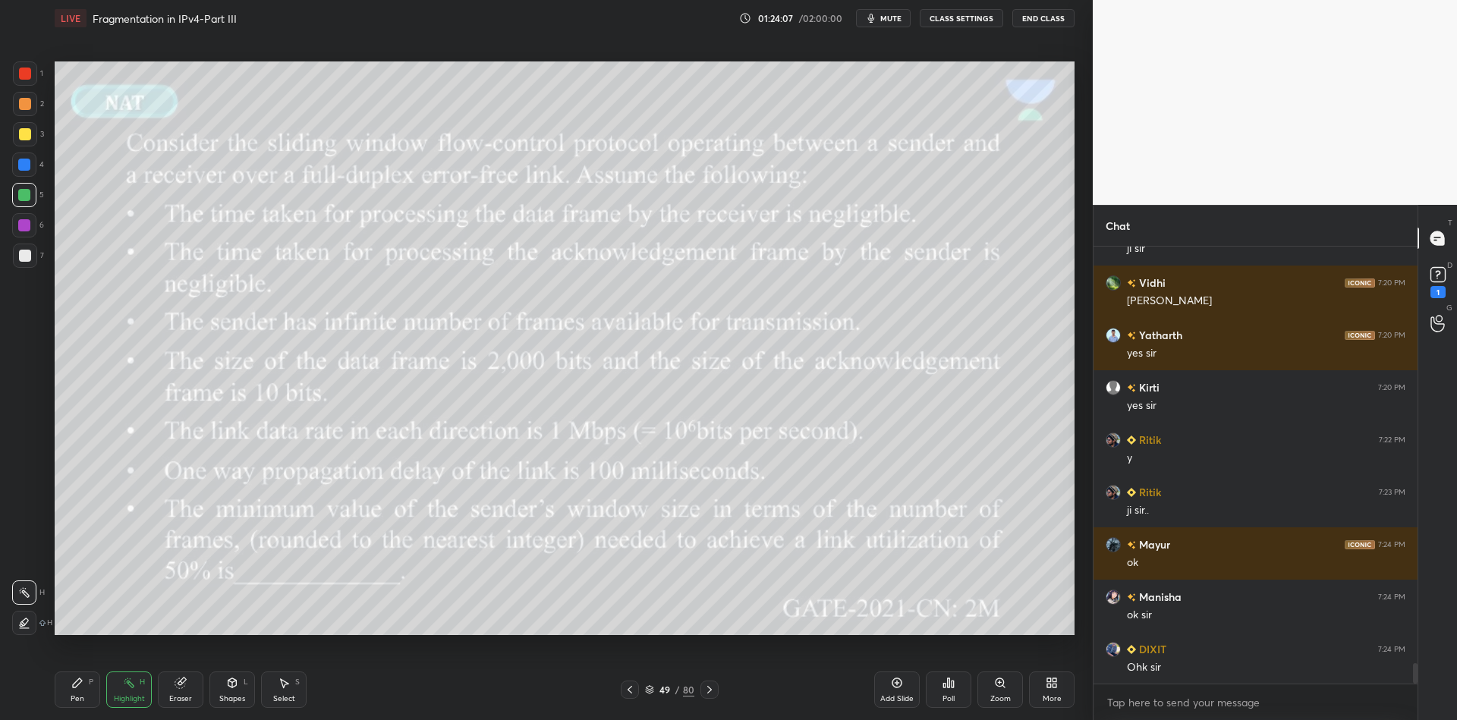
click at [645, 685] on icon at bounding box center [649, 689] width 9 height 9
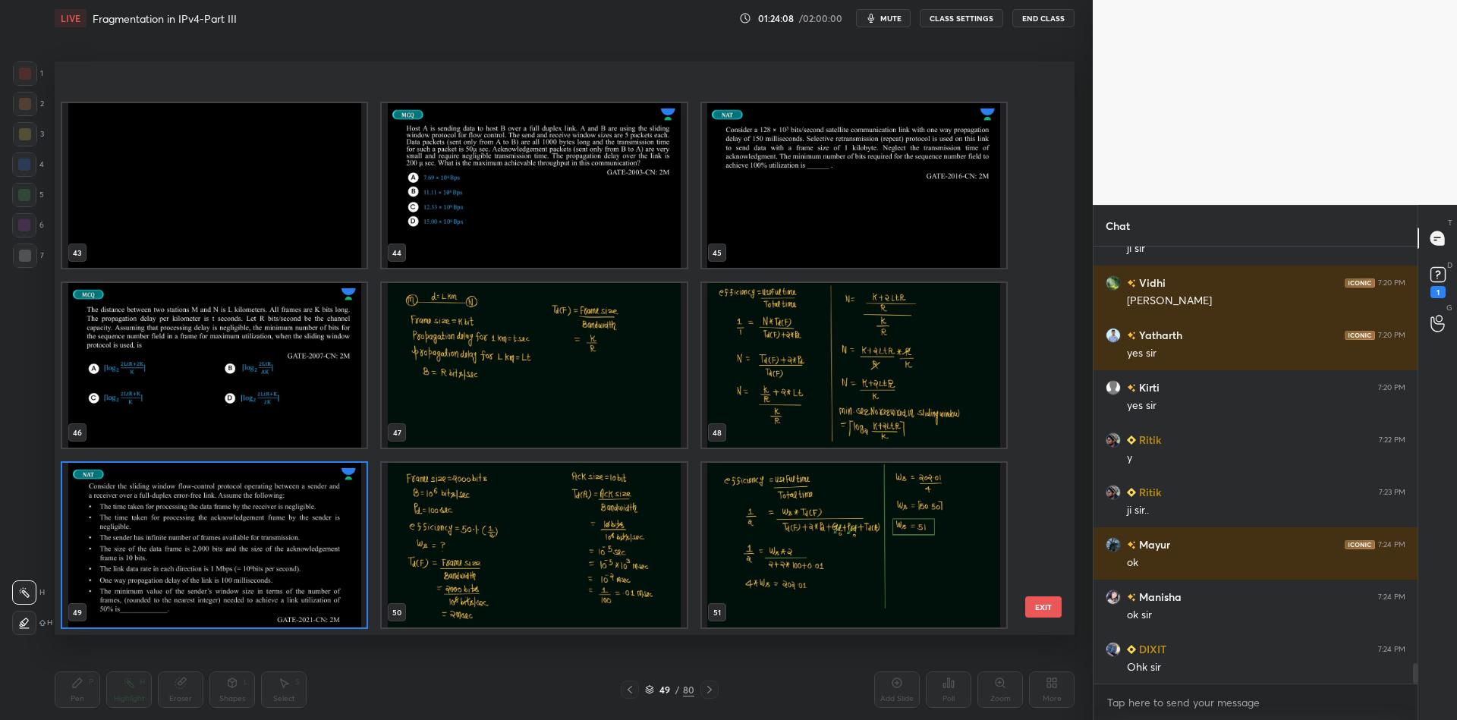
scroll to position [2708, 0]
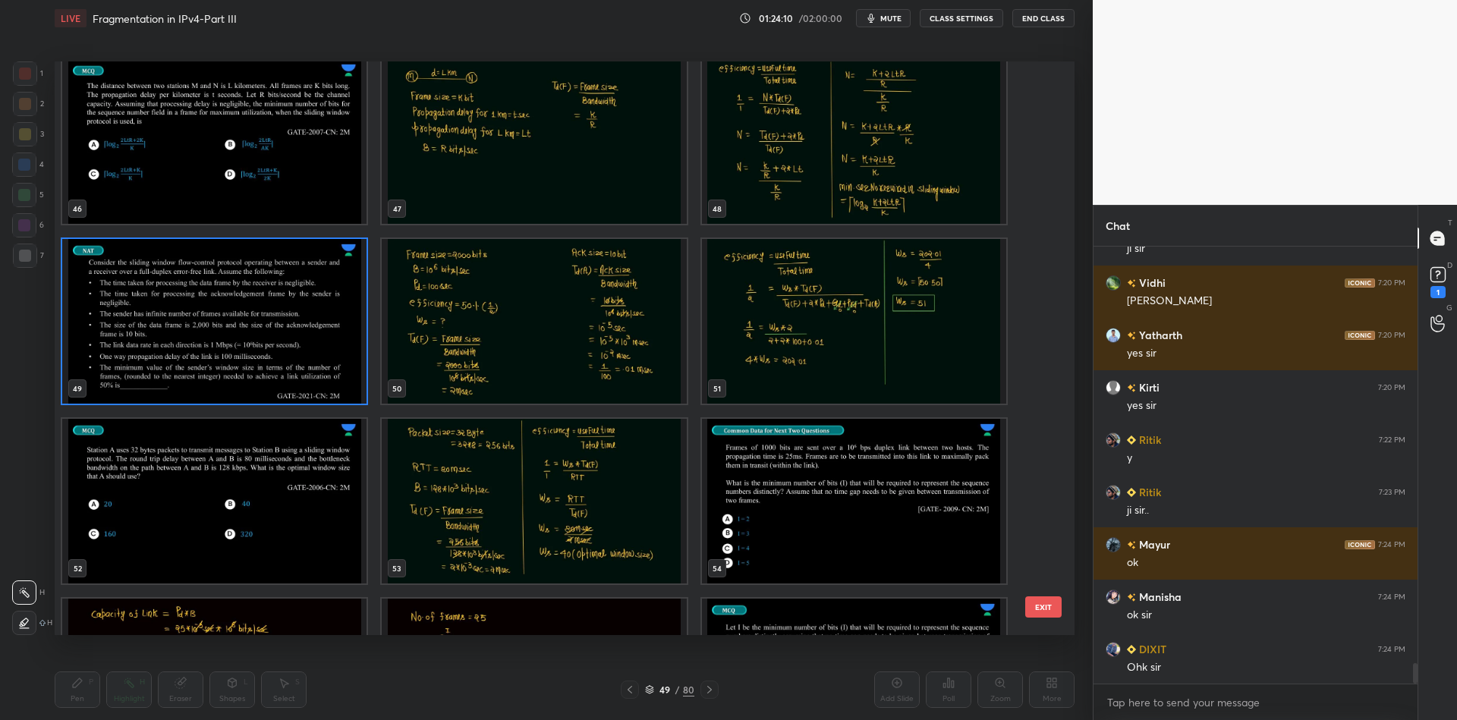
click at [251, 524] on img "grid" at bounding box center [214, 501] width 304 height 165
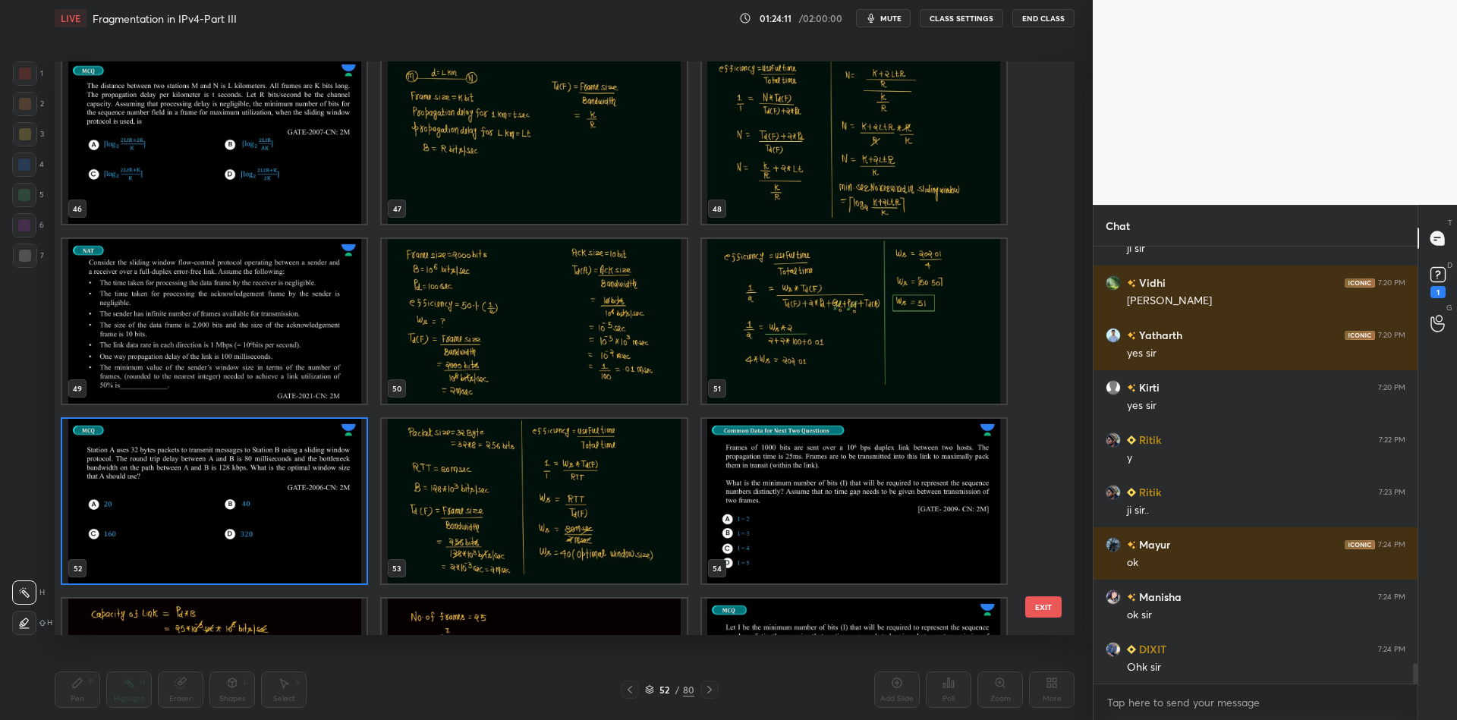
scroll to position [8943, 0]
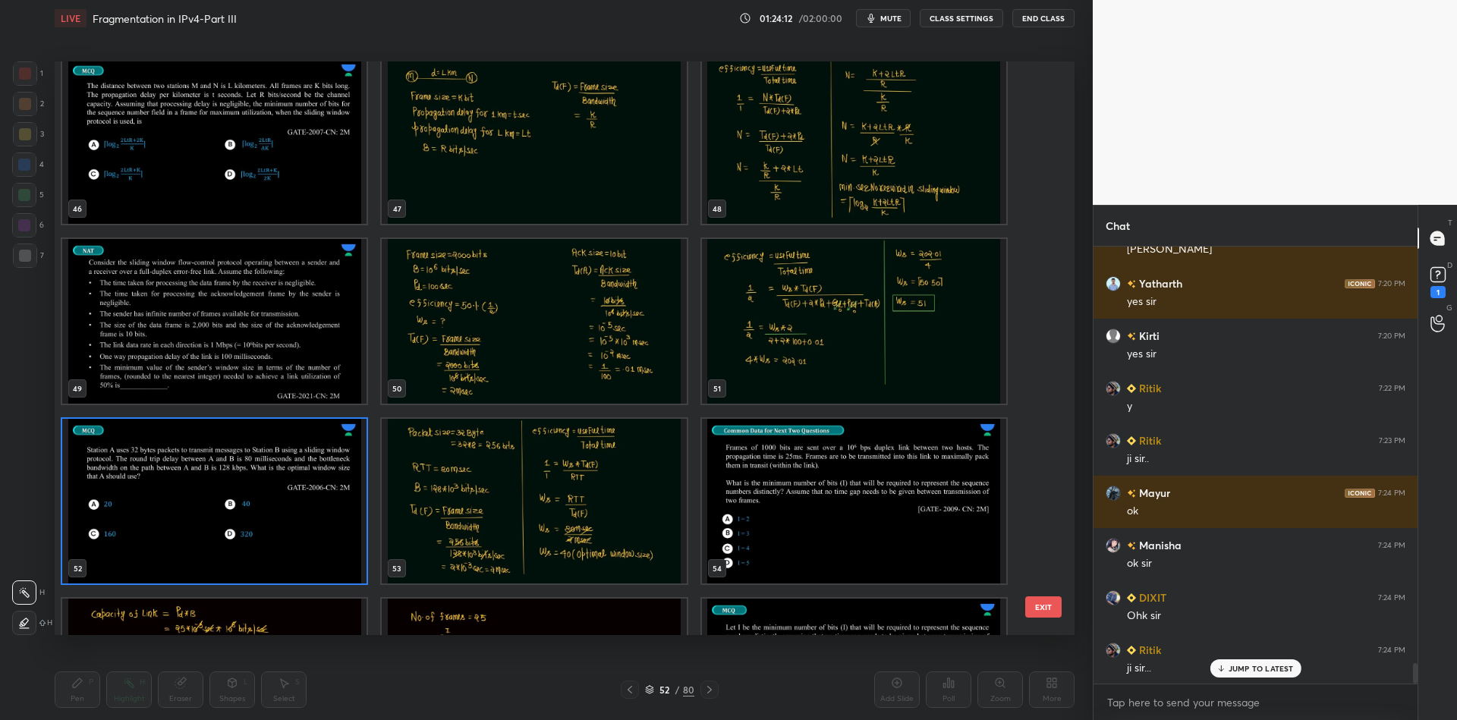
click at [1051, 603] on button "EXIT" at bounding box center [1043, 607] width 36 height 21
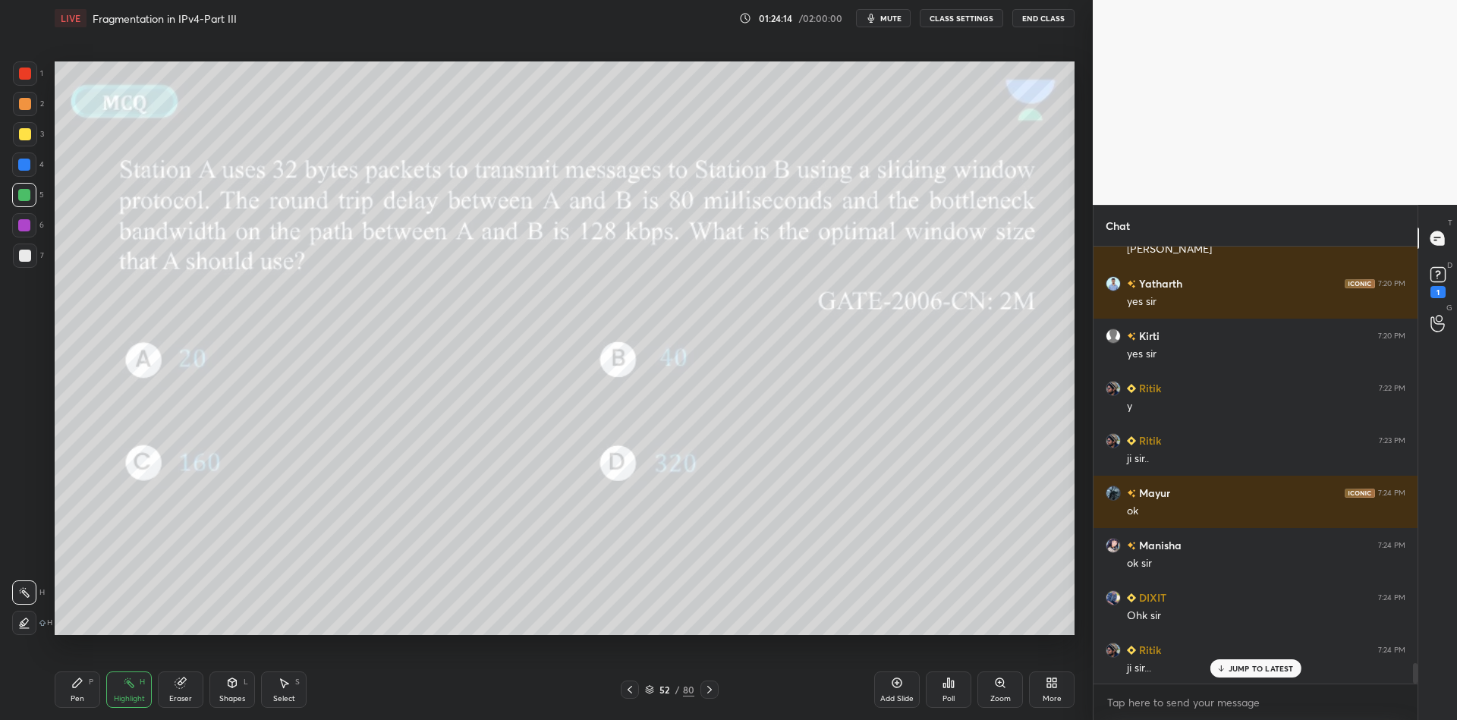
click at [651, 691] on icon at bounding box center [650, 691] width 8 height 2
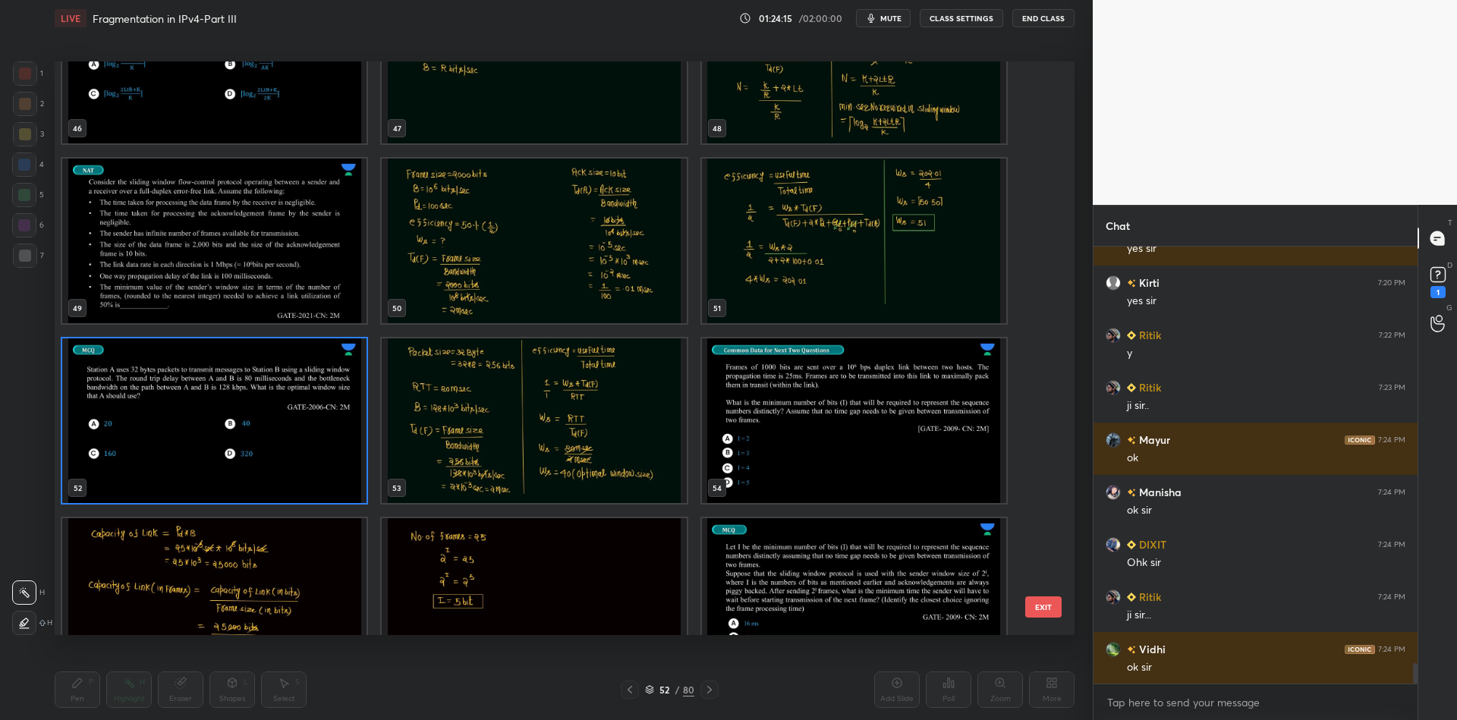
scroll to position [2810, 0]
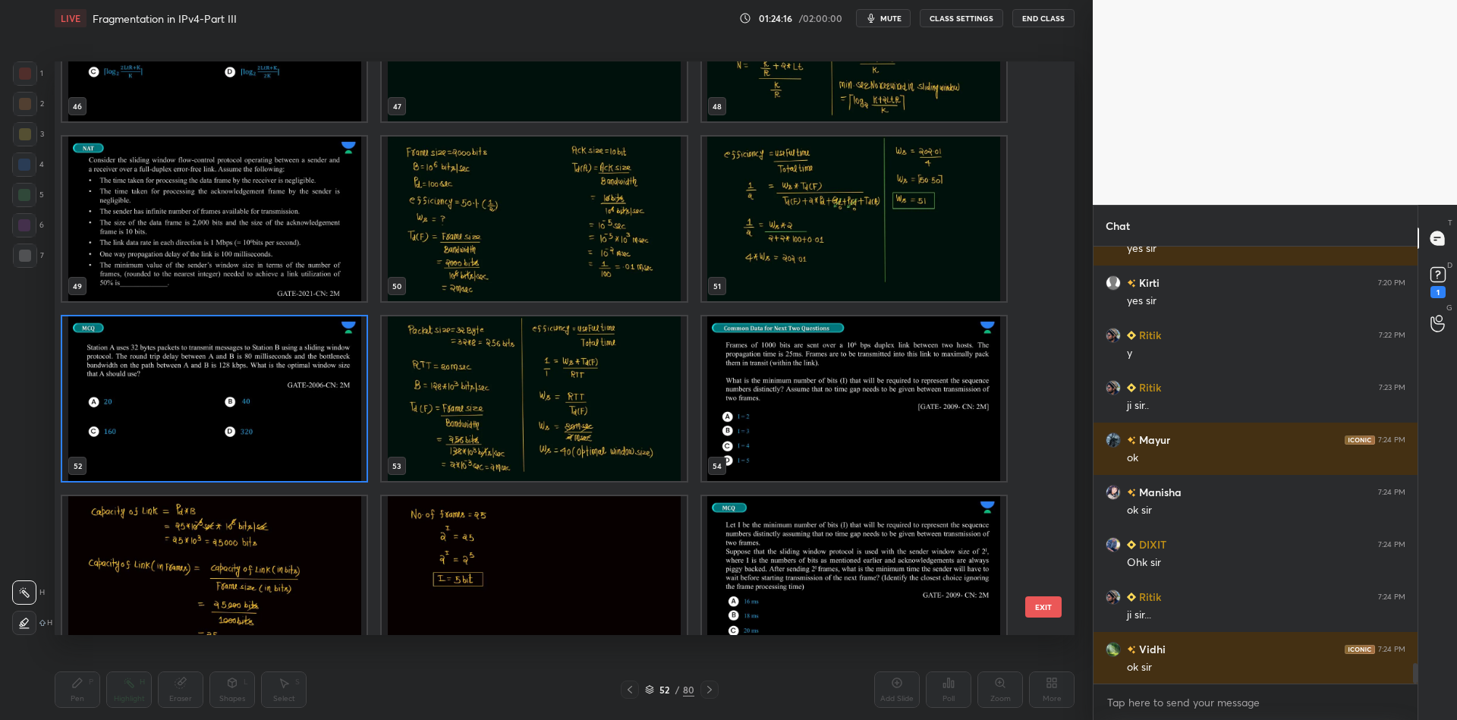
click at [859, 373] on img "grid" at bounding box center [854, 398] width 304 height 165
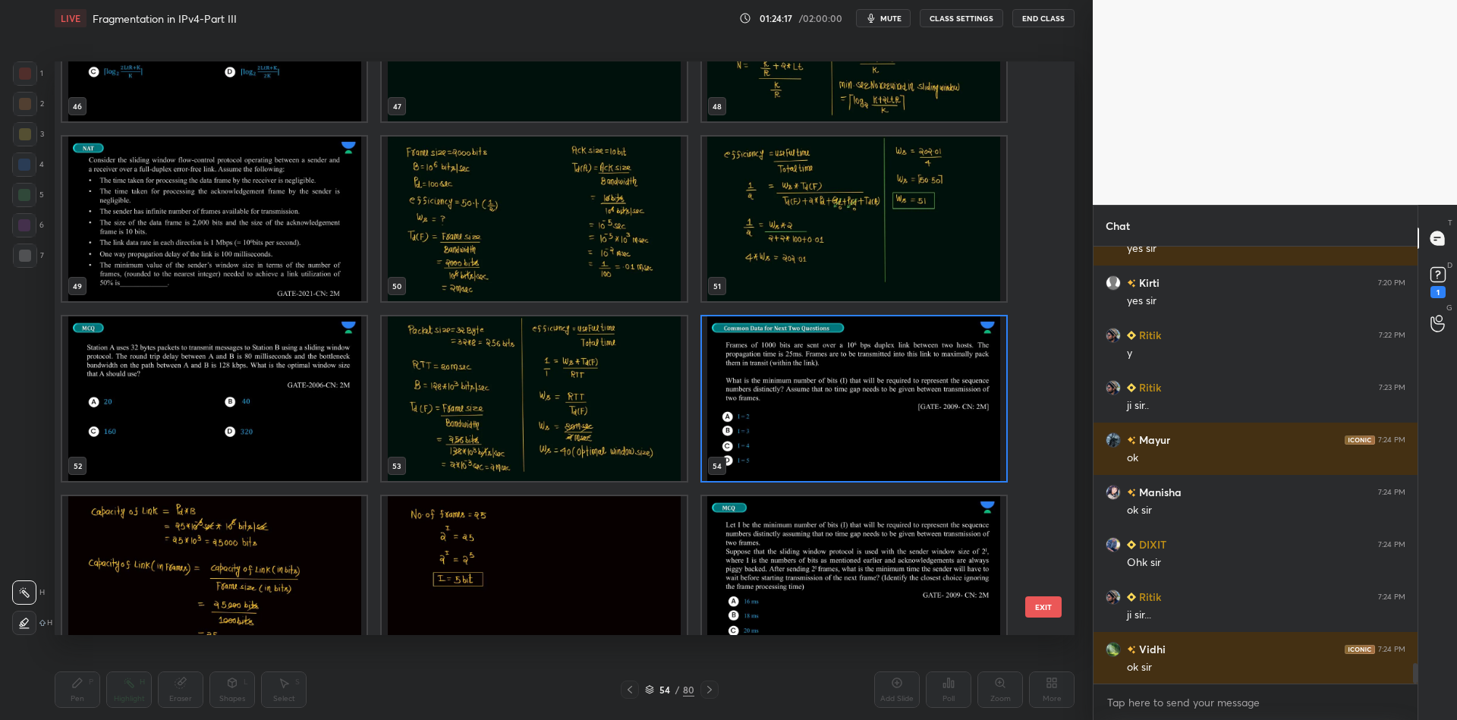
click at [1040, 604] on button "EXIT" at bounding box center [1043, 607] width 36 height 21
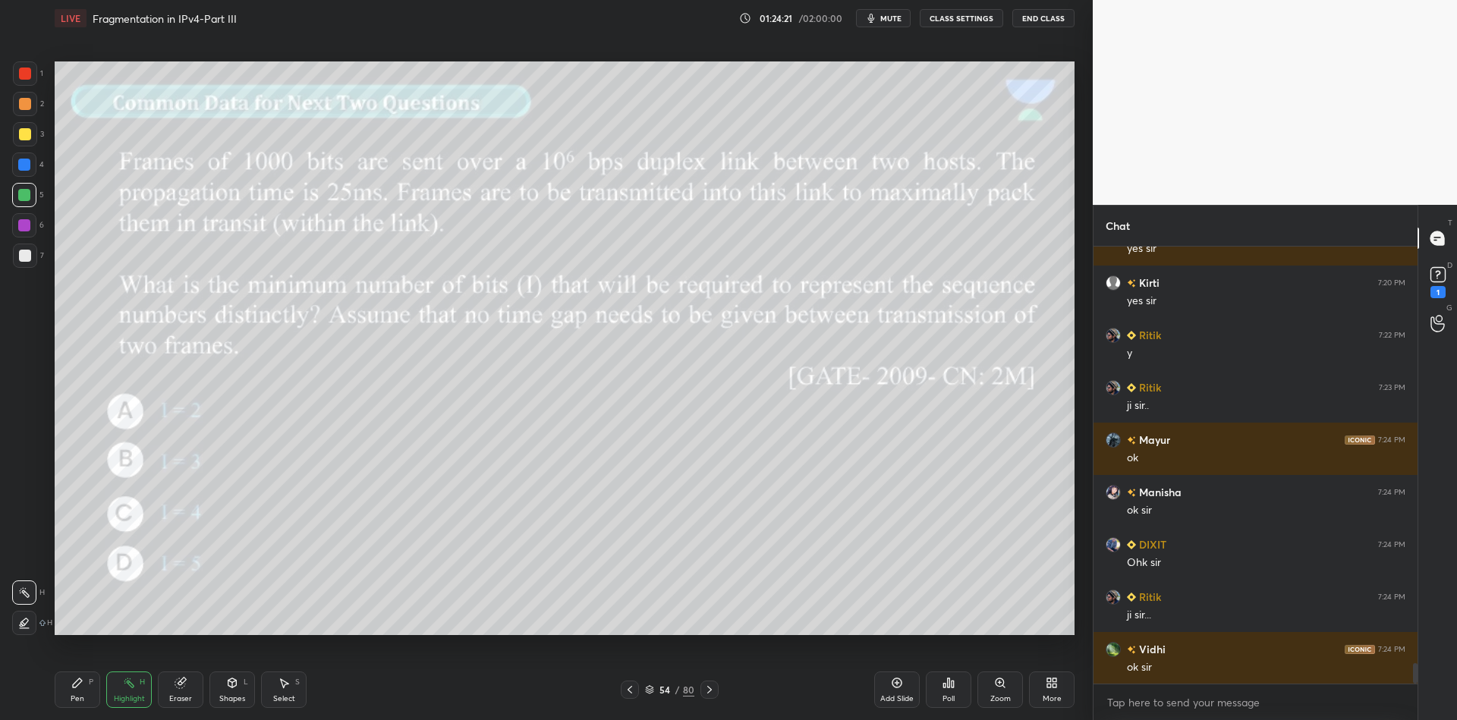
click at [653, 685] on icon at bounding box center [649, 689] width 9 height 9
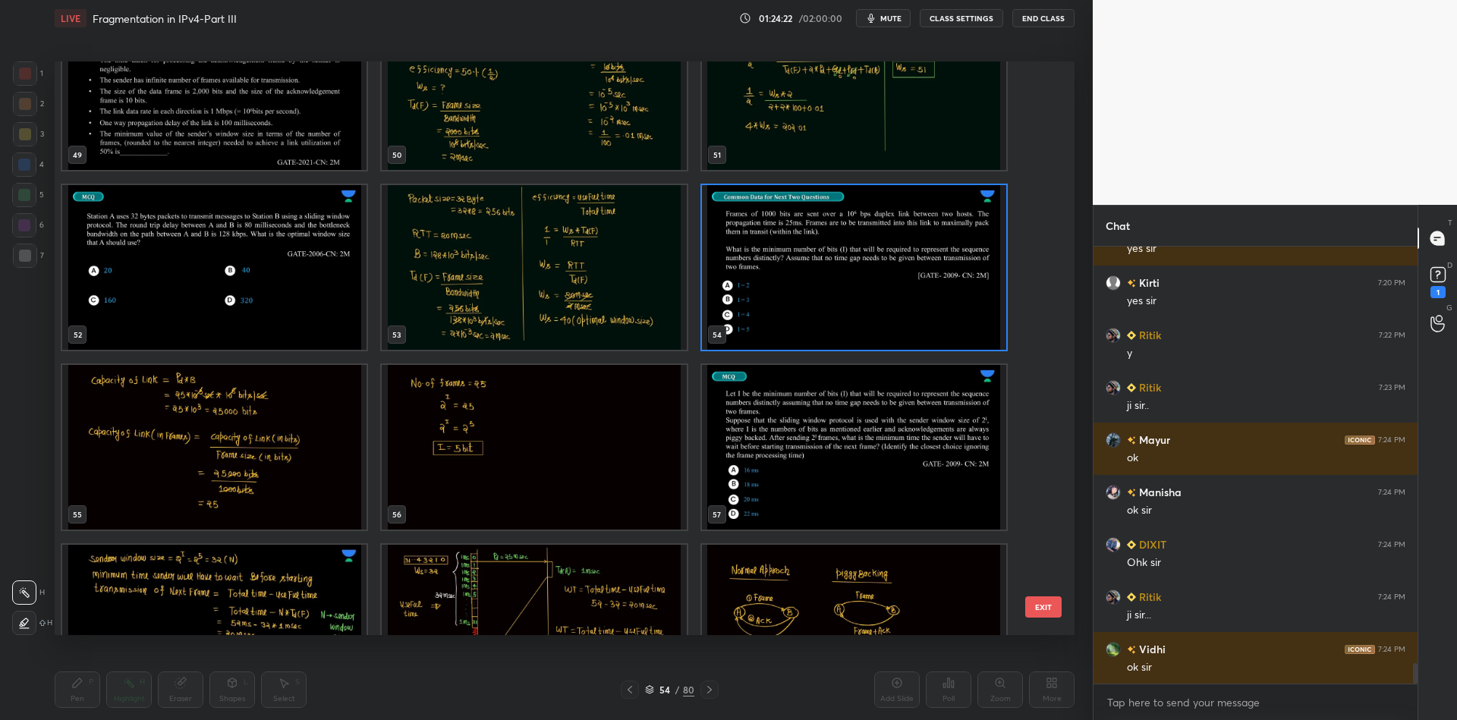
scroll to position [2941, 0]
click at [787, 472] on img "grid" at bounding box center [854, 448] width 304 height 165
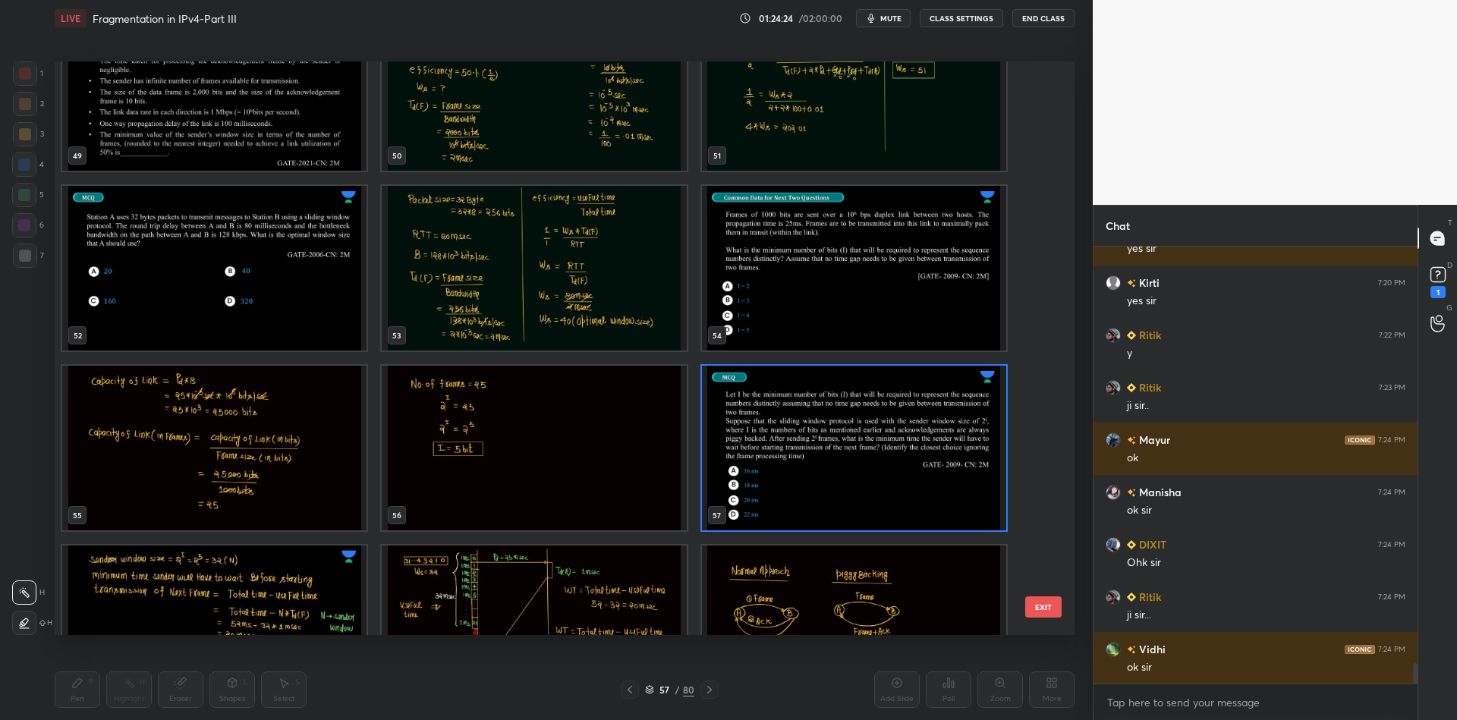
click at [1042, 601] on button "EXIT" at bounding box center [1043, 607] width 36 height 21
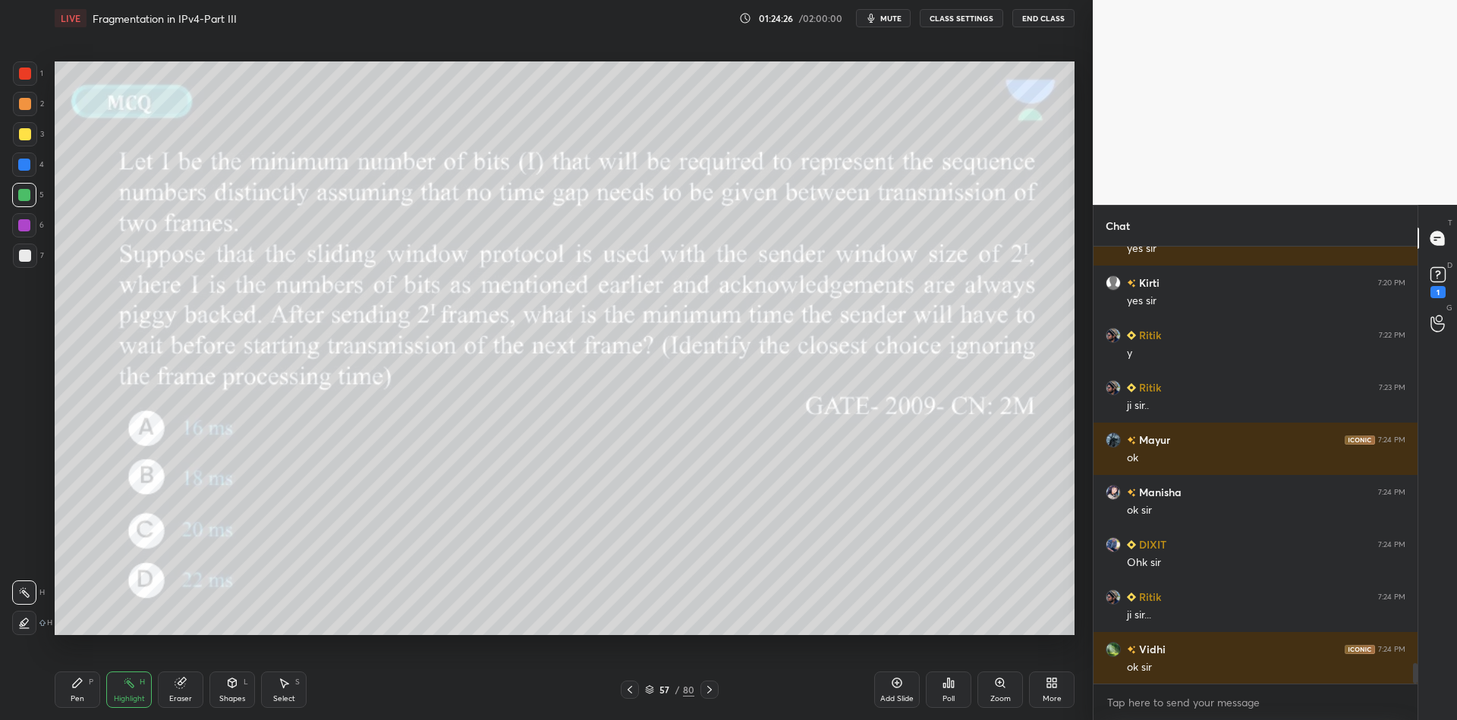
click at [647, 689] on icon at bounding box center [650, 688] width 8 height 4
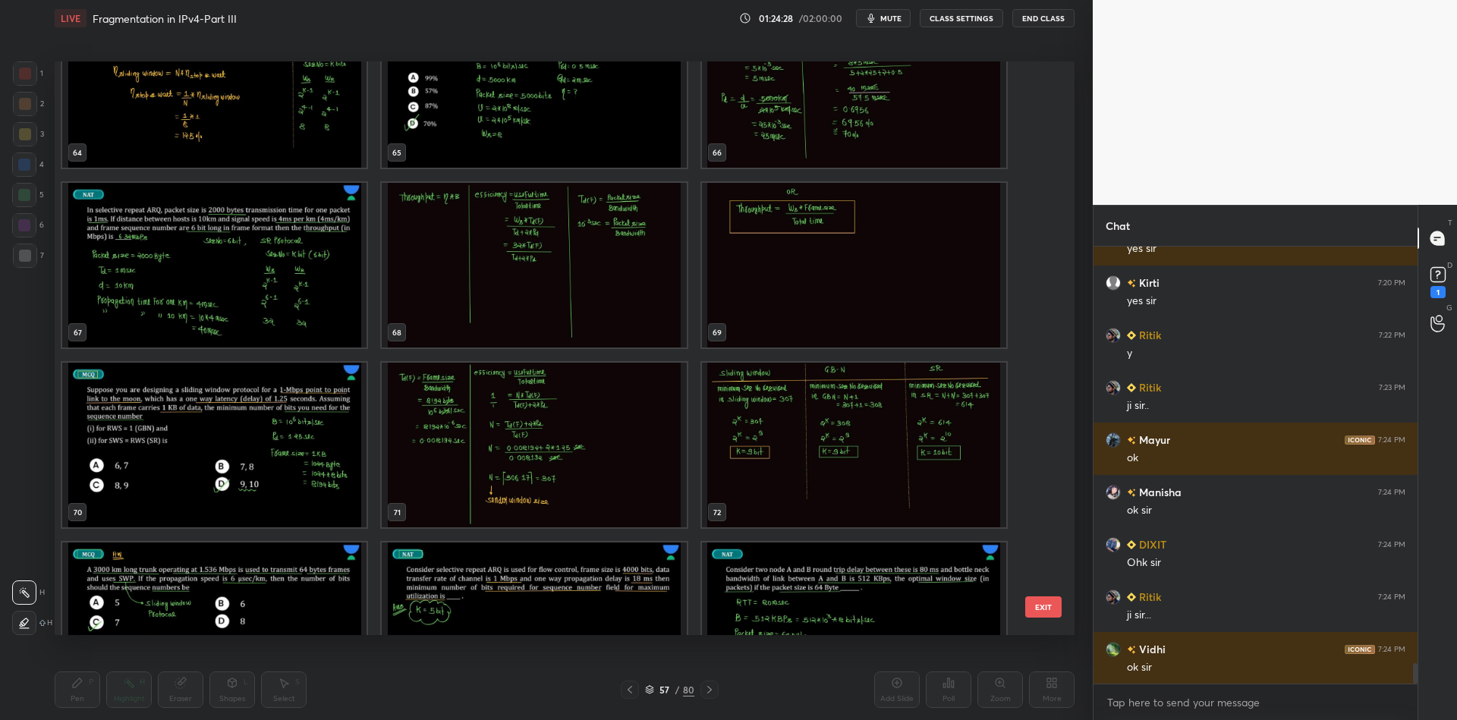
scroll to position [4283, 0]
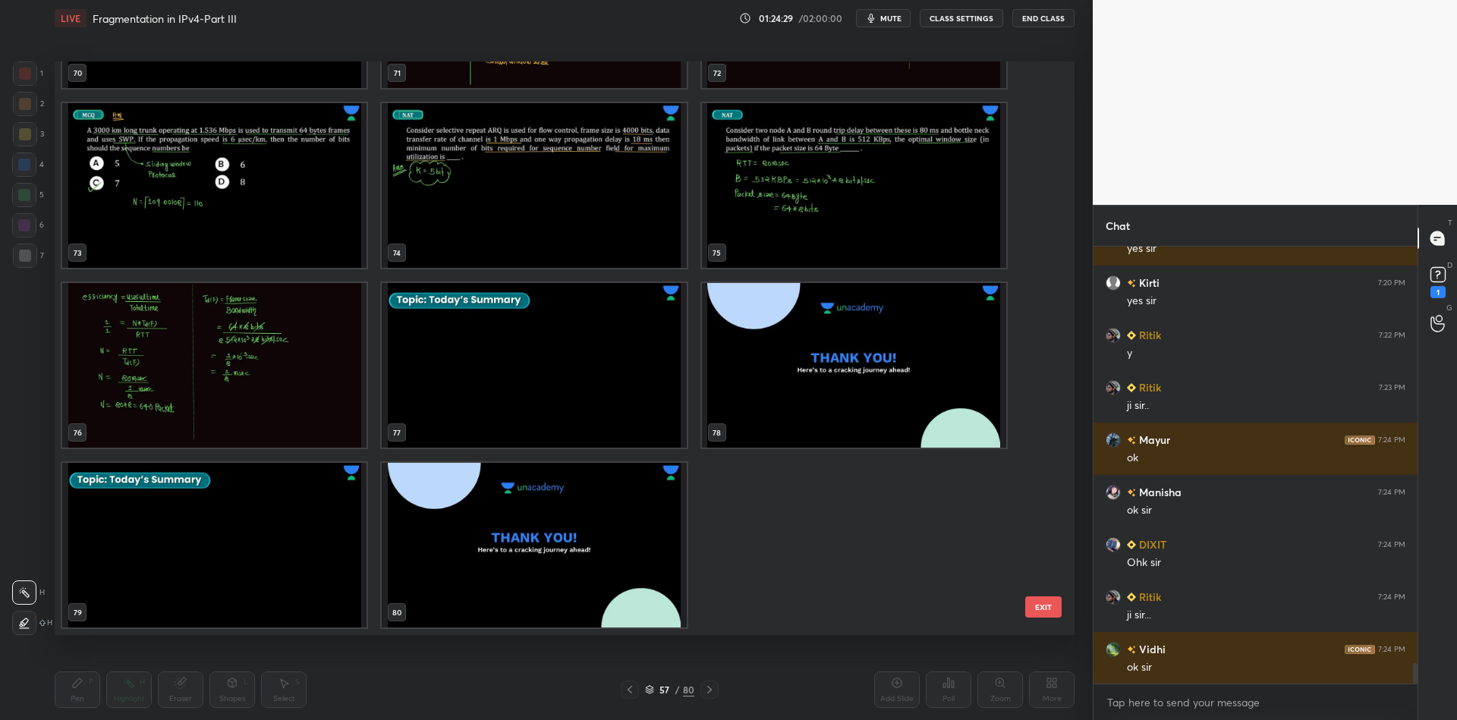
click at [521, 543] on img "grid" at bounding box center [534, 545] width 304 height 165
click at [1046, 607] on button "EXIT" at bounding box center [1043, 607] width 36 height 21
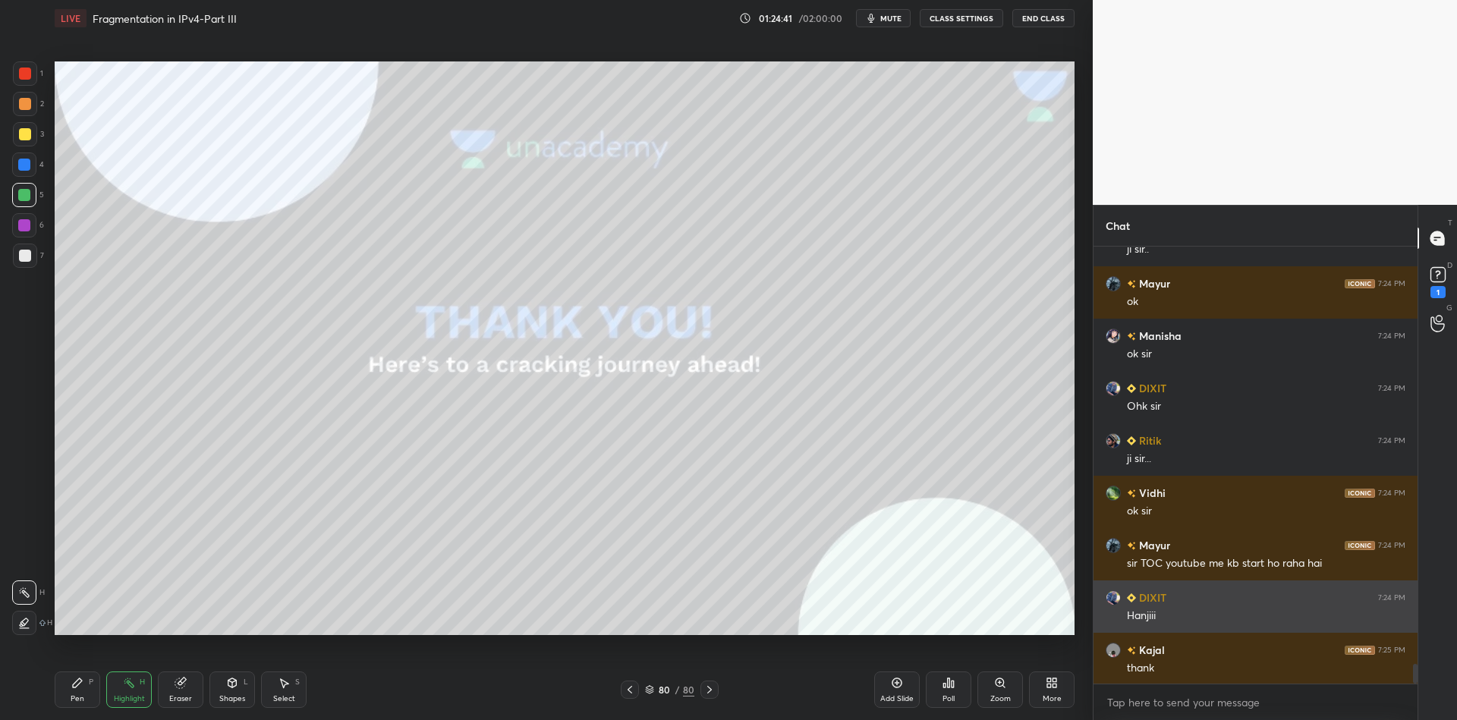
scroll to position [9206, 0]
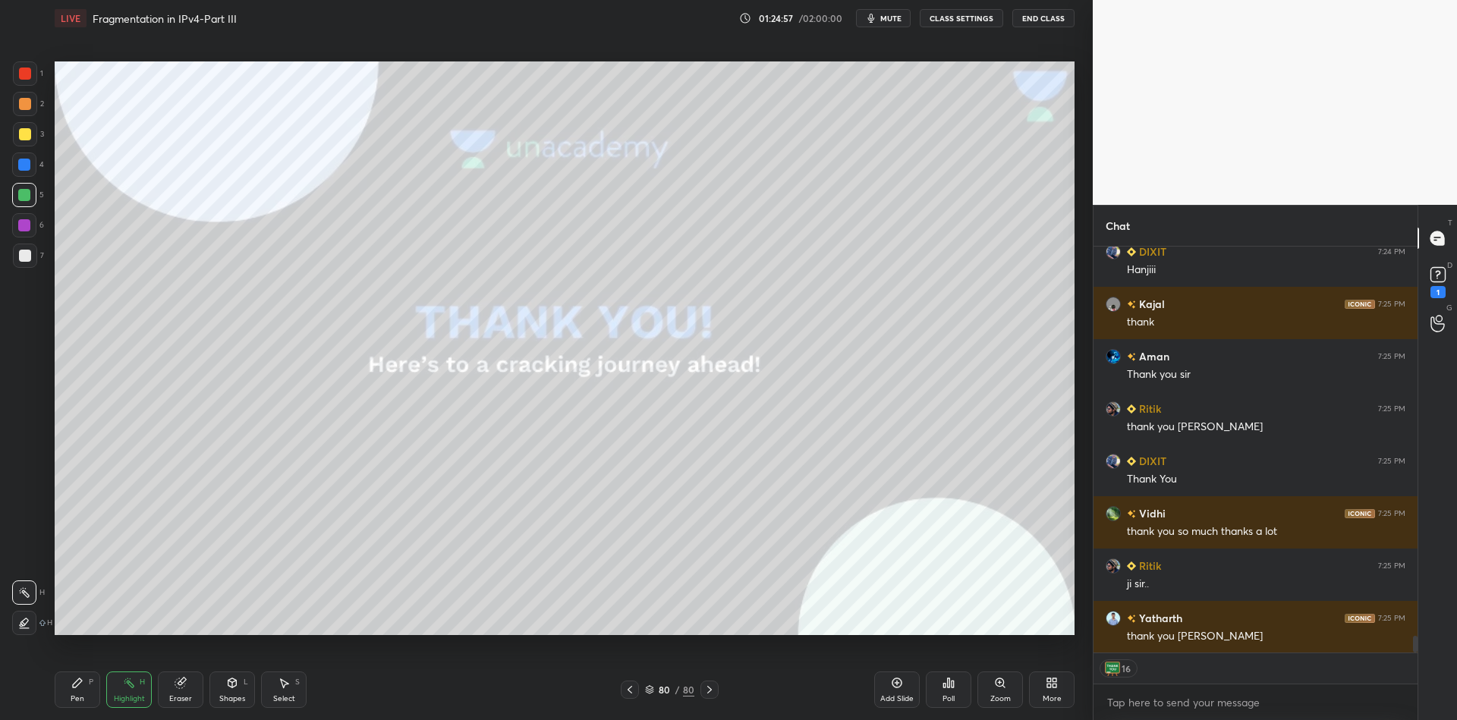
click at [237, 695] on div "Shapes L" at bounding box center [232, 690] width 46 height 36
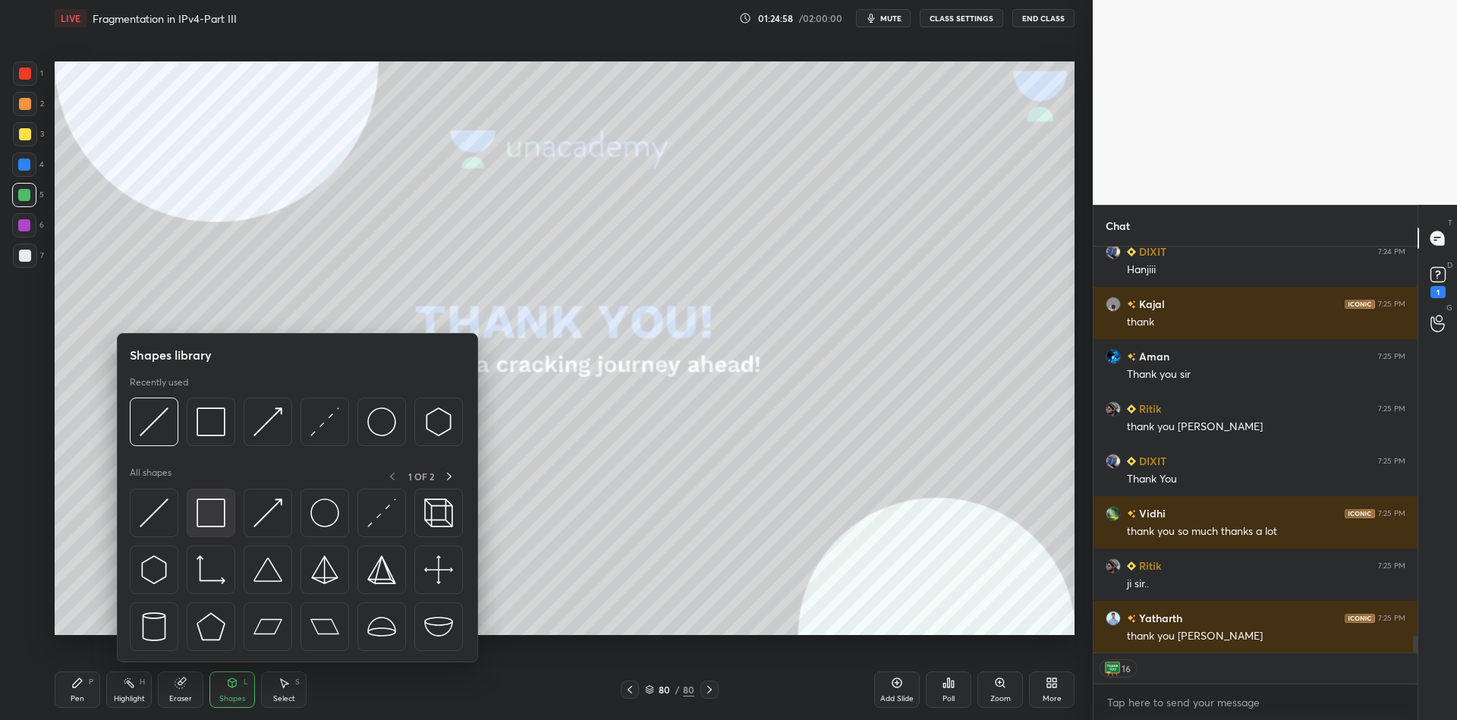
click at [209, 520] on img at bounding box center [211, 513] width 29 height 29
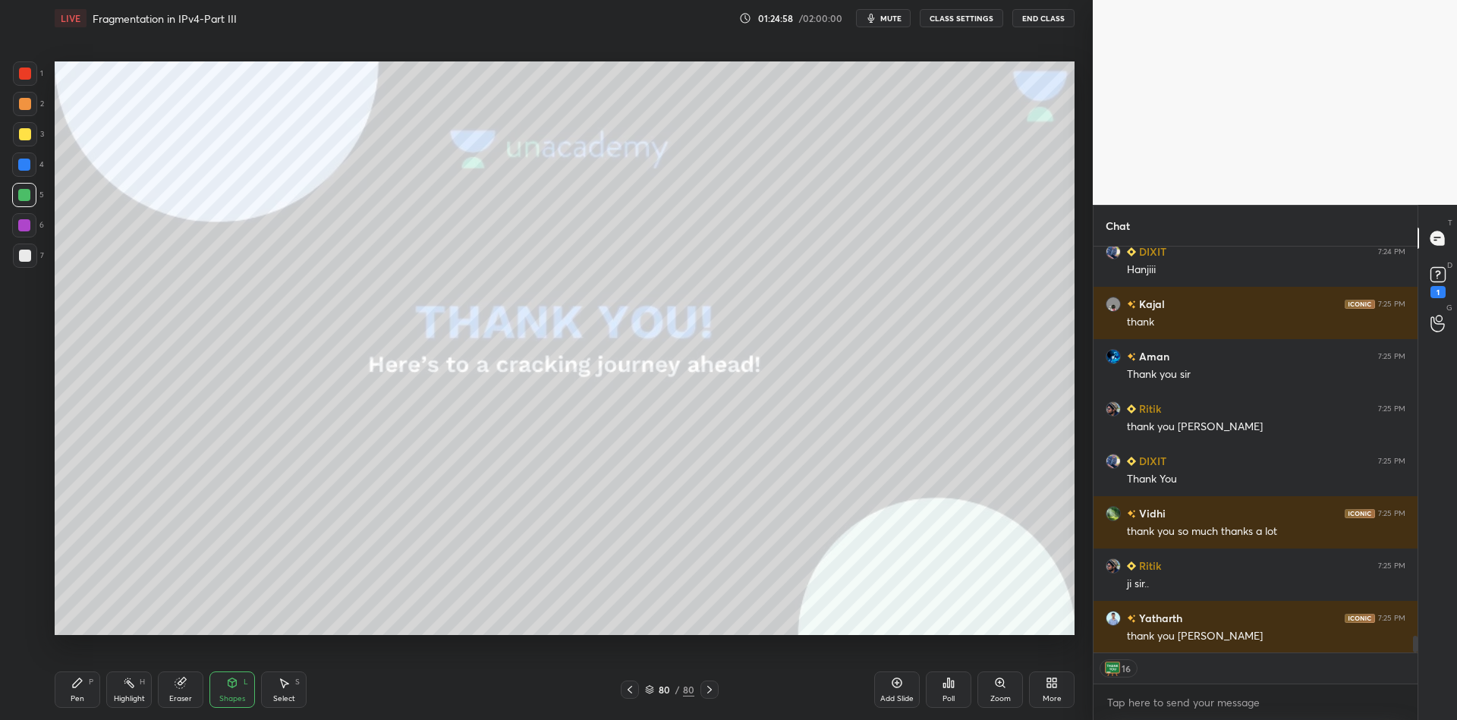
click at [19, 131] on div at bounding box center [25, 134] width 24 height 24
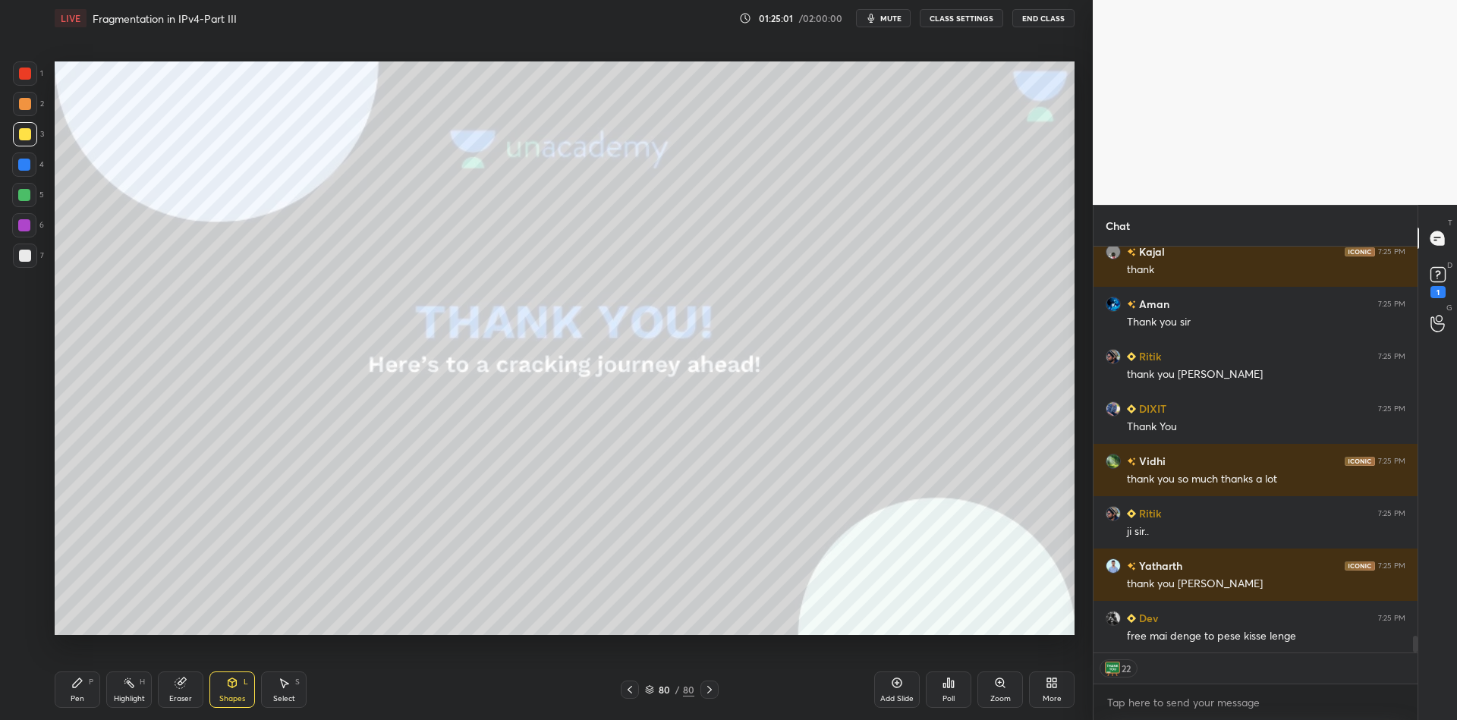
click at [73, 703] on div "Pen" at bounding box center [78, 699] width 14 height 8
click at [113, 695] on div "Highlight H" at bounding box center [129, 690] width 46 height 36
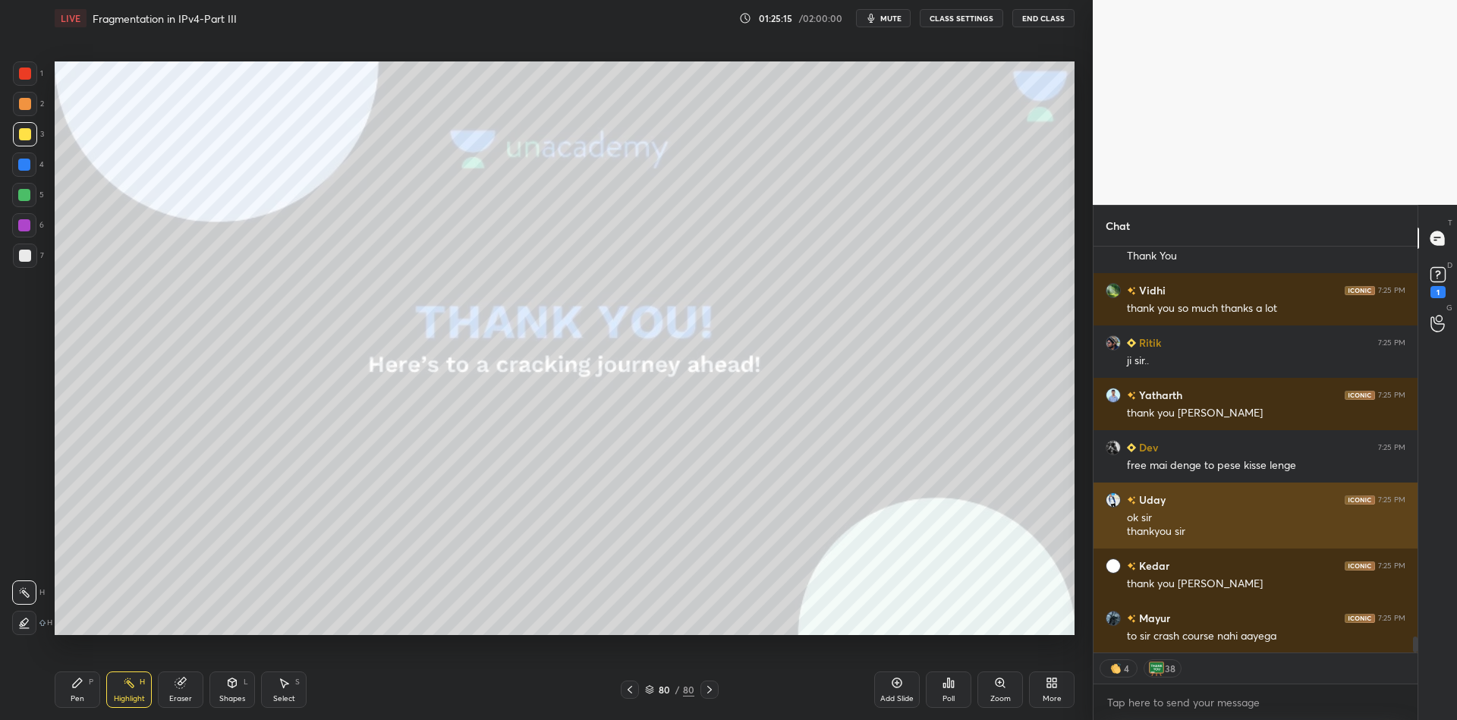
scroll to position [9774, 0]
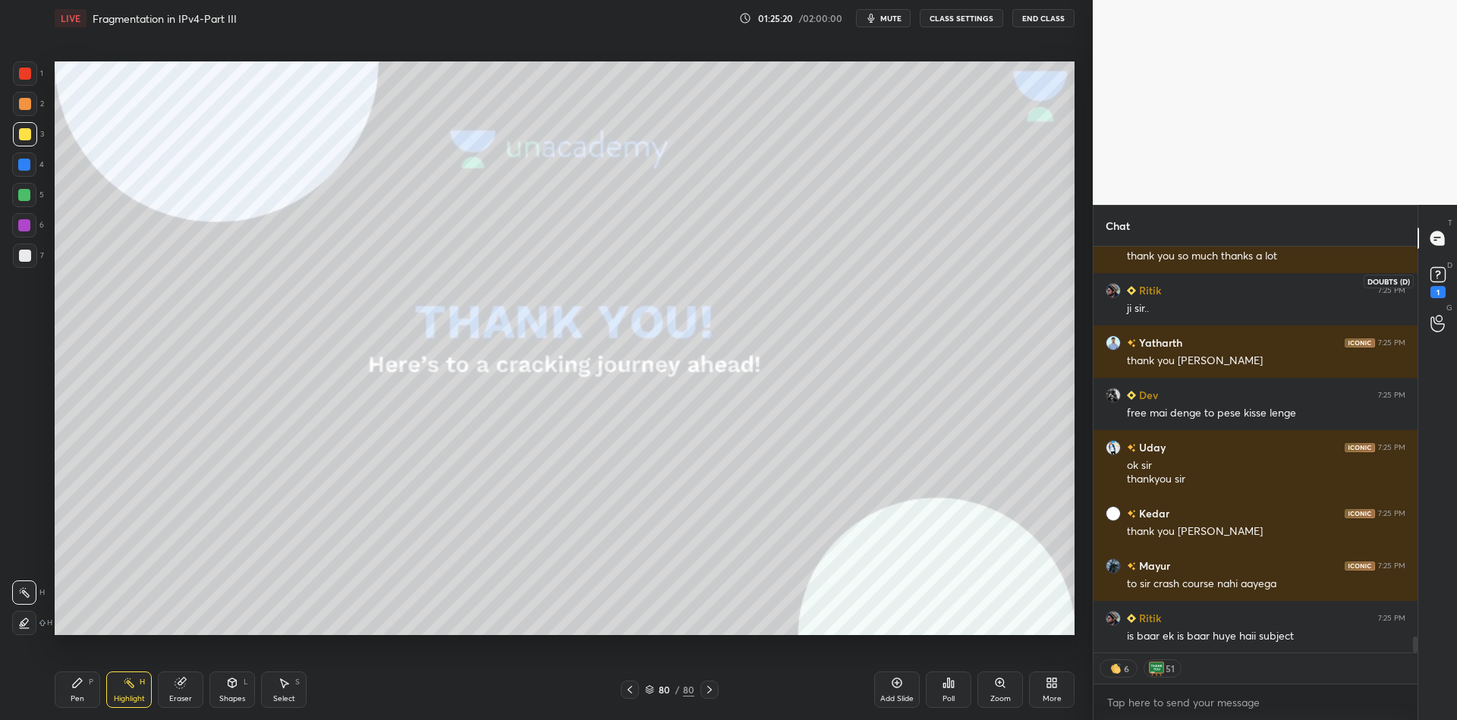
click at [1431, 278] on rect at bounding box center [1438, 275] width 14 height 14
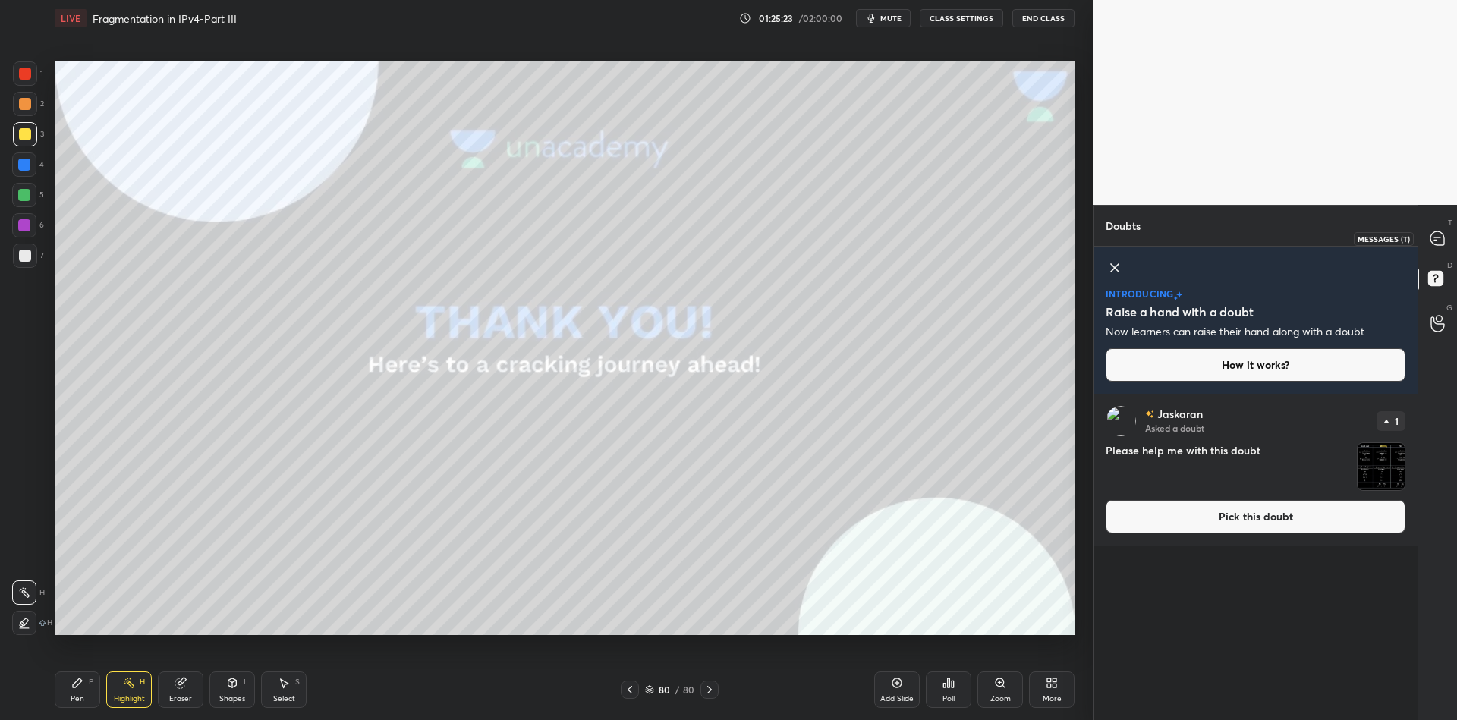
click at [1438, 239] on icon at bounding box center [1438, 238] width 14 height 14
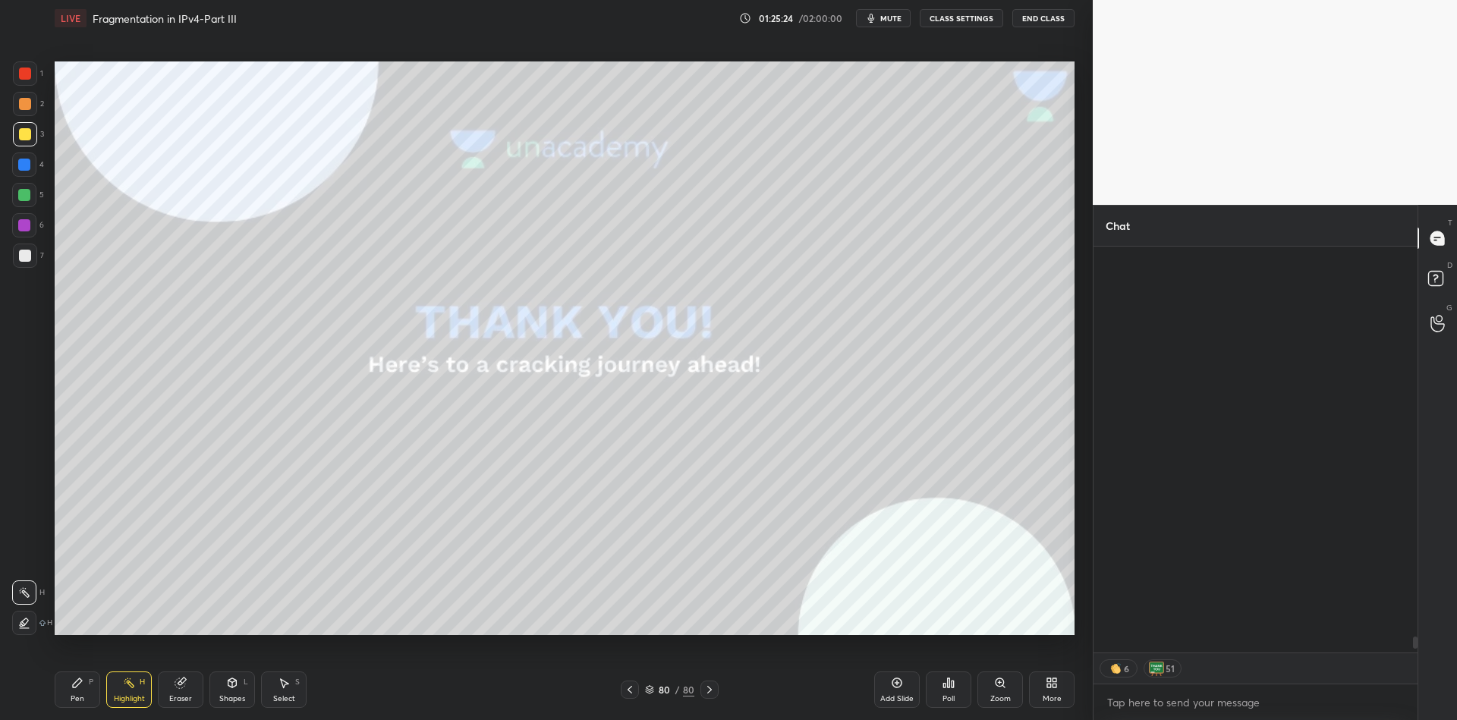
scroll to position [401, 320]
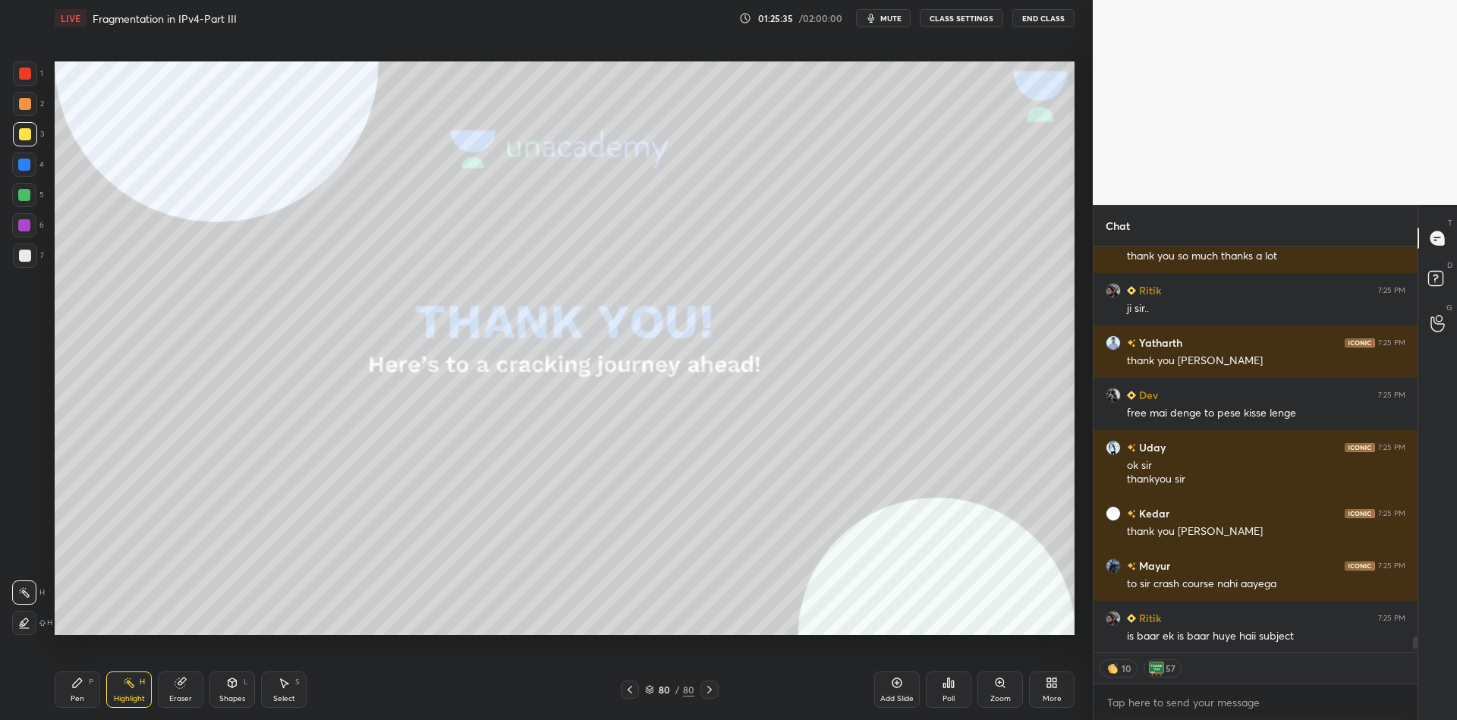
click at [1037, 20] on button "End Class" at bounding box center [1043, 18] width 62 height 18
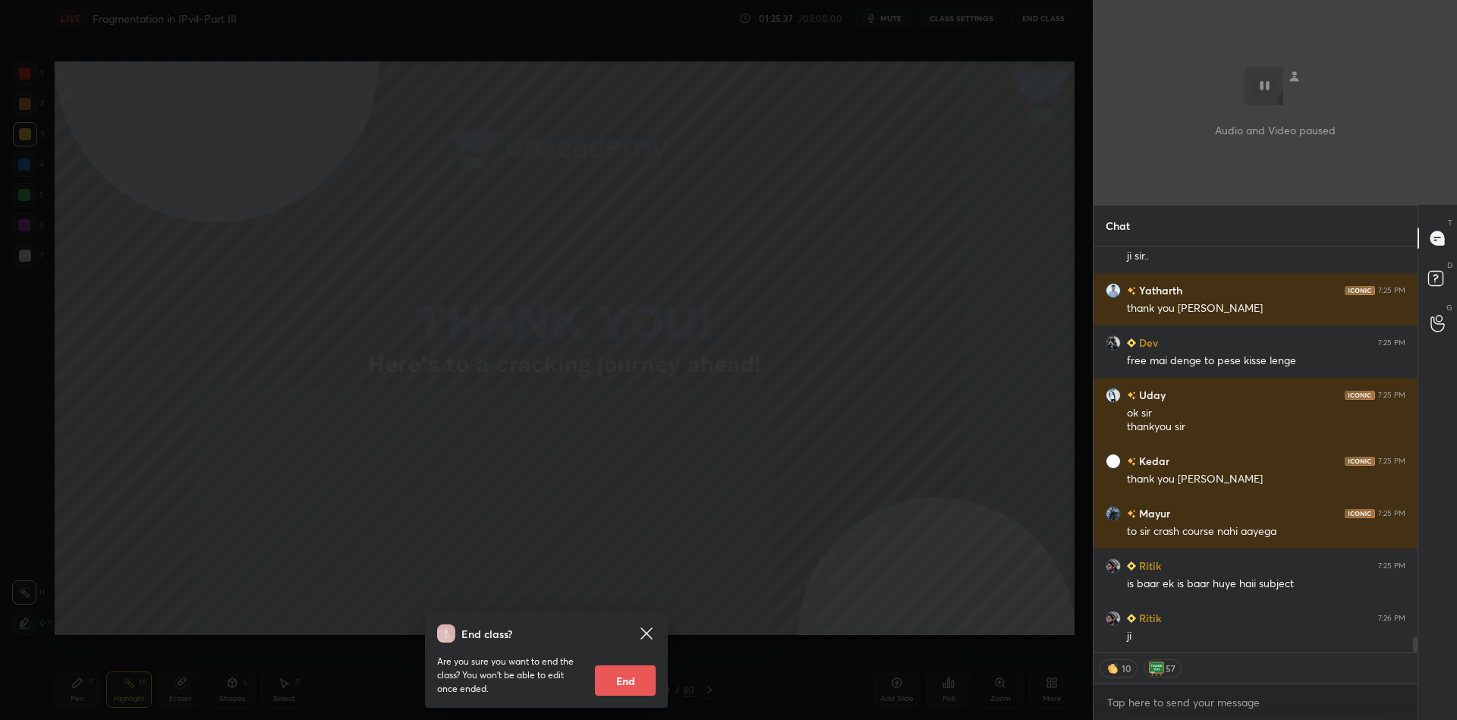
scroll to position [10206, 0]
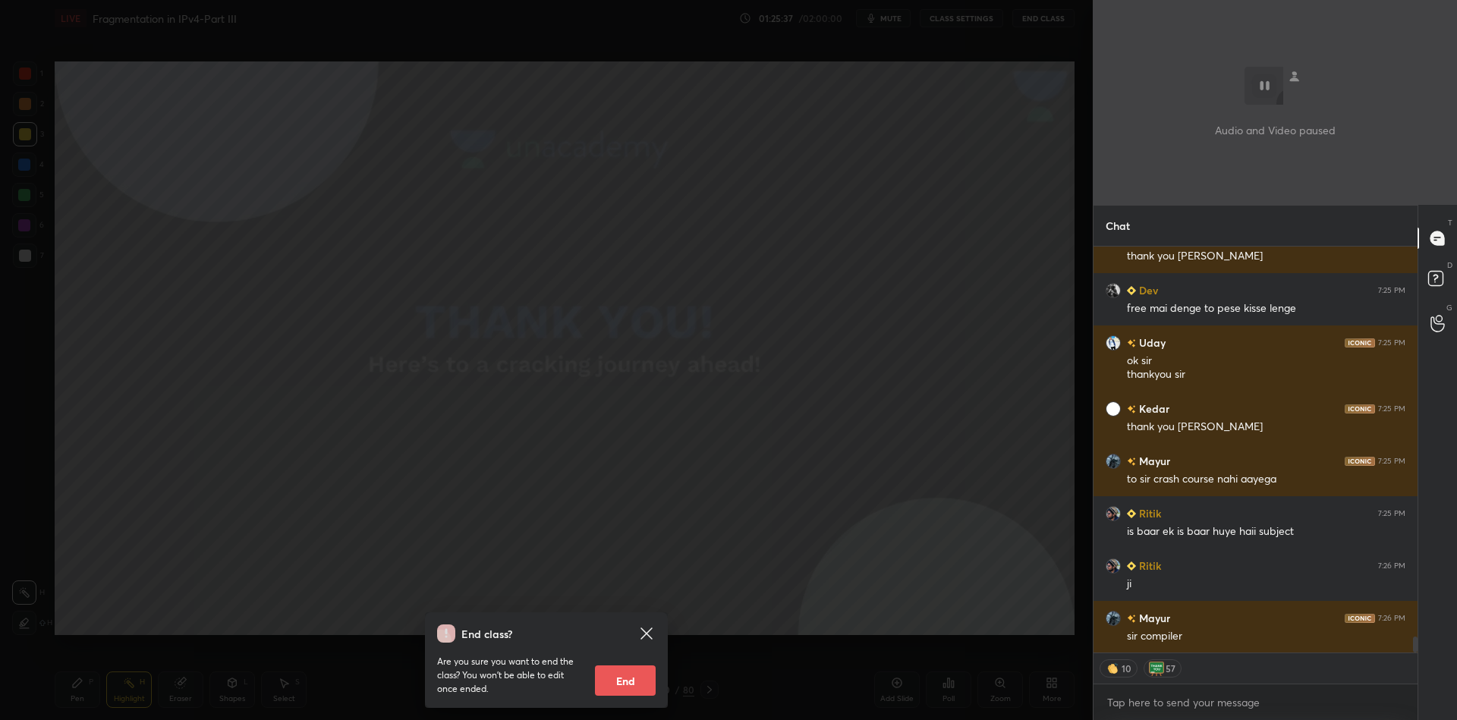
click at [637, 674] on button "End" at bounding box center [625, 681] width 61 height 30
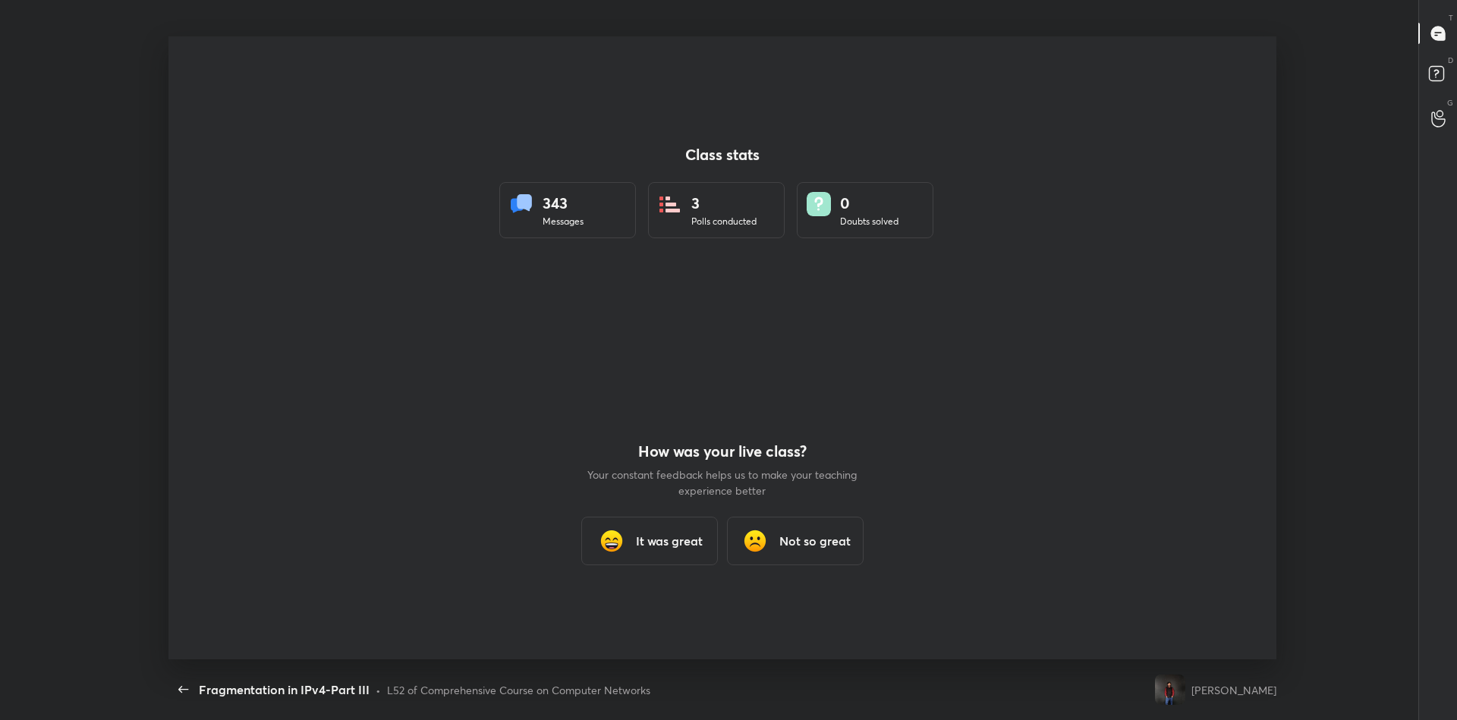
scroll to position [75270, 74449]
type textarea "x"
